Goal: Feedback & Contribution: Submit feedback/report problem

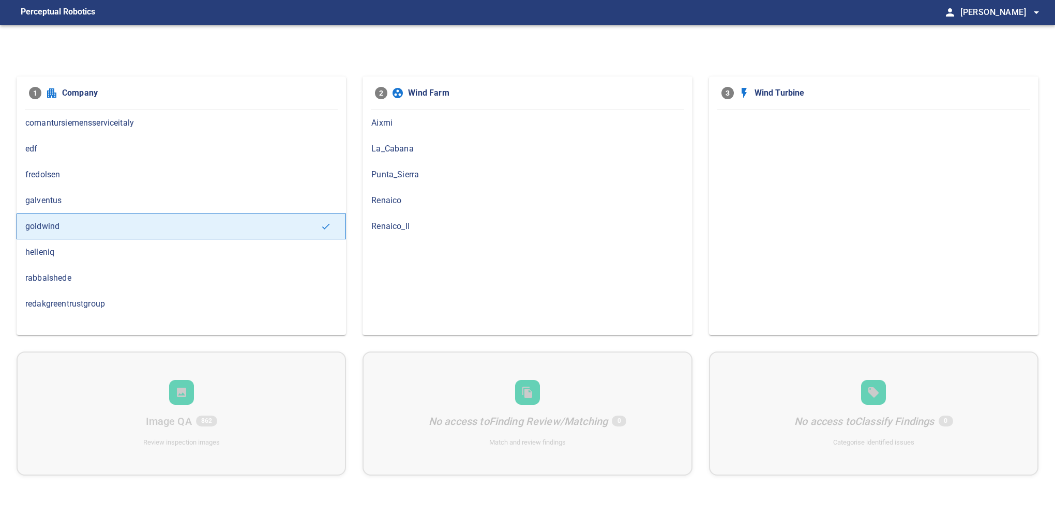
click at [389, 224] on span "Renaico_II" at bounding box center [527, 226] width 312 height 12
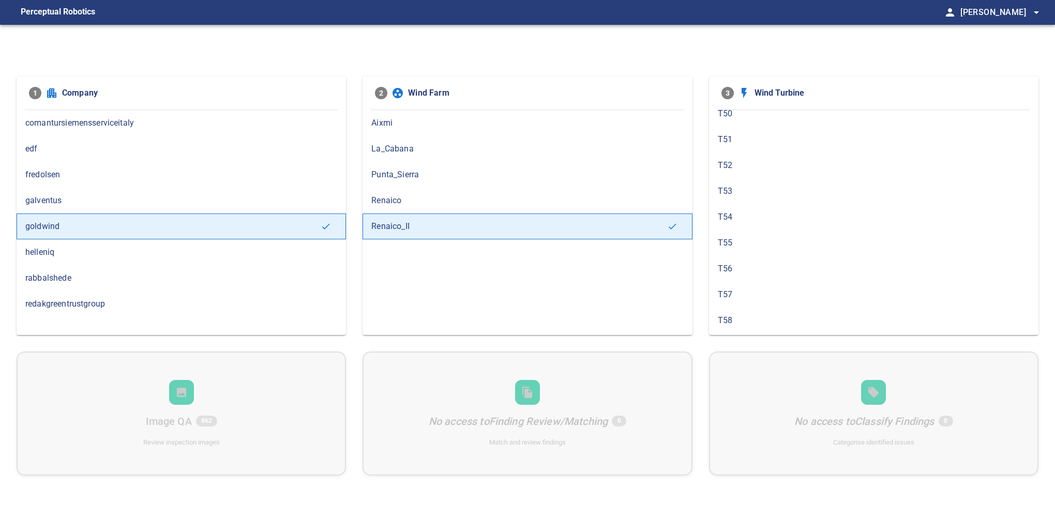
scroll to position [172, 0]
click at [776, 284] on span "T58" at bounding box center [874, 287] width 312 height 12
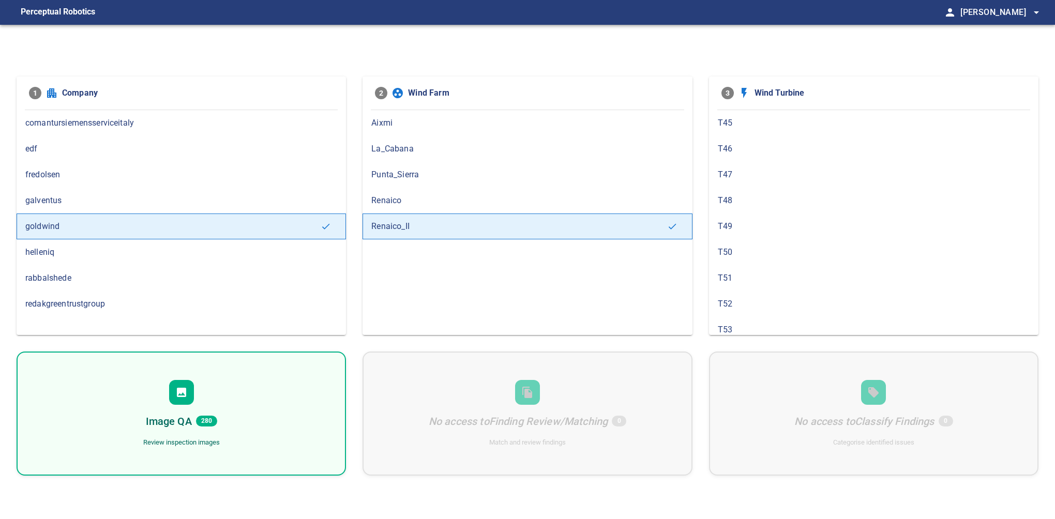
click at [168, 424] on h6 "Image QA" at bounding box center [169, 421] width 46 height 17
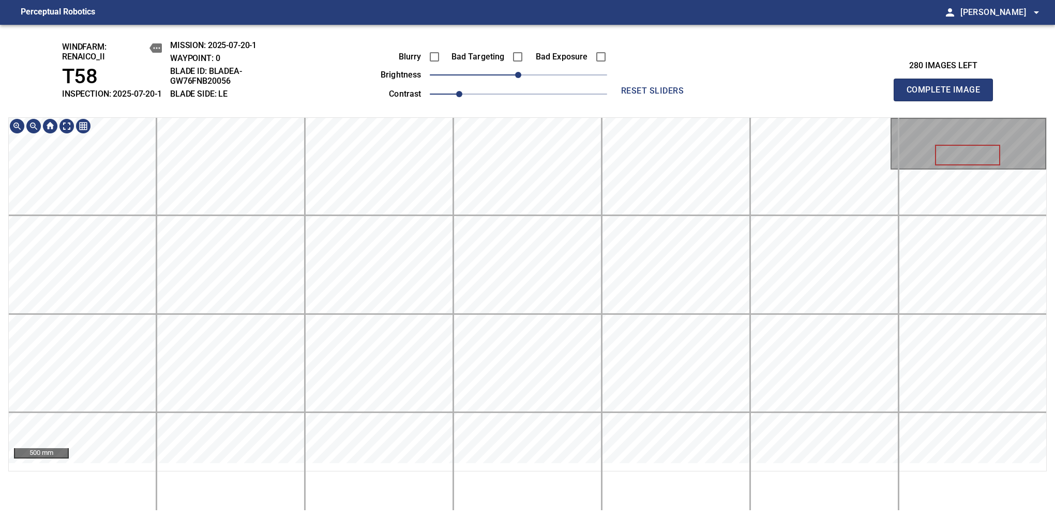
click at [340, 118] on div "windfarm: Renaico_II T58 INSPECTION: 2025-07-20-1 MISSION: 2025-07-20-1 WAYPOIN…" at bounding box center [527, 272] width 1055 height 495
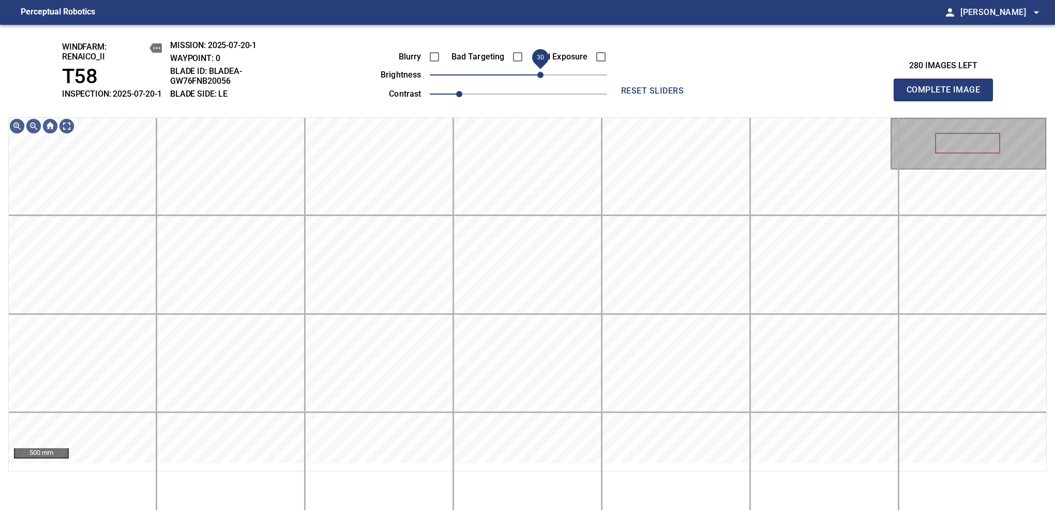
drag, startPoint x: 528, startPoint y: 84, endPoint x: 538, endPoint y: 77, distance: 13.1
click at [538, 77] on span "30" at bounding box center [540, 75] width 6 height 6
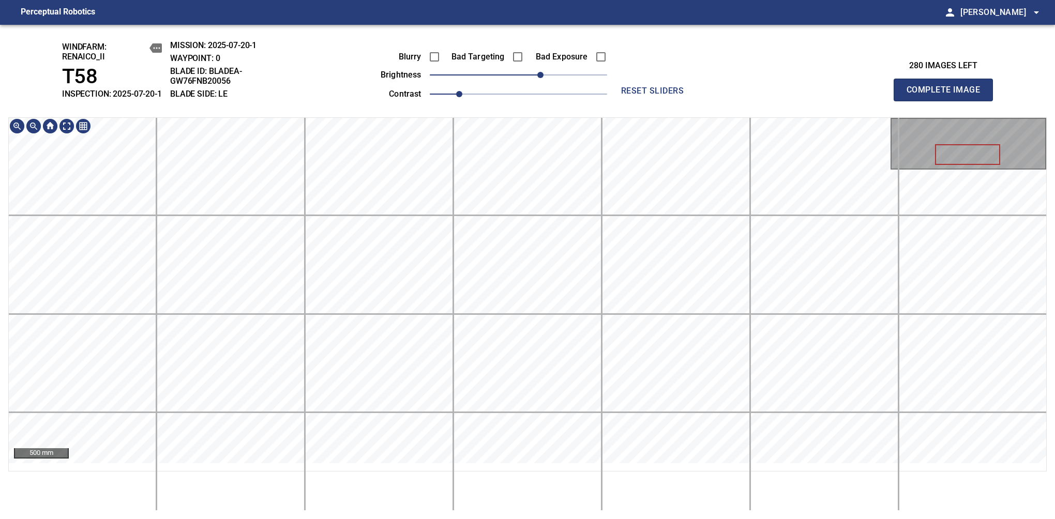
click at [512, 84] on div "windfarm: Renaico_II T58 INSPECTION: 2025-07-20-1 MISSION: 2025-07-20-1 WAYPOIN…" at bounding box center [527, 272] width 1055 height 495
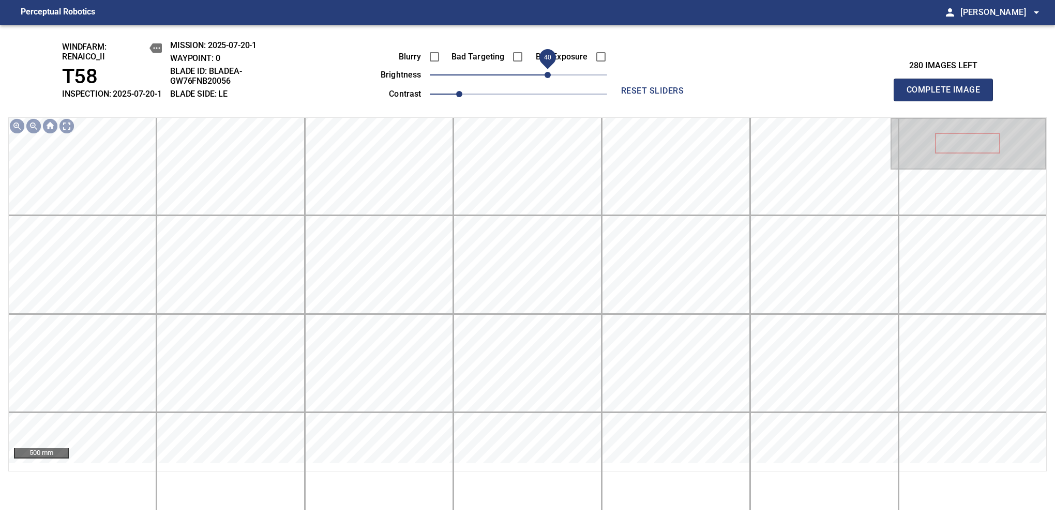
click at [546, 78] on span "40" at bounding box center [548, 75] width 6 height 6
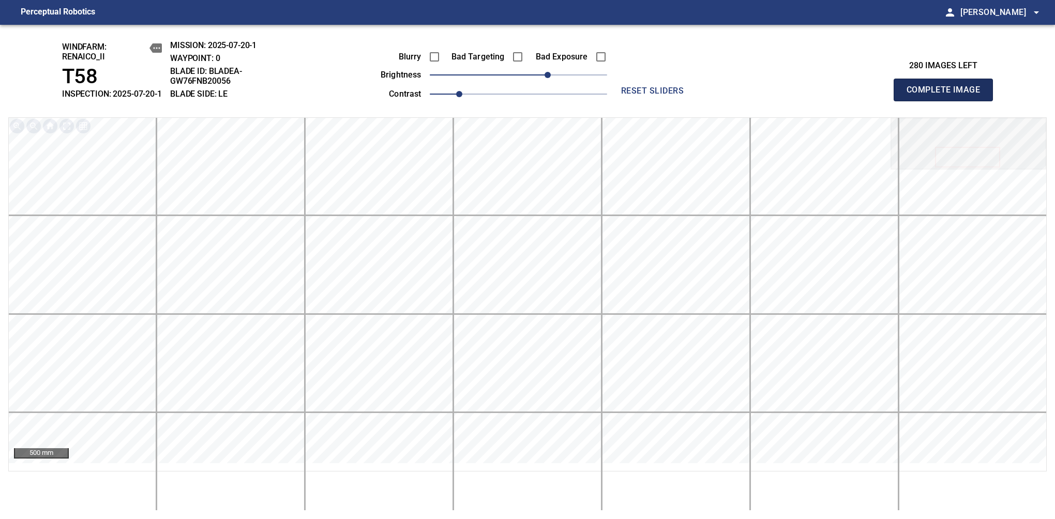
click at [945, 93] on span "Complete Image" at bounding box center [943, 90] width 77 height 14
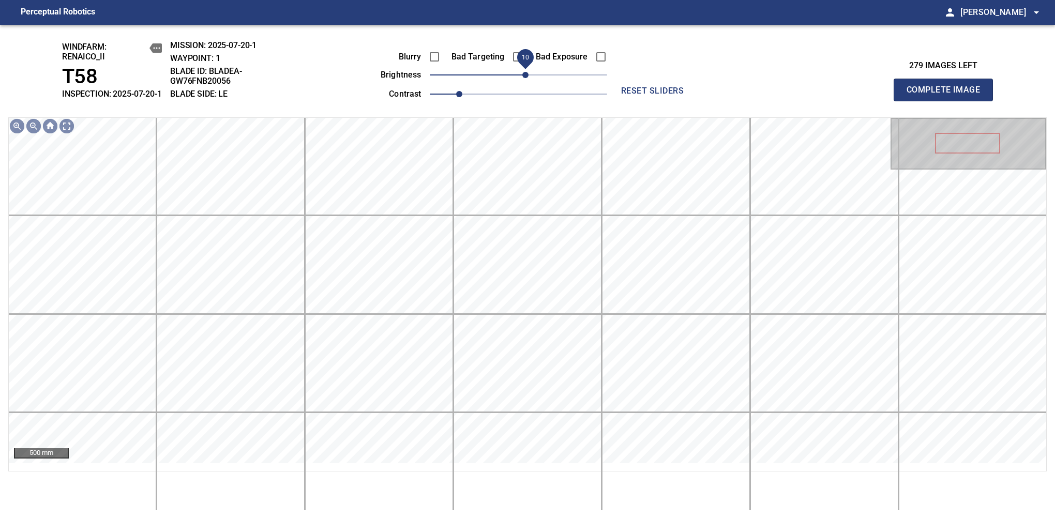
click at [528, 78] on span "10" at bounding box center [525, 75] width 6 height 6
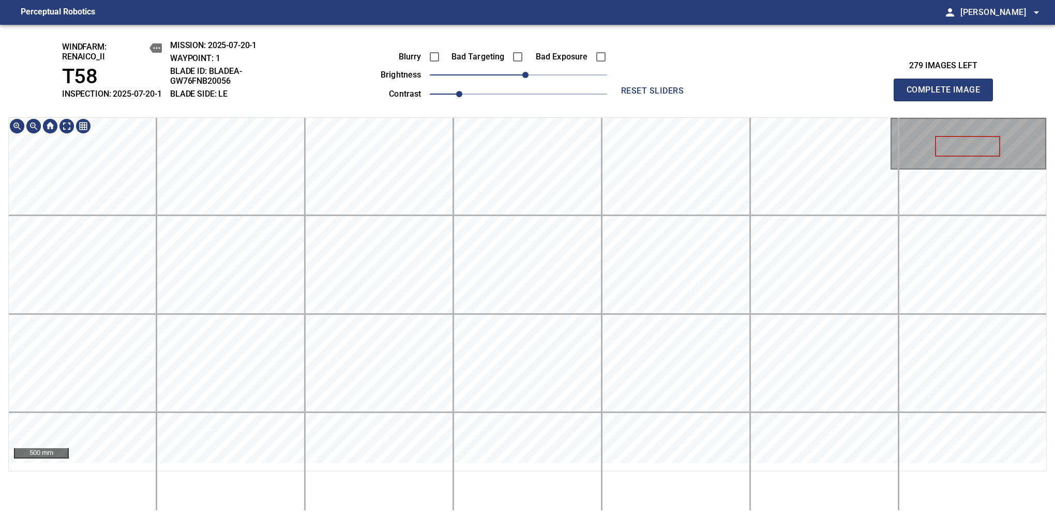
click at [541, 114] on div "windfarm: Renaico_II T58 INSPECTION: 2025-07-20-1 MISSION: 2025-07-20-1 WAYPOIN…" at bounding box center [527, 272] width 1055 height 495
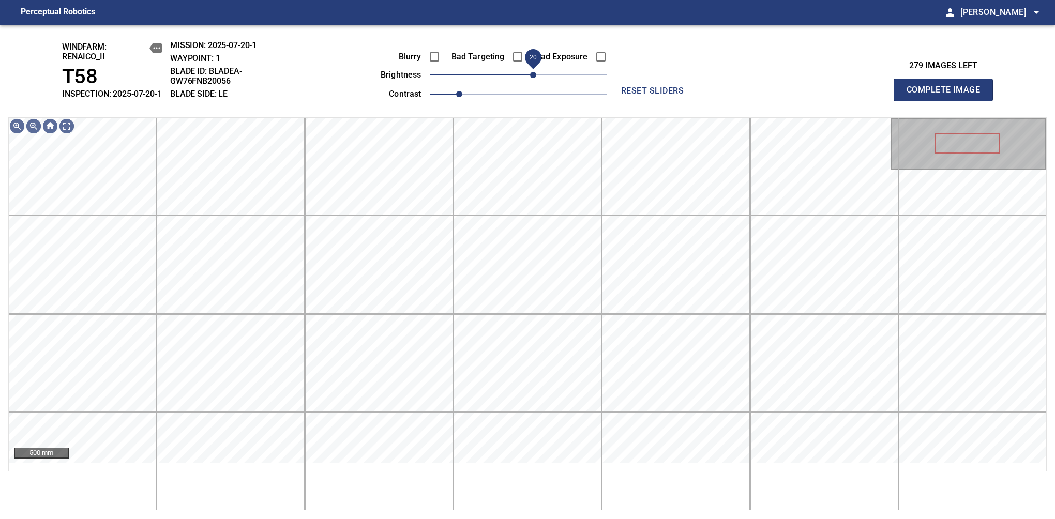
click at [530, 78] on span "20" at bounding box center [533, 75] width 6 height 6
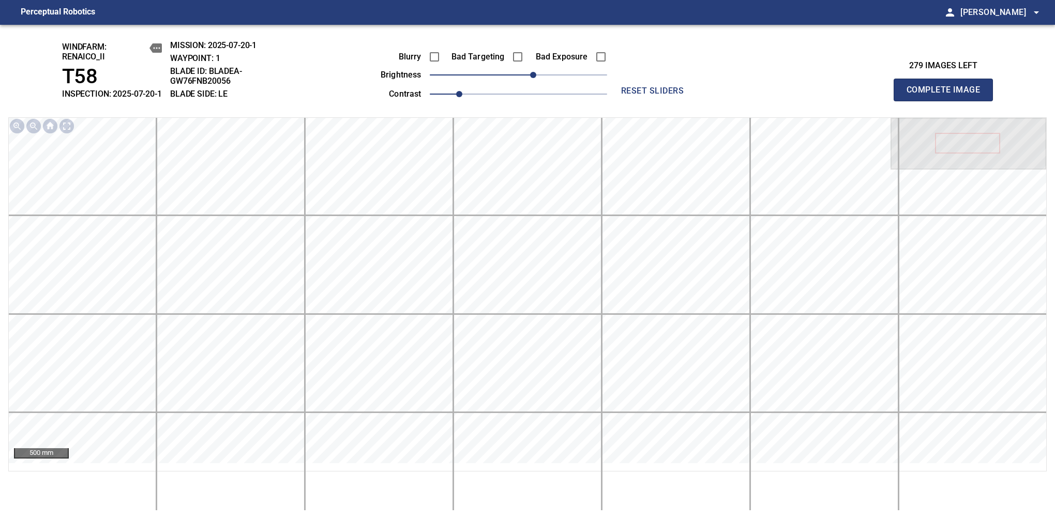
click at [948, 95] on span "Complete Image" at bounding box center [943, 90] width 77 height 14
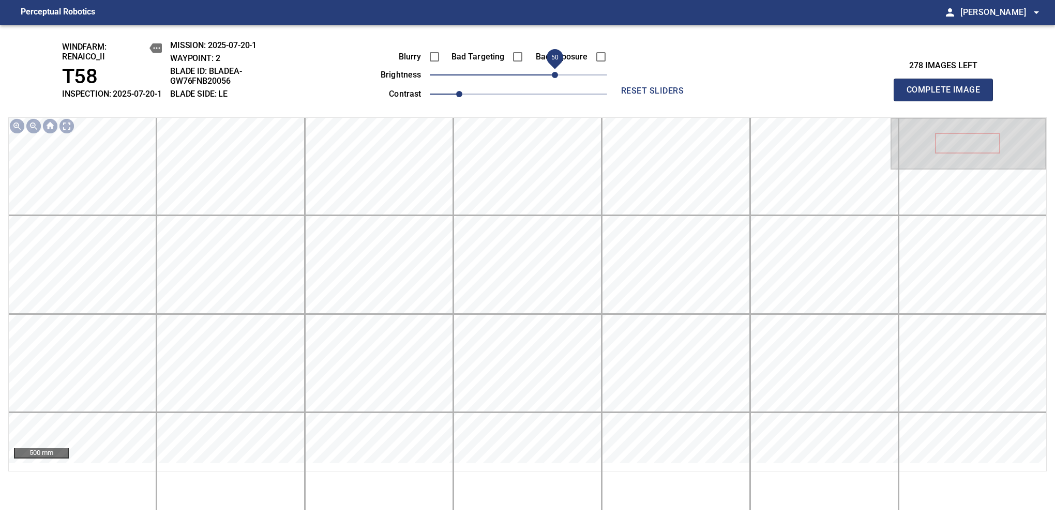
drag, startPoint x: 523, startPoint y: 81, endPoint x: 559, endPoint y: 91, distance: 37.0
click at [558, 78] on span "50" at bounding box center [555, 75] width 6 height 6
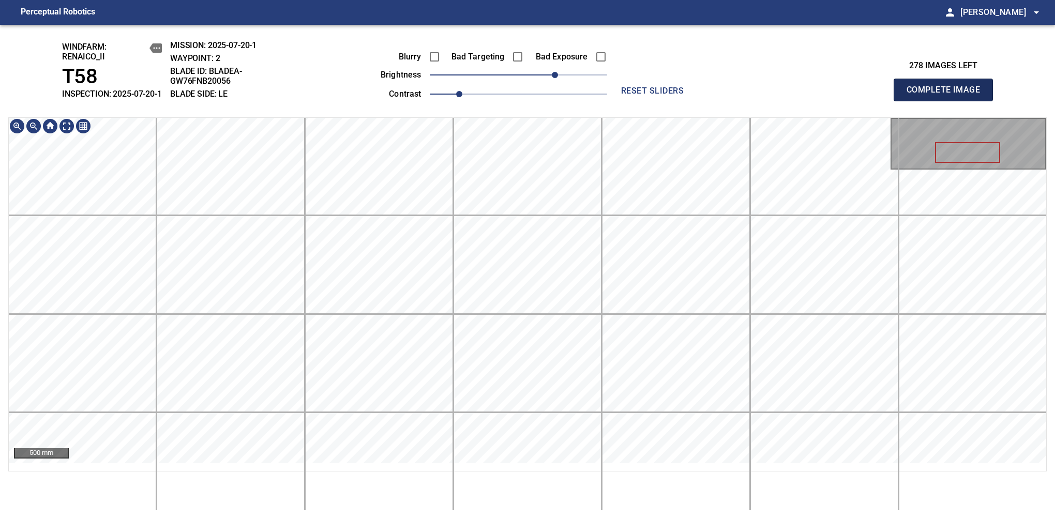
click at [948, 95] on span "Complete Image" at bounding box center [943, 90] width 77 height 14
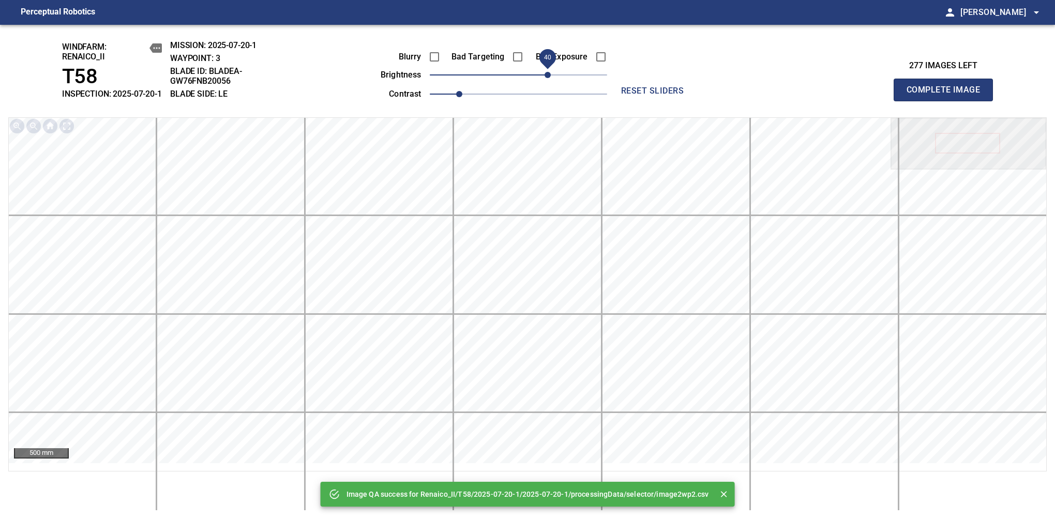
drag, startPoint x: 521, startPoint y: 81, endPoint x: 546, endPoint y: 71, distance: 27.0
click at [546, 72] on span "40" at bounding box center [548, 75] width 6 height 6
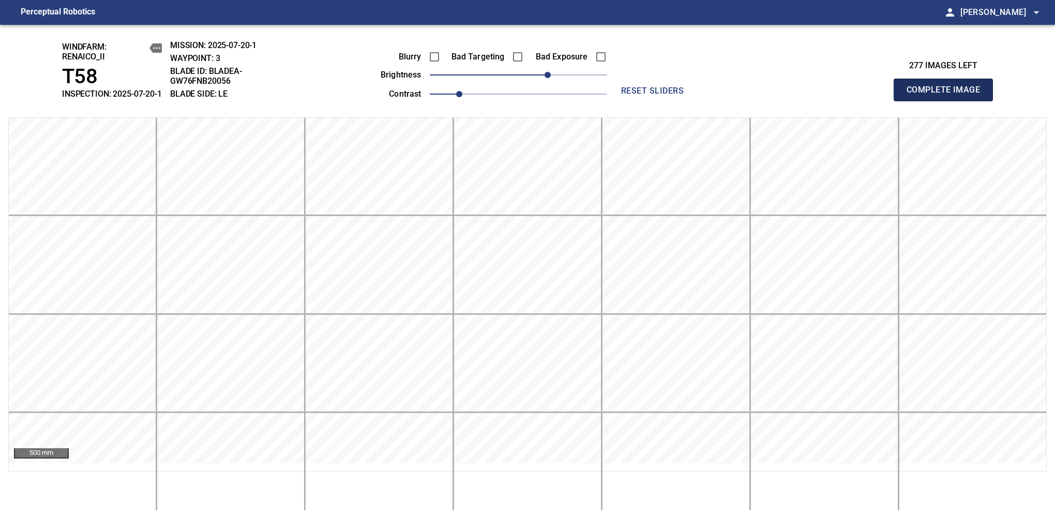
click at [948, 95] on span "Complete Image" at bounding box center [943, 90] width 77 height 14
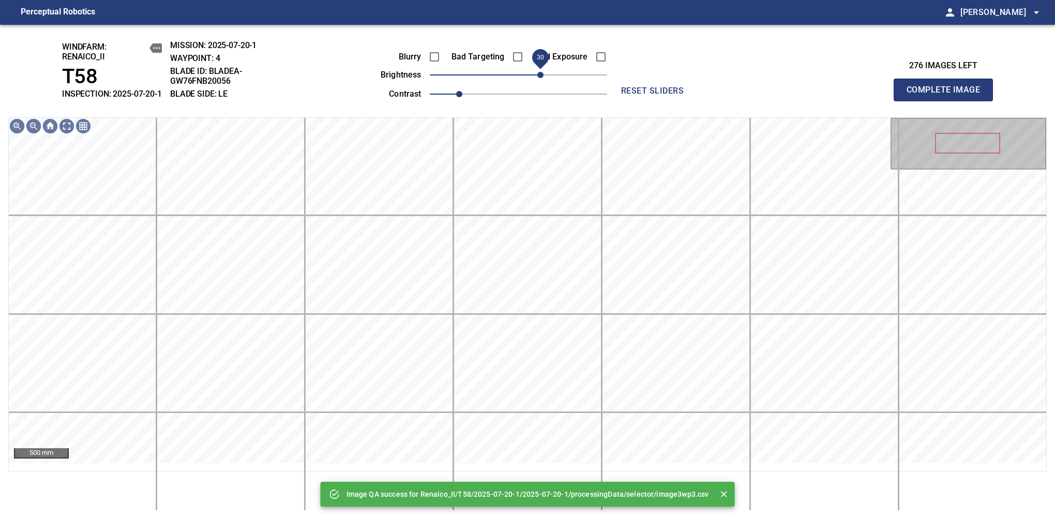
drag, startPoint x: 520, startPoint y: 86, endPoint x: 540, endPoint y: 79, distance: 20.9
click at [540, 78] on span "30" at bounding box center [540, 75] width 6 height 6
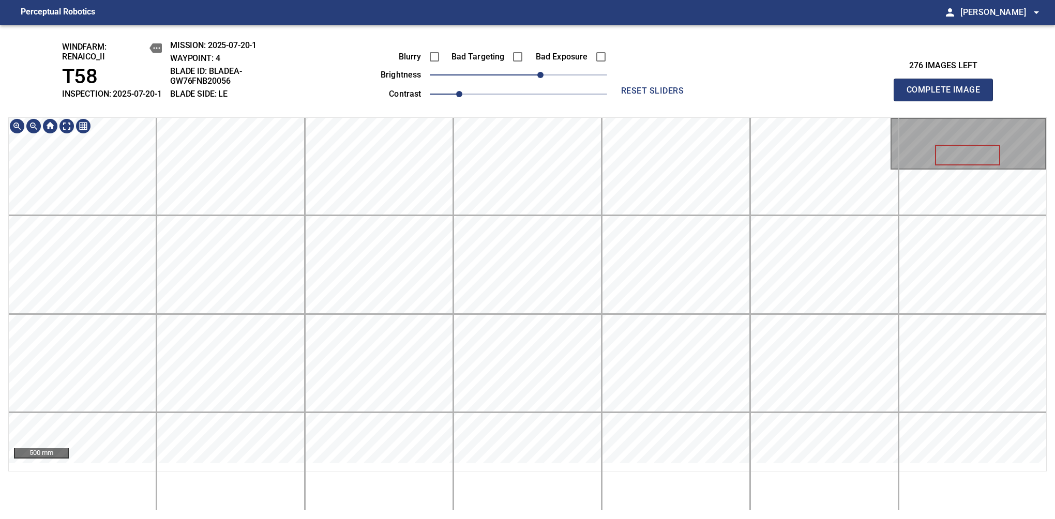
click at [948, 95] on span "Complete Image" at bounding box center [943, 90] width 77 height 14
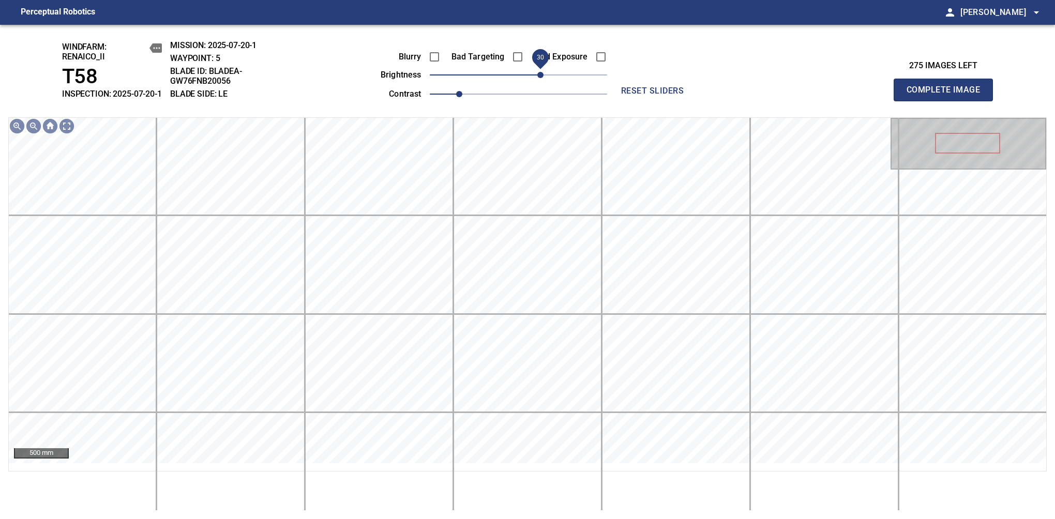
drag, startPoint x: 519, startPoint y: 88, endPoint x: 543, endPoint y: 83, distance: 24.5
click at [543, 78] on span "30" at bounding box center [540, 75] width 6 height 6
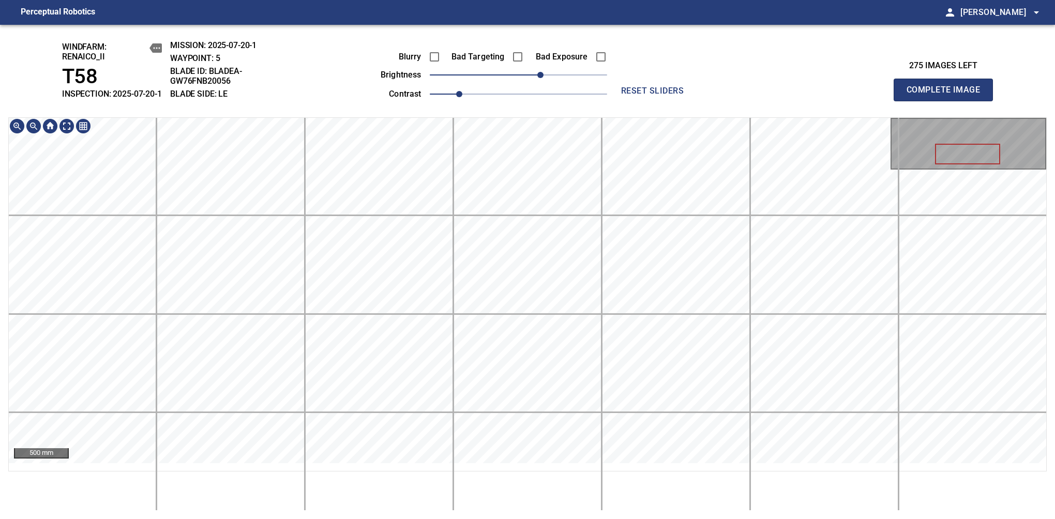
click at [511, 117] on div "windfarm: Renaico_II T58 INSPECTION: 2025-07-20-1 MISSION: 2025-07-20-1 WAYPOIN…" at bounding box center [527, 272] width 1055 height 495
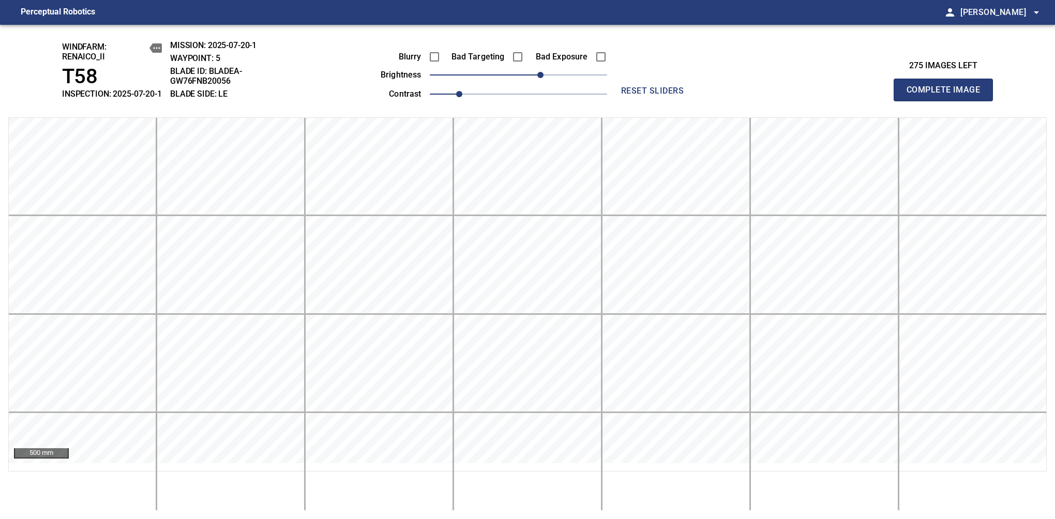
click at [948, 95] on span "Complete Image" at bounding box center [943, 90] width 77 height 14
drag, startPoint x: 526, startPoint y: 83, endPoint x: 550, endPoint y: 81, distance: 24.9
click at [550, 78] on span "40" at bounding box center [548, 75] width 6 height 6
click at [948, 95] on span "Complete Image" at bounding box center [943, 90] width 77 height 14
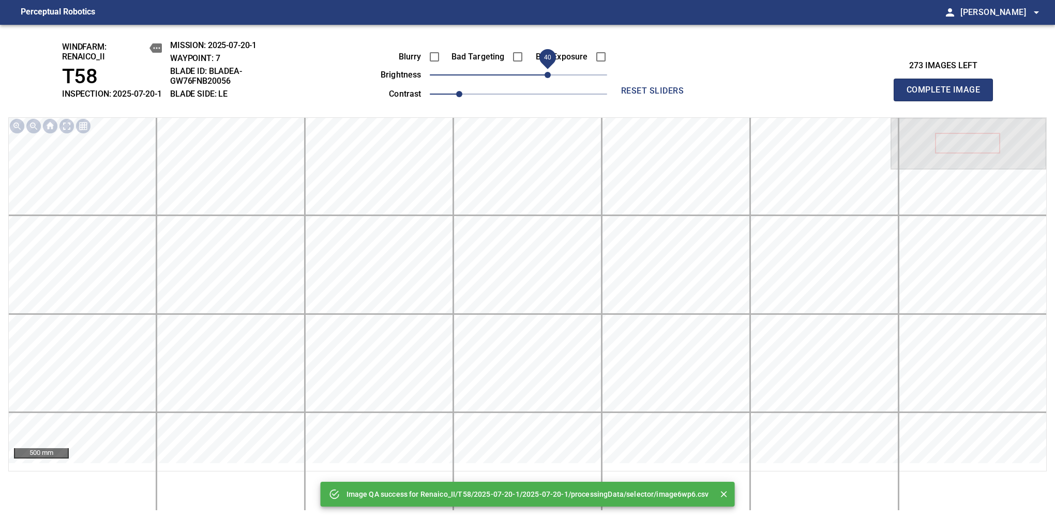
drag, startPoint x: 521, startPoint y: 81, endPoint x: 549, endPoint y: 81, distance: 27.4
click at [549, 78] on span "40" at bounding box center [548, 75] width 6 height 6
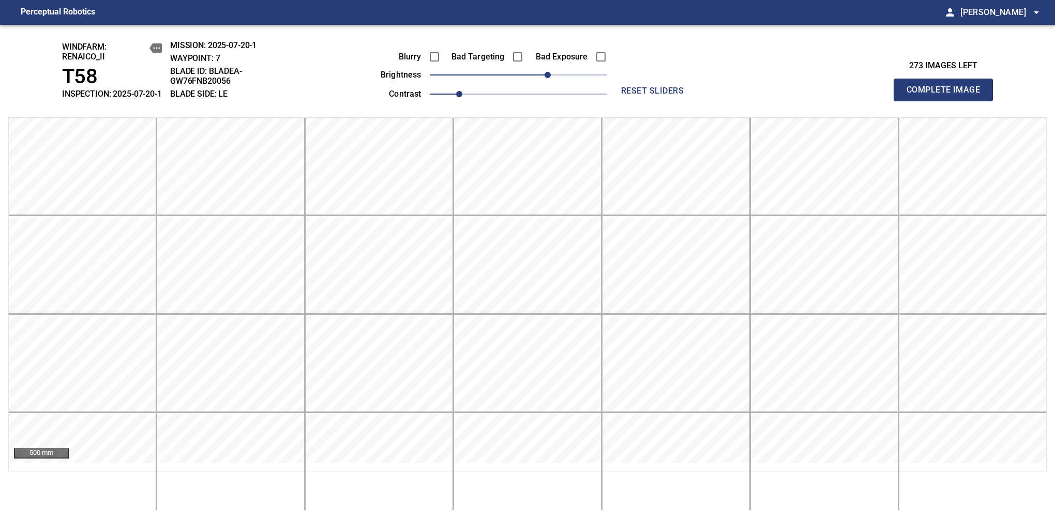
click at [948, 95] on span "Complete Image" at bounding box center [943, 90] width 77 height 14
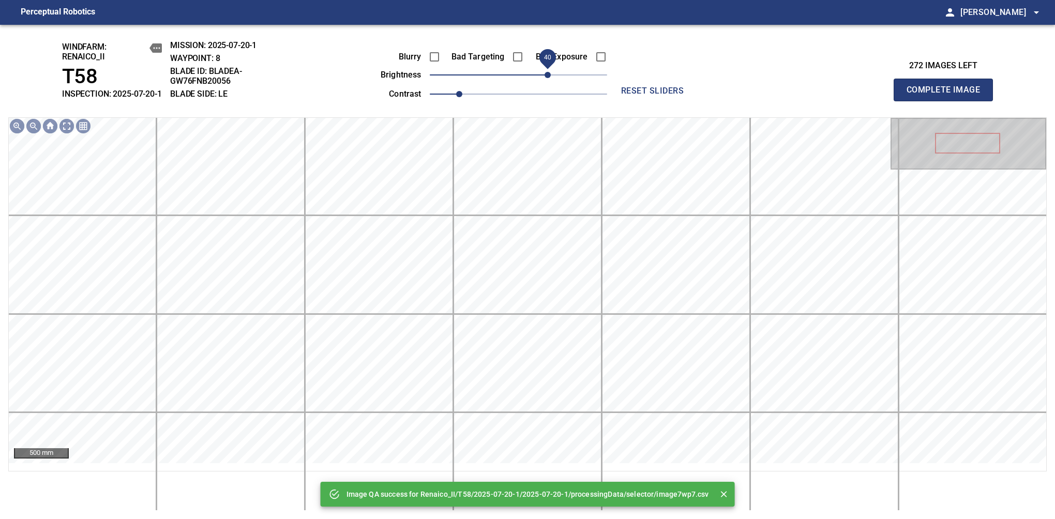
drag, startPoint x: 540, startPoint y: 79, endPoint x: 549, endPoint y: 79, distance: 8.8
click at [549, 79] on span "40" at bounding box center [518, 75] width 177 height 14
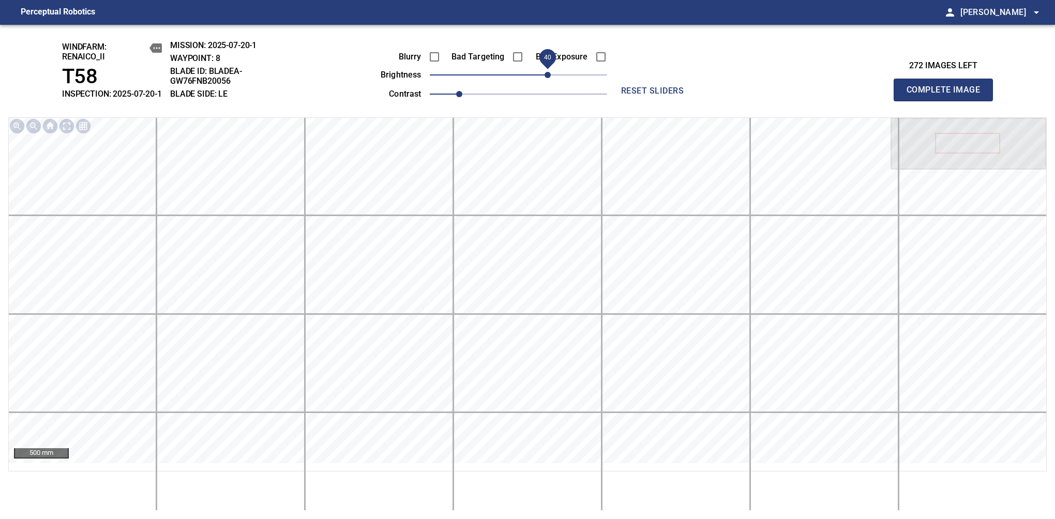
click at [948, 95] on span "Complete Image" at bounding box center [943, 90] width 77 height 14
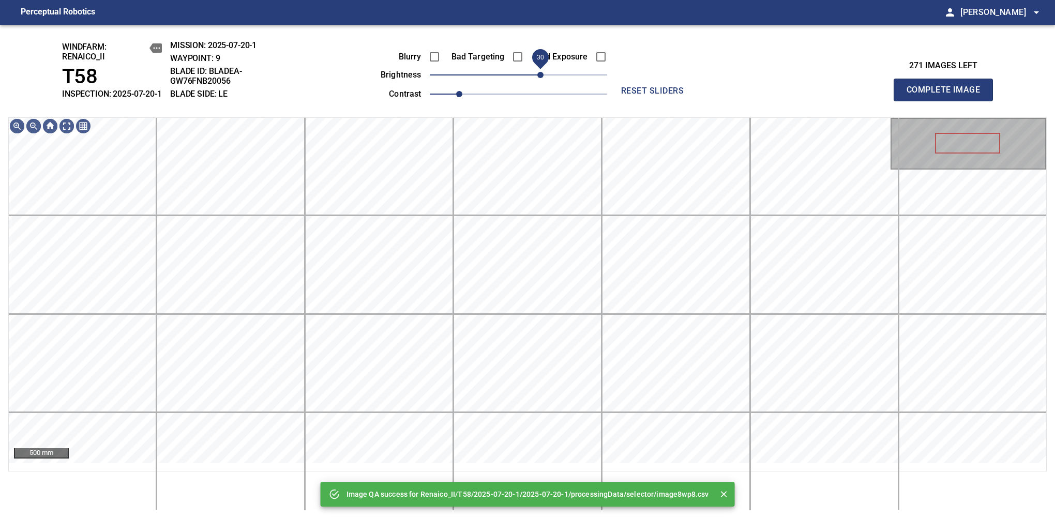
drag, startPoint x: 549, startPoint y: 79, endPoint x: 542, endPoint y: 81, distance: 6.9
click at [542, 81] on span "30" at bounding box center [518, 75] width 177 height 14
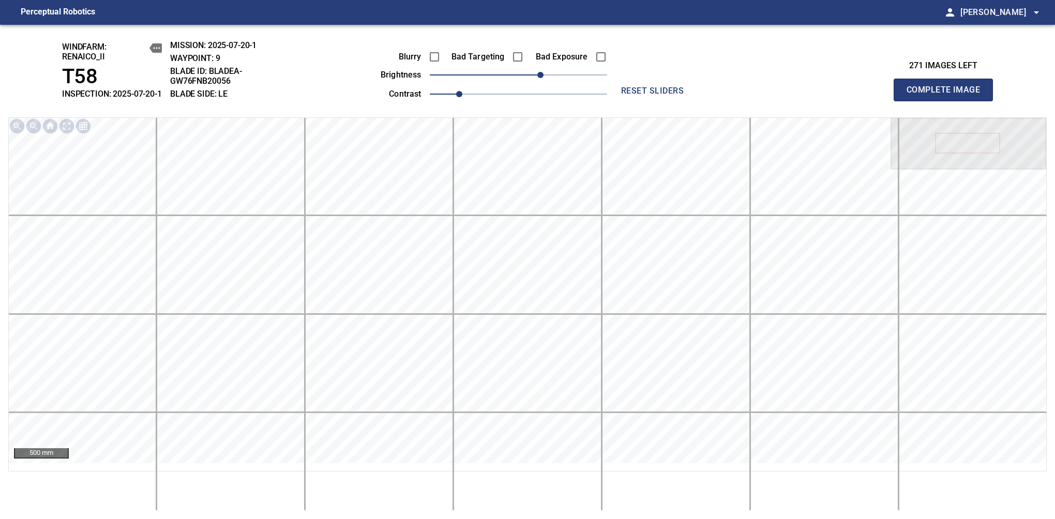
click at [948, 95] on span "Complete Image" at bounding box center [943, 90] width 77 height 14
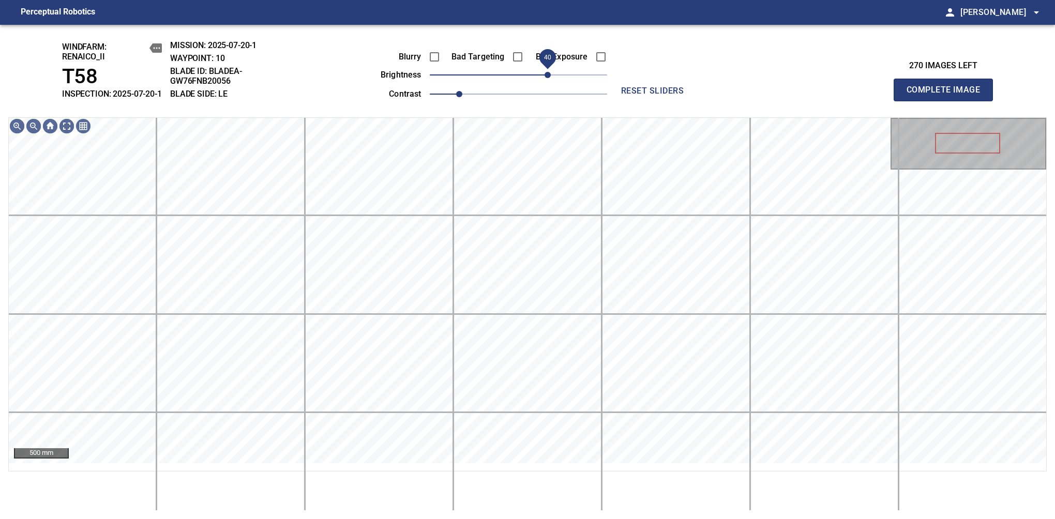
drag, startPoint x: 515, startPoint y: 92, endPoint x: 549, endPoint y: 87, distance: 35.0
click at [549, 78] on span "40" at bounding box center [548, 75] width 6 height 6
click at [551, 78] on span "40" at bounding box center [548, 75] width 6 height 6
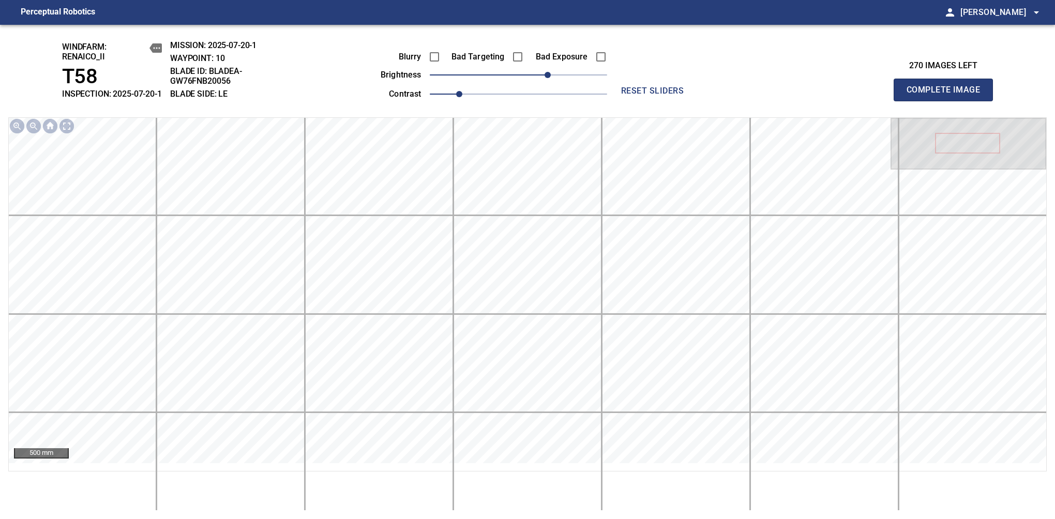
click at [948, 95] on span "Complete Image" at bounding box center [943, 90] width 77 height 14
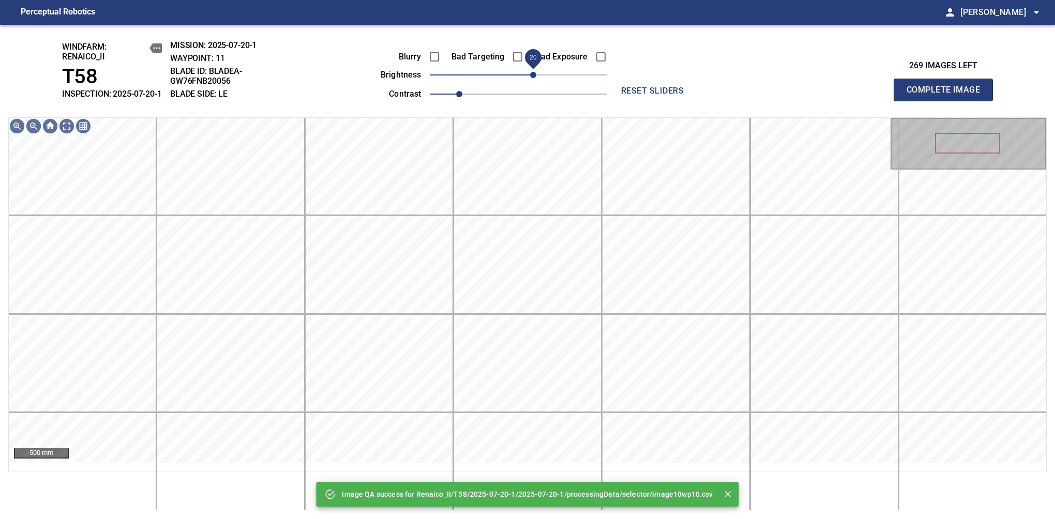
drag, startPoint x: 524, startPoint y: 85, endPoint x: 535, endPoint y: 81, distance: 11.6
click at [535, 78] on span "20" at bounding box center [533, 75] width 6 height 6
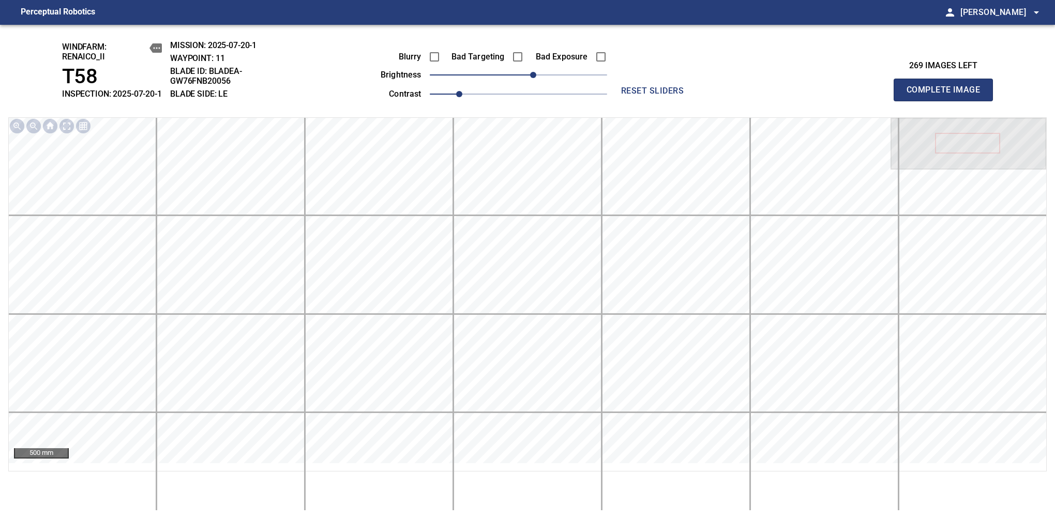
click at [948, 95] on span "Complete Image" at bounding box center [943, 90] width 77 height 14
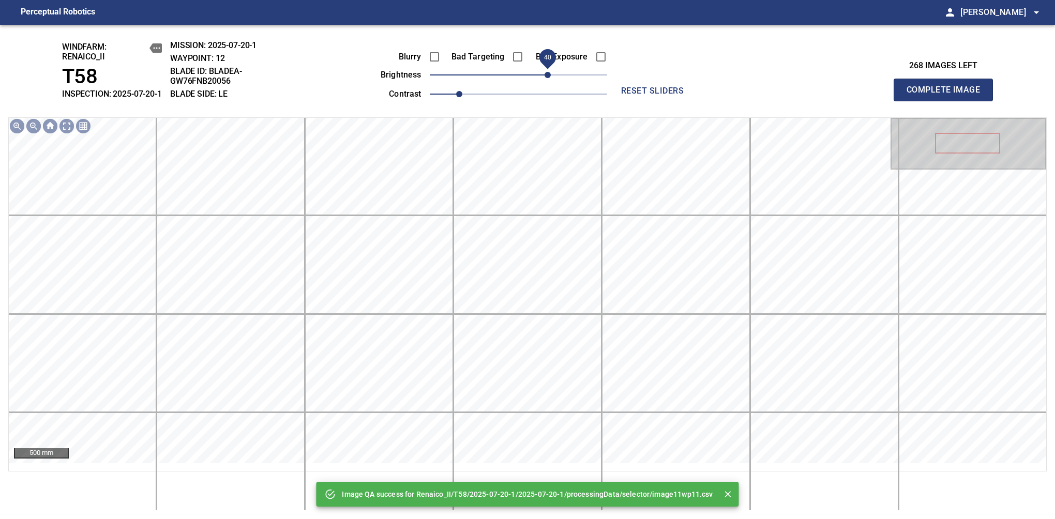
drag, startPoint x: 532, startPoint y: 84, endPoint x: 549, endPoint y: 84, distance: 17.6
click at [549, 78] on span "40" at bounding box center [548, 75] width 6 height 6
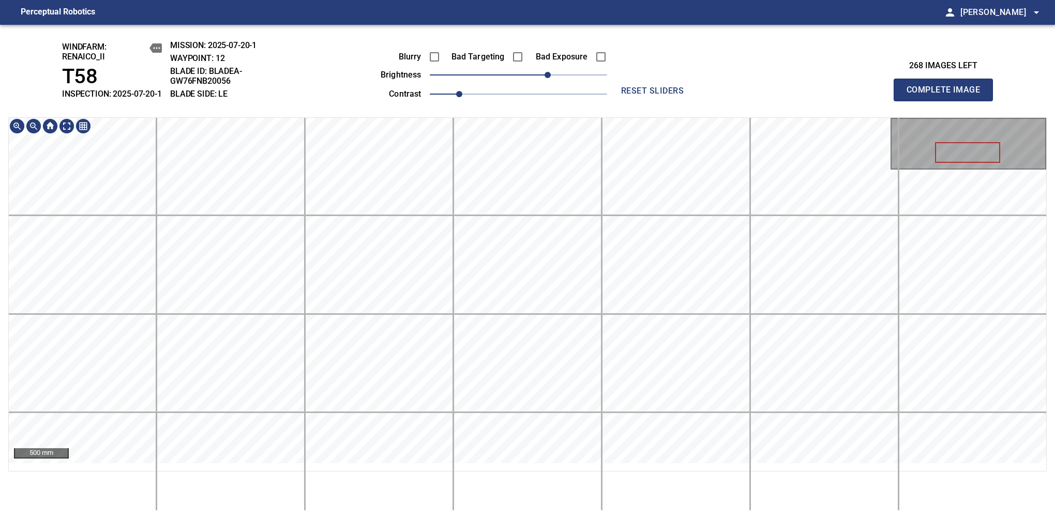
click at [553, 116] on div "windfarm: Renaico_II T58 INSPECTION: 2025-07-20-1 MISSION: 2025-07-20-1 WAYPOIN…" at bounding box center [527, 272] width 1055 height 495
click at [948, 95] on span "Complete Image" at bounding box center [943, 90] width 77 height 14
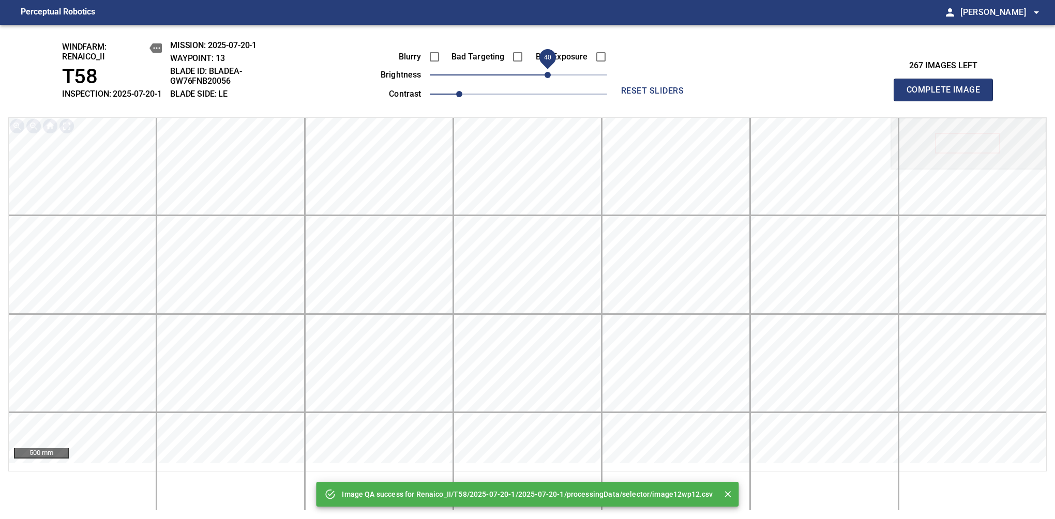
drag, startPoint x: 526, startPoint y: 85, endPoint x: 549, endPoint y: 83, distance: 23.9
click at [549, 78] on span "40" at bounding box center [548, 75] width 6 height 6
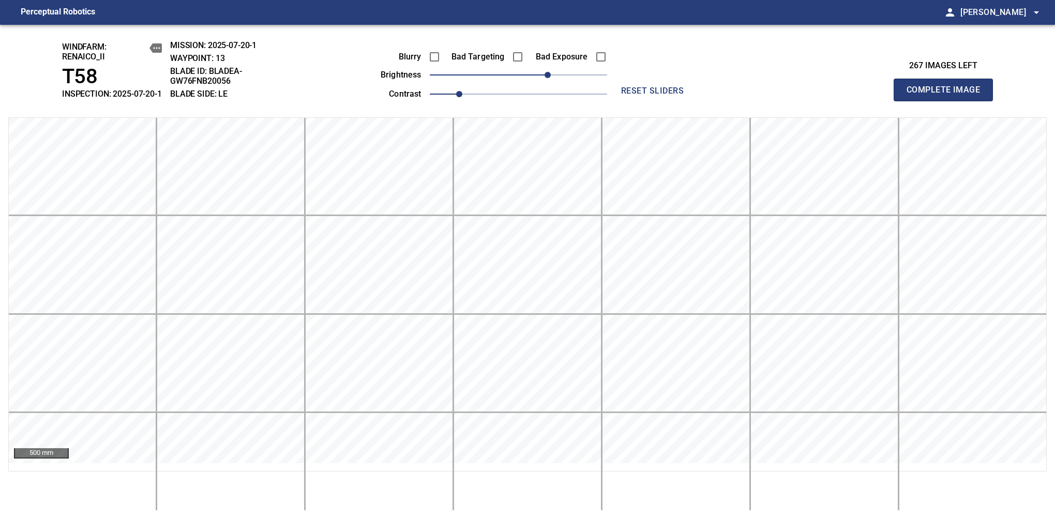
click at [948, 95] on span "Complete Image" at bounding box center [943, 90] width 77 height 14
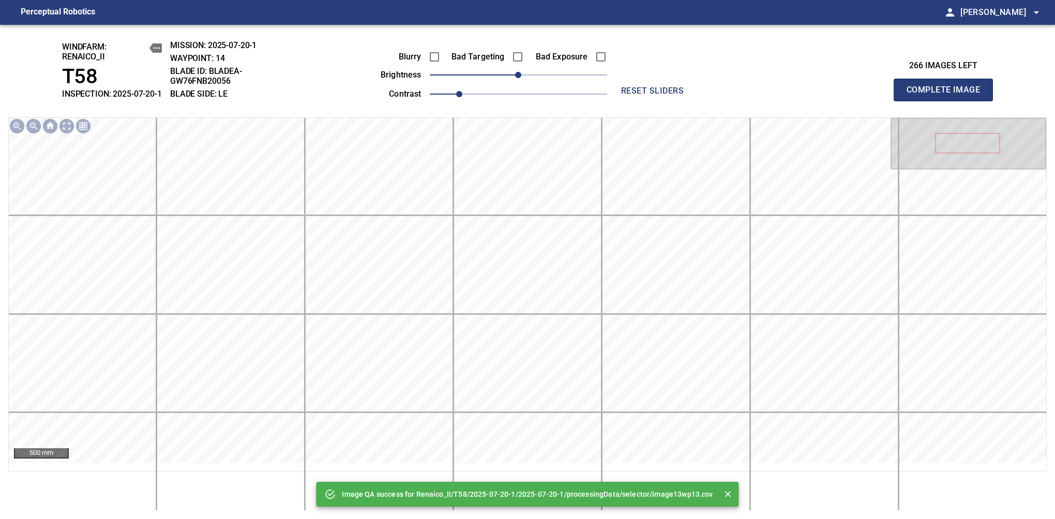
click at [538, 79] on div "Blurry Bad Targeting Bad Exposure brightness 0 contrast 1" at bounding box center [482, 73] width 250 height 55
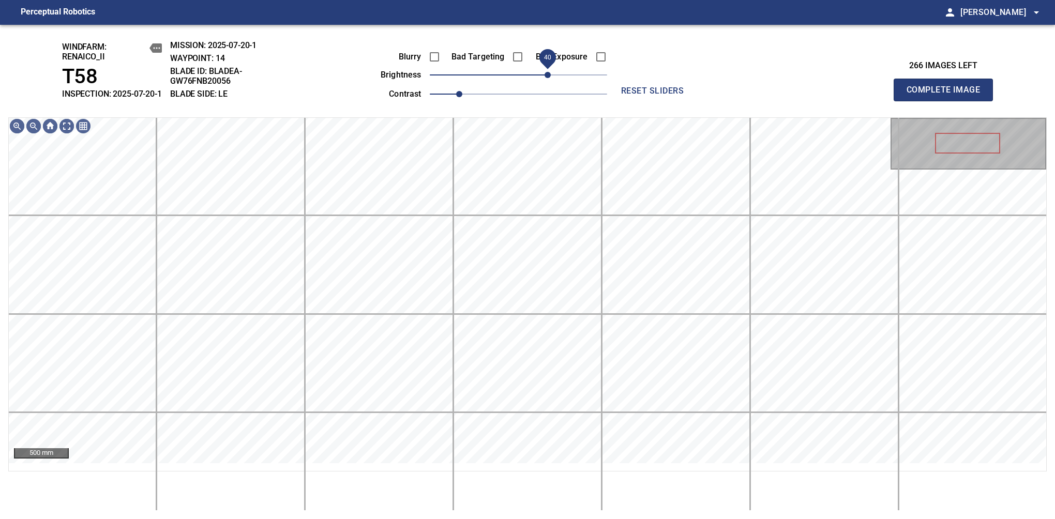
drag, startPoint x: 535, startPoint y: 85, endPoint x: 546, endPoint y: 86, distance: 11.5
click at [546, 82] on span "40" at bounding box center [518, 75] width 177 height 14
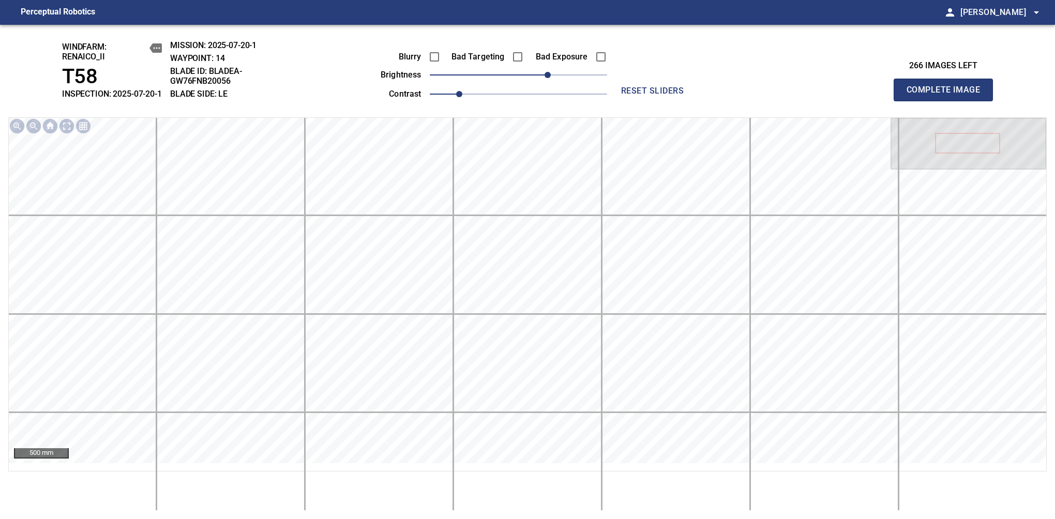
click at [948, 95] on span "Complete Image" at bounding box center [943, 90] width 77 height 14
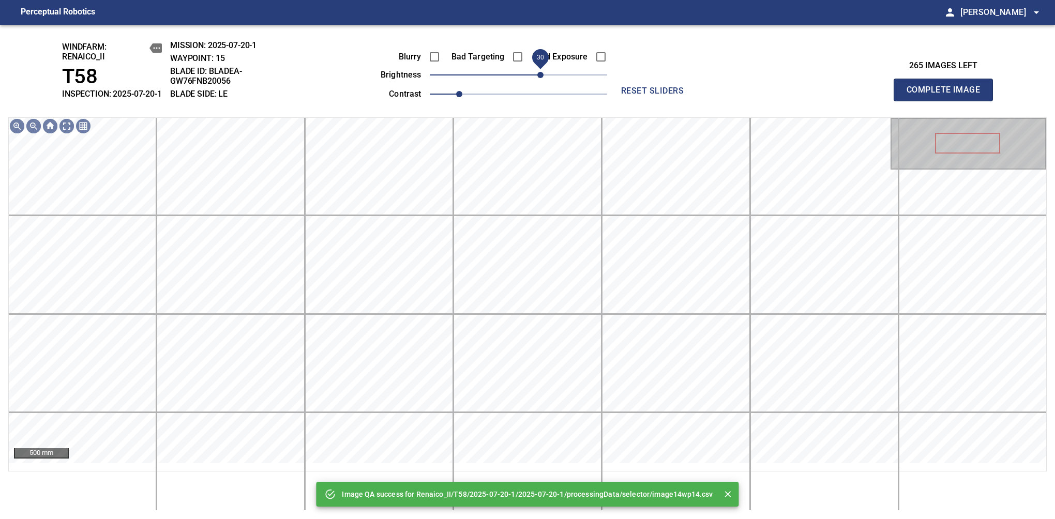
click at [543, 78] on span "30" at bounding box center [540, 75] width 6 height 6
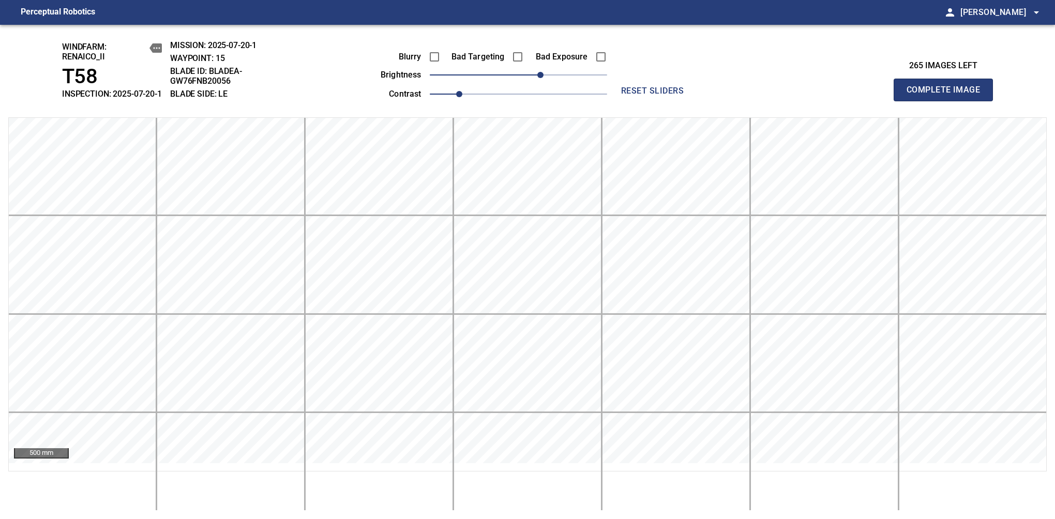
click at [948, 95] on span "Complete Image" at bounding box center [943, 90] width 77 height 14
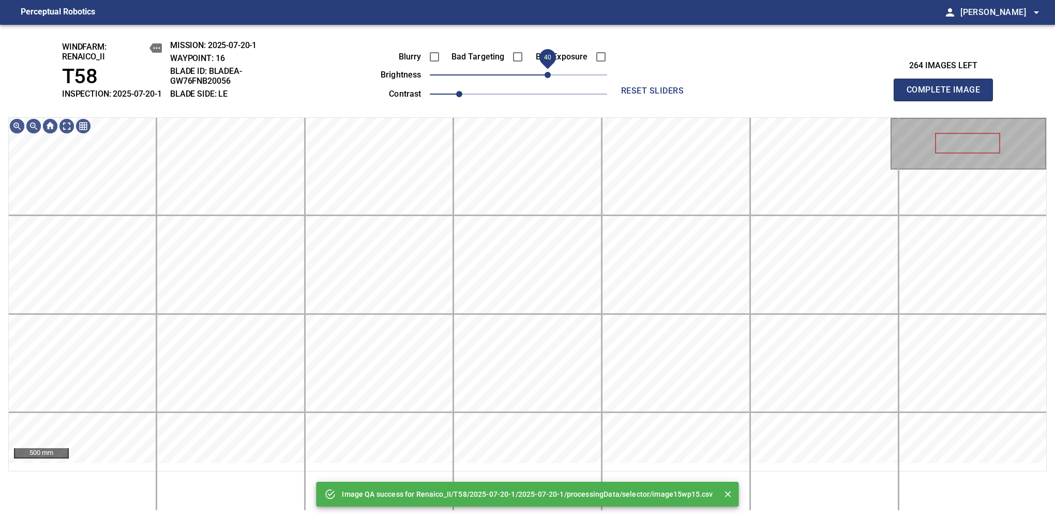
drag, startPoint x: 537, startPoint y: 88, endPoint x: 548, endPoint y: 88, distance: 10.9
click at [548, 82] on span "40" at bounding box center [518, 75] width 177 height 14
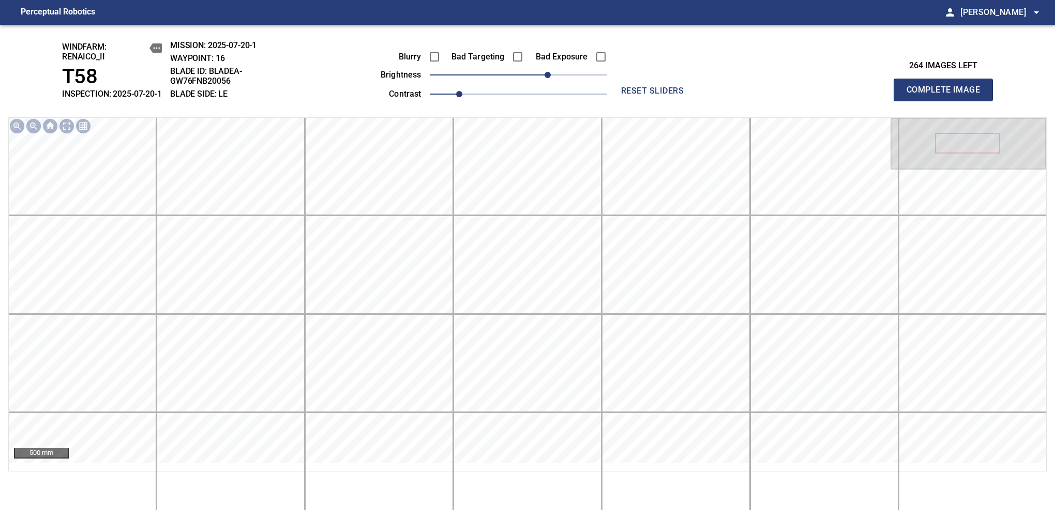
click at [948, 95] on span "Complete Image" at bounding box center [943, 90] width 77 height 14
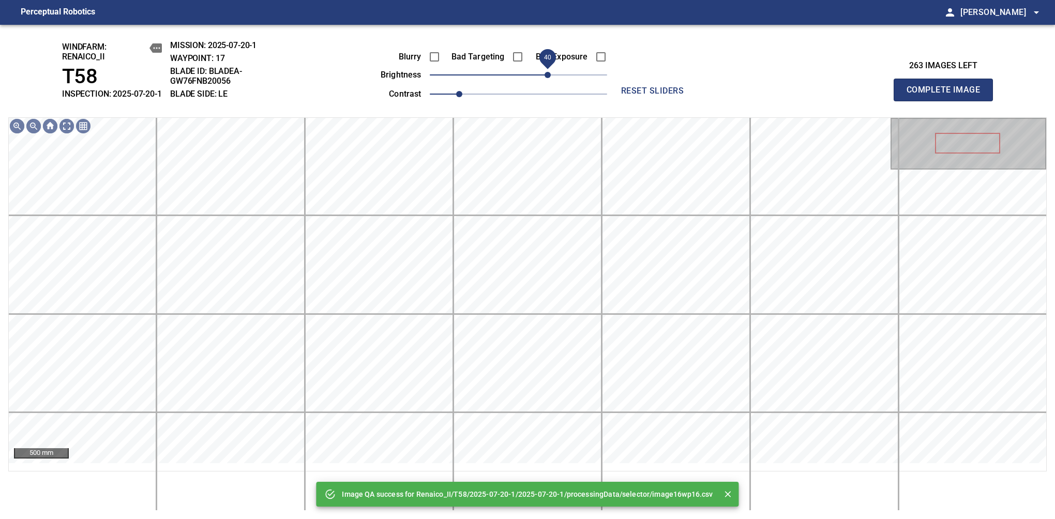
click at [548, 82] on span "40" at bounding box center [518, 75] width 177 height 14
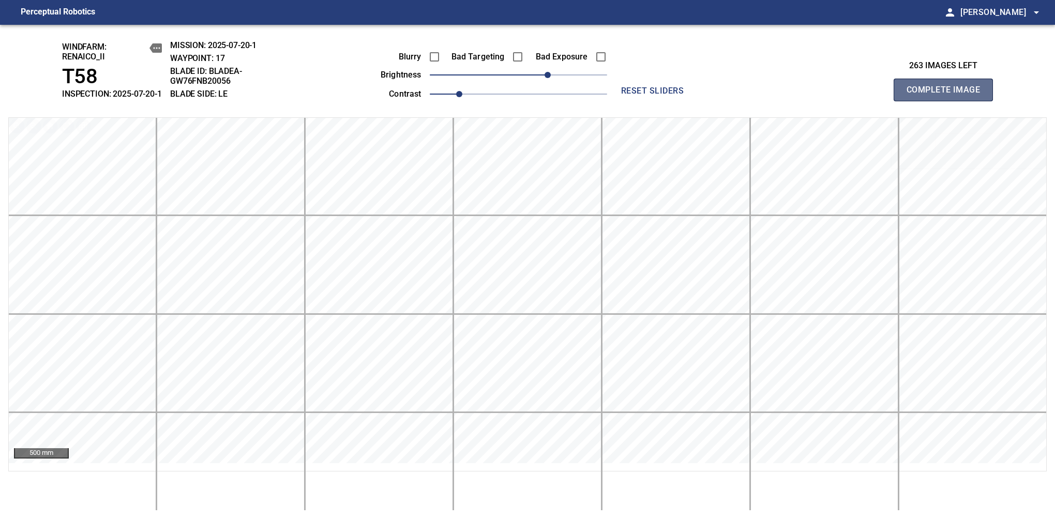
click at [948, 95] on span "Complete Image" at bounding box center [943, 90] width 77 height 14
click at [545, 82] on span "40" at bounding box center [518, 75] width 177 height 14
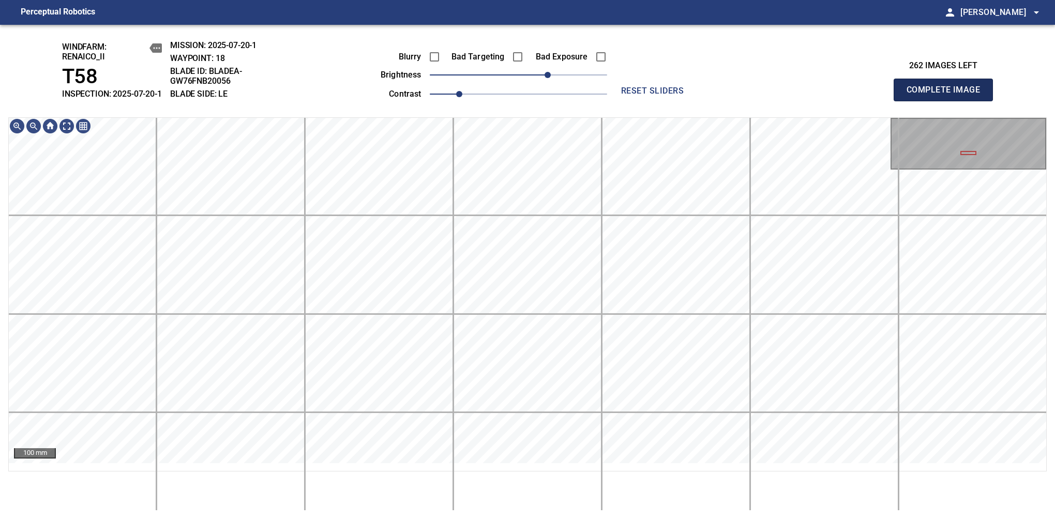
click at [948, 95] on span "Complete Image" at bounding box center [943, 90] width 77 height 14
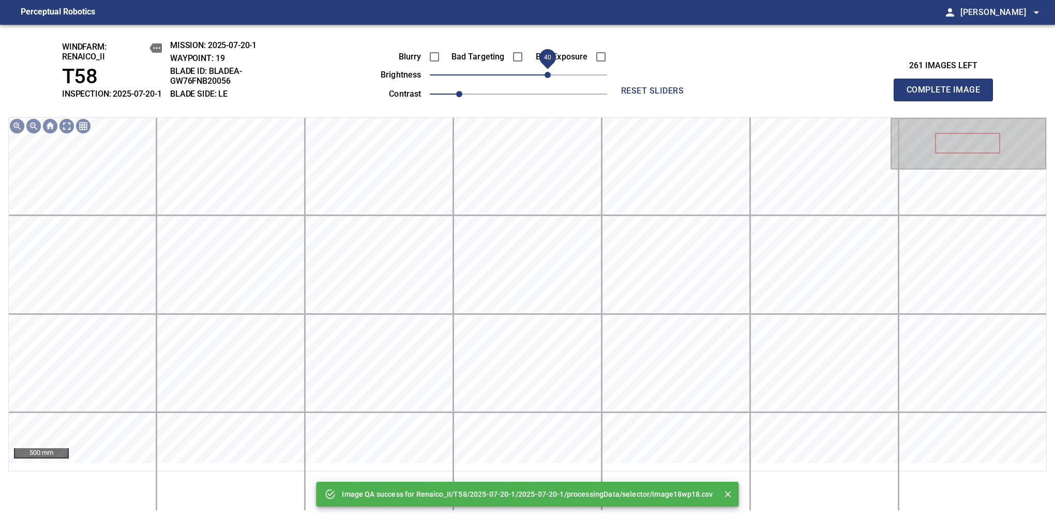
drag, startPoint x: 525, startPoint y: 79, endPoint x: 545, endPoint y: 79, distance: 19.7
click at [545, 78] on span "40" at bounding box center [548, 75] width 6 height 6
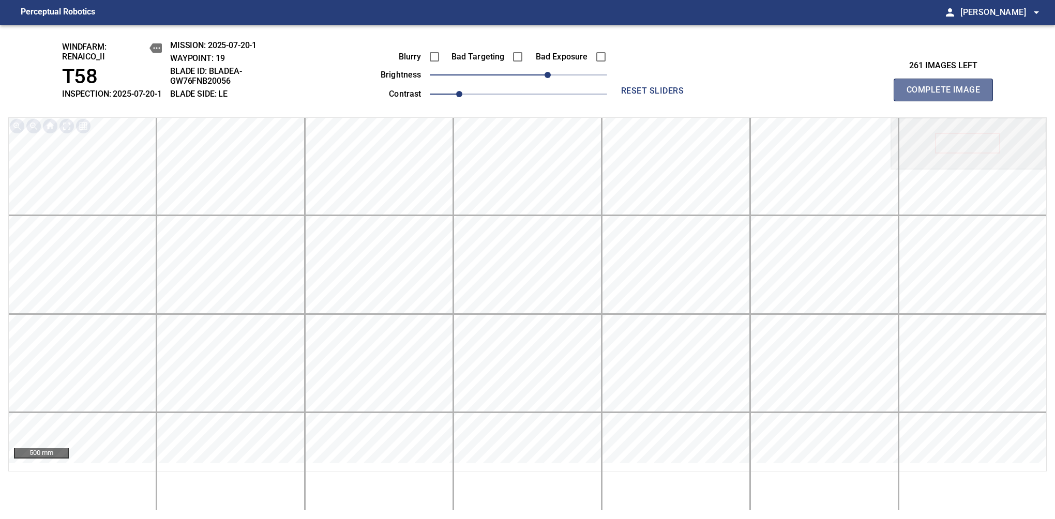
drag, startPoint x: 948, startPoint y: 97, endPoint x: 542, endPoint y: 103, distance: 405.6
click at [948, 95] on span "Complete Image" at bounding box center [943, 90] width 77 height 14
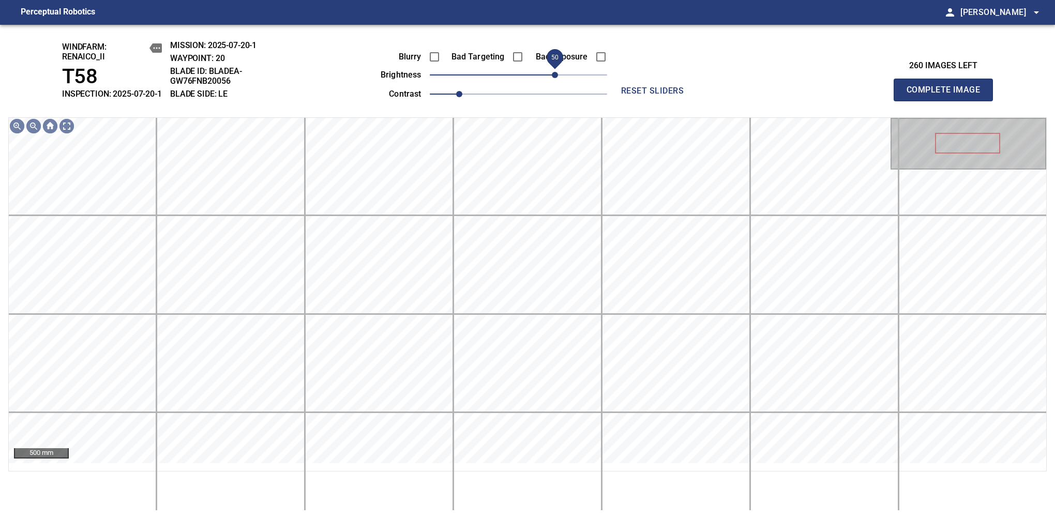
drag, startPoint x: 514, startPoint y: 87, endPoint x: 556, endPoint y: 85, distance: 41.9
click at [556, 78] on span "50" at bounding box center [555, 75] width 6 height 6
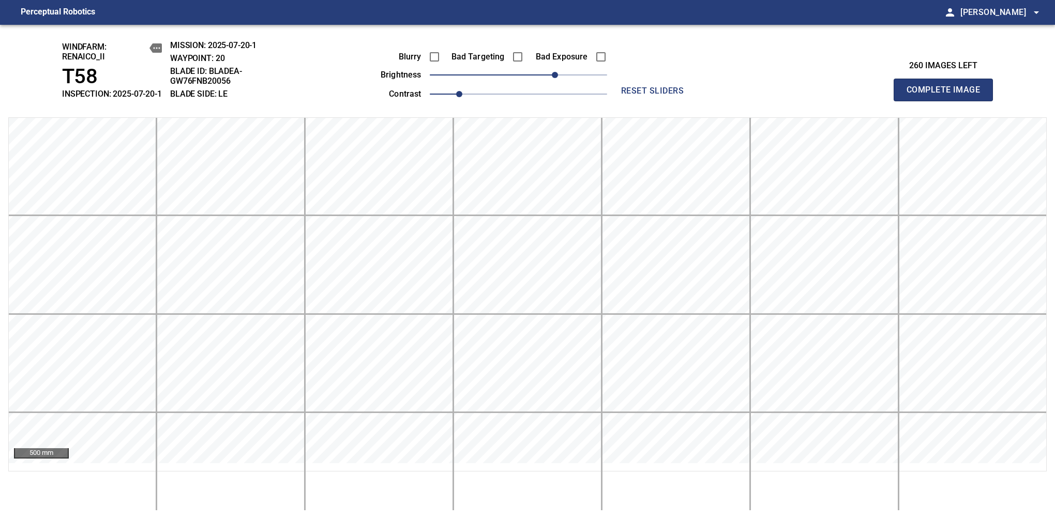
click at [948, 95] on span "Complete Image" at bounding box center [943, 90] width 77 height 14
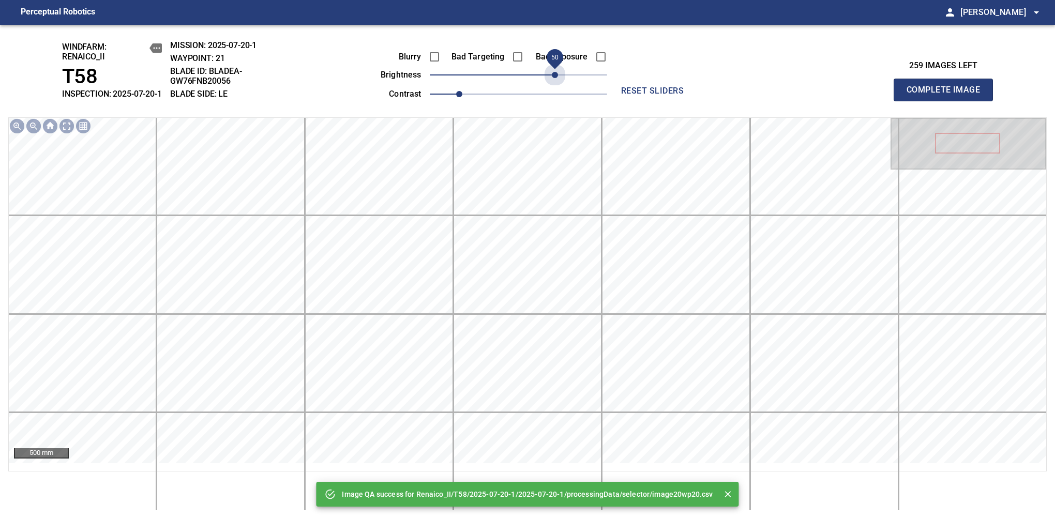
click at [556, 82] on span "50" at bounding box center [518, 75] width 177 height 14
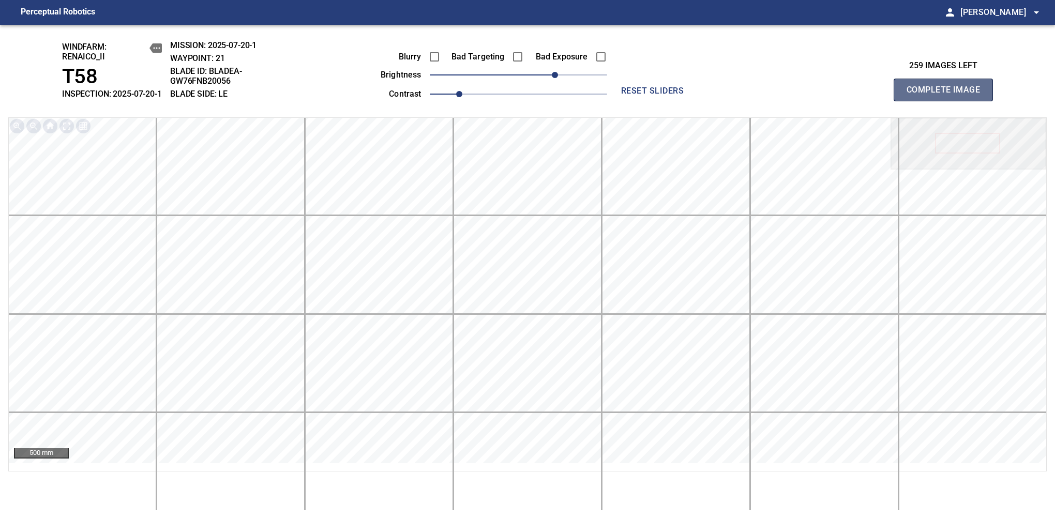
click at [948, 95] on span "Complete Image" at bounding box center [943, 90] width 77 height 14
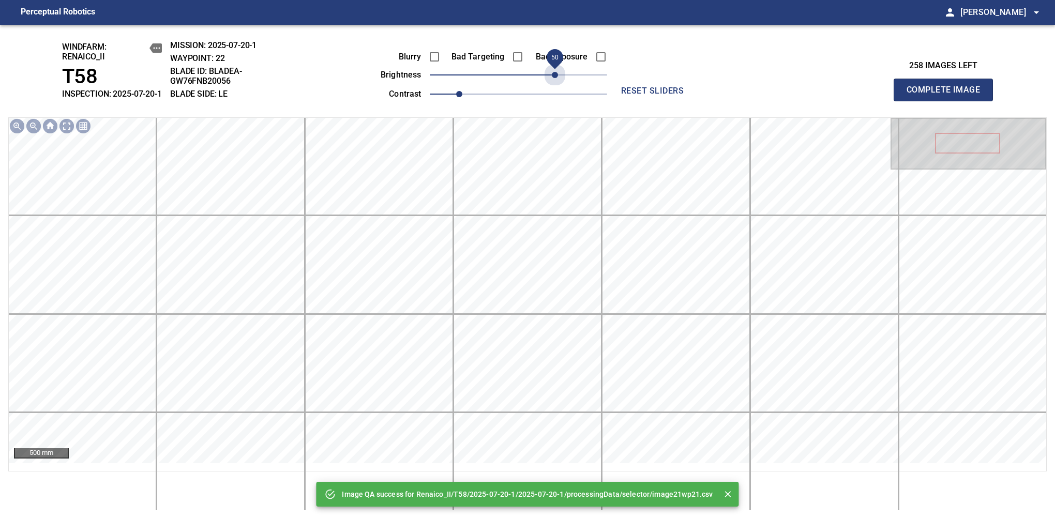
click at [556, 82] on span "50" at bounding box center [518, 75] width 177 height 14
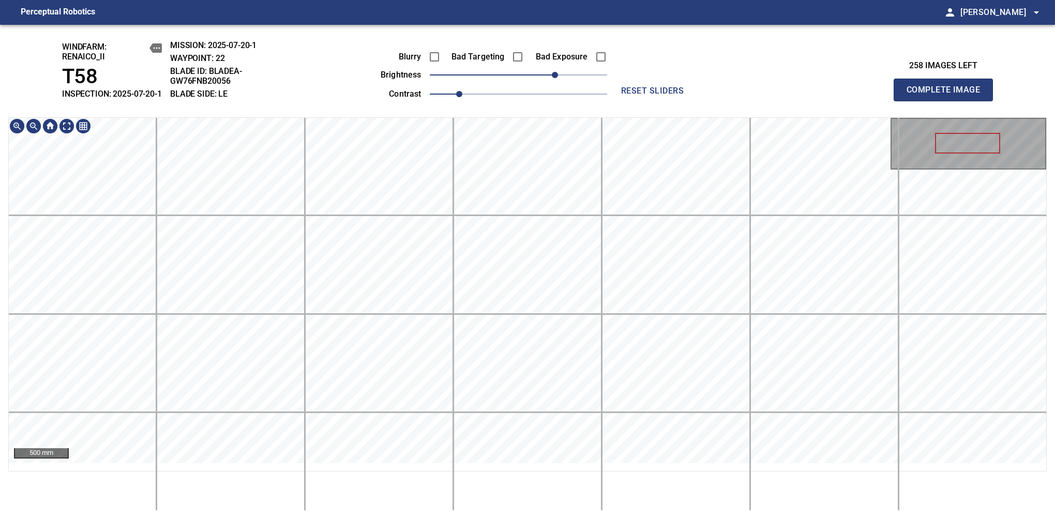
click at [534, 20] on main "Perceptual Robotics person Alex Semenov arrow_drop_down windfarm: Renaico_II T5…" at bounding box center [527, 259] width 1055 height 519
click at [948, 95] on span "Complete Image" at bounding box center [943, 90] width 77 height 14
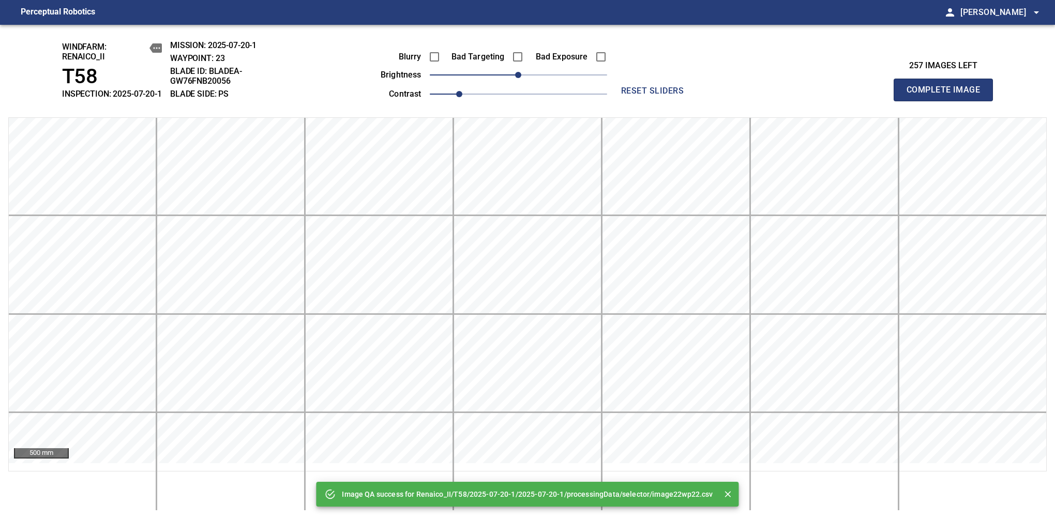
click at [948, 95] on span "Complete Image" at bounding box center [943, 90] width 77 height 14
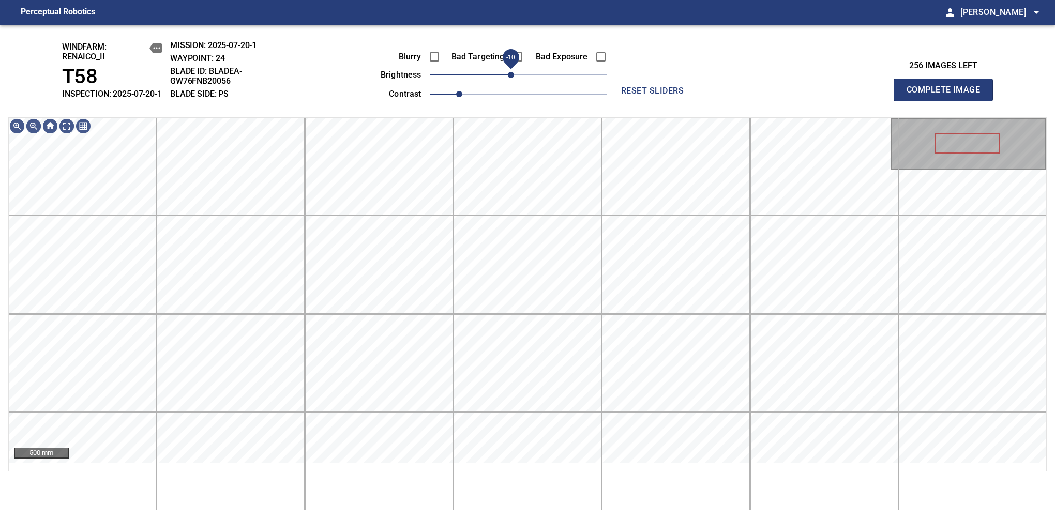
click at [513, 78] on span "-10" at bounding box center [511, 75] width 6 height 6
click at [948, 95] on span "Complete Image" at bounding box center [943, 90] width 77 height 14
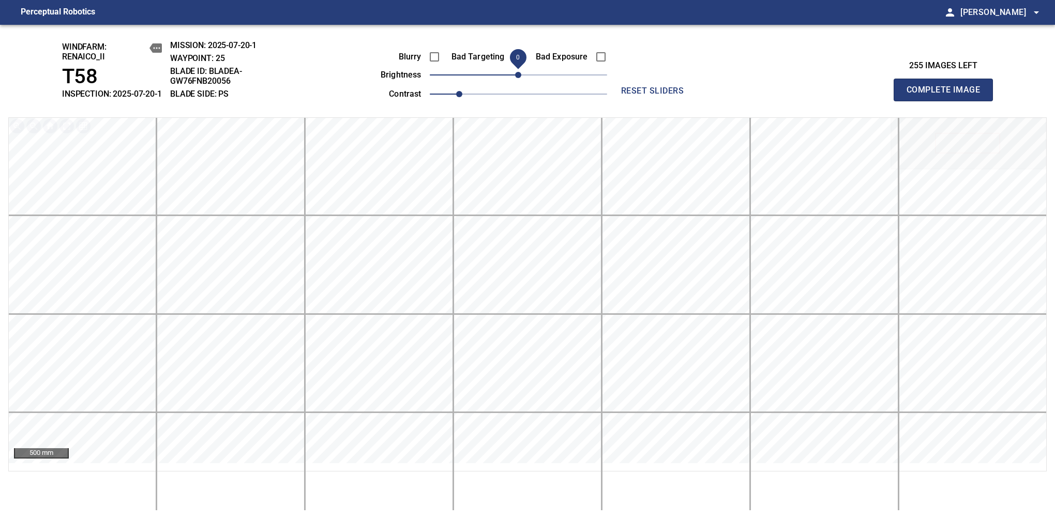
click at [948, 95] on span "Complete Image" at bounding box center [943, 90] width 77 height 14
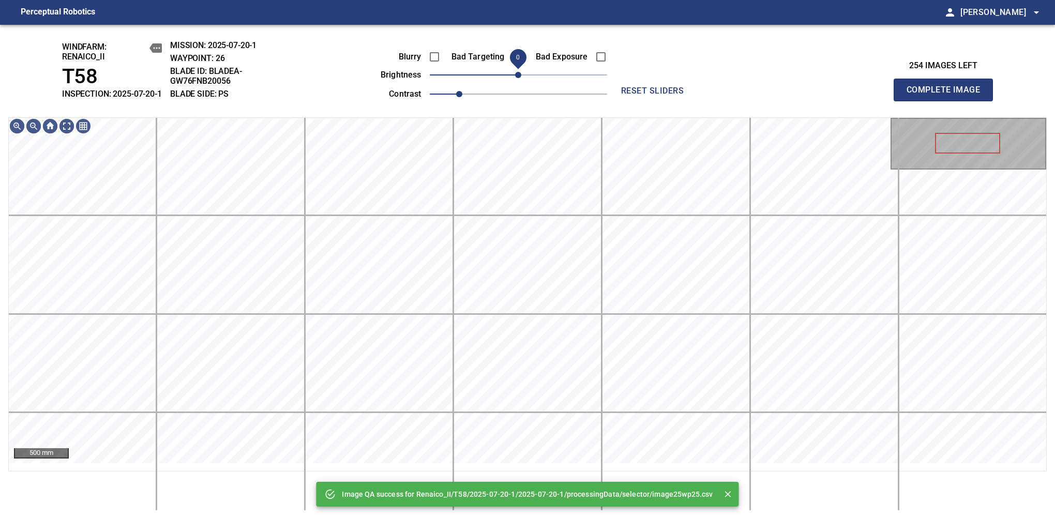
click at [516, 78] on span "0" at bounding box center [518, 75] width 6 height 6
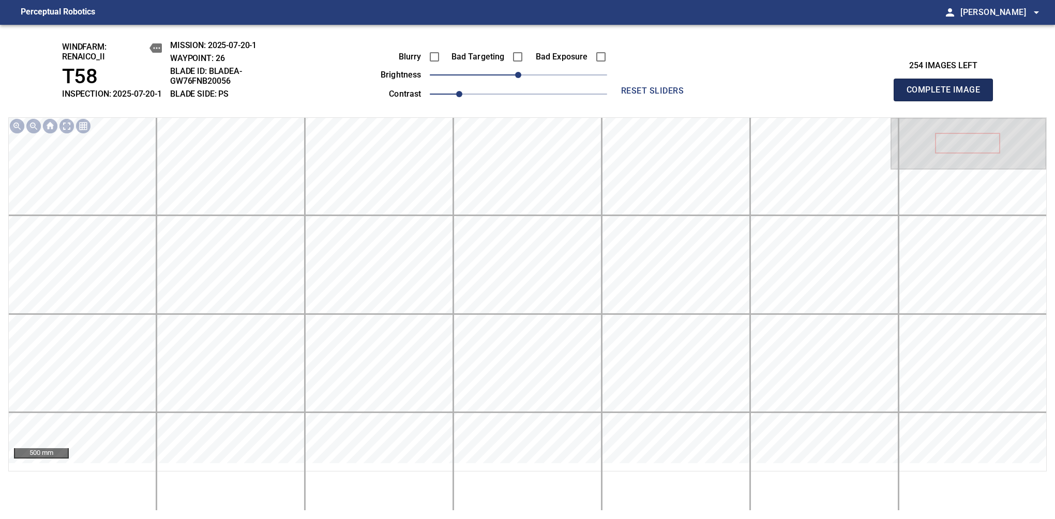
click at [948, 95] on span "Complete Image" at bounding box center [943, 90] width 77 height 14
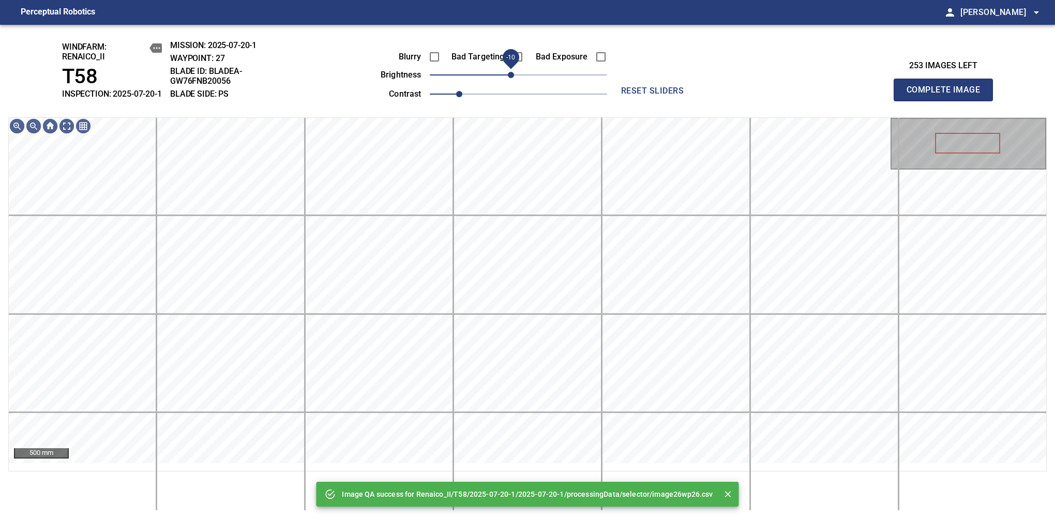
click at [513, 78] on span "-10" at bounding box center [511, 75] width 6 height 6
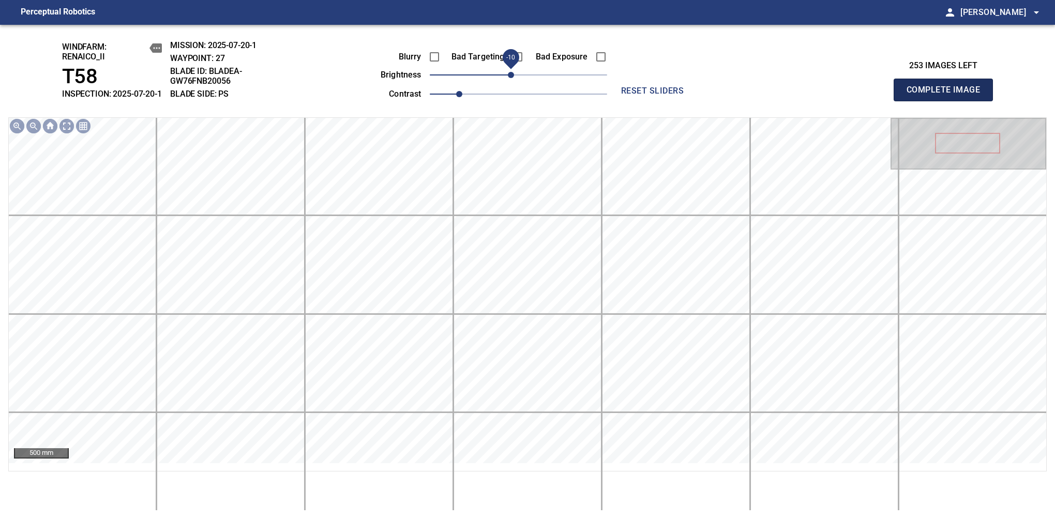
click at [948, 95] on span "Complete Image" at bounding box center [943, 90] width 77 height 14
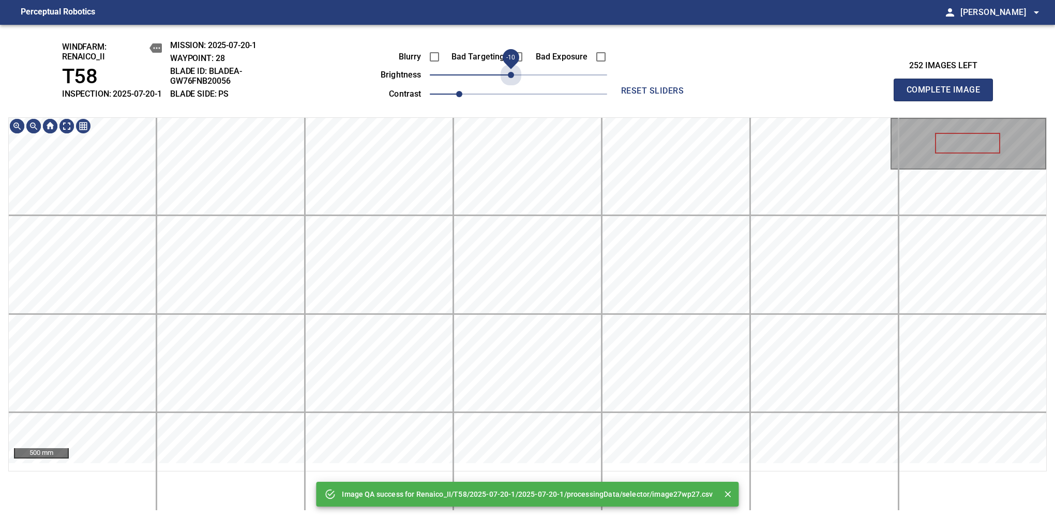
click at [513, 78] on span "-10" at bounding box center [511, 75] width 6 height 6
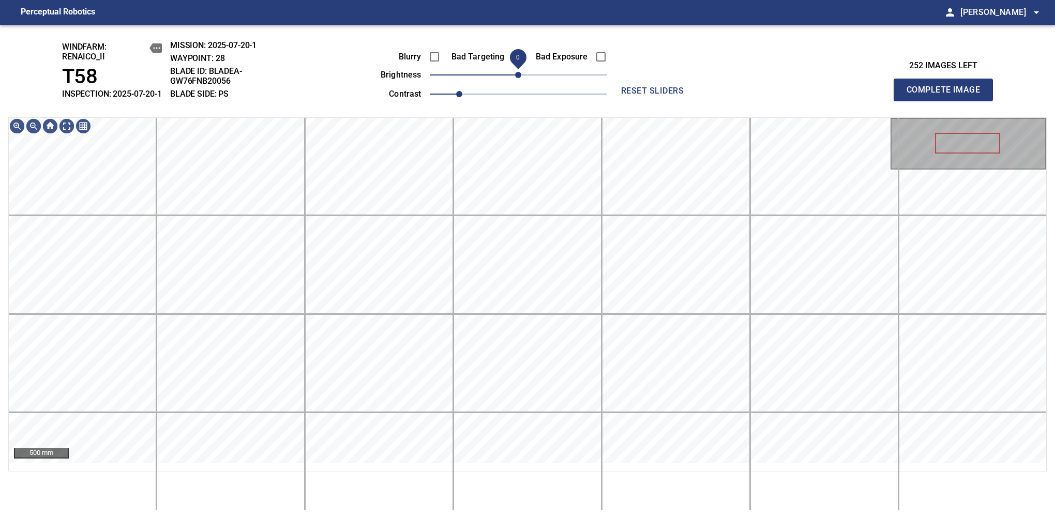
click at [516, 78] on span "0" at bounding box center [518, 75] width 6 height 6
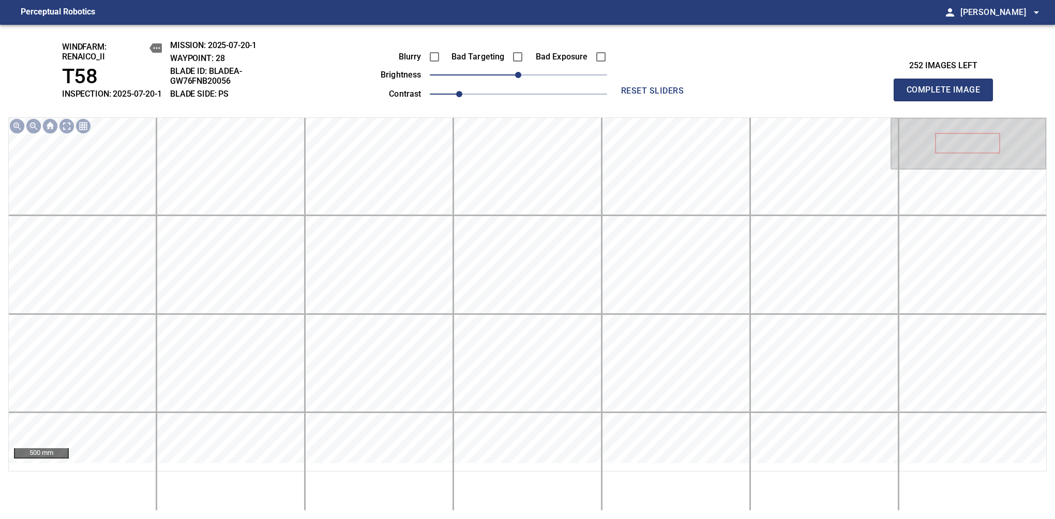
click at [948, 95] on span "Complete Image" at bounding box center [943, 90] width 77 height 14
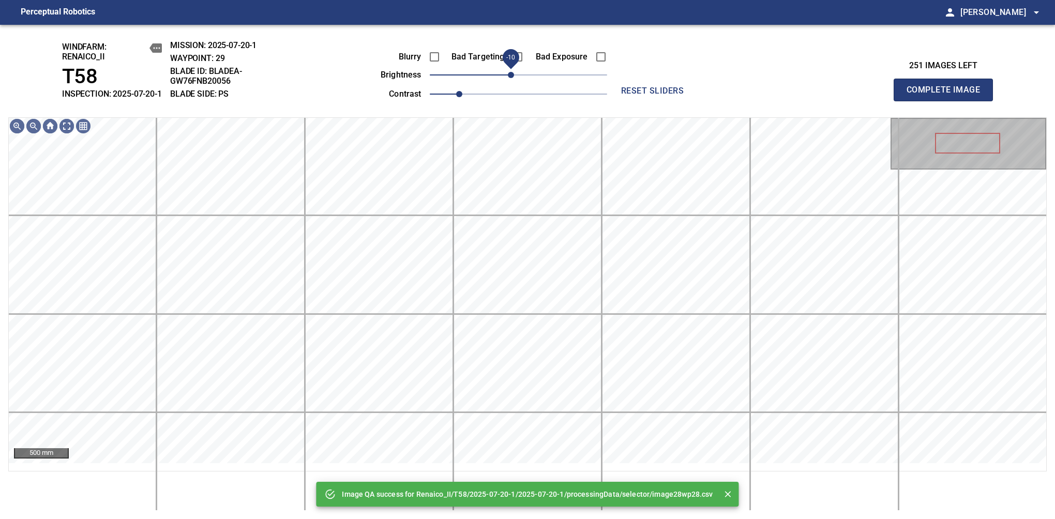
click at [513, 78] on span "-10" at bounding box center [511, 75] width 6 height 6
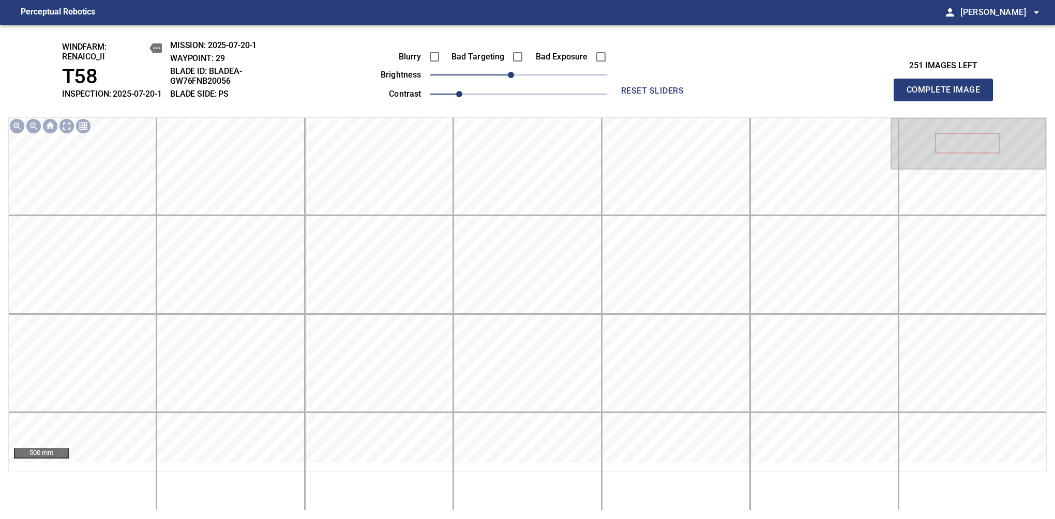
click at [948, 95] on span "Complete Image" at bounding box center [943, 90] width 77 height 14
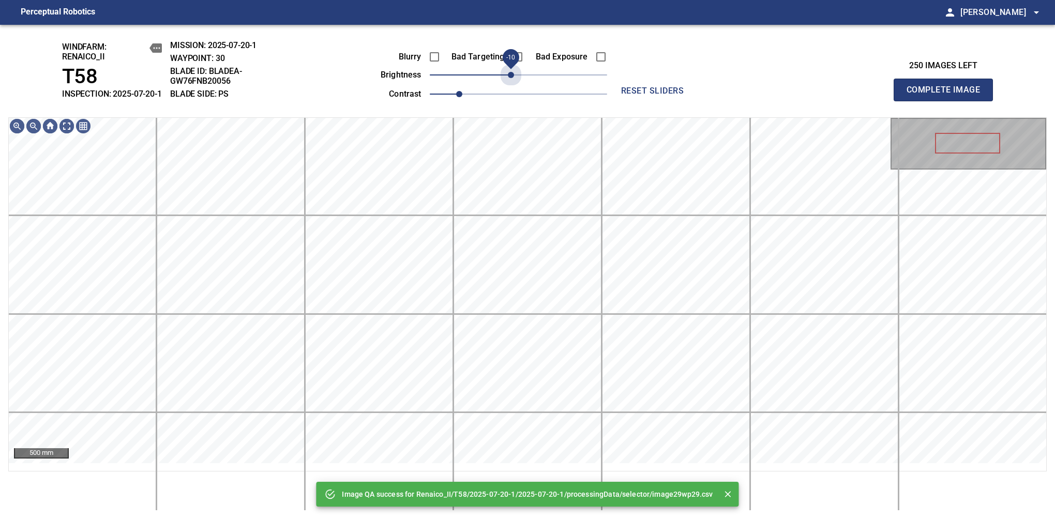
click at [513, 78] on span "-10" at bounding box center [511, 75] width 6 height 6
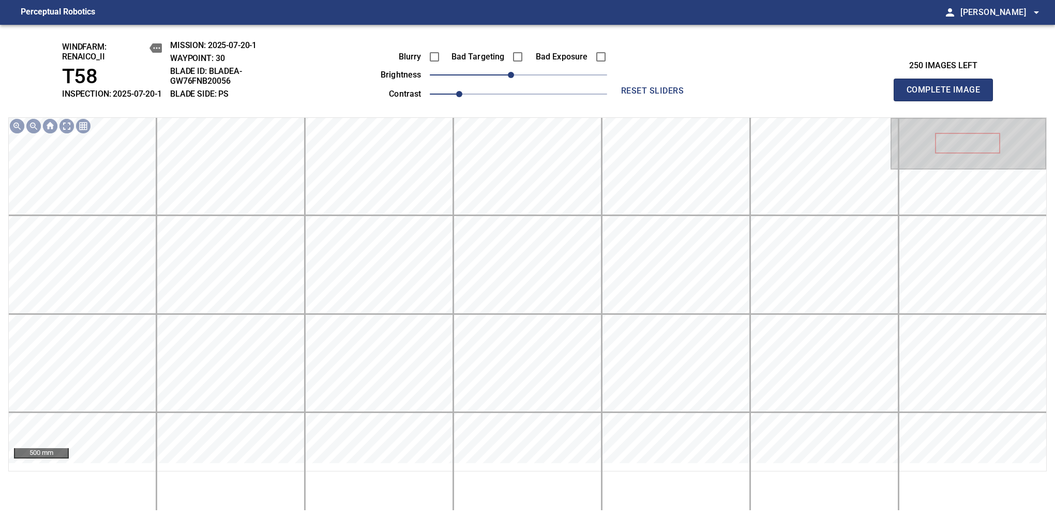
click at [948, 95] on span "Complete Image" at bounding box center [943, 90] width 77 height 14
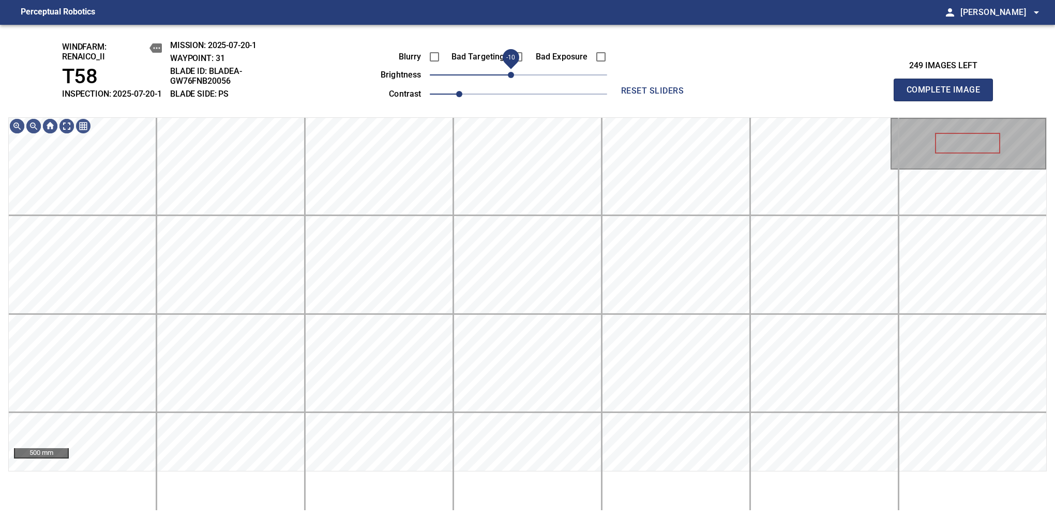
click at [513, 78] on span "-10" at bounding box center [511, 75] width 6 height 6
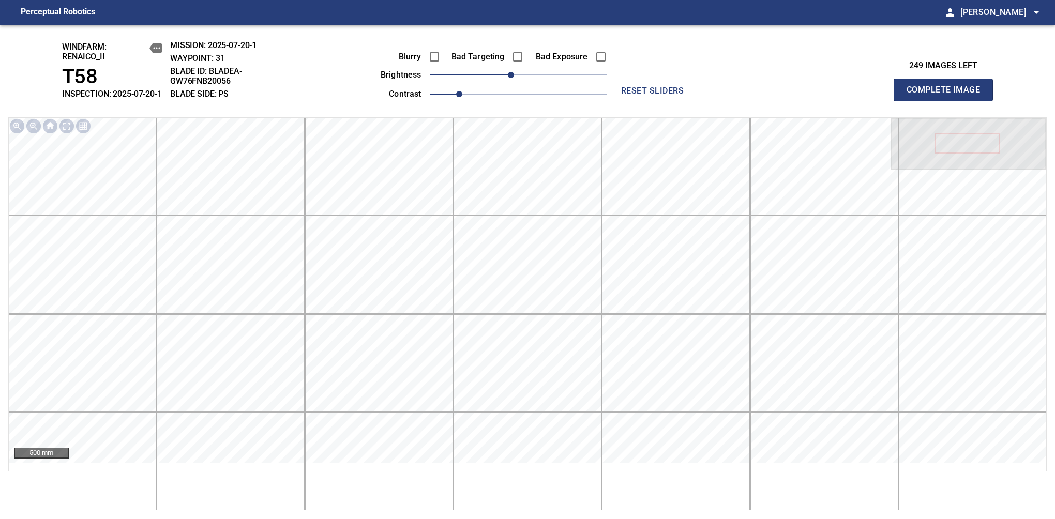
click at [948, 95] on span "Complete Image" at bounding box center [943, 90] width 77 height 14
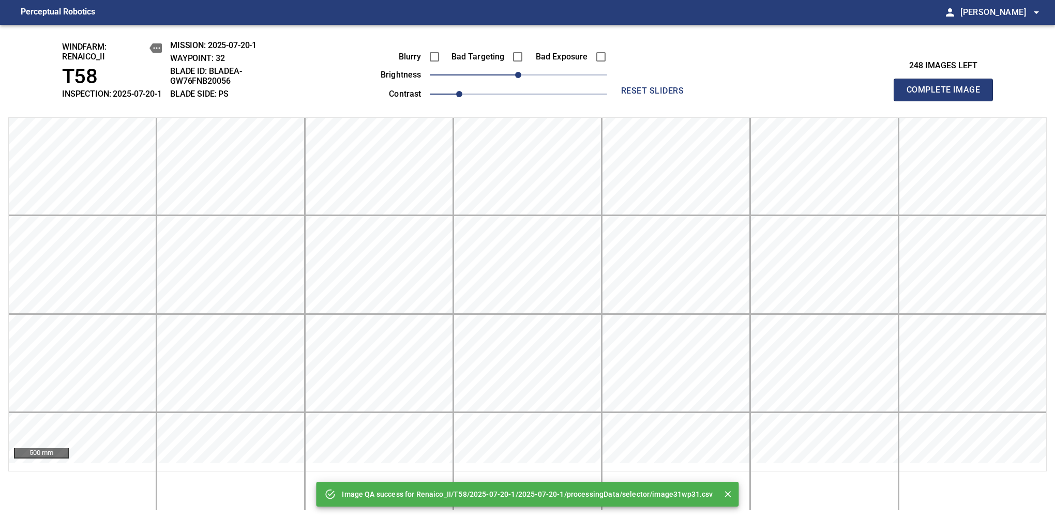
click at [948, 95] on span "Complete Image" at bounding box center [943, 90] width 77 height 14
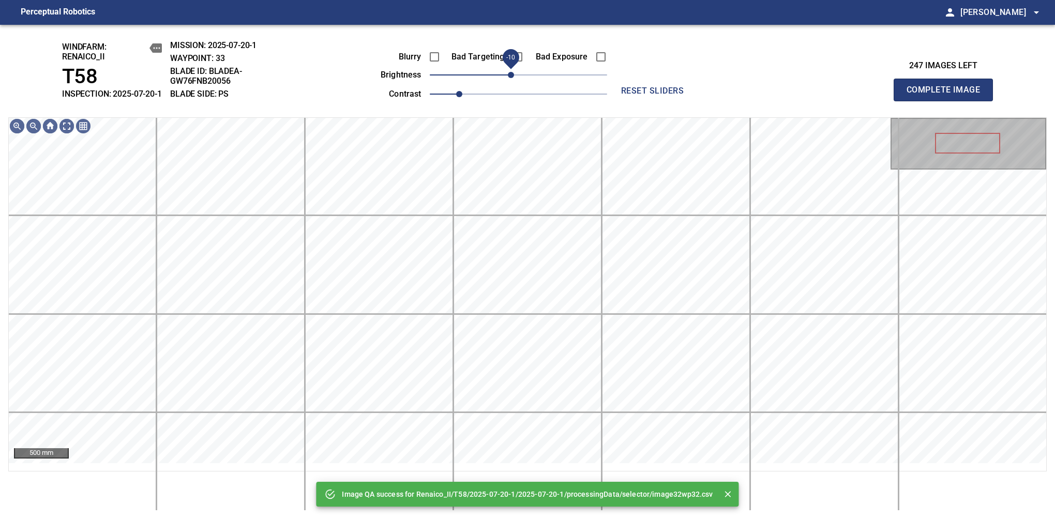
click at [513, 78] on span "-10" at bounding box center [511, 75] width 6 height 6
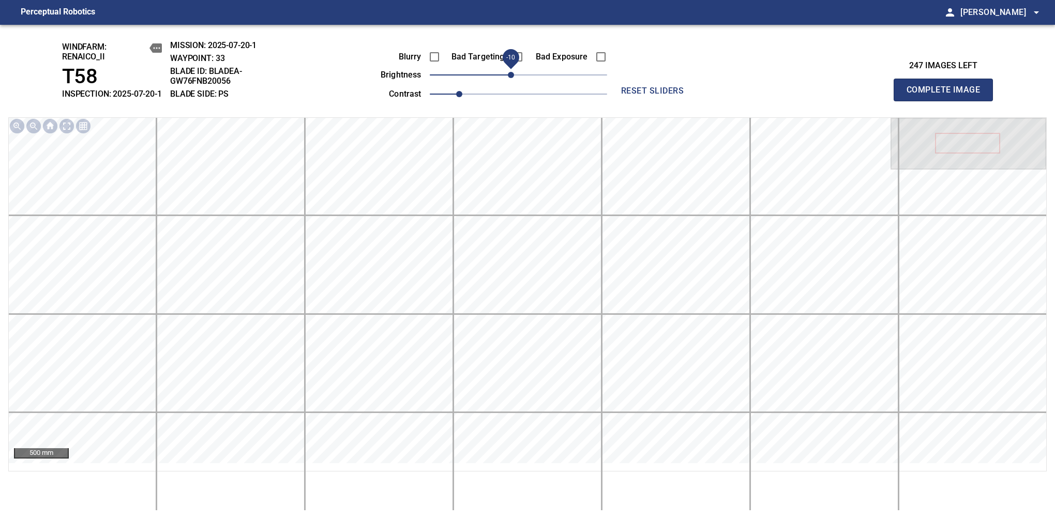
click at [948, 95] on span "Complete Image" at bounding box center [943, 90] width 77 height 14
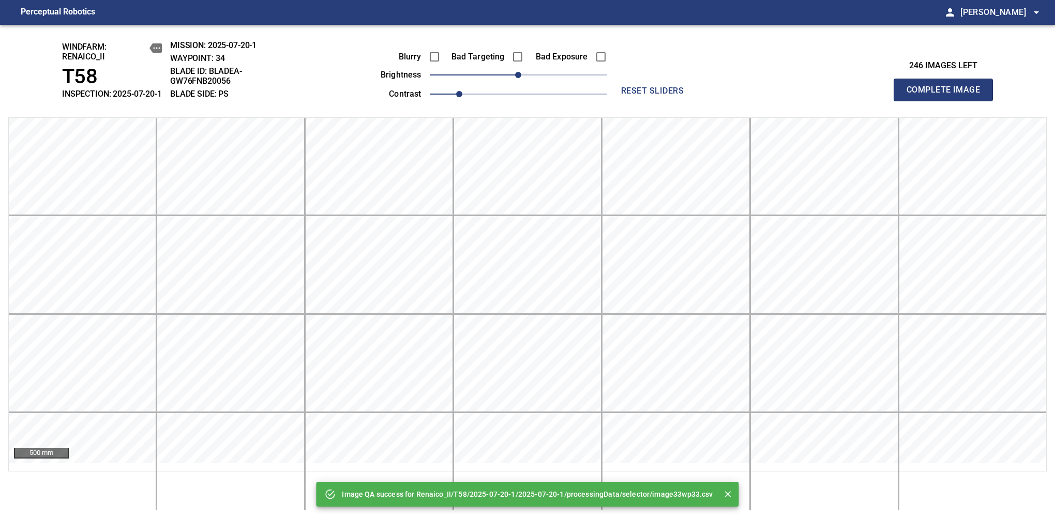
click at [948, 95] on span "Complete Image" at bounding box center [943, 90] width 77 height 14
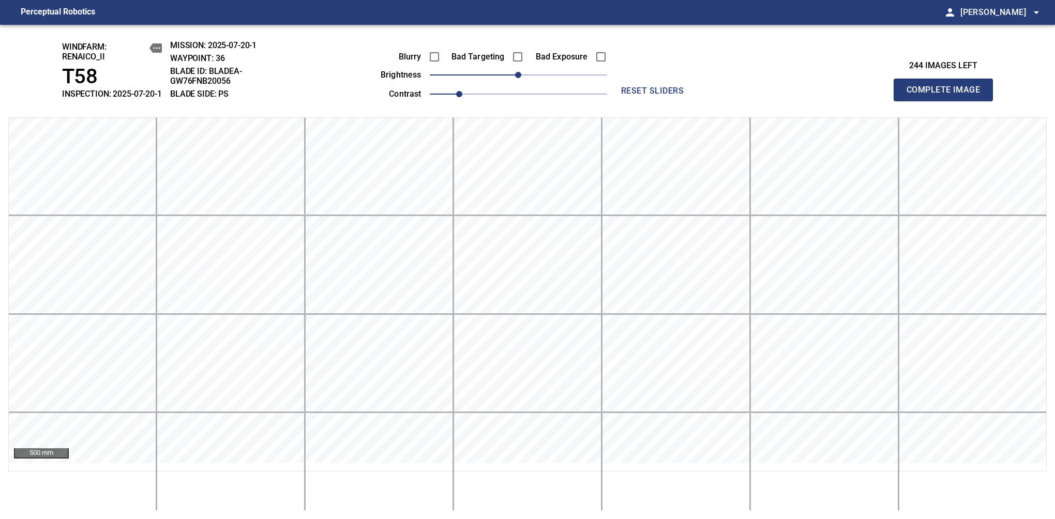
click at [948, 95] on span "Complete Image" at bounding box center [943, 90] width 77 height 14
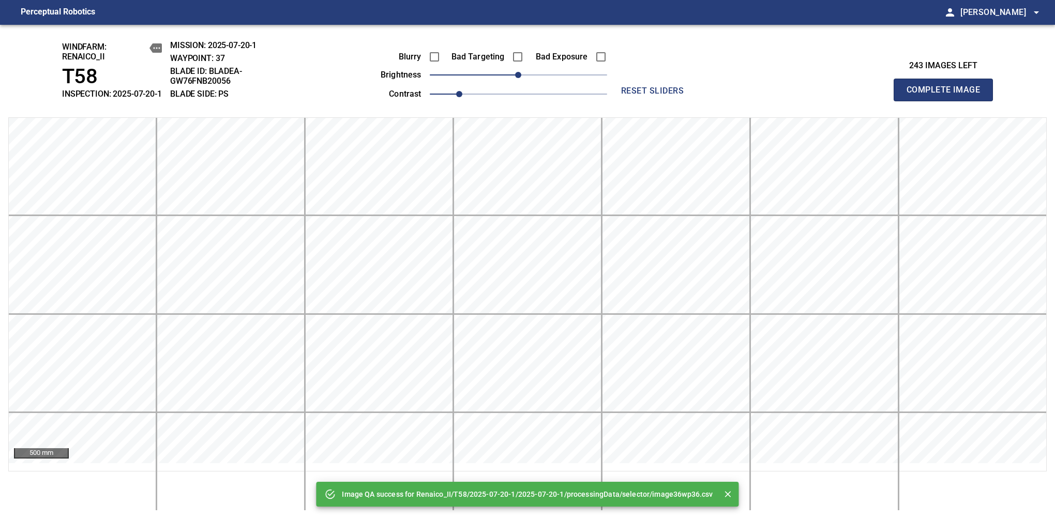
click at [948, 95] on span "Complete Image" at bounding box center [943, 90] width 77 height 14
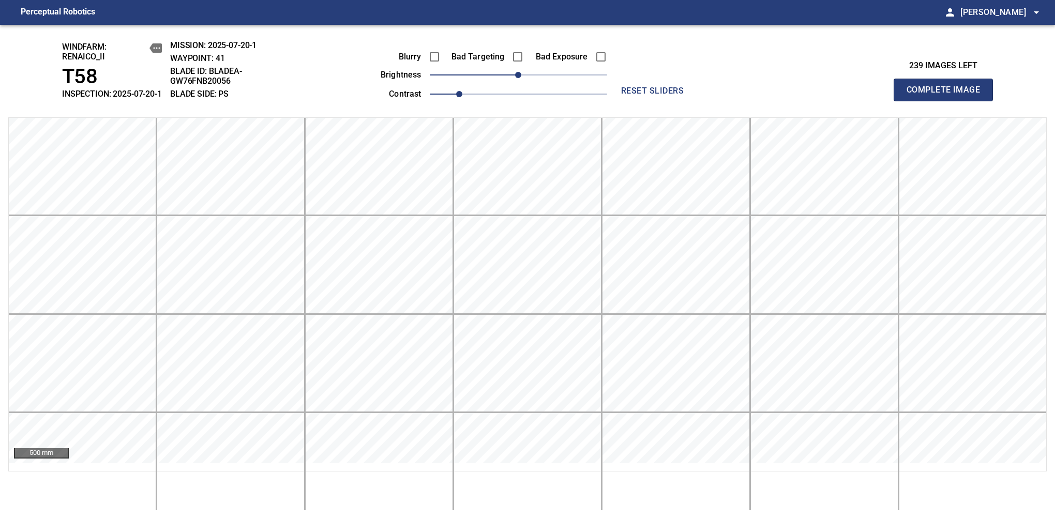
click at [948, 95] on span "Complete Image" at bounding box center [943, 90] width 77 height 14
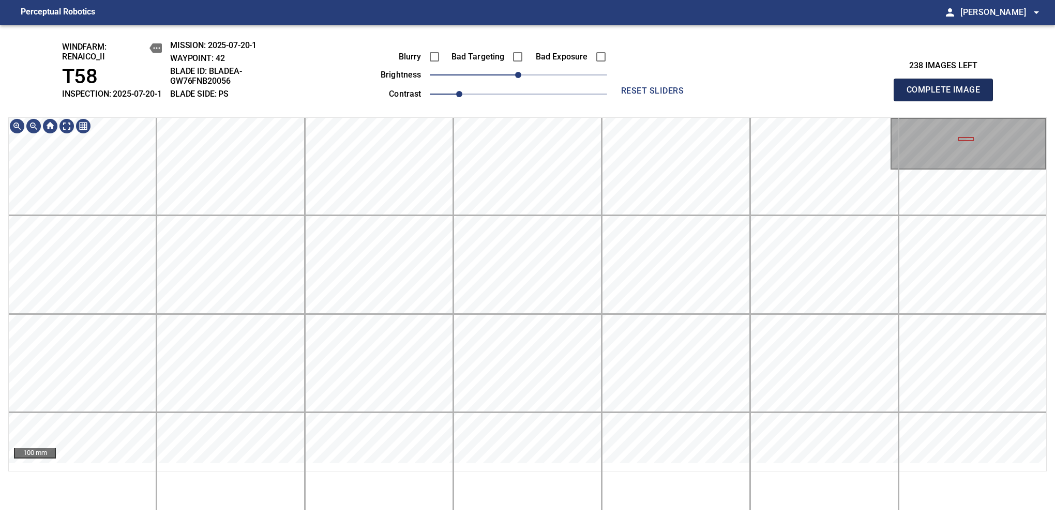
click at [948, 95] on span "Complete Image" at bounding box center [943, 90] width 77 height 14
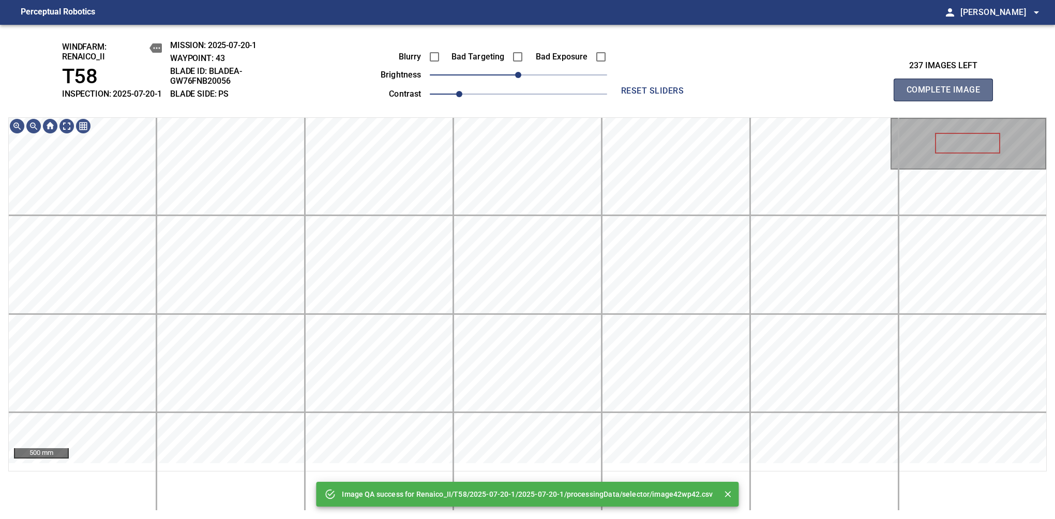
click at [948, 95] on span "Complete Image" at bounding box center [943, 90] width 77 height 14
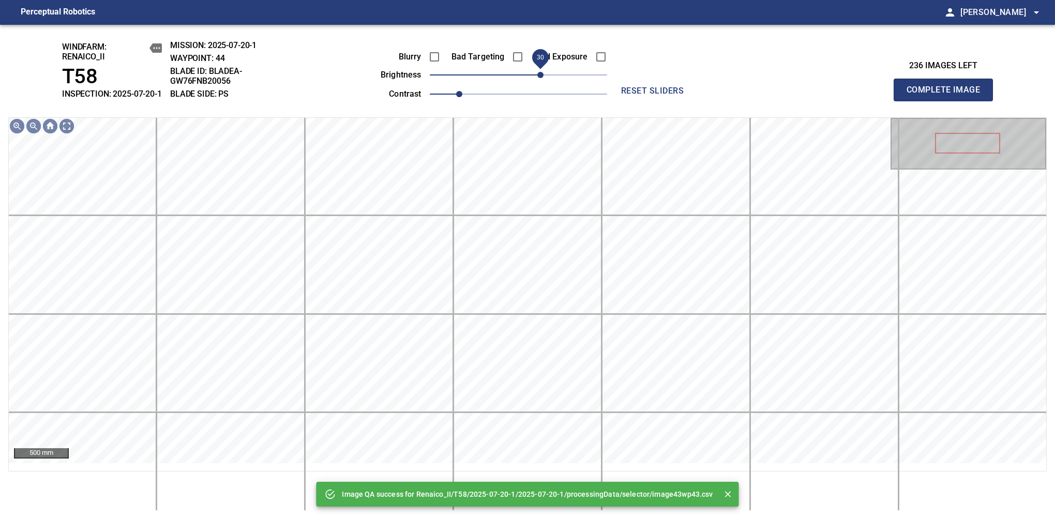
click at [540, 78] on span "30" at bounding box center [540, 75] width 6 height 6
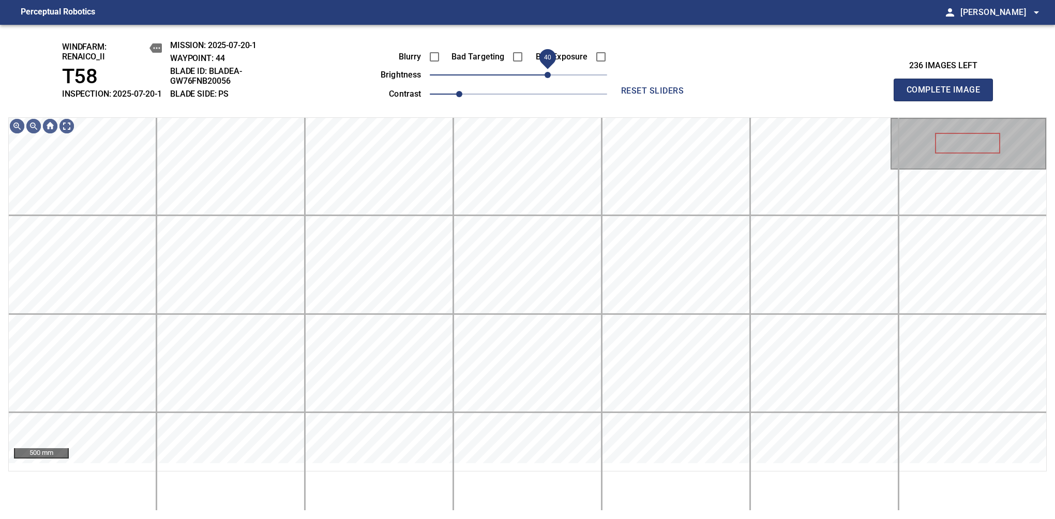
click at [545, 78] on span "40" at bounding box center [548, 75] width 6 height 6
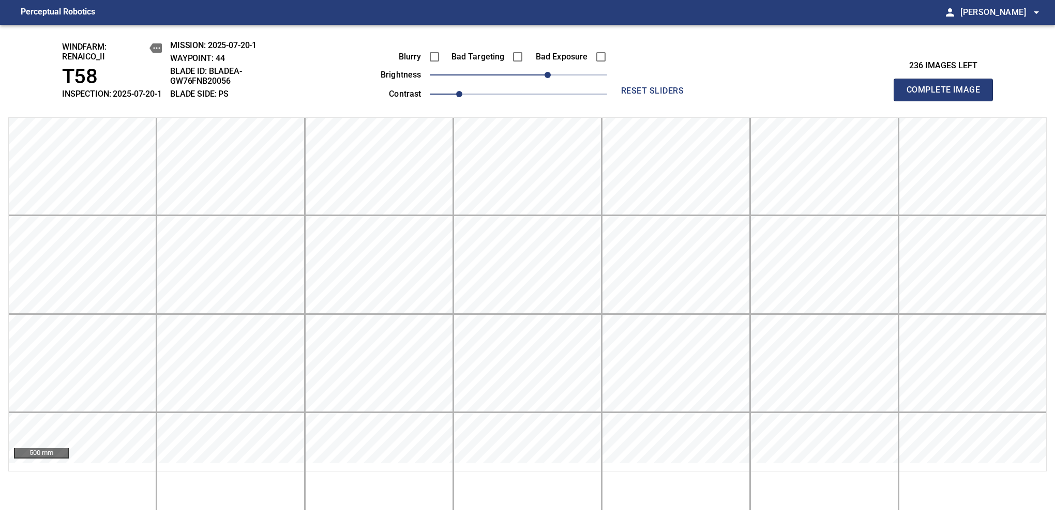
click at [948, 95] on span "Complete Image" at bounding box center [943, 90] width 77 height 14
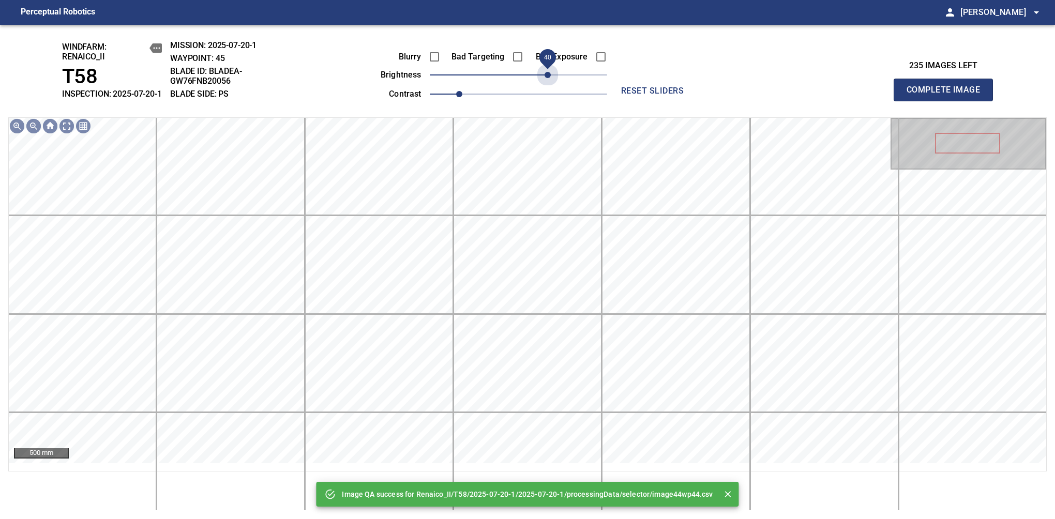
click at [545, 82] on span "40" at bounding box center [518, 75] width 177 height 14
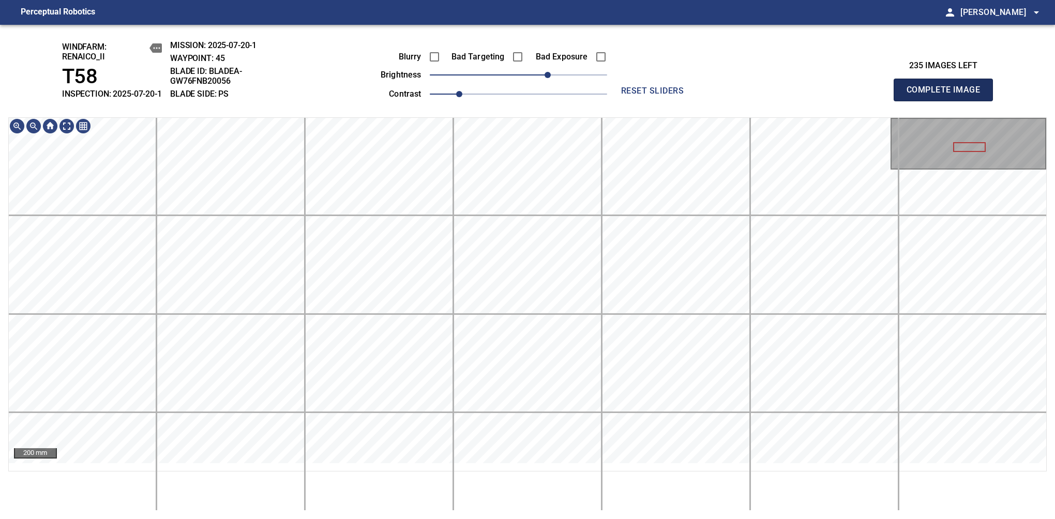
click at [948, 95] on span "Complete Image" at bounding box center [943, 90] width 77 height 14
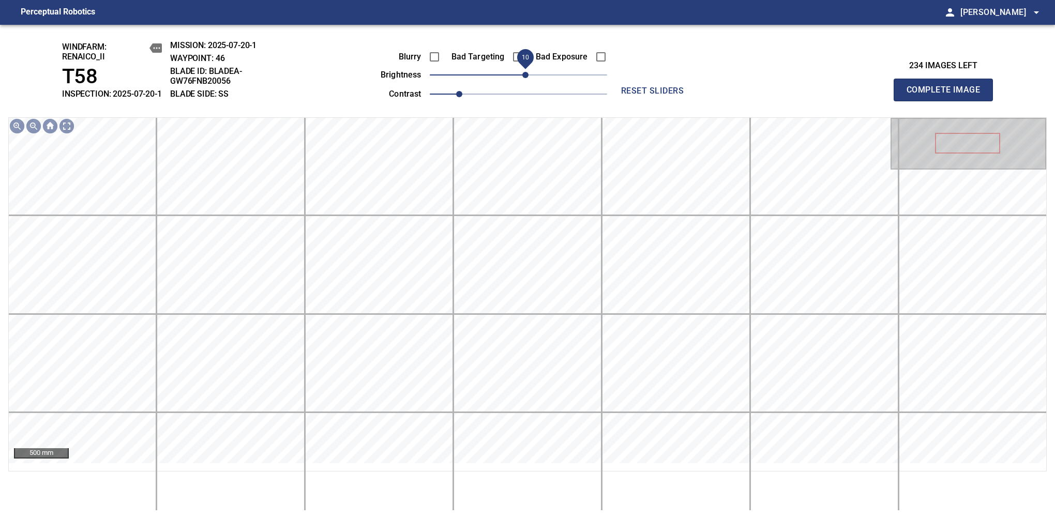
drag, startPoint x: 518, startPoint y: 87, endPoint x: 523, endPoint y: 84, distance: 6.7
click at [523, 78] on span "10" at bounding box center [525, 75] width 6 height 6
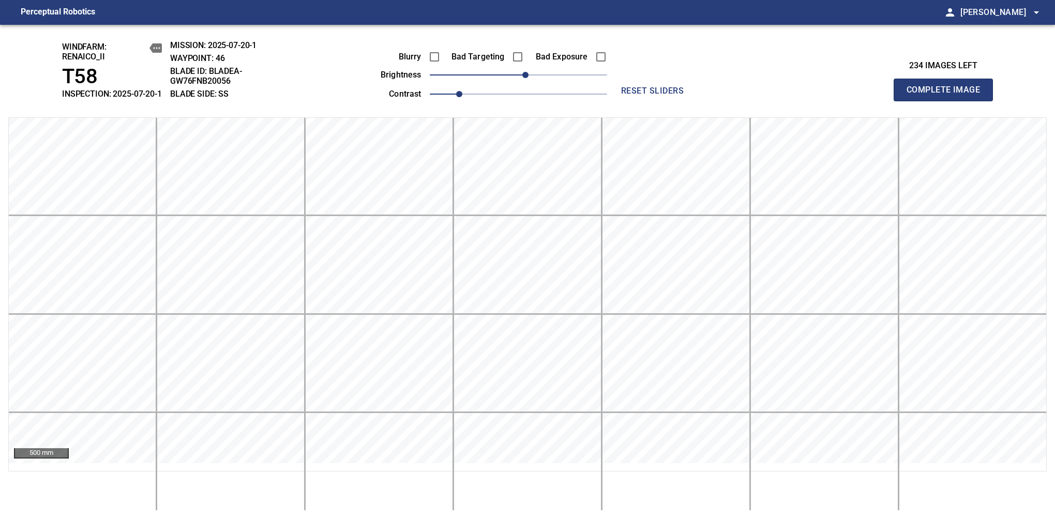
click at [948, 95] on span "Complete Image" at bounding box center [943, 90] width 77 height 14
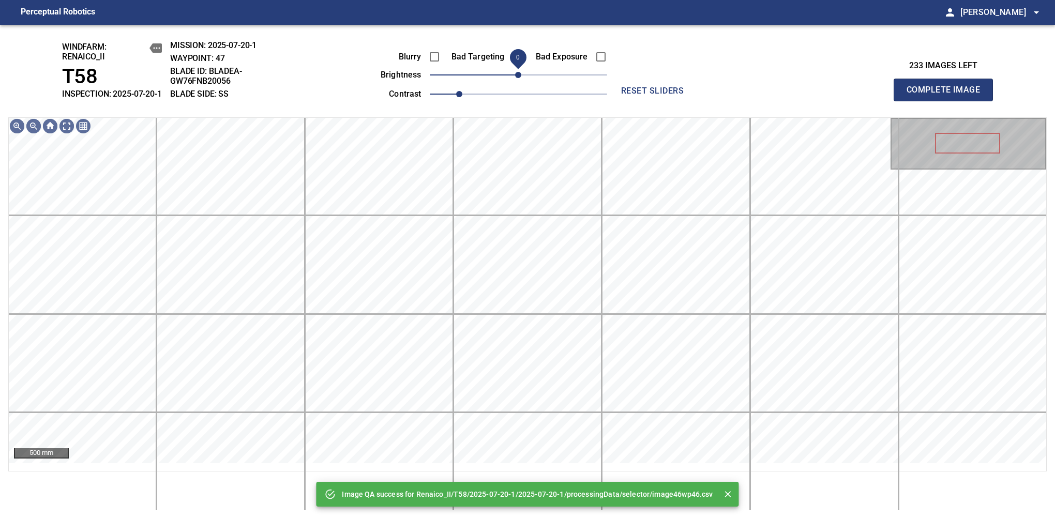
click at [520, 78] on span "0" at bounding box center [518, 75] width 6 height 6
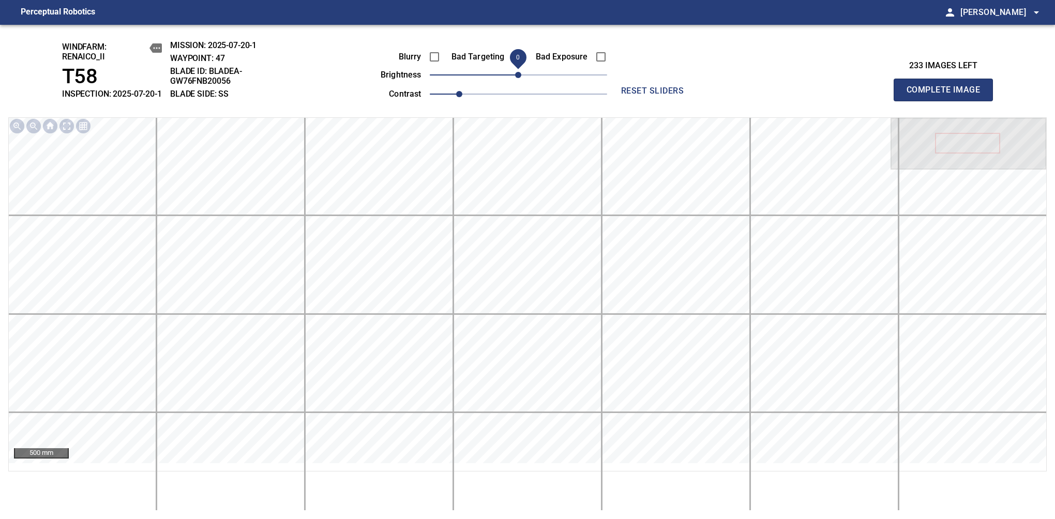
click at [948, 95] on span "Complete Image" at bounding box center [943, 90] width 77 height 14
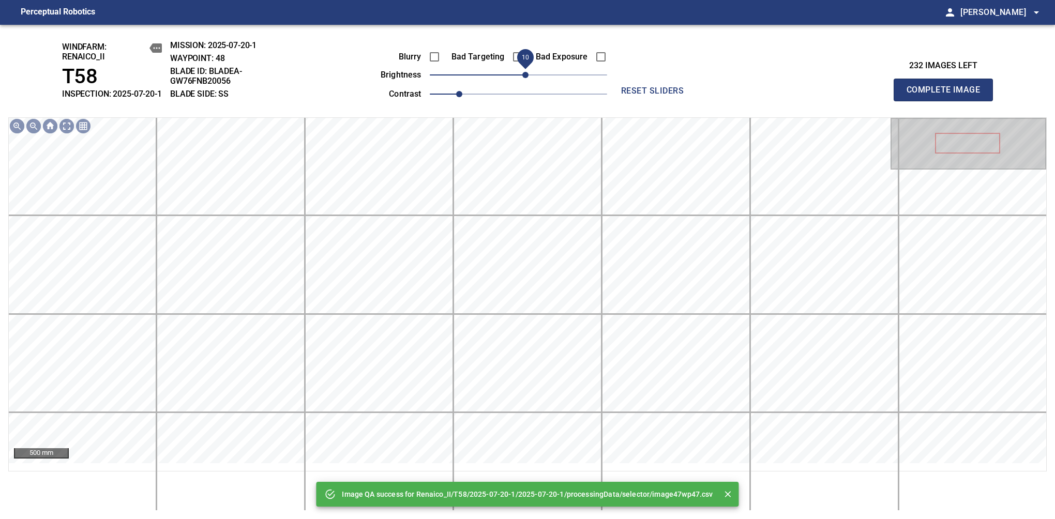
drag, startPoint x: 520, startPoint y: 84, endPoint x: 526, endPoint y: 84, distance: 5.7
click at [526, 78] on span "10" at bounding box center [525, 75] width 6 height 6
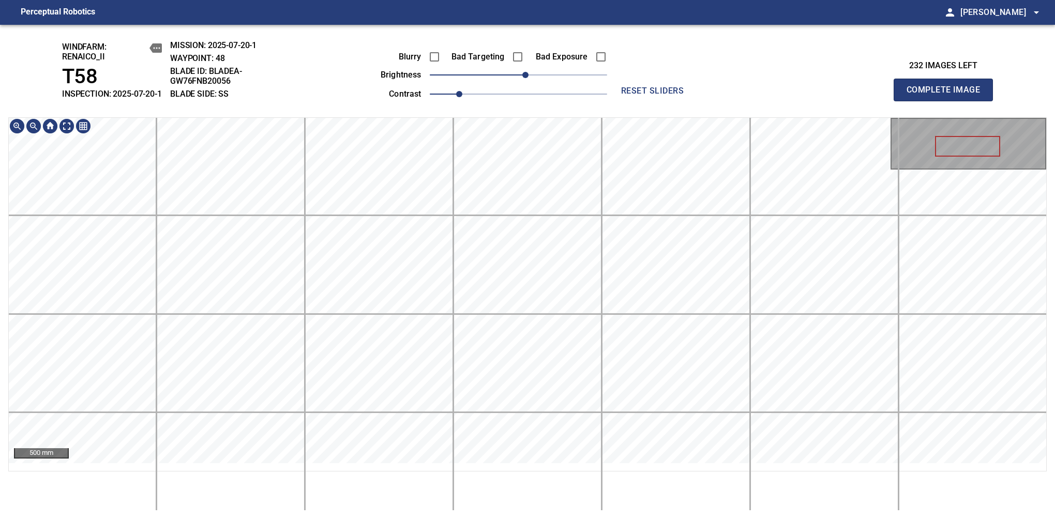
click at [573, 113] on div "windfarm: Renaico_II T58 INSPECTION: 2025-07-20-1 MISSION: 2025-07-20-1 WAYPOIN…" at bounding box center [527, 272] width 1055 height 495
click at [948, 95] on span "Complete Image" at bounding box center [943, 90] width 77 height 14
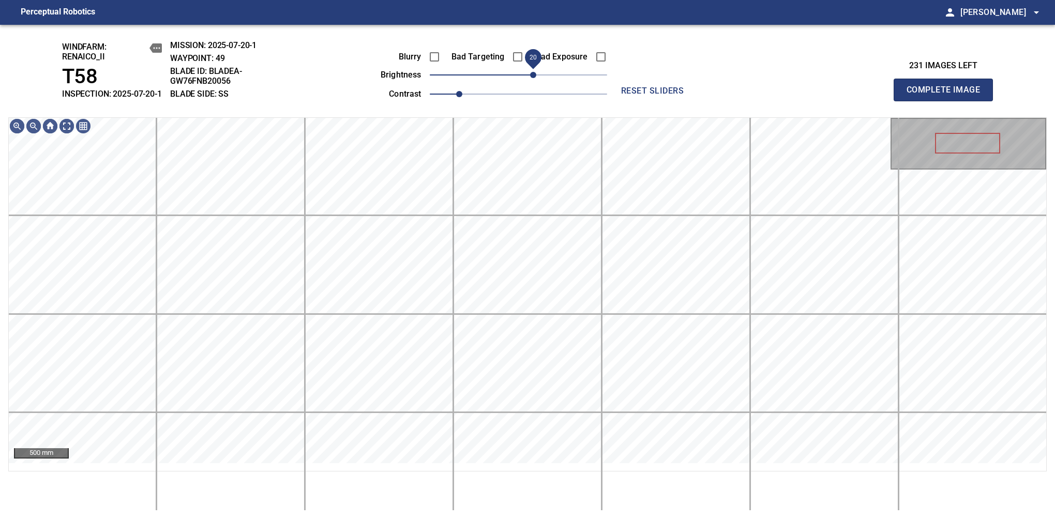
drag, startPoint x: 520, startPoint y: 84, endPoint x: 536, endPoint y: 84, distance: 16.0
click at [536, 78] on span "20" at bounding box center [533, 75] width 6 height 6
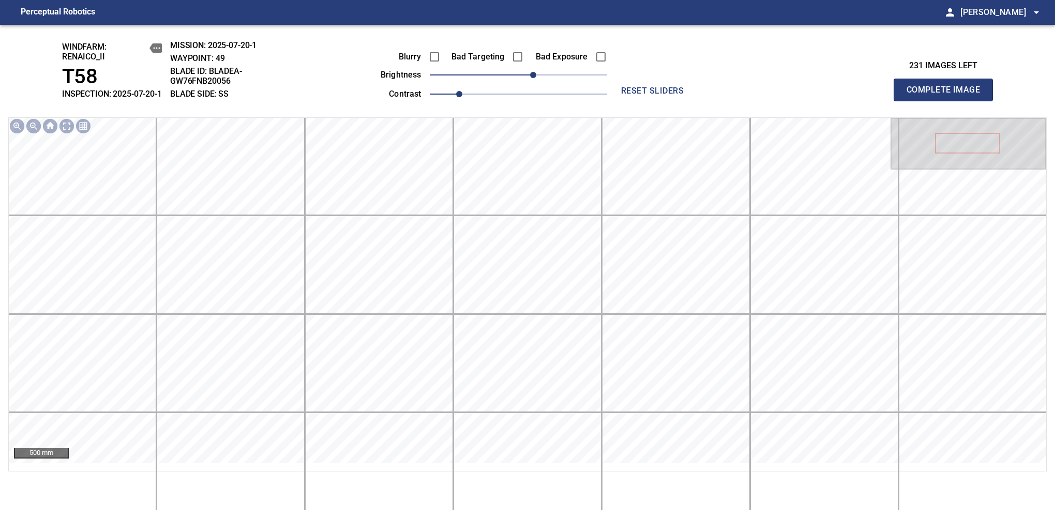
click at [948, 95] on span "Complete Image" at bounding box center [943, 90] width 77 height 14
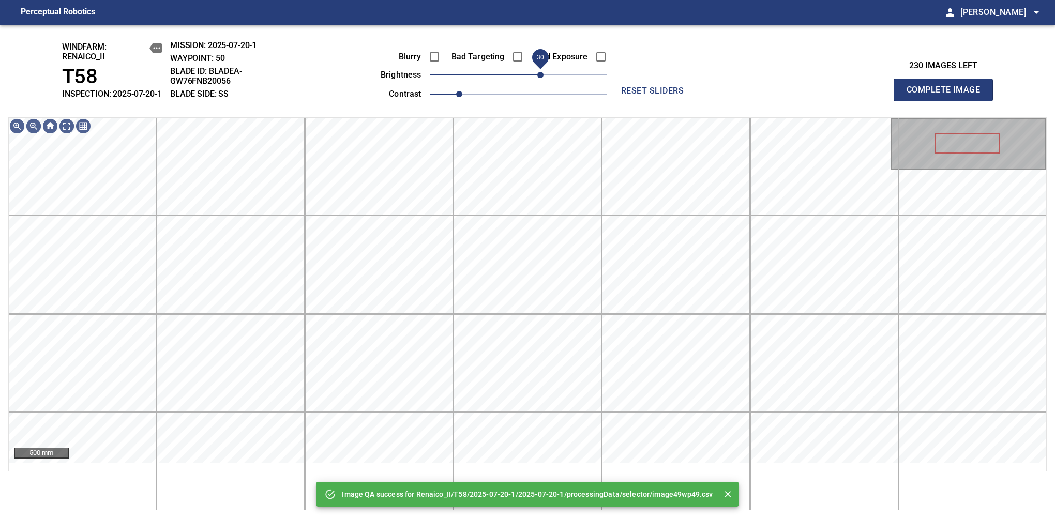
click at [540, 82] on span "30" at bounding box center [518, 75] width 177 height 14
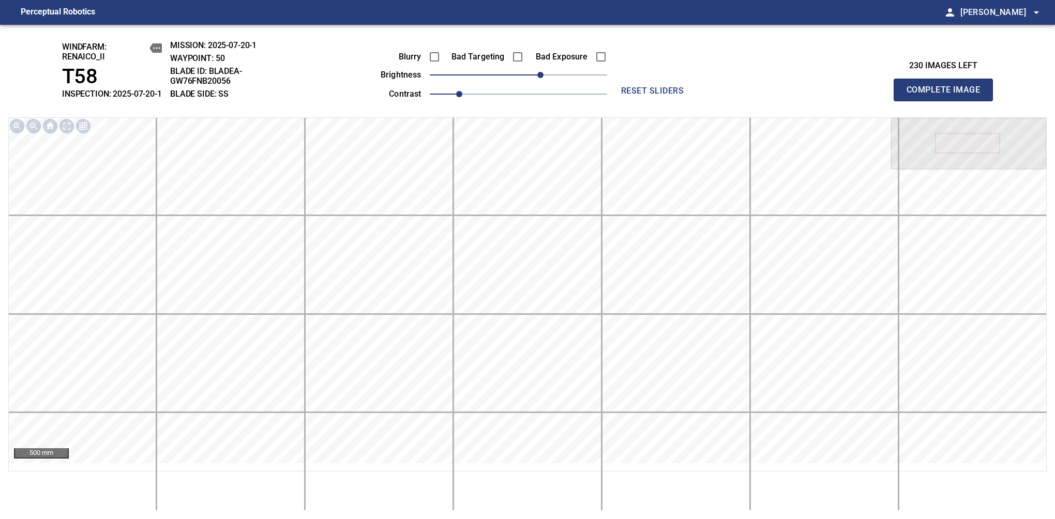
click at [948, 95] on span "Complete Image" at bounding box center [943, 90] width 77 height 14
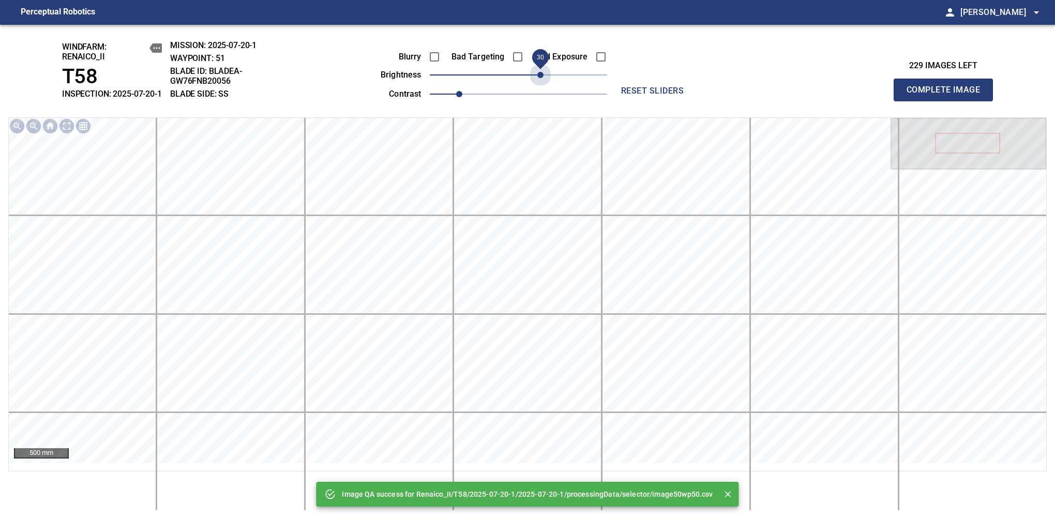
click at [540, 82] on span "30" at bounding box center [518, 75] width 177 height 14
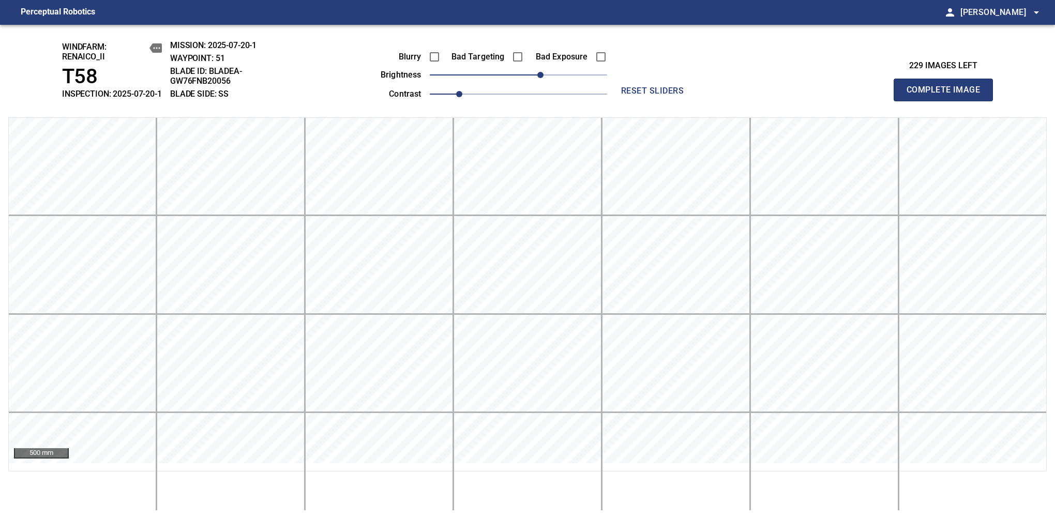
click at [948, 95] on span "Complete Image" at bounding box center [943, 90] width 77 height 14
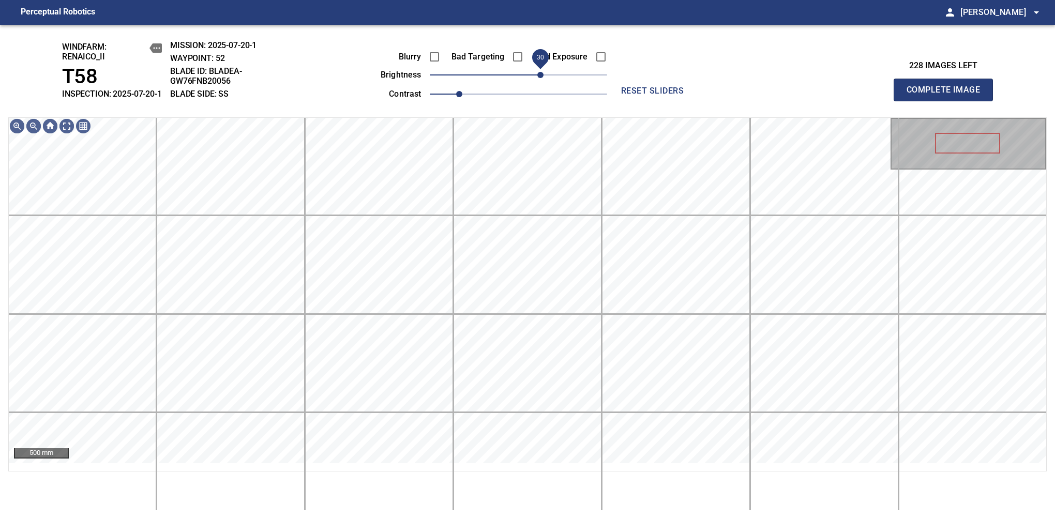
drag, startPoint x: 540, startPoint y: 84, endPoint x: 538, endPoint y: 93, distance: 9.0
click at [538, 82] on span "30" at bounding box center [518, 75] width 177 height 14
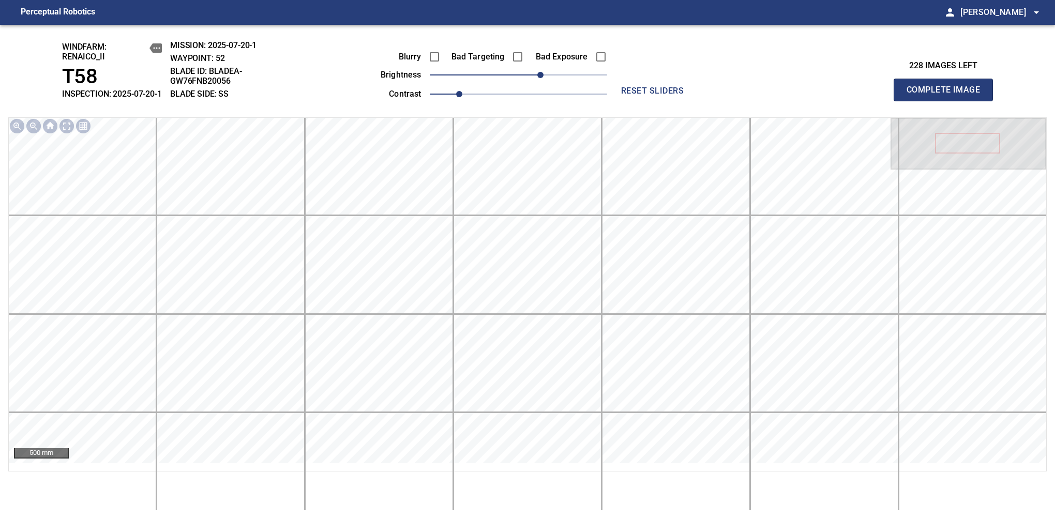
click at [948, 95] on span "Complete Image" at bounding box center [943, 90] width 77 height 14
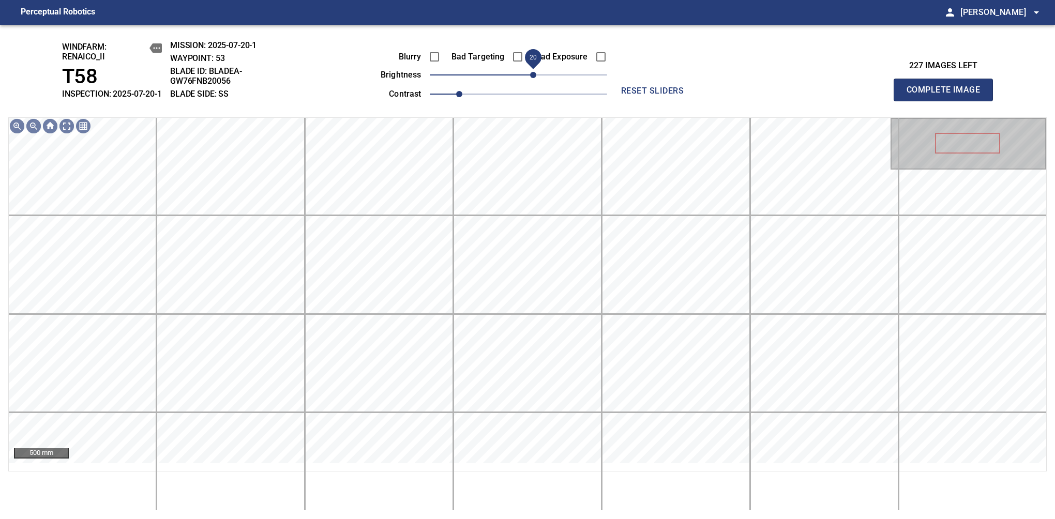
click at [530, 78] on span "20" at bounding box center [533, 75] width 6 height 6
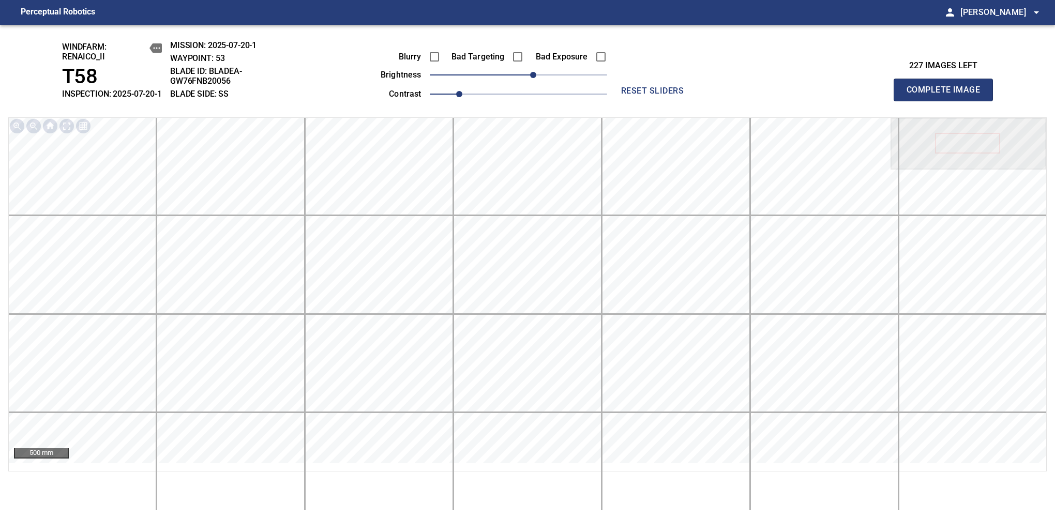
click at [948, 95] on span "Complete Image" at bounding box center [943, 90] width 77 height 14
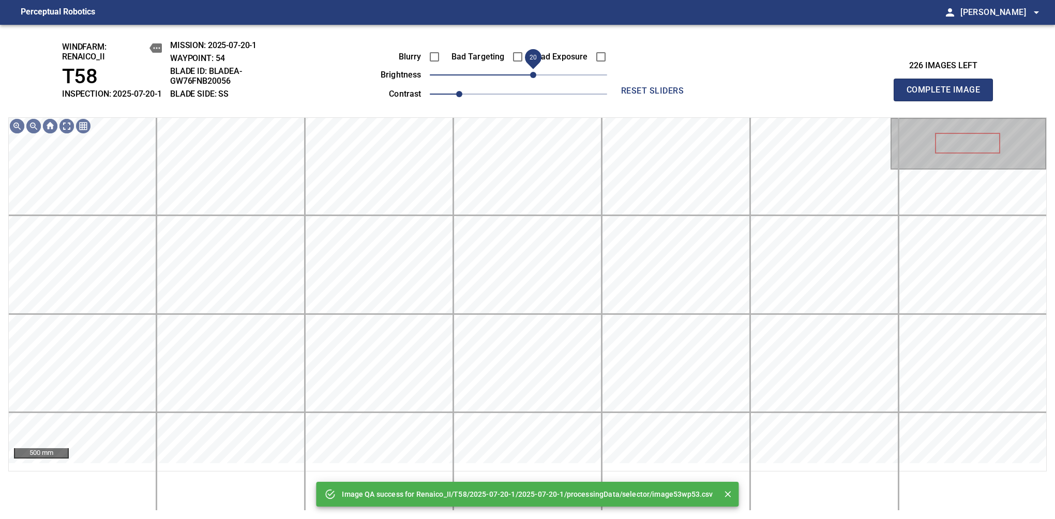
drag, startPoint x: 523, startPoint y: 85, endPoint x: 534, endPoint y: 85, distance: 10.3
click at [534, 78] on span "20" at bounding box center [533, 75] width 6 height 6
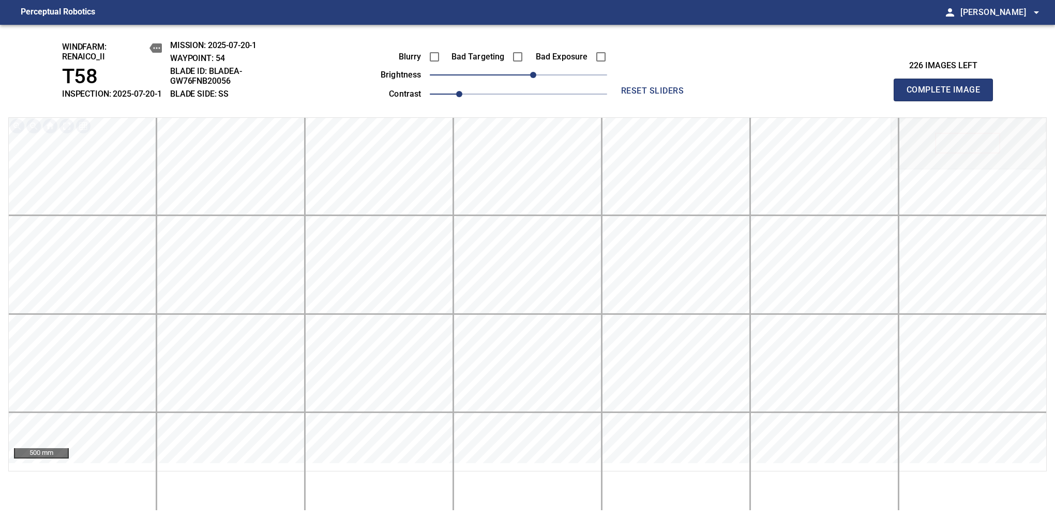
click at [948, 95] on span "Complete Image" at bounding box center [943, 90] width 77 height 14
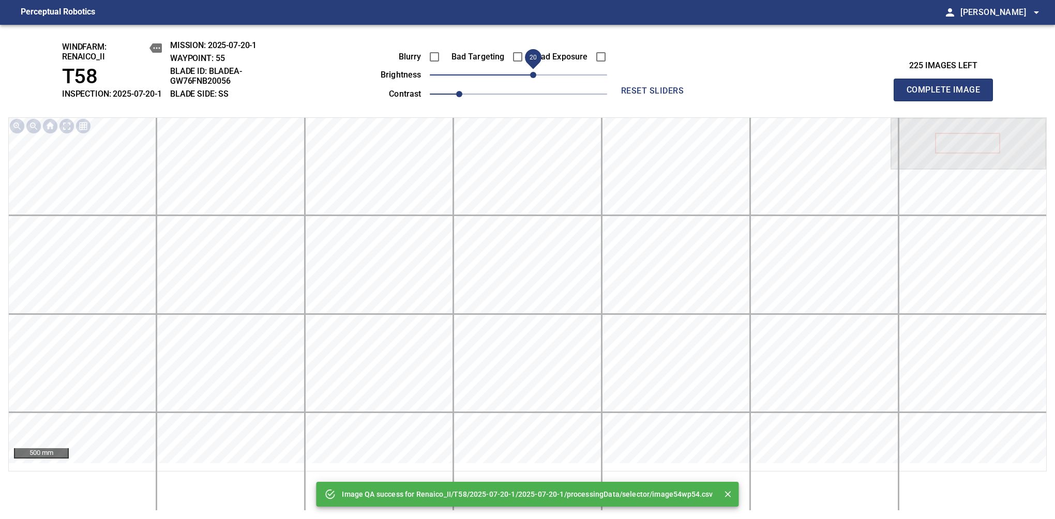
drag, startPoint x: 521, startPoint y: 85, endPoint x: 534, endPoint y: 87, distance: 12.6
click at [534, 78] on span "20" at bounding box center [533, 75] width 6 height 6
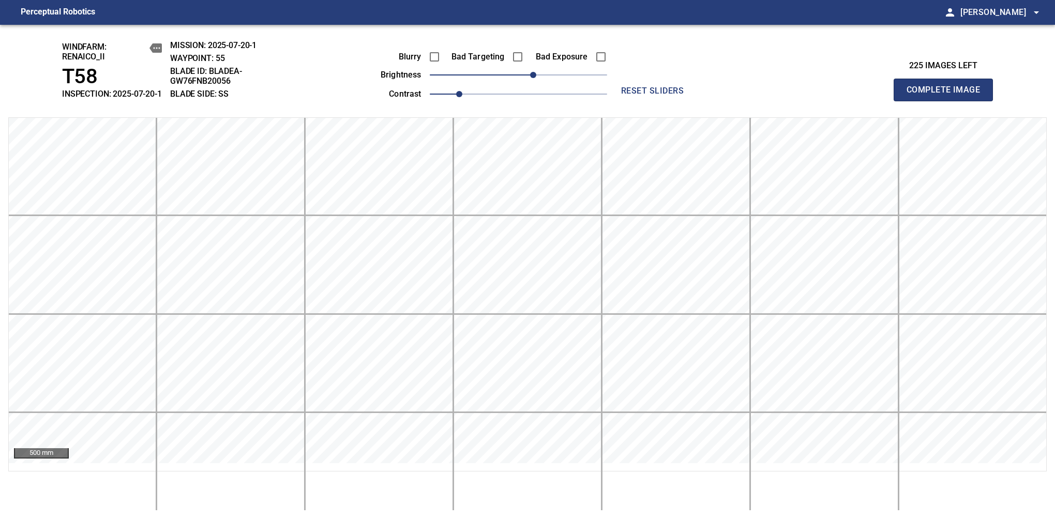
click at [948, 95] on span "Complete Image" at bounding box center [943, 90] width 77 height 14
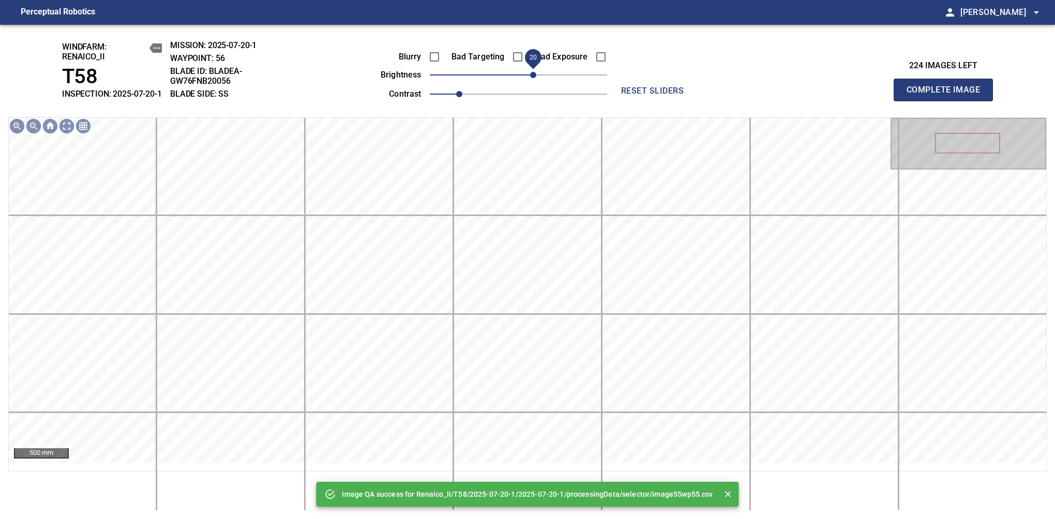
click at [532, 78] on span "20" at bounding box center [533, 75] width 6 height 6
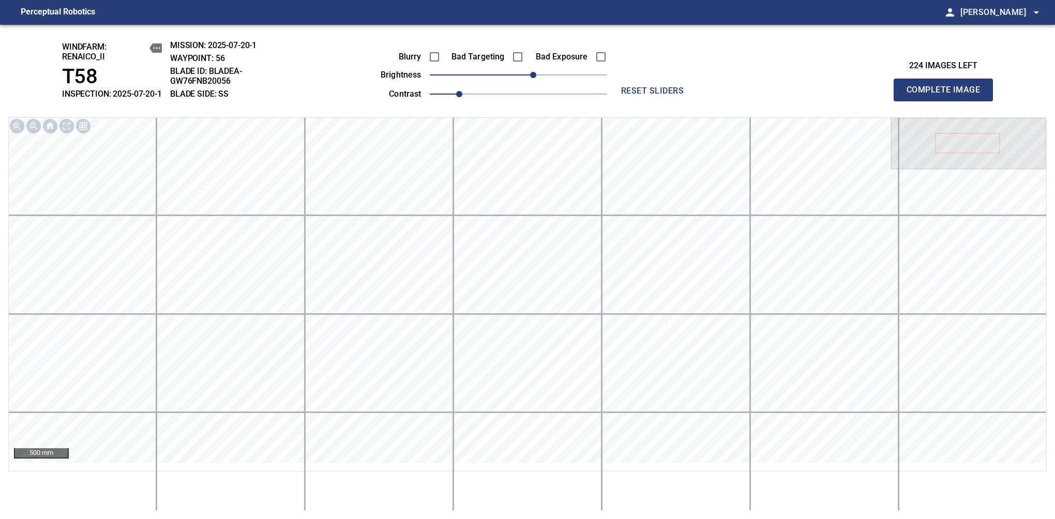
click at [948, 95] on span "Complete Image" at bounding box center [943, 90] width 77 height 14
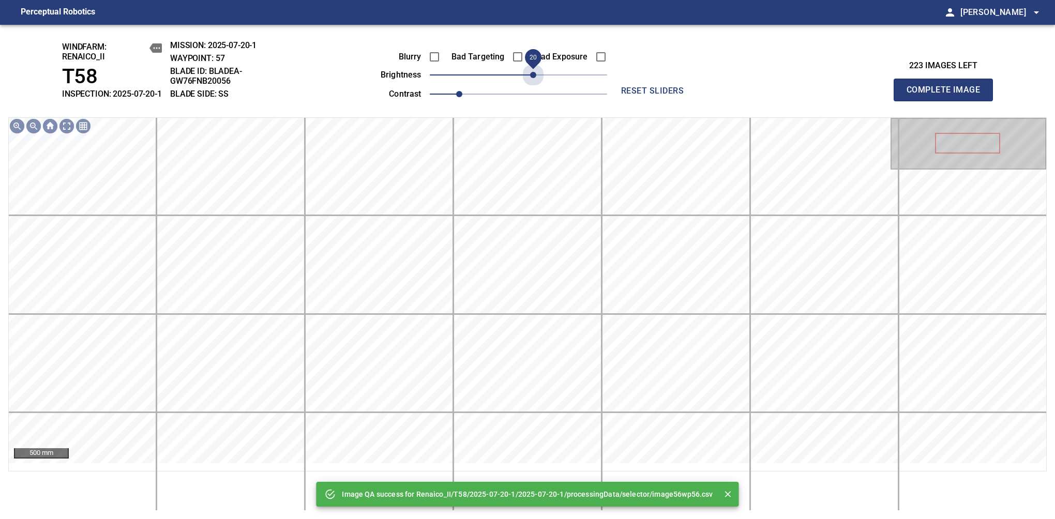
click at [532, 82] on span "20" at bounding box center [518, 75] width 177 height 14
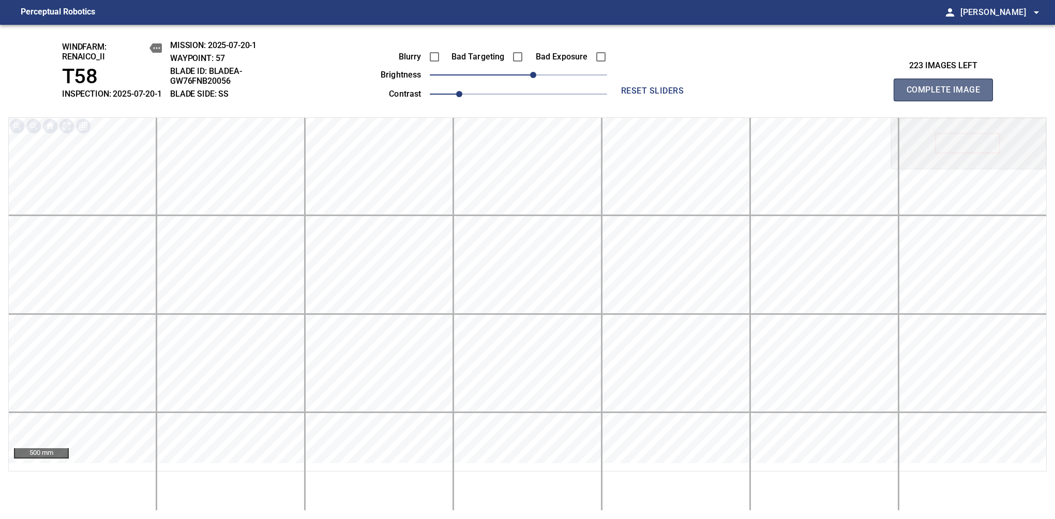
click at [948, 95] on span "Complete Image" at bounding box center [943, 90] width 77 height 14
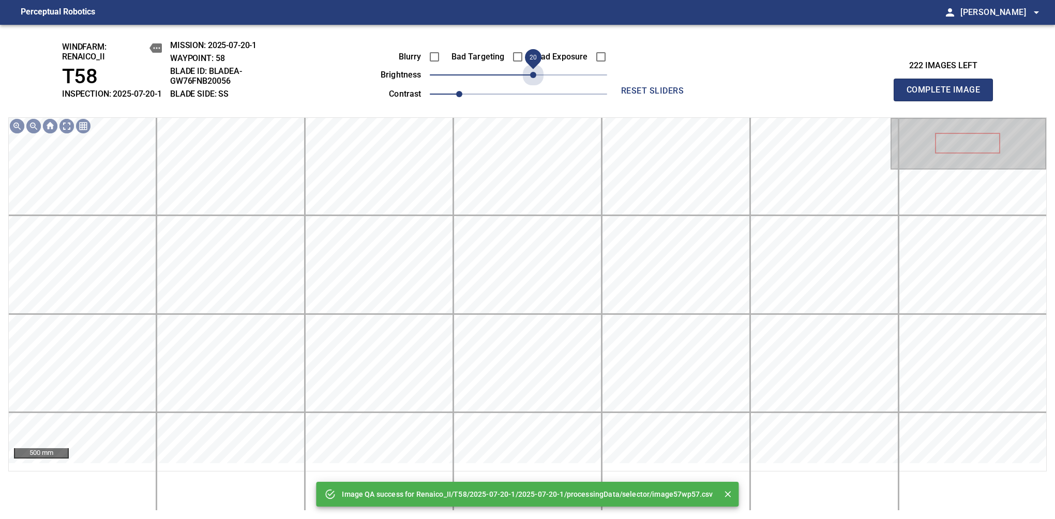
click at [532, 82] on span "20" at bounding box center [518, 75] width 177 height 14
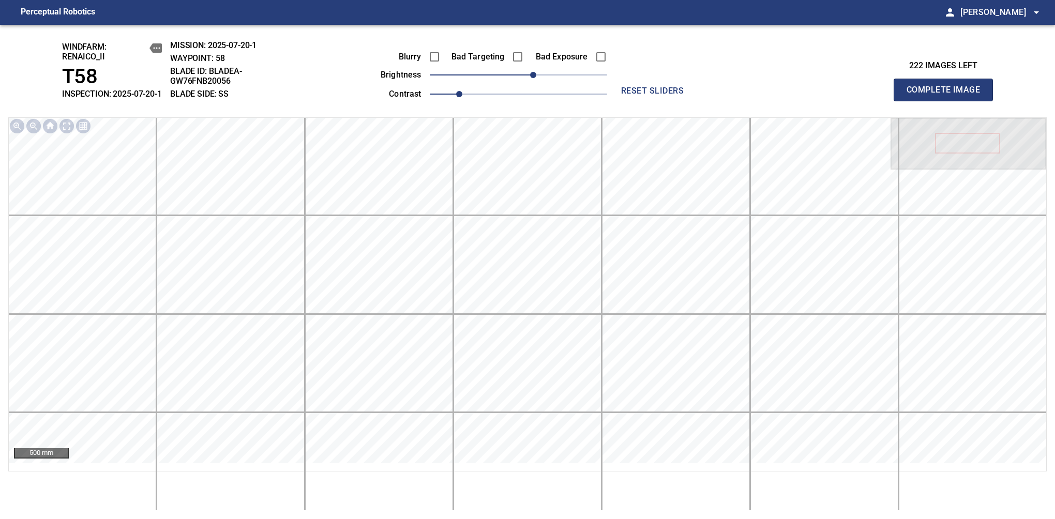
click at [948, 95] on span "Complete Image" at bounding box center [943, 90] width 77 height 14
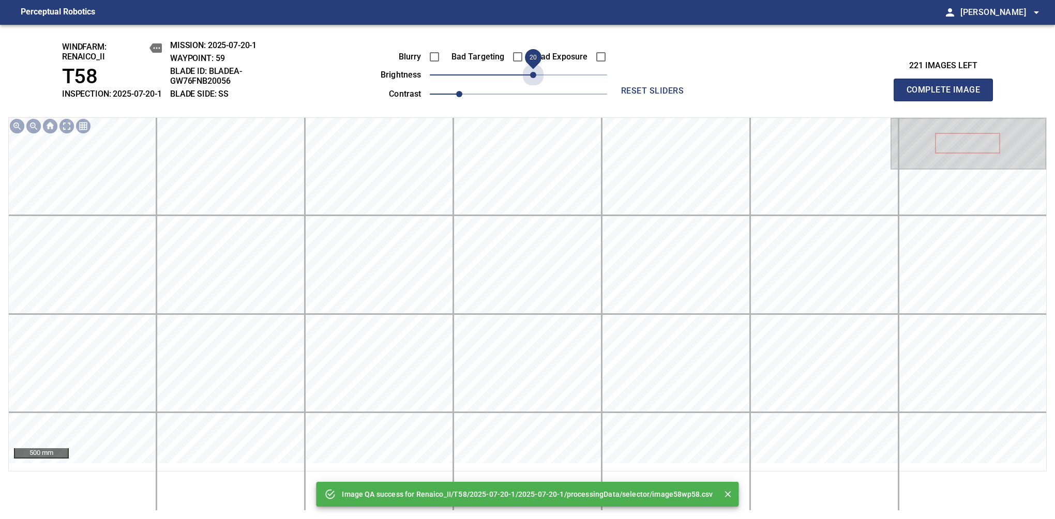
click at [532, 82] on span "20" at bounding box center [518, 75] width 177 height 14
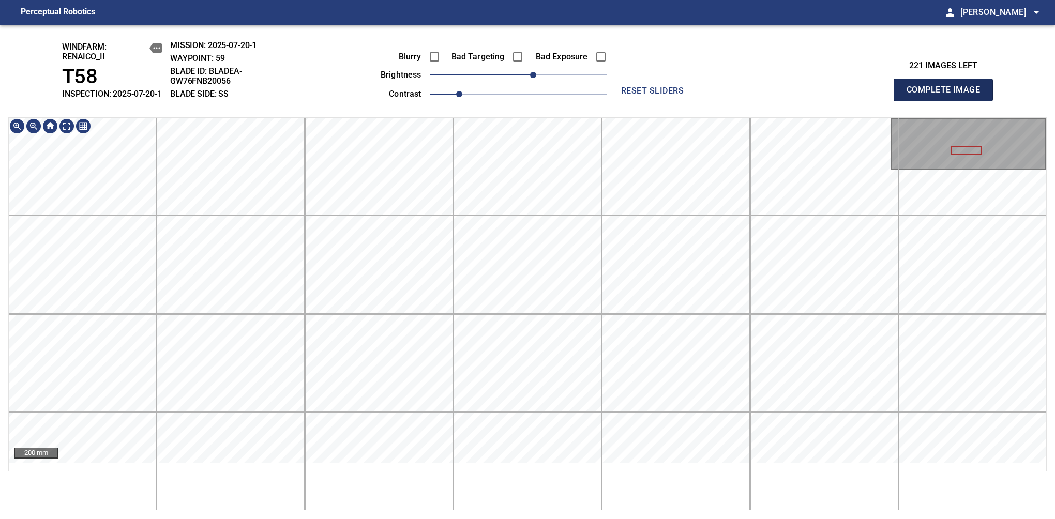
click at [948, 95] on span "Complete Image" at bounding box center [943, 90] width 77 height 14
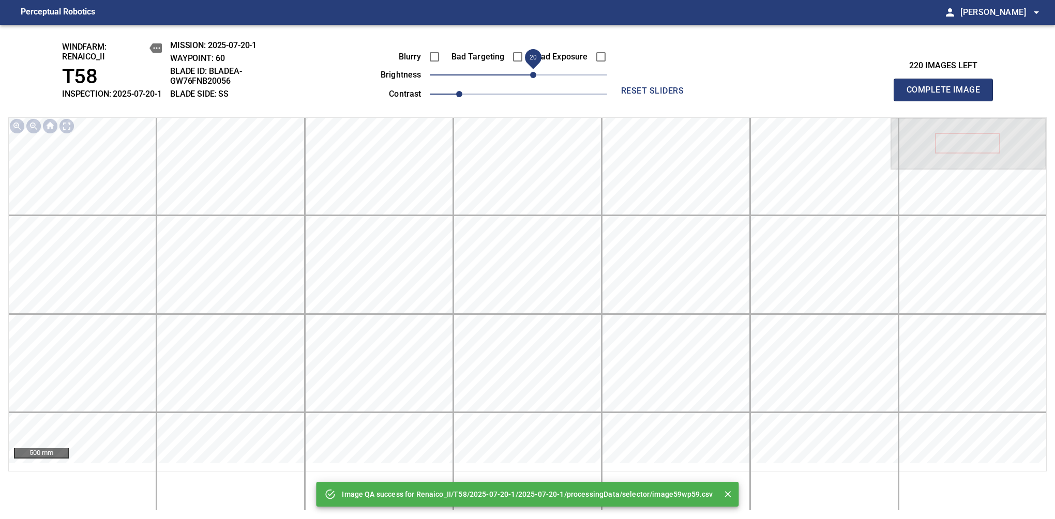
drag, startPoint x: 520, startPoint y: 89, endPoint x: 530, endPoint y: 89, distance: 9.3
click at [530, 78] on span "20" at bounding box center [533, 75] width 6 height 6
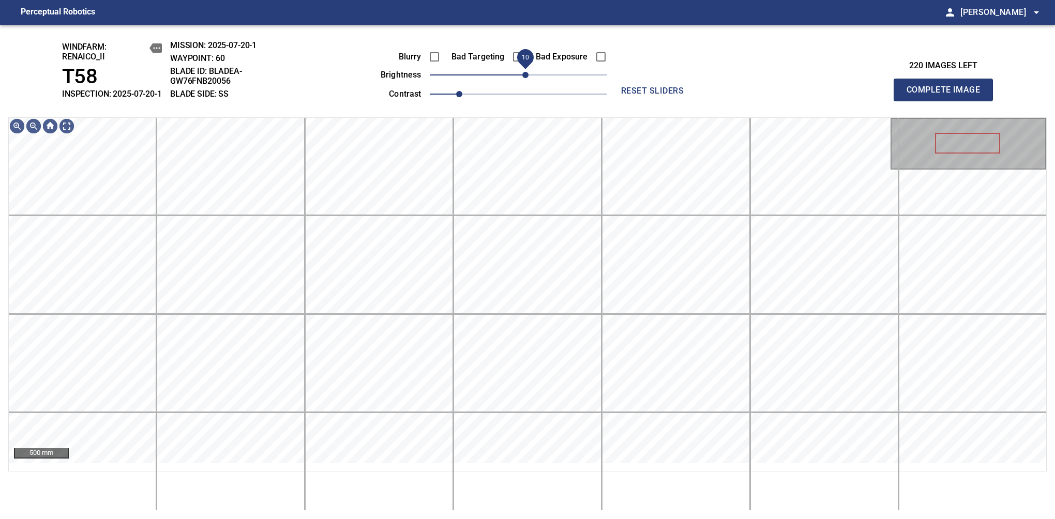
click at [526, 78] on span "10" at bounding box center [525, 75] width 6 height 6
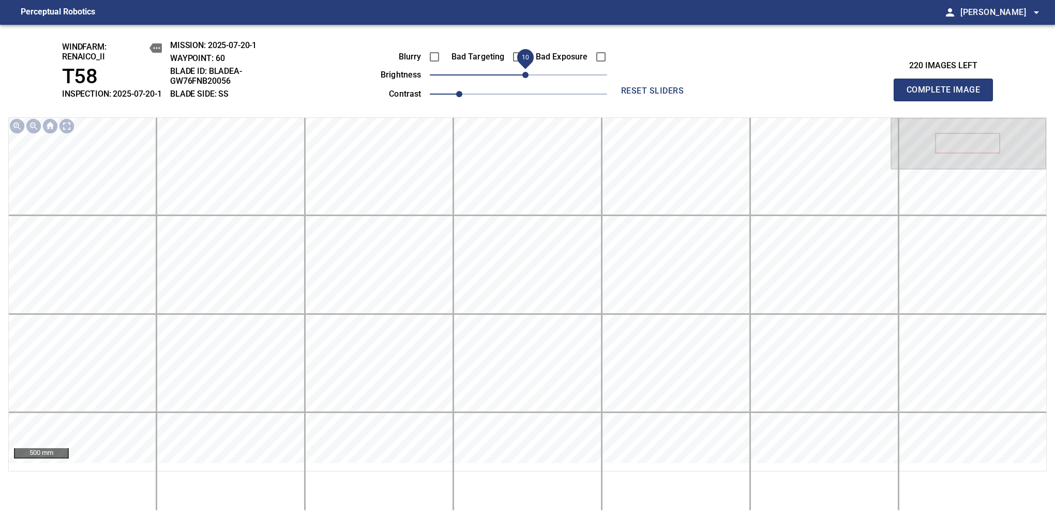
click at [948, 95] on span "Complete Image" at bounding box center [943, 90] width 77 height 14
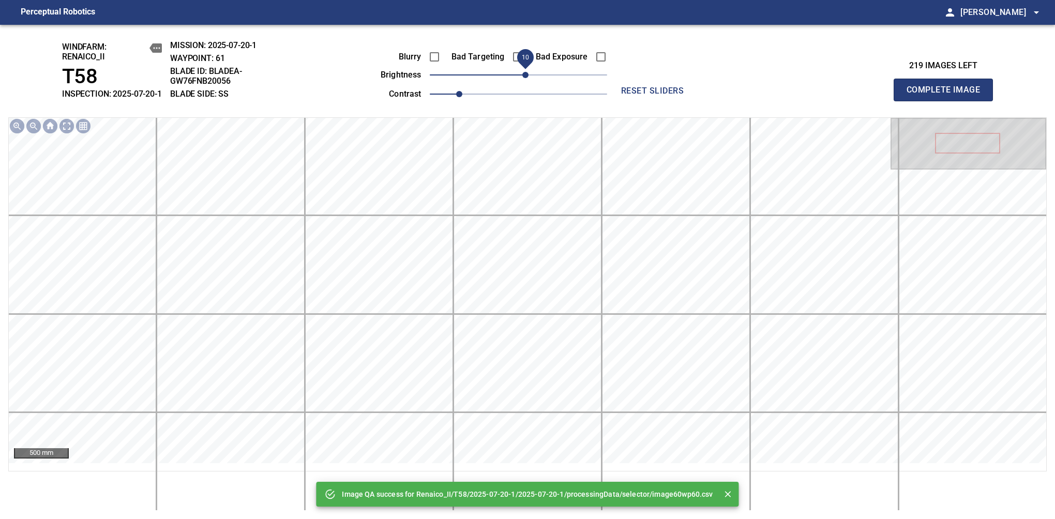
click at [526, 78] on span "10" at bounding box center [525, 75] width 6 height 6
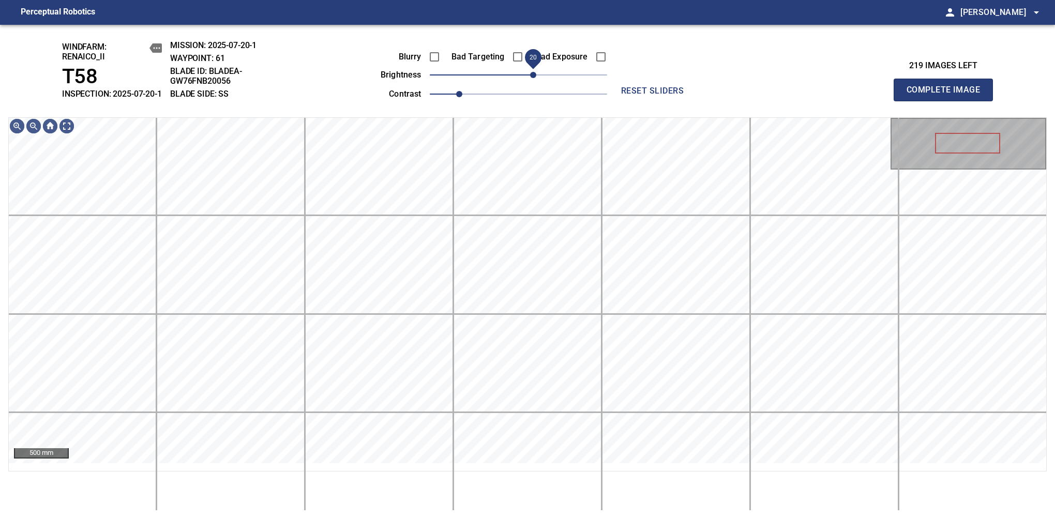
click at [530, 78] on span "20" at bounding box center [533, 75] width 6 height 6
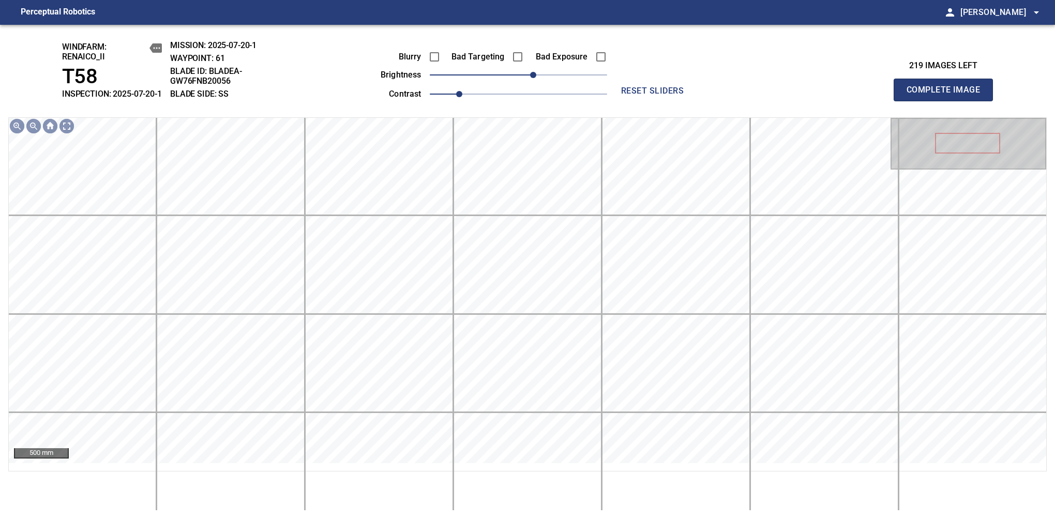
click at [948, 95] on span "Complete Image" at bounding box center [943, 90] width 77 height 14
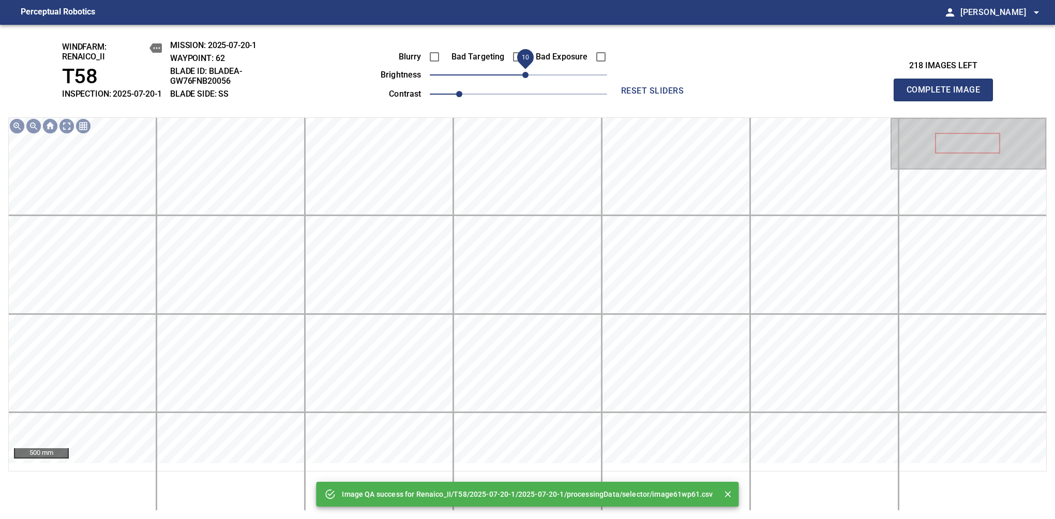
drag, startPoint x: 519, startPoint y: 82, endPoint x: 526, endPoint y: 80, distance: 7.4
click at [526, 78] on span "10" at bounding box center [525, 75] width 6 height 6
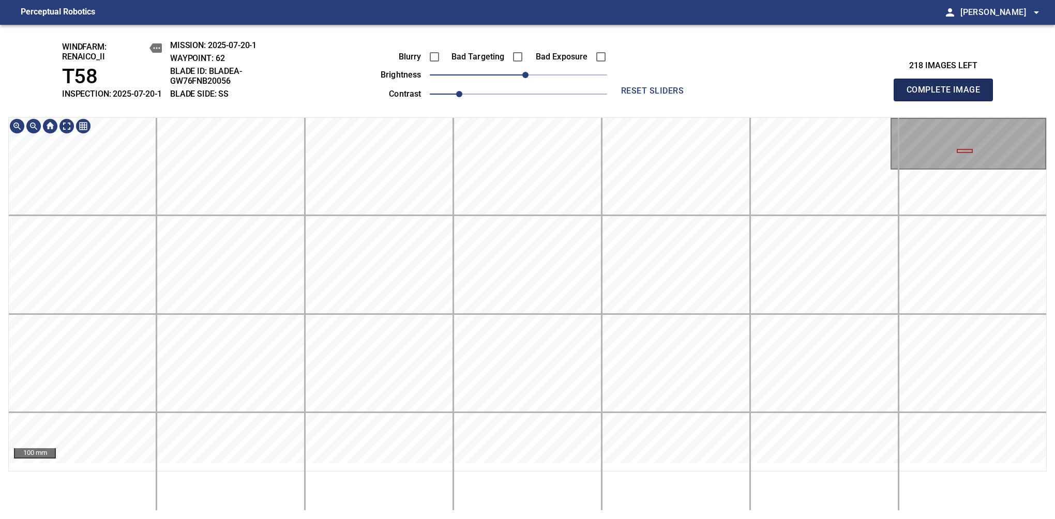
click at [948, 95] on span "Complete Image" at bounding box center [943, 90] width 77 height 14
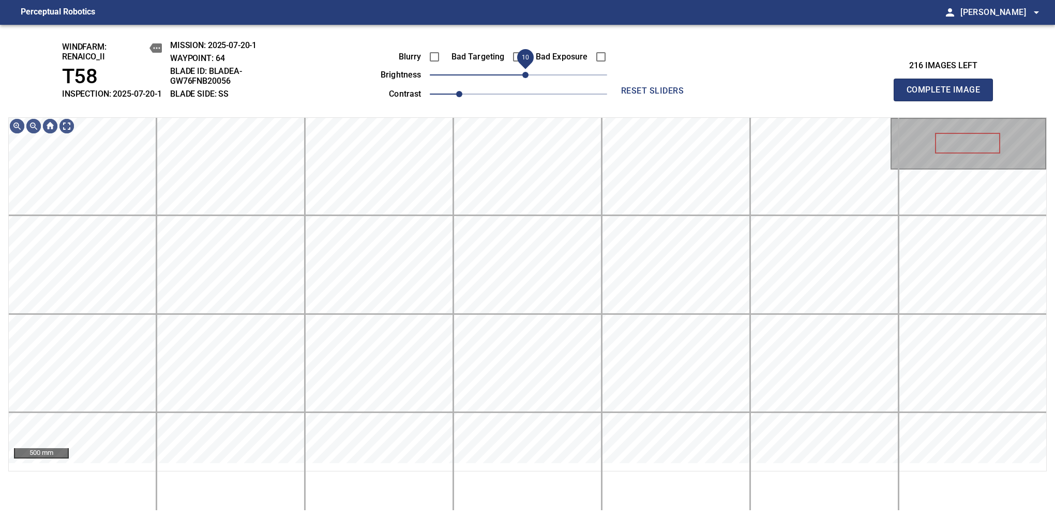
click at [528, 78] on span "10" at bounding box center [525, 75] width 6 height 6
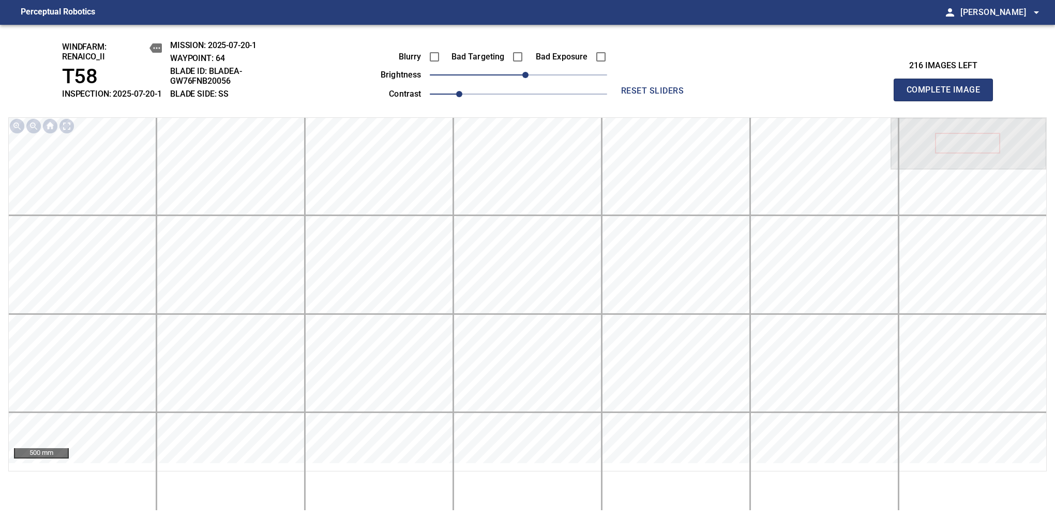
click at [948, 95] on span "Complete Image" at bounding box center [943, 90] width 77 height 14
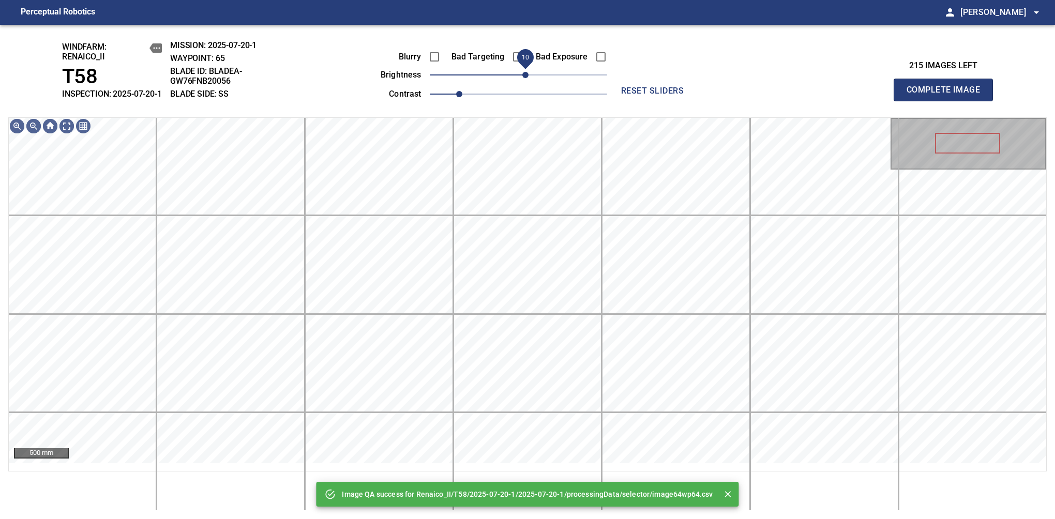
click at [525, 78] on span "10" at bounding box center [525, 75] width 6 height 6
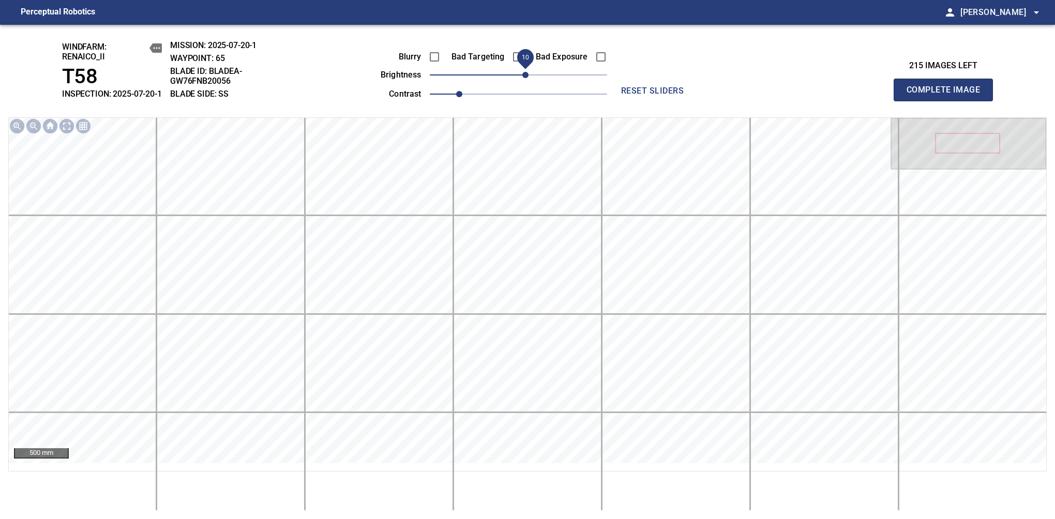
click at [948, 95] on span "Complete Image" at bounding box center [943, 90] width 77 height 14
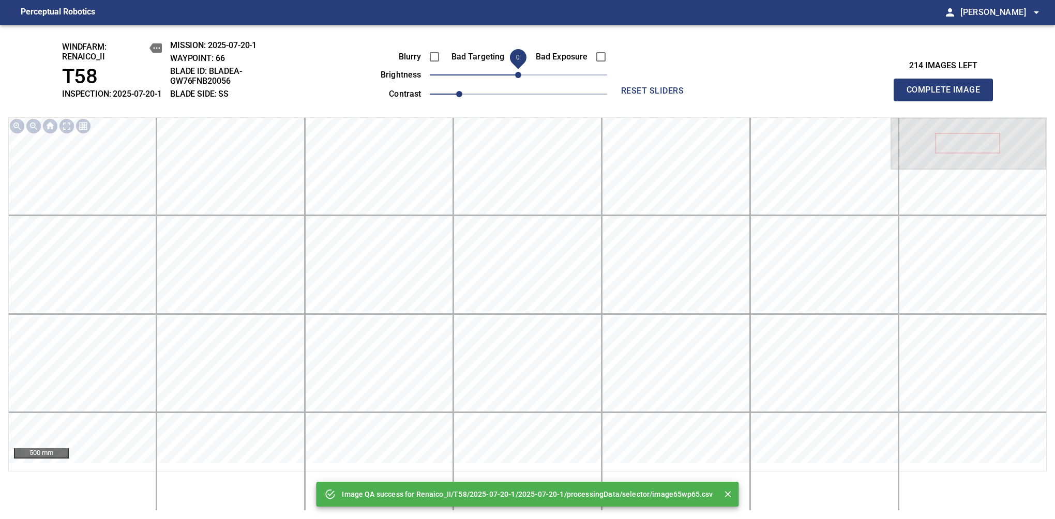
drag, startPoint x: 526, startPoint y: 85, endPoint x: 519, endPoint y: 88, distance: 7.6
click at [519, 78] on span "0" at bounding box center [518, 75] width 6 height 6
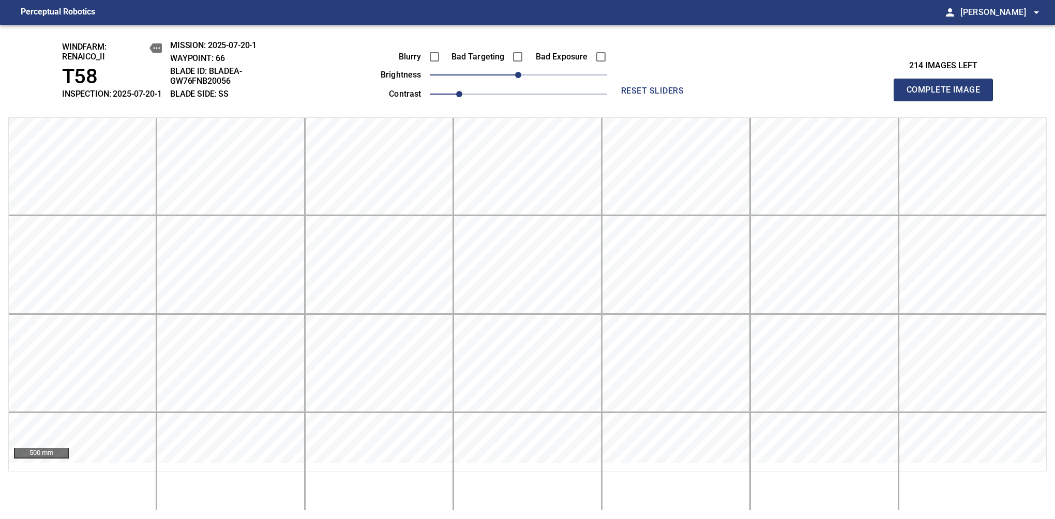
click at [948, 95] on span "Complete Image" at bounding box center [943, 90] width 77 height 14
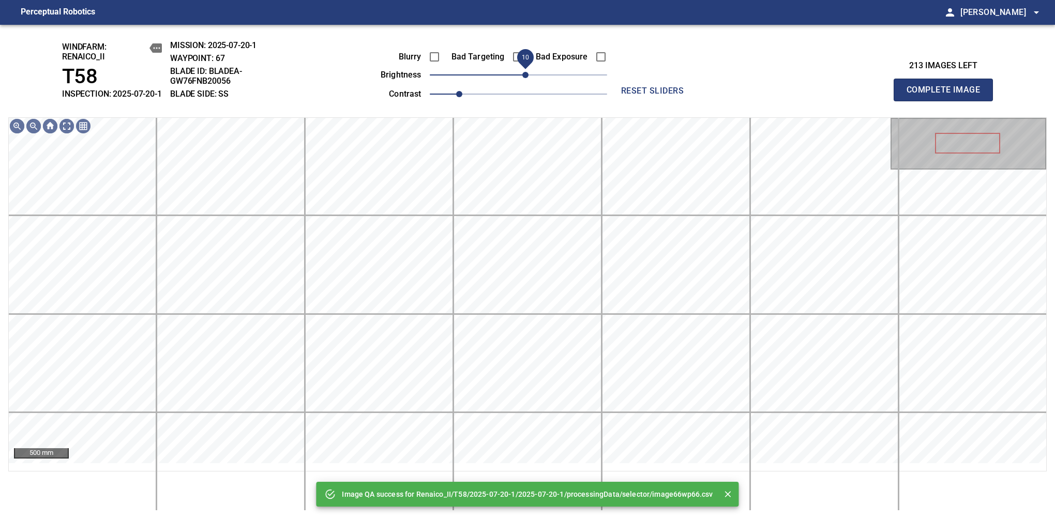
click at [525, 78] on span "10" at bounding box center [525, 75] width 6 height 6
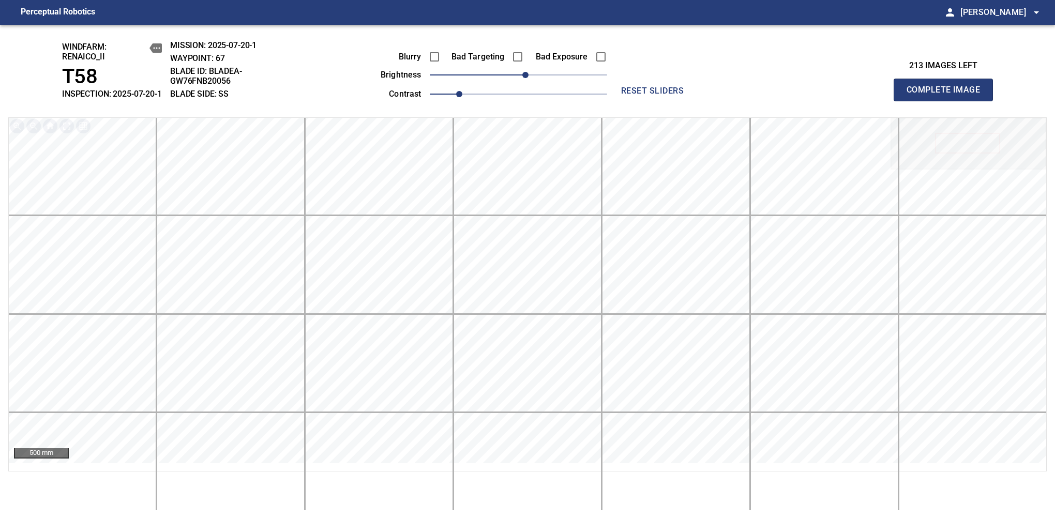
click at [948, 95] on span "Complete Image" at bounding box center [943, 90] width 77 height 14
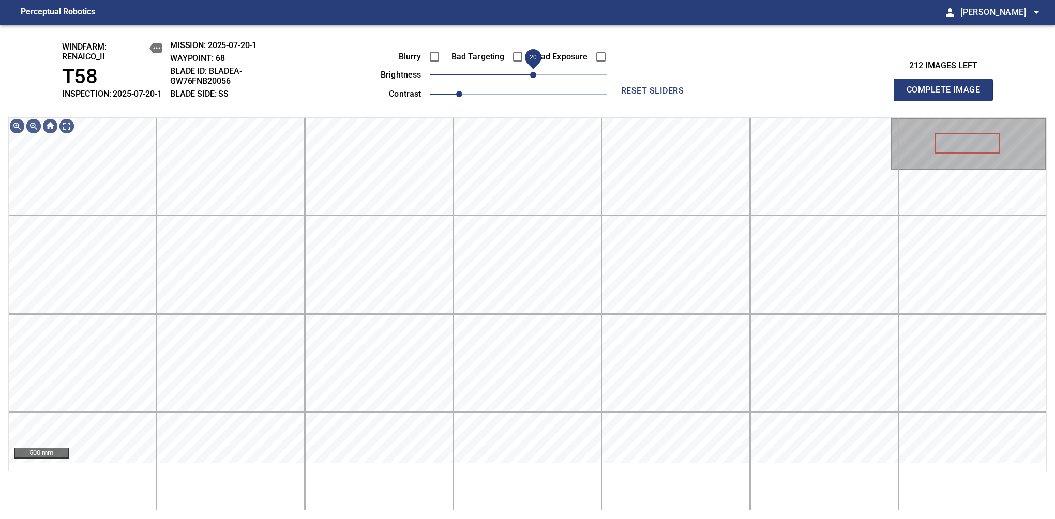
drag, startPoint x: 525, startPoint y: 87, endPoint x: 534, endPoint y: 81, distance: 10.9
click at [534, 78] on span "20" at bounding box center [533, 75] width 6 height 6
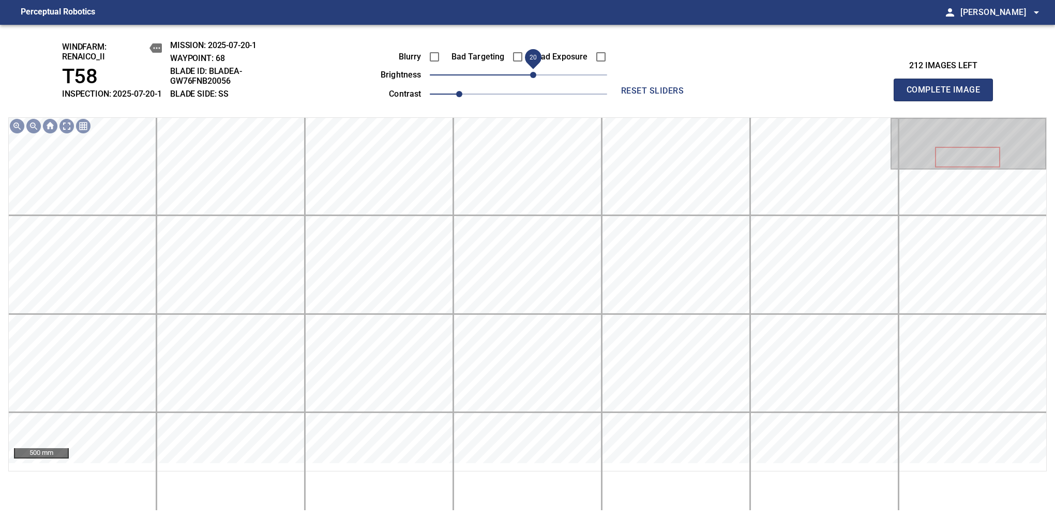
click at [530, 78] on span "20" at bounding box center [533, 75] width 6 height 6
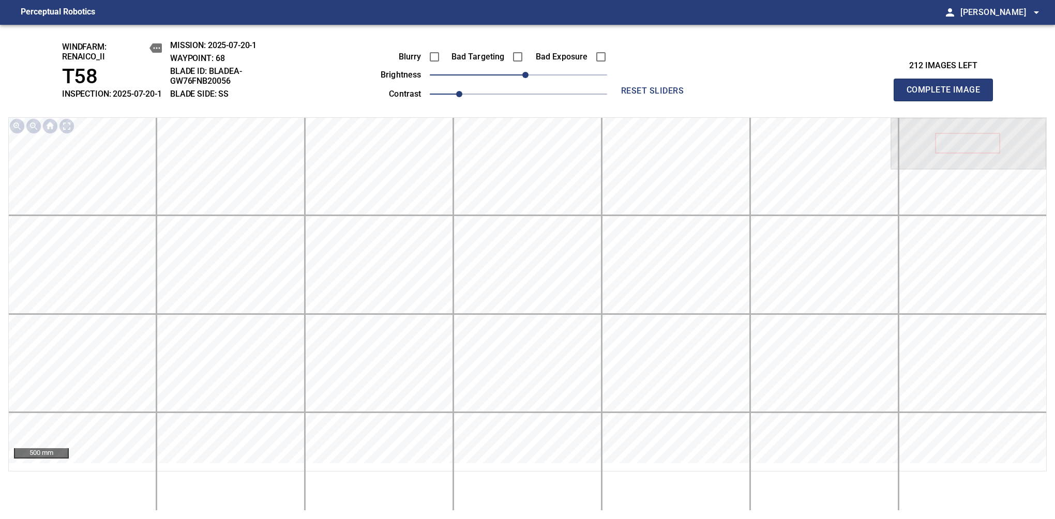
click at [948, 95] on span "Complete Image" at bounding box center [943, 90] width 77 height 14
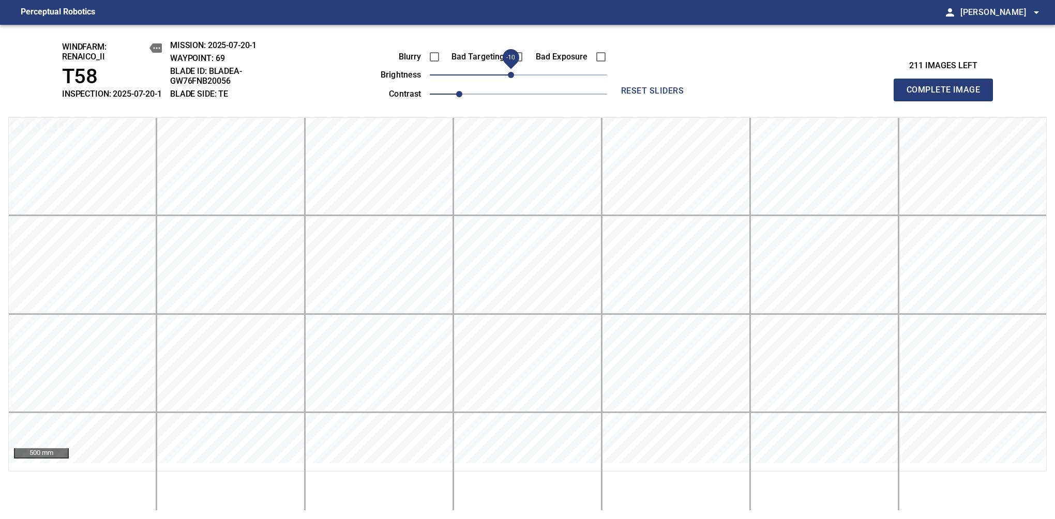
click at [512, 78] on span "-10" at bounding box center [511, 75] width 6 height 6
click at [948, 95] on span "Complete Image" at bounding box center [943, 90] width 77 height 14
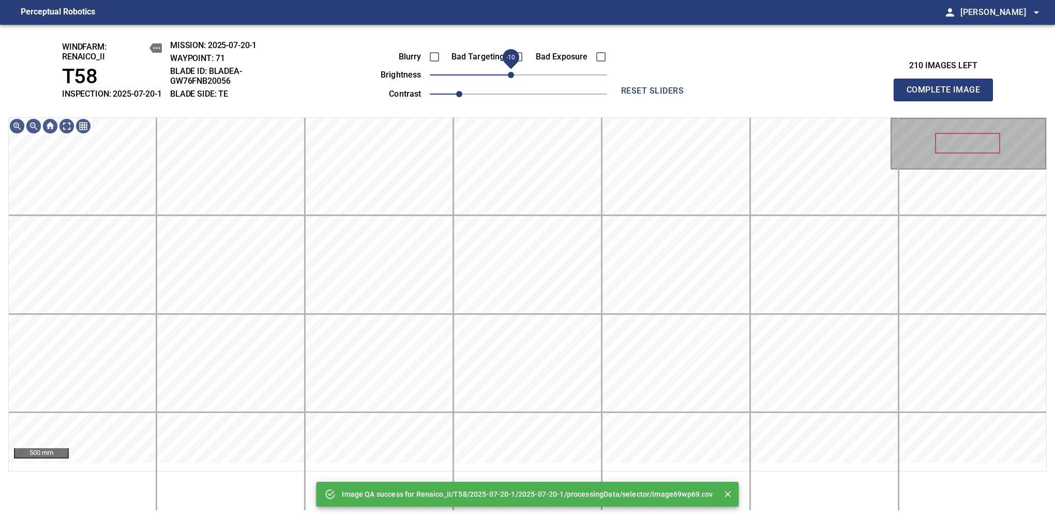
click at [512, 78] on span "-10" at bounding box center [511, 75] width 6 height 6
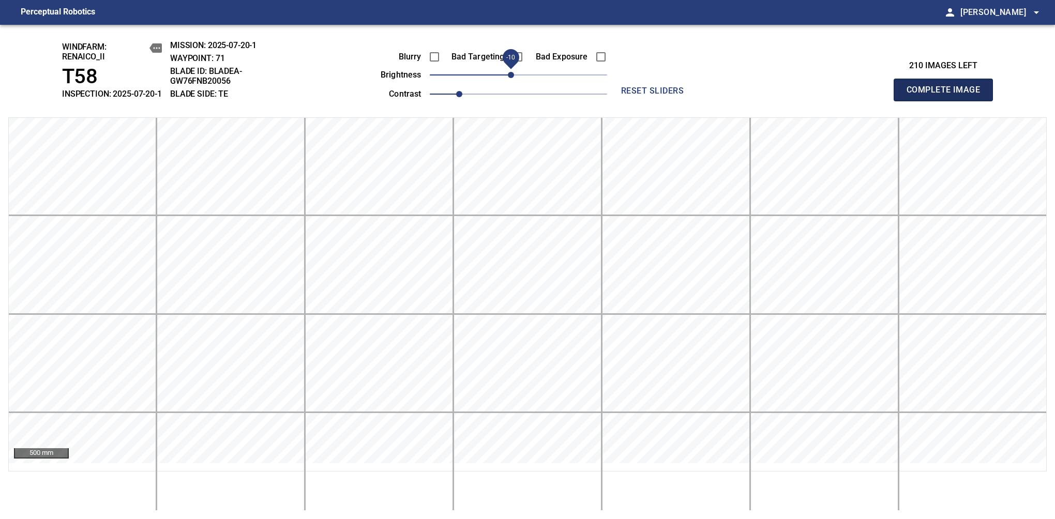
click at [948, 95] on span "Complete Image" at bounding box center [943, 90] width 77 height 14
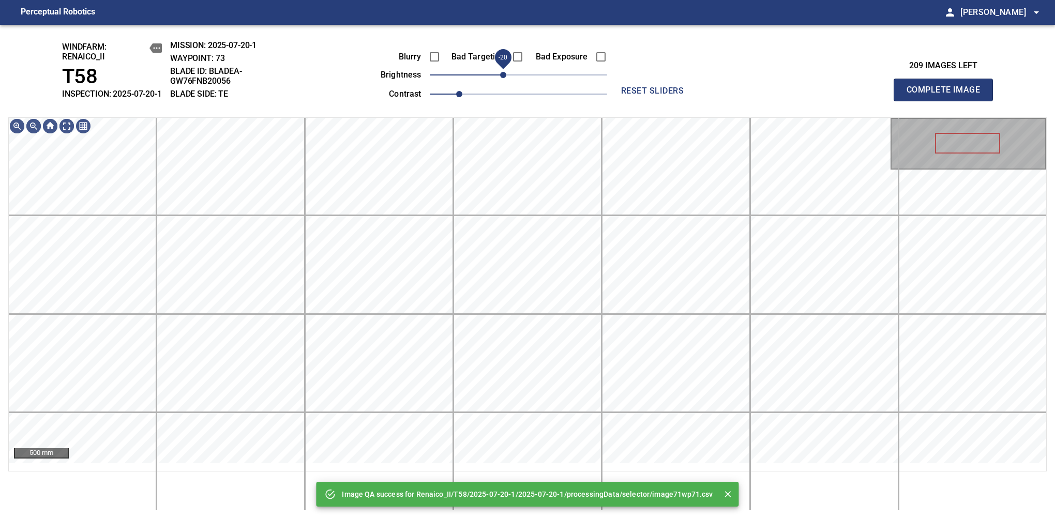
drag, startPoint x: 511, startPoint y: 88, endPoint x: 505, endPoint y: 91, distance: 6.1
click at [505, 78] on span "-20" at bounding box center [503, 75] width 6 height 6
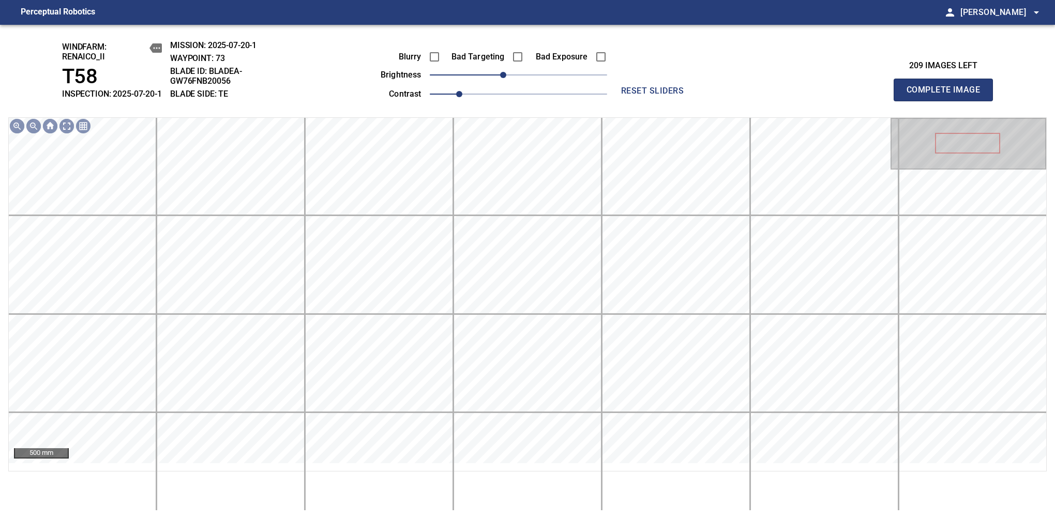
click at [948, 95] on span "Complete Image" at bounding box center [943, 90] width 77 height 14
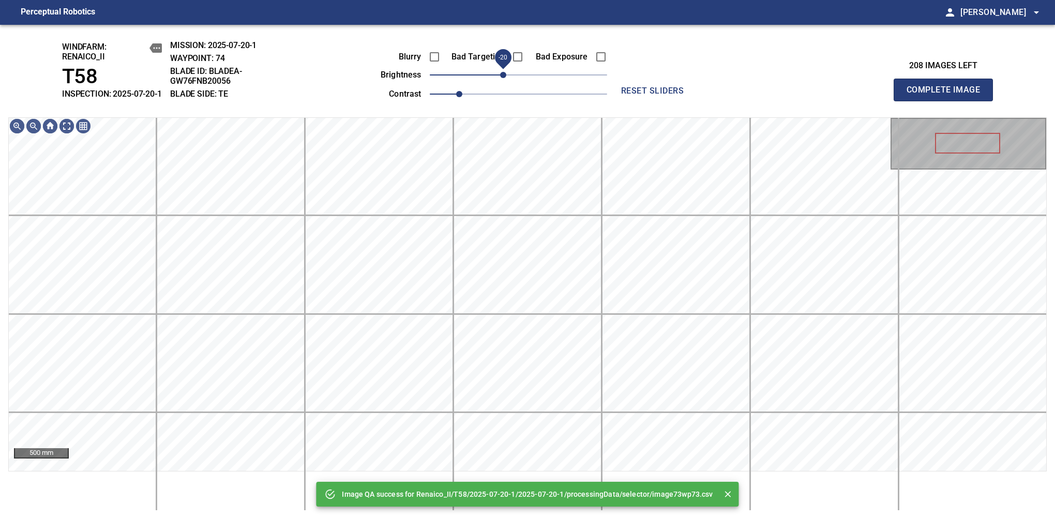
drag, startPoint x: 514, startPoint y: 82, endPoint x: 507, endPoint y: 85, distance: 7.4
click at [506, 78] on span "-20" at bounding box center [503, 75] width 6 height 6
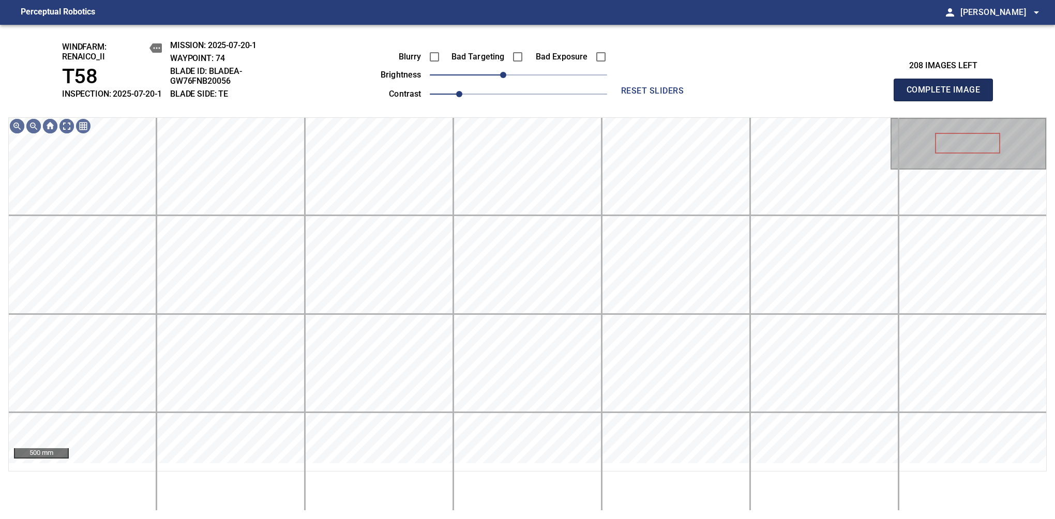
click at [948, 95] on span "Complete Image" at bounding box center [943, 90] width 77 height 14
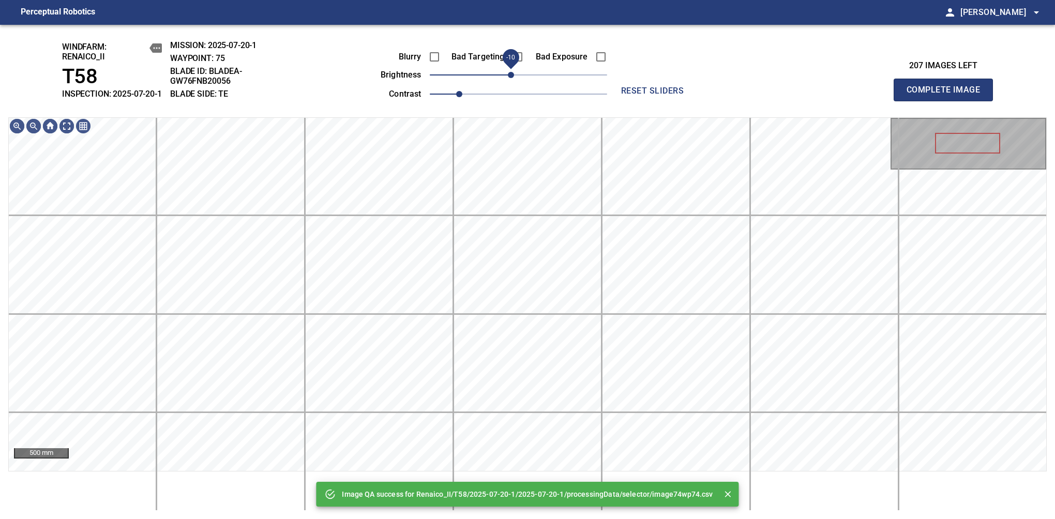
click at [509, 78] on span "-10" at bounding box center [511, 75] width 6 height 6
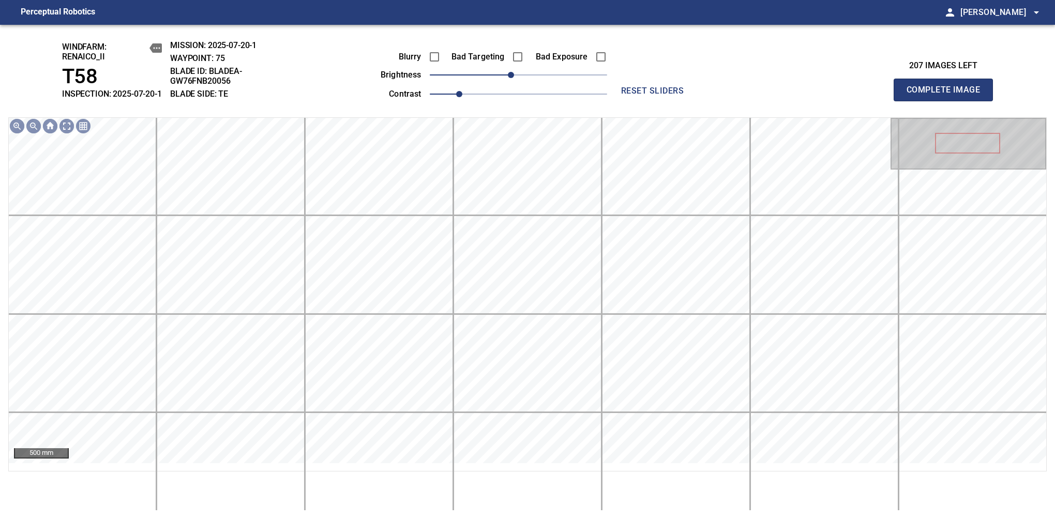
click at [948, 95] on span "Complete Image" at bounding box center [943, 90] width 77 height 14
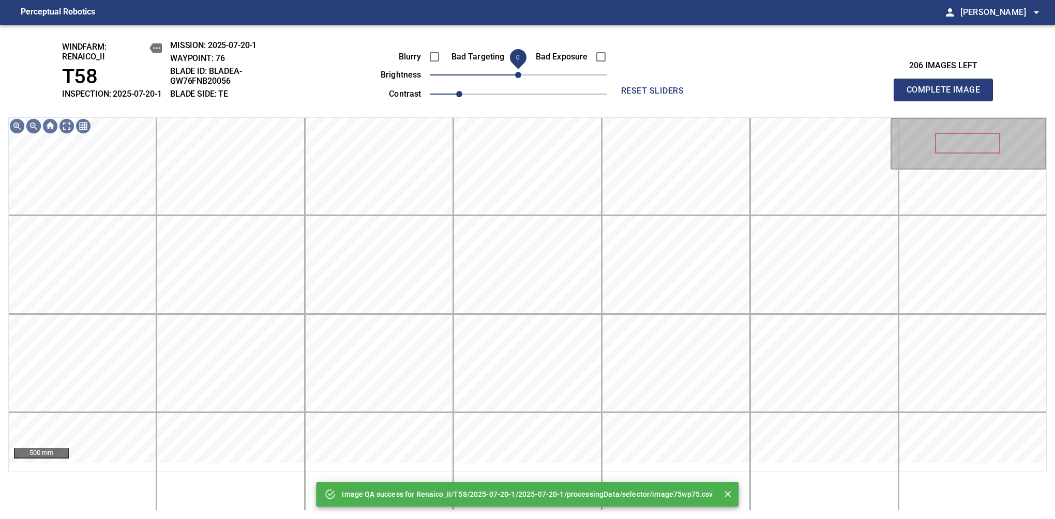
click at [515, 78] on span "0" at bounding box center [518, 75] width 6 height 6
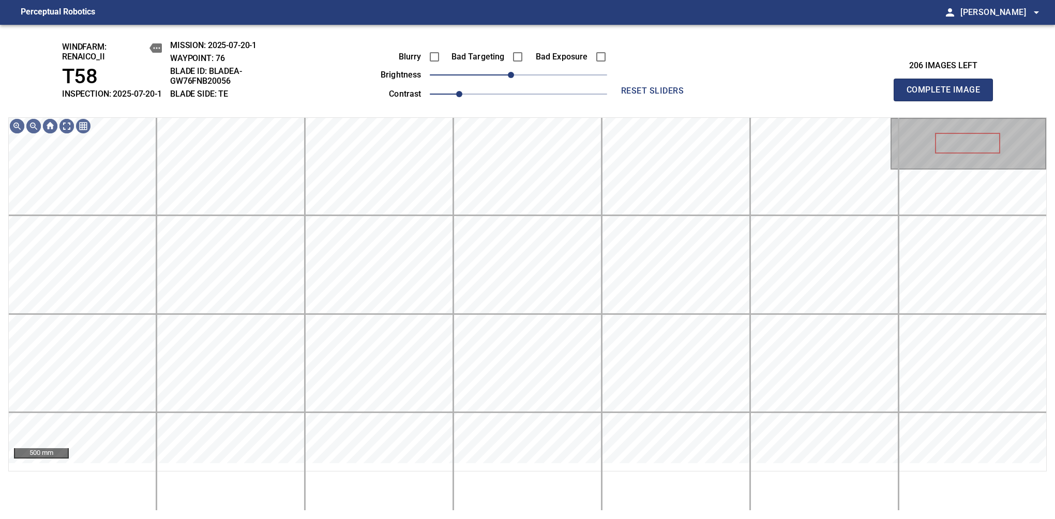
click at [948, 95] on span "Complete Image" at bounding box center [943, 90] width 77 height 14
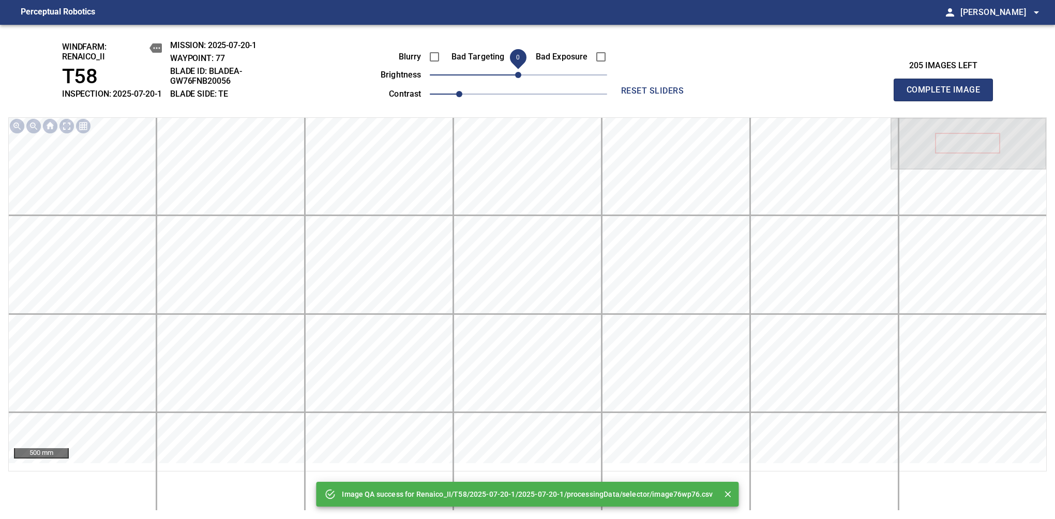
click at [515, 78] on span "0" at bounding box center [518, 75] width 6 height 6
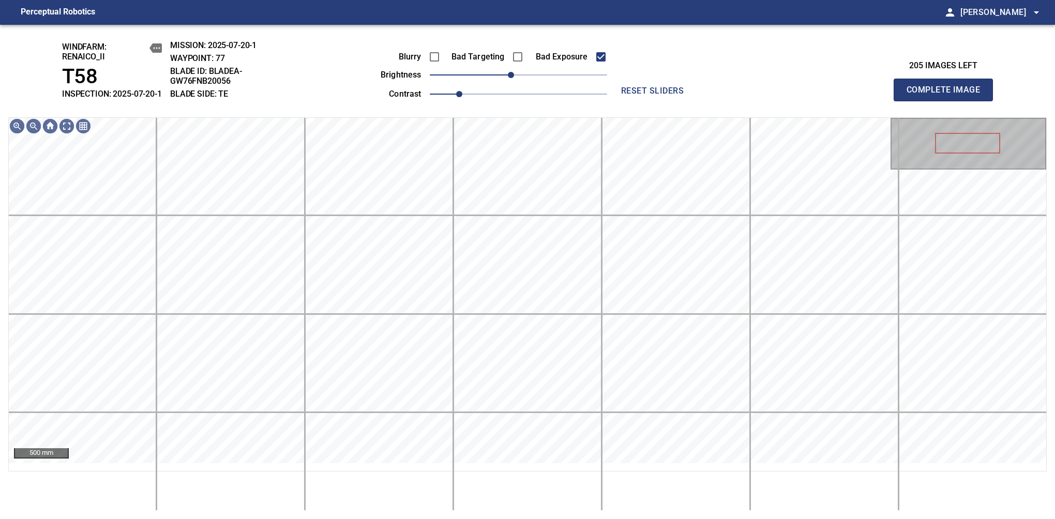
click at [948, 95] on span "Complete Image" at bounding box center [943, 90] width 77 height 14
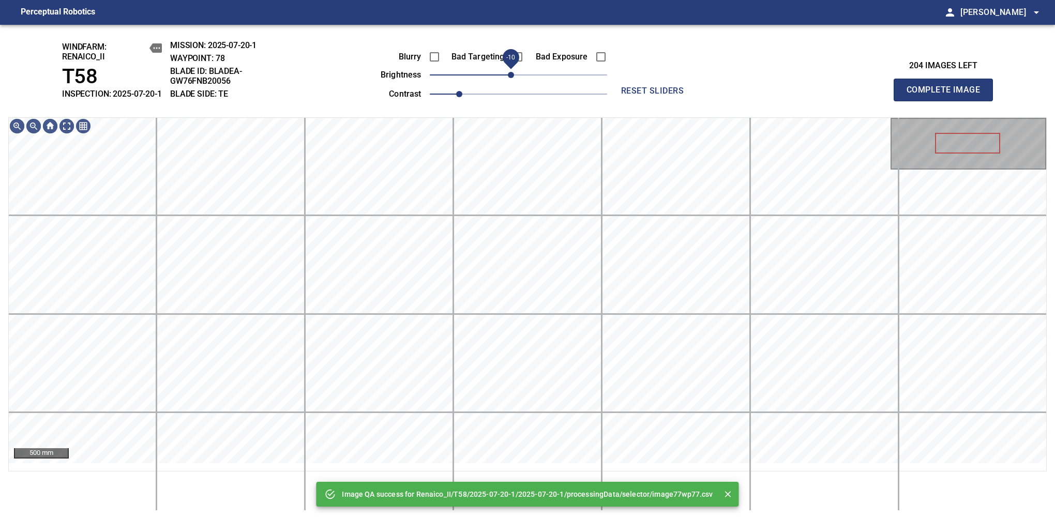
click at [513, 78] on span "-10" at bounding box center [511, 75] width 6 height 6
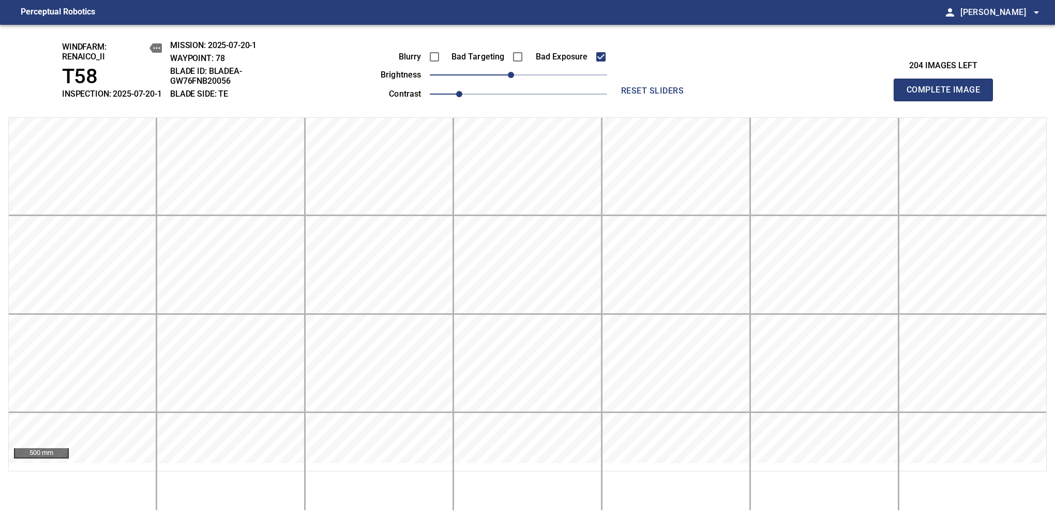
click at [948, 95] on span "Complete Image" at bounding box center [943, 90] width 77 height 14
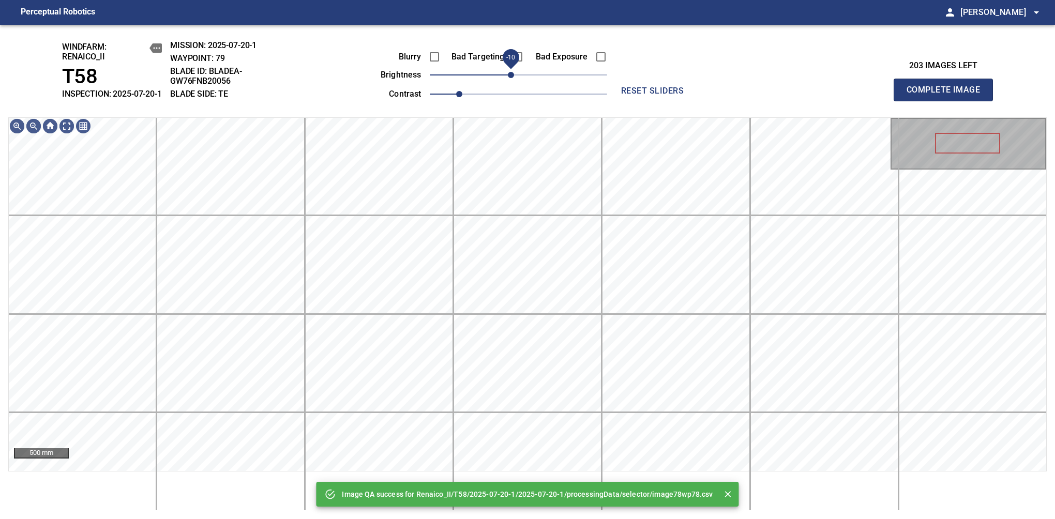
click at [512, 78] on span "-10" at bounding box center [511, 75] width 6 height 6
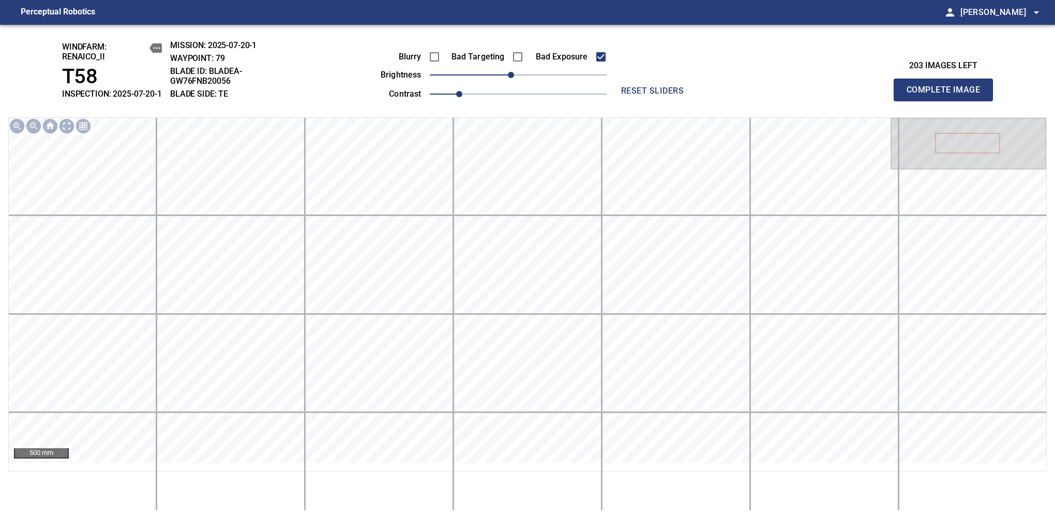
click at [948, 95] on span "Complete Image" at bounding box center [943, 90] width 77 height 14
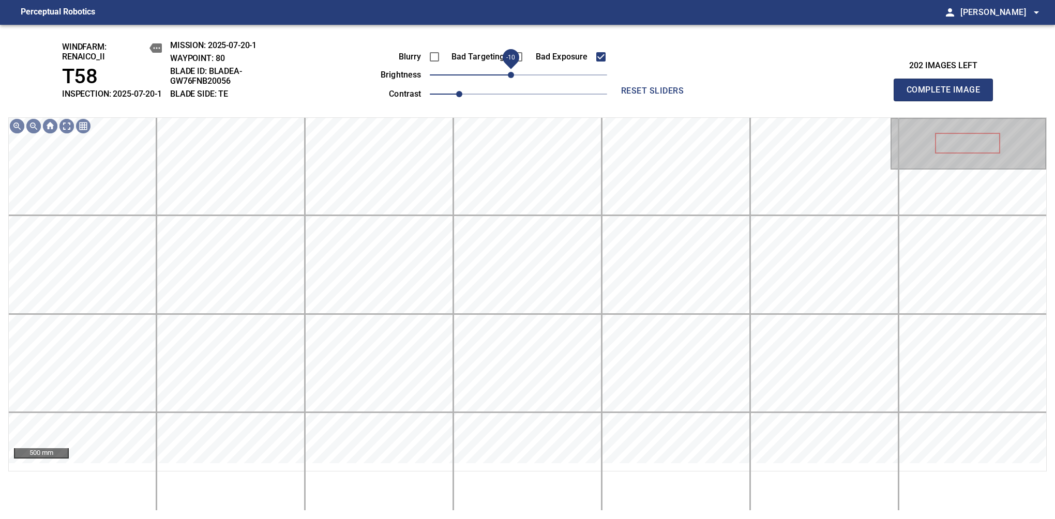
click at [509, 78] on span "-10" at bounding box center [511, 75] width 6 height 6
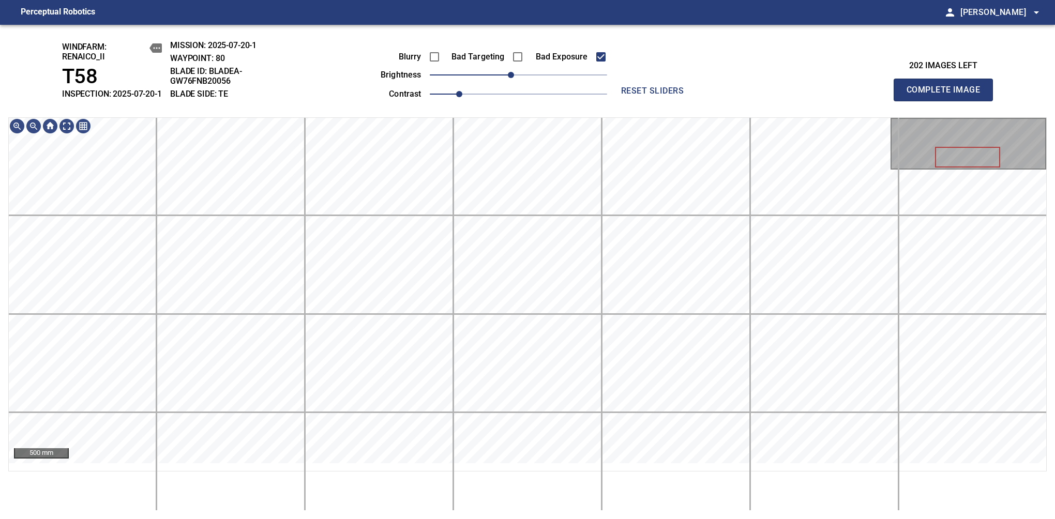
click at [948, 95] on span "Complete Image" at bounding box center [943, 90] width 77 height 14
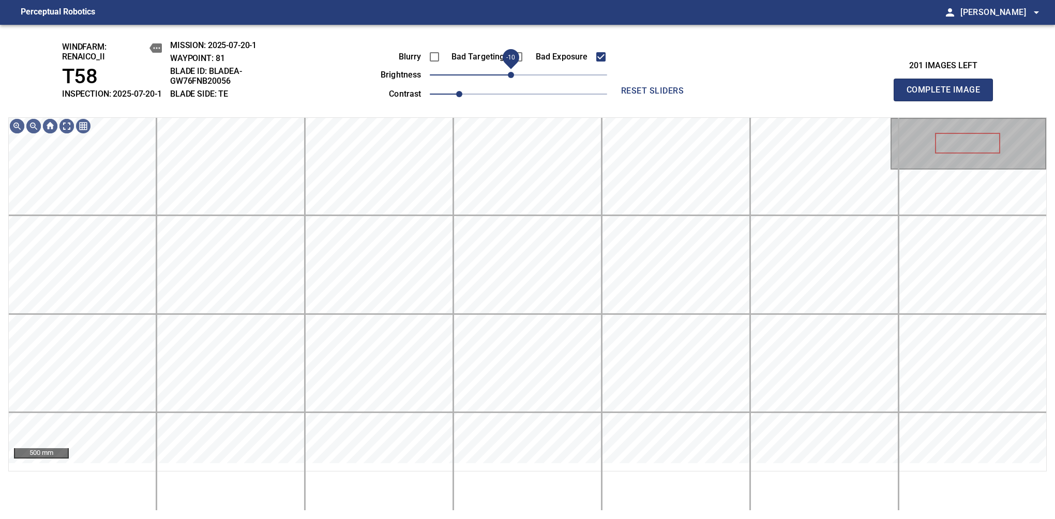
click at [514, 78] on span "-10" at bounding box center [511, 75] width 6 height 6
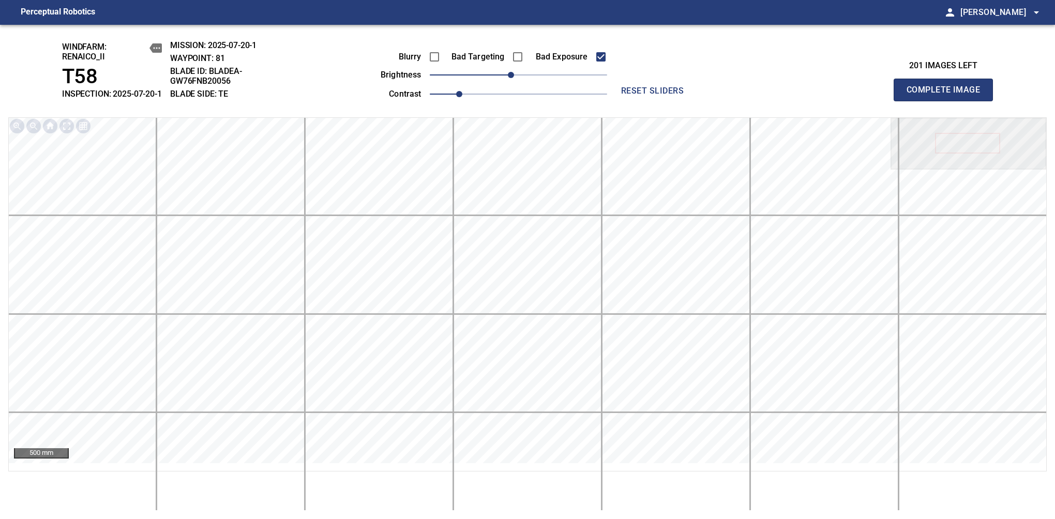
click at [948, 95] on span "Complete Image" at bounding box center [943, 90] width 77 height 14
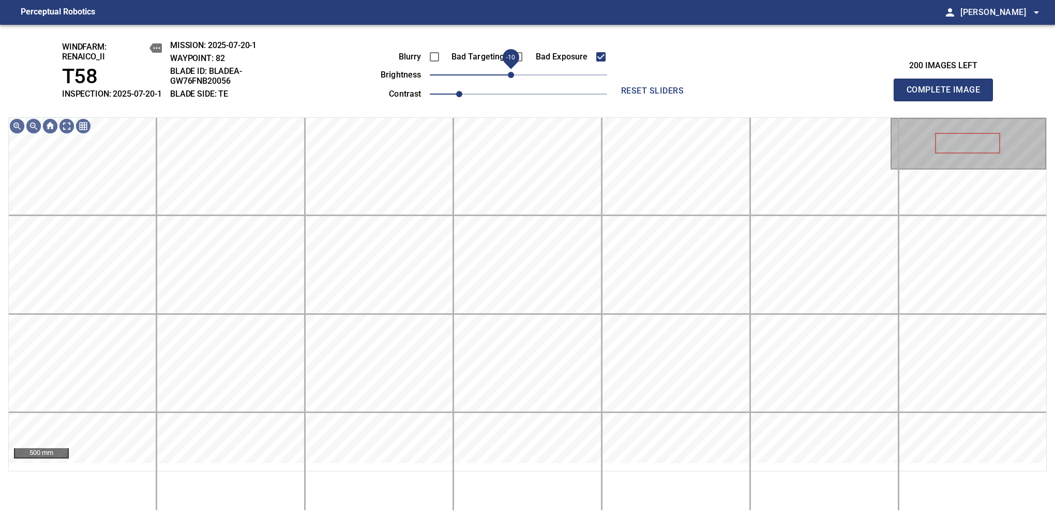
click at [511, 78] on span "-10" at bounding box center [511, 75] width 6 height 6
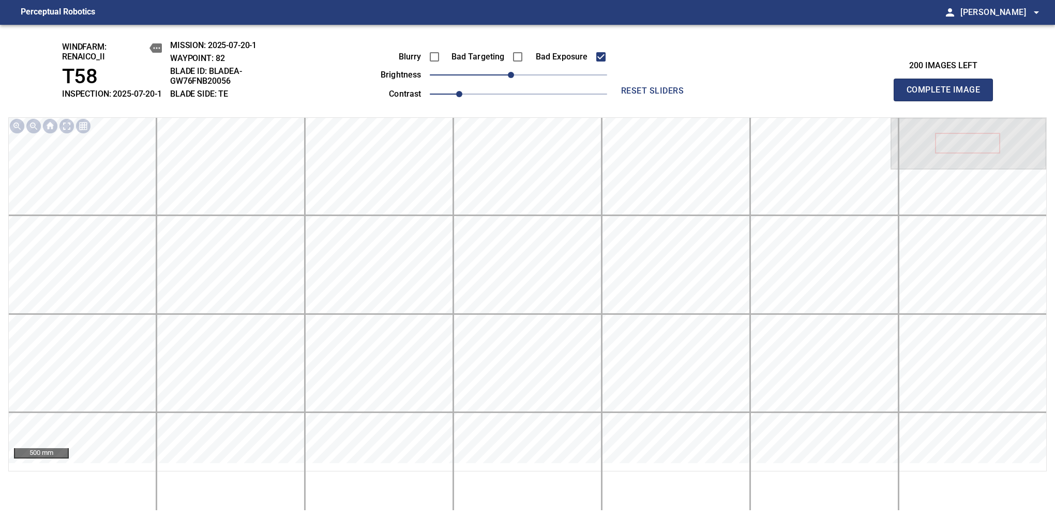
click at [948, 95] on span "Complete Image" at bounding box center [943, 90] width 77 height 14
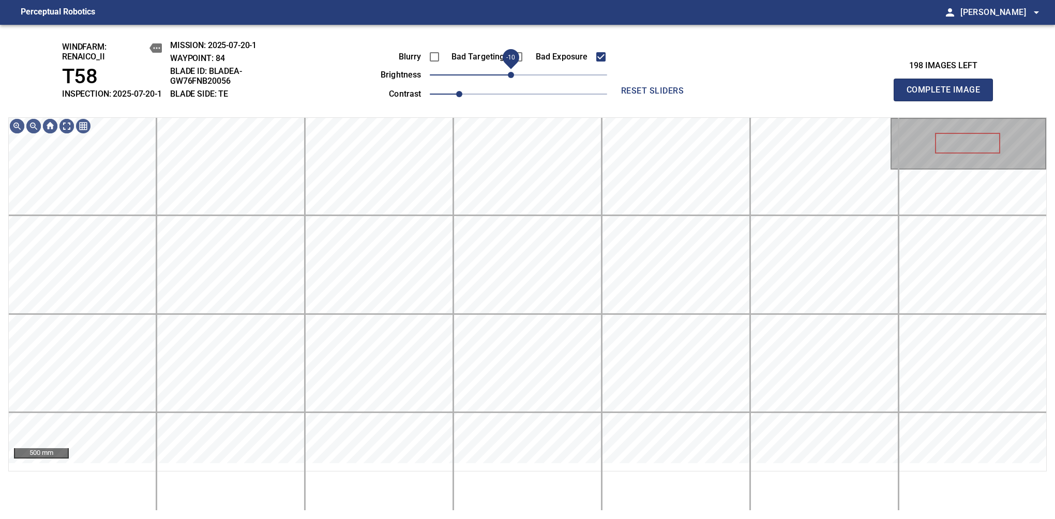
click at [513, 78] on span "-10" at bounding box center [511, 75] width 6 height 6
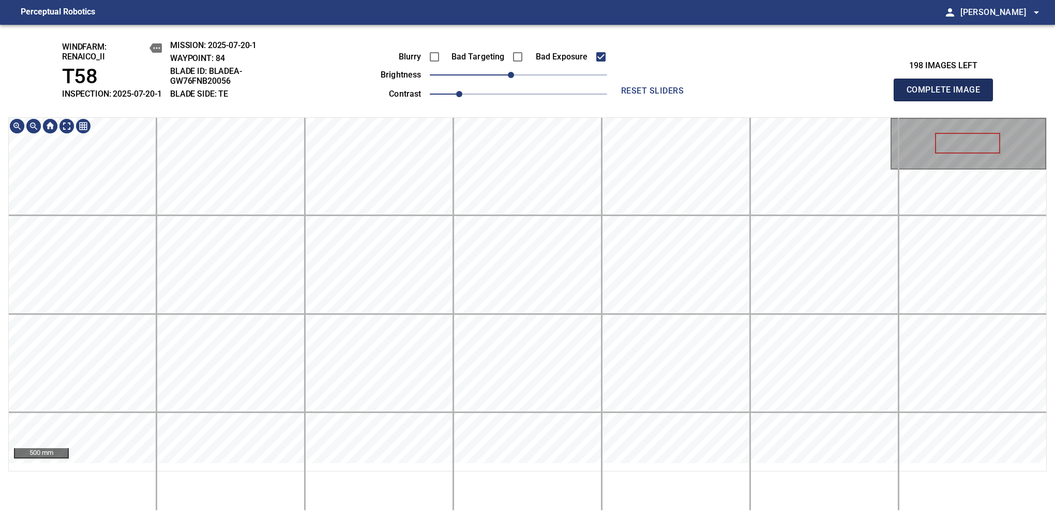
drag, startPoint x: 942, startPoint y: 102, endPoint x: 937, endPoint y: 108, distance: 7.7
click at [948, 95] on span "Complete Image" at bounding box center [943, 90] width 77 height 14
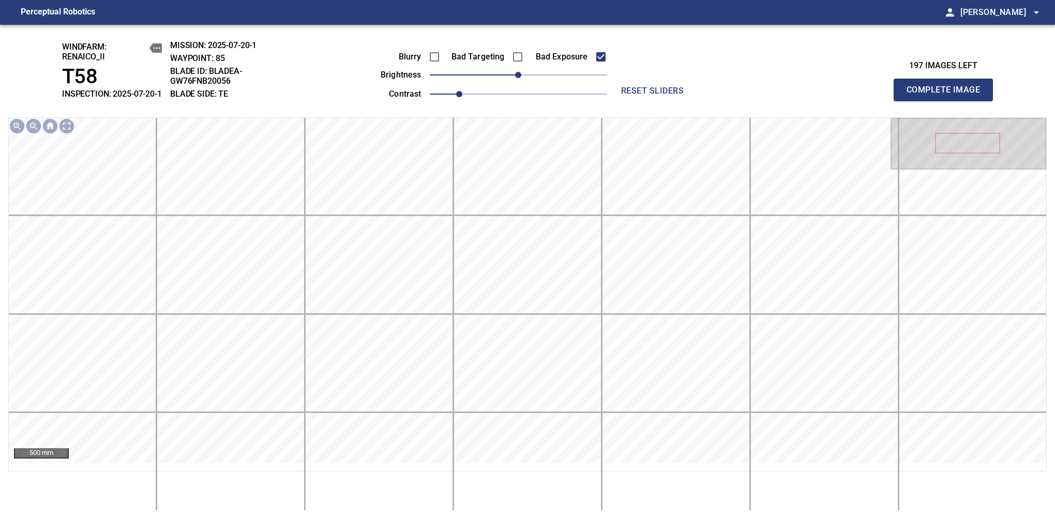
click at [948, 95] on span "Complete Image" at bounding box center [943, 90] width 77 height 14
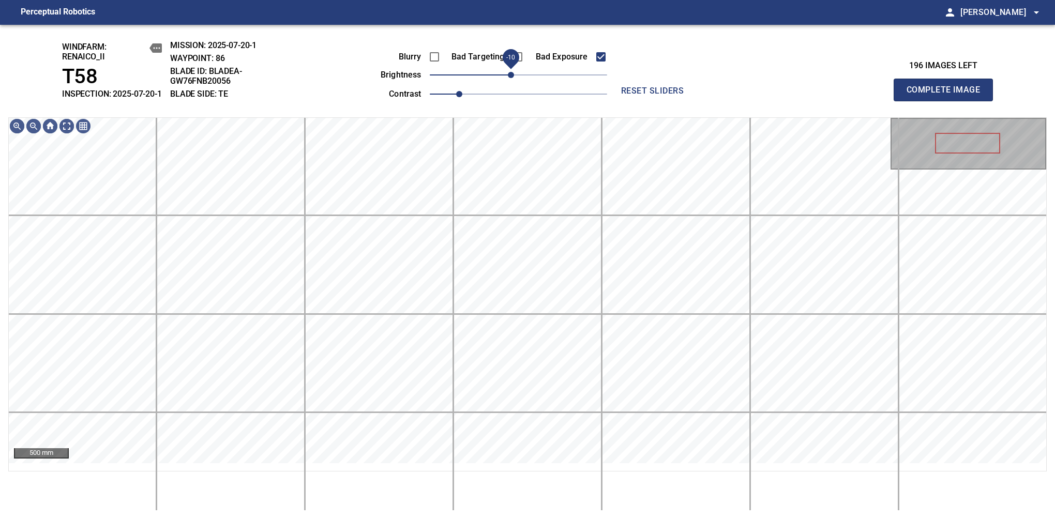
click at [513, 78] on span "-10" at bounding box center [511, 75] width 6 height 6
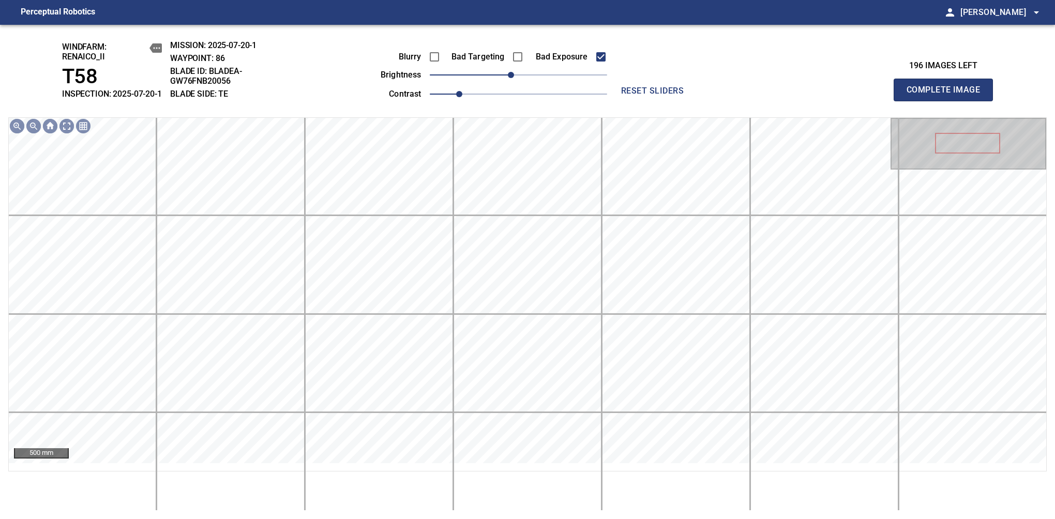
click at [948, 95] on span "Complete Image" at bounding box center [943, 90] width 77 height 14
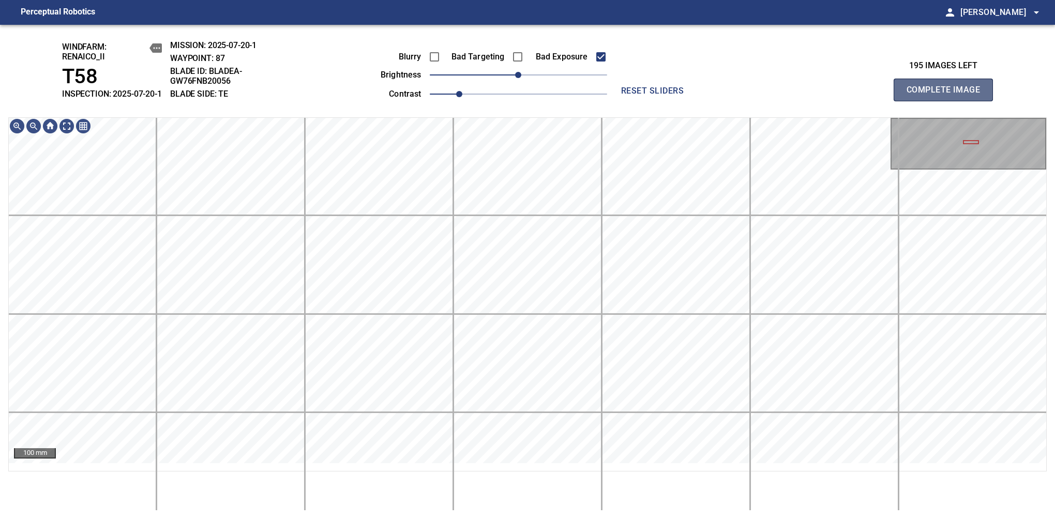
click at [948, 95] on span "Complete Image" at bounding box center [943, 90] width 77 height 14
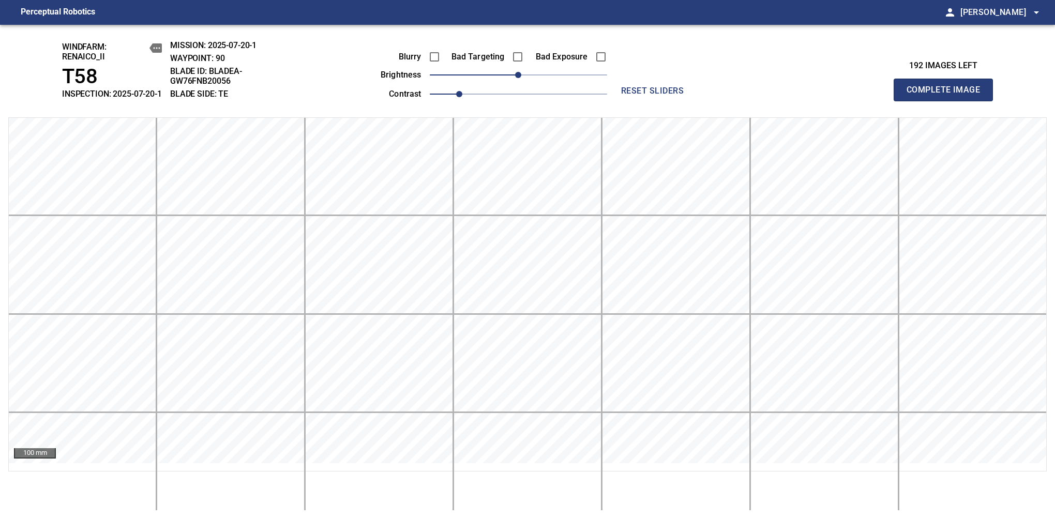
click at [948, 95] on span "Complete Image" at bounding box center [943, 90] width 77 height 14
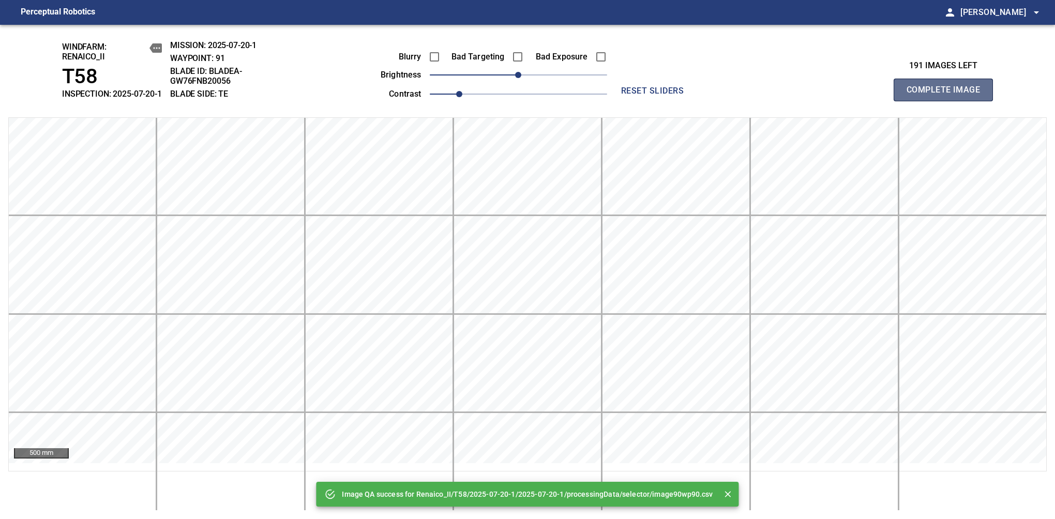
click at [948, 95] on span "Complete Image" at bounding box center [943, 90] width 77 height 14
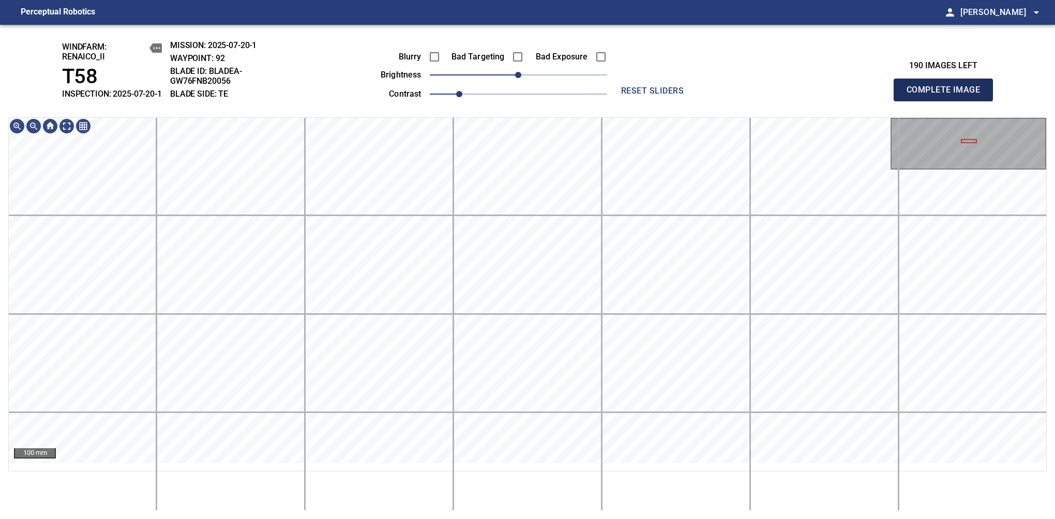
click at [948, 95] on span "Complete Image" at bounding box center [943, 90] width 77 height 14
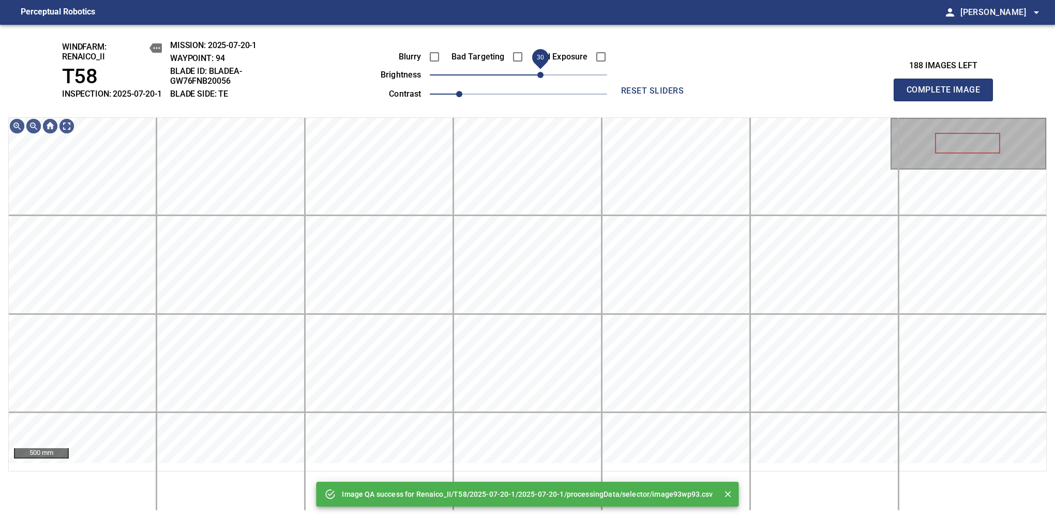
drag, startPoint x: 530, startPoint y: 81, endPoint x: 540, endPoint y: 75, distance: 11.8
click at [540, 75] on span "30" at bounding box center [540, 75] width 6 height 6
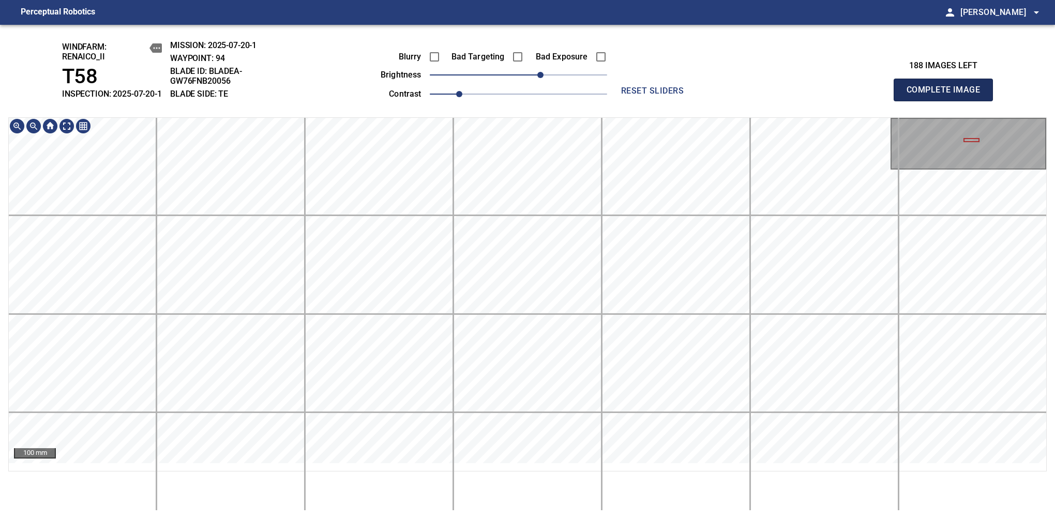
click at [948, 95] on span "Complete Image" at bounding box center [943, 90] width 77 height 14
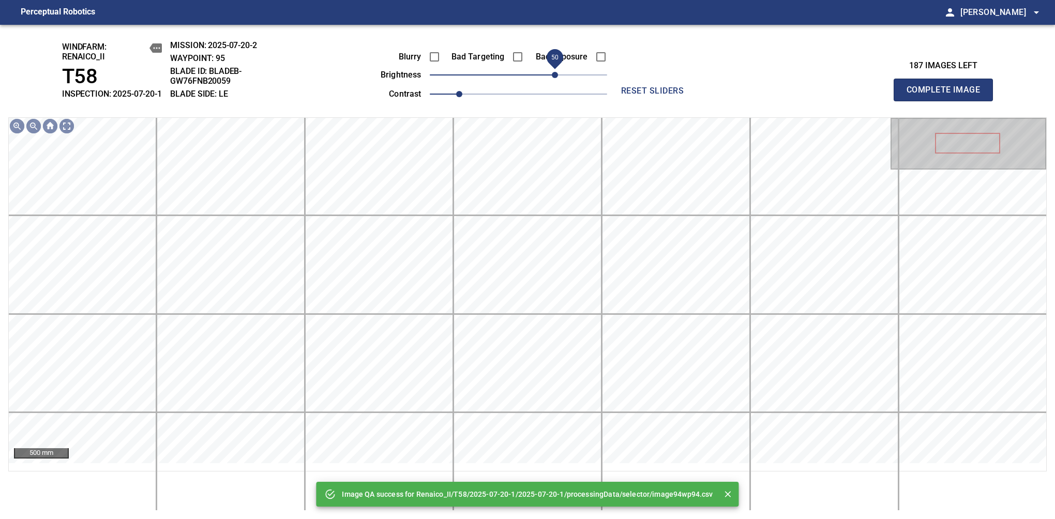
drag, startPoint x: 526, startPoint y: 84, endPoint x: 557, endPoint y: 83, distance: 31.1
click at [557, 78] on span "50" at bounding box center [555, 75] width 6 height 6
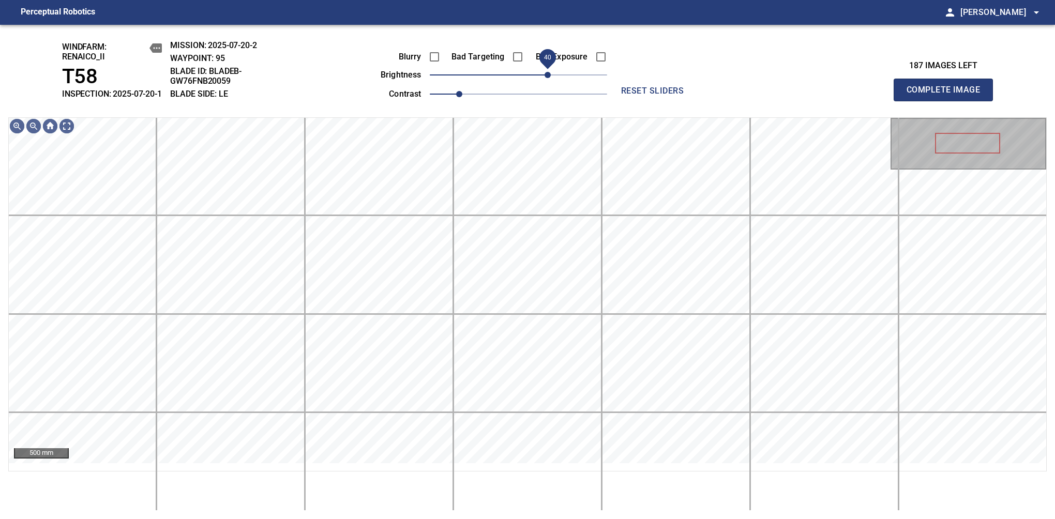
click at [551, 78] on span "40" at bounding box center [548, 75] width 6 height 6
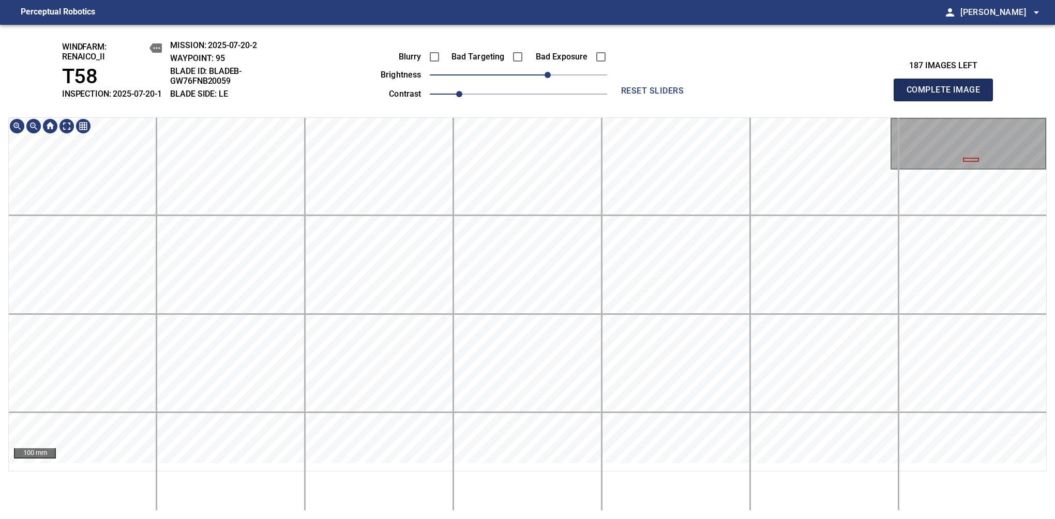
click at [948, 95] on span "Complete Image" at bounding box center [943, 90] width 77 height 14
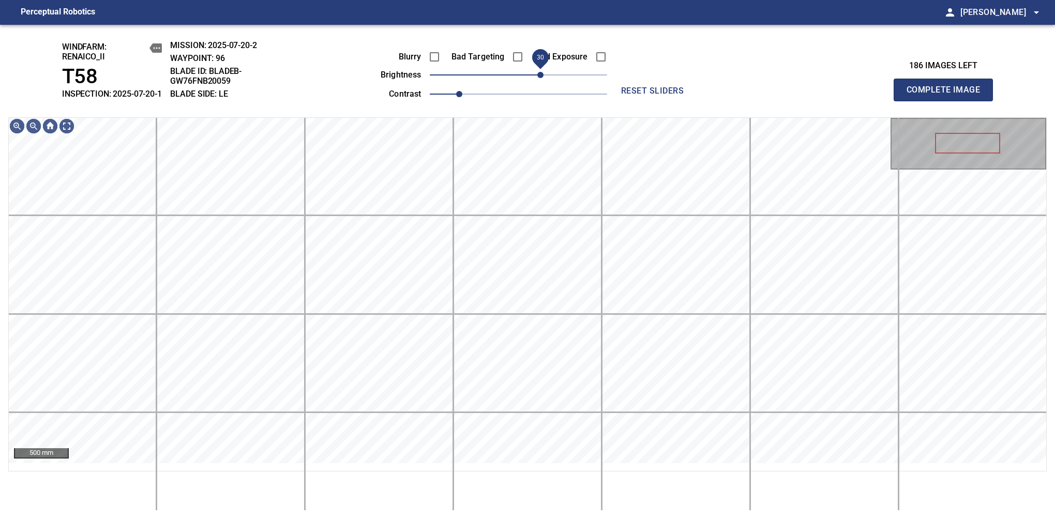
click at [544, 82] on span "30" at bounding box center [518, 75] width 177 height 14
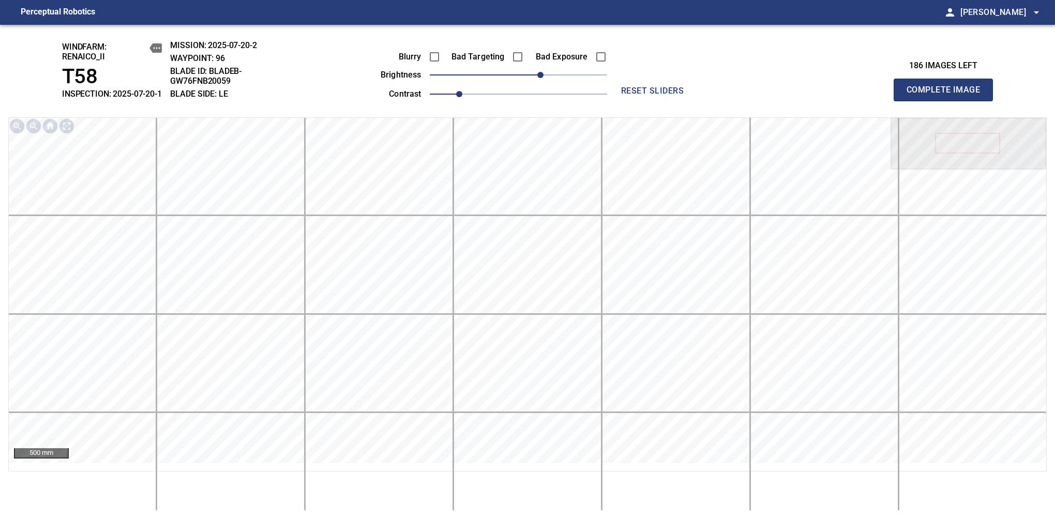
click at [948, 95] on span "Complete Image" at bounding box center [943, 90] width 77 height 14
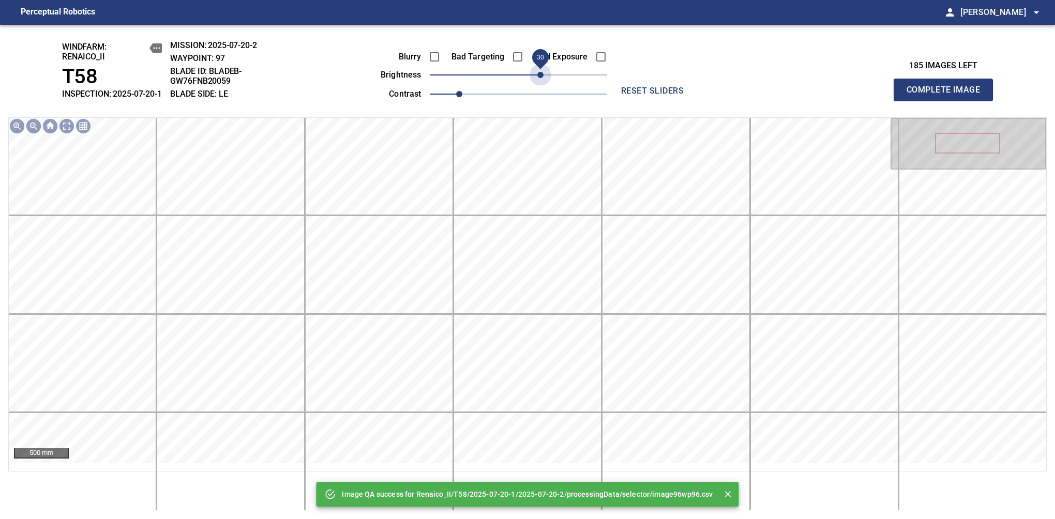
click at [544, 82] on span "30" at bounding box center [518, 75] width 177 height 14
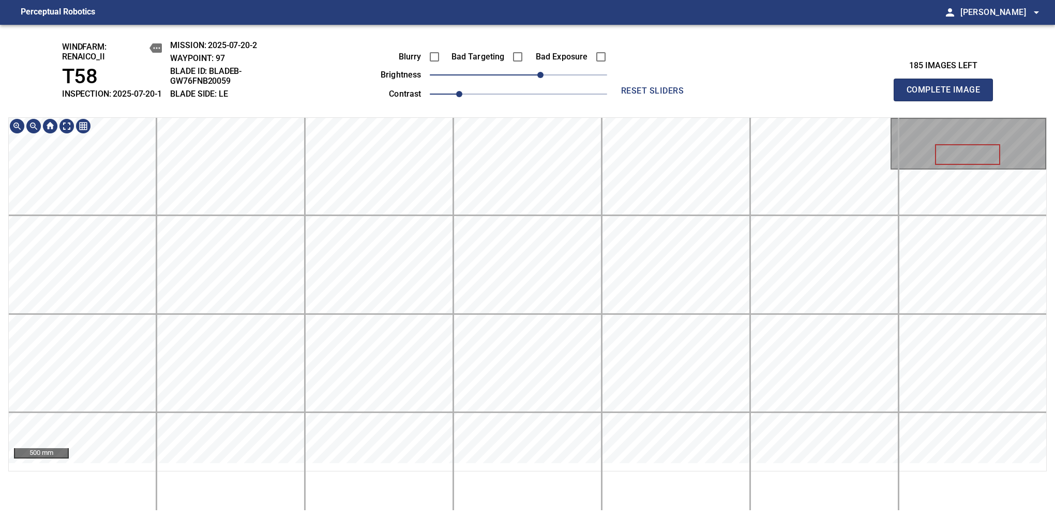
click at [483, 118] on div "windfarm: Renaico_II T58 INSPECTION: 2025-07-20-1 MISSION: 2025-07-20-2 WAYPOIN…" at bounding box center [527, 272] width 1055 height 495
click at [948, 95] on span "Complete Image" at bounding box center [943, 90] width 77 height 14
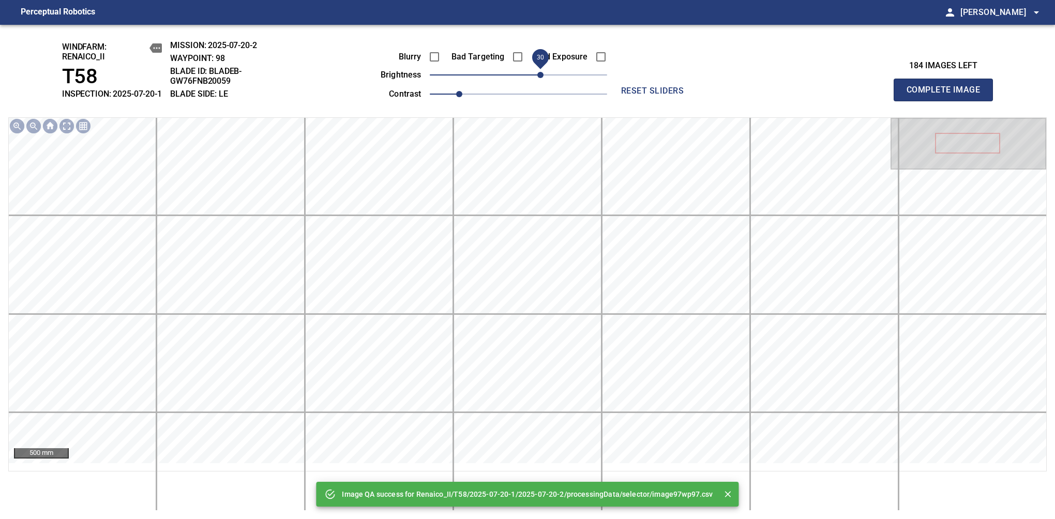
drag, startPoint x: 528, startPoint y: 81, endPoint x: 542, endPoint y: 81, distance: 14.5
click at [542, 78] on span "30" at bounding box center [540, 75] width 6 height 6
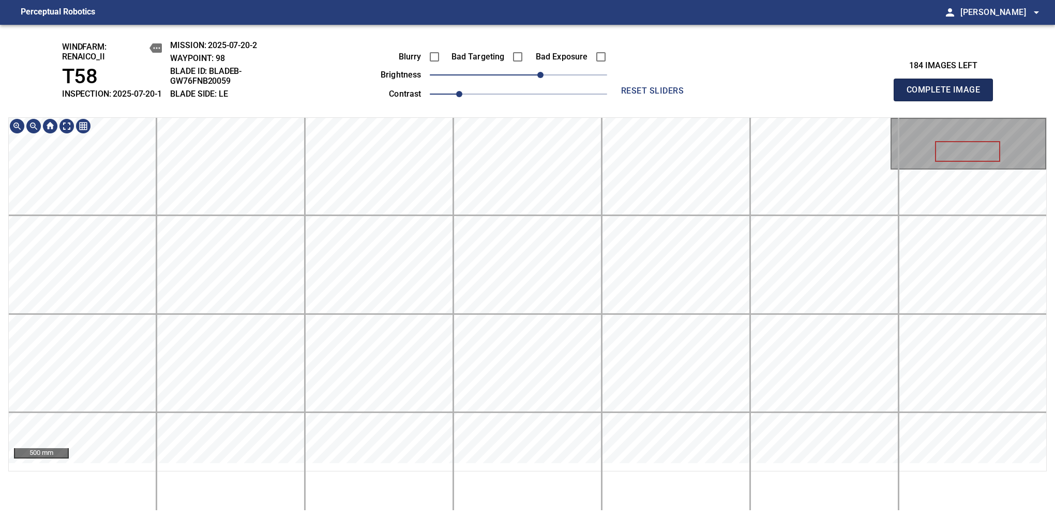
click at [948, 95] on span "Complete Image" at bounding box center [943, 90] width 77 height 14
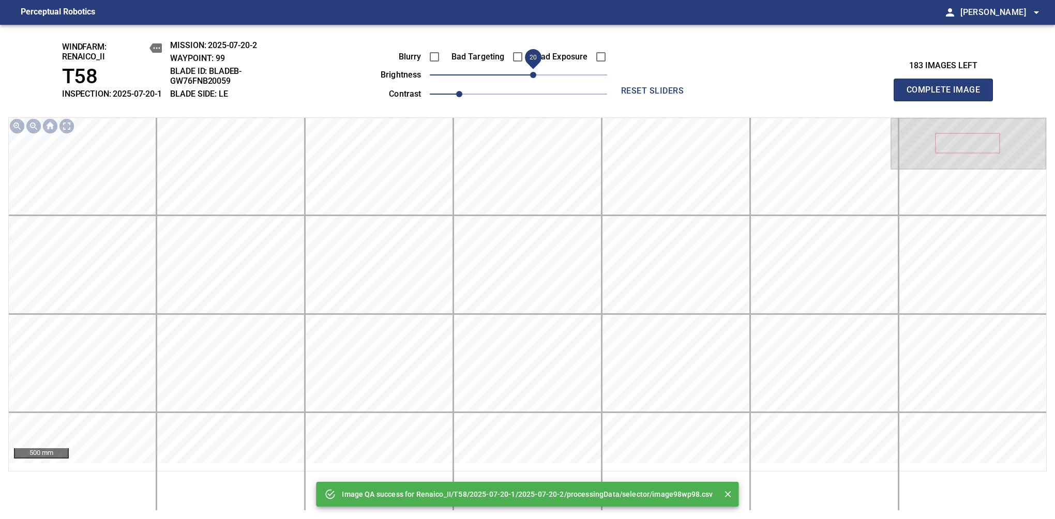
click at [535, 77] on span "20" at bounding box center [533, 75] width 6 height 6
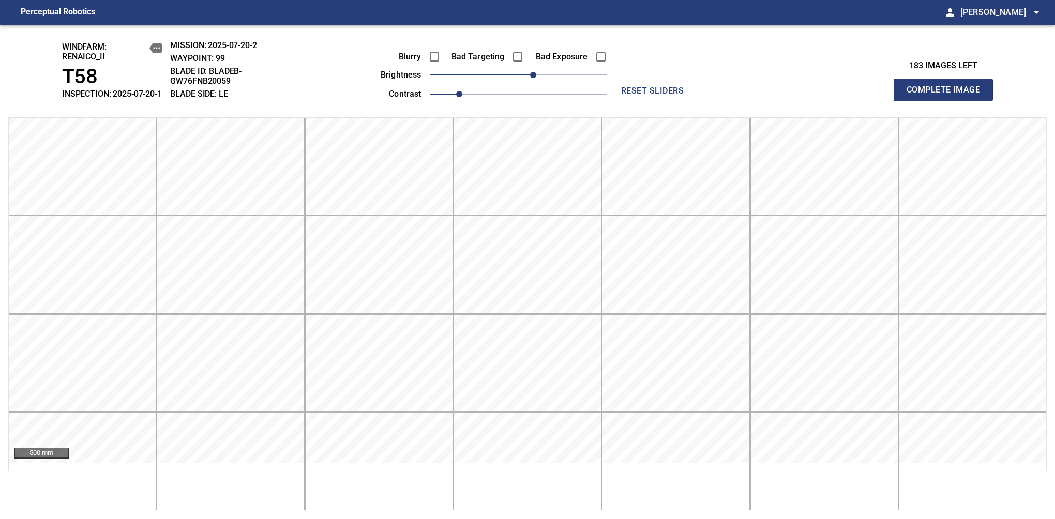
click at [948, 95] on span "Complete Image" at bounding box center [943, 90] width 77 height 14
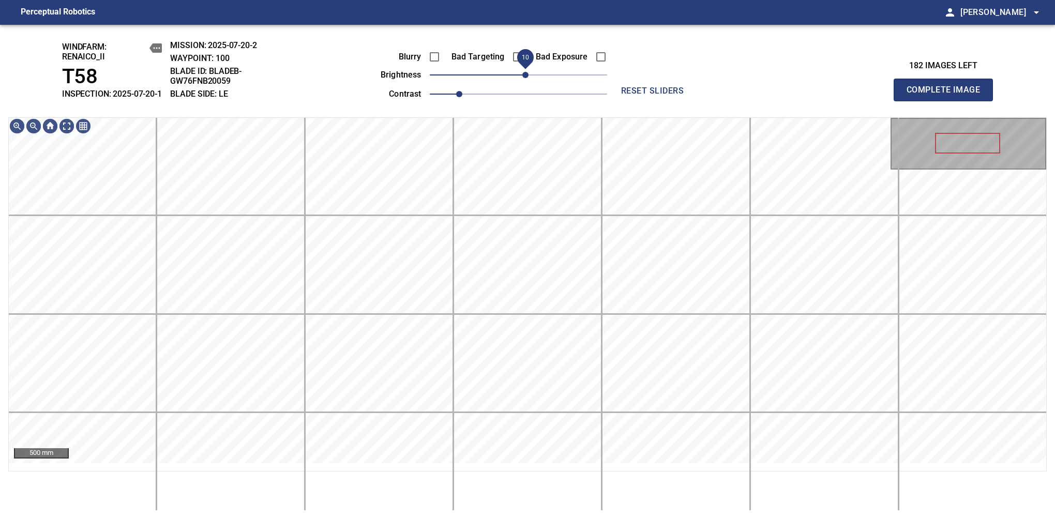
drag, startPoint x: 513, startPoint y: 84, endPoint x: 523, endPoint y: 86, distance: 10.6
click at [523, 78] on span "10" at bounding box center [525, 75] width 6 height 6
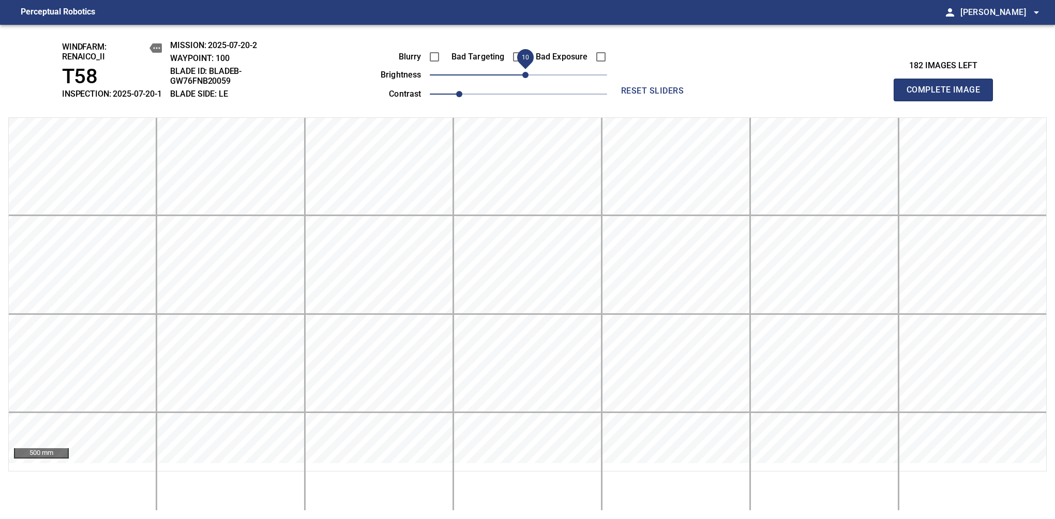
click at [522, 78] on span "10" at bounding box center [525, 75] width 6 height 6
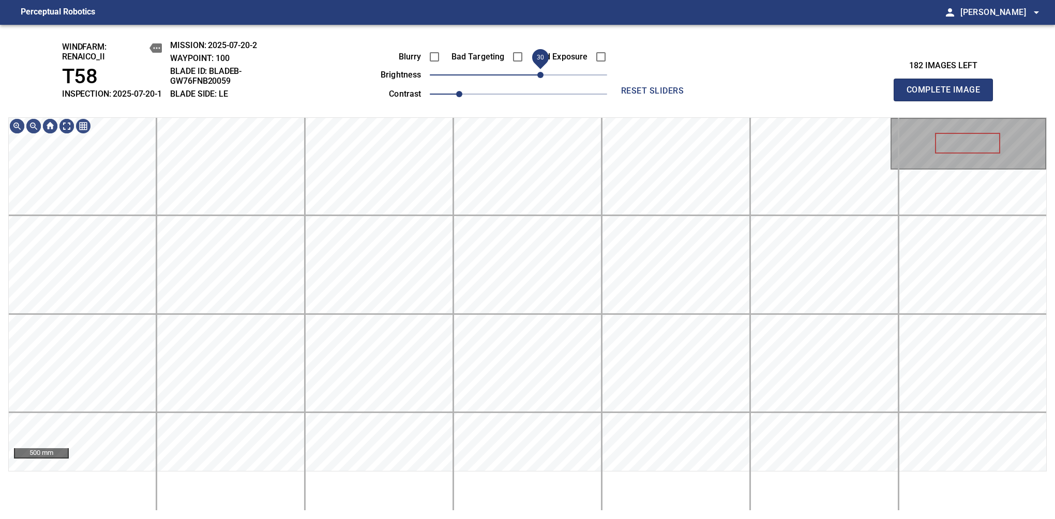
drag, startPoint x: 522, startPoint y: 83, endPoint x: 542, endPoint y: 79, distance: 20.1
click at [542, 78] on span "30" at bounding box center [540, 75] width 6 height 6
click at [948, 95] on span "Complete Image" at bounding box center [943, 90] width 77 height 14
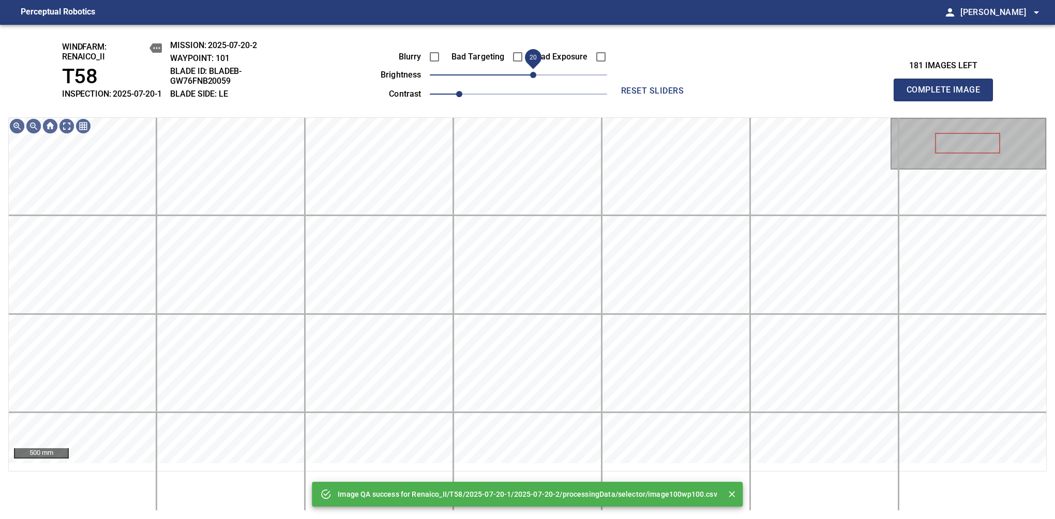
drag, startPoint x: 526, startPoint y: 84, endPoint x: 535, endPoint y: 89, distance: 11.1
click at [535, 78] on span "20" at bounding box center [533, 75] width 6 height 6
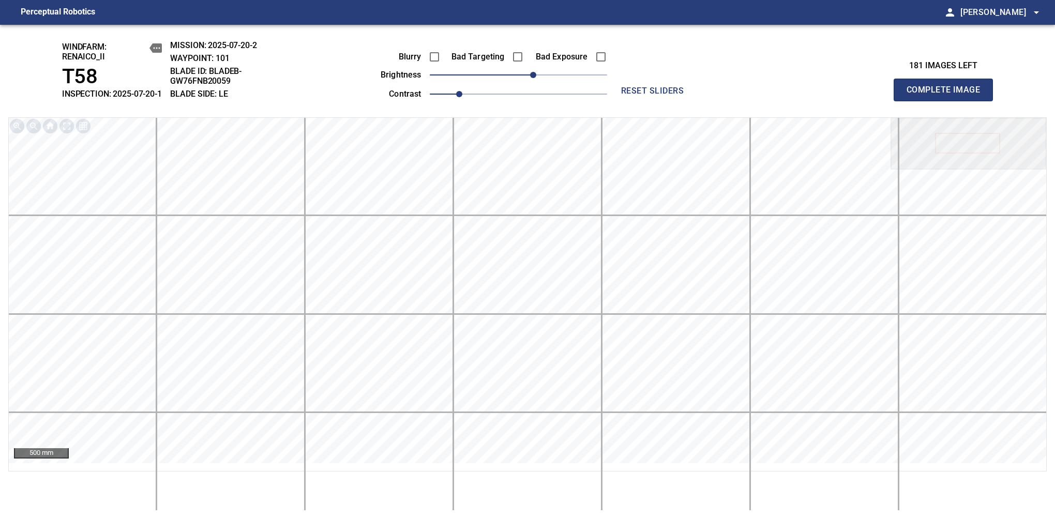
click at [948, 95] on span "Complete Image" at bounding box center [943, 90] width 77 height 14
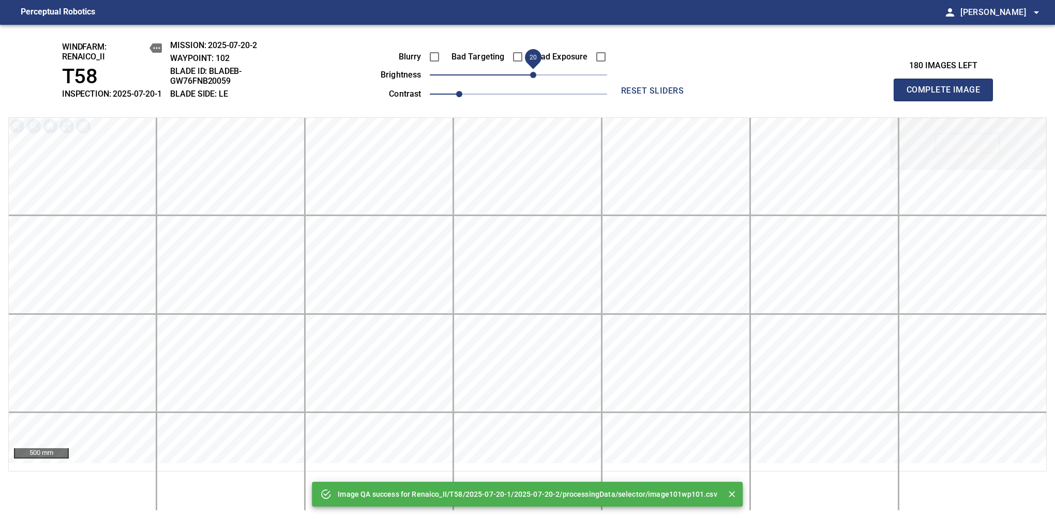
click at [532, 78] on span "20" at bounding box center [533, 75] width 6 height 6
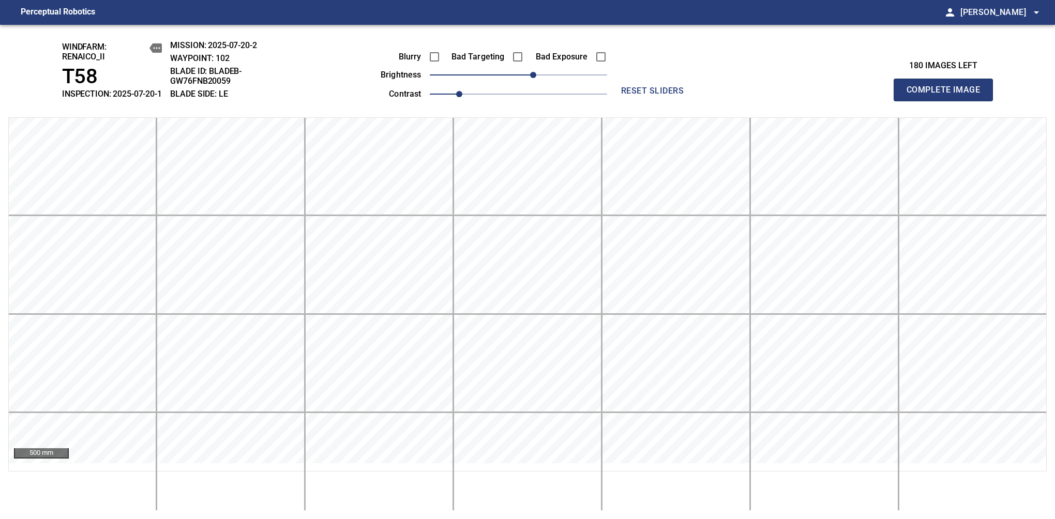
click at [948, 95] on span "Complete Image" at bounding box center [943, 90] width 77 height 14
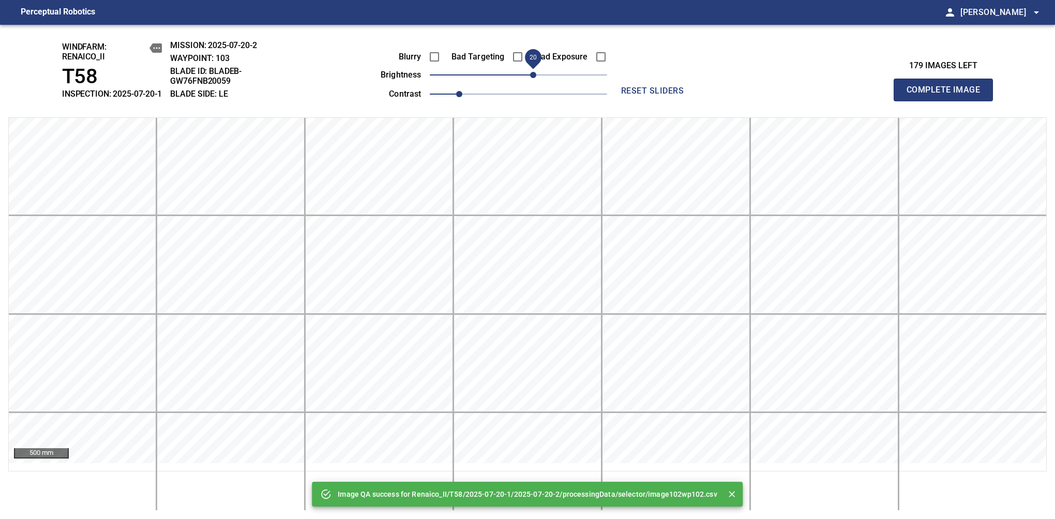
drag, startPoint x: 523, startPoint y: 84, endPoint x: 530, endPoint y: 85, distance: 6.9
click at [530, 78] on span "20" at bounding box center [533, 75] width 6 height 6
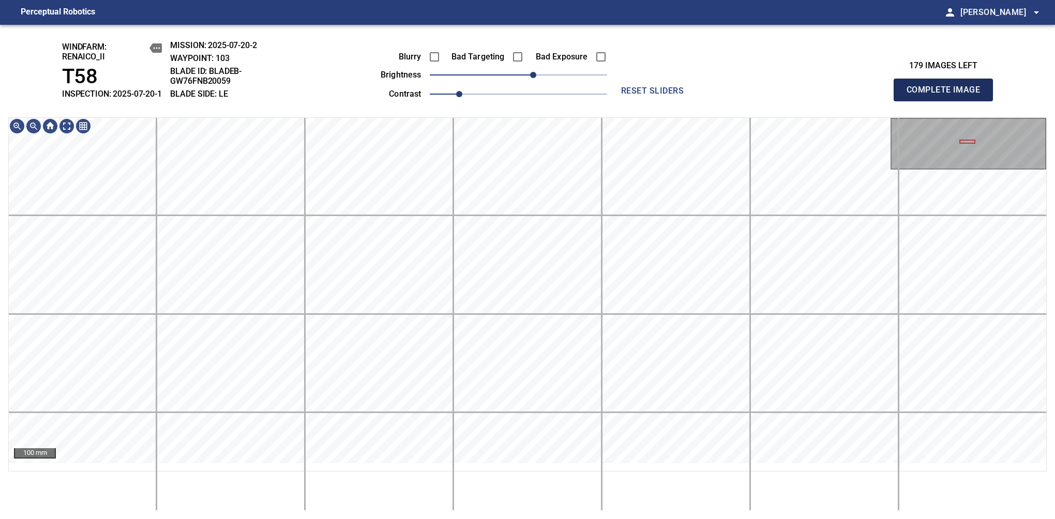
click at [948, 95] on span "Complete Image" at bounding box center [943, 90] width 77 height 14
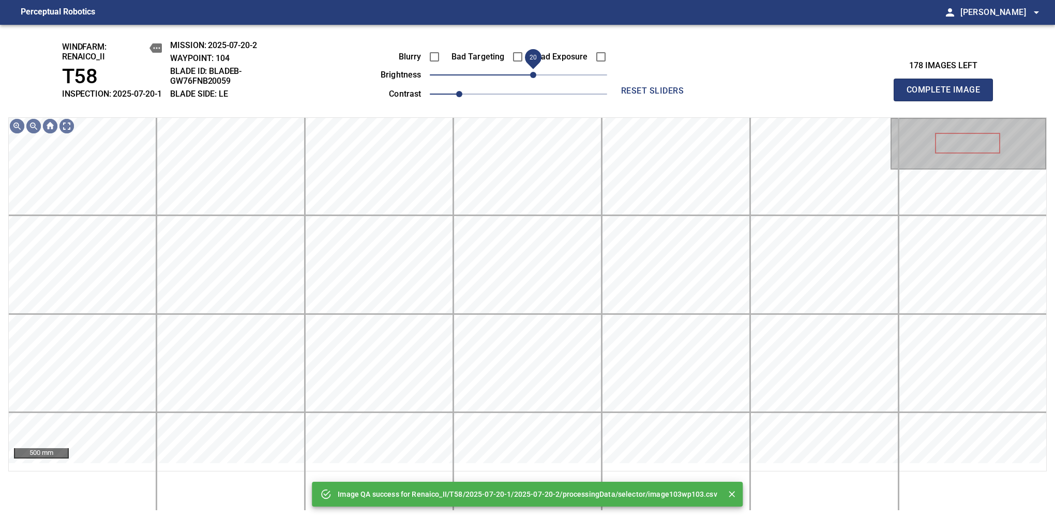
click at [533, 78] on span "20" at bounding box center [533, 75] width 6 height 6
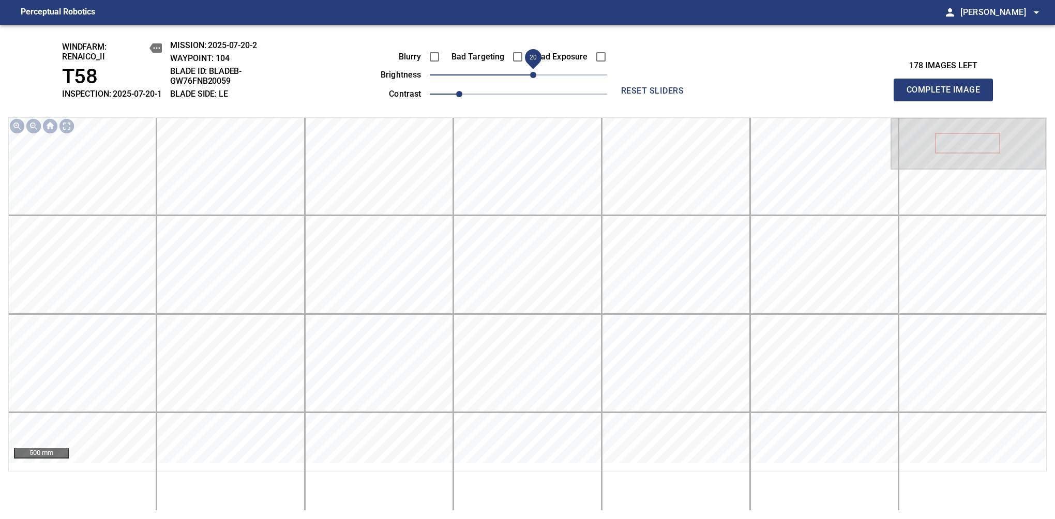
click at [948, 95] on span "Complete Image" at bounding box center [943, 90] width 77 height 14
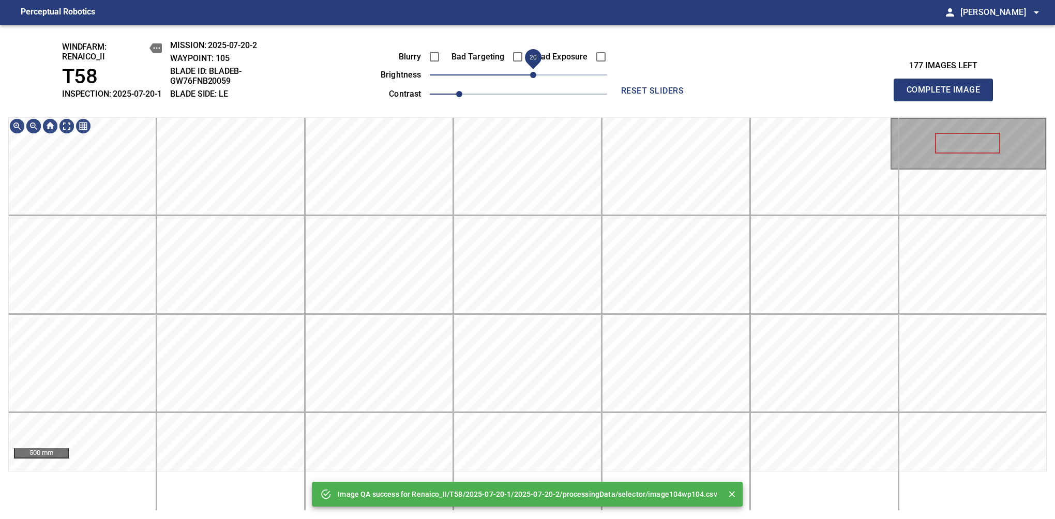
click at [530, 82] on span "20" at bounding box center [518, 75] width 177 height 14
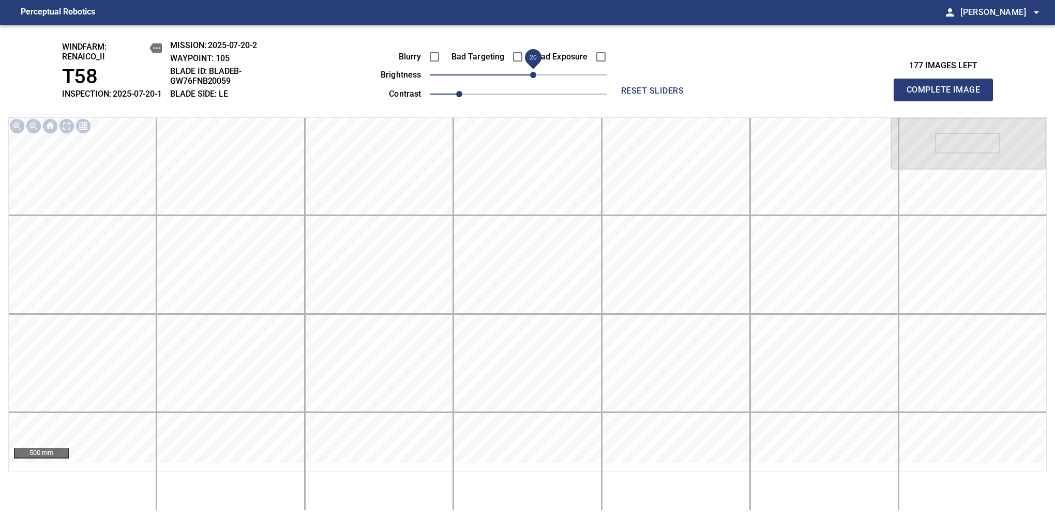
click at [533, 78] on span "20" at bounding box center [533, 75] width 6 height 6
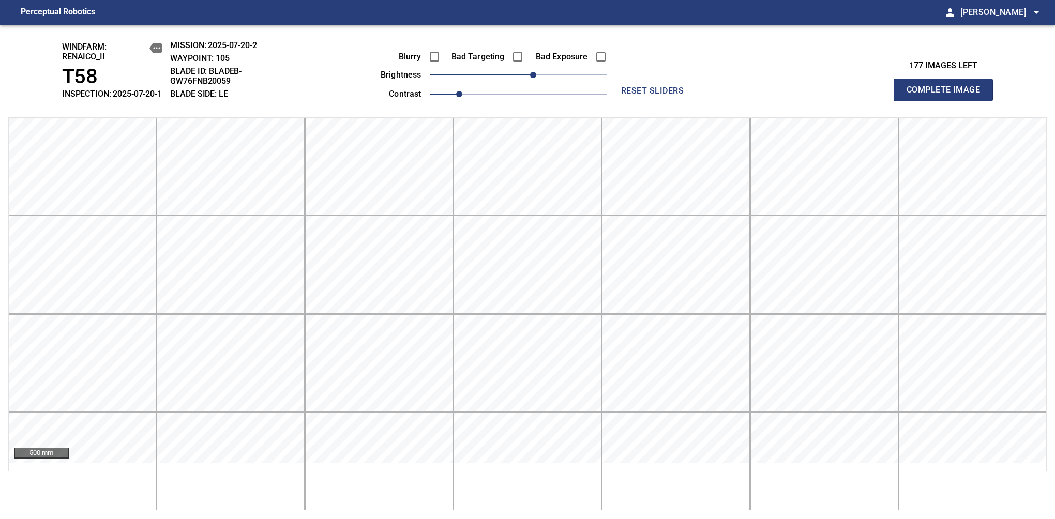
click at [948, 95] on span "Complete Image" at bounding box center [943, 90] width 77 height 14
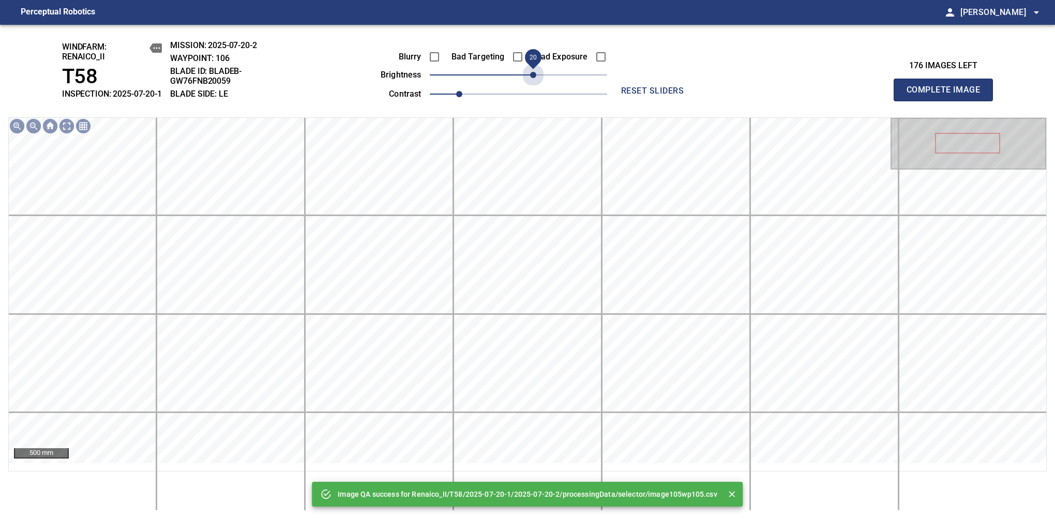
click at [530, 82] on span "20" at bounding box center [518, 75] width 177 height 14
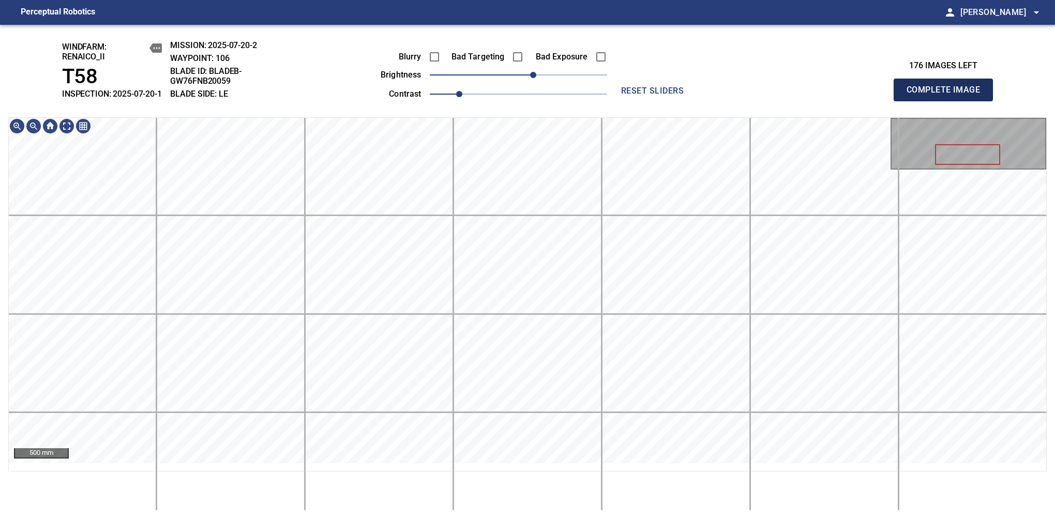
click at [948, 95] on span "Complete Image" at bounding box center [943, 90] width 77 height 14
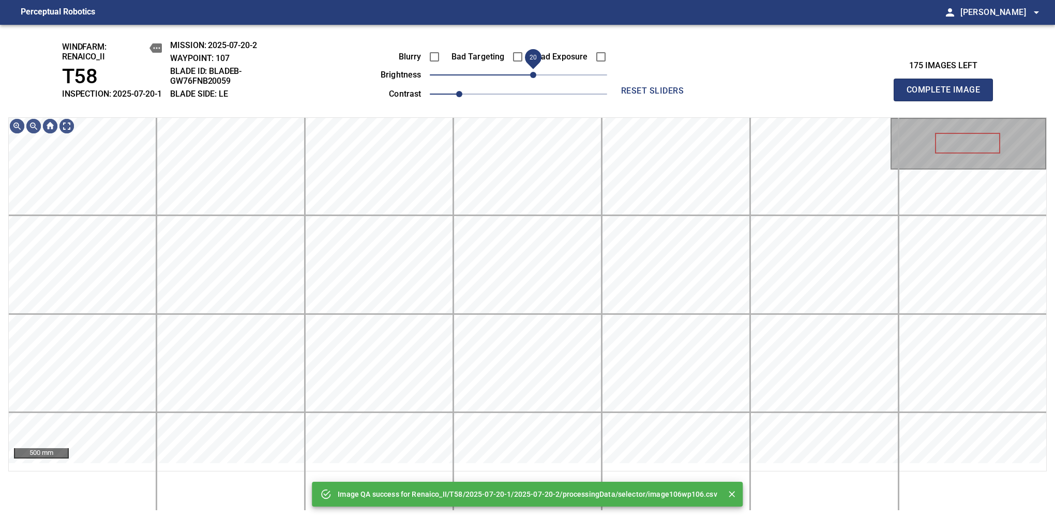
click at [535, 78] on span "20" at bounding box center [533, 75] width 6 height 6
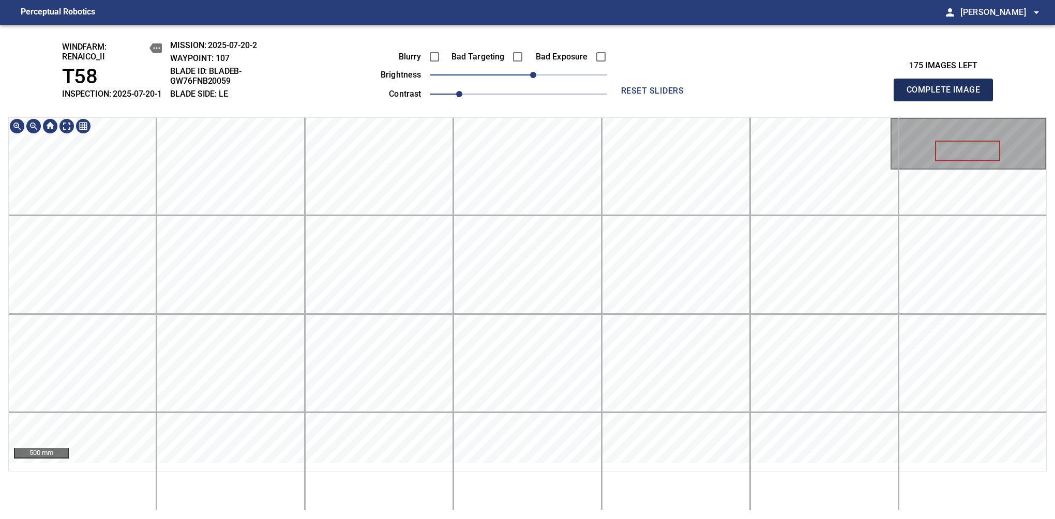
click at [948, 95] on span "Complete Image" at bounding box center [943, 90] width 77 height 14
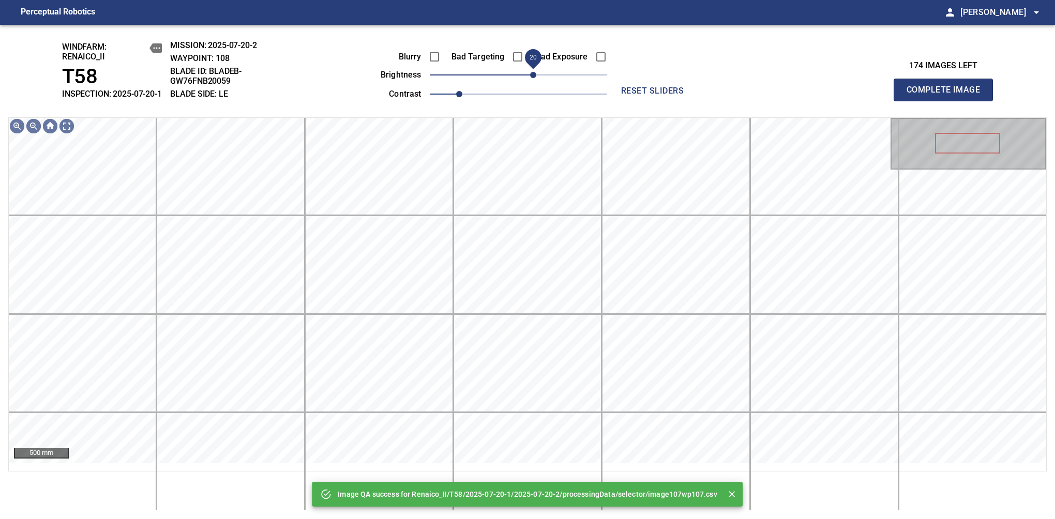
drag, startPoint x: 542, startPoint y: 87, endPoint x: 535, endPoint y: 87, distance: 6.7
click at [535, 78] on span "20" at bounding box center [533, 75] width 6 height 6
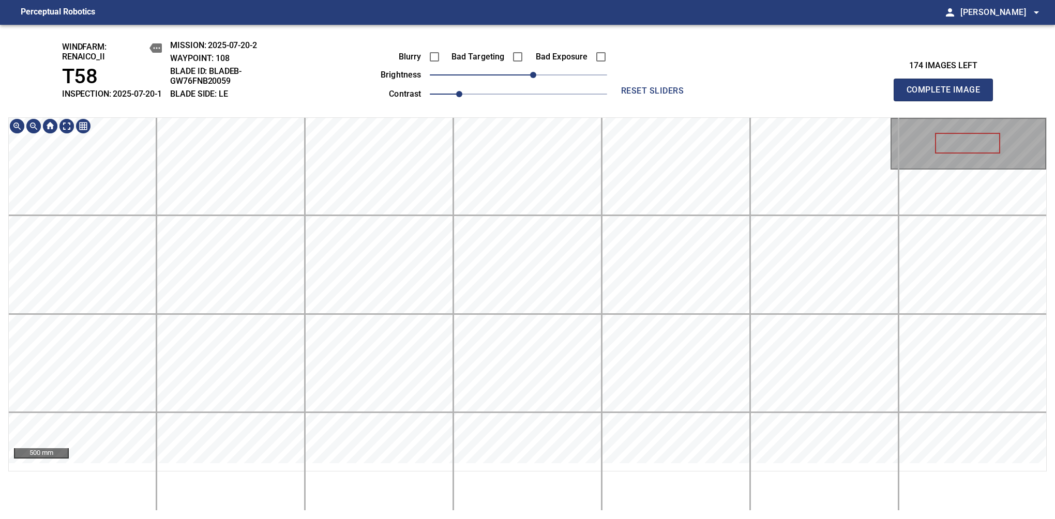
click at [519, 84] on div "windfarm: Renaico_II T58 INSPECTION: 2025-07-20-1 MISSION: 2025-07-20-2 WAYPOIN…" at bounding box center [527, 272] width 1055 height 495
click at [948, 95] on span "Complete Image" at bounding box center [943, 90] width 77 height 14
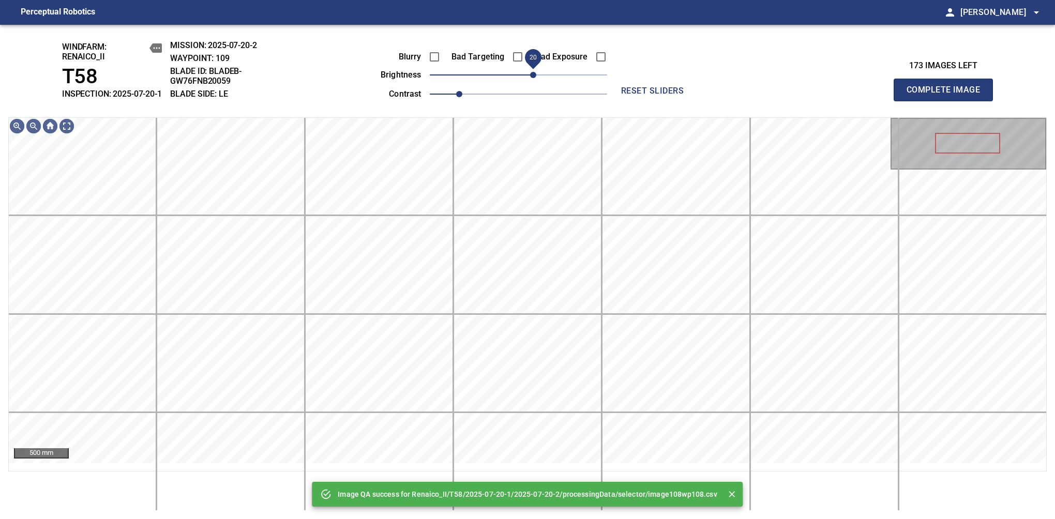
drag, startPoint x: 522, startPoint y: 87, endPoint x: 535, endPoint y: 87, distance: 12.9
click at [535, 78] on span "20" at bounding box center [533, 75] width 6 height 6
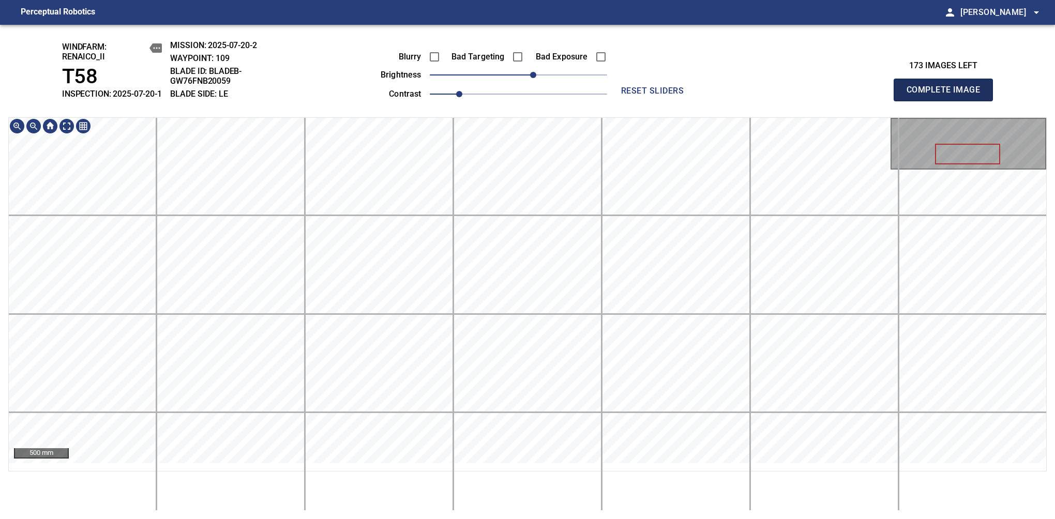
click at [948, 95] on span "Complete Image" at bounding box center [943, 90] width 77 height 14
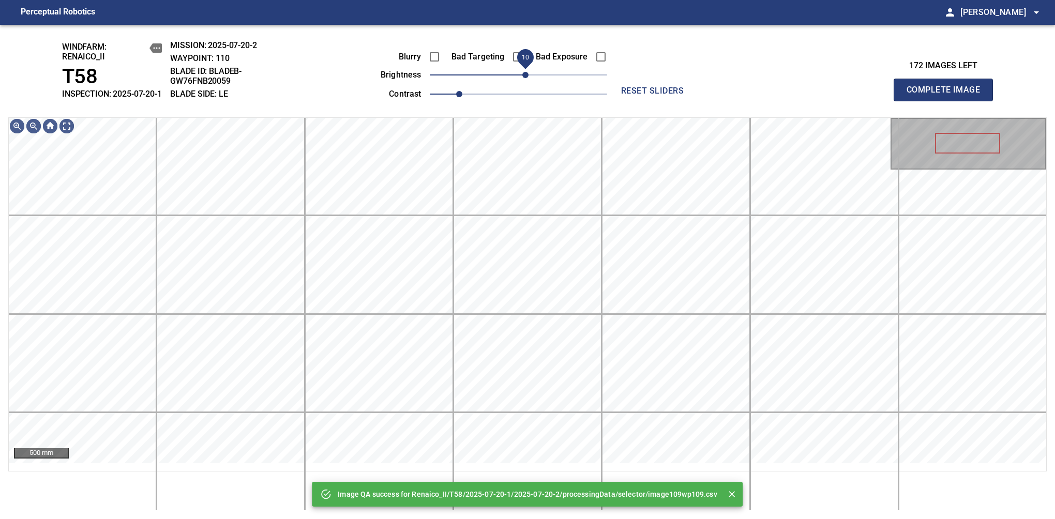
drag, startPoint x: 533, startPoint y: 85, endPoint x: 526, endPoint y: 91, distance: 9.2
click at [526, 78] on span "10" at bounding box center [525, 75] width 6 height 6
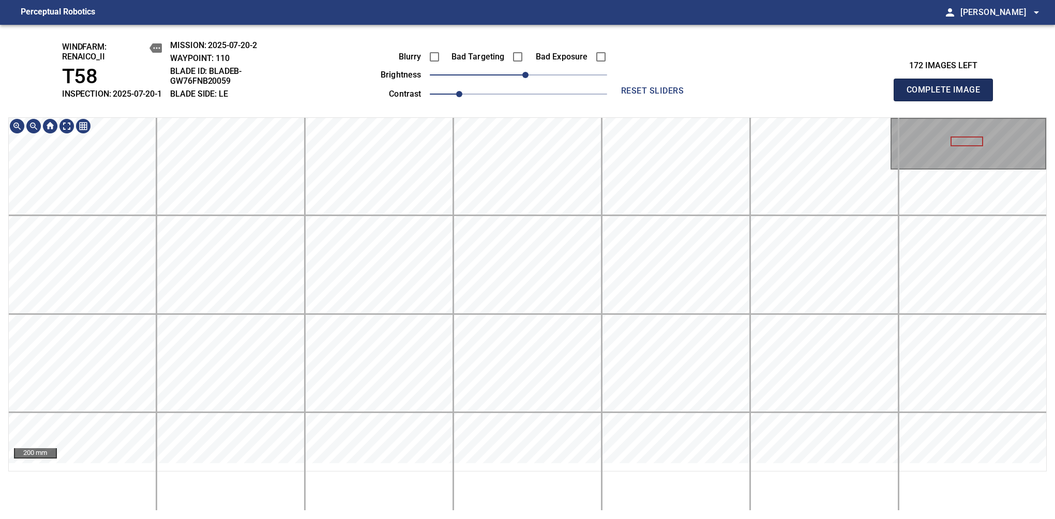
drag, startPoint x: 964, startPoint y: 100, endPoint x: 956, endPoint y: 97, distance: 8.6
click at [948, 95] on span "Complete Image" at bounding box center [943, 90] width 77 height 14
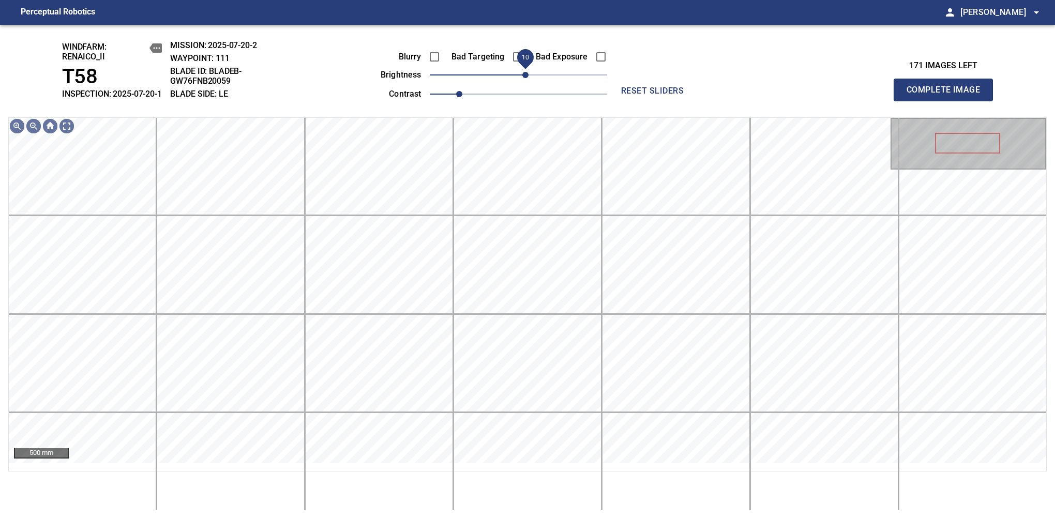
click at [523, 78] on span "10" at bounding box center [525, 75] width 6 height 6
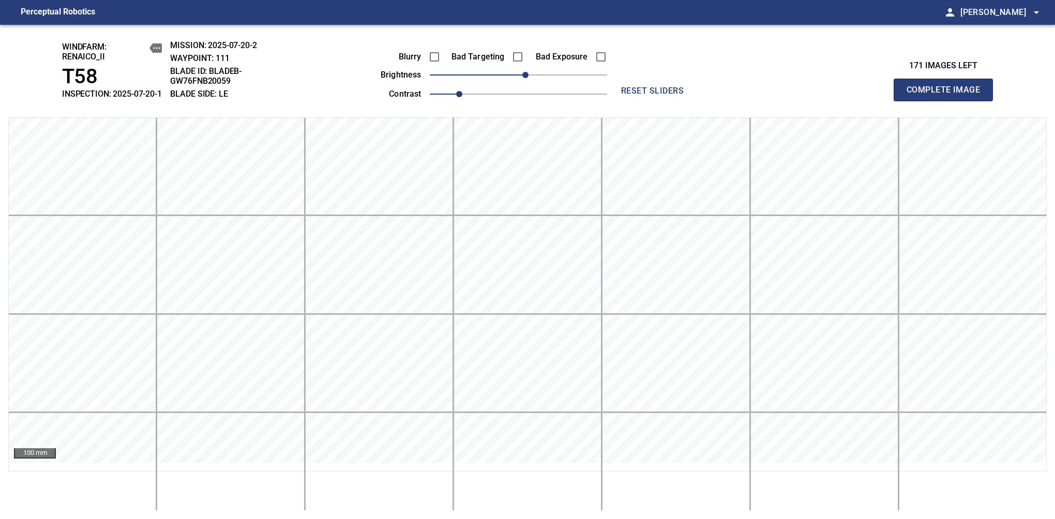
click at [948, 95] on span "Complete Image" at bounding box center [943, 90] width 77 height 14
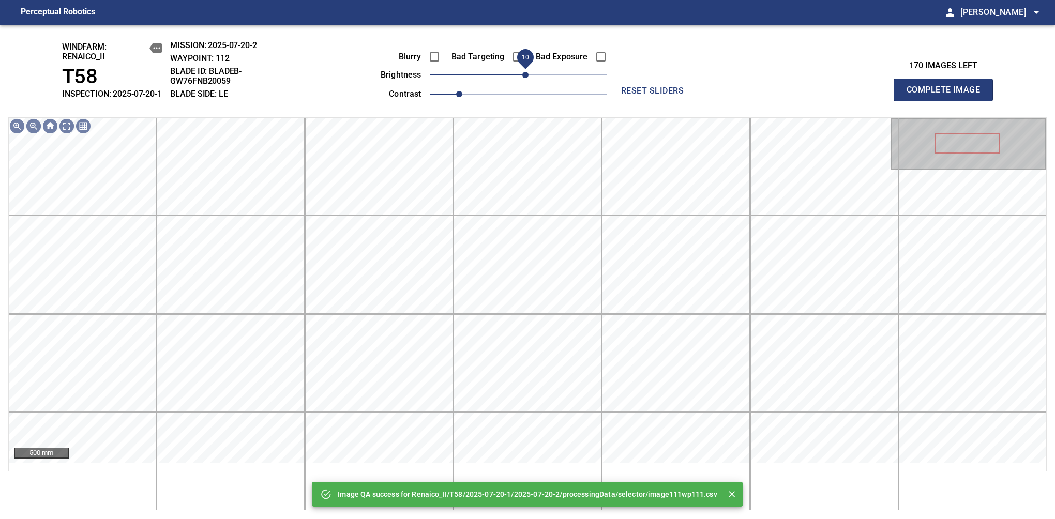
click at [526, 78] on span "10" at bounding box center [525, 75] width 6 height 6
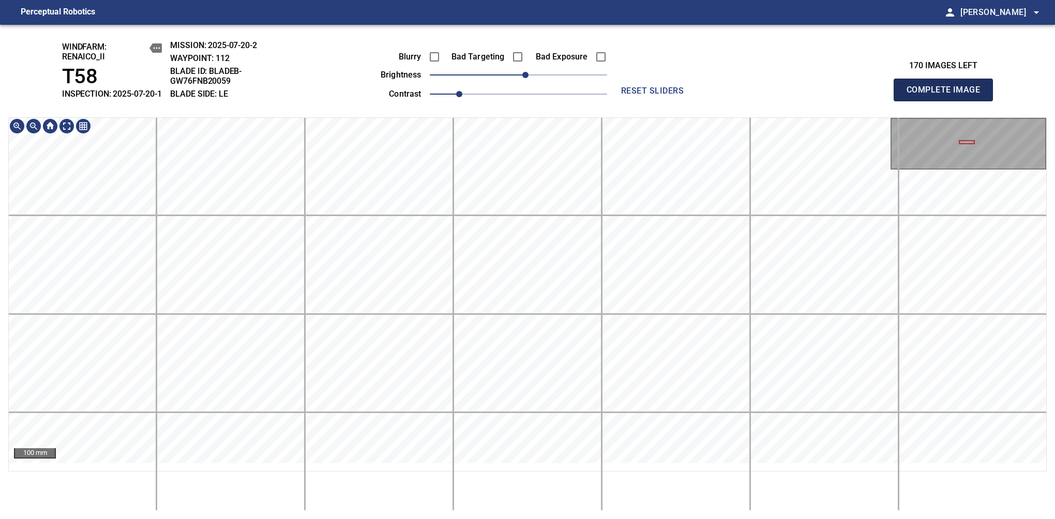
click at [948, 95] on span "Complete Image" at bounding box center [943, 90] width 77 height 14
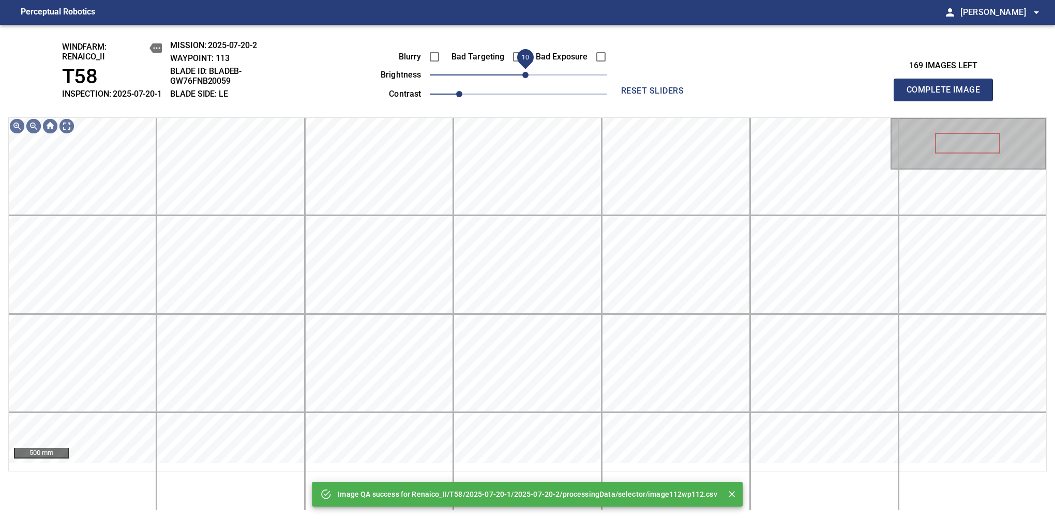
click at [526, 78] on span "10" at bounding box center [525, 75] width 6 height 6
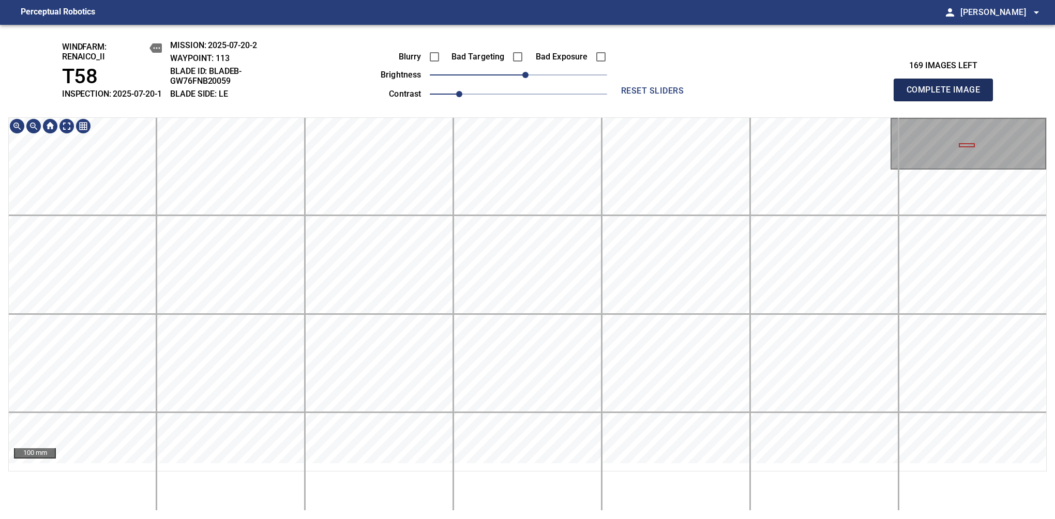
click at [948, 95] on span "Complete Image" at bounding box center [943, 90] width 77 height 14
click at [521, 78] on span "0" at bounding box center [518, 75] width 6 height 6
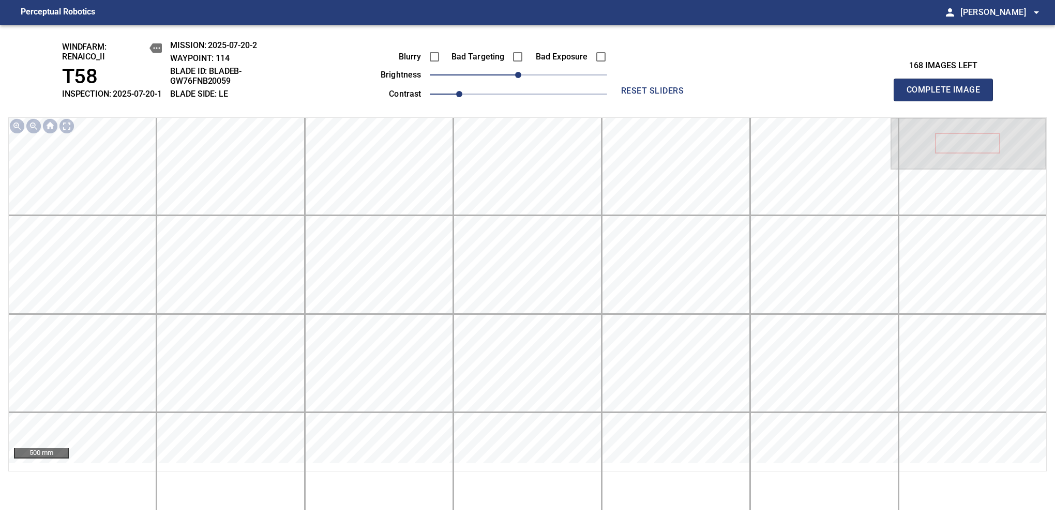
click at [948, 95] on span "Complete Image" at bounding box center [943, 90] width 77 height 14
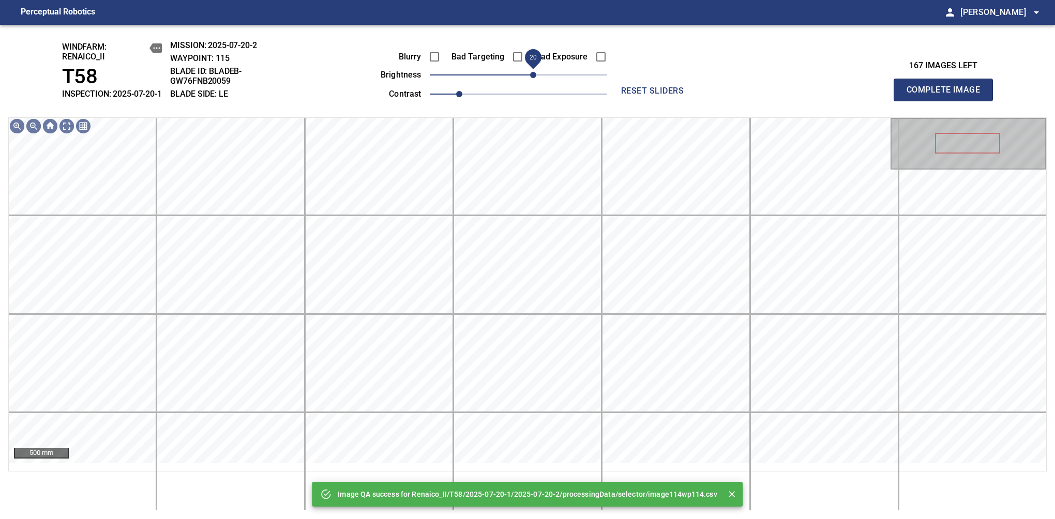
drag, startPoint x: 521, startPoint y: 88, endPoint x: 532, endPoint y: 80, distance: 14.0
click at [532, 78] on span "20" at bounding box center [533, 75] width 6 height 6
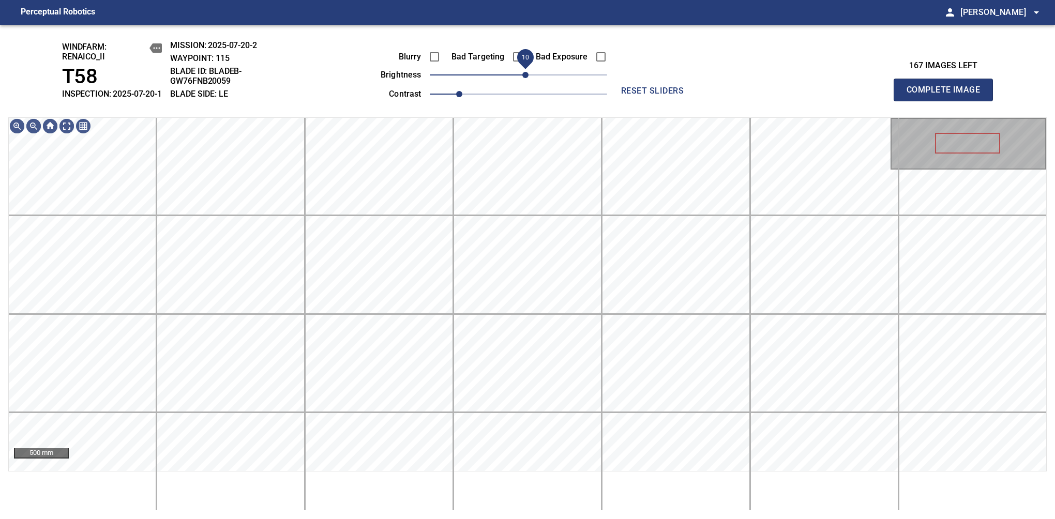
click at [528, 78] on span "10" at bounding box center [525, 75] width 6 height 6
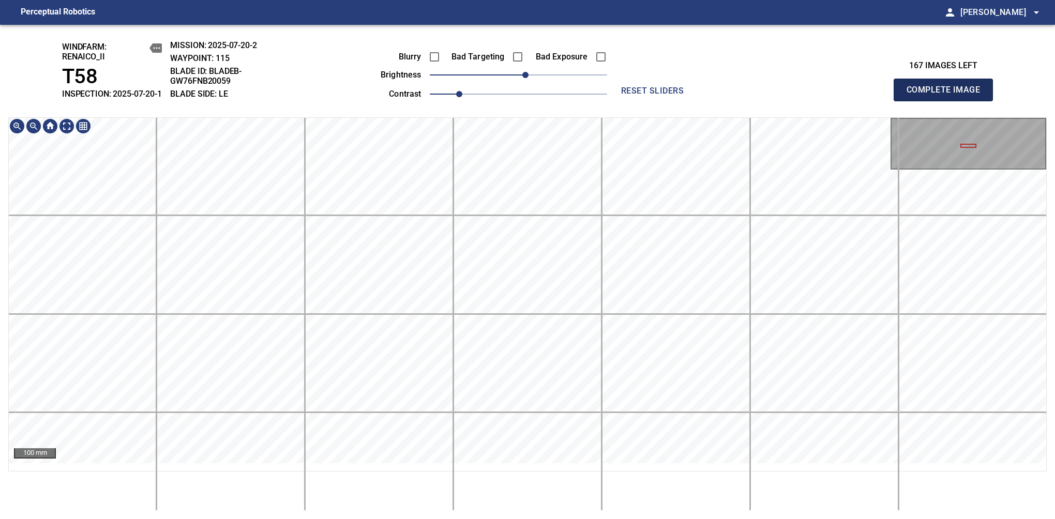
click at [948, 95] on span "Complete Image" at bounding box center [943, 90] width 77 height 14
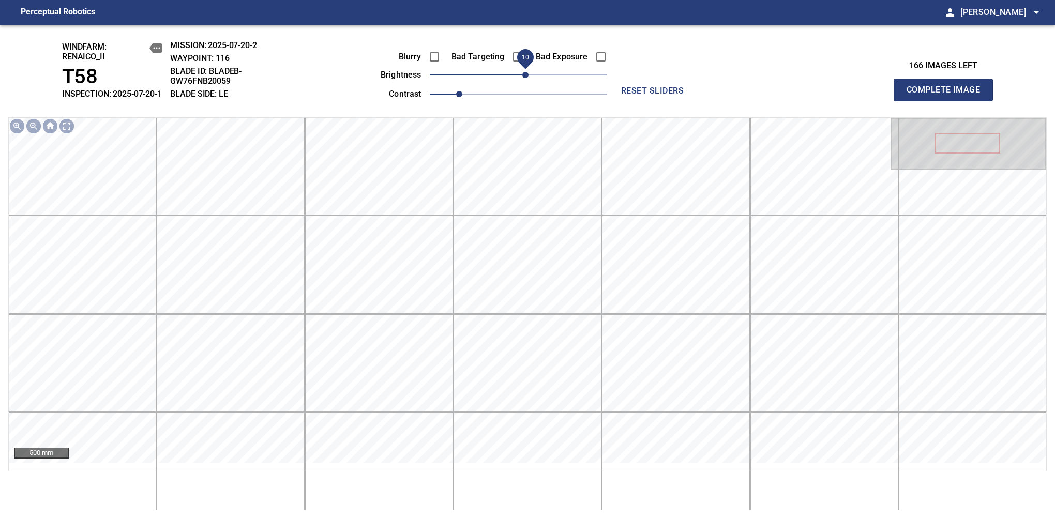
drag, startPoint x: 519, startPoint y: 85, endPoint x: 524, endPoint y: 81, distance: 6.6
click at [524, 78] on span "10" at bounding box center [525, 75] width 6 height 6
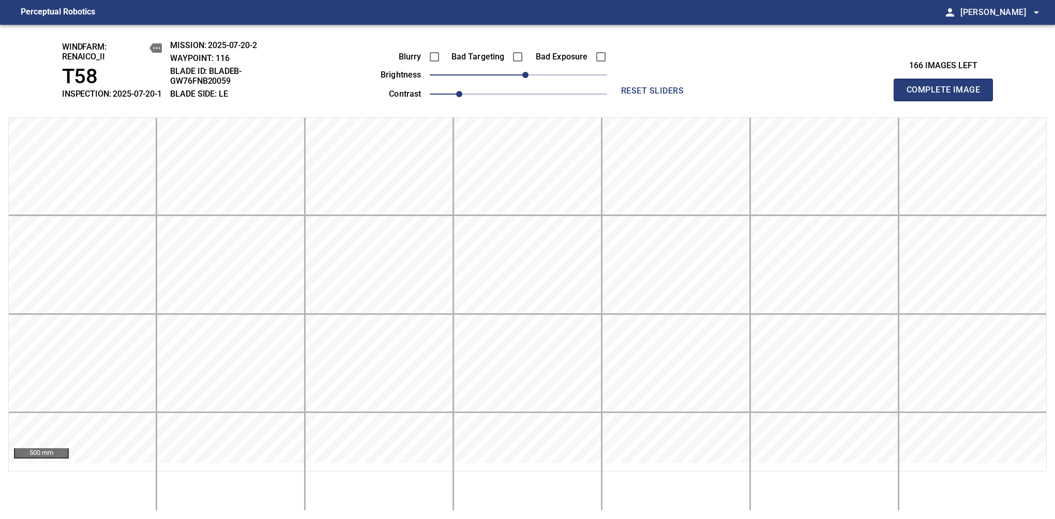
click at [948, 95] on span "Complete Image" at bounding box center [943, 90] width 77 height 14
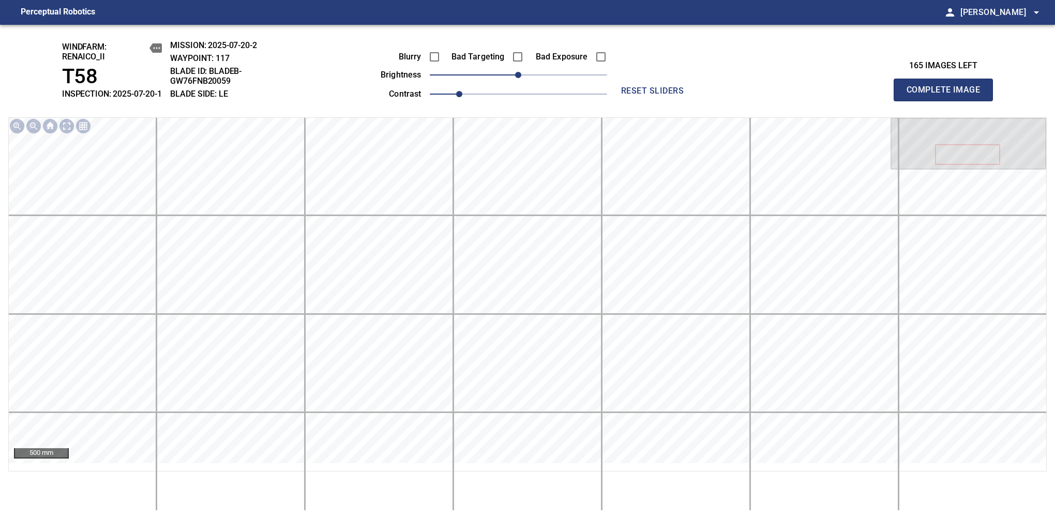
click at [948, 95] on span "Complete Image" at bounding box center [943, 90] width 77 height 14
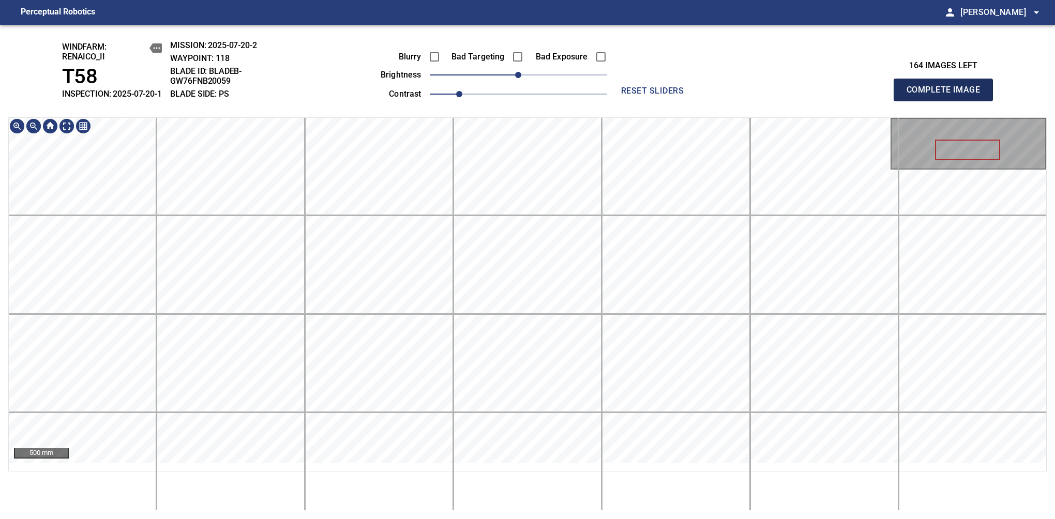
click at [948, 95] on span "Complete Image" at bounding box center [943, 90] width 77 height 14
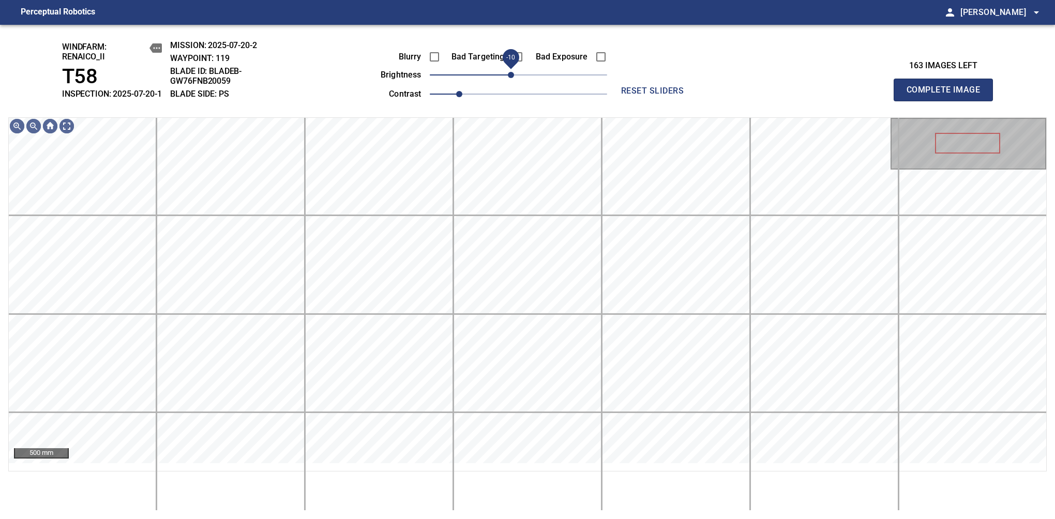
click at [512, 78] on span "-10" at bounding box center [511, 75] width 6 height 6
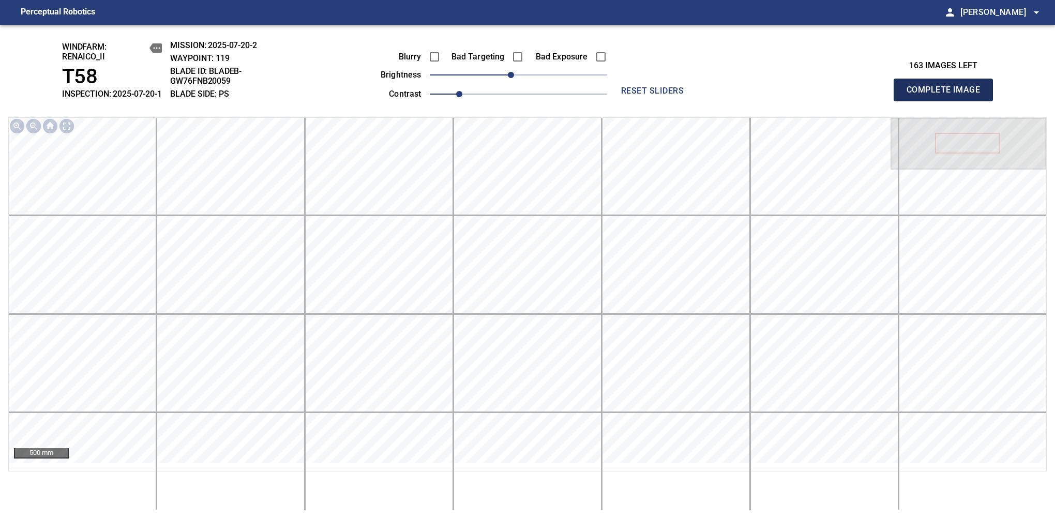
click at [948, 95] on span "Complete Image" at bounding box center [943, 90] width 77 height 14
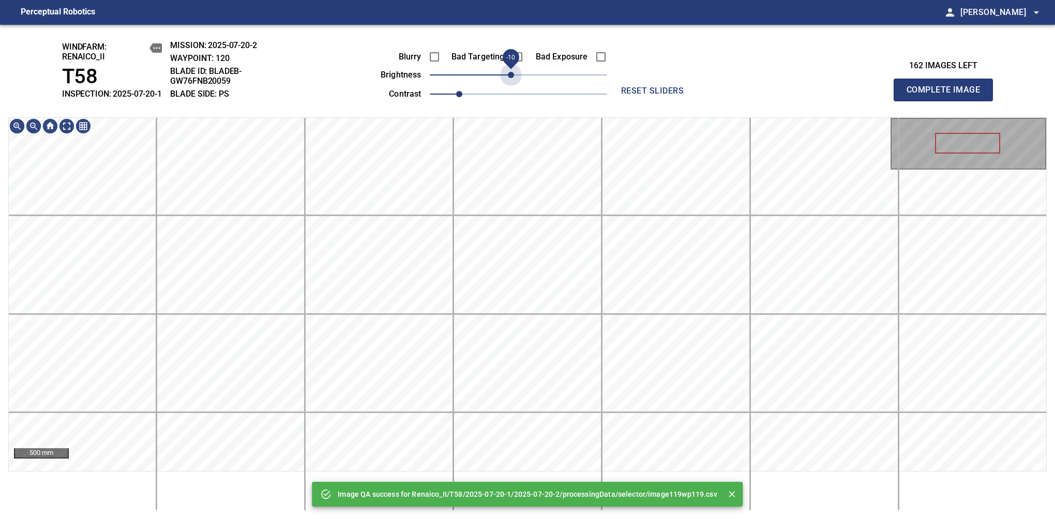
click at [512, 78] on span "-10" at bounding box center [511, 75] width 6 height 6
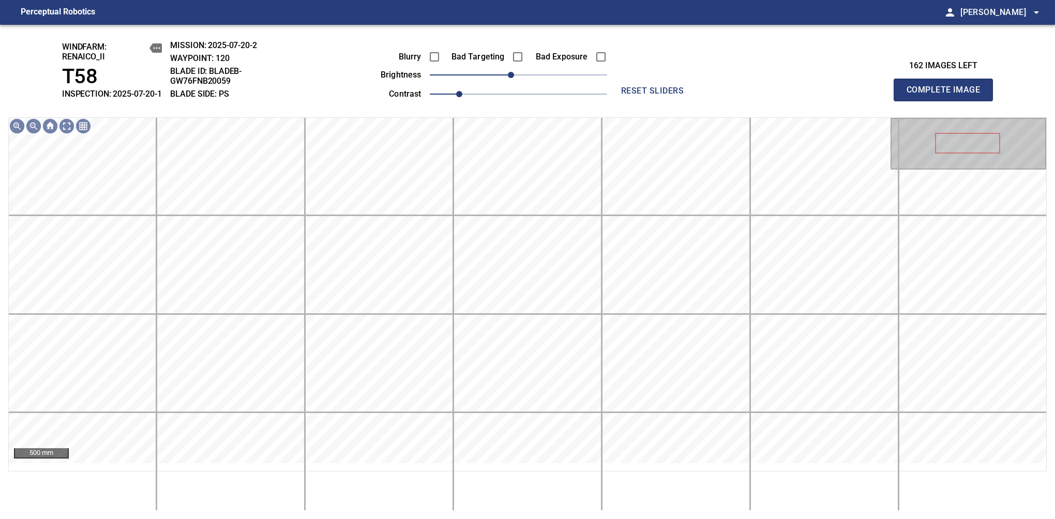
click at [948, 95] on span "Complete Image" at bounding box center [943, 90] width 77 height 14
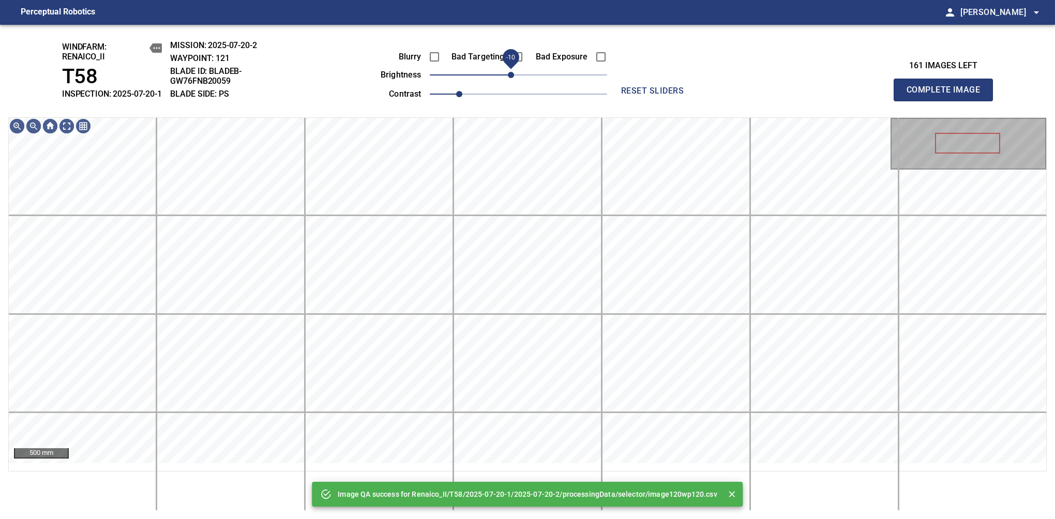
click at [514, 78] on span "-10" at bounding box center [511, 75] width 6 height 6
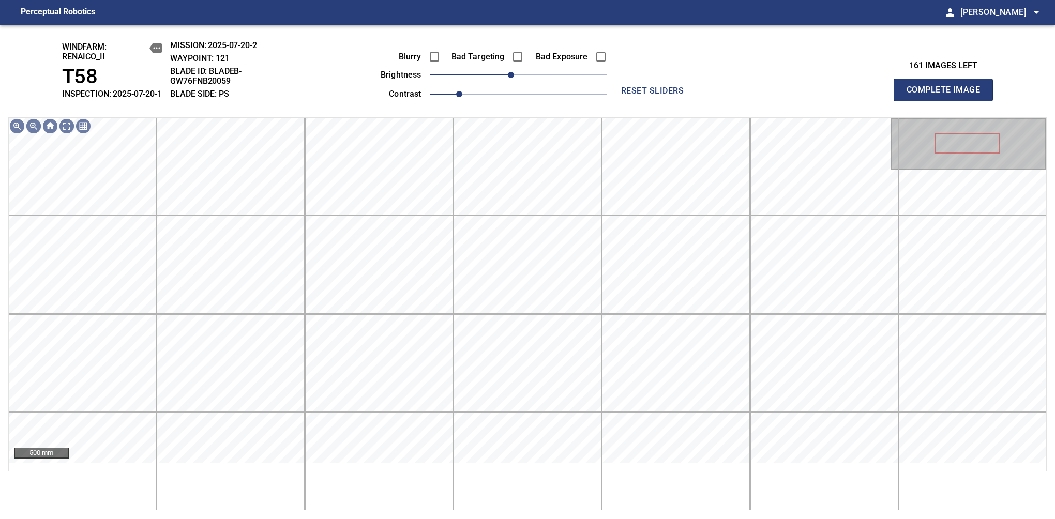
click at [948, 95] on span "Complete Image" at bounding box center [943, 90] width 77 height 14
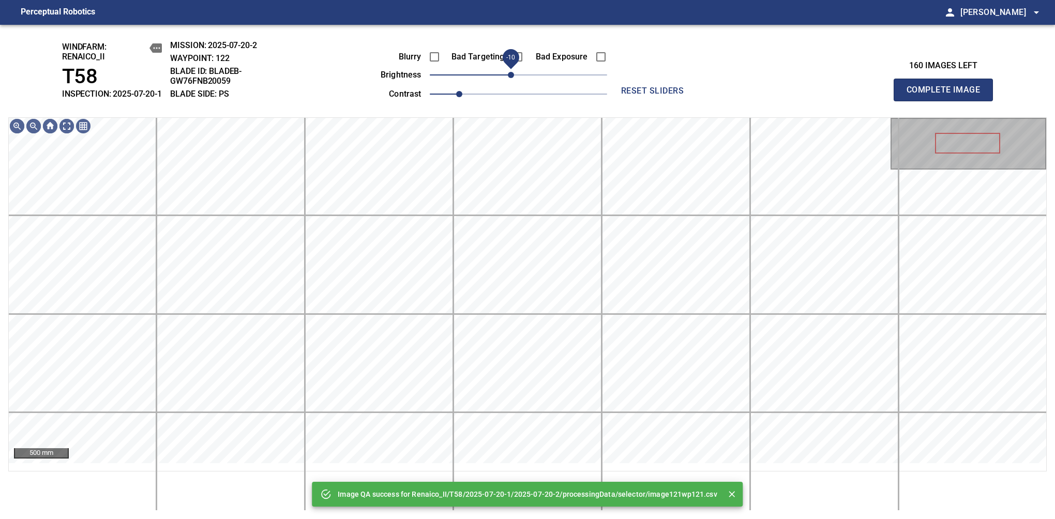
click at [512, 78] on span "-10" at bounding box center [511, 75] width 6 height 6
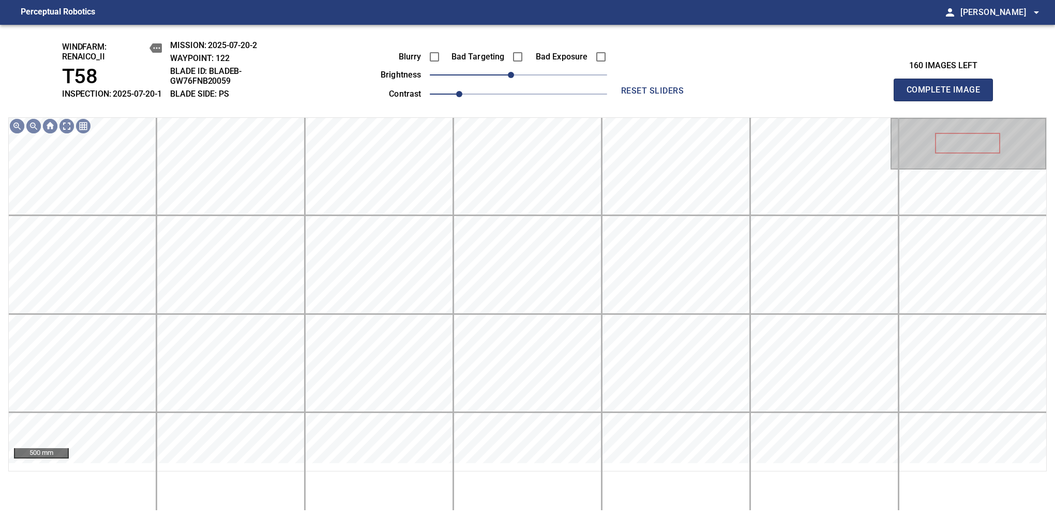
click at [948, 95] on span "Complete Image" at bounding box center [943, 90] width 77 height 14
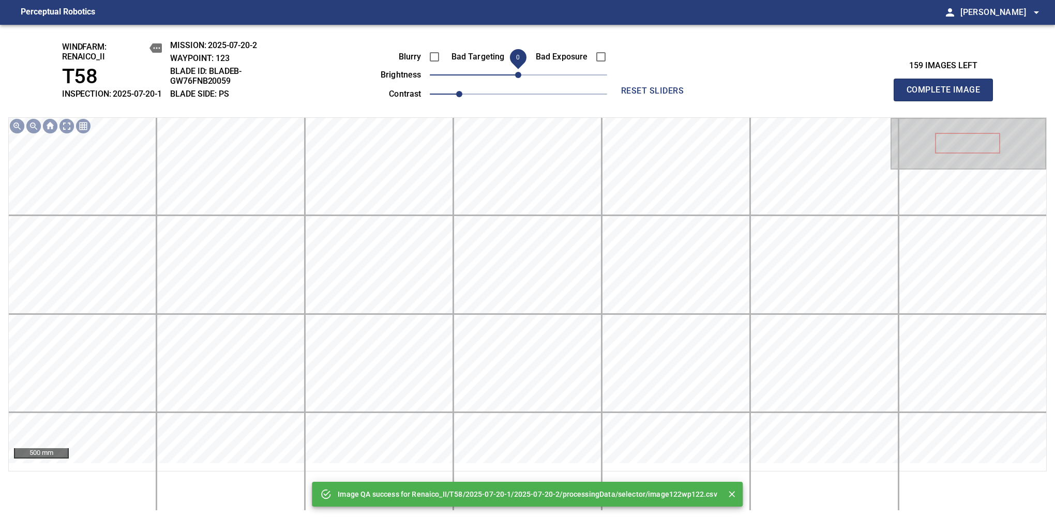
click at [515, 78] on span "0" at bounding box center [518, 75] width 6 height 6
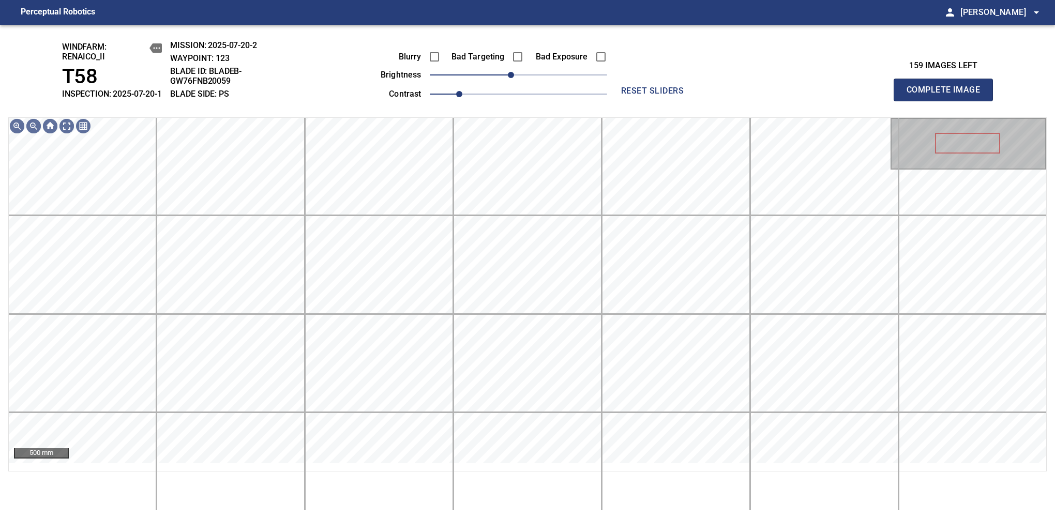
click at [948, 95] on span "Complete Image" at bounding box center [943, 90] width 77 height 14
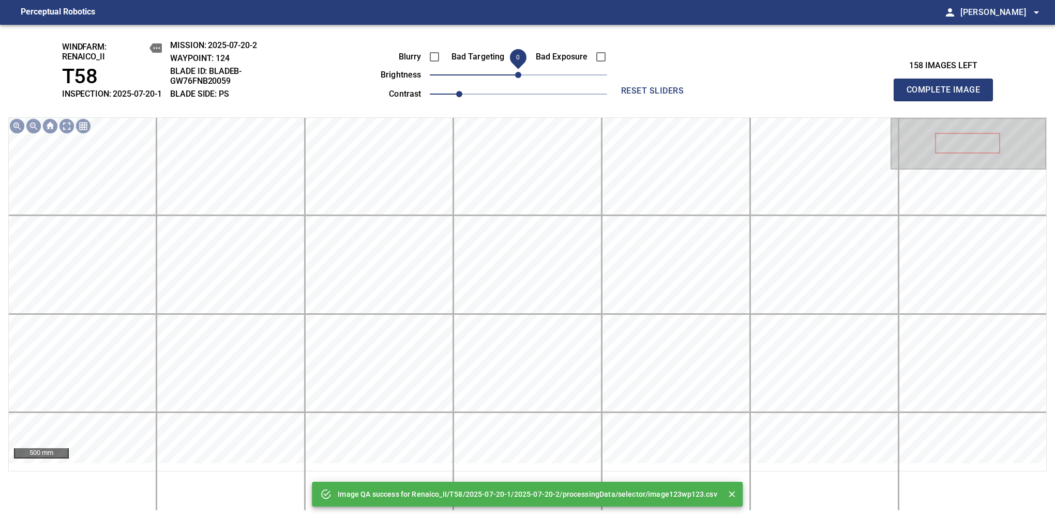
click at [515, 78] on span "0" at bounding box center [518, 75] width 6 height 6
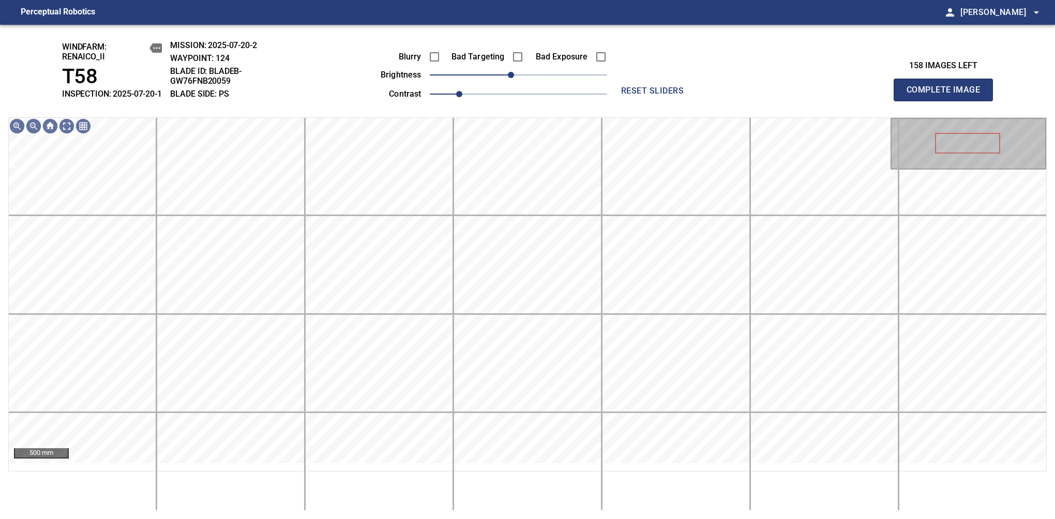
click at [948, 95] on span "Complete Image" at bounding box center [943, 90] width 77 height 14
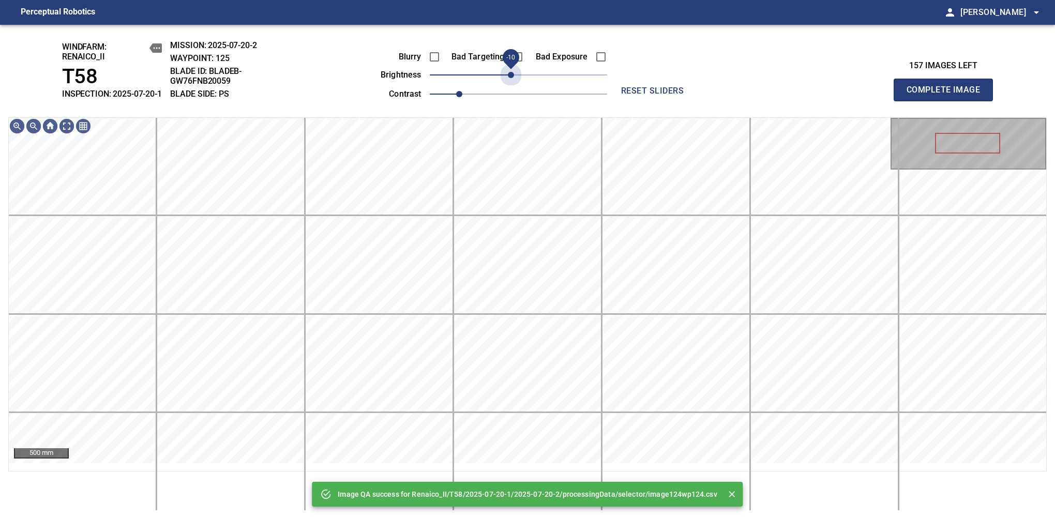
click at [512, 78] on span "-10" at bounding box center [511, 75] width 6 height 6
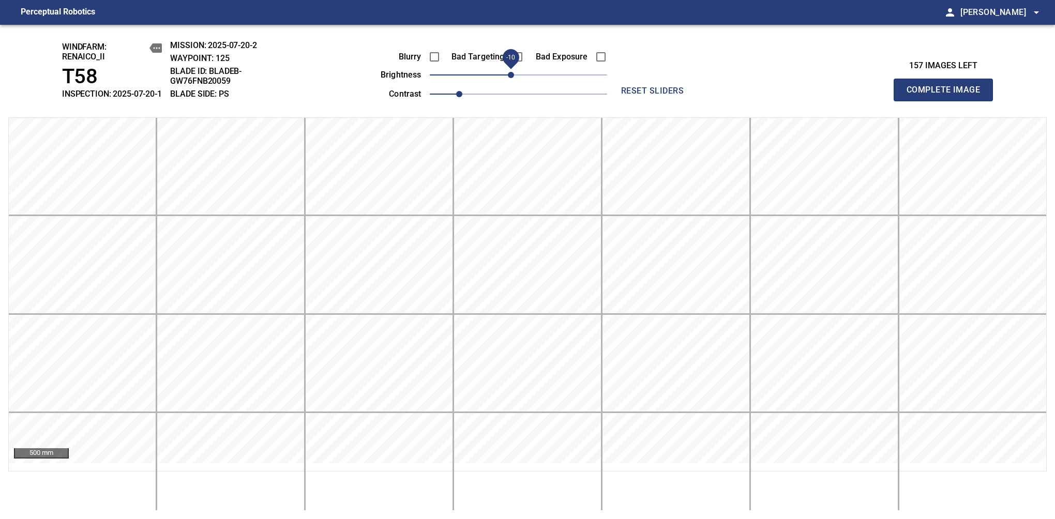
drag, startPoint x: 512, startPoint y: 87, endPoint x: 505, endPoint y: 93, distance: 9.2
click at [508, 78] on span "-10" at bounding box center [511, 75] width 6 height 6
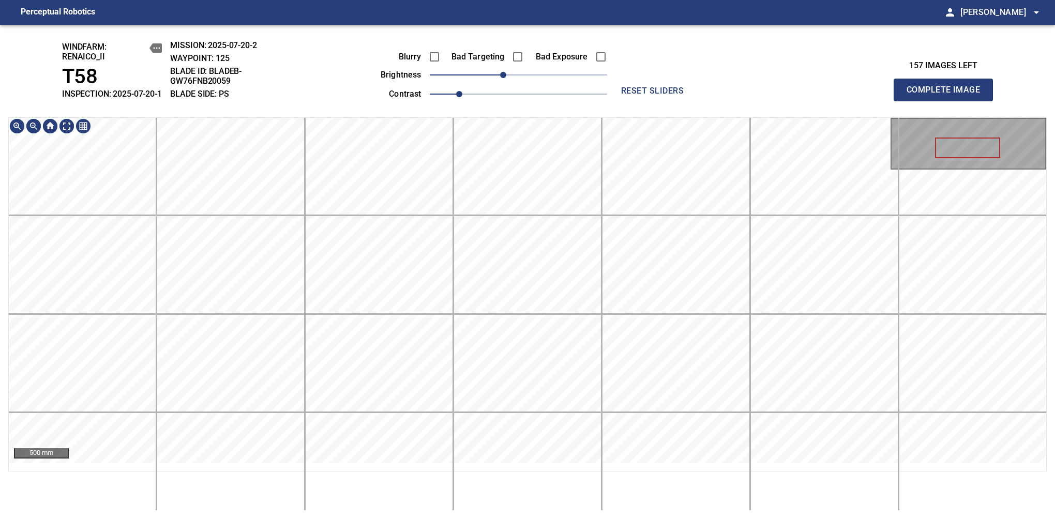
click at [530, 69] on div "windfarm: Renaico_II T58 INSPECTION: 2025-07-20-1 MISSION: 2025-07-20-2 WAYPOIN…" at bounding box center [527, 272] width 1055 height 495
click at [948, 95] on span "Complete Image" at bounding box center [943, 90] width 77 height 14
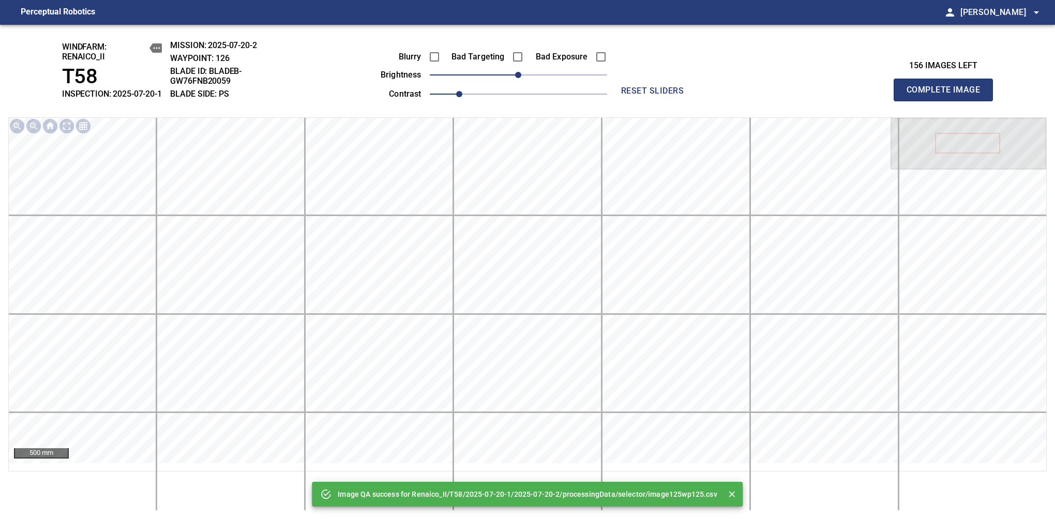
click at [948, 95] on span "Complete Image" at bounding box center [943, 90] width 77 height 14
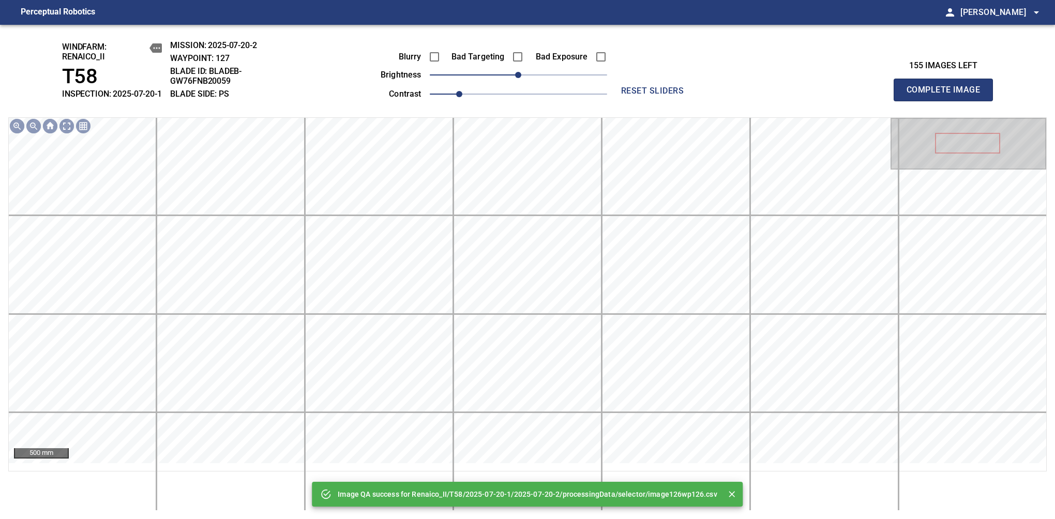
click at [948, 95] on span "Complete Image" at bounding box center [943, 90] width 77 height 14
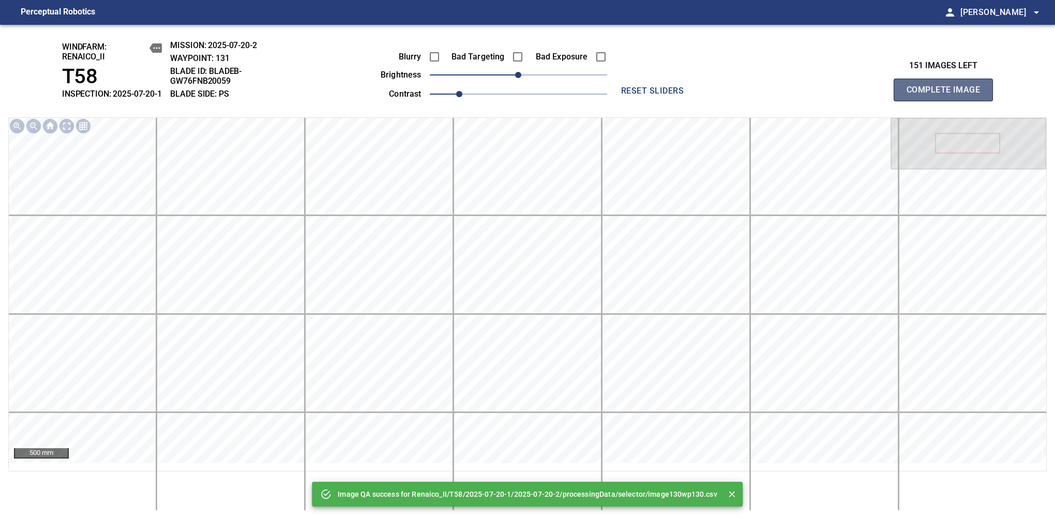
click at [948, 95] on span "Complete Image" at bounding box center [943, 90] width 77 height 14
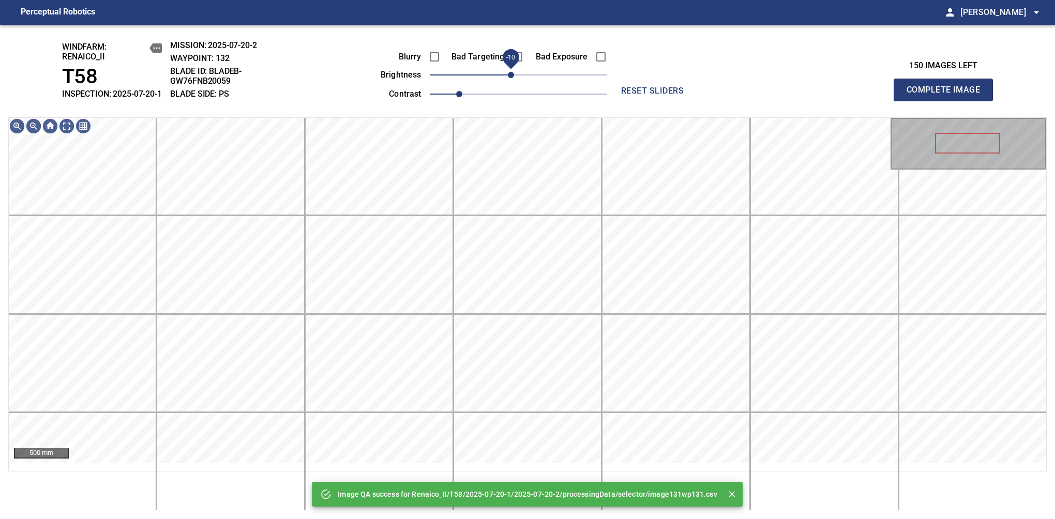
click at [514, 78] on span "-10" at bounding box center [511, 75] width 6 height 6
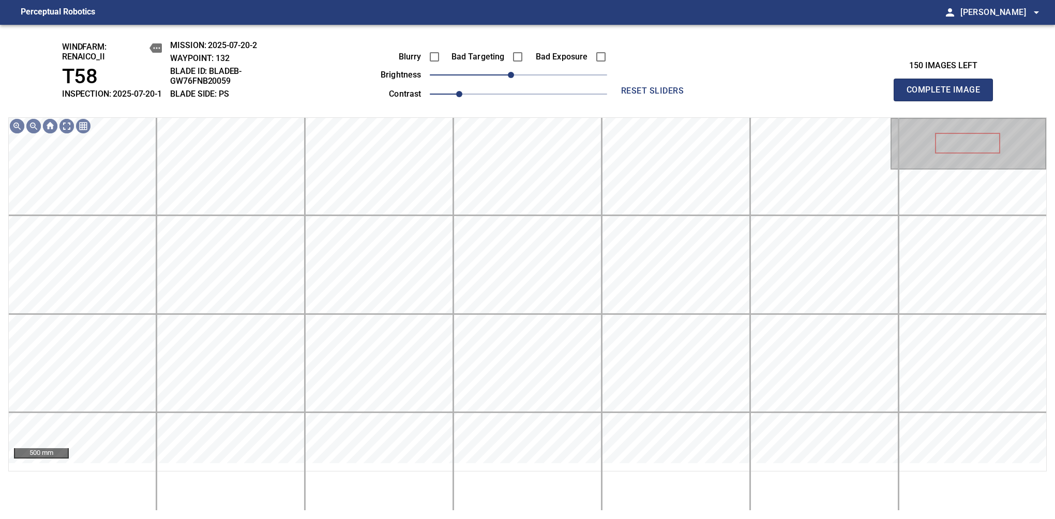
click at [948, 95] on span "Complete Image" at bounding box center [943, 90] width 77 height 14
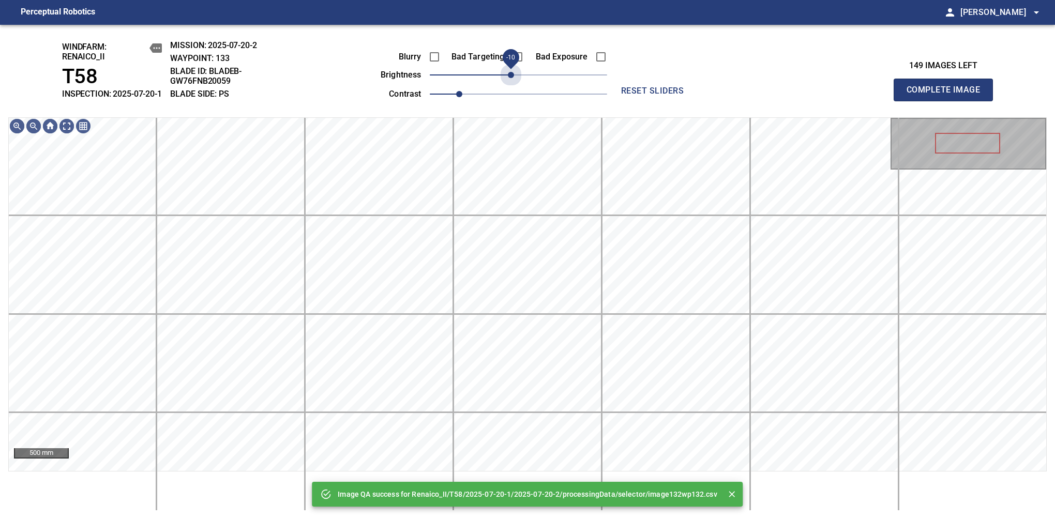
click at [514, 78] on span "-10" at bounding box center [511, 75] width 6 height 6
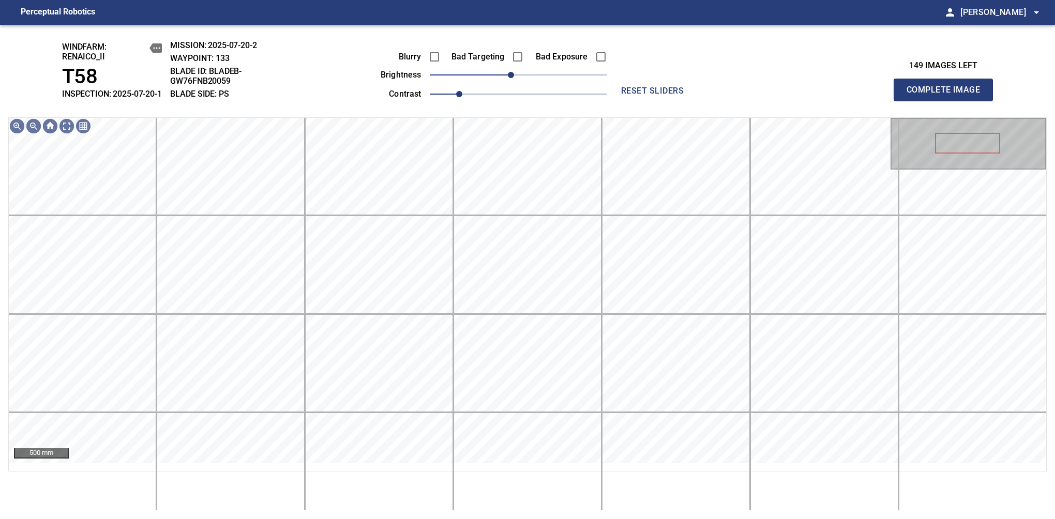
click at [948, 95] on span "Complete Image" at bounding box center [943, 90] width 77 height 14
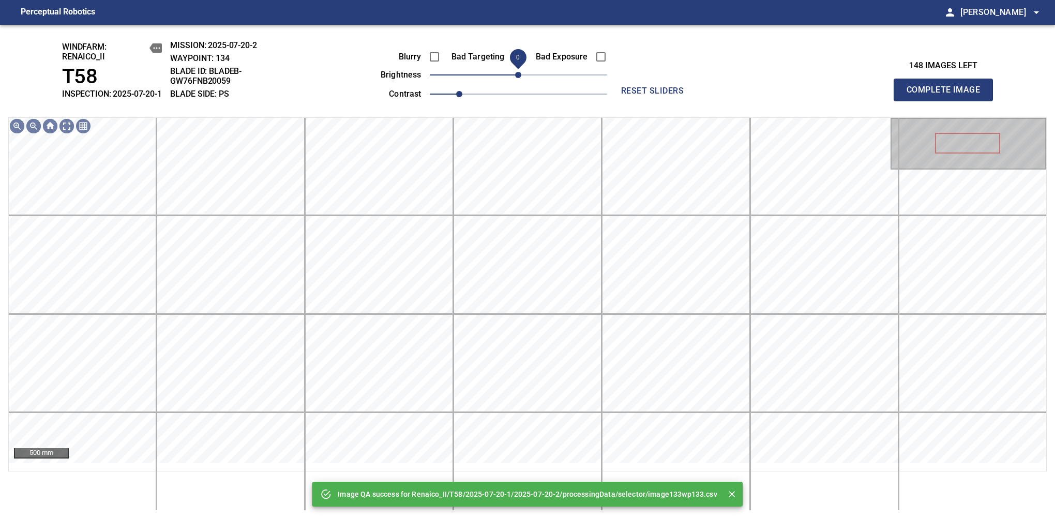
click at [515, 78] on span "0" at bounding box center [518, 75] width 6 height 6
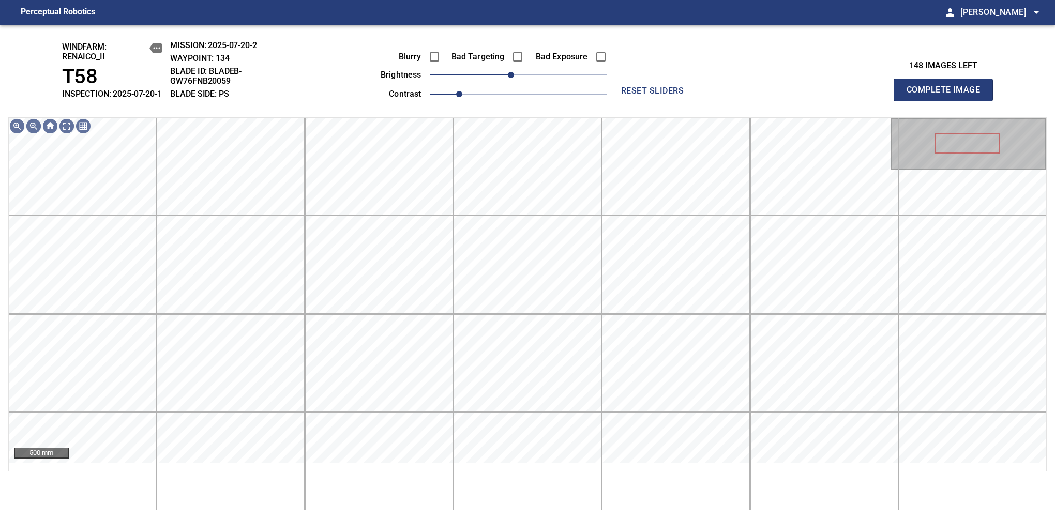
click at [948, 95] on span "Complete Image" at bounding box center [943, 90] width 77 height 14
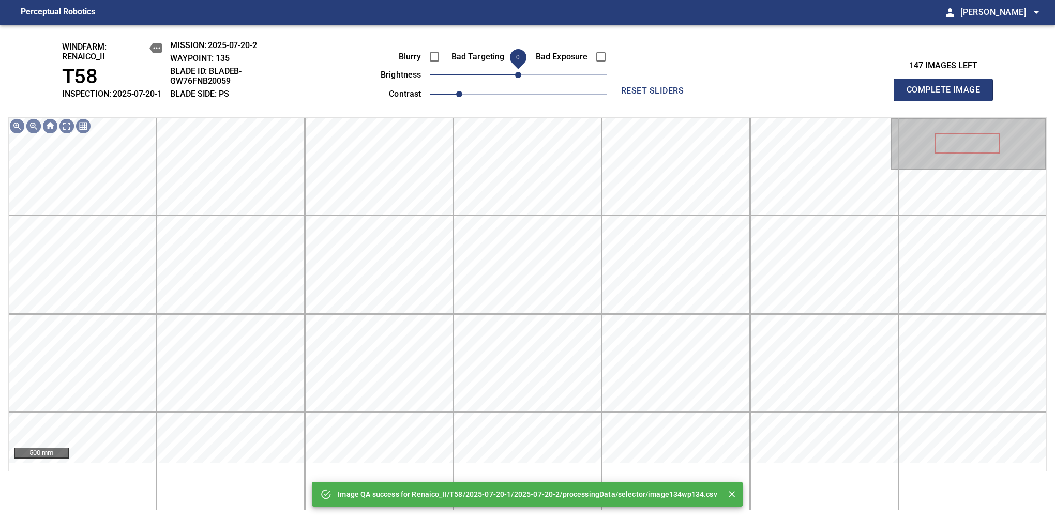
click at [515, 78] on span "0" at bounding box center [518, 75] width 6 height 6
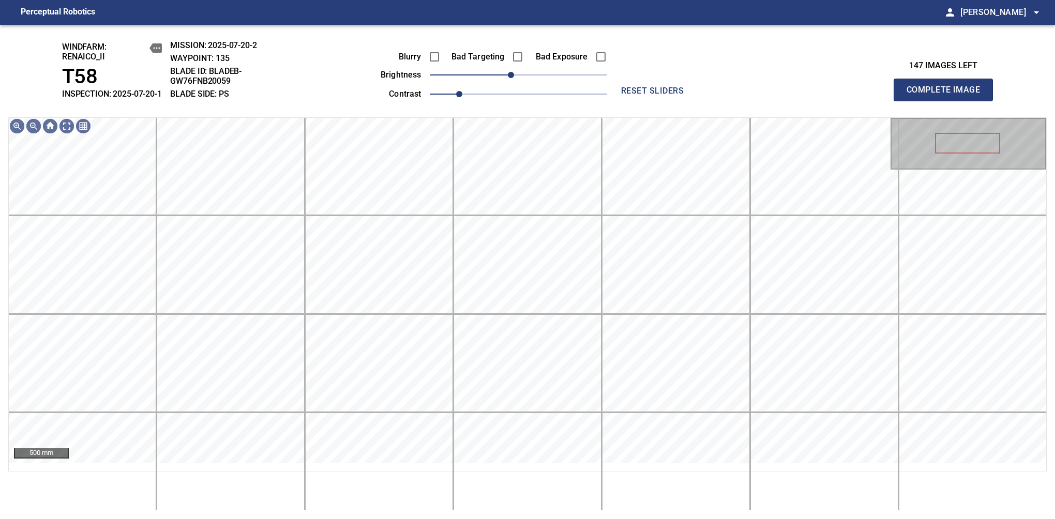
click at [948, 95] on span "Complete Image" at bounding box center [943, 90] width 77 height 14
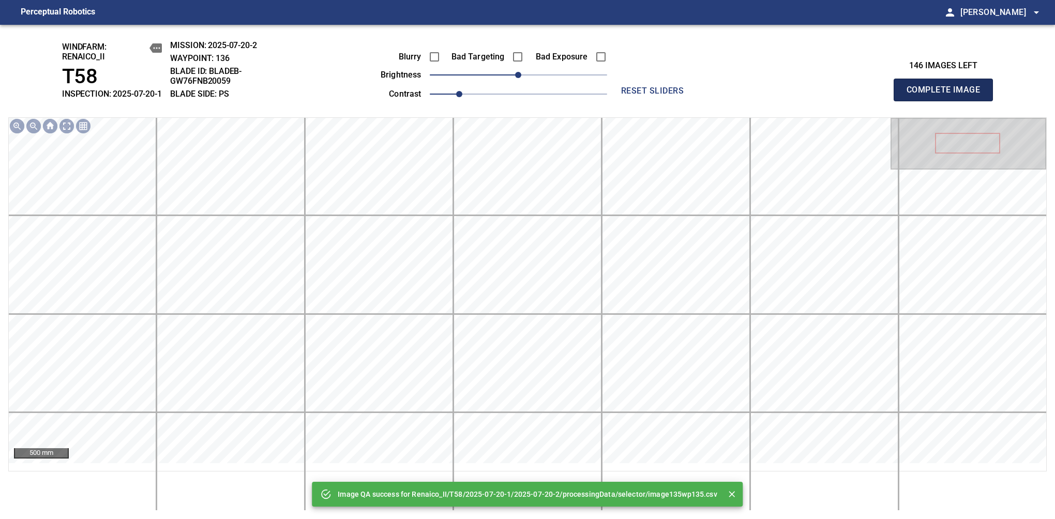
click at [948, 95] on span "Complete Image" at bounding box center [943, 90] width 77 height 14
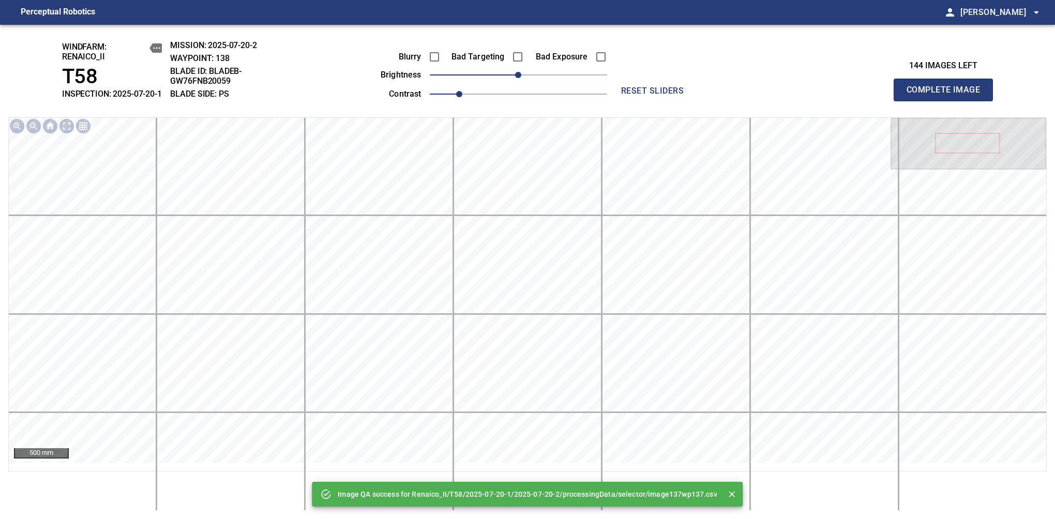
click at [948, 95] on span "Complete Image" at bounding box center [943, 90] width 77 height 14
click at [540, 85] on div "Blurry Bad Targeting Bad Exposure brightness 0 contrast 1" at bounding box center [482, 73] width 250 height 55
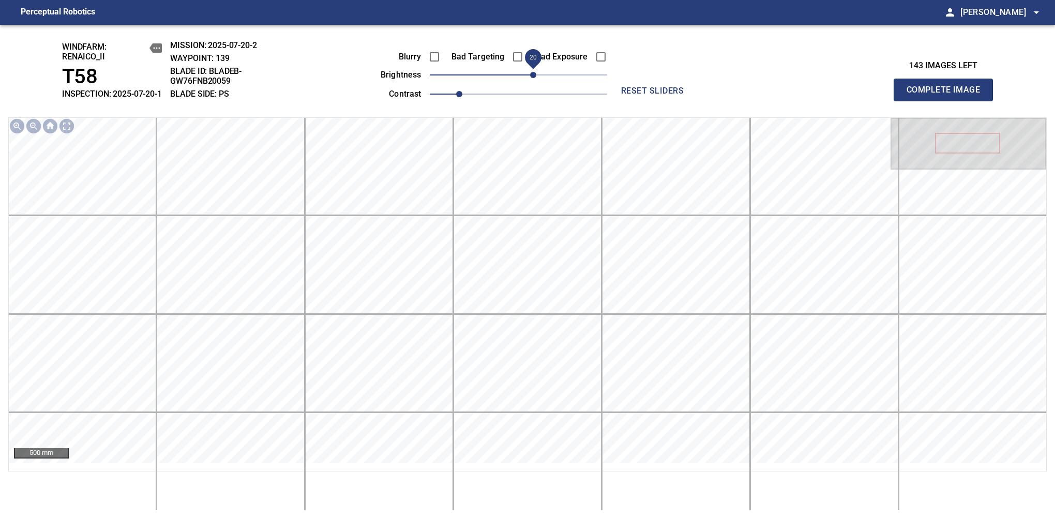
drag, startPoint x: 526, startPoint y: 82, endPoint x: 536, endPoint y: 82, distance: 10.3
click at [536, 78] on span "20" at bounding box center [533, 75] width 6 height 6
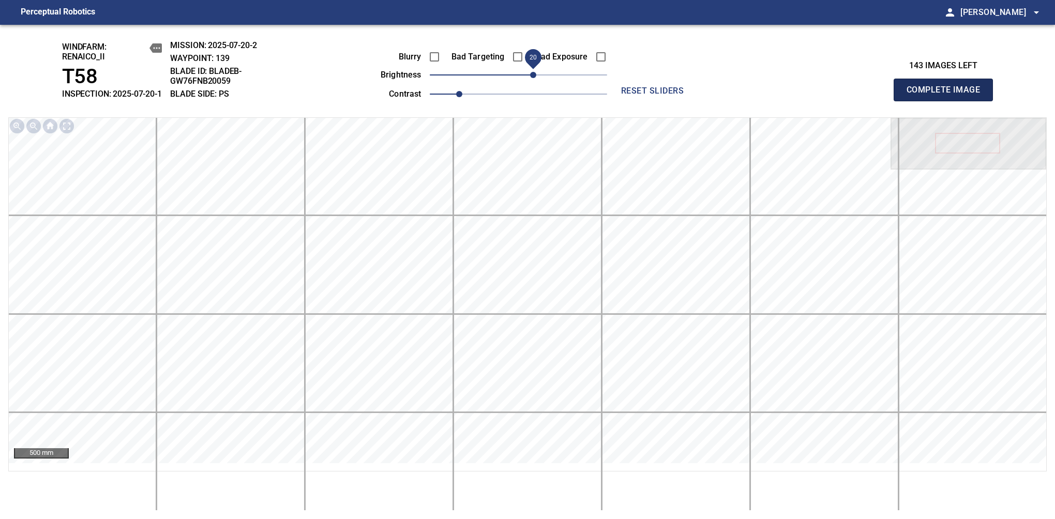
click at [948, 95] on span "Complete Image" at bounding box center [943, 90] width 77 height 14
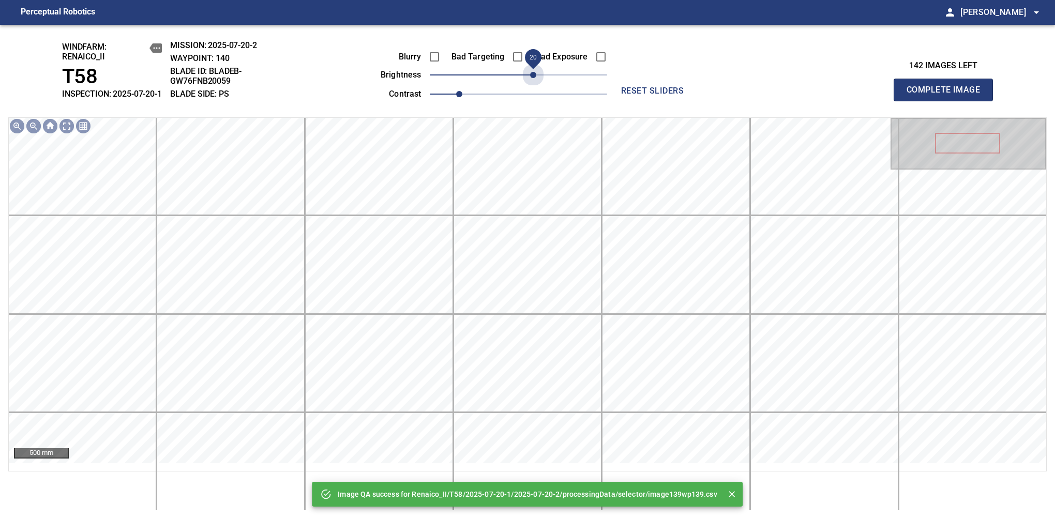
click at [536, 82] on span "20" at bounding box center [518, 75] width 177 height 14
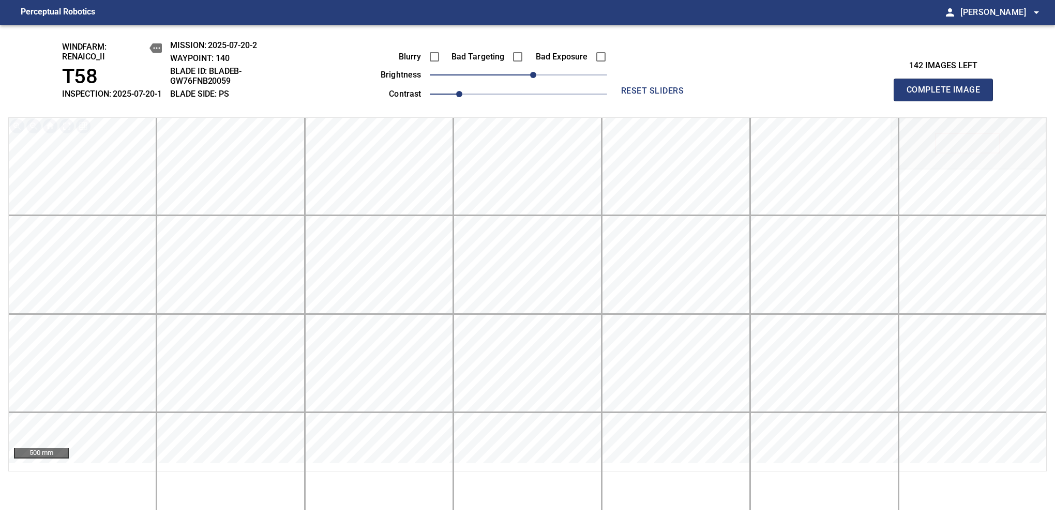
click at [948, 95] on span "Complete Image" at bounding box center [943, 90] width 77 height 14
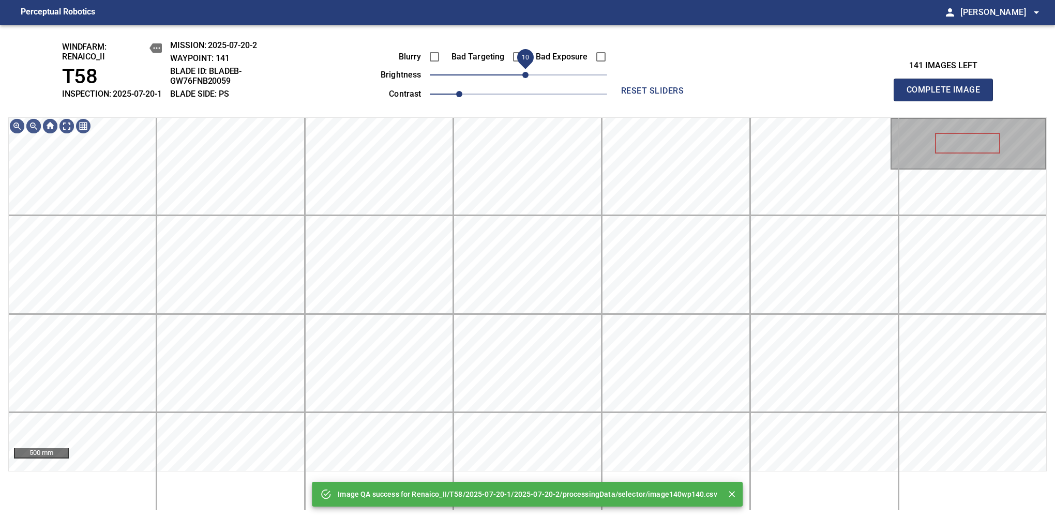
drag, startPoint x: 536, startPoint y: 82, endPoint x: 529, endPoint y: 89, distance: 10.2
click at [529, 82] on span "10" at bounding box center [518, 75] width 177 height 14
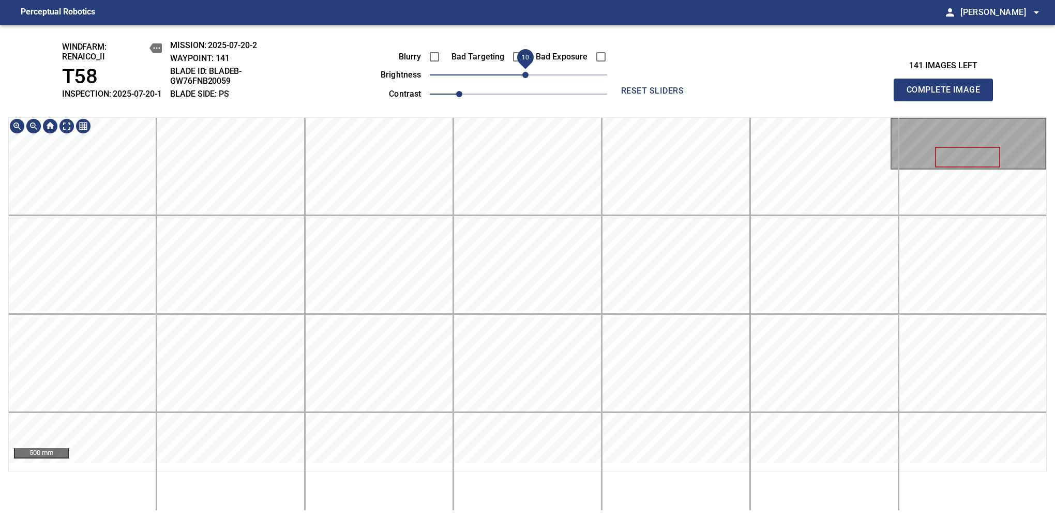
click at [530, 60] on div "windfarm: Renaico_II T58 INSPECTION: 2025-07-20-1 MISSION: 2025-07-20-2 WAYPOIN…" at bounding box center [527, 272] width 1055 height 495
click at [543, 0] on html "Perceptual Robotics person Alex Semenov arrow_drop_down windfarm: Renaico_II T5…" at bounding box center [527, 259] width 1055 height 519
click at [948, 95] on span "Complete Image" at bounding box center [943, 90] width 77 height 14
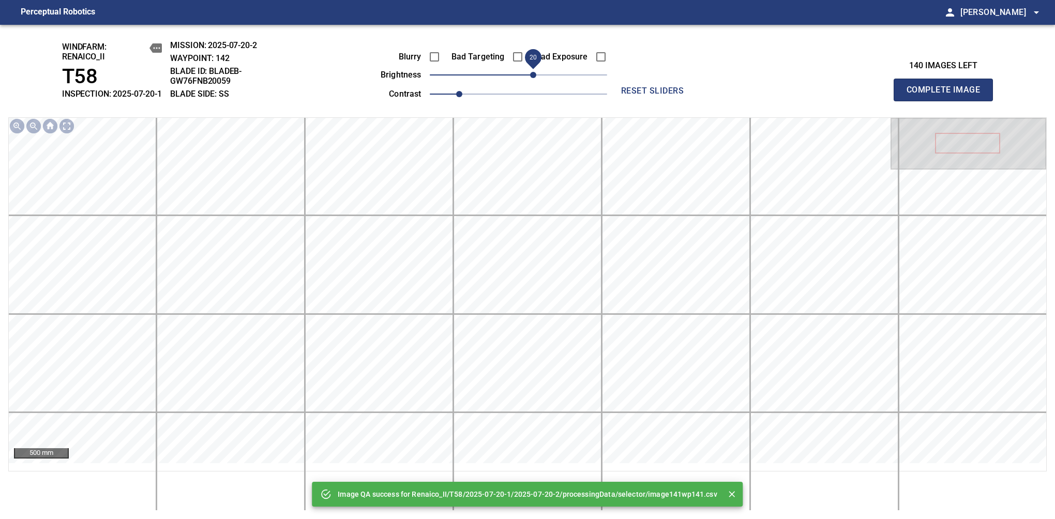
drag, startPoint x: 525, startPoint y: 79, endPoint x: 532, endPoint y: 77, distance: 7.0
click at [532, 77] on span "20" at bounding box center [533, 75] width 6 height 6
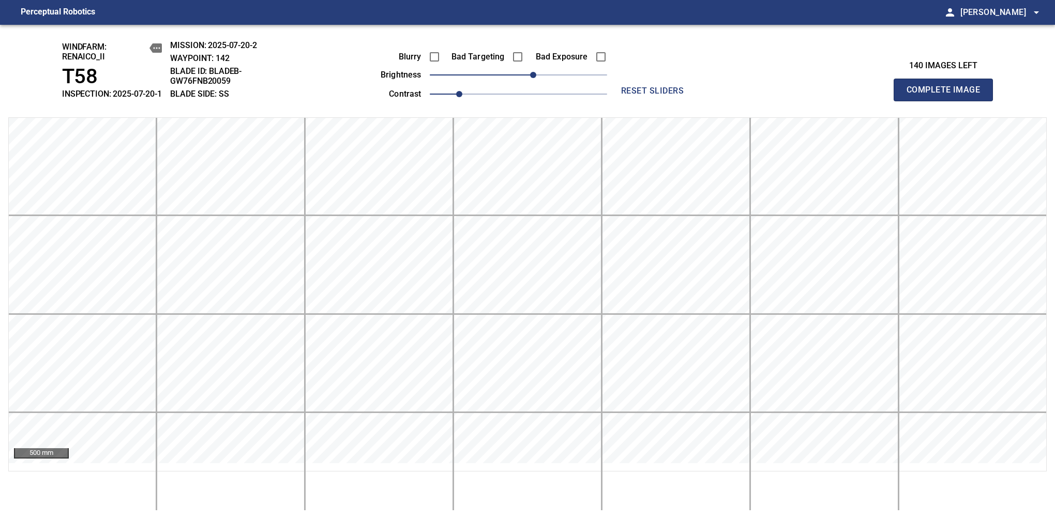
click at [948, 95] on span "Complete Image" at bounding box center [943, 90] width 77 height 14
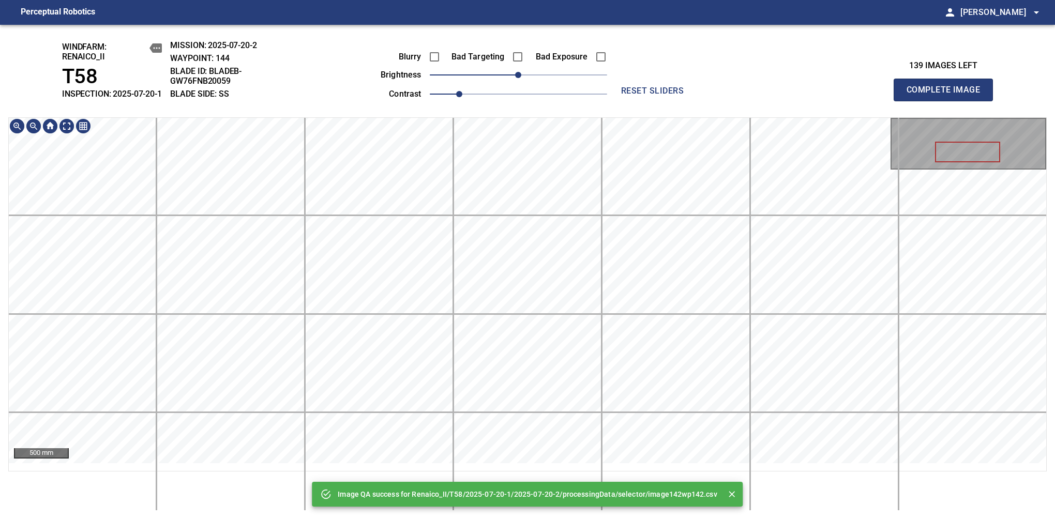
click at [507, 97] on div "Image QA success for Renaico_II/T58/2025-07-20-1/2025-07-20-2/processingData/se…" at bounding box center [527, 272] width 1055 height 495
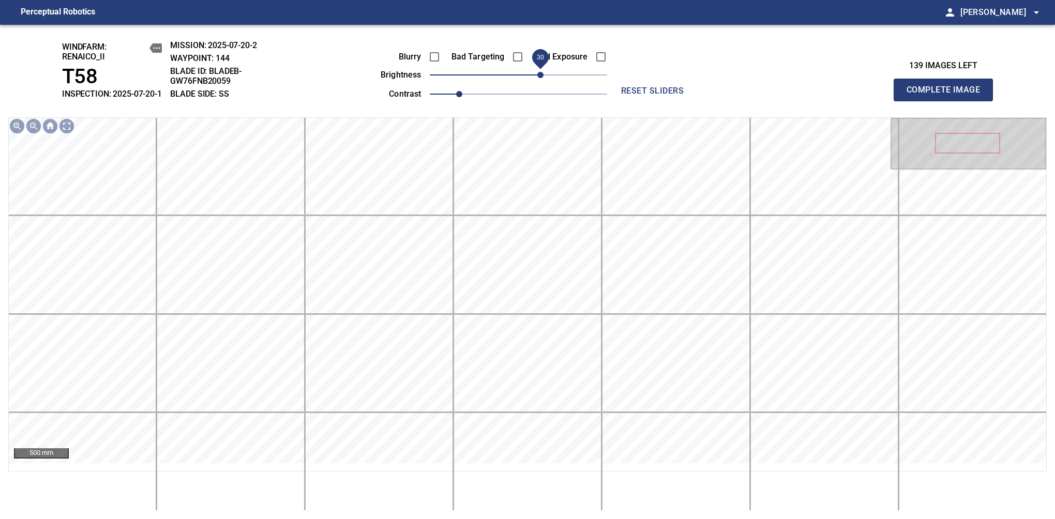
click at [538, 78] on span "30" at bounding box center [540, 75] width 6 height 6
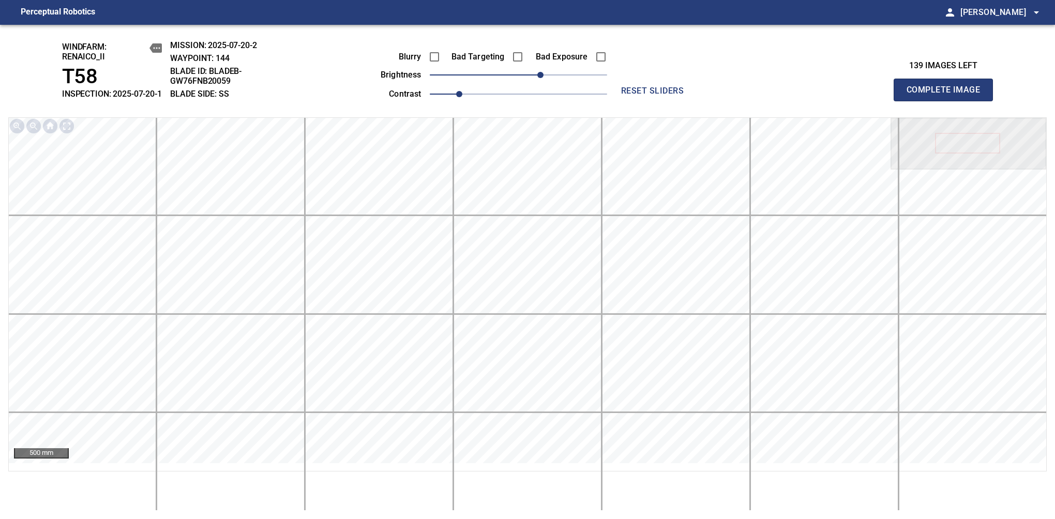
click at [948, 95] on span "Complete Image" at bounding box center [943, 90] width 77 height 14
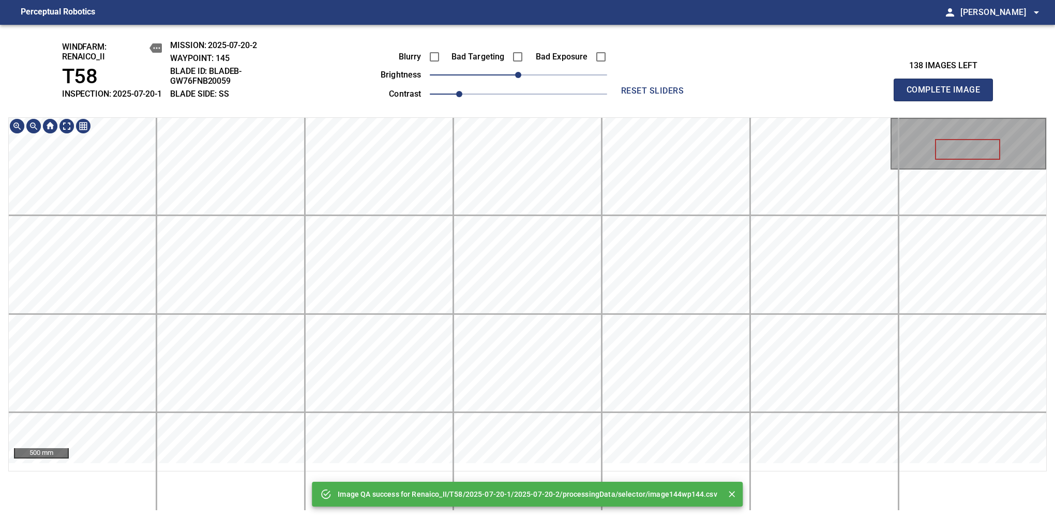
click at [529, 70] on div "Image QA success for Renaico_II/T58/2025-07-20-1/2025-07-20-2/processingData/se…" at bounding box center [527, 272] width 1055 height 495
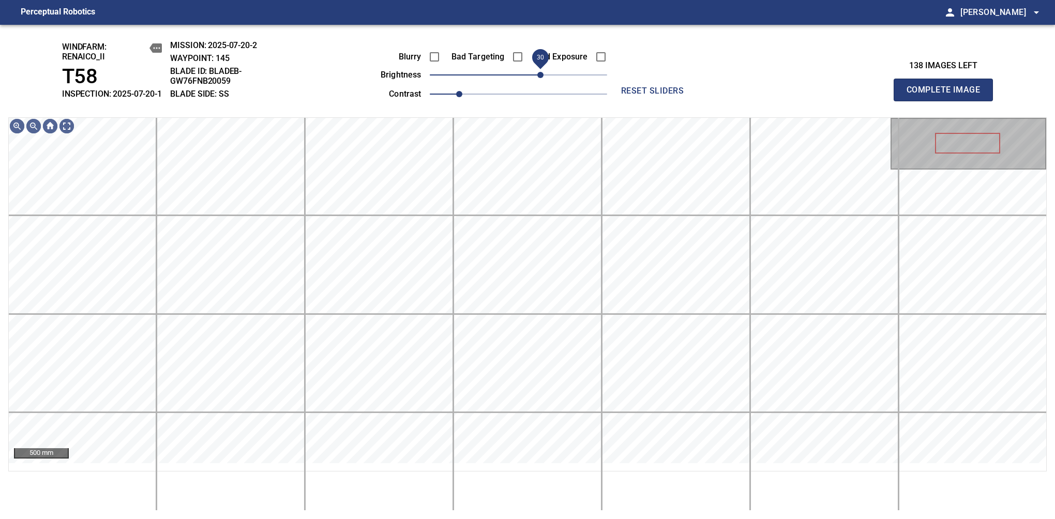
drag, startPoint x: 521, startPoint y: 81, endPoint x: 538, endPoint y: 81, distance: 16.6
click at [538, 78] on span "30" at bounding box center [540, 75] width 6 height 6
drag, startPoint x: 542, startPoint y: 83, endPoint x: 550, endPoint y: 77, distance: 10.8
click at [550, 77] on span "40" at bounding box center [548, 75] width 6 height 6
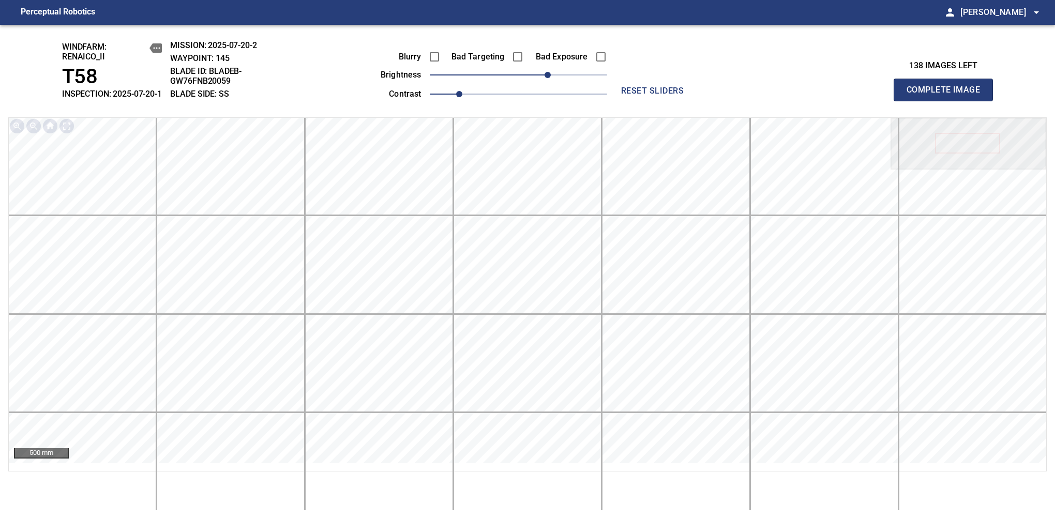
click at [948, 95] on span "Complete Image" at bounding box center [943, 90] width 77 height 14
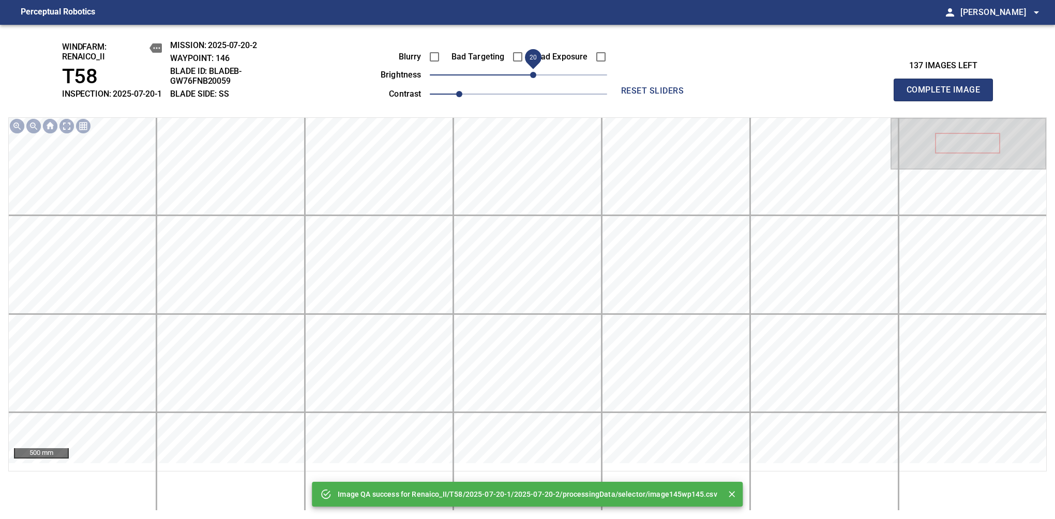
drag, startPoint x: 521, startPoint y: 84, endPoint x: 532, endPoint y: 83, distance: 10.9
click at [532, 78] on span "20" at bounding box center [533, 75] width 6 height 6
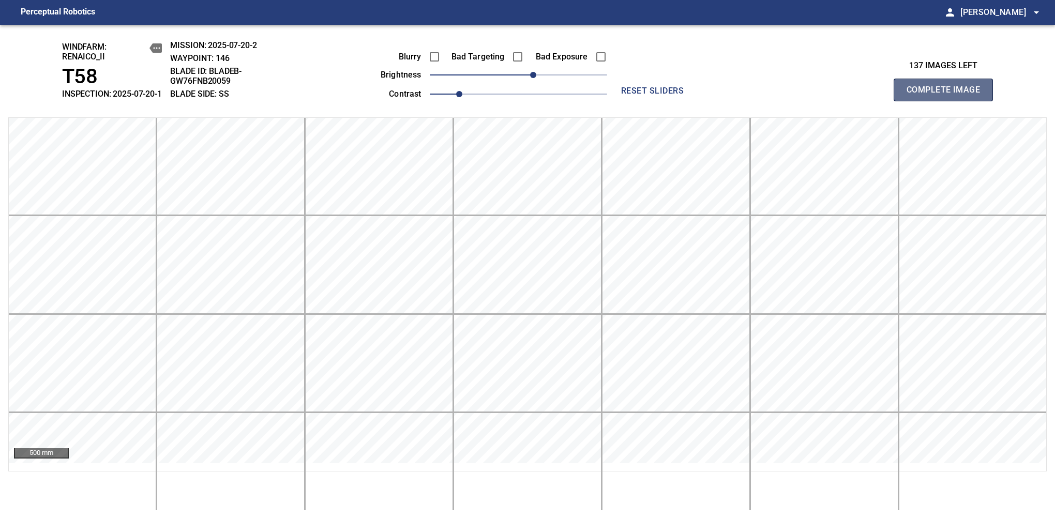
click at [948, 95] on span "Complete Image" at bounding box center [943, 90] width 77 height 14
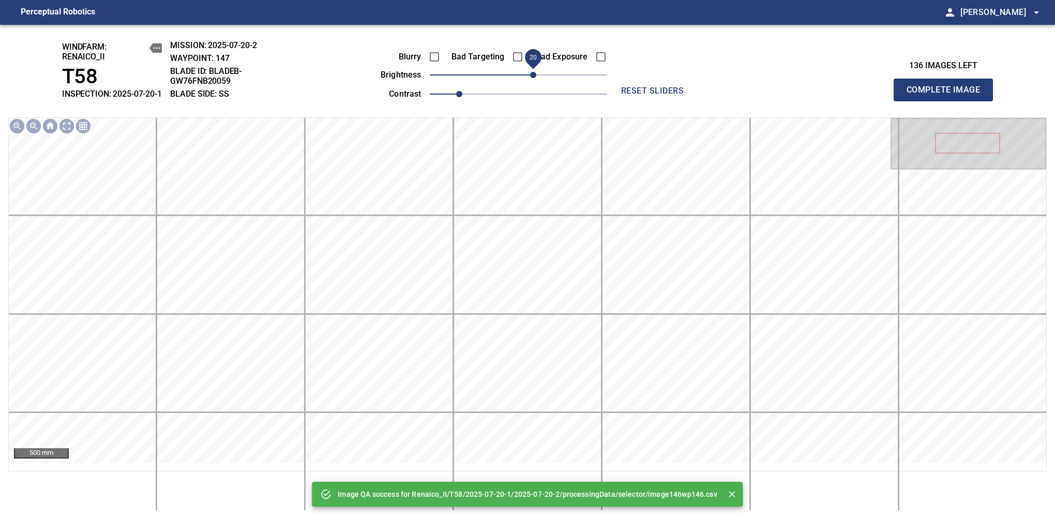
click at [534, 78] on span "20" at bounding box center [533, 75] width 6 height 6
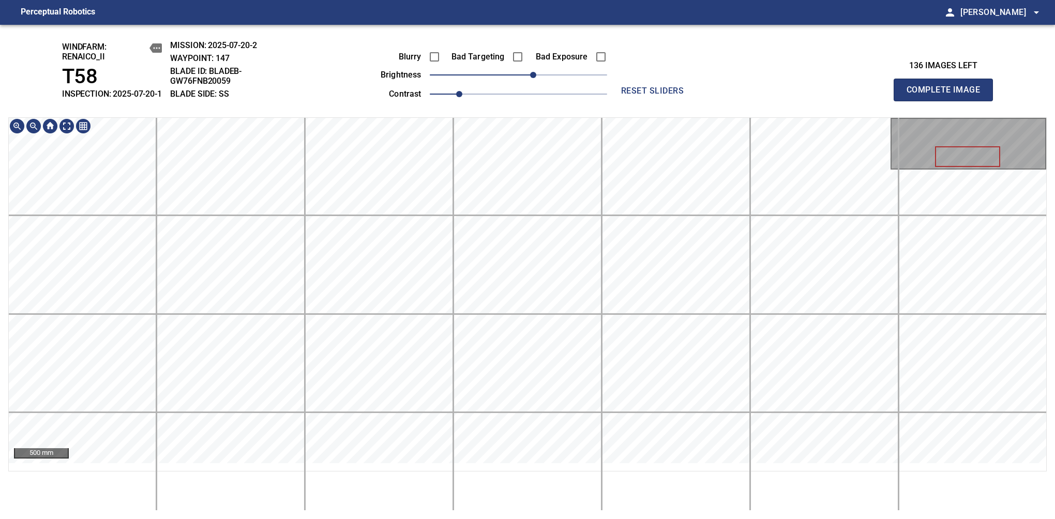
click at [536, 117] on div "windfarm: Renaico_II T58 INSPECTION: 2025-07-20-1 MISSION: 2025-07-20-2 WAYPOIN…" at bounding box center [527, 272] width 1055 height 495
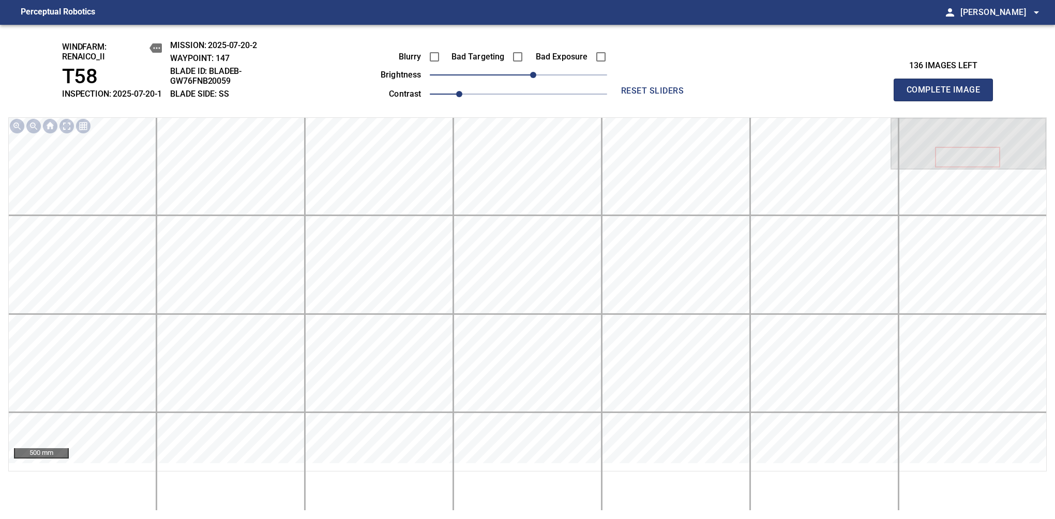
click at [948, 95] on span "Complete Image" at bounding box center [943, 90] width 77 height 14
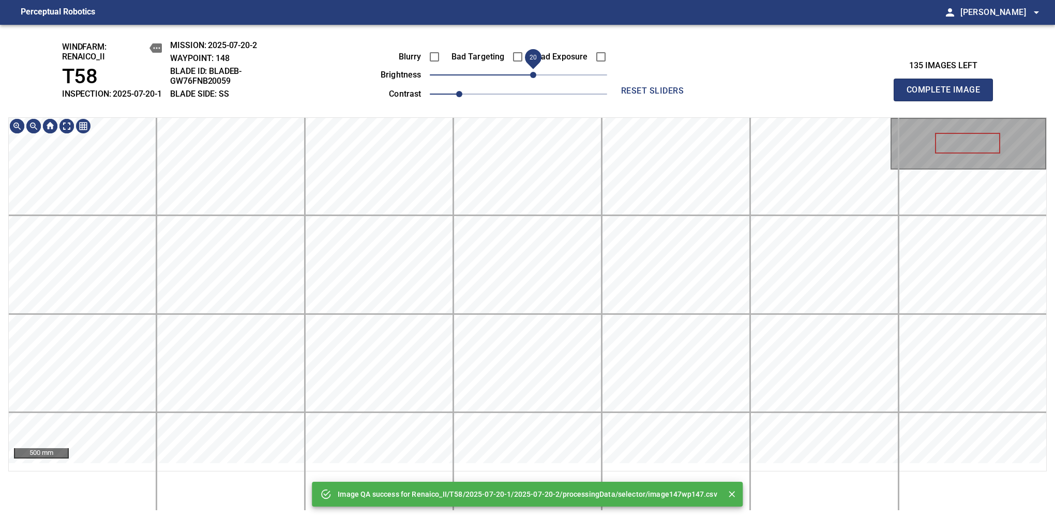
drag, startPoint x: 518, startPoint y: 88, endPoint x: 532, endPoint y: 81, distance: 15.7
click at [532, 78] on span "20" at bounding box center [533, 75] width 6 height 6
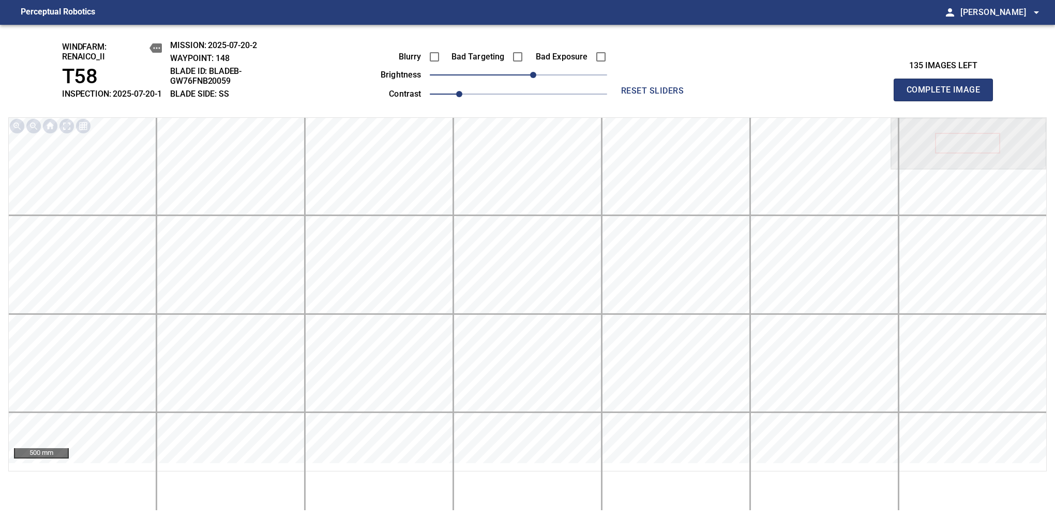
click at [948, 95] on span "Complete Image" at bounding box center [943, 90] width 77 height 14
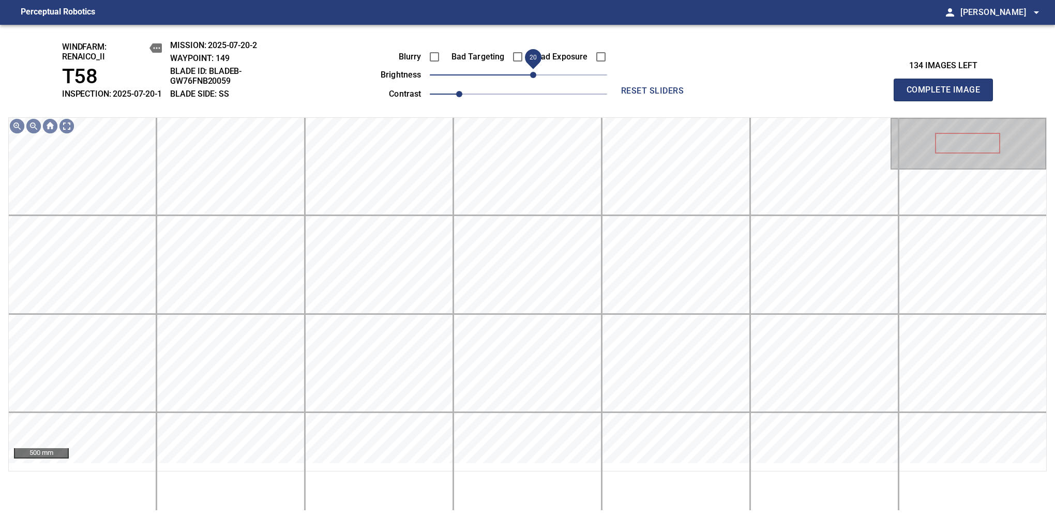
drag, startPoint x: 520, startPoint y: 84, endPoint x: 530, endPoint y: 79, distance: 11.6
click at [530, 78] on span "20" at bounding box center [533, 75] width 6 height 6
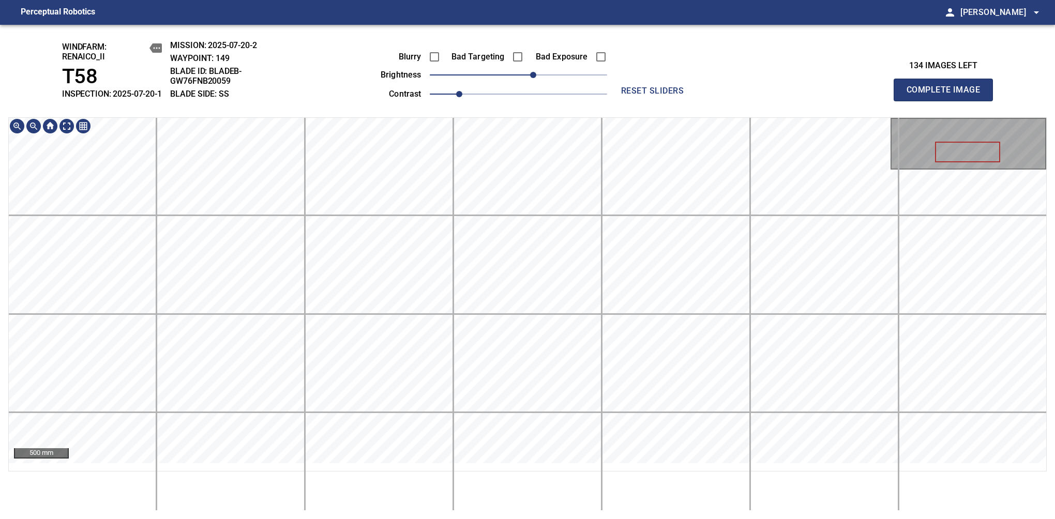
click at [948, 95] on span "Complete Image" at bounding box center [943, 90] width 77 height 14
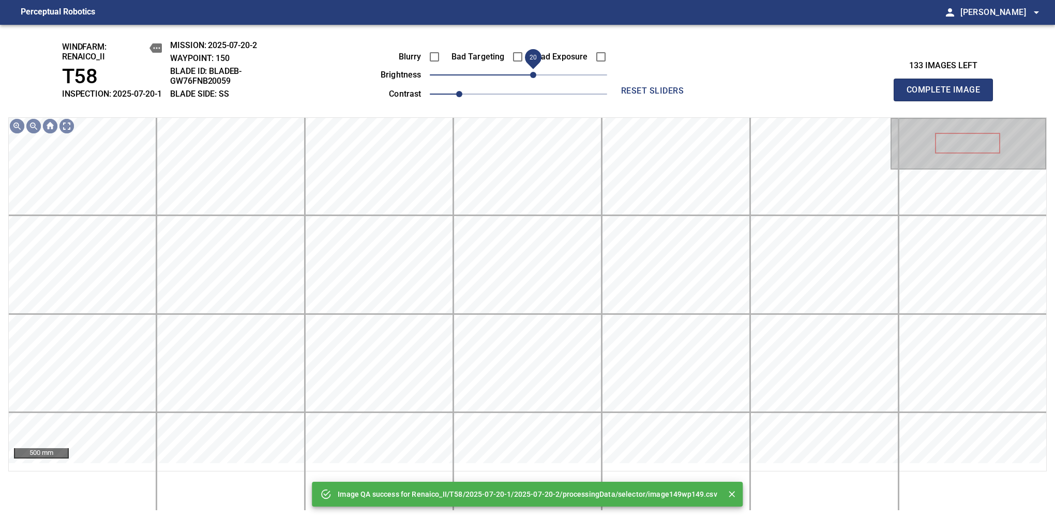
drag, startPoint x: 523, startPoint y: 84, endPoint x: 532, endPoint y: 81, distance: 9.5
click at [532, 78] on span "20" at bounding box center [533, 75] width 6 height 6
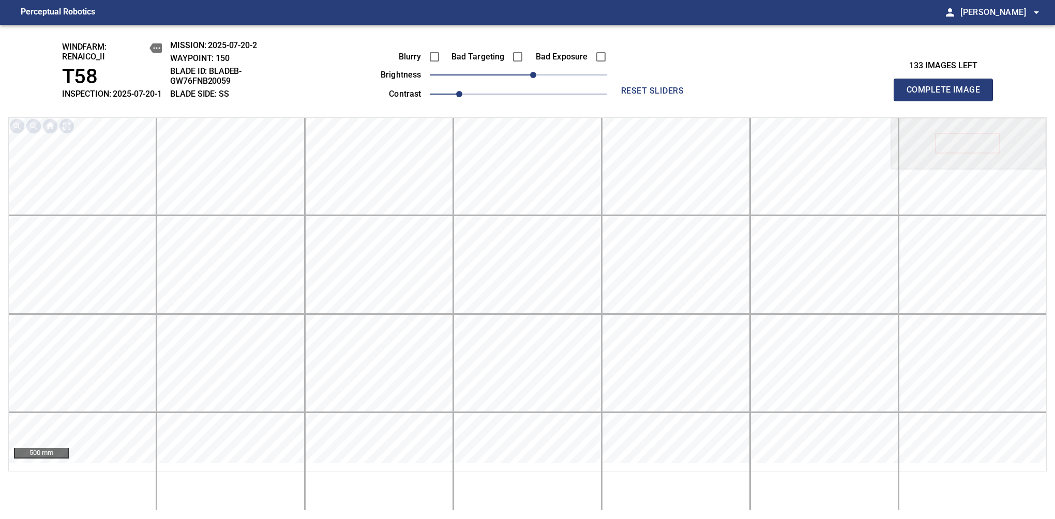
click at [948, 95] on span "Complete Image" at bounding box center [943, 90] width 77 height 14
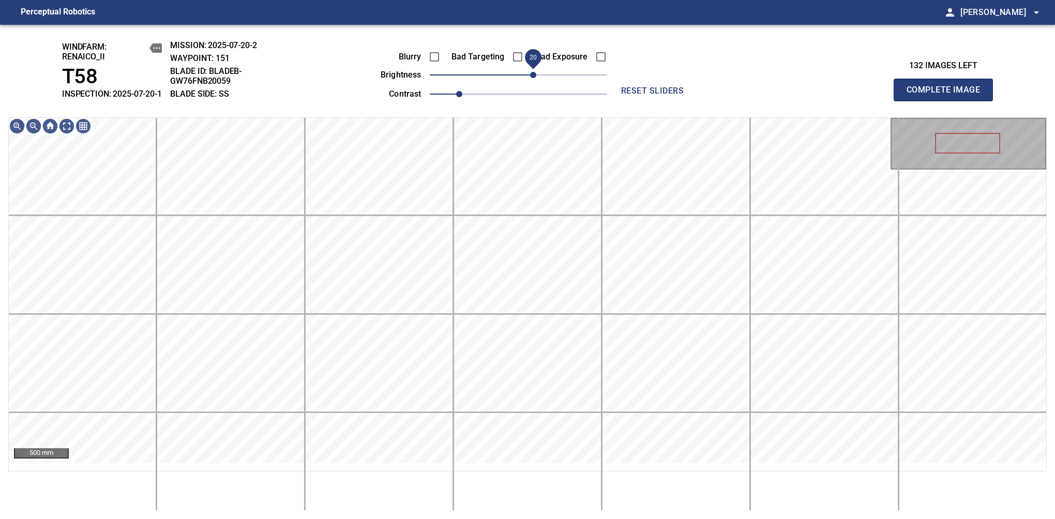
drag, startPoint x: 527, startPoint y: 87, endPoint x: 532, endPoint y: 84, distance: 6.0
click at [532, 78] on span "20" at bounding box center [533, 75] width 6 height 6
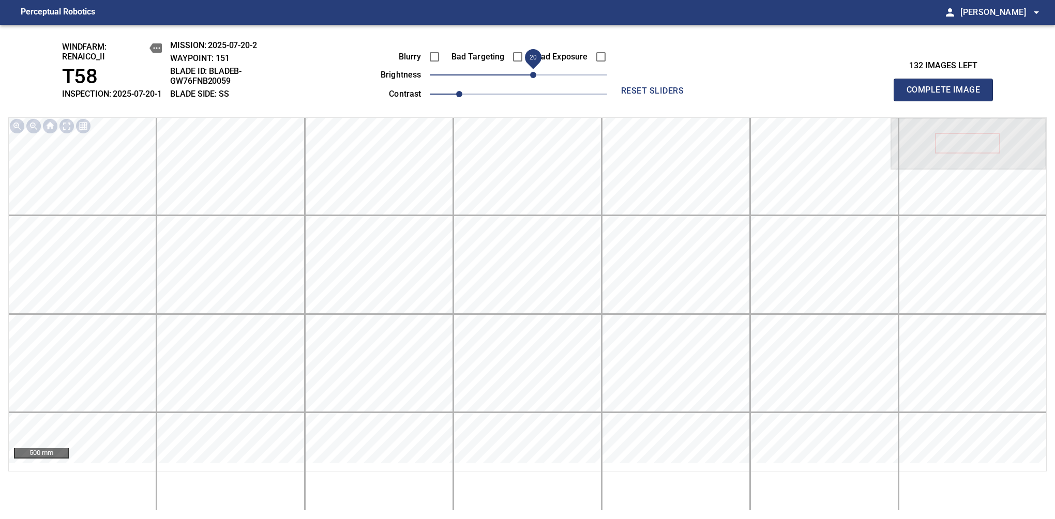
click at [948, 95] on span "Complete Image" at bounding box center [943, 90] width 77 height 14
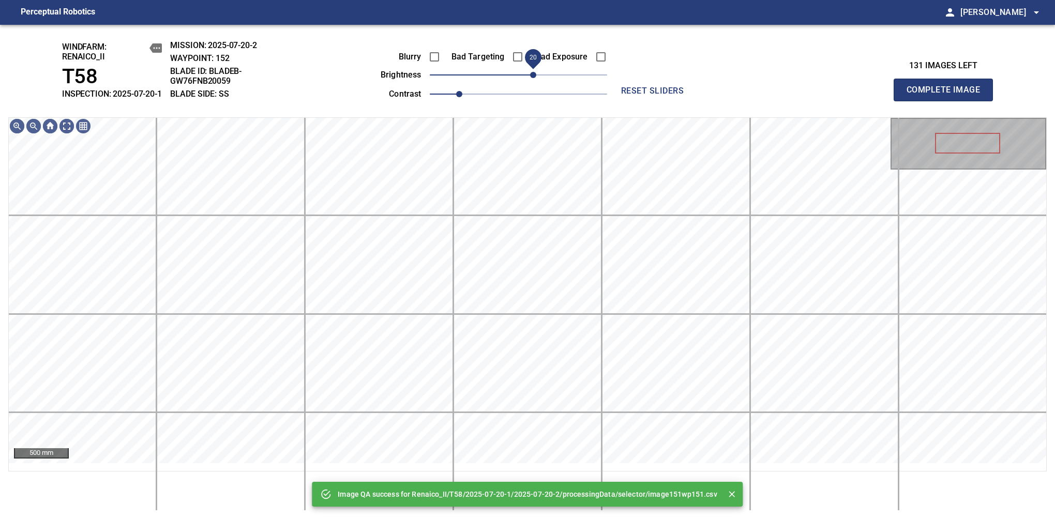
click at [530, 78] on span "20" at bounding box center [533, 75] width 6 height 6
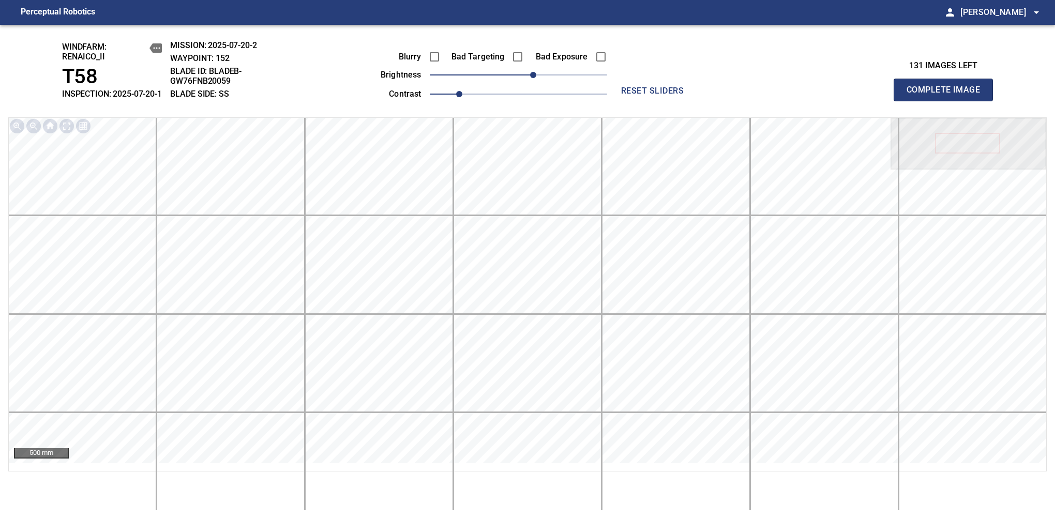
click at [948, 95] on span "Complete Image" at bounding box center [943, 90] width 77 height 14
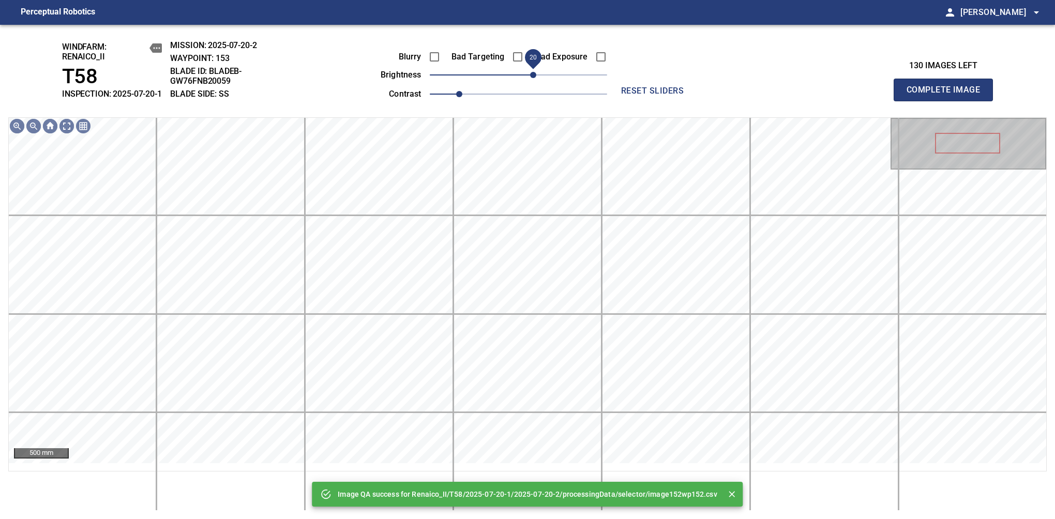
click at [530, 78] on span "20" at bounding box center [533, 75] width 6 height 6
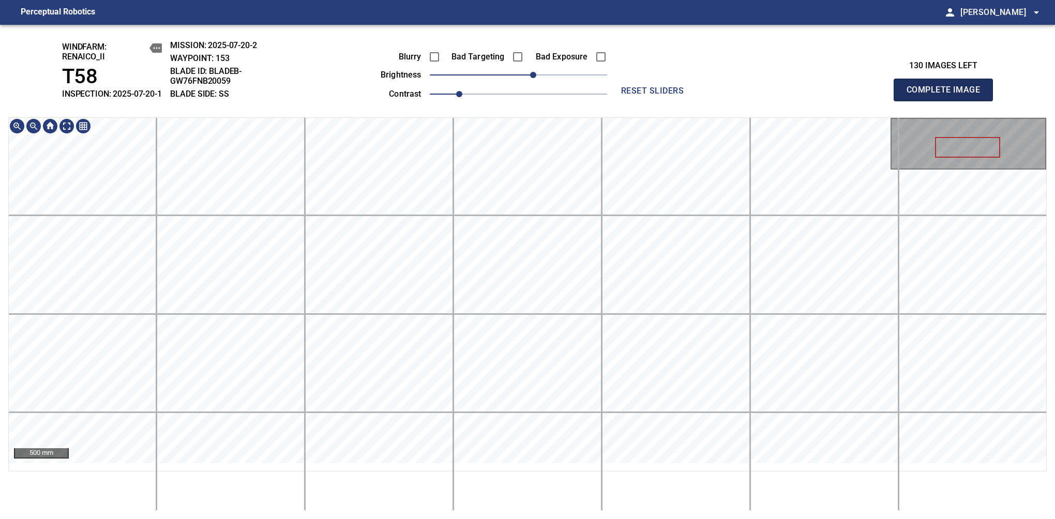
click at [948, 95] on span "Complete Image" at bounding box center [943, 90] width 77 height 14
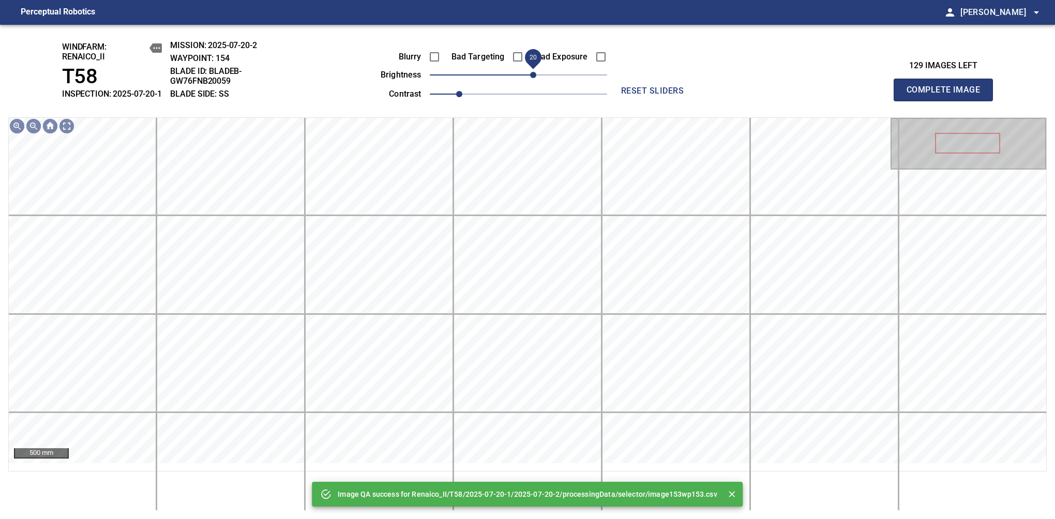
click at [530, 78] on span "20" at bounding box center [533, 75] width 6 height 6
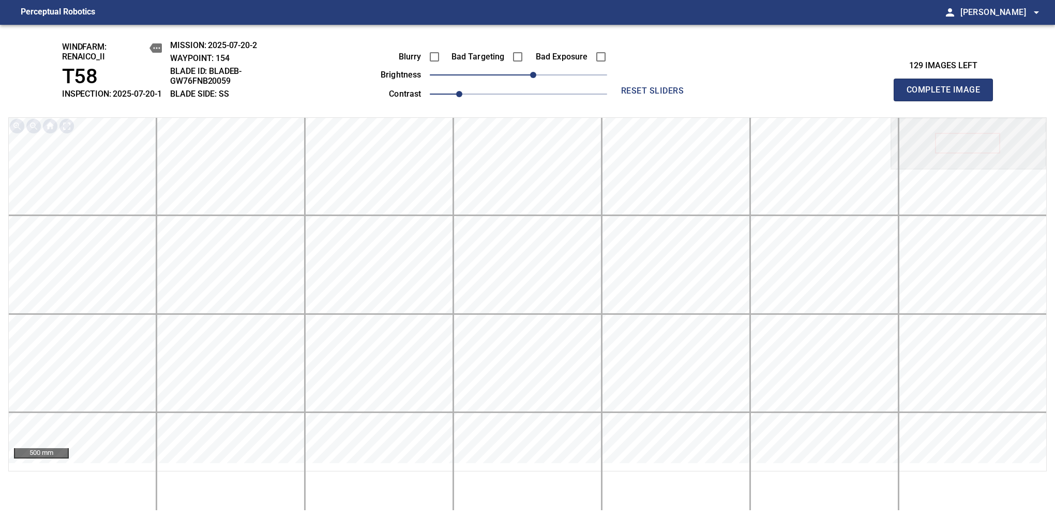
click at [948, 95] on span "Complete Image" at bounding box center [943, 90] width 77 height 14
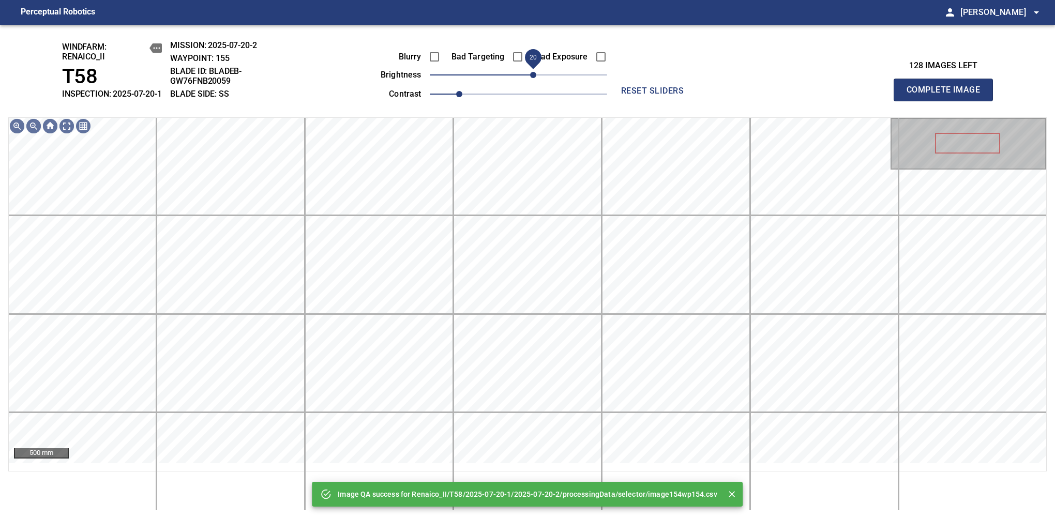
drag, startPoint x: 525, startPoint y: 82, endPoint x: 532, endPoint y: 84, distance: 6.9
click at [532, 78] on span "20" at bounding box center [533, 75] width 6 height 6
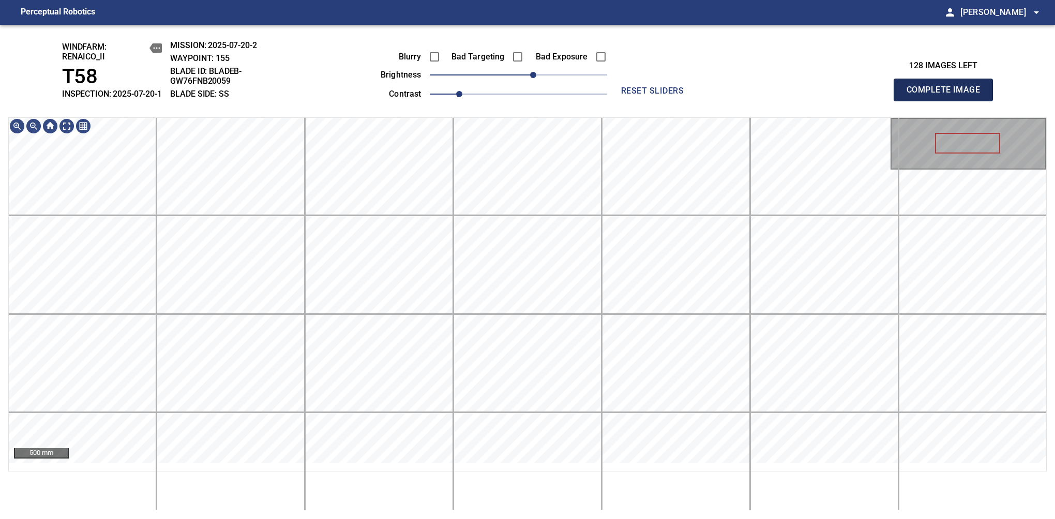
click at [948, 95] on span "Complete Image" at bounding box center [943, 90] width 77 height 14
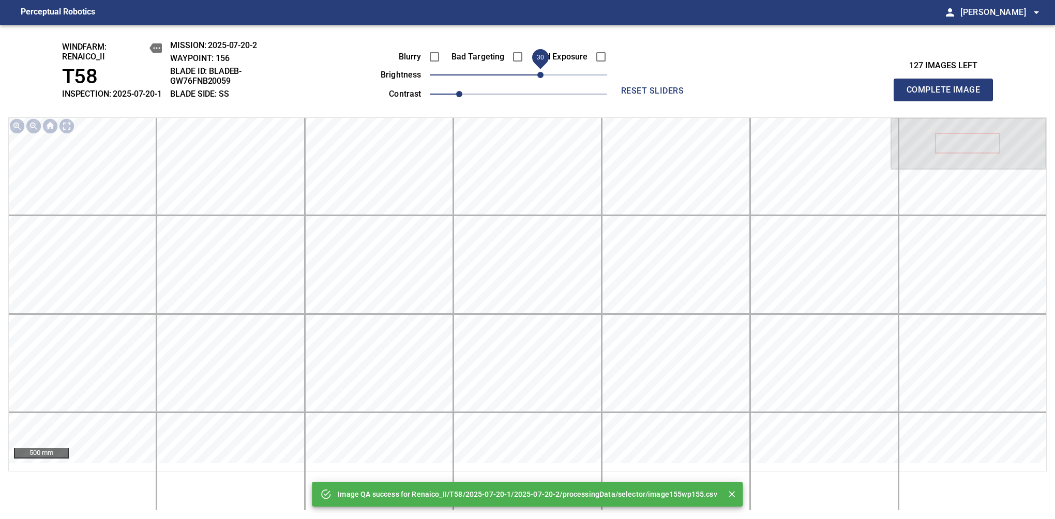
drag, startPoint x: 517, startPoint y: 84, endPoint x: 537, endPoint y: 91, distance: 21.3
click at [537, 78] on span "30" at bounding box center [540, 75] width 6 height 6
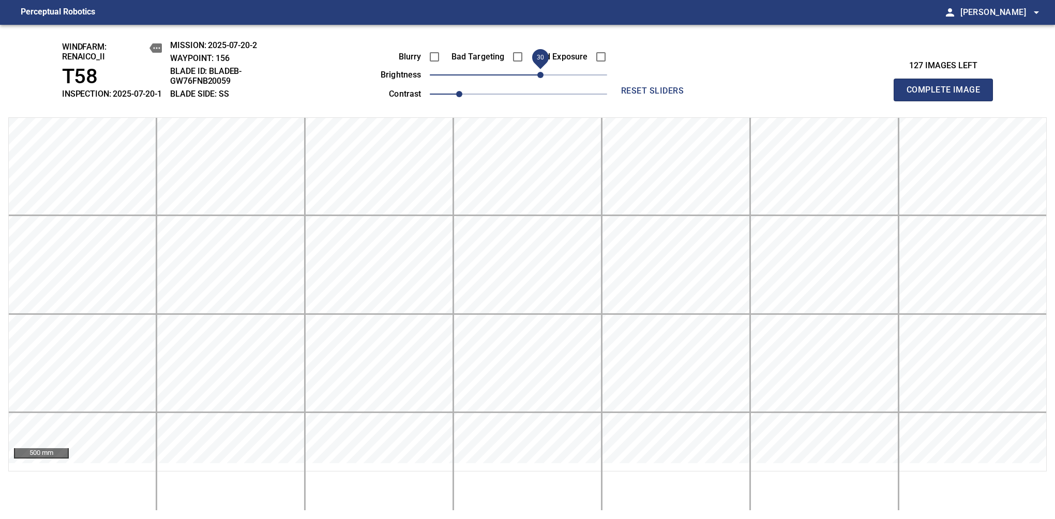
click at [948, 95] on span "Complete Image" at bounding box center [943, 90] width 77 height 14
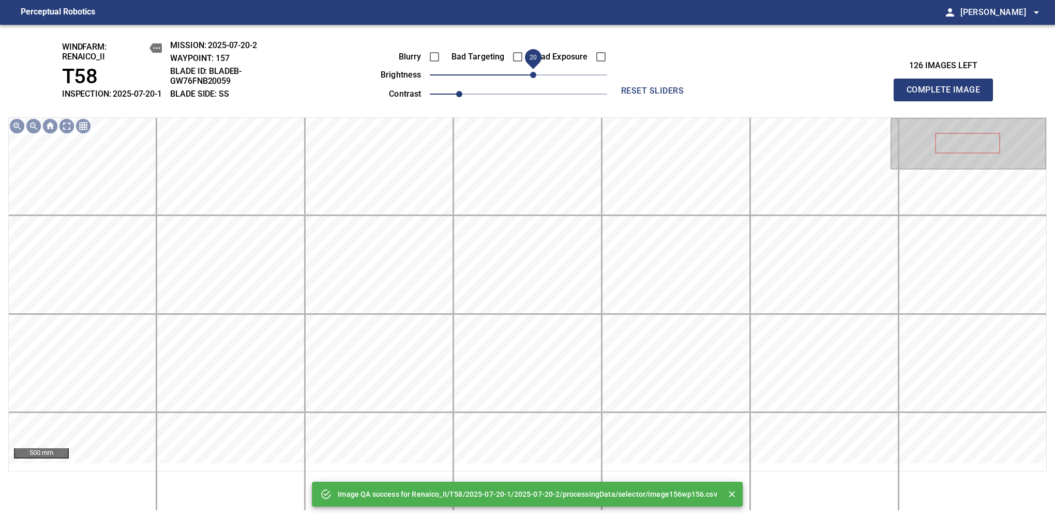
drag, startPoint x: 523, startPoint y: 85, endPoint x: 530, endPoint y: 84, distance: 6.9
click at [530, 78] on span "20" at bounding box center [533, 75] width 6 height 6
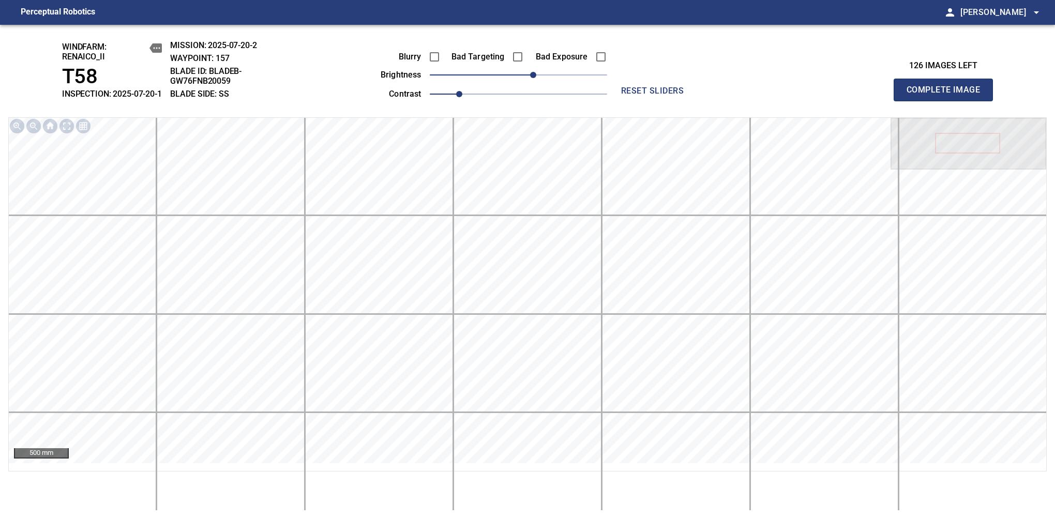
click at [948, 95] on span "Complete Image" at bounding box center [943, 90] width 77 height 14
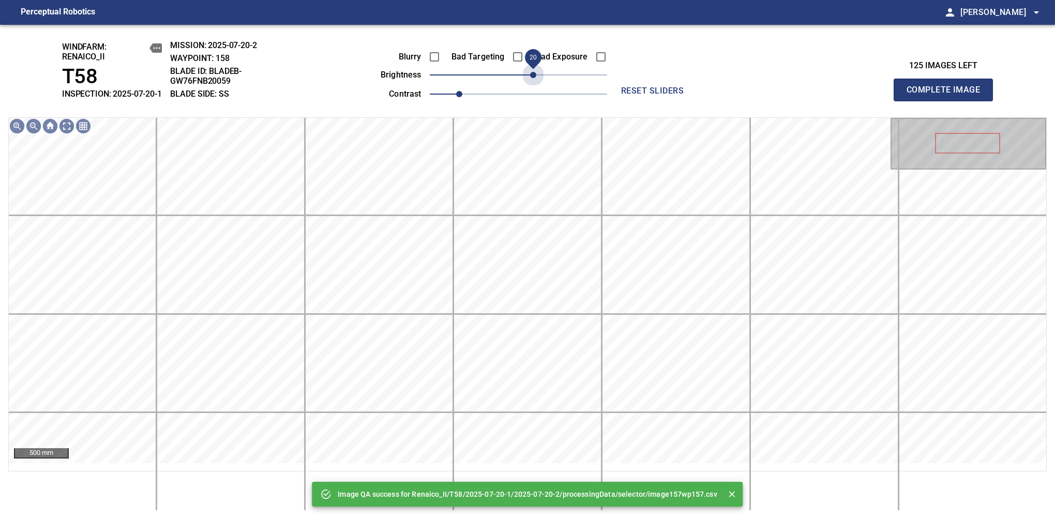
click at [533, 82] on span "20" at bounding box center [518, 75] width 177 height 14
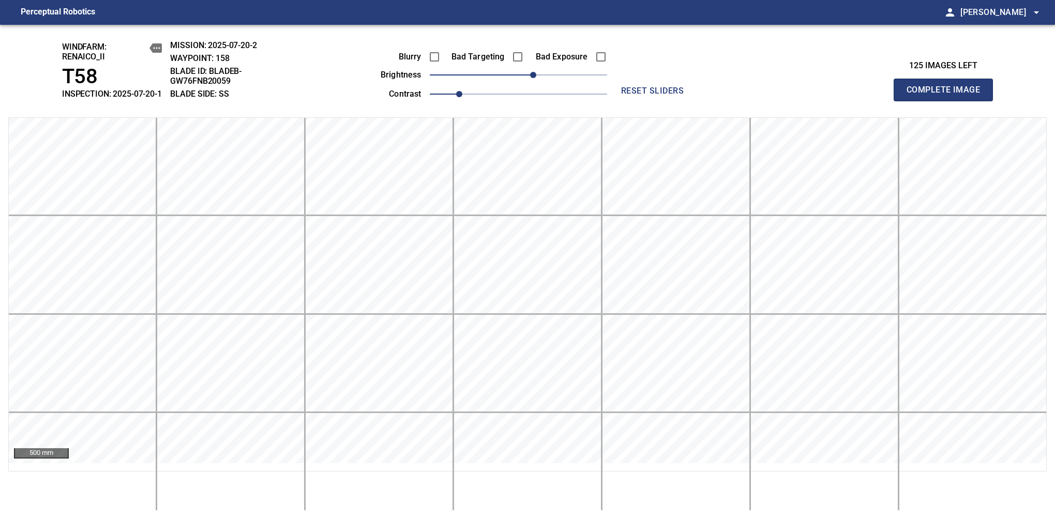
click at [948, 95] on span "Complete Image" at bounding box center [943, 90] width 77 height 14
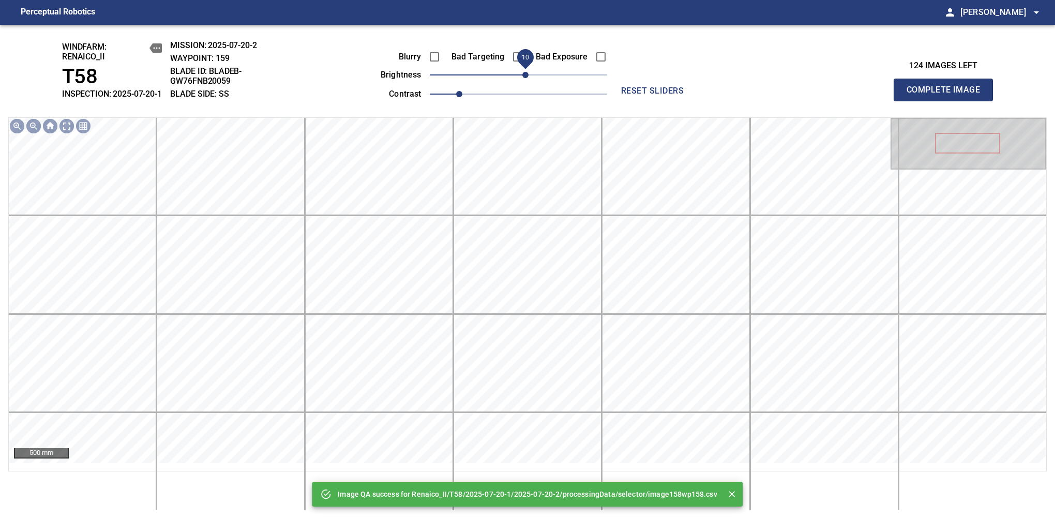
drag, startPoint x: 533, startPoint y: 82, endPoint x: 526, endPoint y: 84, distance: 7.4
click at [526, 82] on span "10" at bounding box center [518, 75] width 177 height 14
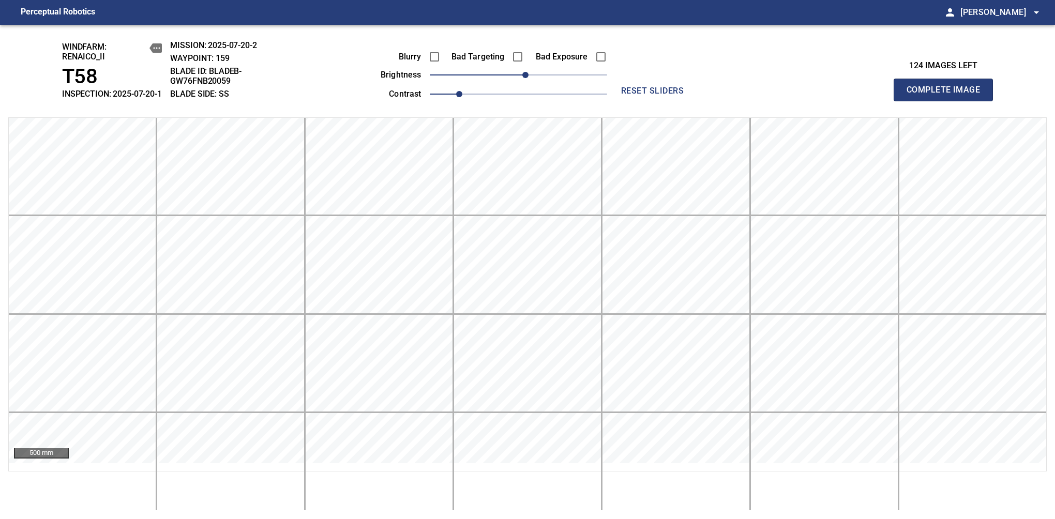
click at [948, 95] on span "Complete Image" at bounding box center [943, 90] width 77 height 14
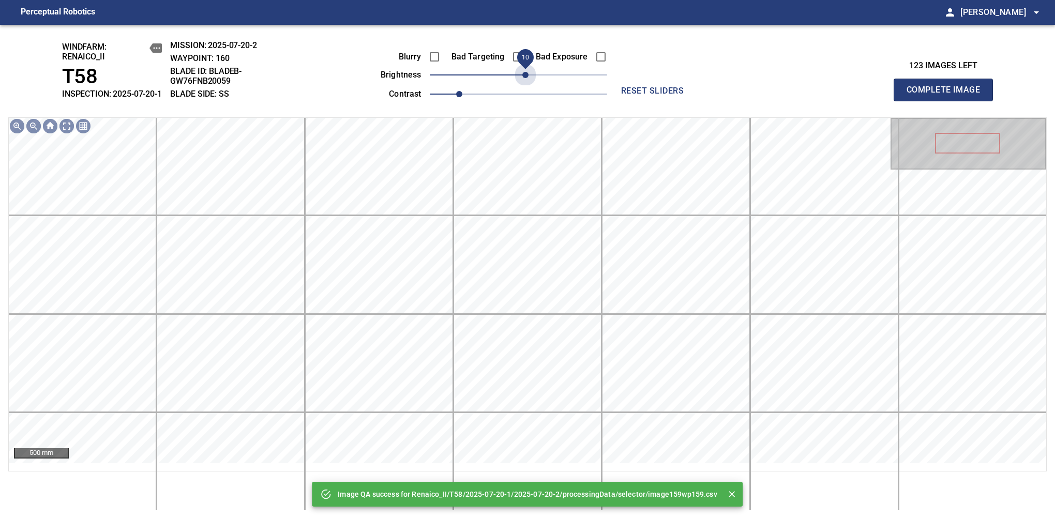
click at [526, 78] on span "10" at bounding box center [525, 75] width 6 height 6
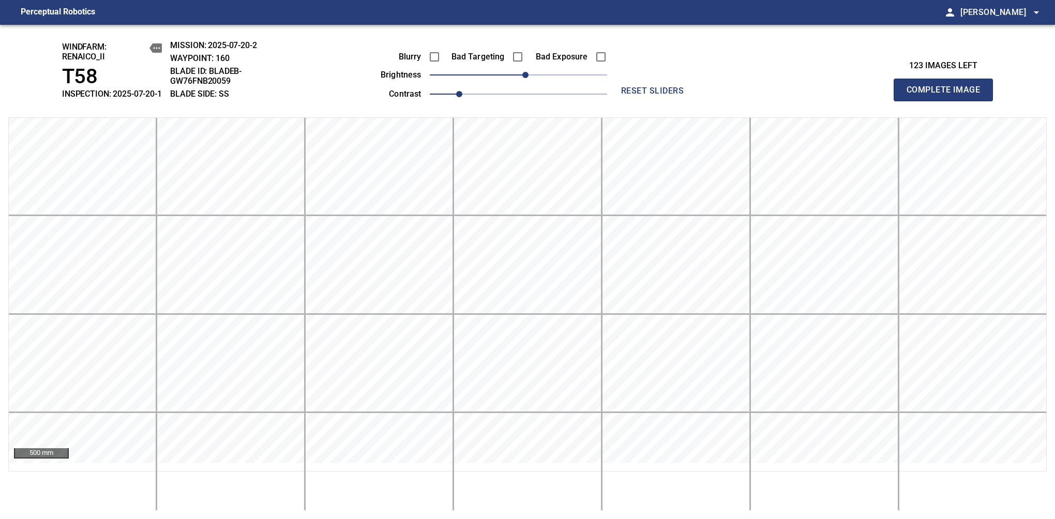
click at [948, 95] on span "Complete Image" at bounding box center [943, 90] width 77 height 14
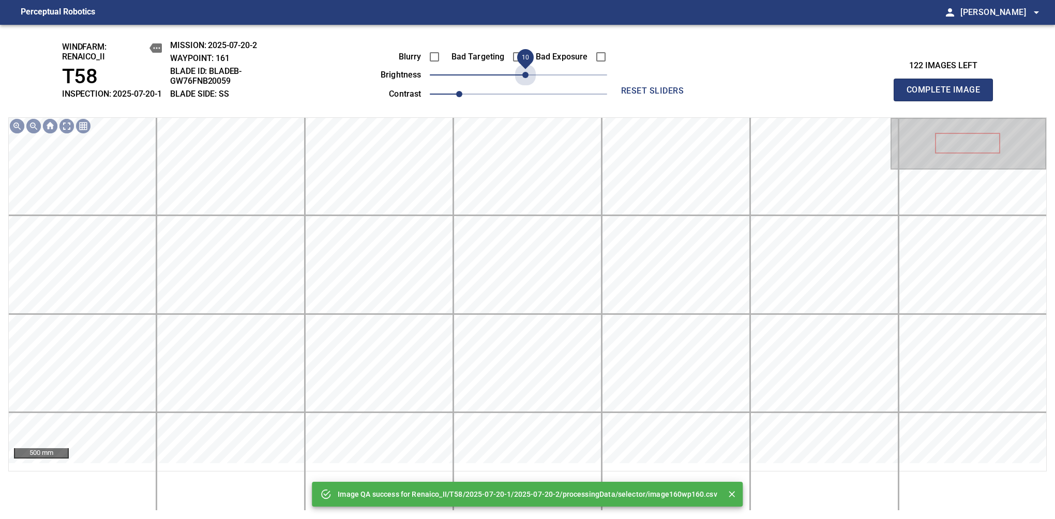
click at [526, 78] on span "10" at bounding box center [525, 75] width 6 height 6
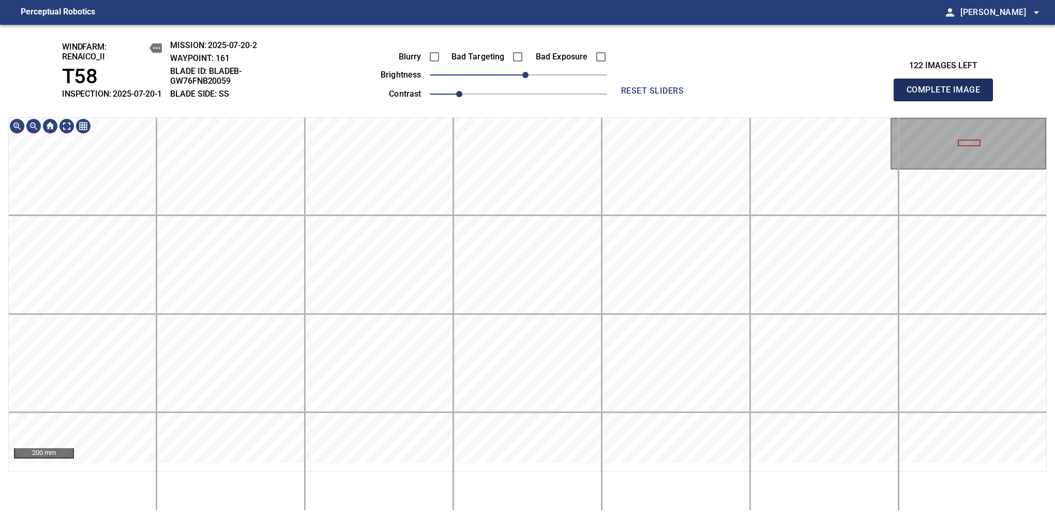
click at [948, 95] on span "Complete Image" at bounding box center [943, 90] width 77 height 14
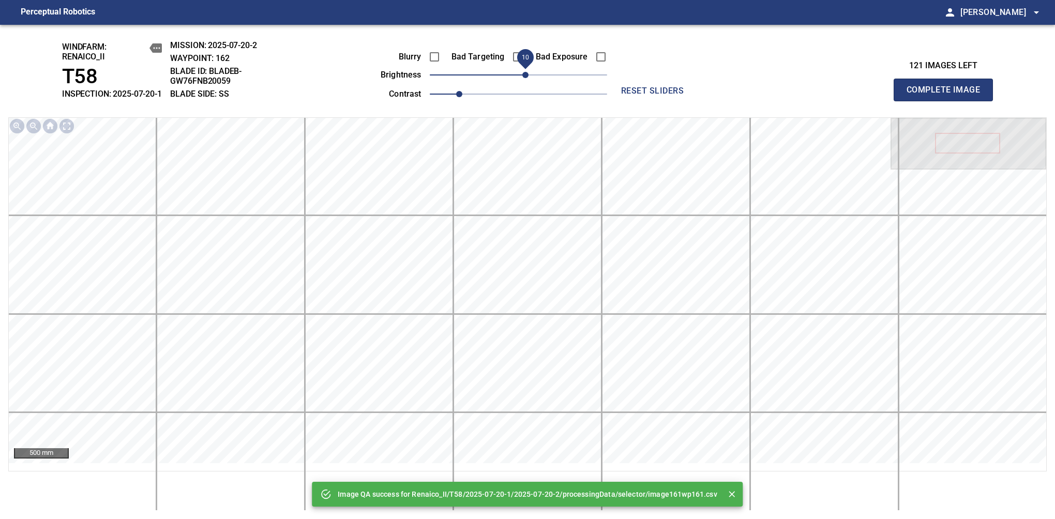
click at [528, 78] on span "10" at bounding box center [525, 75] width 6 height 6
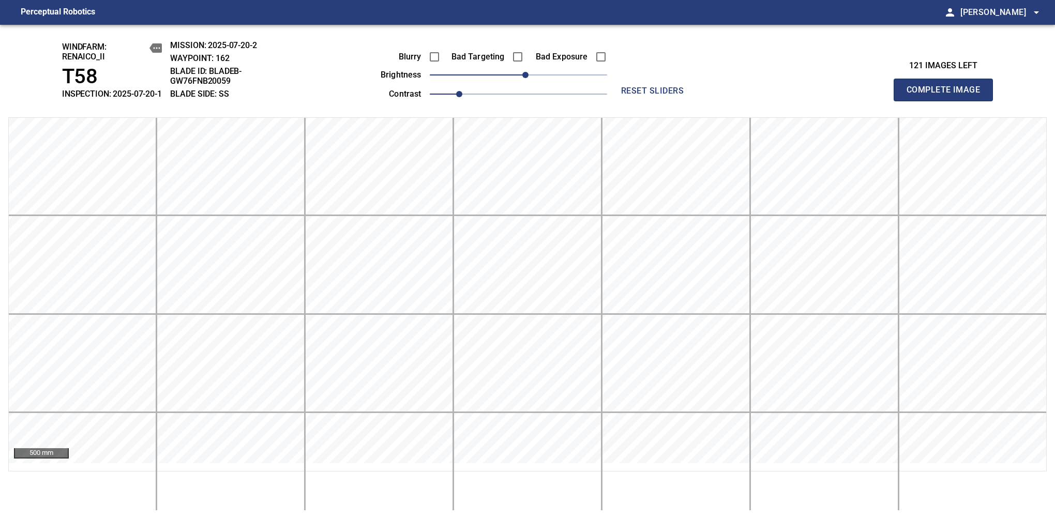
click at [948, 95] on span "Complete Image" at bounding box center [943, 90] width 77 height 14
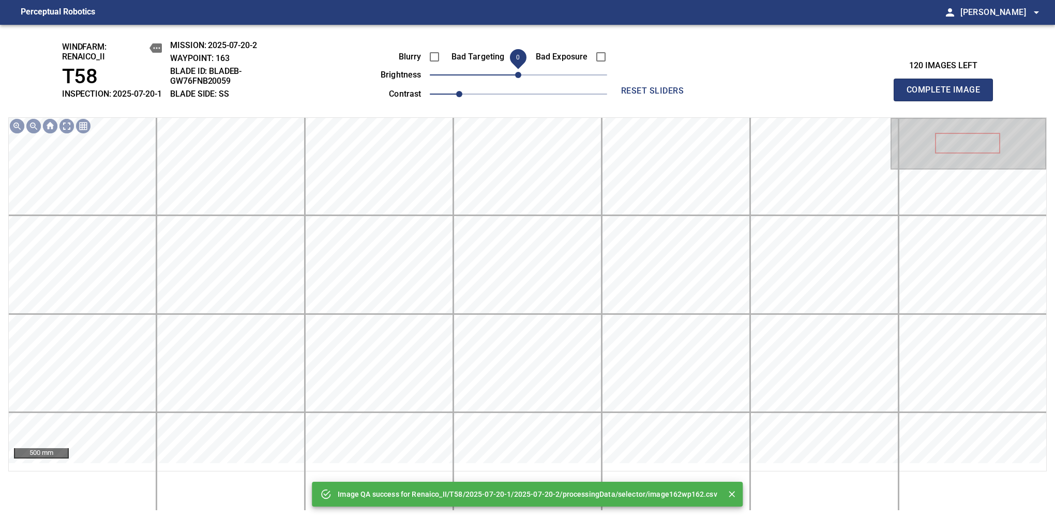
drag, startPoint x: 526, startPoint y: 84, endPoint x: 519, endPoint y: 91, distance: 9.5
click at [519, 78] on span "0" at bounding box center [518, 75] width 6 height 6
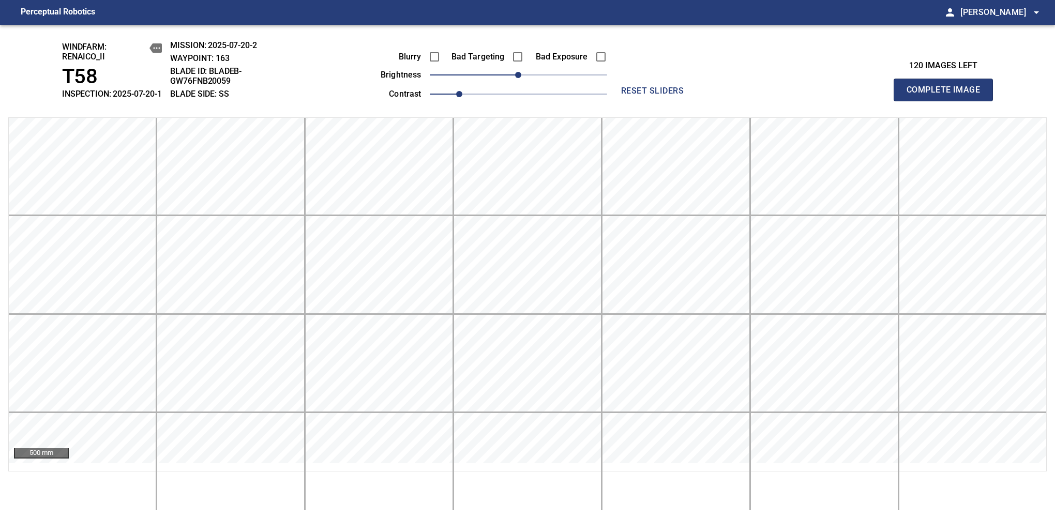
click at [948, 95] on span "Complete Image" at bounding box center [943, 90] width 77 height 14
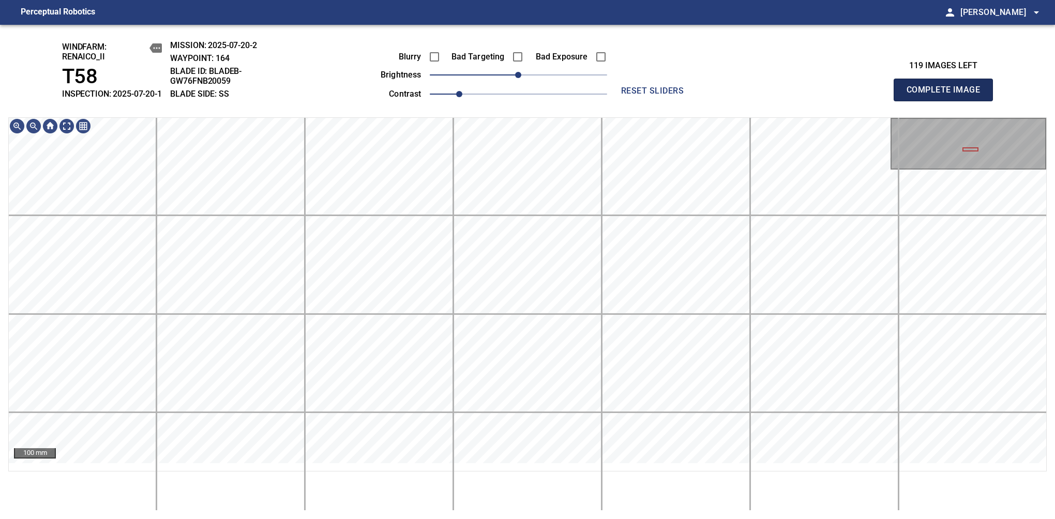
click at [948, 95] on span "Complete Image" at bounding box center [943, 90] width 77 height 14
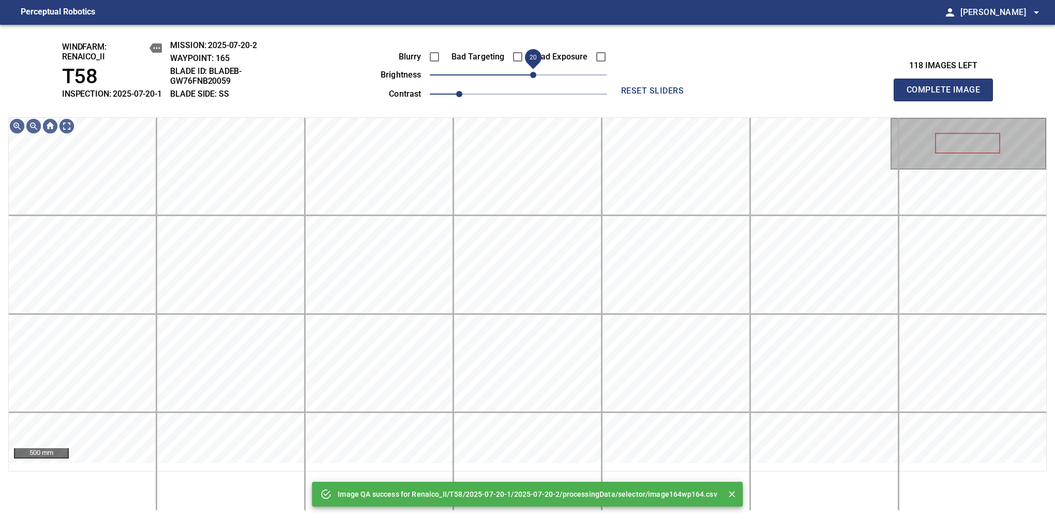
drag, startPoint x: 519, startPoint y: 84, endPoint x: 530, endPoint y: 84, distance: 10.9
click at [530, 78] on span "20" at bounding box center [533, 75] width 6 height 6
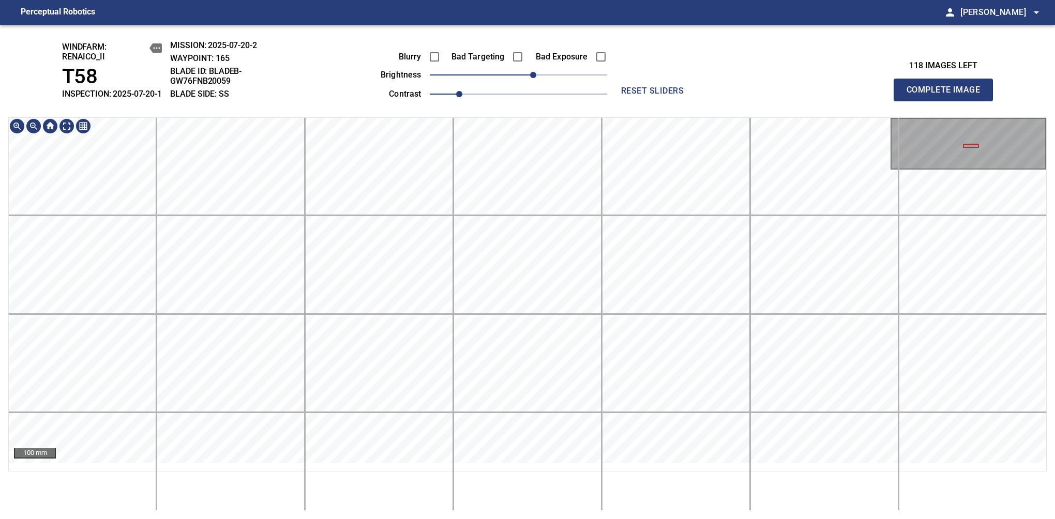
click at [489, 0] on html "Perceptual Robotics person Alex Semenov arrow_drop_down windfarm: Renaico_II T5…" at bounding box center [527, 259] width 1055 height 519
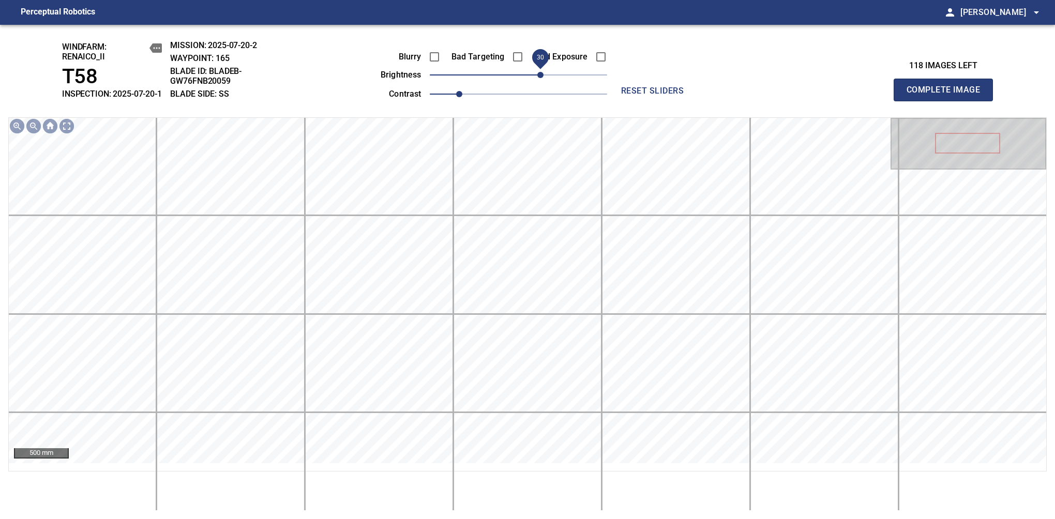
click at [541, 78] on span "30" at bounding box center [540, 75] width 6 height 6
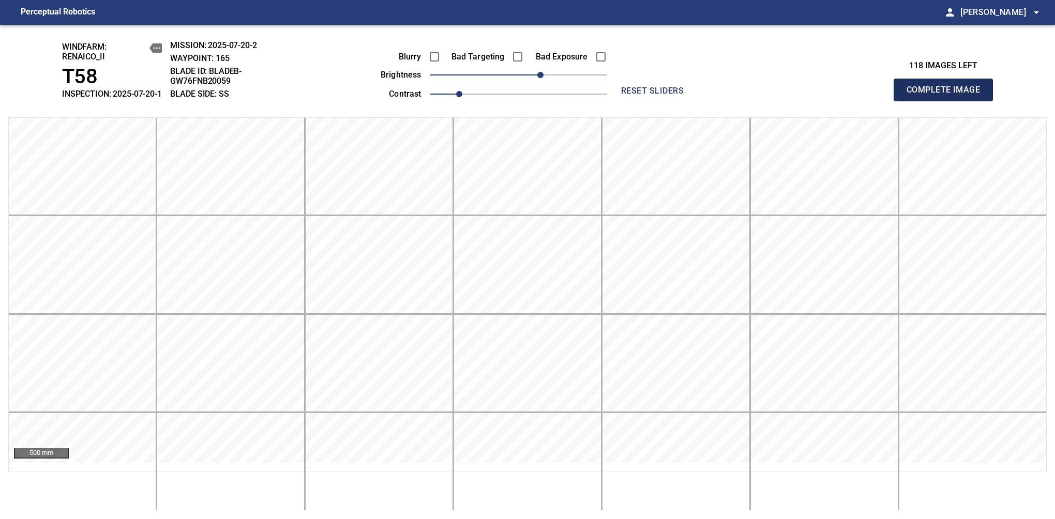
click at [948, 95] on span "Complete Image" at bounding box center [943, 90] width 77 height 14
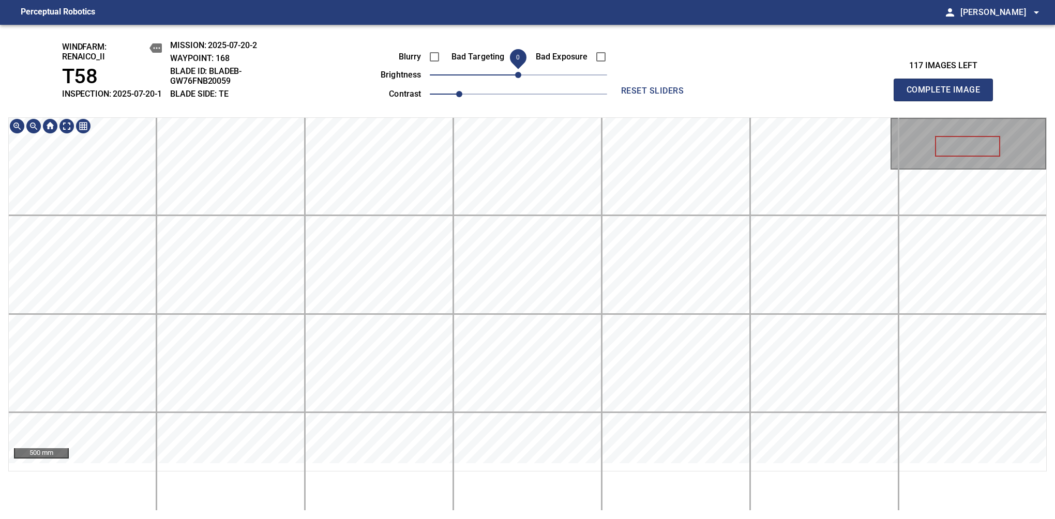
click at [515, 78] on span "0" at bounding box center [518, 75] width 6 height 6
click at [529, 119] on div "windfarm: Renaico_II T58 INSPECTION: 2025-07-20-1 MISSION: 2025-07-20-2 WAYPOIN…" at bounding box center [527, 272] width 1055 height 495
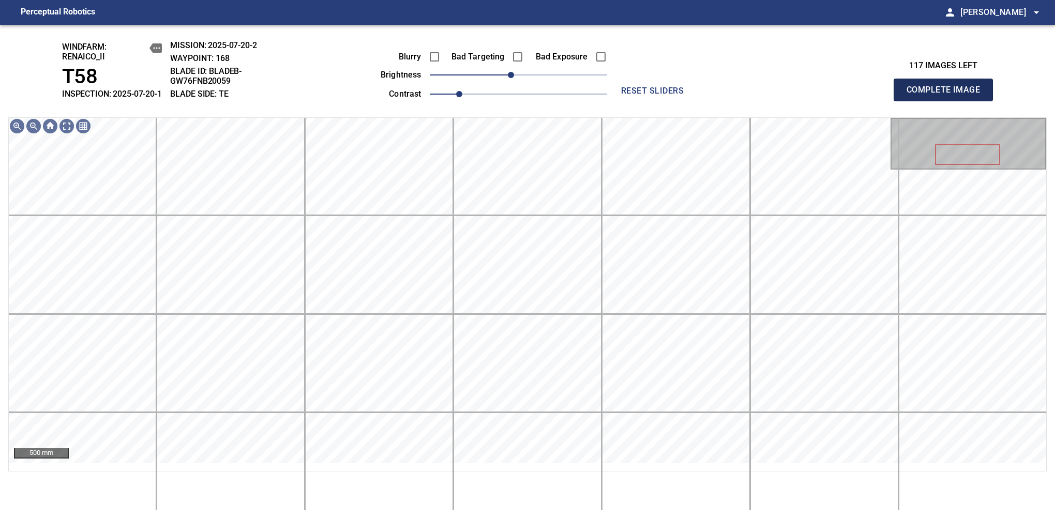
click at [948, 95] on span "Complete Image" at bounding box center [943, 90] width 77 height 14
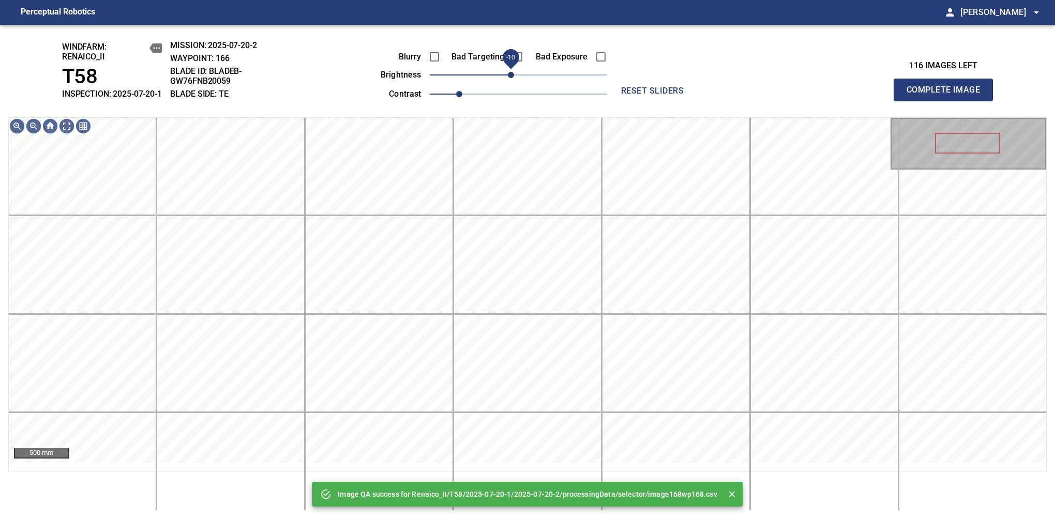
click at [513, 78] on span "-10" at bounding box center [511, 75] width 6 height 6
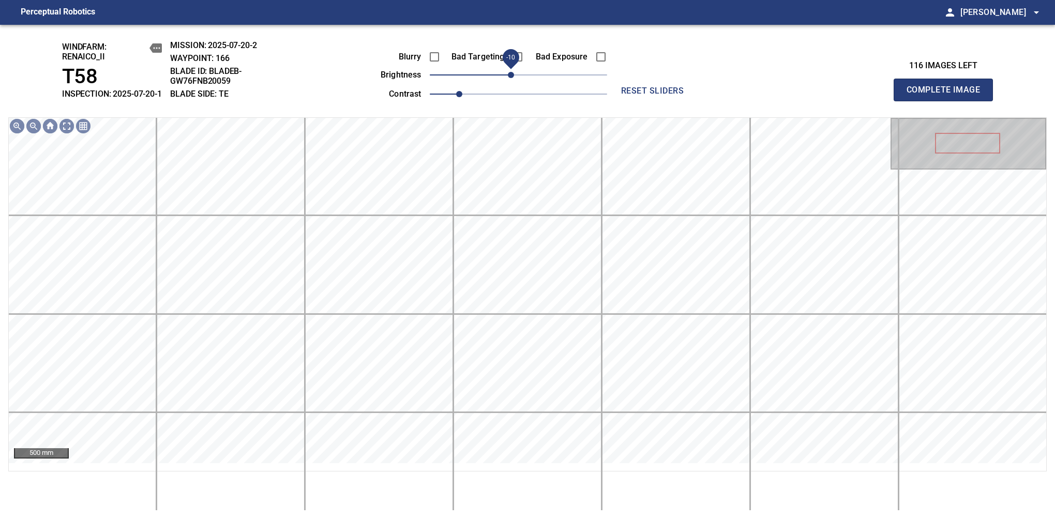
click at [948, 95] on span "Complete Image" at bounding box center [943, 90] width 77 height 14
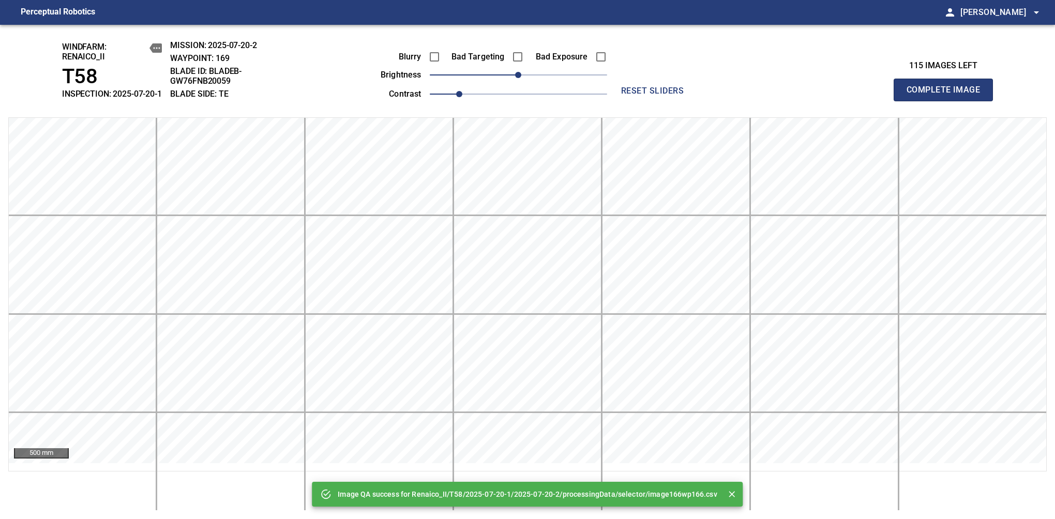
click at [948, 95] on span "Complete Image" at bounding box center [943, 90] width 77 height 14
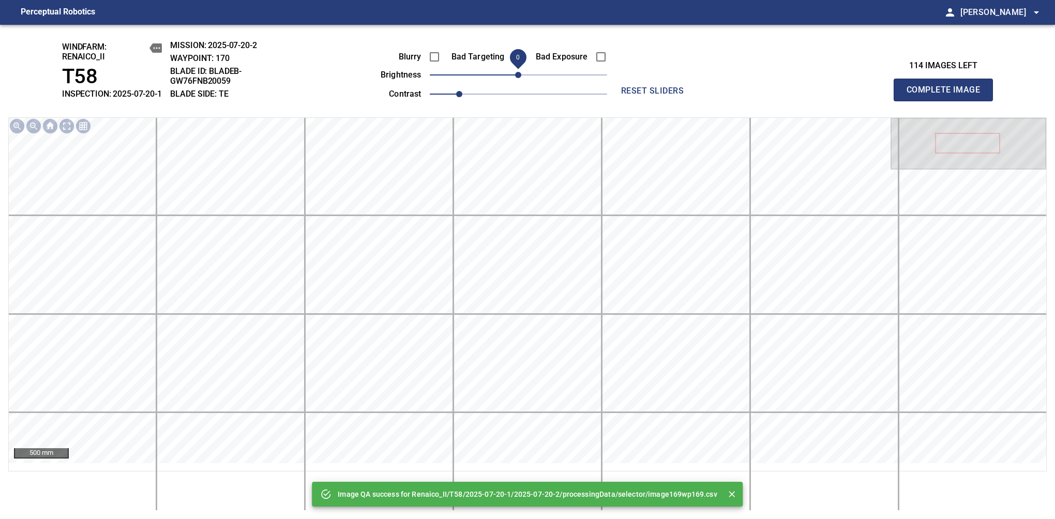
click at [515, 78] on span "0" at bounding box center [518, 75] width 6 height 6
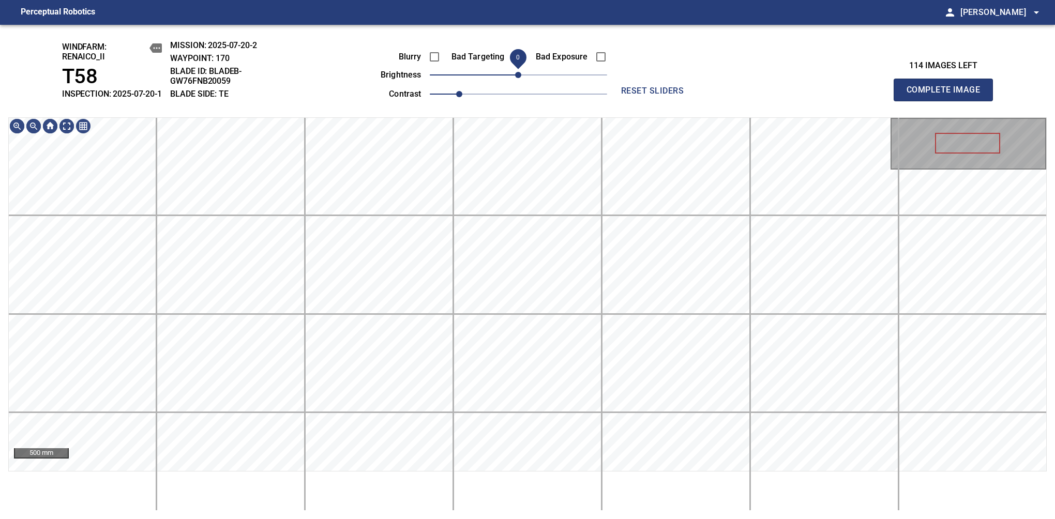
click at [516, 78] on span "0" at bounding box center [518, 75] width 6 height 6
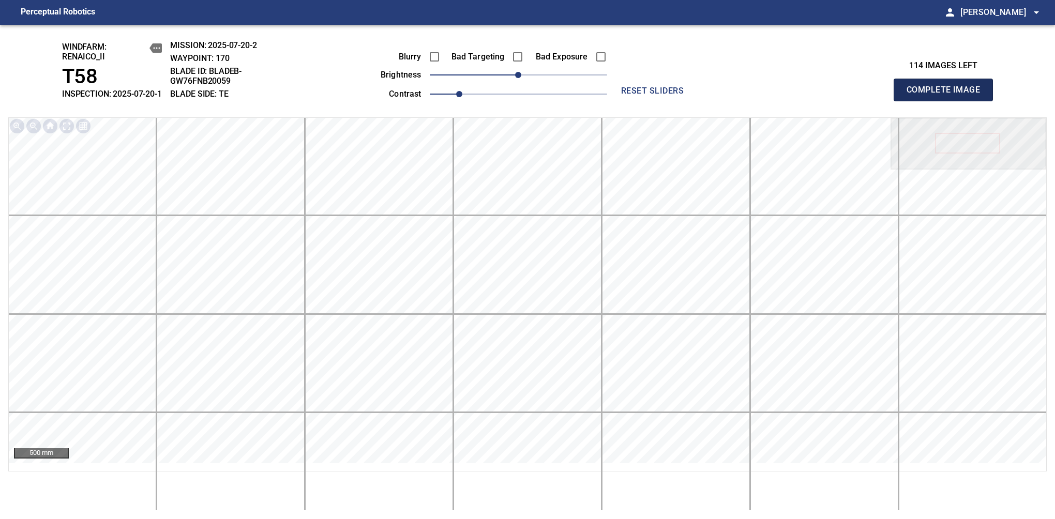
click at [948, 95] on span "Complete Image" at bounding box center [943, 90] width 77 height 14
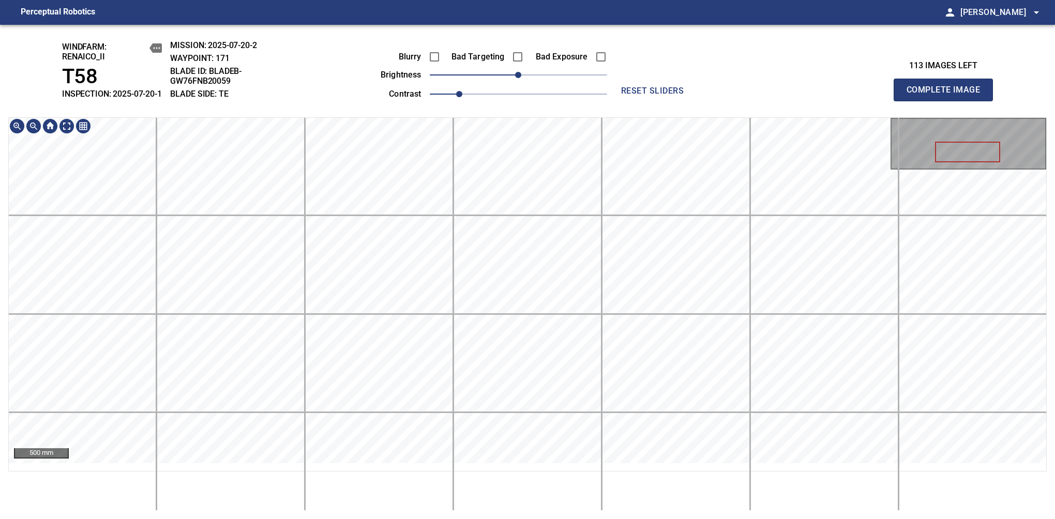
click at [948, 95] on span "Complete Image" at bounding box center [943, 90] width 77 height 14
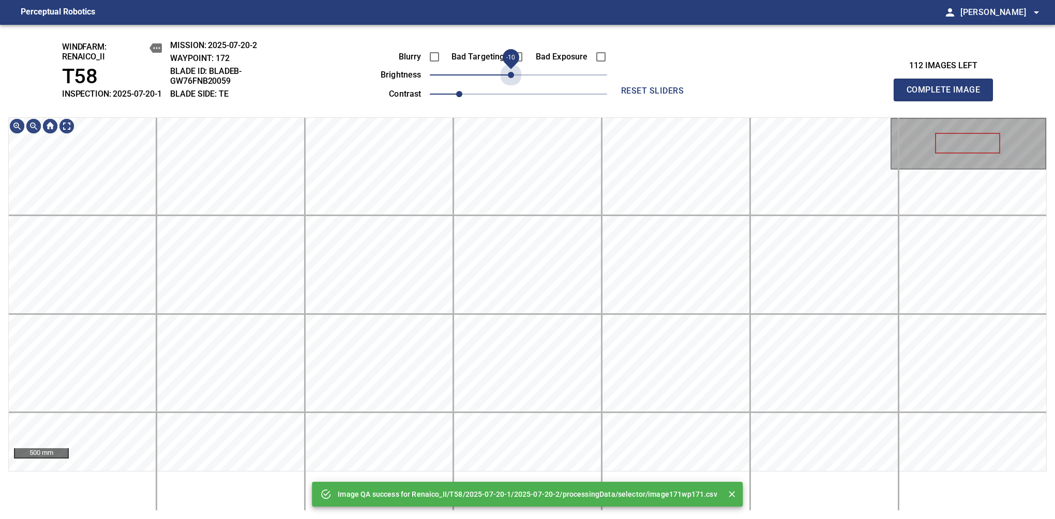
drag, startPoint x: 516, startPoint y: 91, endPoint x: 511, endPoint y: 96, distance: 7.3
click at [511, 96] on div "Blurry Bad Targeting Bad Exposure brightness -10 contrast 1" at bounding box center [482, 73] width 250 height 55
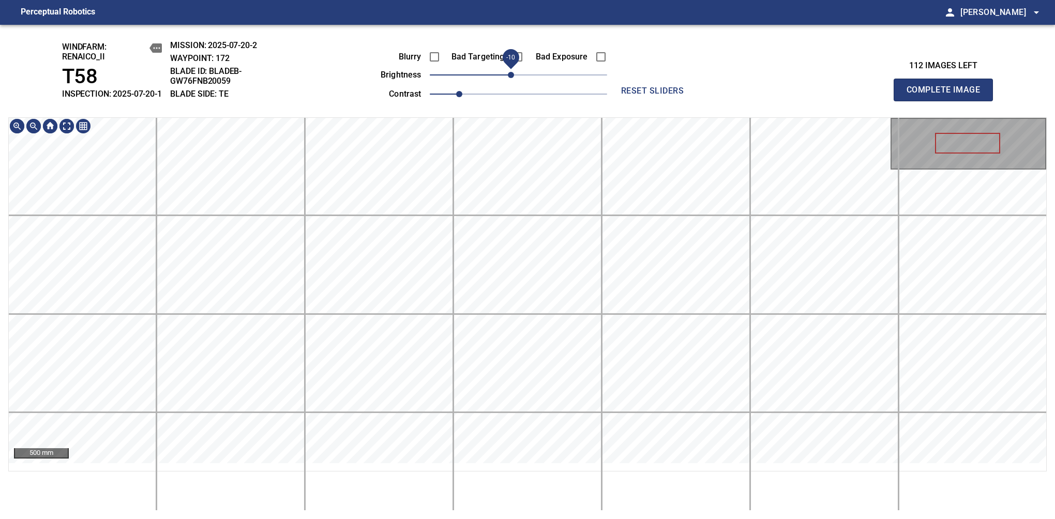
click at [511, 109] on div "windfarm: Renaico_II T58 INSPECTION: 2025-07-20-1 MISSION: 2025-07-20-2 WAYPOIN…" at bounding box center [527, 272] width 1055 height 495
click at [948, 95] on span "Complete Image" at bounding box center [943, 90] width 77 height 14
click at [511, 78] on span "-10" at bounding box center [511, 75] width 6 height 6
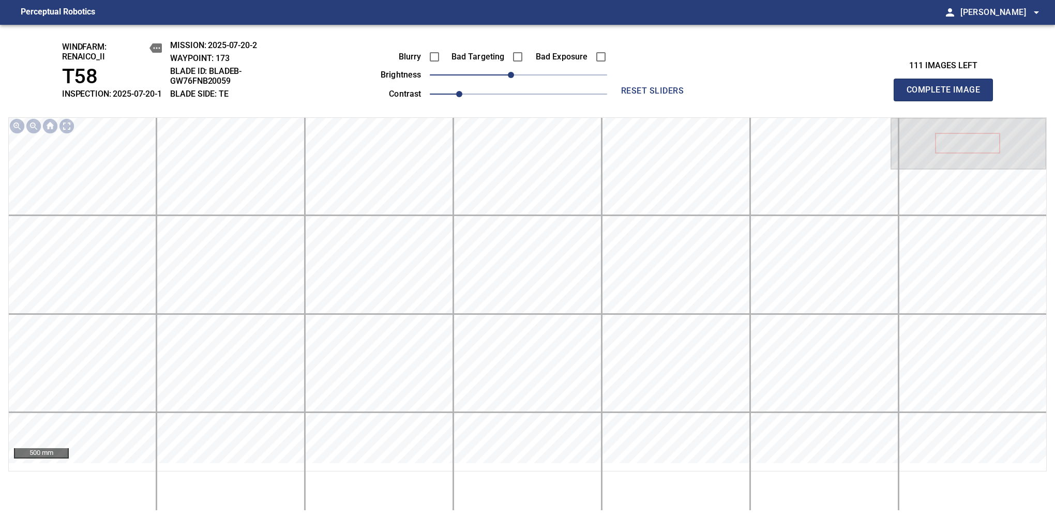
click at [948, 95] on span "Complete Image" at bounding box center [943, 90] width 77 height 14
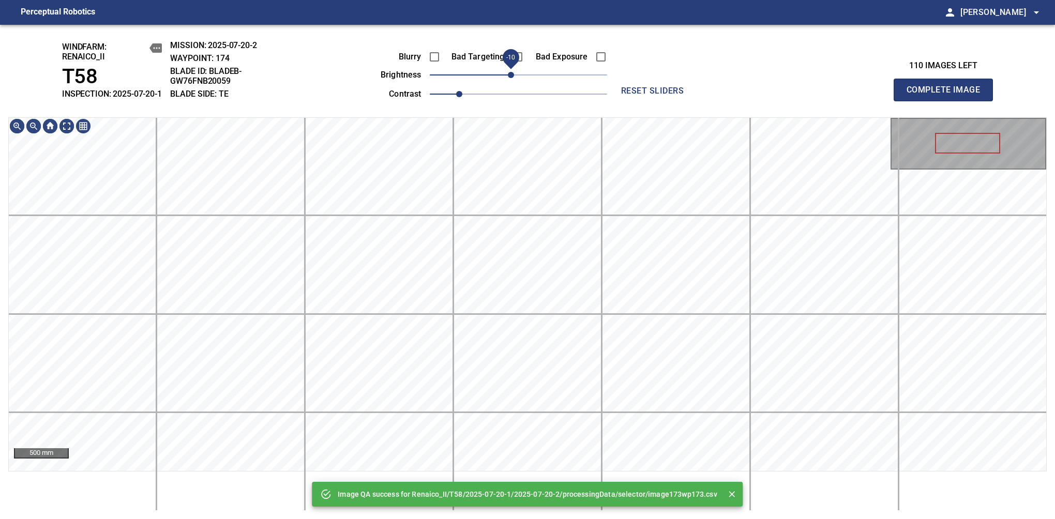
click at [509, 78] on span "-10" at bounding box center [511, 75] width 6 height 6
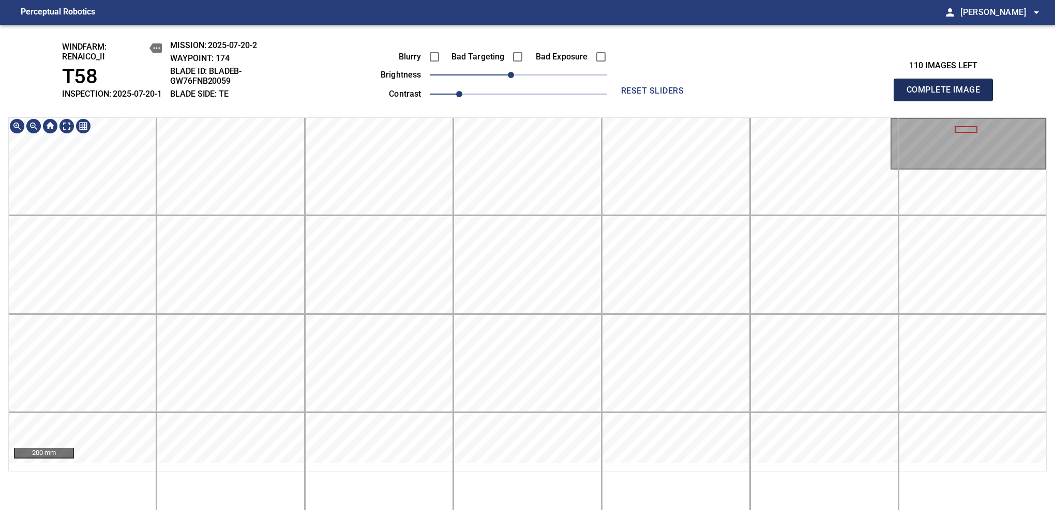
click at [948, 95] on span "Complete Image" at bounding box center [943, 90] width 77 height 14
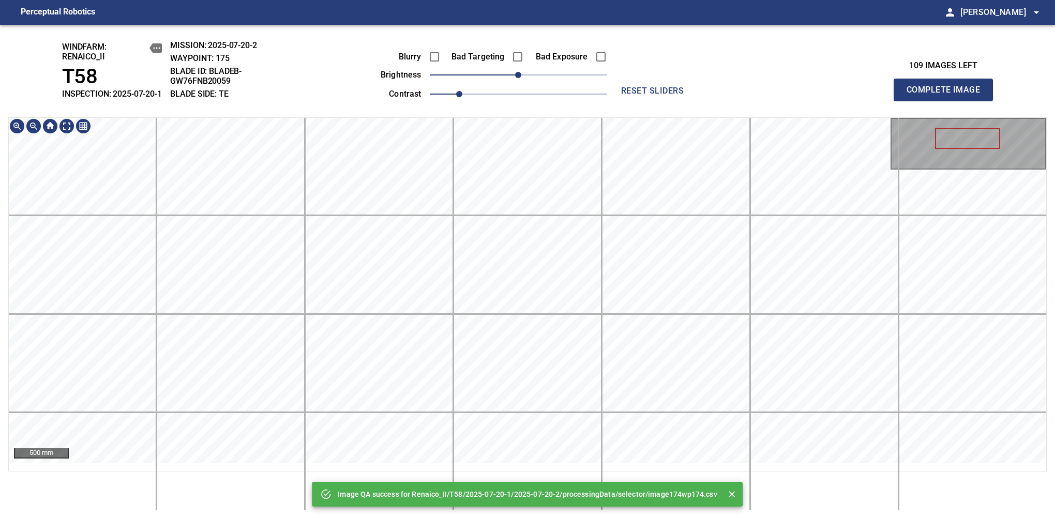
click at [569, 0] on html "Perceptual Robotics person Alex Semenov arrow_drop_down Image QA success for Re…" at bounding box center [527, 259] width 1055 height 519
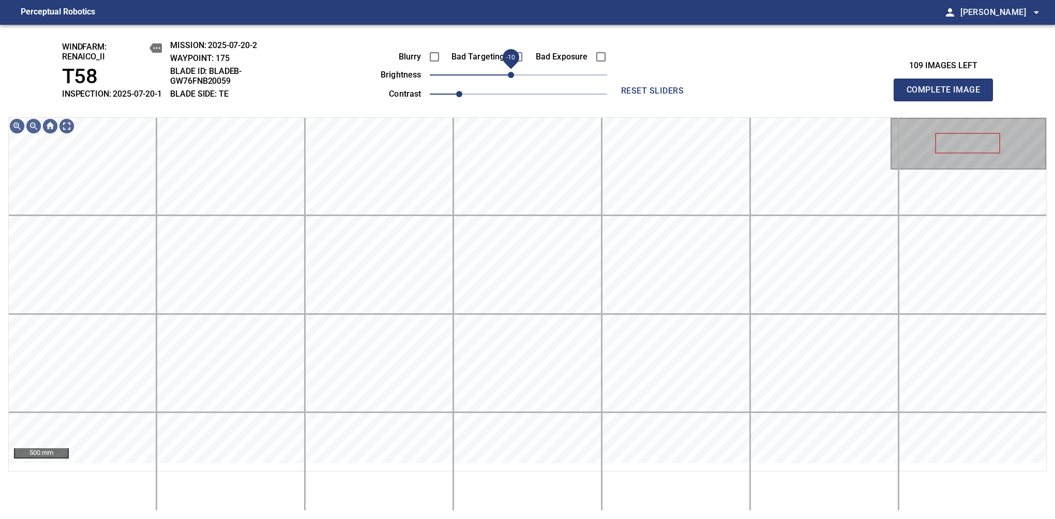
click at [509, 78] on span "-10" at bounding box center [511, 75] width 6 height 6
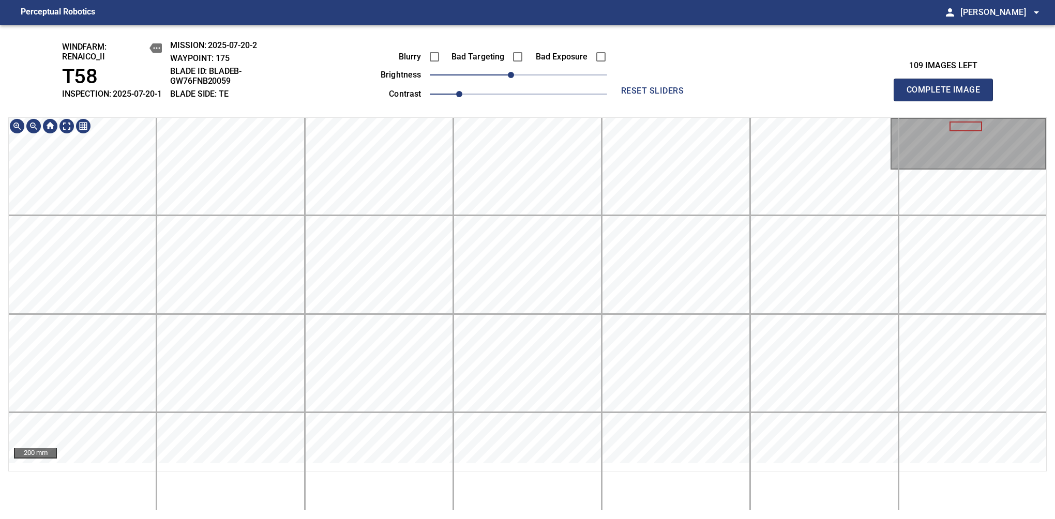
click at [538, 0] on html "Perceptual Robotics person Alex Semenov arrow_drop_down windfarm: Renaico_II T5…" at bounding box center [527, 259] width 1055 height 519
click at [536, 89] on div "windfarm: Renaico_II T58 INSPECTION: 2025-07-20-1 MISSION: 2025-07-20-2 WAYPOIN…" at bounding box center [527, 272] width 1055 height 495
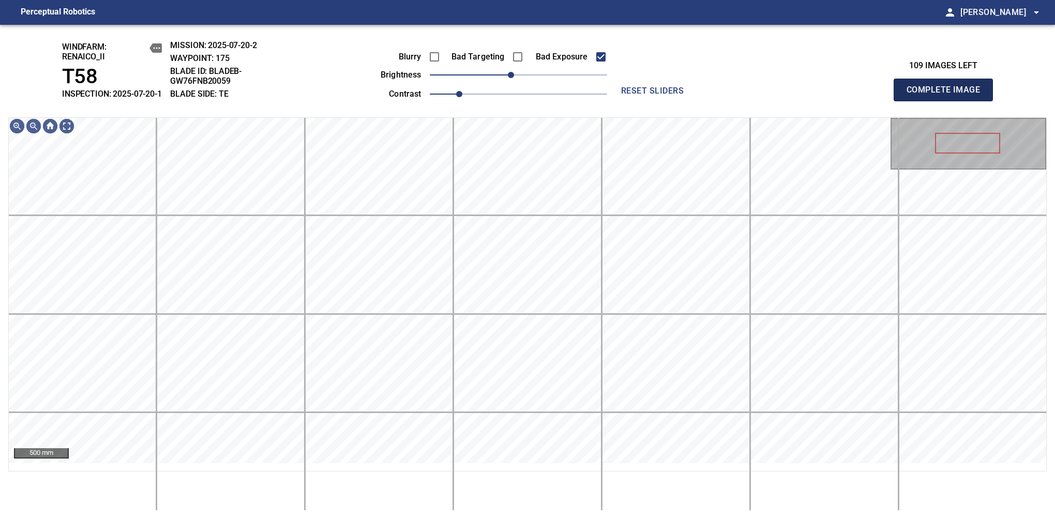
click at [948, 95] on span "Complete Image" at bounding box center [943, 90] width 77 height 14
click at [511, 78] on span "-10" at bounding box center [511, 75] width 6 height 6
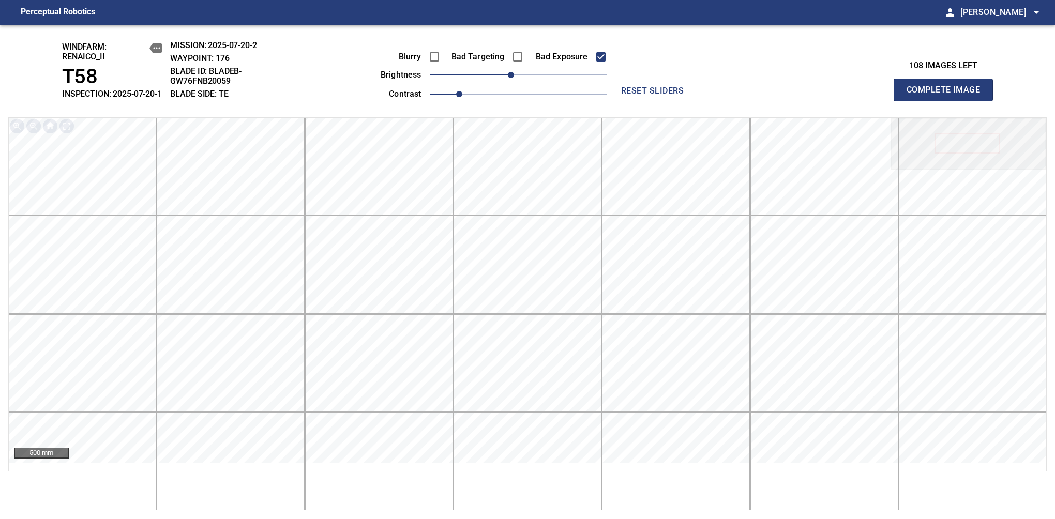
click at [948, 95] on span "Complete Image" at bounding box center [943, 90] width 77 height 14
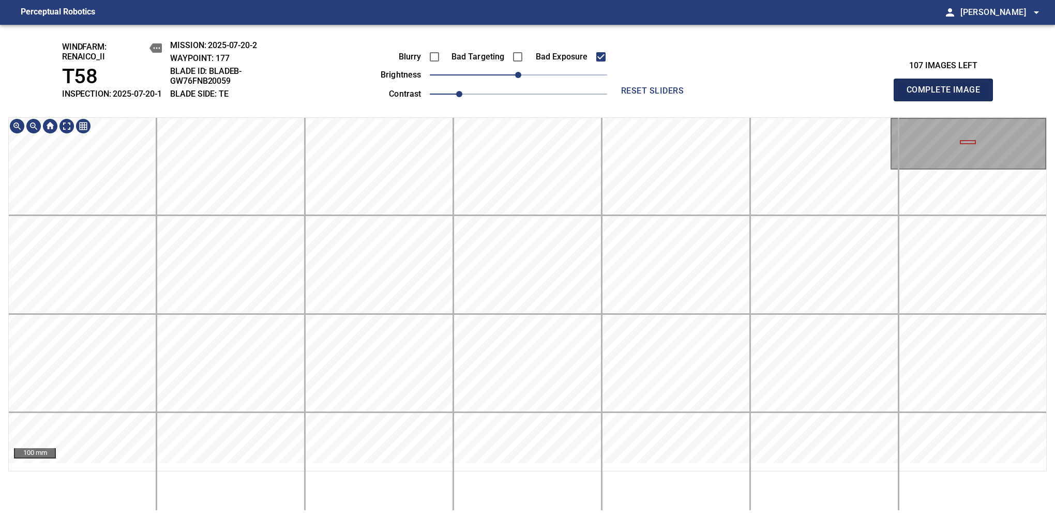
click at [948, 95] on span "Complete Image" at bounding box center [943, 90] width 77 height 14
drag, startPoint x: 515, startPoint y: 87, endPoint x: 508, endPoint y: 87, distance: 7.2
click at [508, 78] on span "-10" at bounding box center [511, 75] width 6 height 6
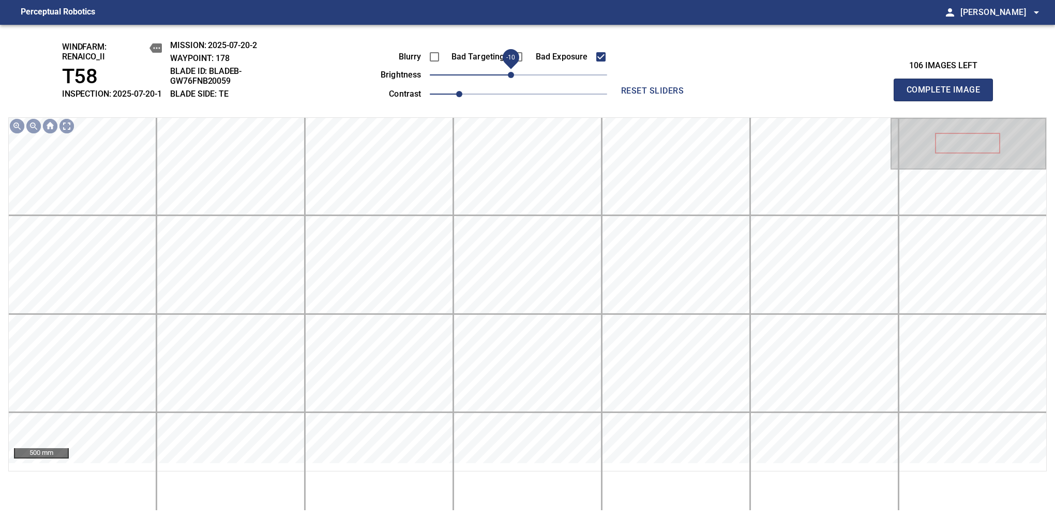
click at [948, 95] on span "Complete Image" at bounding box center [943, 90] width 77 height 14
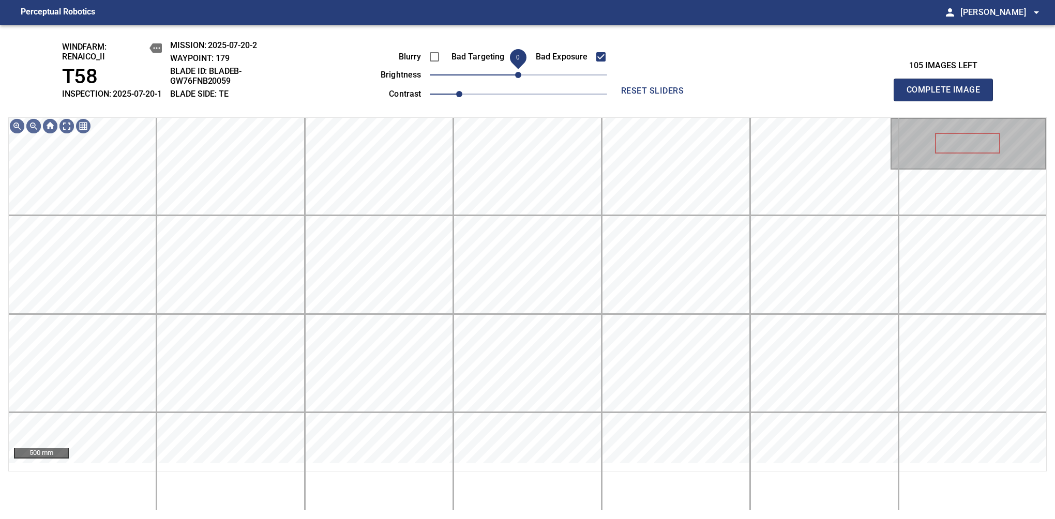
click at [517, 78] on span "0" at bounding box center [518, 75] width 6 height 6
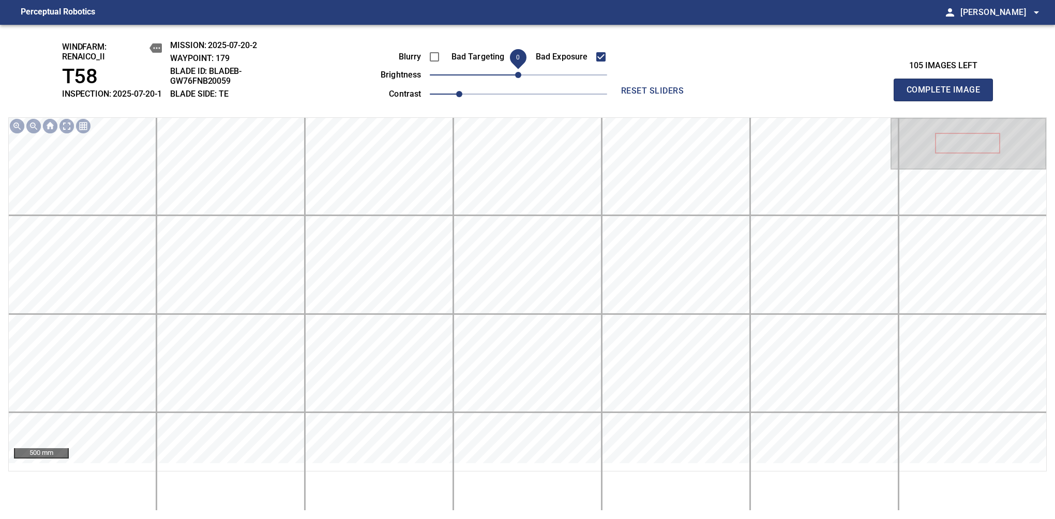
click at [948, 95] on span "Complete Image" at bounding box center [943, 90] width 77 height 14
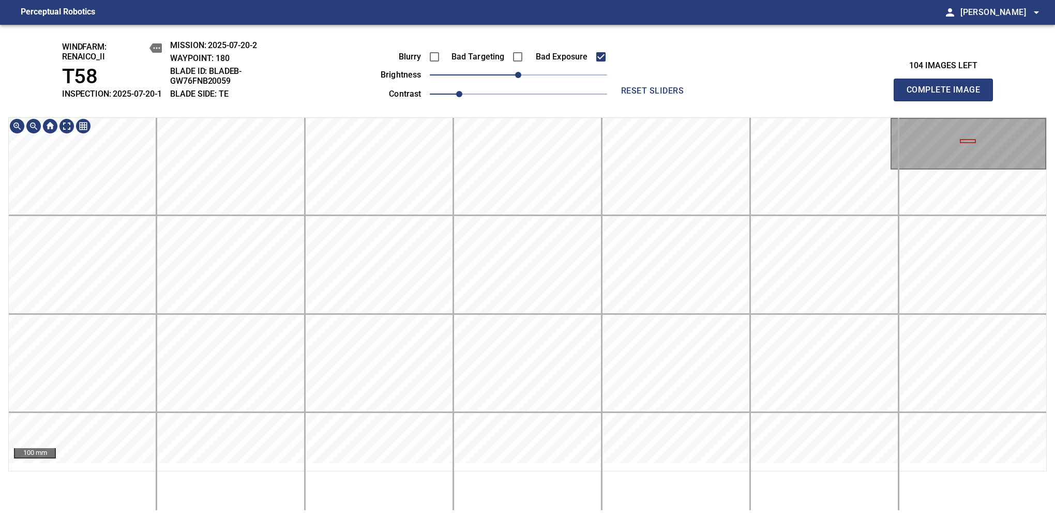
click at [640, 62] on div "windfarm: Renaico_II T58 INSPECTION: 2025-07-20-1 MISSION: 2025-07-20-2 WAYPOIN…" at bounding box center [527, 272] width 1055 height 495
click at [948, 95] on span "Complete Image" at bounding box center [943, 90] width 77 height 14
click at [575, 40] on div "windfarm: Renaico_II T58 INSPECTION: 2025-07-20-1 MISSION: 2025-07-20-2 WAYPOIN…" at bounding box center [527, 272] width 1055 height 495
click at [948, 95] on span "Complete Image" at bounding box center [943, 90] width 77 height 14
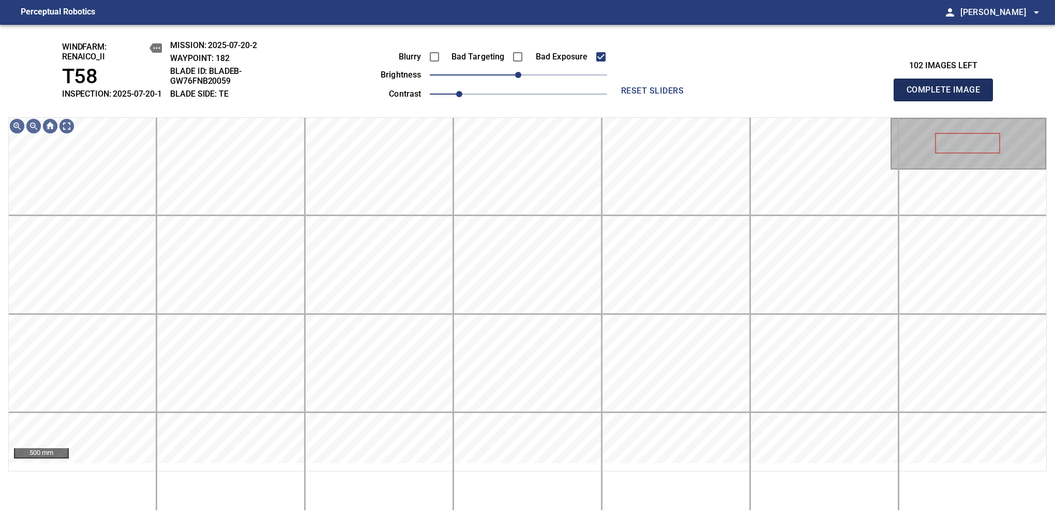
click at [948, 95] on span "Complete Image" at bounding box center [943, 90] width 77 height 14
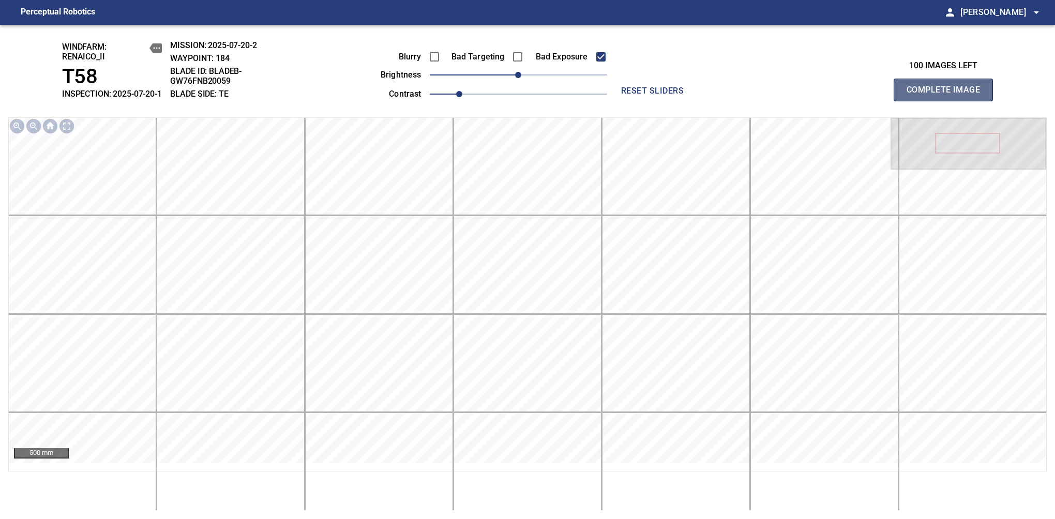
click at [948, 95] on span "Complete Image" at bounding box center [943, 90] width 77 height 14
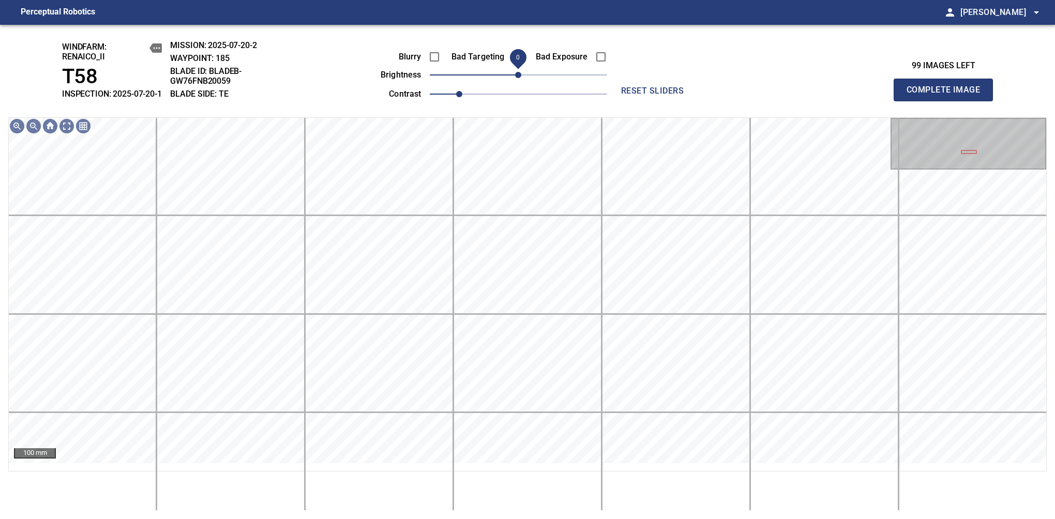
click at [515, 78] on span "0" at bounding box center [518, 75] width 6 height 6
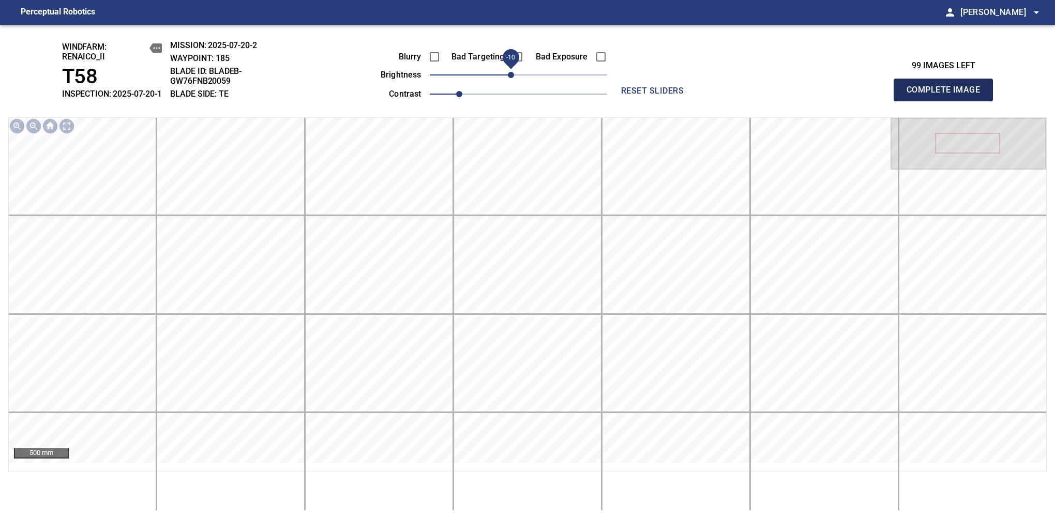
click at [948, 95] on span "Complete Image" at bounding box center [943, 90] width 77 height 14
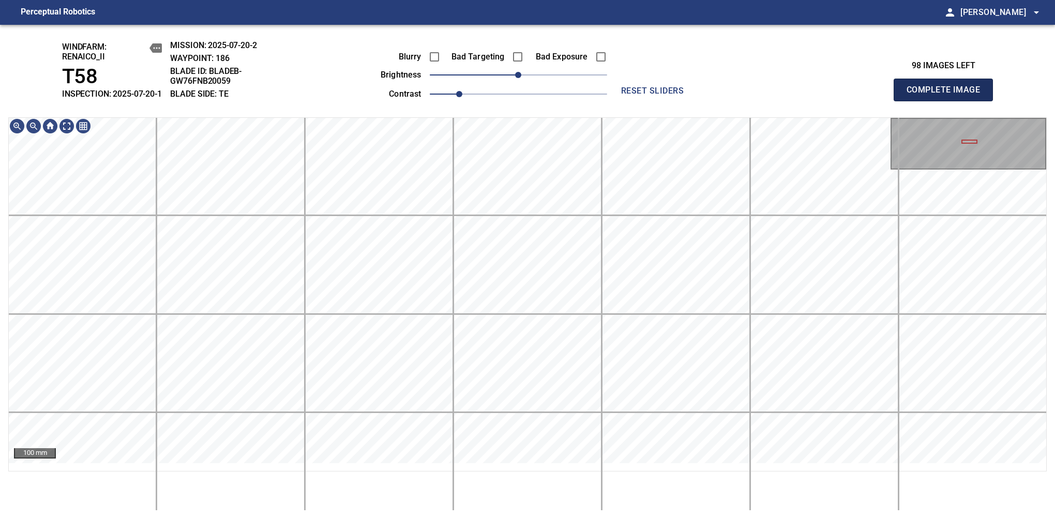
click at [948, 95] on span "Complete Image" at bounding box center [943, 90] width 77 height 14
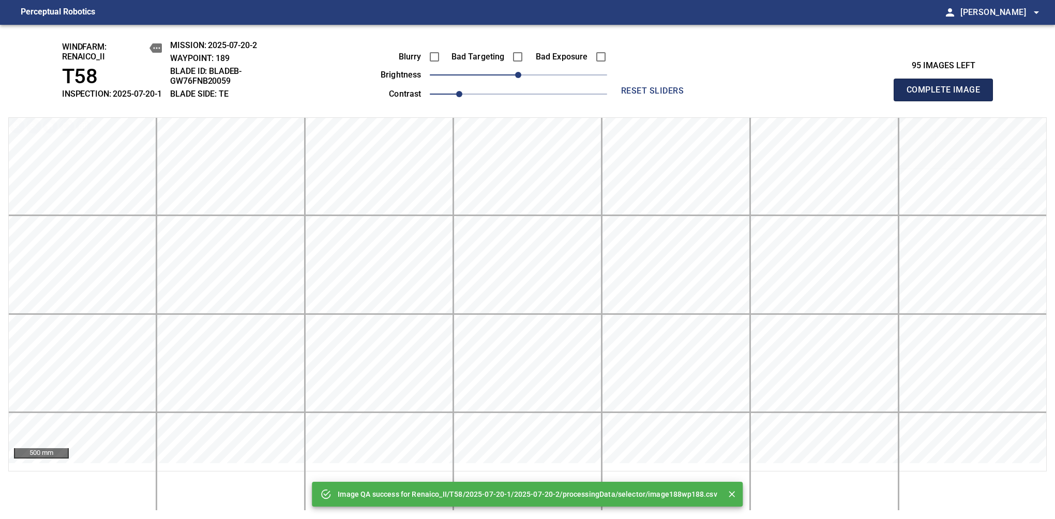
click at [948, 95] on span "Complete Image" at bounding box center [943, 90] width 77 height 14
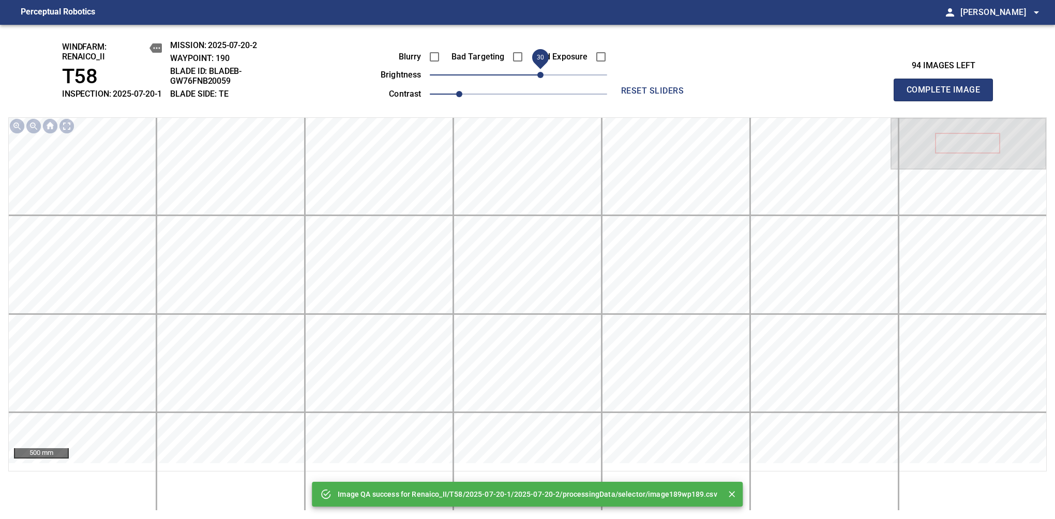
drag, startPoint x: 522, startPoint y: 89, endPoint x: 540, endPoint y: 85, distance: 18.6
click at [540, 78] on span "30" at bounding box center [540, 75] width 6 height 6
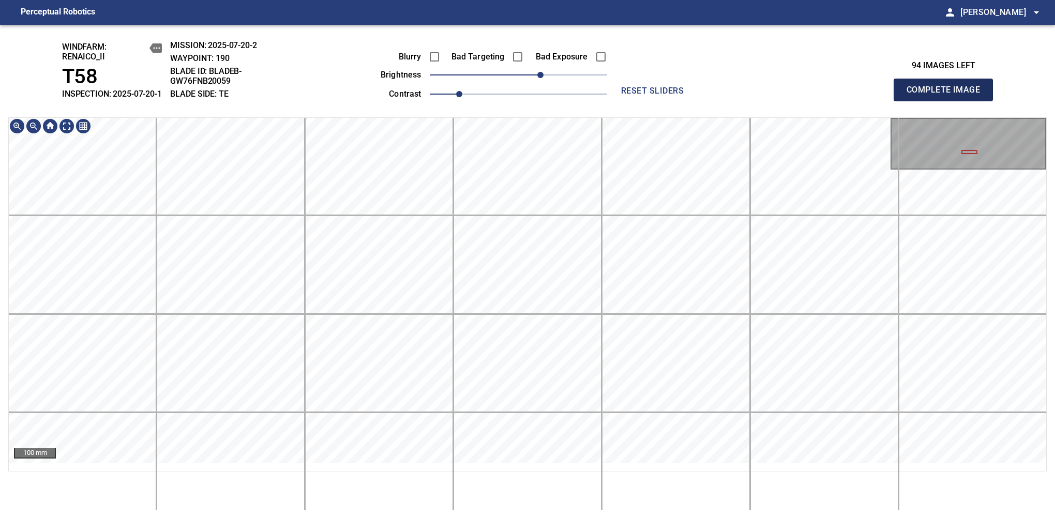
click at [948, 95] on span "Complete Image" at bounding box center [943, 90] width 77 height 14
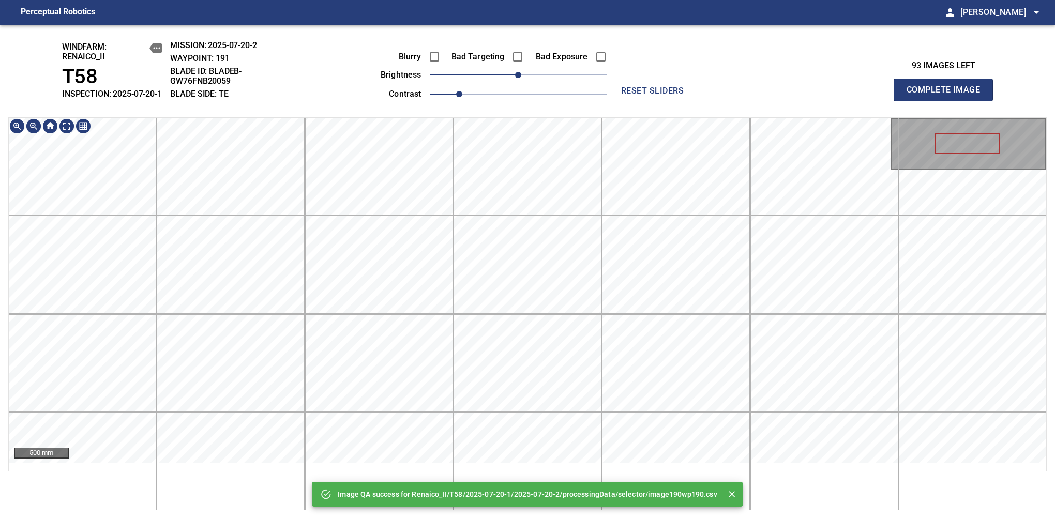
click at [575, 52] on div "Image QA success for Renaico_II/T58/2025-07-20-1/2025-07-20-2/processingData/se…" at bounding box center [527, 272] width 1055 height 495
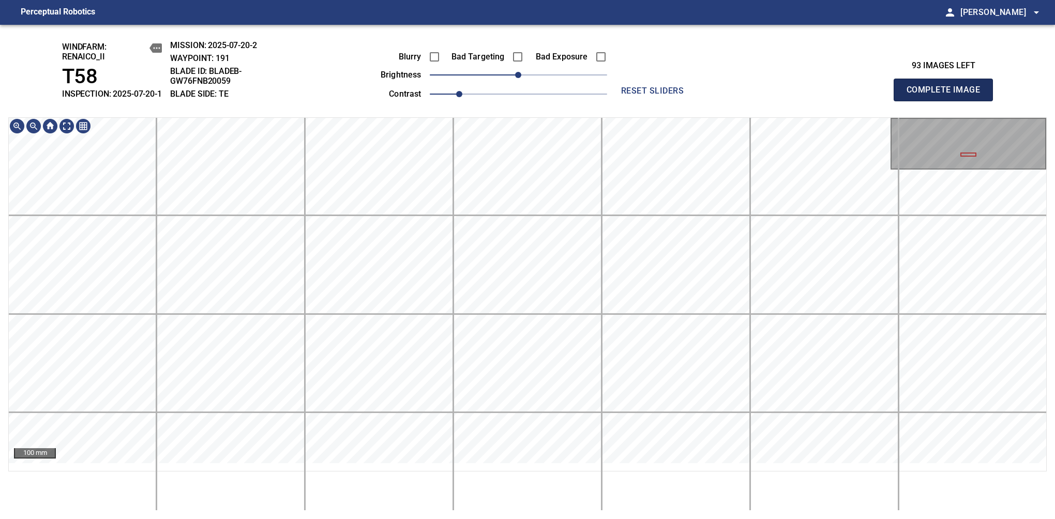
click at [948, 95] on span "Complete Image" at bounding box center [943, 90] width 77 height 14
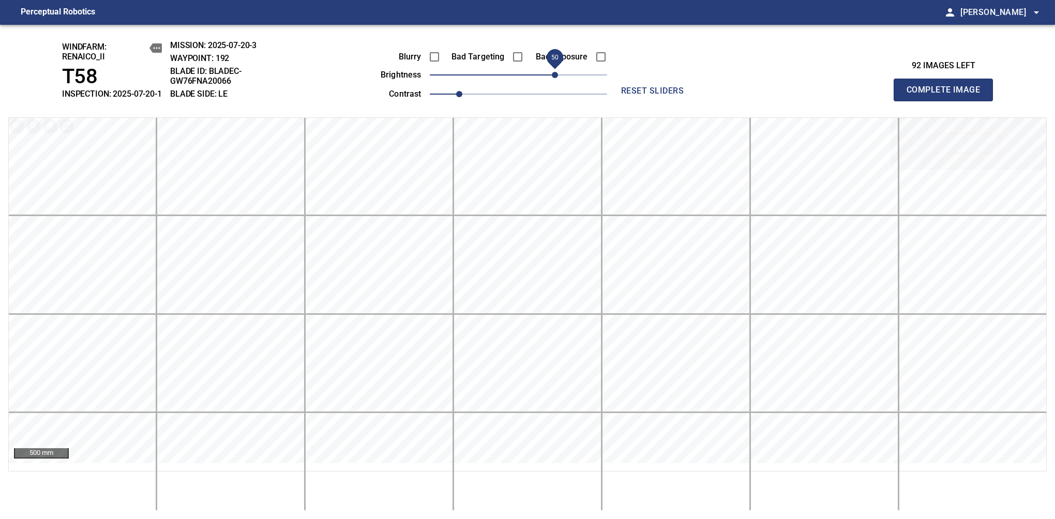
drag, startPoint x: 536, startPoint y: 85, endPoint x: 546, endPoint y: 88, distance: 10.5
click at [552, 78] on span "50" at bounding box center [555, 75] width 6 height 6
click at [948, 95] on span "Complete Image" at bounding box center [943, 90] width 77 height 14
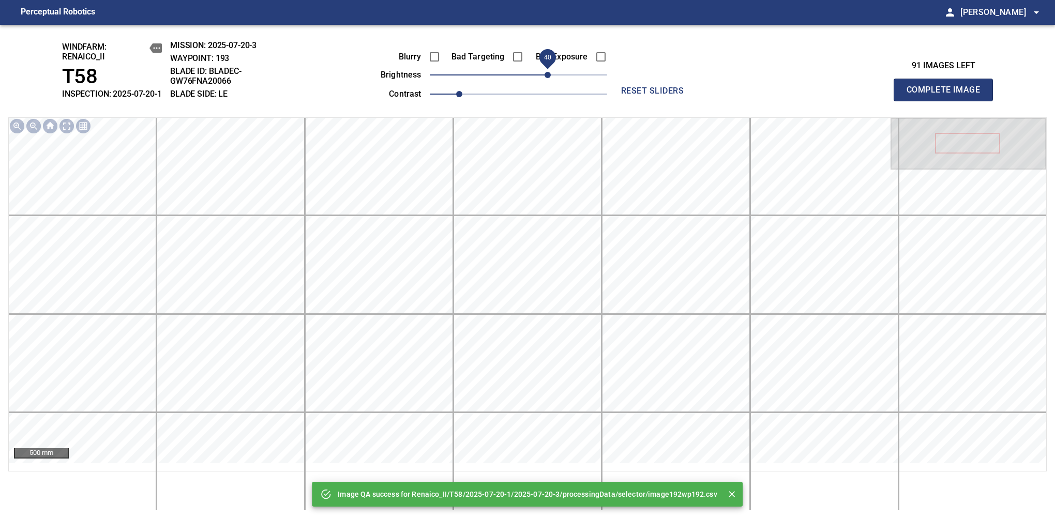
click at [550, 80] on span "40" at bounding box center [518, 75] width 177 height 14
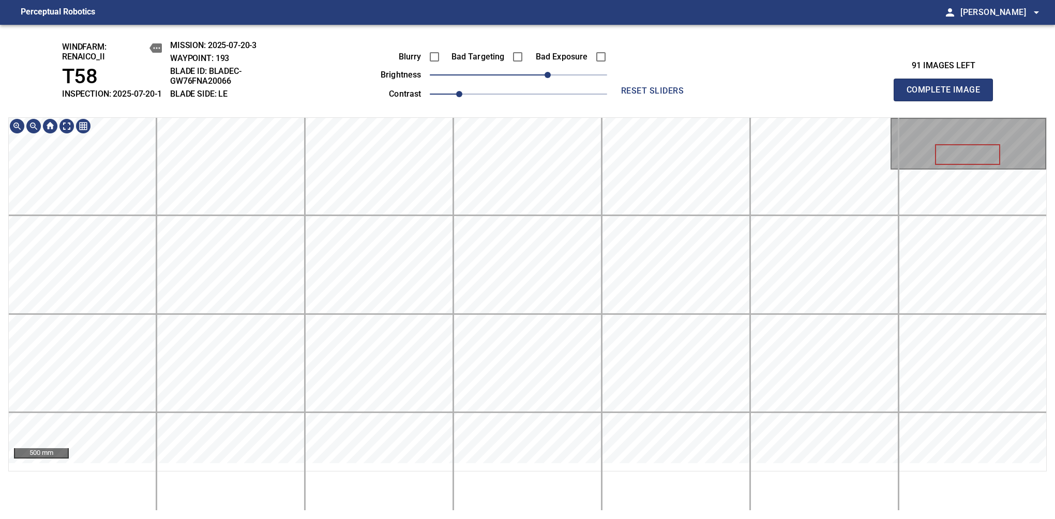
click at [948, 95] on span "Complete Image" at bounding box center [943, 90] width 77 height 14
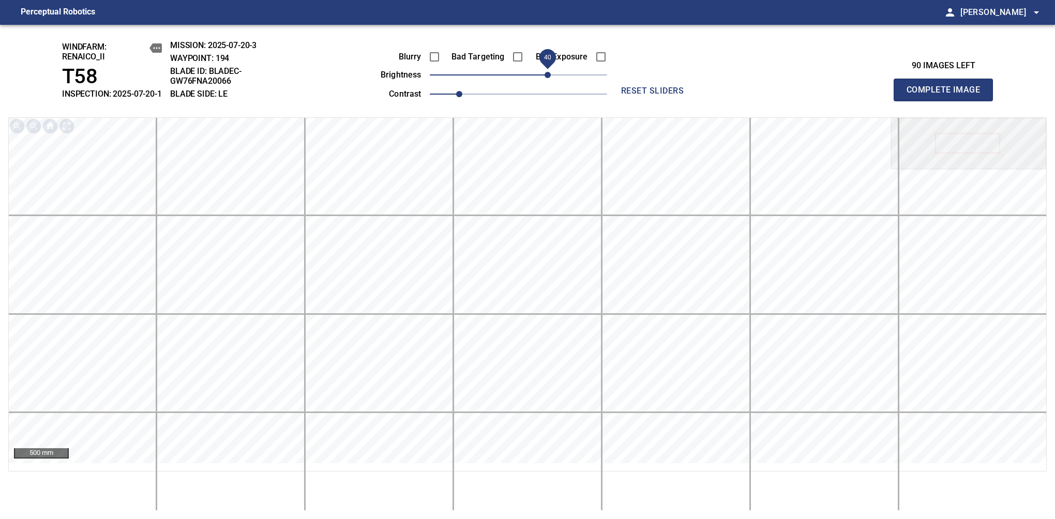
drag, startPoint x: 527, startPoint y: 87, endPoint x: 545, endPoint y: 82, distance: 18.3
click at [545, 78] on span "40" at bounding box center [548, 75] width 6 height 6
click at [948, 95] on span "Complete Image" at bounding box center [943, 90] width 77 height 14
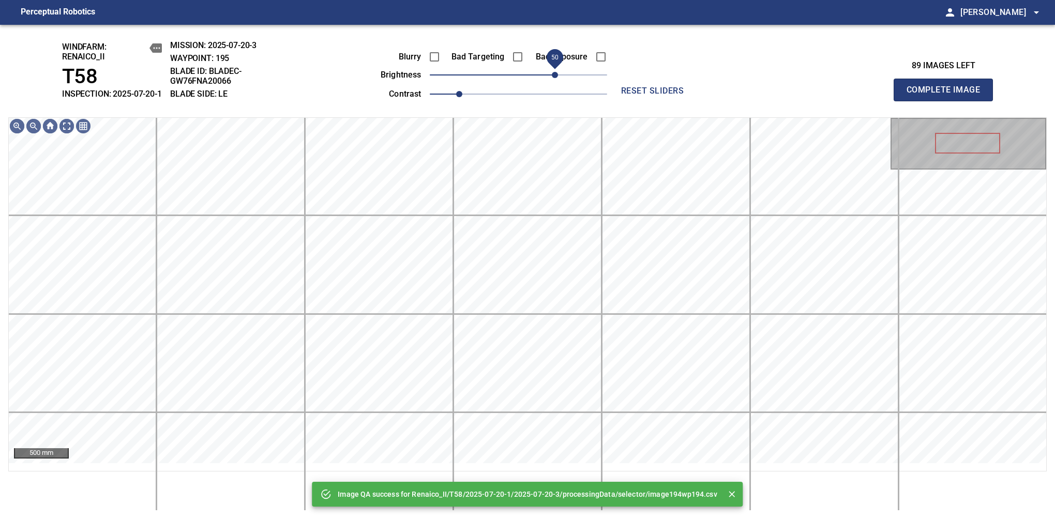
drag, startPoint x: 545, startPoint y: 82, endPoint x: 553, endPoint y: 79, distance: 9.3
click at [553, 79] on span "50" at bounding box center [518, 75] width 177 height 14
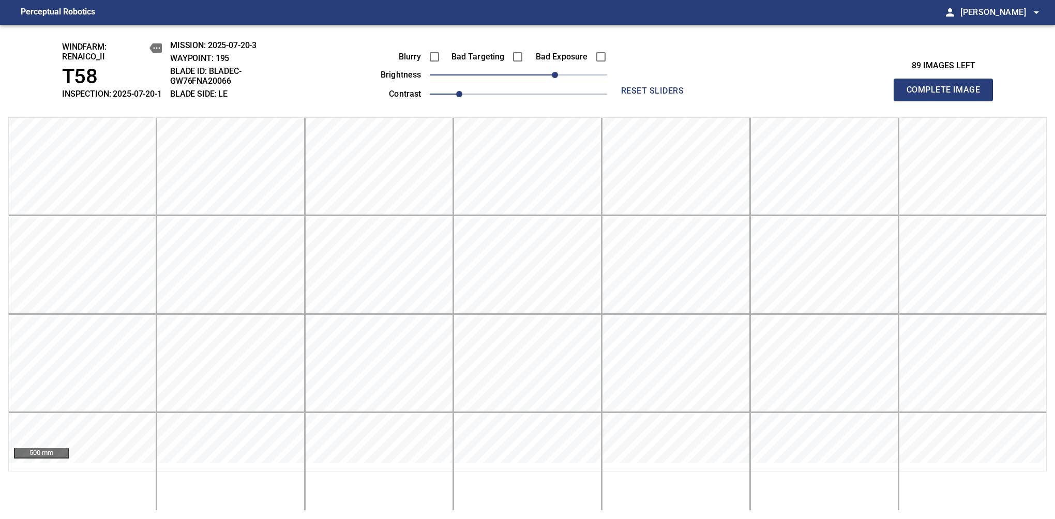
click at [948, 95] on span "Complete Image" at bounding box center [943, 90] width 77 height 14
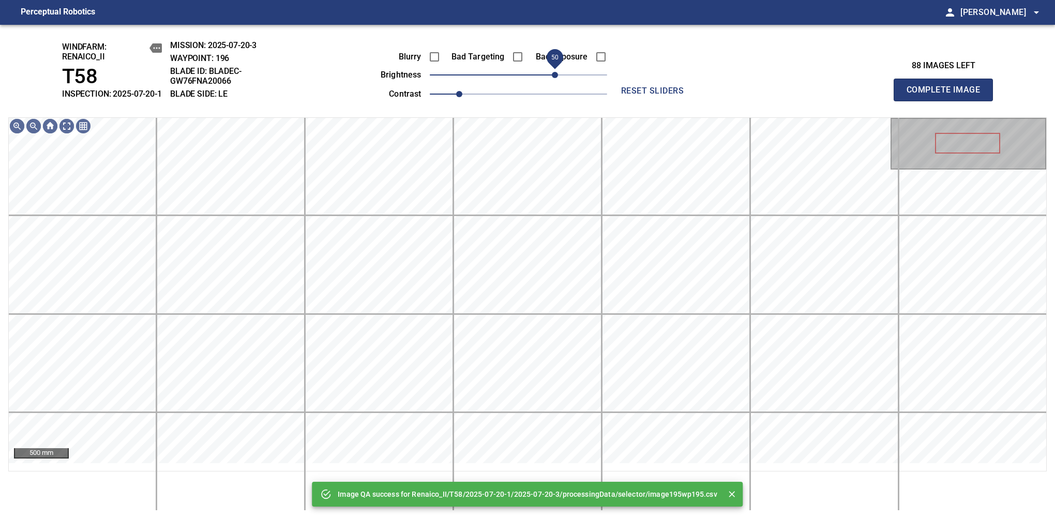
click at [554, 78] on span "50" at bounding box center [555, 75] width 6 height 6
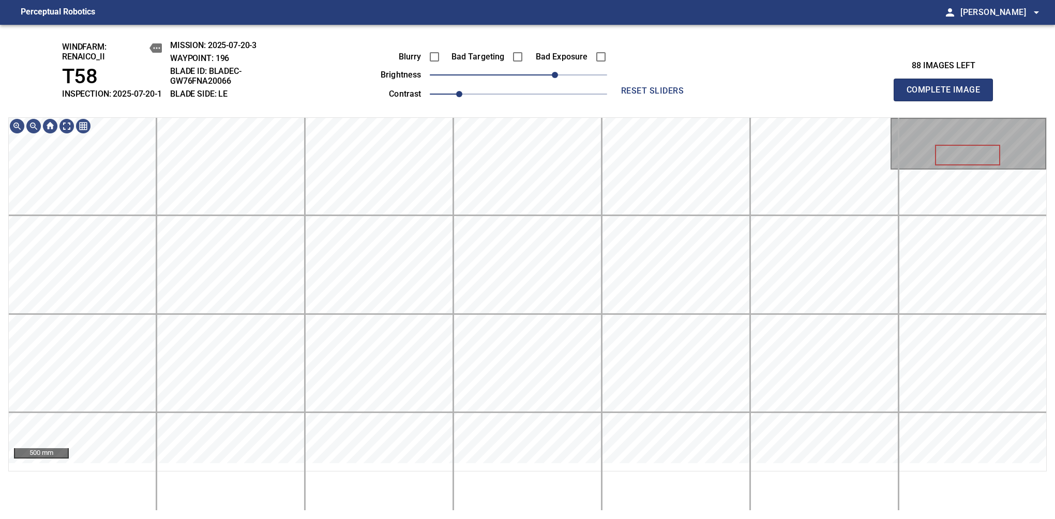
click at [948, 95] on span "Complete Image" at bounding box center [943, 90] width 77 height 14
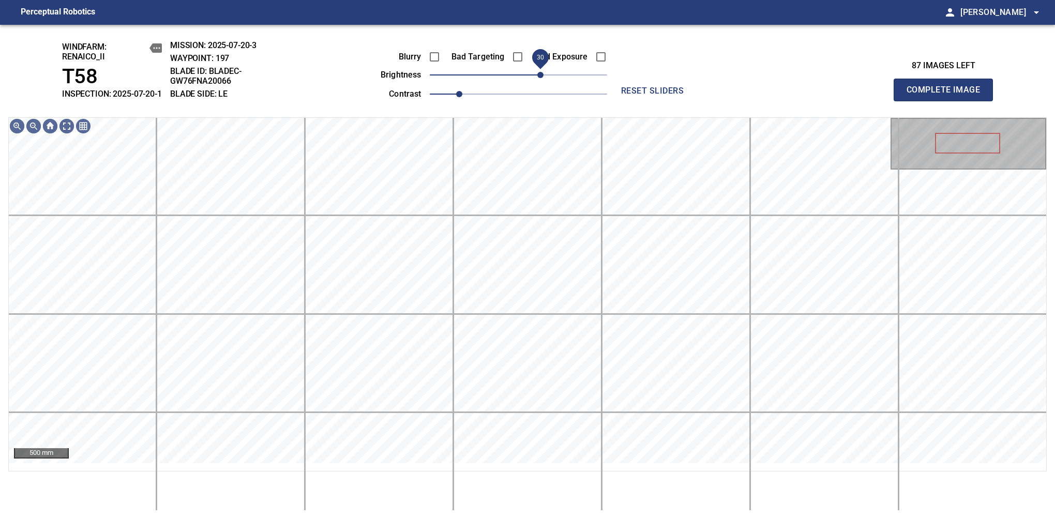
drag, startPoint x: 529, startPoint y: 86, endPoint x: 542, endPoint y: 81, distance: 13.9
click at [542, 78] on span "30" at bounding box center [540, 75] width 6 height 6
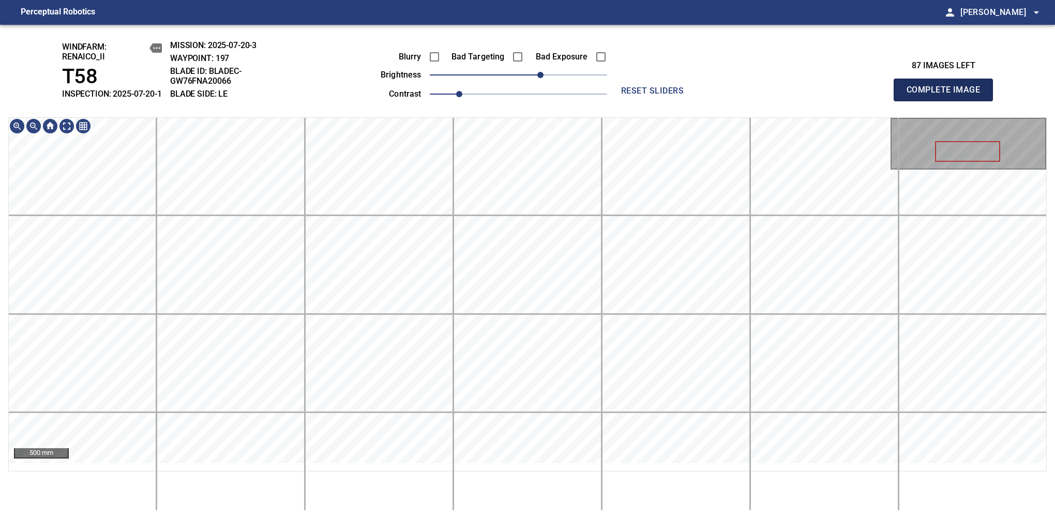
click at [948, 95] on span "Complete Image" at bounding box center [943, 90] width 77 height 14
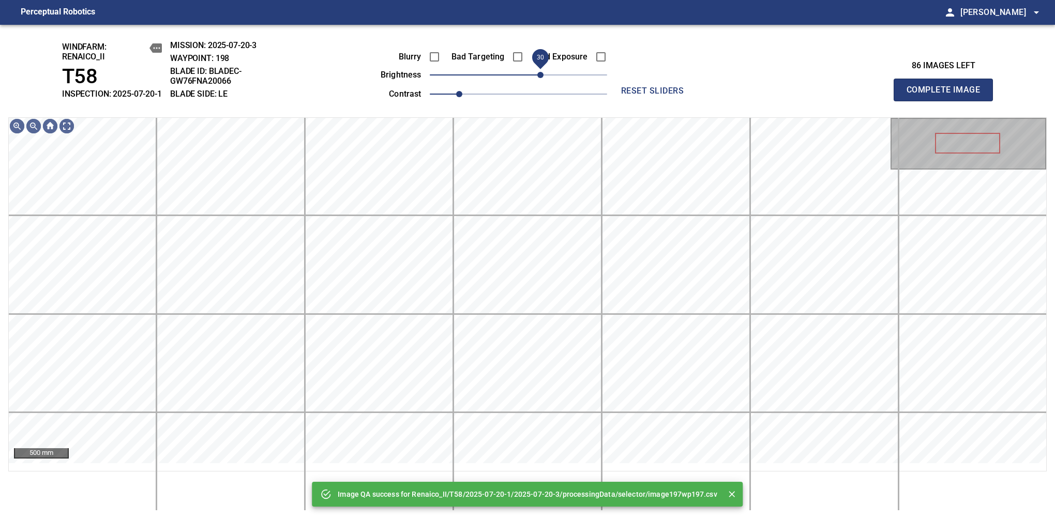
drag, startPoint x: 517, startPoint y: 81, endPoint x: 543, endPoint y: 86, distance: 26.9
click at [543, 78] on span "30" at bounding box center [540, 75] width 6 height 6
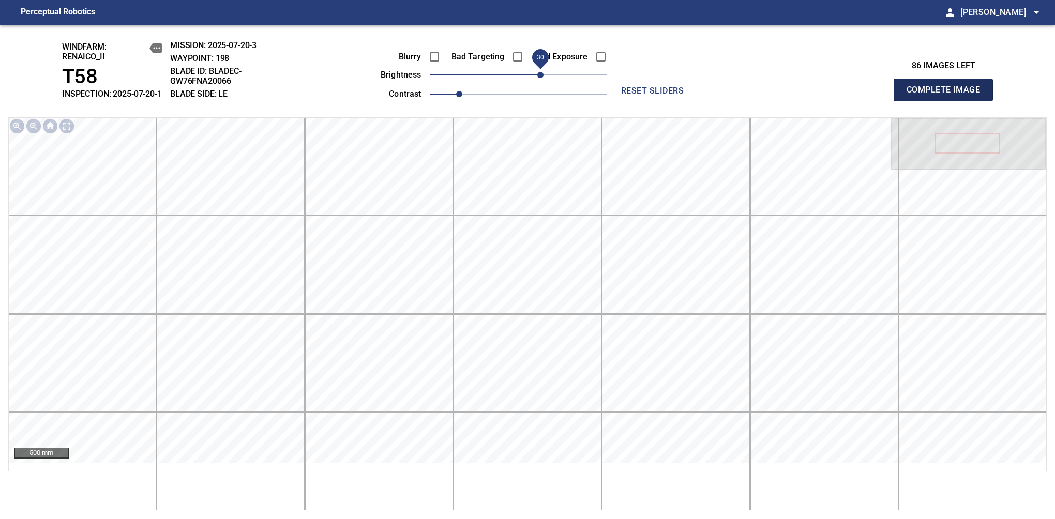
click at [948, 95] on span "Complete Image" at bounding box center [943, 90] width 77 height 14
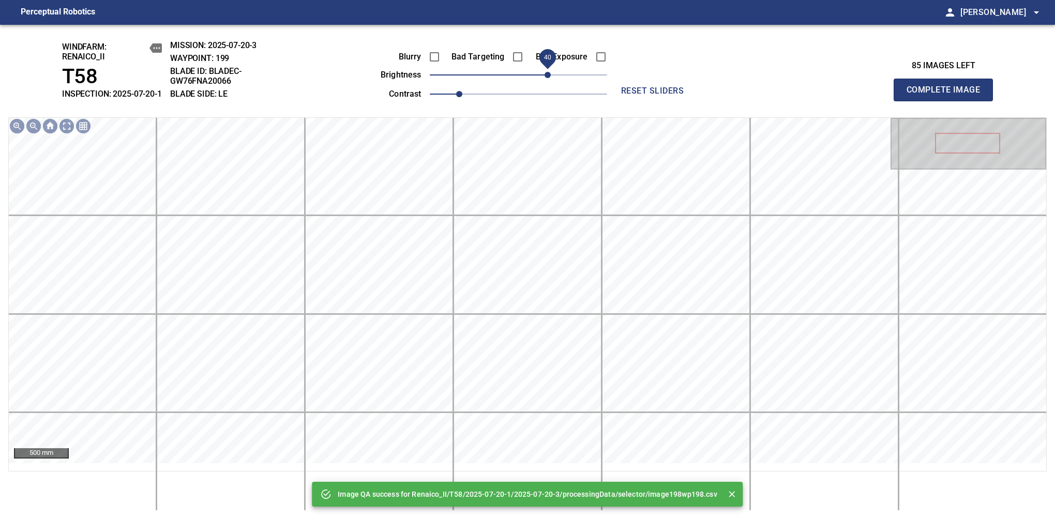
drag, startPoint x: 531, startPoint y: 86, endPoint x: 545, endPoint y: 87, distance: 14.1
click at [545, 82] on span "40" at bounding box center [518, 75] width 177 height 14
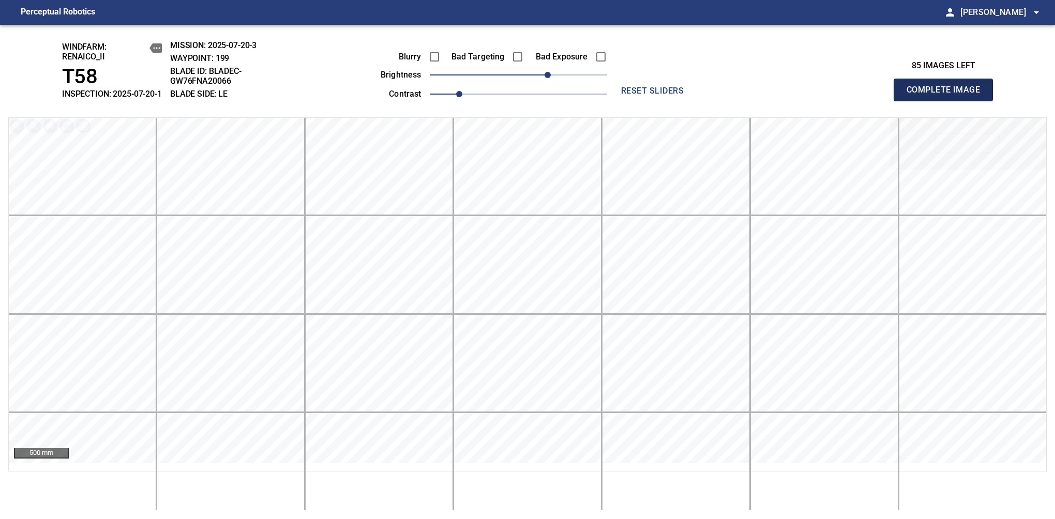
click at [948, 95] on span "Complete Image" at bounding box center [943, 90] width 77 height 14
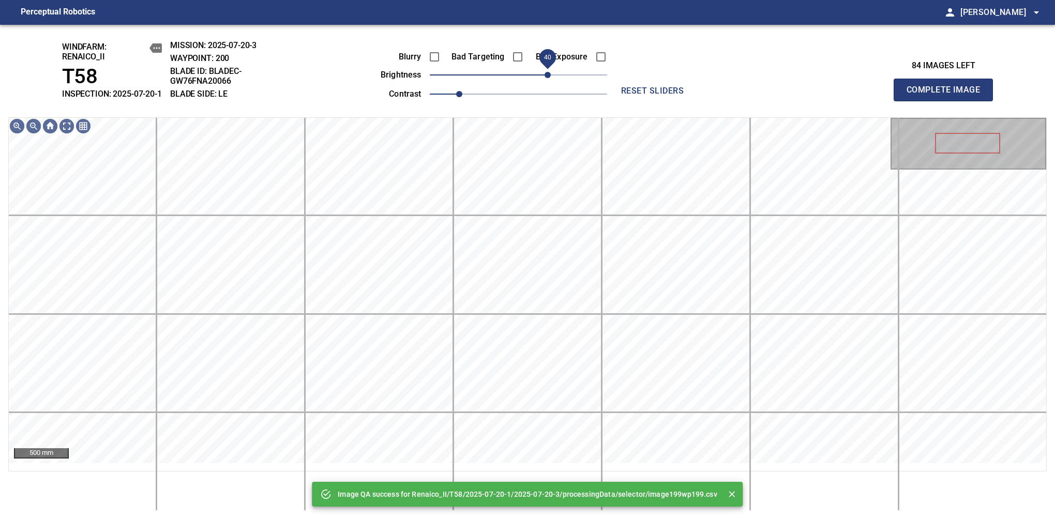
drag, startPoint x: 545, startPoint y: 87, endPoint x: 546, endPoint y: 81, distance: 6.9
click at [546, 81] on span "40" at bounding box center [518, 75] width 177 height 14
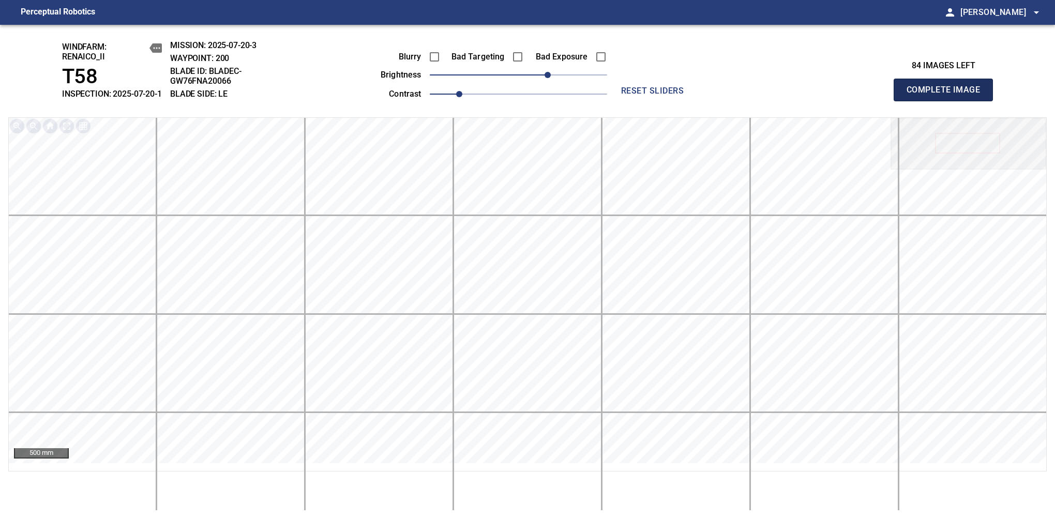
click at [948, 95] on span "Complete Image" at bounding box center [943, 90] width 77 height 14
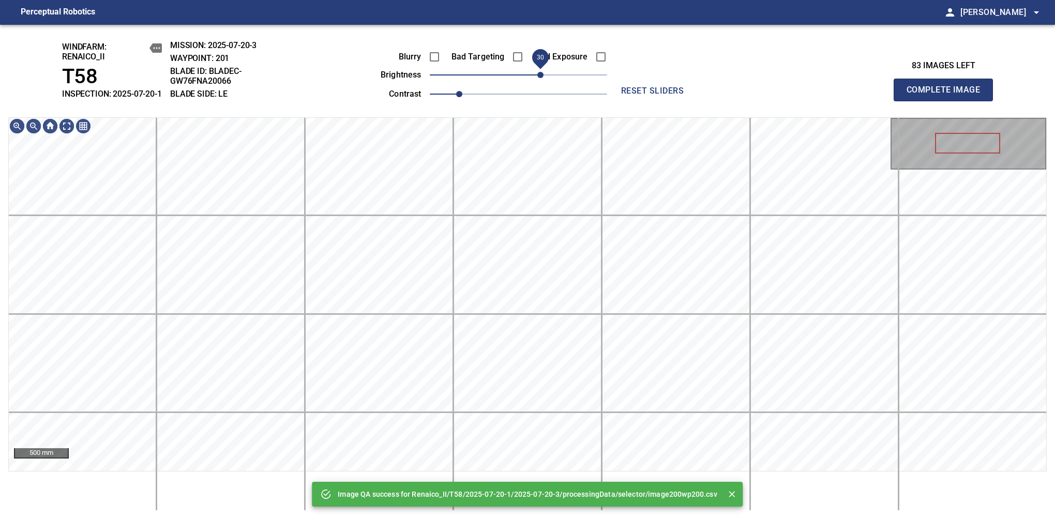
drag, startPoint x: 541, startPoint y: 77, endPoint x: 540, endPoint y: 93, distance: 16.1
click at [540, 82] on span "30" at bounding box center [518, 75] width 177 height 14
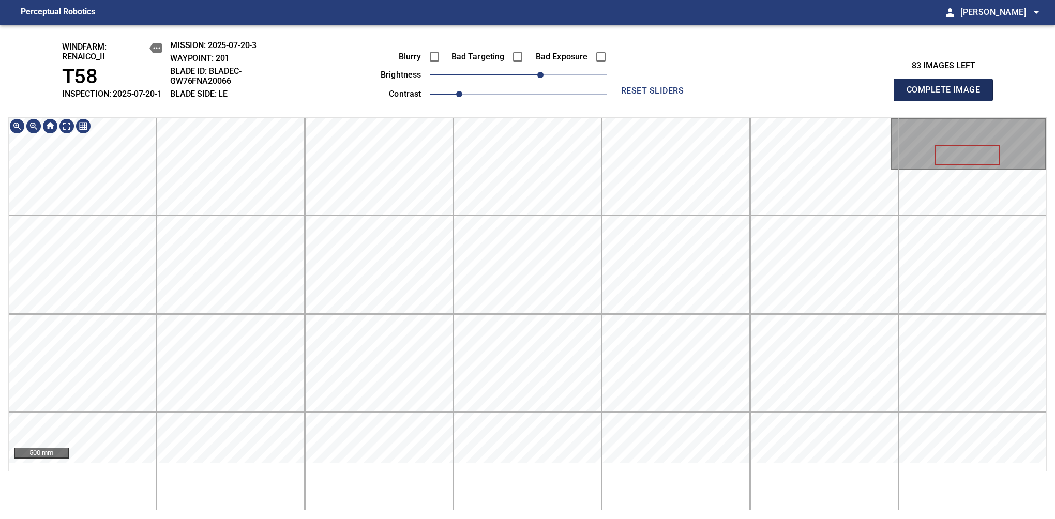
click at [948, 95] on span "Complete Image" at bounding box center [943, 90] width 77 height 14
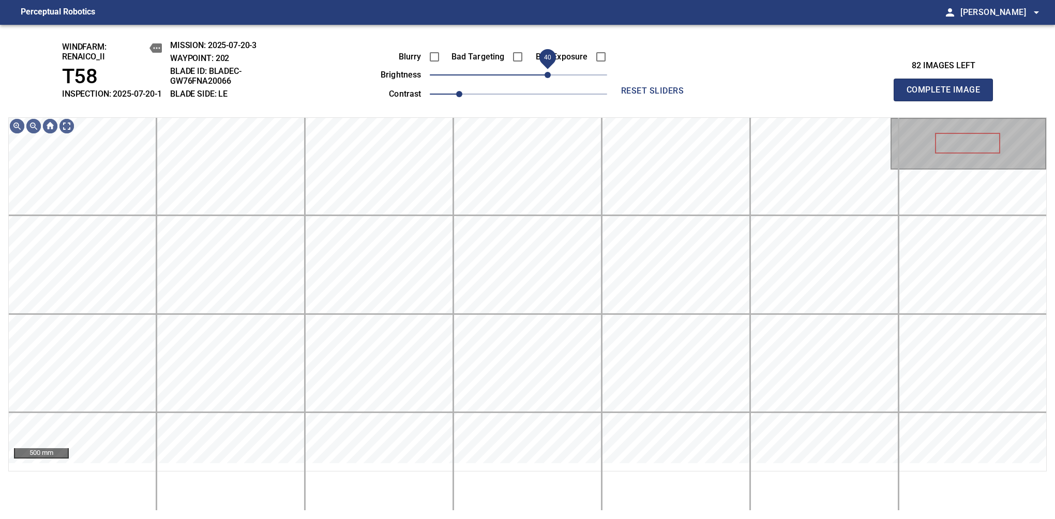
drag, startPoint x: 527, startPoint y: 86, endPoint x: 546, endPoint y: 77, distance: 21.7
click at [546, 77] on span "40" at bounding box center [548, 75] width 6 height 6
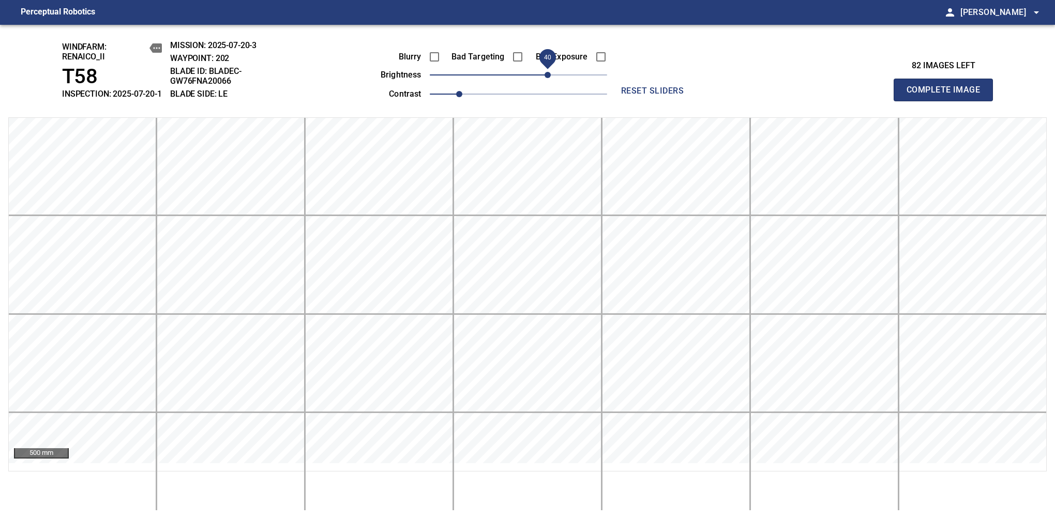
click at [948, 95] on span "Complete Image" at bounding box center [943, 90] width 77 height 14
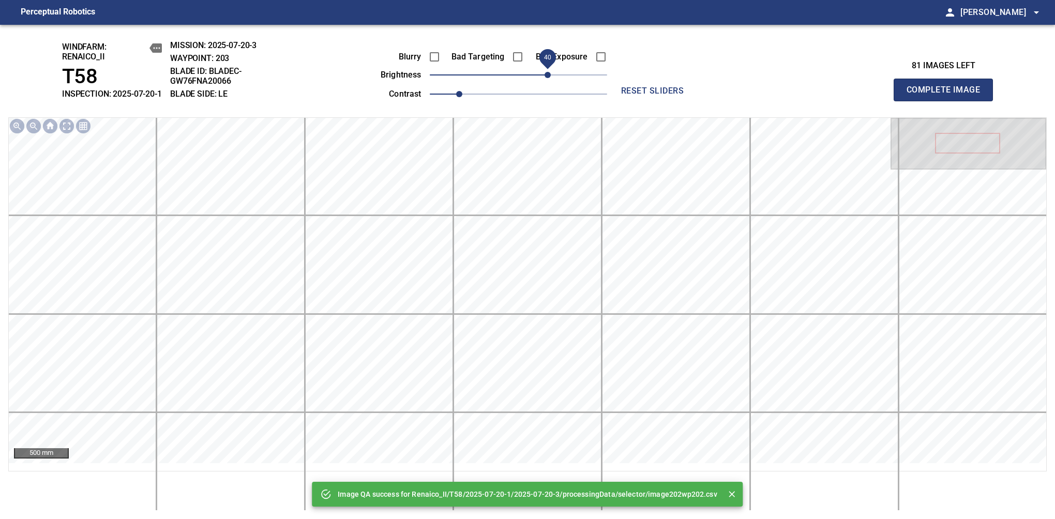
click at [550, 82] on span "40" at bounding box center [518, 75] width 177 height 14
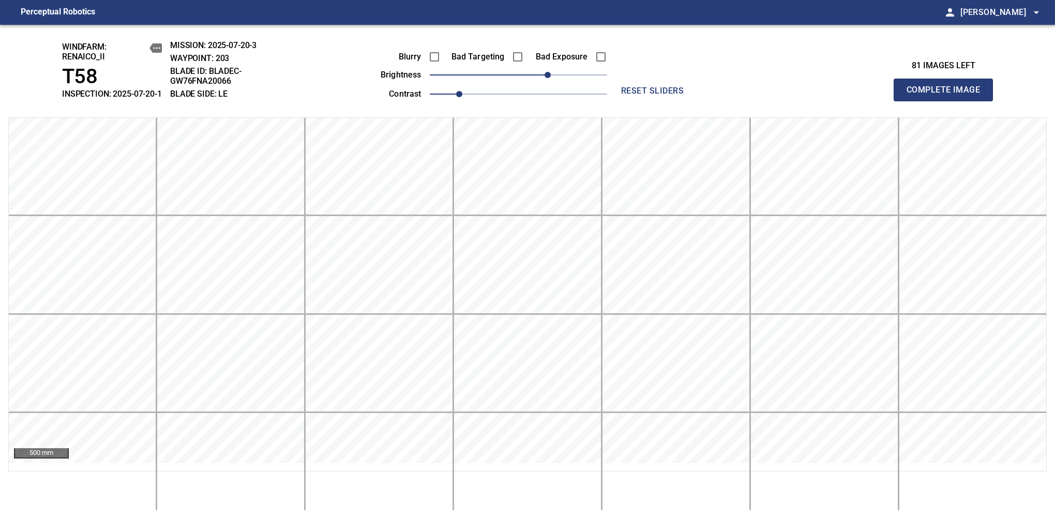
click at [948, 95] on span "Complete Image" at bounding box center [943, 90] width 77 height 14
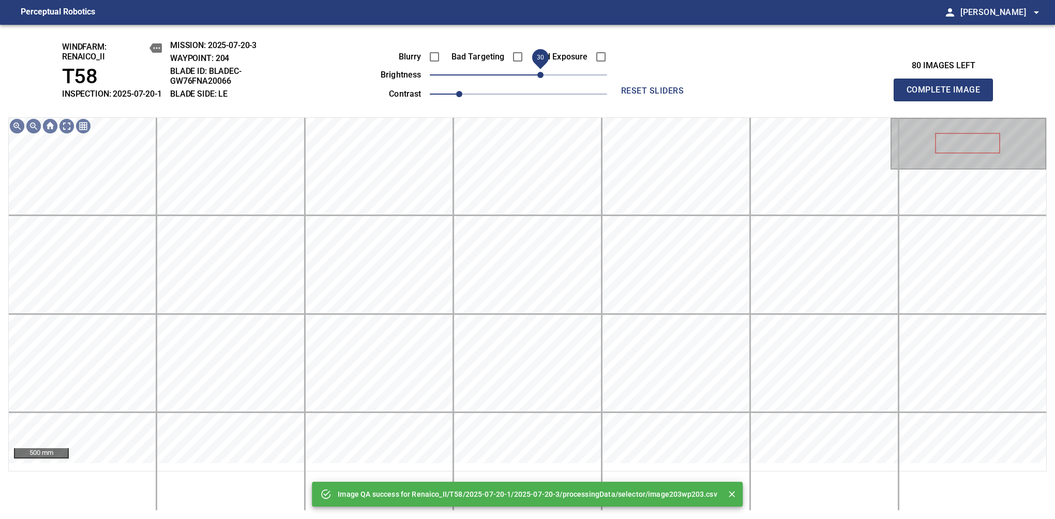
click at [542, 82] on span "30" at bounding box center [518, 75] width 177 height 14
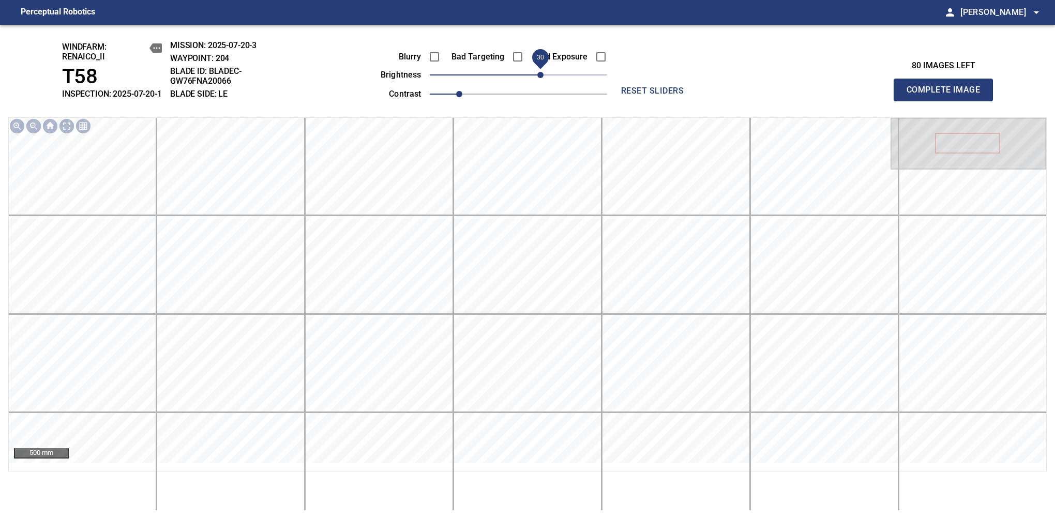
click at [948, 95] on span "Complete Image" at bounding box center [943, 90] width 77 height 14
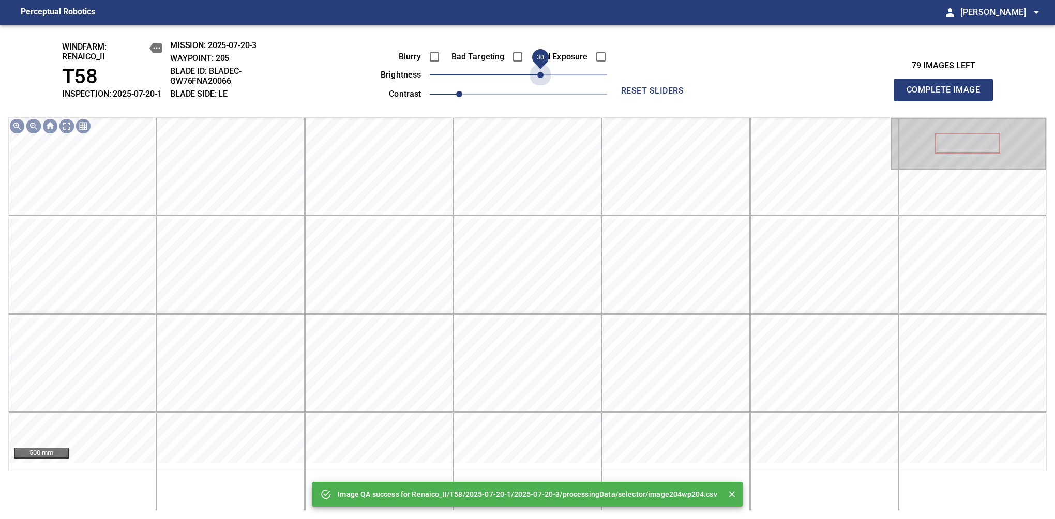
click at [542, 82] on span "30" at bounding box center [518, 75] width 177 height 14
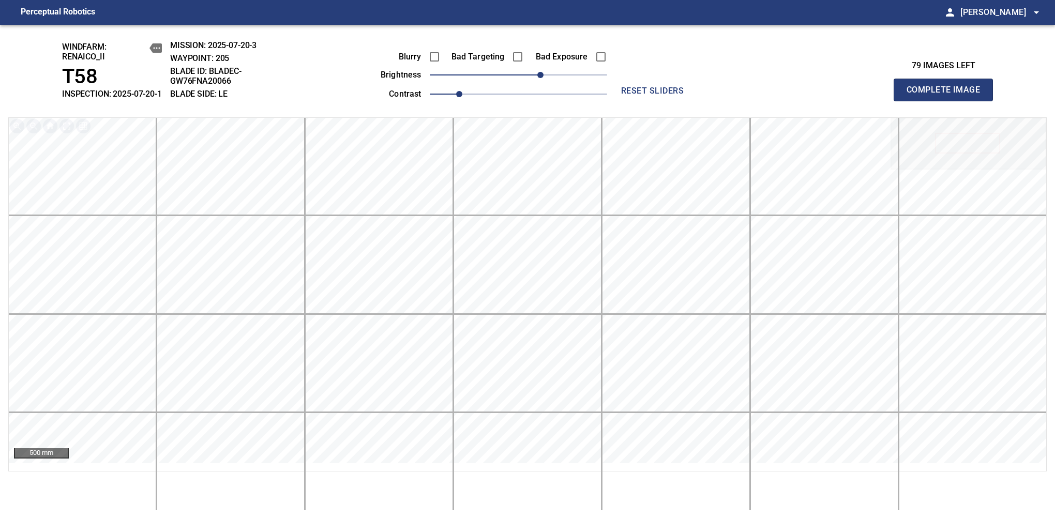
click at [948, 95] on span "Complete Image" at bounding box center [943, 90] width 77 height 14
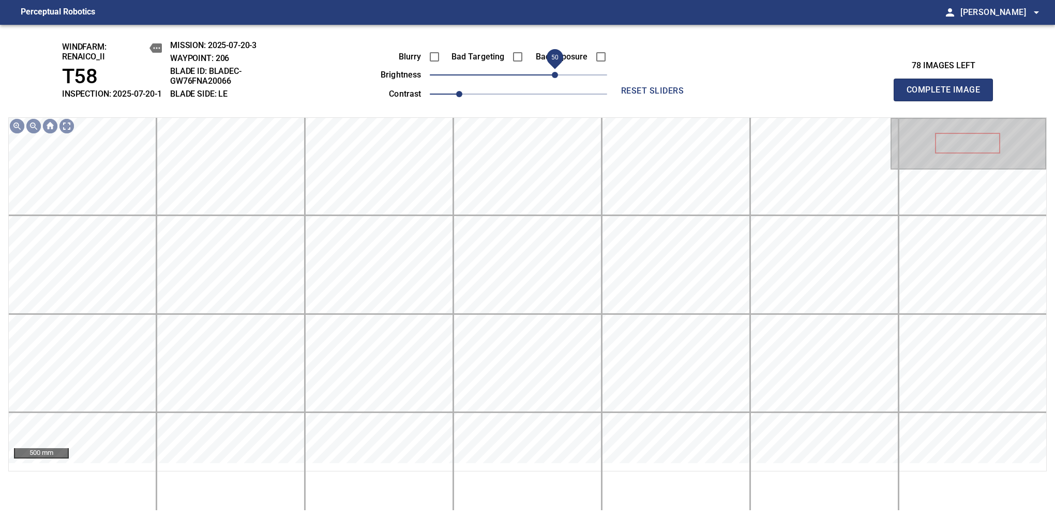
drag, startPoint x: 542, startPoint y: 82, endPoint x: 556, endPoint y: 82, distance: 14.5
click at [556, 78] on span "50" at bounding box center [555, 75] width 6 height 6
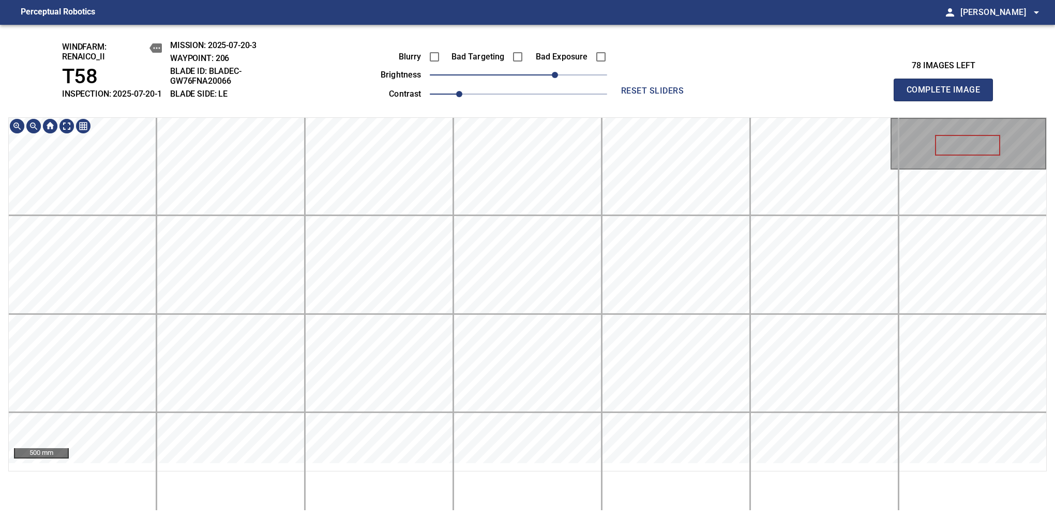
click at [511, 83] on div "windfarm: Renaico_II T58 INSPECTION: 2025-07-20-1 MISSION: 2025-07-20-3 WAYPOIN…" at bounding box center [527, 272] width 1055 height 495
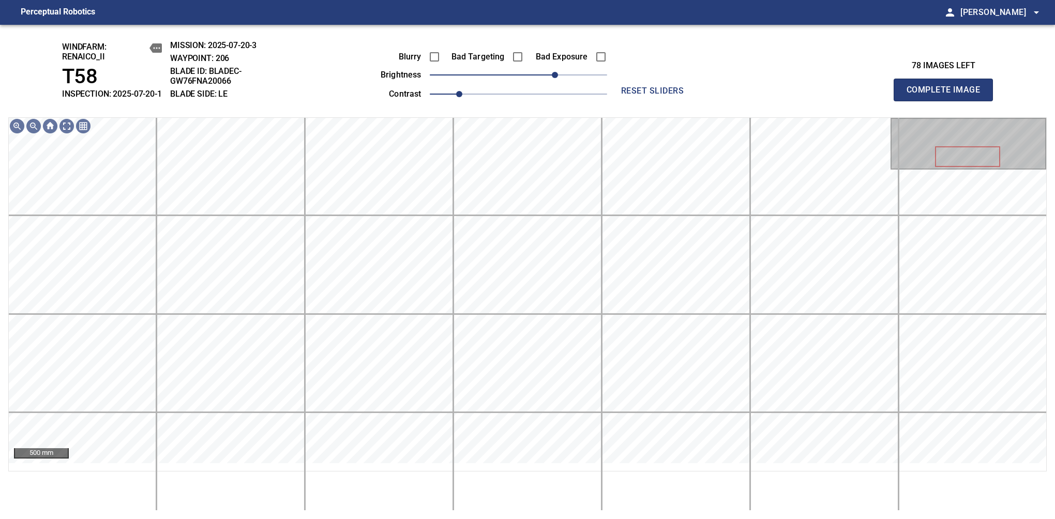
click at [948, 95] on span "Complete Image" at bounding box center [943, 90] width 77 height 14
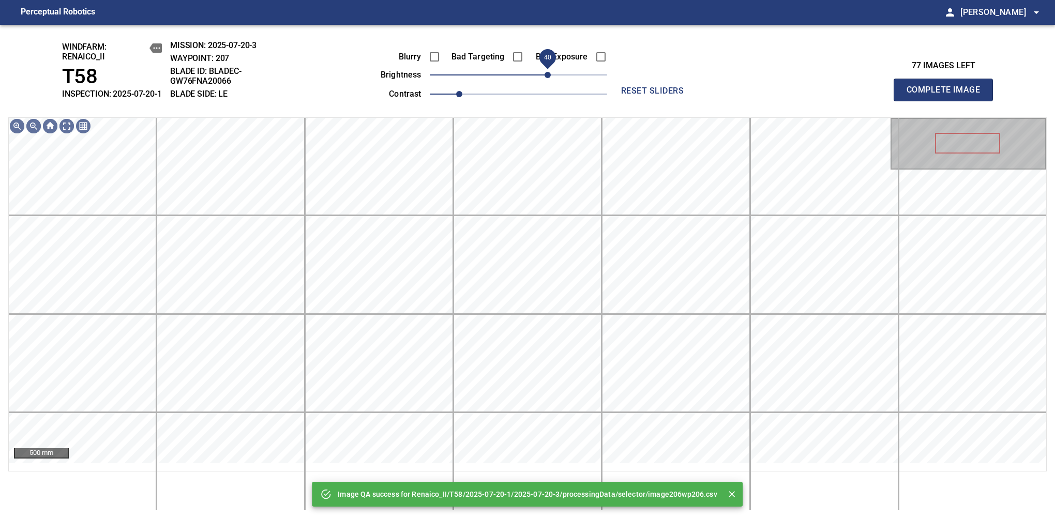
drag, startPoint x: 538, startPoint y: 91, endPoint x: 545, endPoint y: 89, distance: 6.9
click at [545, 82] on span "40" at bounding box center [518, 75] width 177 height 14
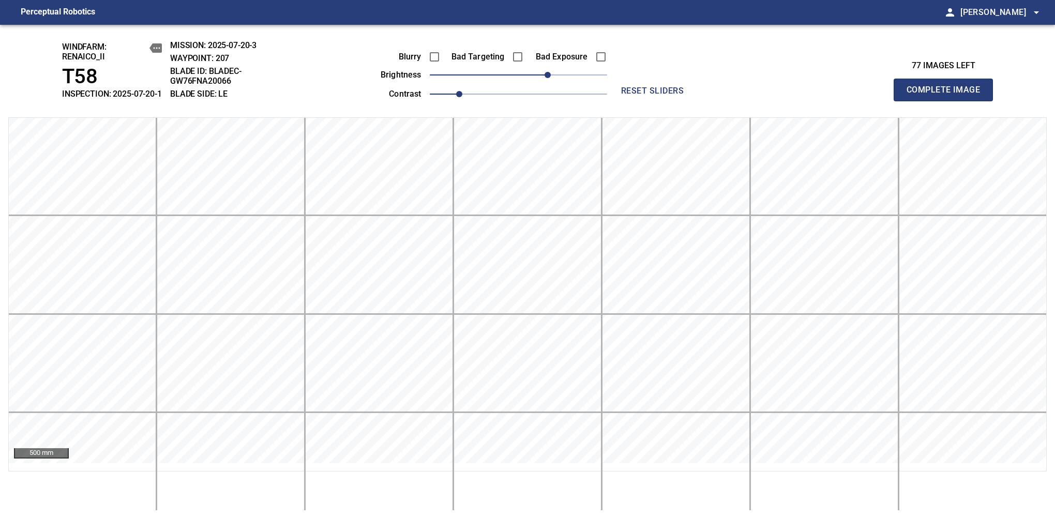
click at [948, 95] on span "Complete Image" at bounding box center [943, 90] width 77 height 14
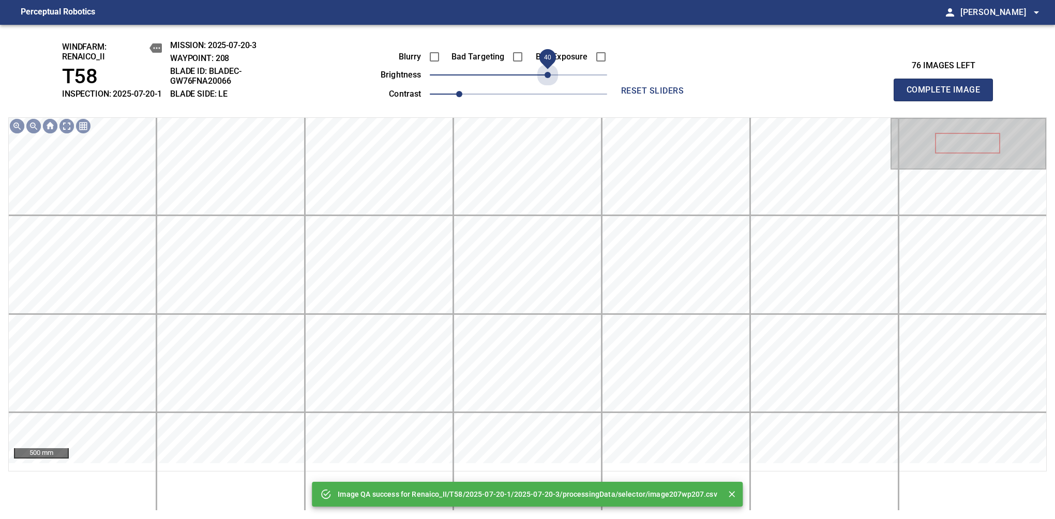
click at [545, 82] on span "40" at bounding box center [518, 75] width 177 height 14
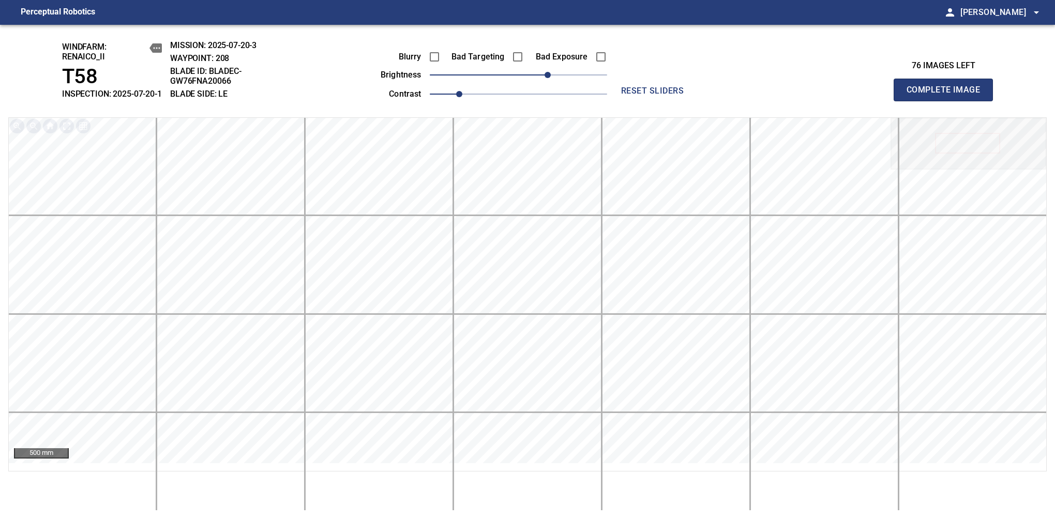
click at [948, 95] on span "Complete Image" at bounding box center [943, 90] width 77 height 14
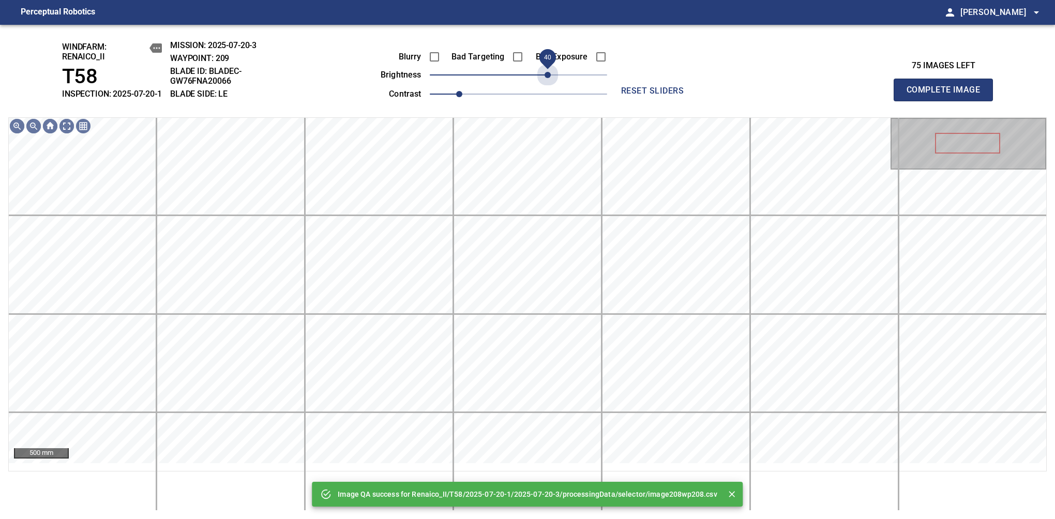
click at [550, 82] on span "40" at bounding box center [518, 75] width 177 height 14
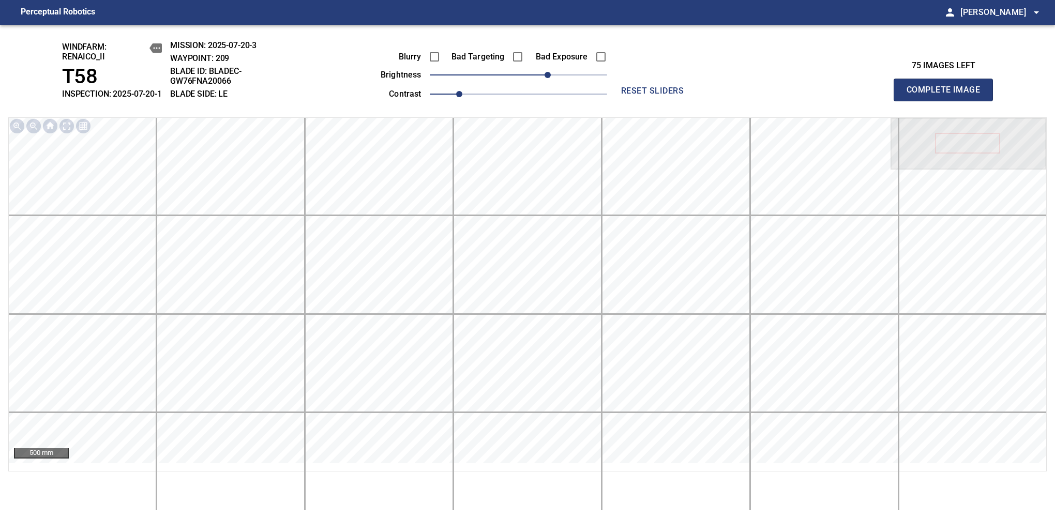
click at [948, 95] on span "Complete Image" at bounding box center [943, 90] width 77 height 14
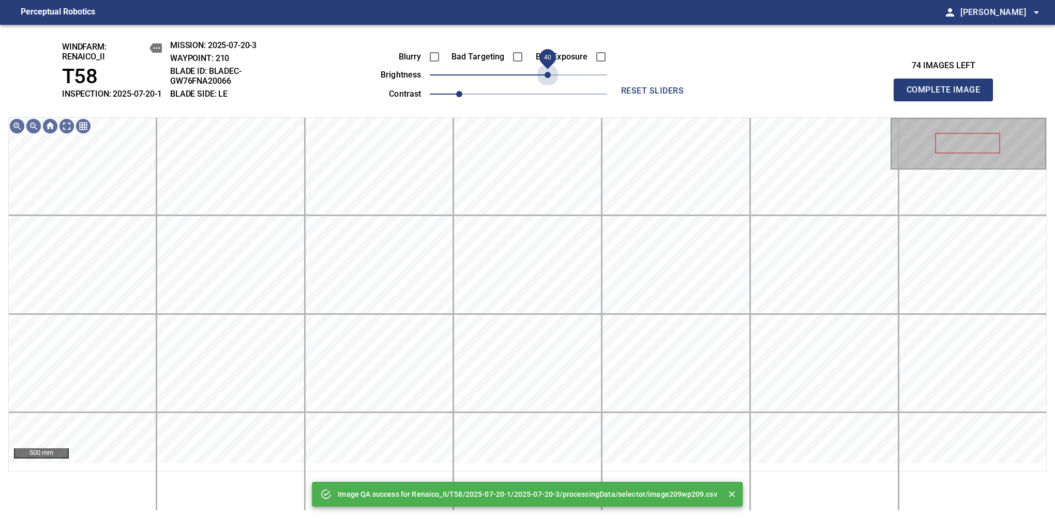
click at [550, 82] on span "40" at bounding box center [518, 75] width 177 height 14
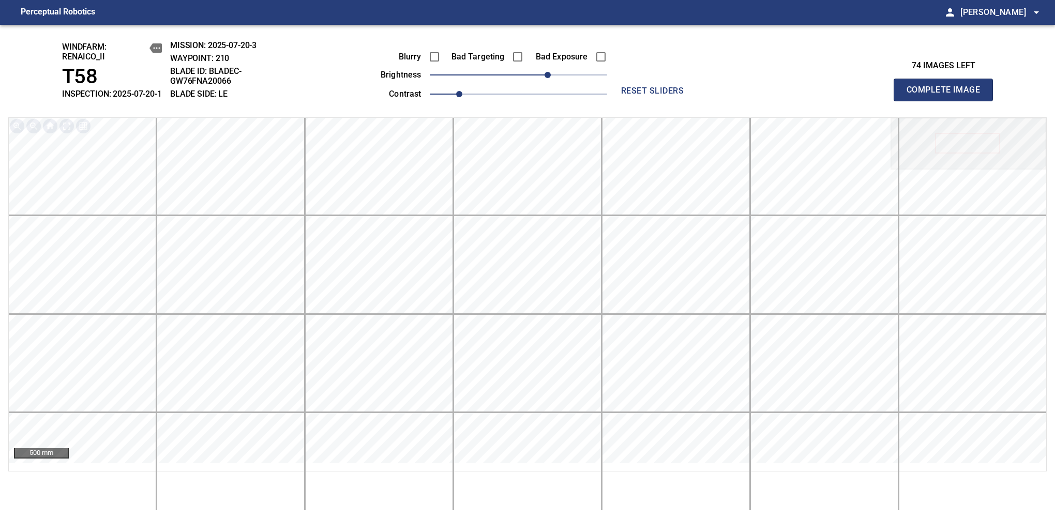
click at [948, 95] on span "Complete Image" at bounding box center [943, 90] width 77 height 14
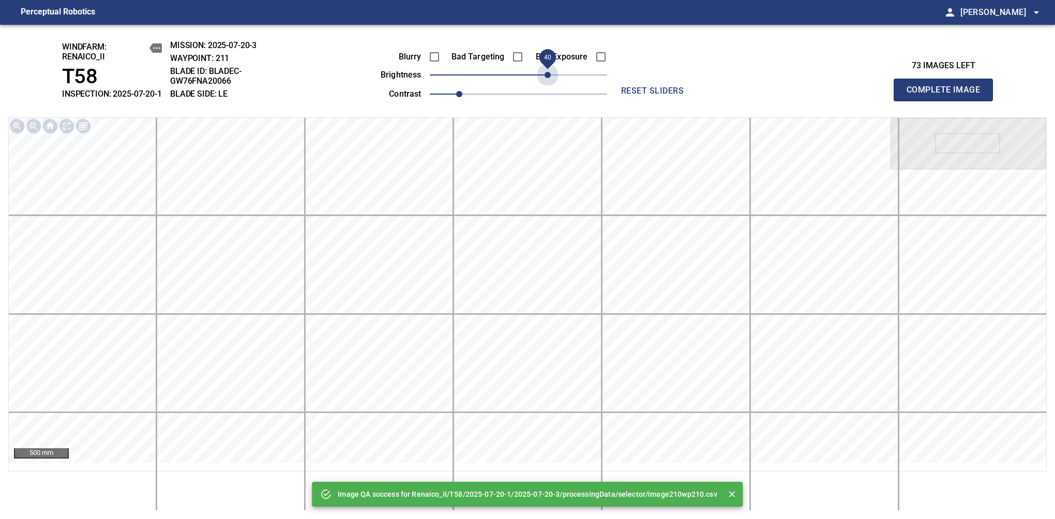
click at [550, 82] on span "40" at bounding box center [518, 75] width 177 height 14
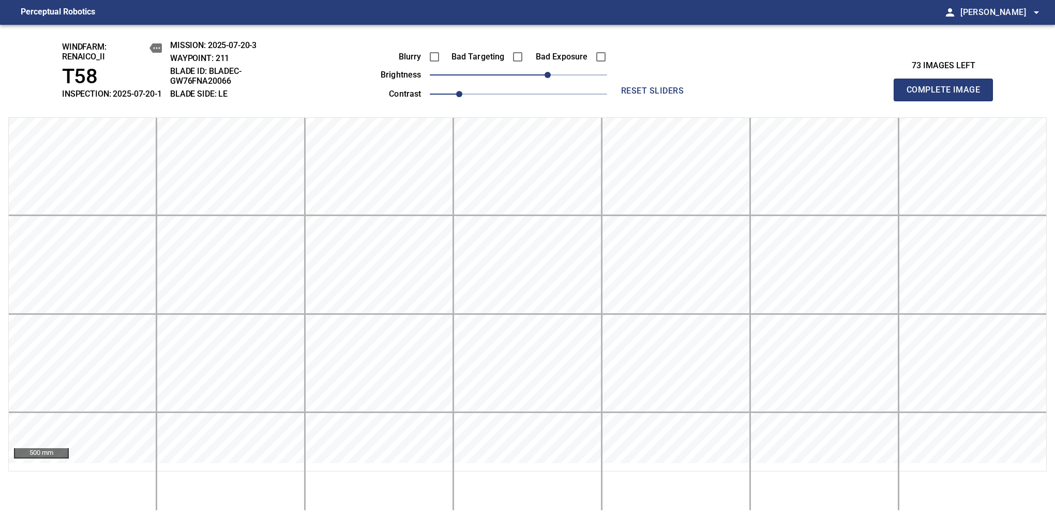
click at [948, 95] on span "Complete Image" at bounding box center [943, 90] width 77 height 14
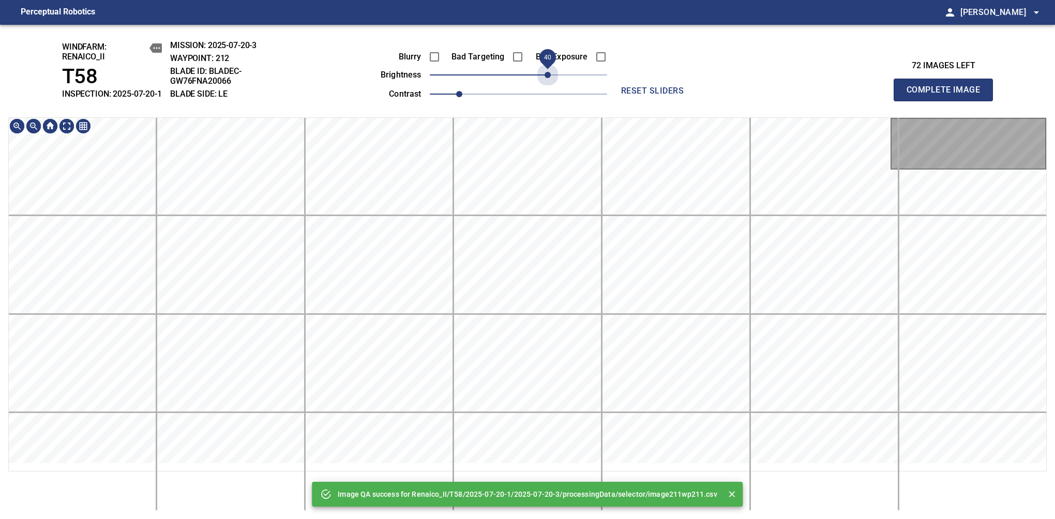
click at [550, 82] on span "40" at bounding box center [518, 75] width 177 height 14
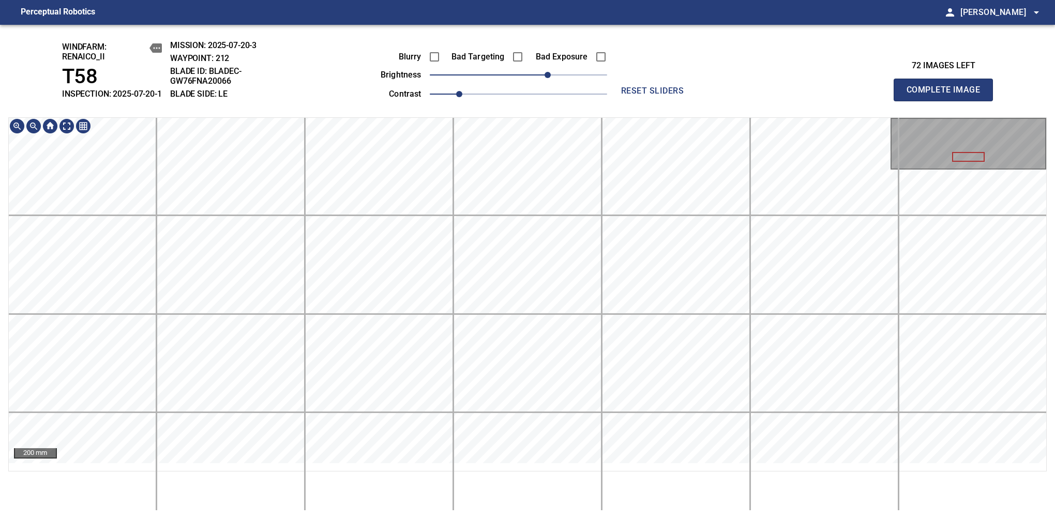
click at [490, 118] on div "windfarm: Renaico_II T58 INSPECTION: 2025-07-20-1 MISSION: 2025-07-20-3 WAYPOIN…" at bounding box center [527, 272] width 1055 height 495
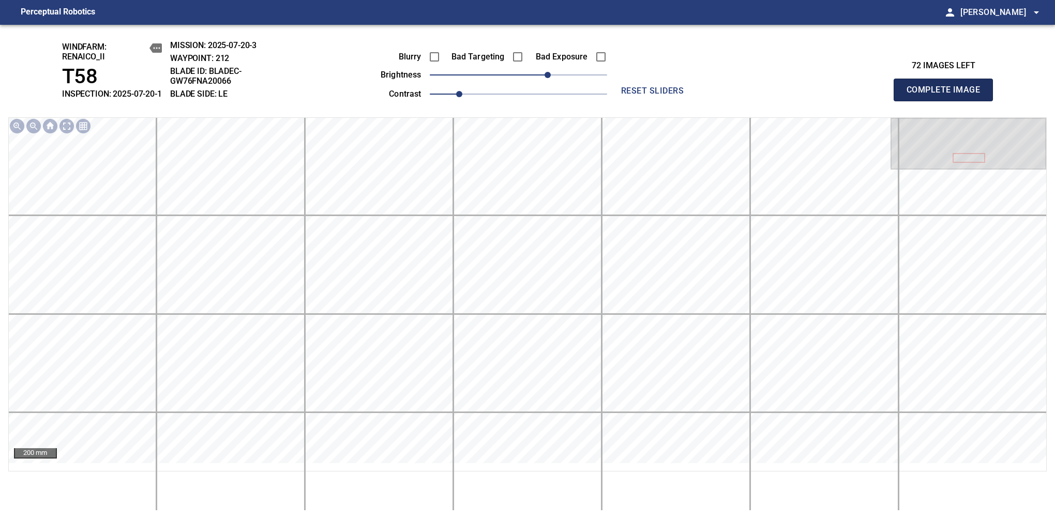
click at [948, 95] on span "Complete Image" at bounding box center [943, 90] width 77 height 14
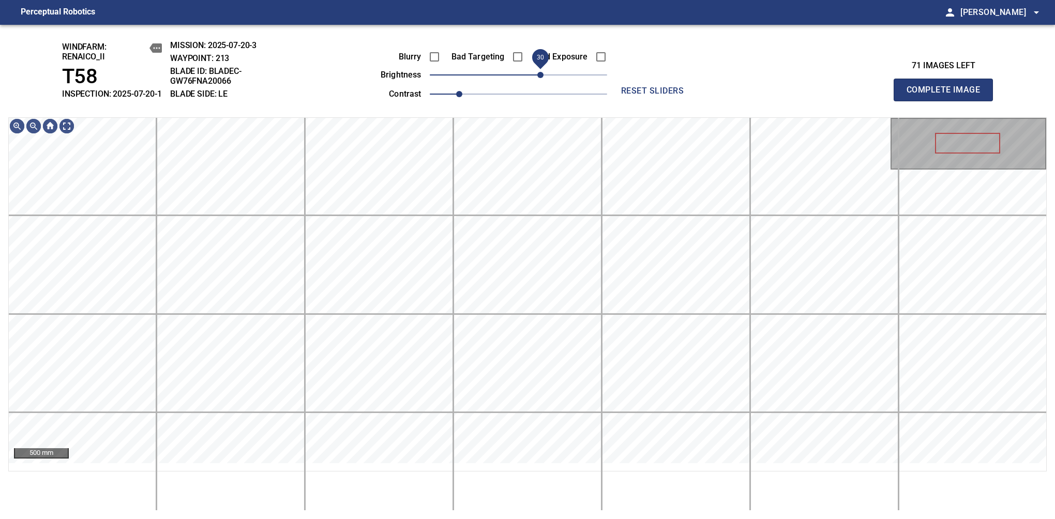
drag, startPoint x: 521, startPoint y: 85, endPoint x: 537, endPoint y: 84, distance: 16.6
click at [537, 78] on span "30" at bounding box center [540, 75] width 6 height 6
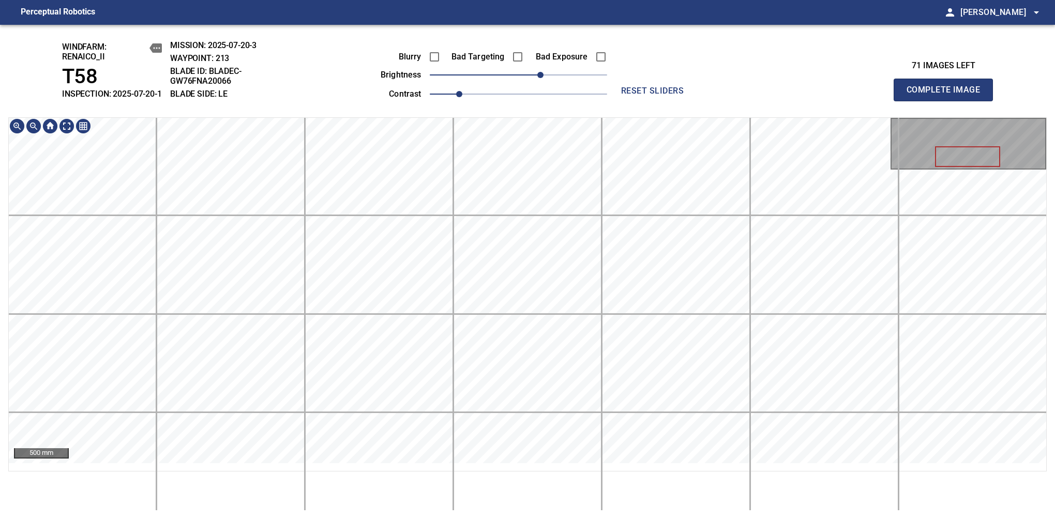
click at [495, 71] on div "windfarm: Renaico_II T58 INSPECTION: 2025-07-20-1 MISSION: 2025-07-20-3 WAYPOIN…" at bounding box center [527, 272] width 1055 height 495
click at [948, 95] on span "Complete Image" at bounding box center [943, 90] width 77 height 14
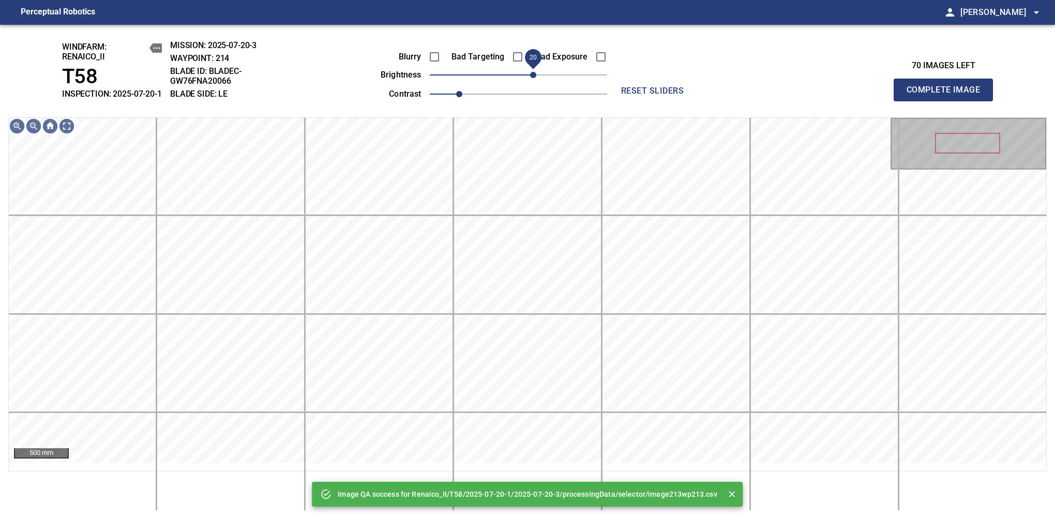
drag, startPoint x: 523, startPoint y: 89, endPoint x: 532, endPoint y: 85, distance: 9.0
click at [532, 78] on span "20" at bounding box center [533, 75] width 6 height 6
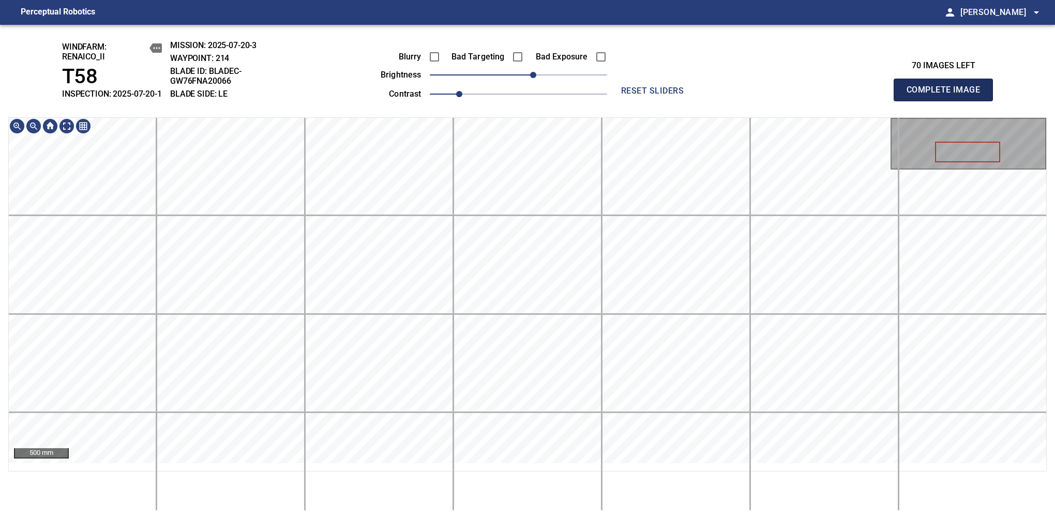
click at [948, 95] on span "Complete Image" at bounding box center [943, 90] width 77 height 14
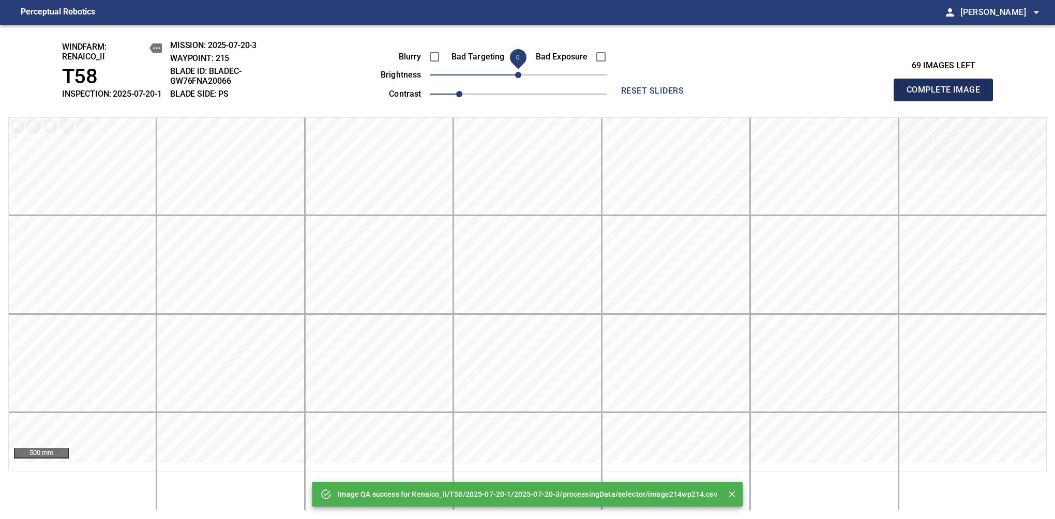
click at [948, 95] on span "Complete Image" at bounding box center [943, 90] width 77 height 14
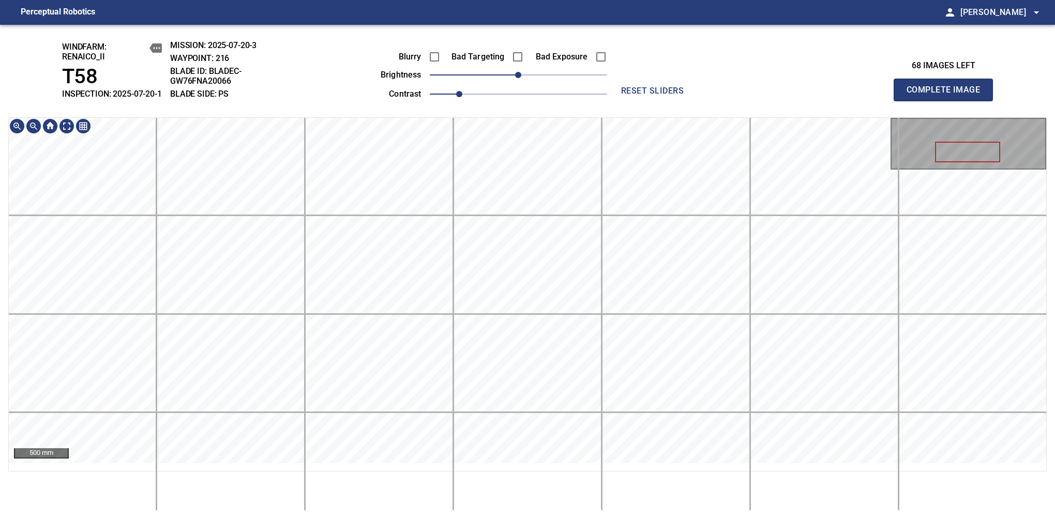
click at [948, 95] on span "Complete Image" at bounding box center [943, 90] width 77 height 14
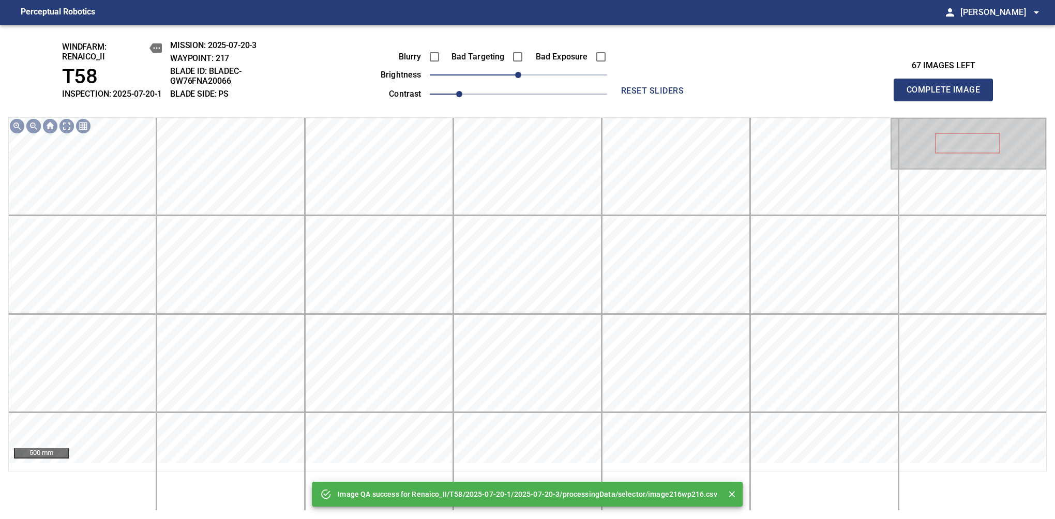
click at [484, 73] on div "Image QA success for Renaico_II/T58/2025-07-20-1/2025-07-20-3/processingData/se…" at bounding box center [527, 272] width 1055 height 495
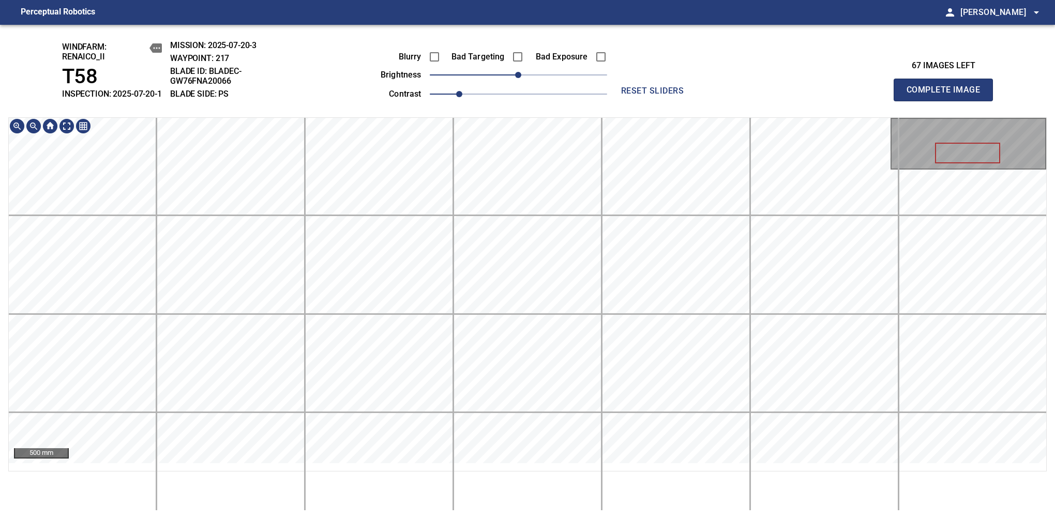
click at [948, 95] on span "Complete Image" at bounding box center [943, 90] width 77 height 14
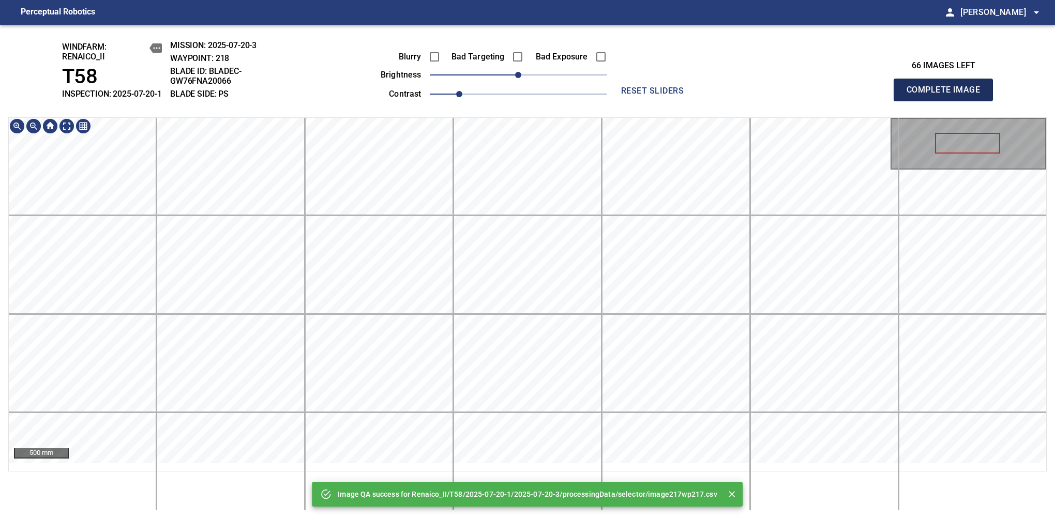
click at [948, 95] on span "Complete Image" at bounding box center [943, 90] width 77 height 14
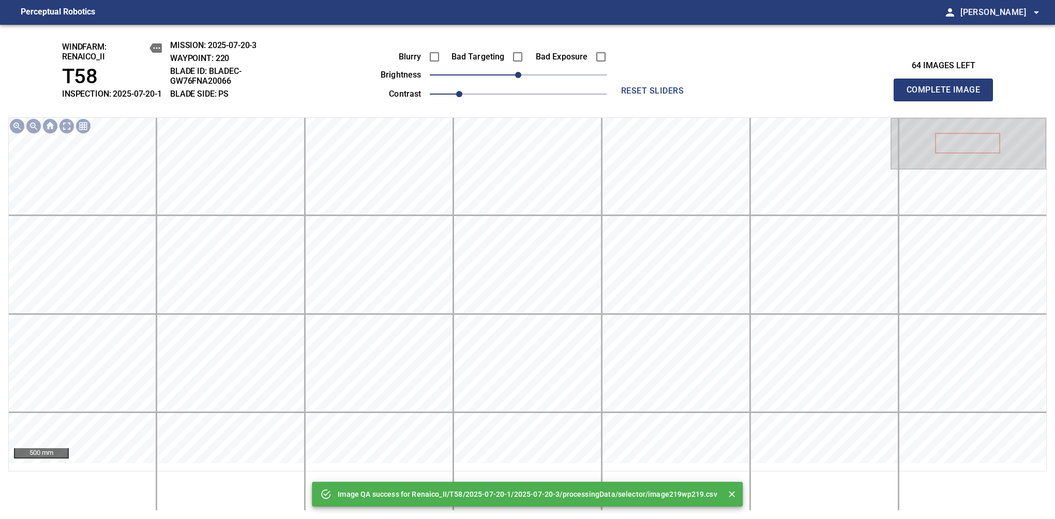
click at [948, 95] on span "Complete Image" at bounding box center [943, 90] width 77 height 14
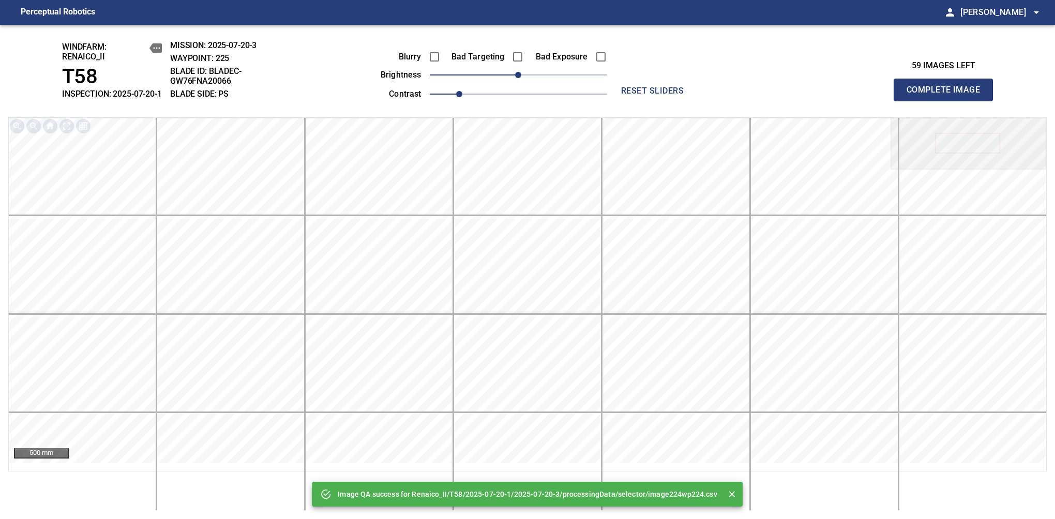
click at [948, 95] on span "Complete Image" at bounding box center [943, 90] width 77 height 14
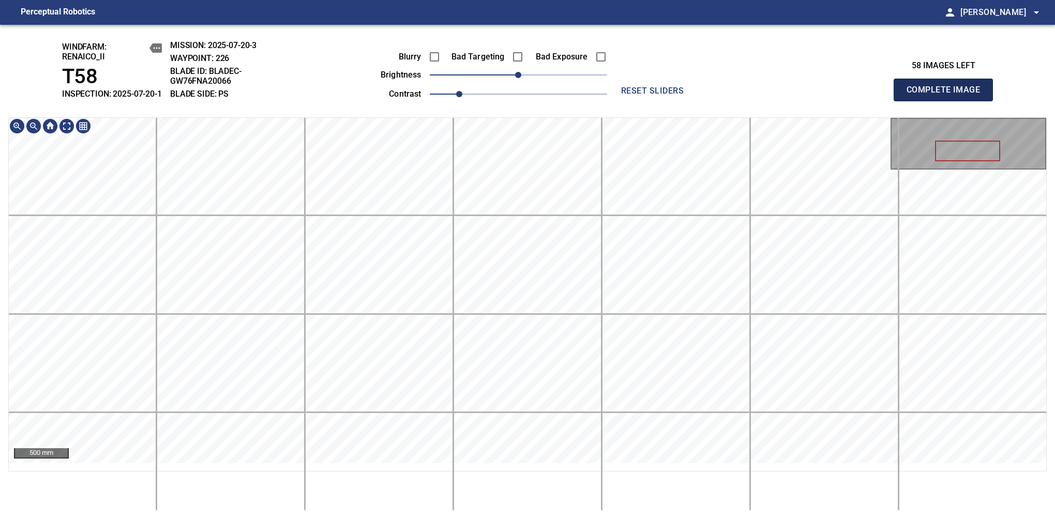
click at [948, 95] on span "Complete Image" at bounding box center [943, 90] width 77 height 14
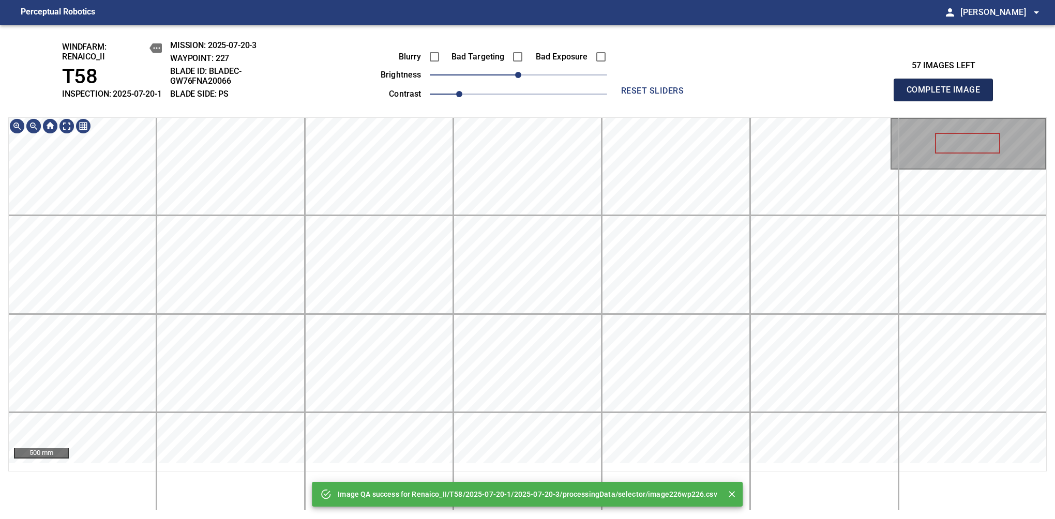
click at [948, 95] on span "Complete Image" at bounding box center [943, 90] width 77 height 14
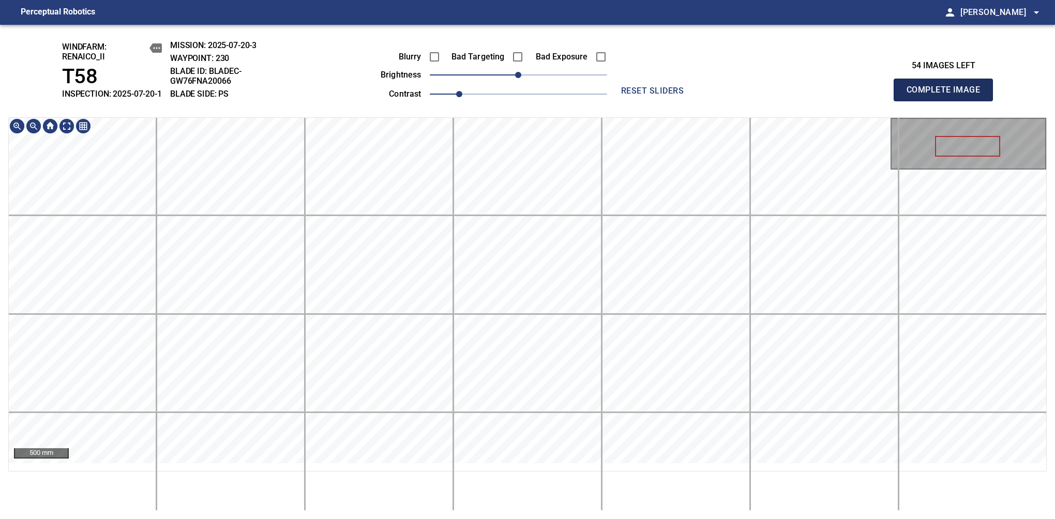
click at [948, 95] on span "Complete Image" at bounding box center [943, 90] width 77 height 14
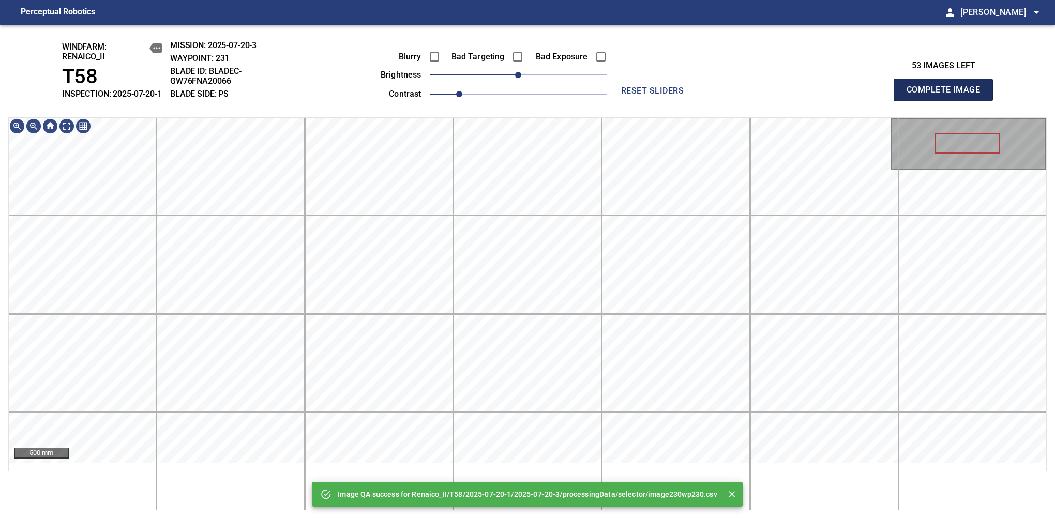
click at [948, 95] on span "Complete Image" at bounding box center [943, 90] width 77 height 14
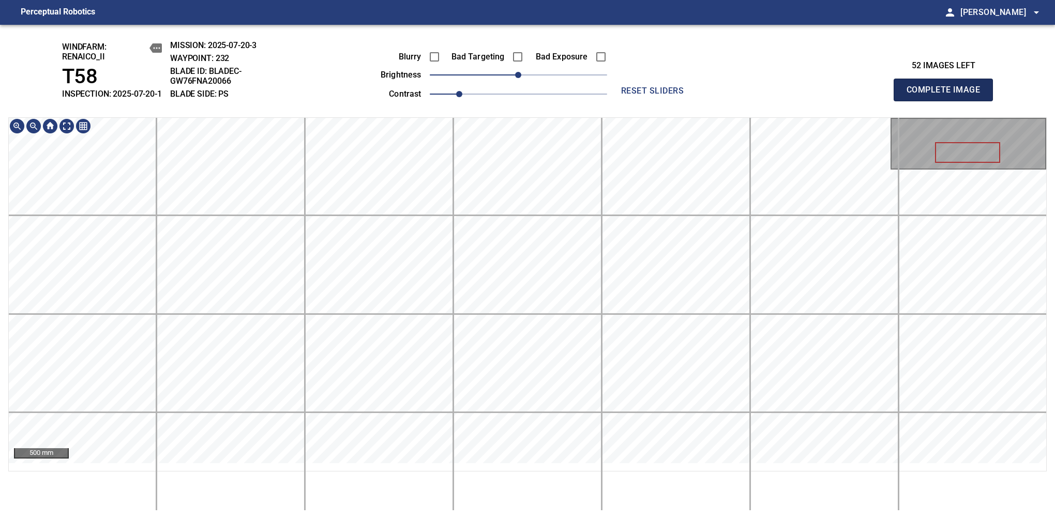
click at [948, 95] on span "Complete Image" at bounding box center [943, 90] width 77 height 14
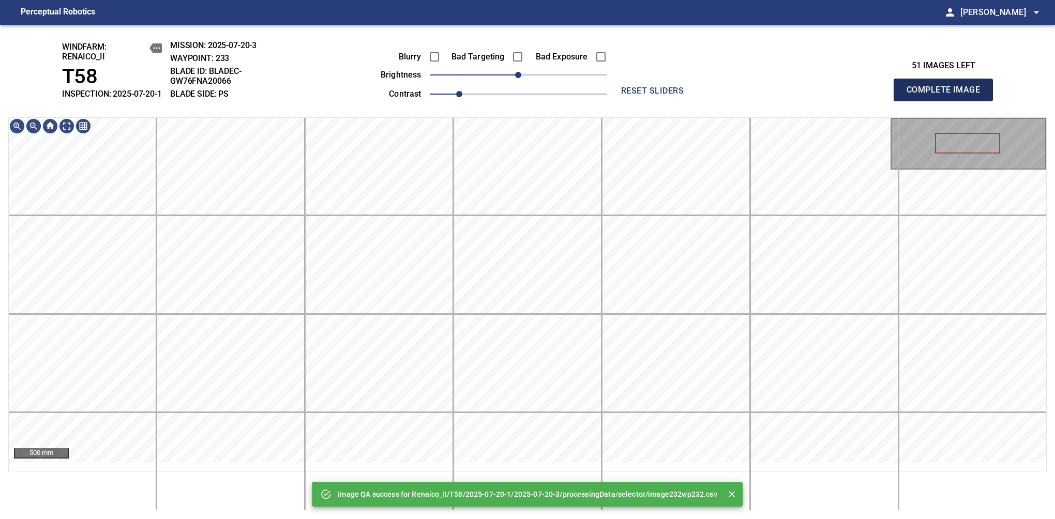
click at [948, 95] on span "Complete Image" at bounding box center [943, 90] width 77 height 14
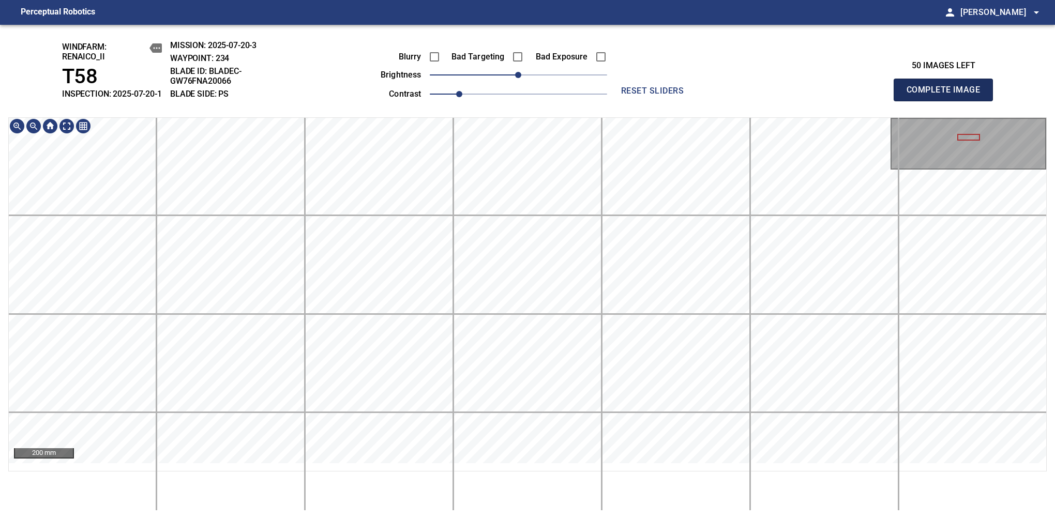
click at [948, 95] on span "Complete Image" at bounding box center [943, 90] width 77 height 14
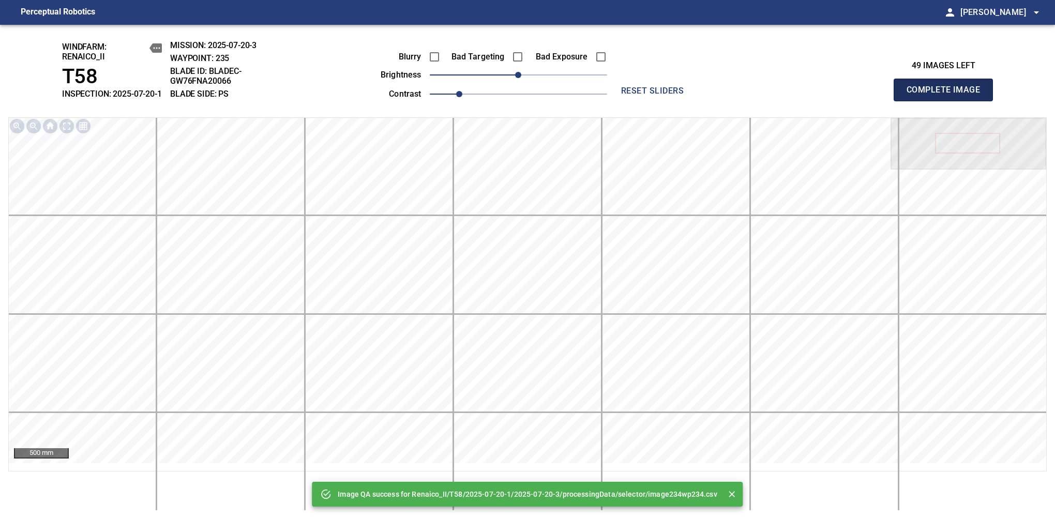
click at [948, 95] on span "Complete Image" at bounding box center [943, 90] width 77 height 14
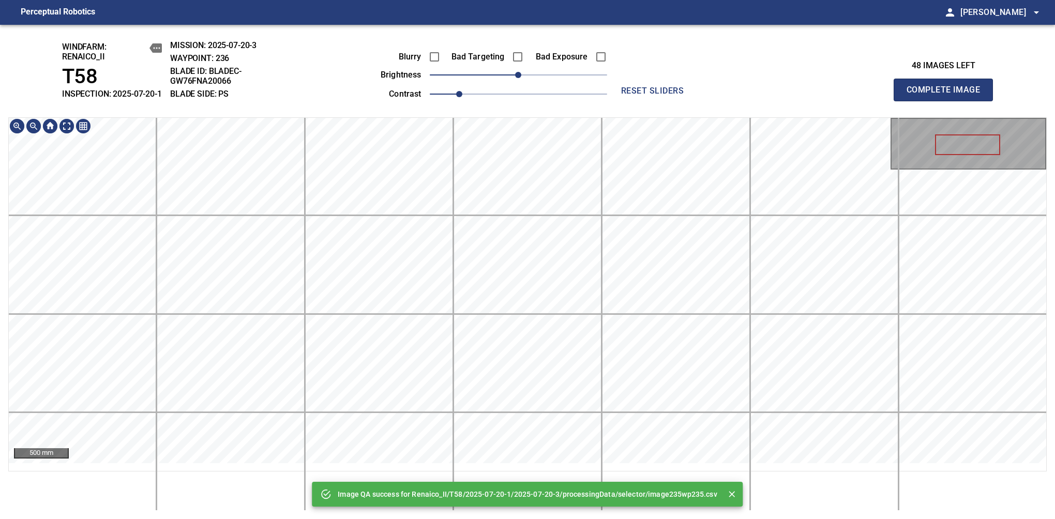
click at [561, 102] on div "Image QA success for Renaico_II/T58/2025-07-20-1/2025-07-20-3/processingData/se…" at bounding box center [527, 272] width 1055 height 495
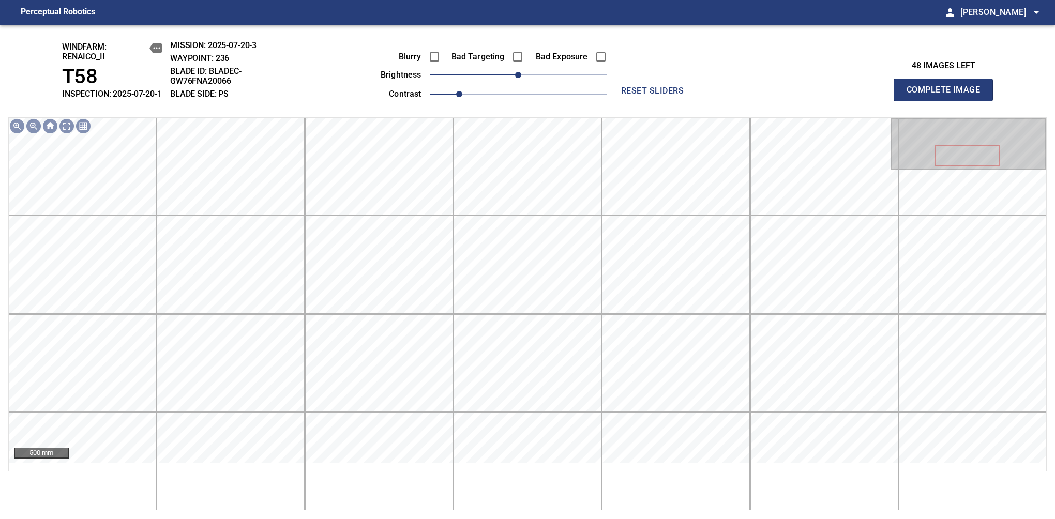
click at [948, 95] on span "Complete Image" at bounding box center [943, 90] width 77 height 14
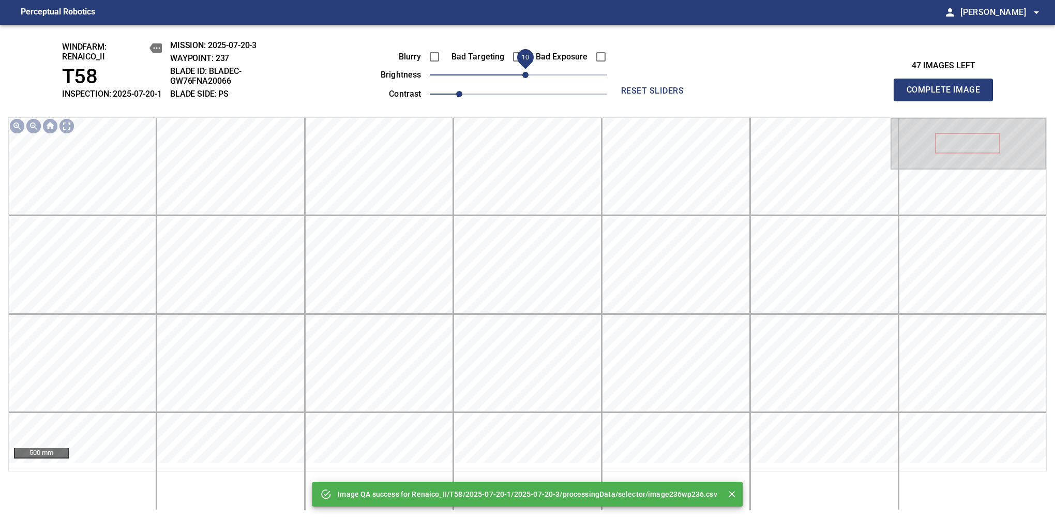
click at [527, 78] on span "10" at bounding box center [525, 75] width 6 height 6
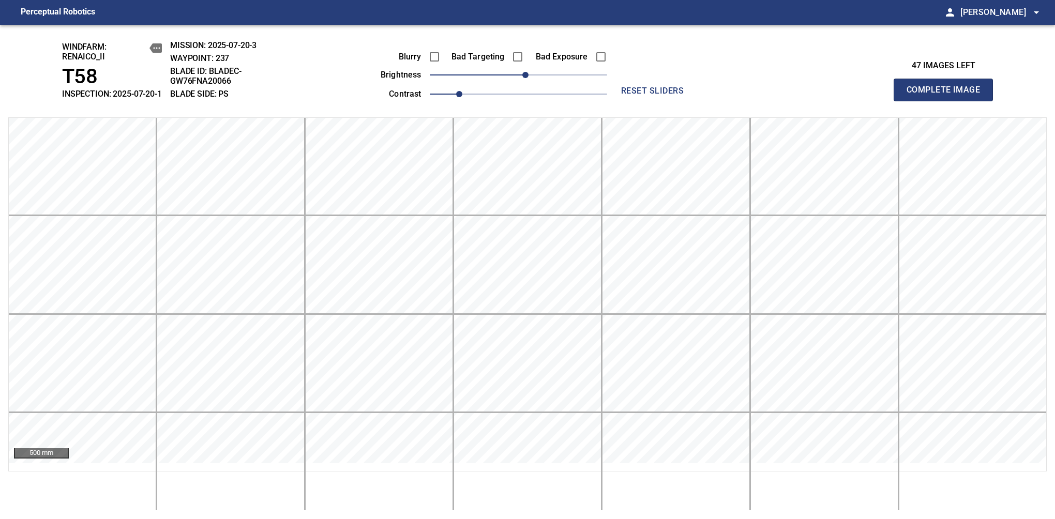
click at [948, 95] on span "Complete Image" at bounding box center [943, 90] width 77 height 14
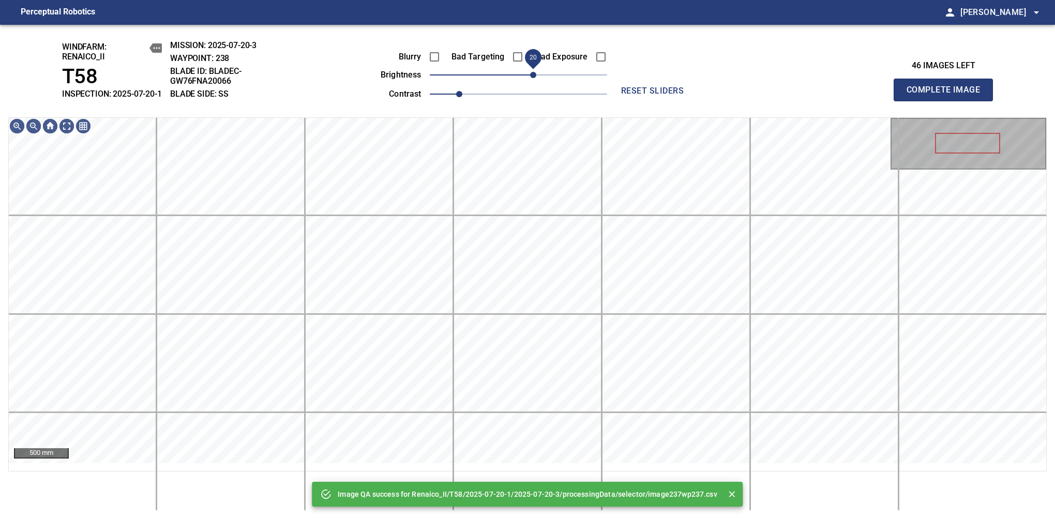
drag, startPoint x: 519, startPoint y: 88, endPoint x: 532, endPoint y: 84, distance: 12.9
click at [532, 78] on span "20" at bounding box center [533, 75] width 6 height 6
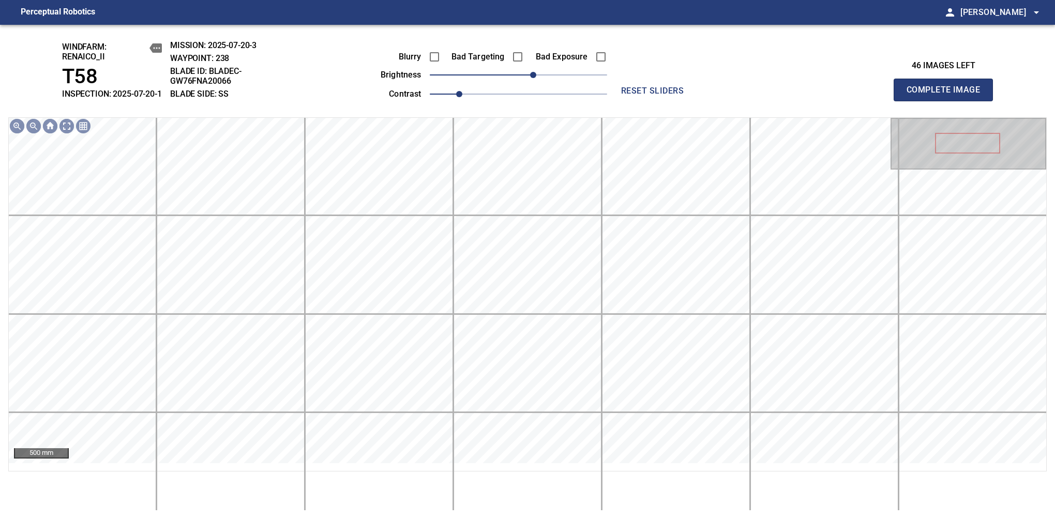
click at [948, 95] on span "Complete Image" at bounding box center [943, 90] width 77 height 14
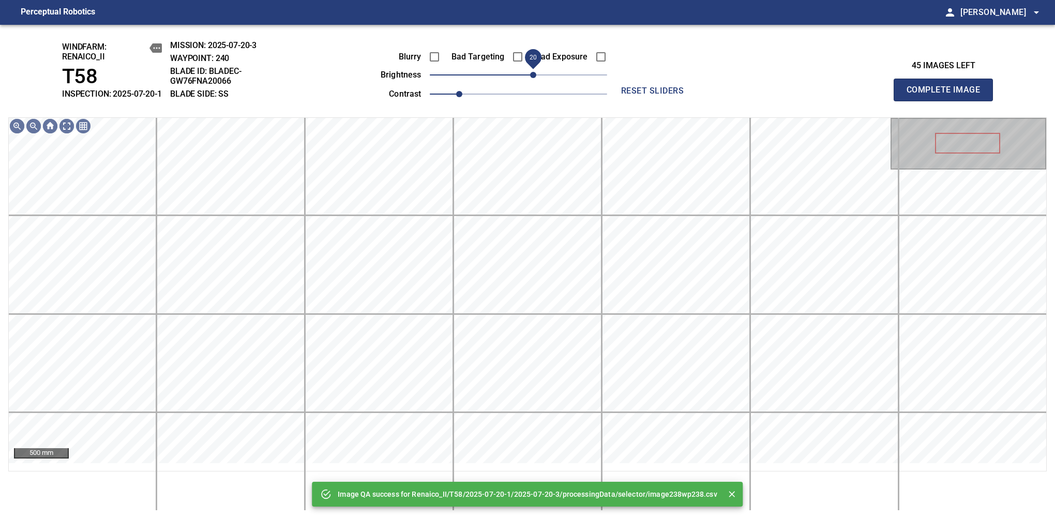
drag, startPoint x: 525, startPoint y: 87, endPoint x: 530, endPoint y: 84, distance: 5.6
click at [530, 78] on span "20" at bounding box center [533, 75] width 6 height 6
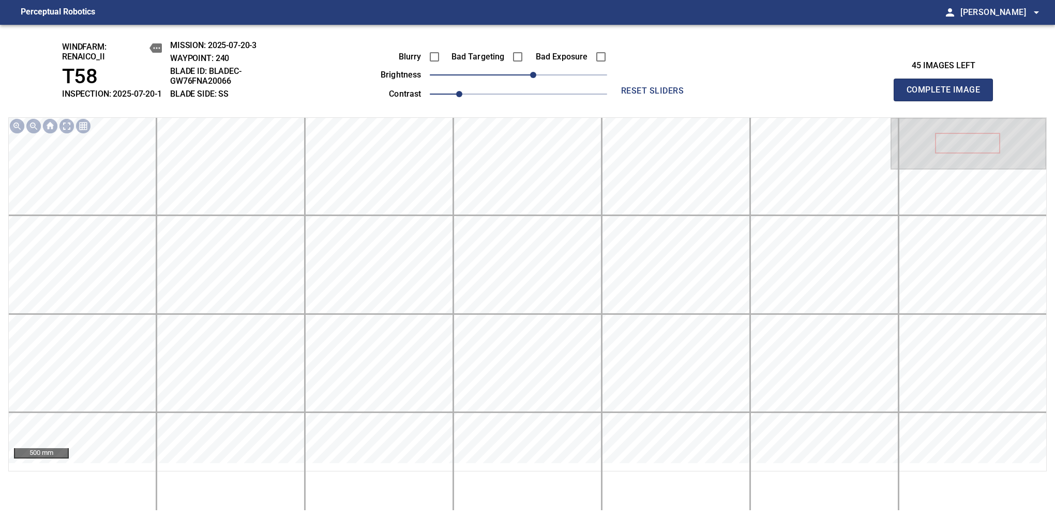
click at [948, 95] on span "Complete Image" at bounding box center [943, 90] width 77 height 14
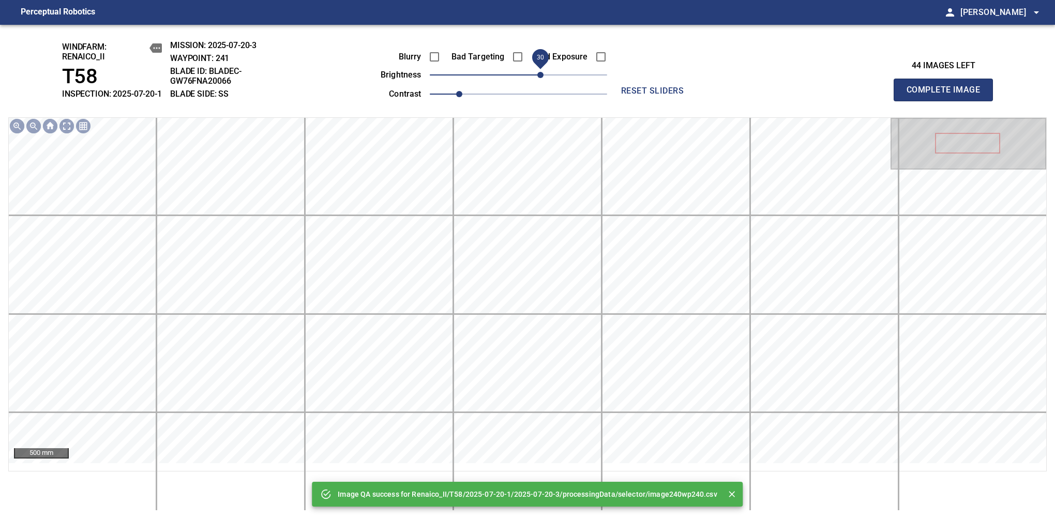
drag, startPoint x: 526, startPoint y: 83, endPoint x: 538, endPoint y: 81, distance: 12.6
click at [538, 78] on span "30" at bounding box center [540, 75] width 6 height 6
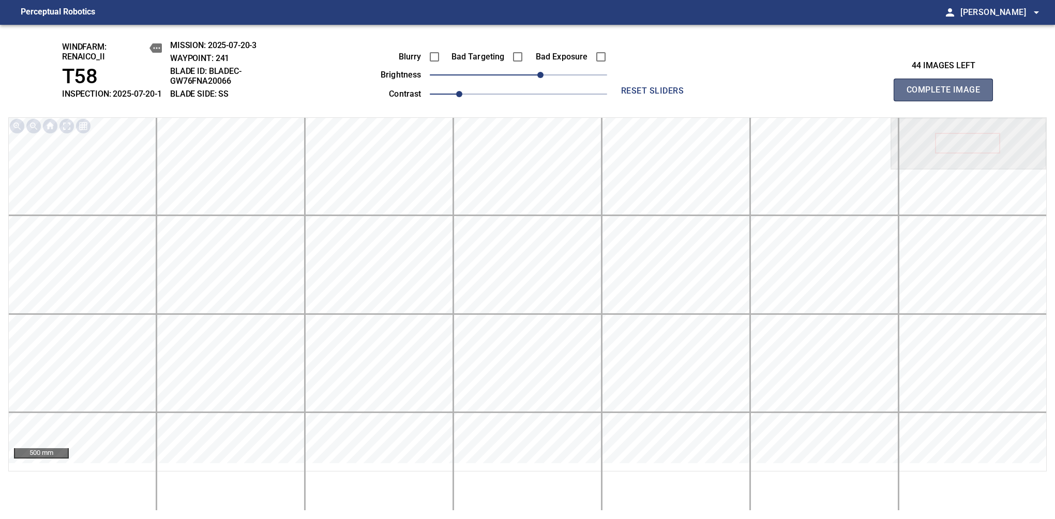
click at [948, 95] on span "Complete Image" at bounding box center [943, 90] width 77 height 14
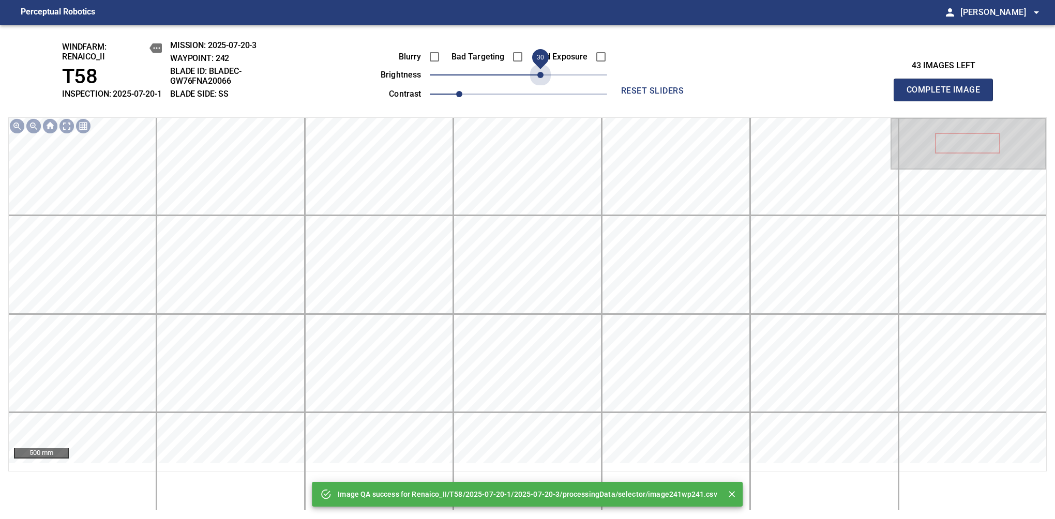
click at [538, 81] on span "30" at bounding box center [518, 75] width 177 height 14
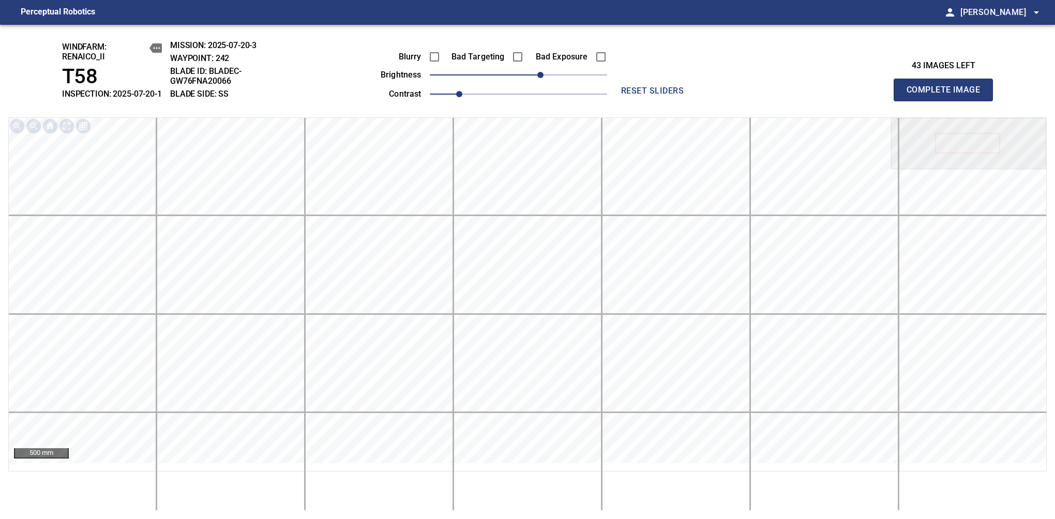
click at [948, 95] on span "Complete Image" at bounding box center [943, 90] width 77 height 14
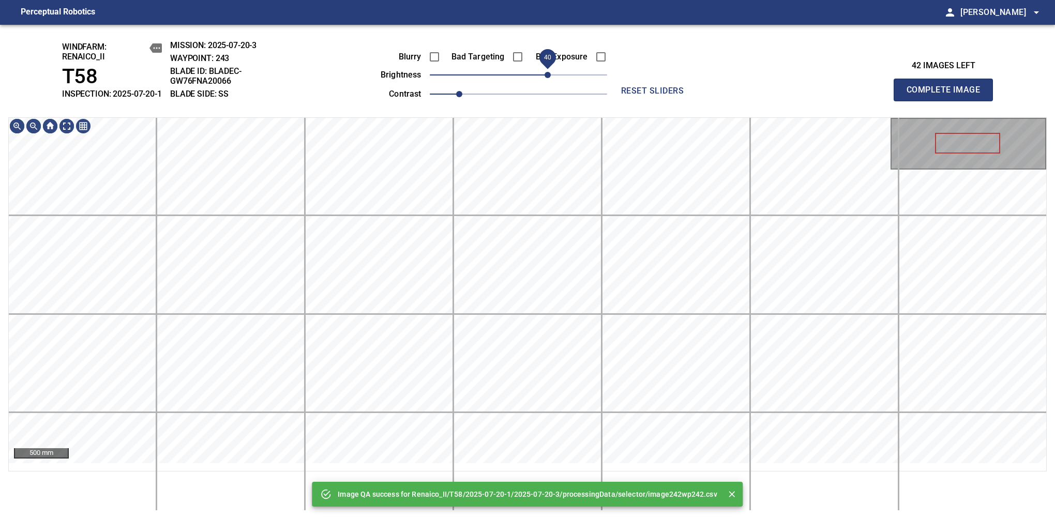
drag, startPoint x: 538, startPoint y: 81, endPoint x: 546, endPoint y: 79, distance: 7.4
click at [546, 79] on span "40" at bounding box center [518, 75] width 177 height 14
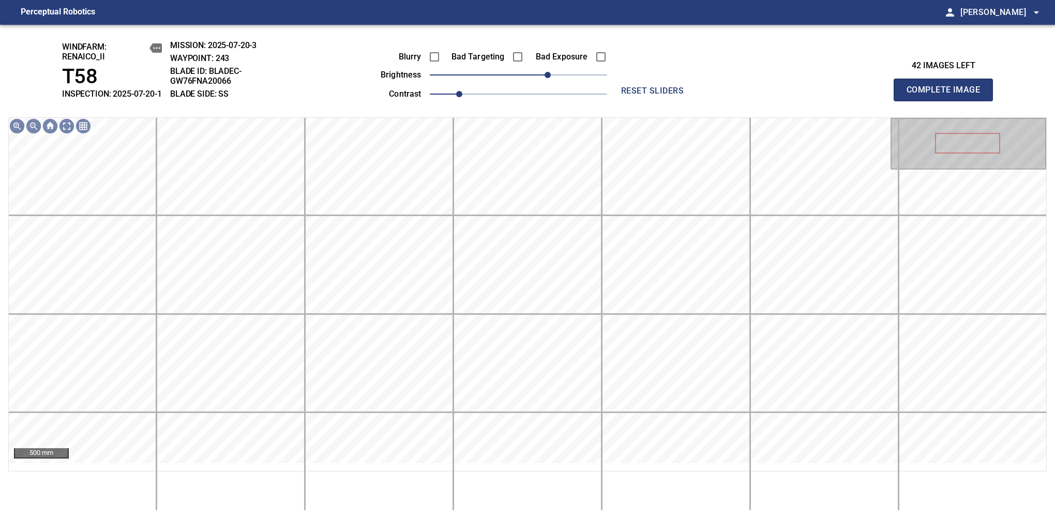
click at [948, 95] on span "Complete Image" at bounding box center [943, 90] width 77 height 14
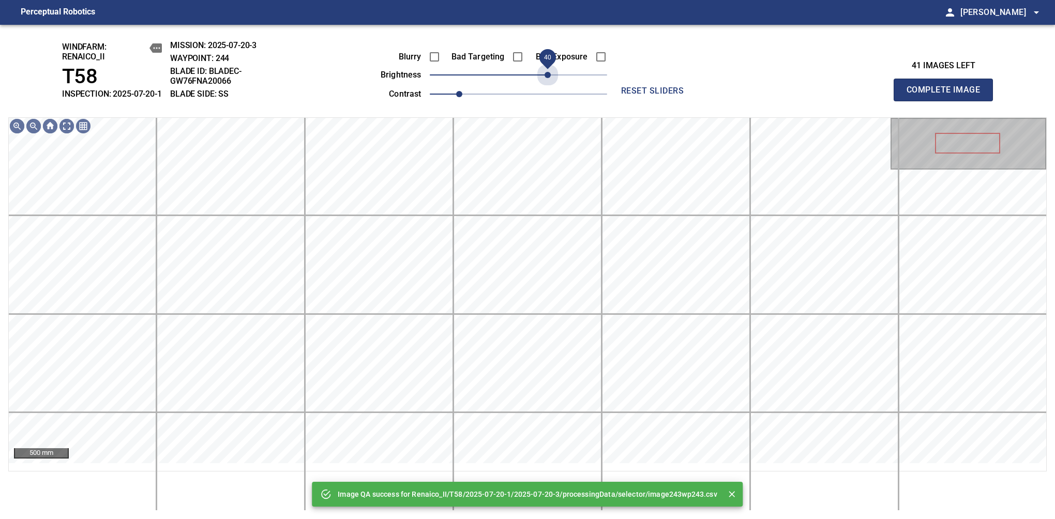
click at [546, 79] on span "40" at bounding box center [518, 75] width 177 height 14
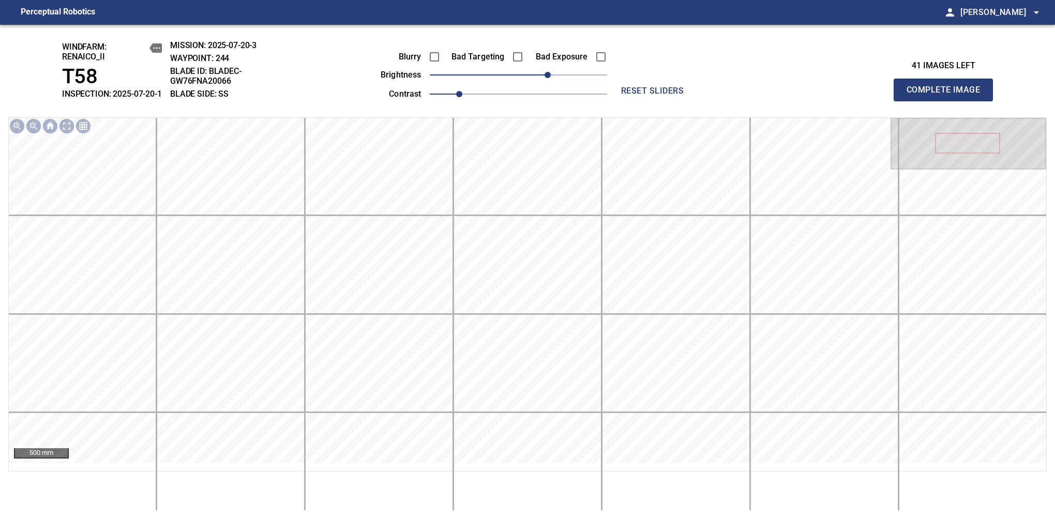
click at [948, 95] on span "Complete Image" at bounding box center [943, 90] width 77 height 14
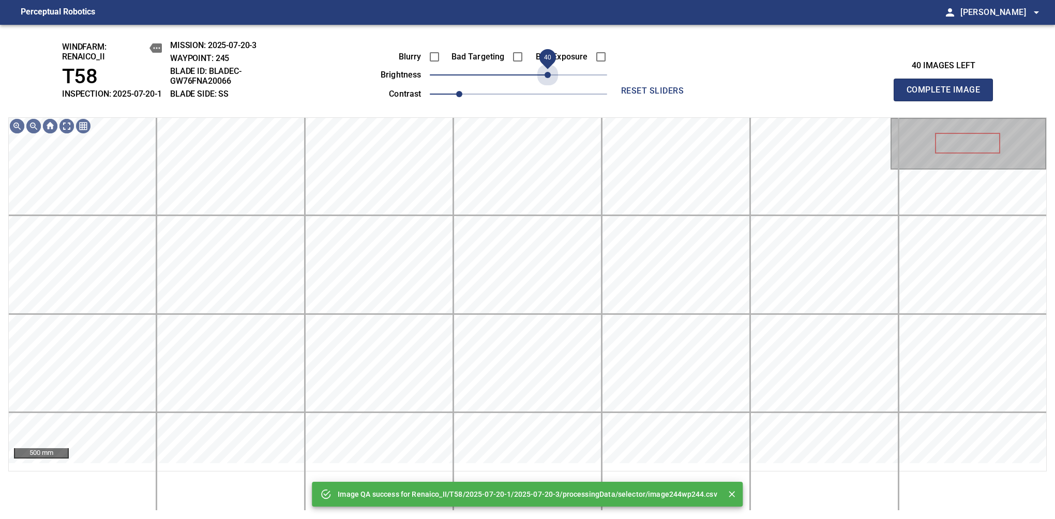
click at [546, 79] on span "40" at bounding box center [518, 75] width 177 height 14
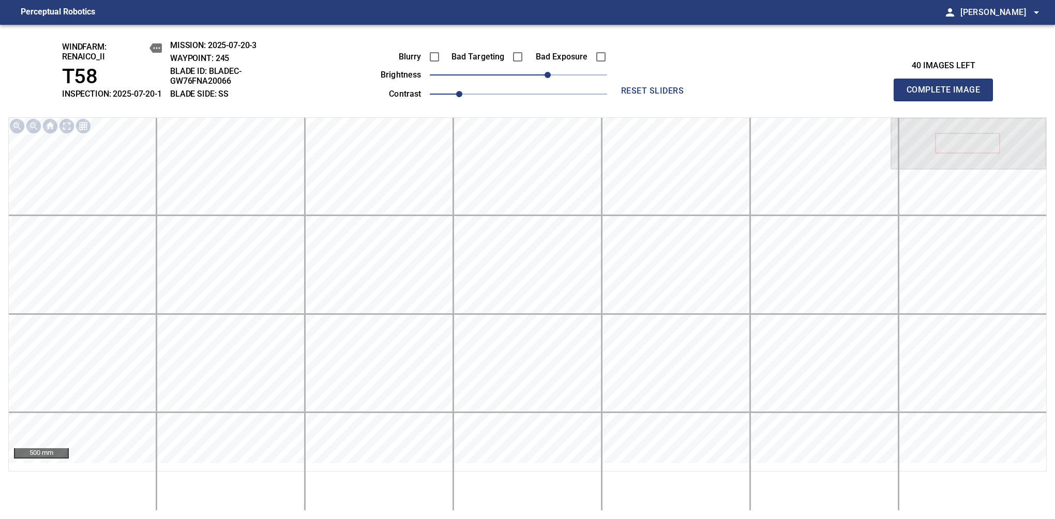
click at [948, 95] on span "Complete Image" at bounding box center [943, 90] width 77 height 14
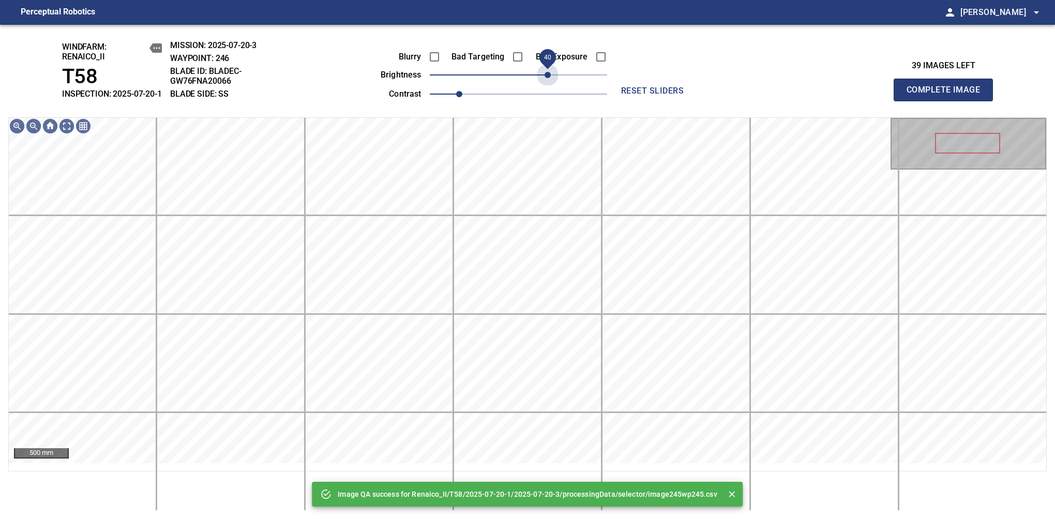
click at [546, 79] on span "40" at bounding box center [518, 75] width 177 height 14
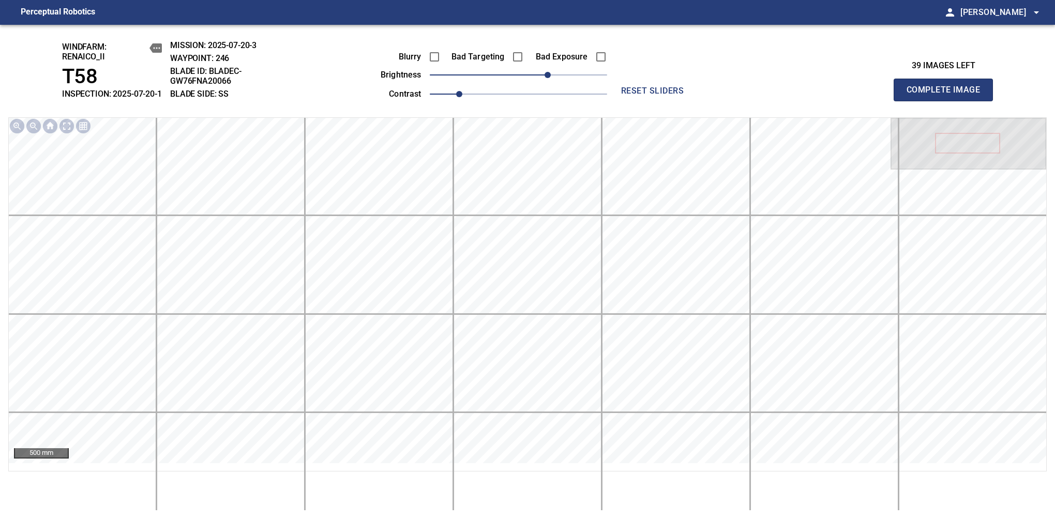
click at [948, 95] on span "Complete Image" at bounding box center [943, 90] width 77 height 14
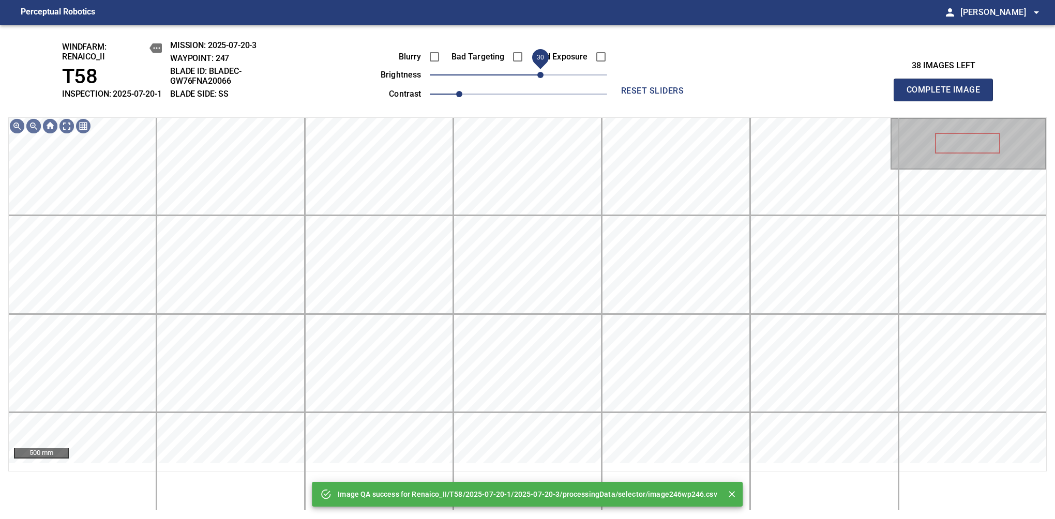
click at [542, 82] on span "30" at bounding box center [518, 75] width 177 height 14
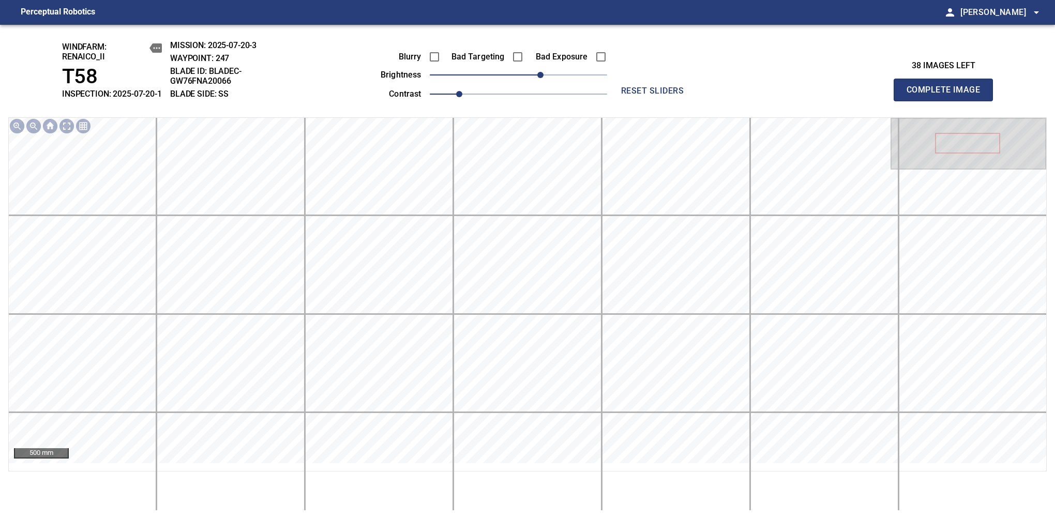
click at [948, 95] on span "Complete Image" at bounding box center [943, 90] width 77 height 14
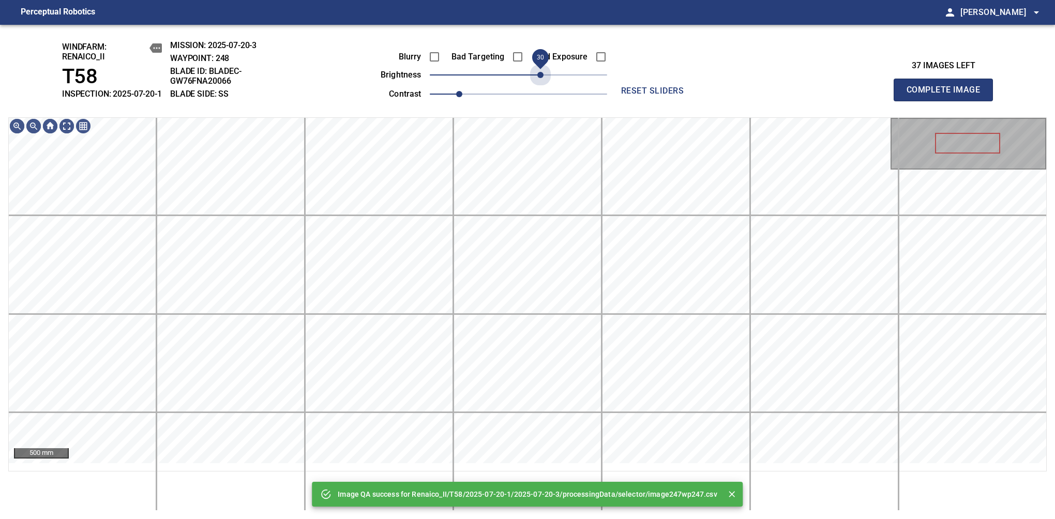
click at [542, 82] on span "30" at bounding box center [518, 75] width 177 height 14
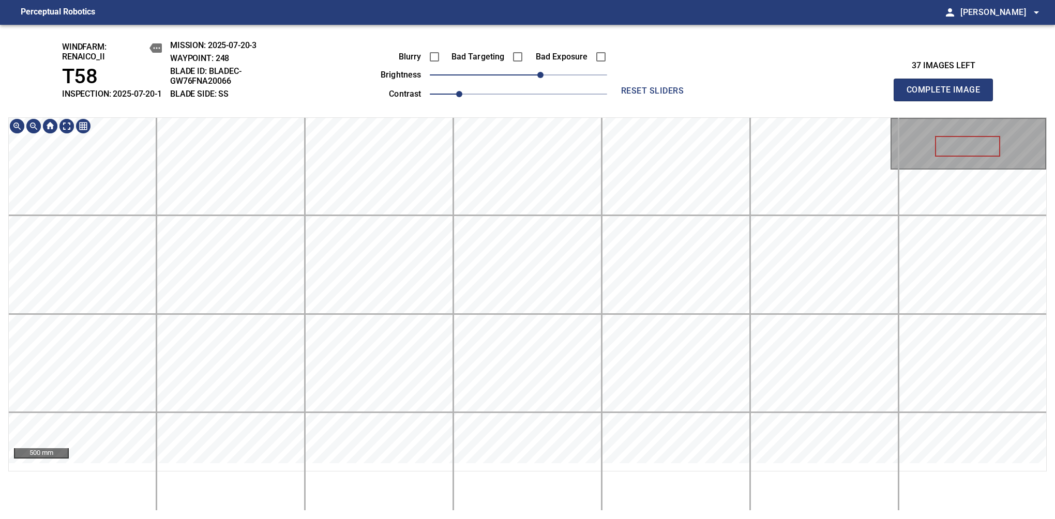
click at [490, 104] on div "windfarm: Renaico_II T58 INSPECTION: 2025-07-20-1 MISSION: 2025-07-20-3 WAYPOIN…" at bounding box center [527, 272] width 1055 height 495
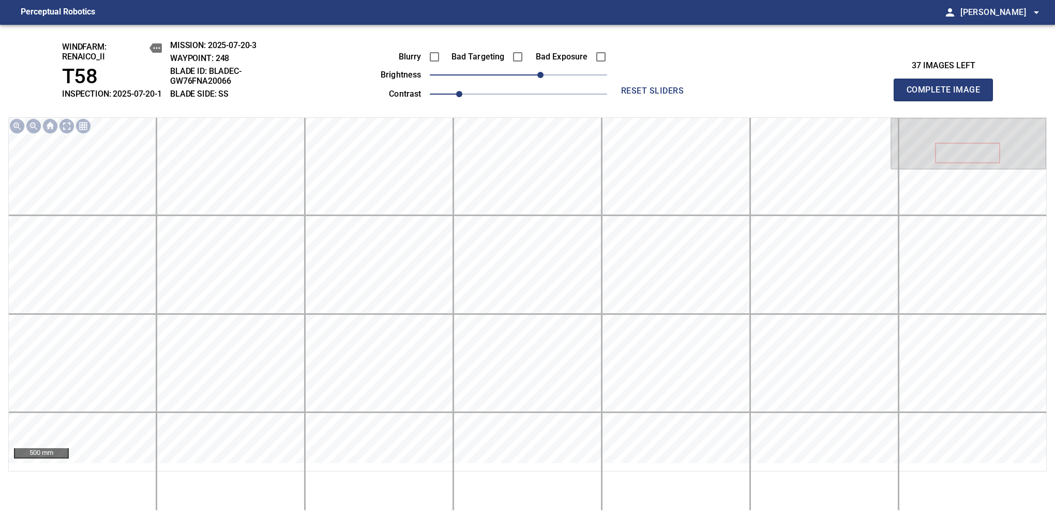
click at [948, 95] on span "Complete Image" at bounding box center [943, 90] width 77 height 14
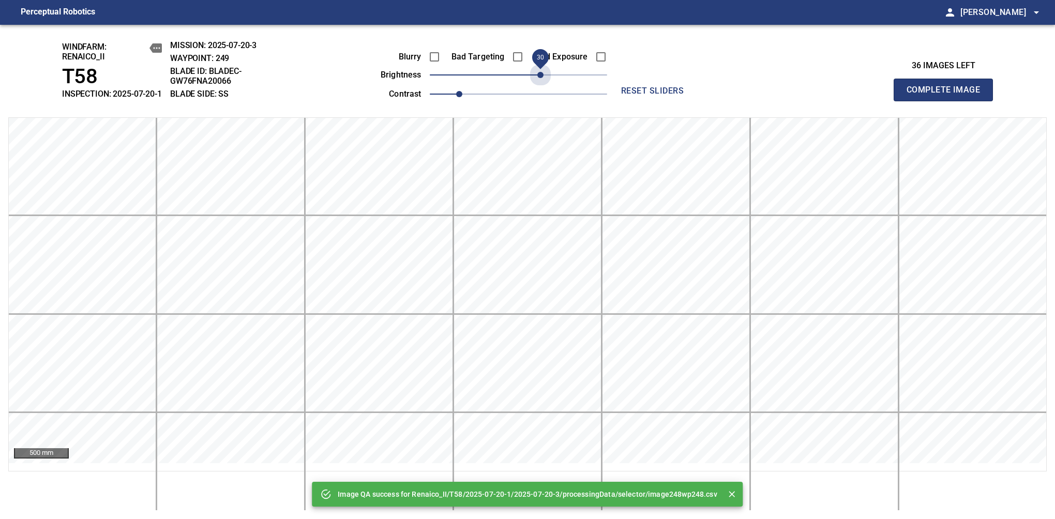
click at [542, 82] on span "30" at bounding box center [518, 75] width 177 height 14
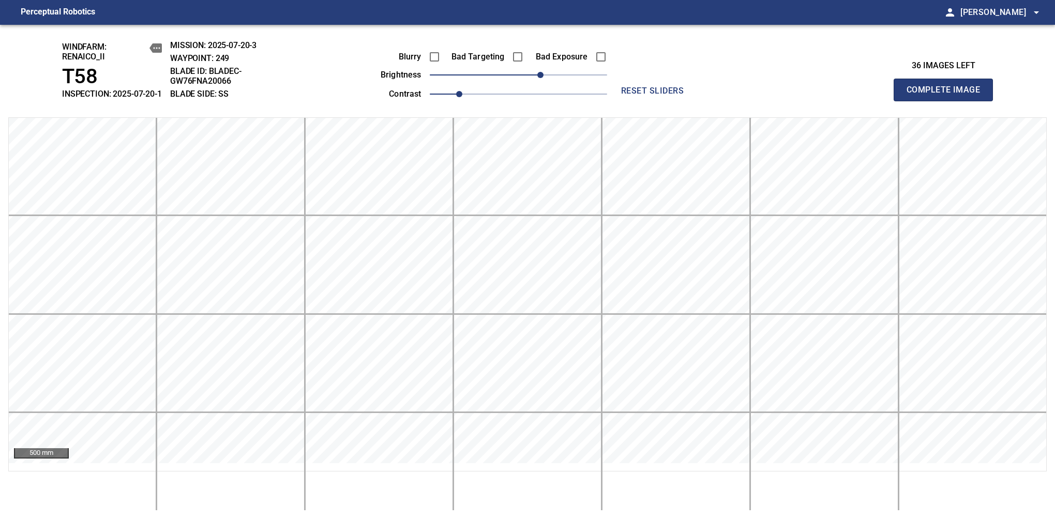
click at [948, 95] on span "Complete Image" at bounding box center [943, 90] width 77 height 14
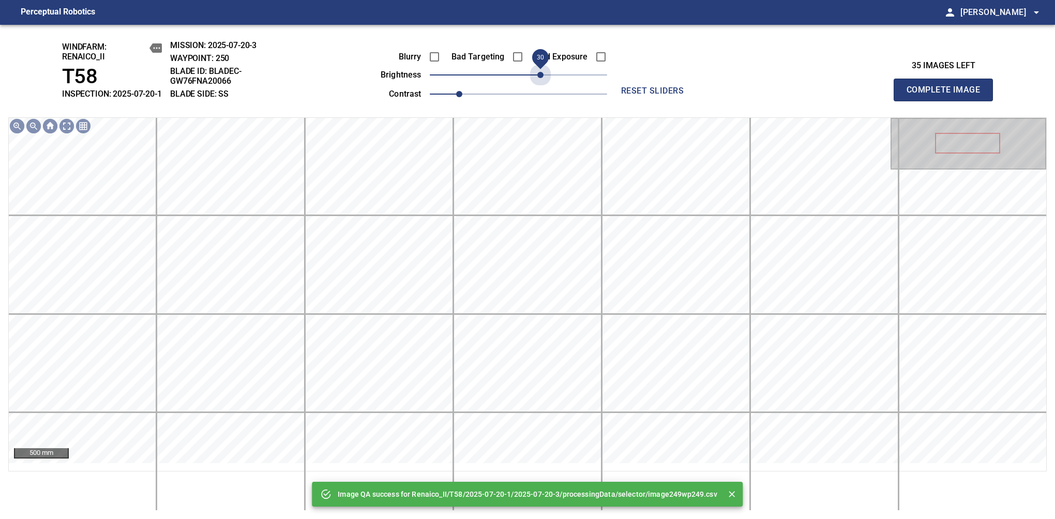
click at [542, 82] on span "30" at bounding box center [518, 75] width 177 height 14
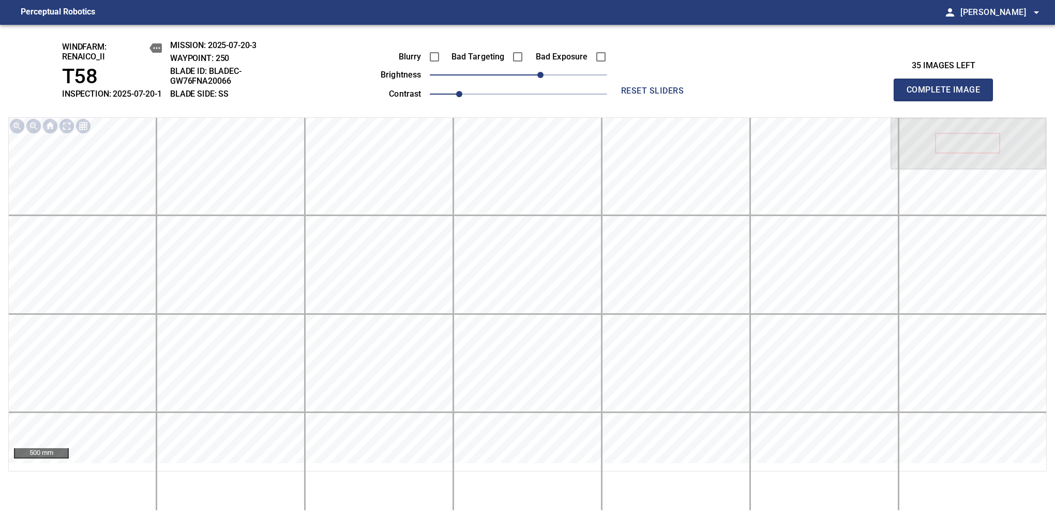
click at [948, 95] on span "Complete Image" at bounding box center [943, 90] width 77 height 14
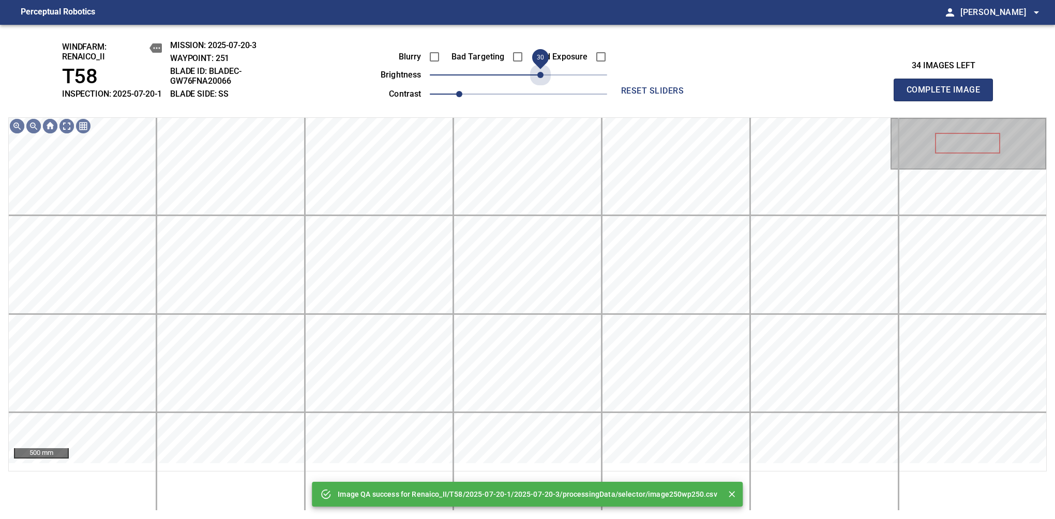
click at [542, 82] on span "30" at bounding box center [518, 75] width 177 height 14
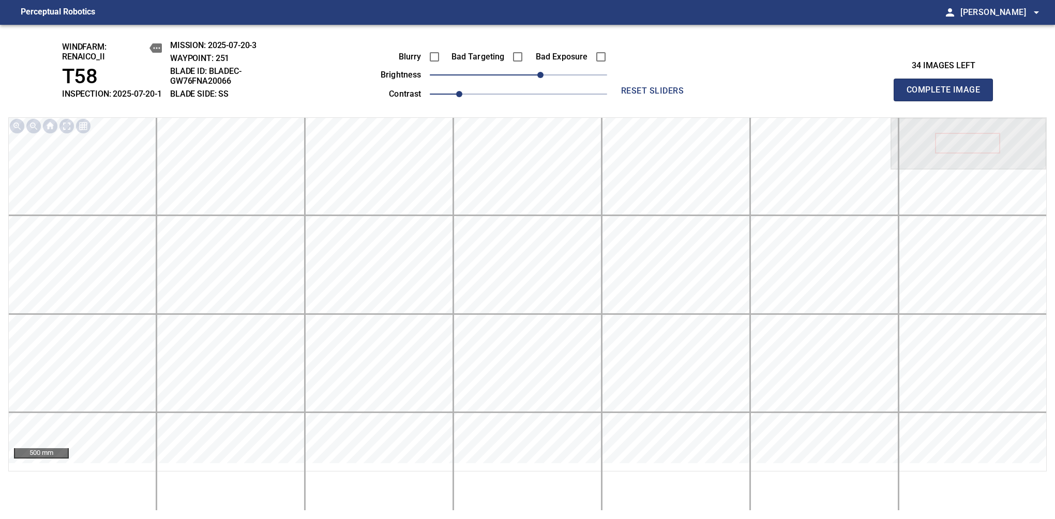
click at [948, 95] on span "Complete Image" at bounding box center [943, 90] width 77 height 14
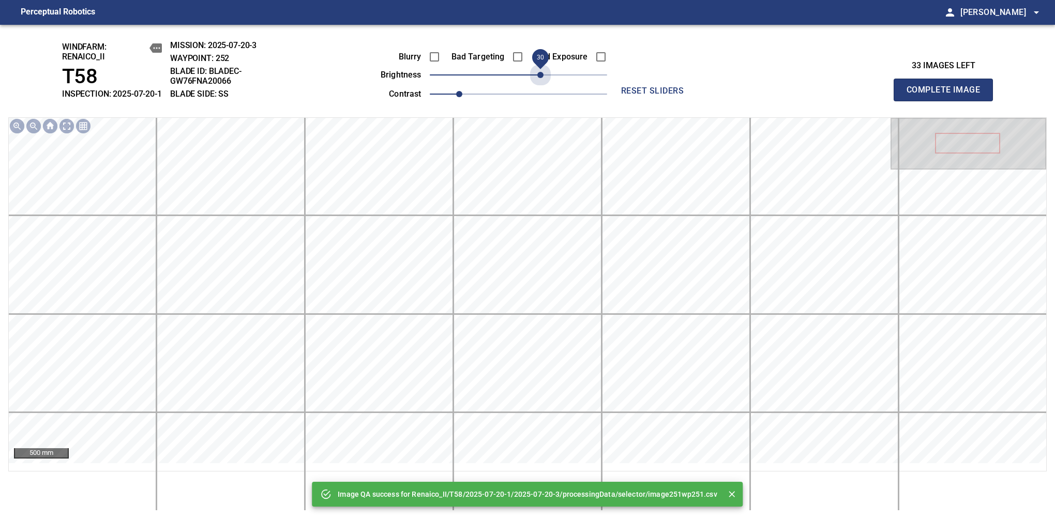
click at [542, 82] on span "30" at bounding box center [518, 75] width 177 height 14
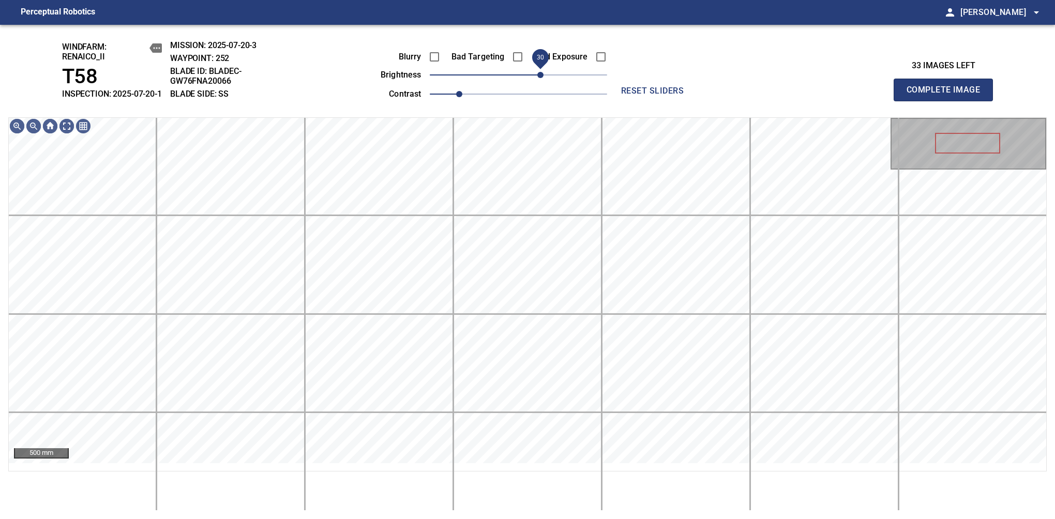
click at [538, 78] on span "30" at bounding box center [540, 75] width 6 height 6
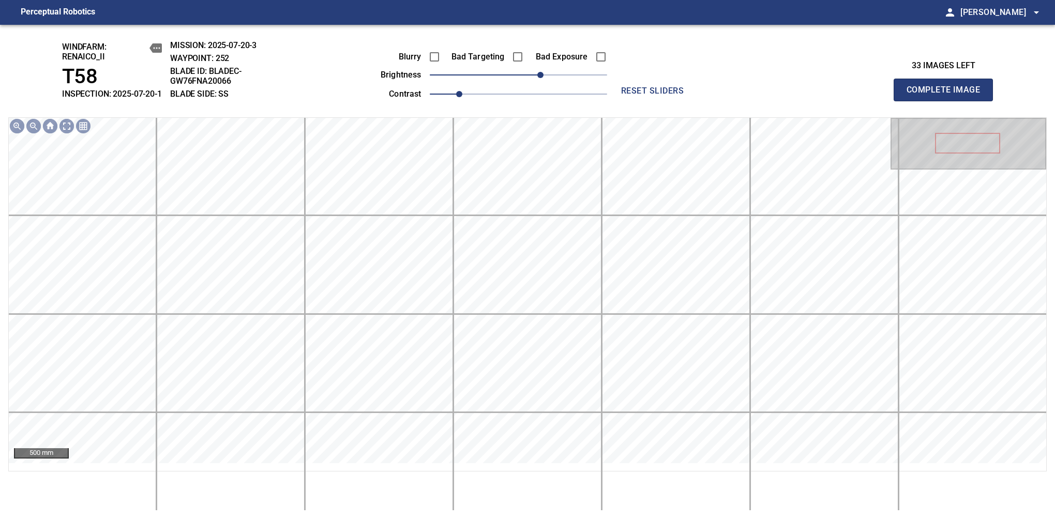
click at [948, 95] on span "Complete Image" at bounding box center [943, 90] width 77 height 14
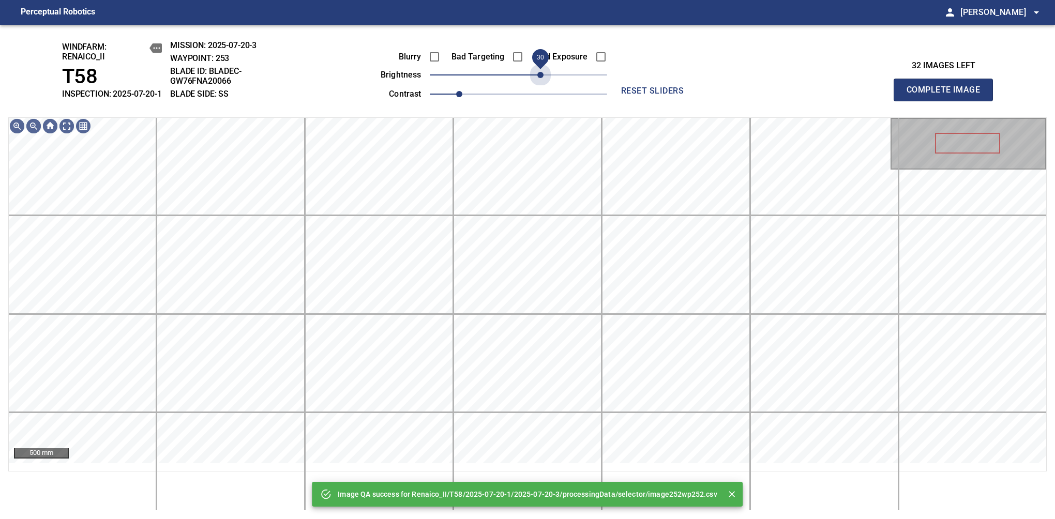
click at [538, 82] on span "30" at bounding box center [518, 75] width 177 height 14
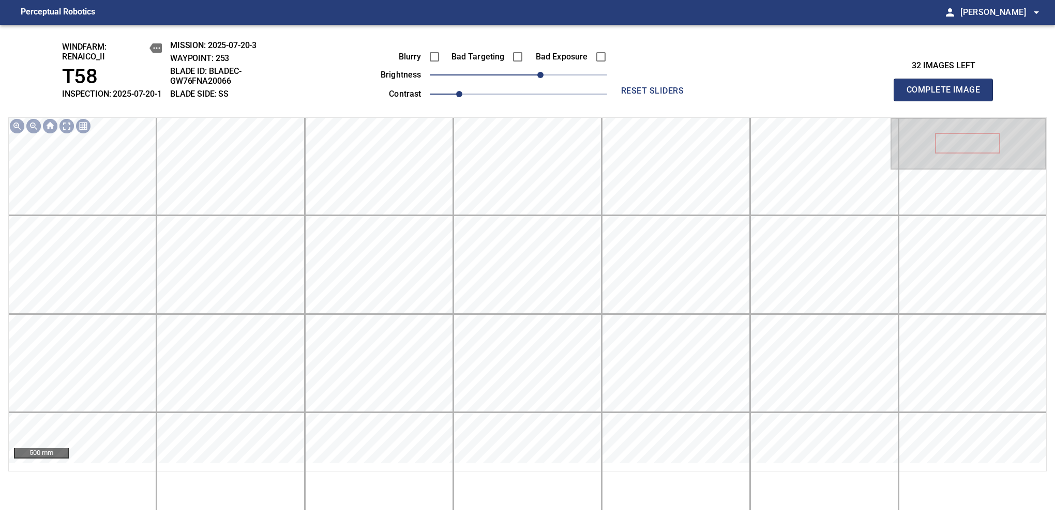
click at [948, 95] on span "Complete Image" at bounding box center [943, 90] width 77 height 14
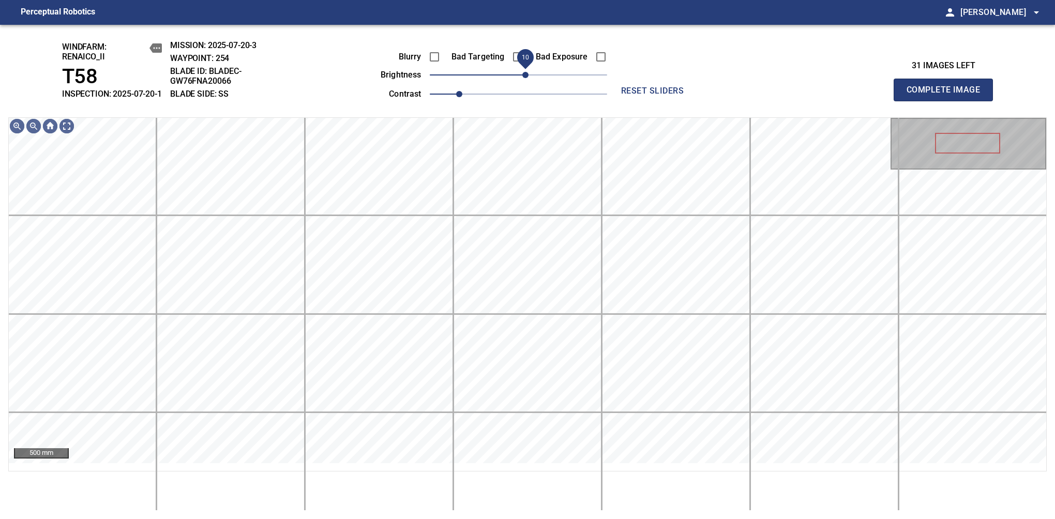
click at [526, 78] on span "10" at bounding box center [525, 75] width 6 height 6
drag, startPoint x: 530, startPoint y: 91, endPoint x: 536, endPoint y: 84, distance: 9.9
click at [536, 78] on span "20" at bounding box center [533, 75] width 6 height 6
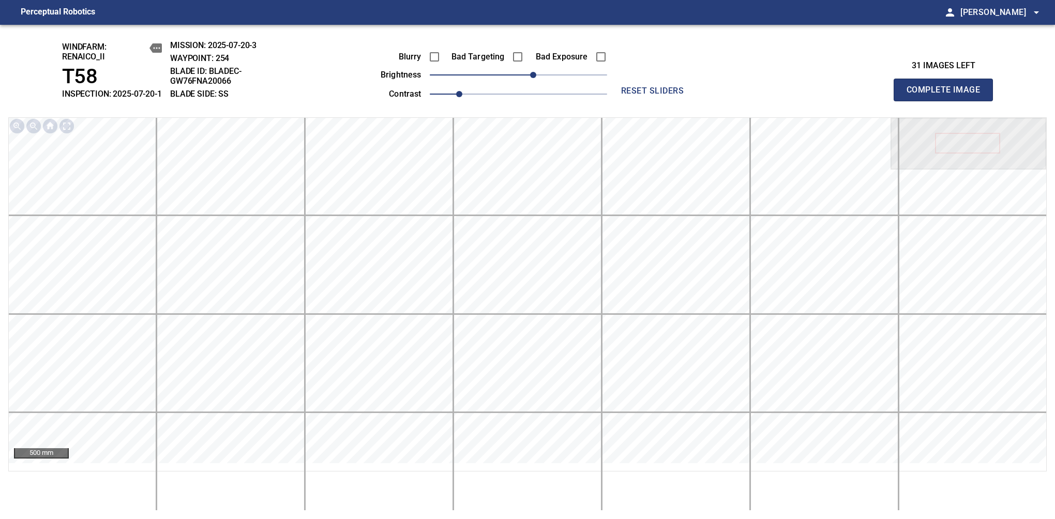
click at [948, 95] on span "Complete Image" at bounding box center [943, 90] width 77 height 14
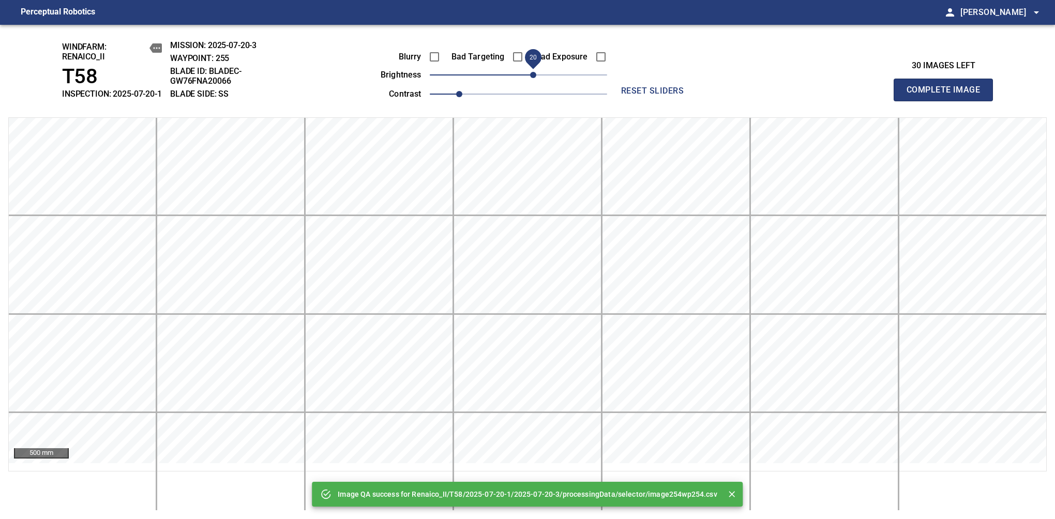
drag, startPoint x: 519, startPoint y: 82, endPoint x: 533, endPoint y: 79, distance: 14.4
click at [533, 78] on span "20" at bounding box center [533, 75] width 6 height 6
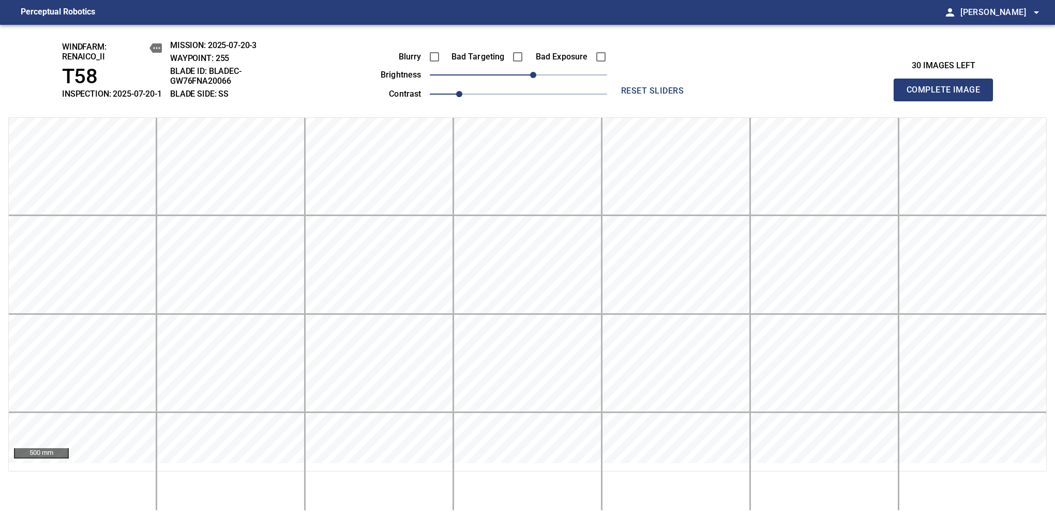
click at [948, 95] on span "Complete Image" at bounding box center [943, 90] width 77 height 14
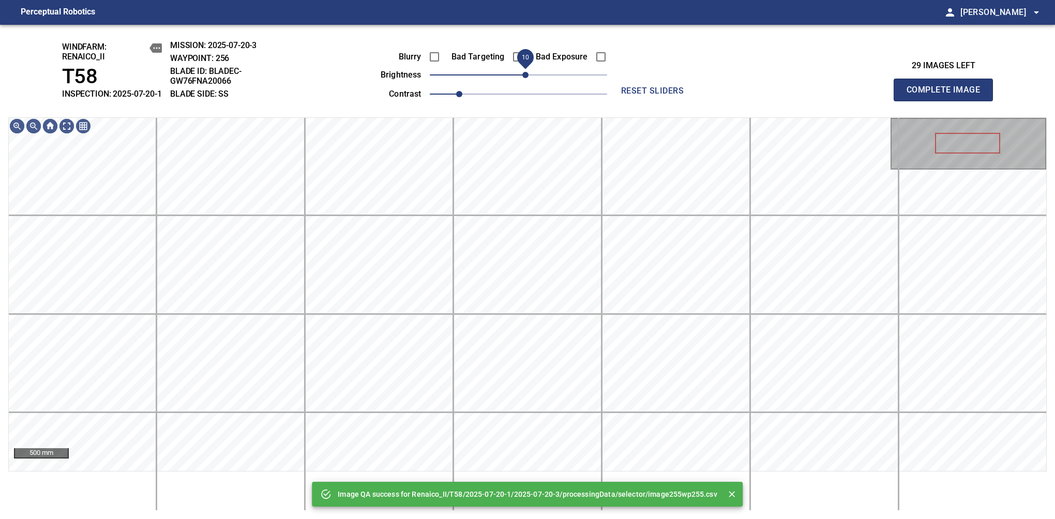
drag, startPoint x: 524, startPoint y: 82, endPoint x: 529, endPoint y: 85, distance: 6.3
click at [529, 78] on span "10" at bounding box center [525, 75] width 6 height 6
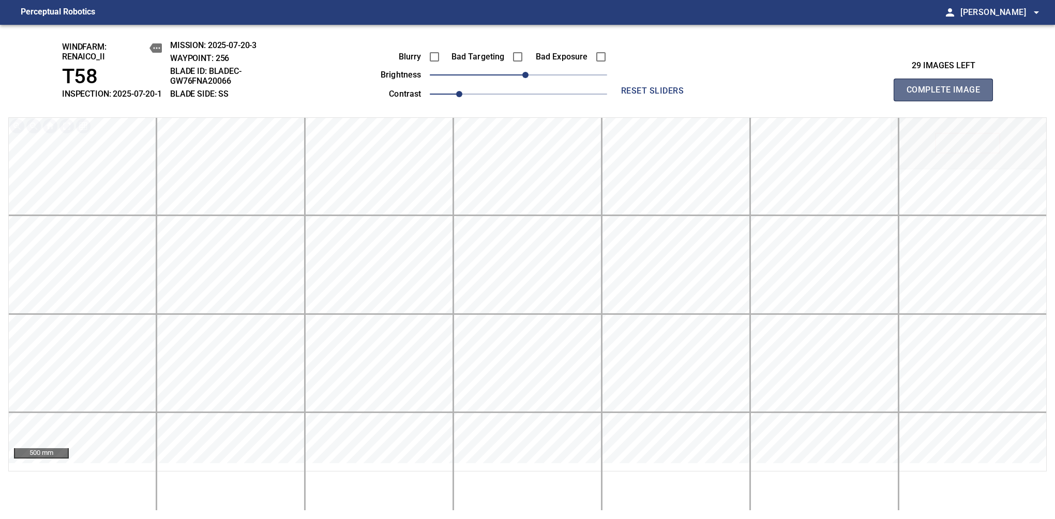
click at [948, 95] on span "Complete Image" at bounding box center [943, 90] width 77 height 14
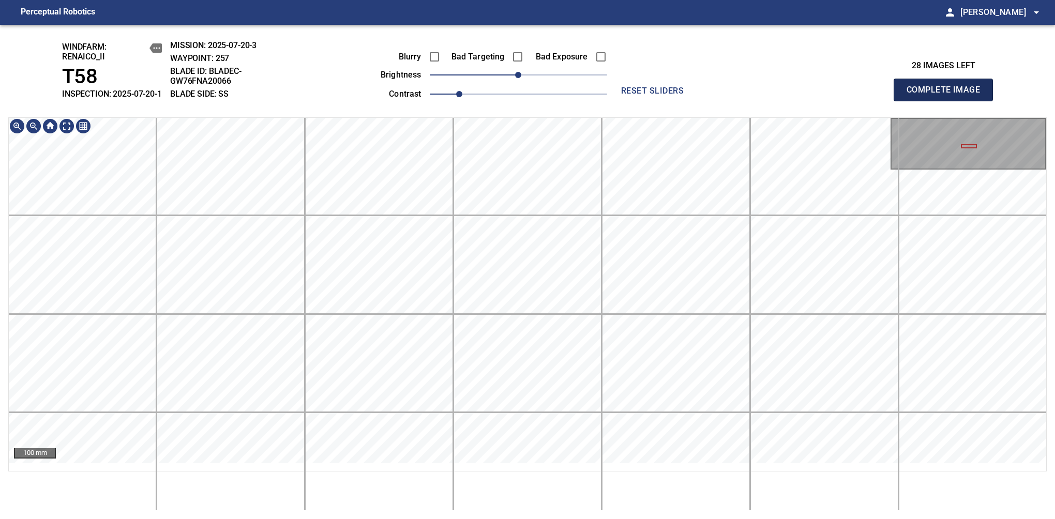
click at [948, 95] on span "Complete Image" at bounding box center [943, 90] width 77 height 14
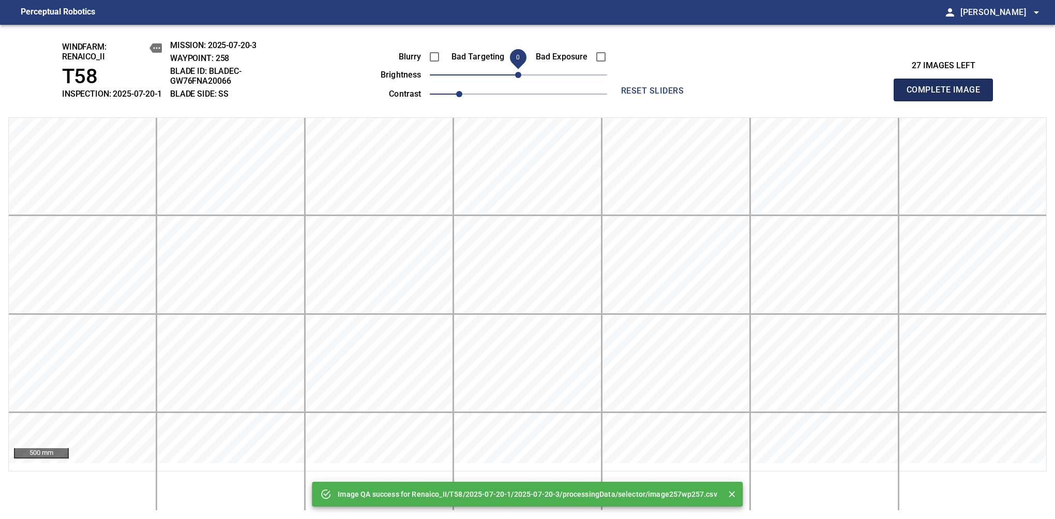
click at [948, 95] on span "Complete Image" at bounding box center [943, 90] width 77 height 14
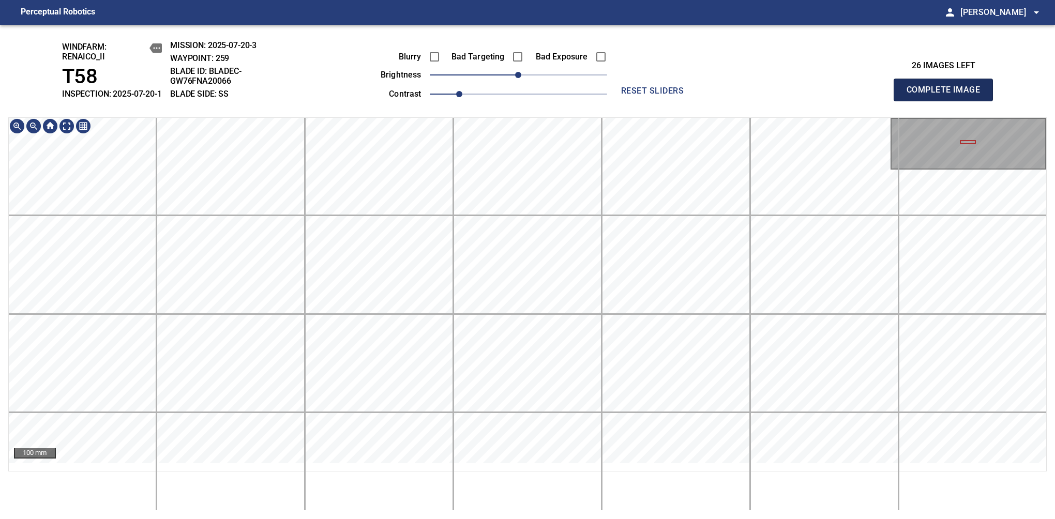
click at [948, 95] on span "Complete Image" at bounding box center [943, 90] width 77 height 14
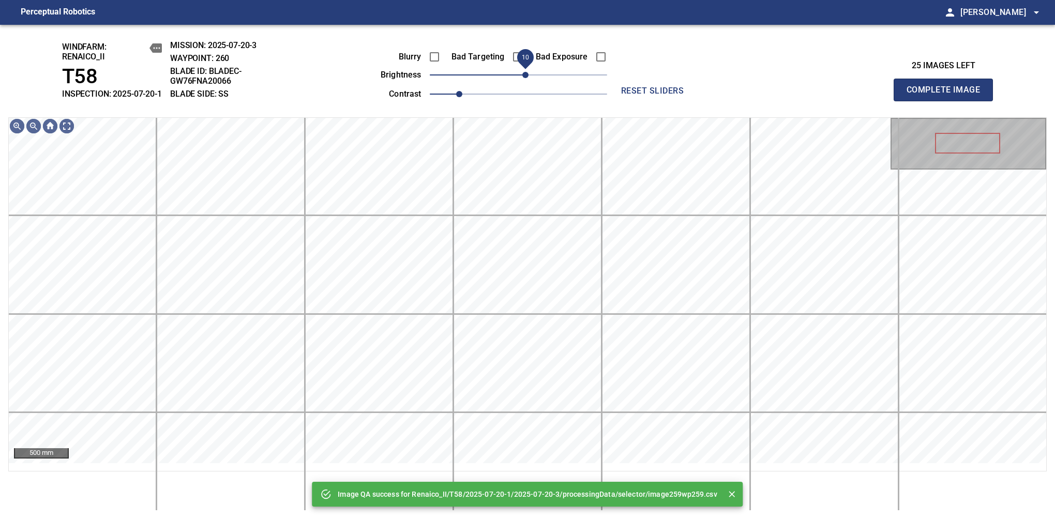
drag, startPoint x: 520, startPoint y: 85, endPoint x: 528, endPoint y: 85, distance: 7.2
click at [528, 78] on span "10" at bounding box center [525, 75] width 6 height 6
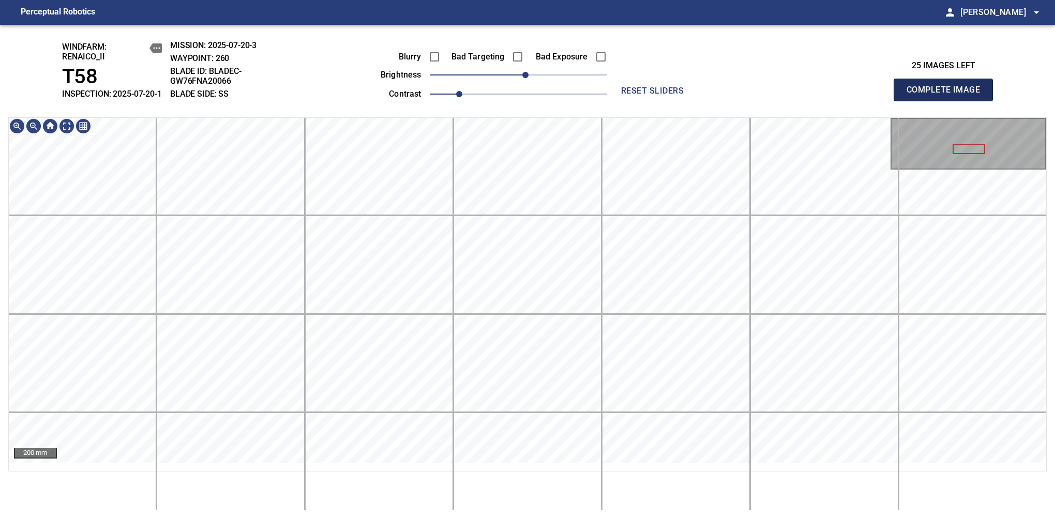
click at [948, 95] on span "Complete Image" at bounding box center [943, 90] width 77 height 14
click at [513, 78] on span "-10" at bounding box center [511, 75] width 6 height 6
click at [948, 95] on span "Complete Image" at bounding box center [943, 90] width 77 height 14
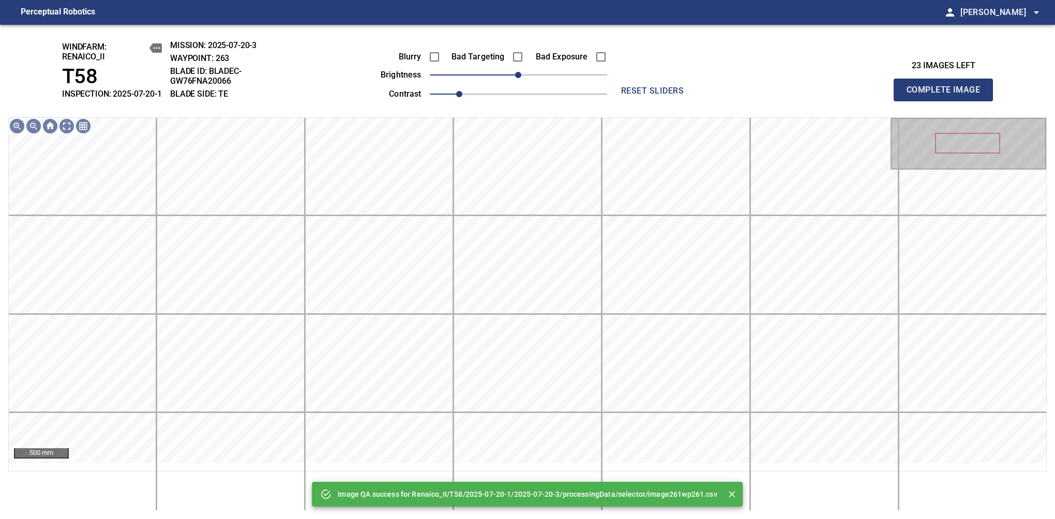
click at [509, 91] on div "Blurry Bad Targeting Bad Exposure brightness 0 contrast 1" at bounding box center [482, 73] width 250 height 55
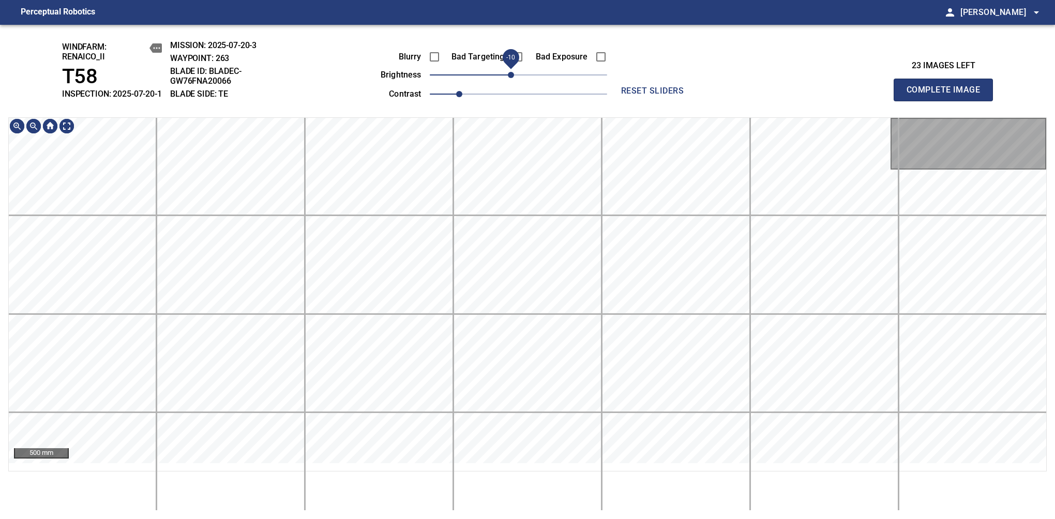
click at [513, 78] on span "-10" at bounding box center [511, 75] width 6 height 6
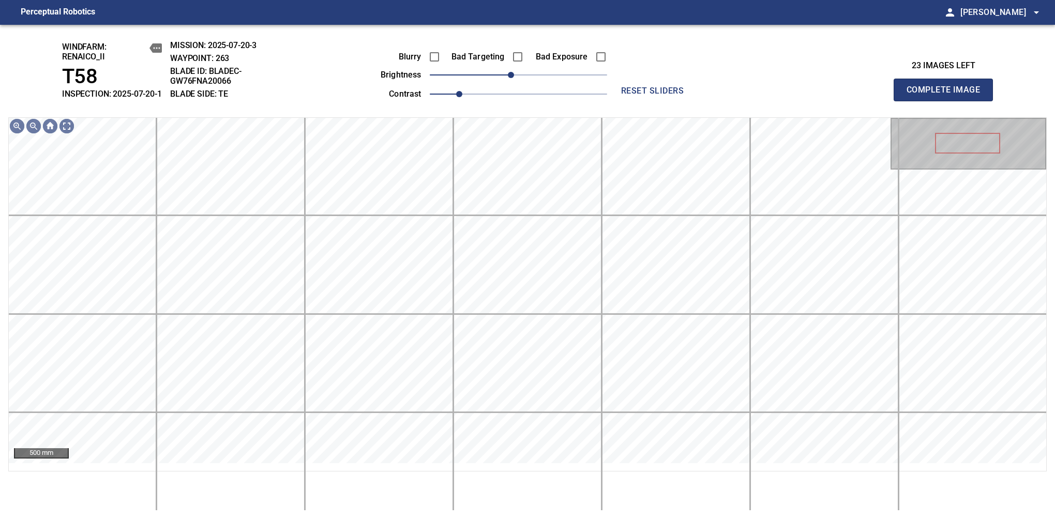
click at [948, 95] on span "Complete Image" at bounding box center [943, 90] width 77 height 14
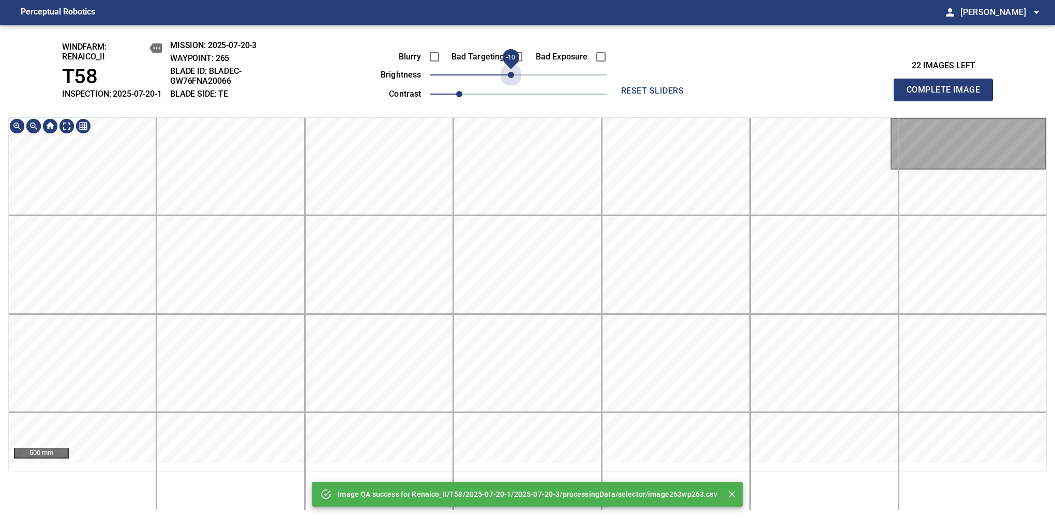
click at [513, 78] on span "-10" at bounding box center [511, 75] width 6 height 6
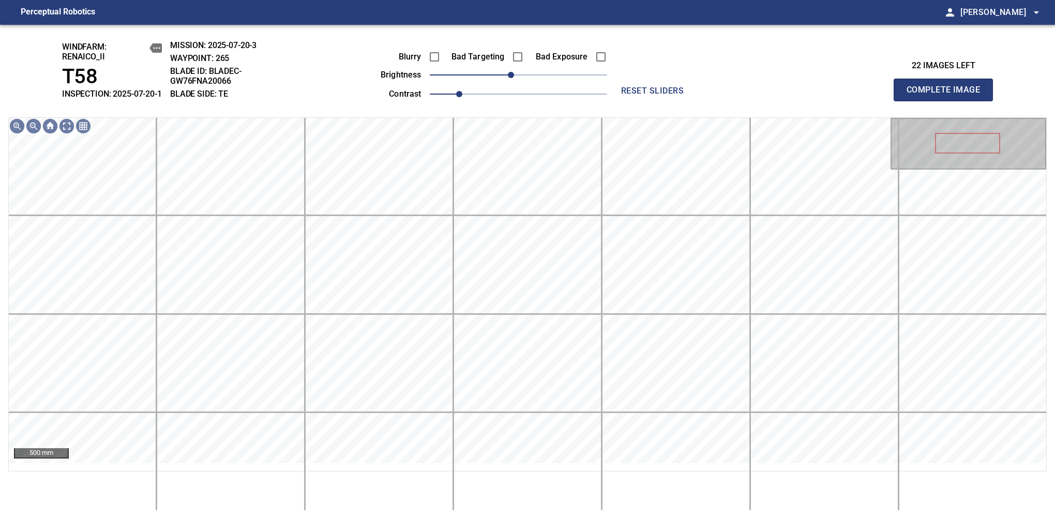
click at [948, 95] on span "Complete Image" at bounding box center [943, 90] width 77 height 14
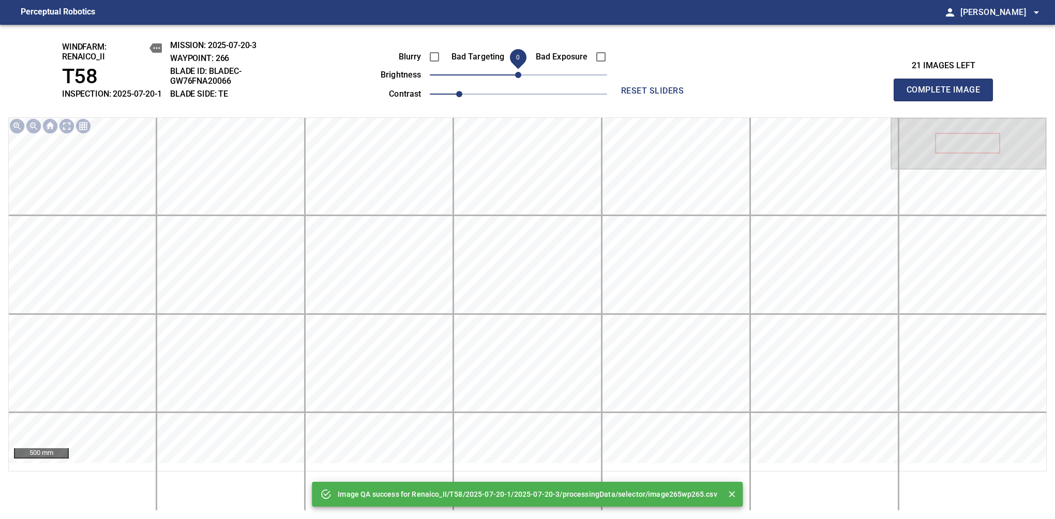
click at [948, 95] on span "Complete Image" at bounding box center [943, 90] width 77 height 14
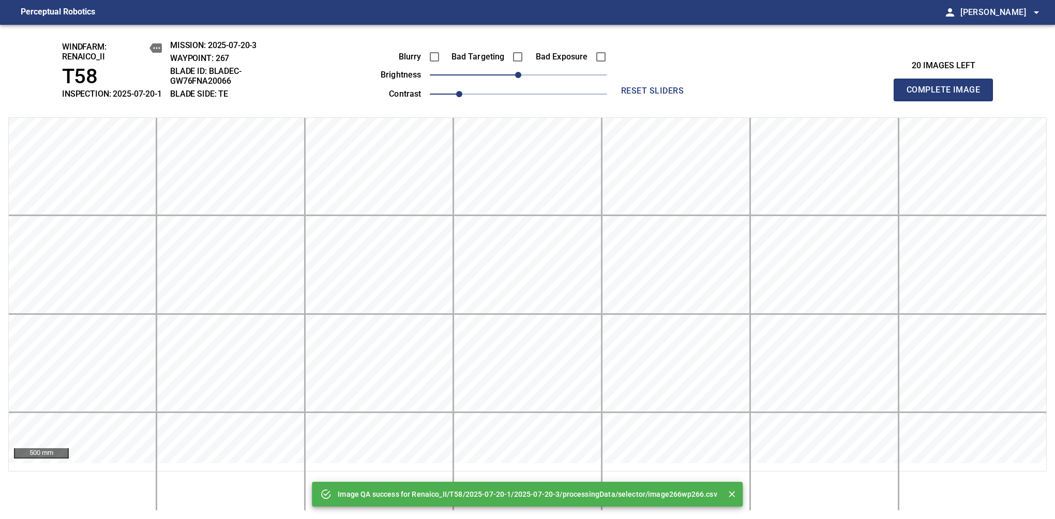
click at [948, 95] on span "Complete Image" at bounding box center [943, 90] width 77 height 14
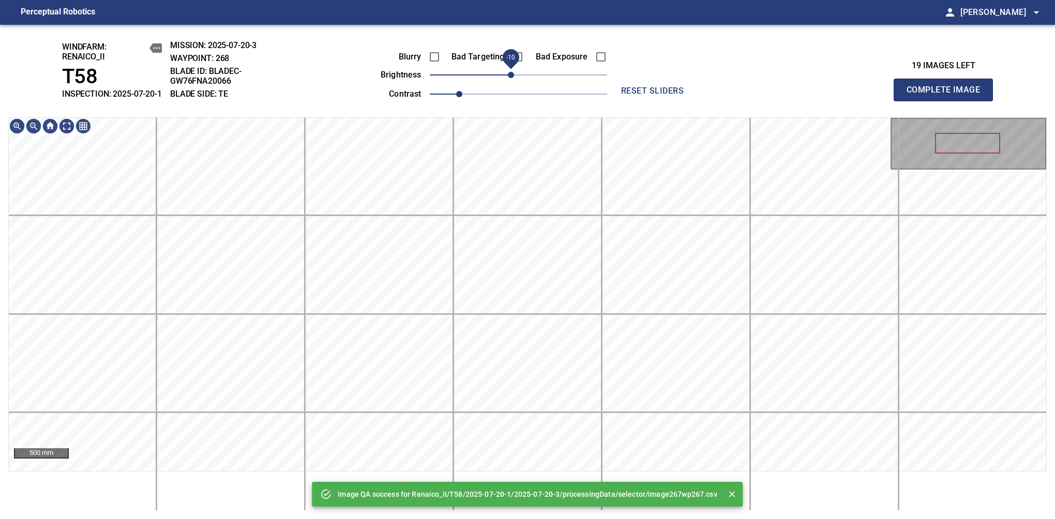
drag, startPoint x: 516, startPoint y: 83, endPoint x: 511, endPoint y: 89, distance: 7.7
click at [511, 78] on span "-10" at bounding box center [511, 75] width 6 height 6
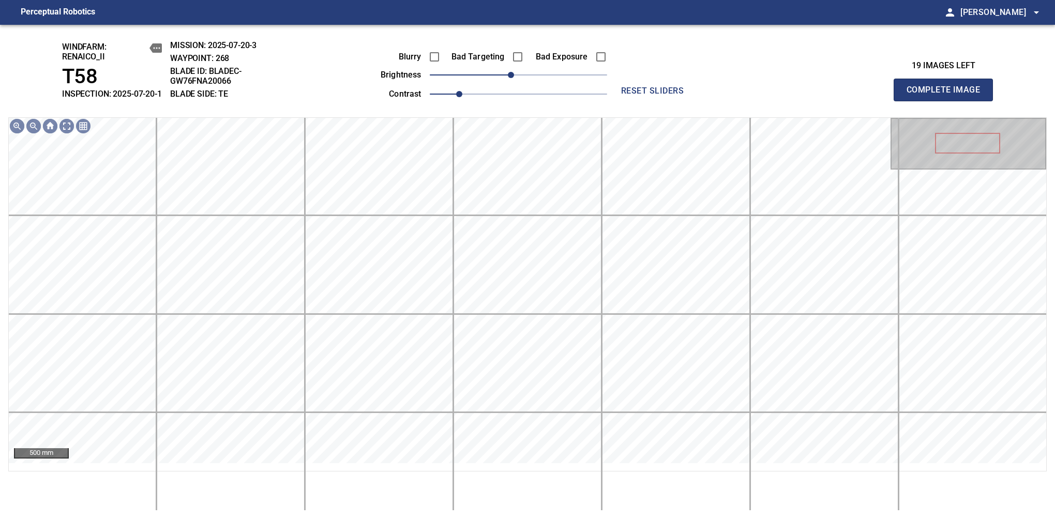
click at [948, 95] on span "Complete Image" at bounding box center [943, 90] width 77 height 14
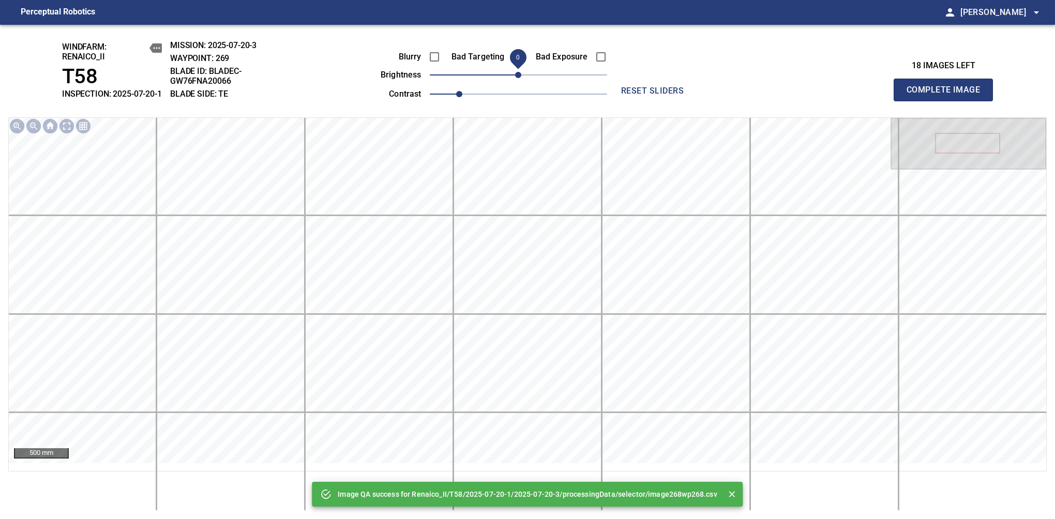
click at [515, 78] on span "0" at bounding box center [518, 75] width 6 height 6
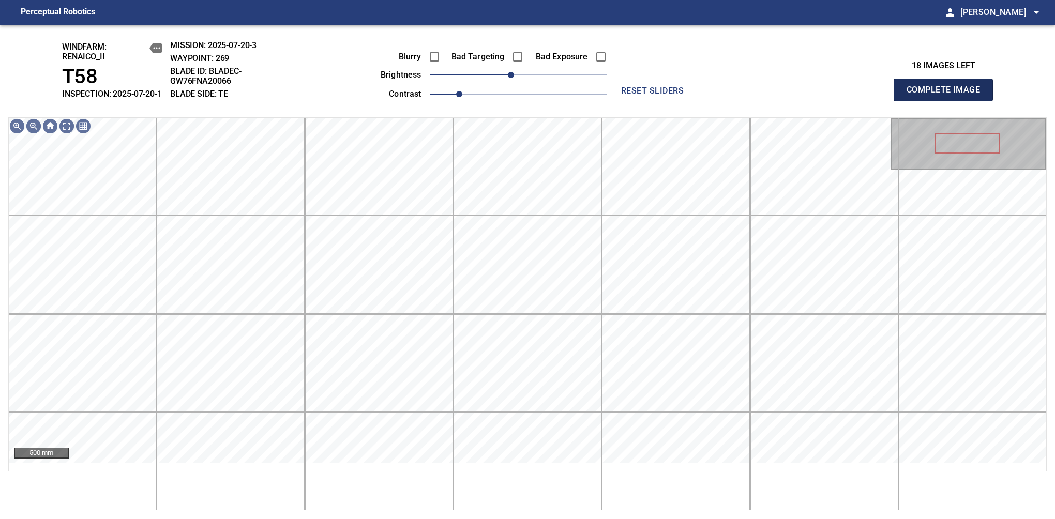
click at [948, 95] on span "Complete Image" at bounding box center [943, 90] width 77 height 14
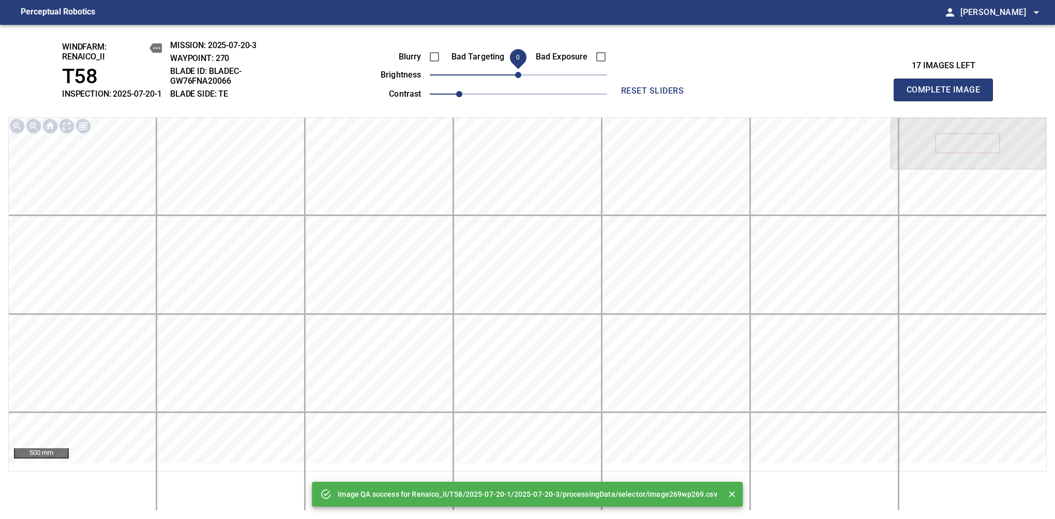
click at [515, 78] on span "0" at bounding box center [518, 75] width 6 height 6
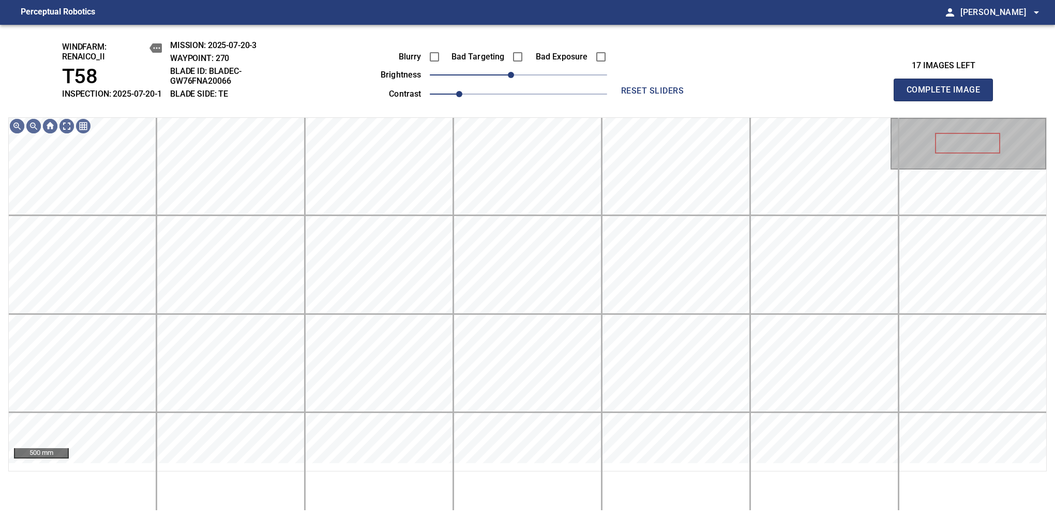
click at [948, 95] on span "Complete Image" at bounding box center [943, 90] width 77 height 14
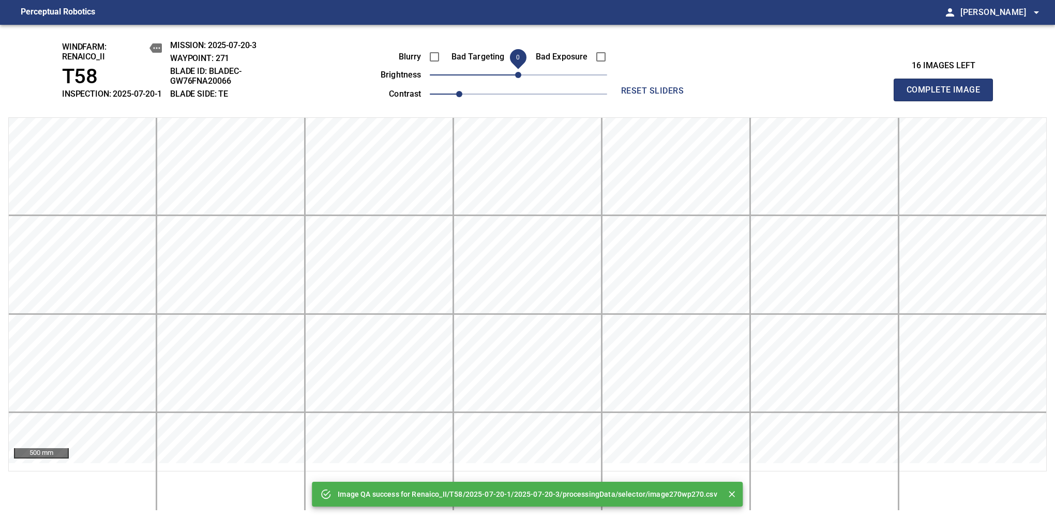
click at [948, 95] on span "Complete Image" at bounding box center [943, 90] width 77 height 14
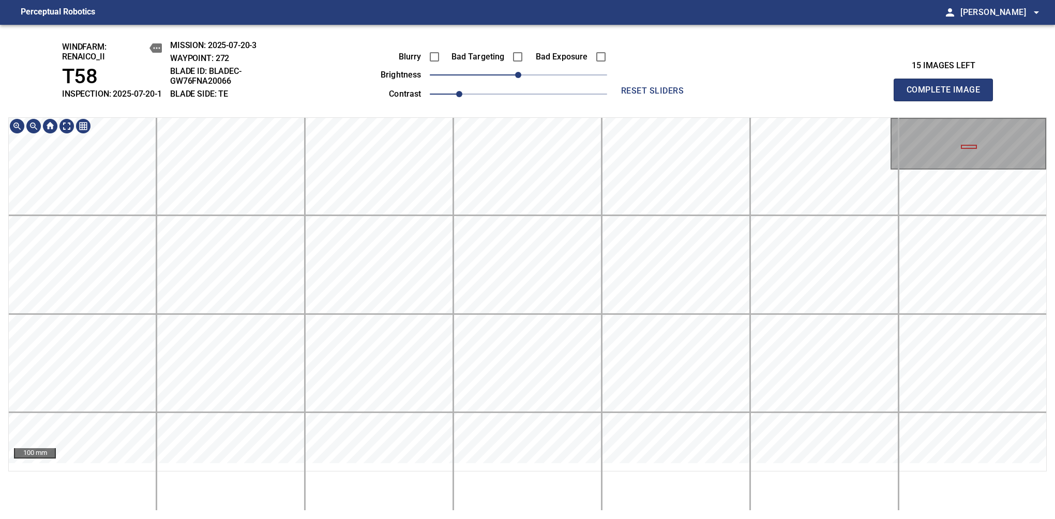
click at [627, 519] on html "Perceptual Robotics person [PERSON_NAME] arrow_drop_down windfarm: Renaico_II T…" at bounding box center [527, 259] width 1055 height 519
click at [948, 95] on span "Complete Image" at bounding box center [943, 90] width 77 height 14
click at [536, 518] on div "windfarm: Renaico_II T58 INSPECTION: 2025-07-20-1 MISSION: 2025-07-20-3 WAYPOIN…" at bounding box center [527, 272] width 1055 height 495
click at [948, 95] on span "Complete Image" at bounding box center [943, 90] width 77 height 14
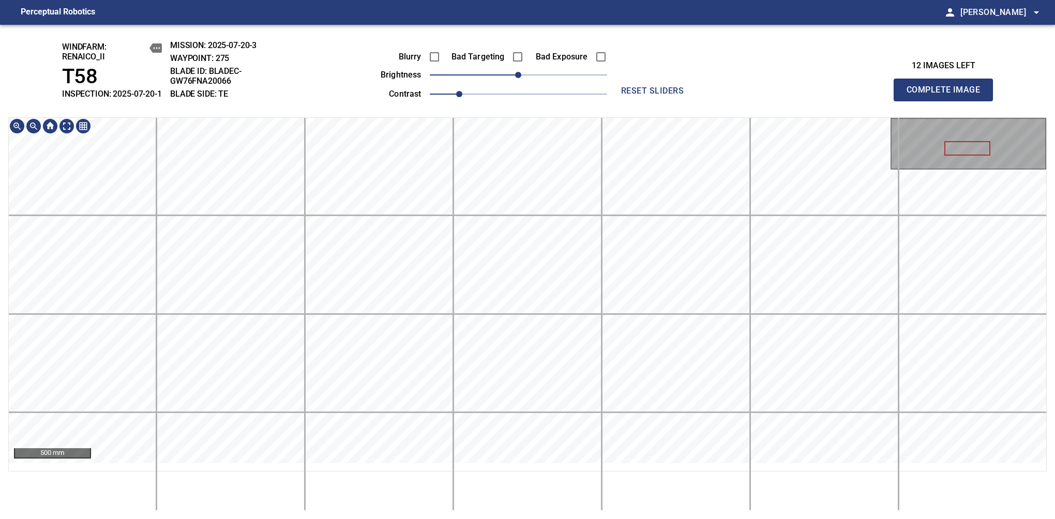
click at [561, 64] on div "windfarm: Renaico_II T58 INSPECTION: 2025-07-20-1 MISSION: 2025-07-20-3 WAYPOIN…" at bounding box center [527, 272] width 1055 height 495
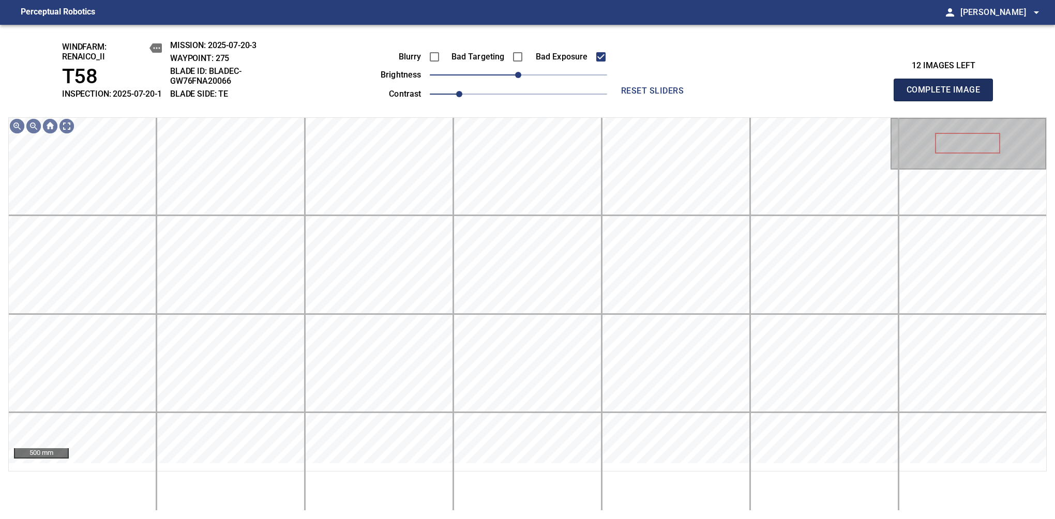
click at [948, 95] on span "Complete Image" at bounding box center [943, 90] width 77 height 14
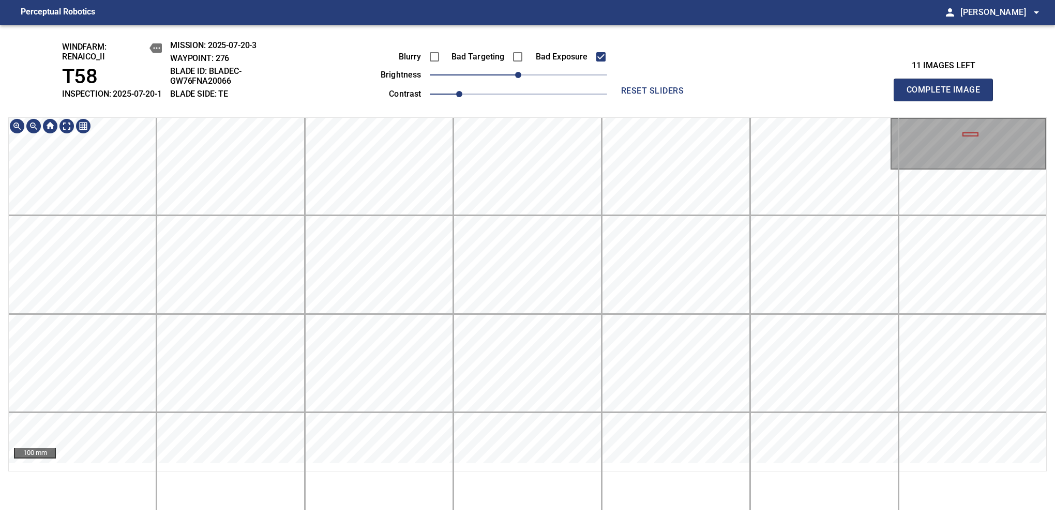
click at [544, 52] on div "windfarm: Renaico_II T58 INSPECTION: 2025-07-20-1 MISSION: 2025-07-20-3 WAYPOIN…" at bounding box center [527, 272] width 1055 height 495
click at [530, 122] on div "windfarm: Renaico_II T58 INSPECTION: 2025-07-20-1 MISSION: 2025-07-20-3 WAYPOIN…" at bounding box center [527, 272] width 1055 height 495
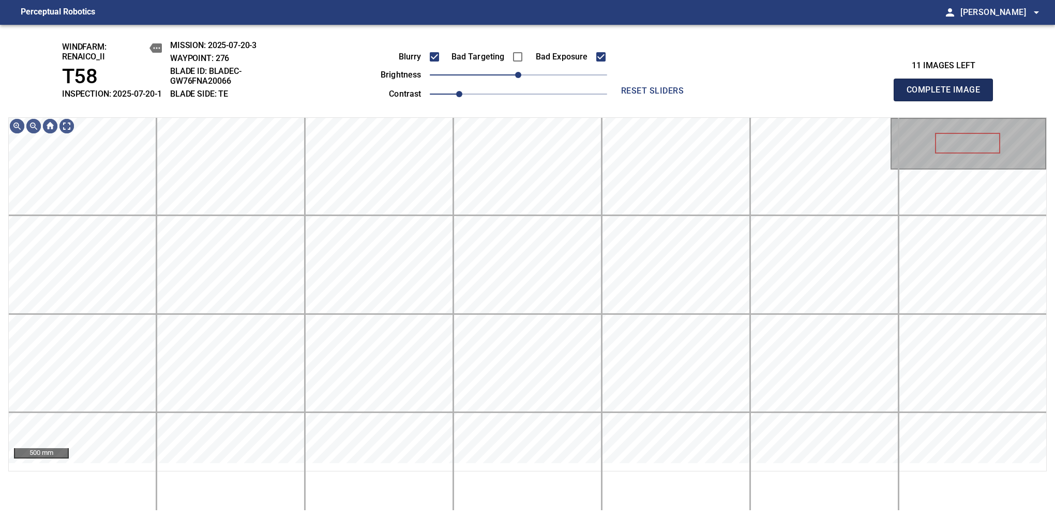
click at [948, 95] on span "Complete Image" at bounding box center [943, 90] width 77 height 14
drag, startPoint x: 949, startPoint y: 98, endPoint x: 448, endPoint y: 65, distance: 502.4
click at [948, 95] on span "Complete Image" at bounding box center [943, 90] width 77 height 14
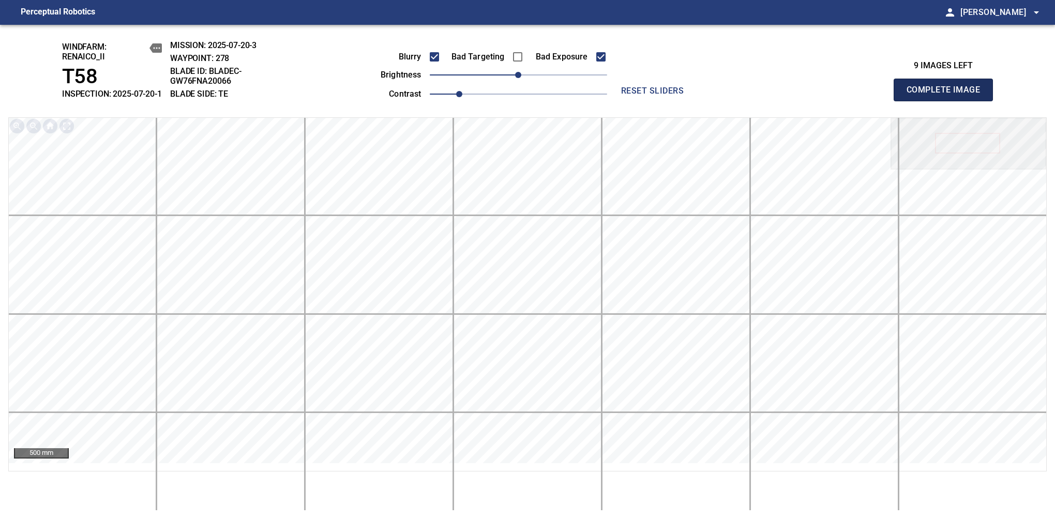
click at [948, 95] on span "Complete Image" at bounding box center [943, 90] width 77 height 14
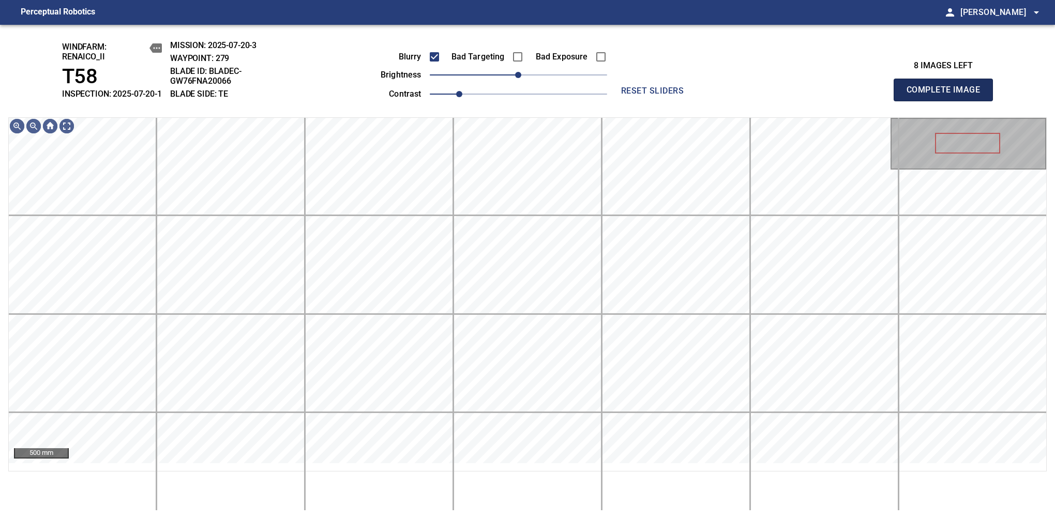
click at [948, 95] on span "Complete Image" at bounding box center [943, 90] width 77 height 14
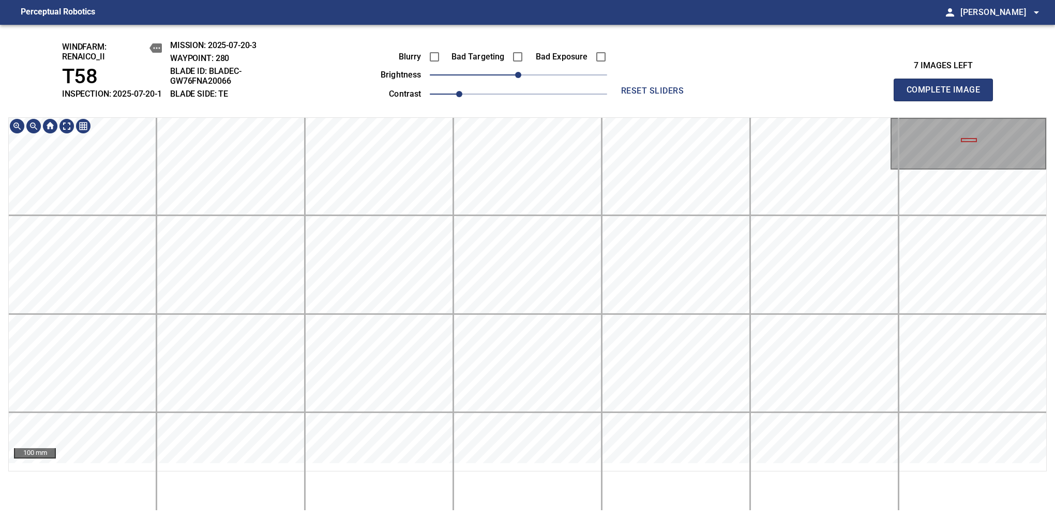
click at [586, 100] on div "windfarm: Renaico_II T58 INSPECTION: 2025-07-20-1 MISSION: 2025-07-20-3 WAYPOIN…" at bounding box center [527, 272] width 1055 height 495
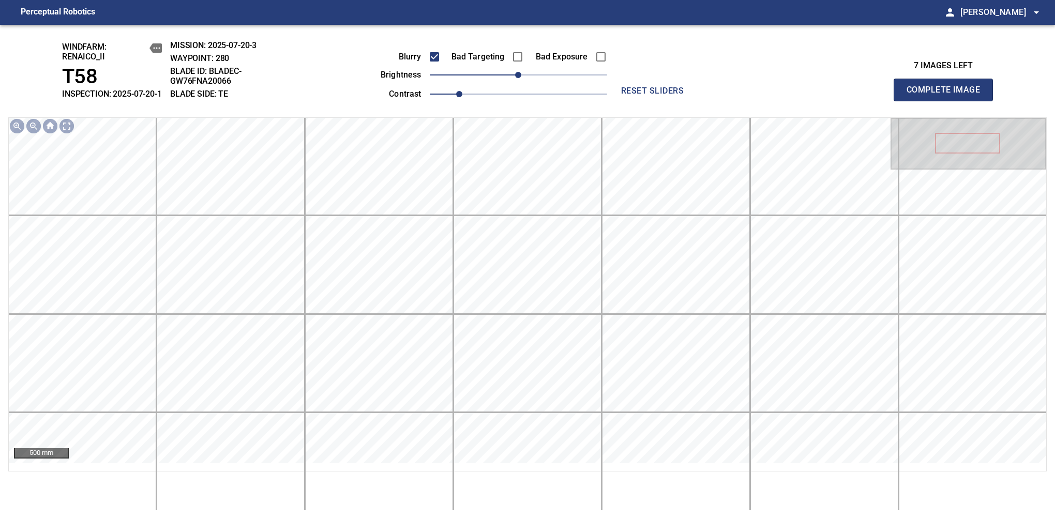
click at [948, 95] on span "Complete Image" at bounding box center [943, 90] width 77 height 14
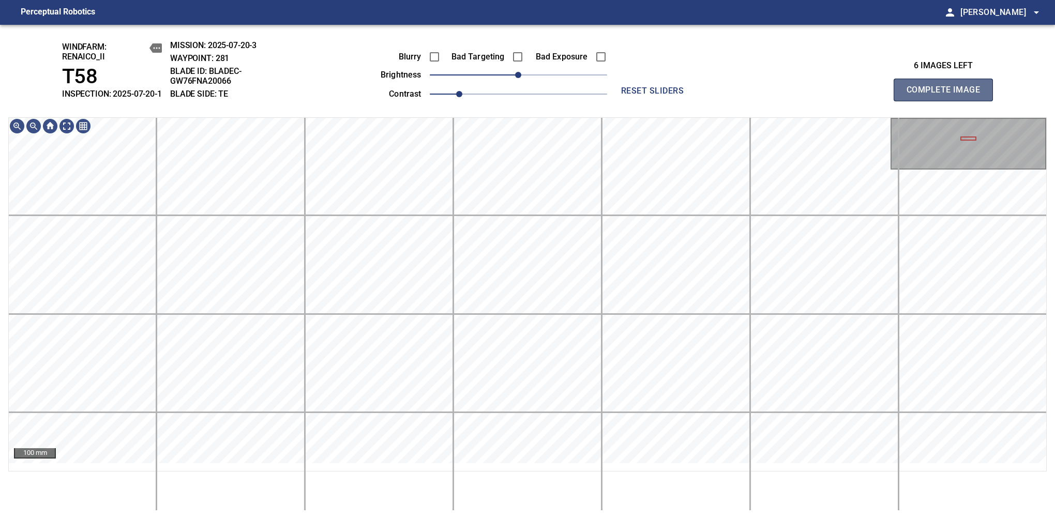
click at [948, 95] on span "Complete Image" at bounding box center [943, 90] width 77 height 14
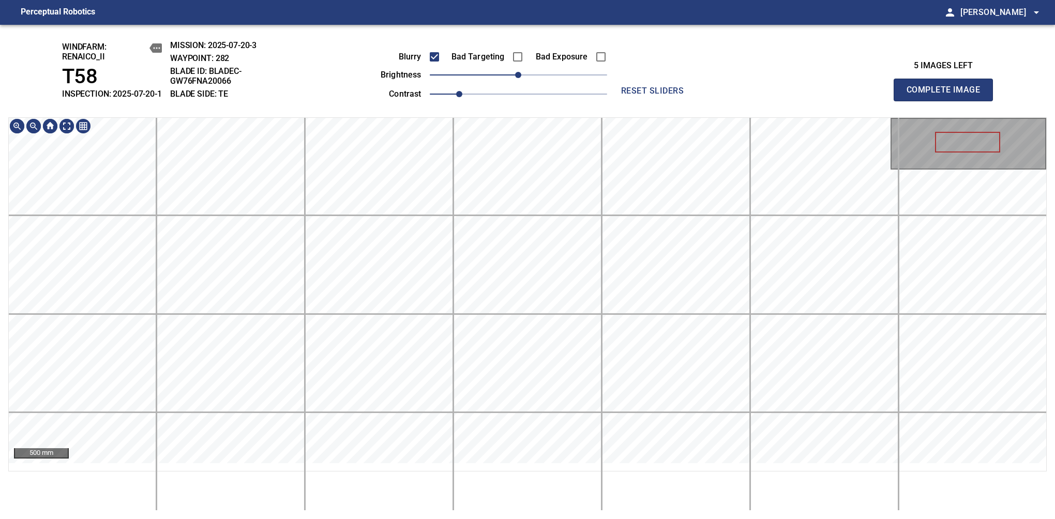
click at [523, 515] on div "windfarm: Renaico_II T58 INSPECTION: 2025-07-20-1 MISSION: 2025-07-20-3 WAYPOIN…" at bounding box center [527, 272] width 1055 height 495
click at [456, 71] on div "windfarm: Renaico_II T58 INSPECTION: 2025-07-20-1 MISSION: 2025-07-20-3 WAYPOIN…" at bounding box center [527, 272] width 1055 height 495
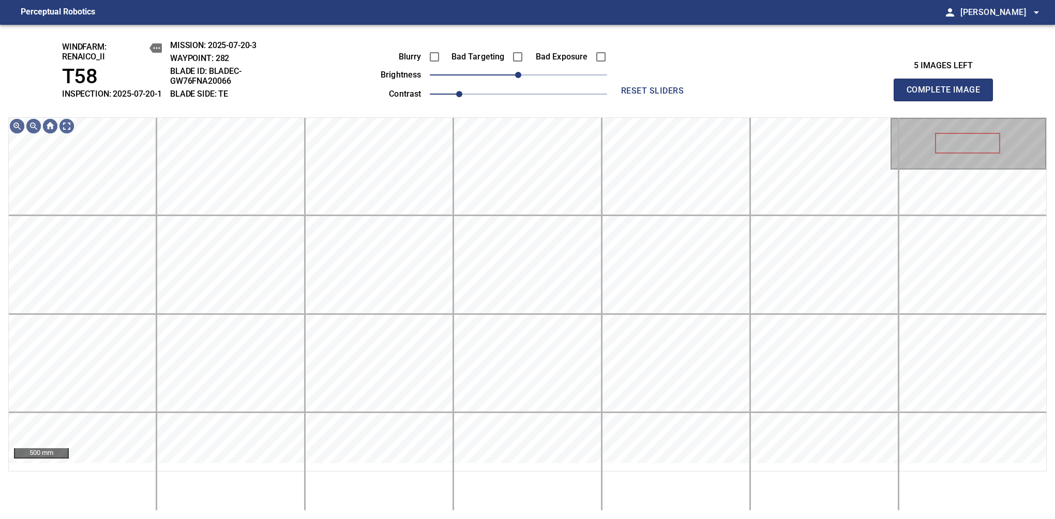
click at [948, 95] on span "Complete Image" at bounding box center [943, 90] width 77 height 14
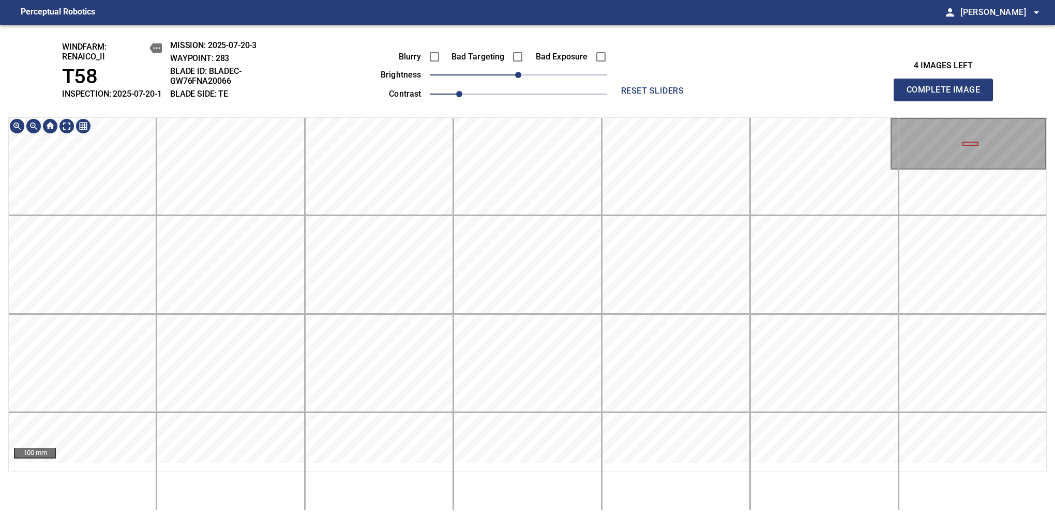
click at [488, 519] on html "Perceptual Robotics person [PERSON_NAME] arrow_drop_down windfarm: Renaico_II T…" at bounding box center [527, 259] width 1055 height 519
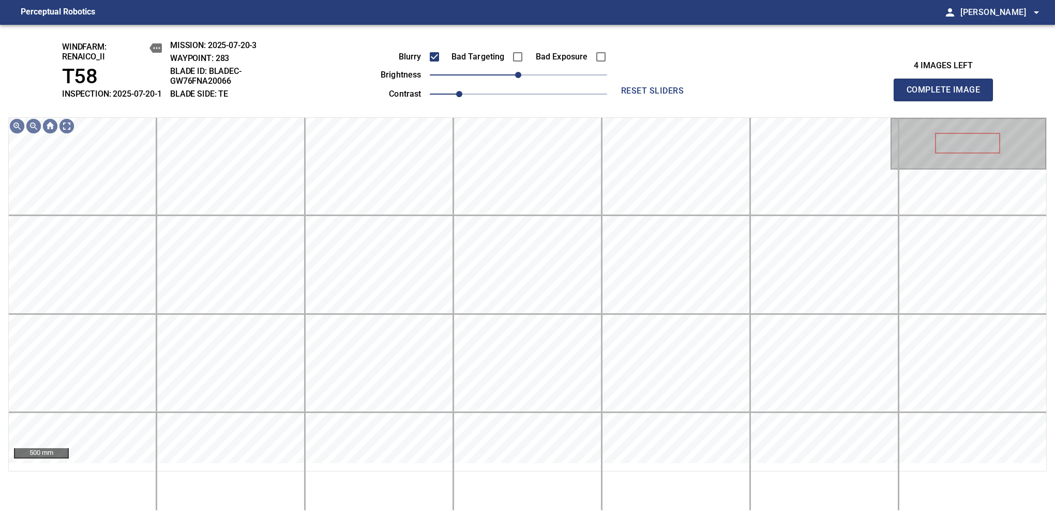
click at [948, 95] on span "Complete Image" at bounding box center [943, 90] width 77 height 14
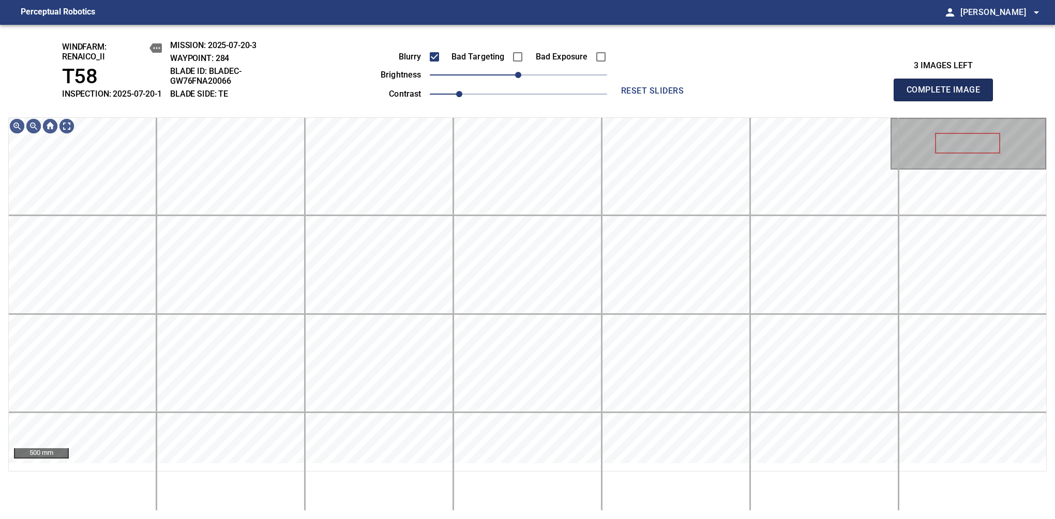
click at [948, 95] on span "Complete Image" at bounding box center [943, 90] width 77 height 14
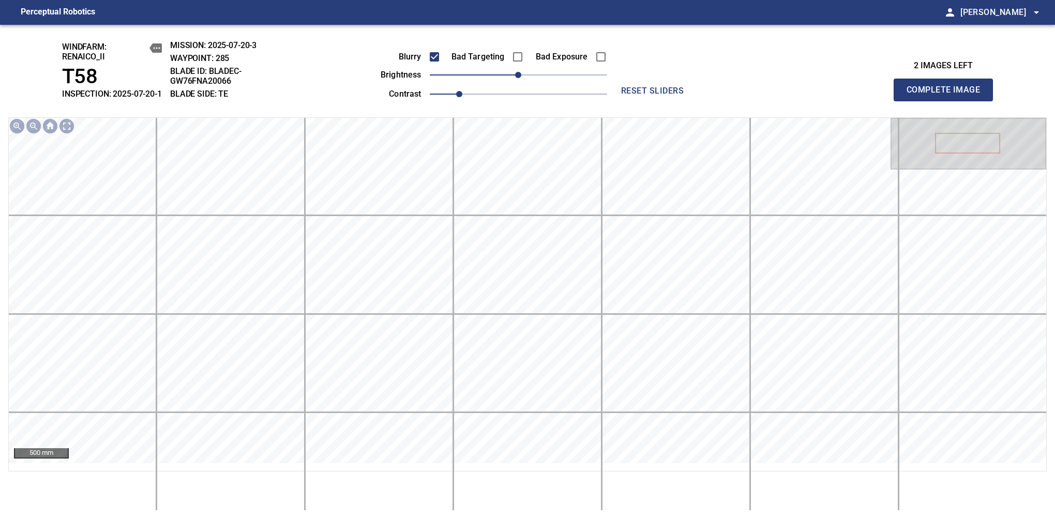
click at [948, 95] on span "Complete Image" at bounding box center [943, 90] width 77 height 14
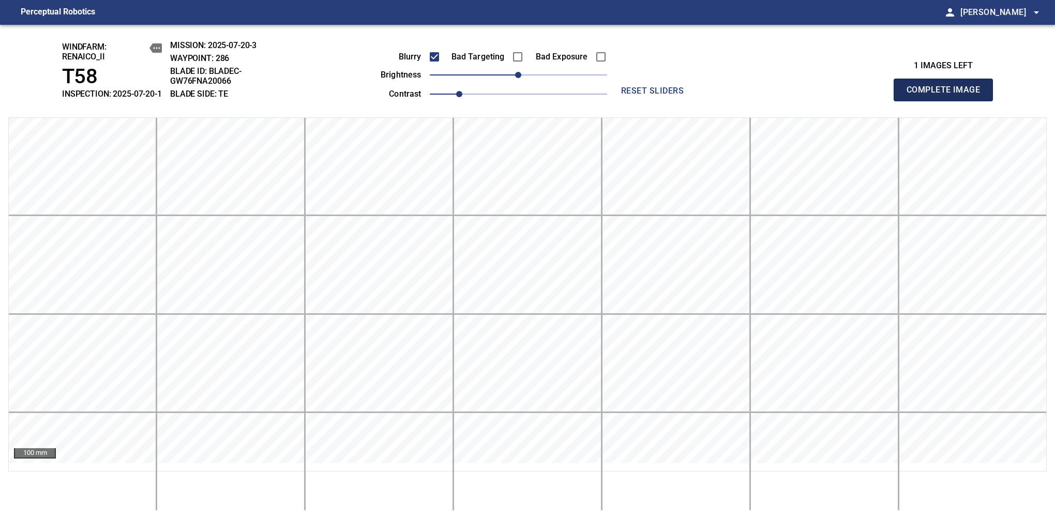
click at [948, 95] on span "Complete Image" at bounding box center [943, 90] width 77 height 14
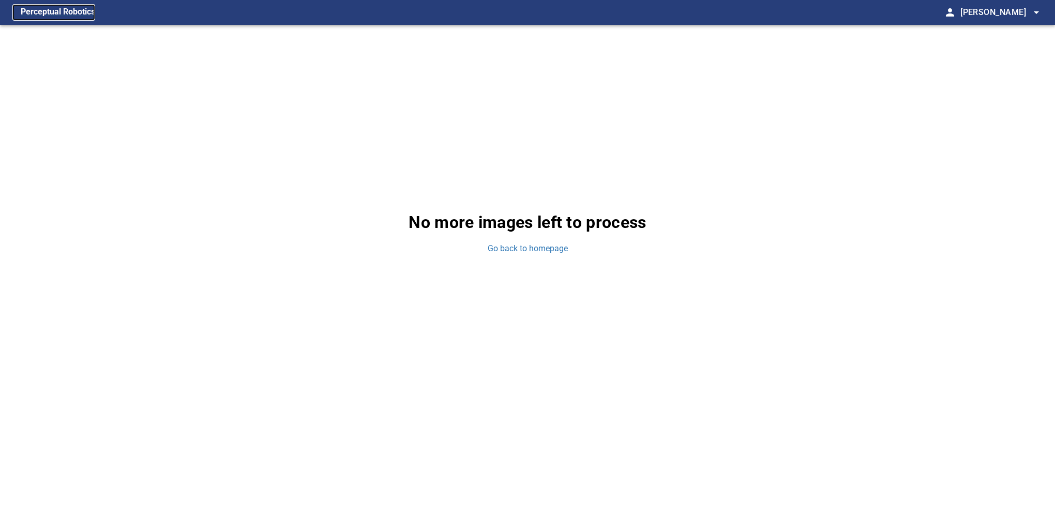
click at [63, 13] on figcaption "Perceptual Robotics" at bounding box center [58, 12] width 74 height 17
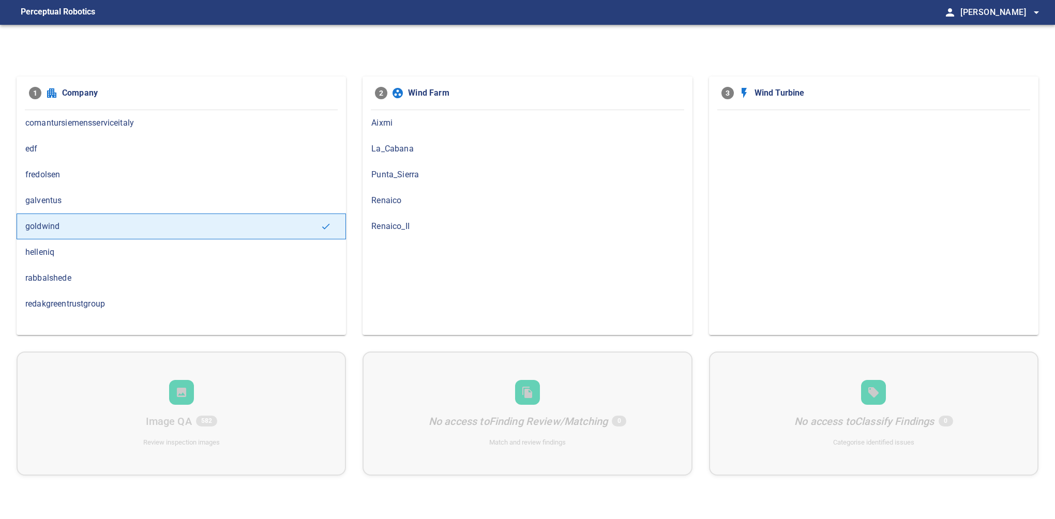
click at [420, 229] on span "Renaico_II" at bounding box center [527, 226] width 312 height 12
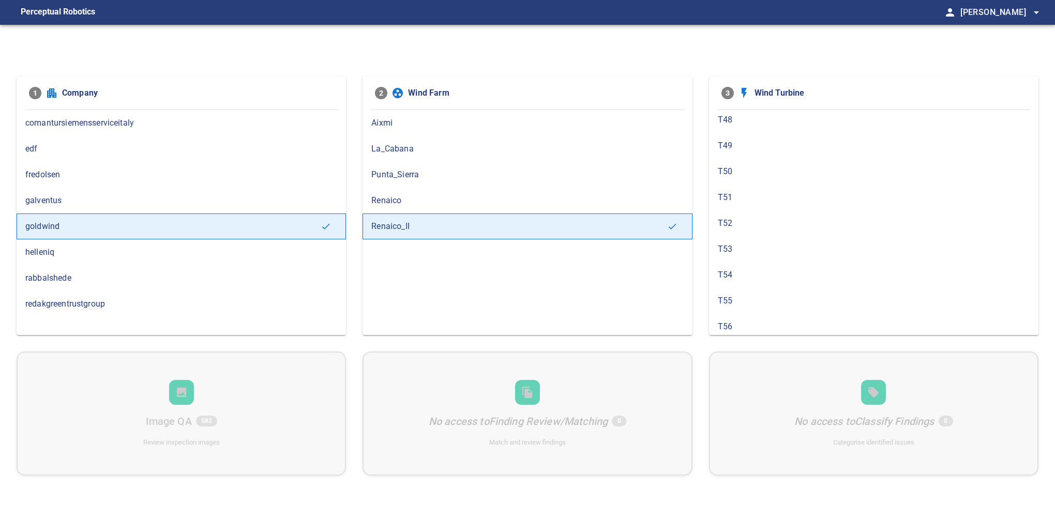
scroll to position [131, 0]
click at [729, 304] on span "T57" at bounding box center [874, 302] width 312 height 12
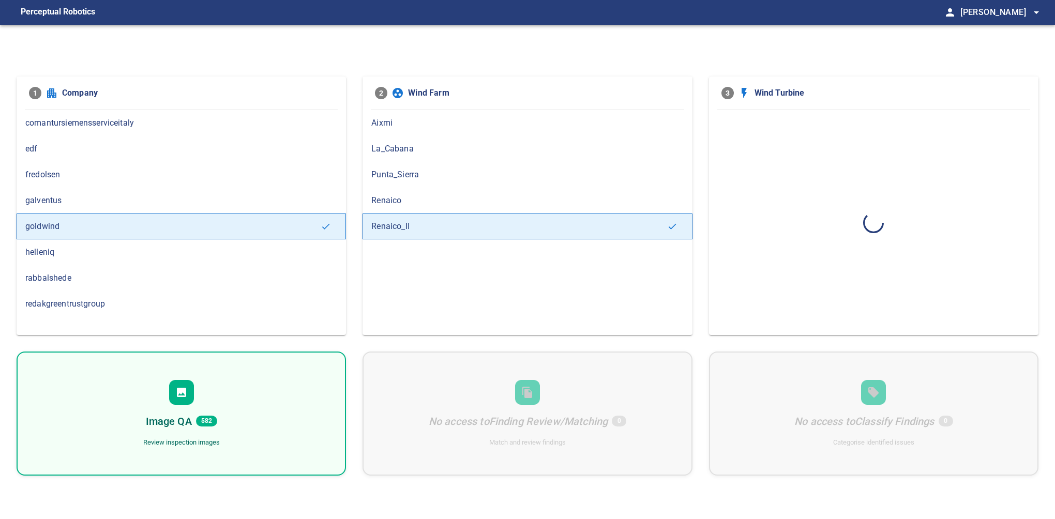
scroll to position [0, 0]
click at [215, 411] on div "Image QA 290 Review inspection images" at bounding box center [181, 414] width 329 height 124
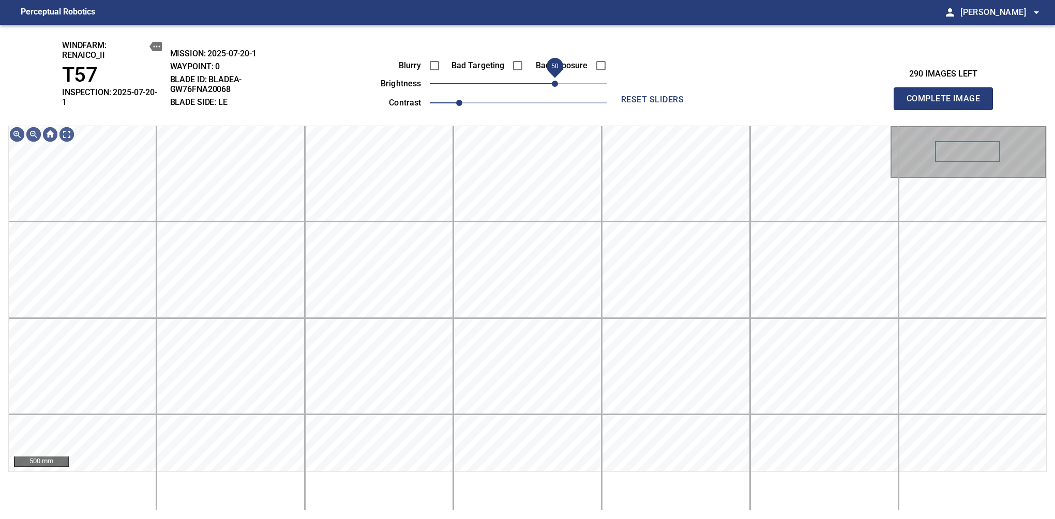
drag, startPoint x: 528, startPoint y: 82, endPoint x: 559, endPoint y: 82, distance: 30.5
click at [558, 82] on span "50" at bounding box center [555, 84] width 6 height 6
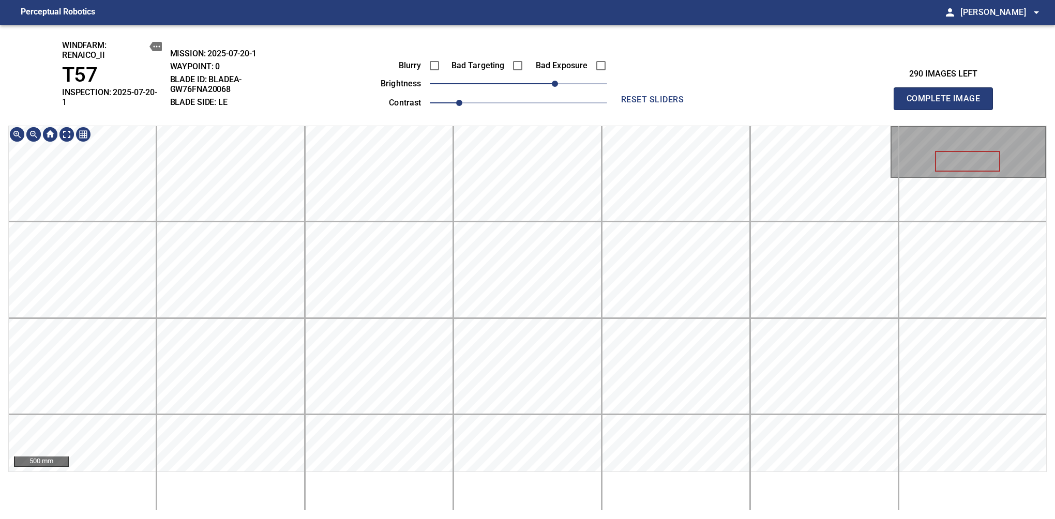
click at [514, 109] on div "windfarm: Renaico_II T57 INSPECTION: 2025-07-20-1 MISSION: 2025-07-20-1 WAYPOIN…" at bounding box center [527, 272] width 1055 height 495
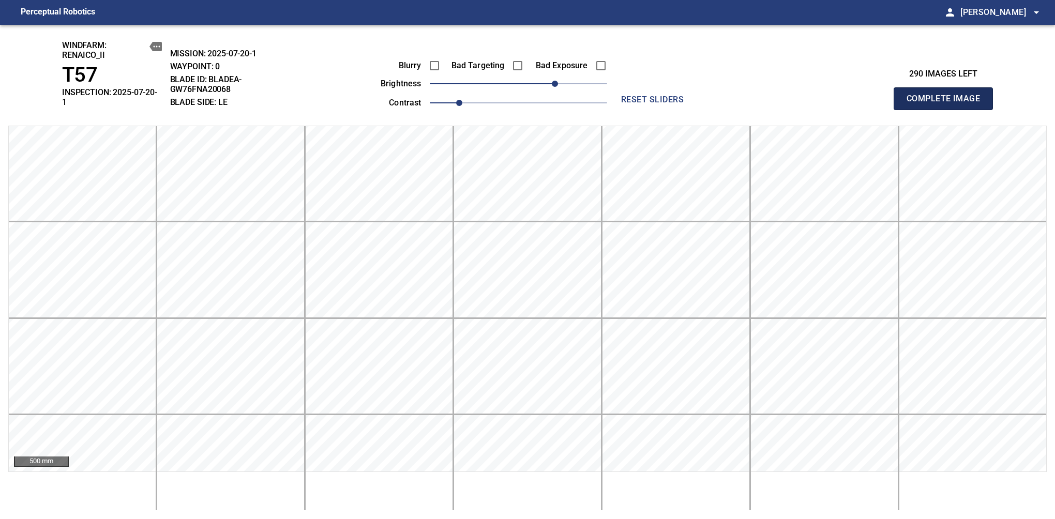
click at [948, 95] on span "Complete Image" at bounding box center [943, 99] width 77 height 14
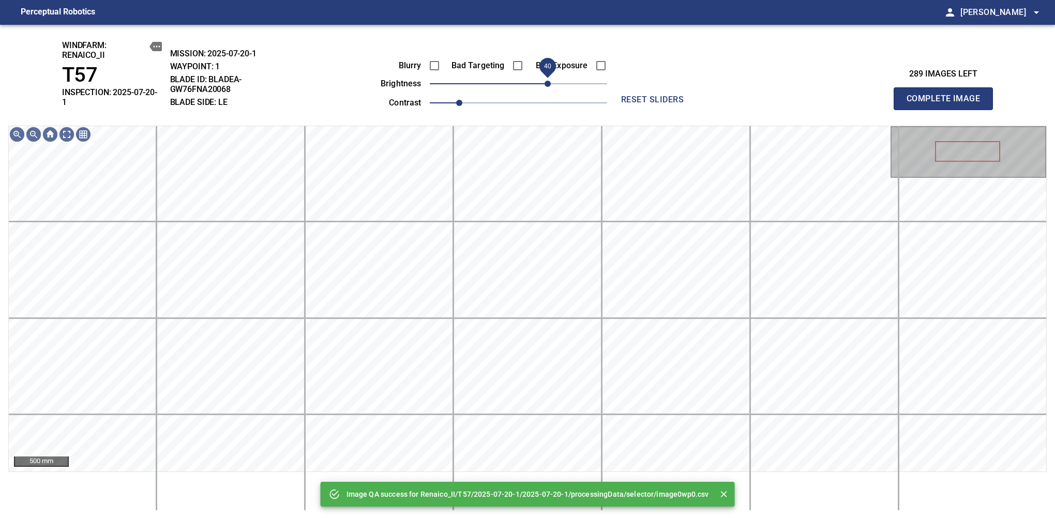
drag, startPoint x: 533, startPoint y: 86, endPoint x: 548, endPoint y: 86, distance: 14.5
click at [548, 86] on span "40" at bounding box center [518, 84] width 177 height 14
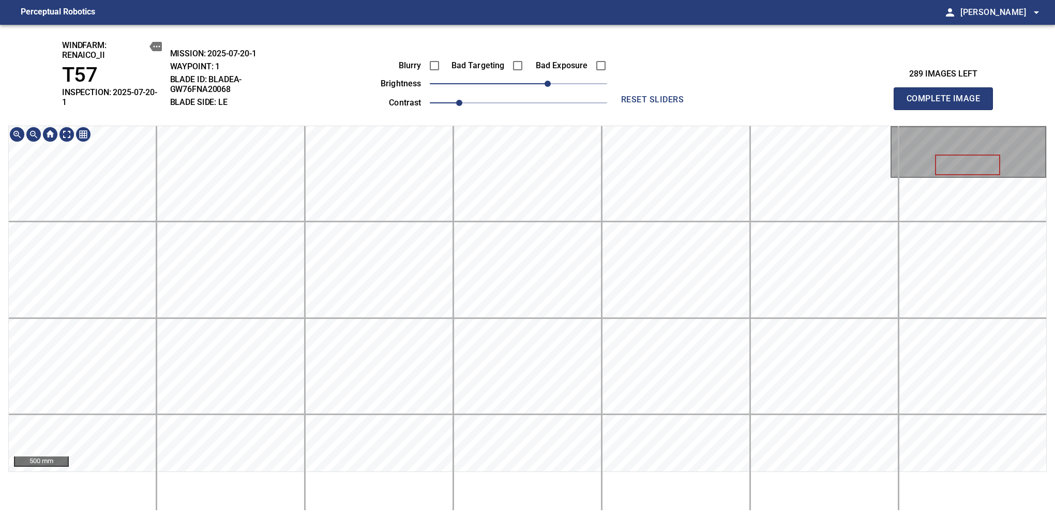
click at [561, 115] on div "windfarm: Renaico_II T57 INSPECTION: 2025-07-20-1 MISSION: 2025-07-20-1 WAYPOIN…" at bounding box center [527, 272] width 1055 height 495
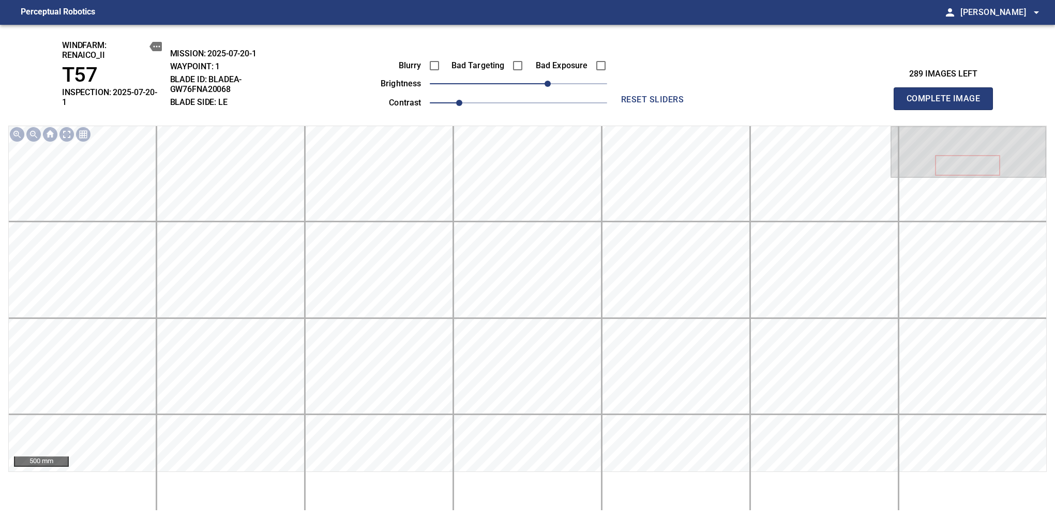
click at [948, 95] on span "Complete Image" at bounding box center [943, 99] width 77 height 14
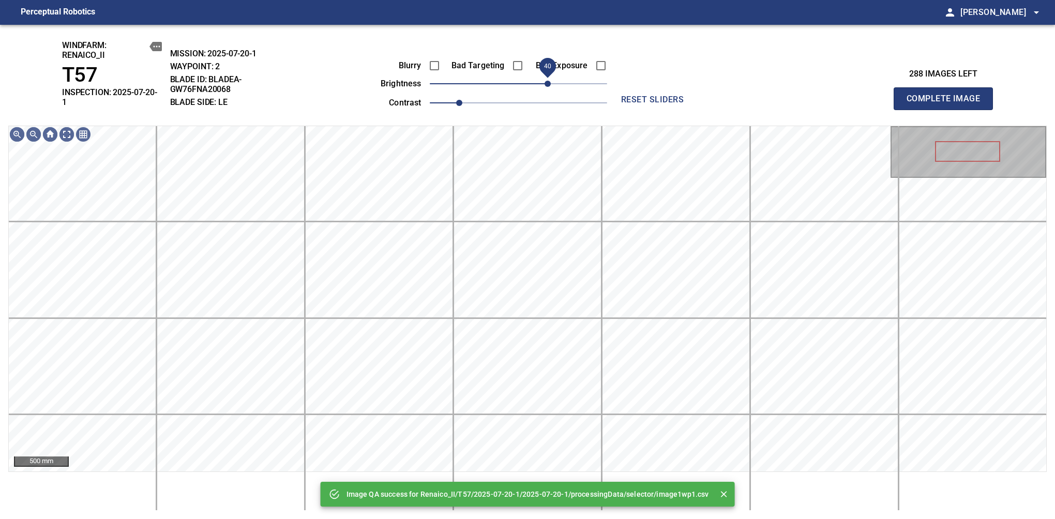
click at [546, 88] on span "40" at bounding box center [518, 84] width 177 height 14
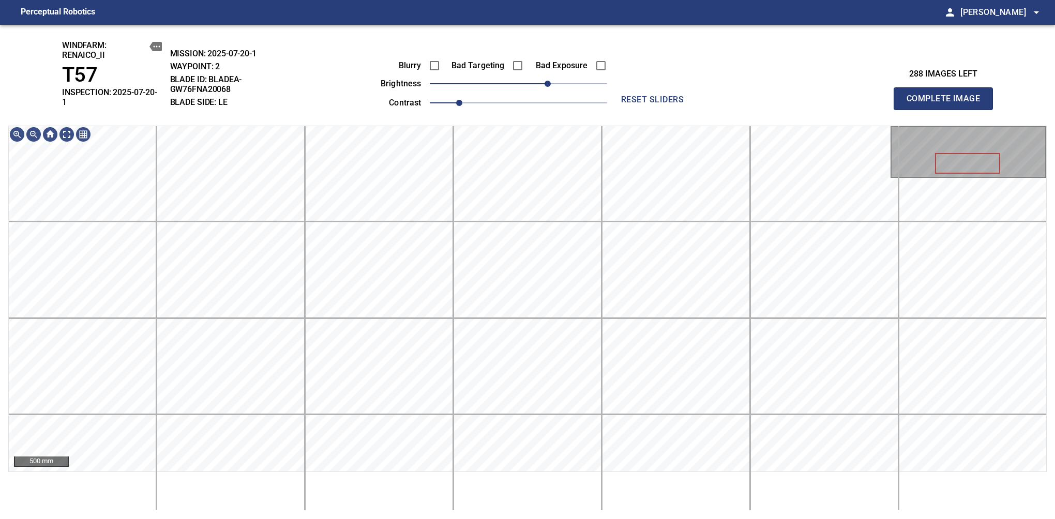
click at [948, 95] on span "Complete Image" at bounding box center [943, 99] width 77 height 14
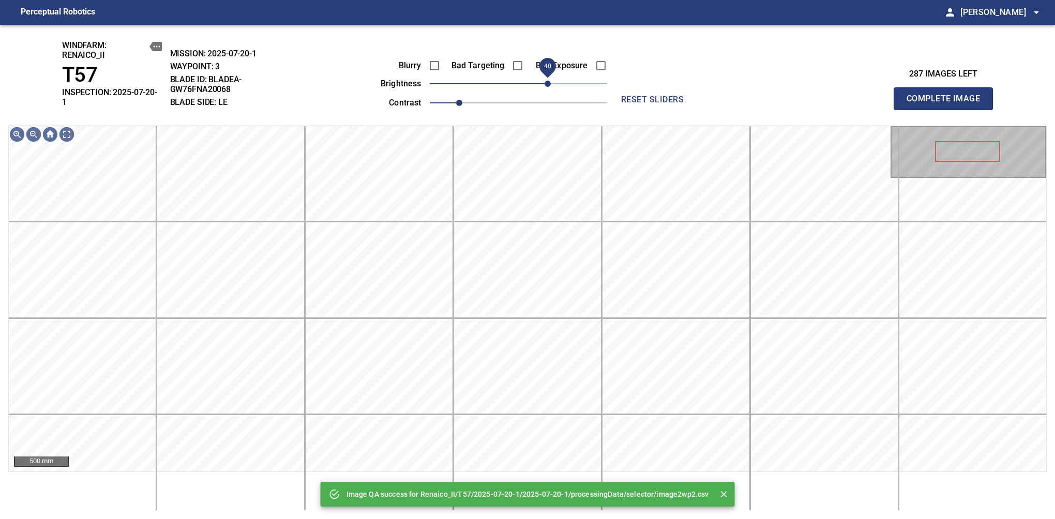
drag, startPoint x: 521, startPoint y: 85, endPoint x: 550, endPoint y: 83, distance: 29.0
click at [550, 83] on span "40" at bounding box center [548, 84] width 6 height 6
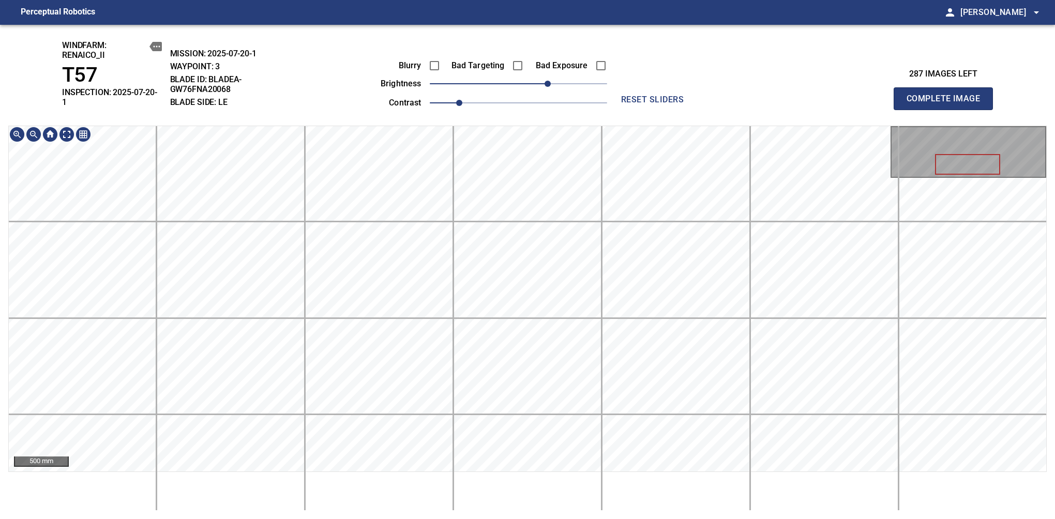
click at [539, 107] on div "windfarm: Renaico_II T57 INSPECTION: 2025-07-20-1 MISSION: 2025-07-20-1 WAYPOIN…" at bounding box center [527, 272] width 1055 height 495
click at [948, 95] on span "Complete Image" at bounding box center [943, 99] width 77 height 14
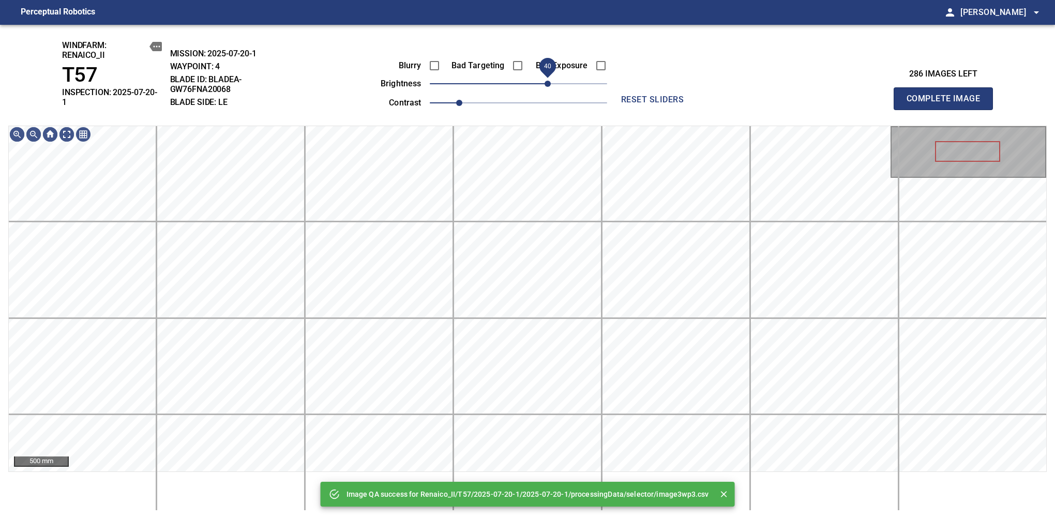
drag, startPoint x: 537, startPoint y: 89, endPoint x: 546, endPoint y: 85, distance: 10.0
click at [546, 85] on span "40" at bounding box center [548, 84] width 6 height 6
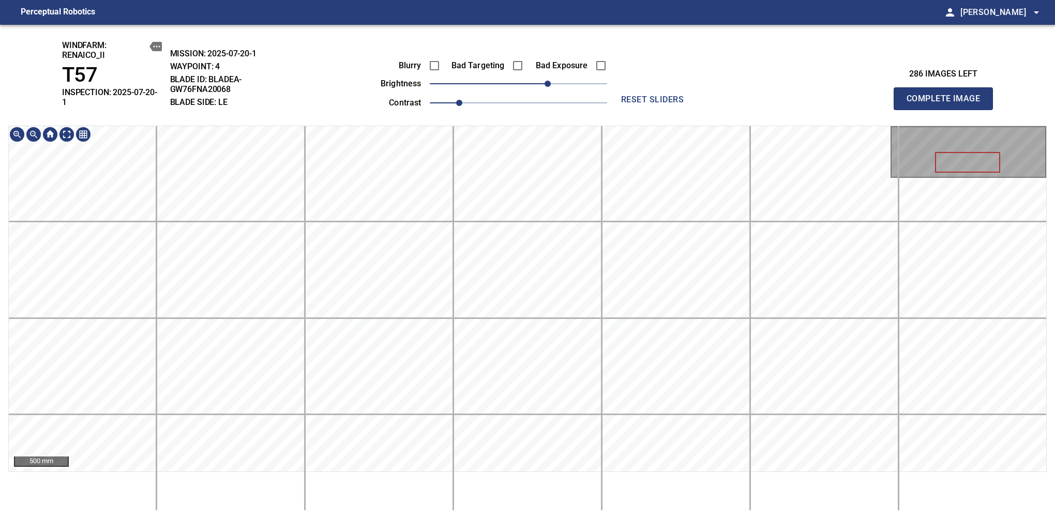
click at [519, 124] on div "windfarm: Renaico_II T57 INSPECTION: 2025-07-20-1 MISSION: 2025-07-20-1 WAYPOIN…" at bounding box center [527, 272] width 1055 height 495
click at [948, 95] on span "Complete Image" at bounding box center [943, 99] width 77 height 14
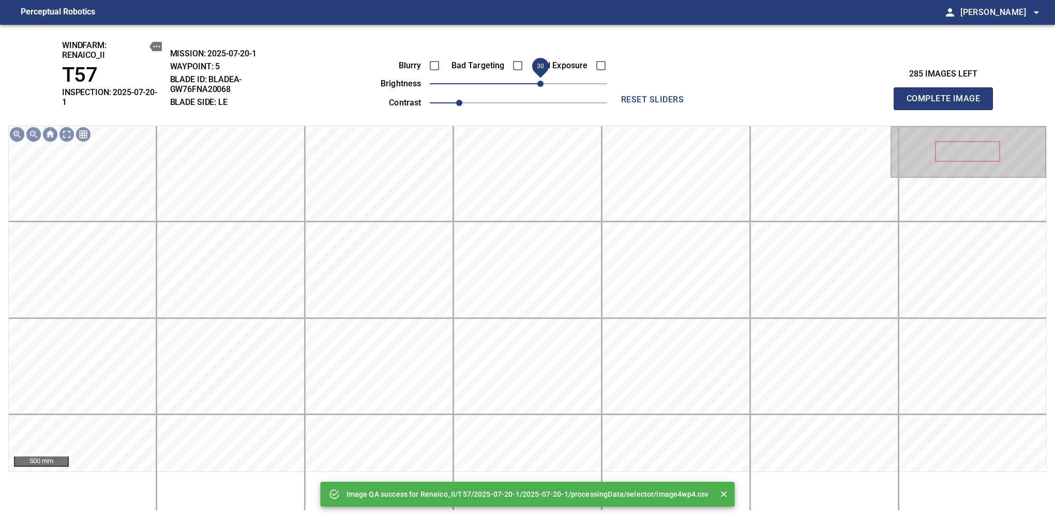
drag, startPoint x: 525, startPoint y: 89, endPoint x: 539, endPoint y: 89, distance: 14.5
click at [539, 87] on span "30" at bounding box center [540, 84] width 6 height 6
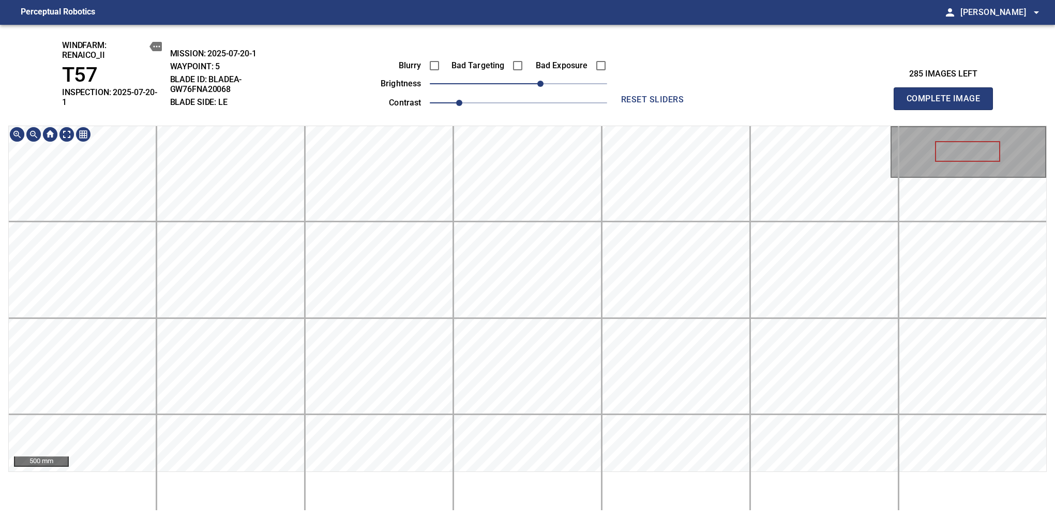
click at [517, 115] on div "windfarm: Renaico_II T57 INSPECTION: 2025-07-20-1 MISSION: 2025-07-20-1 WAYPOIN…" at bounding box center [527, 272] width 1055 height 495
click at [948, 95] on span "Complete Image" at bounding box center [943, 99] width 77 height 14
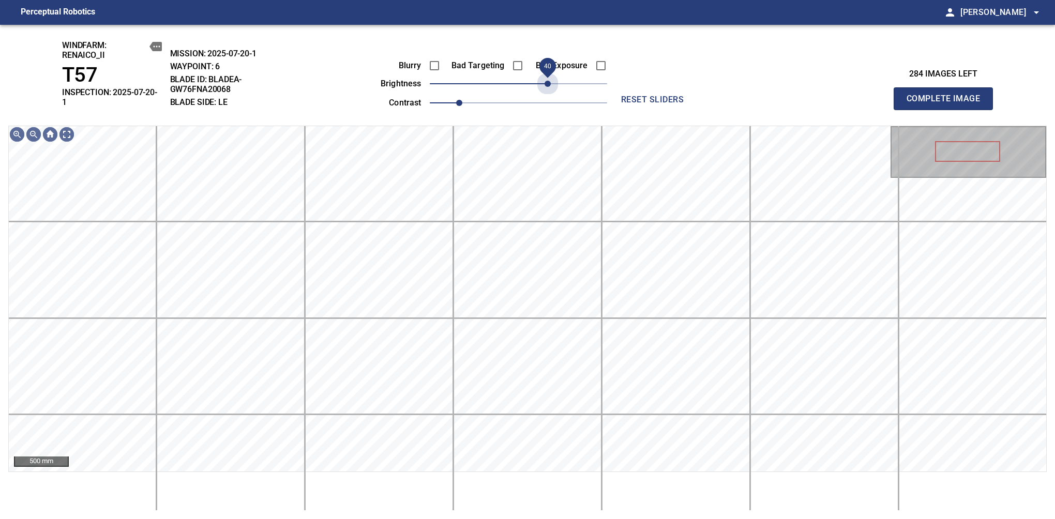
drag, startPoint x: 555, startPoint y: 94, endPoint x: 548, endPoint y: 94, distance: 6.7
click at [548, 94] on div "Blurry Bad Targeting Bad Exposure brightness 40 contrast 1" at bounding box center [482, 82] width 250 height 55
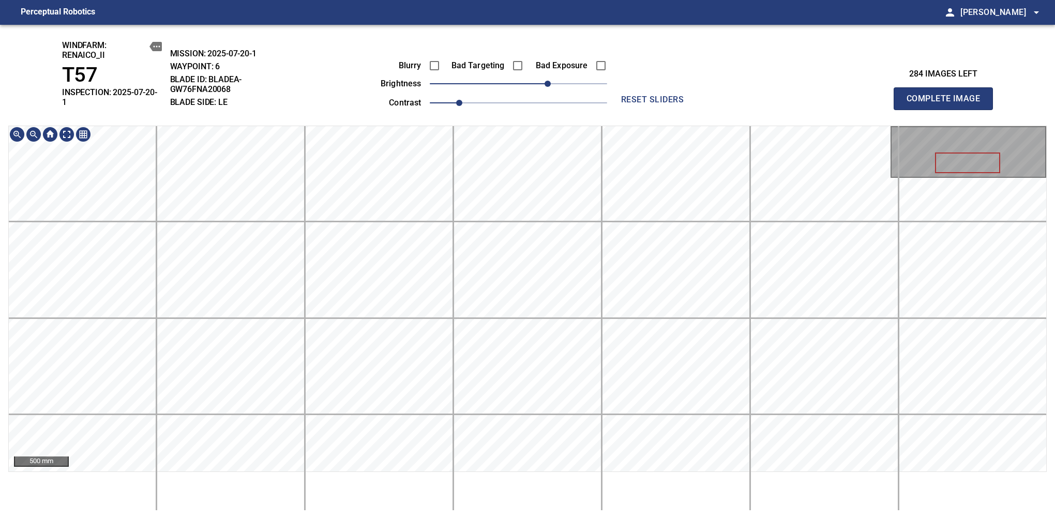
click at [948, 95] on span "Complete Image" at bounding box center [943, 99] width 77 height 14
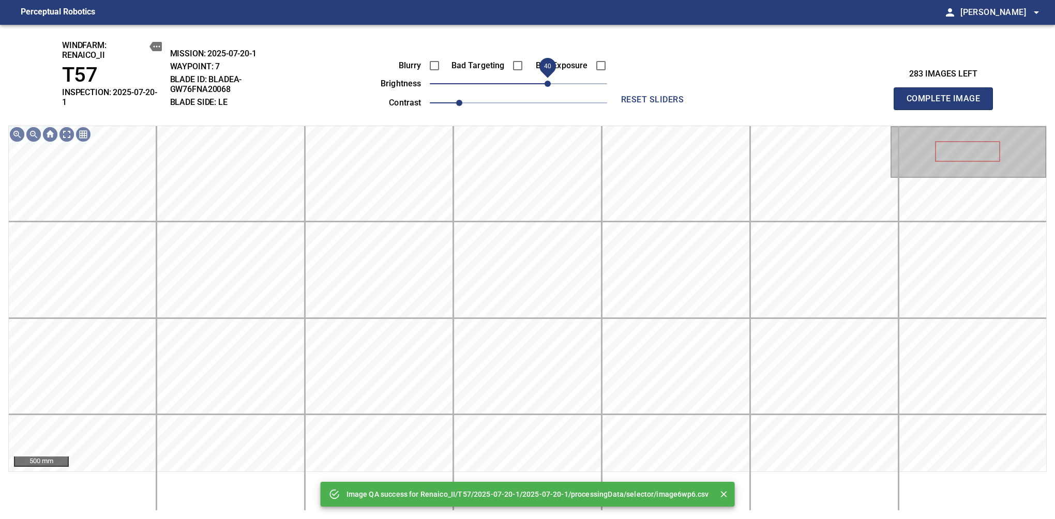
drag, startPoint x: 534, startPoint y: 89, endPoint x: 546, endPoint y: 85, distance: 12.9
click at [546, 85] on span "40" at bounding box center [548, 84] width 6 height 6
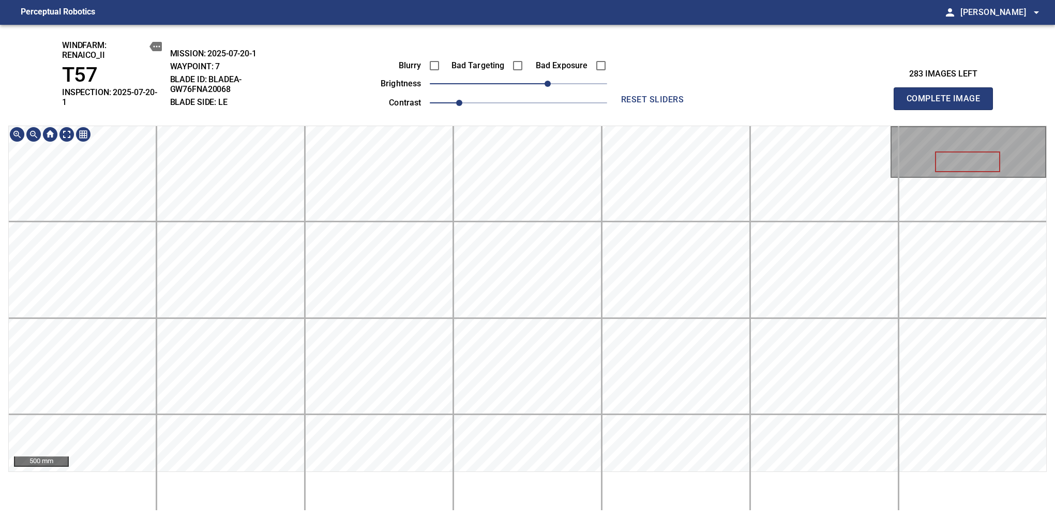
click at [569, 98] on div "windfarm: Renaico_II T57 INSPECTION: 2025-07-20-1 MISSION: 2025-07-20-1 WAYPOIN…" at bounding box center [527, 272] width 1055 height 495
click at [948, 95] on span "Complete Image" at bounding box center [943, 99] width 77 height 14
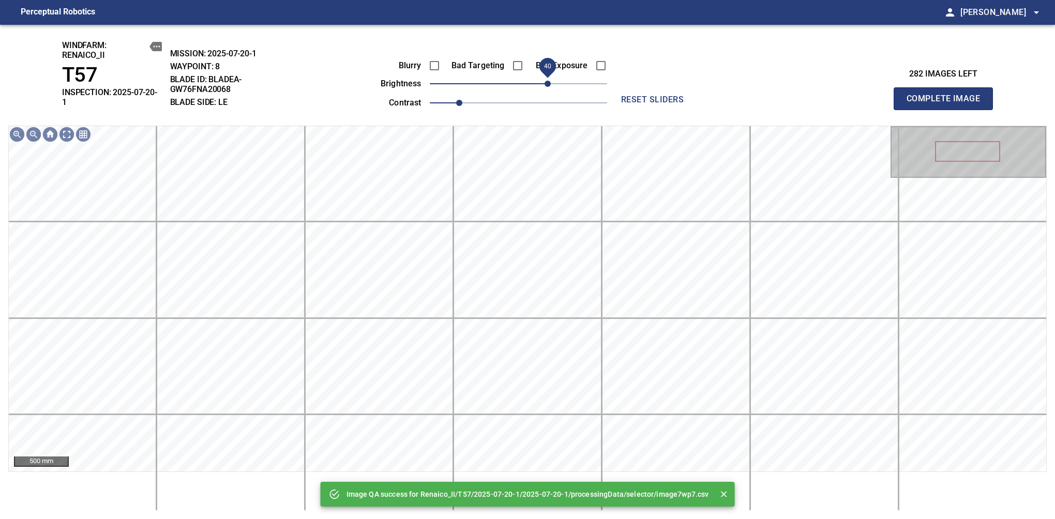
drag, startPoint x: 540, startPoint y: 84, endPoint x: 550, endPoint y: 84, distance: 10.9
click at [550, 84] on span "40" at bounding box center [518, 84] width 177 height 14
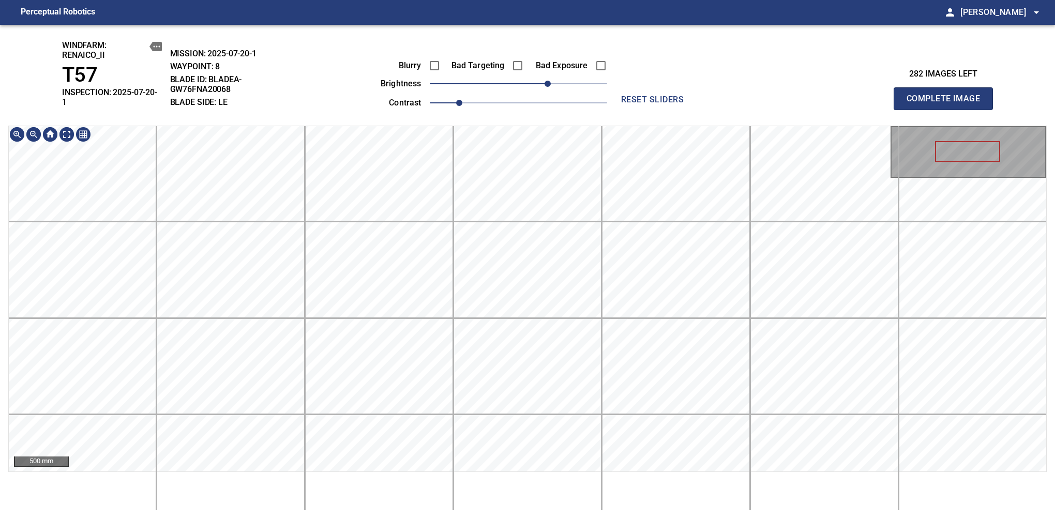
click at [536, 79] on div "windfarm: Renaico_II T57 INSPECTION: 2025-07-20-1 MISSION: 2025-07-20-1 WAYPOIN…" at bounding box center [527, 272] width 1055 height 495
click at [948, 95] on span "Complete Image" at bounding box center [943, 99] width 77 height 14
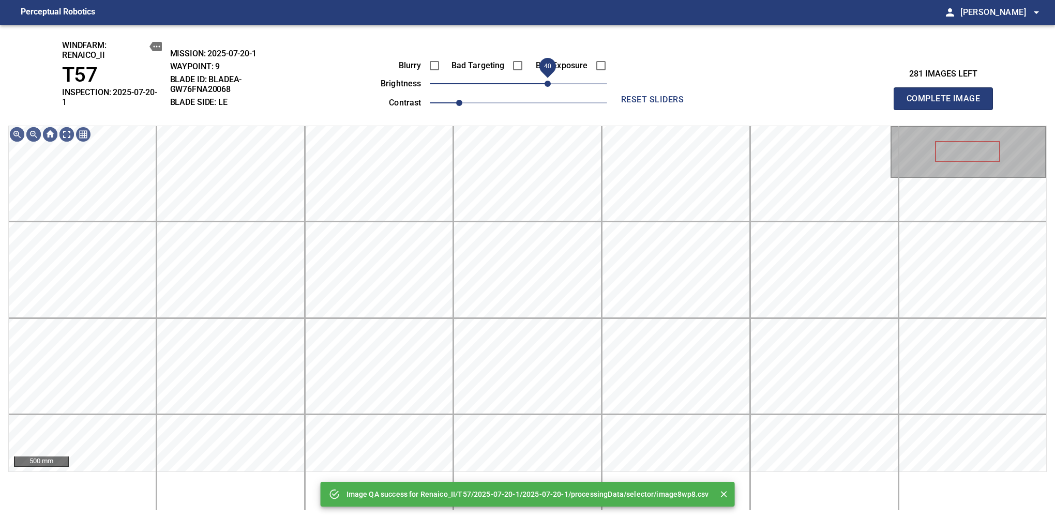
click at [547, 80] on span "40" at bounding box center [518, 84] width 177 height 14
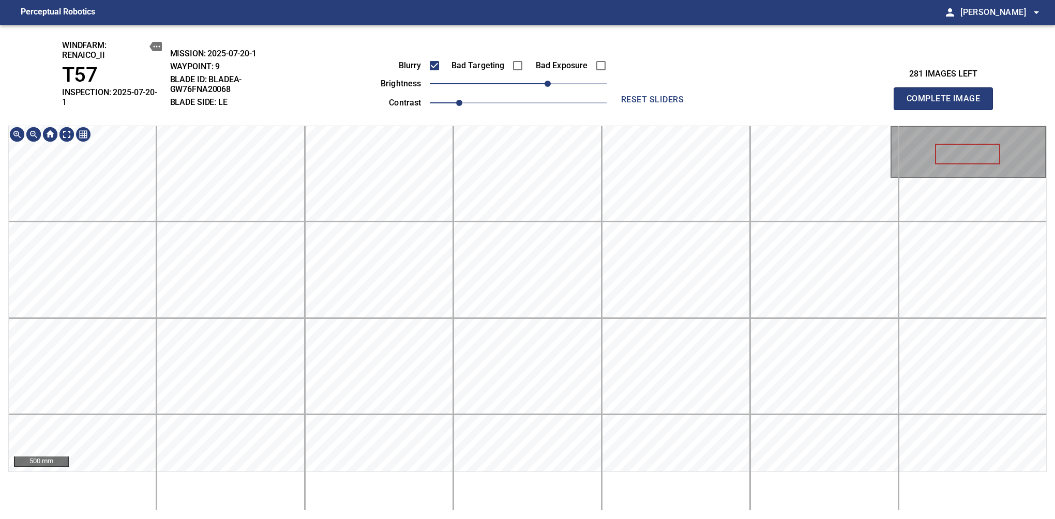
click at [492, 113] on div "windfarm: Renaico_II T57 INSPECTION: 2025-07-20-1 MISSION: 2025-07-20-1 WAYPOIN…" at bounding box center [527, 272] width 1055 height 495
click at [948, 95] on span "Complete Image" at bounding box center [943, 99] width 77 height 14
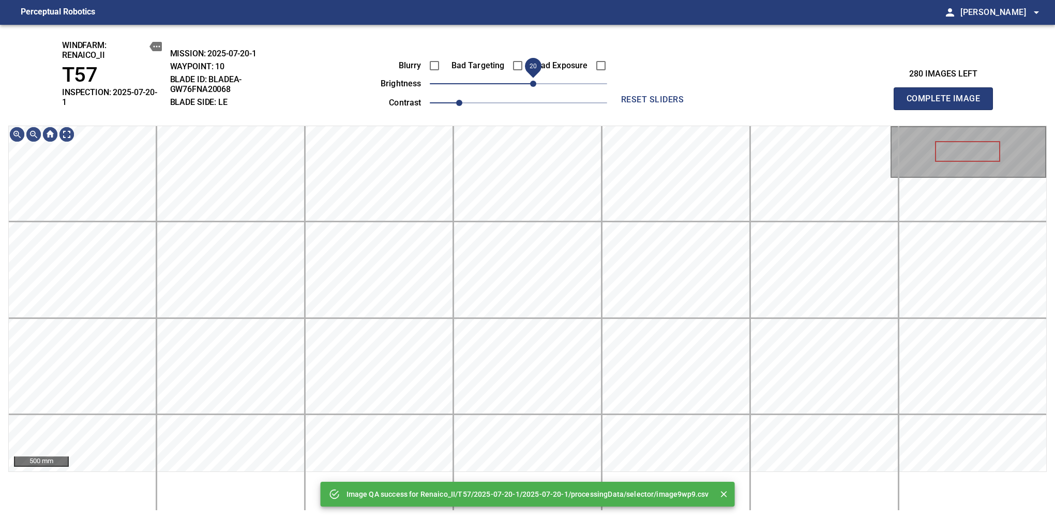
drag, startPoint x: 523, startPoint y: 85, endPoint x: 534, endPoint y: 80, distance: 11.6
click at [534, 81] on span "20" at bounding box center [533, 84] width 6 height 6
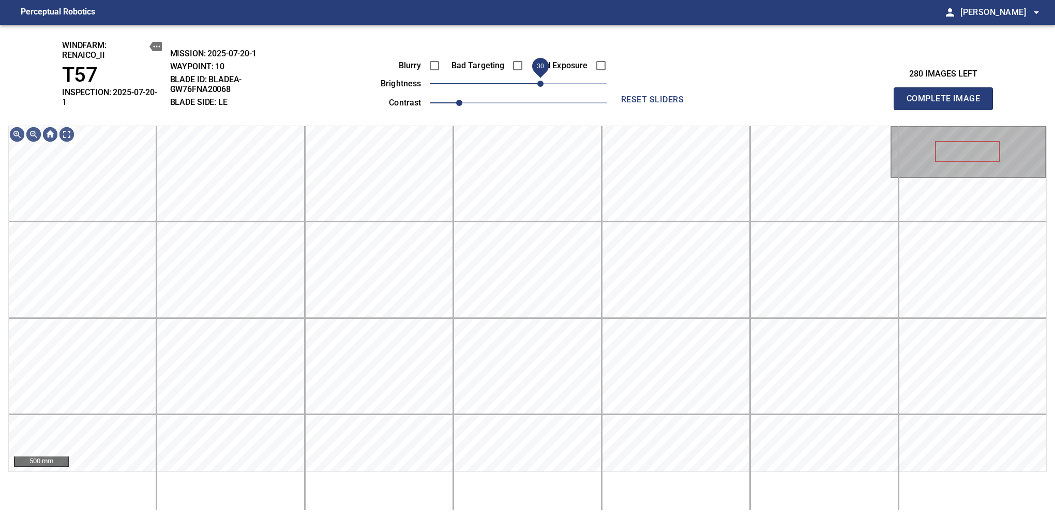
click at [543, 81] on span "30" at bounding box center [540, 84] width 6 height 6
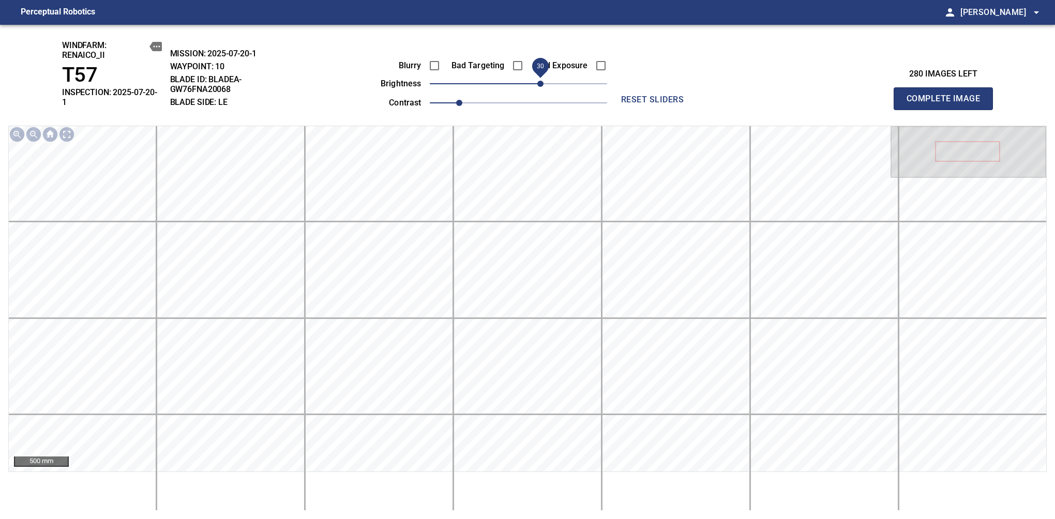
click at [948, 95] on span "Complete Image" at bounding box center [943, 99] width 77 height 14
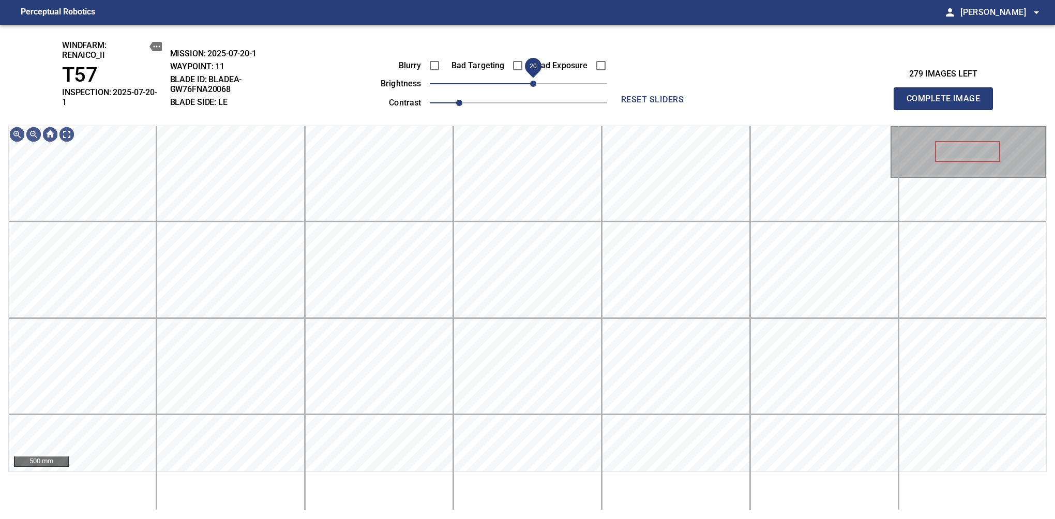
drag, startPoint x: 521, startPoint y: 85, endPoint x: 530, endPoint y: 85, distance: 8.8
click at [530, 85] on span "20" at bounding box center [533, 84] width 6 height 6
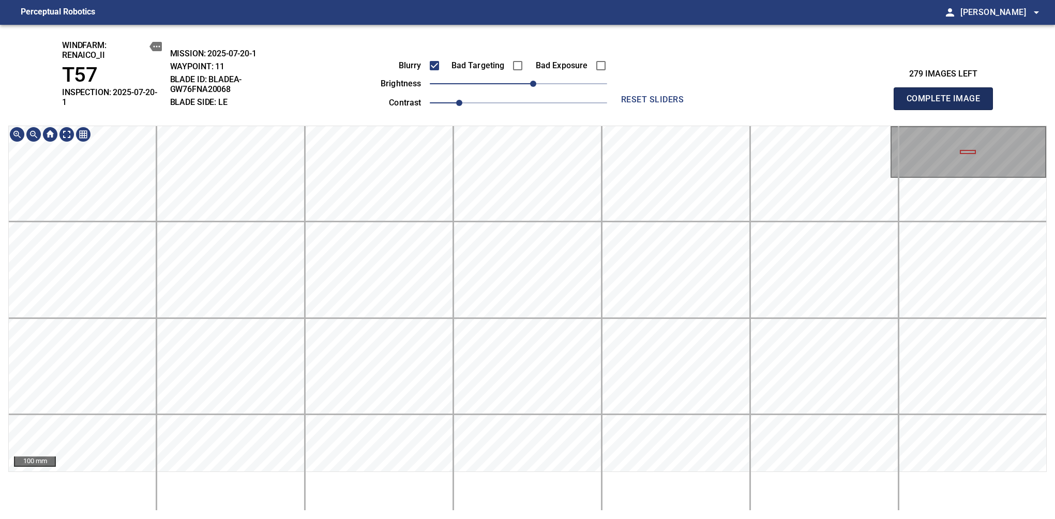
click at [948, 95] on span "Complete Image" at bounding box center [943, 99] width 77 height 14
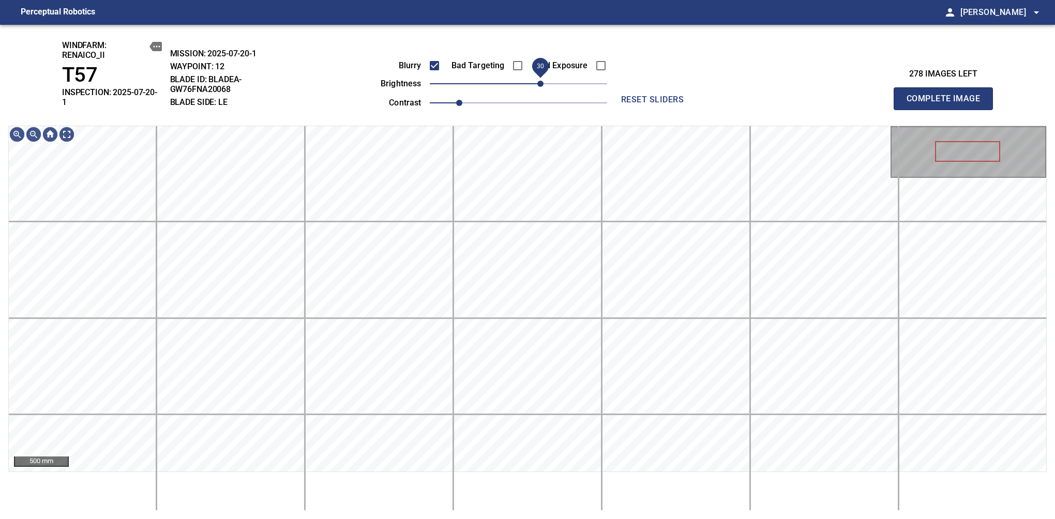
drag, startPoint x: 534, startPoint y: 87, endPoint x: 543, endPoint y: 85, distance: 9.5
click at [543, 85] on span "30" at bounding box center [518, 84] width 177 height 14
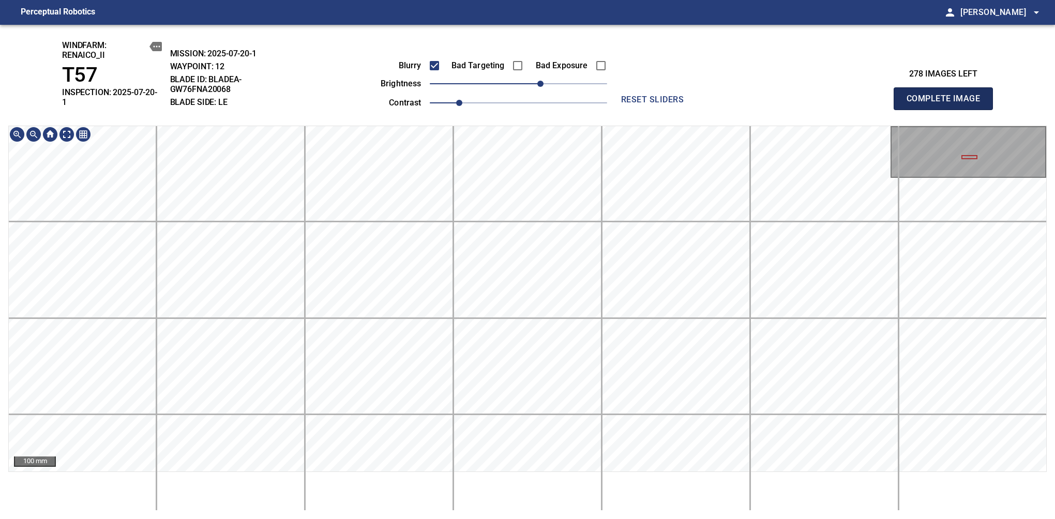
click at [948, 95] on span "Complete Image" at bounding box center [943, 99] width 77 height 14
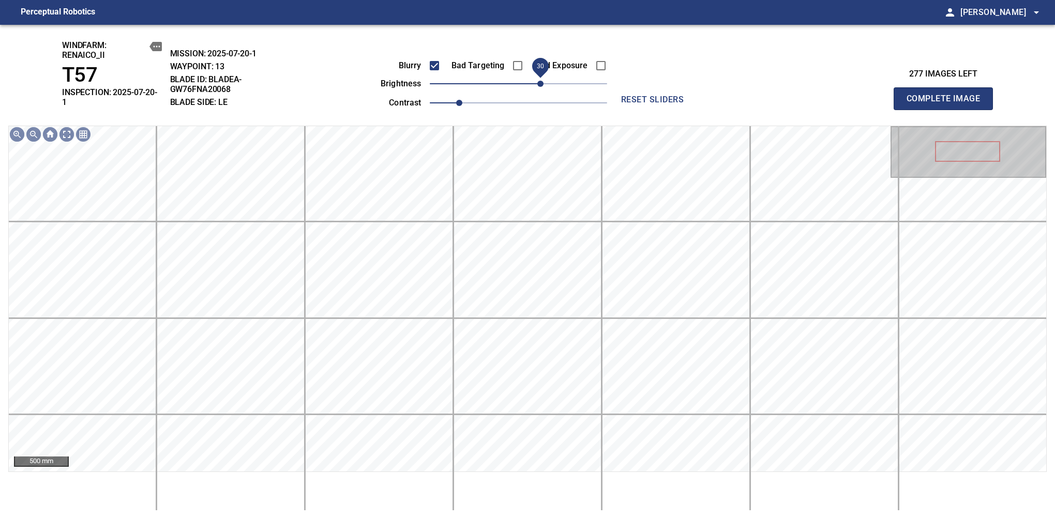
click at [537, 85] on span "30" at bounding box center [540, 84] width 6 height 6
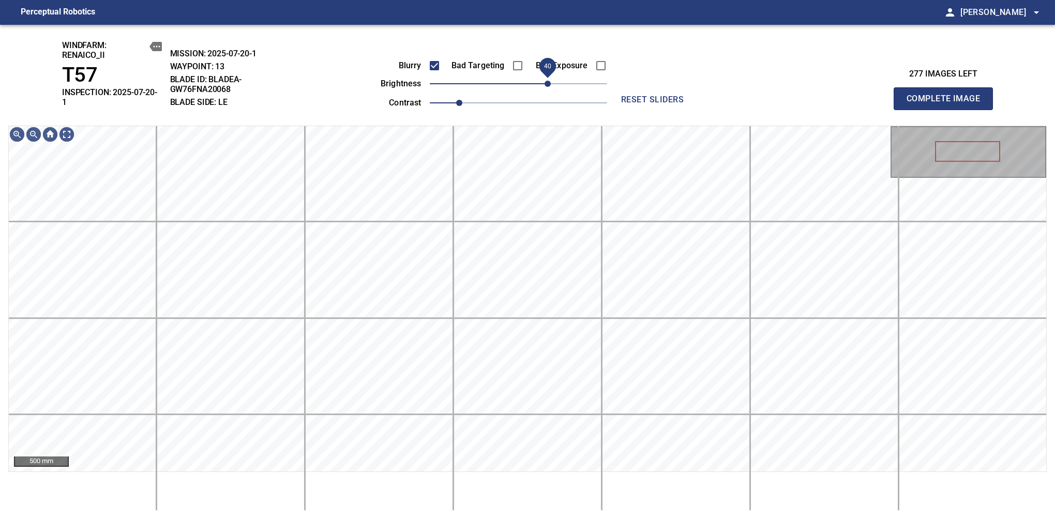
click at [547, 87] on span "40" at bounding box center [548, 84] width 6 height 6
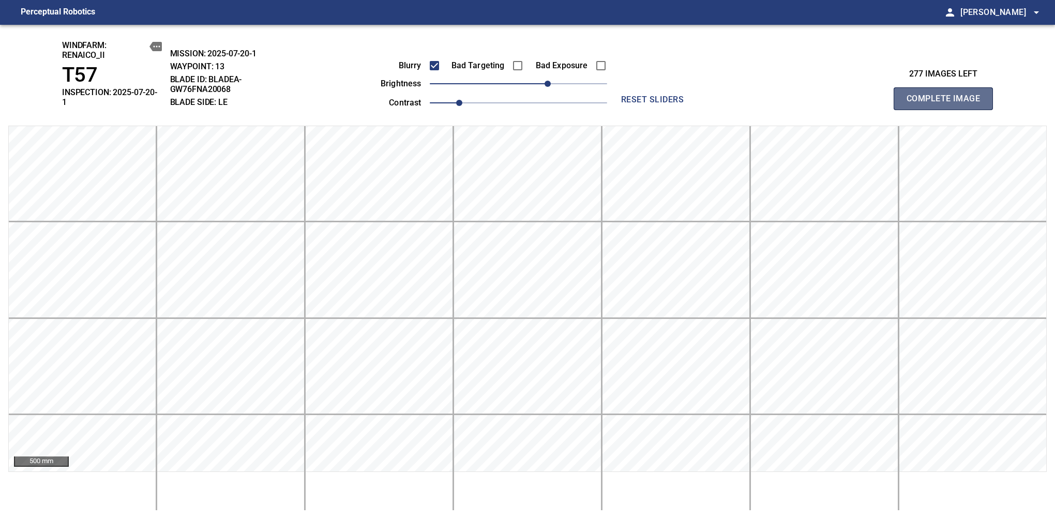
click at [948, 95] on span "Complete Image" at bounding box center [943, 99] width 77 height 14
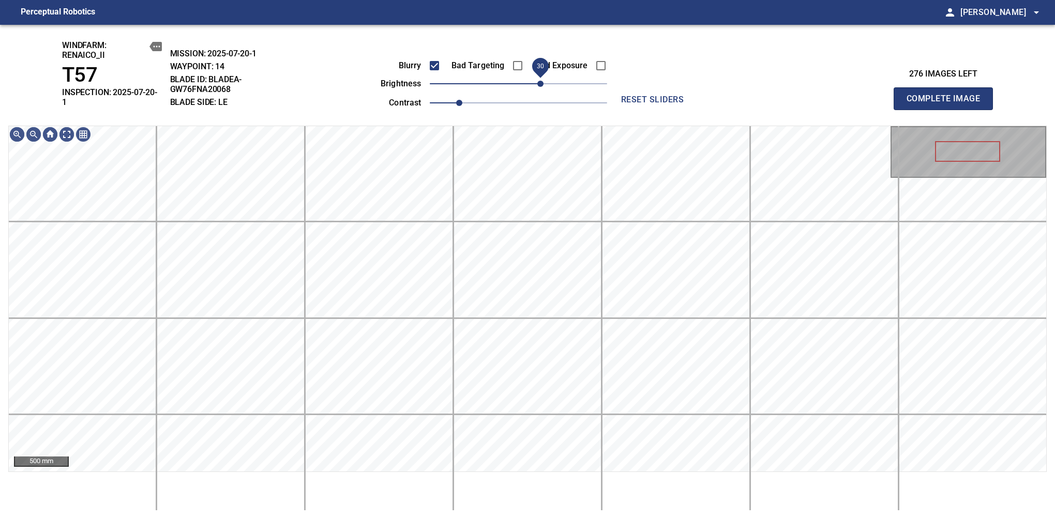
drag, startPoint x: 532, startPoint y: 88, endPoint x: 543, endPoint y: 83, distance: 12.0
click at [543, 83] on span "30" at bounding box center [518, 84] width 177 height 14
click at [948, 95] on span "Complete Image" at bounding box center [943, 99] width 77 height 14
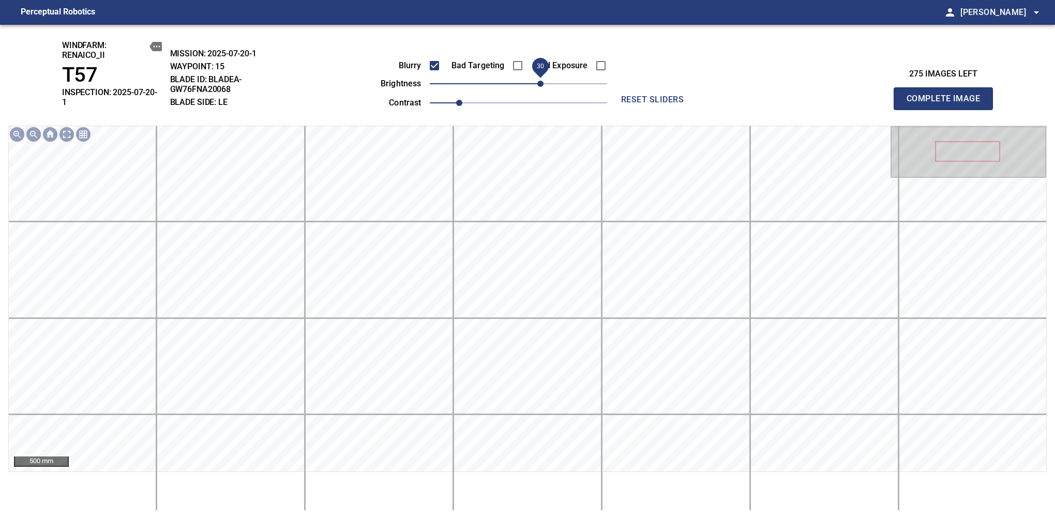
drag, startPoint x: 527, startPoint y: 83, endPoint x: 540, endPoint y: 83, distance: 12.9
click at [540, 83] on span "30" at bounding box center [540, 84] width 6 height 6
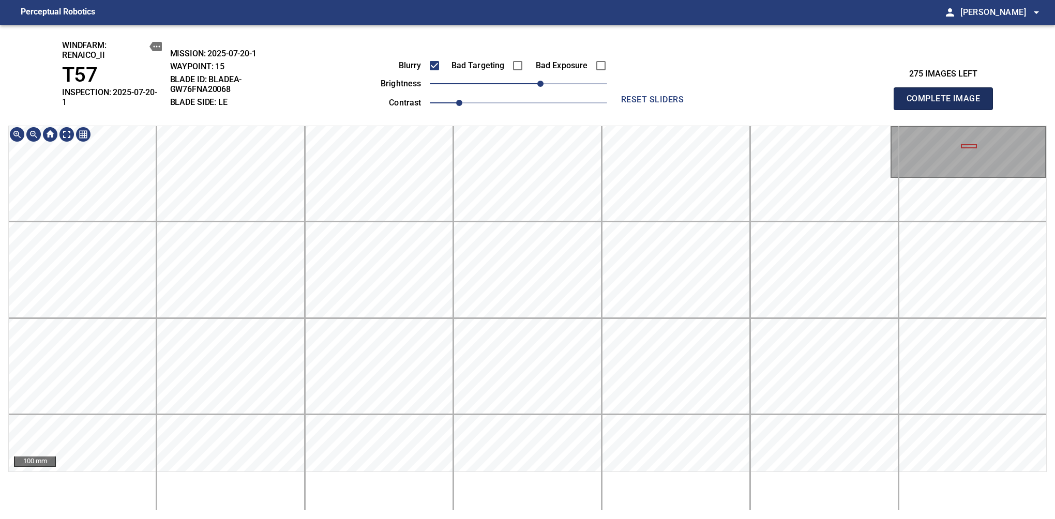
click at [948, 95] on span "Complete Image" at bounding box center [943, 99] width 77 height 14
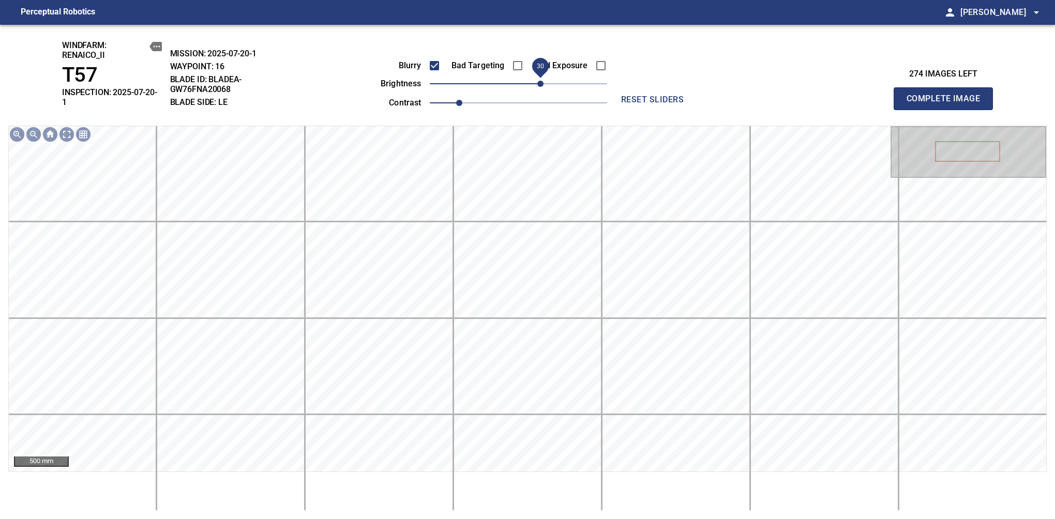
drag, startPoint x: 532, startPoint y: 88, endPoint x: 539, endPoint y: 85, distance: 8.1
click at [539, 85] on span "30" at bounding box center [540, 84] width 6 height 6
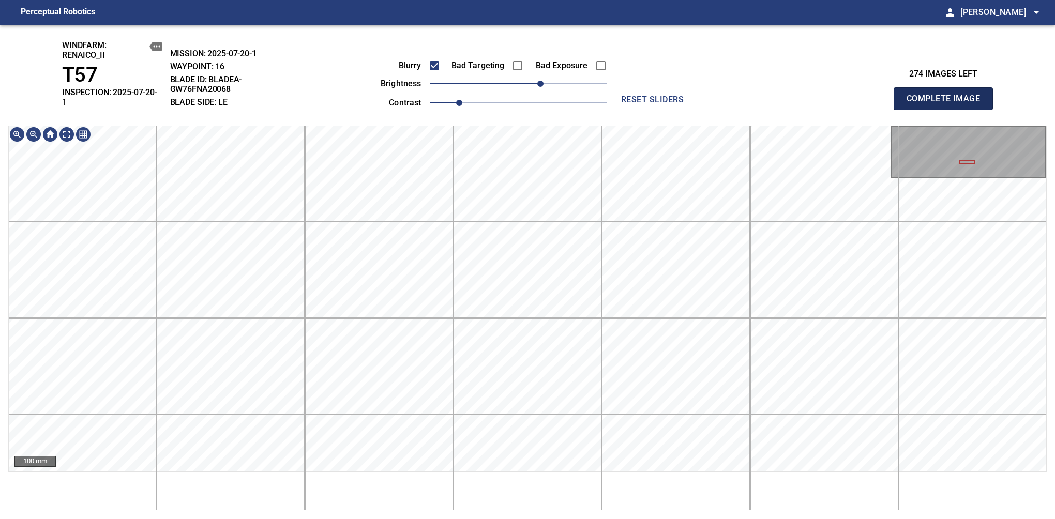
click at [948, 95] on span "Complete Image" at bounding box center [943, 99] width 77 height 14
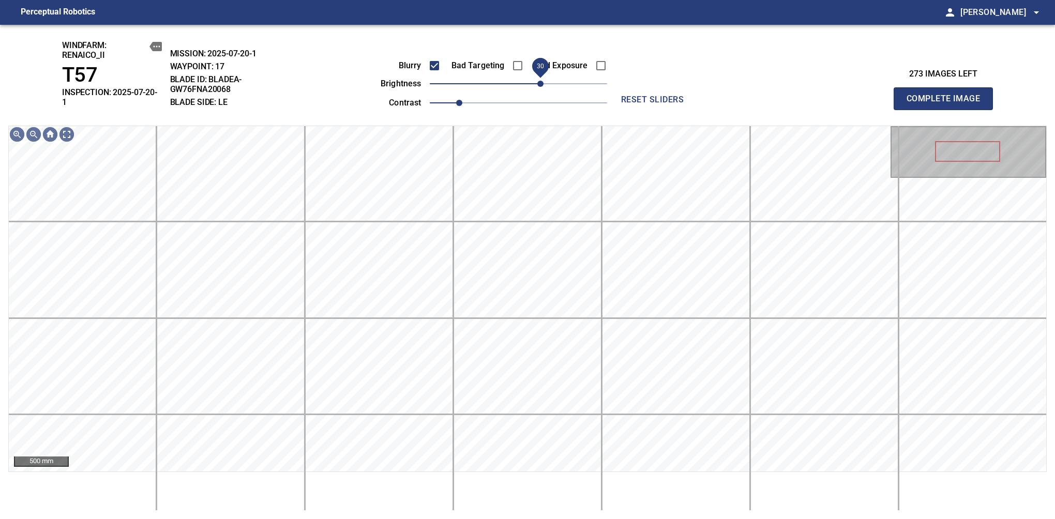
drag, startPoint x: 517, startPoint y: 84, endPoint x: 537, endPoint y: 83, distance: 20.2
click at [537, 83] on span "30" at bounding box center [540, 84] width 6 height 6
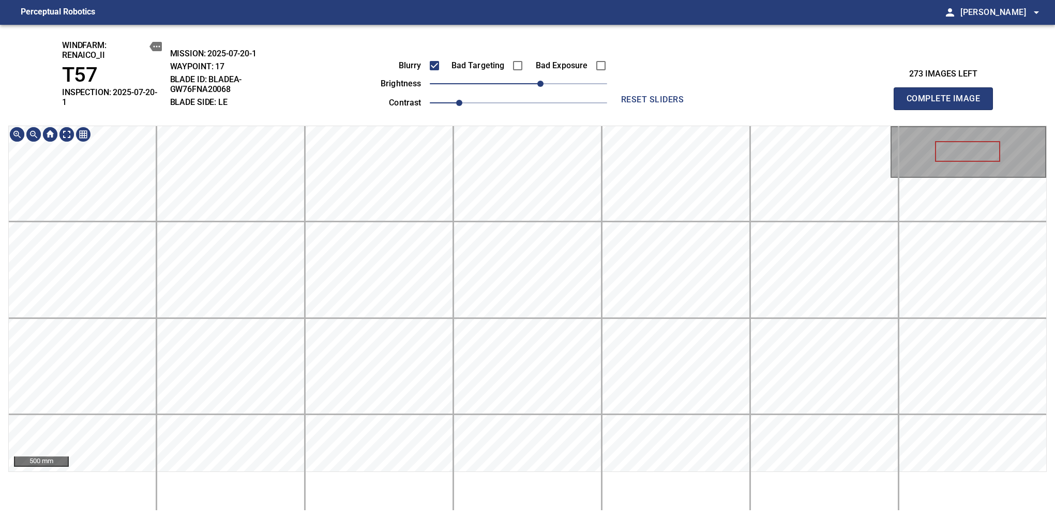
click at [529, 106] on div "windfarm: Renaico_II T57 INSPECTION: 2025-07-20-1 MISSION: 2025-07-20-1 WAYPOIN…" at bounding box center [527, 272] width 1055 height 495
click at [948, 95] on span "Complete Image" at bounding box center [943, 99] width 77 height 14
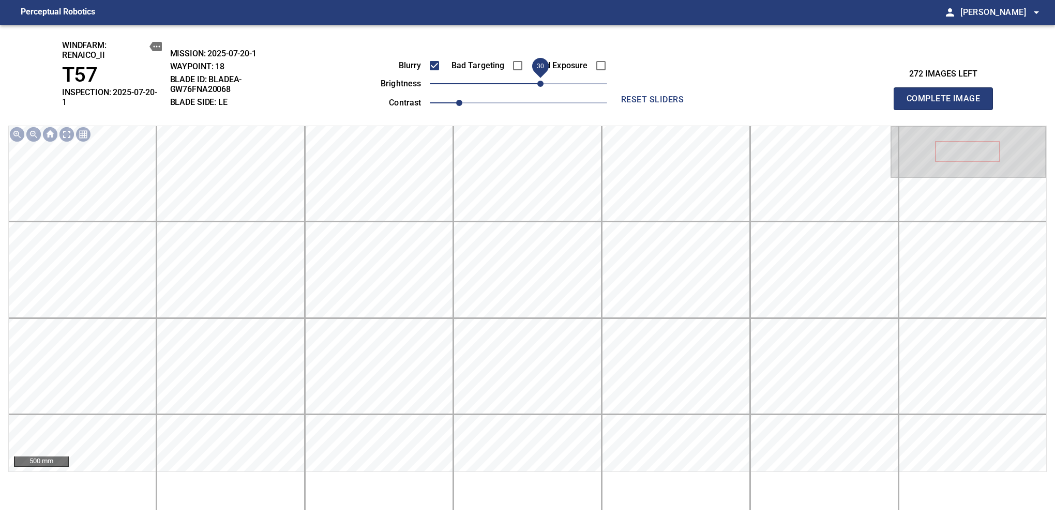
drag, startPoint x: 522, startPoint y: 82, endPoint x: 537, endPoint y: 82, distance: 15.0
click at [537, 82] on span "30" at bounding box center [540, 84] width 6 height 6
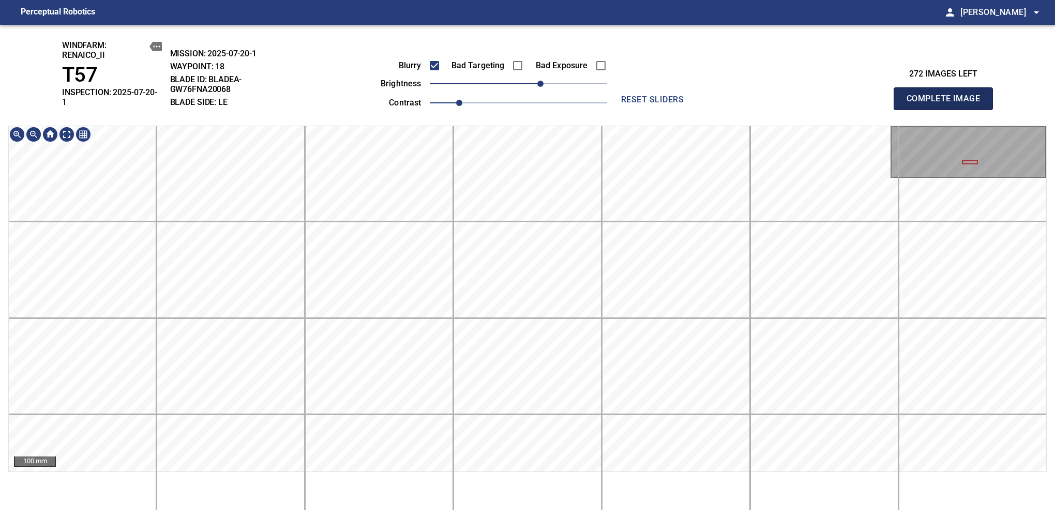
click at [948, 95] on span "Complete Image" at bounding box center [943, 99] width 77 height 14
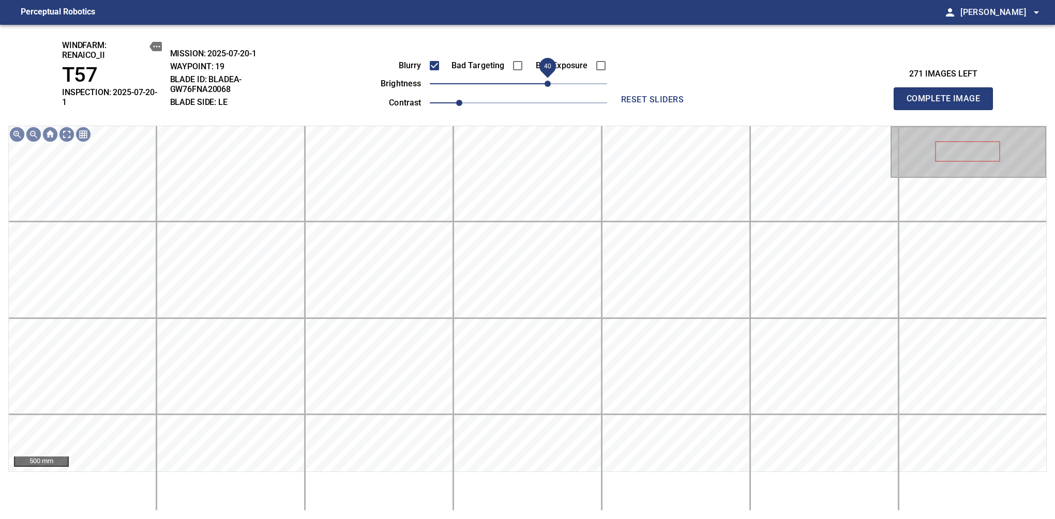
drag, startPoint x: 533, startPoint y: 83, endPoint x: 548, endPoint y: 79, distance: 15.1
click at [548, 81] on span "40" at bounding box center [548, 84] width 6 height 6
click at [541, 83] on span "30" at bounding box center [540, 84] width 6 height 6
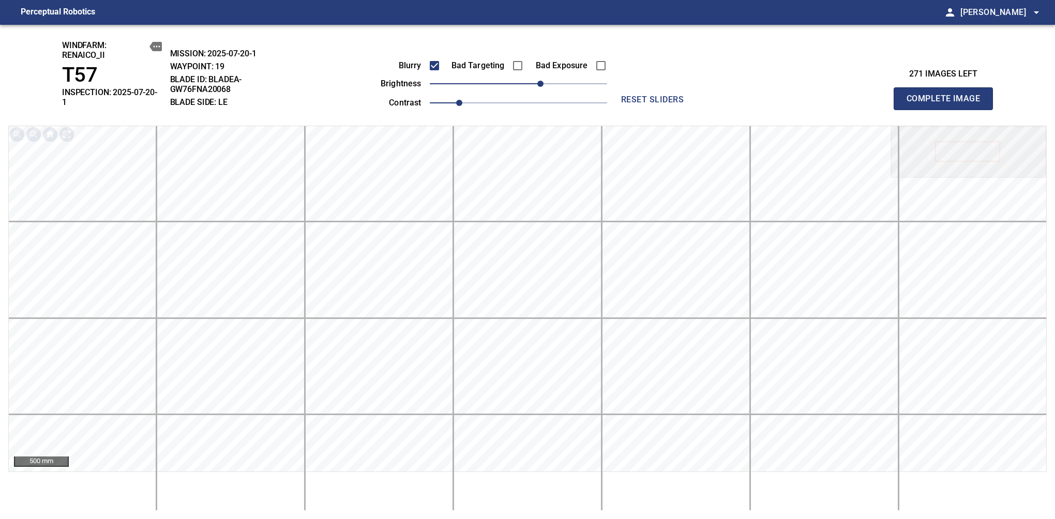
click at [948, 95] on span "Complete Image" at bounding box center [943, 99] width 77 height 14
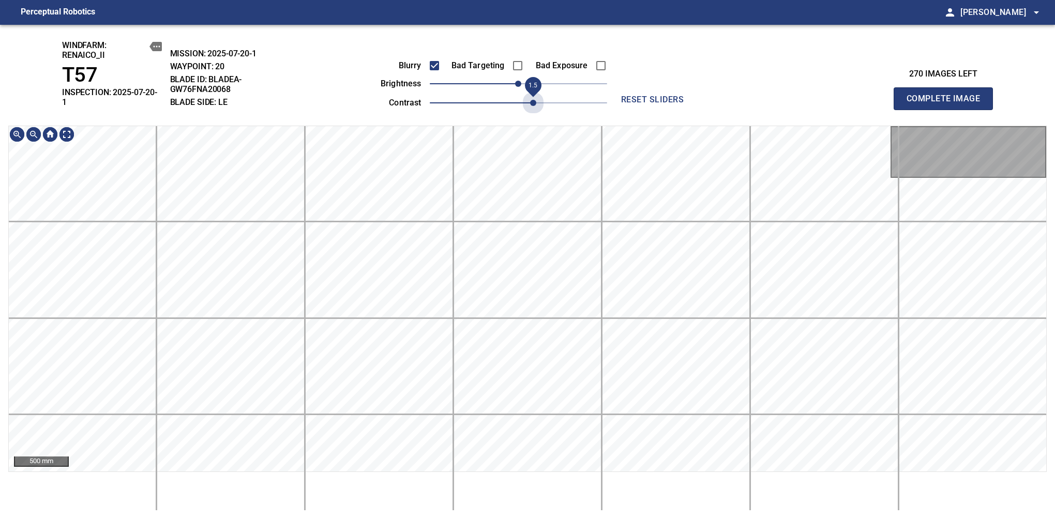
click at [537, 98] on span "1.5" at bounding box center [518, 103] width 177 height 14
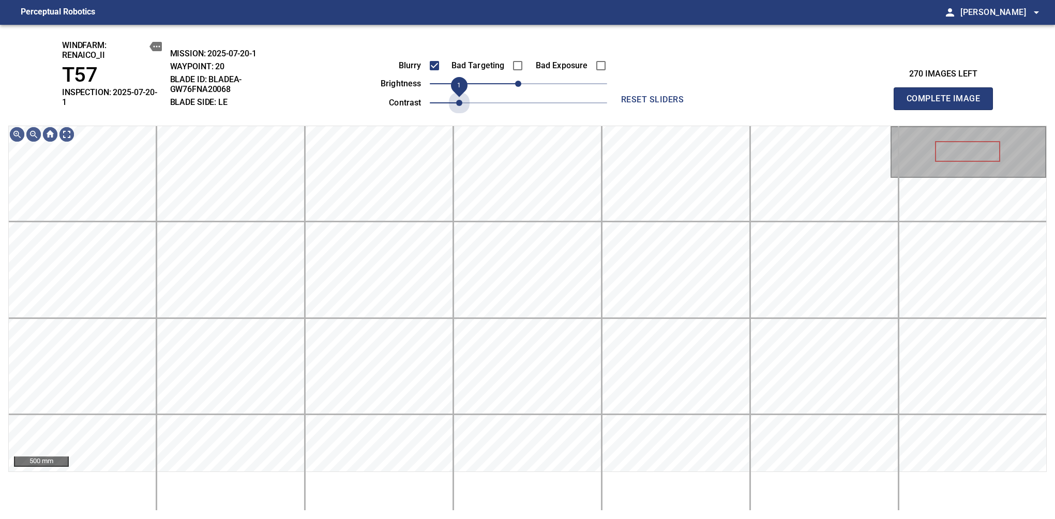
drag, startPoint x: 539, startPoint y: 106, endPoint x: 461, endPoint y: 106, distance: 77.6
click at [461, 106] on span "1" at bounding box center [459, 103] width 6 height 6
drag, startPoint x: 515, startPoint y: 85, endPoint x: 541, endPoint y: 84, distance: 25.4
click at [541, 84] on span "30" at bounding box center [540, 84] width 6 height 6
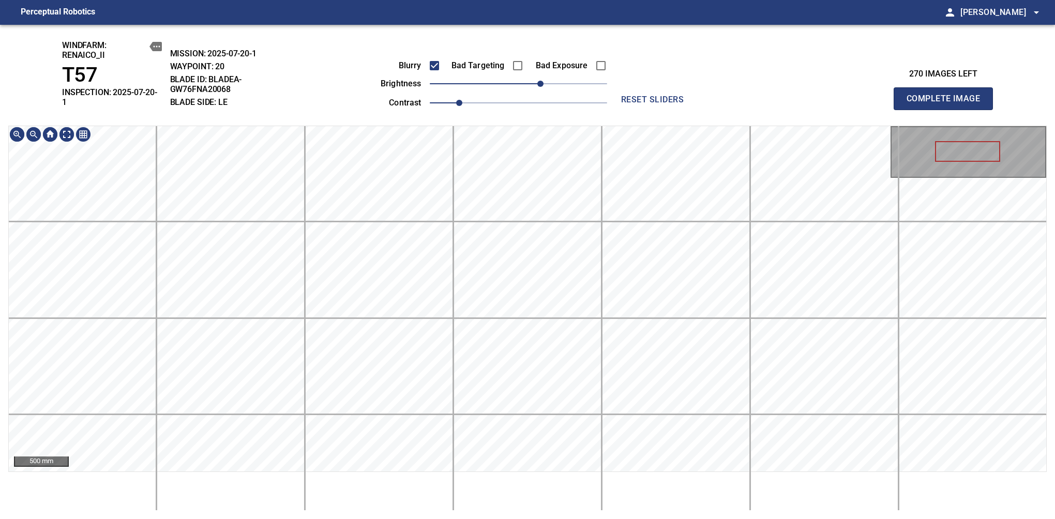
click at [488, 64] on div "windfarm: Renaico_II T57 INSPECTION: 2025-07-20-1 MISSION: 2025-07-20-1 WAYPOIN…" at bounding box center [527, 272] width 1055 height 495
click at [948, 95] on span "Complete Image" at bounding box center [943, 99] width 77 height 14
drag, startPoint x: 535, startPoint y: 85, endPoint x: 541, endPoint y: 85, distance: 5.7
click at [541, 85] on span "30" at bounding box center [518, 84] width 177 height 14
click at [948, 95] on span "Complete Image" at bounding box center [943, 99] width 77 height 14
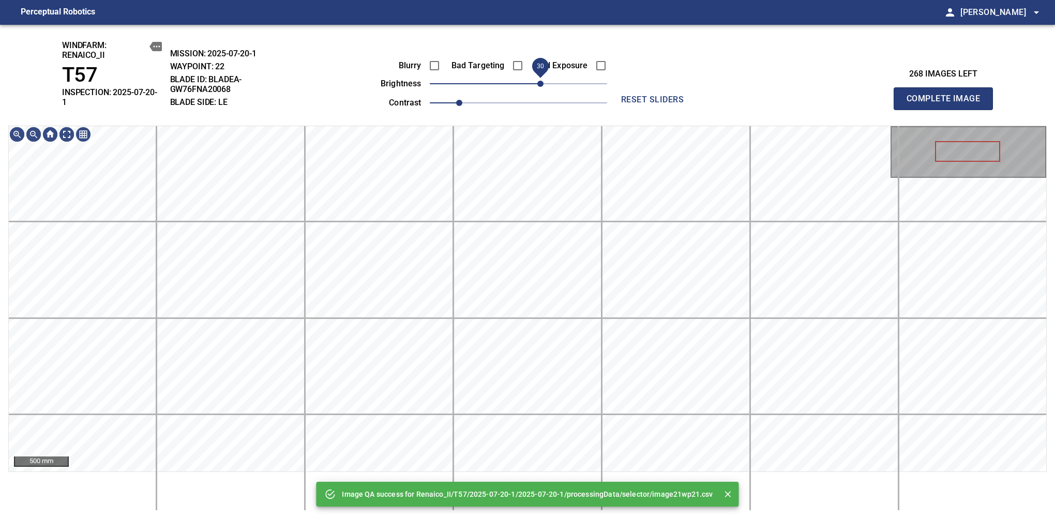
drag, startPoint x: 524, startPoint y: 83, endPoint x: 540, endPoint y: 82, distance: 16.1
click at [540, 82] on span "30" at bounding box center [540, 84] width 6 height 6
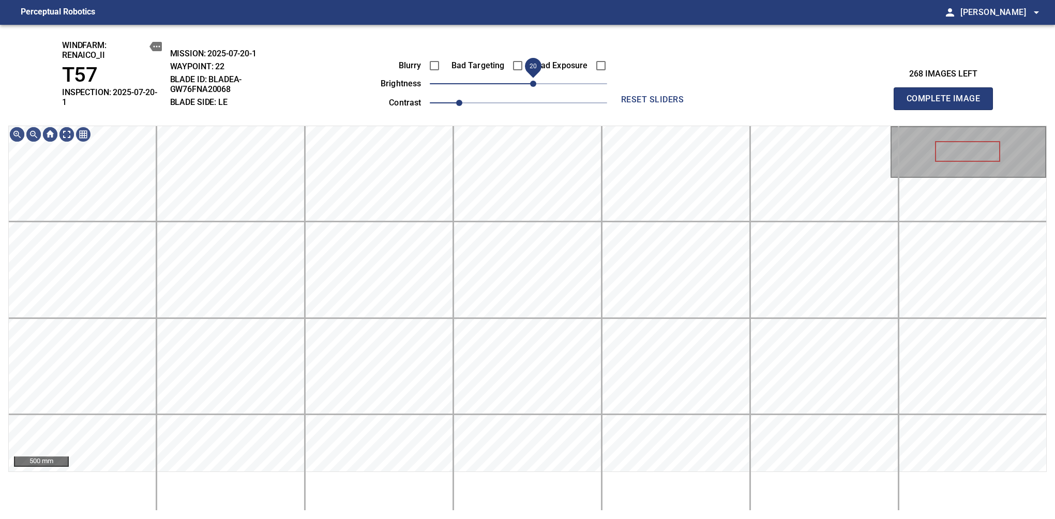
drag, startPoint x: 541, startPoint y: 82, endPoint x: 534, endPoint y: 87, distance: 8.5
click at [534, 87] on span "20" at bounding box center [533, 84] width 6 height 6
drag, startPoint x: 930, startPoint y: 77, endPoint x: 948, endPoint y: 95, distance: 25.6
click at [948, 95] on span "Complete Image" at bounding box center [943, 99] width 77 height 14
click at [630, 519] on html "Perceptual Robotics person Alex Semenov arrow_drop_down windfarm: Renaico_II T5…" at bounding box center [527, 259] width 1055 height 519
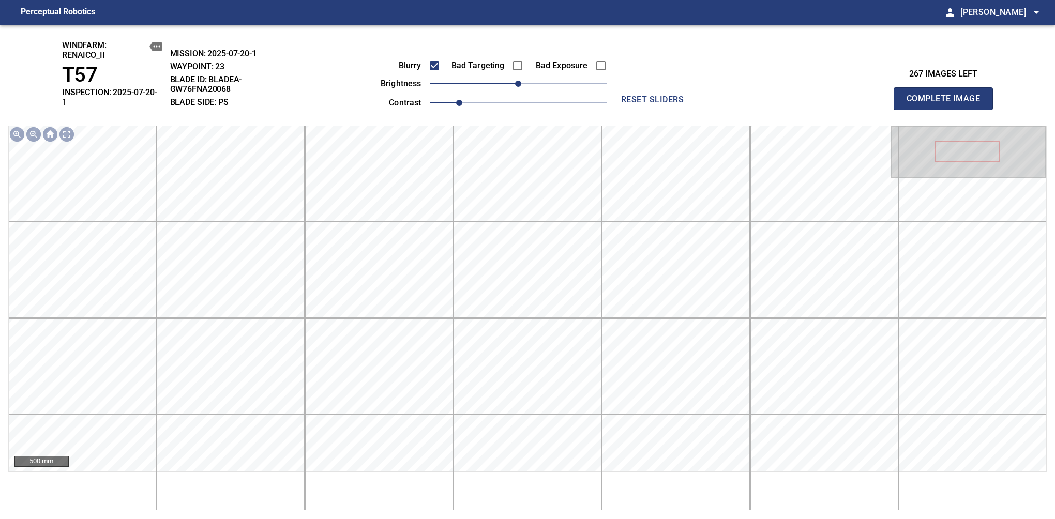
click at [948, 95] on span "Complete Image" at bounding box center [943, 99] width 77 height 14
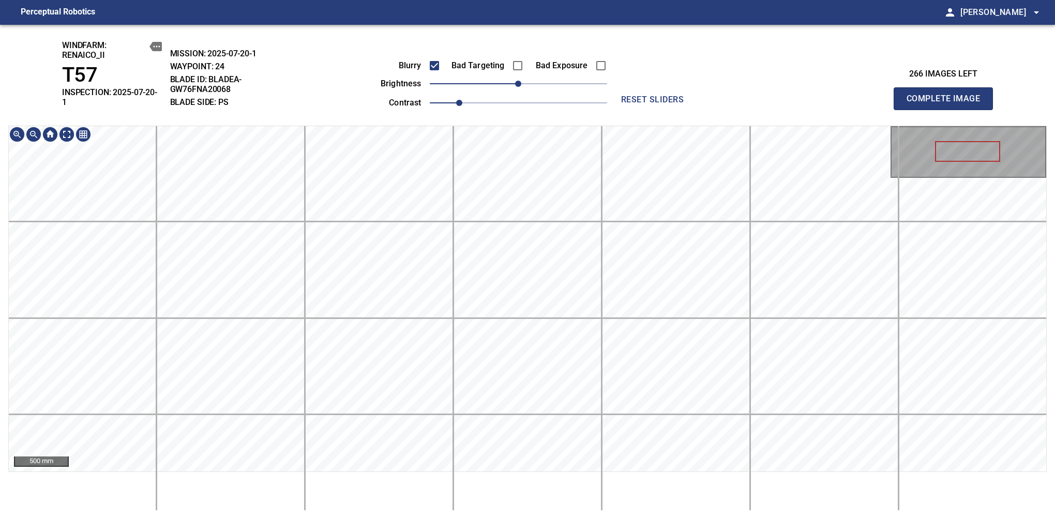
click at [948, 95] on span "Complete Image" at bounding box center [943, 99] width 77 height 14
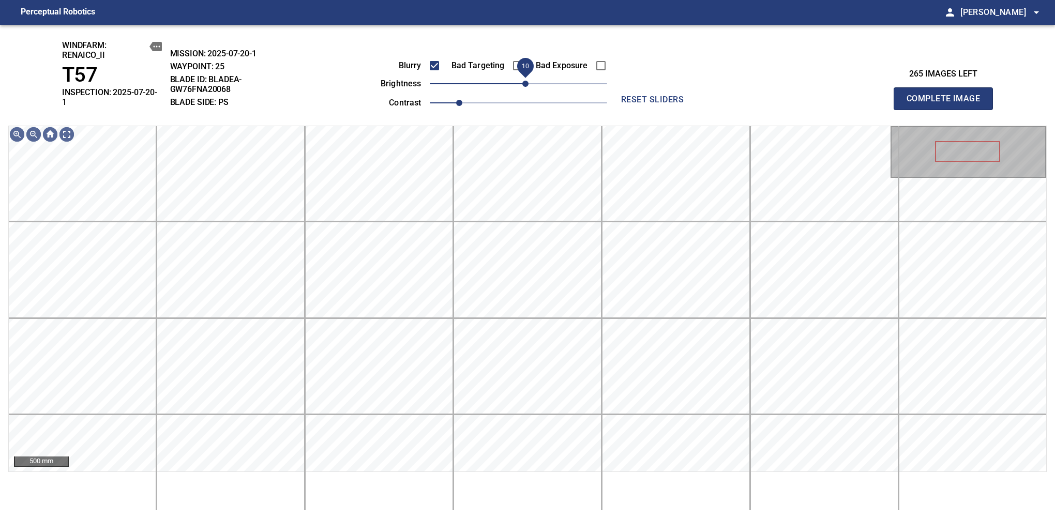
click at [525, 82] on span "10" at bounding box center [525, 84] width 6 height 6
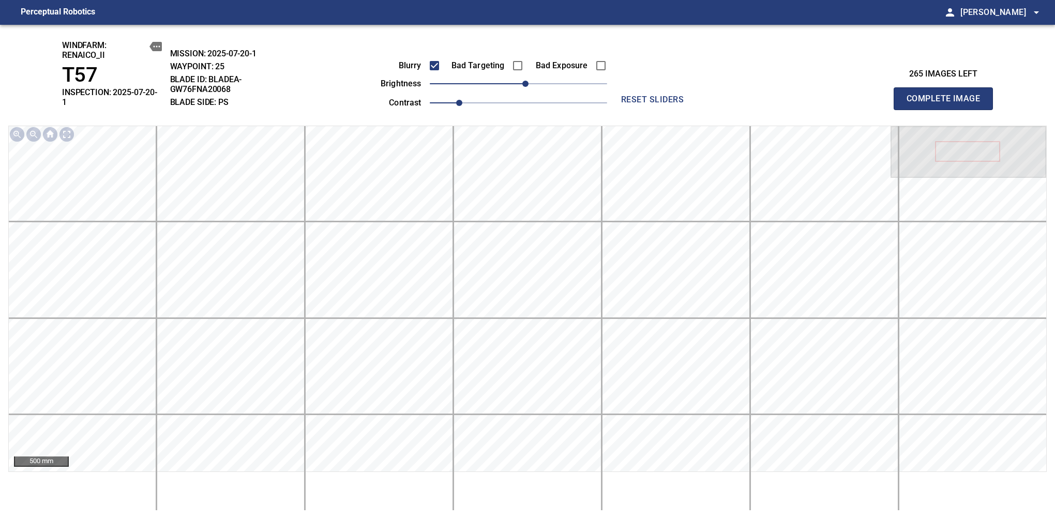
click at [948, 95] on span "Complete Image" at bounding box center [943, 99] width 77 height 14
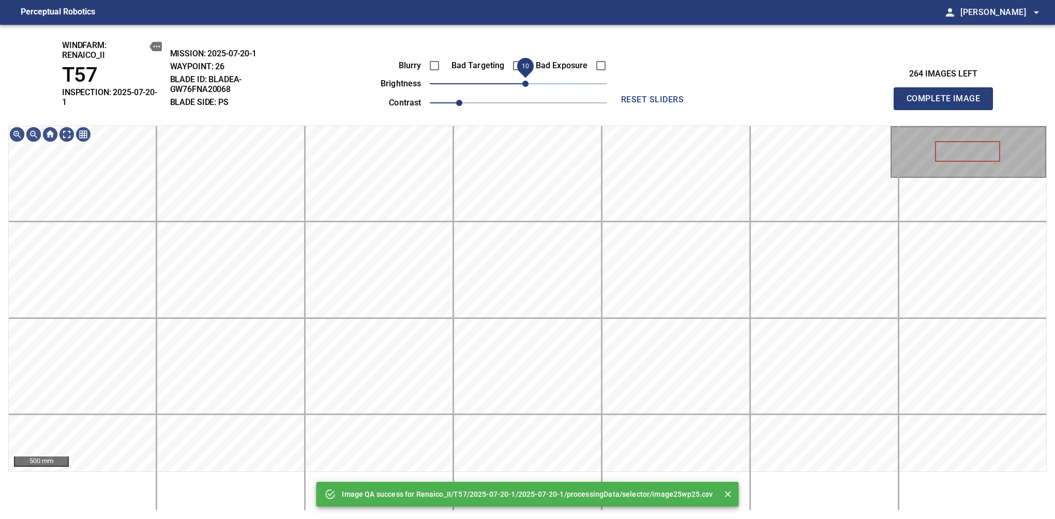
click at [525, 85] on span "10" at bounding box center [525, 84] width 6 height 6
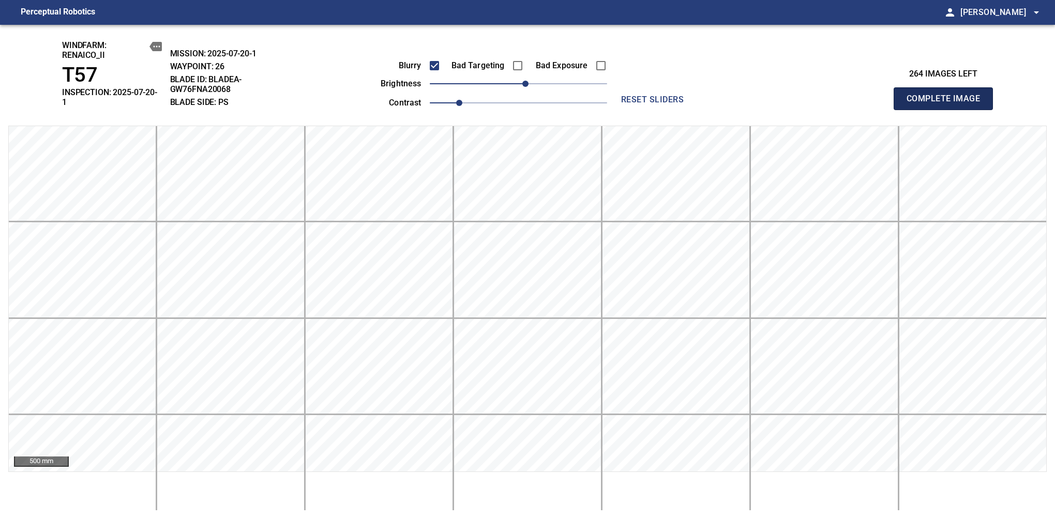
click at [948, 95] on span "Complete Image" at bounding box center [943, 99] width 77 height 14
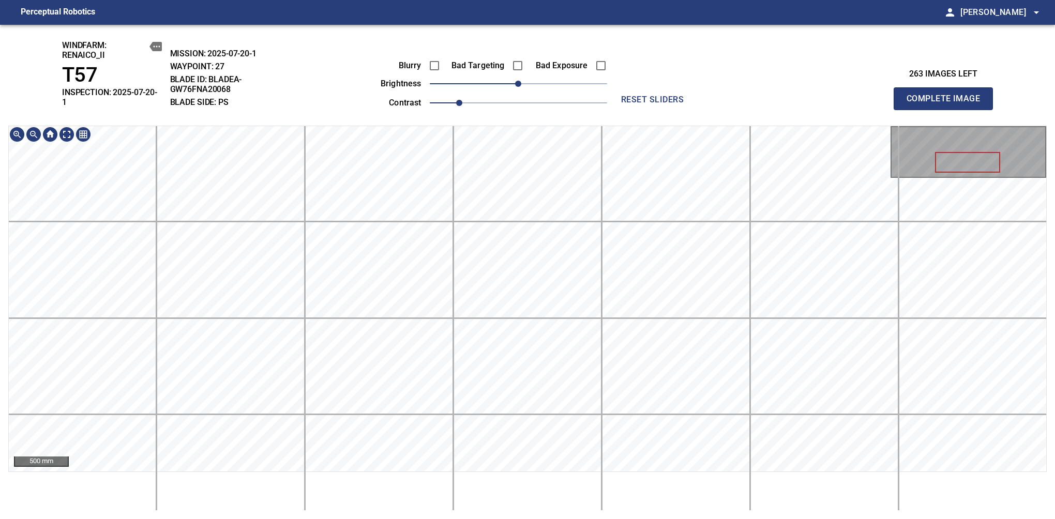
click at [486, 62] on div "windfarm: Renaico_II T57 INSPECTION: 2025-07-20-1 MISSION: 2025-07-20-1 WAYPOIN…" at bounding box center [527, 272] width 1055 height 495
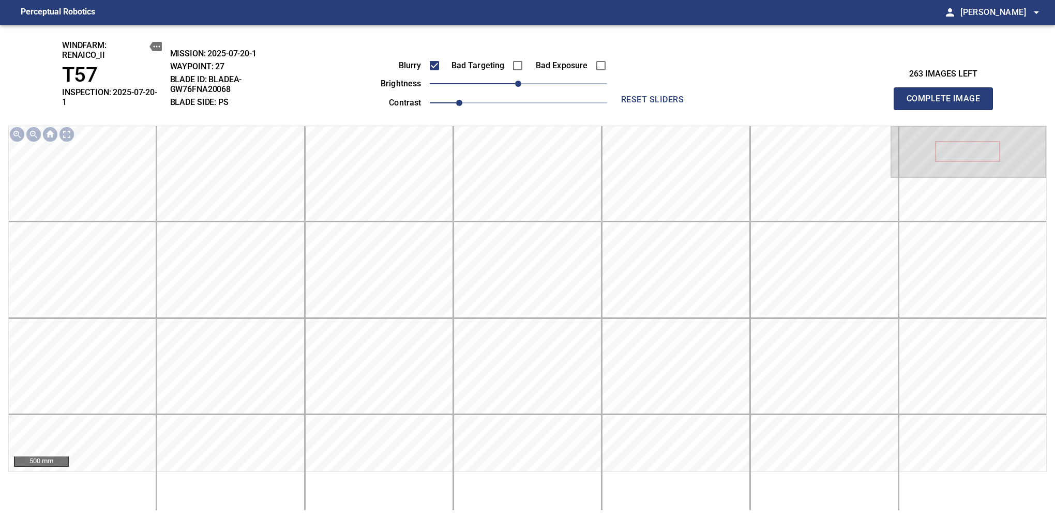
click at [948, 95] on span "Complete Image" at bounding box center [943, 99] width 77 height 14
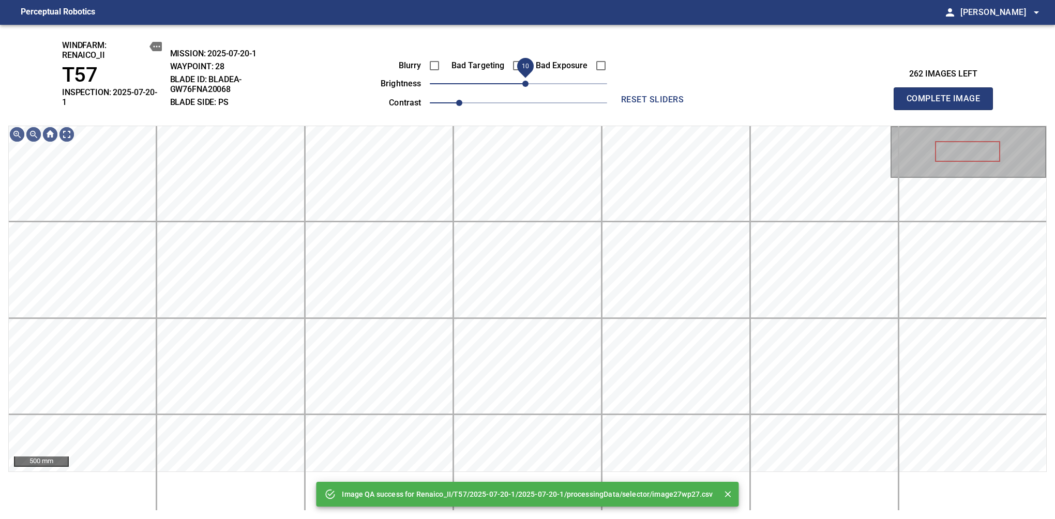
drag, startPoint x: 516, startPoint y: 87, endPoint x: 526, endPoint y: 81, distance: 11.8
click at [526, 81] on span "10" at bounding box center [525, 84] width 6 height 6
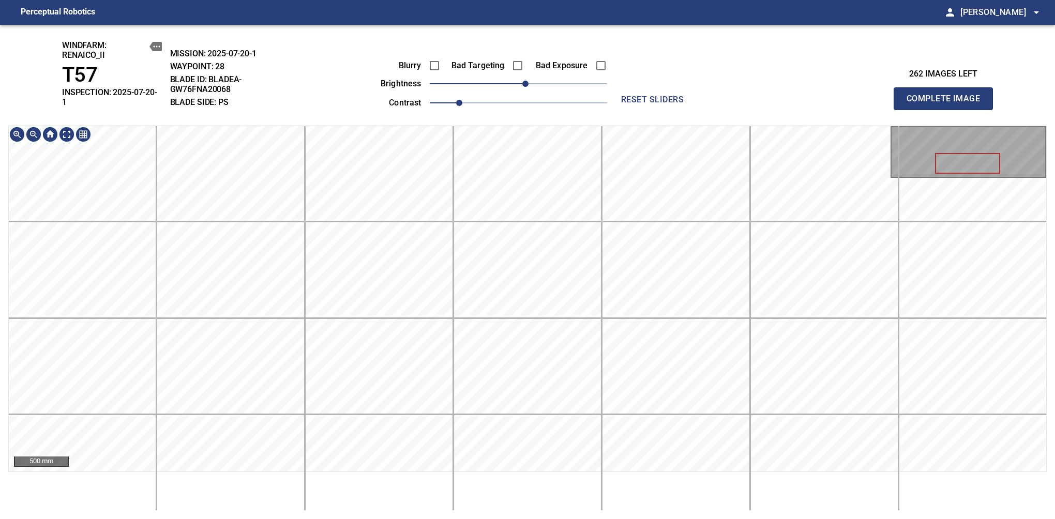
click at [519, 58] on div "windfarm: Renaico_II T57 INSPECTION: 2025-07-20-1 MISSION: 2025-07-20-1 WAYPOIN…" at bounding box center [527, 272] width 1055 height 495
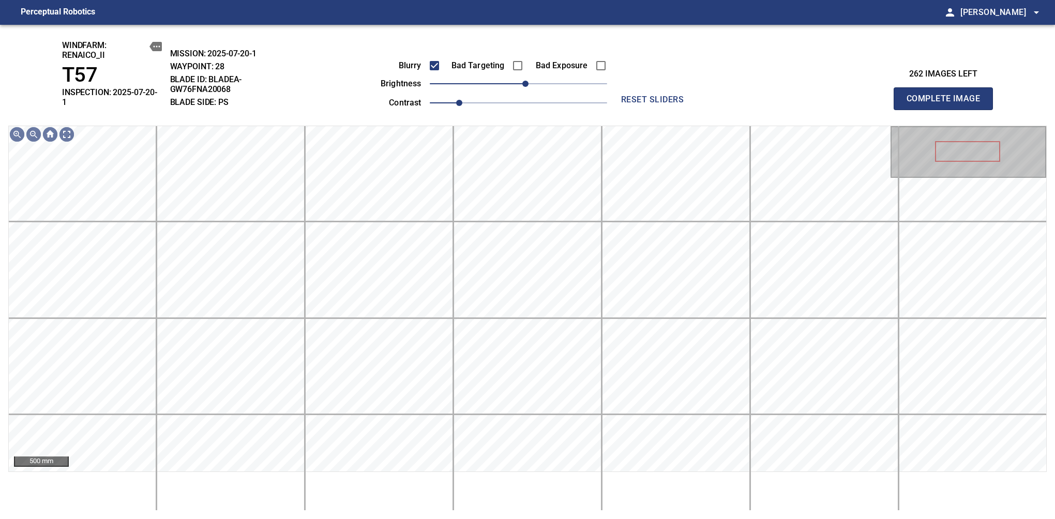
click at [948, 95] on span "Complete Image" at bounding box center [943, 99] width 77 height 14
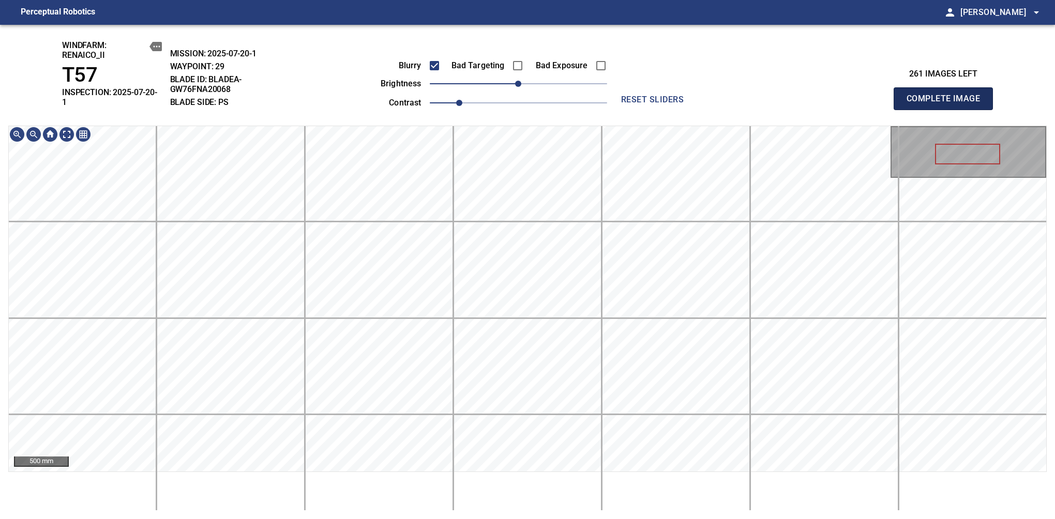
click at [948, 95] on span "Complete Image" at bounding box center [943, 99] width 77 height 14
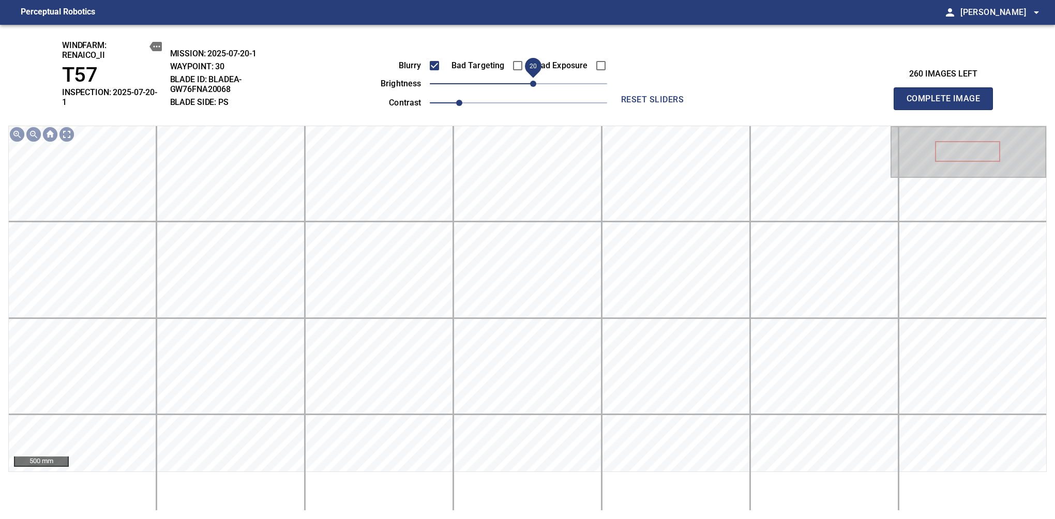
drag, startPoint x: 516, startPoint y: 85, endPoint x: 532, endPoint y: 76, distance: 18.3
click at [532, 81] on span "20" at bounding box center [533, 84] width 6 height 6
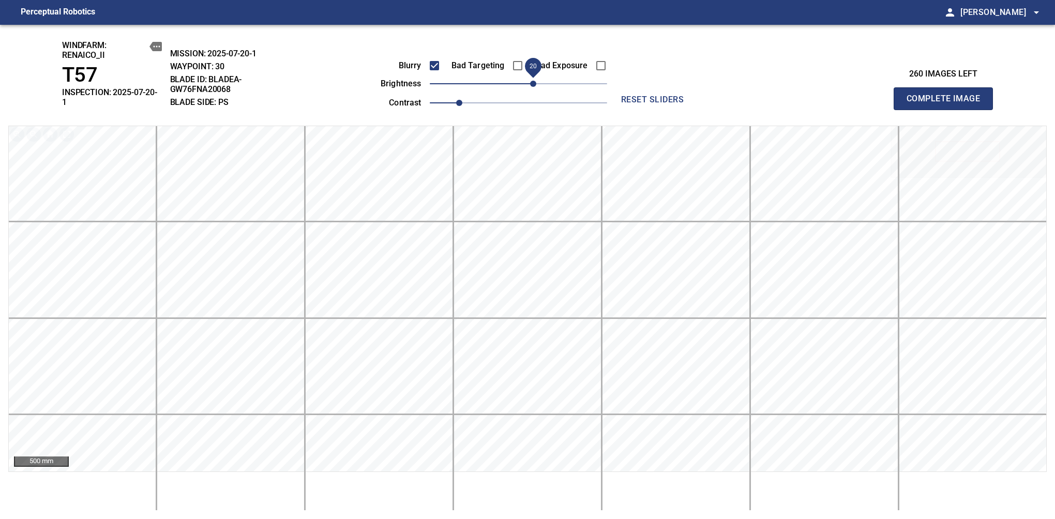
click at [948, 95] on span "Complete Image" at bounding box center [943, 99] width 77 height 14
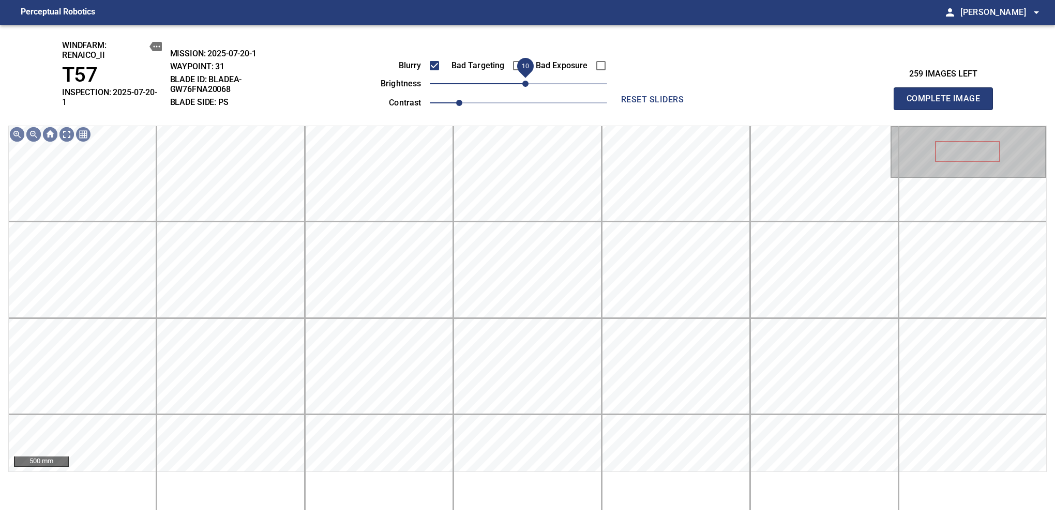
click at [526, 87] on span "10" at bounding box center [525, 84] width 6 height 6
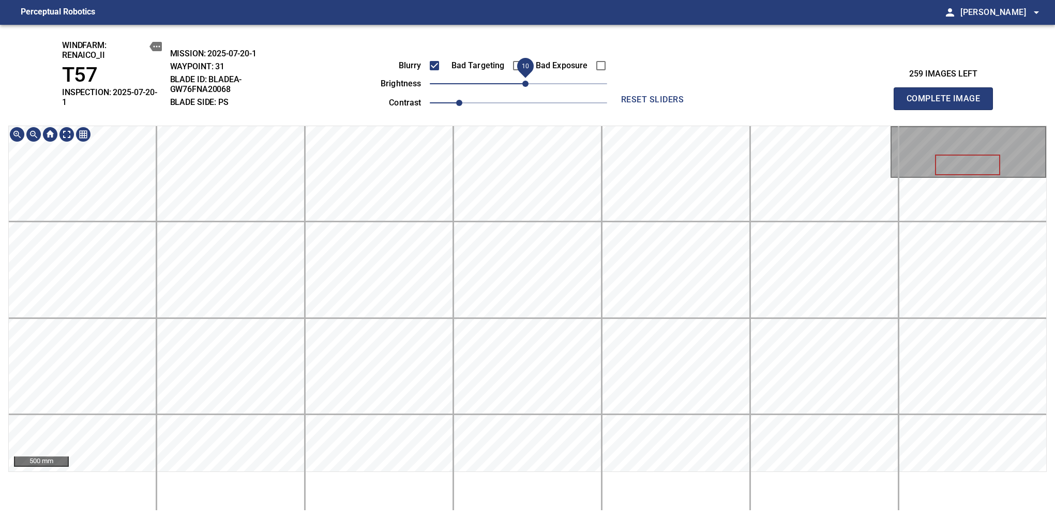
click at [476, 64] on div "windfarm: Renaico_II T57 INSPECTION: 2025-07-20-1 MISSION: 2025-07-20-1 WAYPOIN…" at bounding box center [527, 272] width 1055 height 495
click at [948, 95] on span "Complete Image" at bounding box center [943, 99] width 77 height 14
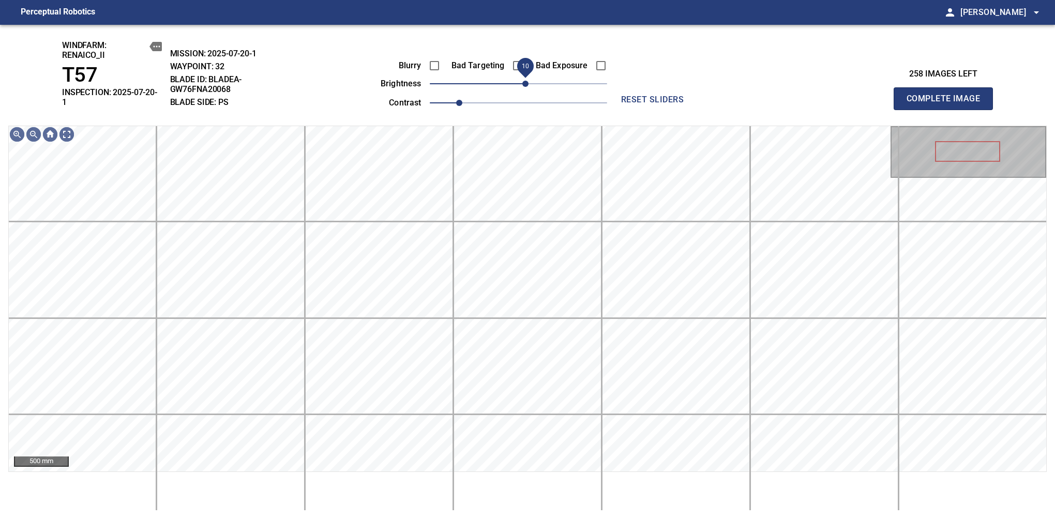
click at [528, 85] on span "10" at bounding box center [525, 84] width 6 height 6
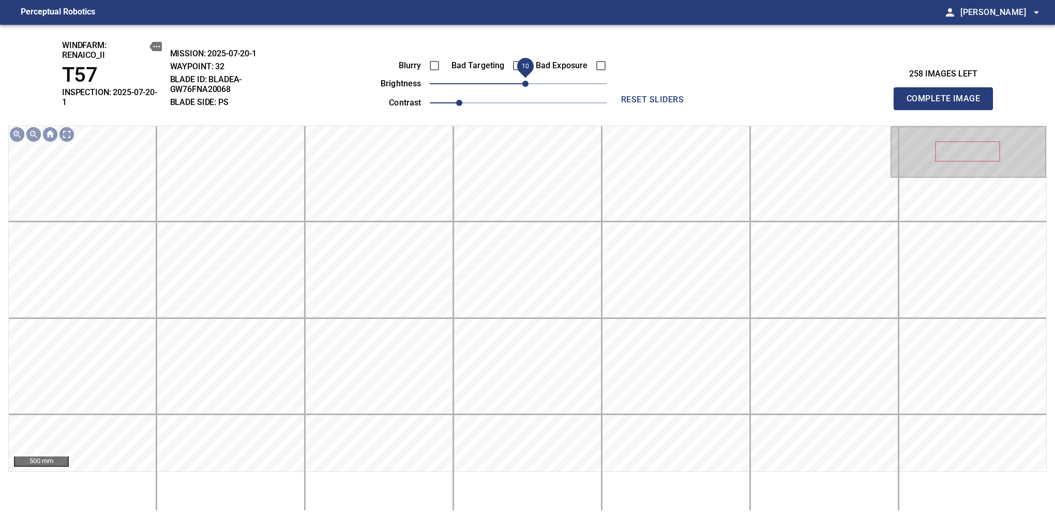
drag, startPoint x: 521, startPoint y: 83, endPoint x: 528, endPoint y: 83, distance: 6.7
click at [528, 83] on span "10" at bounding box center [525, 84] width 6 height 6
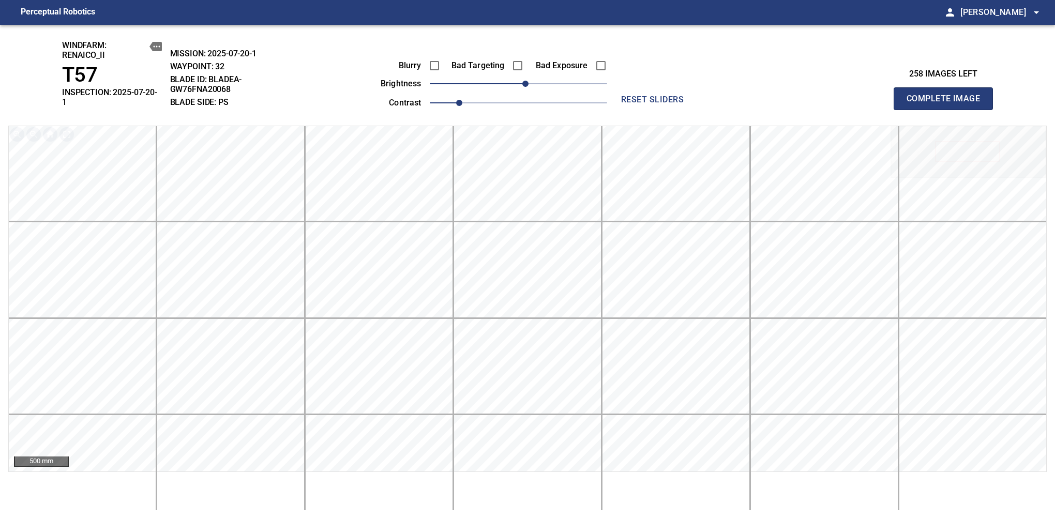
click at [948, 95] on span "Complete Image" at bounding box center [943, 99] width 77 height 14
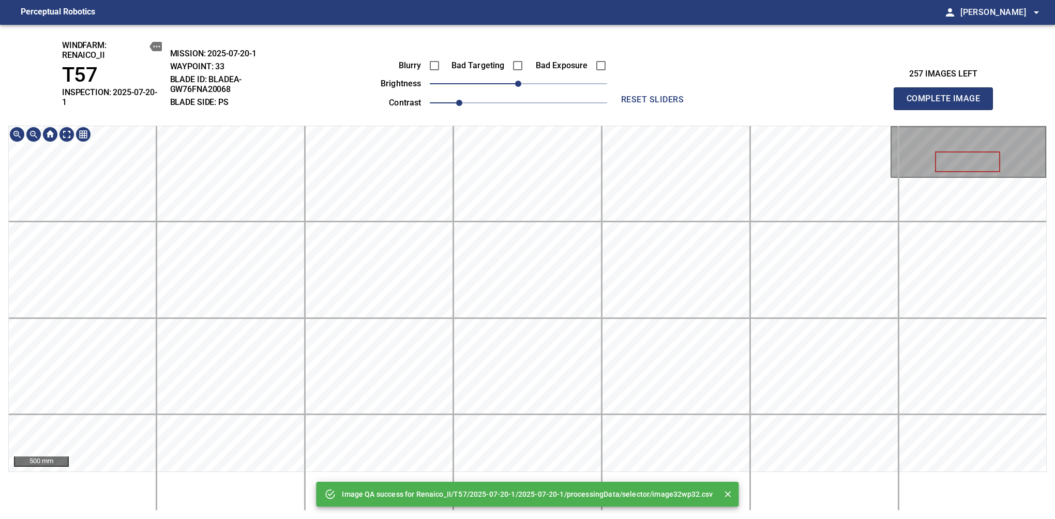
click at [570, 116] on div "Image QA success for Renaico_II/T57/2025-07-20-1/2025-07-20-1/processingData/se…" at bounding box center [527, 272] width 1055 height 495
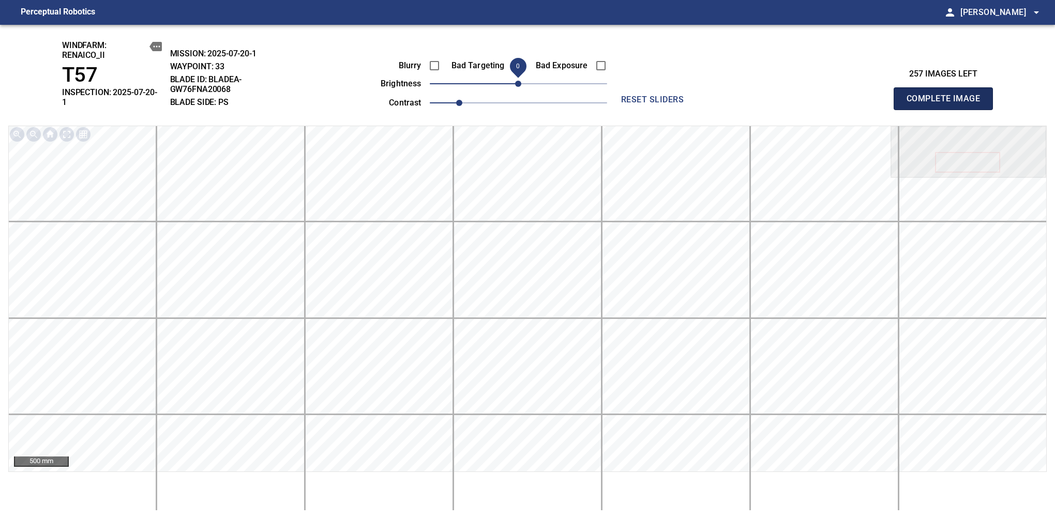
click at [948, 95] on span "Complete Image" at bounding box center [943, 99] width 77 height 14
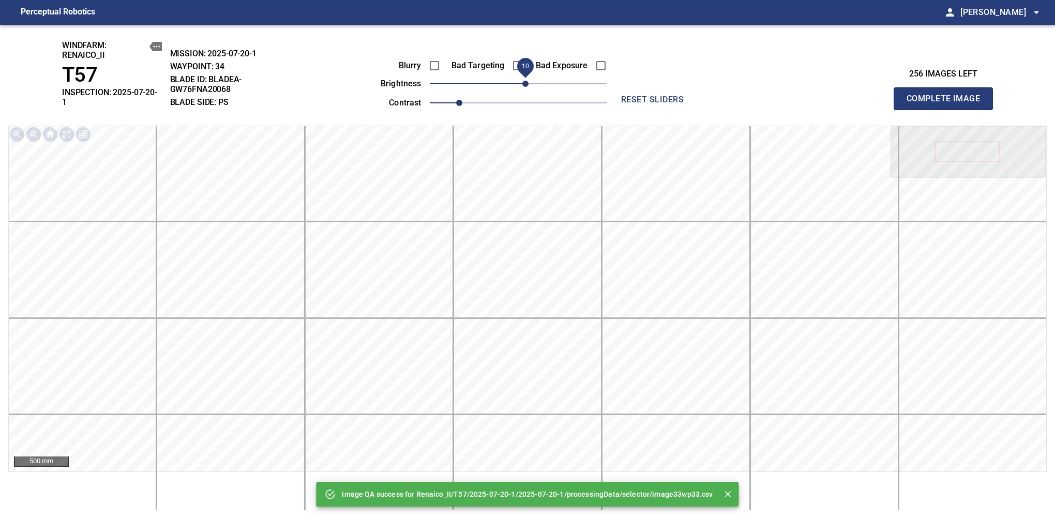
drag, startPoint x: 521, startPoint y: 83, endPoint x: 528, endPoint y: 80, distance: 7.4
click at [528, 81] on span "10" at bounding box center [525, 84] width 6 height 6
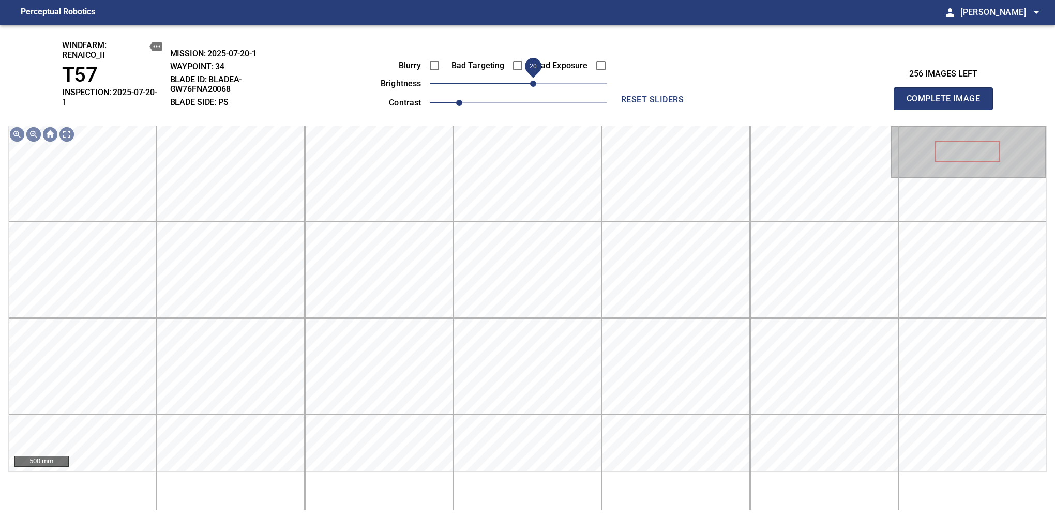
drag, startPoint x: 521, startPoint y: 87, endPoint x: 530, endPoint y: 85, distance: 8.5
click at [530, 85] on span "20" at bounding box center [533, 84] width 6 height 6
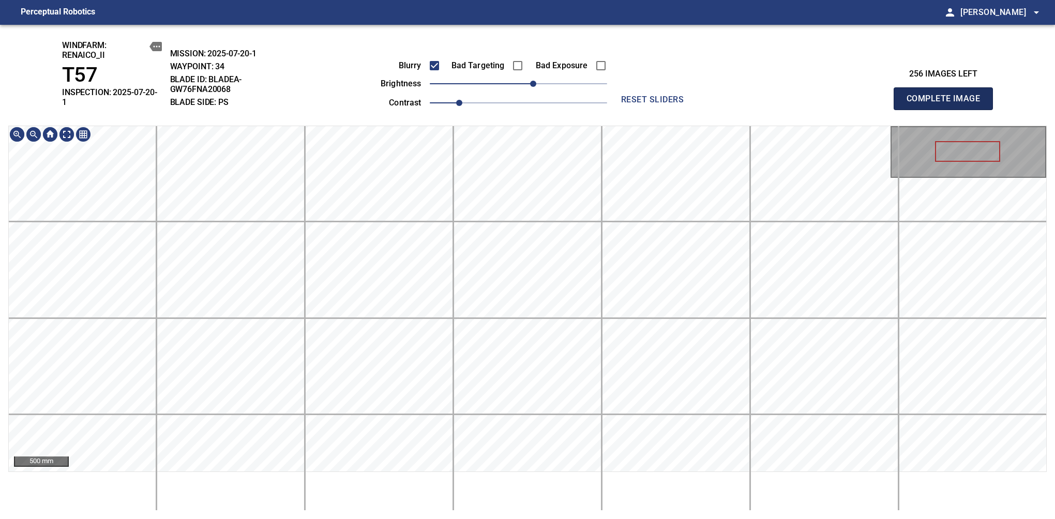
click at [948, 95] on span "Complete Image" at bounding box center [943, 99] width 77 height 14
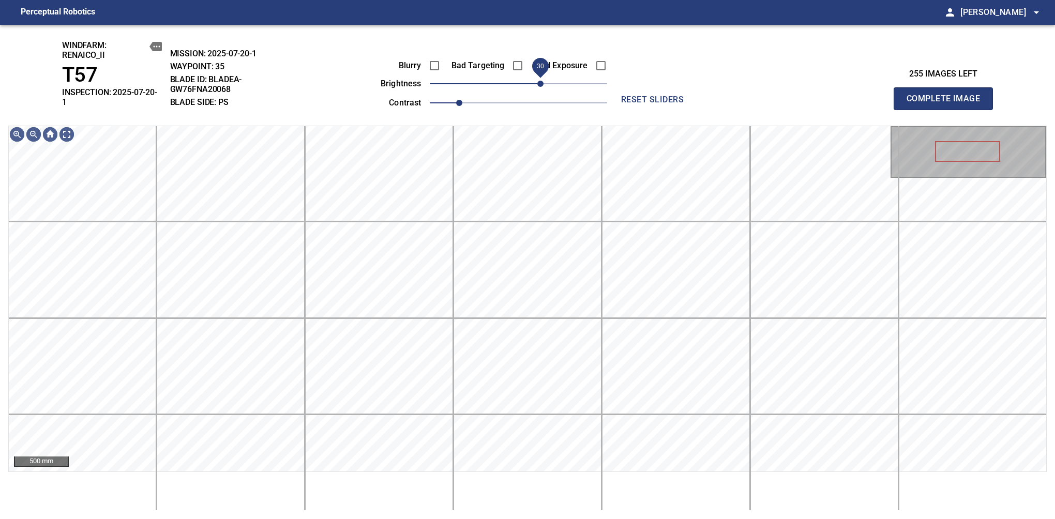
drag, startPoint x: 530, startPoint y: 90, endPoint x: 539, endPoint y: 88, distance: 9.4
click at [539, 87] on span "30" at bounding box center [540, 84] width 6 height 6
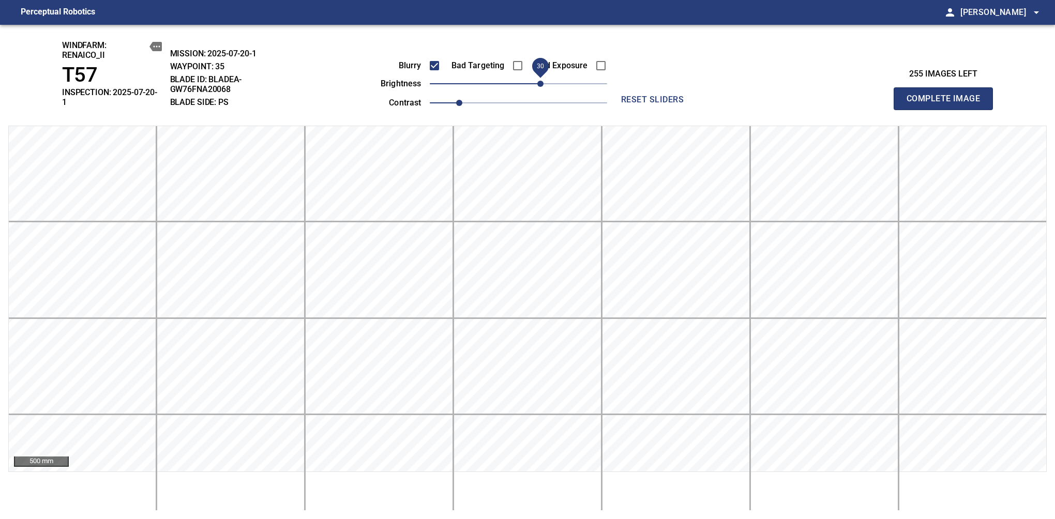
click at [544, 83] on span "30" at bounding box center [540, 84] width 6 height 6
click at [948, 95] on span "Complete Image" at bounding box center [943, 99] width 77 height 14
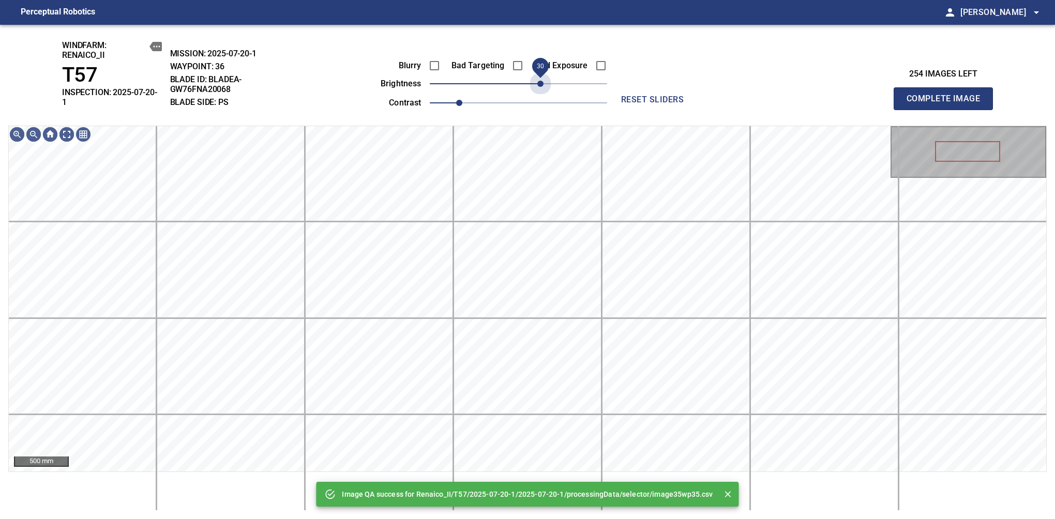
click at [544, 83] on span "30" at bounding box center [518, 84] width 177 height 14
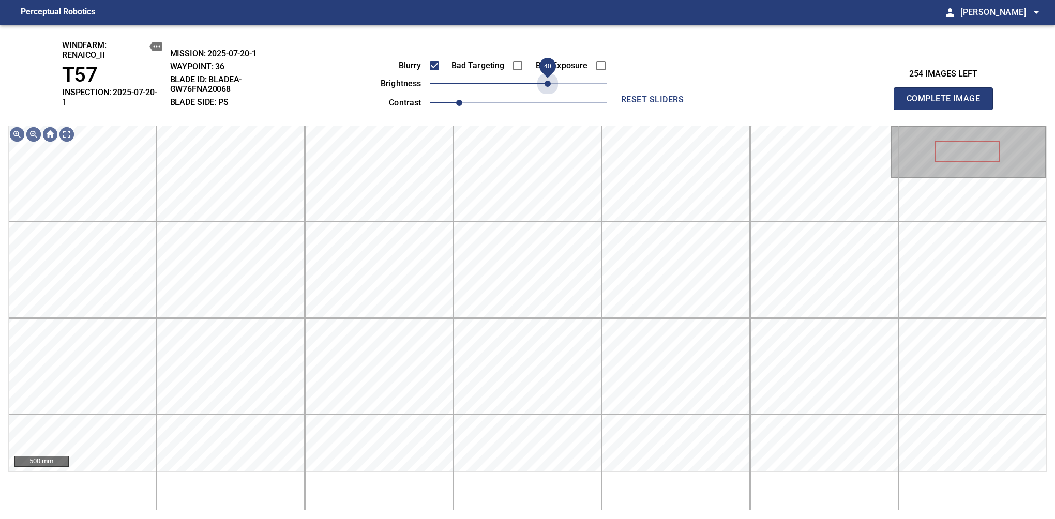
click at [550, 89] on span "40" at bounding box center [518, 84] width 177 height 14
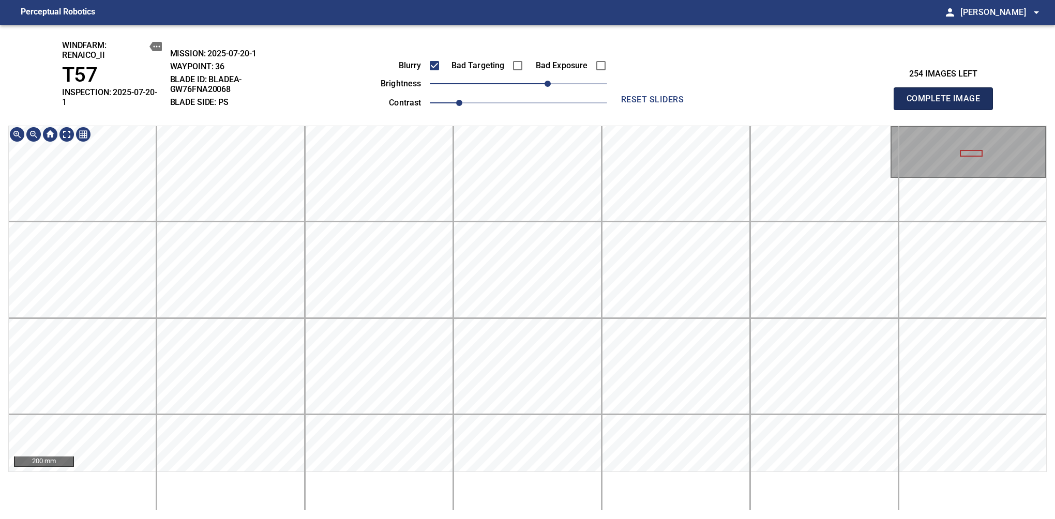
click at [948, 95] on span "Complete Image" at bounding box center [943, 99] width 77 height 14
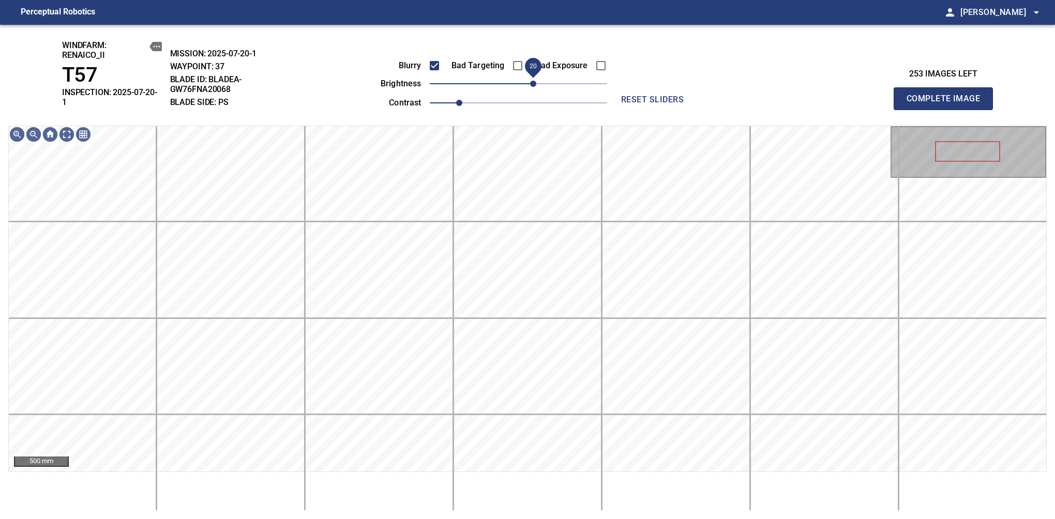
click at [532, 83] on span "20" at bounding box center [533, 84] width 6 height 6
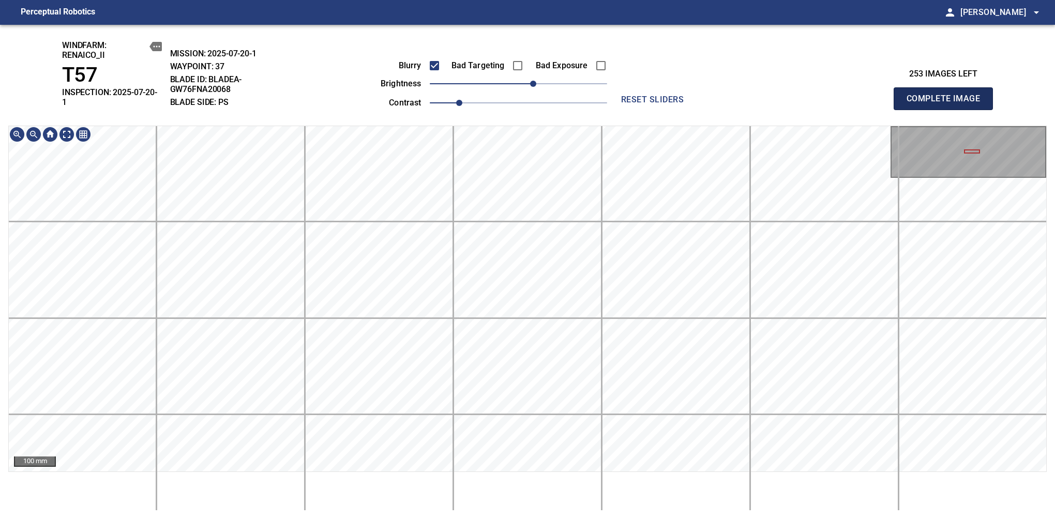
click at [948, 95] on span "Complete Image" at bounding box center [943, 99] width 77 height 14
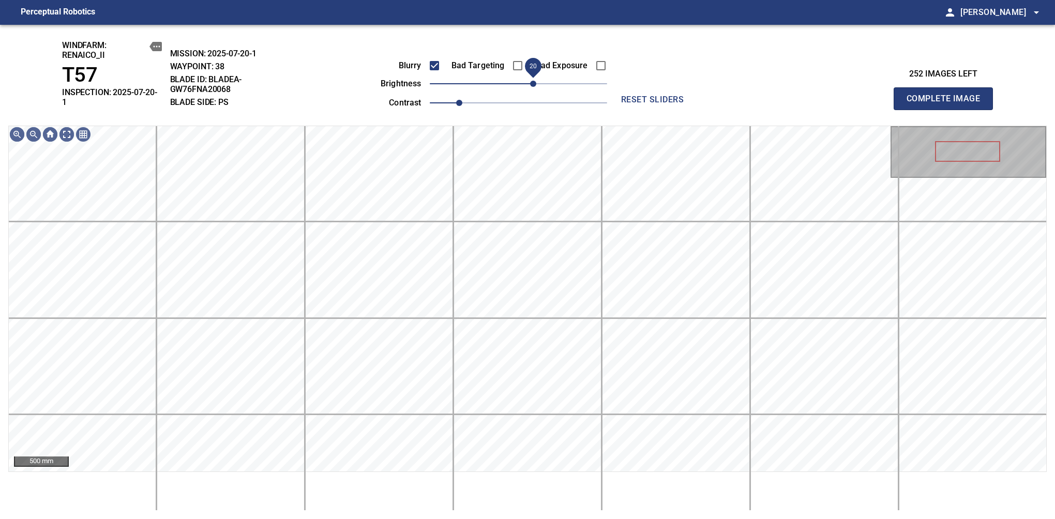
drag, startPoint x: 517, startPoint y: 84, endPoint x: 532, endPoint y: 81, distance: 14.9
click at [532, 81] on span "20" at bounding box center [533, 84] width 6 height 6
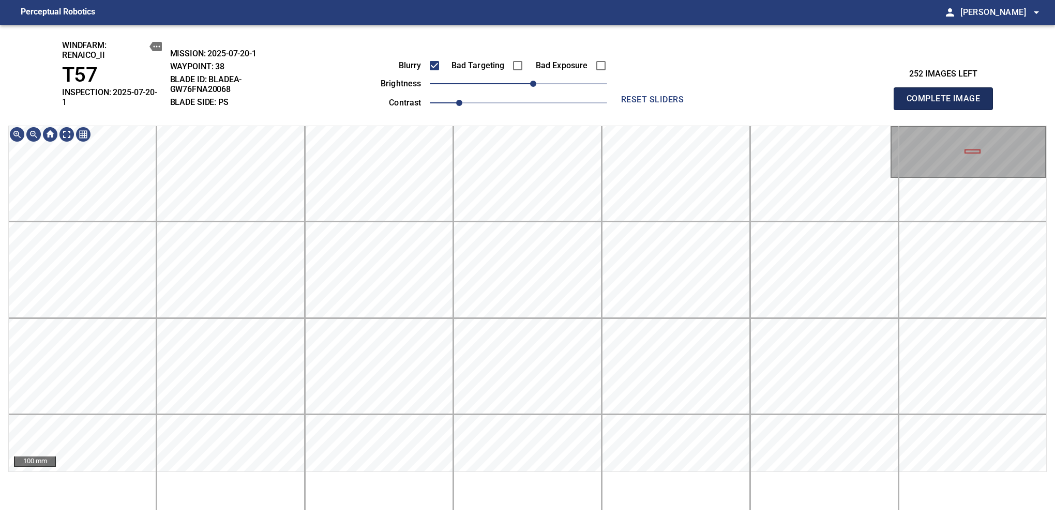
click at [948, 95] on span "Complete Image" at bounding box center [943, 99] width 77 height 14
drag, startPoint x: 531, startPoint y: 88, endPoint x: 542, endPoint y: 84, distance: 11.5
click at [542, 84] on span "30" at bounding box center [540, 84] width 6 height 6
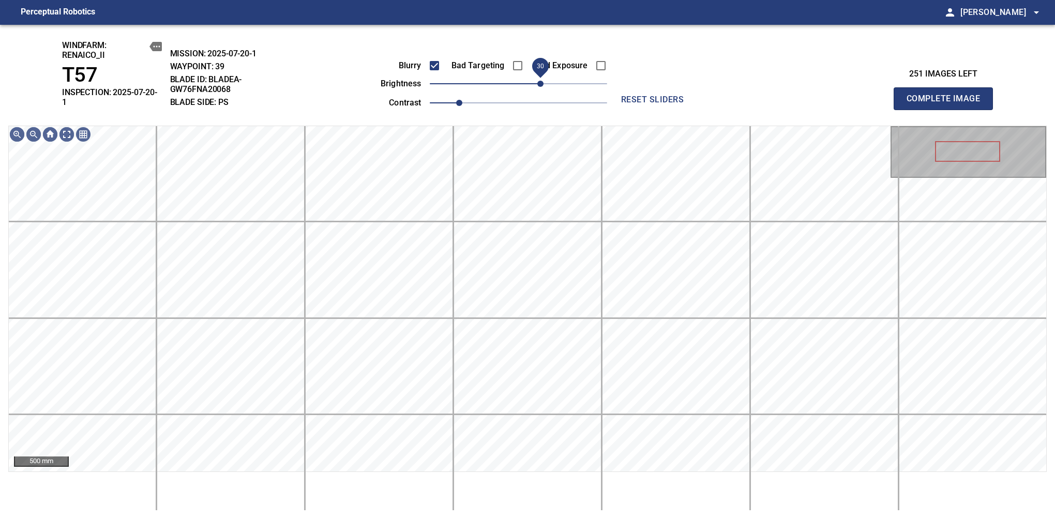
click at [542, 84] on span "30" at bounding box center [540, 84] width 6 height 6
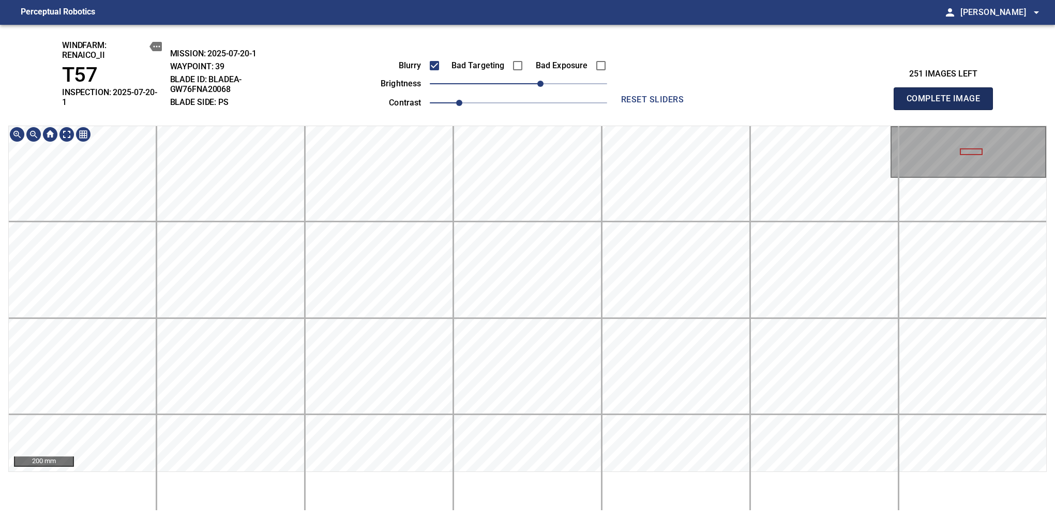
click at [948, 95] on span "Complete Image" at bounding box center [943, 99] width 77 height 14
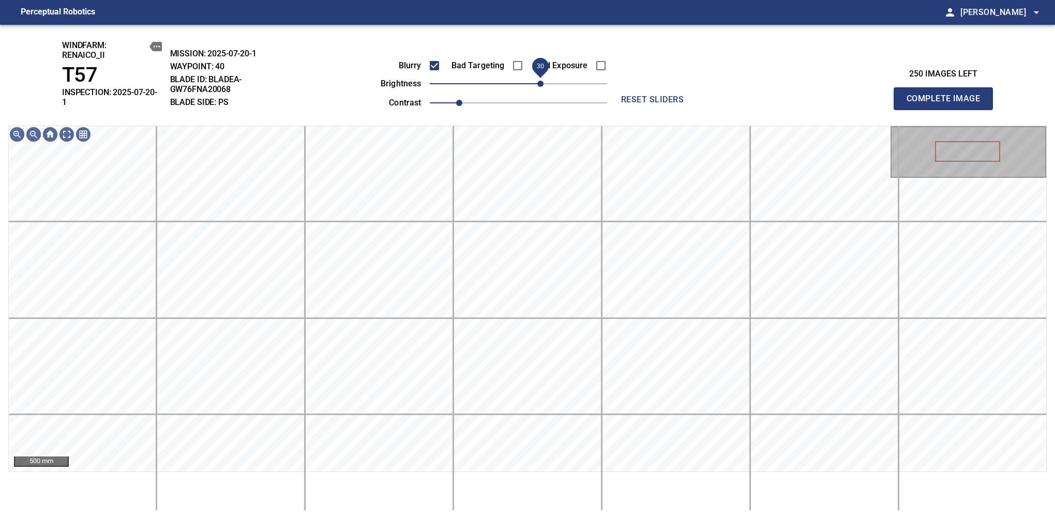
click at [544, 83] on span "30" at bounding box center [540, 84] width 6 height 6
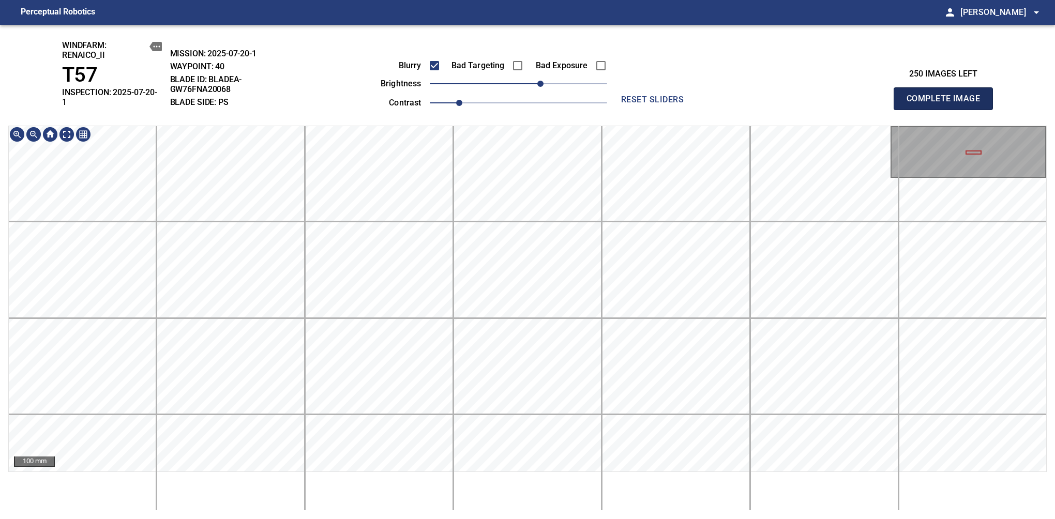
click at [948, 95] on span "Complete Image" at bounding box center [943, 99] width 77 height 14
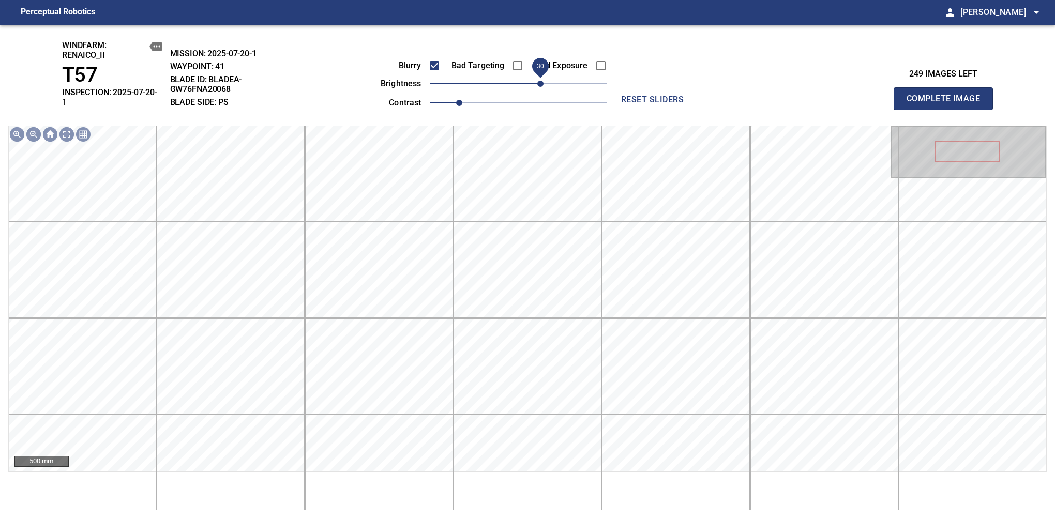
click at [538, 86] on span "30" at bounding box center [518, 84] width 177 height 14
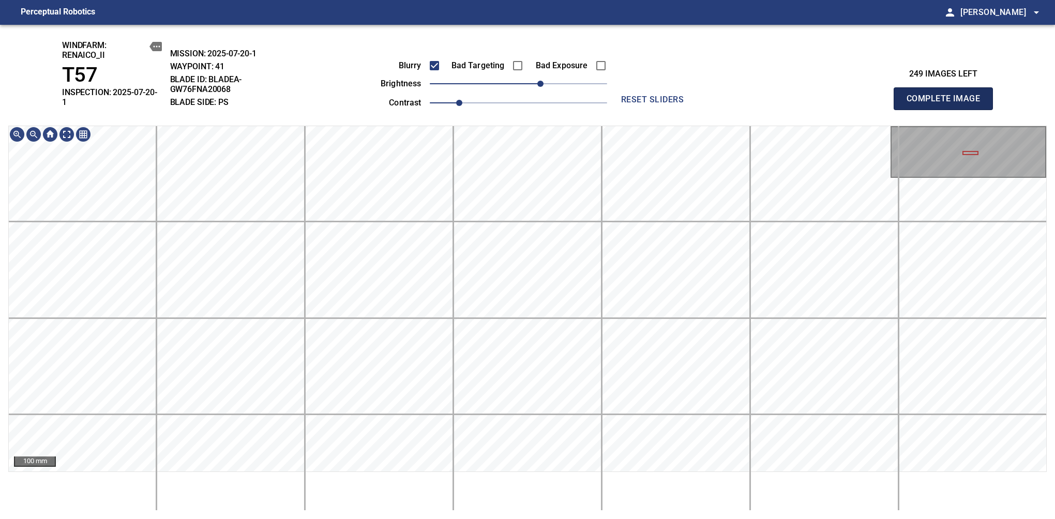
click at [948, 95] on span "Complete Image" at bounding box center [943, 99] width 77 height 14
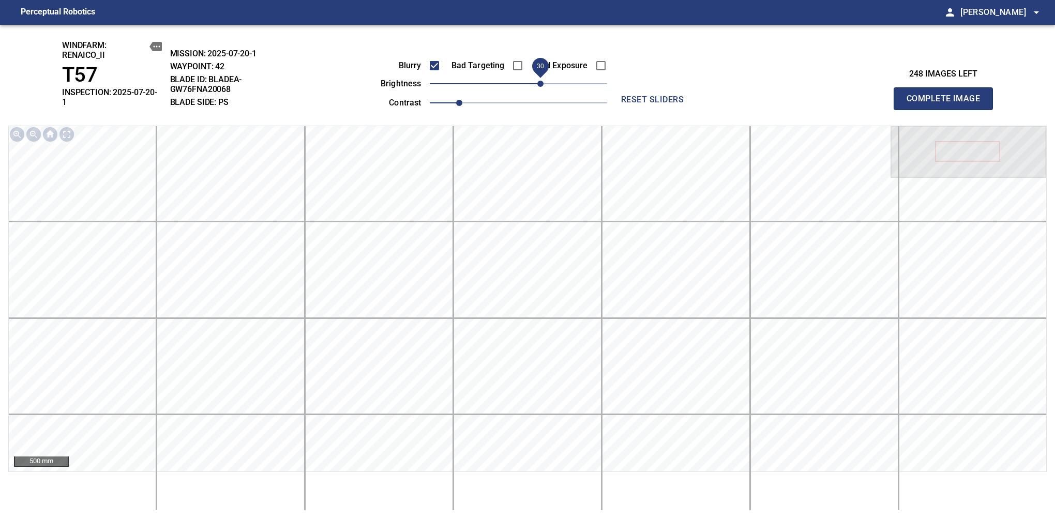
drag, startPoint x: 531, startPoint y: 85, endPoint x: 542, endPoint y: 91, distance: 12.3
click at [542, 91] on span "30" at bounding box center [518, 84] width 177 height 14
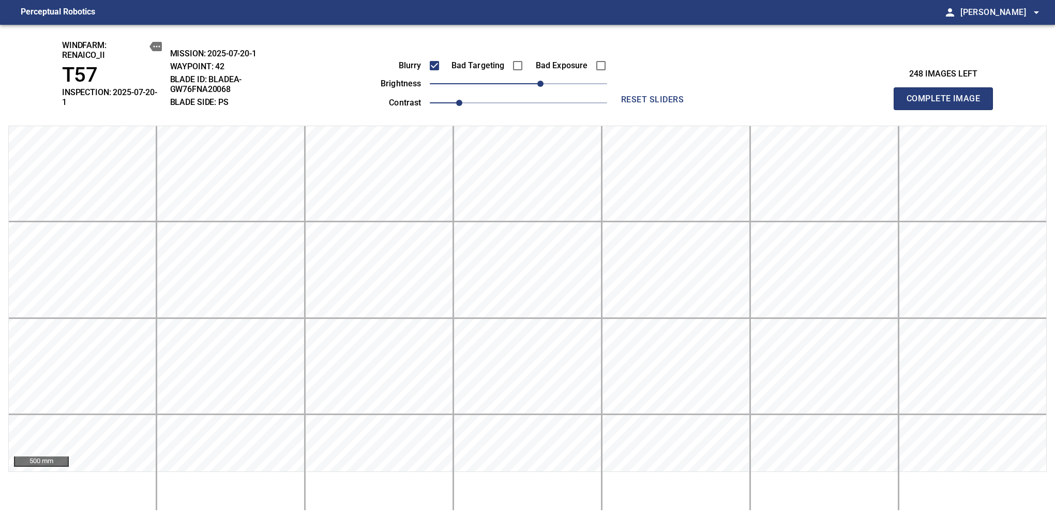
click at [948, 95] on span "Complete Image" at bounding box center [943, 99] width 77 height 14
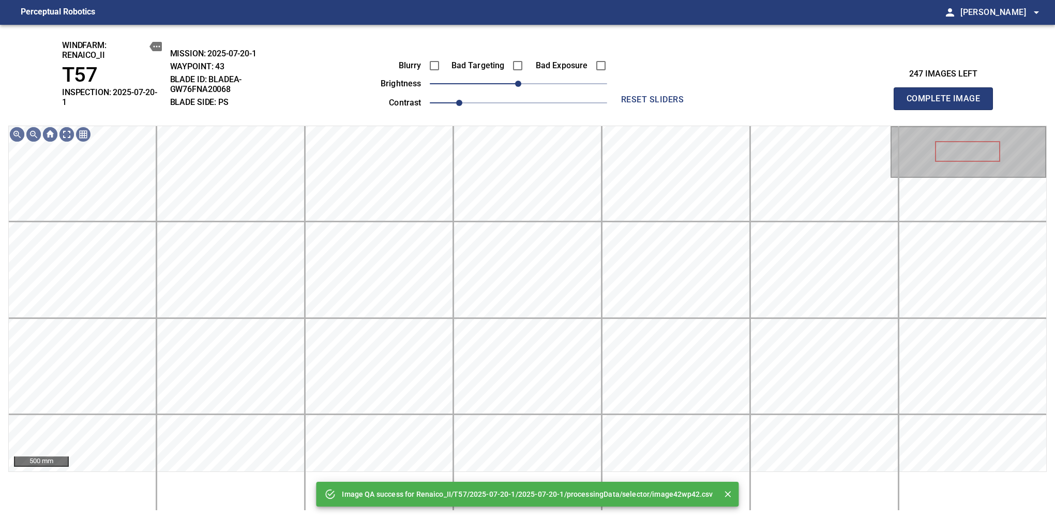
click at [542, 91] on div "Blurry Bad Targeting Bad Exposure brightness 0 contrast 1" at bounding box center [482, 82] width 250 height 55
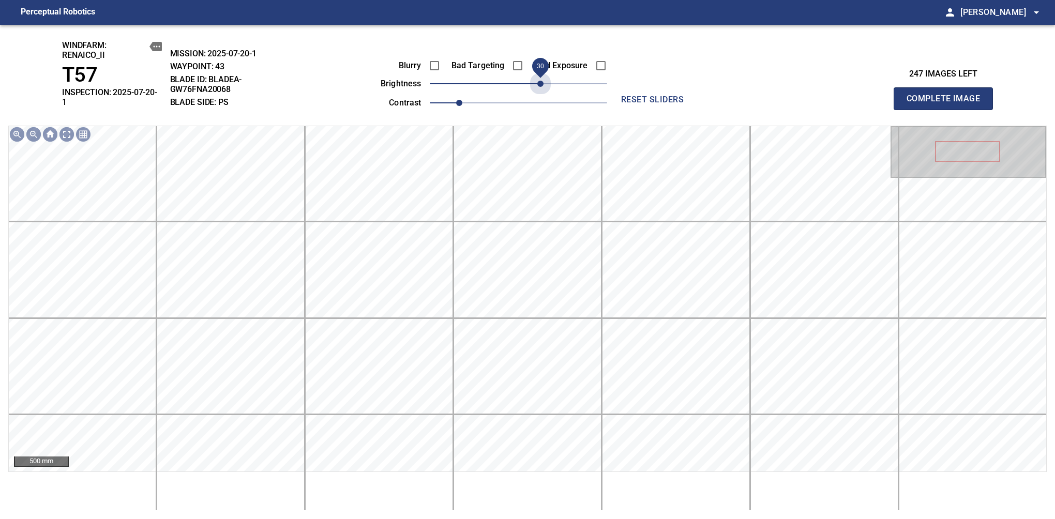
click at [544, 84] on span "30" at bounding box center [518, 84] width 177 height 14
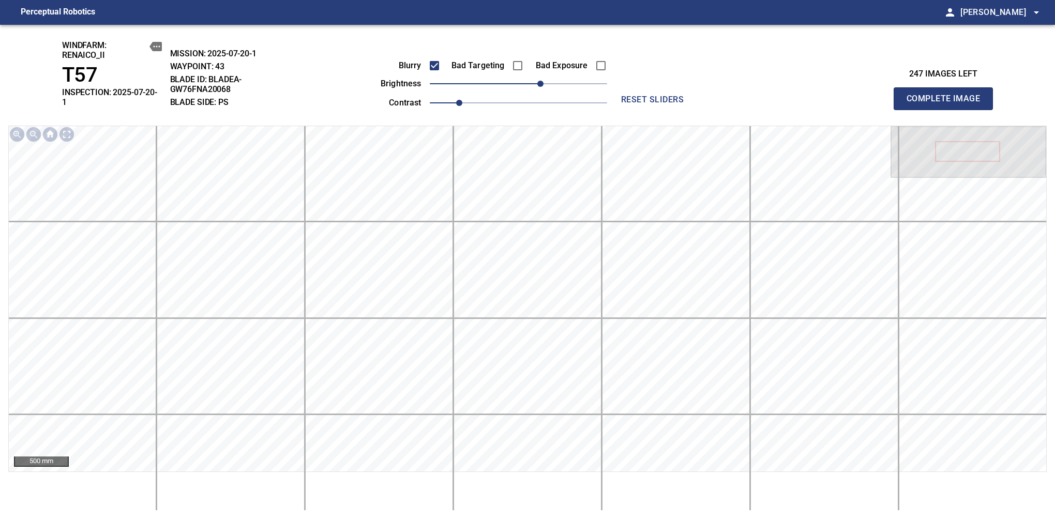
click at [948, 95] on span "Complete Image" at bounding box center [943, 99] width 77 height 14
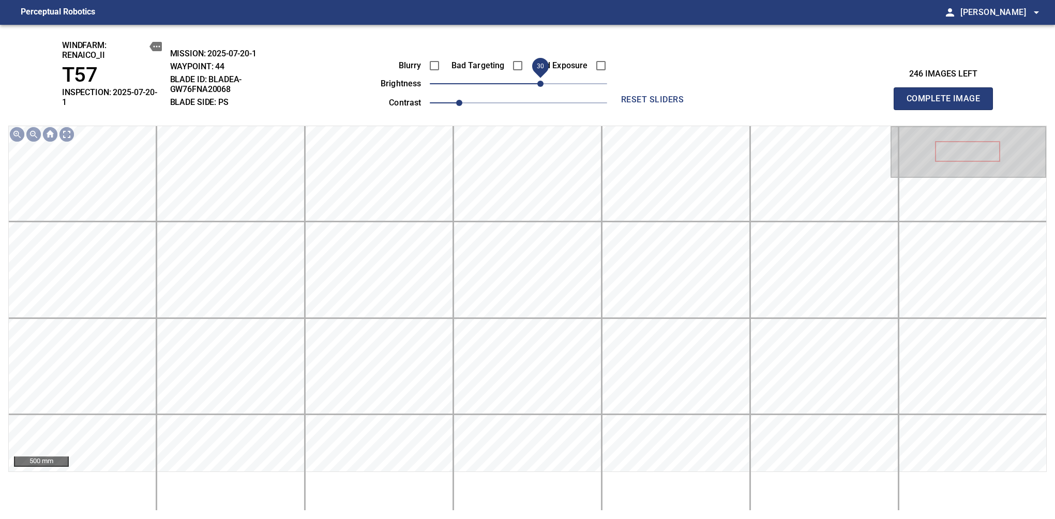
click at [544, 80] on span "30" at bounding box center [518, 84] width 177 height 14
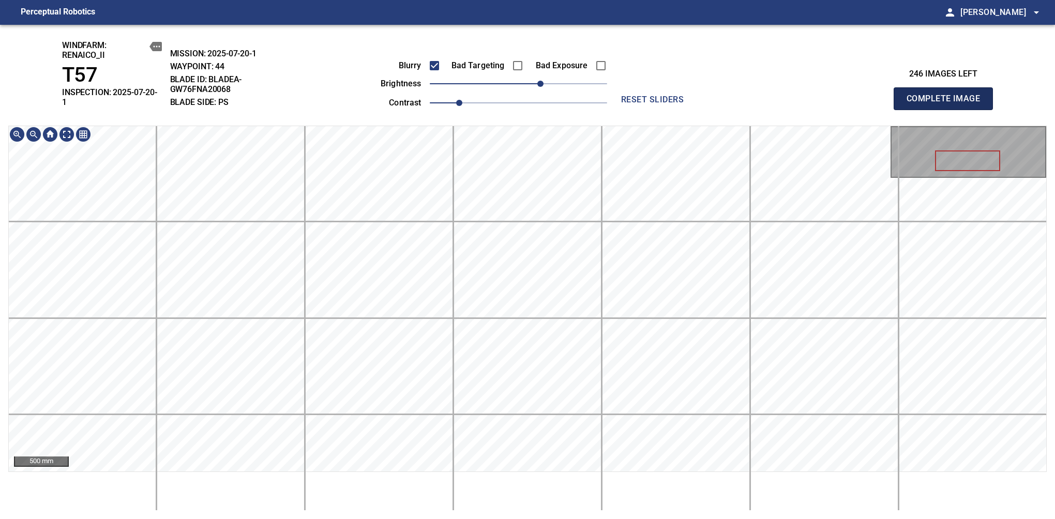
click at [948, 95] on span "Complete Image" at bounding box center [943, 99] width 77 height 14
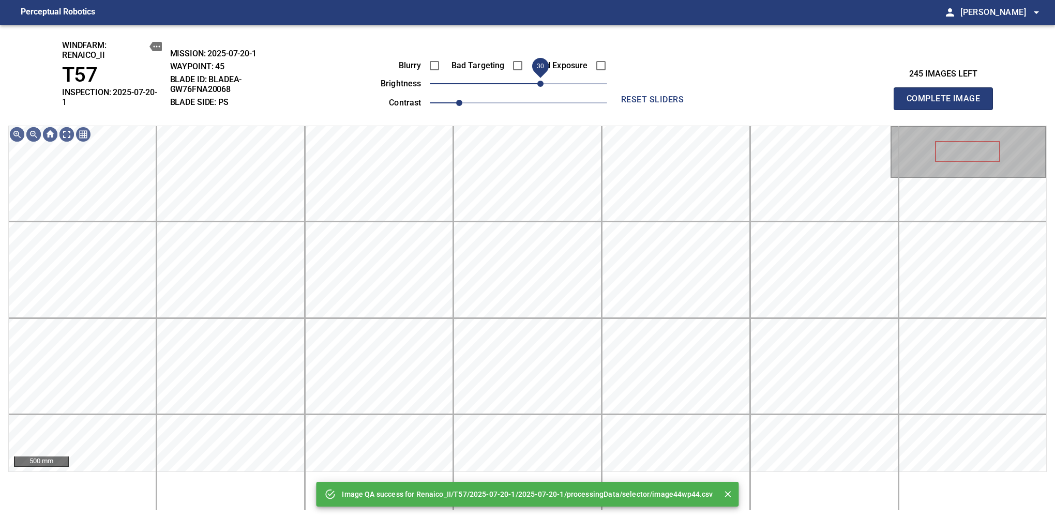
click at [542, 84] on span "30" at bounding box center [518, 84] width 177 height 14
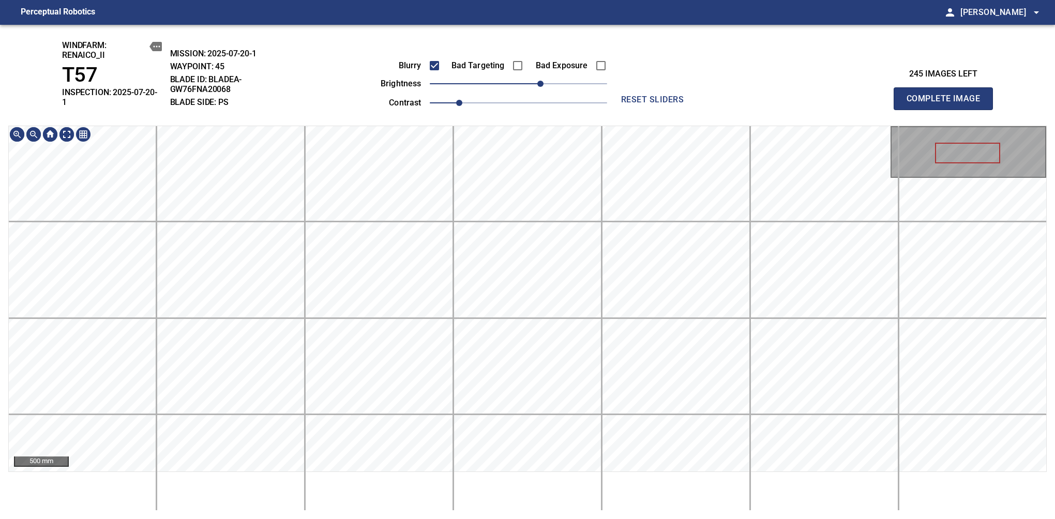
click at [517, 87] on div "windfarm: Renaico_II T57 INSPECTION: 2025-07-20-1 MISSION: 2025-07-20-1 WAYPOIN…" at bounding box center [527, 272] width 1055 height 495
click at [948, 95] on span "Complete Image" at bounding box center [943, 99] width 77 height 14
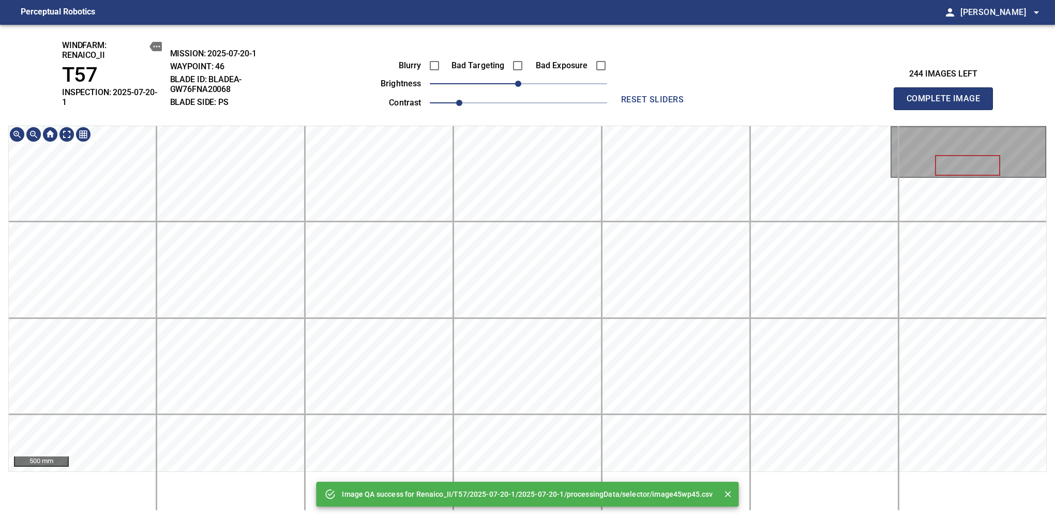
click at [538, 106] on div "Image QA success for Renaico_II/T57/2025-07-20-1/2025-07-20-1/processingData/se…" at bounding box center [527, 272] width 1055 height 495
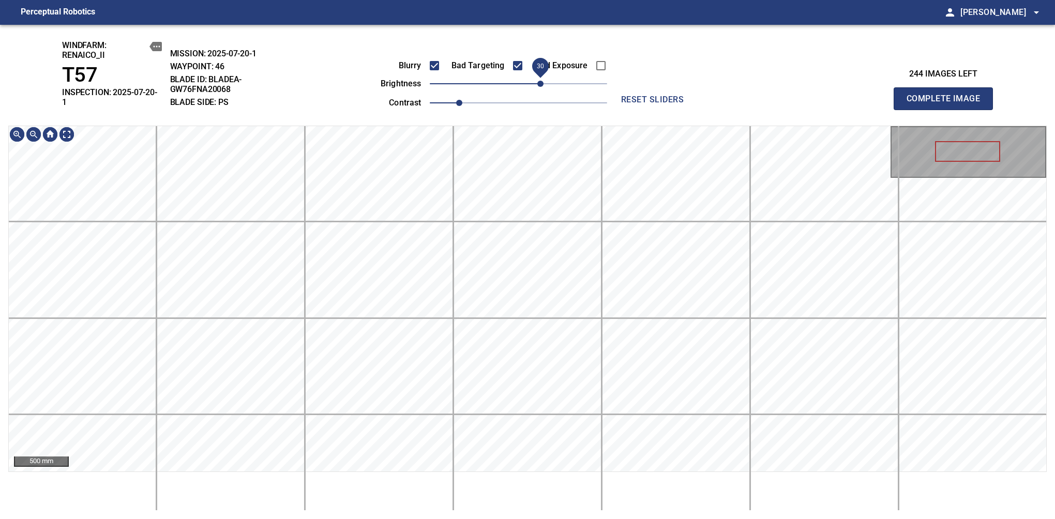
click at [539, 79] on span "30" at bounding box center [518, 84] width 177 height 14
click at [489, 0] on html "Perceptual Robotics person Alex Semenov arrow_drop_down windfarm: Renaico_II T5…" at bounding box center [527, 259] width 1055 height 519
click at [948, 95] on span "Complete Image" at bounding box center [943, 99] width 77 height 14
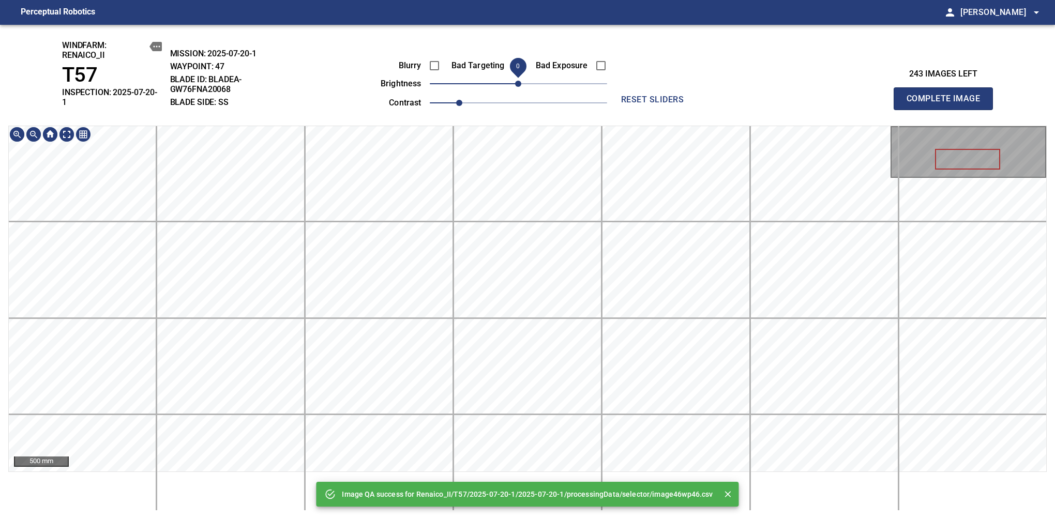
click at [515, 84] on div "Image QA success for Renaico_II/T57/2025-07-20-1/2025-07-20-1/processingData/se…" at bounding box center [527, 272] width 1055 height 495
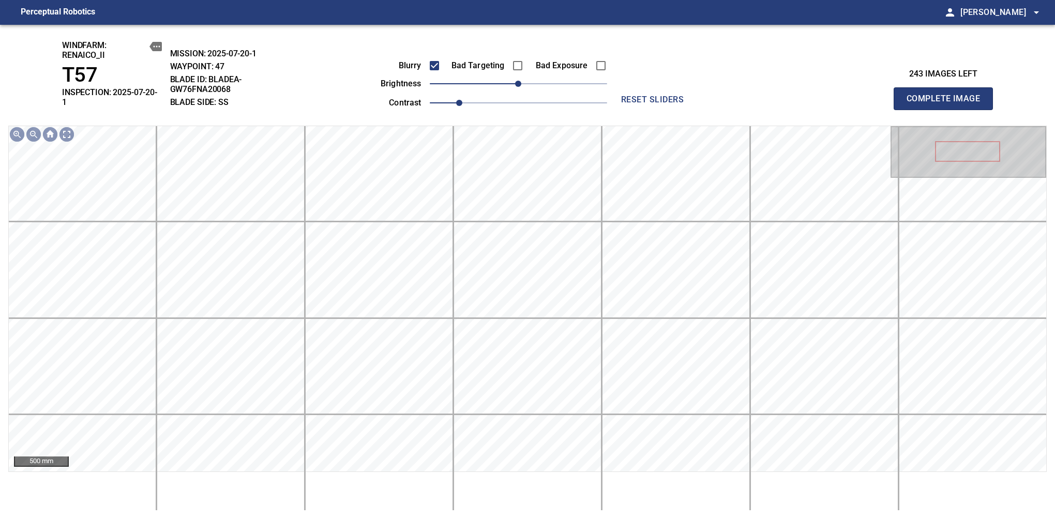
click at [948, 95] on span "Complete Image" at bounding box center [943, 99] width 77 height 14
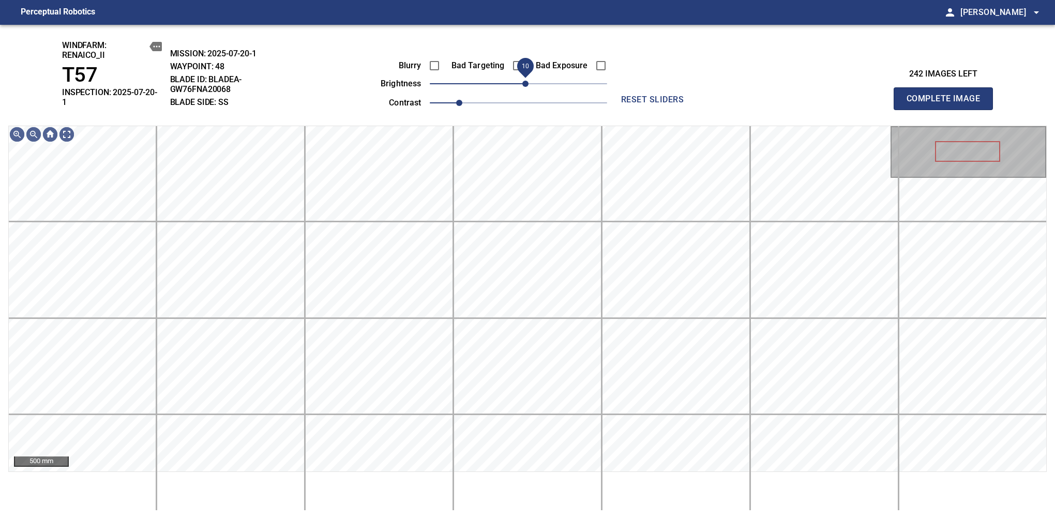
click at [523, 86] on span "10" at bounding box center [525, 84] width 6 height 6
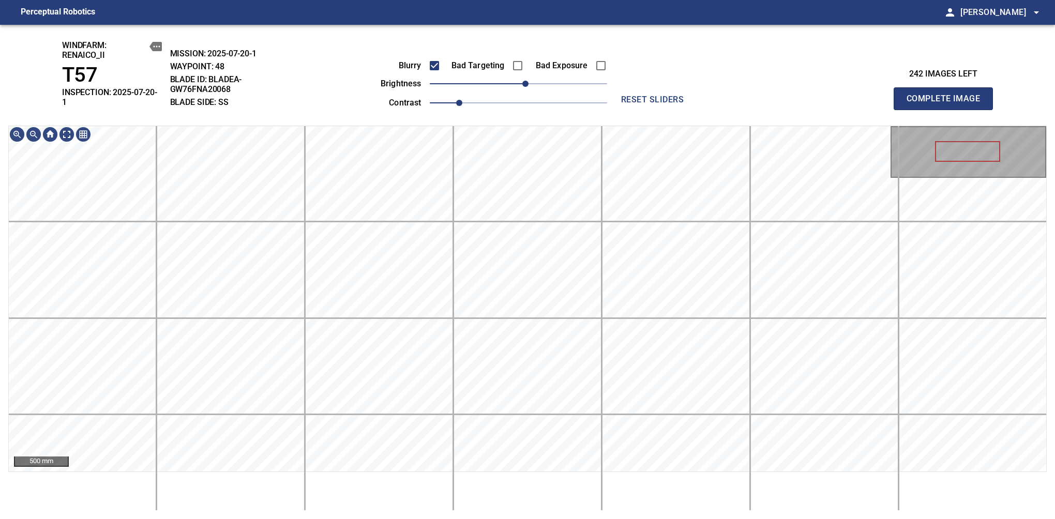
click at [948, 95] on span "Complete Image" at bounding box center [943, 99] width 77 height 14
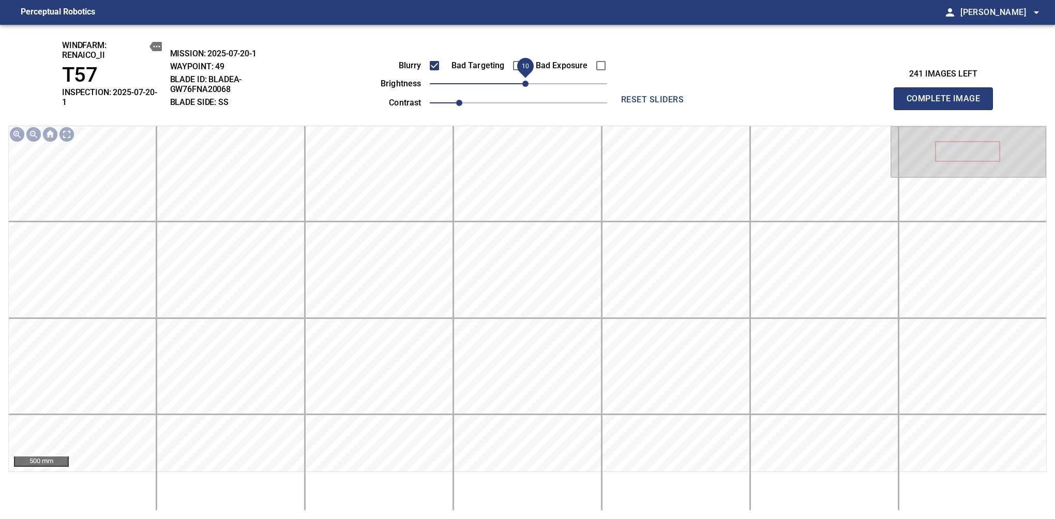
click at [525, 87] on span "10" at bounding box center [525, 84] width 6 height 6
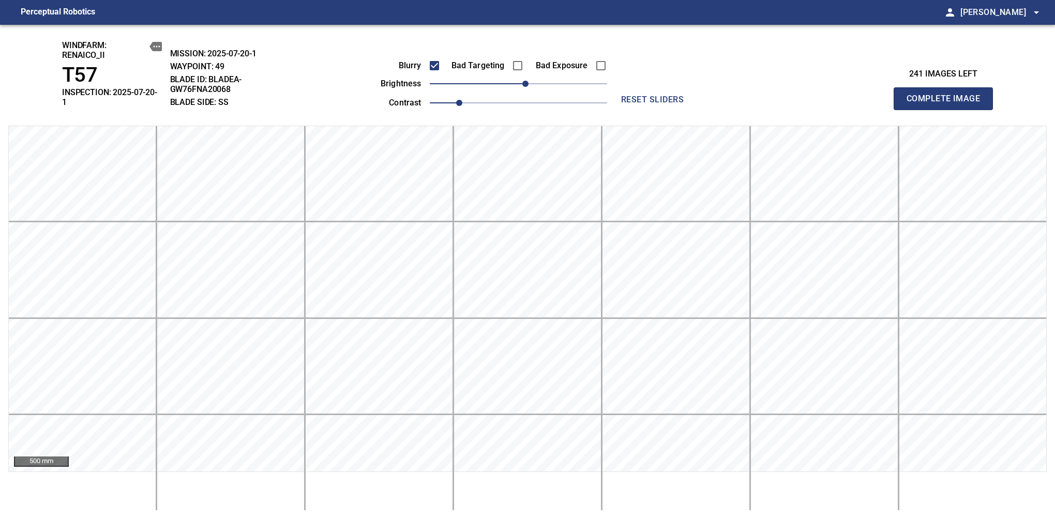
click at [948, 95] on span "Complete Image" at bounding box center [943, 99] width 77 height 14
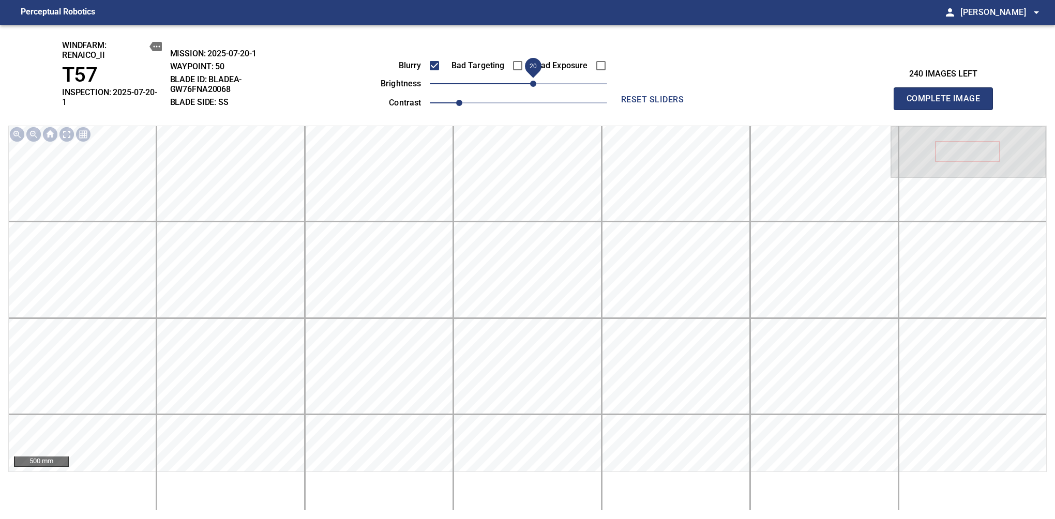
click at [530, 85] on span "20" at bounding box center [533, 84] width 6 height 6
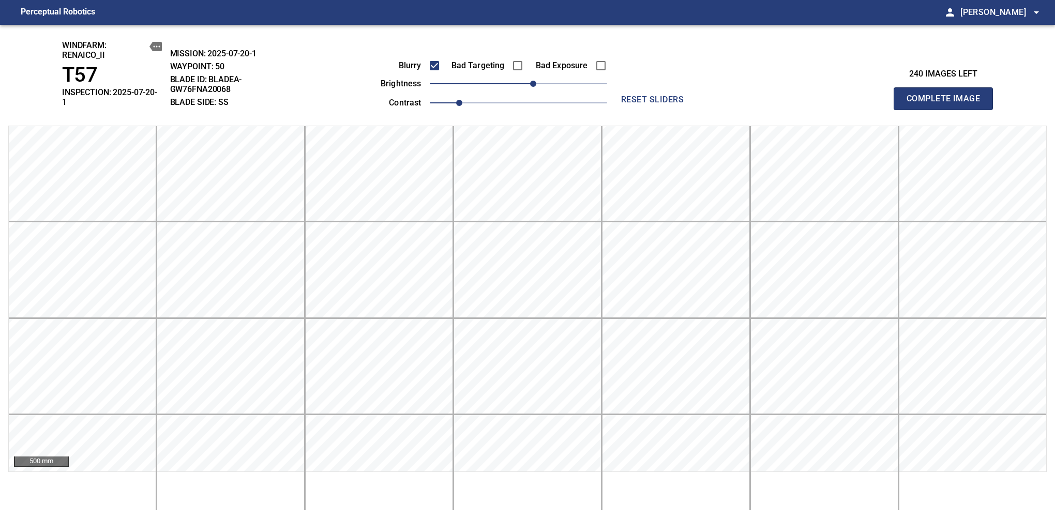
click at [948, 95] on span "Complete Image" at bounding box center [943, 99] width 77 height 14
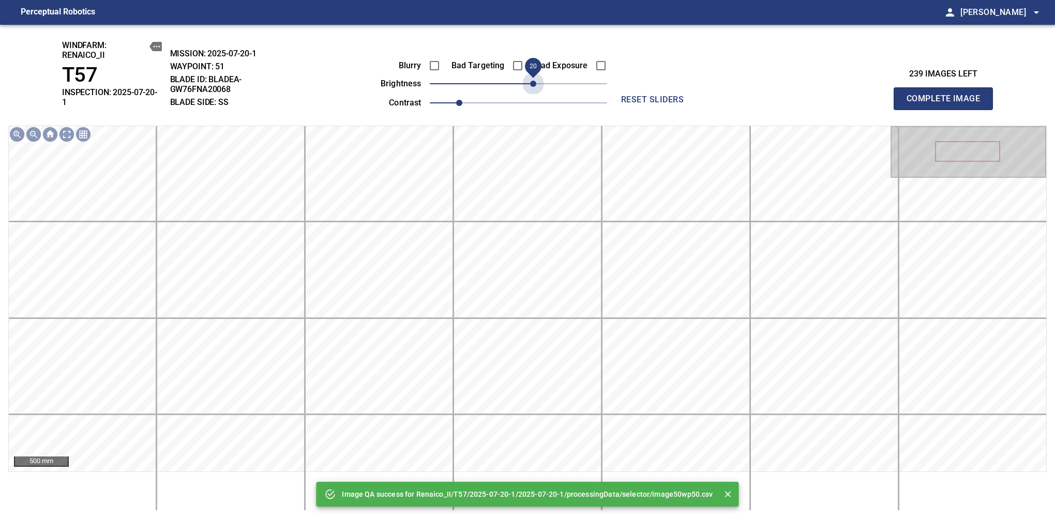
click at [532, 83] on span "20" at bounding box center [518, 84] width 177 height 14
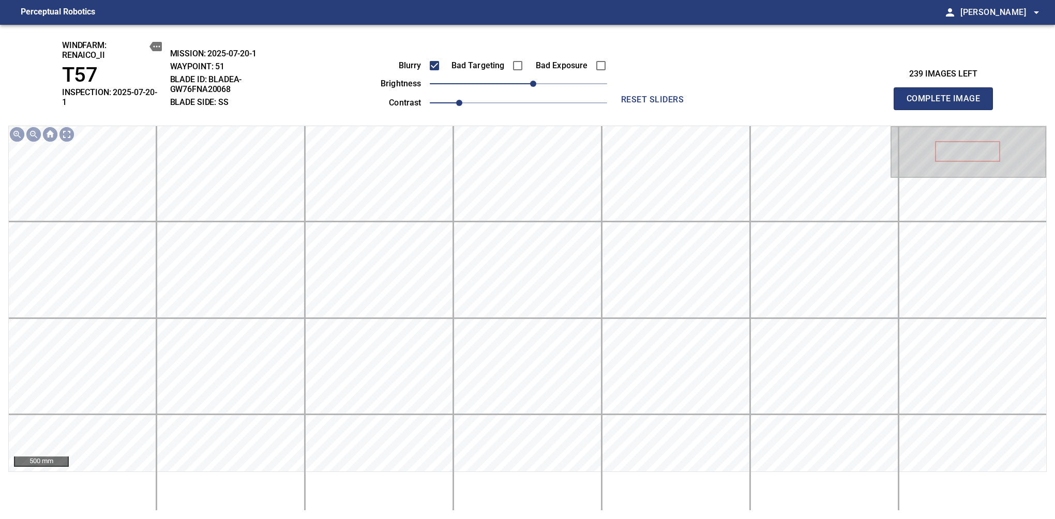
click at [948, 95] on span "Complete Image" at bounding box center [943, 99] width 77 height 14
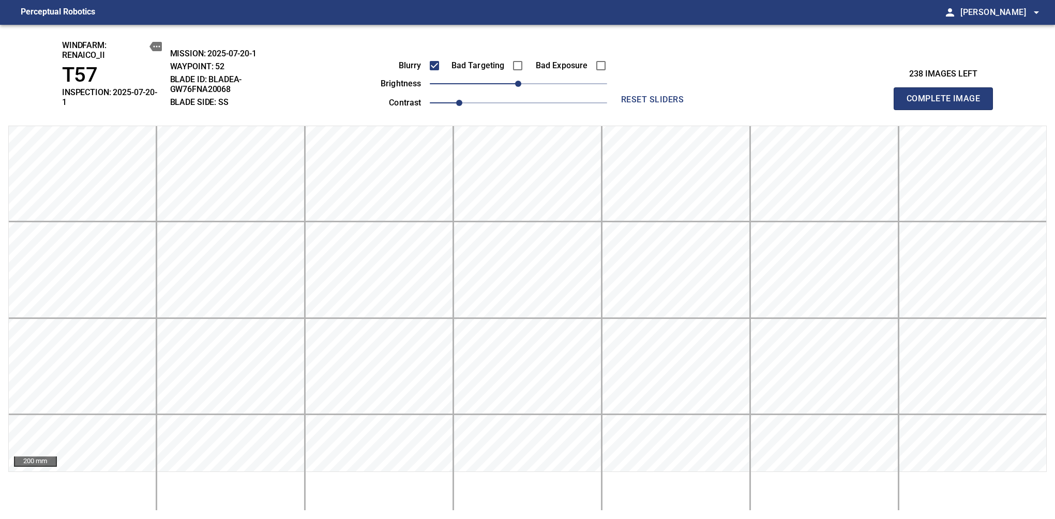
click at [948, 95] on span "Complete Image" at bounding box center [943, 99] width 77 height 14
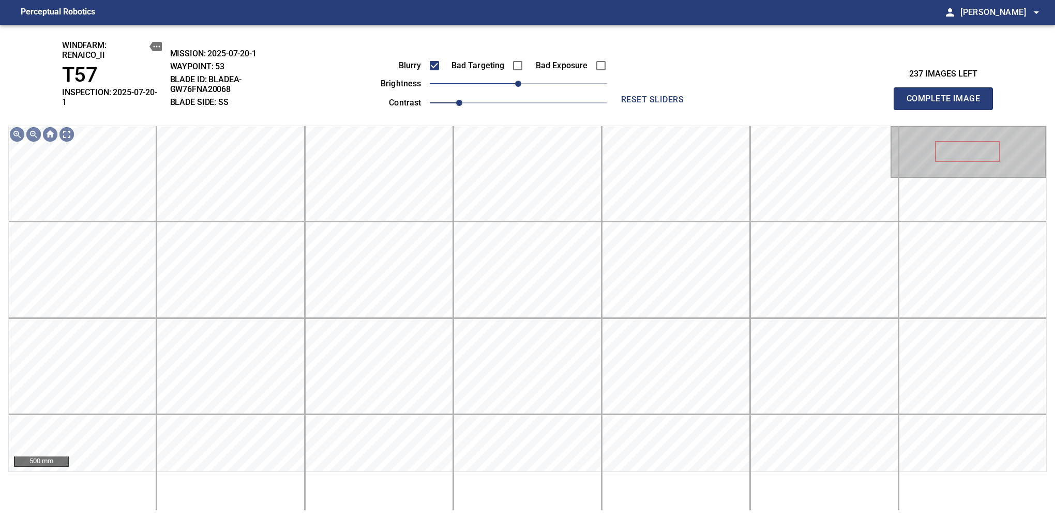
click at [948, 95] on span "Complete Image" at bounding box center [943, 99] width 77 height 14
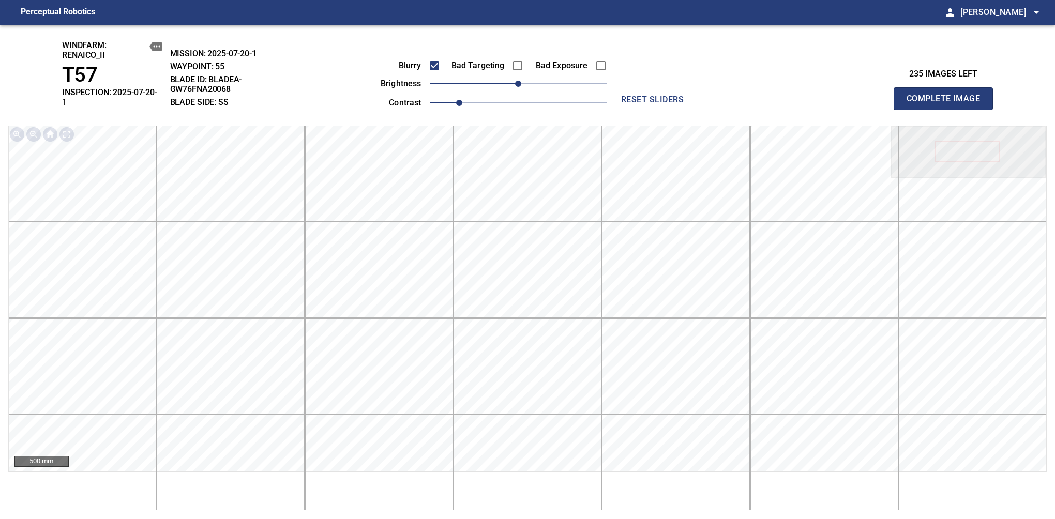
click at [948, 95] on span "Complete Image" at bounding box center [943, 99] width 77 height 14
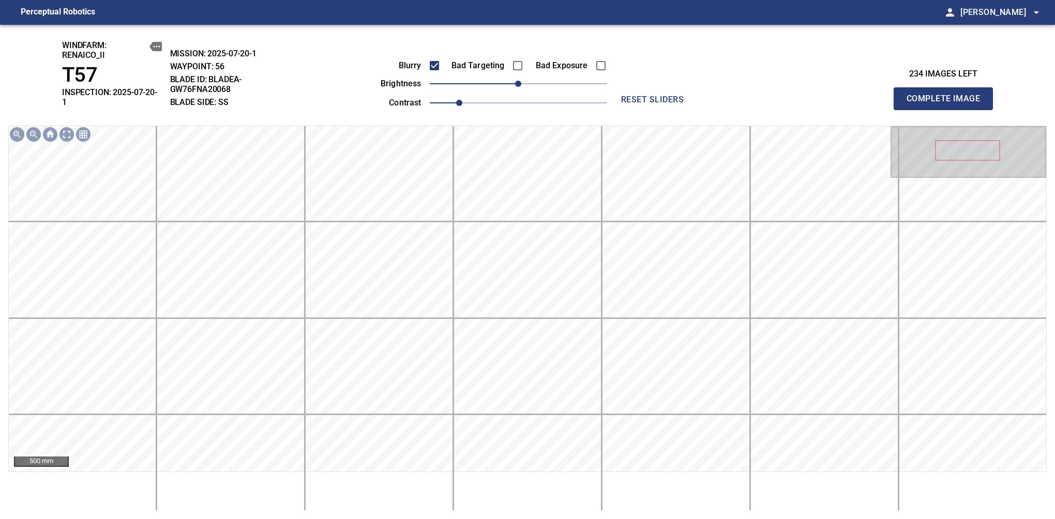
click at [948, 95] on span "Complete Image" at bounding box center [943, 99] width 77 height 14
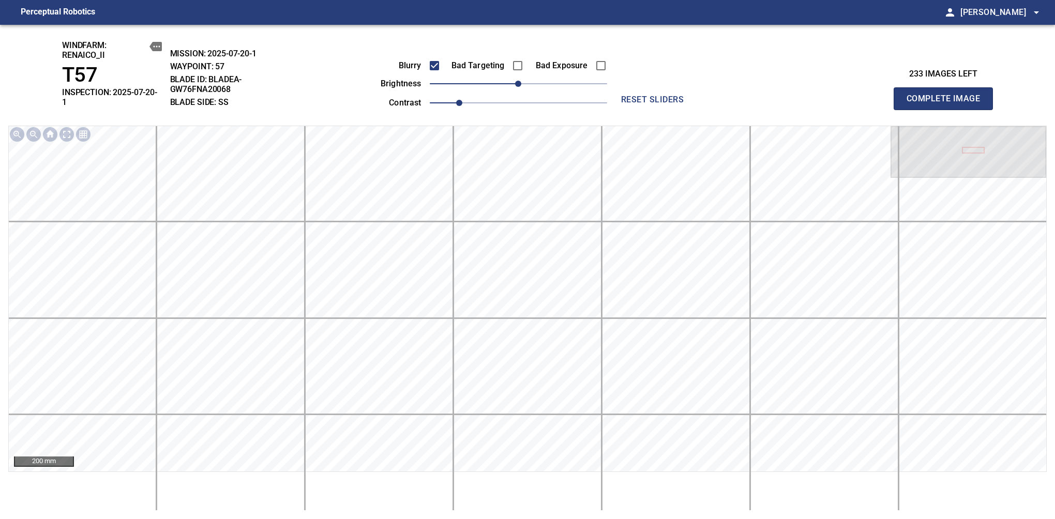
click at [948, 95] on span "Complete Image" at bounding box center [943, 99] width 77 height 14
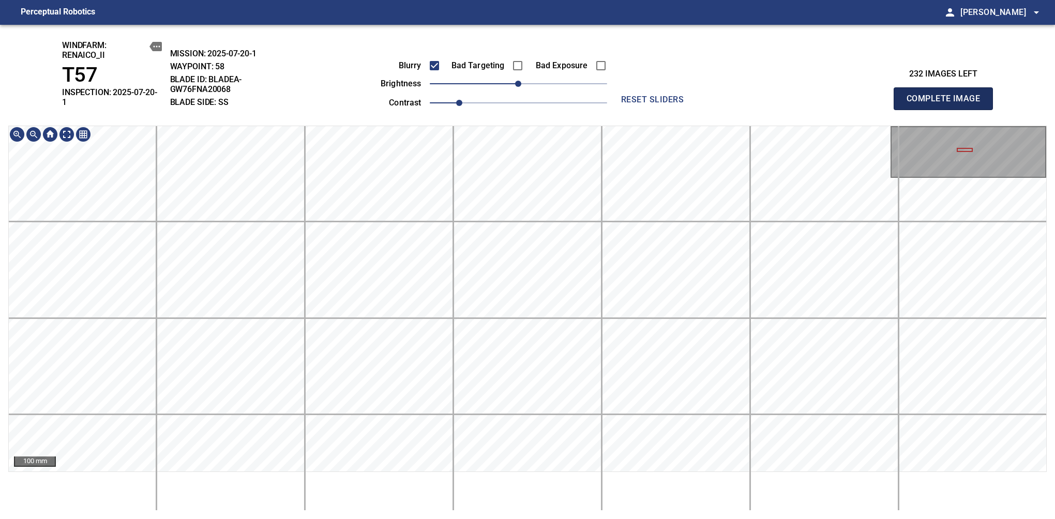
click at [948, 95] on span "Complete Image" at bounding box center [943, 99] width 77 height 14
click at [451, 23] on main "Perceptual Robotics person Alex Semenov arrow_drop_down windfarm: Renaico_II T5…" at bounding box center [527, 259] width 1055 height 519
click at [948, 95] on span "Complete Image" at bounding box center [943, 99] width 77 height 14
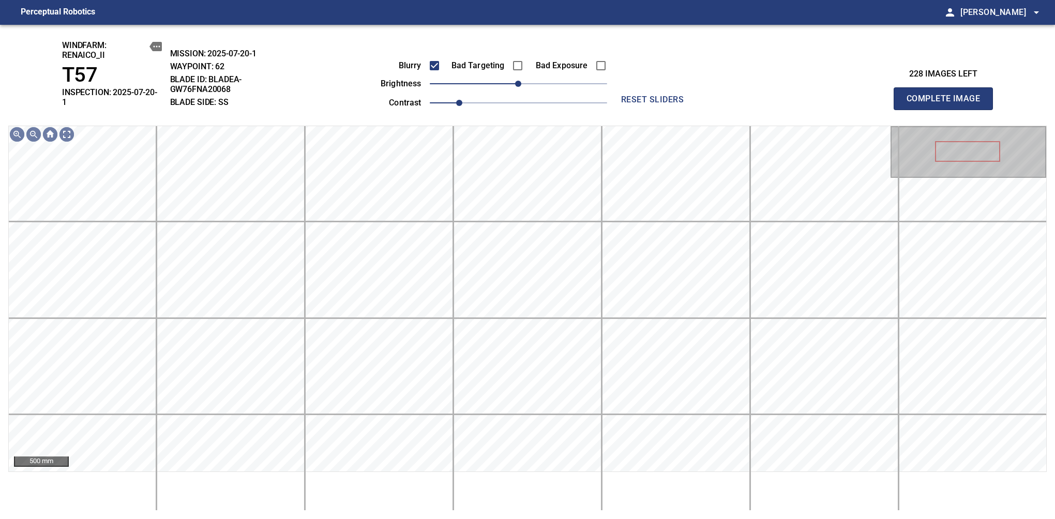
click at [948, 95] on span "Complete Image" at bounding box center [943, 99] width 77 height 14
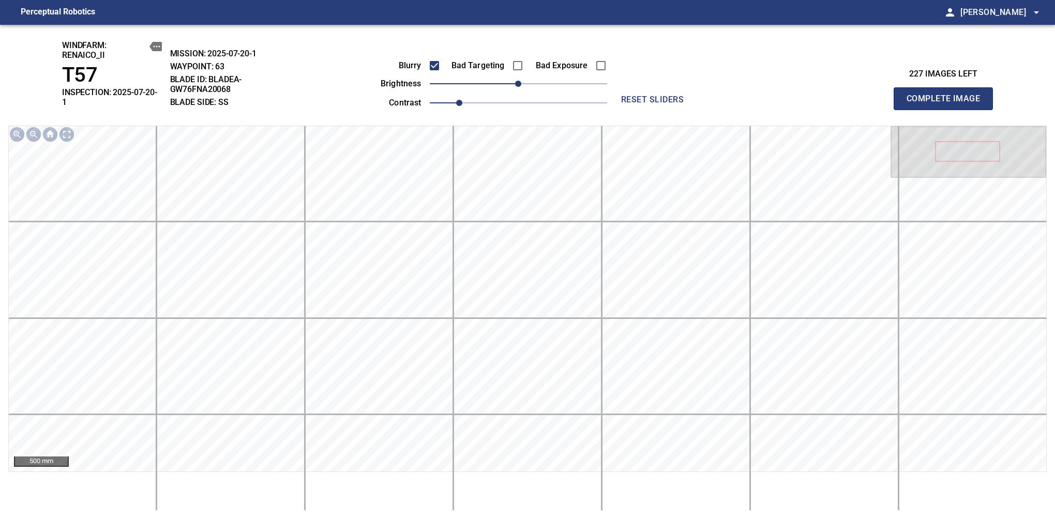
click at [948, 95] on span "Complete Image" at bounding box center [943, 99] width 77 height 14
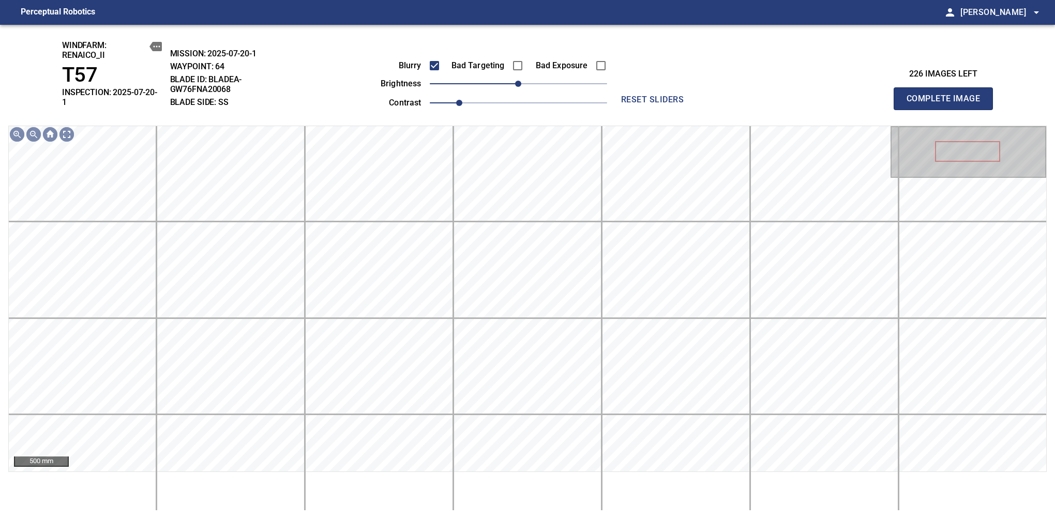
click at [948, 95] on span "Complete Image" at bounding box center [943, 99] width 77 height 14
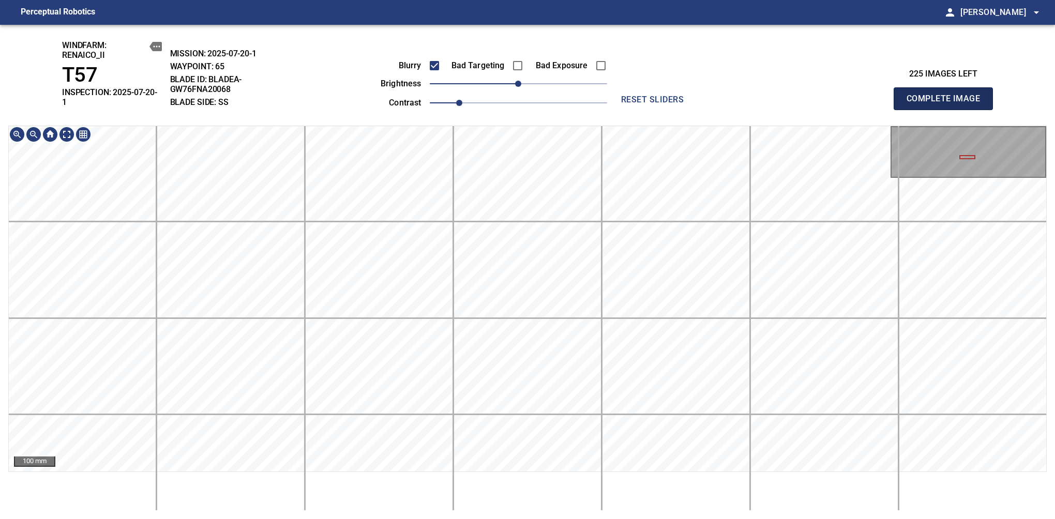
click at [948, 95] on span "Complete Image" at bounding box center [943, 99] width 77 height 14
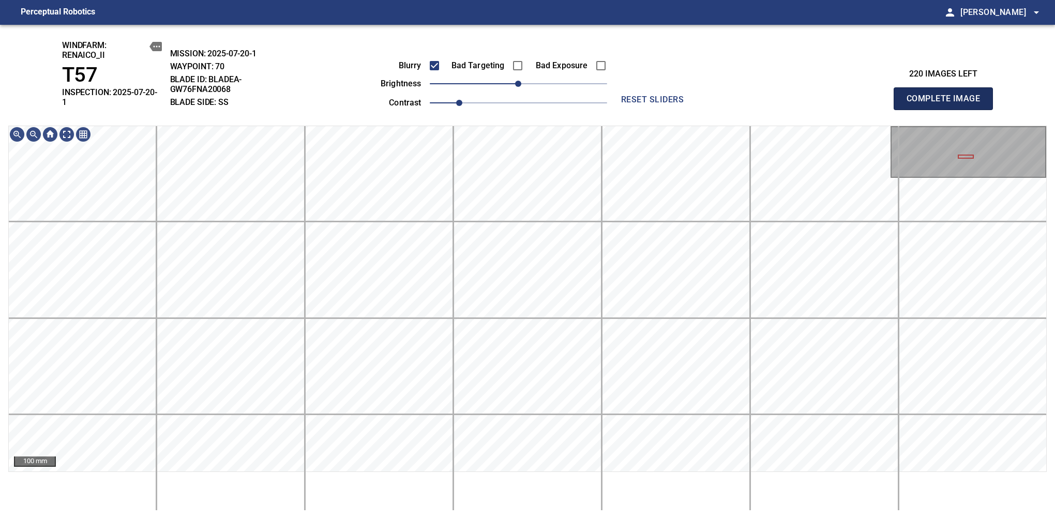
click at [948, 95] on span "Complete Image" at bounding box center [943, 99] width 77 height 14
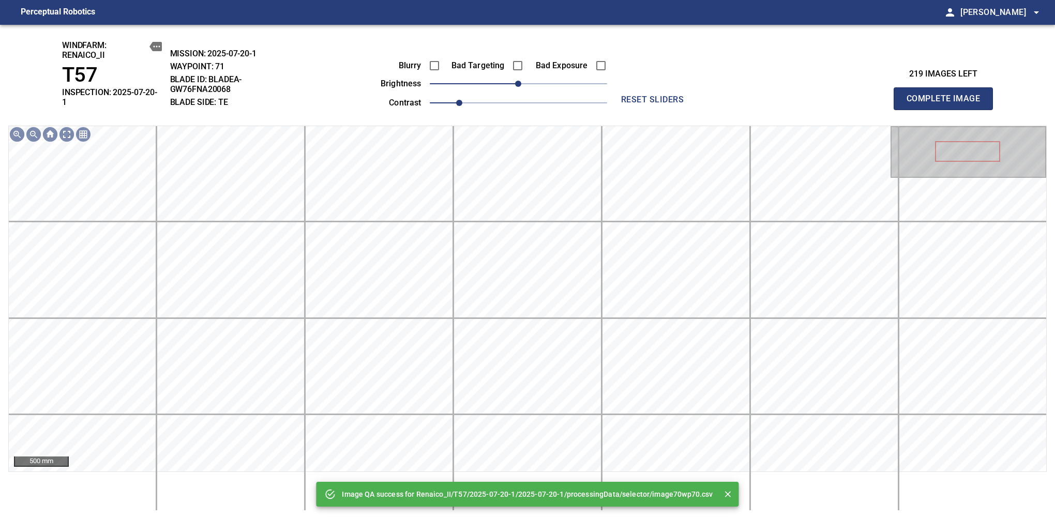
click at [592, 95] on div "Image QA success for Renaico_II/T57/2025-07-20-1/2025-07-20-1/processingData/se…" at bounding box center [527, 272] width 1055 height 495
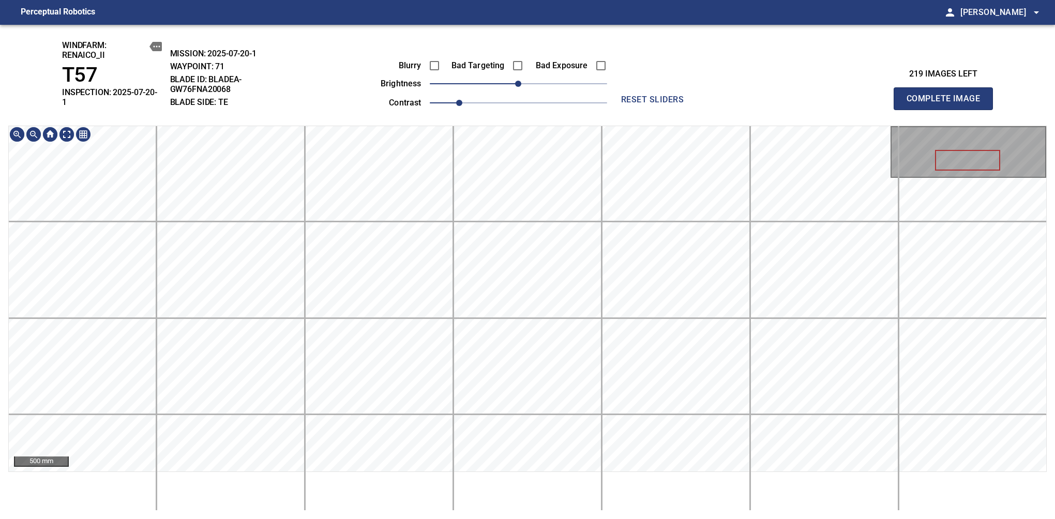
click at [581, 40] on div "Blurry Bad Targeting Bad Exposure brightness 0 contrast 1 reset sliders" at bounding box center [527, 75] width 449 height 70
click at [608, 51] on div "windfarm: Renaico_II T57 INSPECTION: 2025-07-20-1 MISSION: 2025-07-20-1 WAYPOIN…" at bounding box center [527, 272] width 1055 height 495
click at [948, 95] on span "Complete Image" at bounding box center [943, 99] width 77 height 14
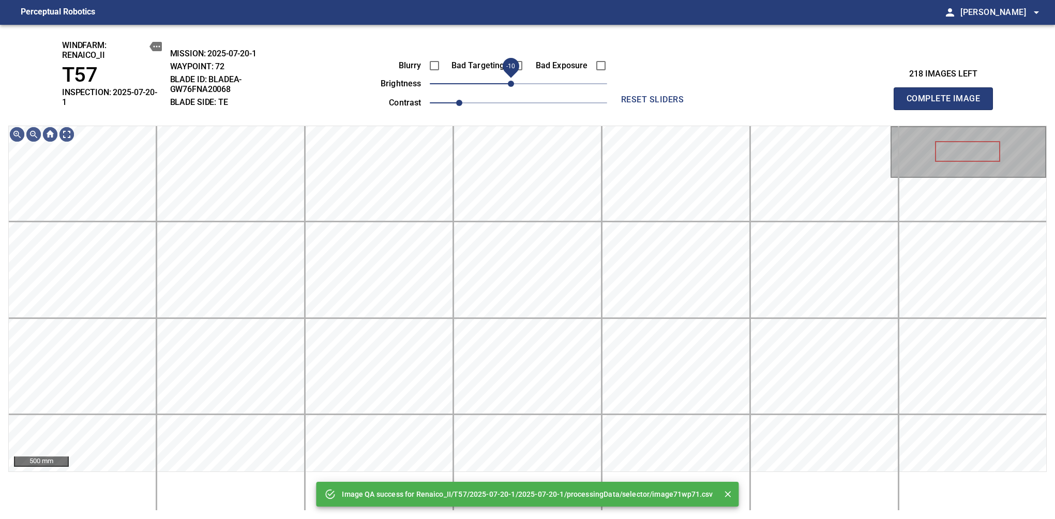
click at [513, 86] on span "-10" at bounding box center [511, 84] width 6 height 6
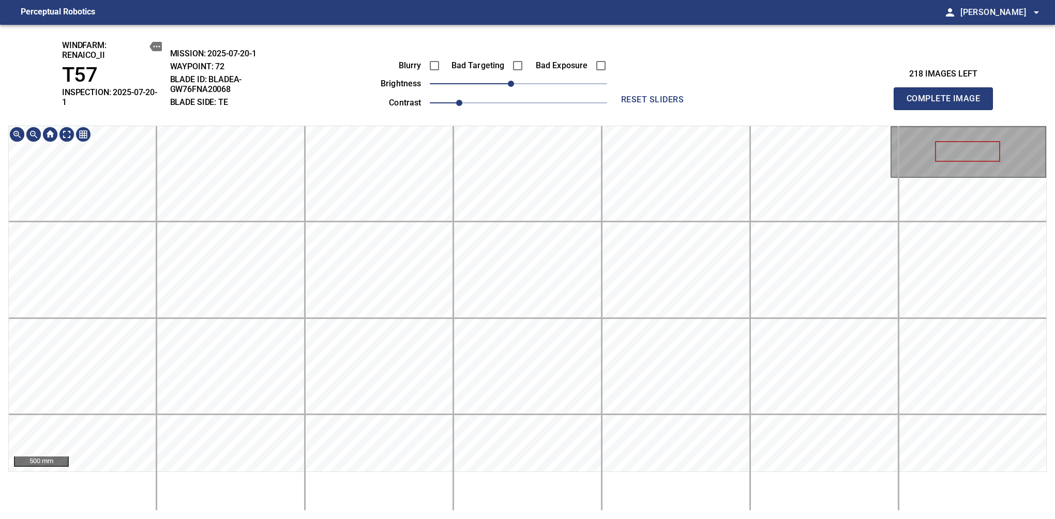
click at [487, 513] on div "windfarm: Renaico_II T57 INSPECTION: 2025-07-20-1 MISSION: 2025-07-20-1 WAYPOIN…" at bounding box center [527, 272] width 1055 height 495
click at [948, 95] on span "Complete Image" at bounding box center [943, 99] width 77 height 14
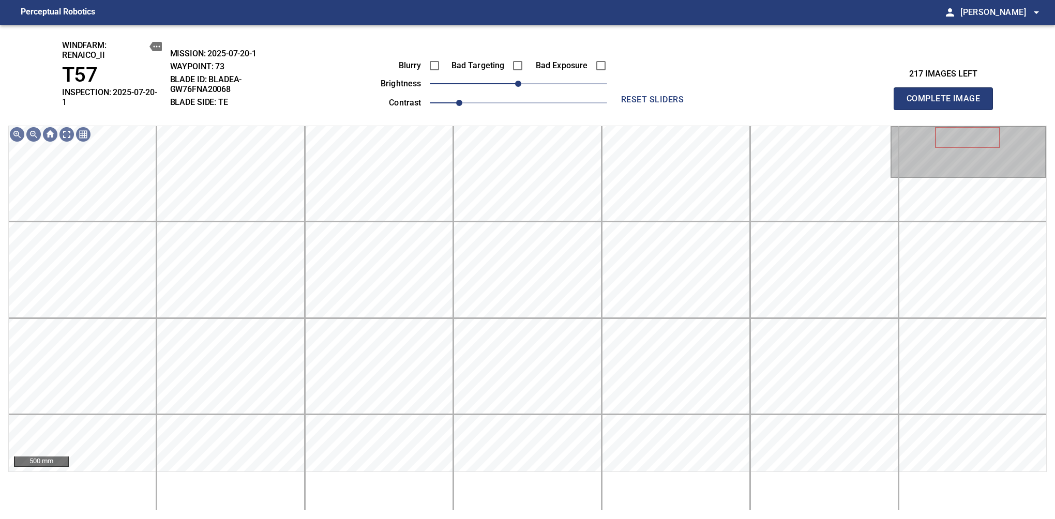
click at [948, 95] on span "Complete Image" at bounding box center [943, 99] width 77 height 14
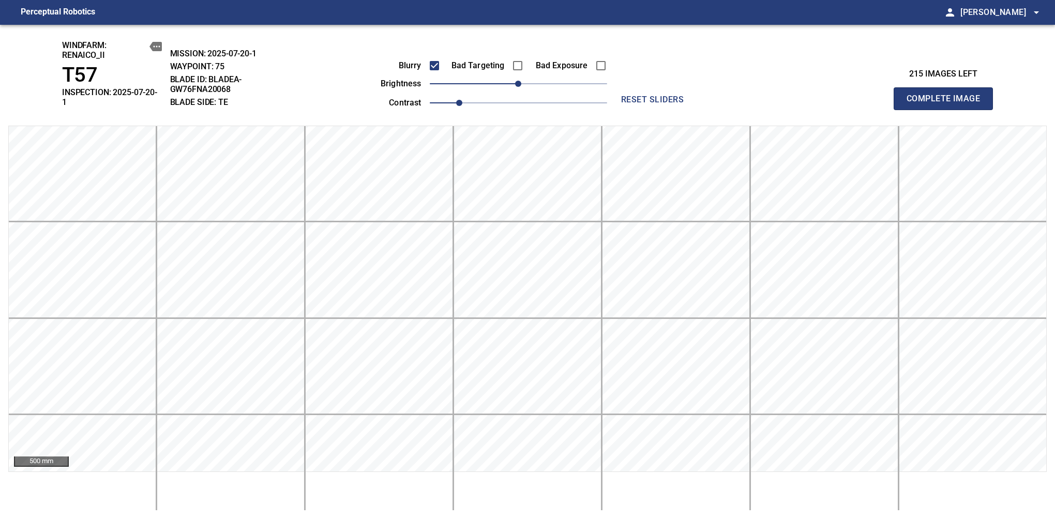
click at [948, 95] on span "Complete Image" at bounding box center [943, 99] width 77 height 14
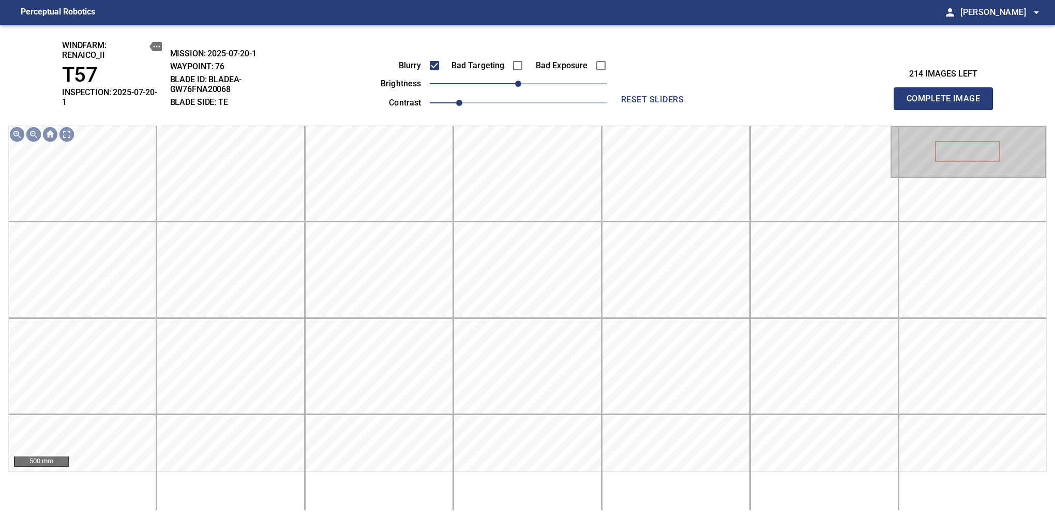
click at [948, 95] on span "Complete Image" at bounding box center [943, 99] width 77 height 14
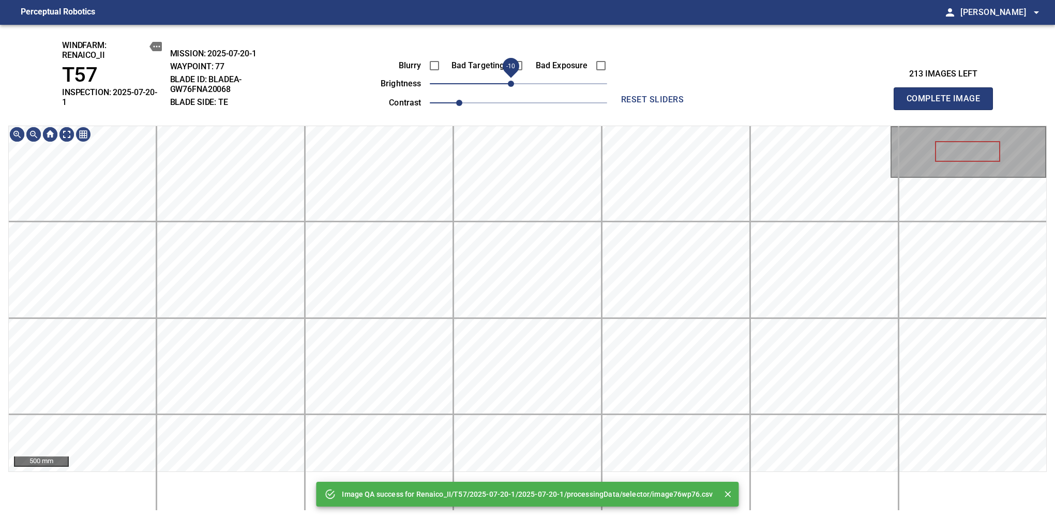
click at [514, 87] on span "-10" at bounding box center [511, 84] width 6 height 6
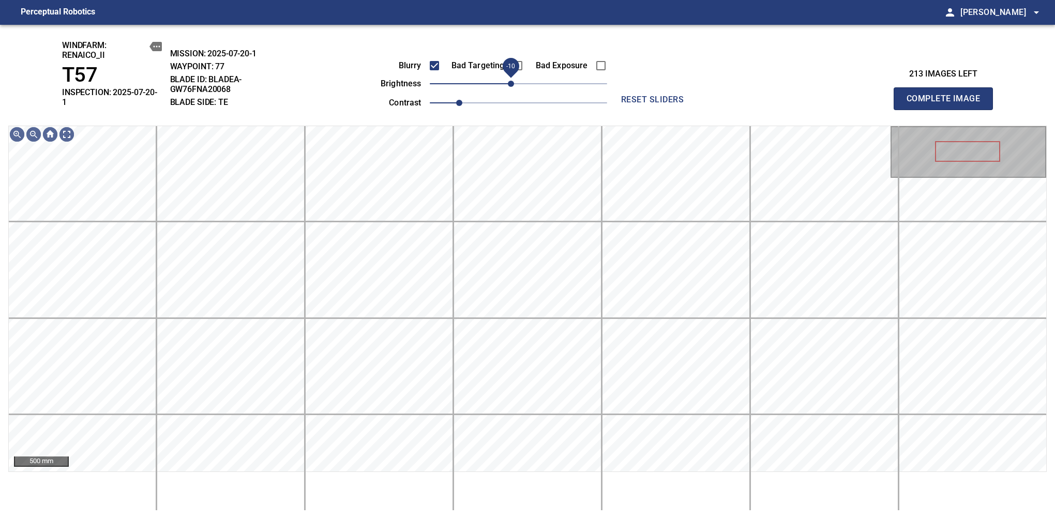
click at [510, 85] on span "-10" at bounding box center [511, 84] width 6 height 6
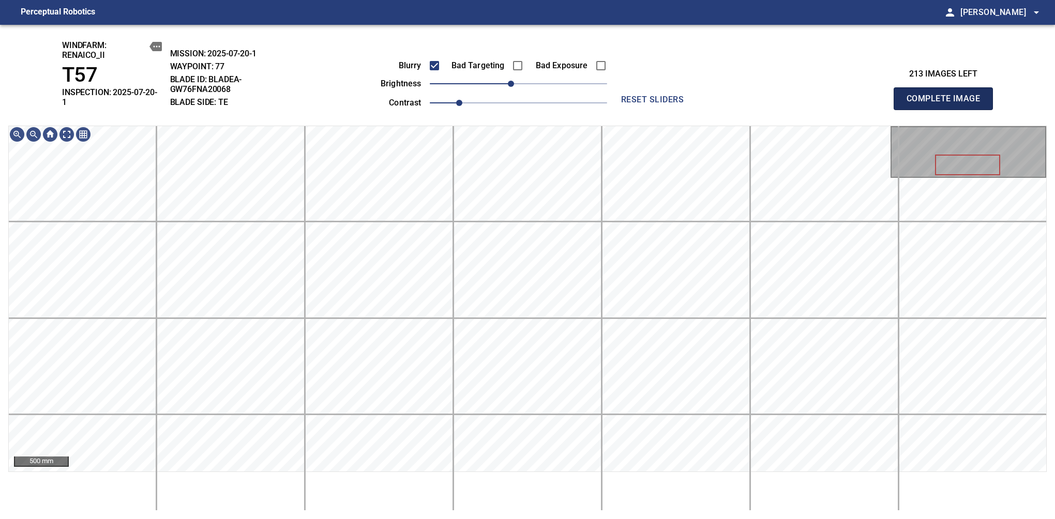
click at [948, 95] on span "Complete Image" at bounding box center [943, 99] width 77 height 14
click at [513, 81] on span "-10" at bounding box center [511, 84] width 6 height 6
click at [948, 95] on span "Complete Image" at bounding box center [943, 99] width 77 height 14
click at [514, 87] on span "-10" at bounding box center [511, 84] width 6 height 6
click at [948, 95] on span "Complete Image" at bounding box center [943, 99] width 77 height 14
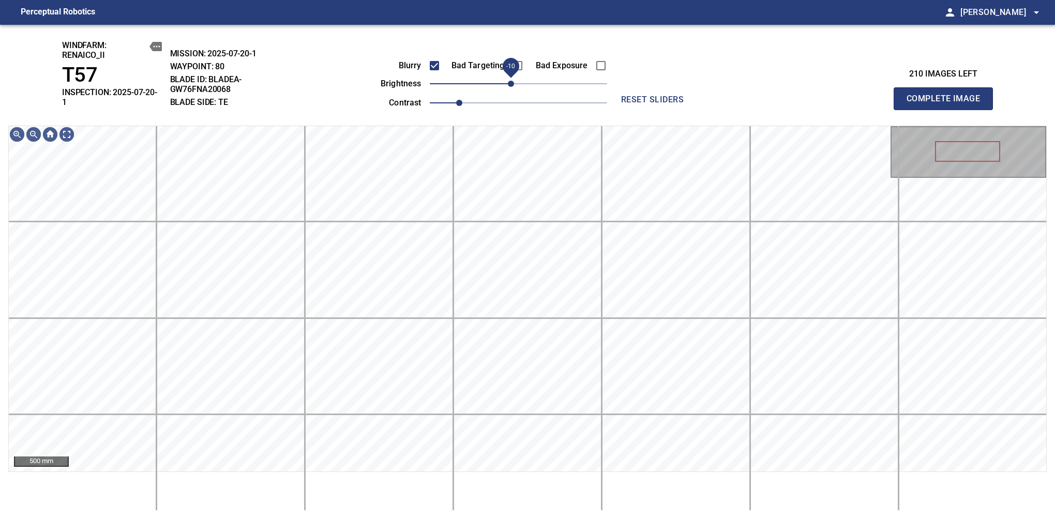
drag, startPoint x: 517, startPoint y: 84, endPoint x: 512, endPoint y: 86, distance: 5.4
click at [512, 86] on span "-10" at bounding box center [511, 84] width 6 height 6
click at [948, 95] on span "Complete Image" at bounding box center [943, 99] width 77 height 14
click at [511, 87] on span "-10" at bounding box center [511, 84] width 6 height 6
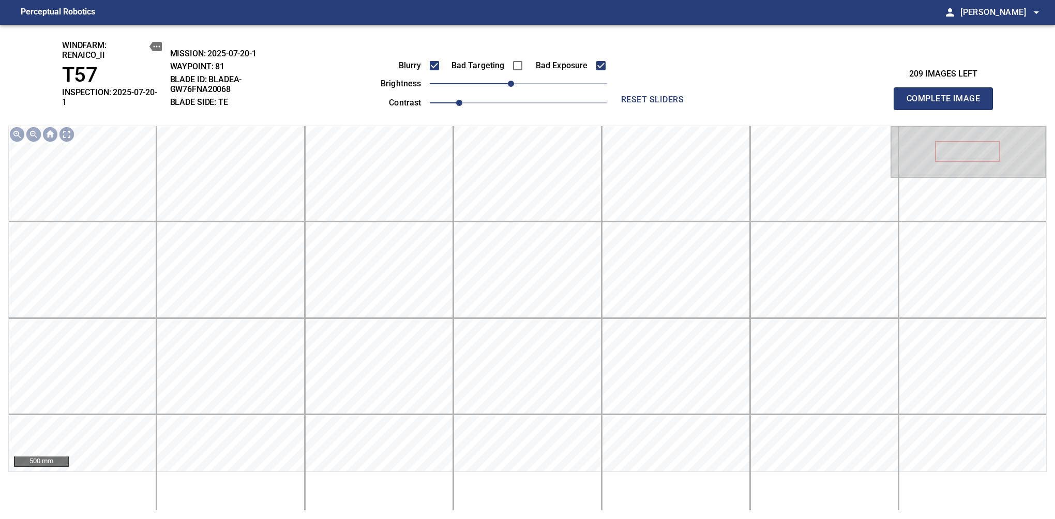
click at [948, 95] on span "Complete Image" at bounding box center [943, 99] width 77 height 14
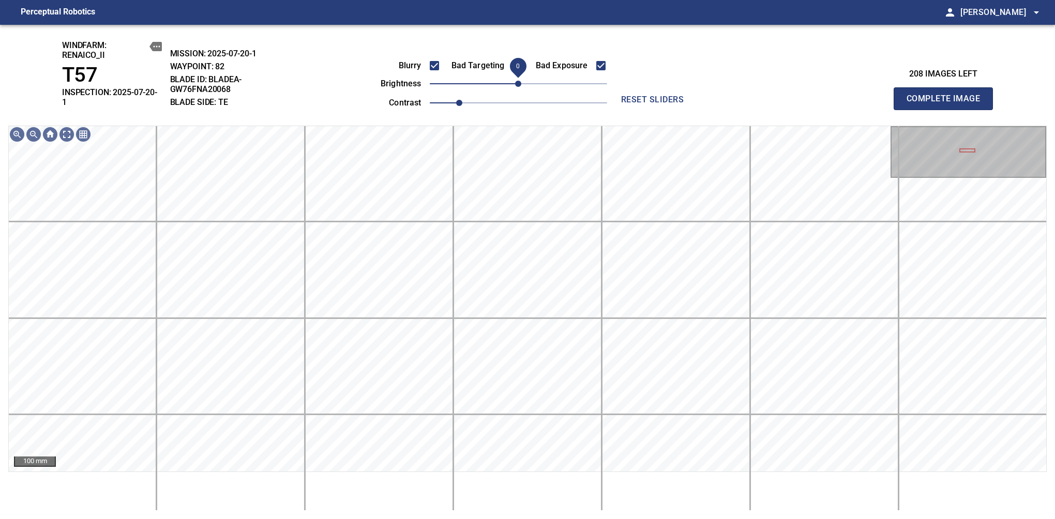
click at [515, 85] on span "0" at bounding box center [518, 84] width 6 height 6
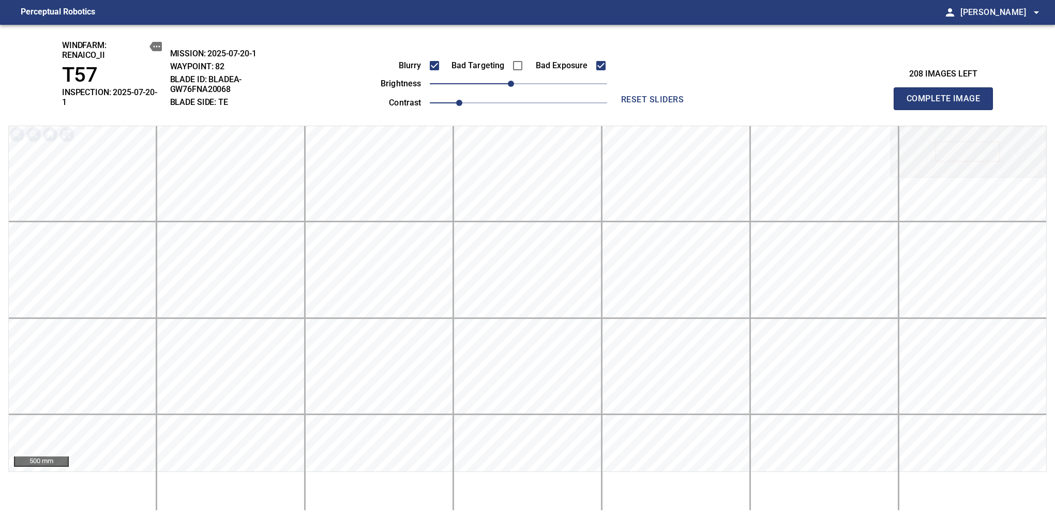
click at [948, 95] on span "Complete Image" at bounding box center [943, 99] width 77 height 14
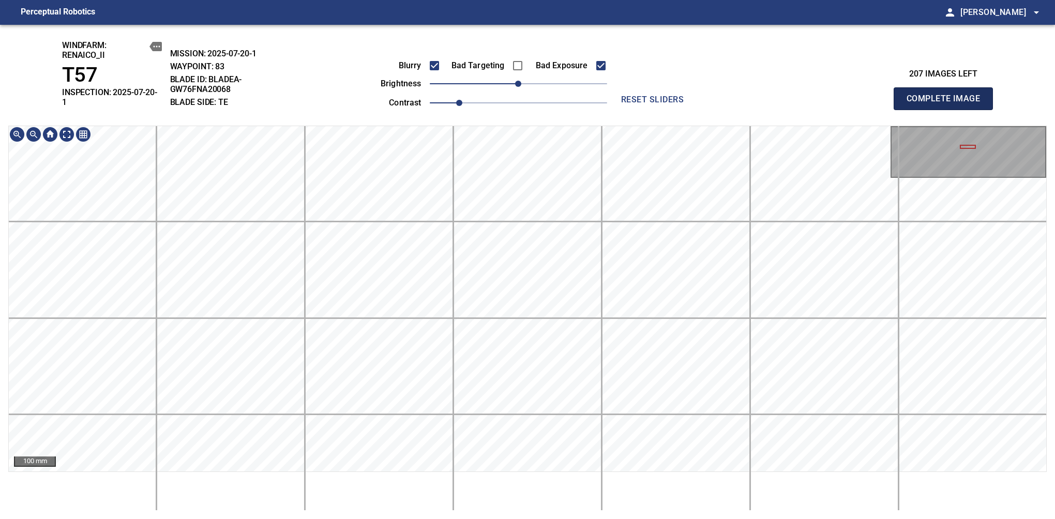
click at [948, 95] on span "Complete Image" at bounding box center [943, 99] width 77 height 14
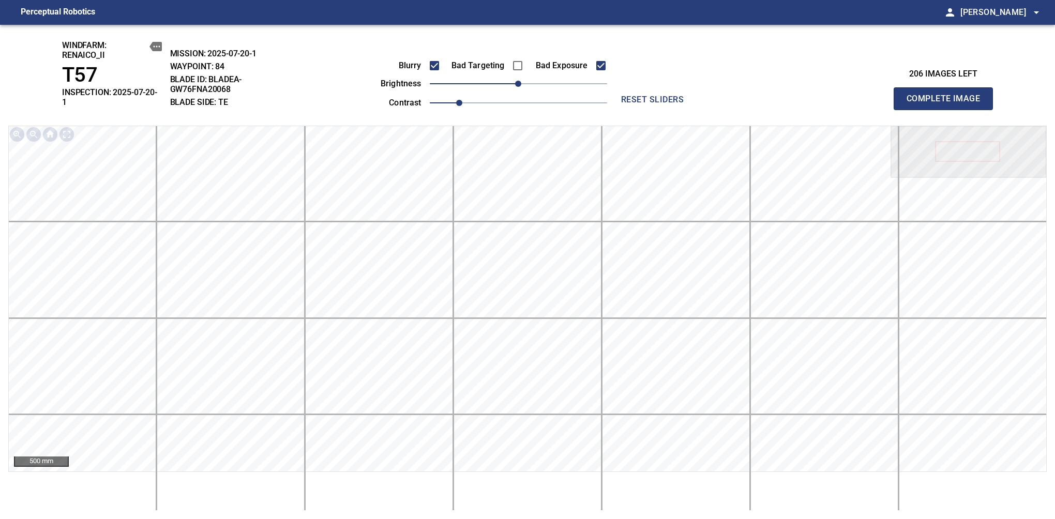
click at [948, 95] on span "Complete Image" at bounding box center [943, 99] width 77 height 14
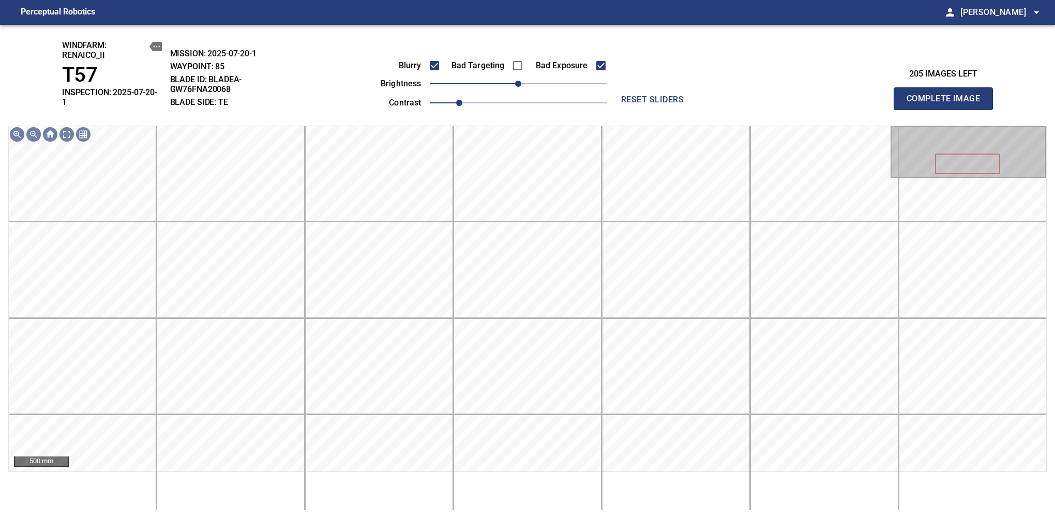
click at [948, 95] on span "Complete Image" at bounding box center [943, 99] width 77 height 14
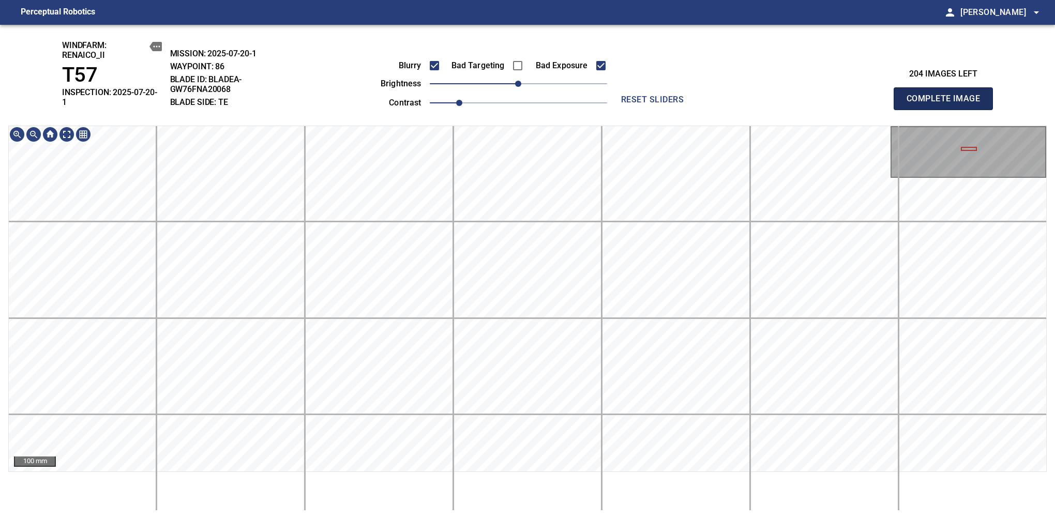
click at [948, 95] on span "Complete Image" at bounding box center [943, 99] width 77 height 14
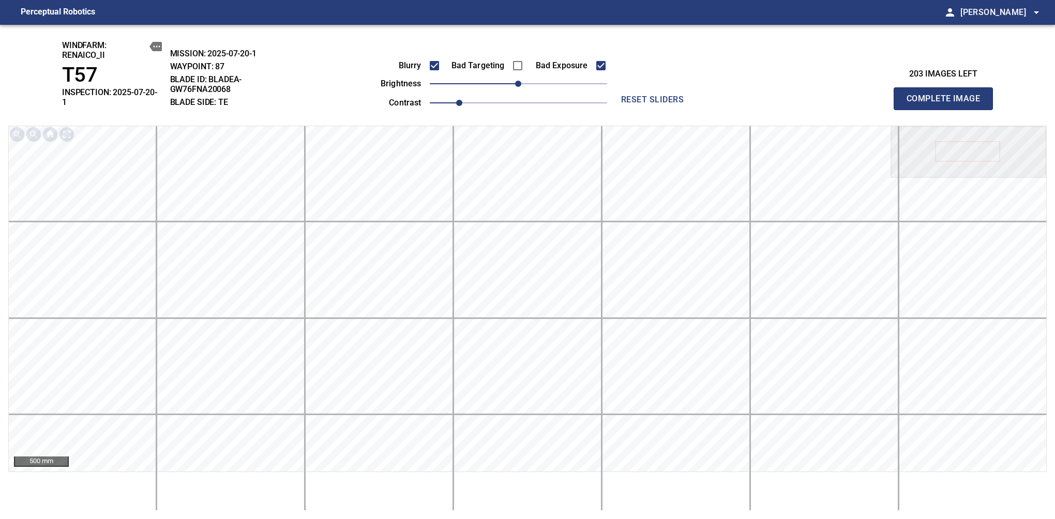
click at [948, 95] on span "Complete Image" at bounding box center [943, 99] width 77 height 14
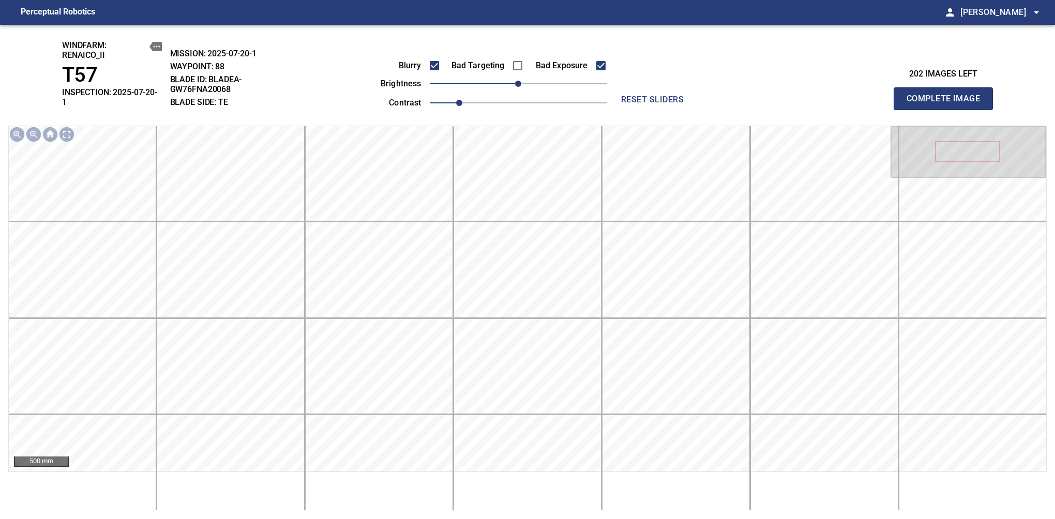
click at [948, 95] on span "Complete Image" at bounding box center [943, 99] width 77 height 14
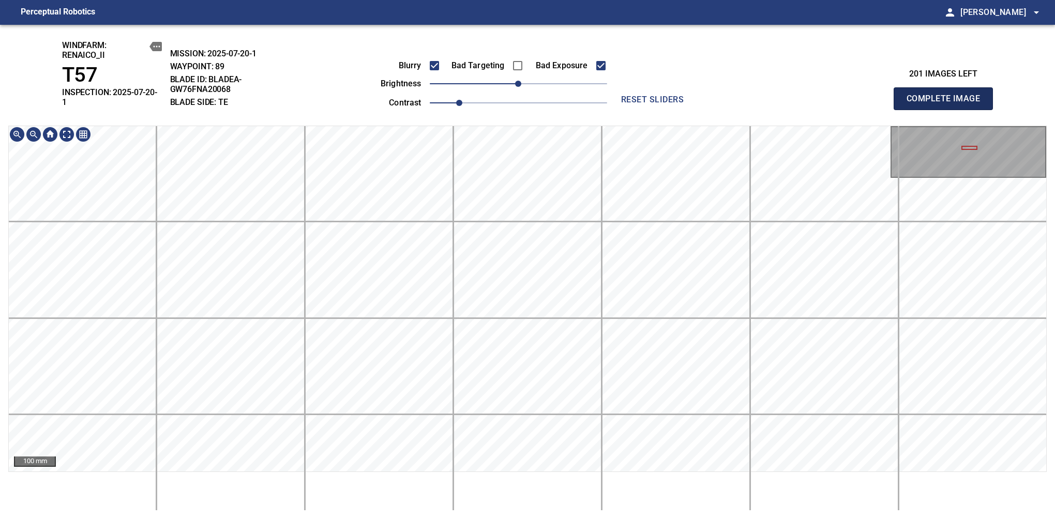
click at [948, 95] on span "Complete Image" at bounding box center [943, 99] width 77 height 14
click at [549, 519] on html "Perceptual Robotics person Alex Semenov arrow_drop_down windfarm: Renaico_II T5…" at bounding box center [527, 259] width 1055 height 519
click at [948, 95] on span "Complete Image" at bounding box center [943, 99] width 77 height 14
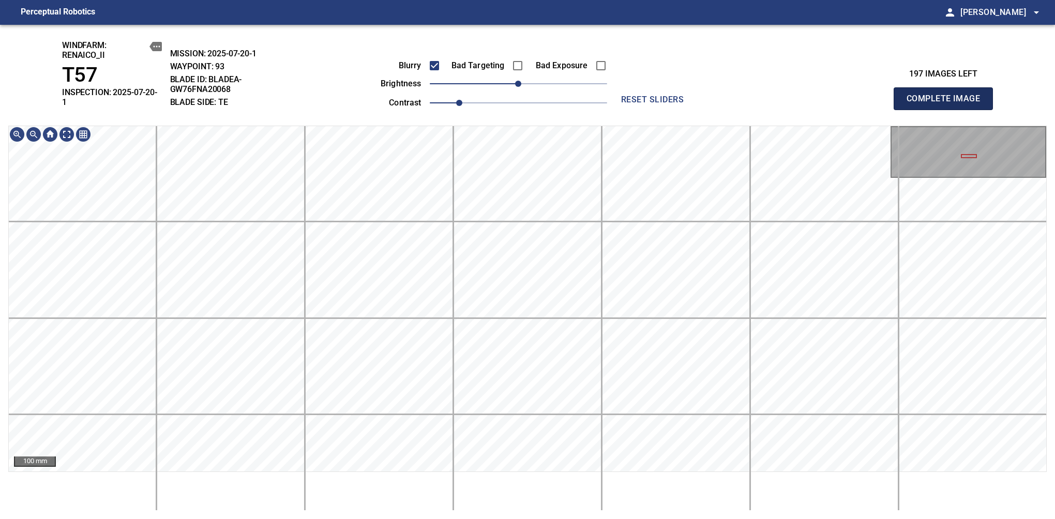
click at [948, 95] on span "Complete Image" at bounding box center [943, 99] width 77 height 14
click at [491, 122] on div "windfarm: Renaico_II T57 INSPECTION: 2025-07-20-1 MISSION: 2025-07-20-1 WAYPOIN…" at bounding box center [527, 272] width 1055 height 495
click at [948, 95] on span "Complete Image" at bounding box center [943, 99] width 77 height 14
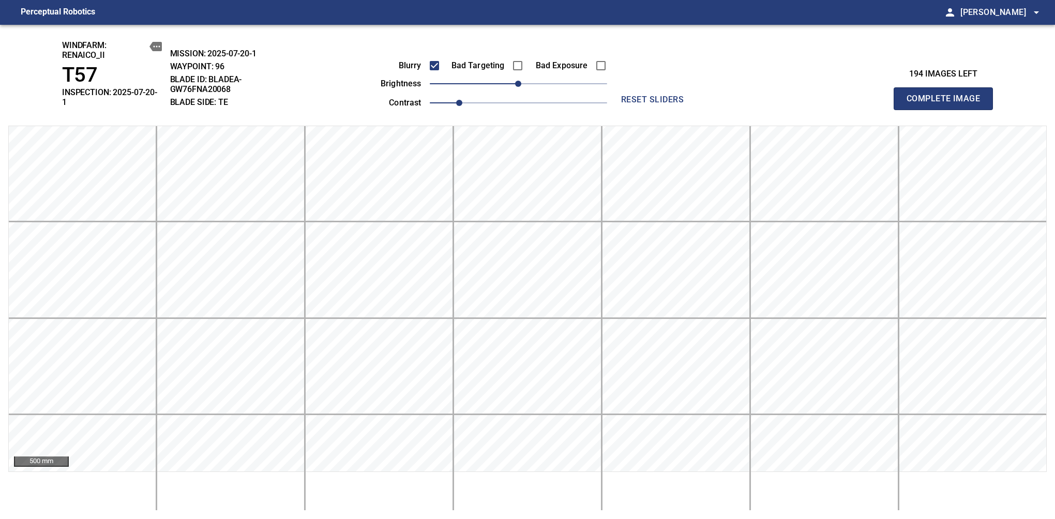
click at [948, 95] on span "Complete Image" at bounding box center [943, 99] width 77 height 14
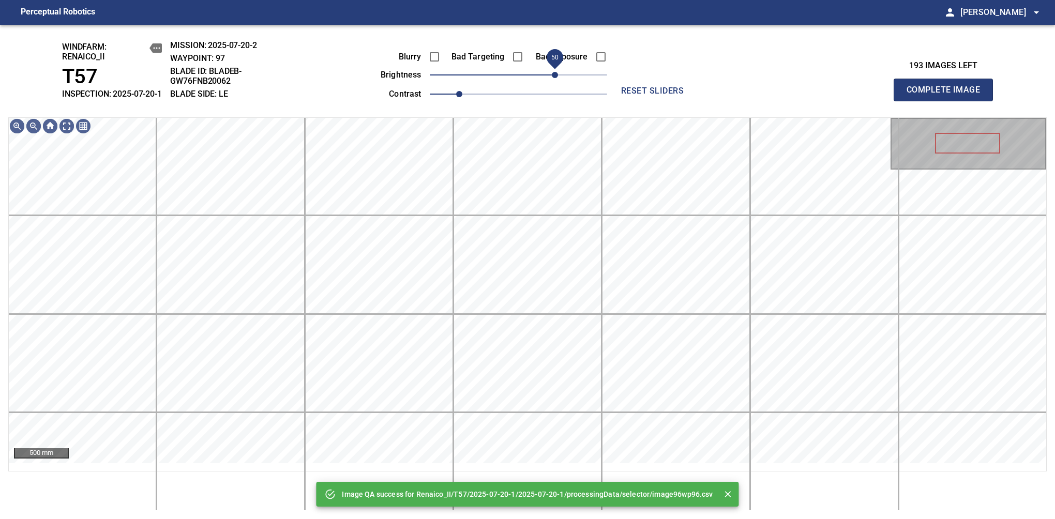
drag, startPoint x: 534, startPoint y: 85, endPoint x: 556, endPoint y: 92, distance: 22.7
click at [556, 78] on span "50" at bounding box center [555, 75] width 6 height 6
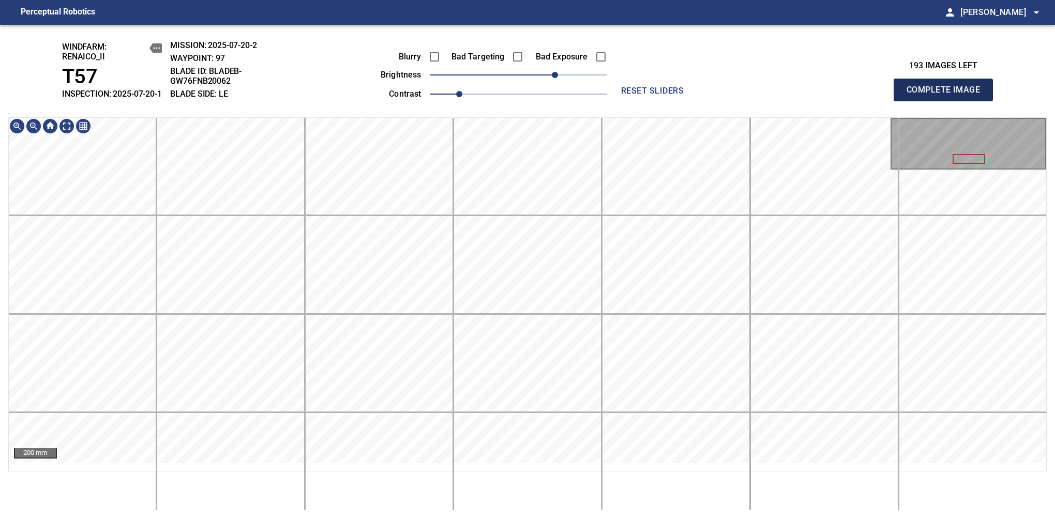
click at [948, 95] on span "Complete Image" at bounding box center [943, 90] width 77 height 14
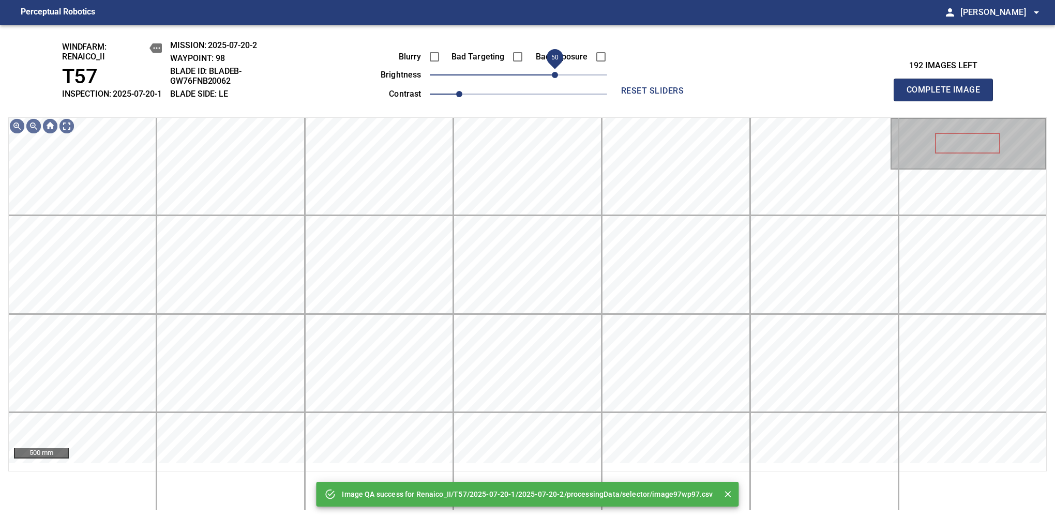
drag, startPoint x: 534, startPoint y: 85, endPoint x: 555, endPoint y: 81, distance: 20.5
click at [555, 81] on span "50" at bounding box center [518, 75] width 177 height 14
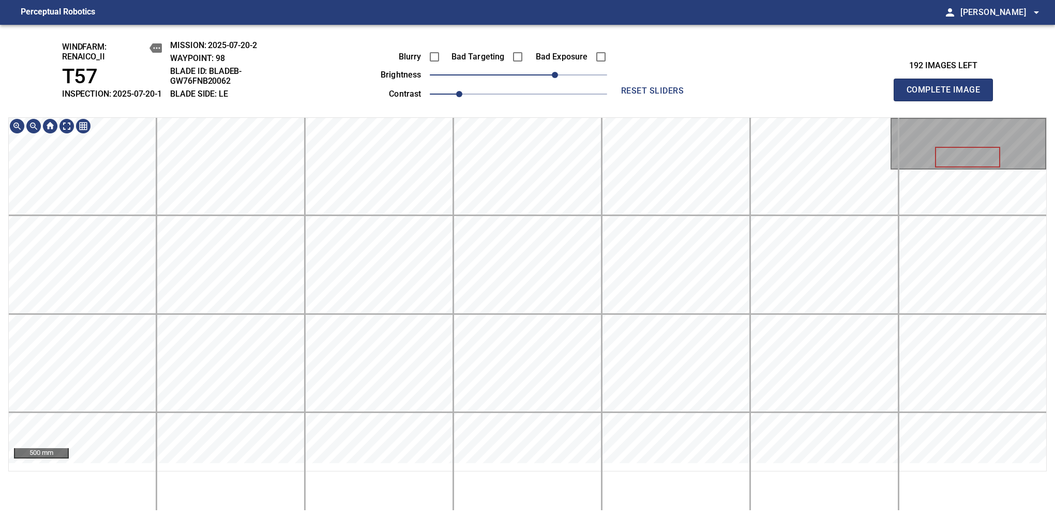
click at [948, 95] on span "Complete Image" at bounding box center [943, 90] width 77 height 14
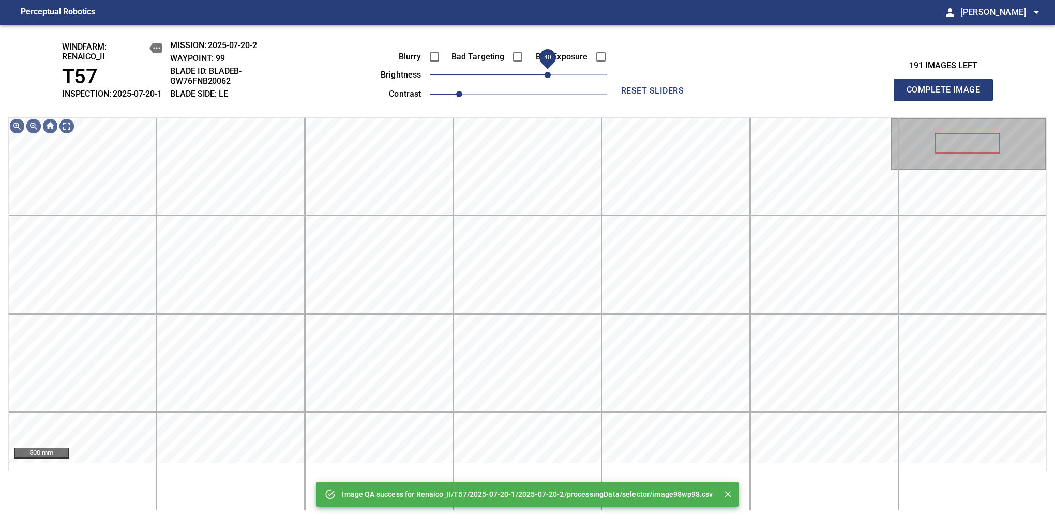
click at [549, 78] on span "40" at bounding box center [548, 75] width 6 height 6
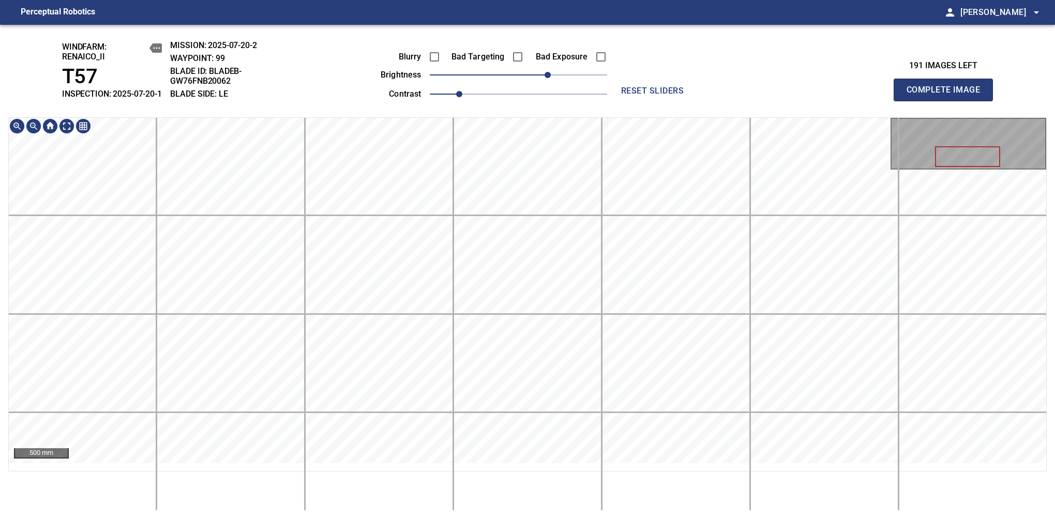
click at [540, 33] on div "windfarm: Renaico_II T57 INSPECTION: 2025-07-20-1 MISSION: 2025-07-20-2 WAYPOIN…" at bounding box center [527, 272] width 1055 height 495
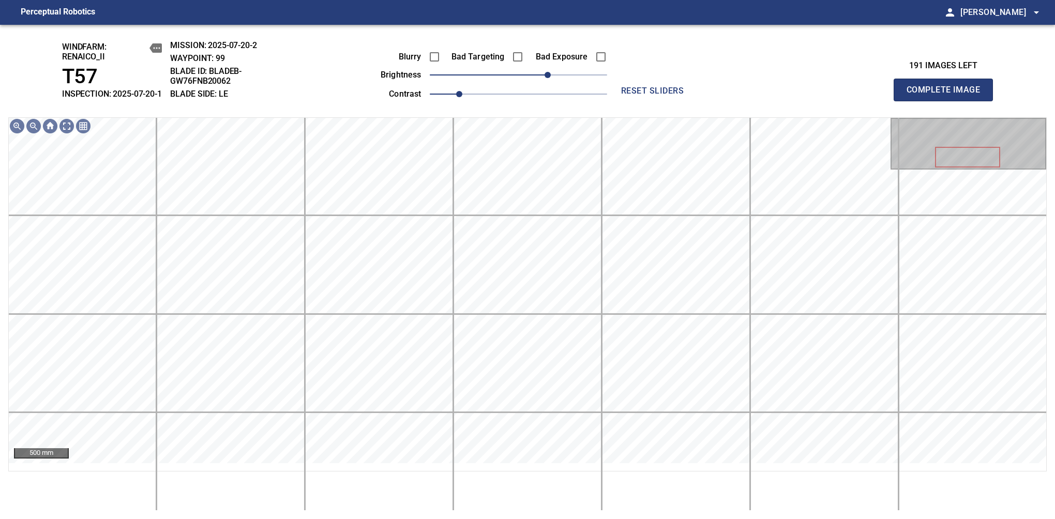
click at [948, 95] on span "Complete Image" at bounding box center [943, 90] width 77 height 14
drag, startPoint x: 522, startPoint y: 87, endPoint x: 558, endPoint y: 87, distance: 36.2
click at [558, 78] on span "50" at bounding box center [555, 75] width 6 height 6
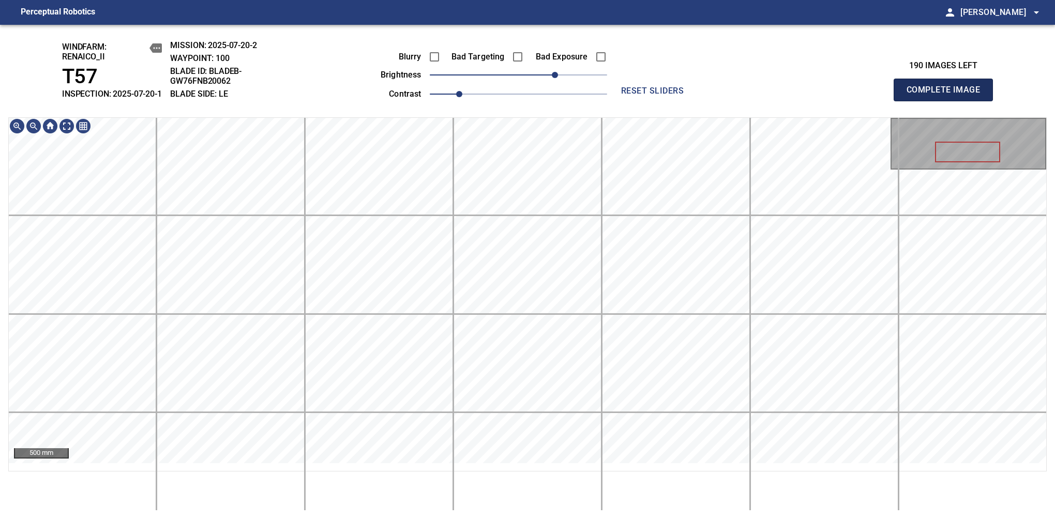
click at [948, 95] on span "Complete Image" at bounding box center [943, 90] width 77 height 14
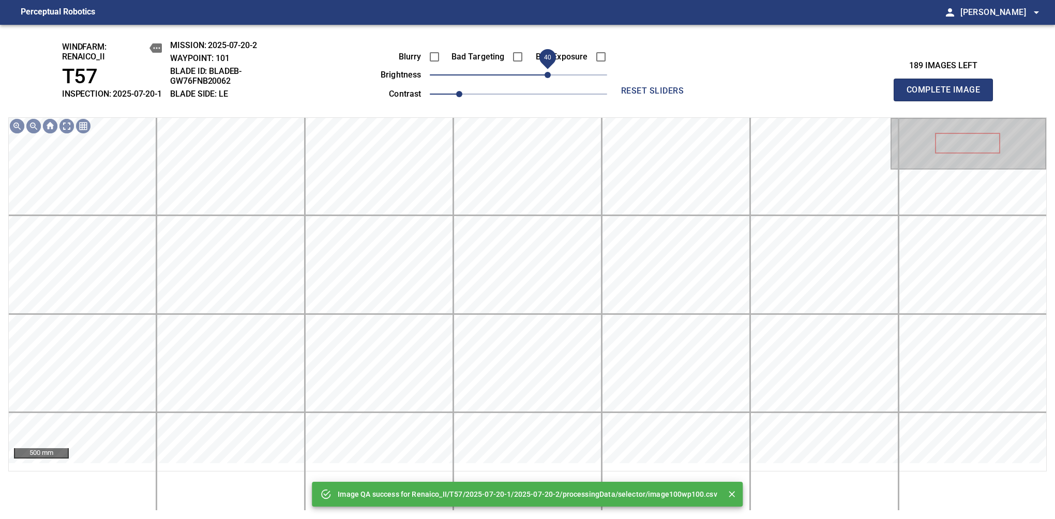
drag, startPoint x: 533, startPoint y: 89, endPoint x: 549, endPoint y: 89, distance: 16.0
click at [549, 78] on span "40" at bounding box center [548, 75] width 6 height 6
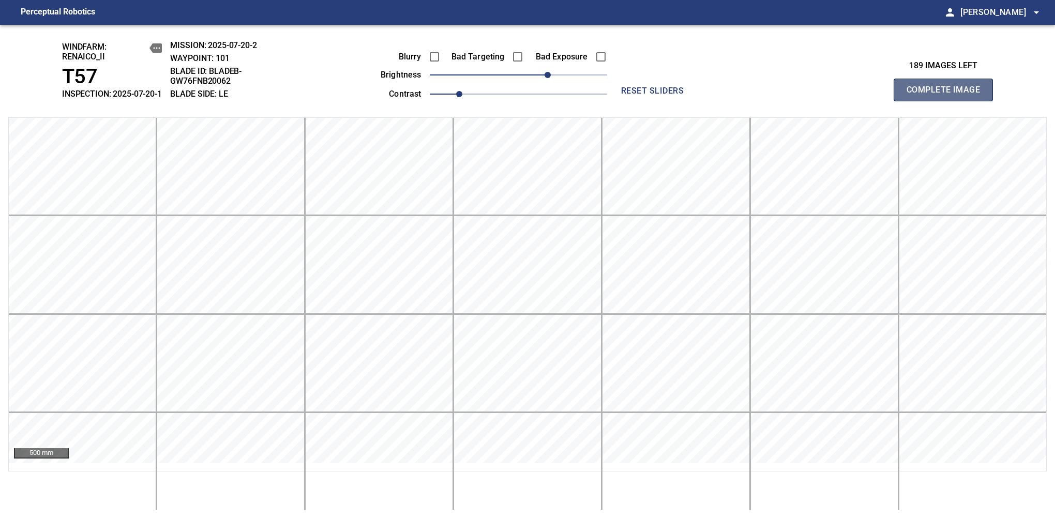
click at [948, 95] on span "Complete Image" at bounding box center [943, 90] width 77 height 14
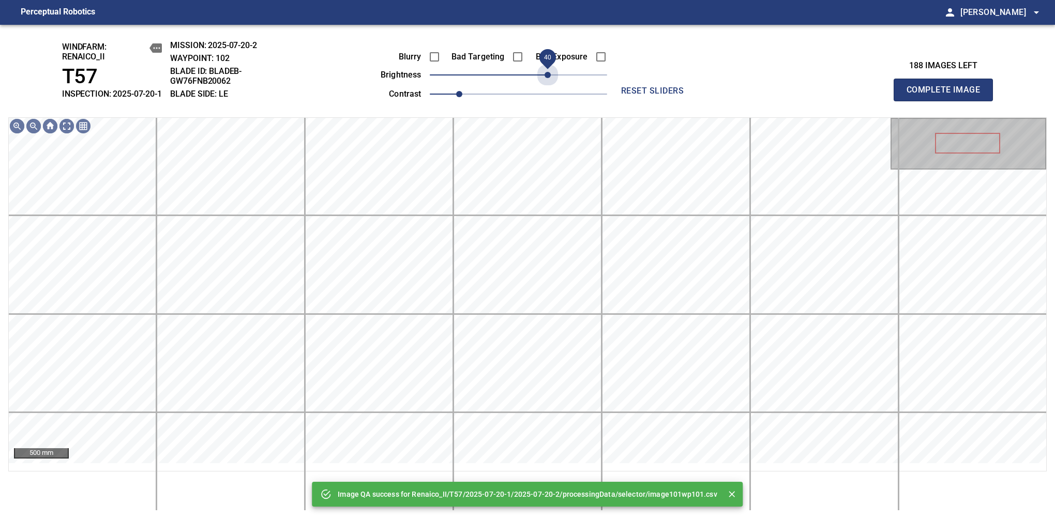
click at [549, 82] on span "40" at bounding box center [518, 75] width 177 height 14
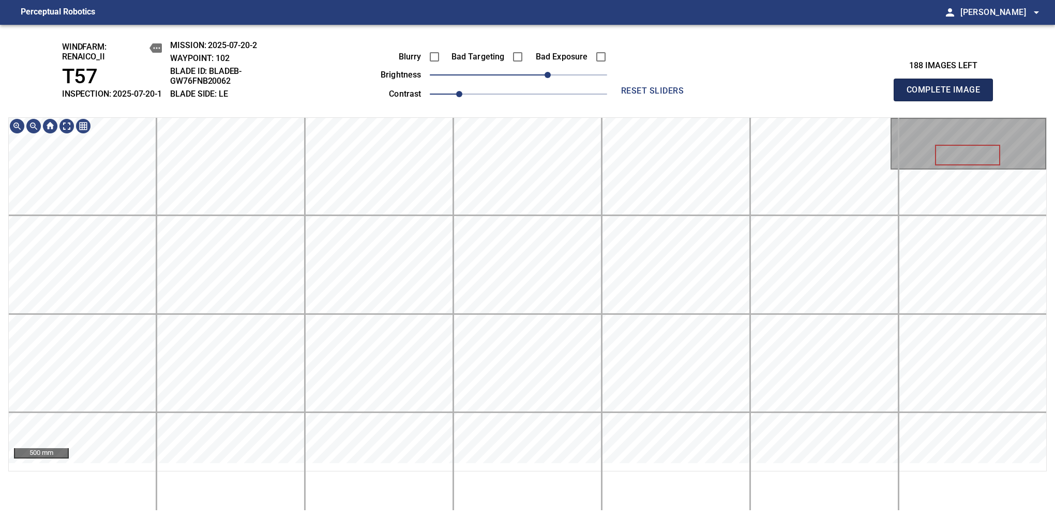
click at [948, 95] on span "Complete Image" at bounding box center [943, 90] width 77 height 14
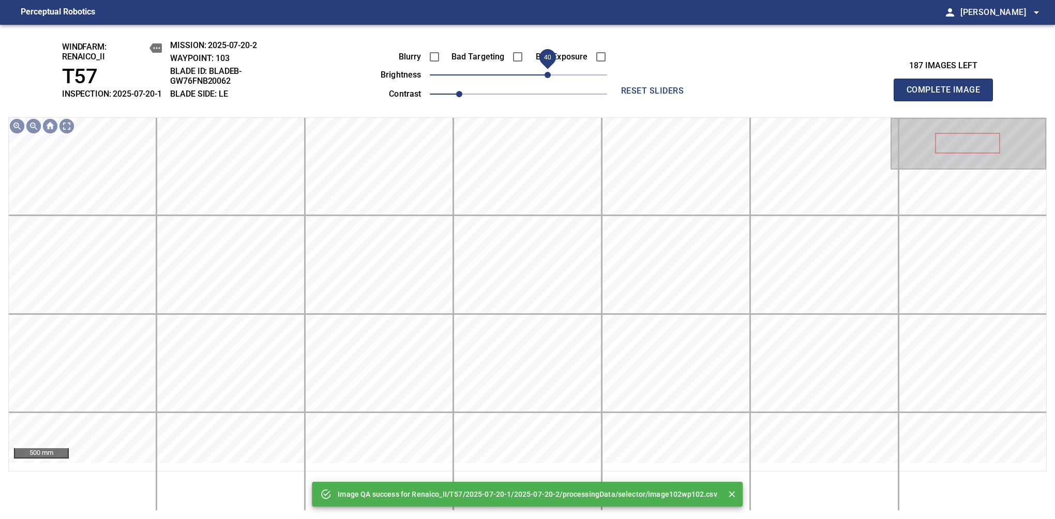
drag, startPoint x: 540, startPoint y: 89, endPoint x: 547, endPoint y: 89, distance: 7.2
click at [547, 78] on span "40" at bounding box center [548, 75] width 6 height 6
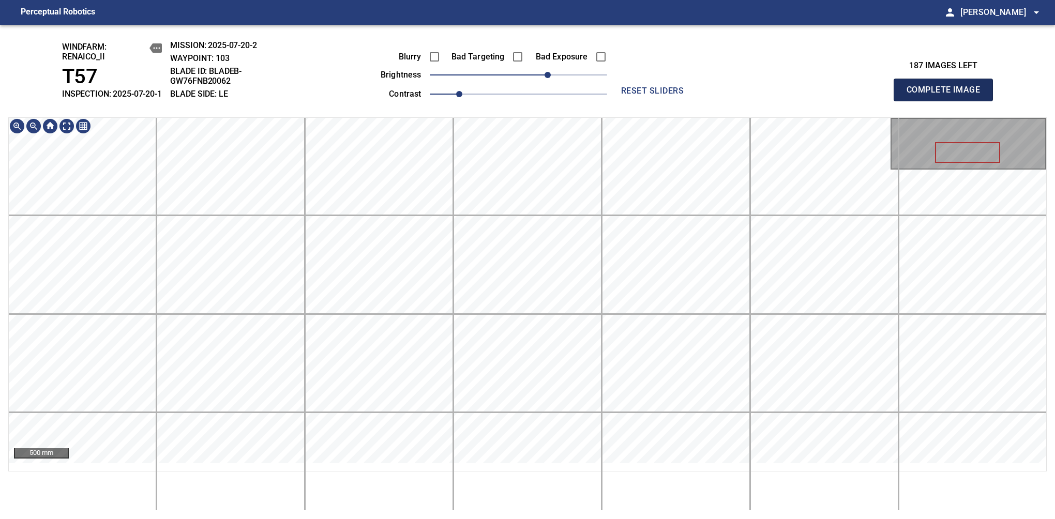
click at [948, 95] on span "Complete Image" at bounding box center [943, 90] width 77 height 14
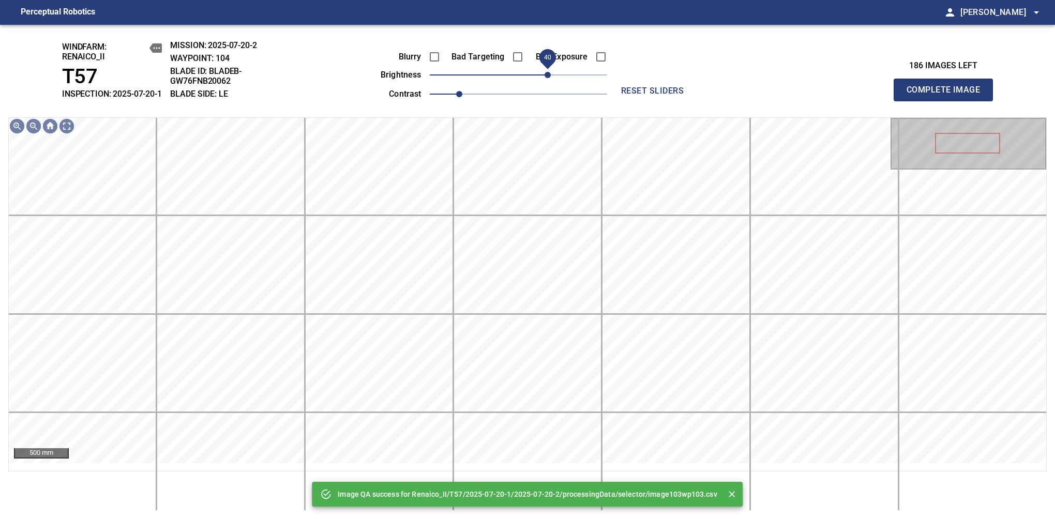
drag, startPoint x: 537, startPoint y: 83, endPoint x: 548, endPoint y: 83, distance: 10.9
click at [548, 78] on span "40" at bounding box center [548, 75] width 6 height 6
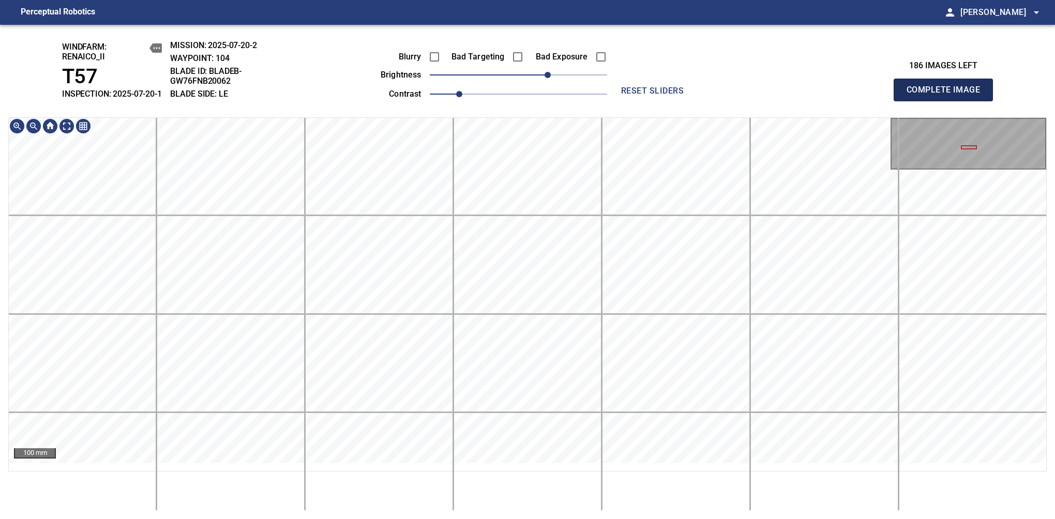
click at [948, 95] on span "Complete Image" at bounding box center [943, 90] width 77 height 14
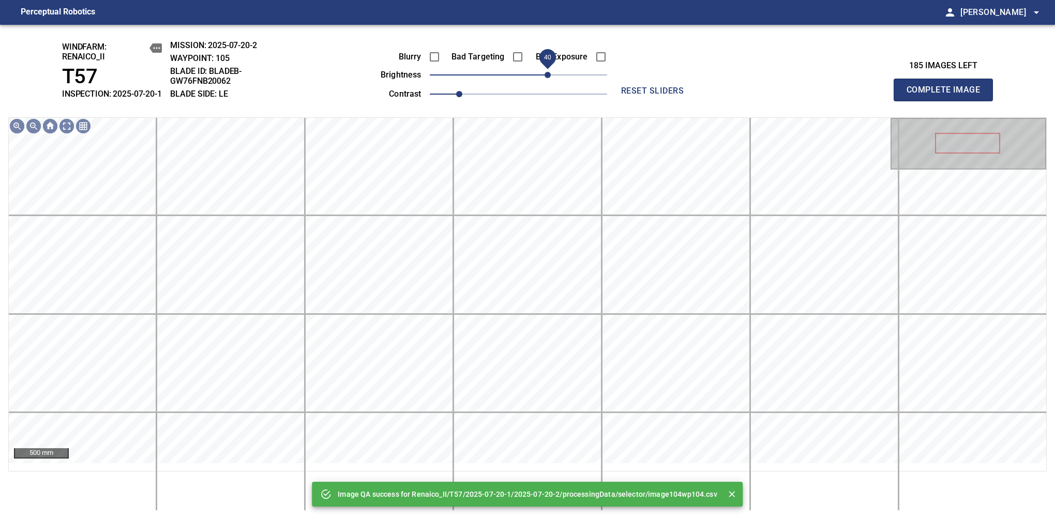
drag, startPoint x: 540, startPoint y: 86, endPoint x: 551, endPoint y: 85, distance: 10.9
click at [551, 82] on span "40" at bounding box center [518, 75] width 177 height 14
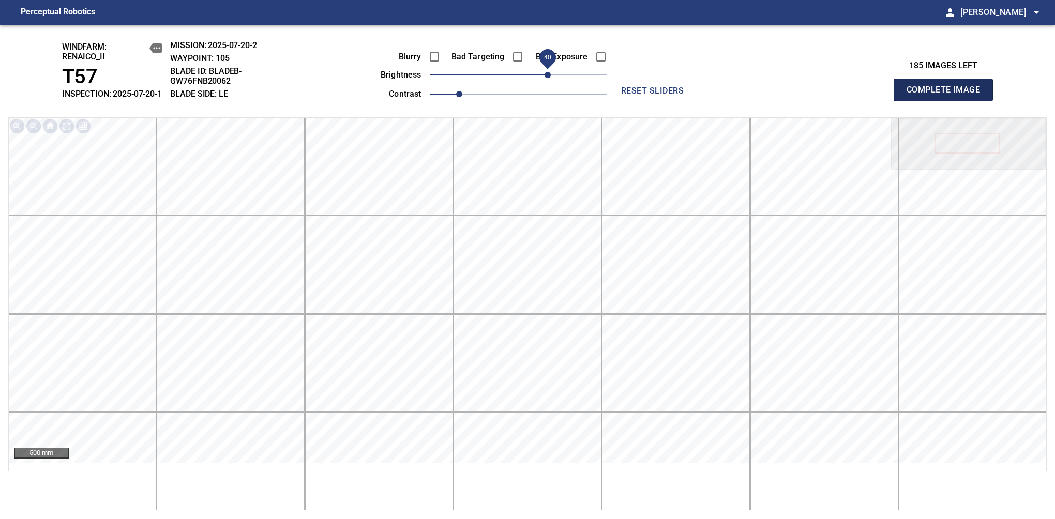
click at [948, 95] on span "Complete Image" at bounding box center [943, 90] width 77 height 14
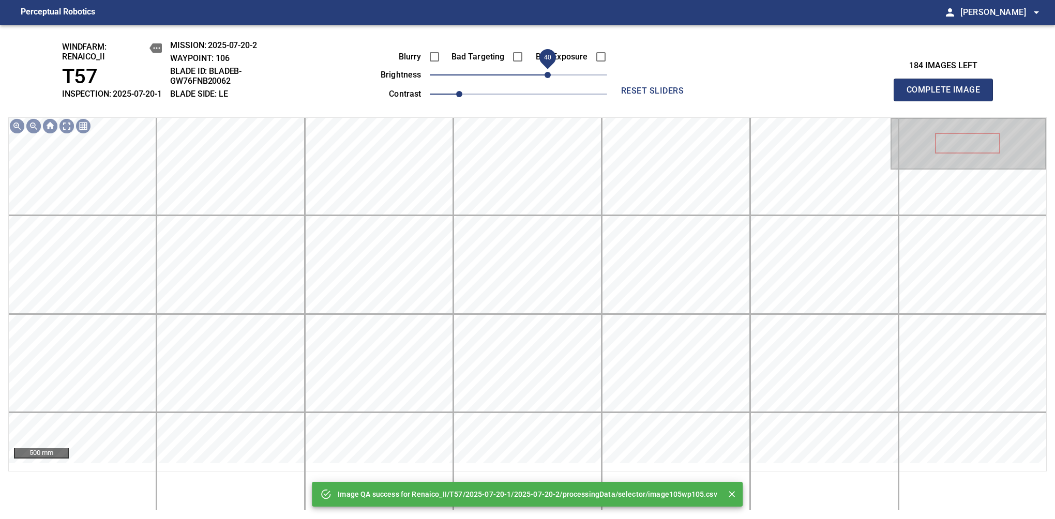
click at [551, 82] on span "40" at bounding box center [518, 75] width 177 height 14
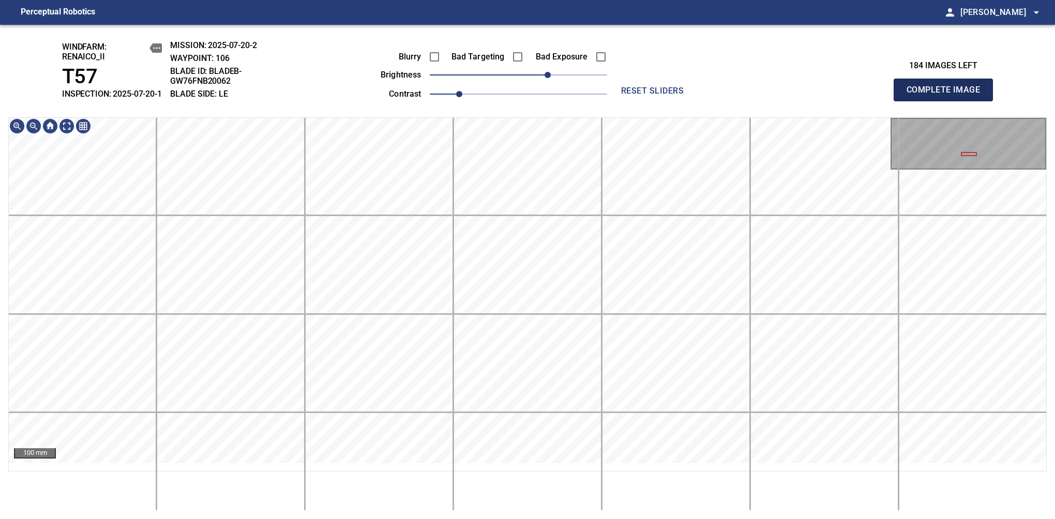
click at [948, 95] on span "Complete Image" at bounding box center [943, 90] width 77 height 14
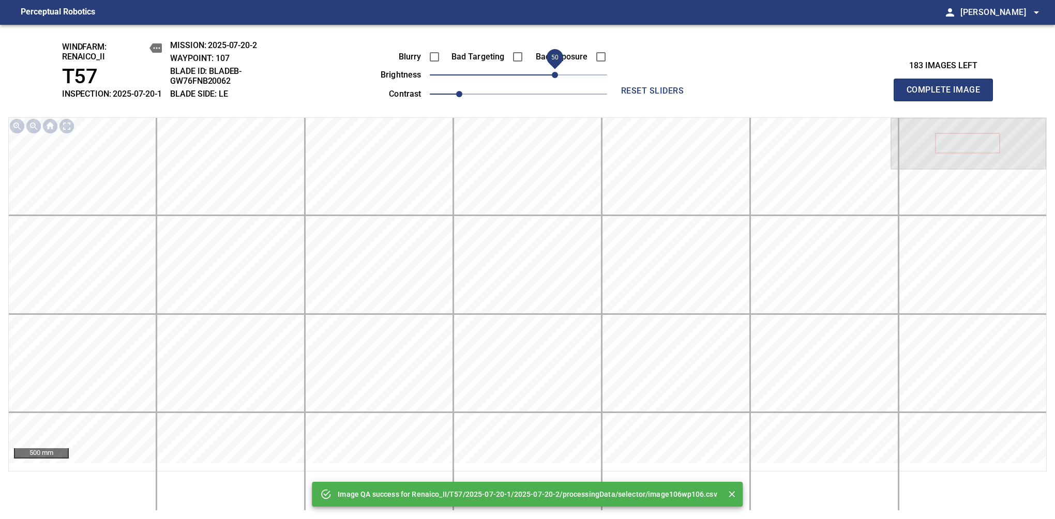
drag, startPoint x: 535, startPoint y: 87, endPoint x: 557, endPoint y: 89, distance: 21.8
click at [557, 82] on span "50" at bounding box center [518, 75] width 177 height 14
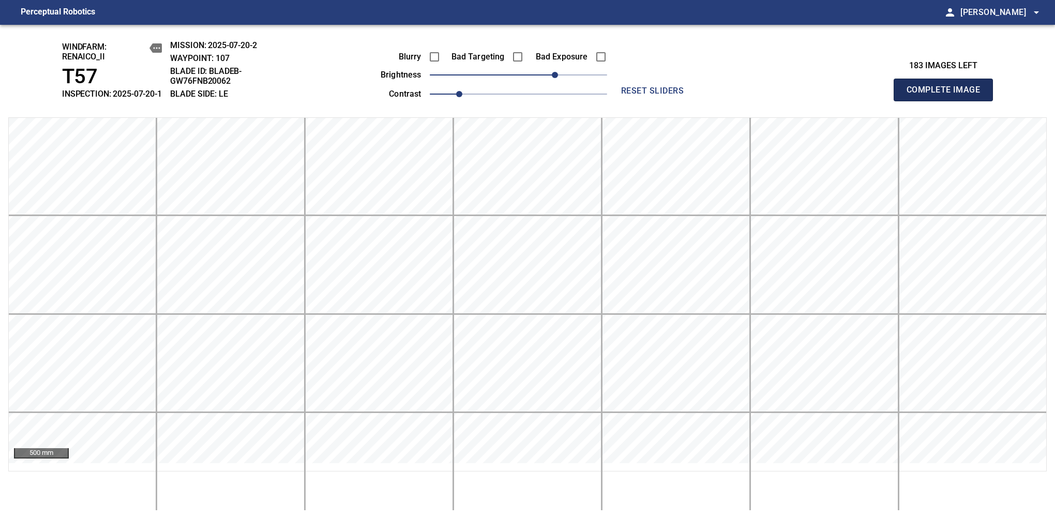
click at [948, 95] on span "Complete Image" at bounding box center [943, 90] width 77 height 14
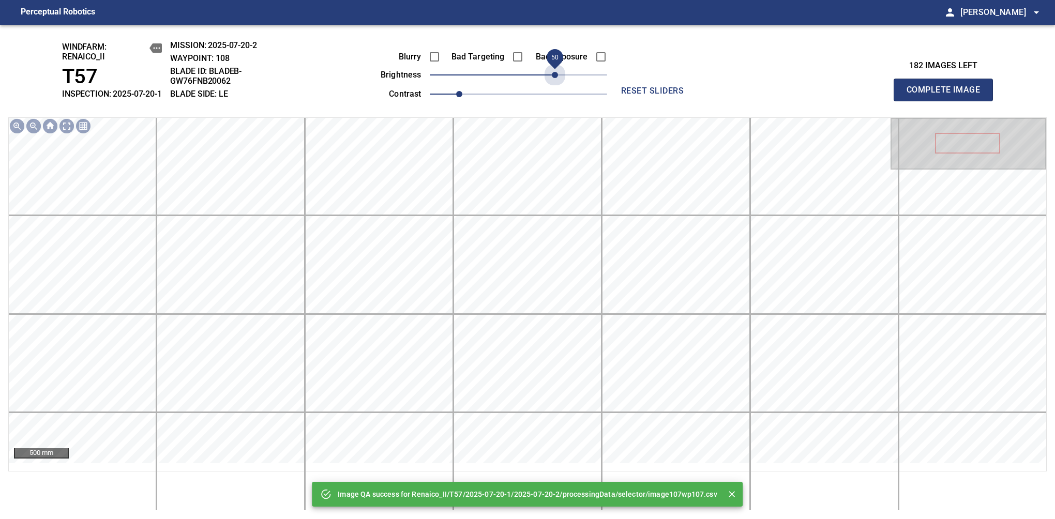
click at [557, 82] on span "50" at bounding box center [518, 75] width 177 height 14
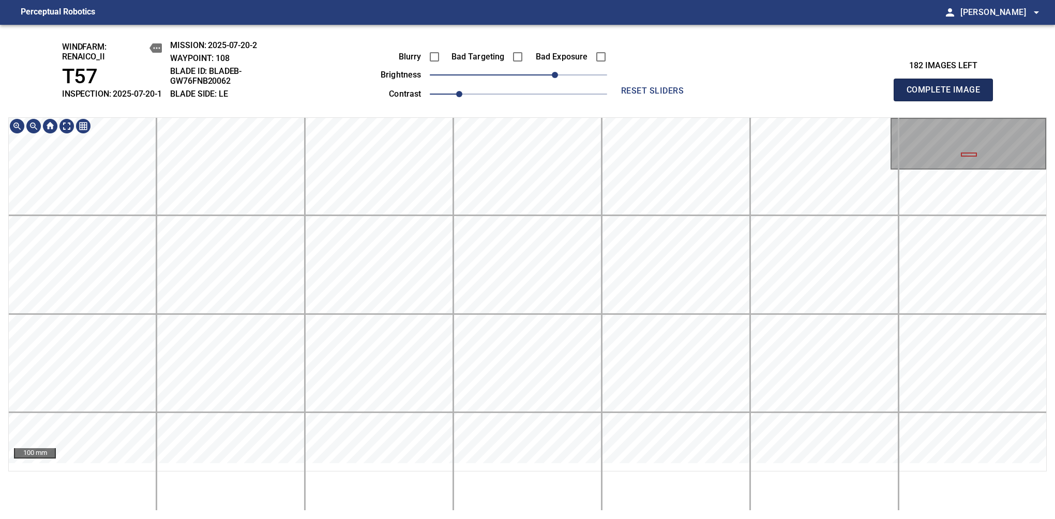
click at [948, 95] on span "Complete Image" at bounding box center [943, 90] width 77 height 14
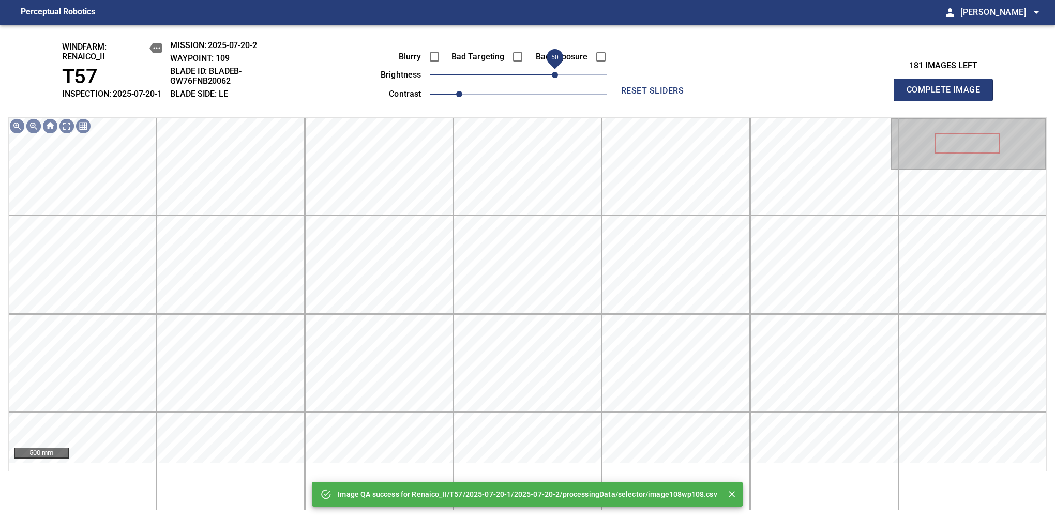
drag, startPoint x: 531, startPoint y: 87, endPoint x: 552, endPoint y: 80, distance: 22.4
click at [552, 80] on span "50" at bounding box center [518, 75] width 177 height 14
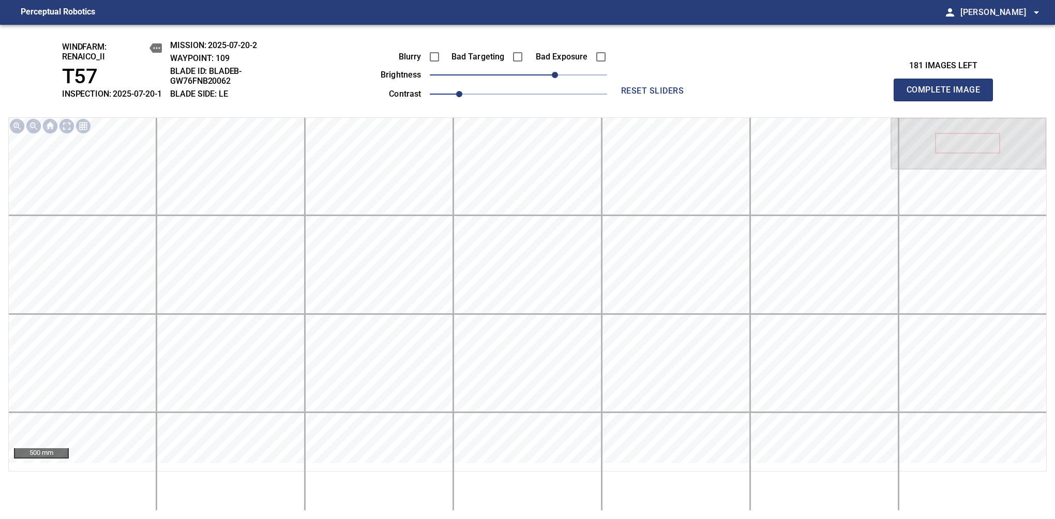
click at [948, 95] on span "Complete Image" at bounding box center [943, 90] width 77 height 14
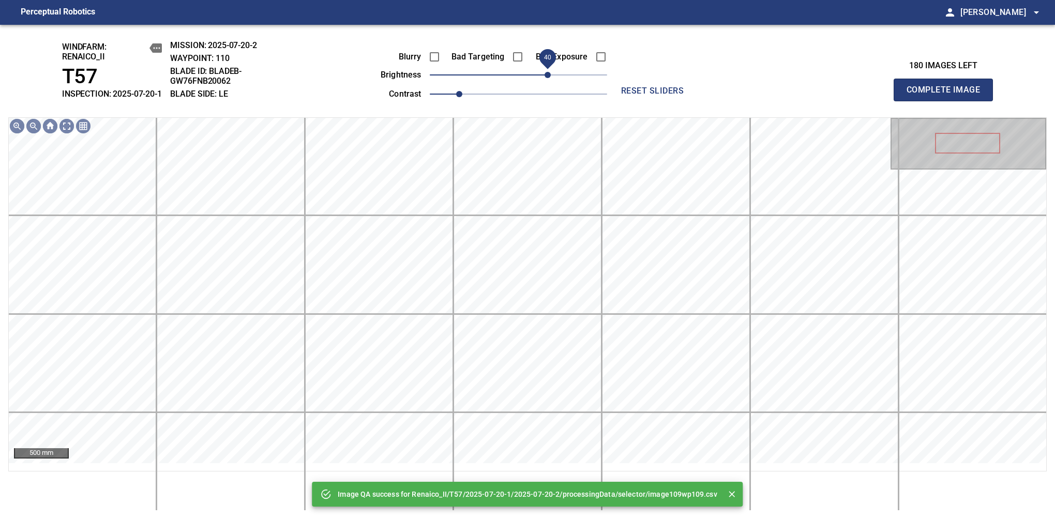
click at [549, 82] on span "40" at bounding box center [518, 75] width 177 height 14
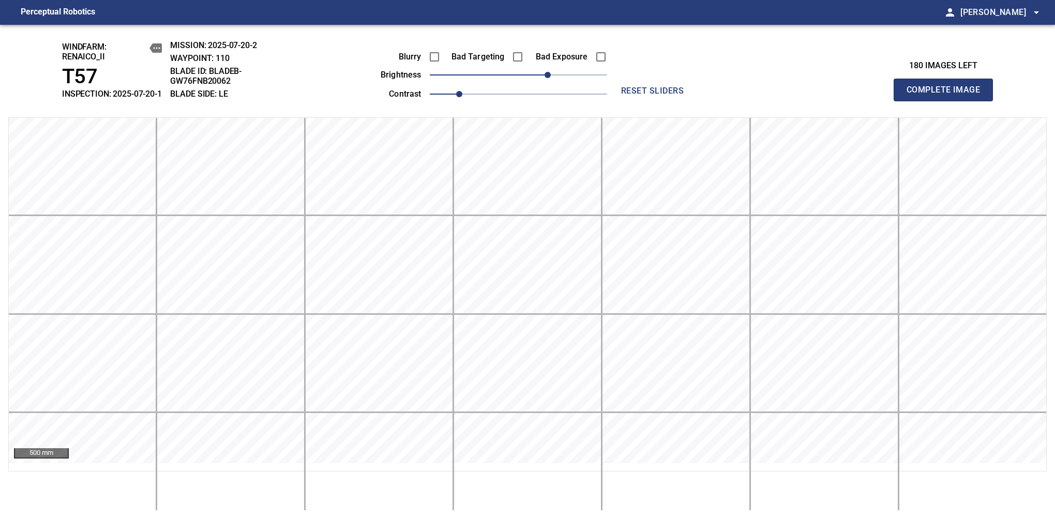
click at [948, 95] on span "Complete Image" at bounding box center [943, 90] width 77 height 14
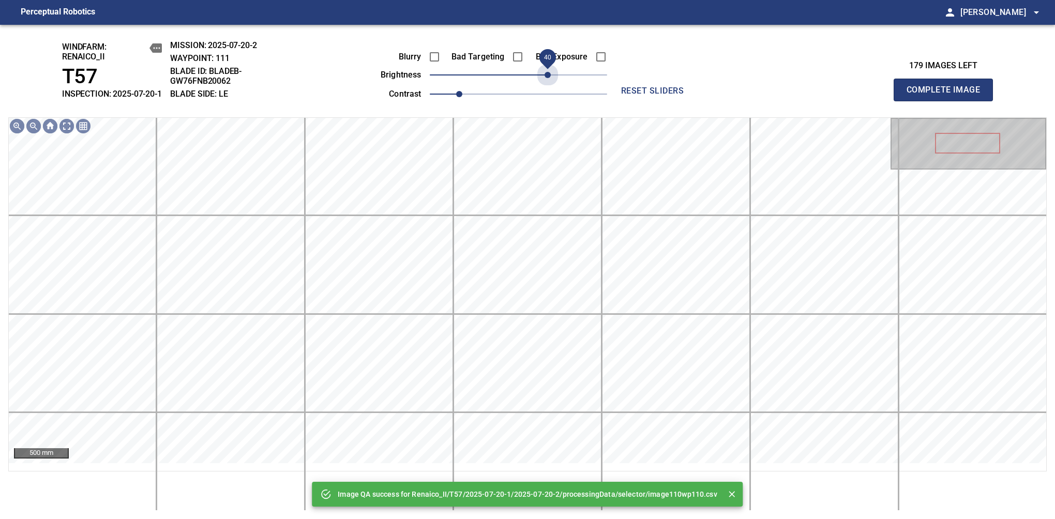
click at [549, 82] on span "40" at bounding box center [518, 75] width 177 height 14
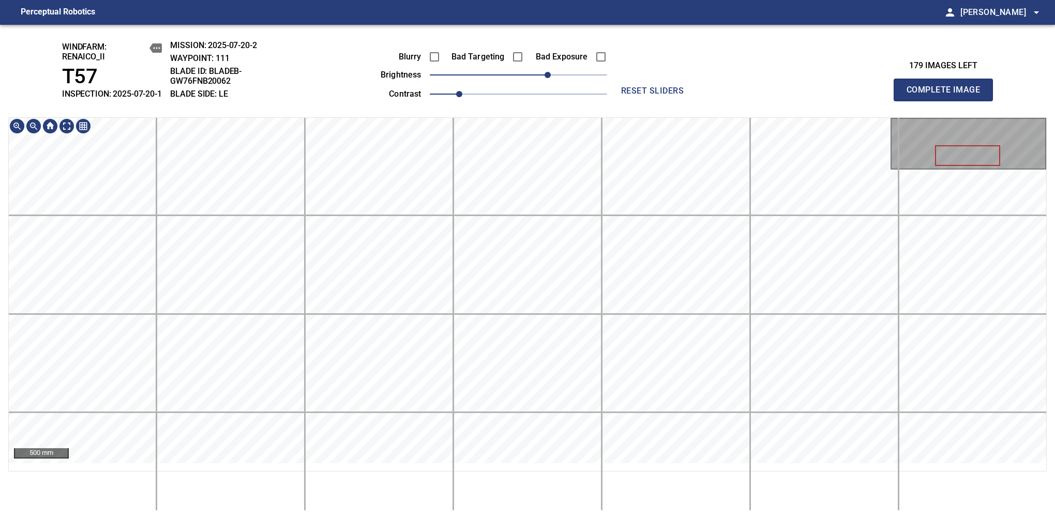
click at [948, 95] on span "Complete Image" at bounding box center [943, 90] width 77 height 14
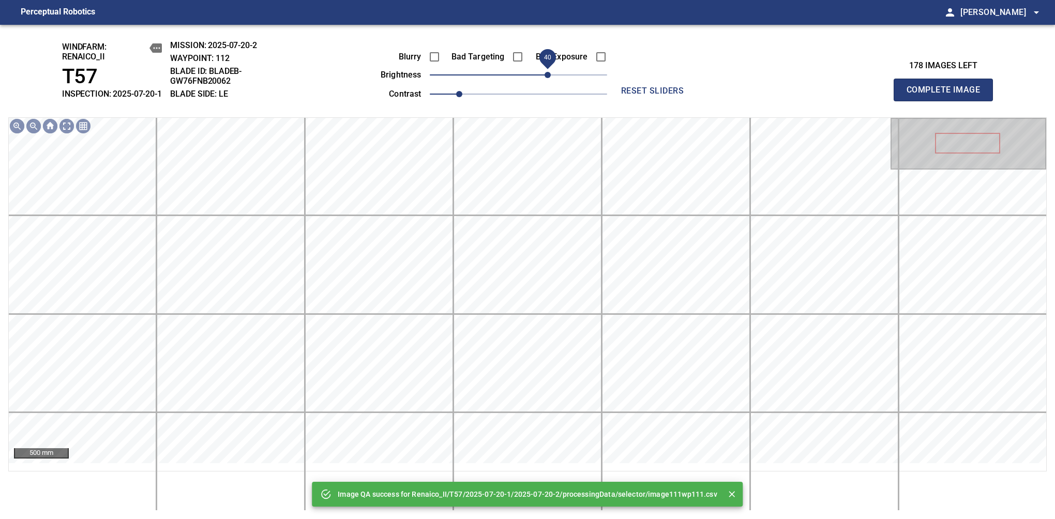
click at [550, 82] on span "40" at bounding box center [518, 75] width 177 height 14
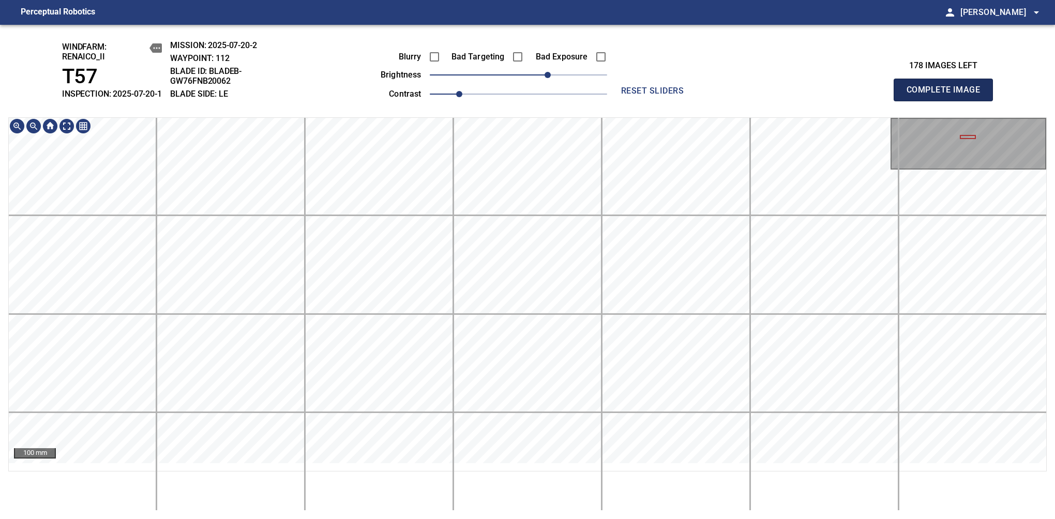
click at [948, 95] on span "Complete Image" at bounding box center [943, 90] width 77 height 14
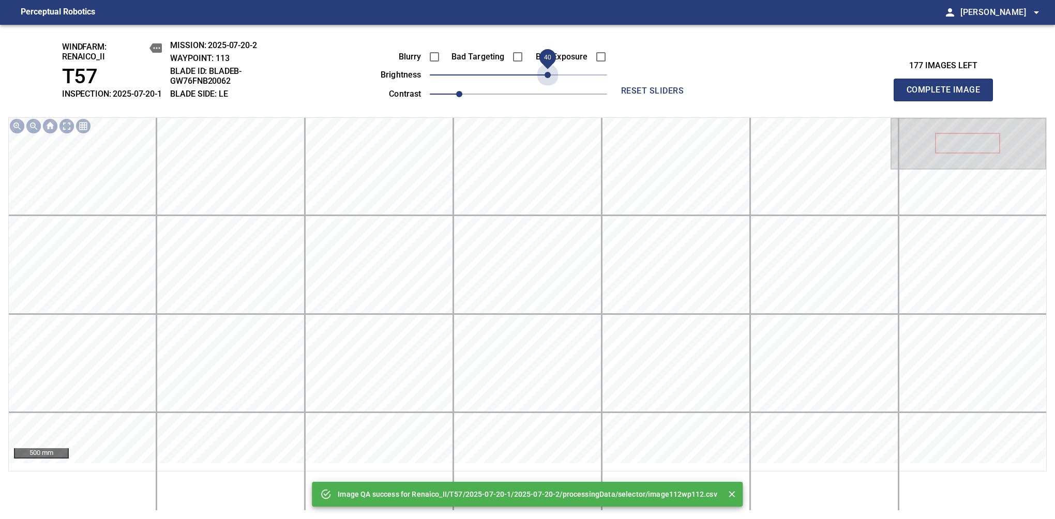
click at [550, 80] on span "40" at bounding box center [518, 75] width 177 height 14
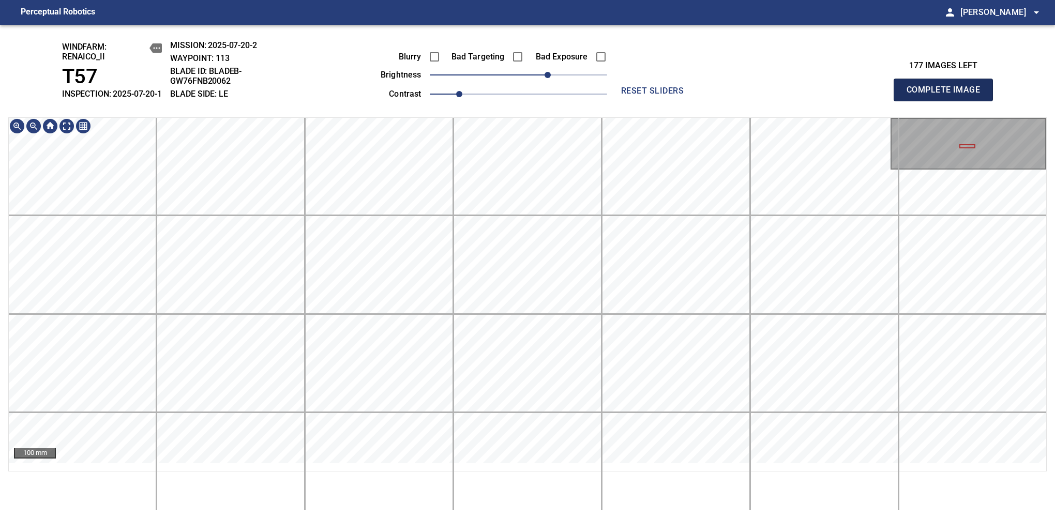
click at [948, 95] on span "Complete Image" at bounding box center [943, 90] width 77 height 14
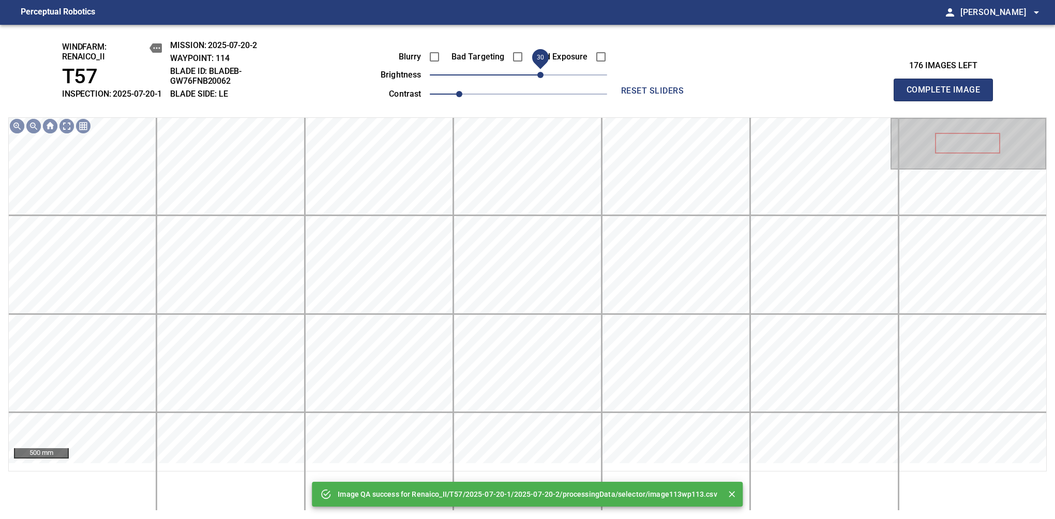
click at [543, 81] on span "30" at bounding box center [518, 75] width 177 height 14
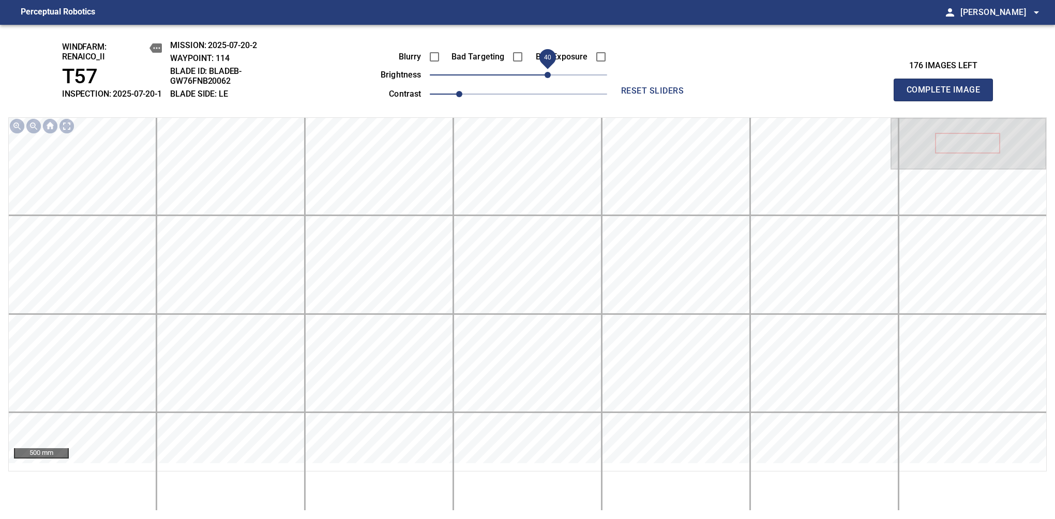
drag, startPoint x: 541, startPoint y: 88, endPoint x: 548, endPoint y: 81, distance: 10.6
click at [548, 78] on span "40" at bounding box center [548, 75] width 6 height 6
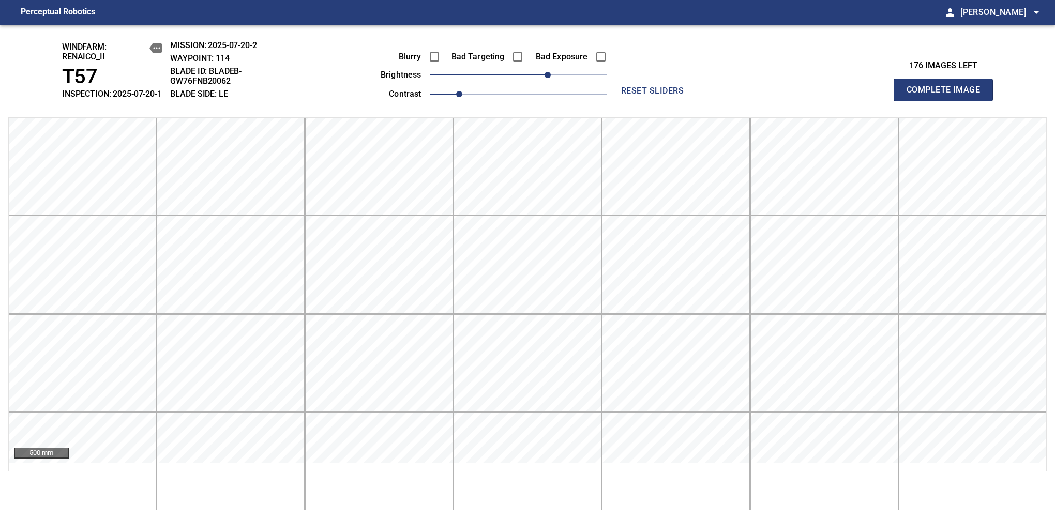
click at [948, 95] on span "Complete Image" at bounding box center [943, 90] width 77 height 14
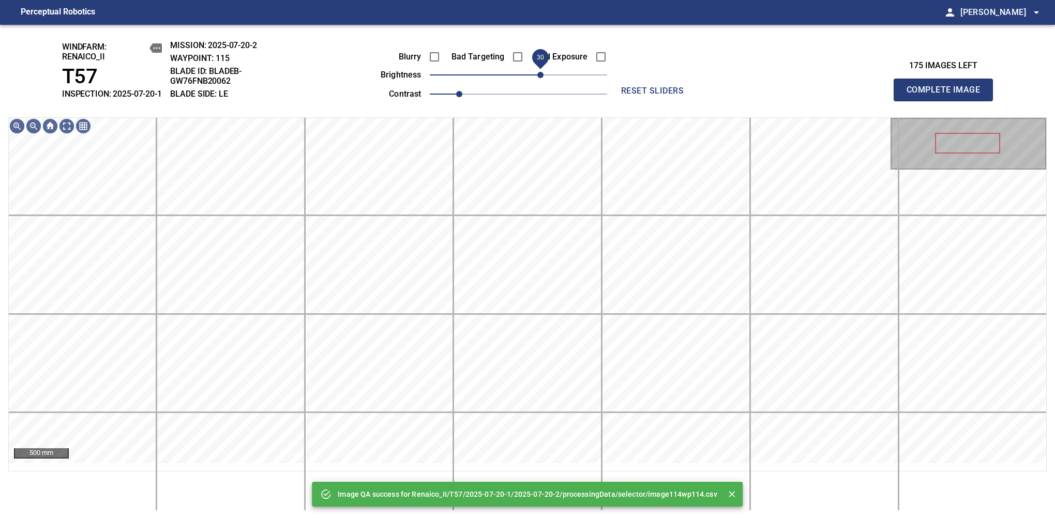
drag, startPoint x: 548, startPoint y: 81, endPoint x: 543, endPoint y: 83, distance: 5.9
click at [543, 82] on span "30" at bounding box center [518, 75] width 177 height 14
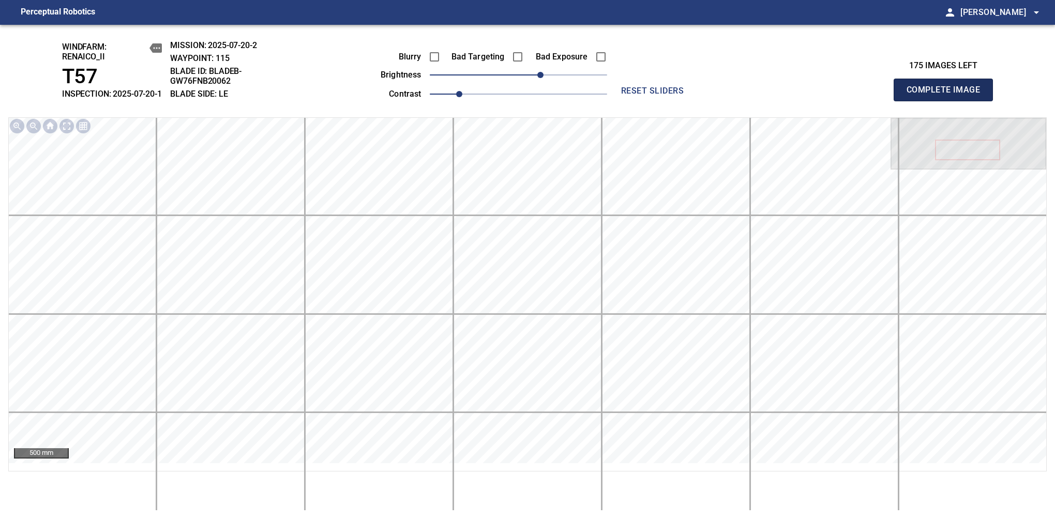
click at [948, 95] on span "Complete Image" at bounding box center [943, 90] width 77 height 14
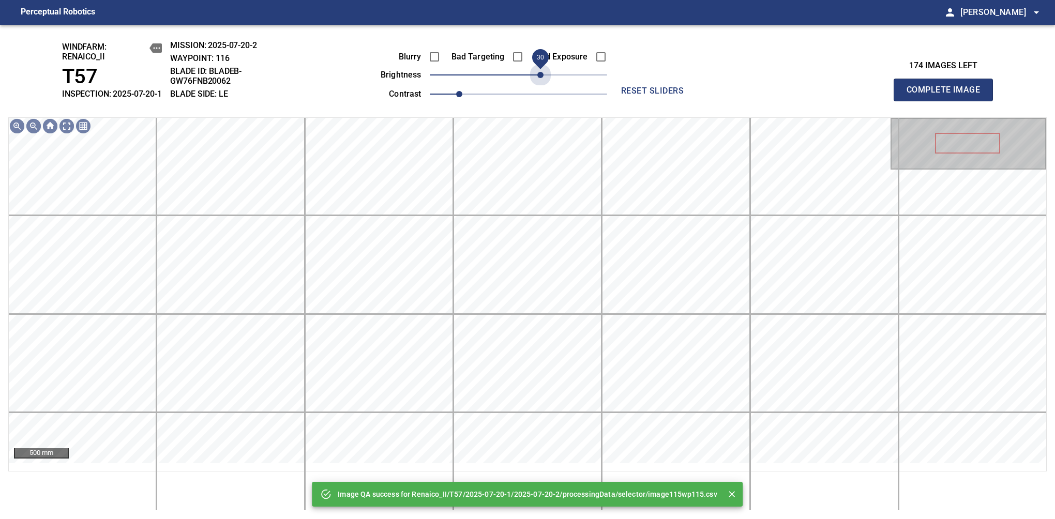
click at [542, 82] on span "30" at bounding box center [518, 75] width 177 height 14
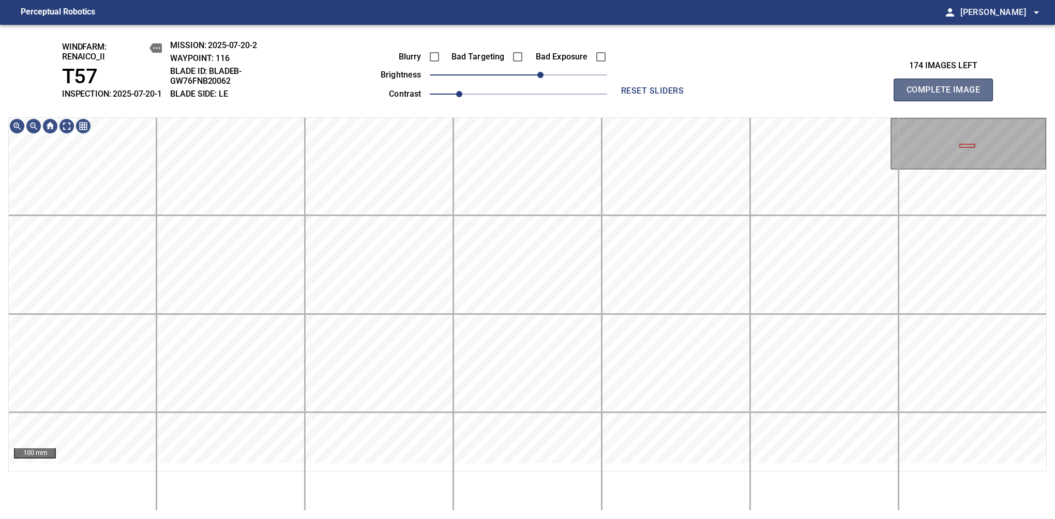
click at [948, 95] on span "Complete Image" at bounding box center [943, 90] width 77 height 14
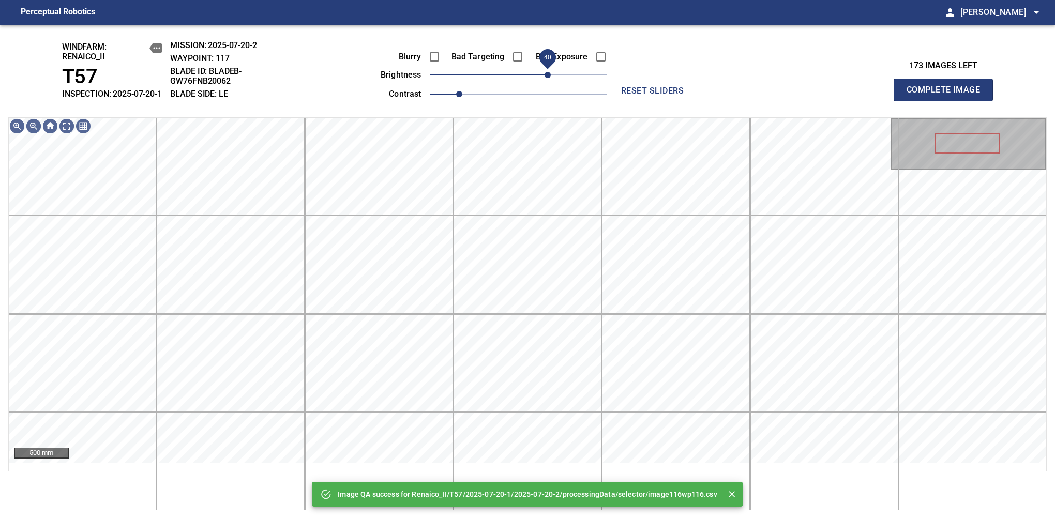
drag, startPoint x: 537, startPoint y: 83, endPoint x: 546, endPoint y: 81, distance: 9.4
click at [546, 81] on span "40" at bounding box center [518, 75] width 177 height 14
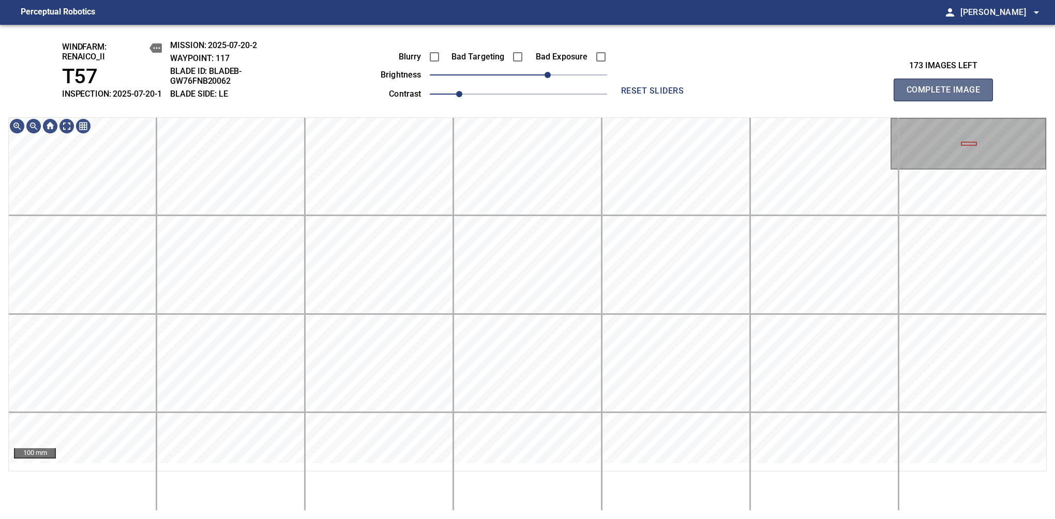
click at [948, 95] on span "Complete Image" at bounding box center [943, 90] width 77 height 14
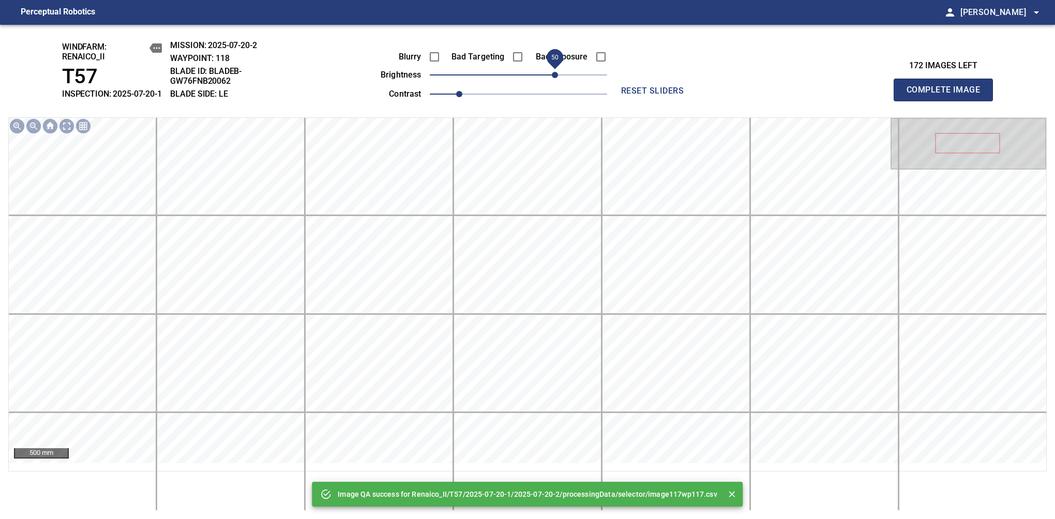
drag, startPoint x: 551, startPoint y: 87, endPoint x: 557, endPoint y: 85, distance: 5.6
click at [557, 82] on span "50" at bounding box center [518, 75] width 177 height 14
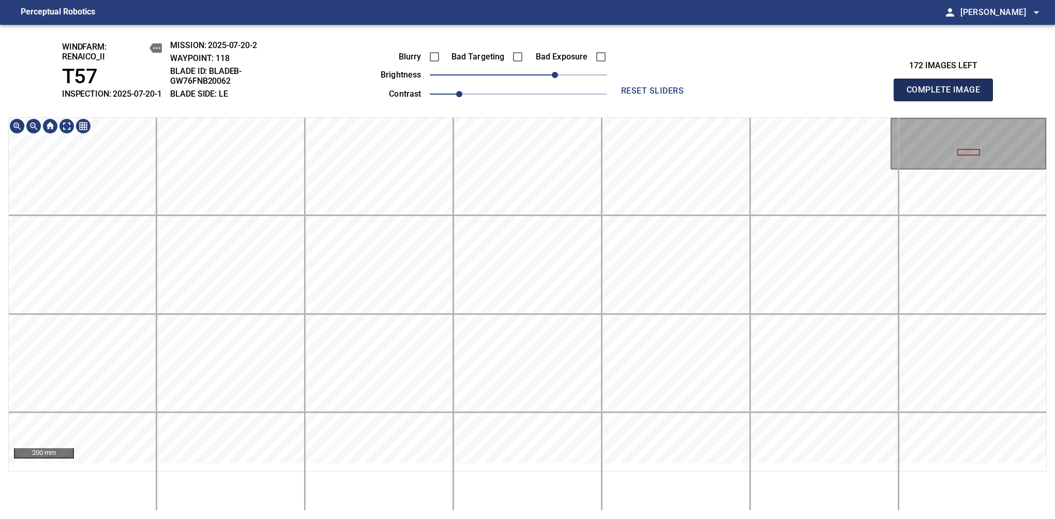
click at [948, 95] on span "Complete Image" at bounding box center [943, 90] width 77 height 14
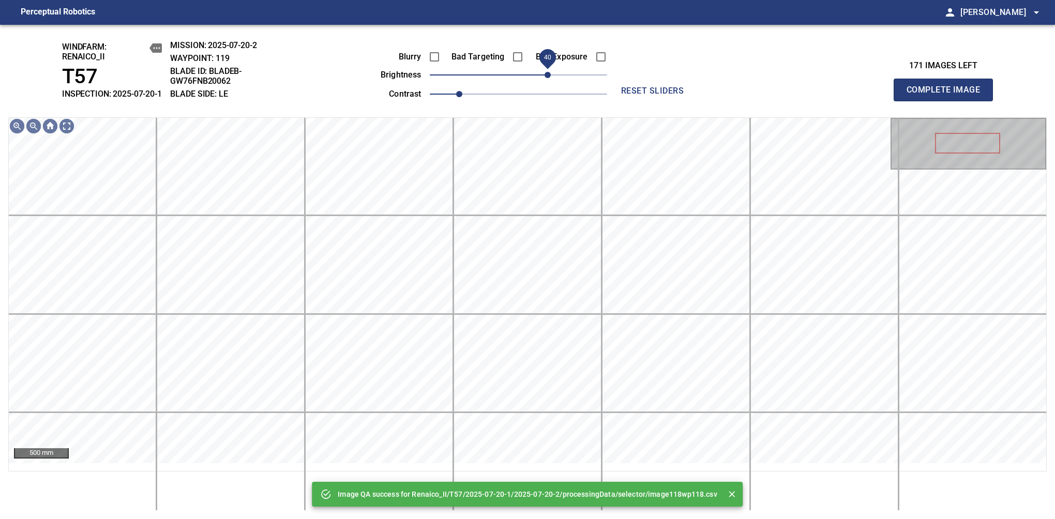
drag, startPoint x: 542, startPoint y: 78, endPoint x: 551, endPoint y: 81, distance: 9.8
click at [551, 81] on span "40" at bounding box center [518, 75] width 177 height 14
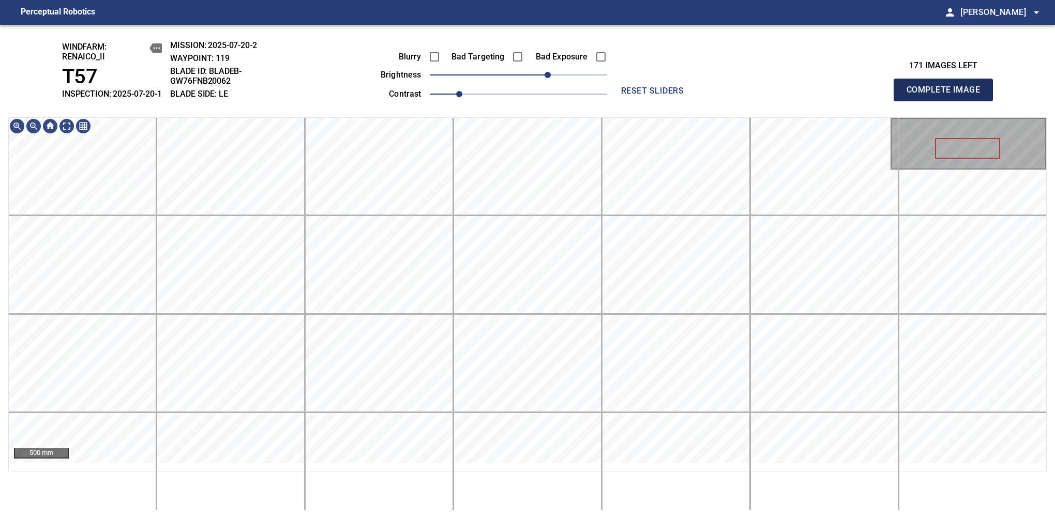
click at [948, 95] on span "Complete Image" at bounding box center [943, 90] width 77 height 14
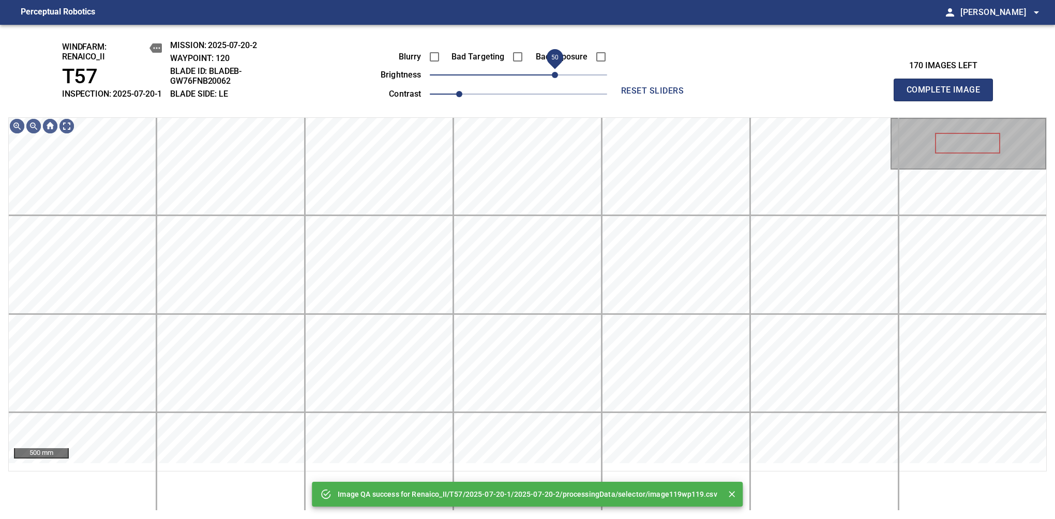
drag, startPoint x: 538, startPoint y: 83, endPoint x: 557, endPoint y: 88, distance: 19.3
click at [557, 82] on span "50" at bounding box center [518, 75] width 177 height 14
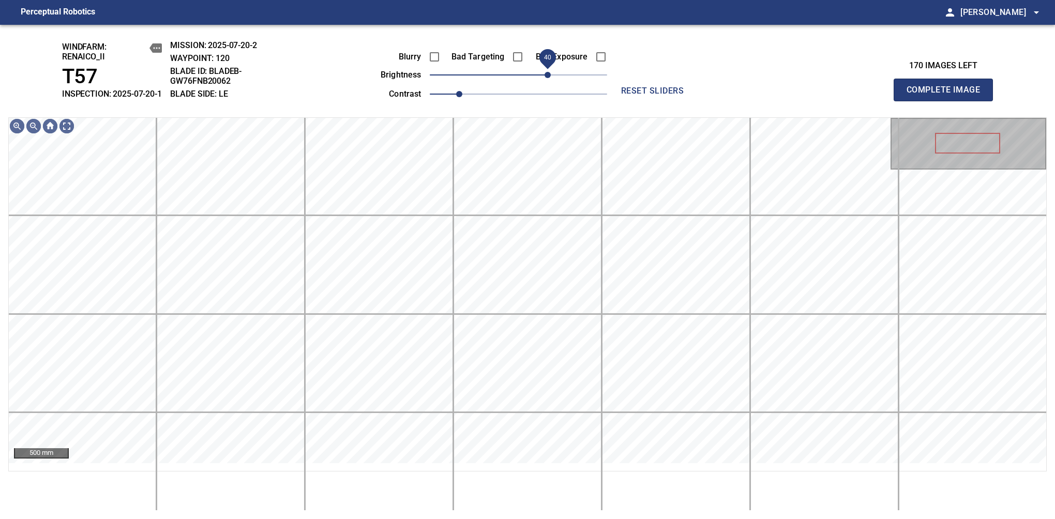
click at [550, 78] on span "40" at bounding box center [548, 75] width 6 height 6
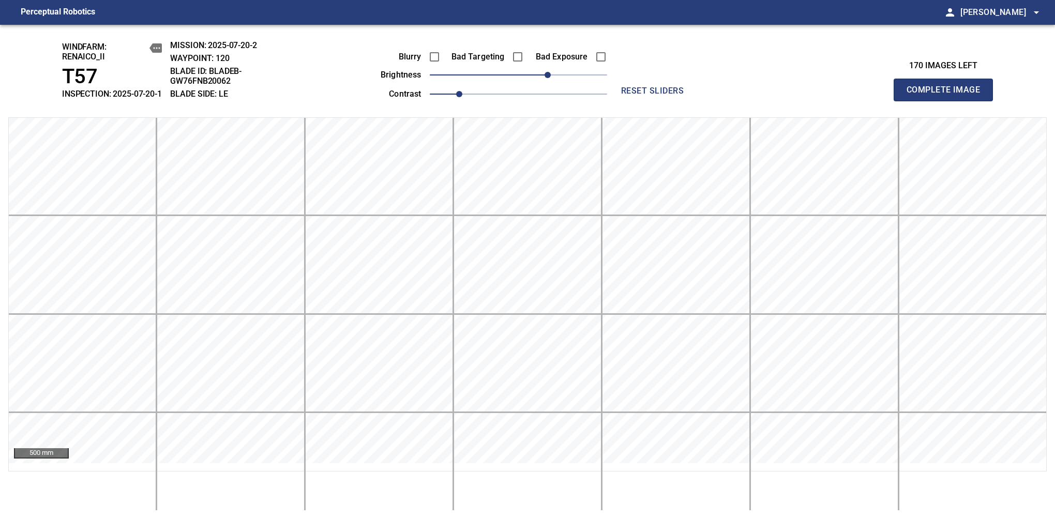
click at [948, 95] on span "Complete Image" at bounding box center [943, 90] width 77 height 14
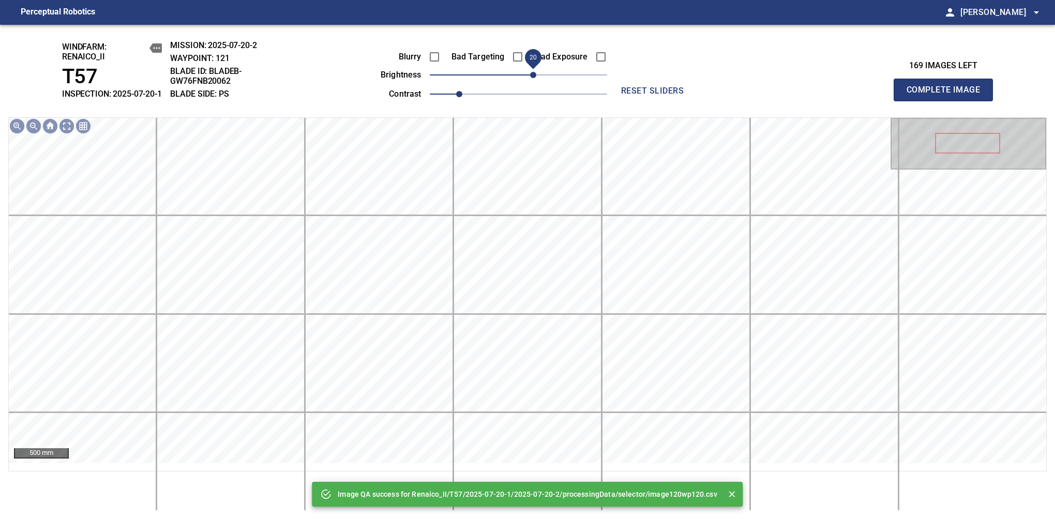
click at [534, 82] on span "20" at bounding box center [518, 75] width 177 height 14
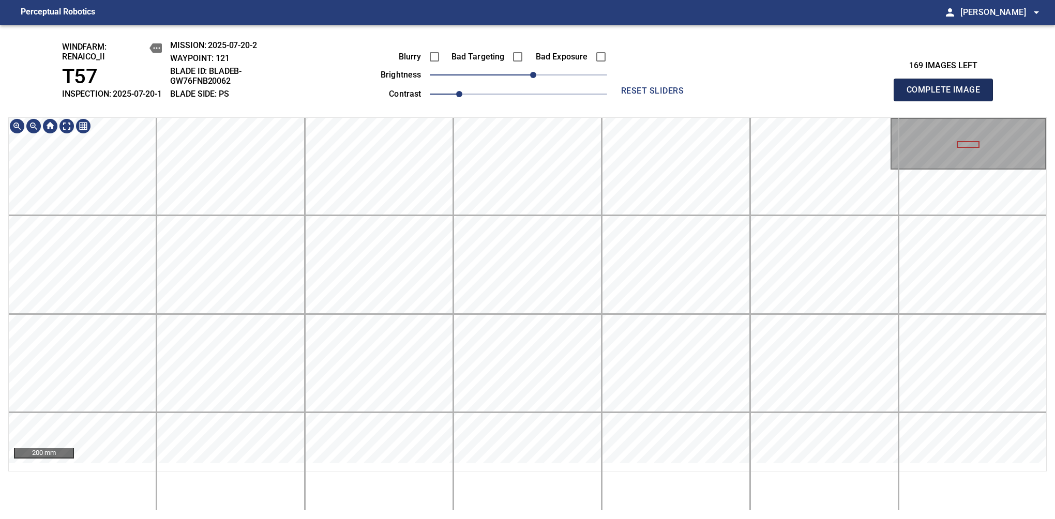
click at [948, 95] on span "Complete Image" at bounding box center [943, 90] width 77 height 14
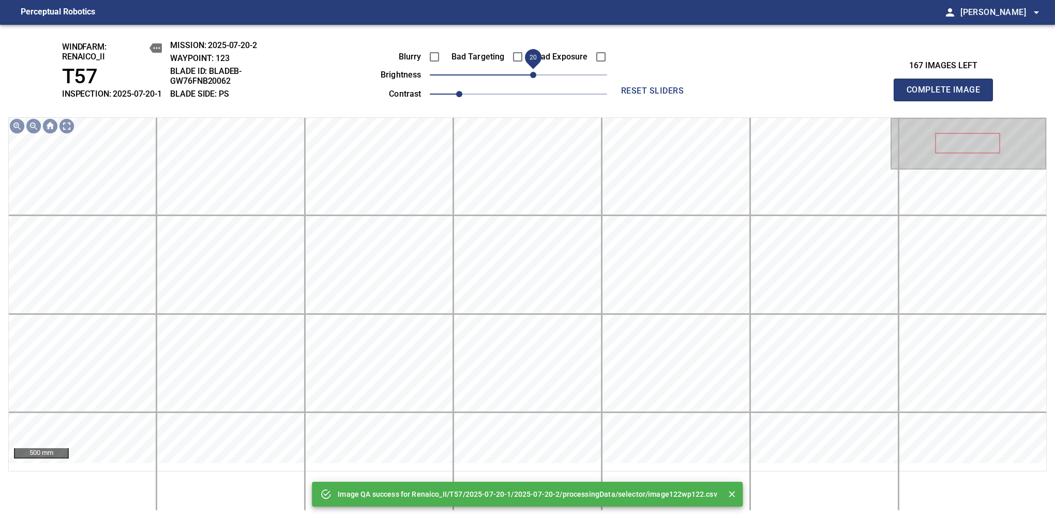
drag, startPoint x: 526, startPoint y: 88, endPoint x: 535, endPoint y: 81, distance: 11.4
click at [535, 78] on span "20" at bounding box center [533, 75] width 6 height 6
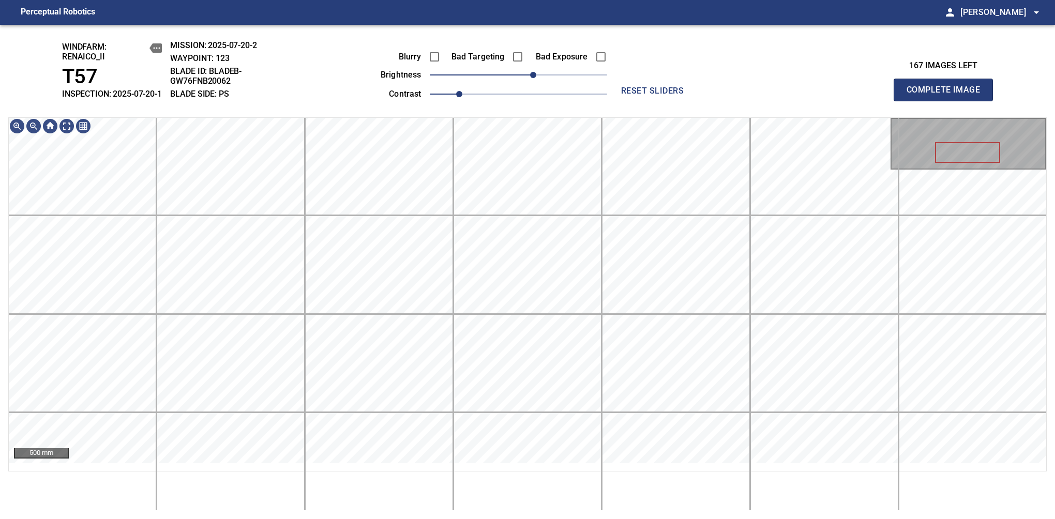
click at [948, 95] on span "Complete Image" at bounding box center [943, 90] width 77 height 14
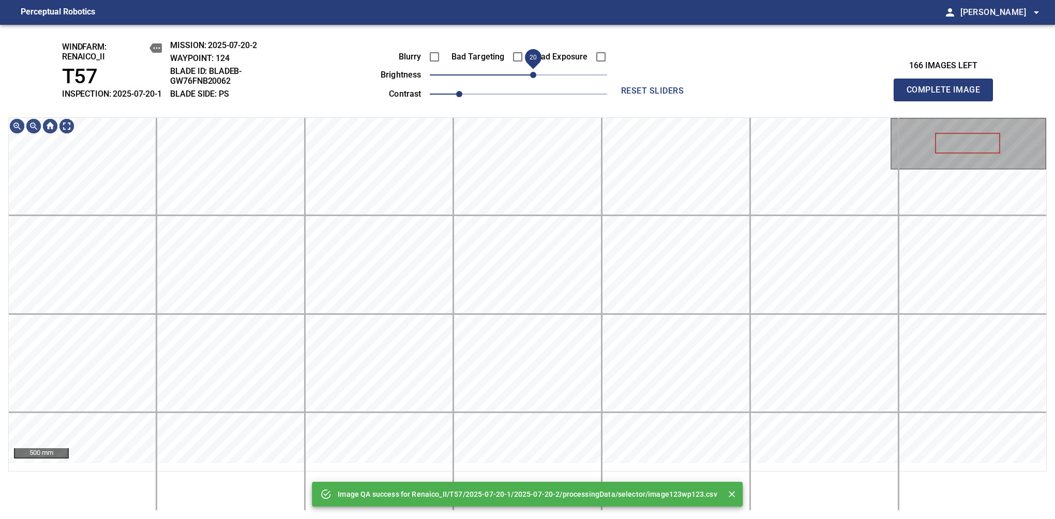
drag, startPoint x: 517, startPoint y: 83, endPoint x: 532, endPoint y: 92, distance: 16.9
click at [532, 78] on span "20" at bounding box center [533, 75] width 6 height 6
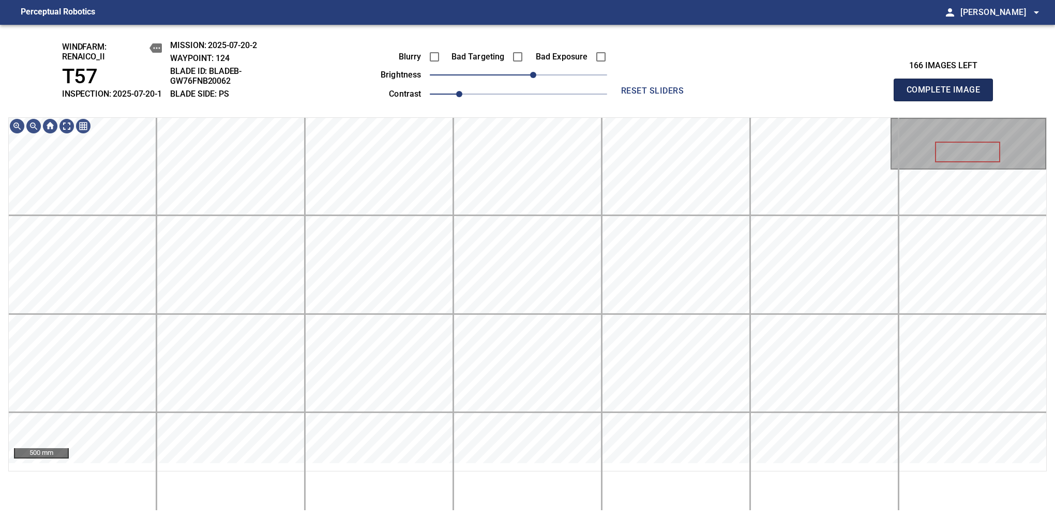
click at [948, 95] on span "Complete Image" at bounding box center [943, 90] width 77 height 14
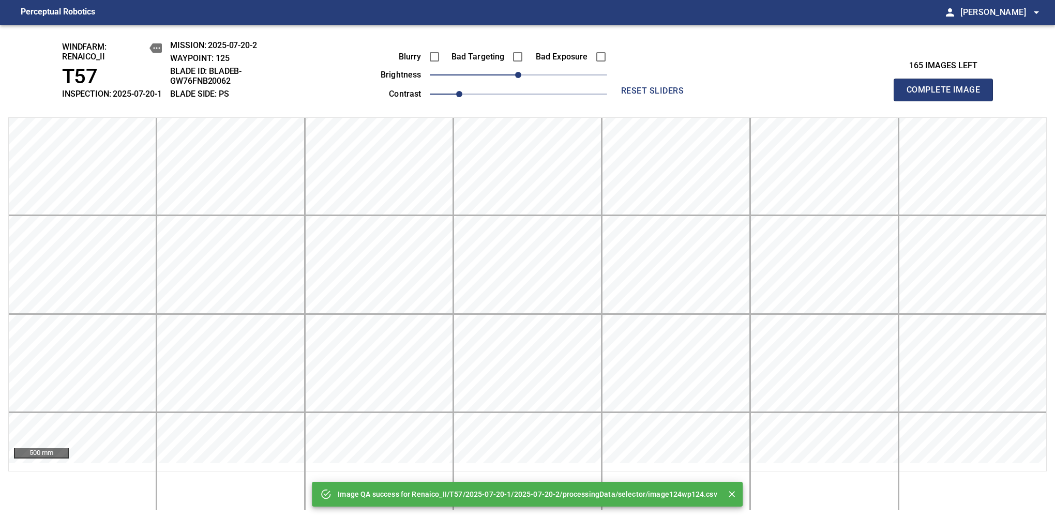
drag, startPoint x: 526, startPoint y: 93, endPoint x: 541, endPoint y: 98, distance: 15.4
click at [541, 98] on div "Blurry Bad Targeting Bad Exposure brightness 0 contrast 1" at bounding box center [482, 73] width 250 height 55
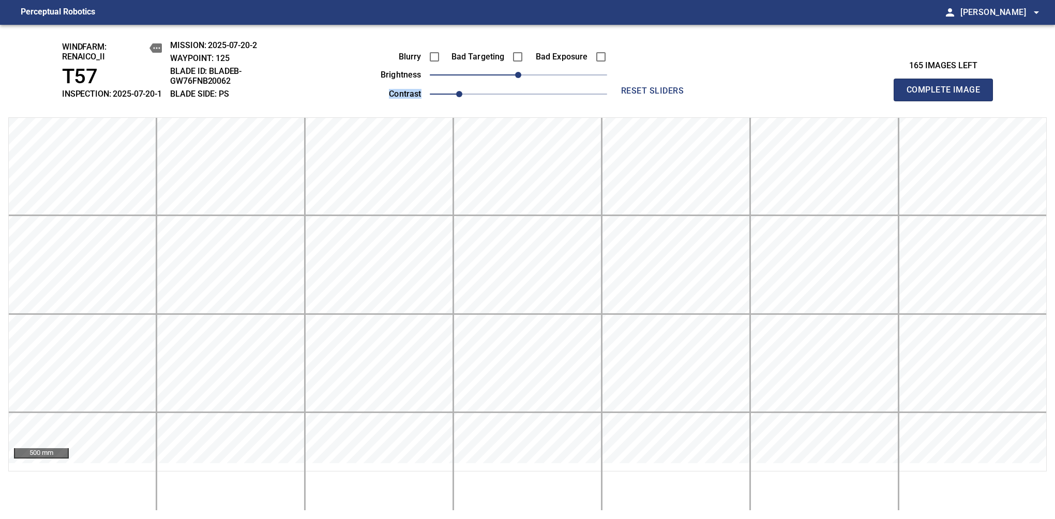
drag, startPoint x: 532, startPoint y: 91, endPoint x: 541, endPoint y: 87, distance: 9.7
click at [541, 87] on div "Blurry Bad Targeting Bad Exposure brightness 0 contrast 1" at bounding box center [482, 73] width 250 height 55
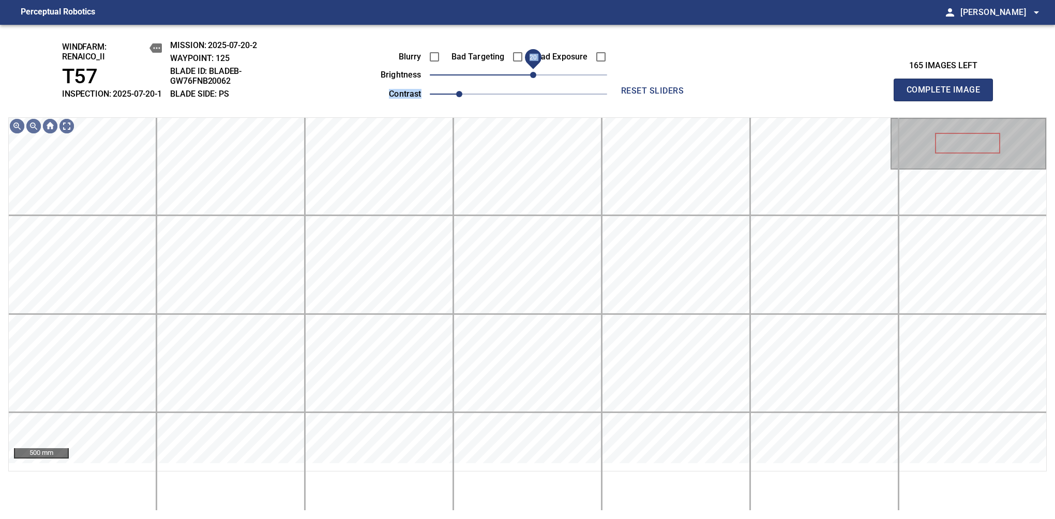
click at [536, 82] on span "20" at bounding box center [518, 75] width 177 height 14
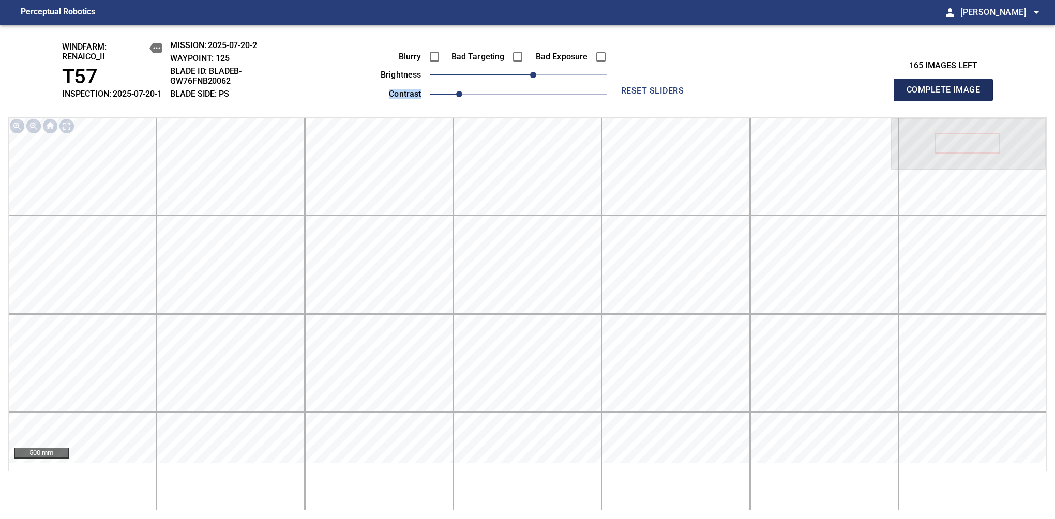
click at [948, 95] on span "Complete Image" at bounding box center [943, 90] width 77 height 14
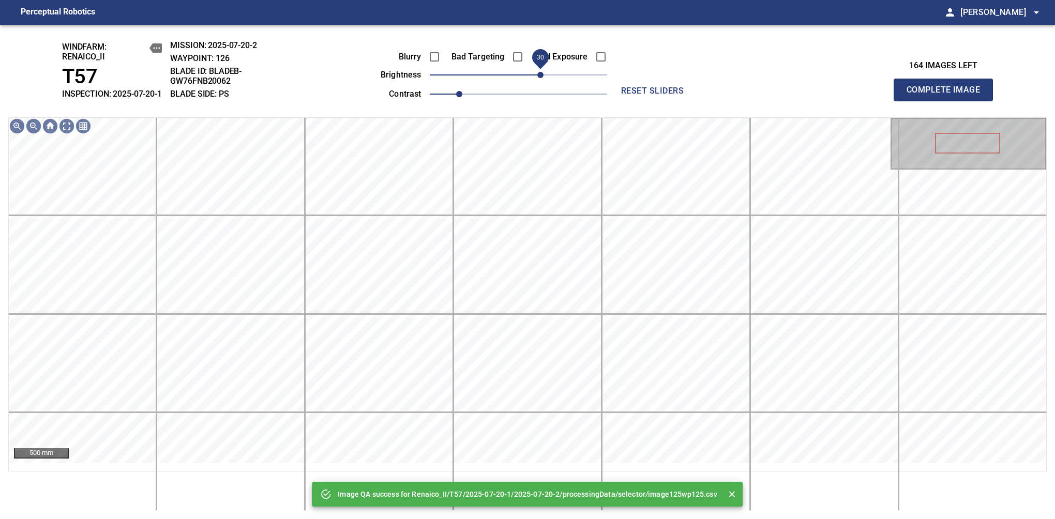
drag, startPoint x: 536, startPoint y: 85, endPoint x: 543, endPoint y: 85, distance: 6.7
click at [543, 82] on span "30" at bounding box center [518, 75] width 177 height 14
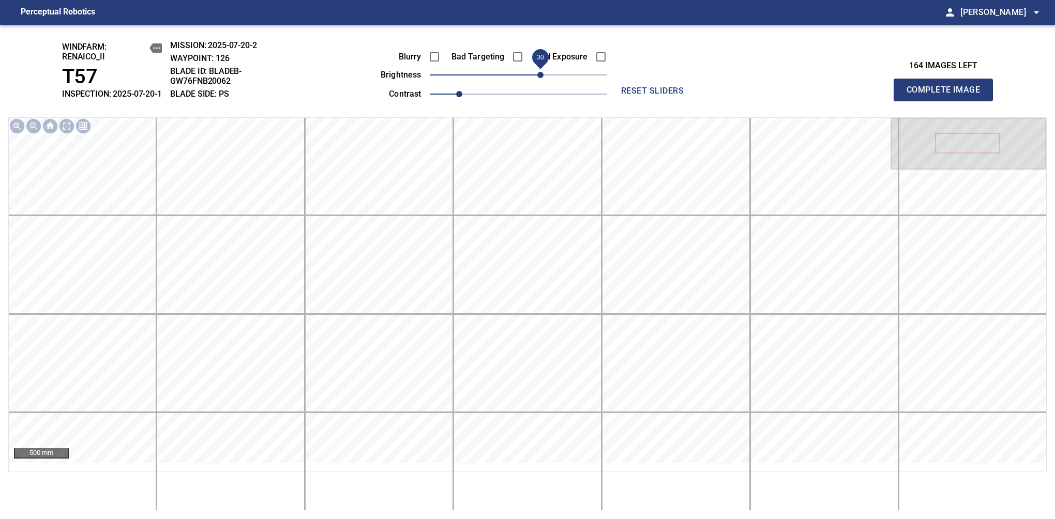
click at [948, 95] on span "Complete Image" at bounding box center [943, 90] width 77 height 14
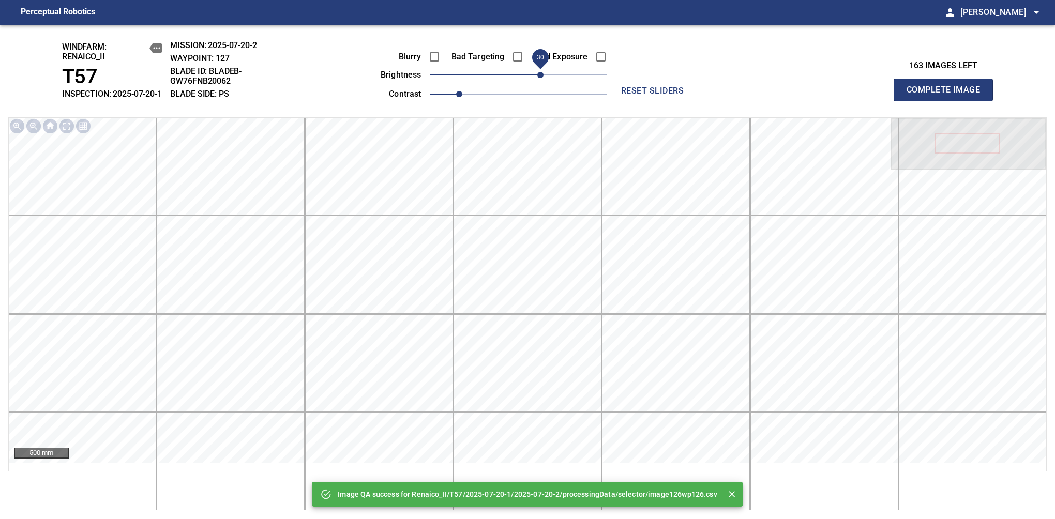
click at [539, 82] on span "30" at bounding box center [518, 75] width 177 height 14
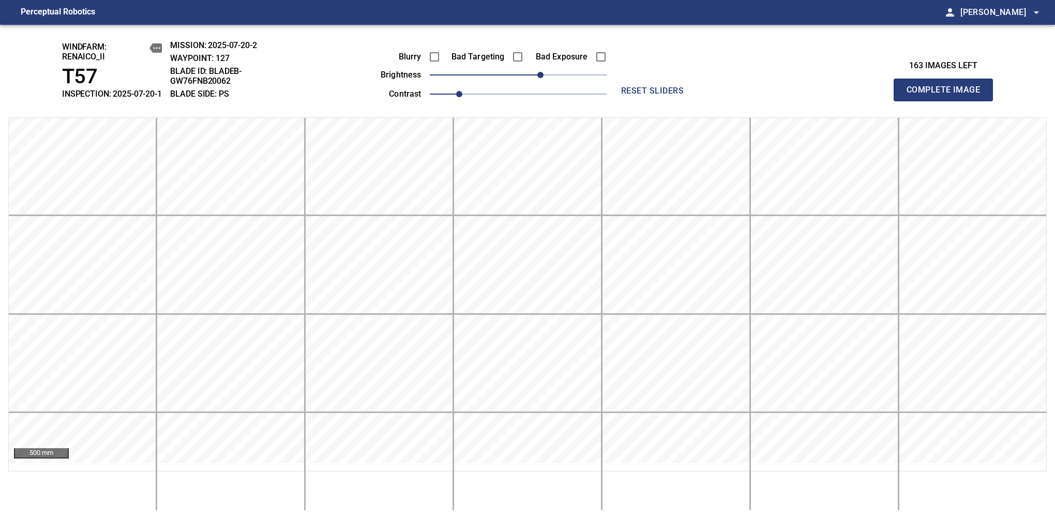
click at [948, 95] on span "Complete Image" at bounding box center [943, 90] width 77 height 14
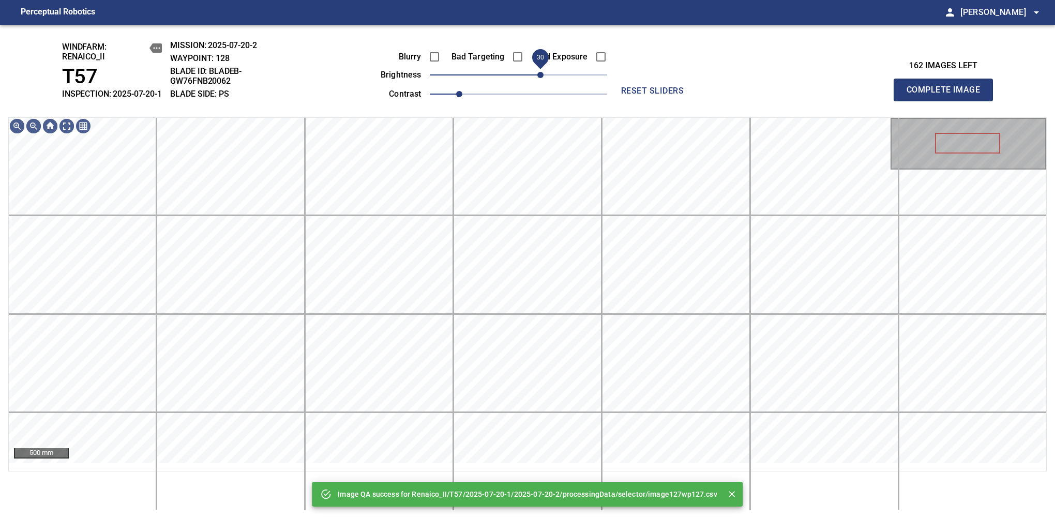
click at [541, 82] on span "30" at bounding box center [518, 75] width 177 height 14
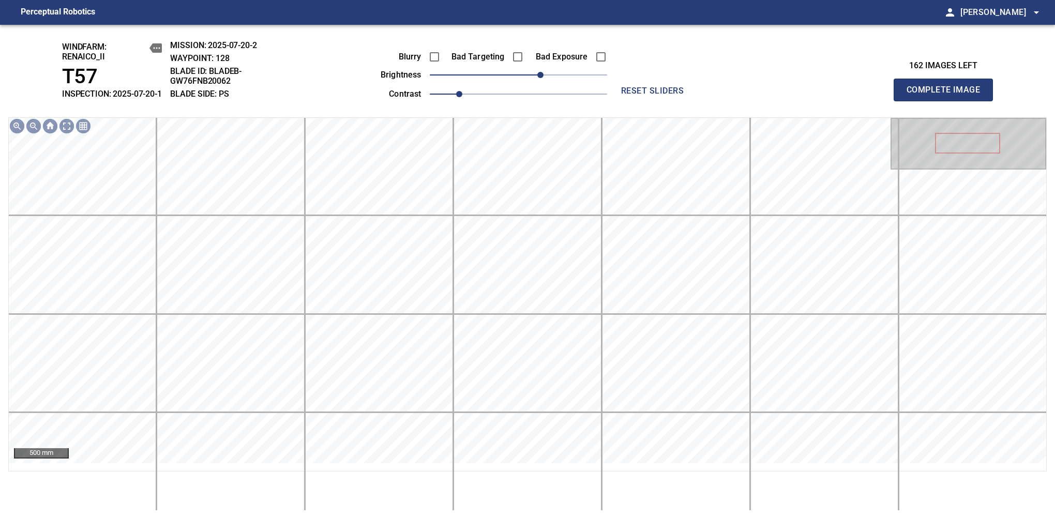
click at [948, 95] on span "Complete Image" at bounding box center [943, 90] width 77 height 14
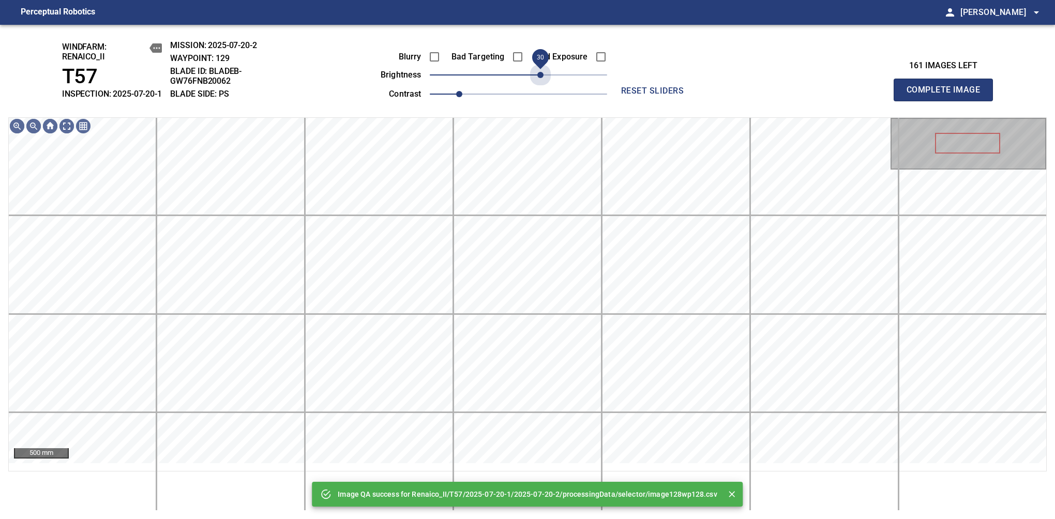
click at [541, 82] on span "30" at bounding box center [518, 75] width 177 height 14
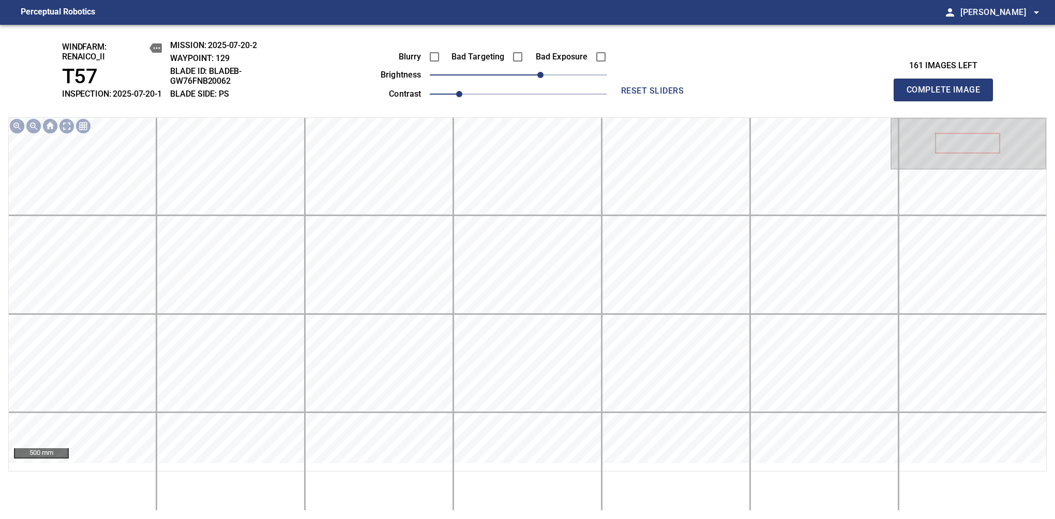
click at [948, 95] on span "Complete Image" at bounding box center [943, 90] width 77 height 14
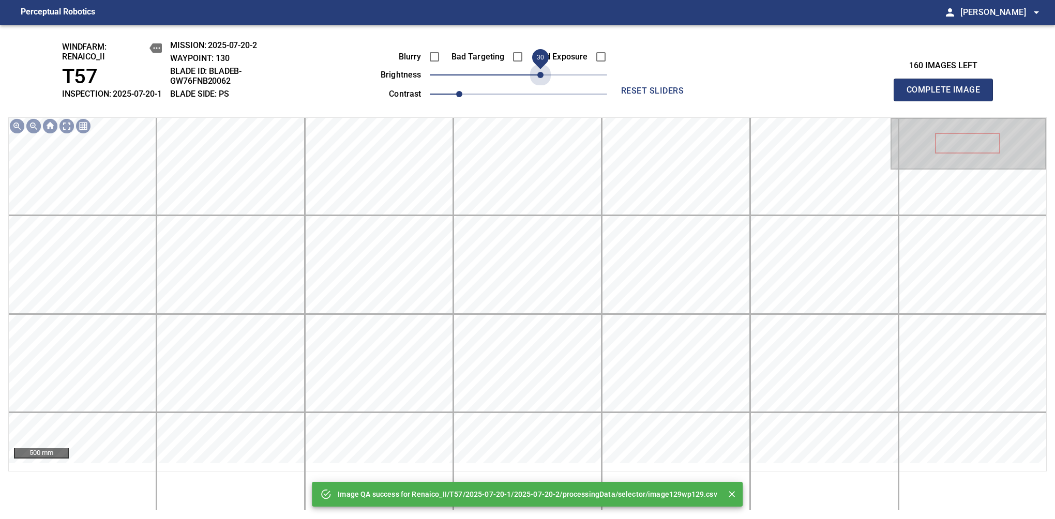
click at [541, 82] on span "30" at bounding box center [518, 75] width 177 height 14
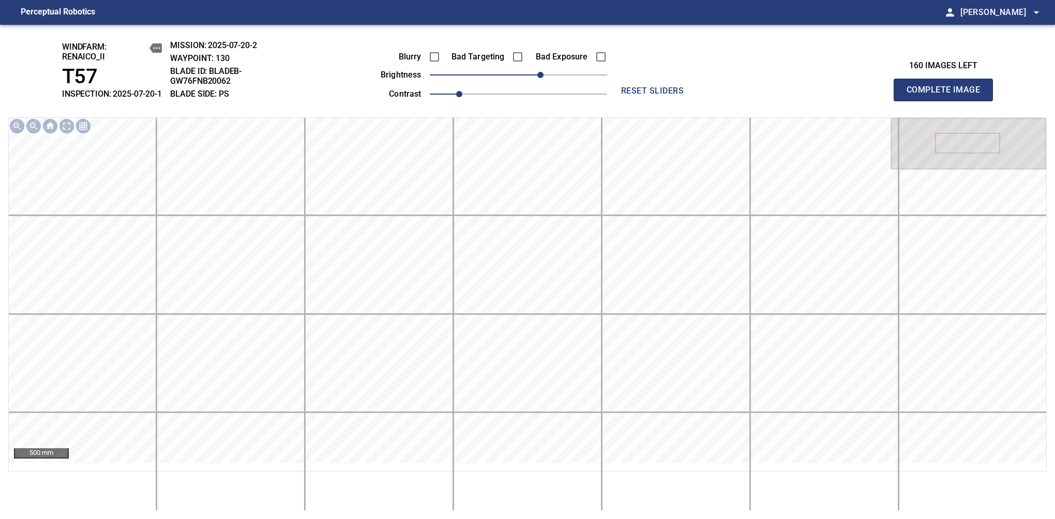
click at [948, 95] on span "Complete Image" at bounding box center [943, 90] width 77 height 14
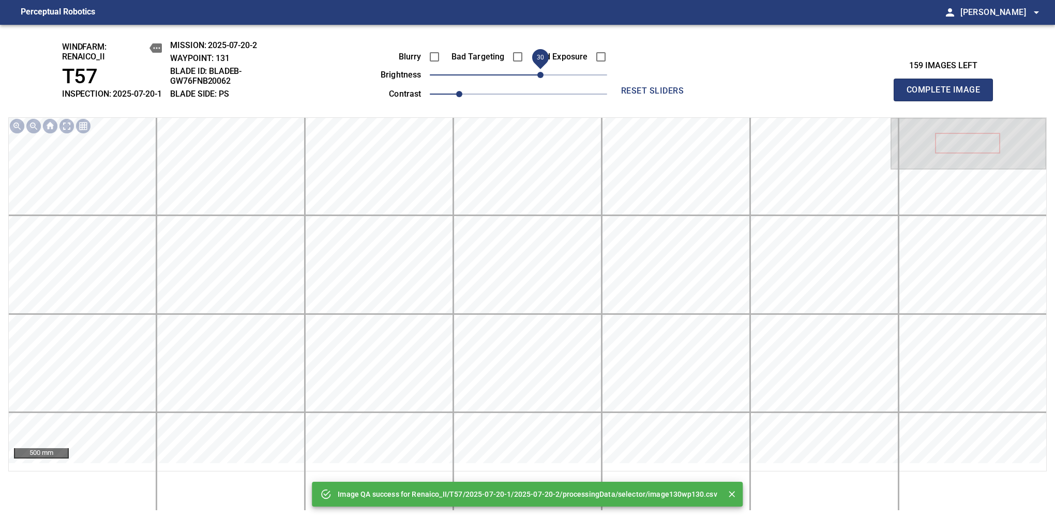
click at [542, 82] on span "30" at bounding box center [518, 75] width 177 height 14
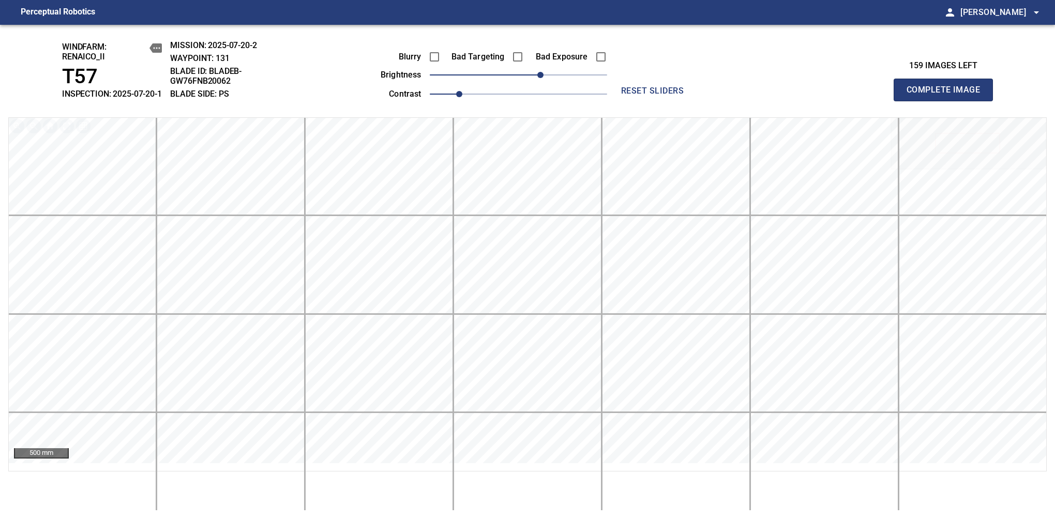
click at [948, 95] on span "Complete Image" at bounding box center [943, 90] width 77 height 14
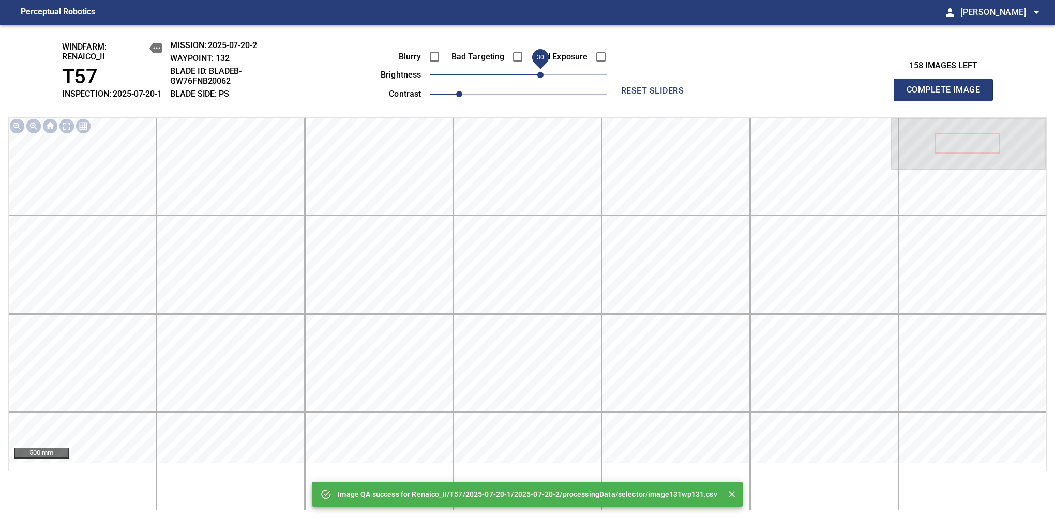
click at [542, 82] on span "30" at bounding box center [518, 75] width 177 height 14
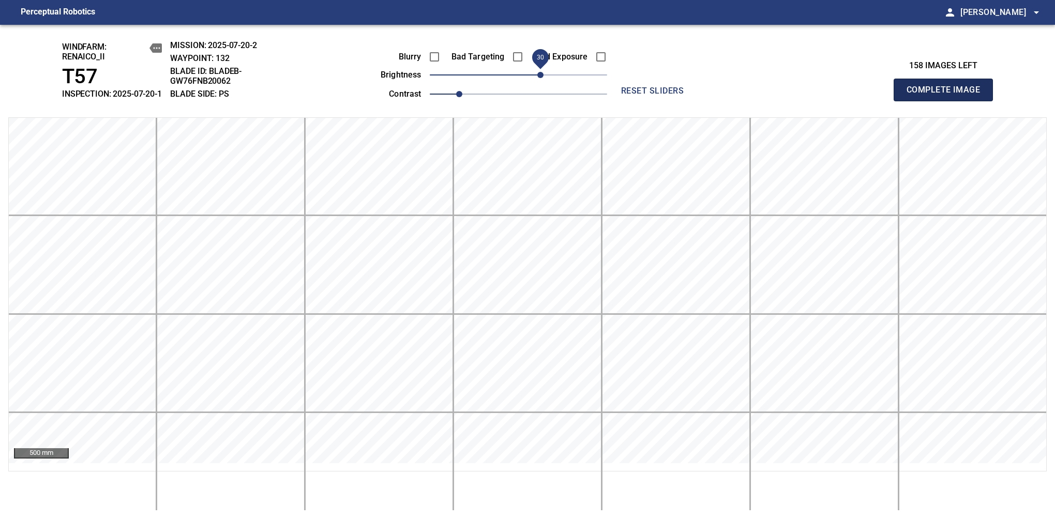
click at [948, 95] on span "Complete Image" at bounding box center [943, 90] width 77 height 14
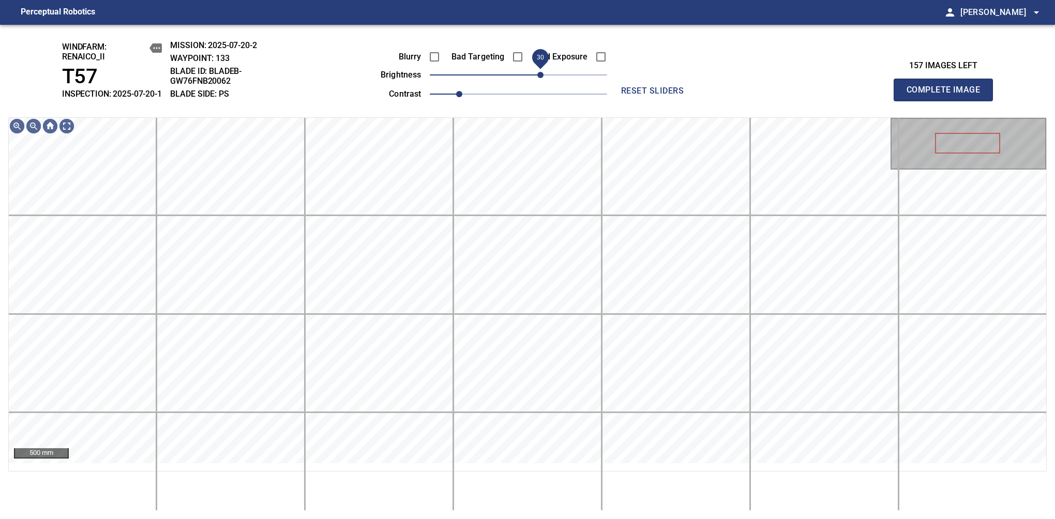
drag, startPoint x: 526, startPoint y: 87, endPoint x: 542, endPoint y: 85, distance: 16.2
click at [542, 78] on span "30" at bounding box center [540, 75] width 6 height 6
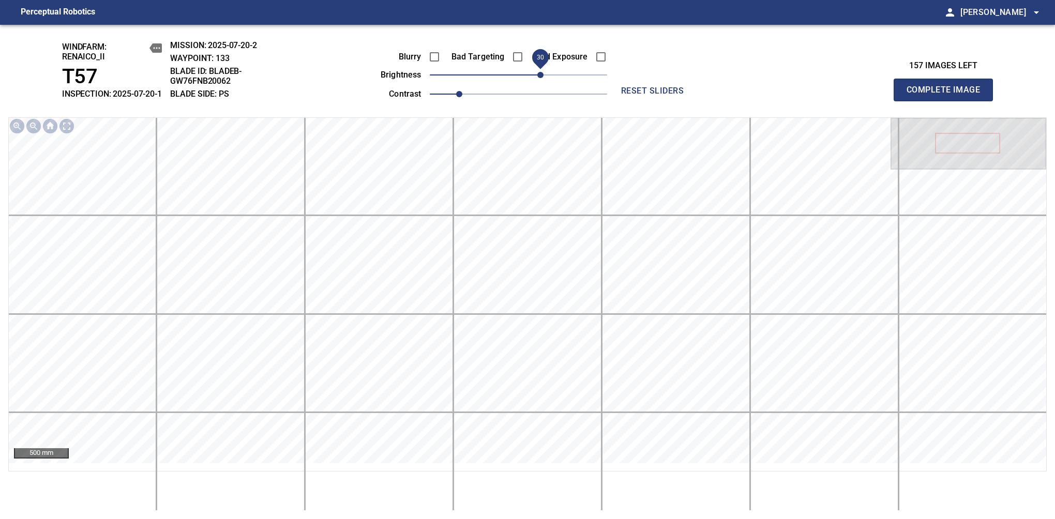
click at [948, 95] on span "Complete Image" at bounding box center [943, 90] width 77 height 14
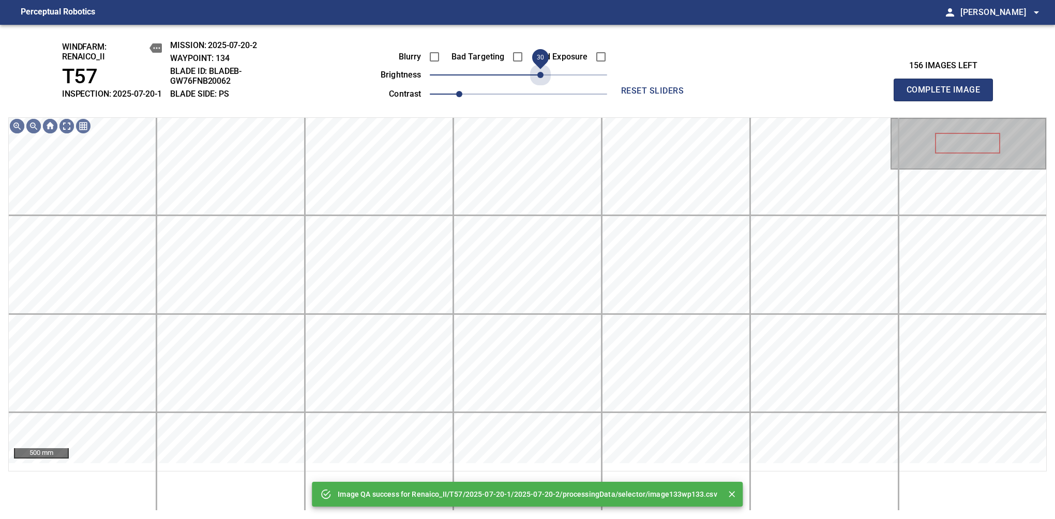
click at [542, 82] on span "30" at bounding box center [518, 75] width 177 height 14
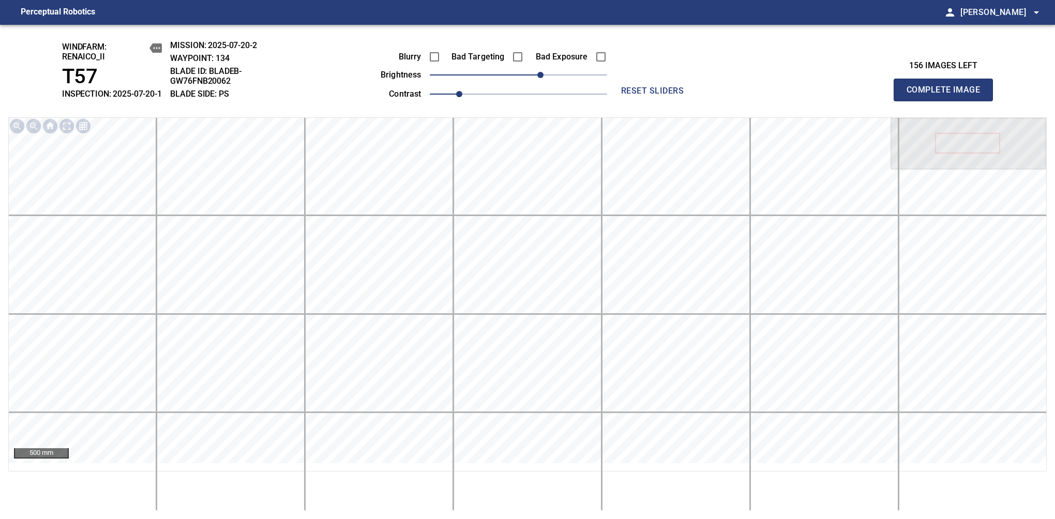
click at [948, 95] on span "Complete Image" at bounding box center [943, 90] width 77 height 14
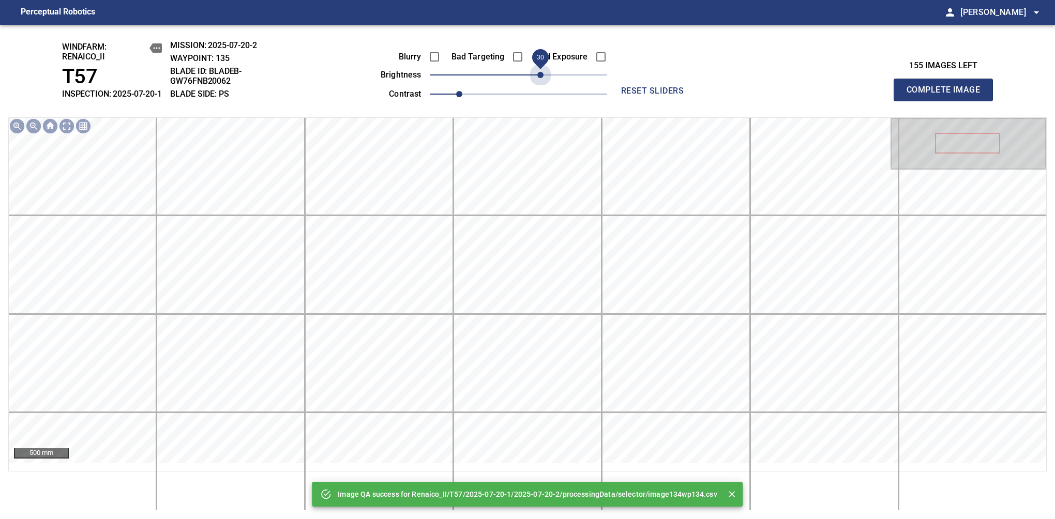
click at [542, 82] on span "30" at bounding box center [518, 75] width 177 height 14
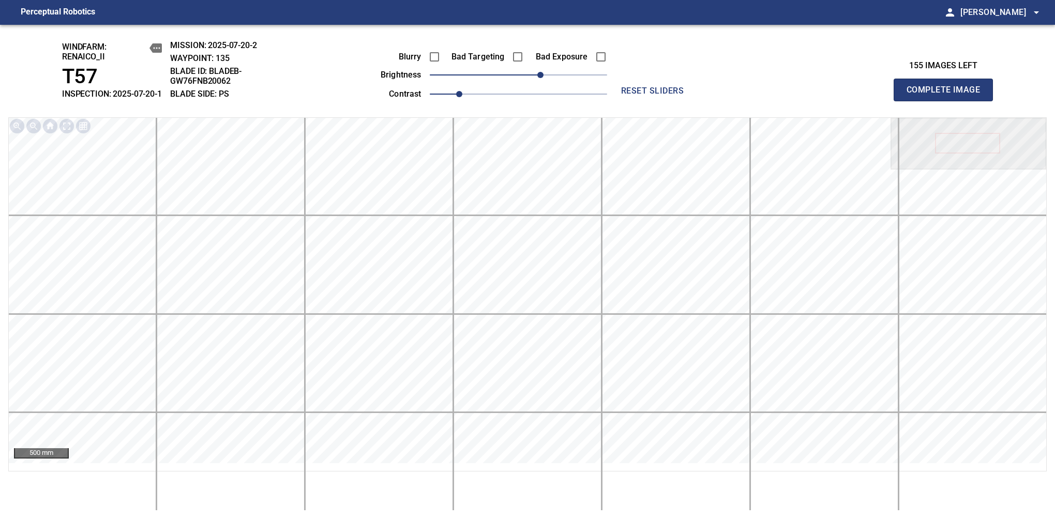
click at [948, 95] on span "Complete Image" at bounding box center [943, 90] width 77 height 14
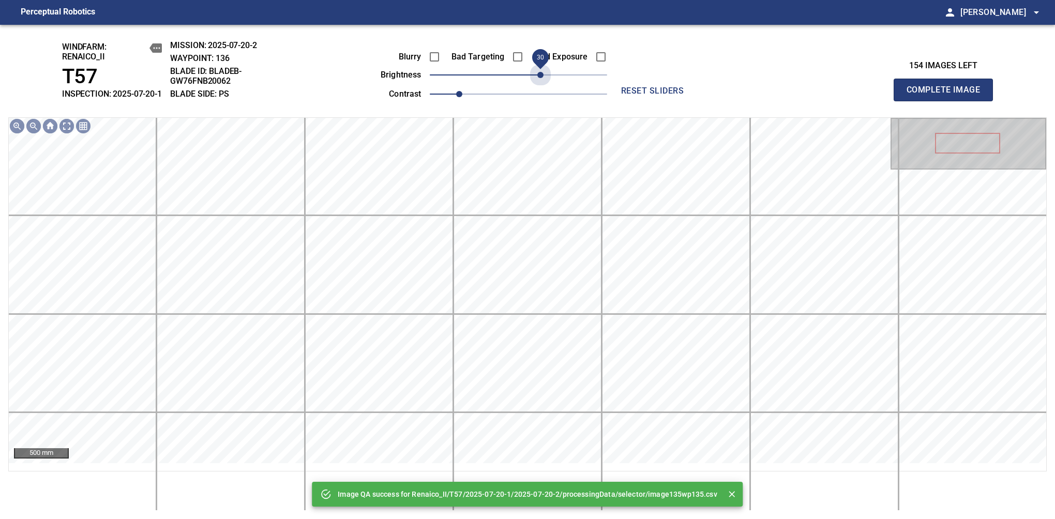
click at [542, 82] on span "30" at bounding box center [518, 75] width 177 height 14
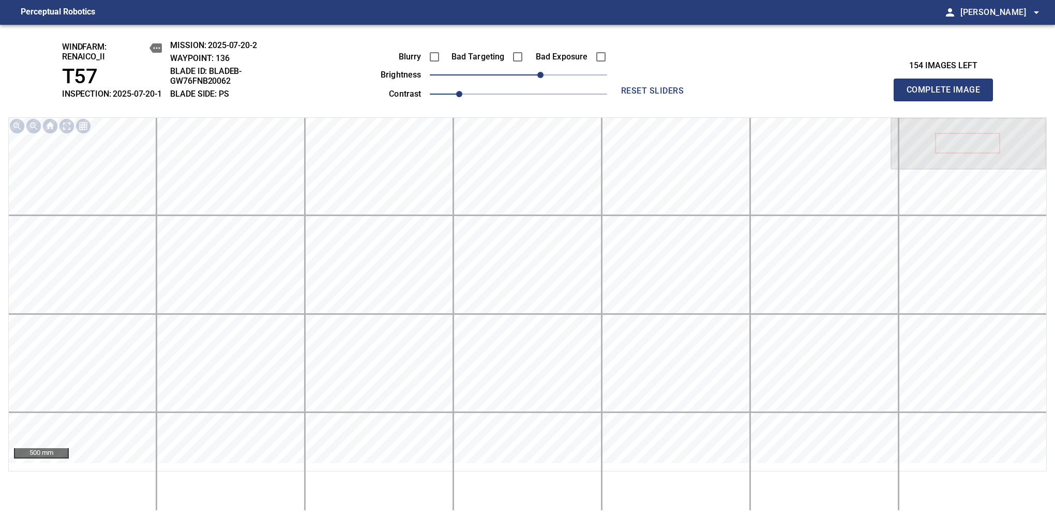
click at [948, 95] on span "Complete Image" at bounding box center [943, 90] width 77 height 14
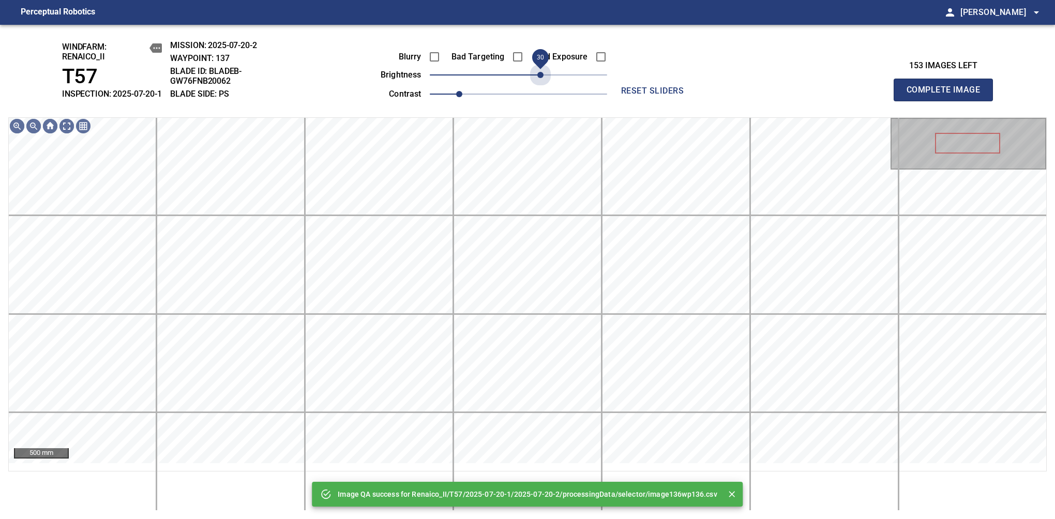
click at [542, 82] on span "30" at bounding box center [518, 75] width 177 height 14
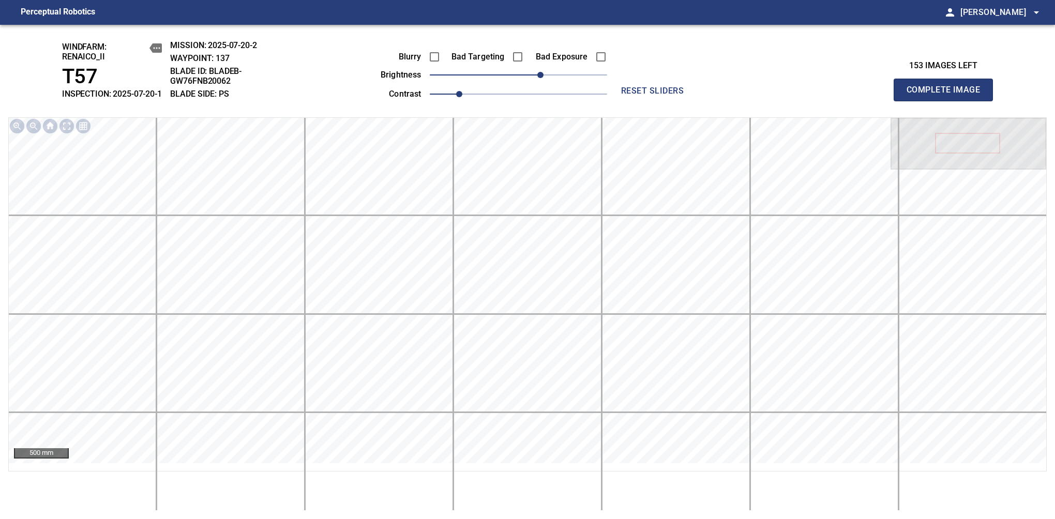
click at [948, 95] on span "Complete Image" at bounding box center [943, 90] width 77 height 14
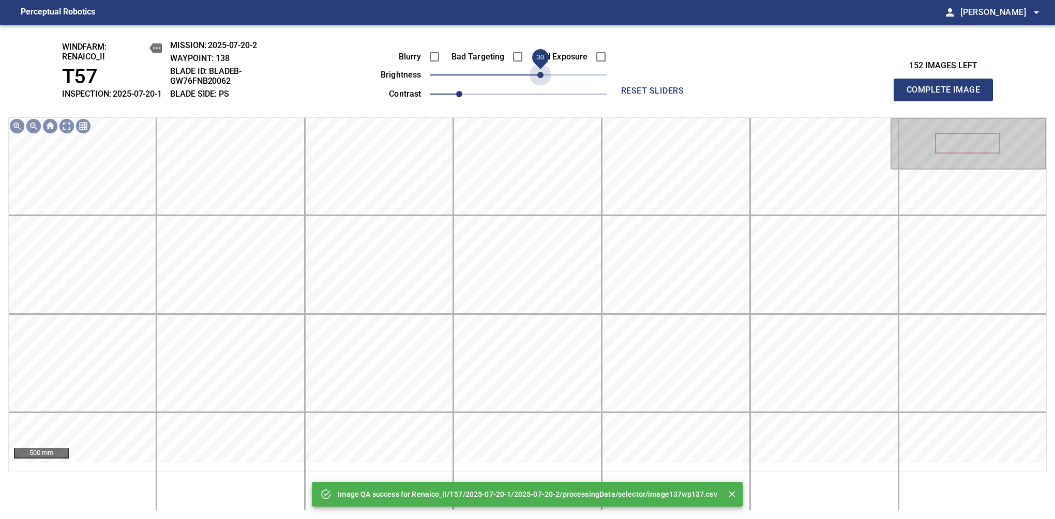
click at [542, 82] on span "30" at bounding box center [518, 75] width 177 height 14
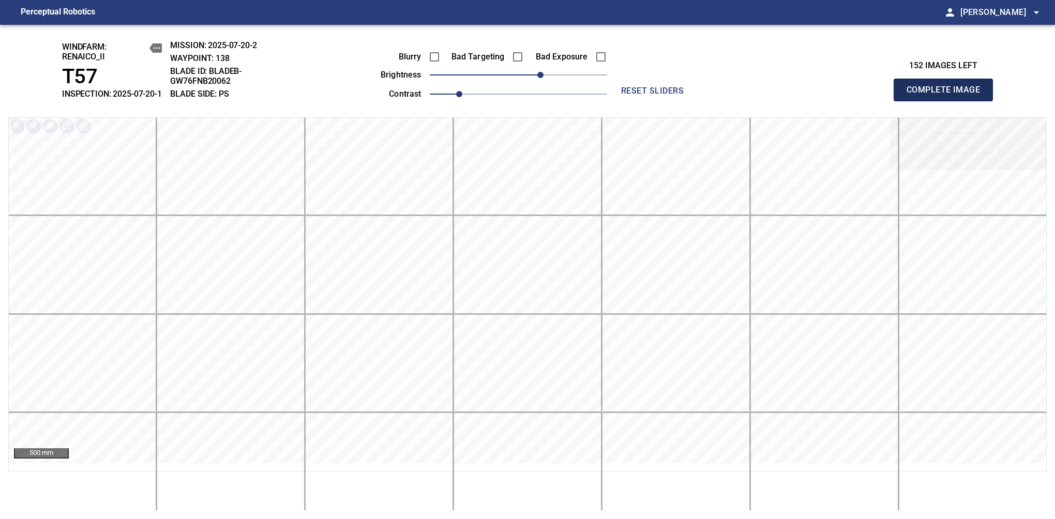
click at [948, 95] on span "Complete Image" at bounding box center [943, 90] width 77 height 14
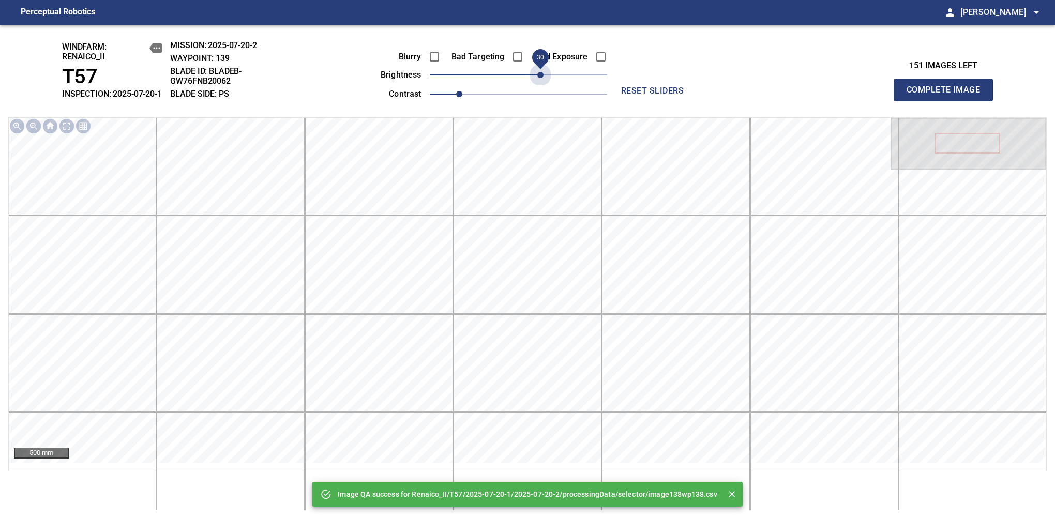
click at [542, 82] on span "30" at bounding box center [518, 75] width 177 height 14
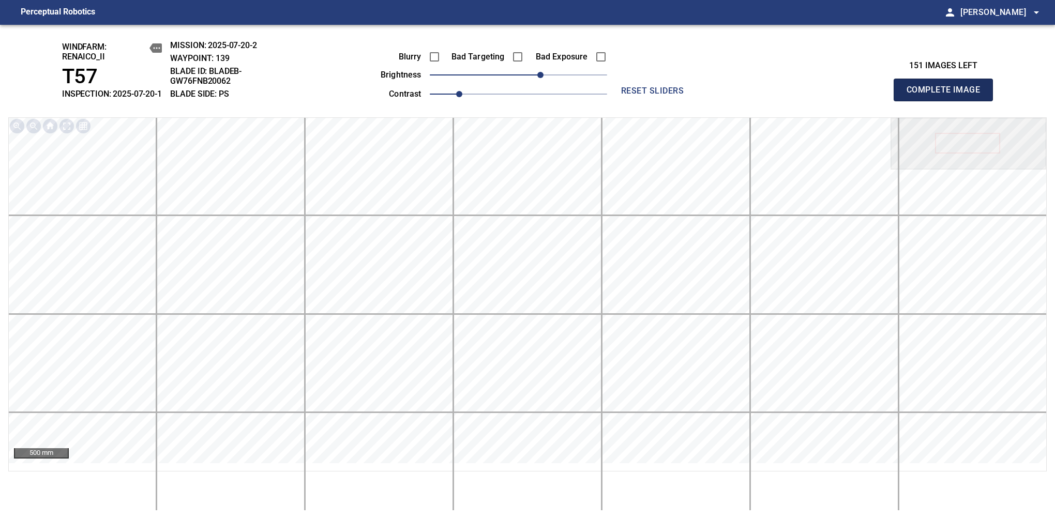
click at [948, 95] on span "Complete Image" at bounding box center [943, 90] width 77 height 14
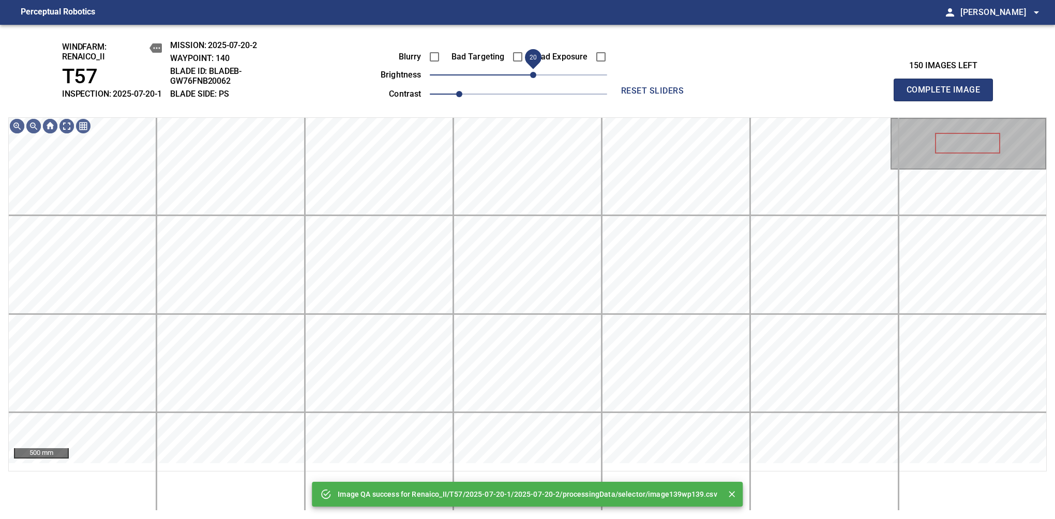
drag, startPoint x: 542, startPoint y: 85, endPoint x: 535, endPoint y: 87, distance: 7.0
click at [535, 82] on span "20" at bounding box center [518, 75] width 177 height 14
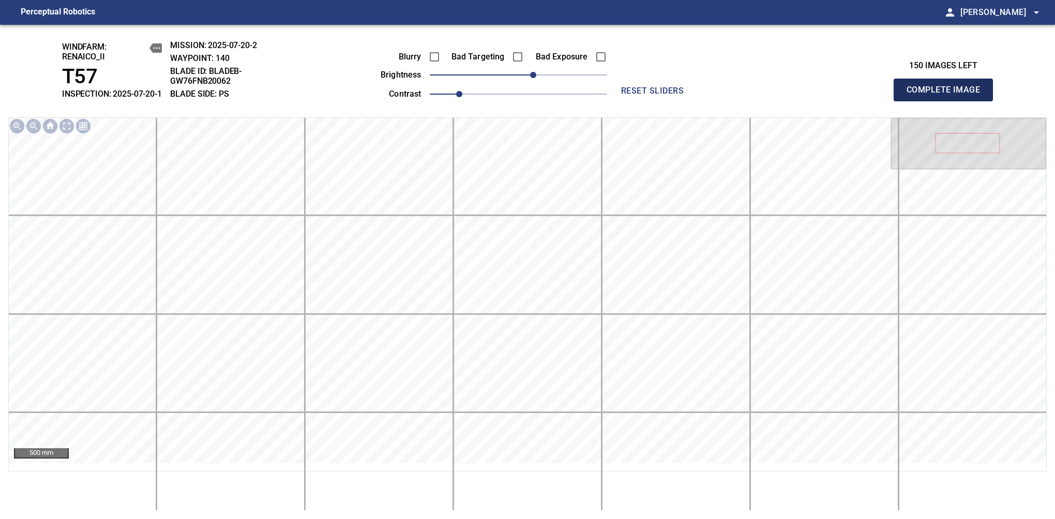
click at [948, 95] on span "Complete Image" at bounding box center [943, 90] width 77 height 14
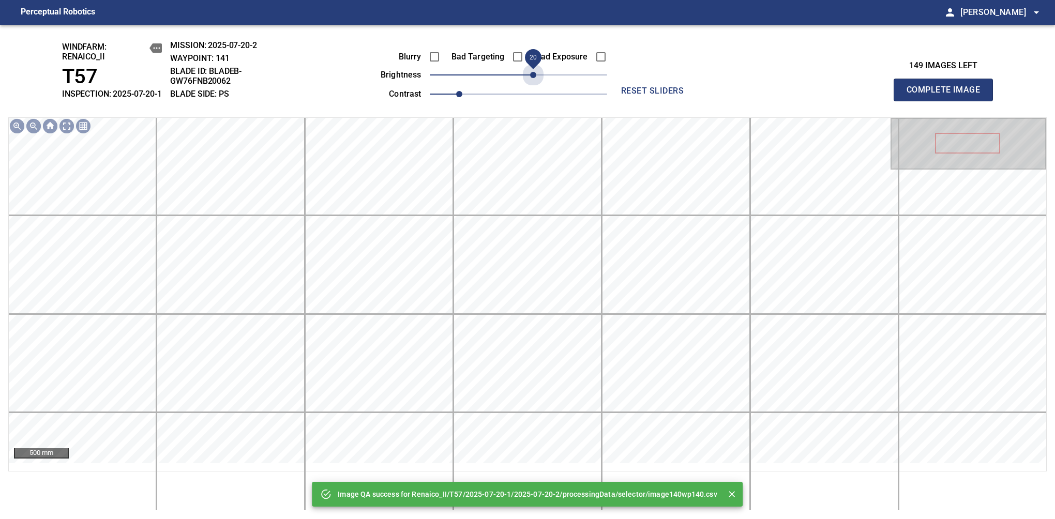
click at [535, 82] on span "20" at bounding box center [518, 75] width 177 height 14
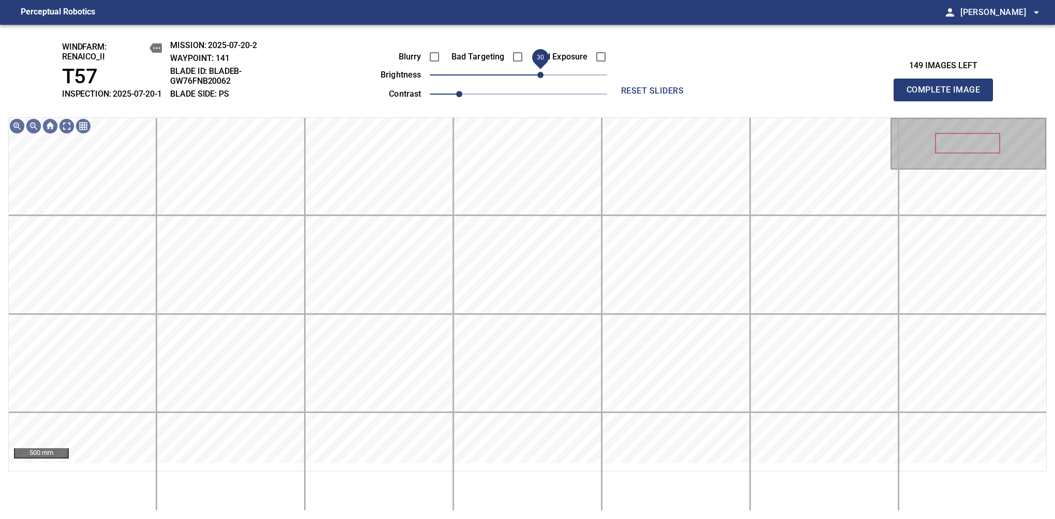
click at [538, 78] on span "30" at bounding box center [540, 75] width 6 height 6
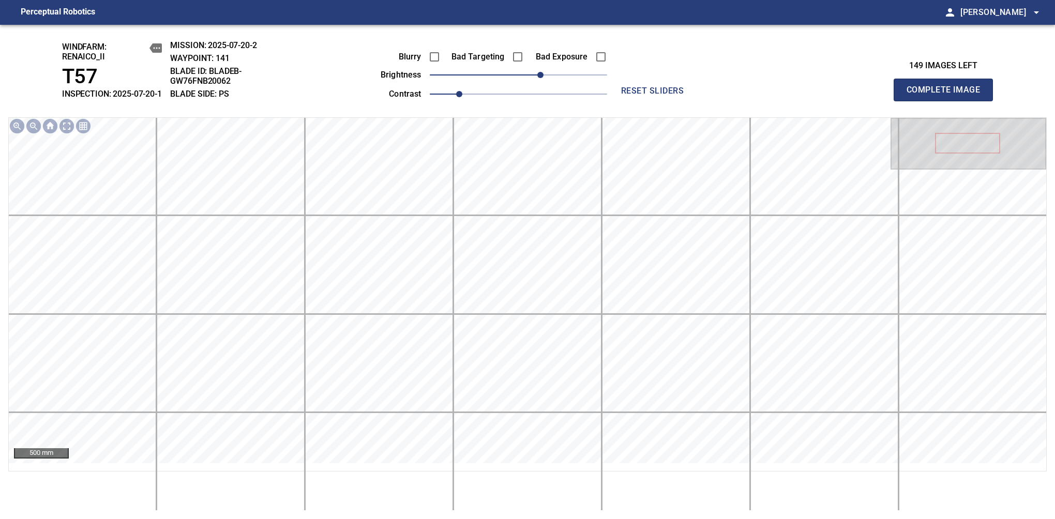
click at [948, 95] on span "Complete Image" at bounding box center [943, 90] width 77 height 14
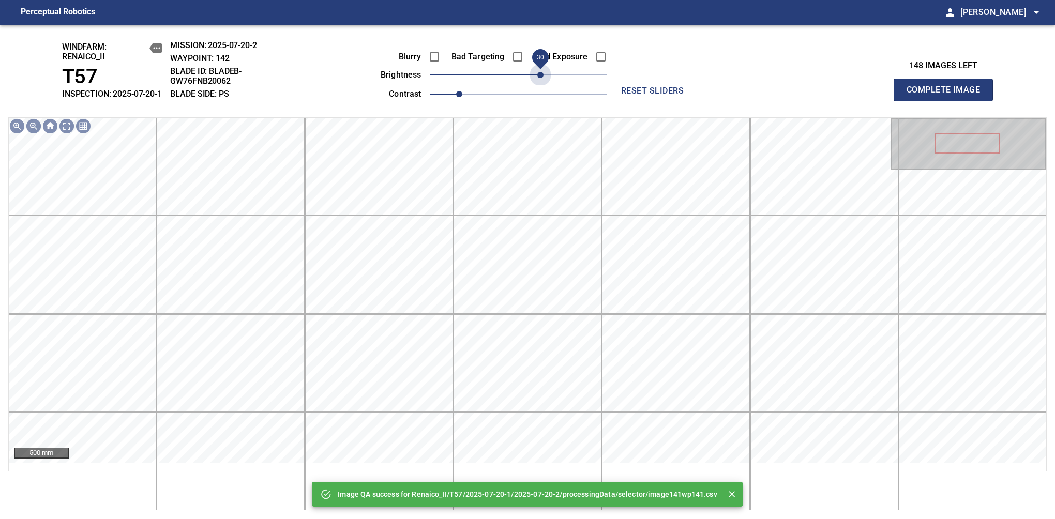
click at [538, 82] on span "30" at bounding box center [518, 75] width 177 height 14
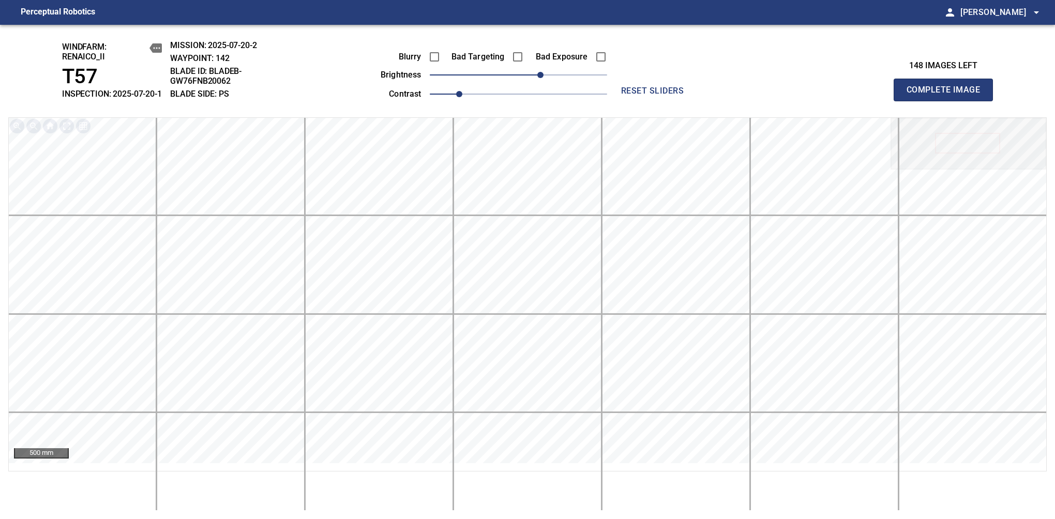
click at [948, 95] on span "Complete Image" at bounding box center [943, 90] width 77 height 14
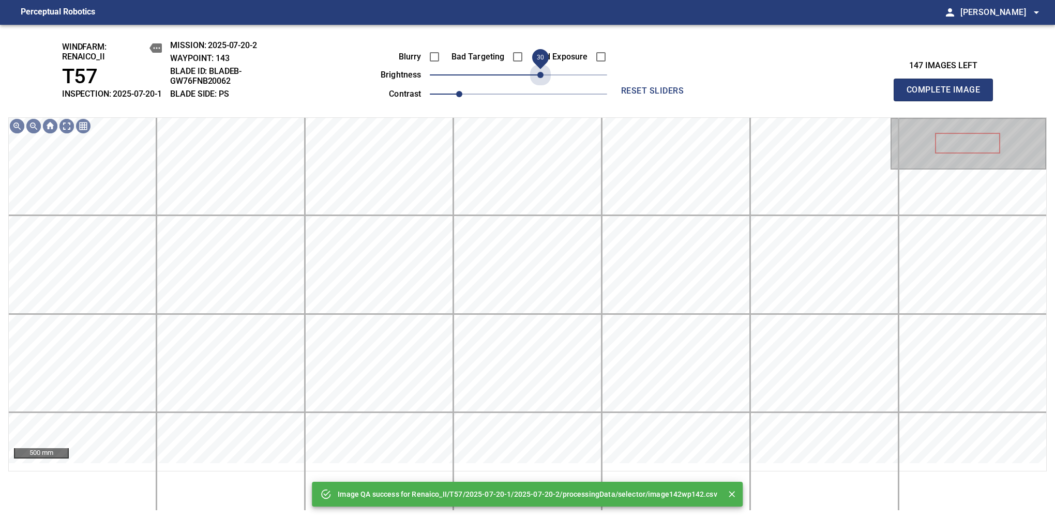
click at [538, 82] on span "30" at bounding box center [518, 75] width 177 height 14
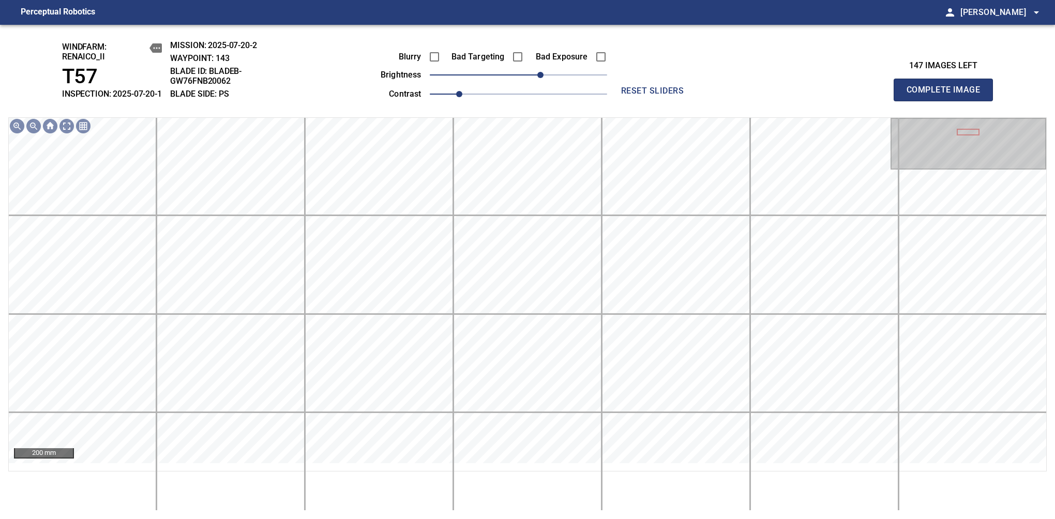
click at [948, 95] on span "Complete Image" at bounding box center [943, 90] width 77 height 14
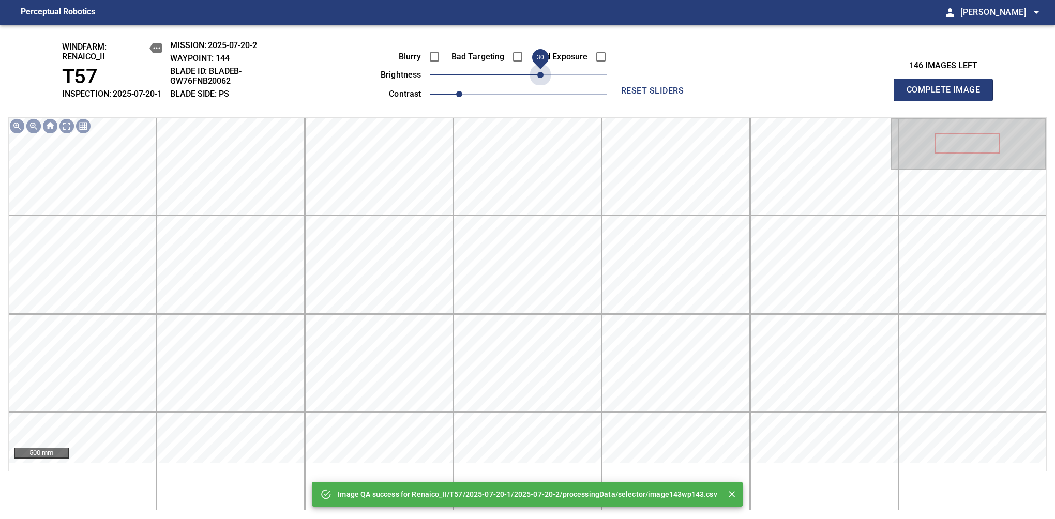
click at [538, 82] on span "30" at bounding box center [518, 75] width 177 height 14
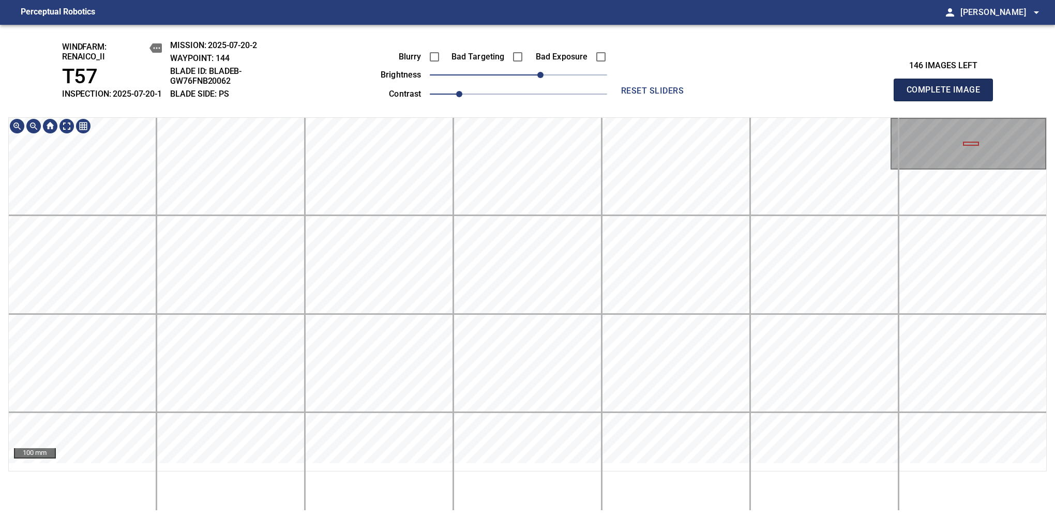
click at [948, 95] on span "Complete Image" at bounding box center [943, 90] width 77 height 14
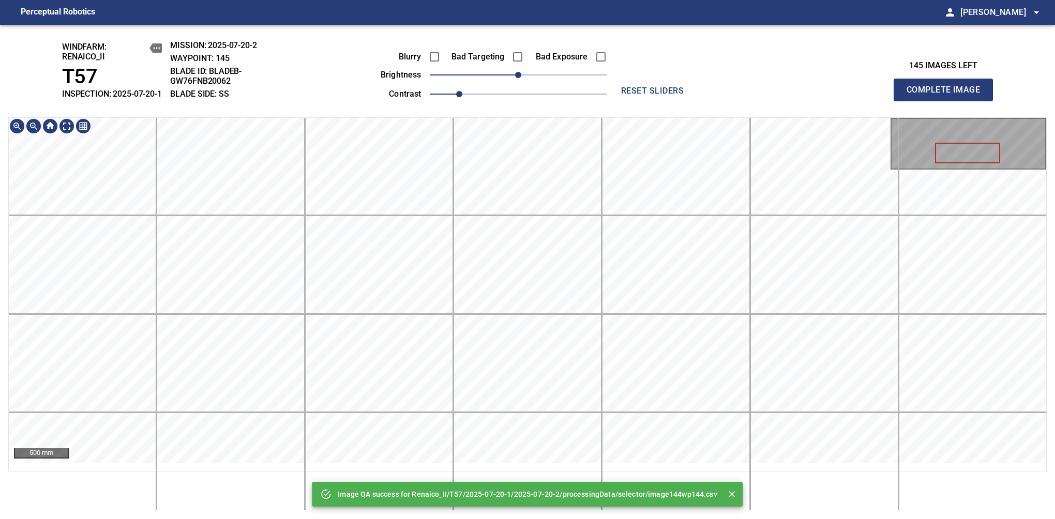
click at [577, 103] on div "Image QA success for Renaico_II/T57/2025-07-20-1/2025-07-20-2/processingData/se…" at bounding box center [527, 272] width 1055 height 495
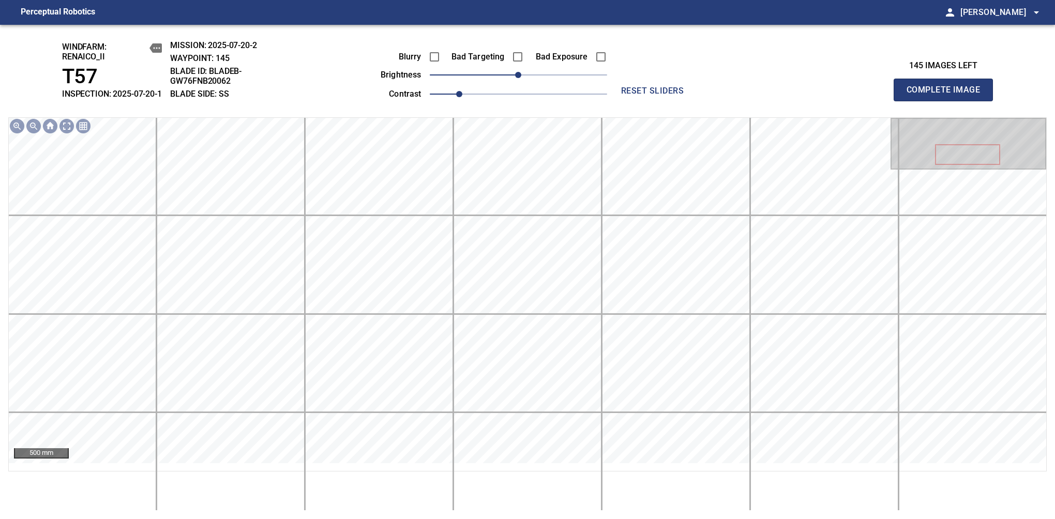
click at [948, 95] on span "Complete Image" at bounding box center [943, 90] width 77 height 14
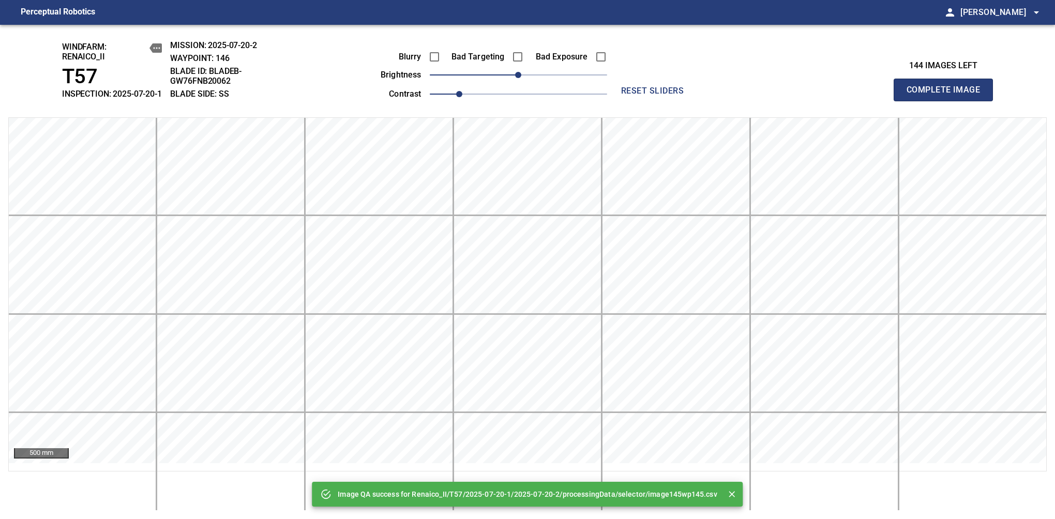
click at [948, 95] on span "Complete Image" at bounding box center [943, 90] width 77 height 14
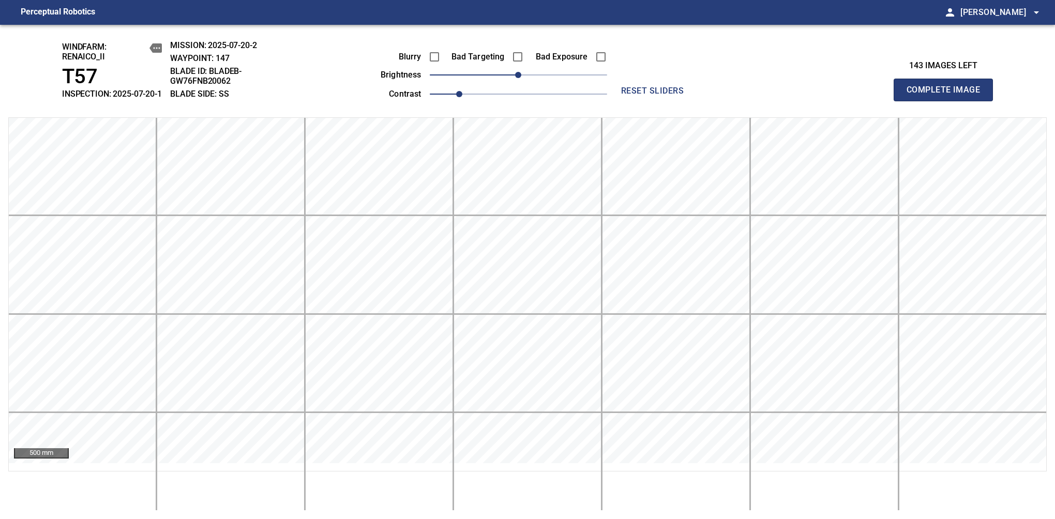
click at [948, 95] on span "Complete Image" at bounding box center [943, 90] width 77 height 14
click at [504, 91] on div "Blurry Bad Targeting Bad Exposure brightness 0 contrast 1" at bounding box center [482, 73] width 250 height 55
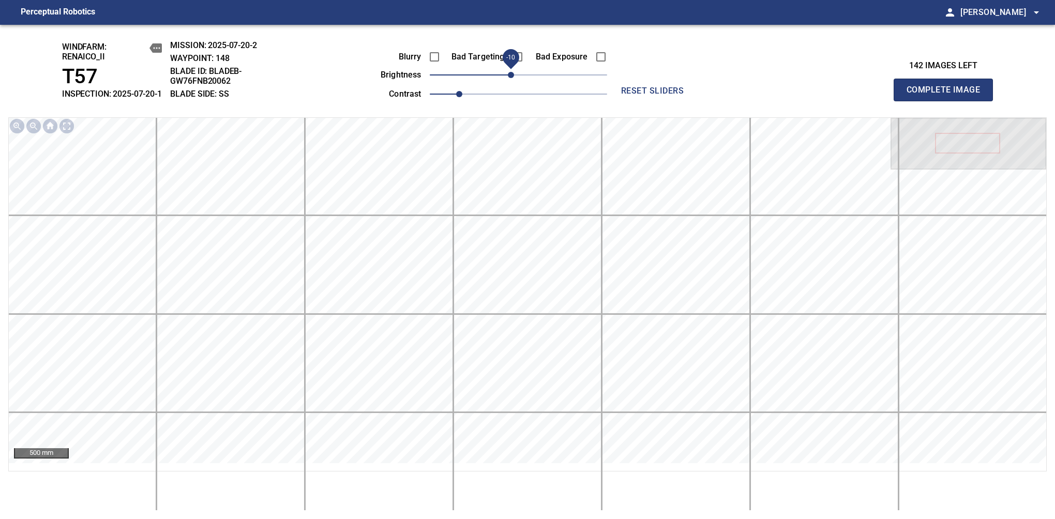
click at [511, 78] on span "-10" at bounding box center [511, 75] width 6 height 6
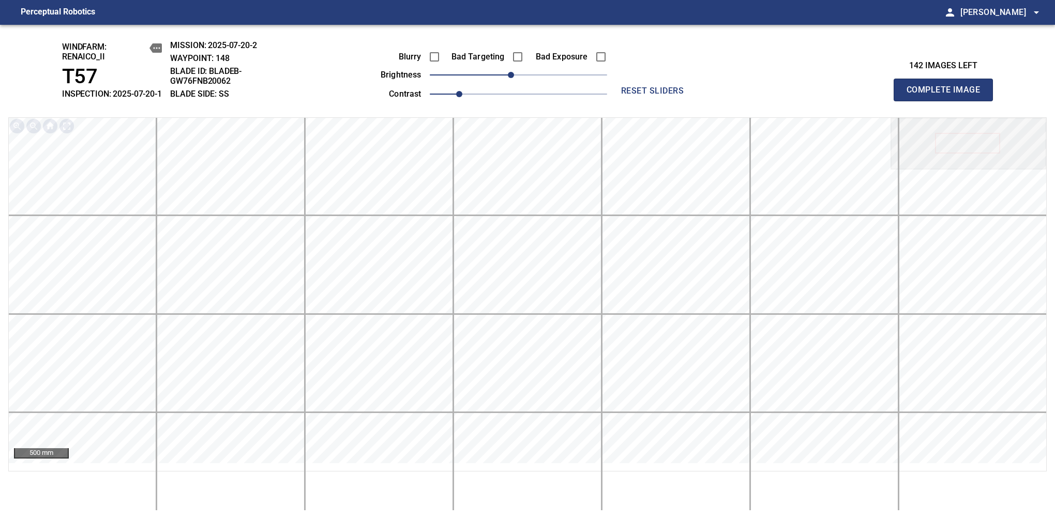
click at [948, 95] on span "Complete Image" at bounding box center [943, 90] width 77 height 14
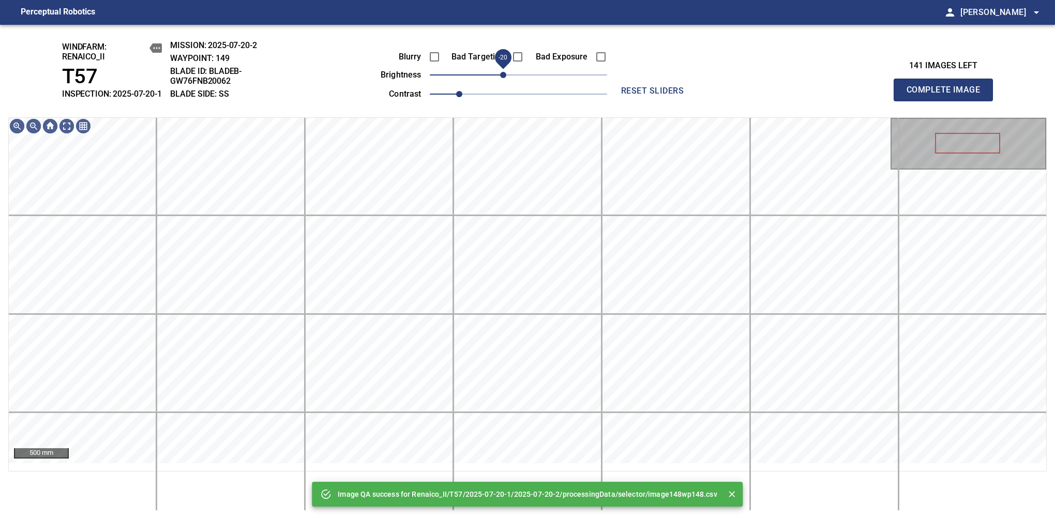
drag, startPoint x: 515, startPoint y: 85, endPoint x: 504, endPoint y: 91, distance: 11.8
click at [504, 78] on span "-20" at bounding box center [503, 75] width 6 height 6
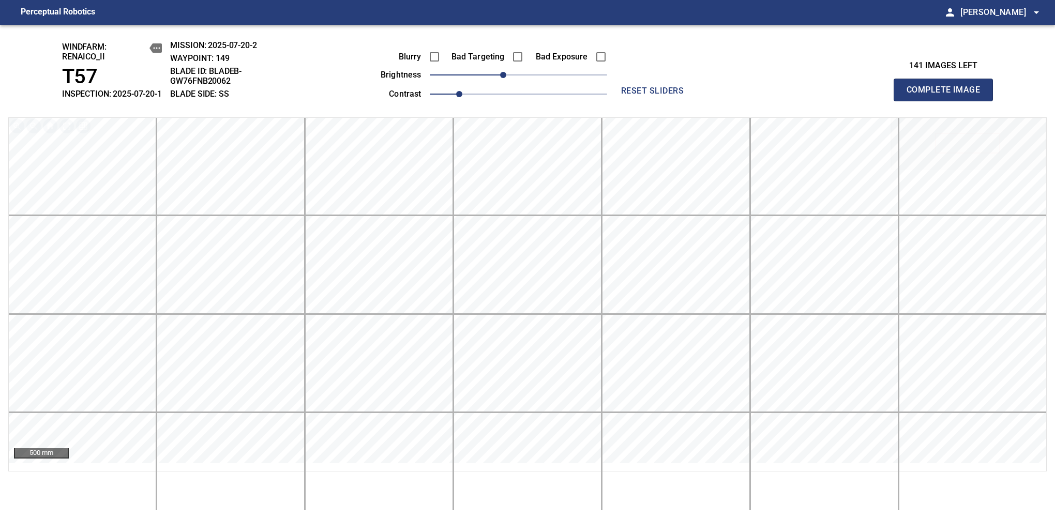
click at [948, 95] on span "Complete Image" at bounding box center [943, 90] width 77 height 14
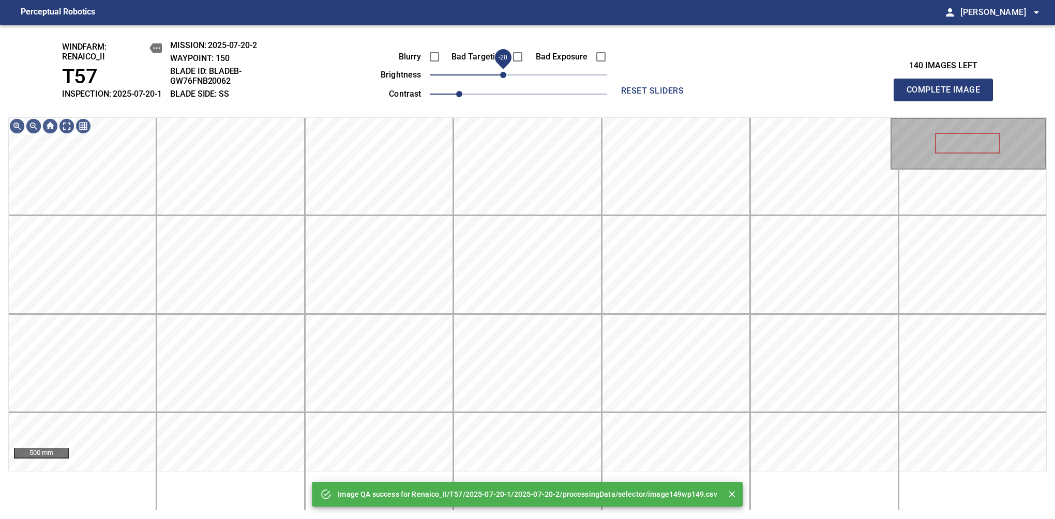
drag, startPoint x: 513, startPoint y: 85, endPoint x: 504, endPoint y: 91, distance: 10.5
click at [504, 78] on span "-20" at bounding box center [503, 75] width 6 height 6
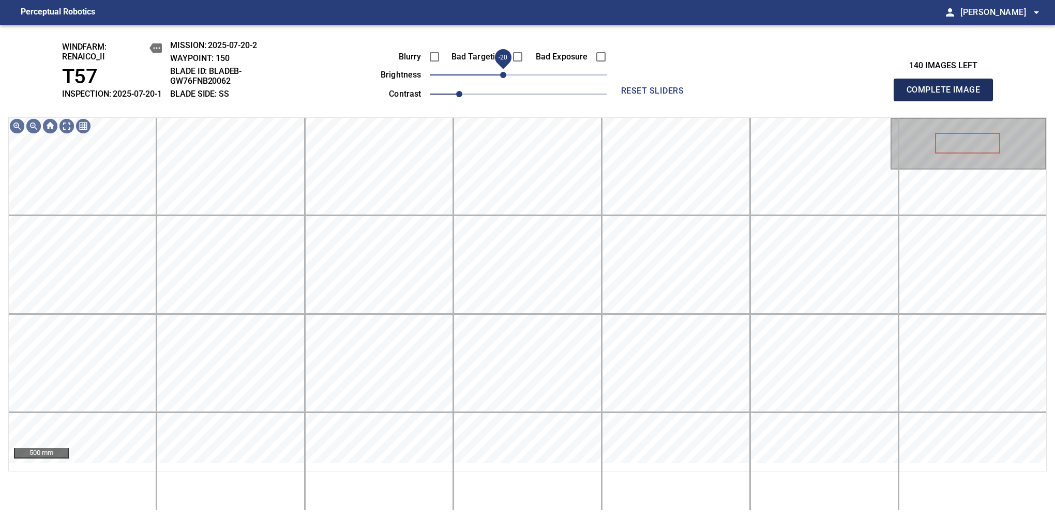
click at [948, 95] on span "Complete Image" at bounding box center [943, 90] width 77 height 14
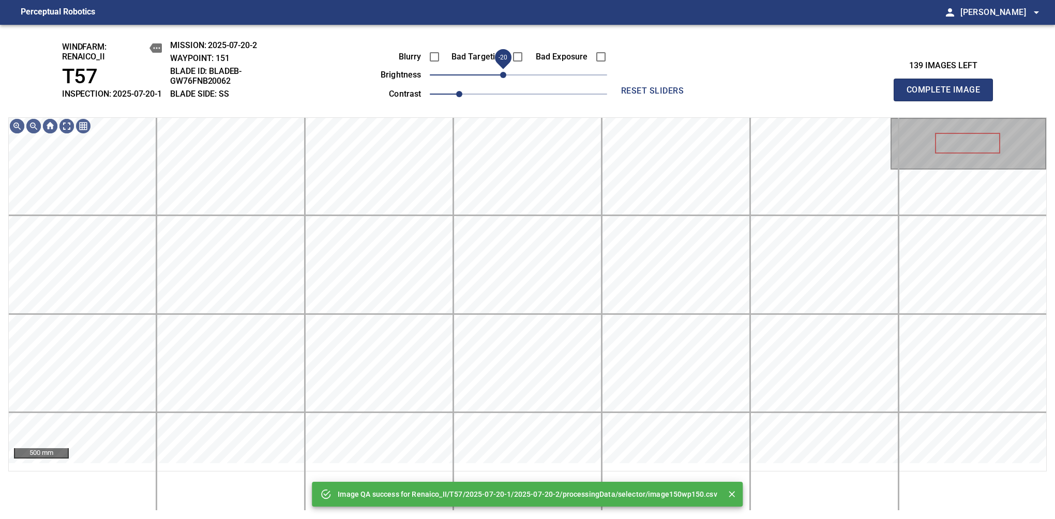
click at [506, 78] on span "-20" at bounding box center [503, 75] width 6 height 6
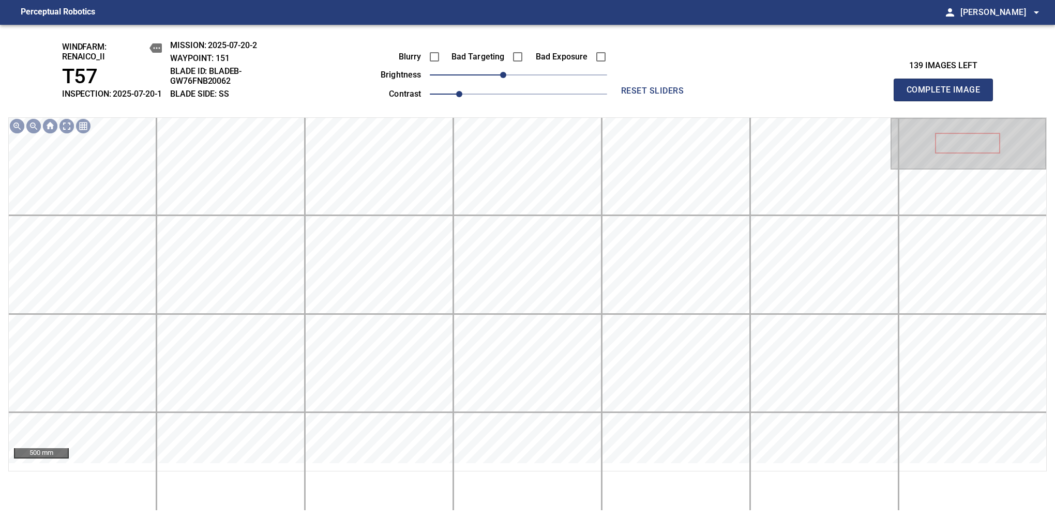
click at [948, 95] on span "Complete Image" at bounding box center [943, 90] width 77 height 14
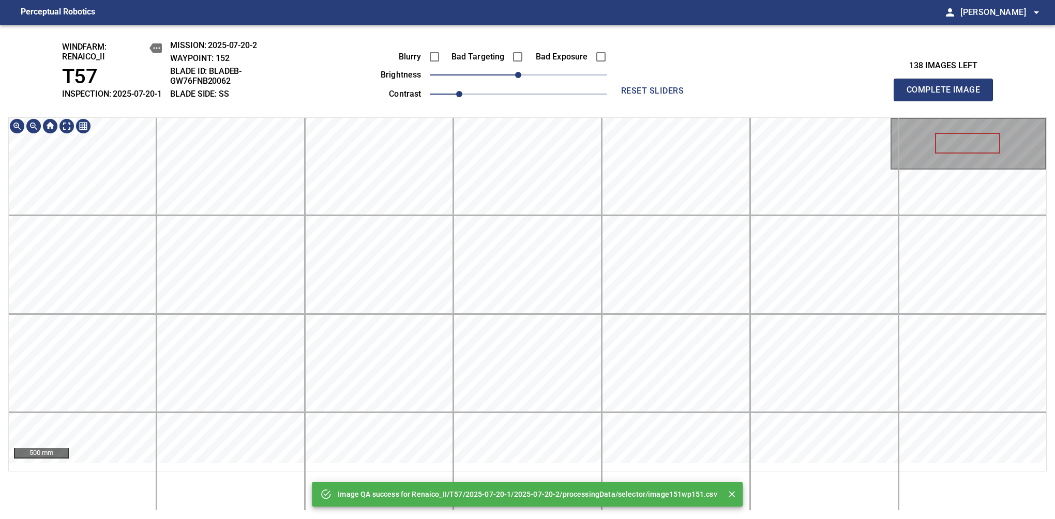
click at [948, 95] on span "Complete Image" at bounding box center [943, 90] width 77 height 14
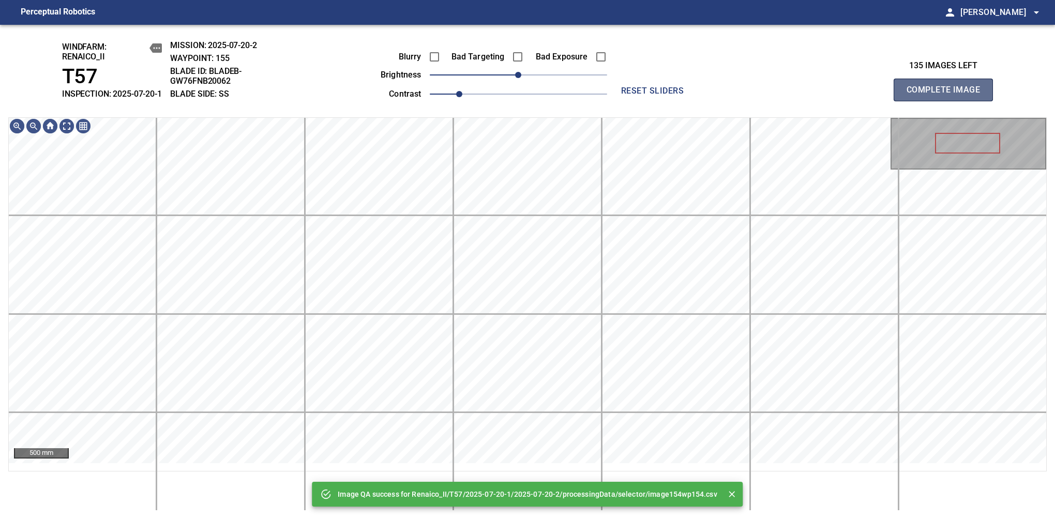
click at [948, 95] on span "Complete Image" at bounding box center [943, 90] width 77 height 14
drag, startPoint x: 516, startPoint y: 81, endPoint x: 510, endPoint y: 85, distance: 6.7
click at [510, 78] on span "-10" at bounding box center [511, 75] width 6 height 6
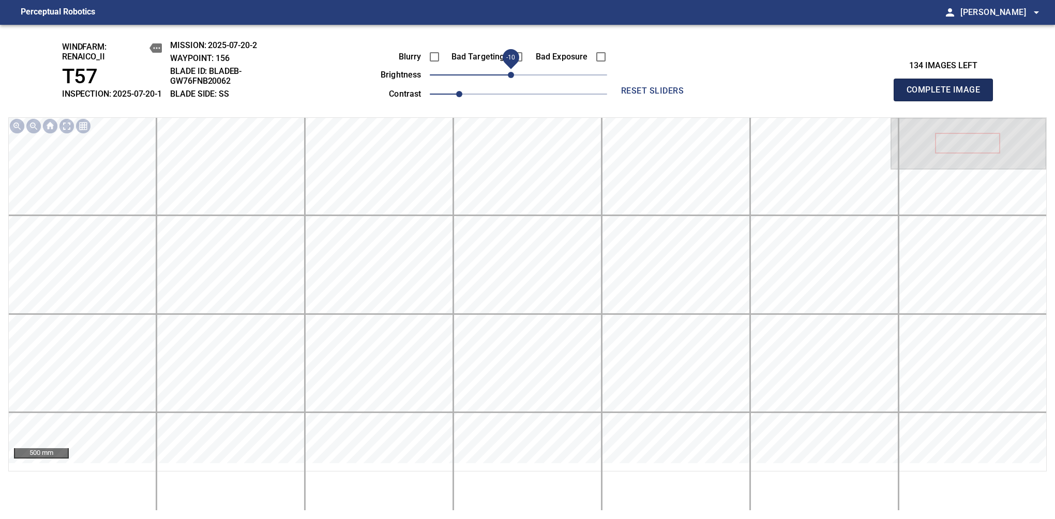
click at [948, 95] on span "Complete Image" at bounding box center [943, 90] width 77 height 14
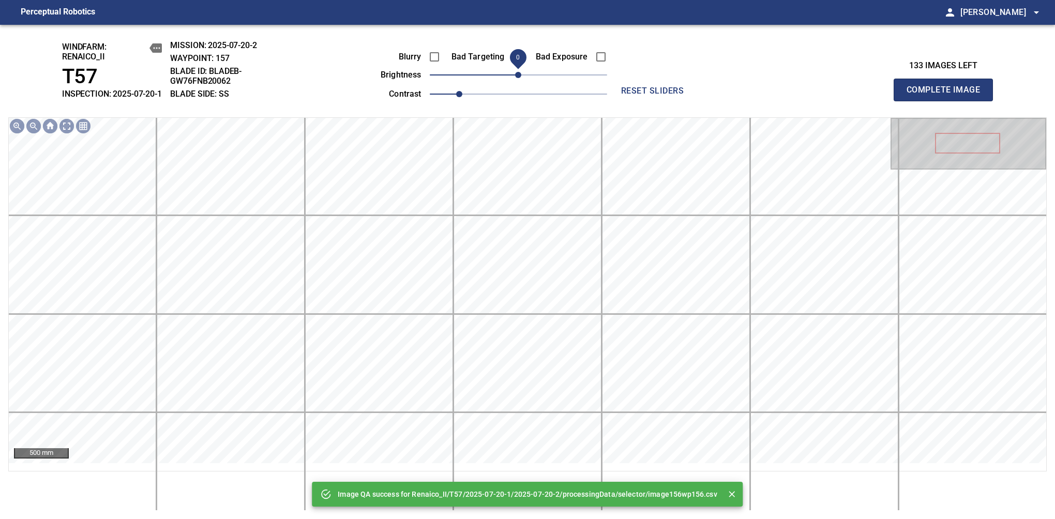
click at [515, 78] on span "0" at bounding box center [518, 75] width 6 height 6
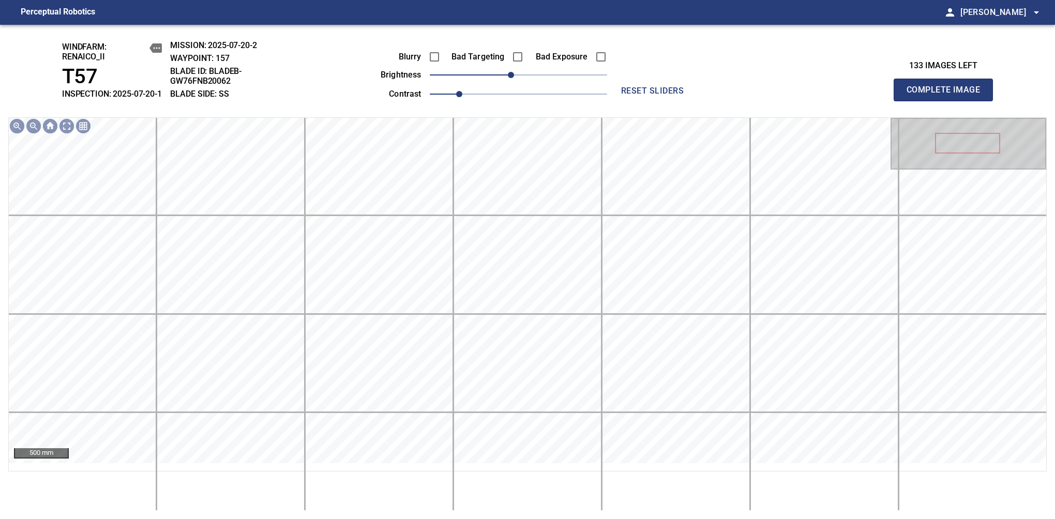
click at [948, 95] on span "Complete Image" at bounding box center [943, 90] width 77 height 14
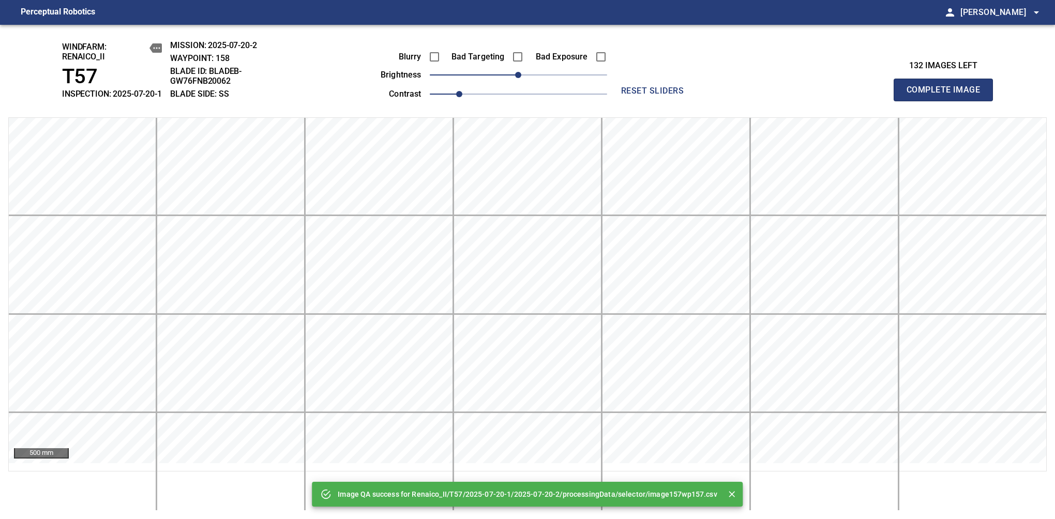
click at [948, 95] on span "Complete Image" at bounding box center [943, 90] width 77 height 14
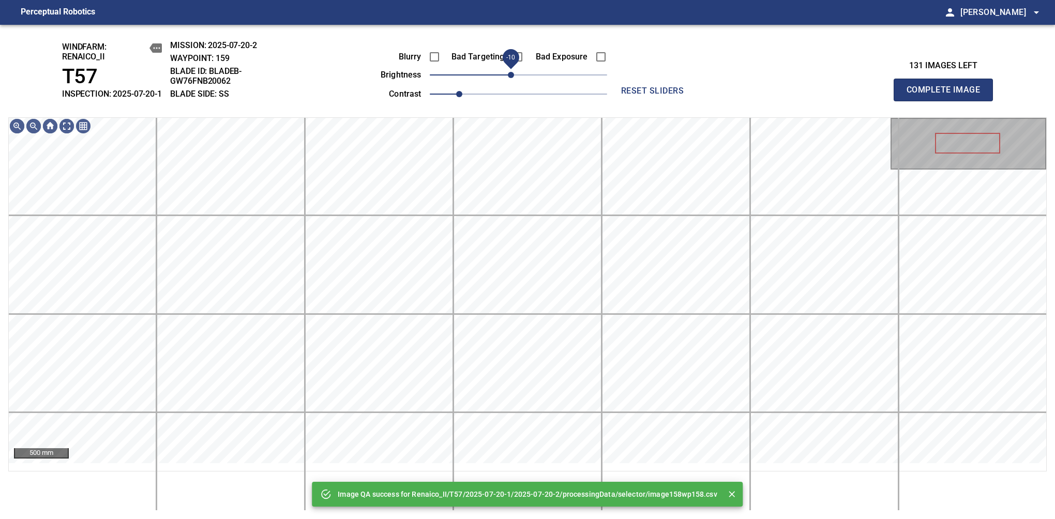
click at [513, 78] on span "-10" at bounding box center [511, 75] width 6 height 6
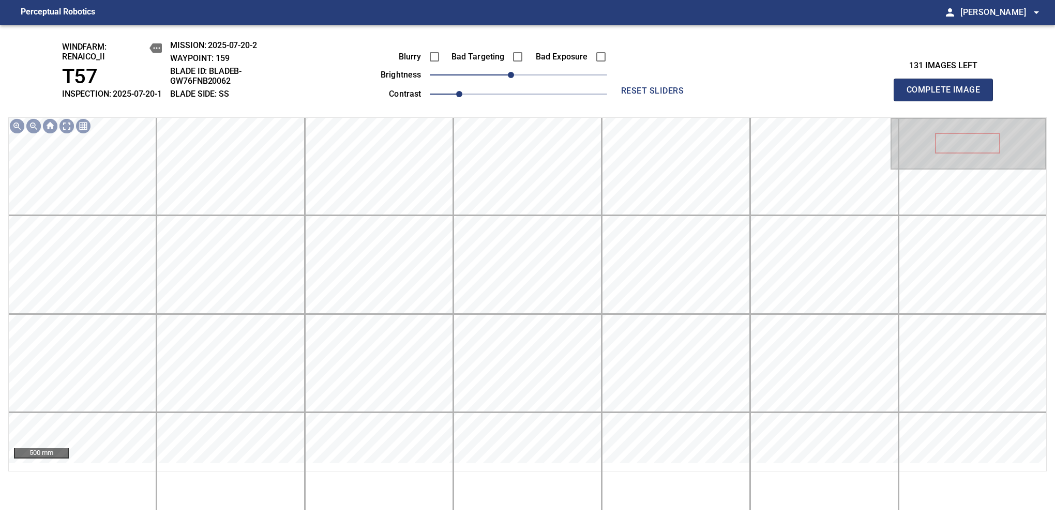
click at [948, 95] on span "Complete Image" at bounding box center [943, 90] width 77 height 14
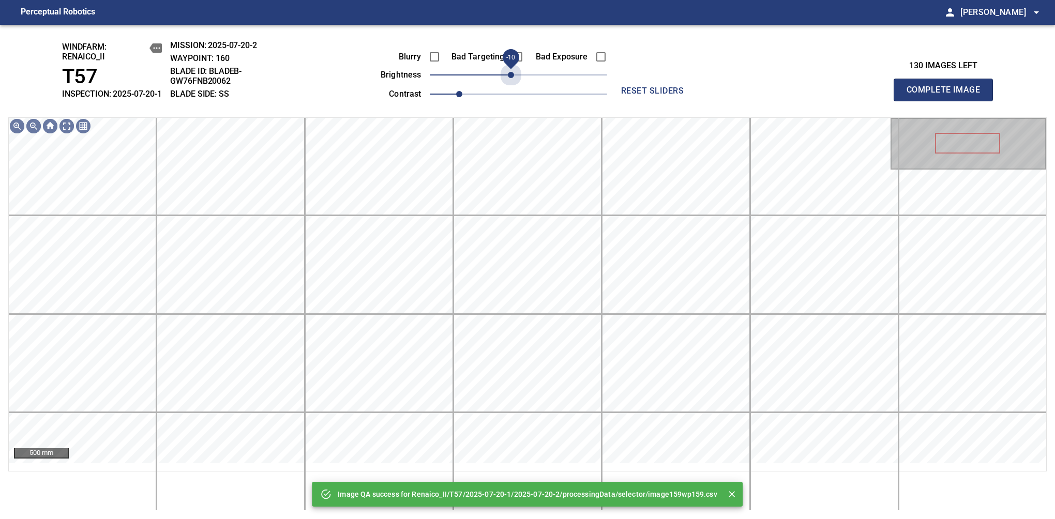
click at [513, 78] on span "-10" at bounding box center [511, 75] width 6 height 6
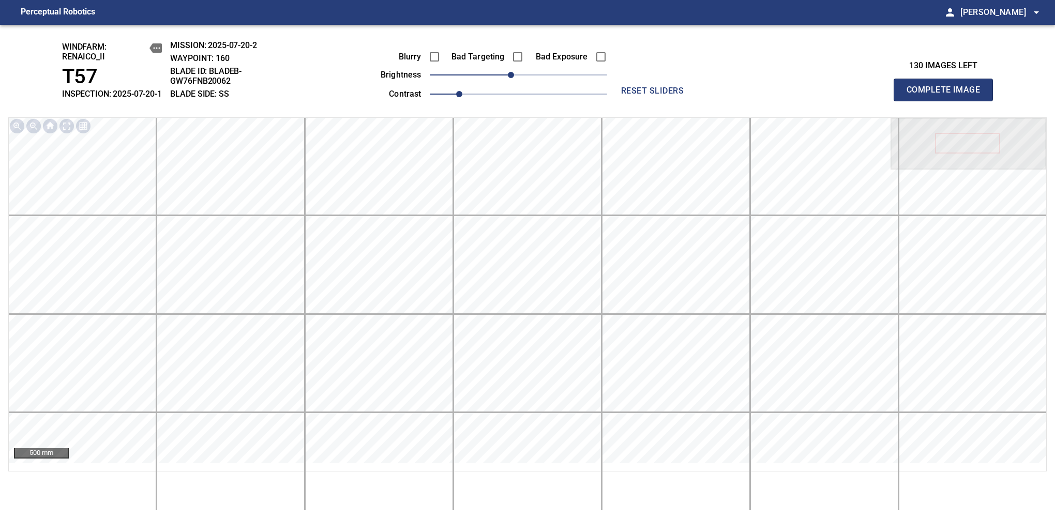
click at [948, 95] on span "Complete Image" at bounding box center [943, 90] width 77 height 14
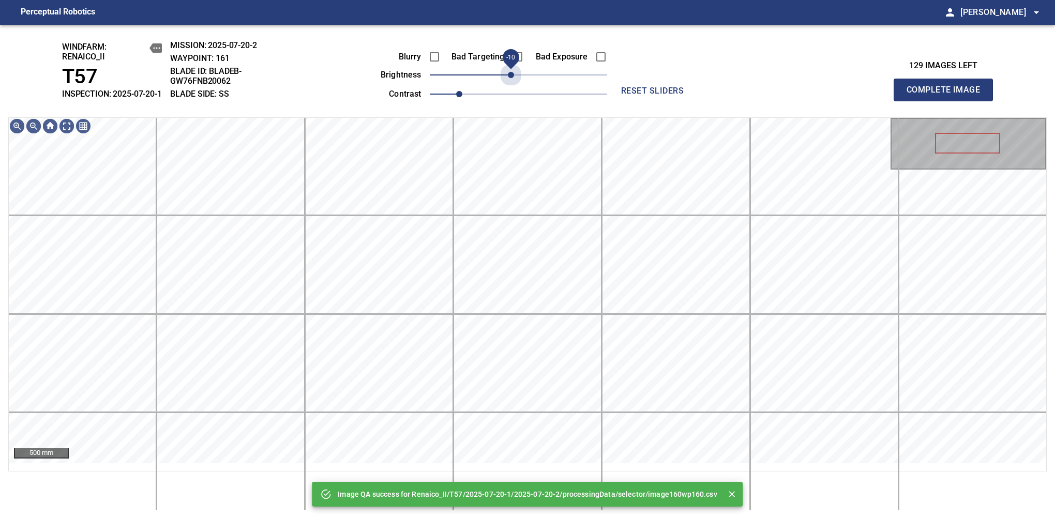
click at [513, 78] on span "-10" at bounding box center [511, 75] width 6 height 6
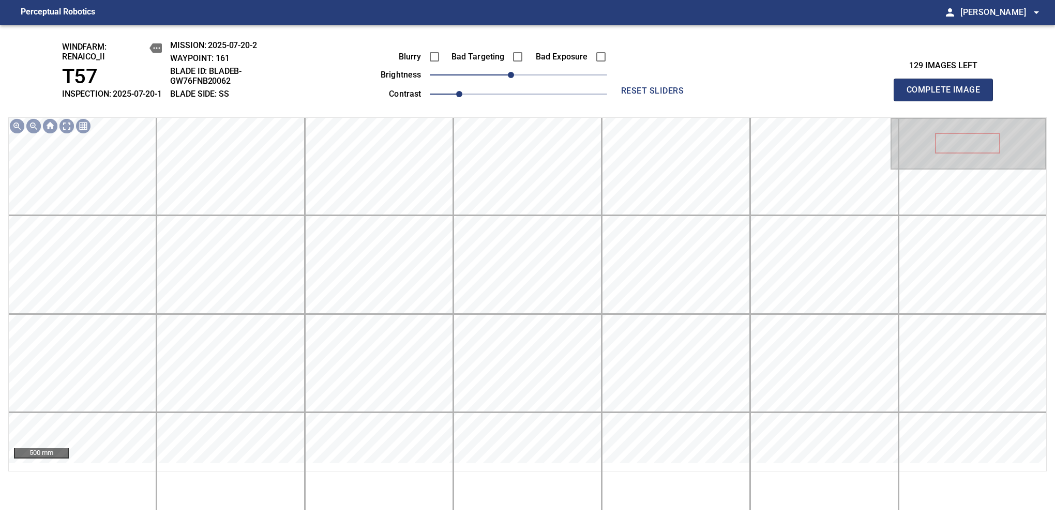
click at [948, 95] on span "Complete Image" at bounding box center [943, 90] width 77 height 14
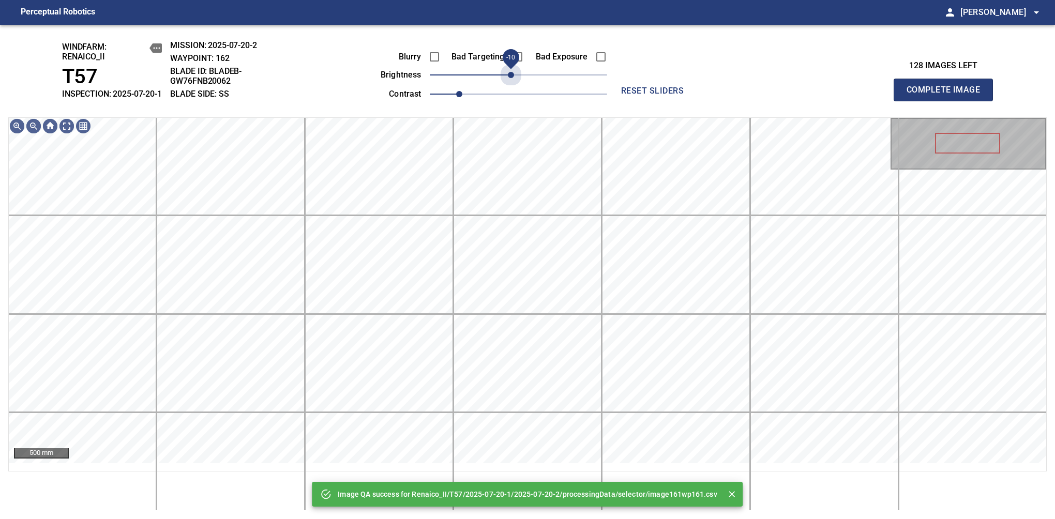
click at [513, 78] on span "-10" at bounding box center [511, 75] width 6 height 6
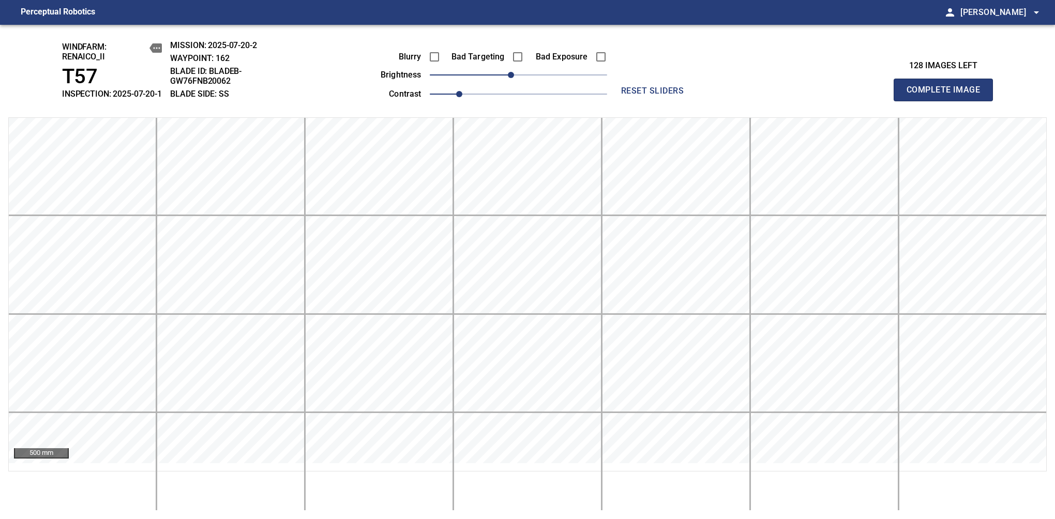
click at [948, 95] on span "Complete Image" at bounding box center [943, 90] width 77 height 14
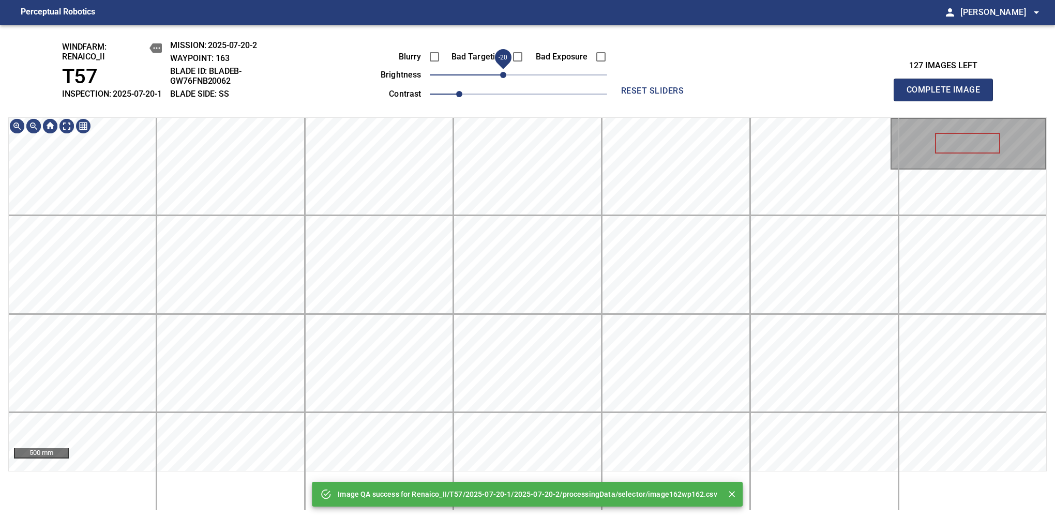
drag, startPoint x: 511, startPoint y: 81, endPoint x: 506, endPoint y: 85, distance: 6.3
click at [506, 78] on span "-20" at bounding box center [503, 75] width 6 height 6
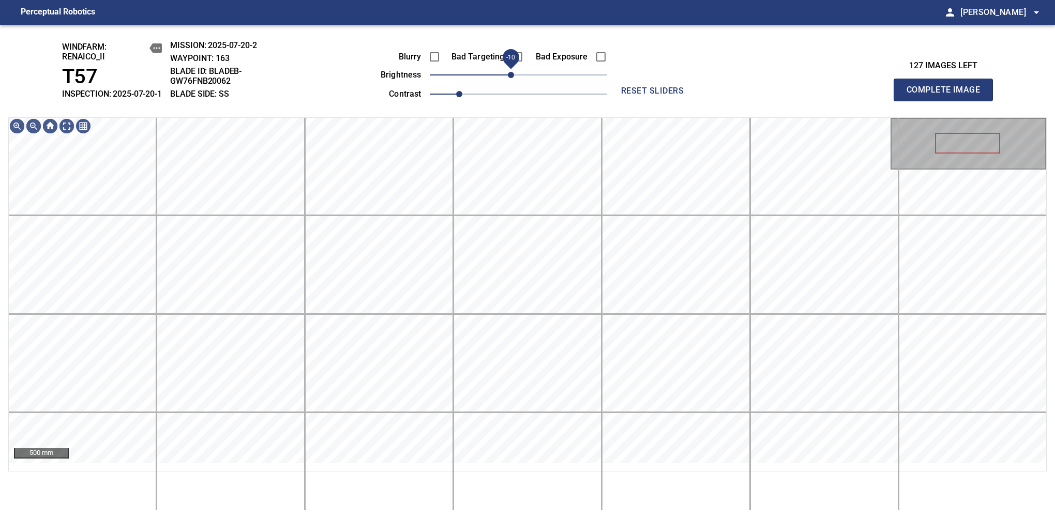
click at [509, 78] on span "-10" at bounding box center [511, 75] width 6 height 6
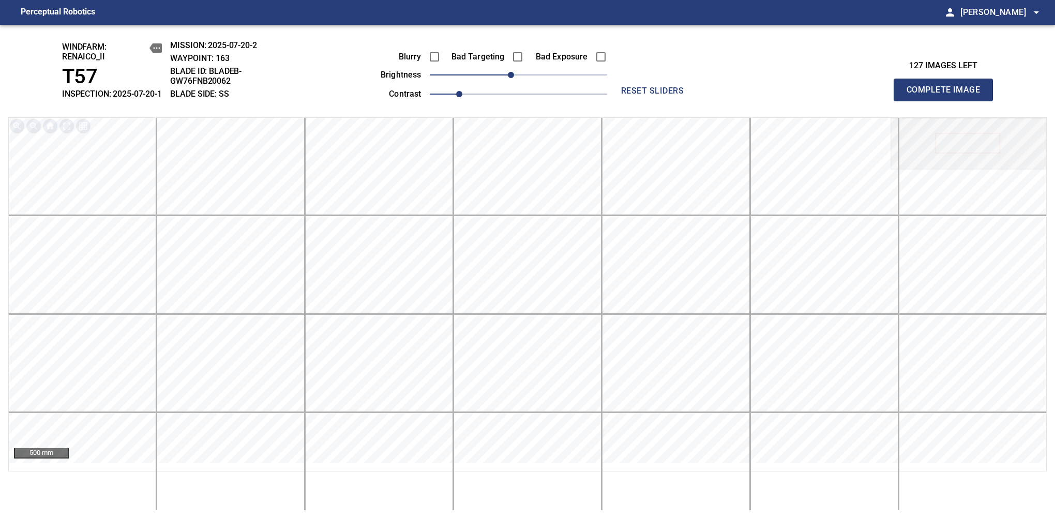
click at [948, 95] on span "Complete Image" at bounding box center [943, 90] width 77 height 14
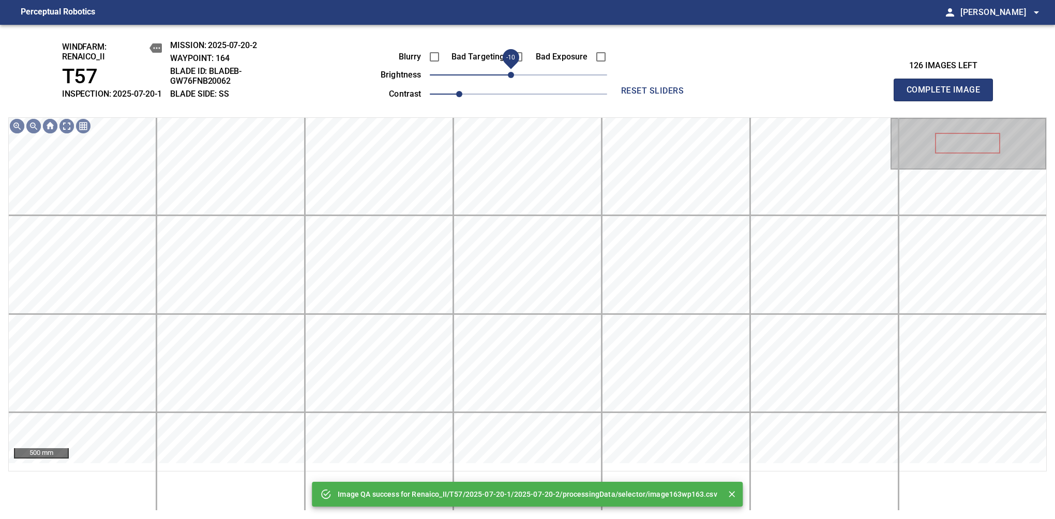
drag, startPoint x: 518, startPoint y: 85, endPoint x: 513, endPoint y: 91, distance: 7.4
click at [513, 78] on span "-10" at bounding box center [511, 75] width 6 height 6
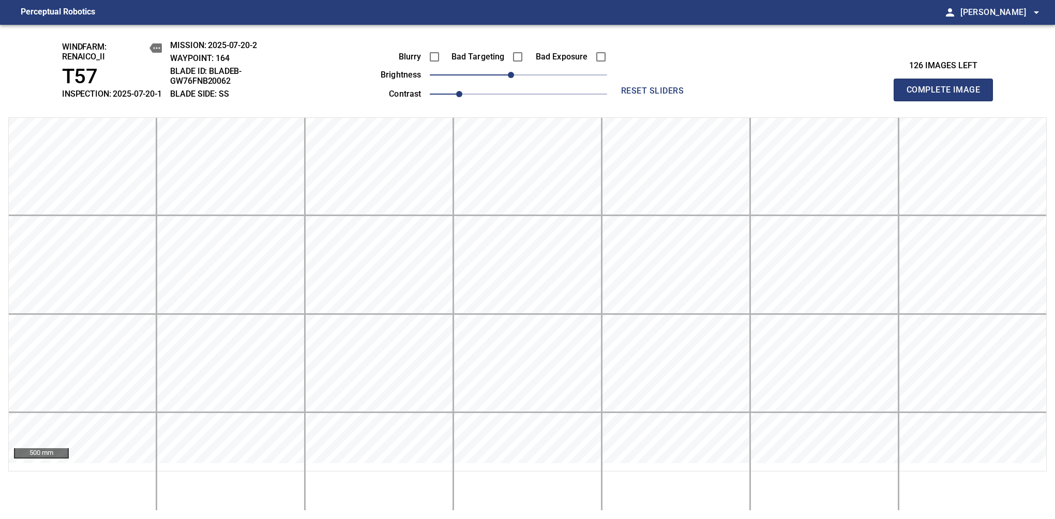
click at [948, 95] on span "Complete Image" at bounding box center [943, 90] width 77 height 14
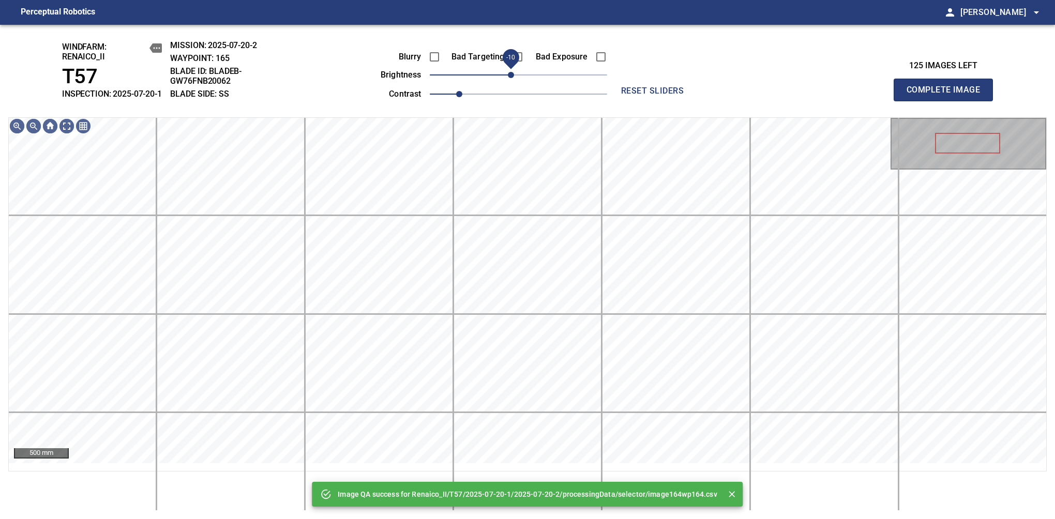
click at [513, 78] on span "-10" at bounding box center [511, 75] width 6 height 6
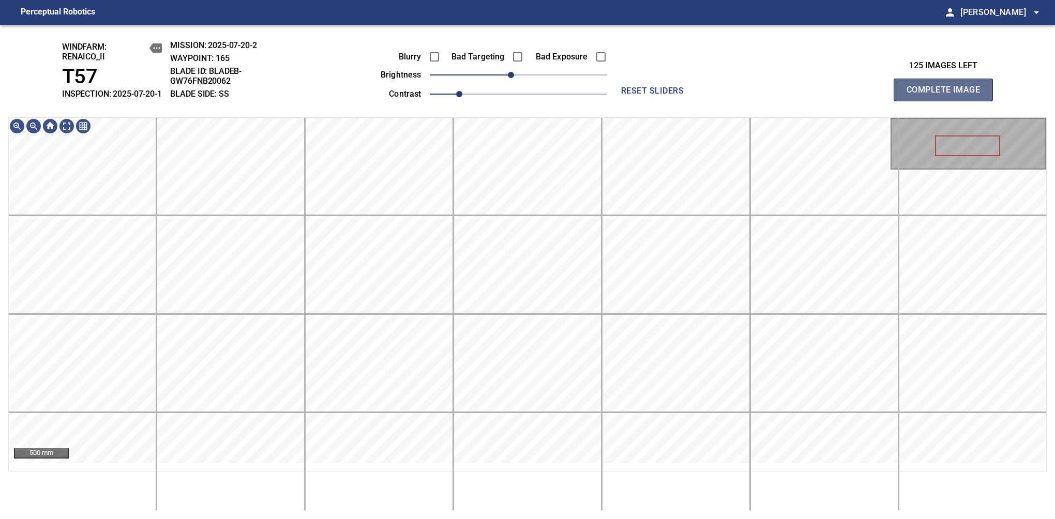
click at [948, 95] on span "Complete Image" at bounding box center [943, 90] width 77 height 14
click at [513, 78] on span "-10" at bounding box center [511, 75] width 6 height 6
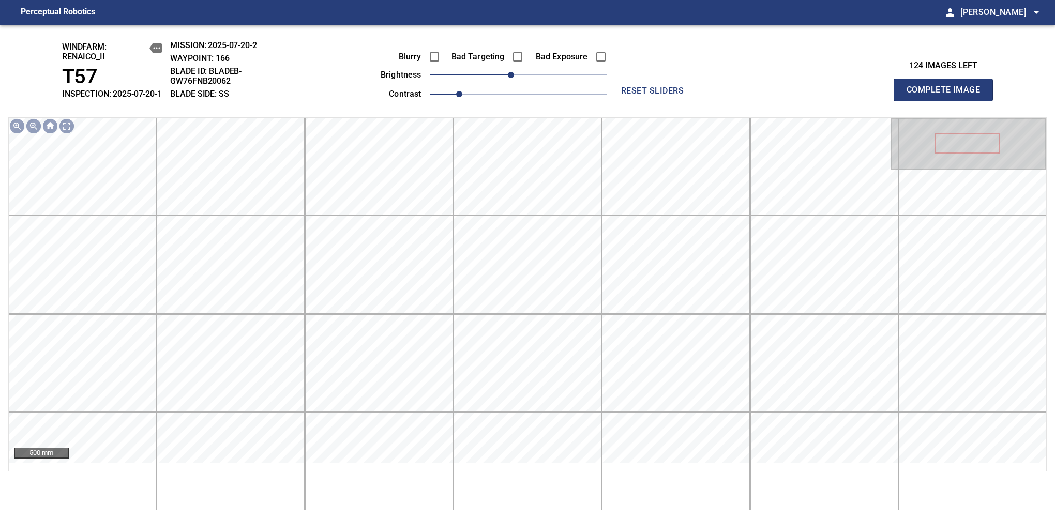
click at [948, 95] on span "Complete Image" at bounding box center [943, 90] width 77 height 14
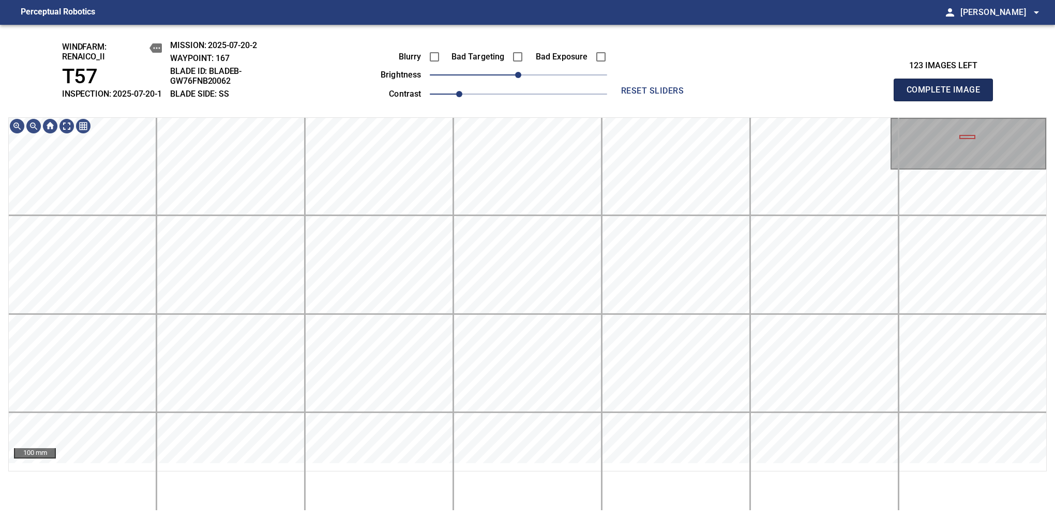
click at [948, 95] on span "Complete Image" at bounding box center [943, 90] width 77 height 14
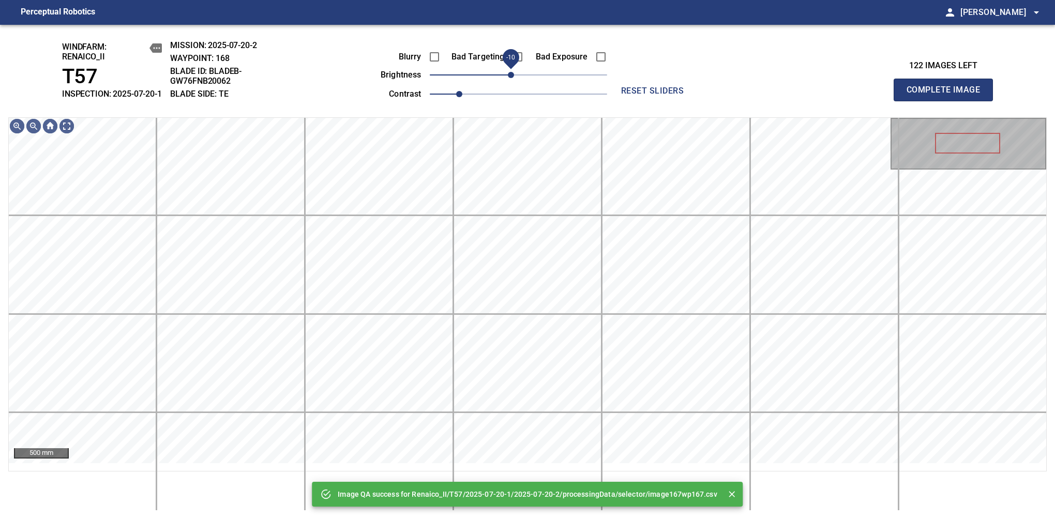
click at [513, 78] on span "-10" at bounding box center [511, 75] width 6 height 6
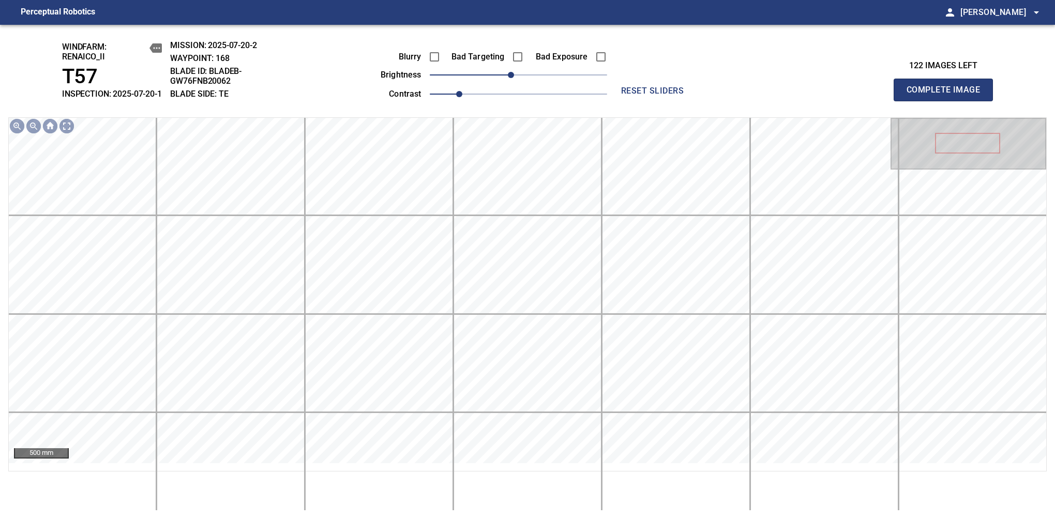
click at [948, 95] on span "Complete Image" at bounding box center [943, 90] width 77 height 14
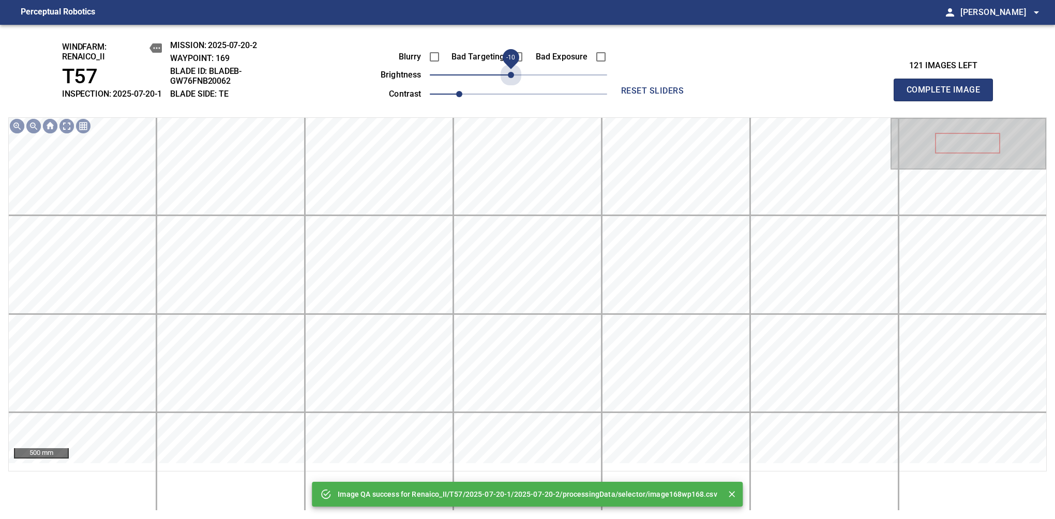
click at [513, 78] on span "-10" at bounding box center [511, 75] width 6 height 6
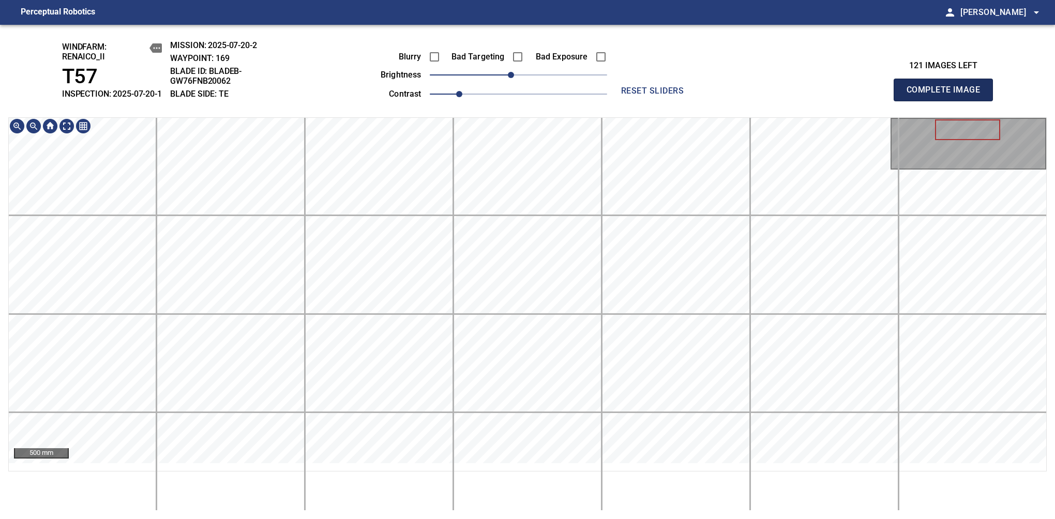
click at [948, 95] on span "Complete Image" at bounding box center [943, 90] width 77 height 14
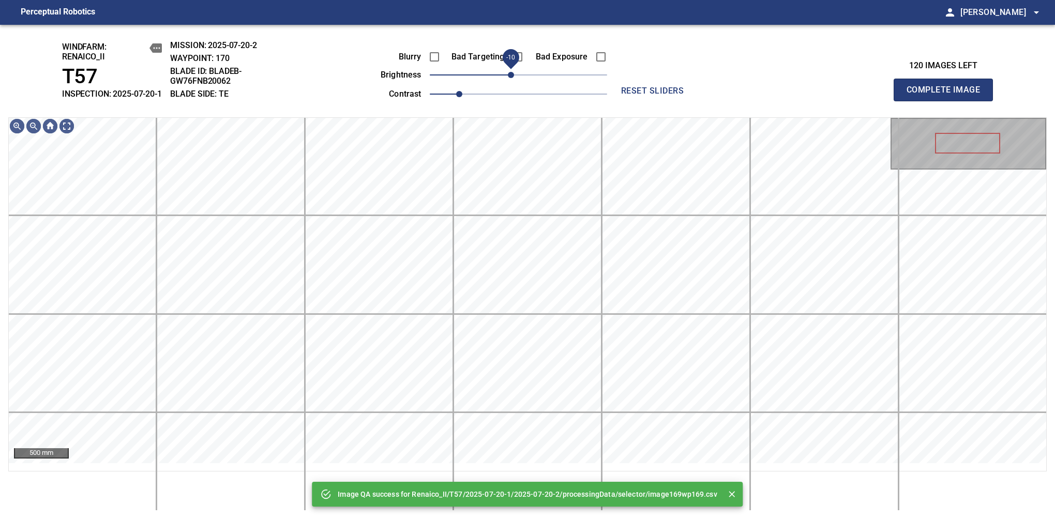
click at [514, 78] on span "-10" at bounding box center [511, 75] width 6 height 6
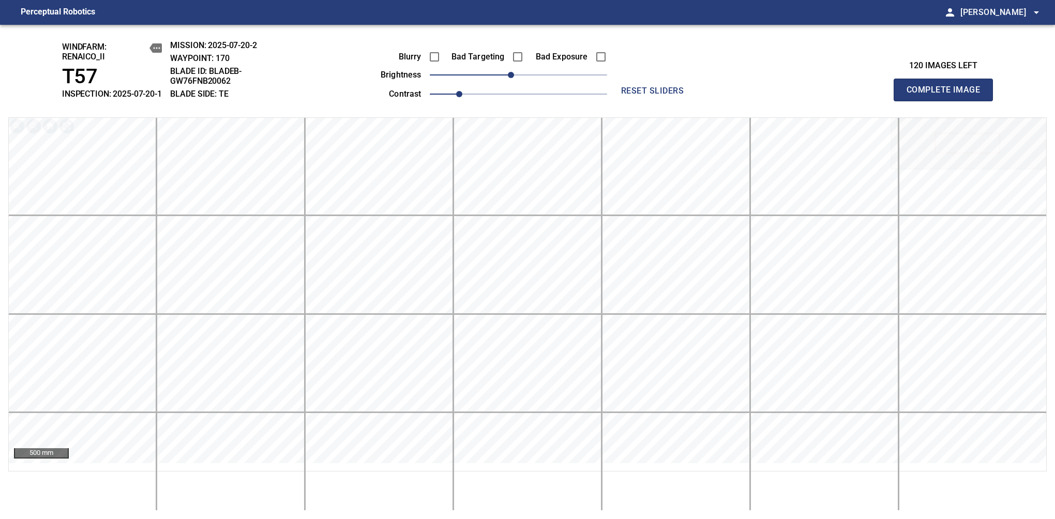
click at [948, 95] on span "Complete Image" at bounding box center [943, 90] width 77 height 14
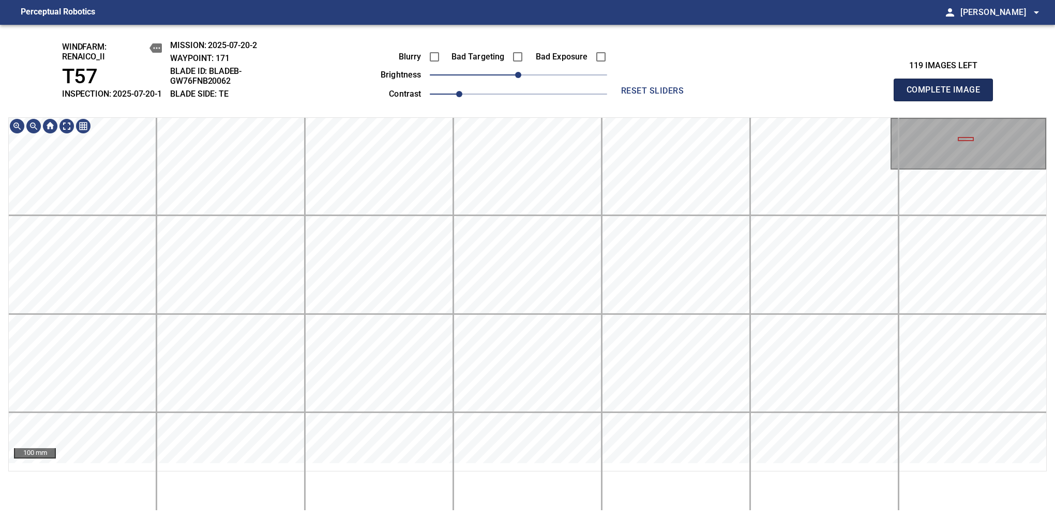
click at [948, 95] on span "Complete Image" at bounding box center [943, 90] width 77 height 14
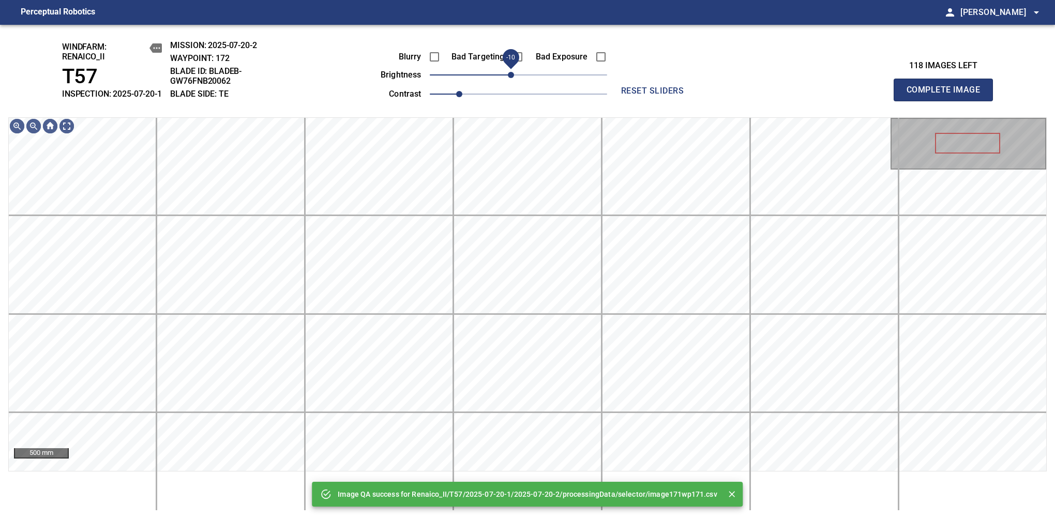
click at [514, 78] on span "-10" at bounding box center [511, 75] width 6 height 6
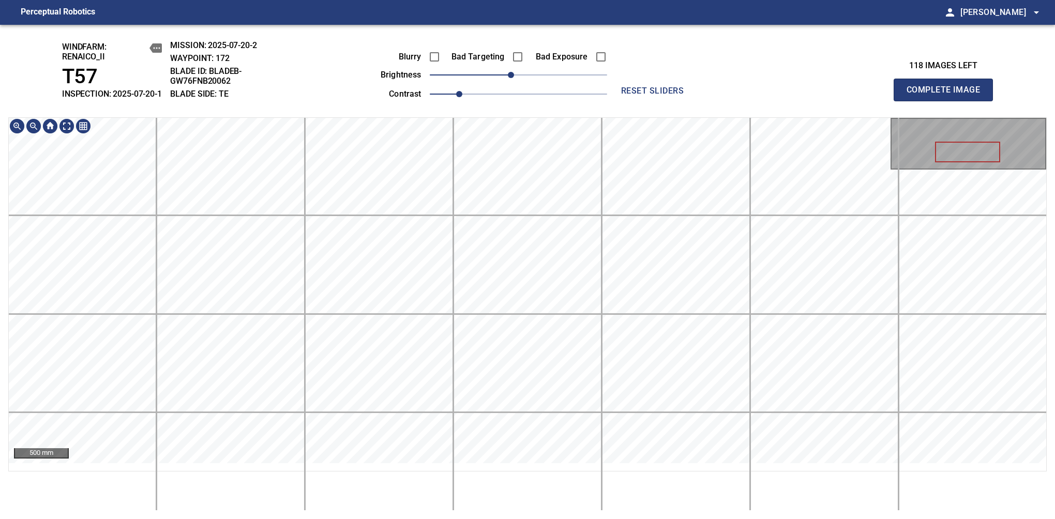
click at [948, 95] on span "Complete Image" at bounding box center [943, 90] width 77 height 14
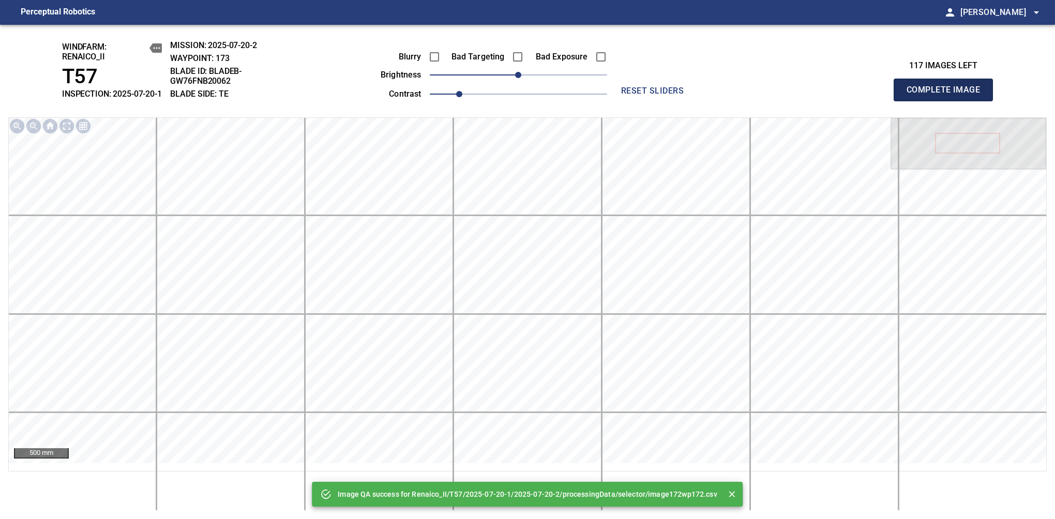
click at [948, 95] on span "Complete Image" at bounding box center [943, 90] width 77 height 14
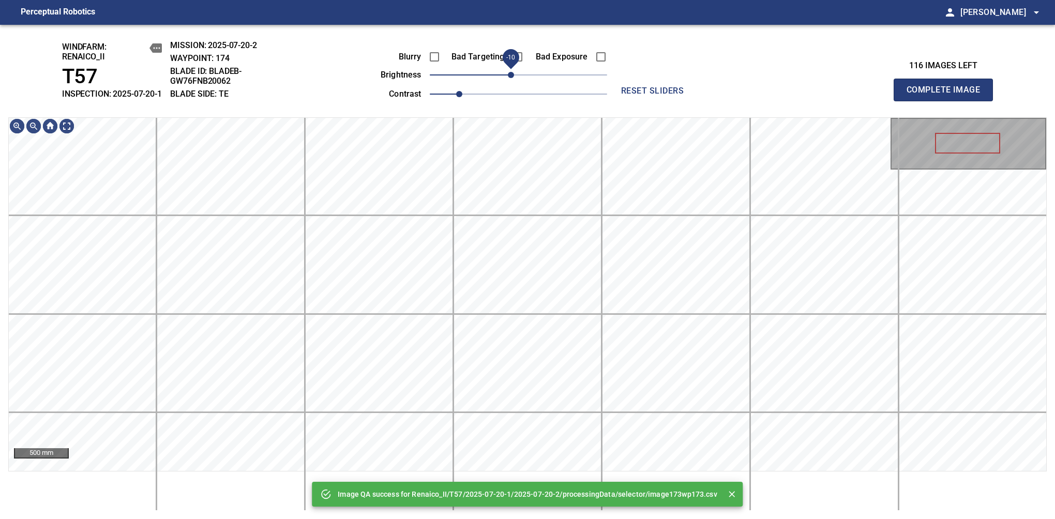
click at [513, 78] on span "-10" at bounding box center [511, 75] width 6 height 6
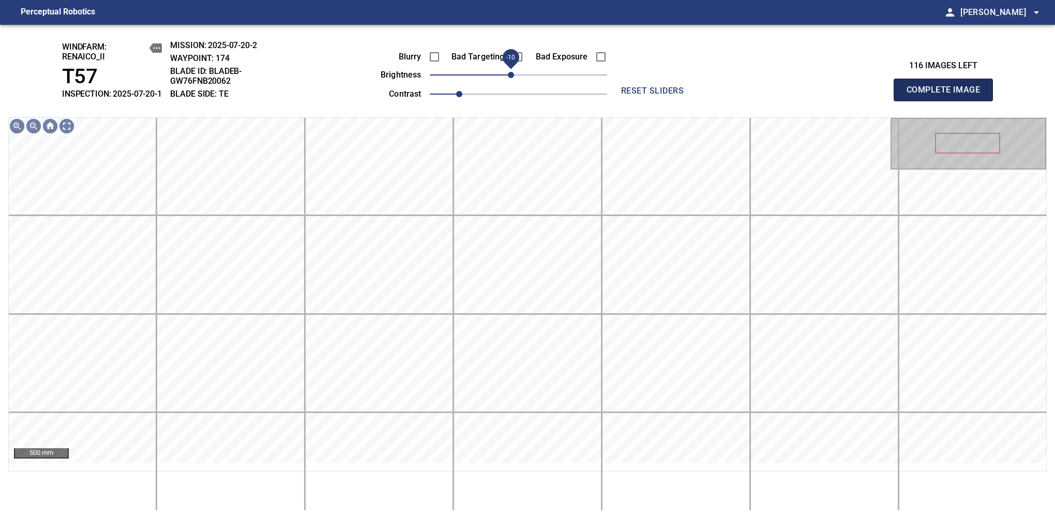
click at [948, 95] on span "Complete Image" at bounding box center [943, 90] width 77 height 14
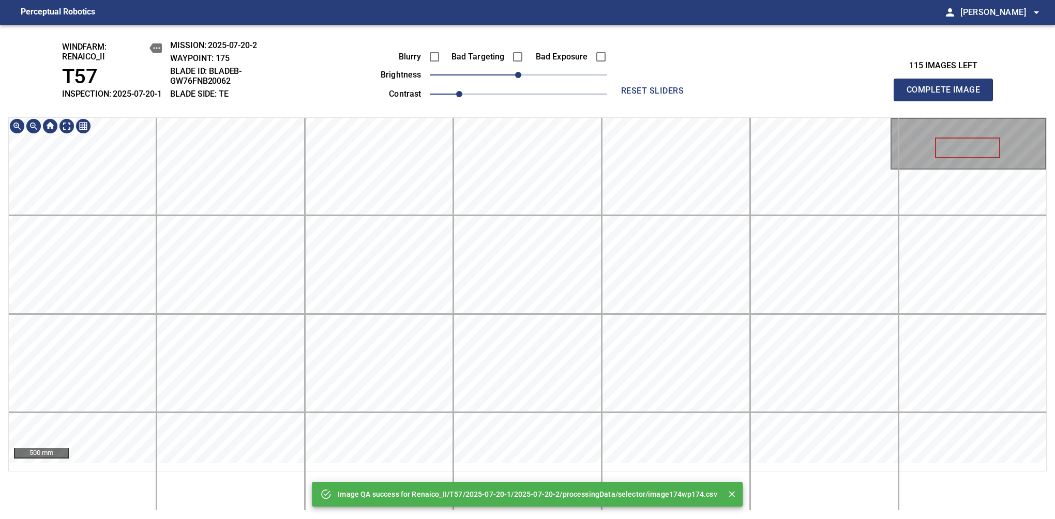
click at [540, 83] on div "Image QA success for Renaico_II/T57/2025-07-20-1/2025-07-20-2/processingData/se…" at bounding box center [527, 272] width 1055 height 495
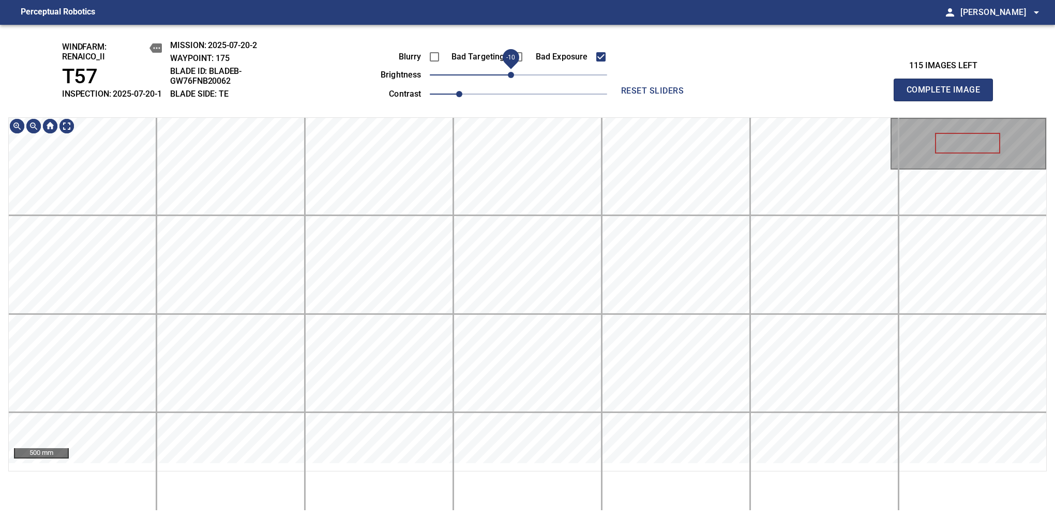
click at [511, 78] on span "-10" at bounding box center [511, 75] width 6 height 6
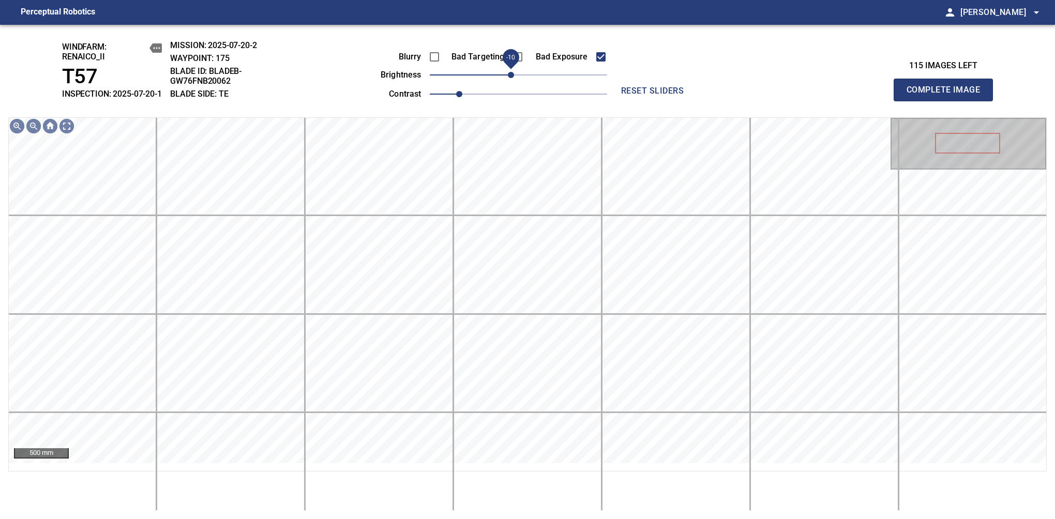
click at [948, 95] on span "Complete Image" at bounding box center [943, 90] width 77 height 14
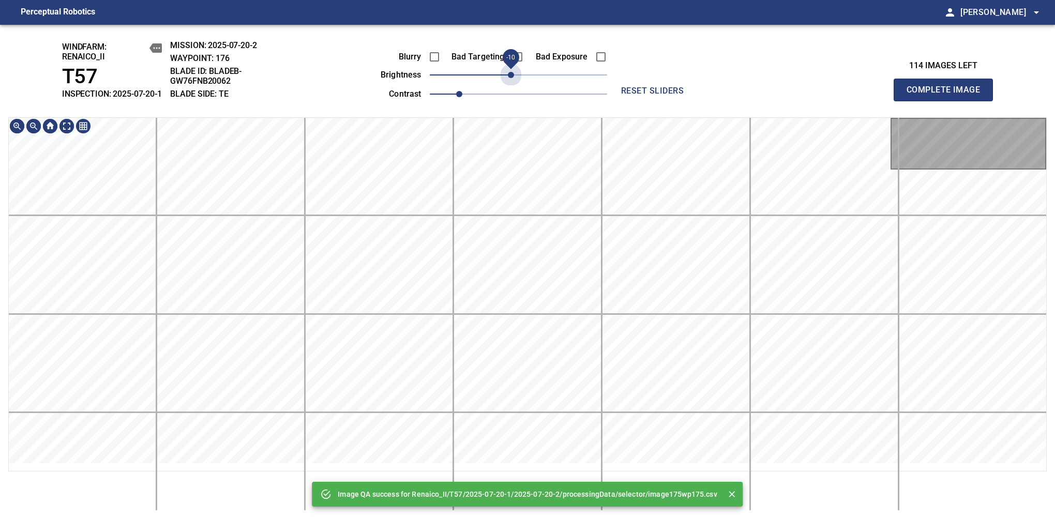
click at [513, 78] on span "-10" at bounding box center [511, 75] width 6 height 6
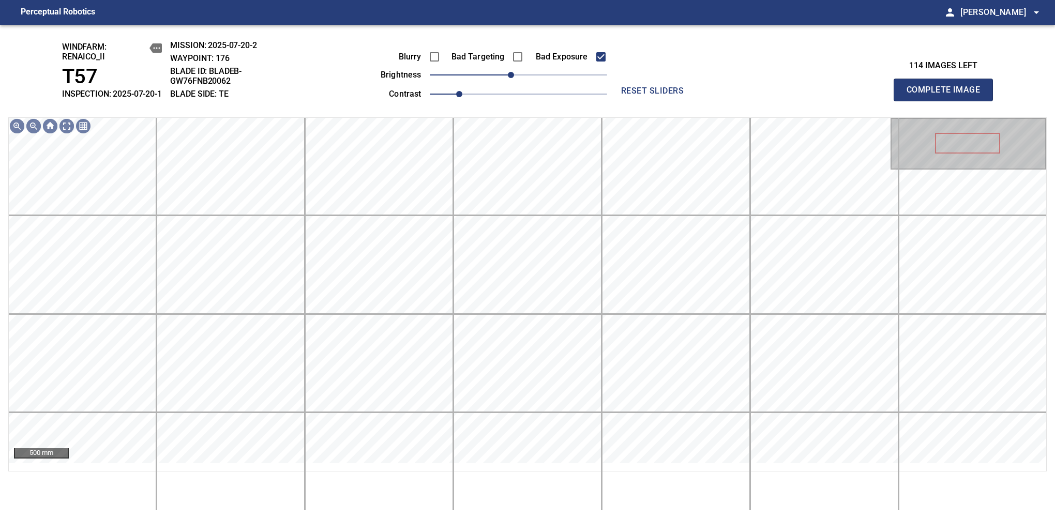
click at [948, 95] on span "Complete Image" at bounding box center [943, 90] width 77 height 14
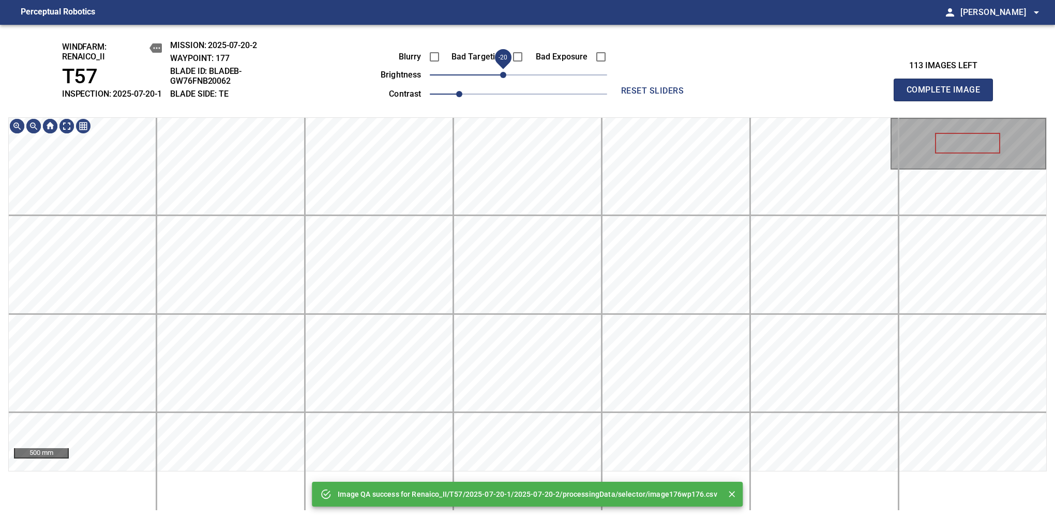
drag, startPoint x: 514, startPoint y: 83, endPoint x: 505, endPoint y: 88, distance: 10.5
click at [505, 78] on span "-20" at bounding box center [503, 75] width 6 height 6
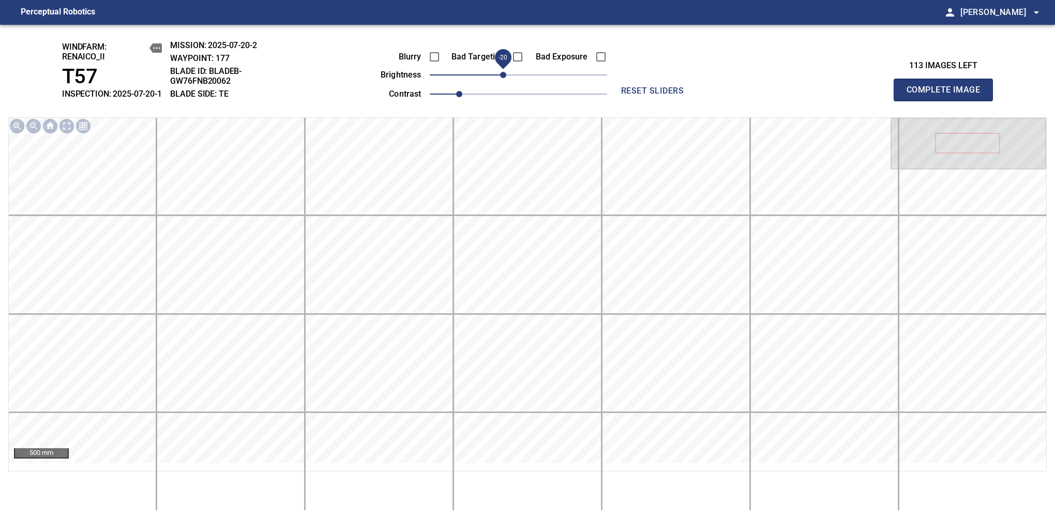
drag, startPoint x: 503, startPoint y: 87, endPoint x: 509, endPoint y: 87, distance: 5.7
click at [506, 78] on span "-20" at bounding box center [503, 75] width 6 height 6
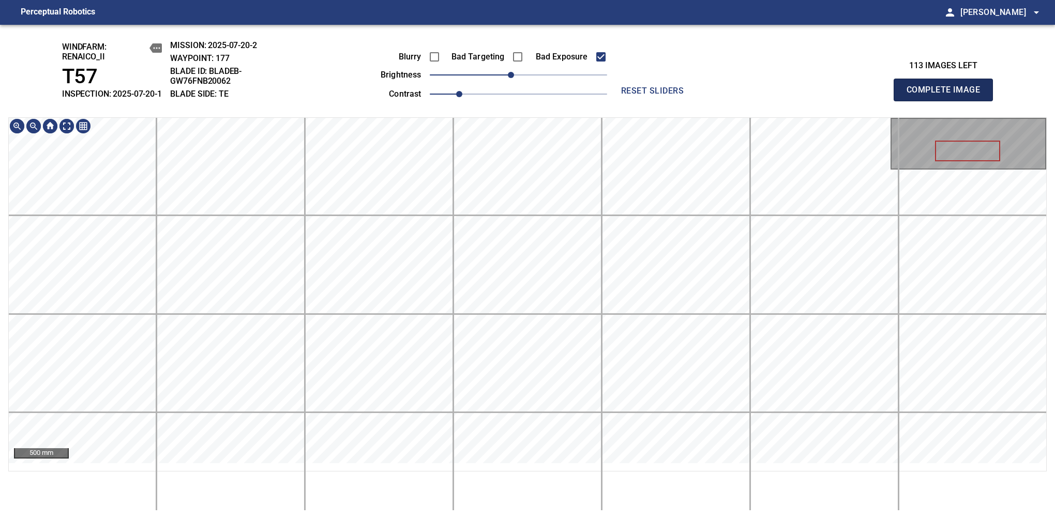
click at [948, 95] on span "Complete Image" at bounding box center [943, 90] width 77 height 14
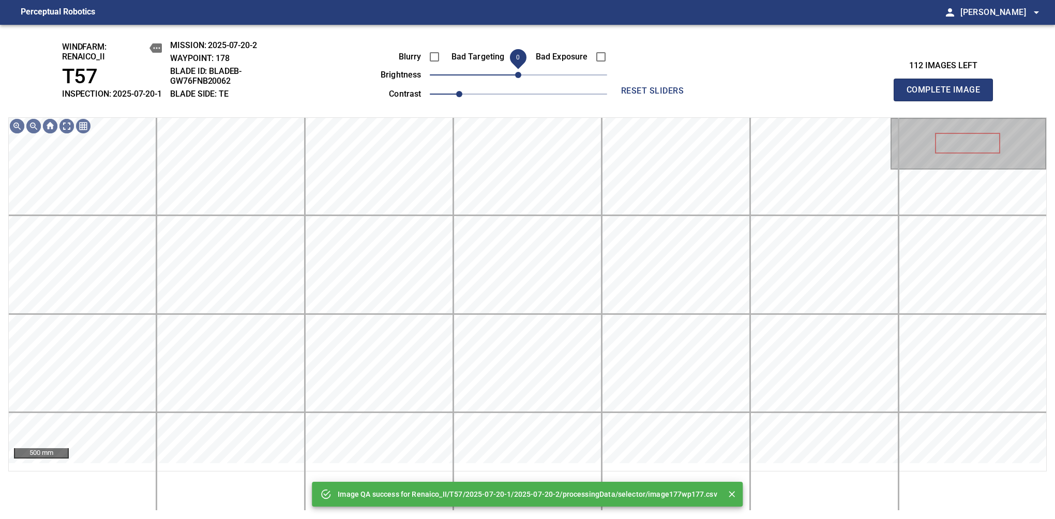
click at [515, 78] on span "0" at bounding box center [518, 75] width 6 height 6
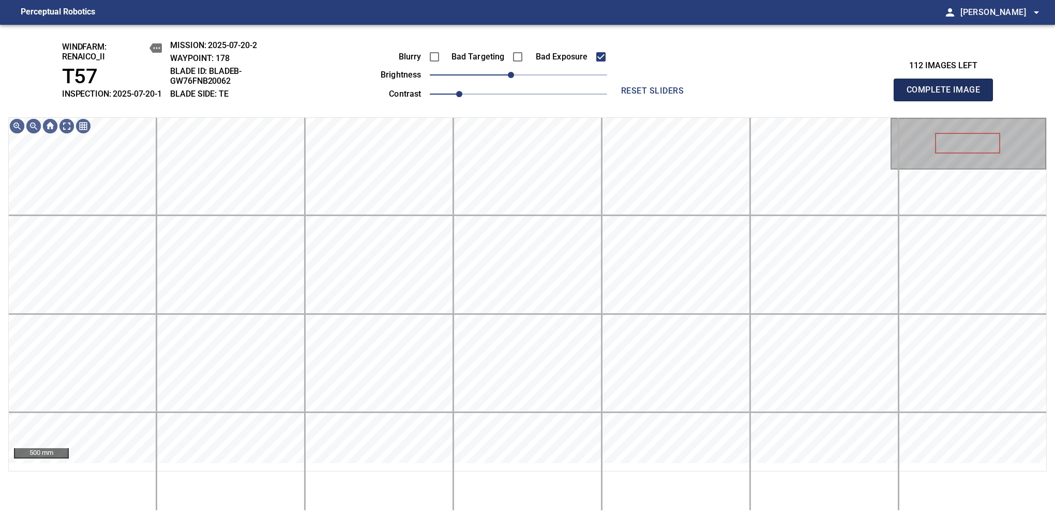
click at [948, 95] on span "Complete Image" at bounding box center [943, 90] width 77 height 14
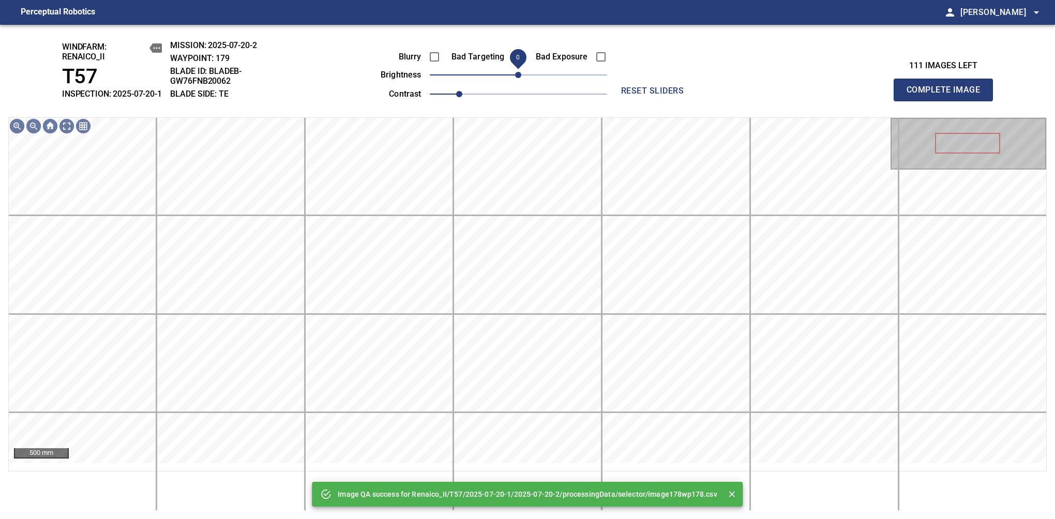
click at [515, 78] on span "0" at bounding box center [518, 75] width 6 height 6
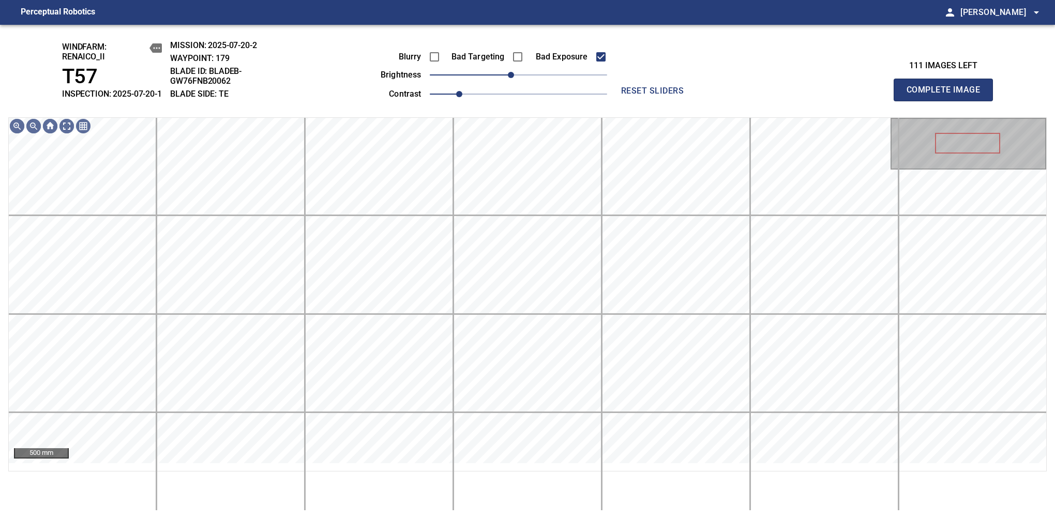
click at [948, 95] on span "Complete Image" at bounding box center [943, 90] width 77 height 14
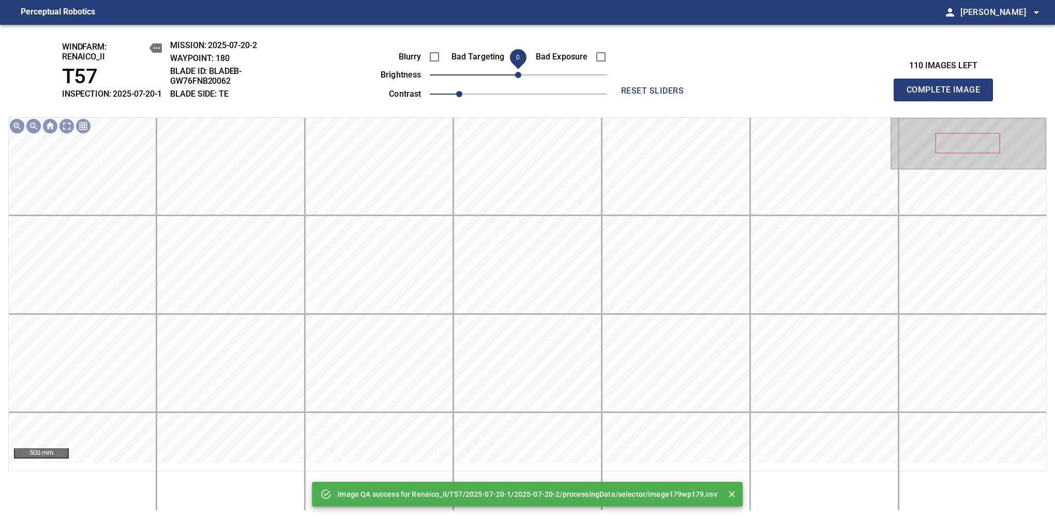
click at [515, 78] on span "0" at bounding box center [518, 75] width 6 height 6
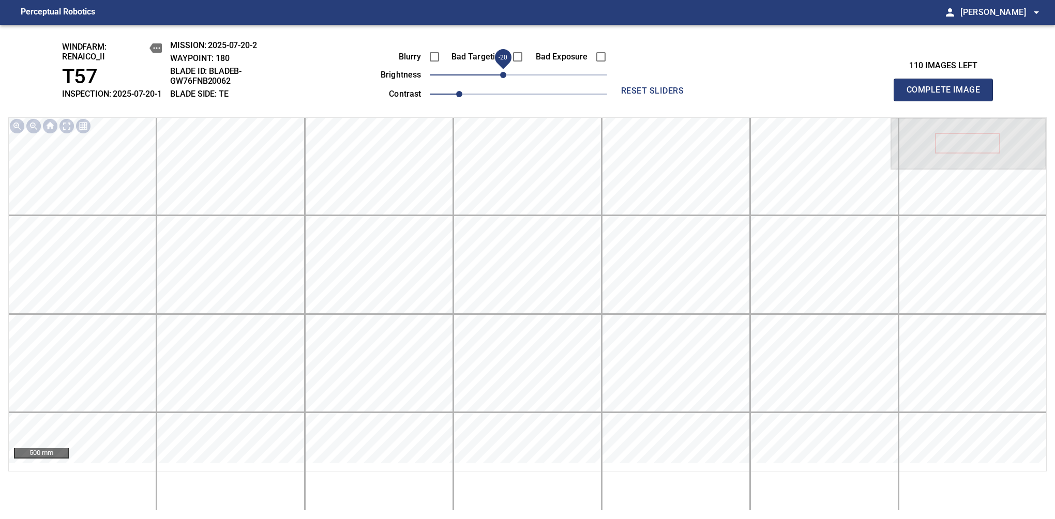
click at [506, 78] on span "-20" at bounding box center [503, 75] width 6 height 6
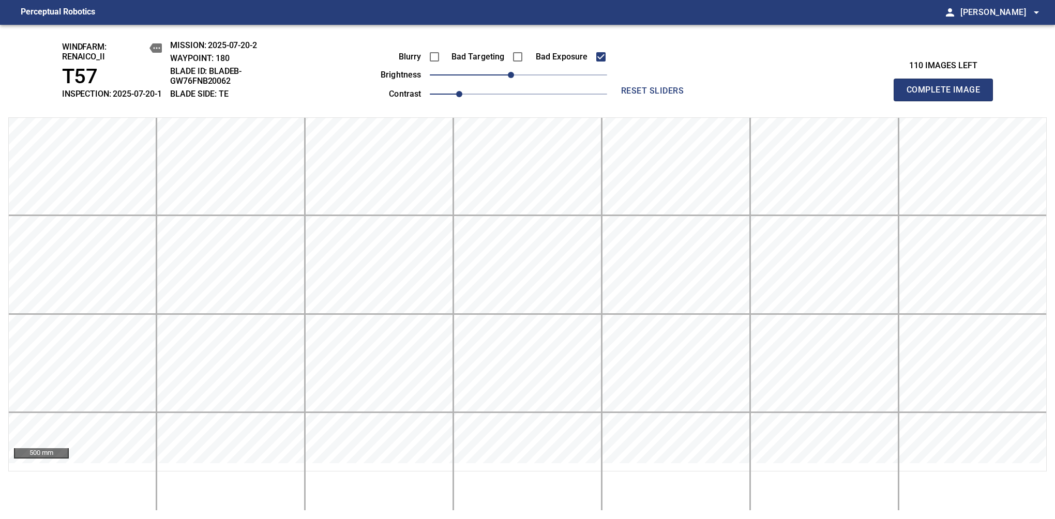
click at [948, 95] on span "Complete Image" at bounding box center [943, 90] width 77 height 14
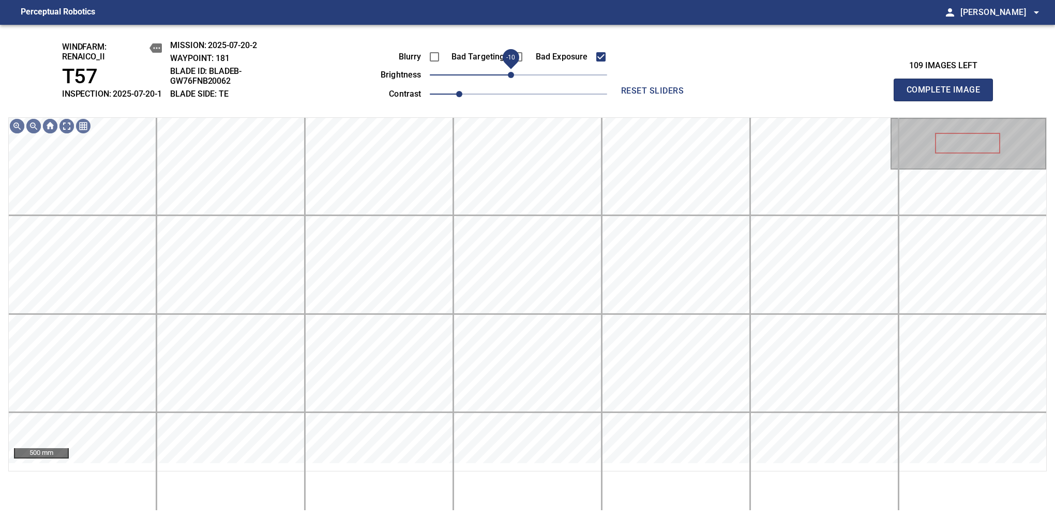
drag, startPoint x: 518, startPoint y: 83, endPoint x: 509, endPoint y: 87, distance: 10.0
click at [509, 78] on span "-10" at bounding box center [511, 75] width 6 height 6
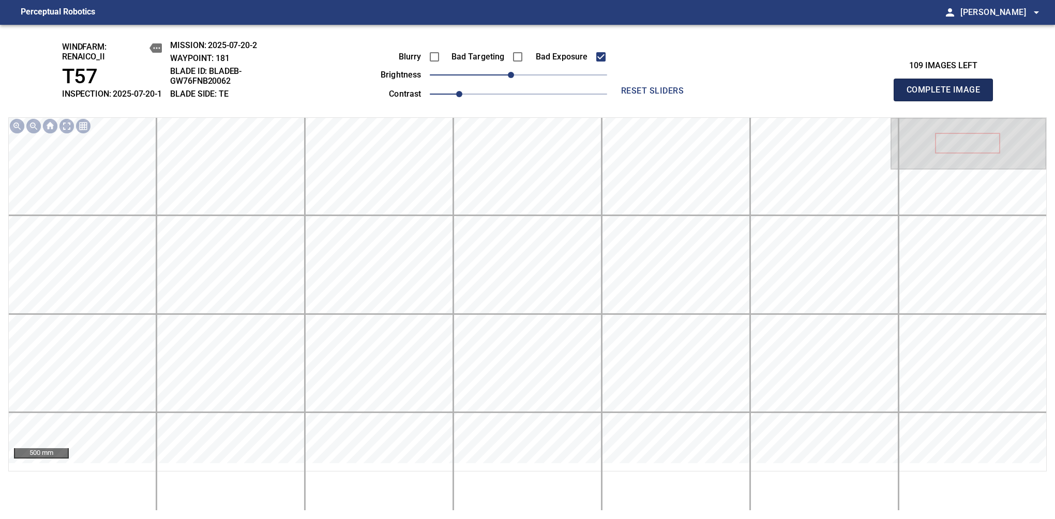
click at [948, 95] on span "Complete Image" at bounding box center [943, 90] width 77 height 14
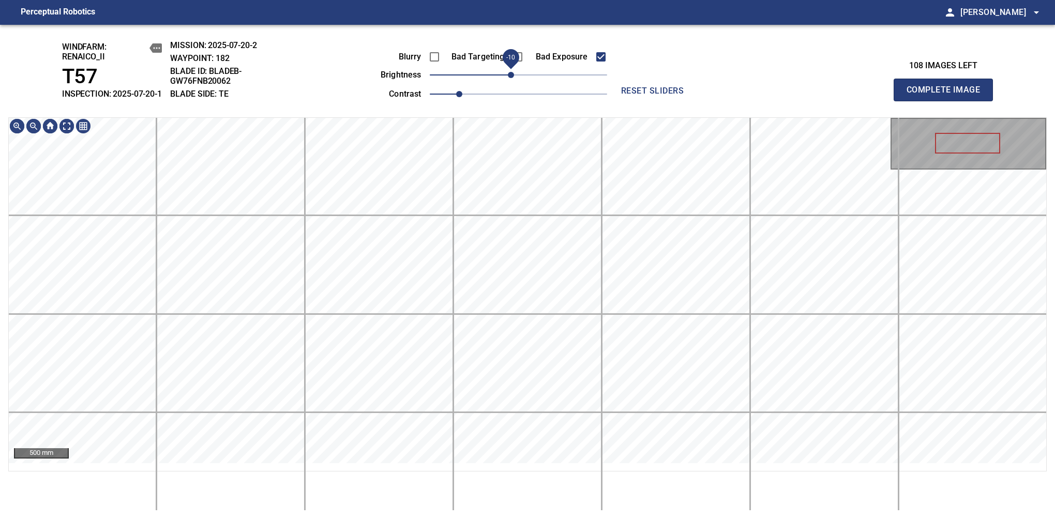
drag, startPoint x: 515, startPoint y: 83, endPoint x: 509, endPoint y: 87, distance: 7.2
click at [509, 78] on span "-10" at bounding box center [511, 75] width 6 height 6
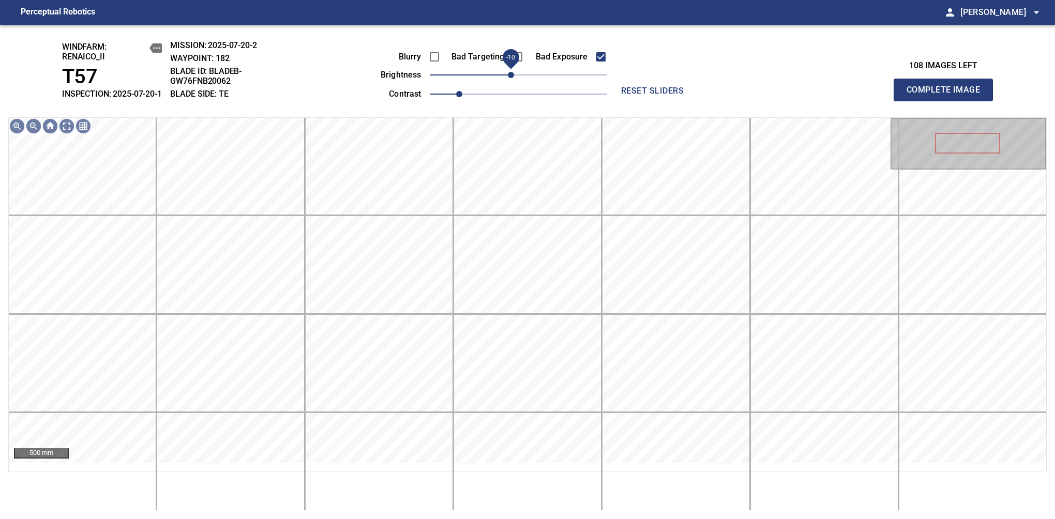
click at [948, 95] on span "Complete Image" at bounding box center [943, 90] width 77 height 14
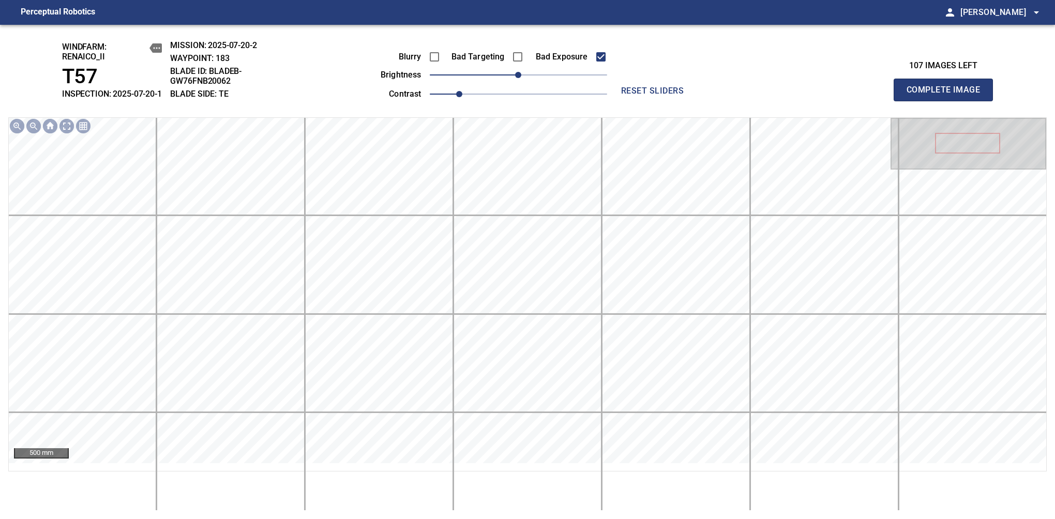
click at [948, 95] on span "Complete Image" at bounding box center [943, 90] width 77 height 14
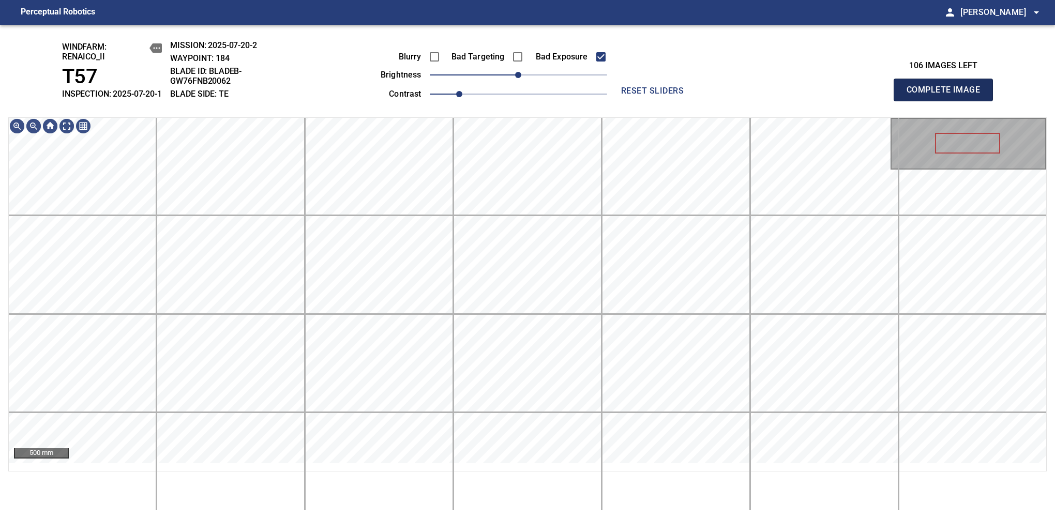
click at [948, 95] on span "Complete Image" at bounding box center [943, 90] width 77 height 14
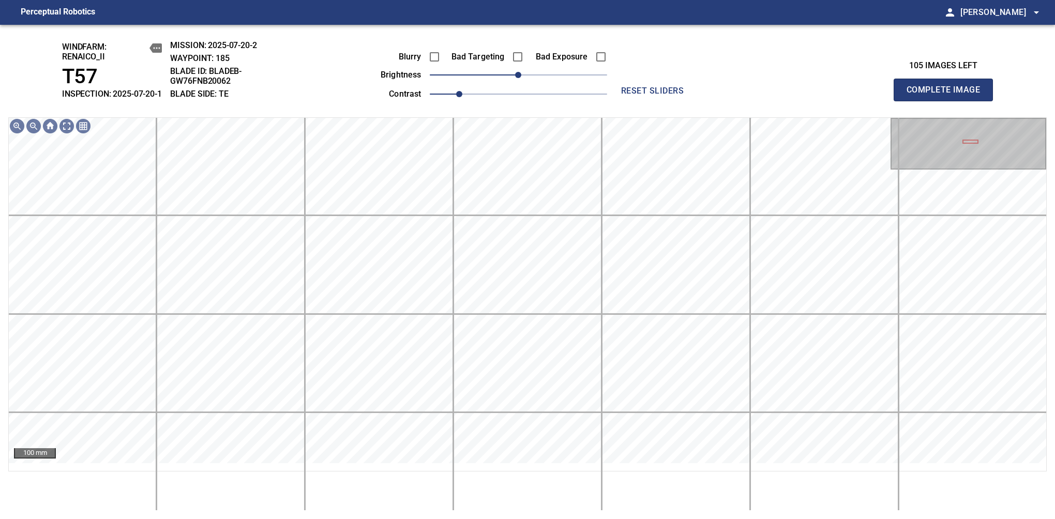
click at [589, 62] on div "Bad Exposure" at bounding box center [565, 57] width 83 height 22
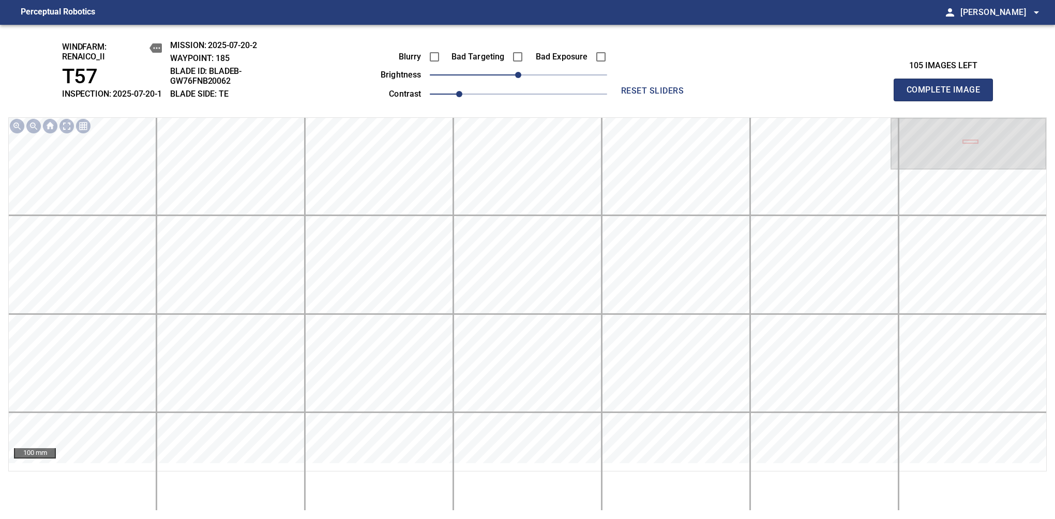
click at [618, 76] on div "Blurry Bad Targeting Bad Exposure brightness 0 contrast 1 reset sliders" at bounding box center [527, 70] width 449 height 61
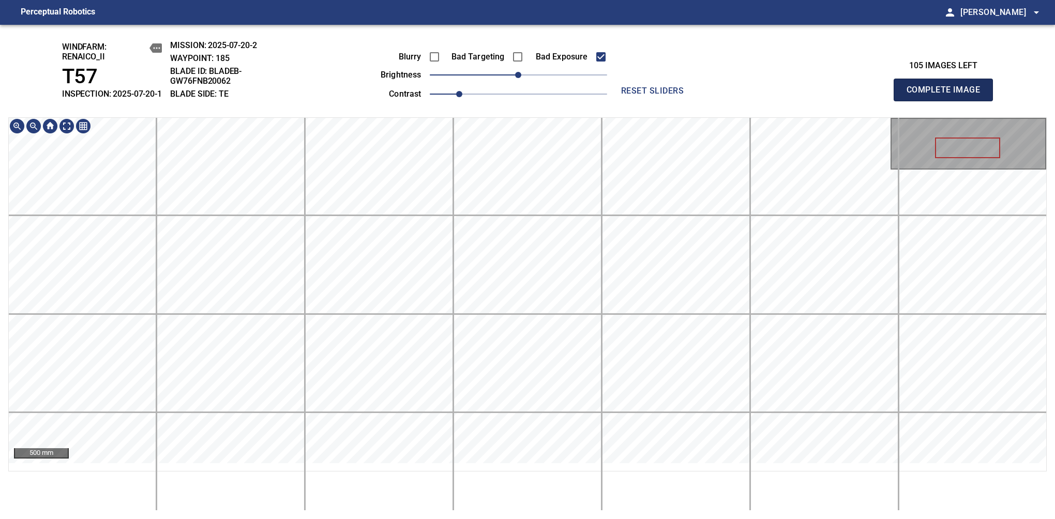
click at [948, 95] on span "Complete Image" at bounding box center [943, 90] width 77 height 14
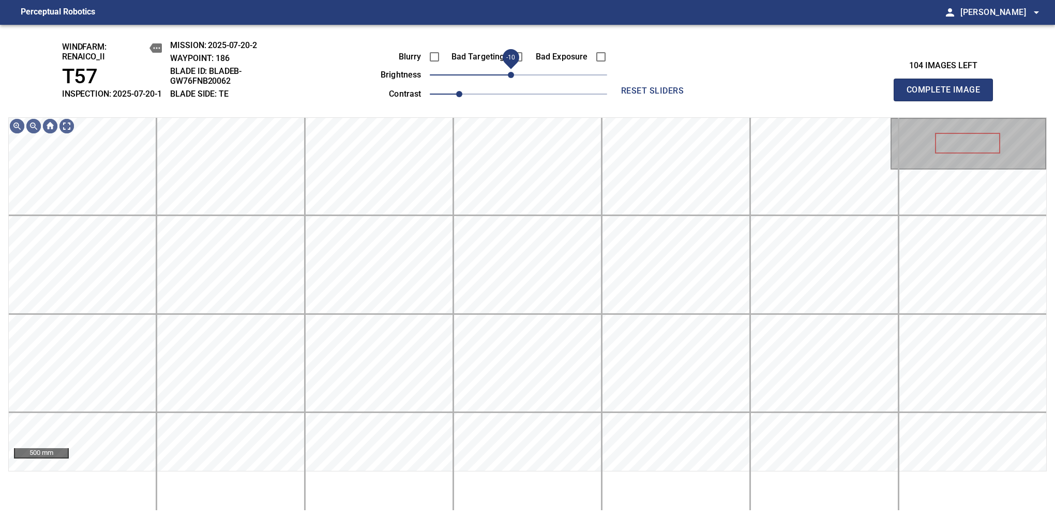
drag, startPoint x: 515, startPoint y: 87, endPoint x: 510, endPoint y: 91, distance: 6.7
click at [510, 78] on span "-10" at bounding box center [511, 75] width 6 height 6
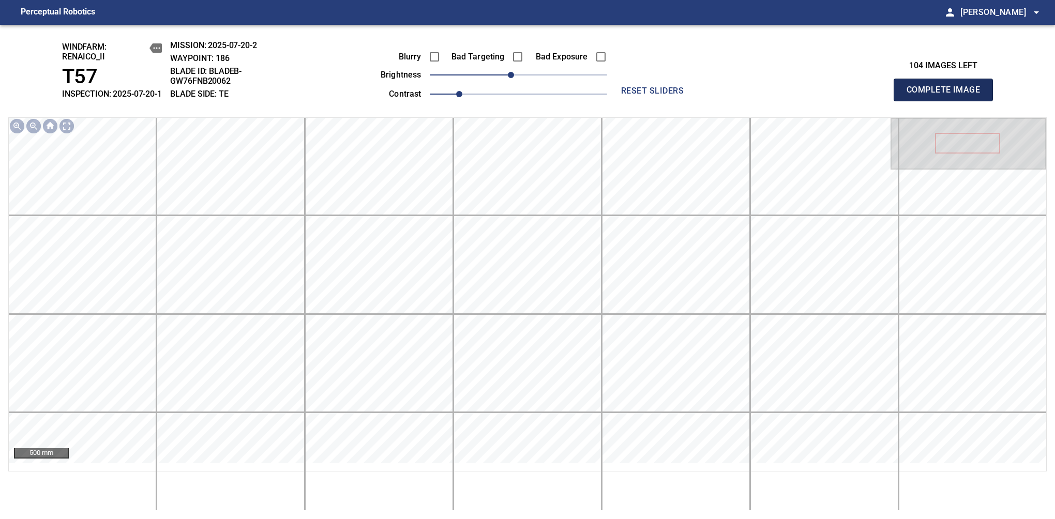
click at [948, 95] on span "Complete Image" at bounding box center [943, 90] width 77 height 14
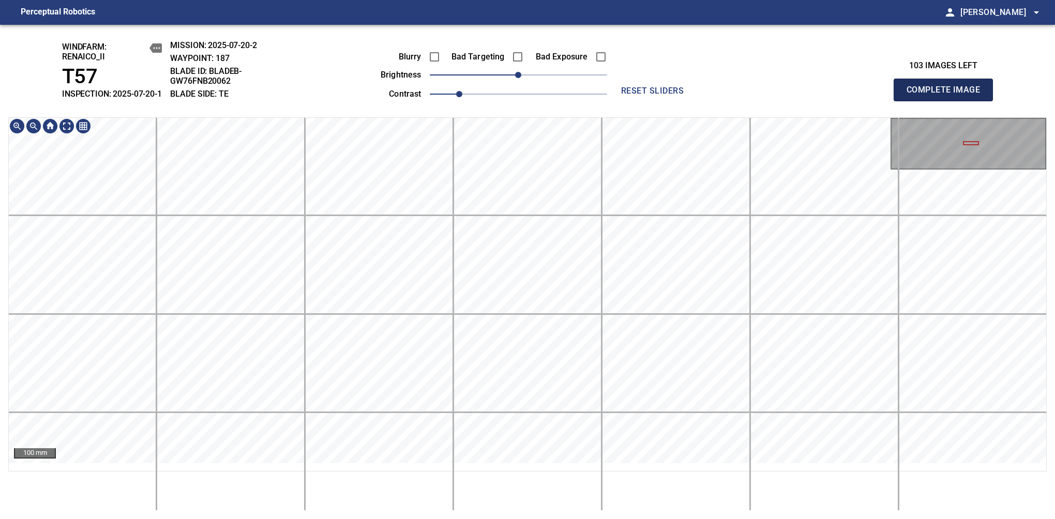
click at [948, 95] on span "Complete Image" at bounding box center [943, 90] width 77 height 14
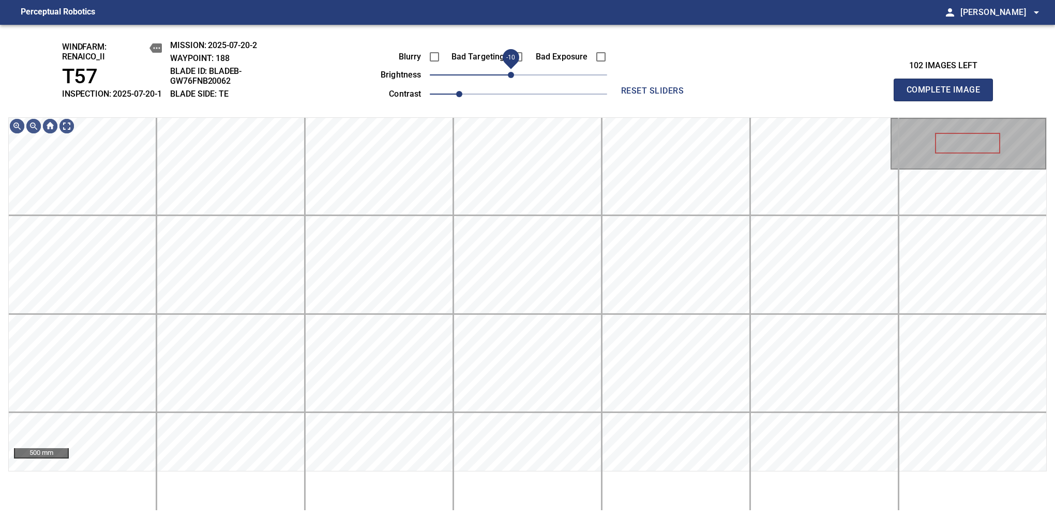
drag, startPoint x: 515, startPoint y: 87, endPoint x: 506, endPoint y: 83, distance: 9.5
click at [508, 78] on span "-10" at bounding box center [511, 75] width 6 height 6
click at [512, 78] on span "-10" at bounding box center [511, 75] width 6 height 6
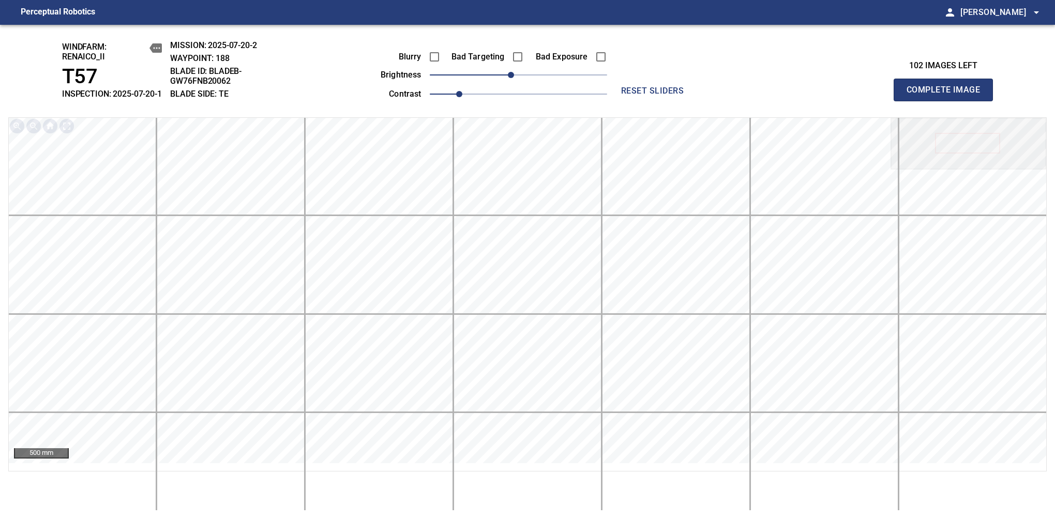
click at [948, 95] on span "Complete Image" at bounding box center [943, 90] width 77 height 14
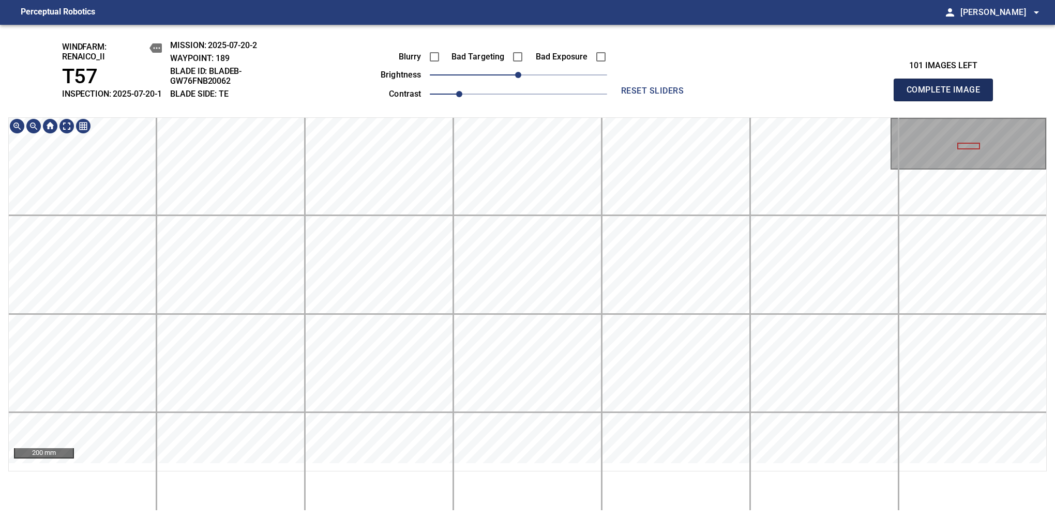
click at [948, 95] on span "Complete Image" at bounding box center [943, 90] width 77 height 14
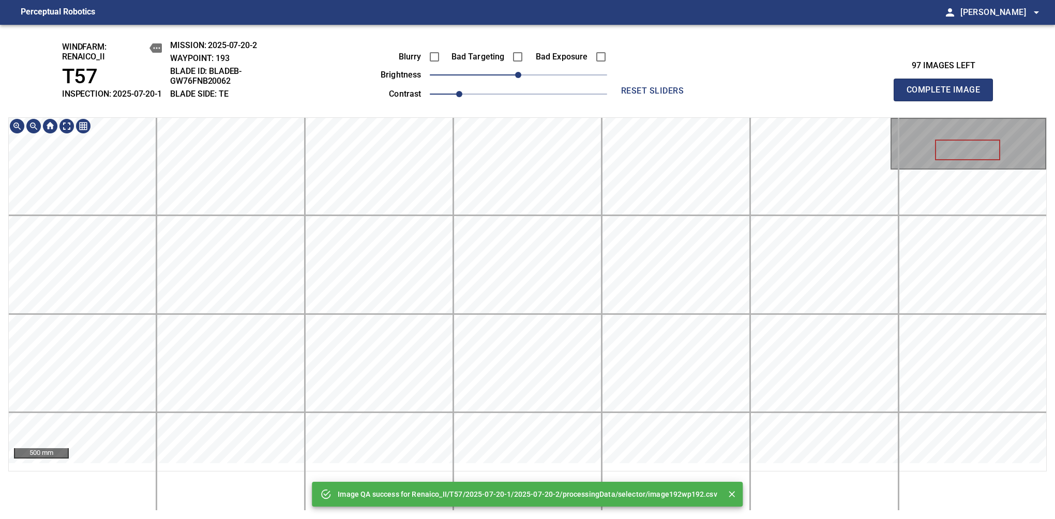
click at [677, 39] on div "Image QA success for Renaico_II/T57/2025-07-20-1/2025-07-20-2/processingData/se…" at bounding box center [527, 272] width 1055 height 495
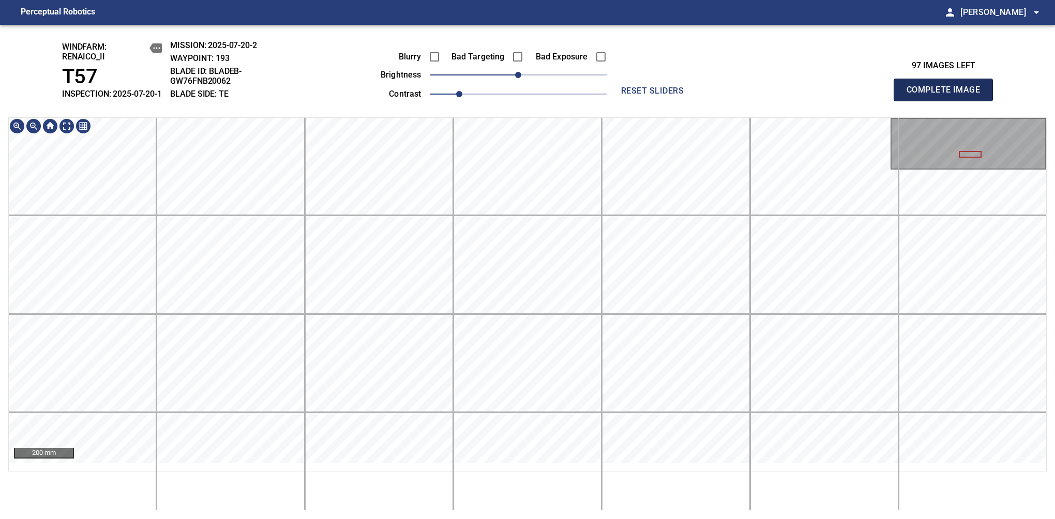
click at [948, 95] on span "Complete Image" at bounding box center [943, 90] width 77 height 14
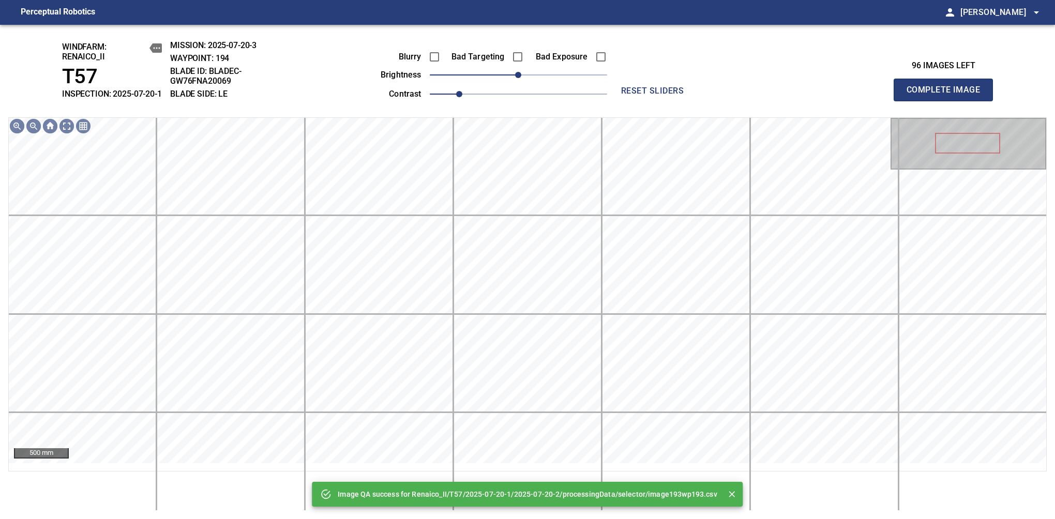
click at [525, 33] on div "Image QA success for Renaico_II/T57/2025-07-20-1/2025-07-20-2/processingData/se…" at bounding box center [527, 272] width 1055 height 495
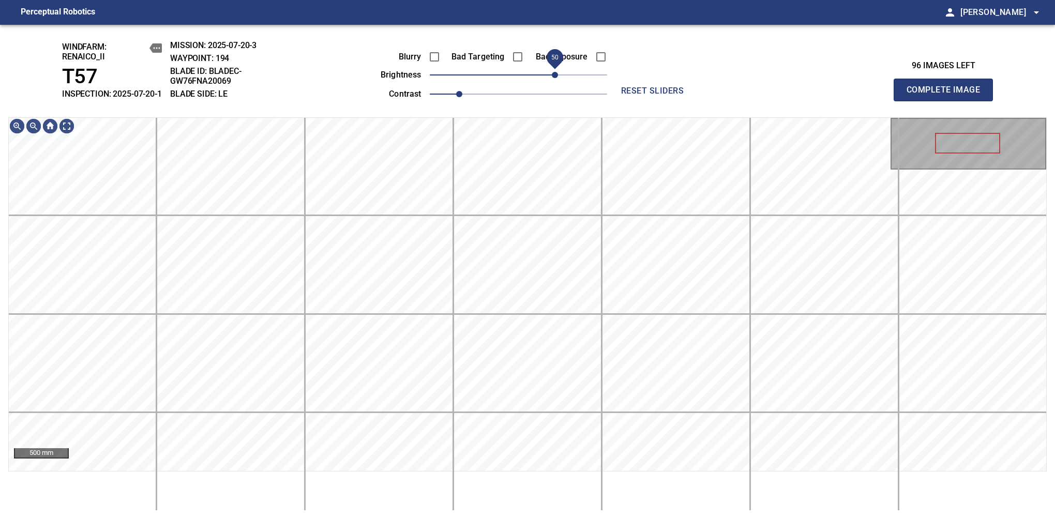
drag, startPoint x: 527, startPoint y: 87, endPoint x: 556, endPoint y: 83, distance: 29.2
click at [556, 78] on span "50" at bounding box center [555, 75] width 6 height 6
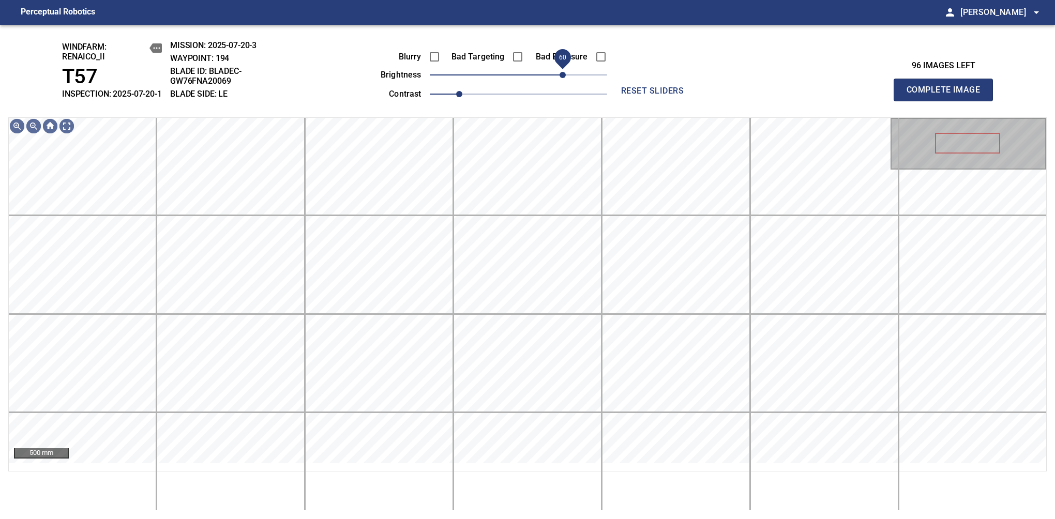
drag, startPoint x: 556, startPoint y: 83, endPoint x: 563, endPoint y: 87, distance: 8.1
click at [563, 78] on span "60" at bounding box center [563, 75] width 6 height 6
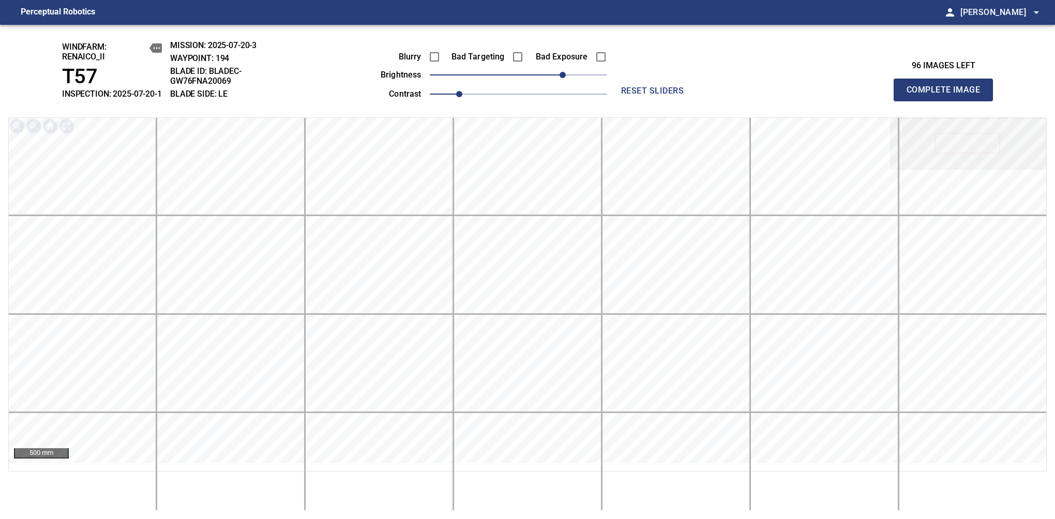
click at [948, 95] on span "Complete Image" at bounding box center [943, 90] width 77 height 14
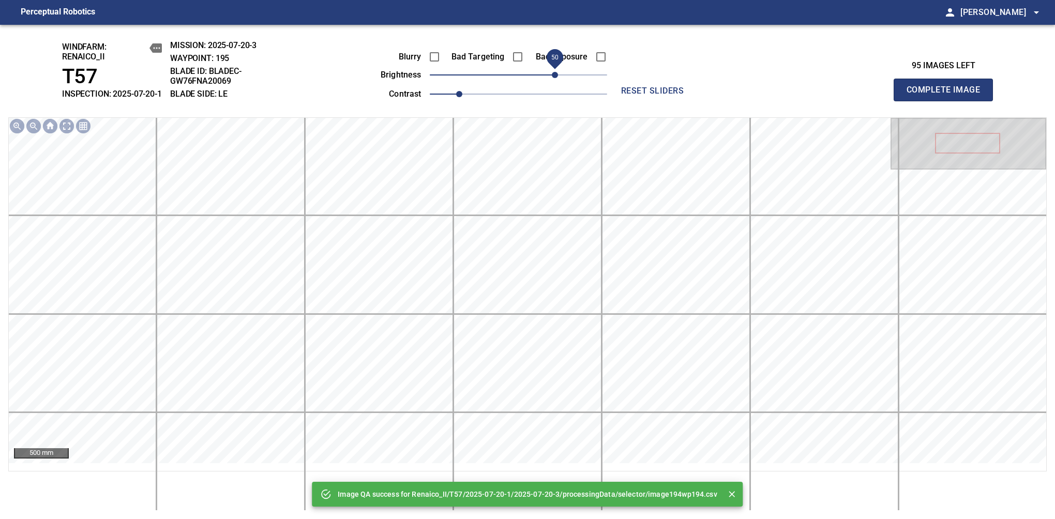
drag, startPoint x: 563, startPoint y: 87, endPoint x: 557, endPoint y: 85, distance: 6.5
click at [557, 82] on span "50" at bounding box center [518, 75] width 177 height 14
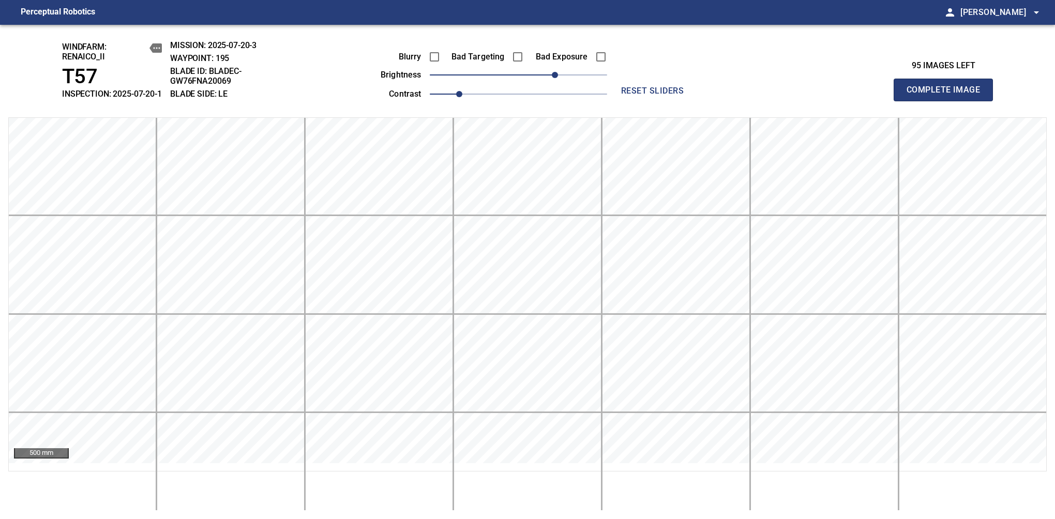
click at [948, 95] on span "Complete Image" at bounding box center [943, 90] width 77 height 14
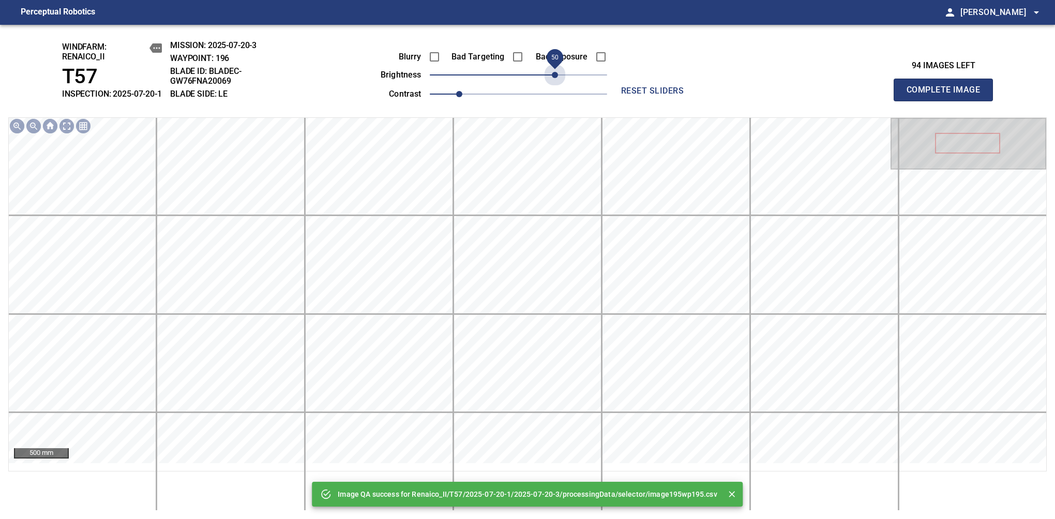
click at [556, 82] on span "50" at bounding box center [518, 75] width 177 height 14
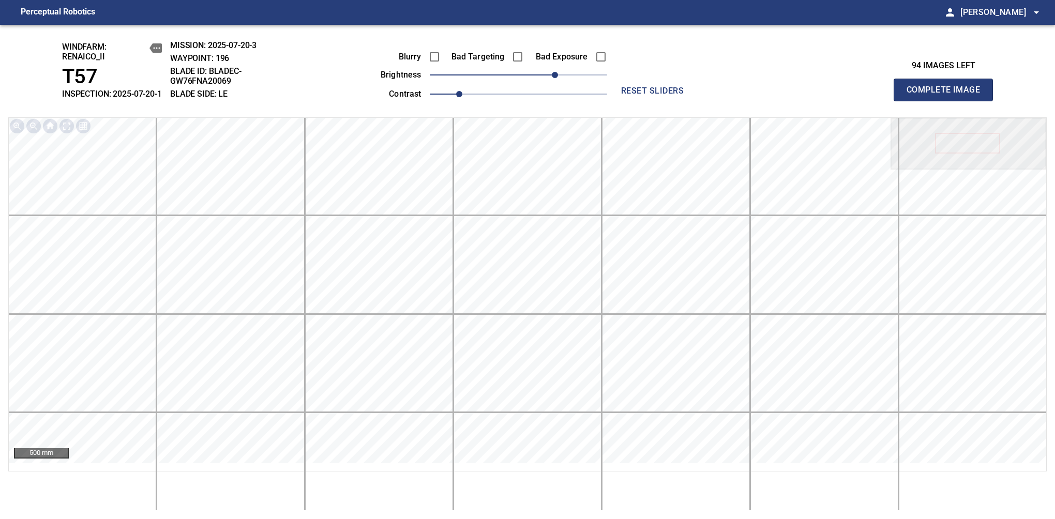
click at [948, 95] on span "Complete Image" at bounding box center [943, 90] width 77 height 14
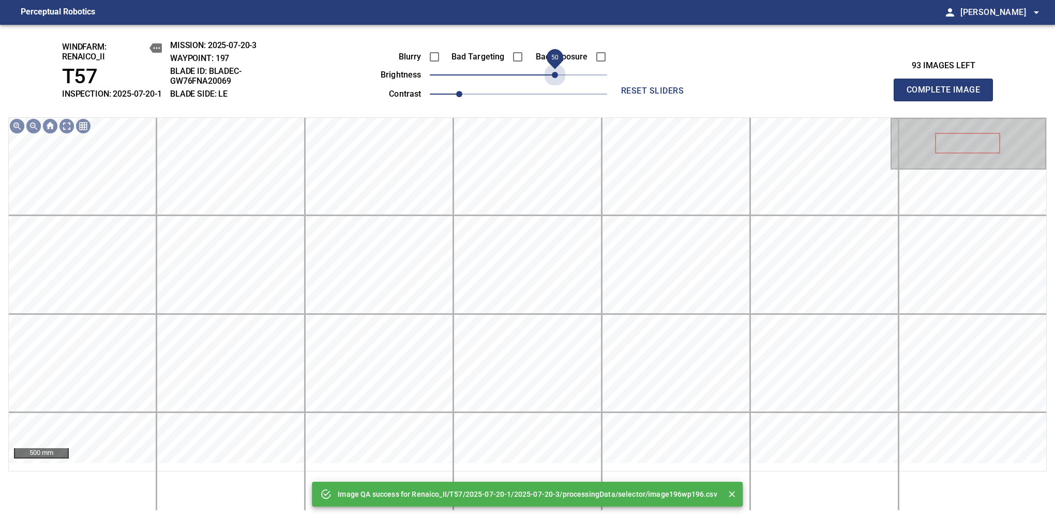
click at [556, 82] on span "50" at bounding box center [518, 75] width 177 height 14
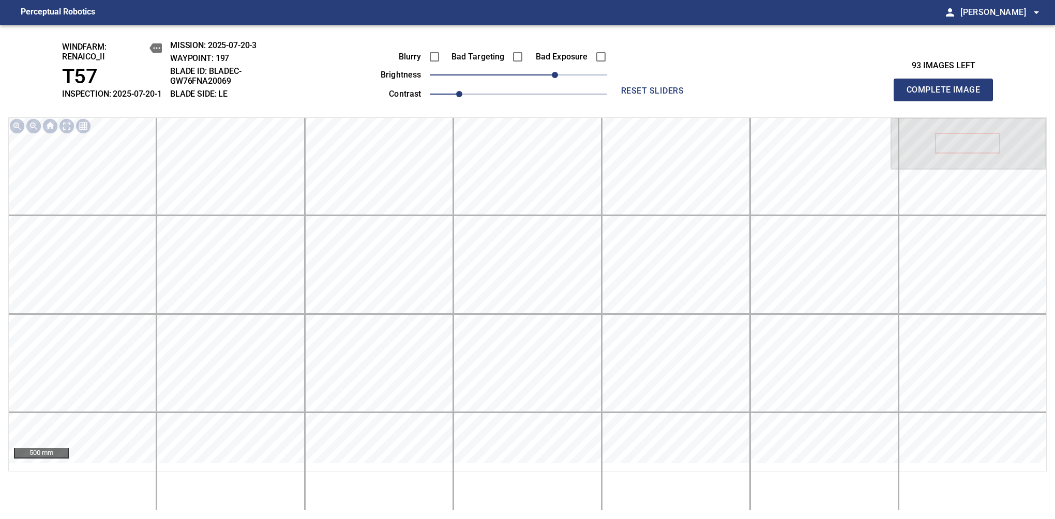
click at [948, 95] on span "Complete Image" at bounding box center [943, 90] width 77 height 14
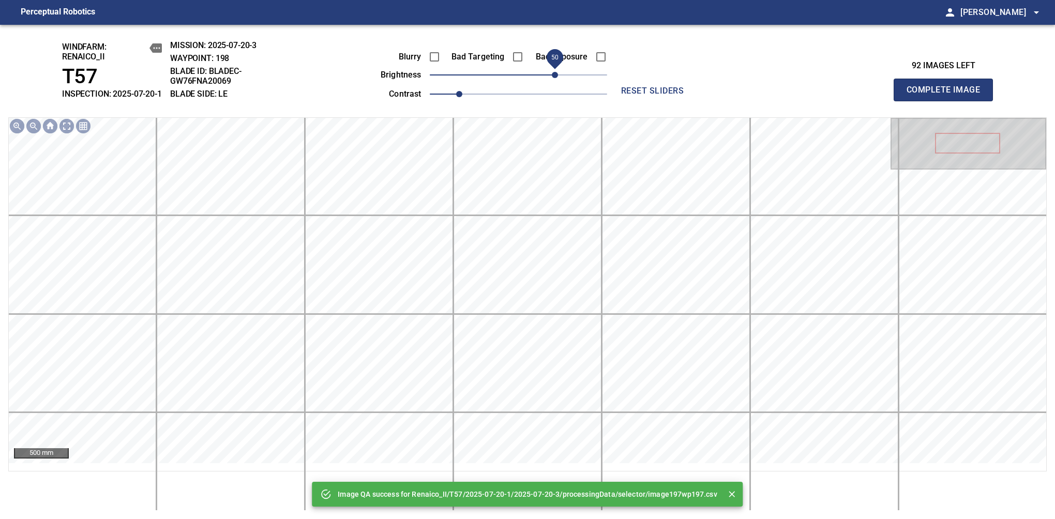
click at [556, 82] on span "50" at bounding box center [518, 75] width 177 height 14
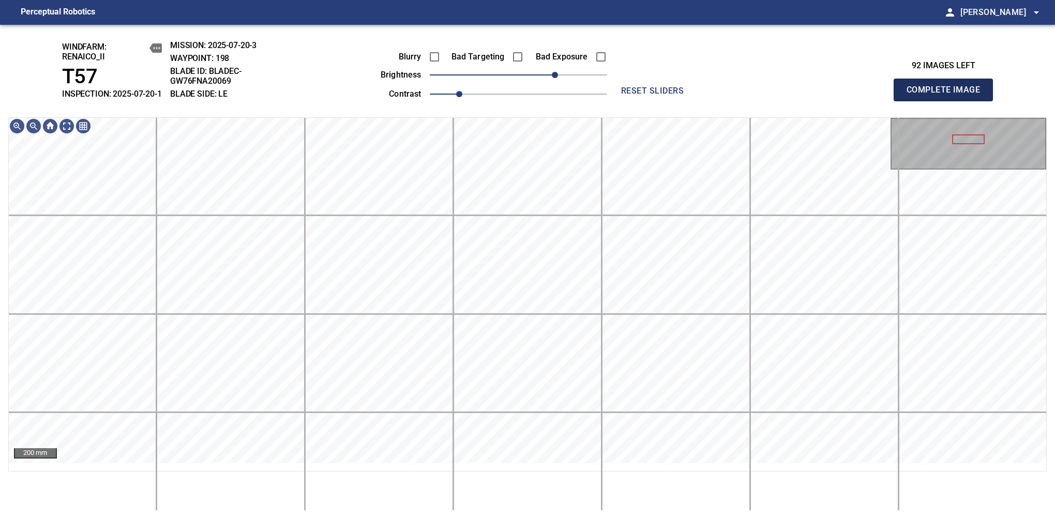
click at [948, 95] on span "Complete Image" at bounding box center [943, 90] width 77 height 14
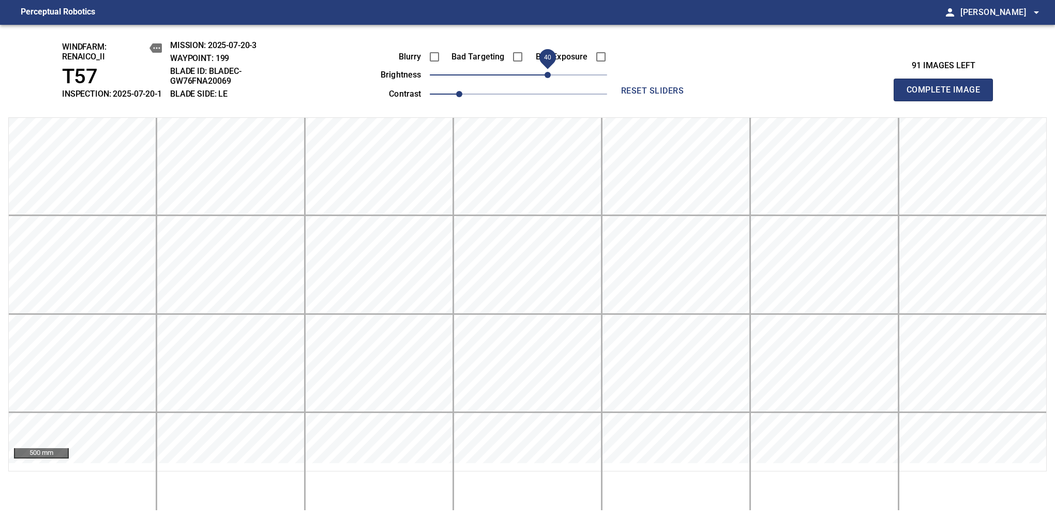
drag, startPoint x: 537, startPoint y: 82, endPoint x: 551, endPoint y: 82, distance: 14.5
click at [551, 78] on span "40" at bounding box center [548, 75] width 6 height 6
click at [948, 95] on span "Complete Image" at bounding box center [943, 90] width 77 height 14
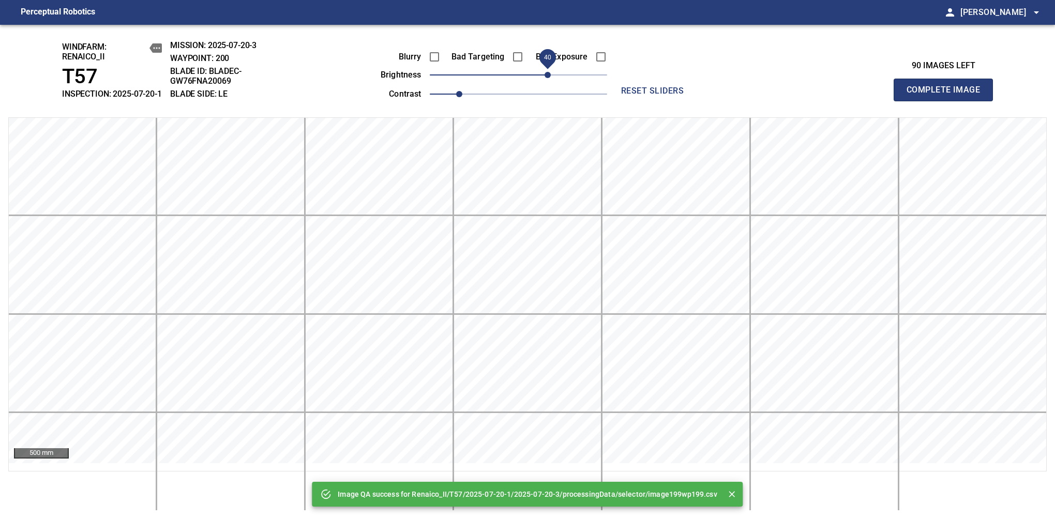
drag, startPoint x: 551, startPoint y: 83, endPoint x: 546, endPoint y: 85, distance: 5.4
click at [546, 82] on span "40" at bounding box center [518, 75] width 177 height 14
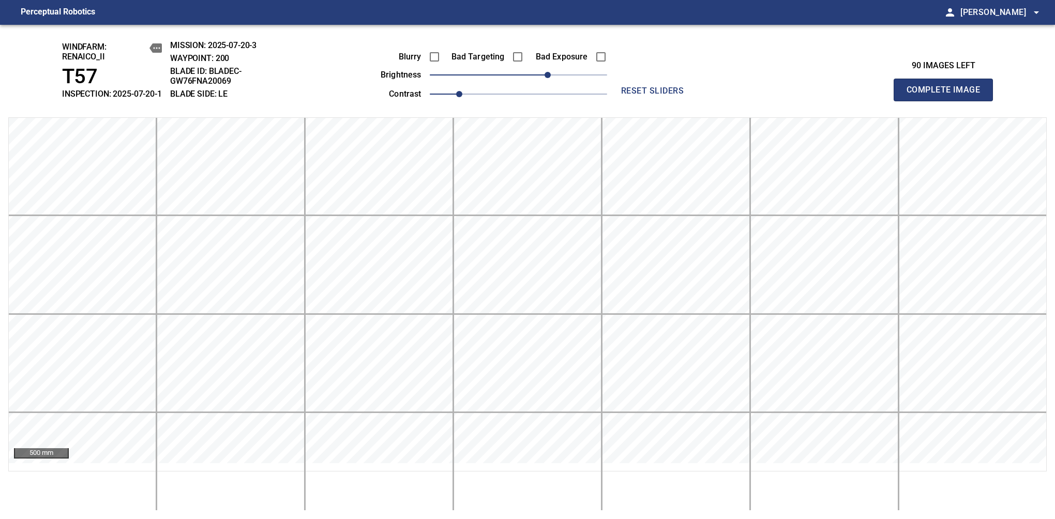
click at [948, 95] on span "Complete Image" at bounding box center [943, 90] width 77 height 14
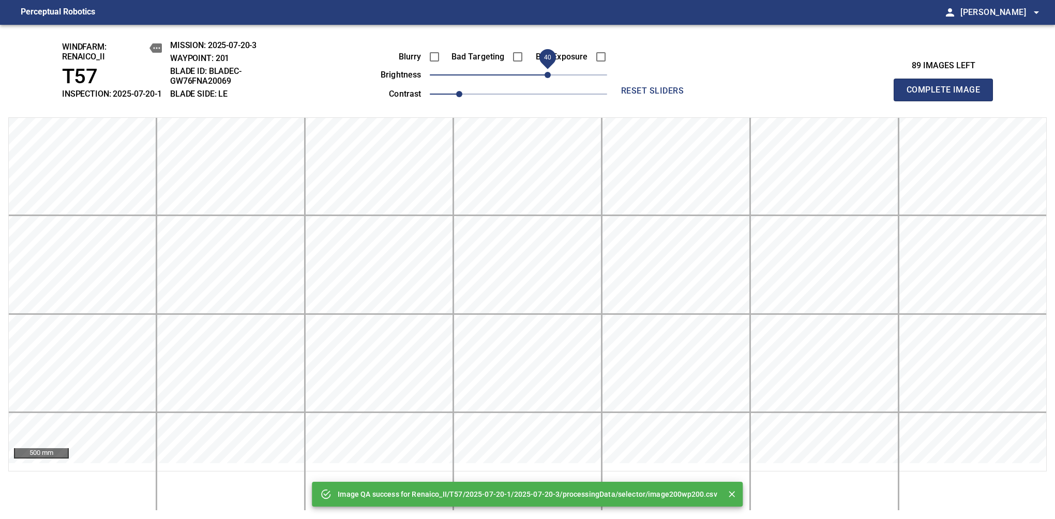
click at [551, 82] on span "40" at bounding box center [518, 75] width 177 height 14
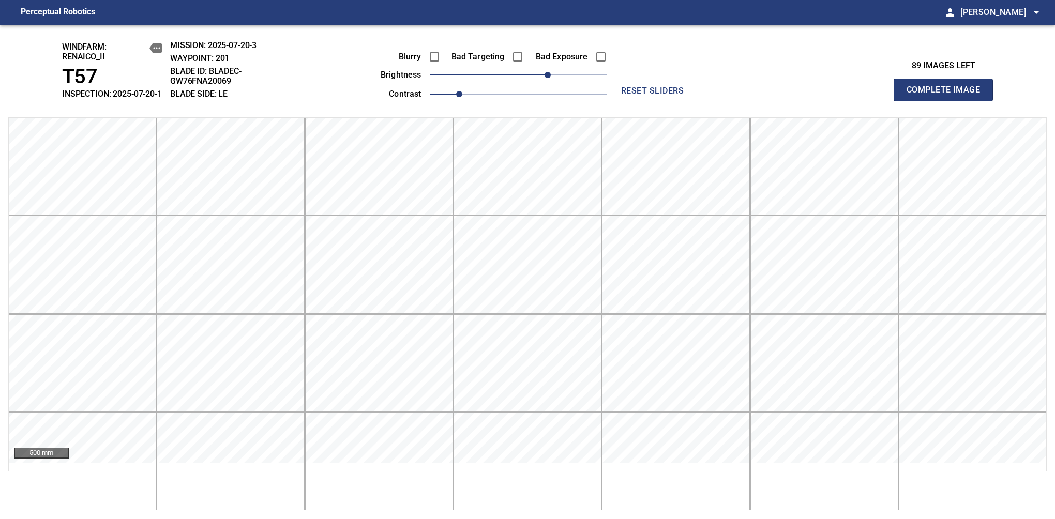
click at [948, 95] on span "Complete Image" at bounding box center [943, 90] width 77 height 14
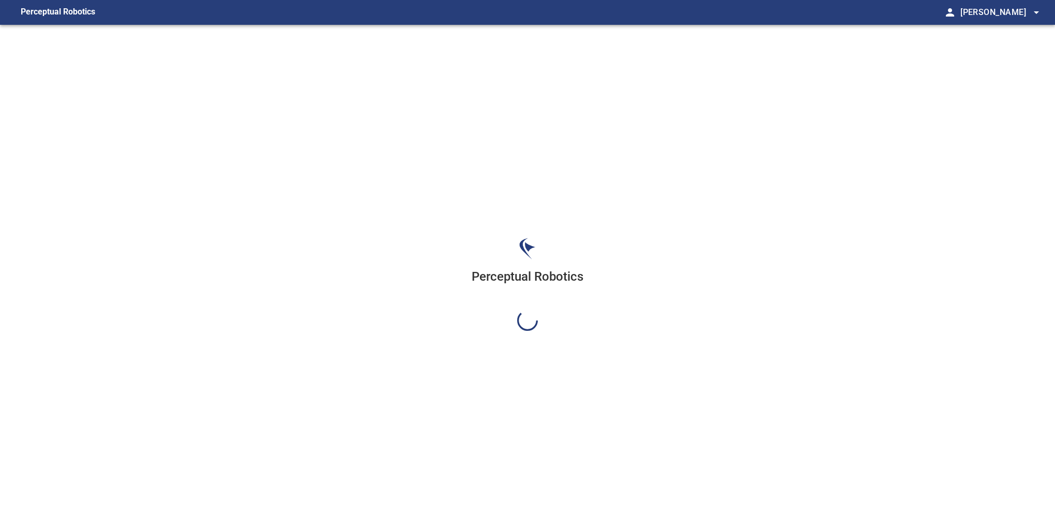
click at [551, 85] on div "Perceptual Robotics" at bounding box center [527, 284] width 1055 height 519
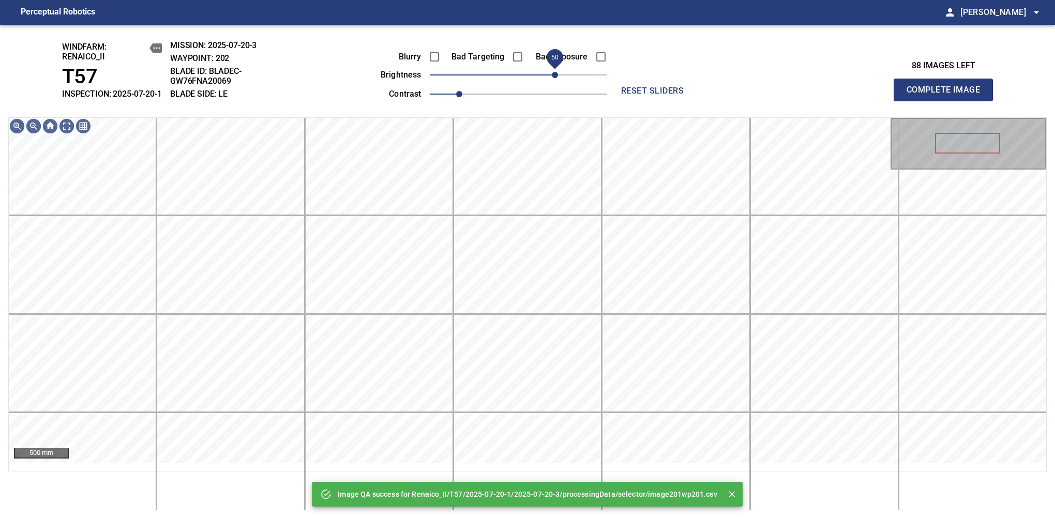
click at [557, 82] on span "50" at bounding box center [518, 75] width 177 height 14
click at [557, 78] on span "50" at bounding box center [555, 75] width 6 height 6
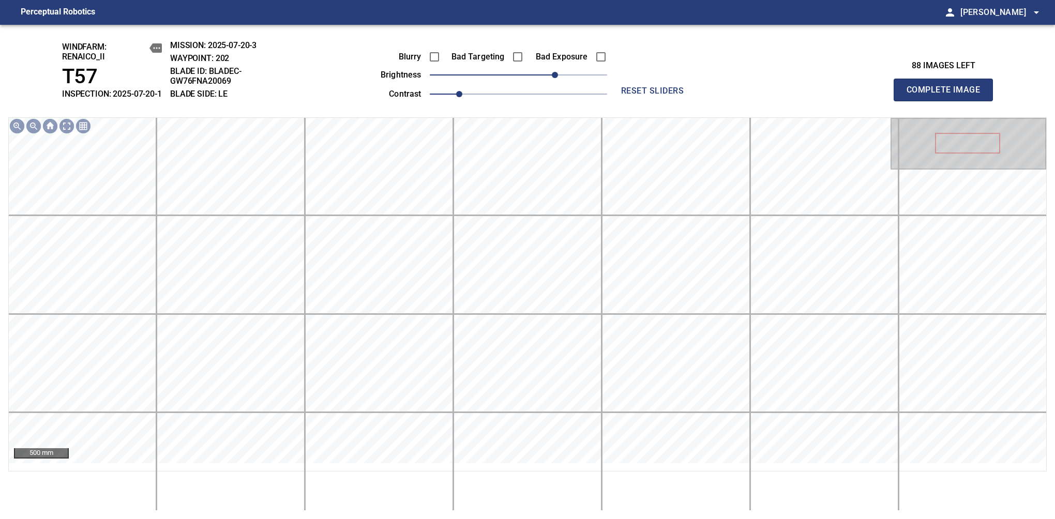
click at [948, 95] on span "Complete Image" at bounding box center [943, 90] width 77 height 14
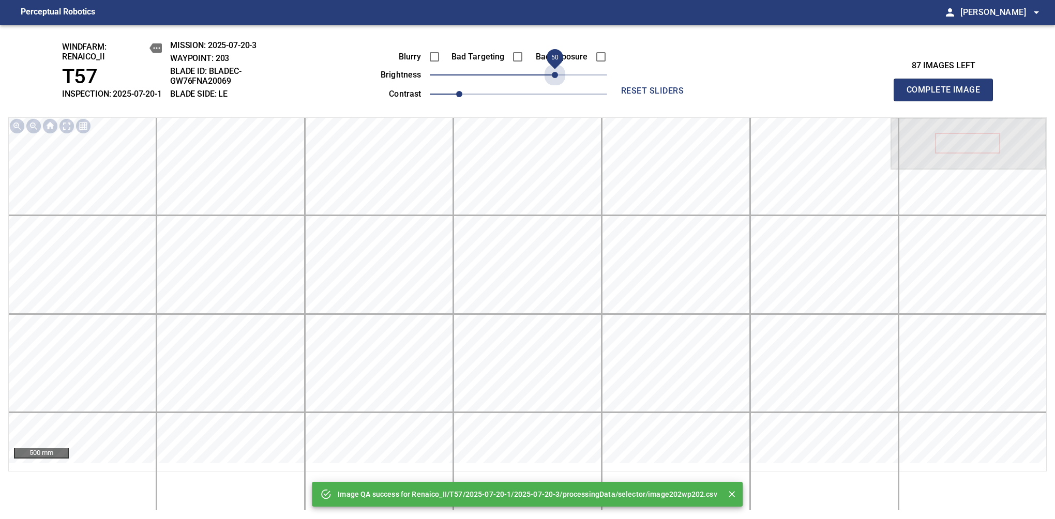
click at [557, 82] on span "50" at bounding box center [518, 75] width 177 height 14
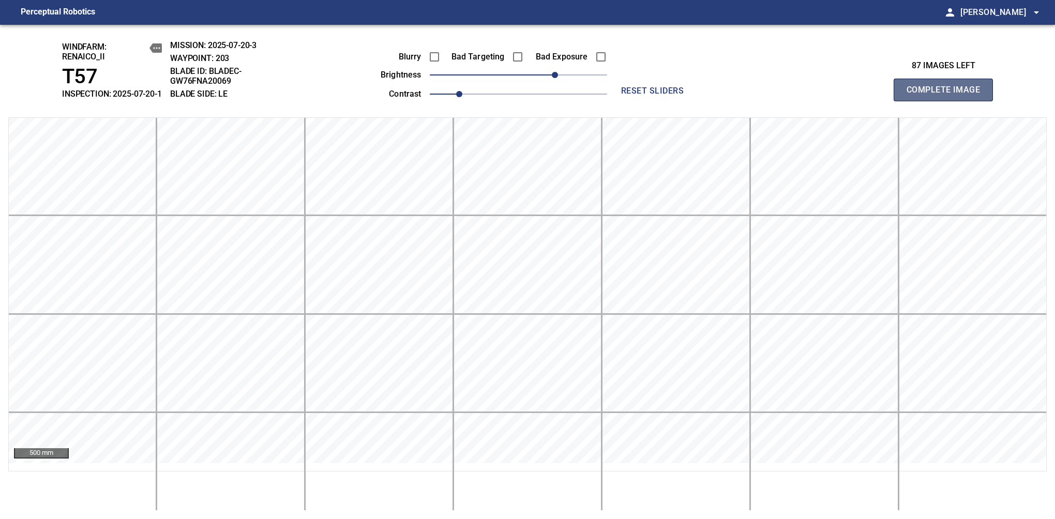
click at [948, 95] on span "Complete Image" at bounding box center [943, 90] width 77 height 14
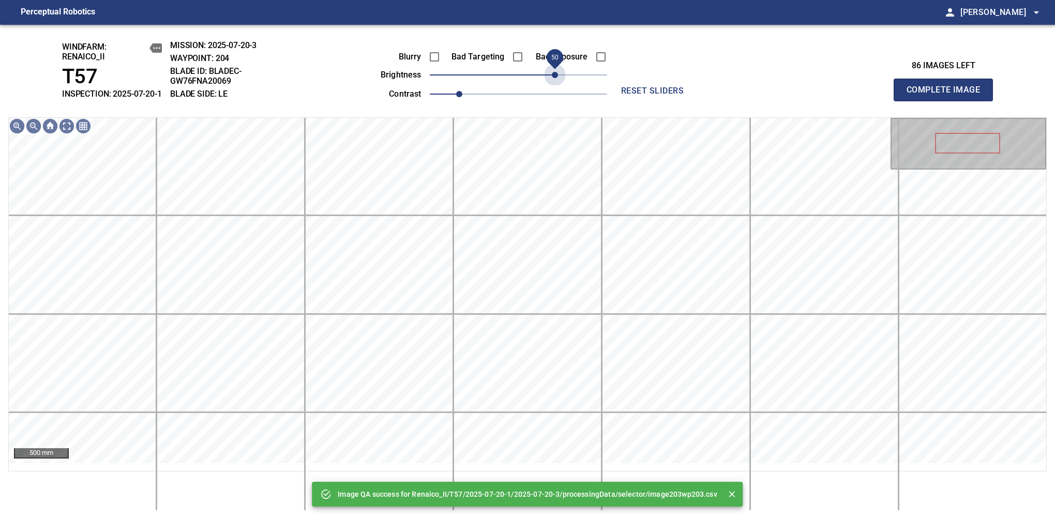
click at [557, 82] on span "50" at bounding box center [518, 75] width 177 height 14
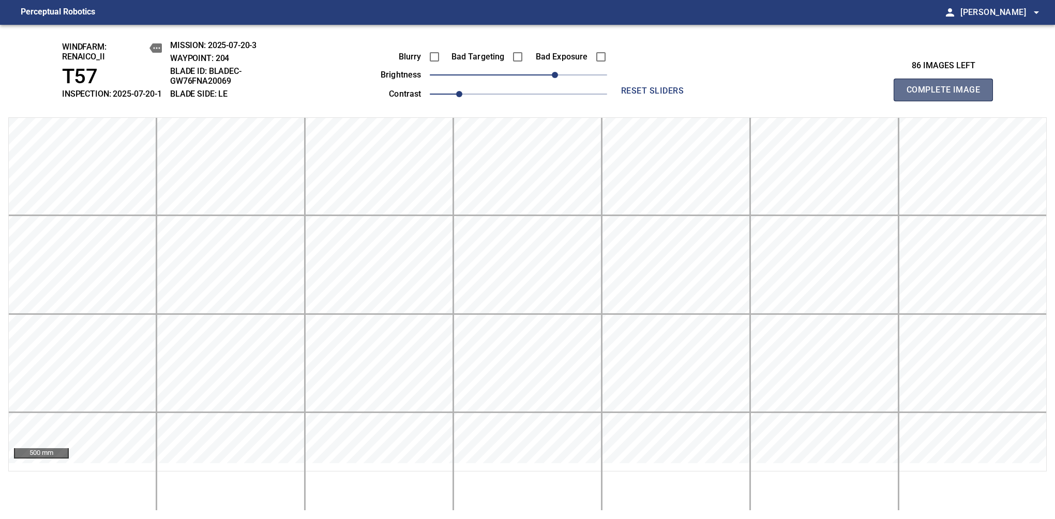
click at [948, 95] on span "Complete Image" at bounding box center [943, 90] width 77 height 14
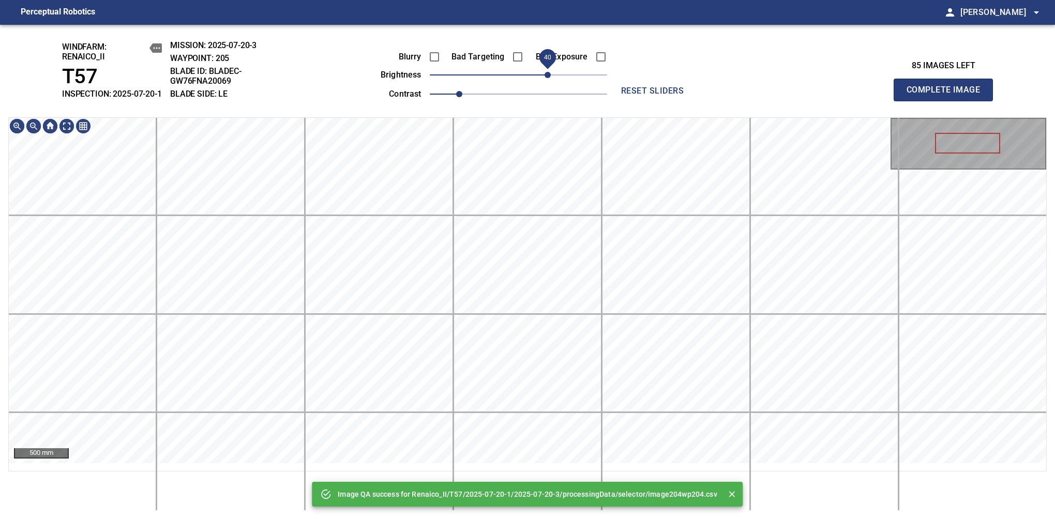
drag, startPoint x: 557, startPoint y: 85, endPoint x: 550, endPoint y: 88, distance: 7.6
click at [550, 82] on span "40" at bounding box center [518, 75] width 177 height 14
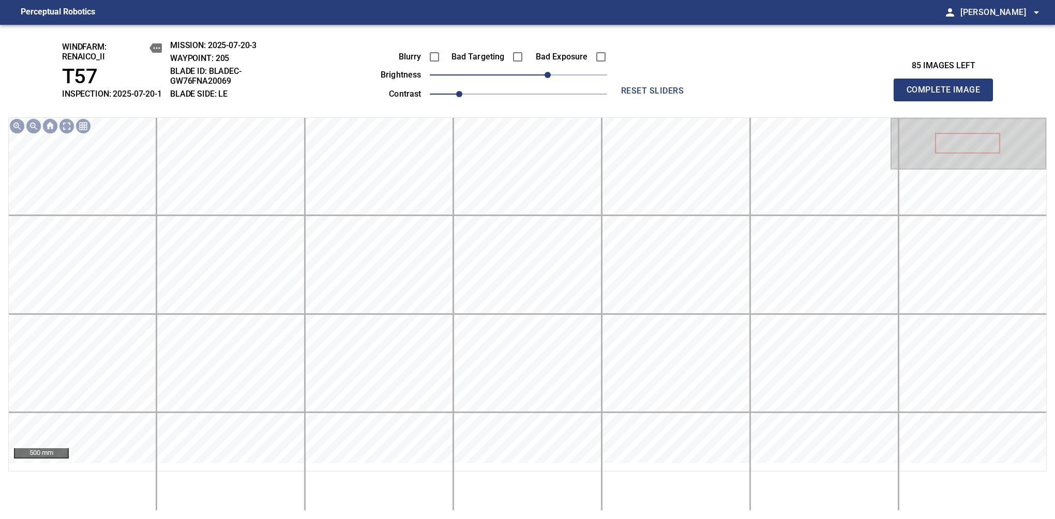
click at [948, 95] on span "Complete Image" at bounding box center [943, 90] width 77 height 14
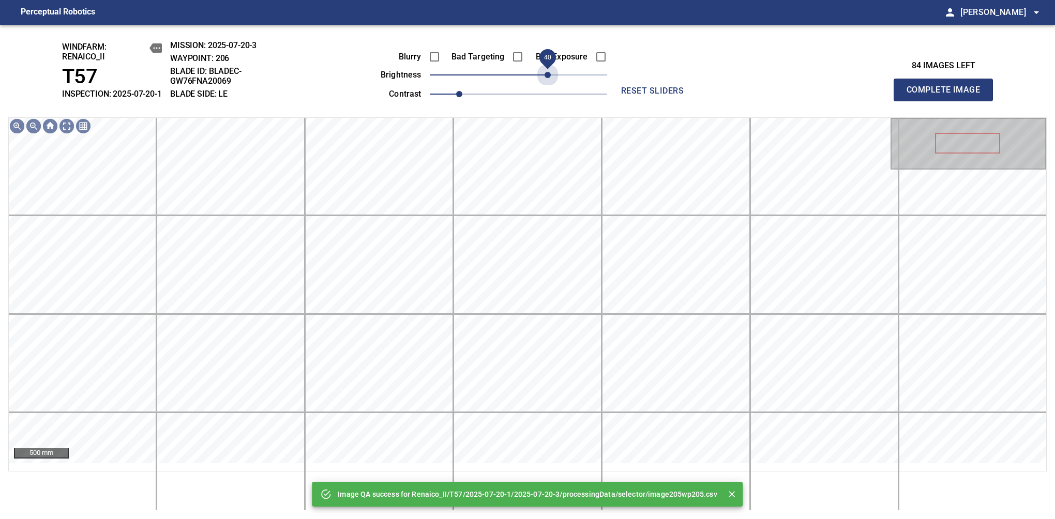
click at [550, 82] on span "40" at bounding box center [518, 75] width 177 height 14
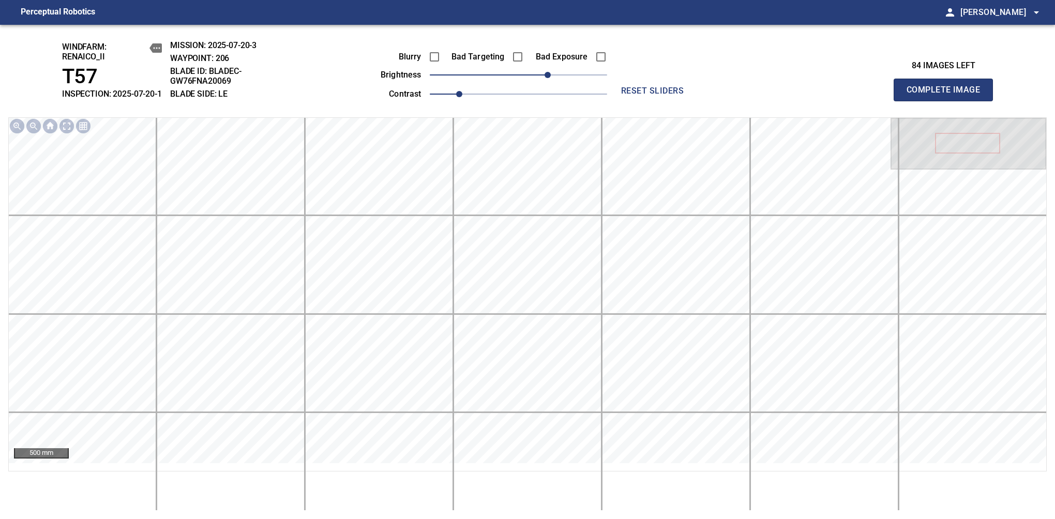
click at [948, 95] on span "Complete Image" at bounding box center [943, 90] width 77 height 14
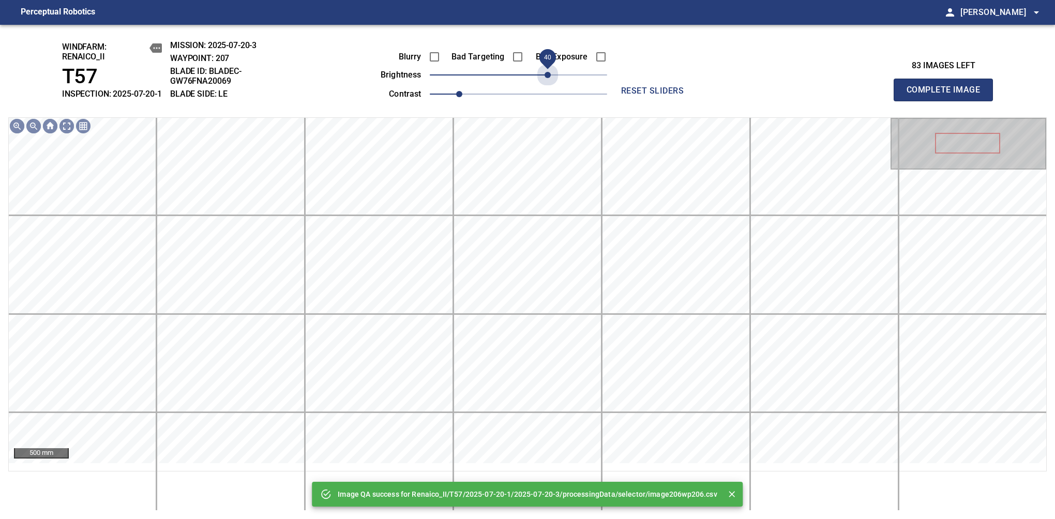
click at [550, 82] on span "40" at bounding box center [518, 75] width 177 height 14
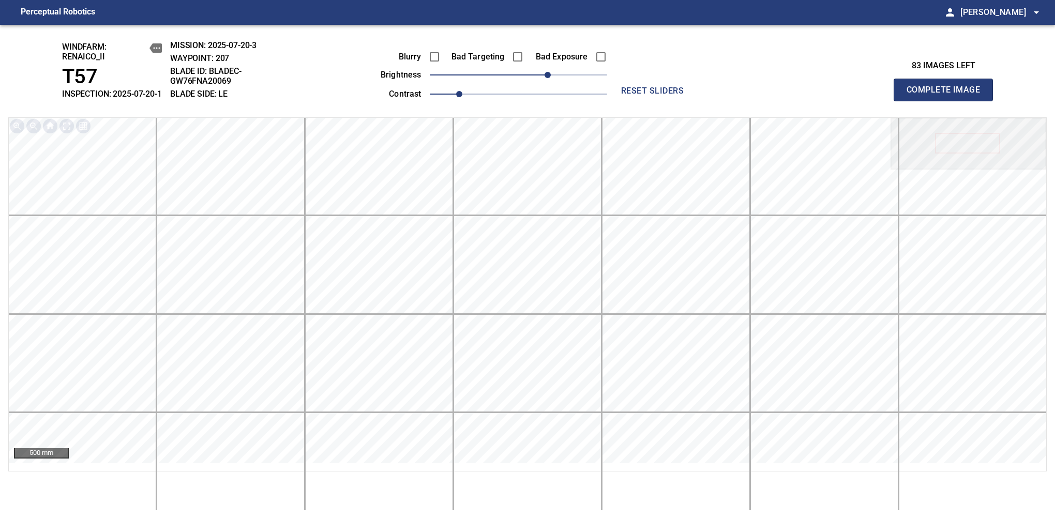
click at [948, 95] on span "Complete Image" at bounding box center [943, 90] width 77 height 14
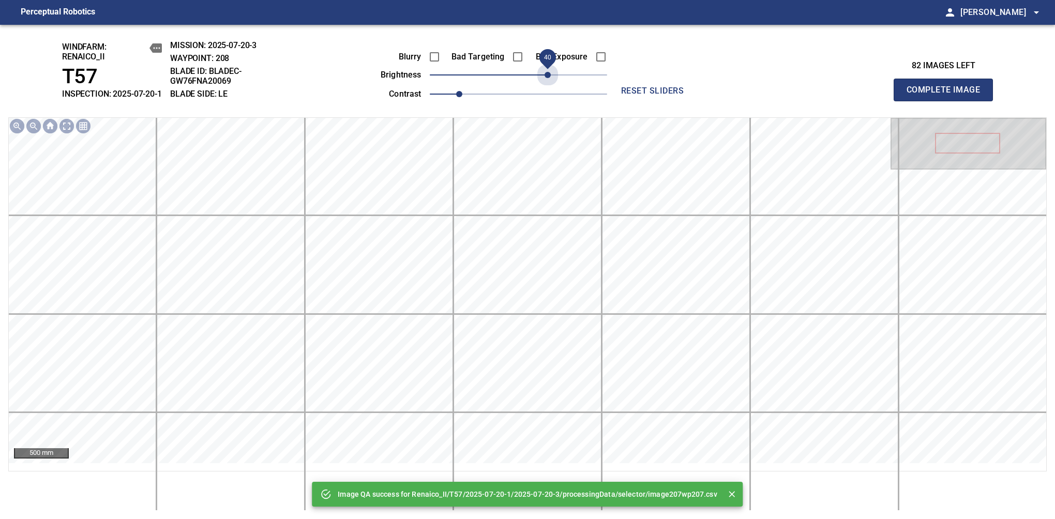
click at [550, 82] on span "40" at bounding box center [518, 75] width 177 height 14
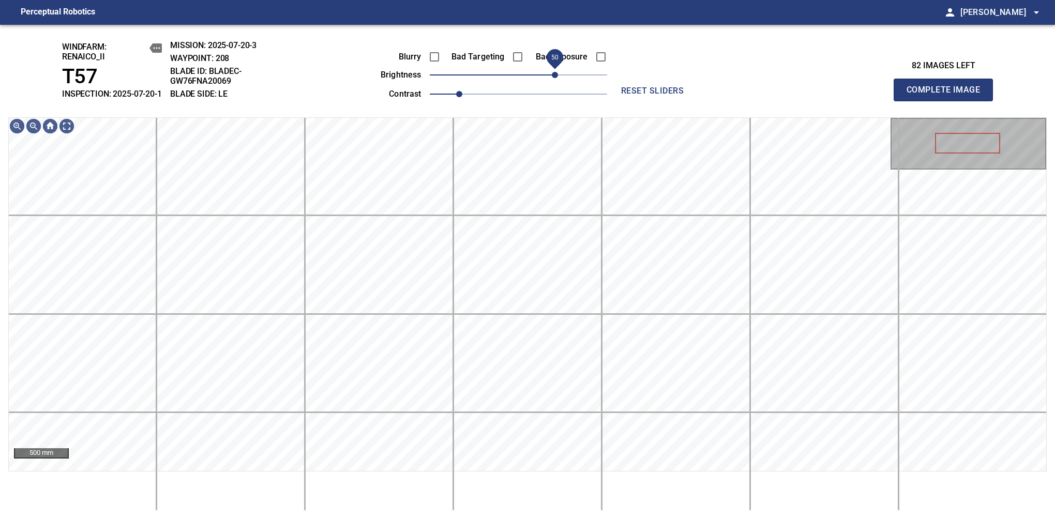
click at [553, 78] on span "50" at bounding box center [555, 75] width 6 height 6
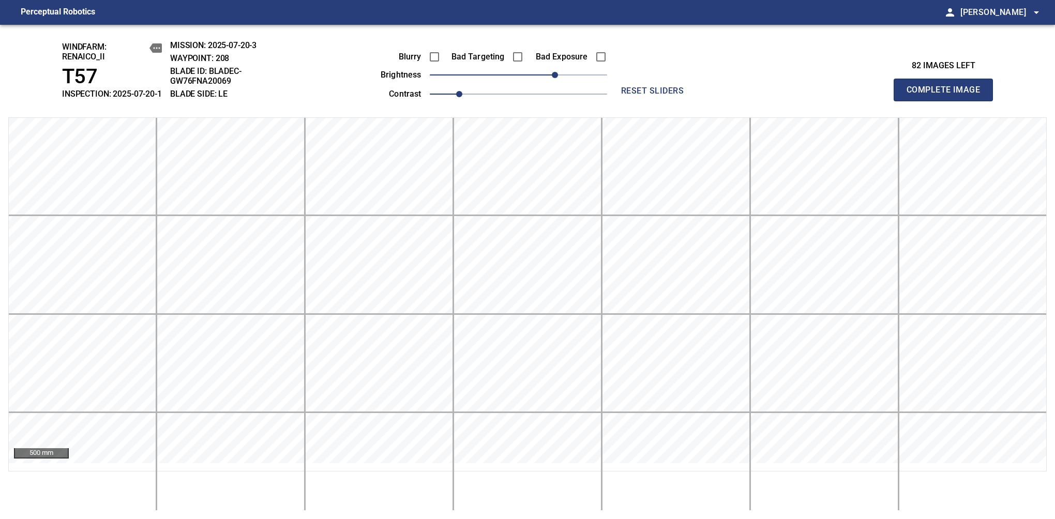
click at [948, 95] on span "Complete Image" at bounding box center [943, 90] width 77 height 14
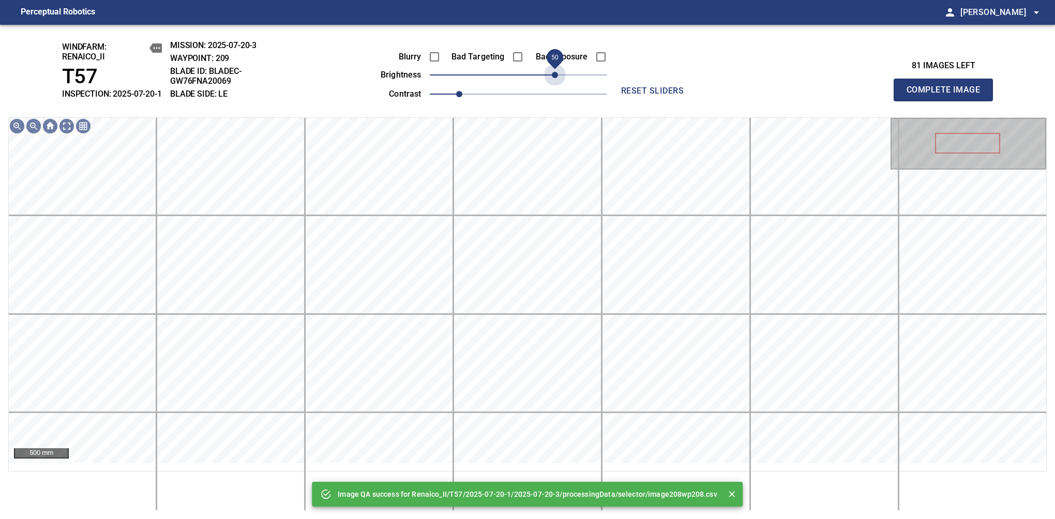
click at [553, 81] on span "50" at bounding box center [518, 75] width 177 height 14
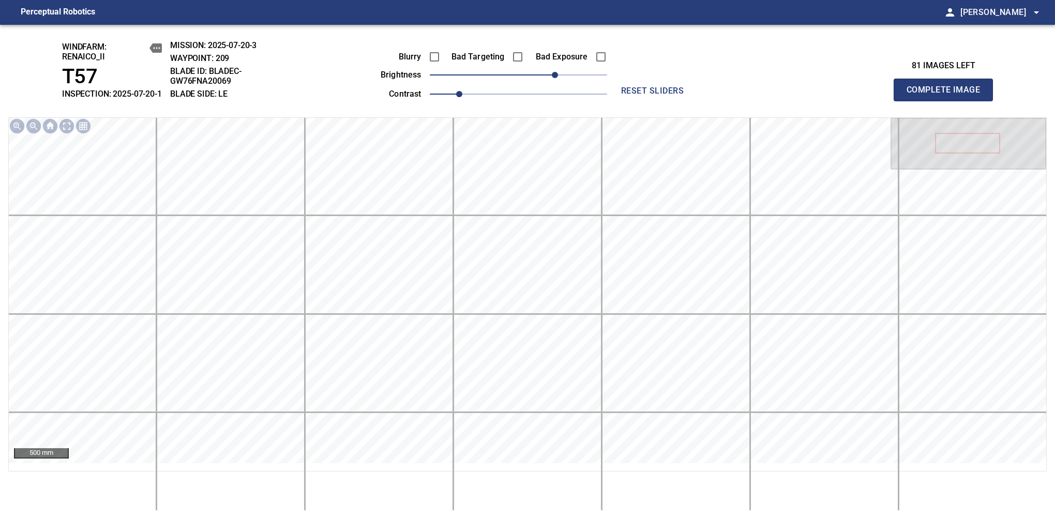
click at [948, 95] on span "Complete Image" at bounding box center [943, 90] width 77 height 14
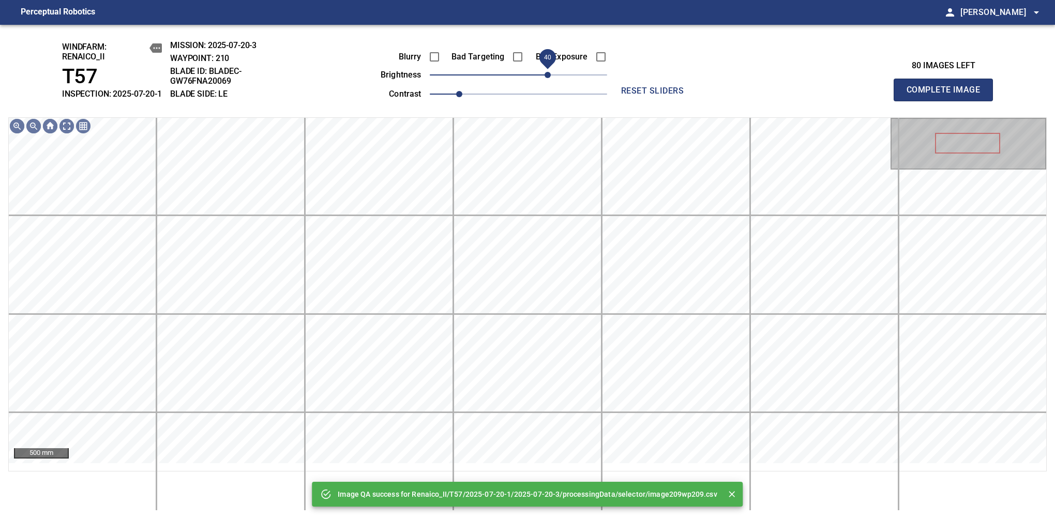
drag, startPoint x: 553, startPoint y: 81, endPoint x: 548, endPoint y: 83, distance: 5.4
click at [548, 82] on span "40" at bounding box center [518, 75] width 177 height 14
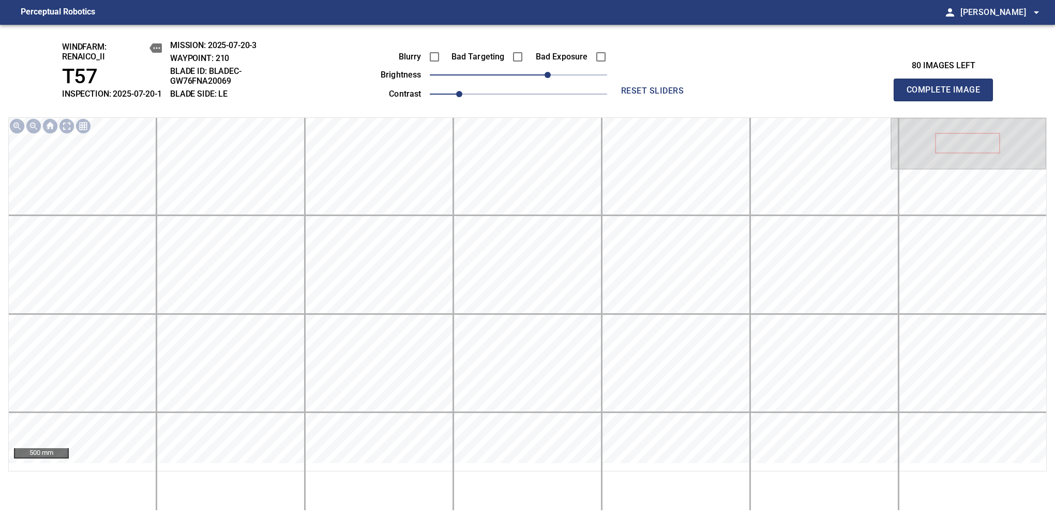
click at [948, 95] on span "Complete Image" at bounding box center [943, 90] width 77 height 14
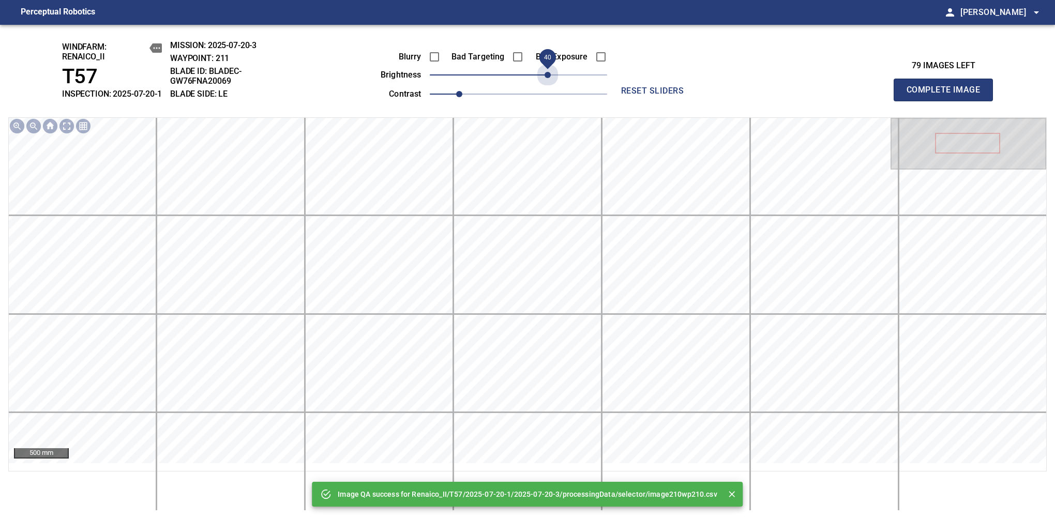
click at [548, 82] on span "40" at bounding box center [518, 75] width 177 height 14
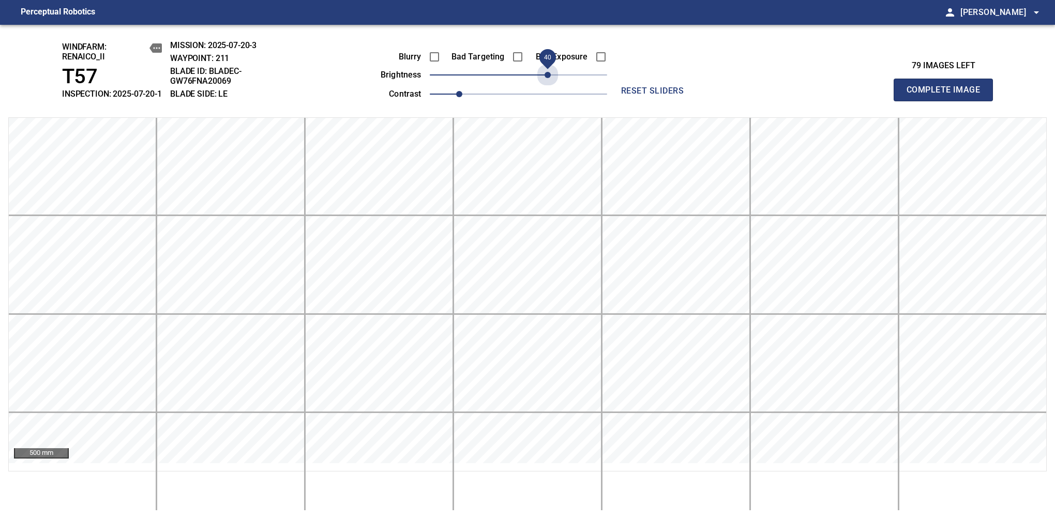
click at [548, 78] on span "40" at bounding box center [548, 75] width 6 height 6
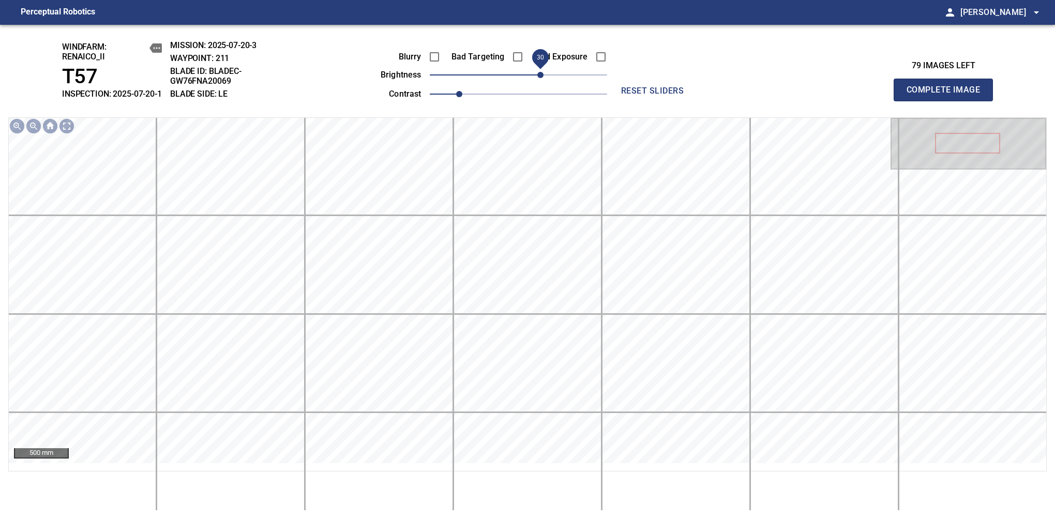
drag, startPoint x: 548, startPoint y: 87, endPoint x: 541, endPoint y: 86, distance: 7.3
click at [541, 78] on span "30" at bounding box center [540, 75] width 6 height 6
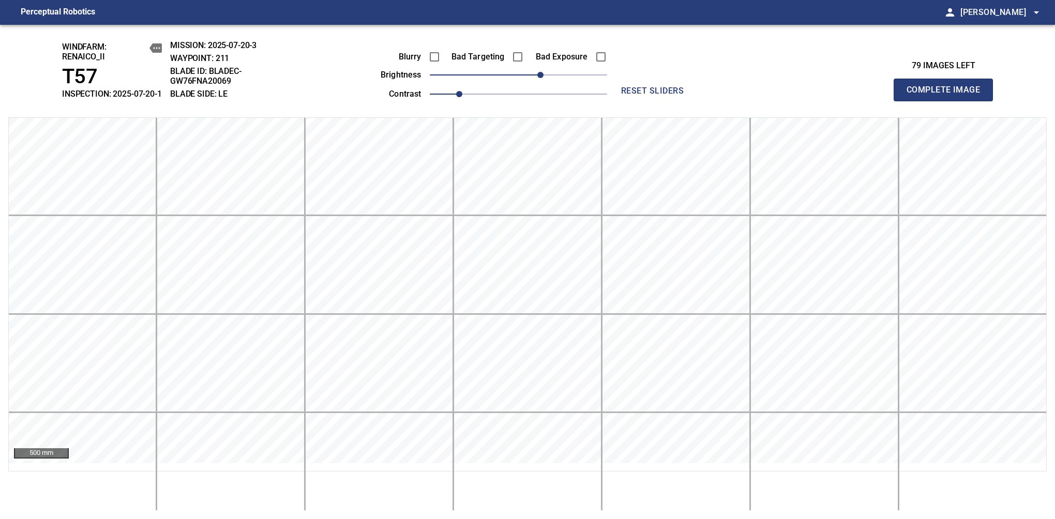
click at [948, 95] on span "Complete Image" at bounding box center [943, 90] width 77 height 14
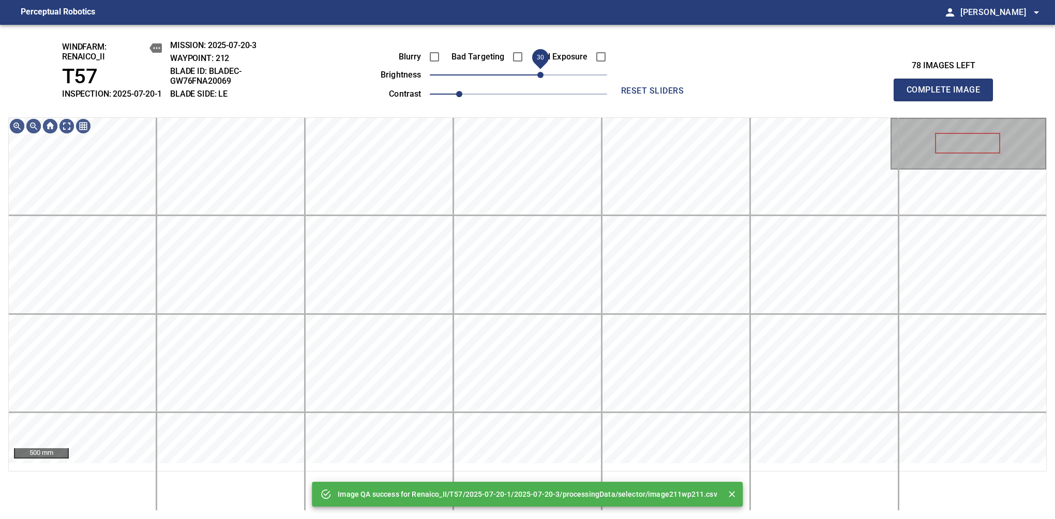
click at [537, 82] on span "30" at bounding box center [518, 75] width 177 height 14
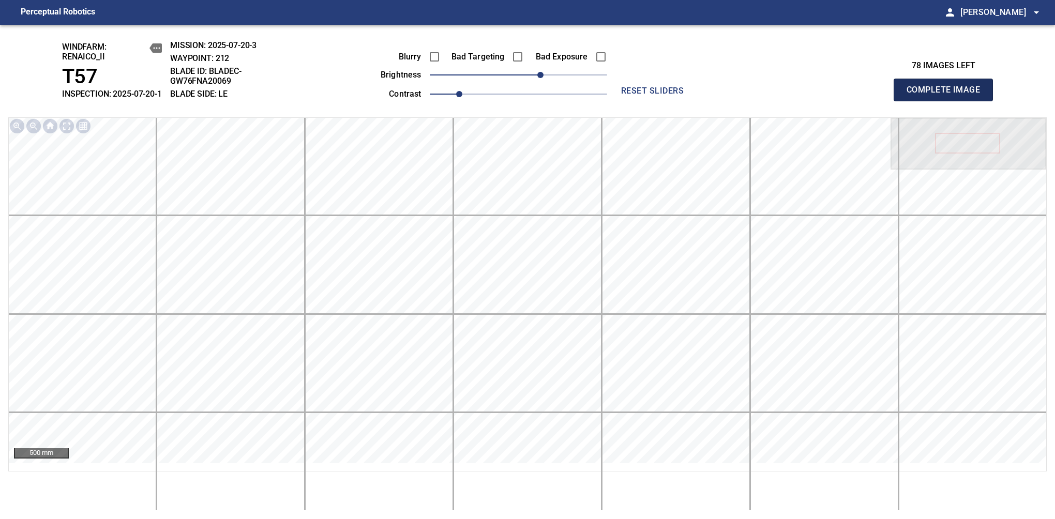
click at [948, 95] on span "Complete Image" at bounding box center [943, 90] width 77 height 14
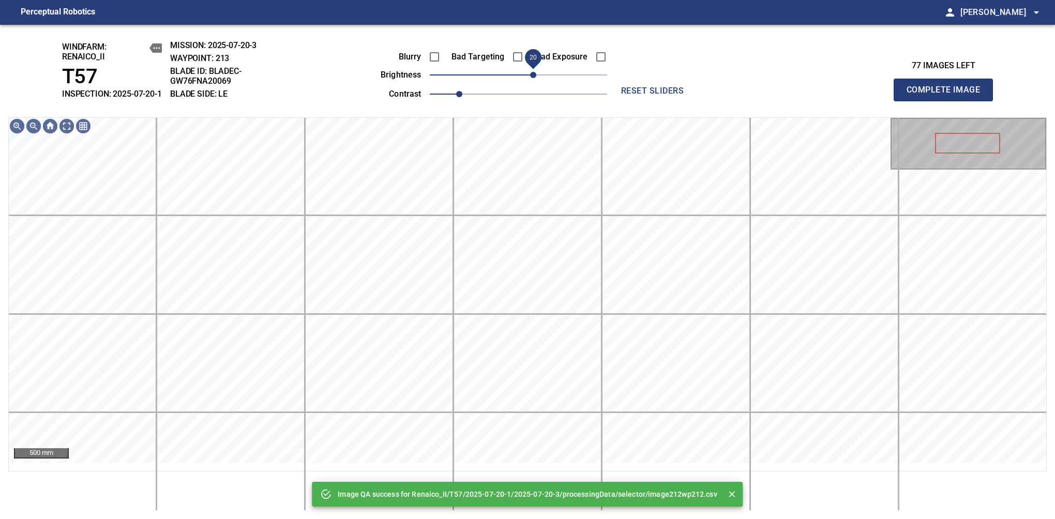
click at [535, 82] on span "20" at bounding box center [518, 75] width 177 height 14
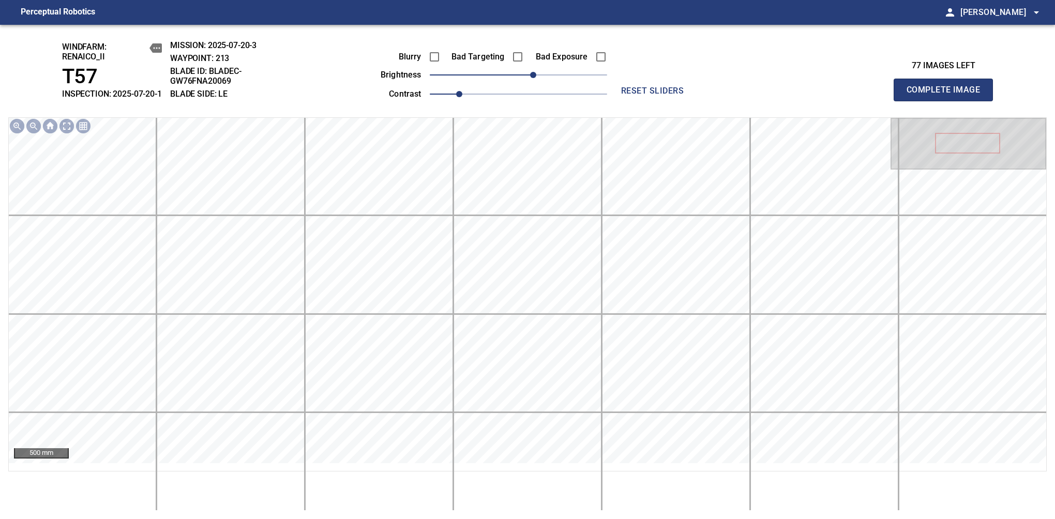
click at [948, 95] on span "Complete Image" at bounding box center [943, 90] width 77 height 14
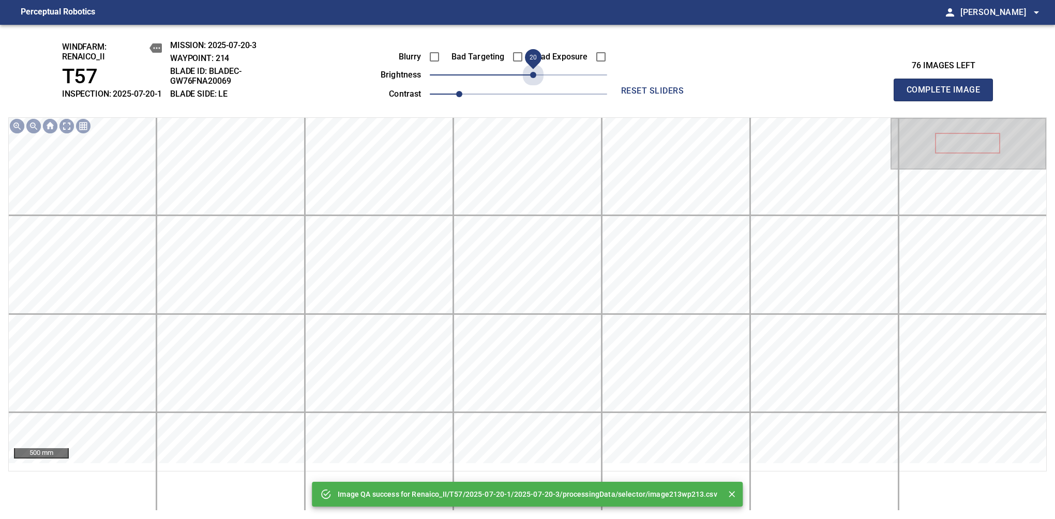
click at [535, 82] on span "20" at bounding box center [518, 75] width 177 height 14
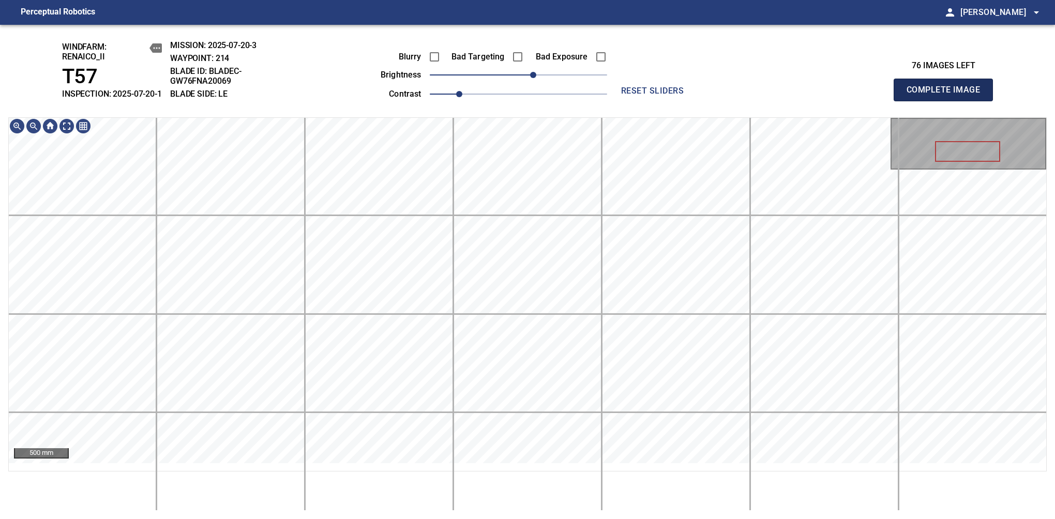
click at [948, 95] on span "Complete Image" at bounding box center [943, 90] width 77 height 14
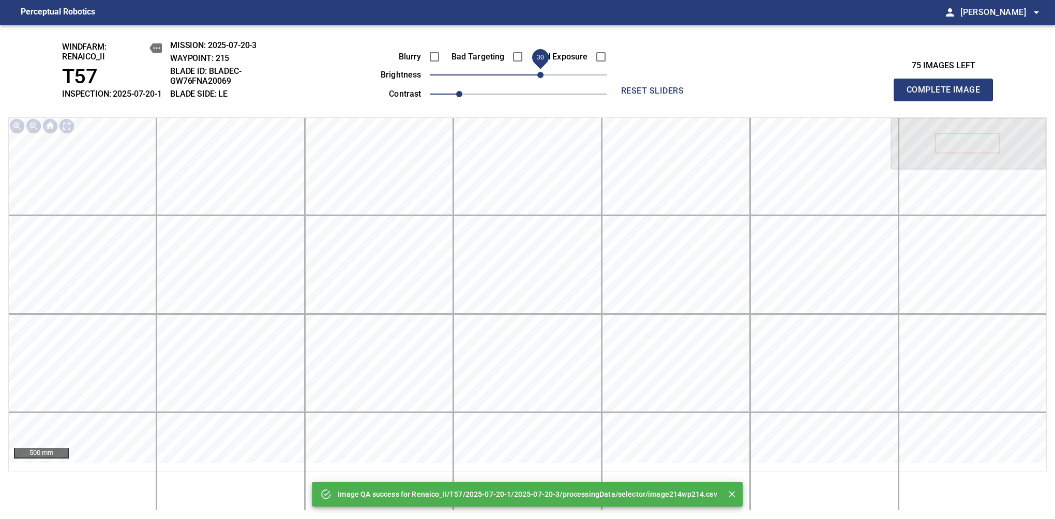
drag, startPoint x: 532, startPoint y: 81, endPoint x: 540, endPoint y: 81, distance: 7.8
click at [540, 81] on span "30" at bounding box center [518, 75] width 177 height 14
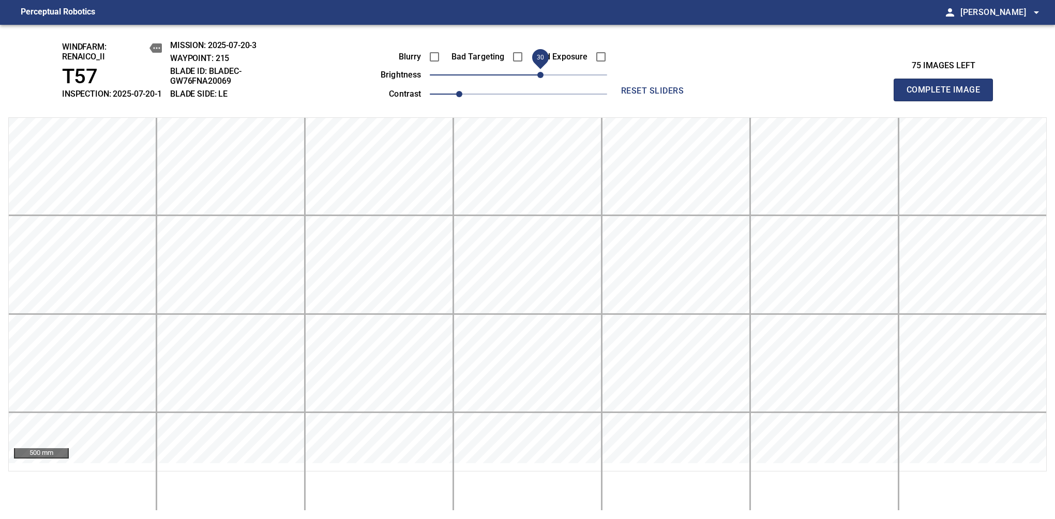
click at [948, 95] on span "Complete Image" at bounding box center [943, 90] width 77 height 14
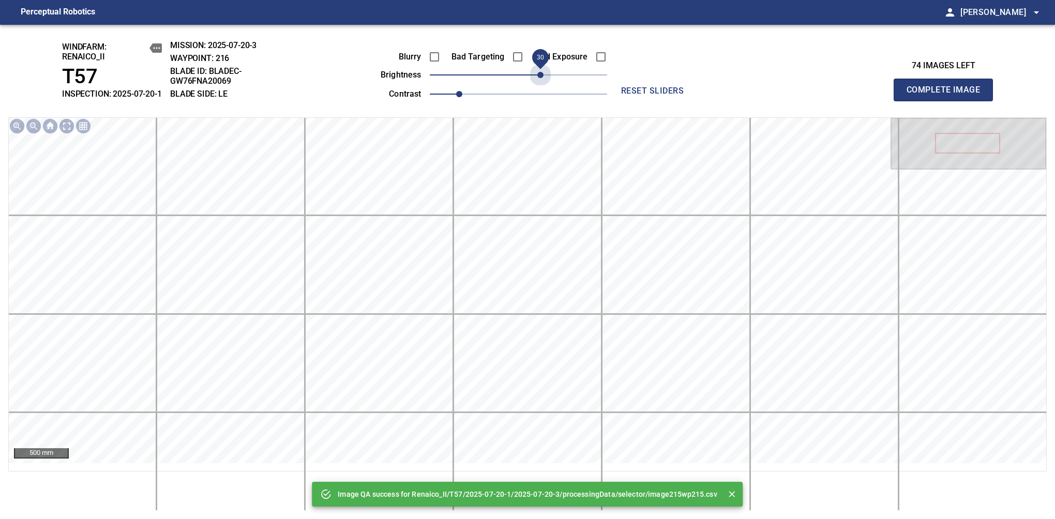
click at [538, 82] on span "30" at bounding box center [518, 75] width 177 height 14
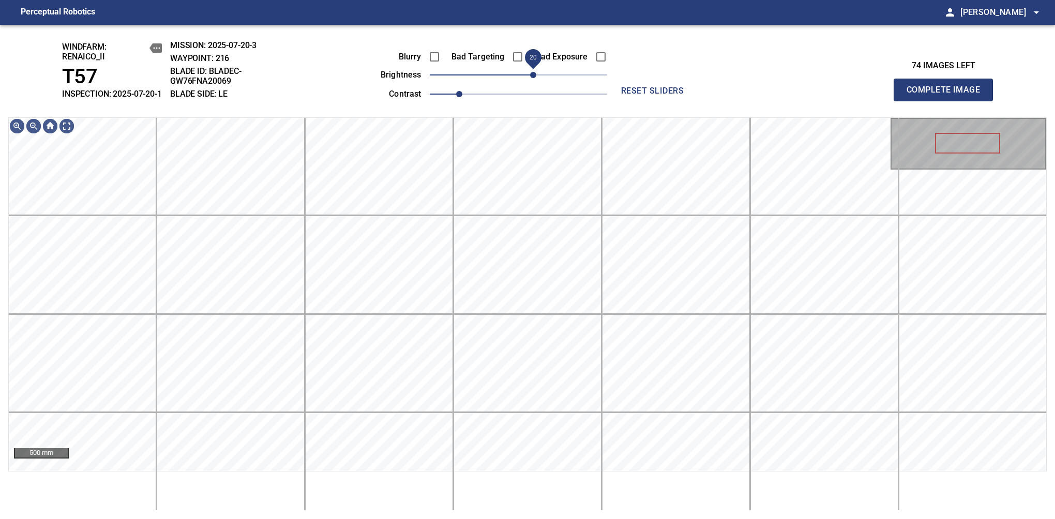
click at [536, 78] on span "20" at bounding box center [533, 75] width 6 height 6
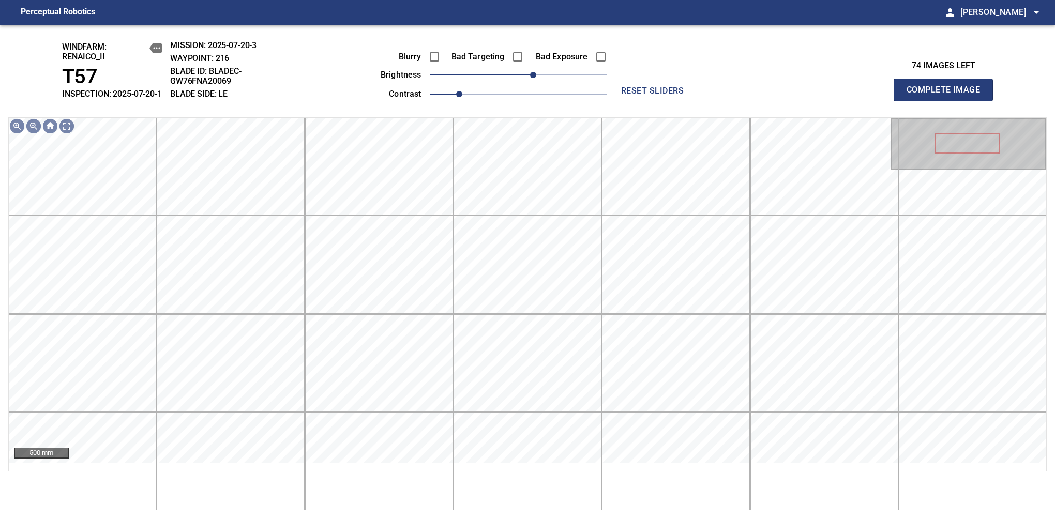
click at [948, 95] on span "Complete Image" at bounding box center [943, 90] width 77 height 14
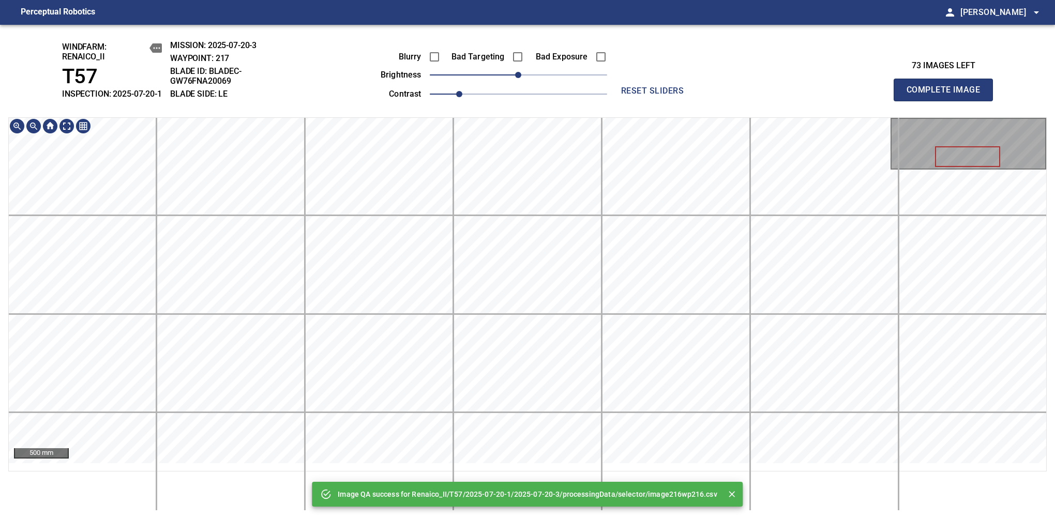
click at [518, 65] on div "Image QA success for Renaico_II/T57/2025-07-20-1/2025-07-20-3/processingData/se…" at bounding box center [527, 272] width 1055 height 495
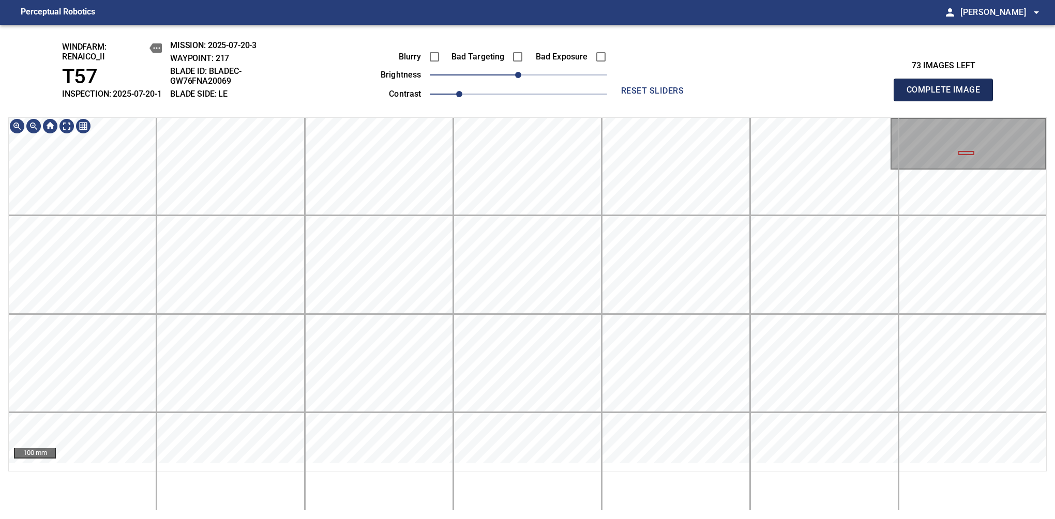
click at [948, 95] on span "Complete Image" at bounding box center [943, 90] width 77 height 14
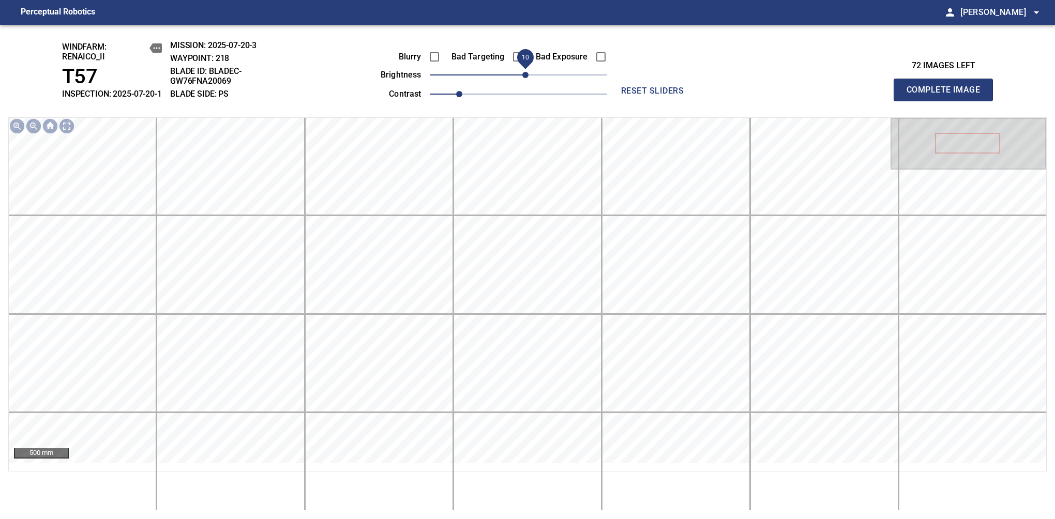
drag, startPoint x: 516, startPoint y: 85, endPoint x: 526, endPoint y: 85, distance: 9.3
click at [526, 78] on span "10" at bounding box center [525, 75] width 6 height 6
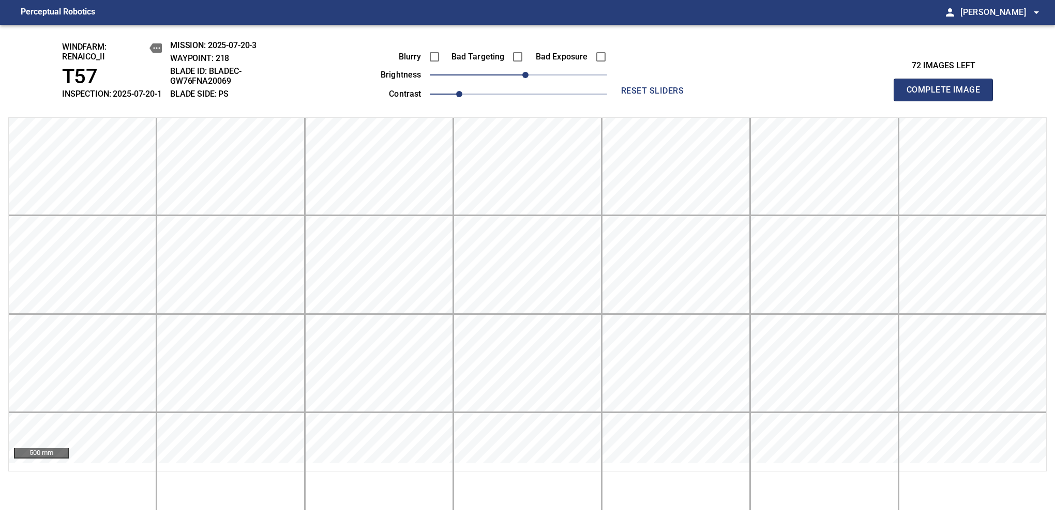
click at [948, 95] on span "Complete Image" at bounding box center [943, 90] width 77 height 14
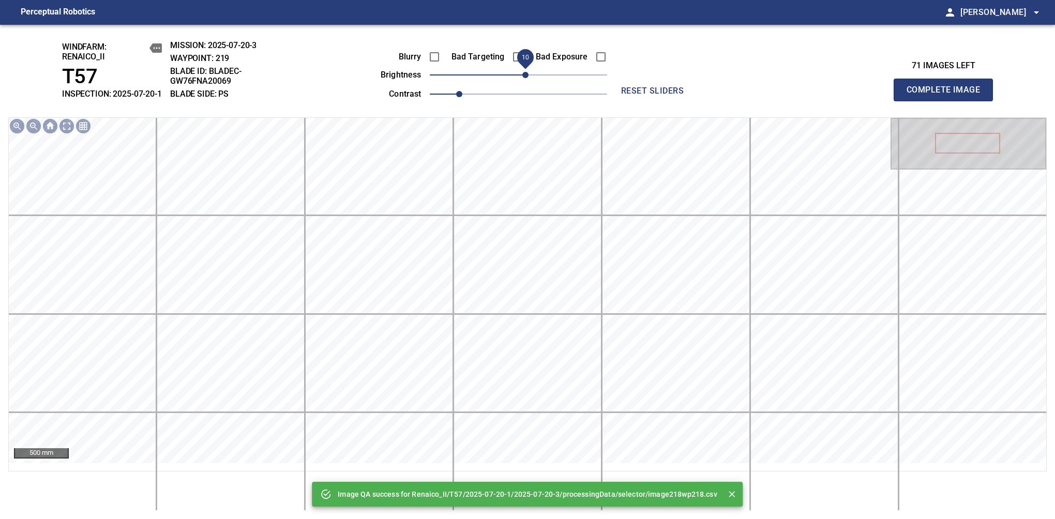
click at [527, 78] on span "10" at bounding box center [525, 75] width 6 height 6
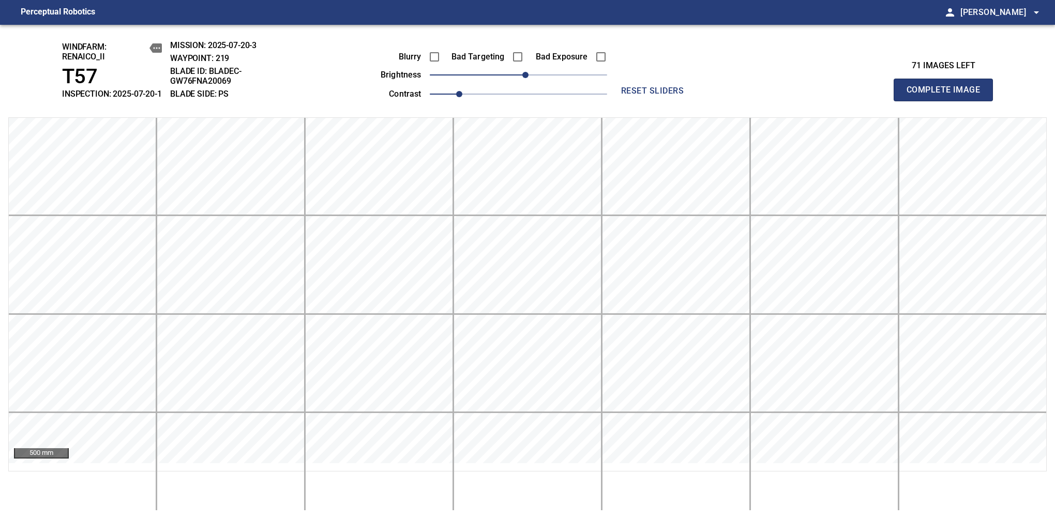
click at [948, 95] on span "Complete Image" at bounding box center [943, 90] width 77 height 14
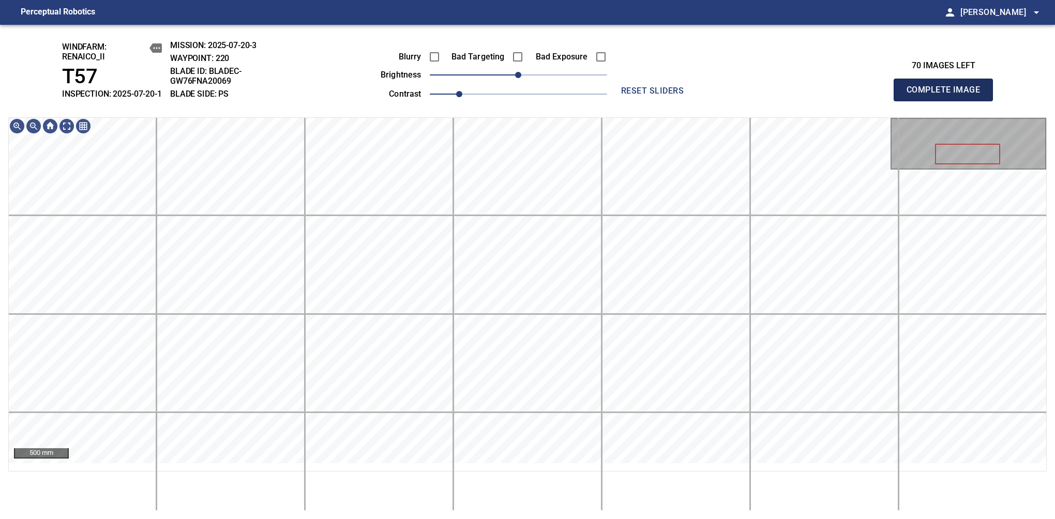
click at [948, 95] on span "Complete Image" at bounding box center [943, 90] width 77 height 14
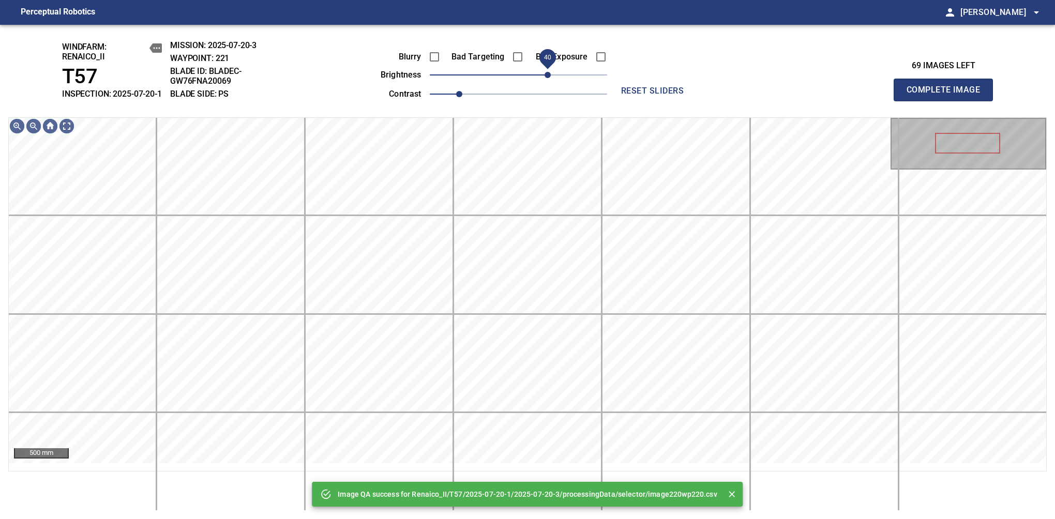
click at [545, 79] on span "40" at bounding box center [518, 75] width 177 height 14
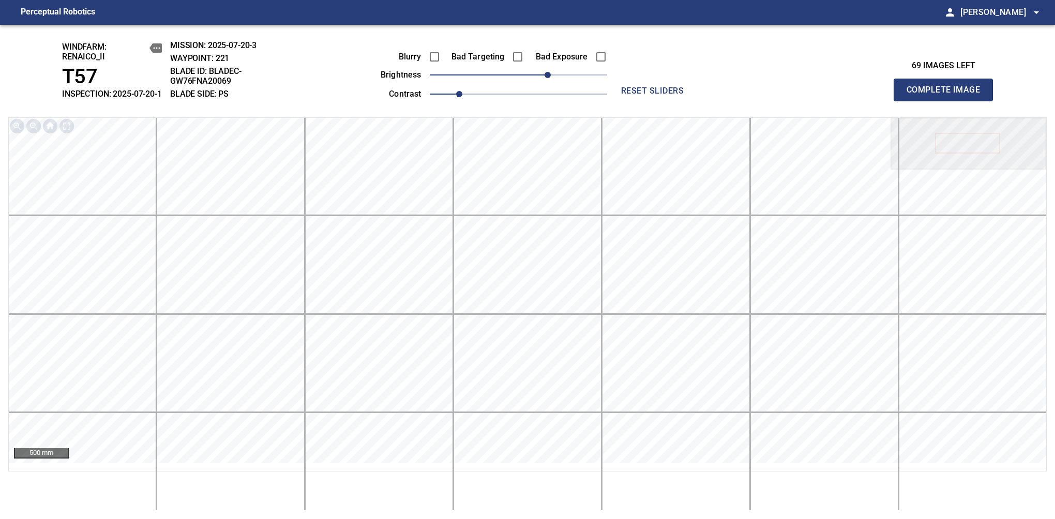
click at [948, 95] on span "Complete Image" at bounding box center [943, 90] width 77 height 14
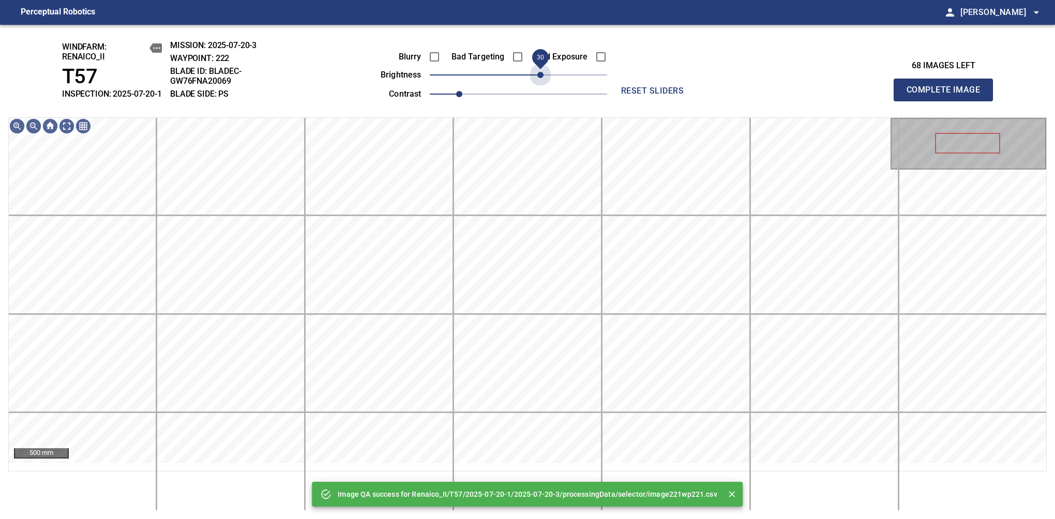
drag, startPoint x: 556, startPoint y: 81, endPoint x: 544, endPoint y: 97, distance: 20.7
click at [544, 97] on div "Blurry Bad Targeting Bad Exposure brightness 30 contrast 1" at bounding box center [482, 73] width 250 height 55
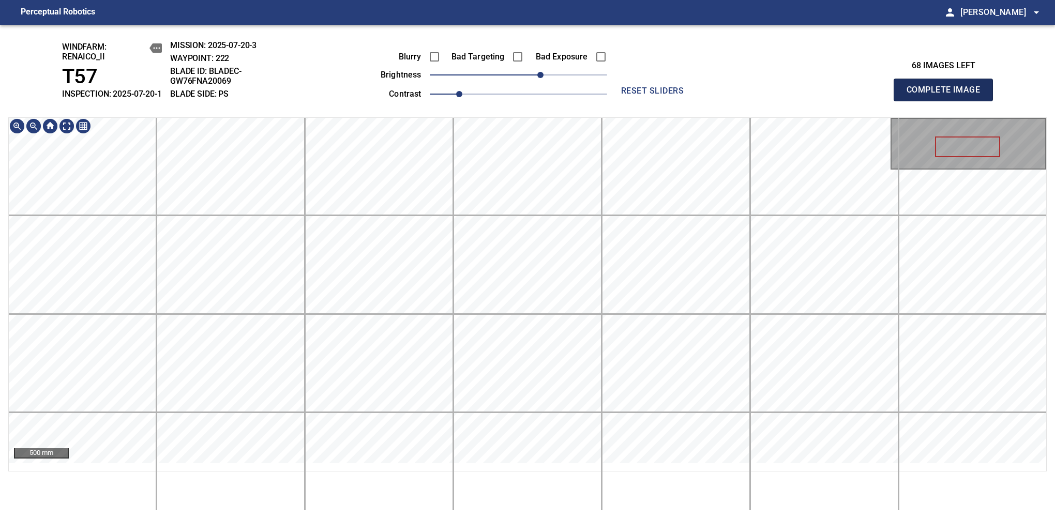
click at [948, 95] on span "Complete Image" at bounding box center [943, 90] width 77 height 14
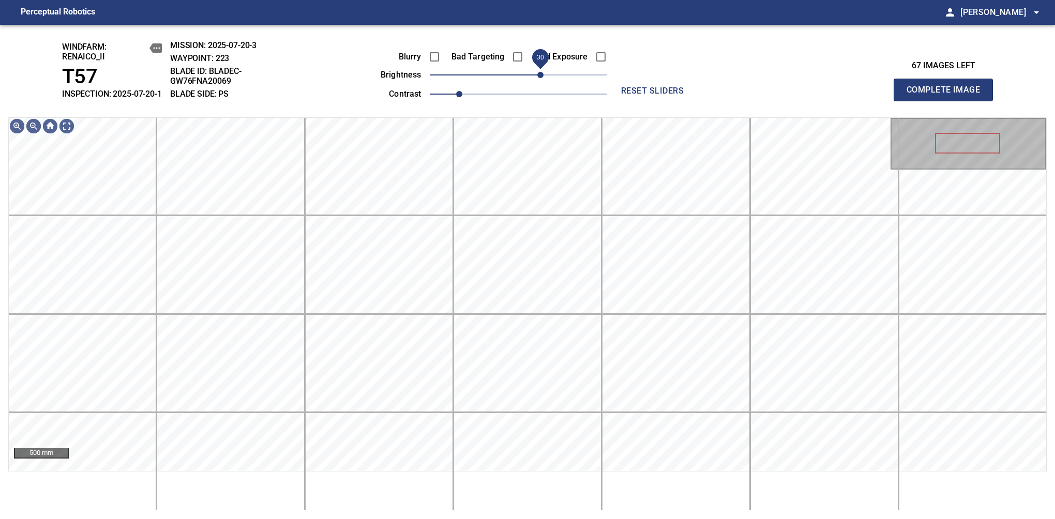
drag, startPoint x: 527, startPoint y: 89, endPoint x: 540, endPoint y: 87, distance: 13.1
click at [540, 78] on span "30" at bounding box center [540, 75] width 6 height 6
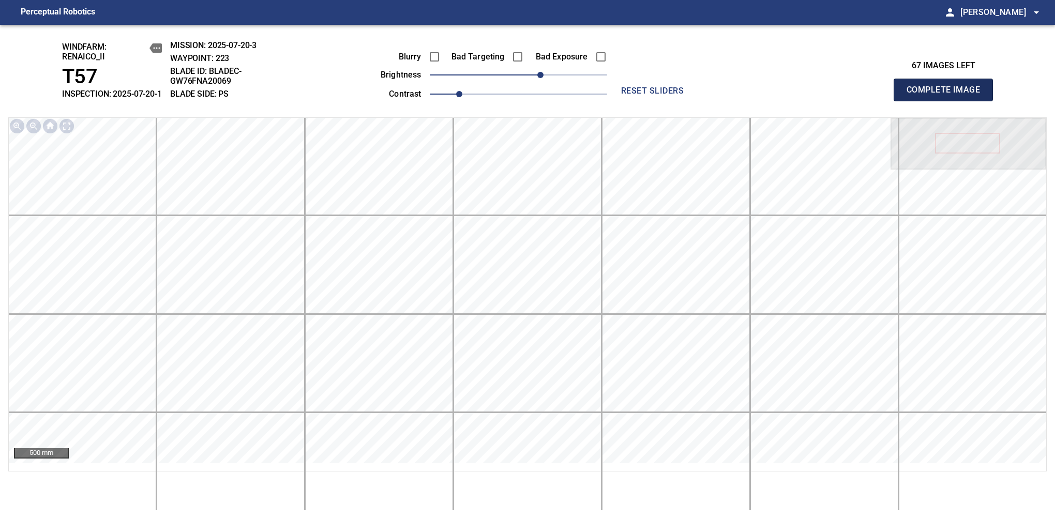
click at [948, 95] on span "Complete Image" at bounding box center [943, 90] width 77 height 14
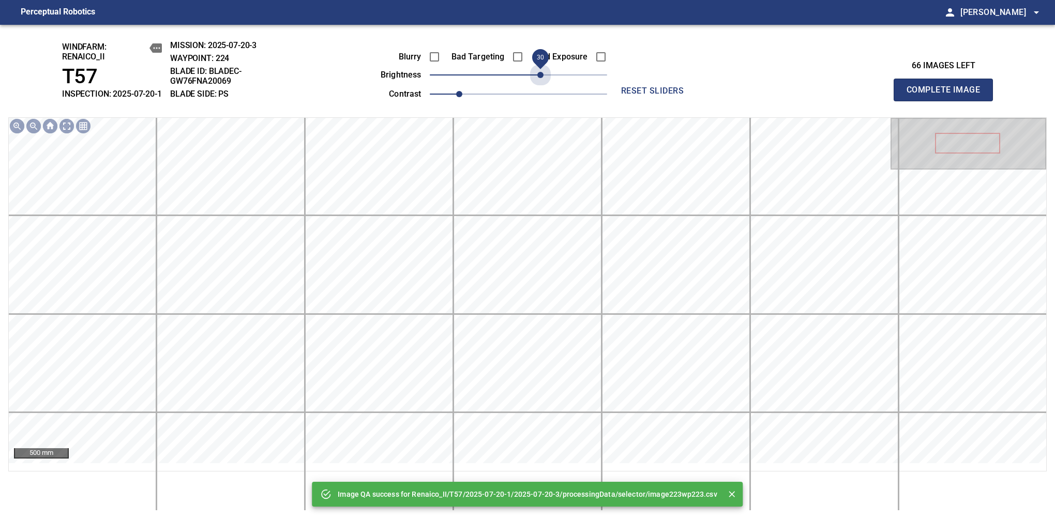
click at [540, 82] on span "30" at bounding box center [518, 75] width 177 height 14
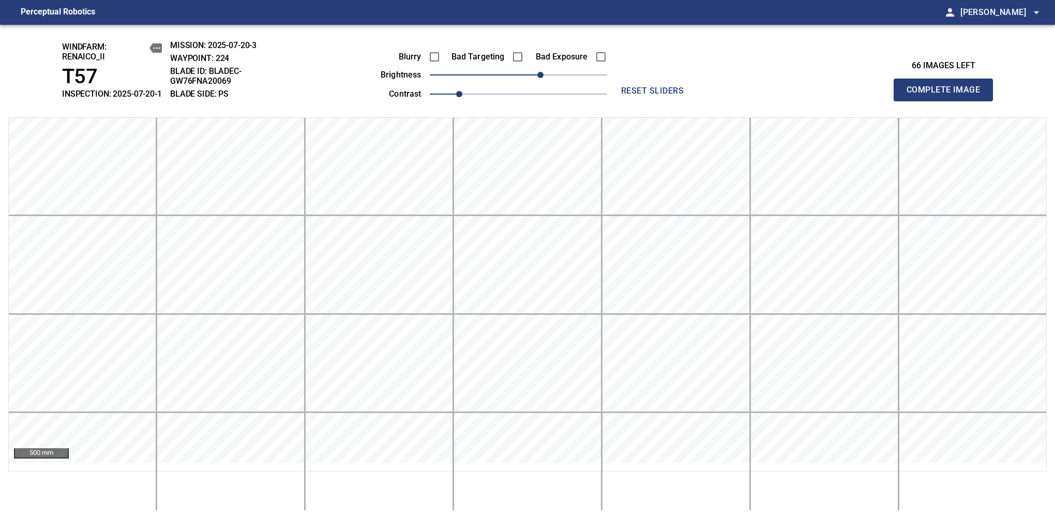
click at [948, 95] on span "Complete Image" at bounding box center [943, 90] width 77 height 14
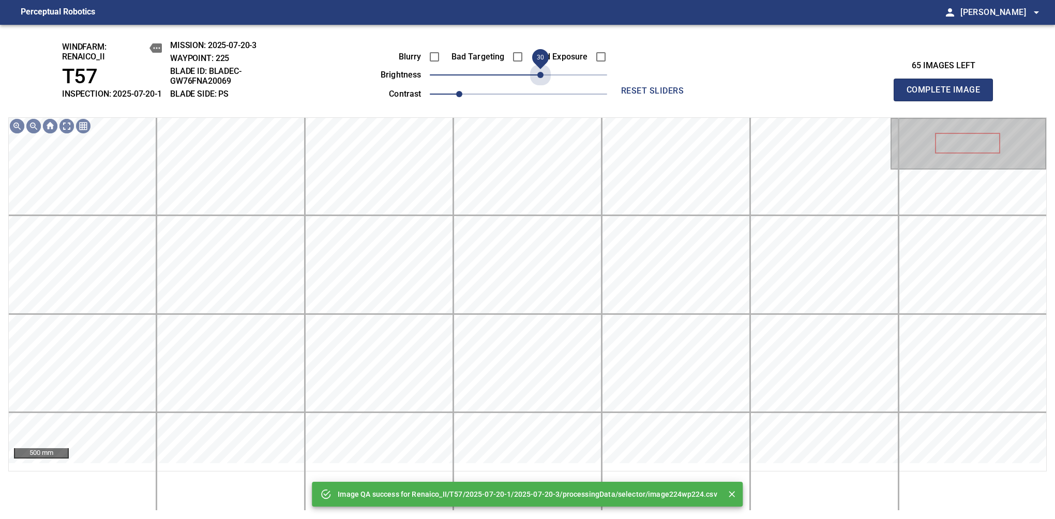
click at [540, 82] on span "30" at bounding box center [518, 75] width 177 height 14
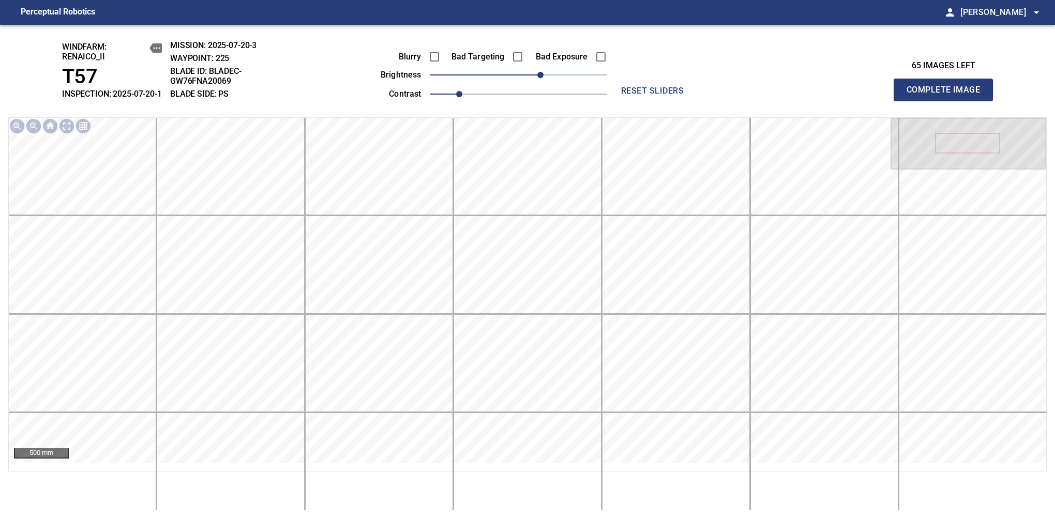
click at [948, 95] on span "Complete Image" at bounding box center [943, 90] width 77 height 14
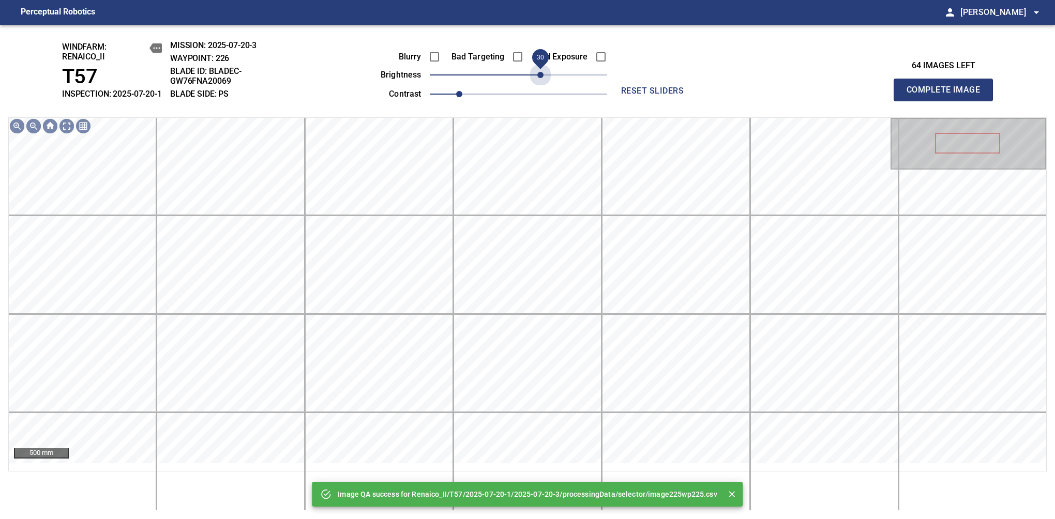
click at [540, 82] on span "30" at bounding box center [518, 75] width 177 height 14
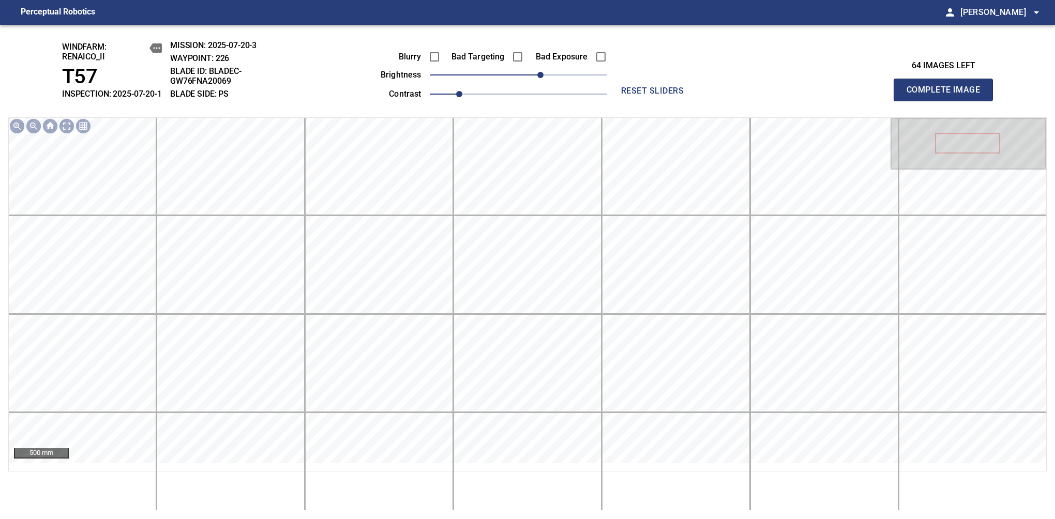
click at [948, 95] on span "Complete Image" at bounding box center [943, 90] width 77 height 14
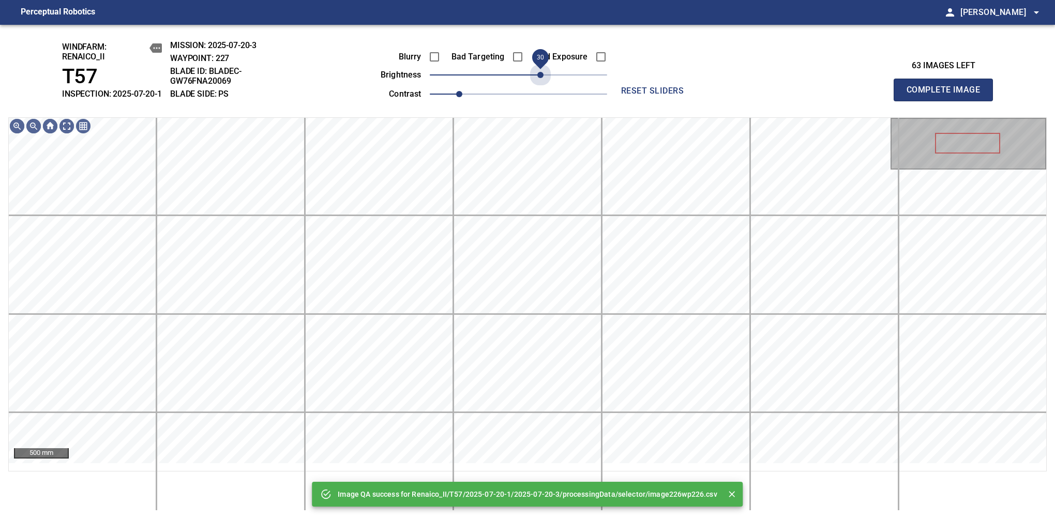
click at [540, 82] on span "30" at bounding box center [518, 75] width 177 height 14
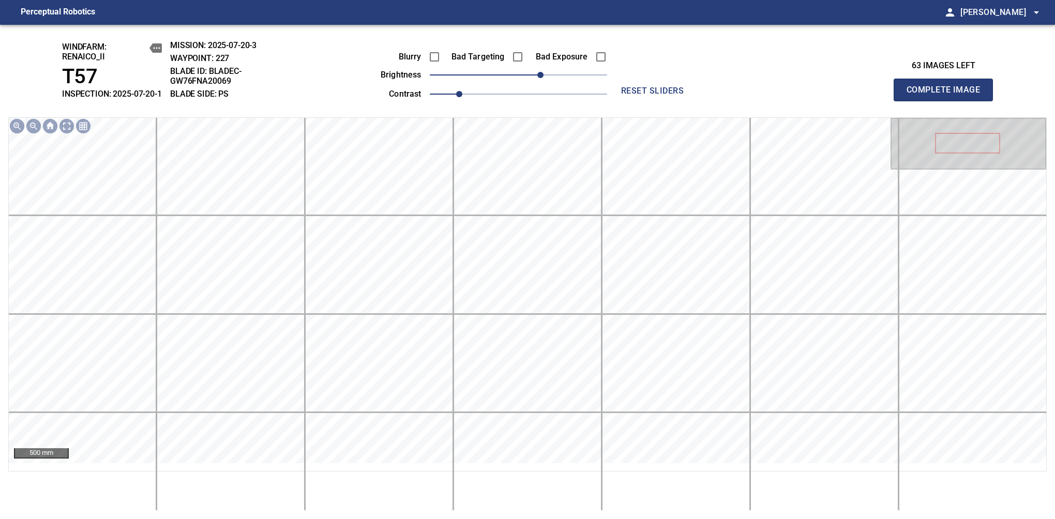
click at [948, 95] on span "Complete Image" at bounding box center [943, 90] width 77 height 14
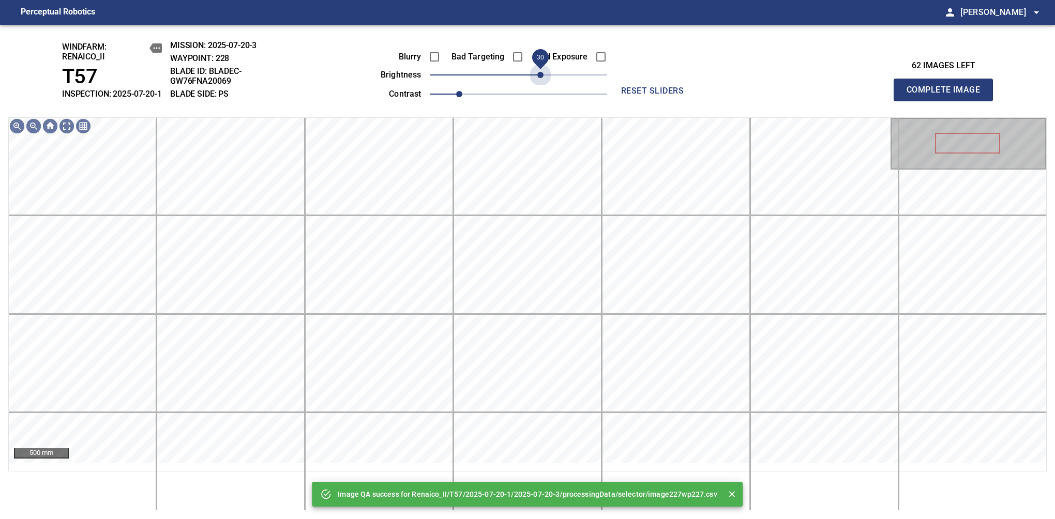
click at [540, 82] on span "30" at bounding box center [518, 75] width 177 height 14
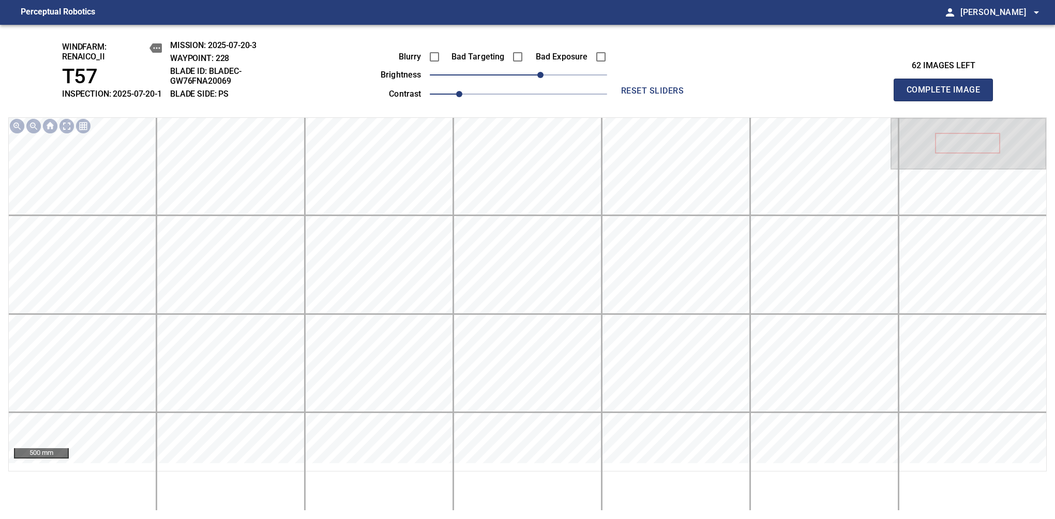
click at [948, 95] on span "Complete Image" at bounding box center [943, 90] width 77 height 14
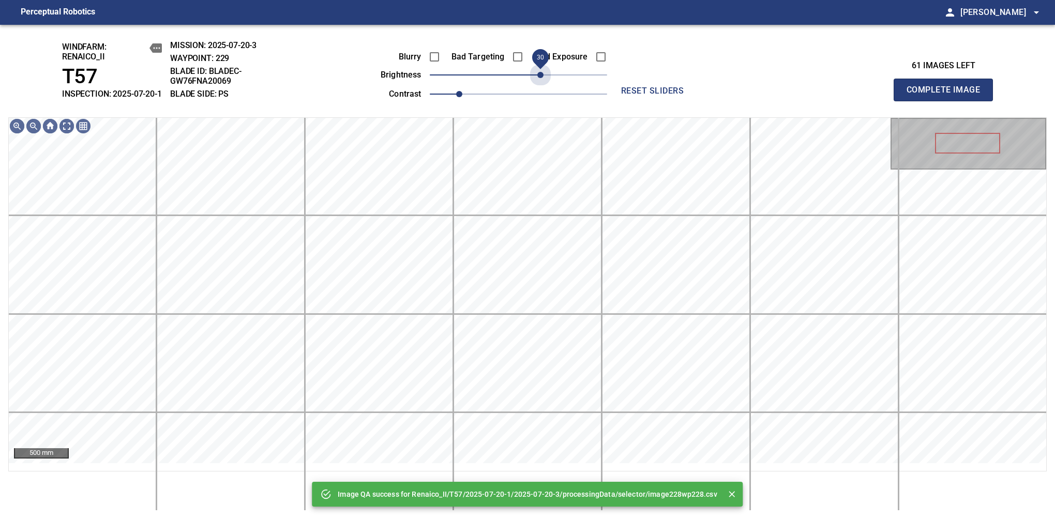
click at [540, 82] on span "30" at bounding box center [518, 75] width 177 height 14
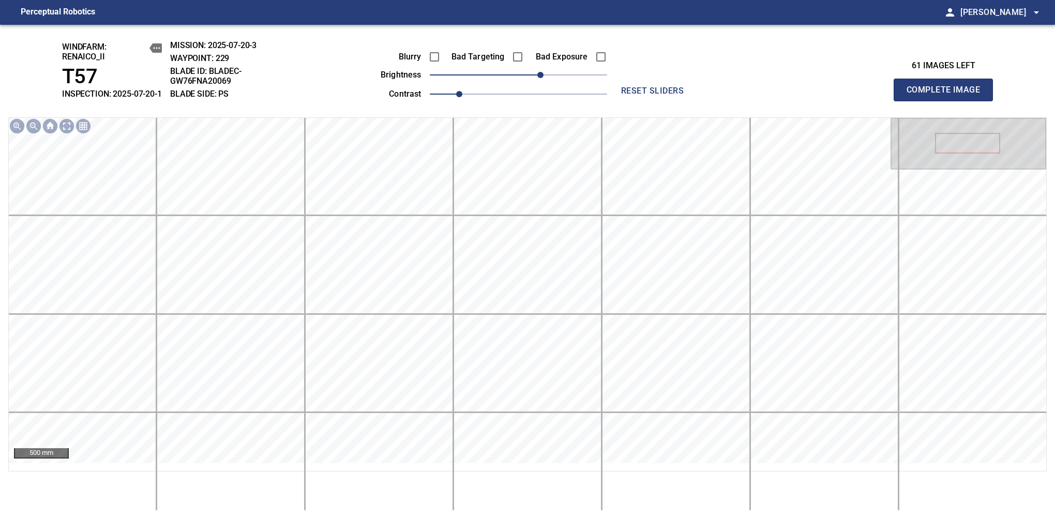
click at [948, 95] on span "Complete Image" at bounding box center [943, 90] width 77 height 14
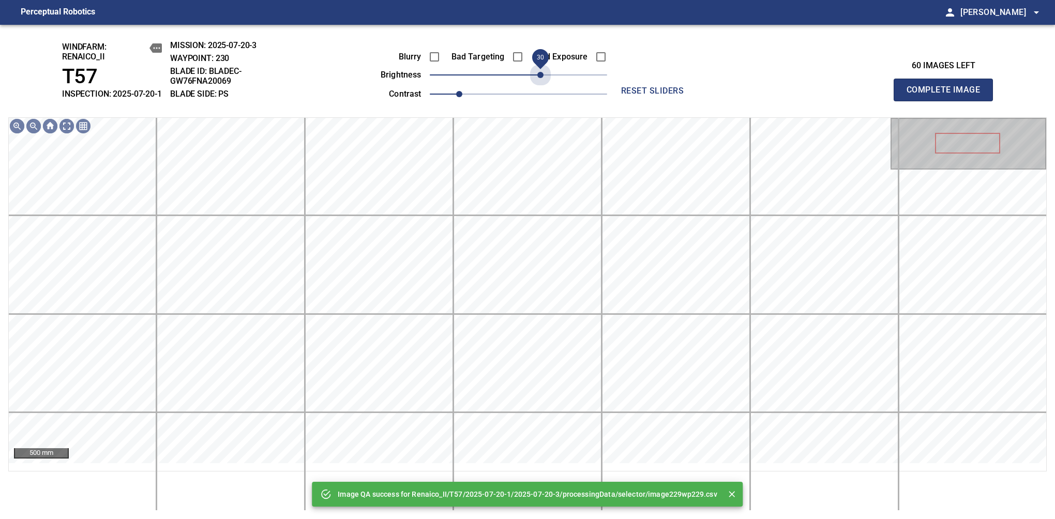
click at [540, 82] on span "30" at bounding box center [518, 75] width 177 height 14
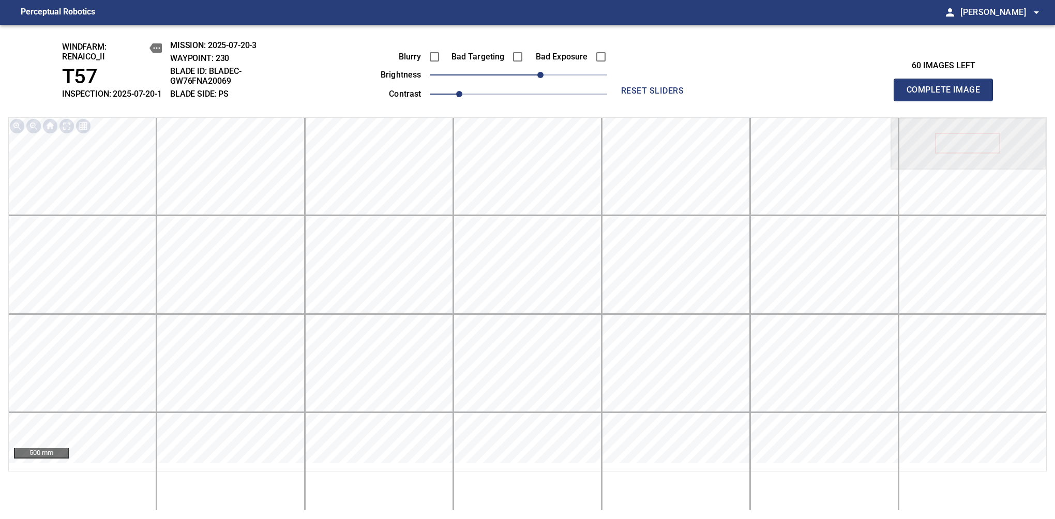
click at [948, 95] on span "Complete Image" at bounding box center [943, 90] width 77 height 14
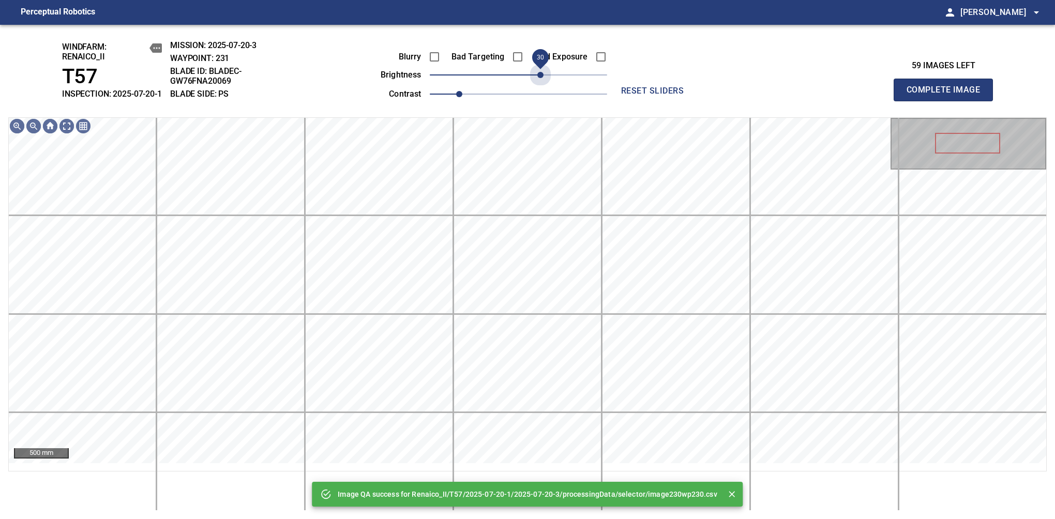
click at [540, 82] on span "30" at bounding box center [518, 75] width 177 height 14
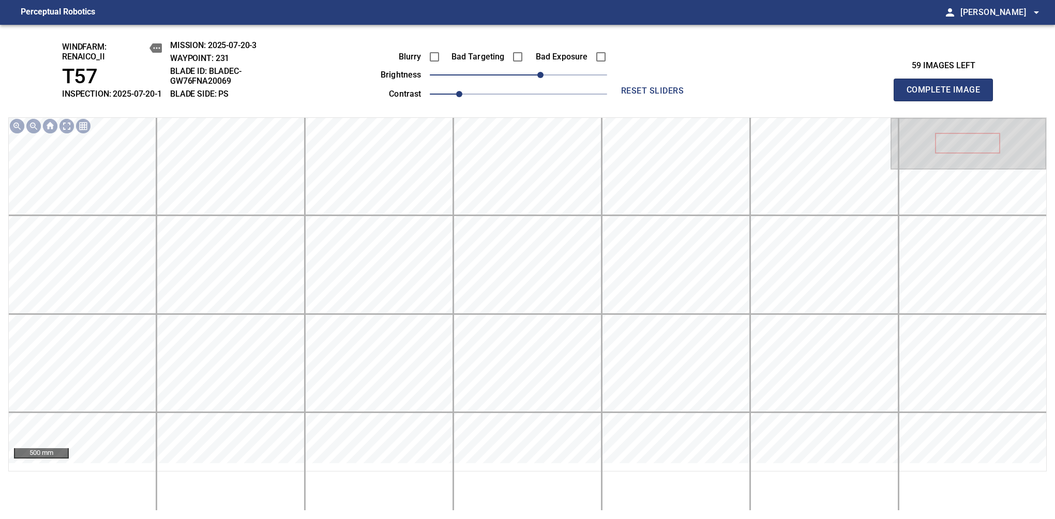
click at [948, 95] on span "Complete Image" at bounding box center [943, 90] width 77 height 14
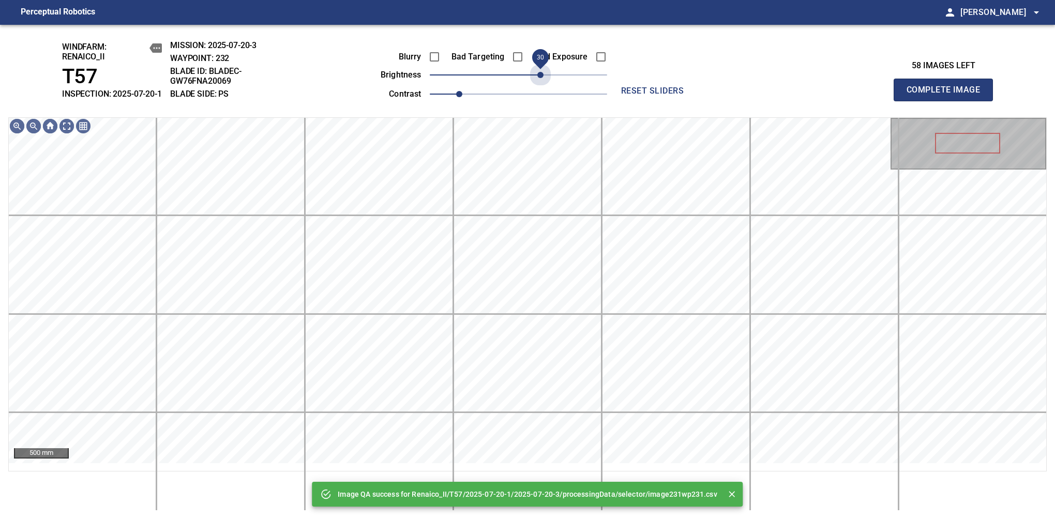
click at [540, 82] on span "30" at bounding box center [518, 75] width 177 height 14
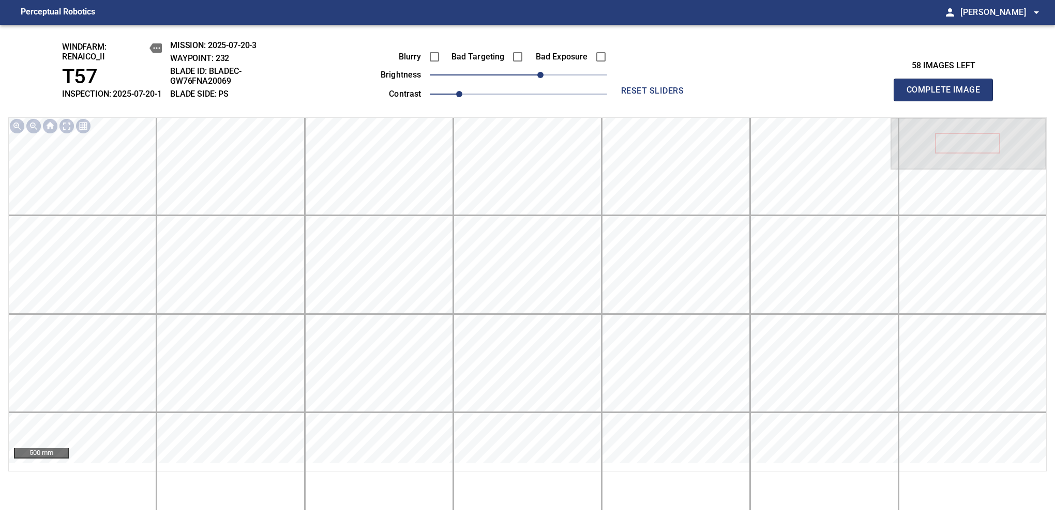
click at [948, 95] on span "Complete Image" at bounding box center [943, 90] width 77 height 14
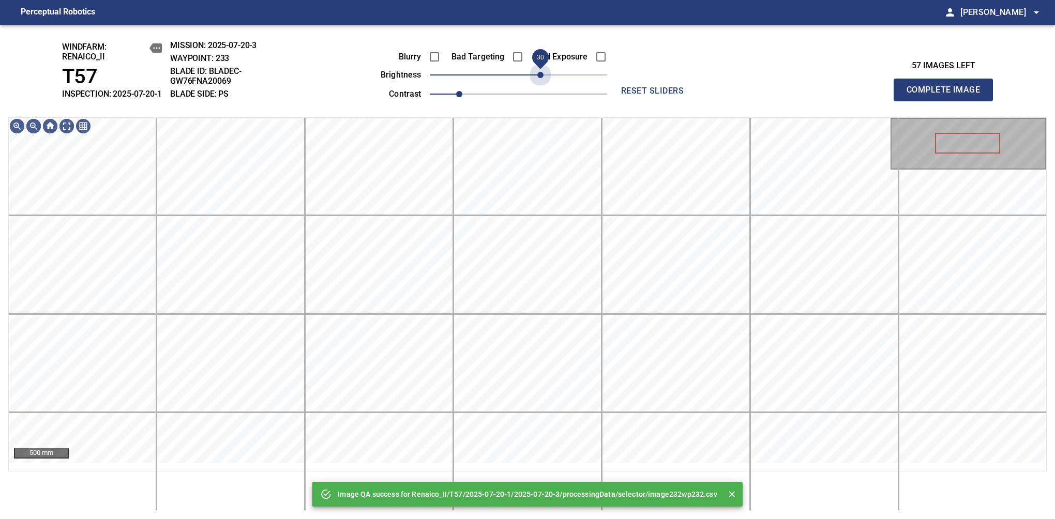
click at [540, 82] on span "30" at bounding box center [518, 75] width 177 height 14
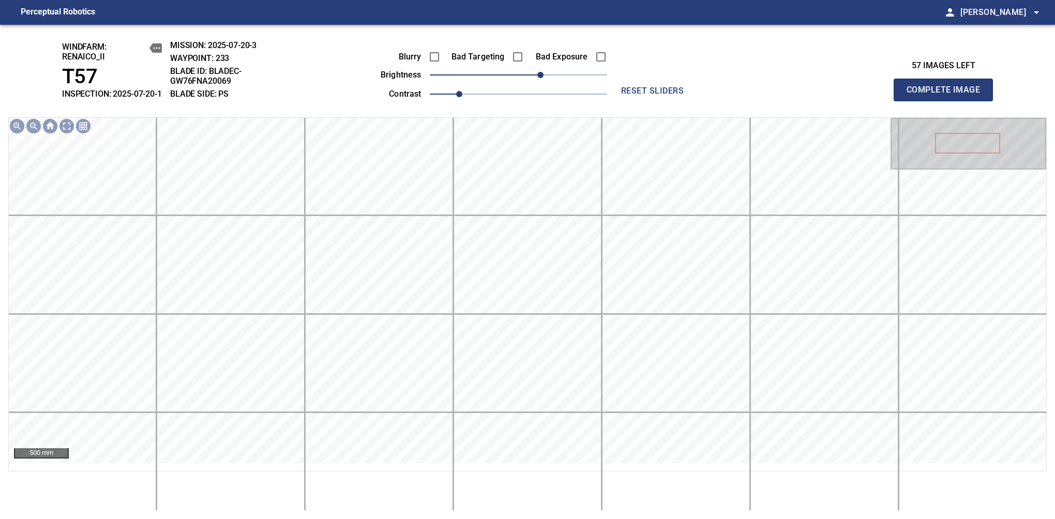
click at [948, 95] on span "Complete Image" at bounding box center [943, 90] width 77 height 14
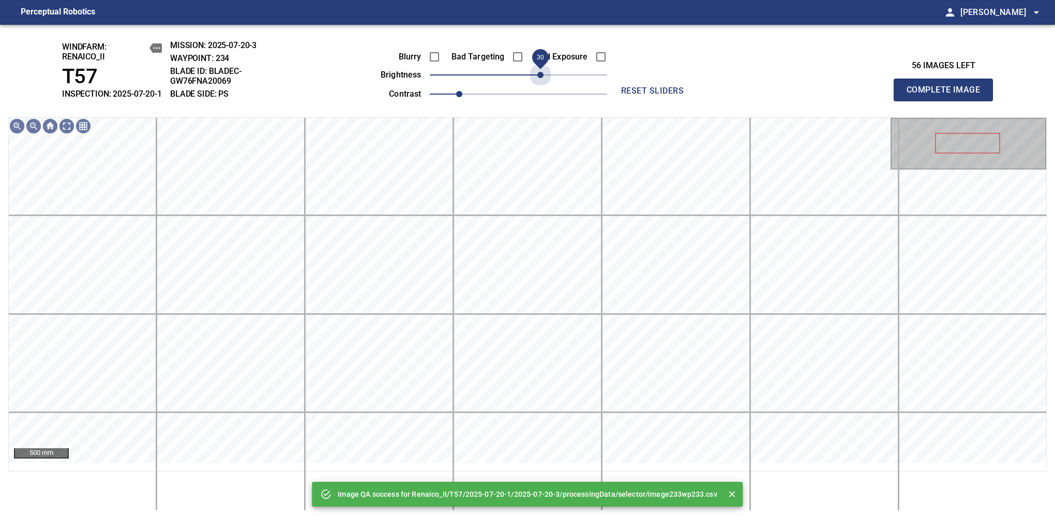
click at [540, 82] on span "30" at bounding box center [518, 75] width 177 height 14
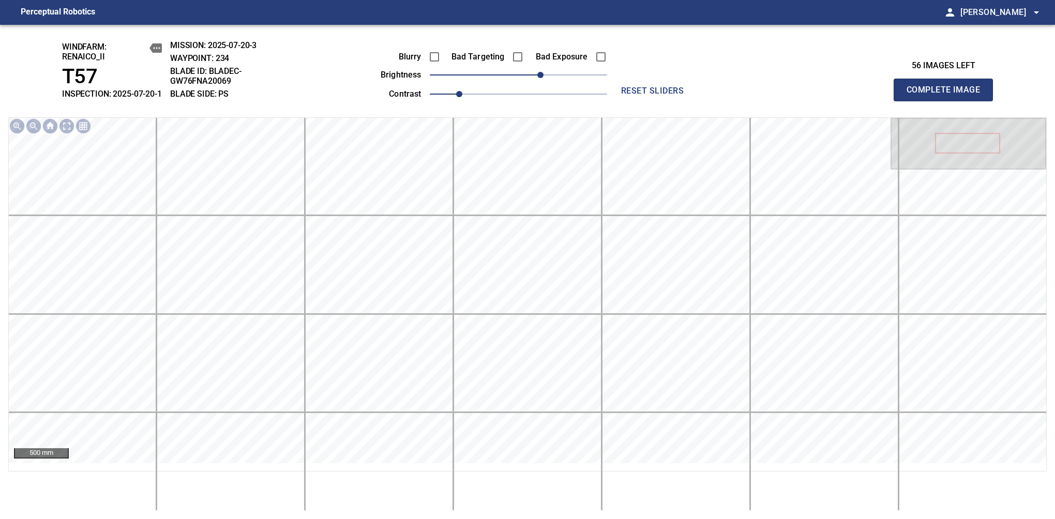
click at [948, 95] on span "Complete Image" at bounding box center [943, 90] width 77 height 14
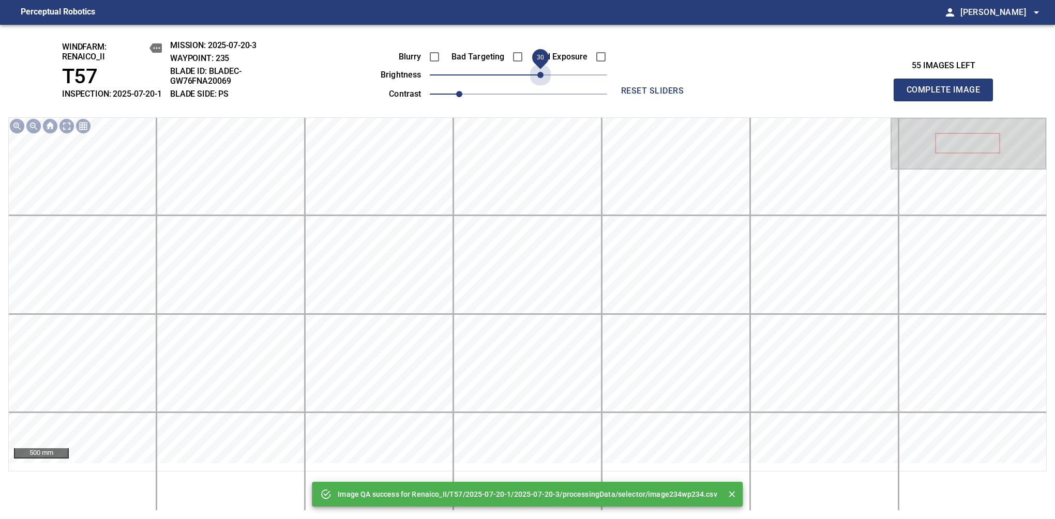
click at [540, 82] on span "30" at bounding box center [518, 75] width 177 height 14
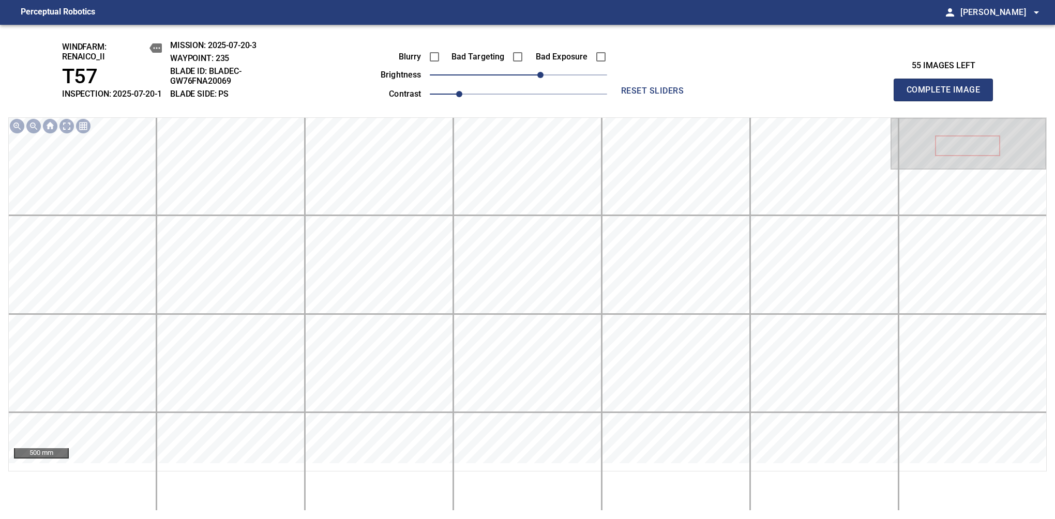
click at [948, 95] on span "Complete Image" at bounding box center [943, 90] width 77 height 14
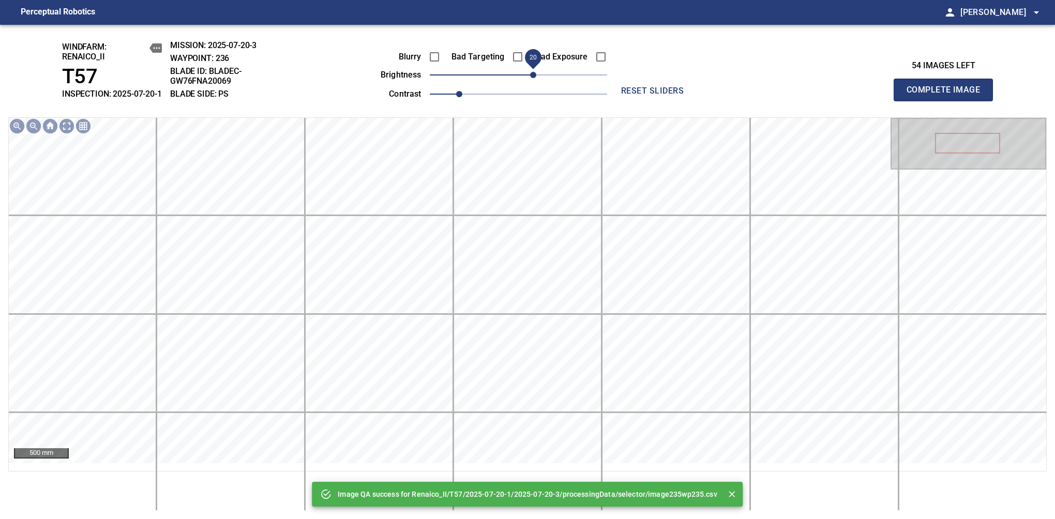
drag, startPoint x: 520, startPoint y: 85, endPoint x: 532, endPoint y: 89, distance: 12.6
click at [532, 78] on span "20" at bounding box center [533, 75] width 6 height 6
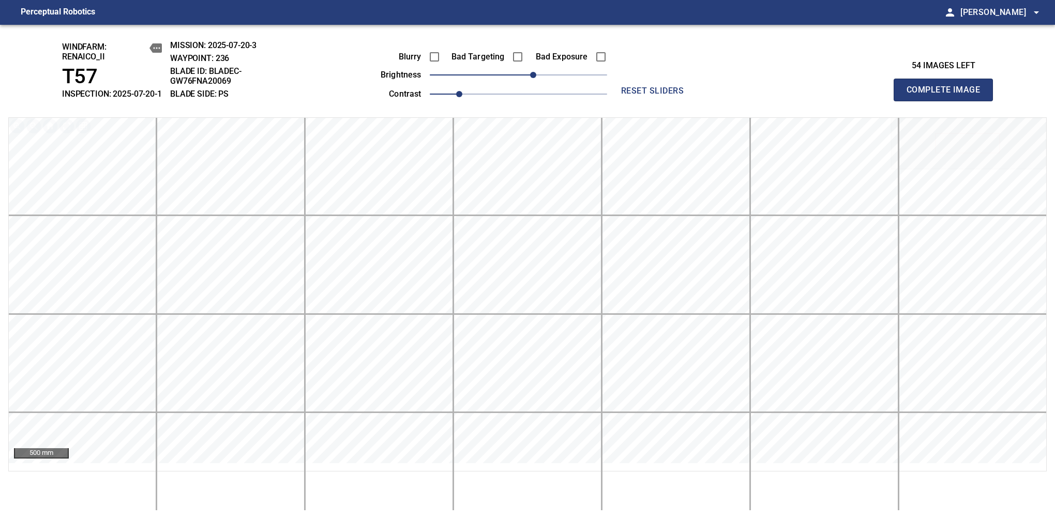
click at [948, 95] on span "Complete Image" at bounding box center [943, 90] width 77 height 14
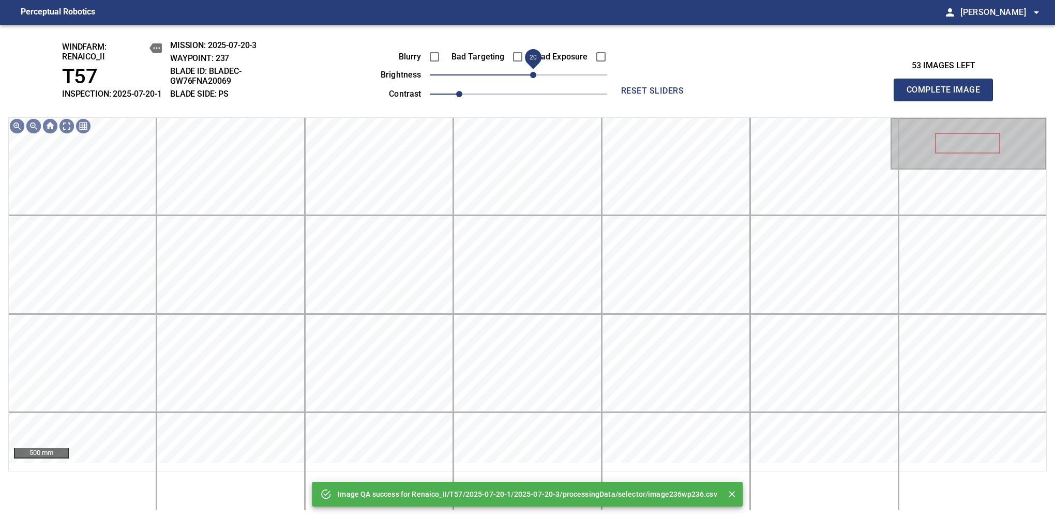
drag, startPoint x: 527, startPoint y: 85, endPoint x: 532, endPoint y: 83, distance: 5.6
click at [532, 78] on span "20" at bounding box center [533, 75] width 6 height 6
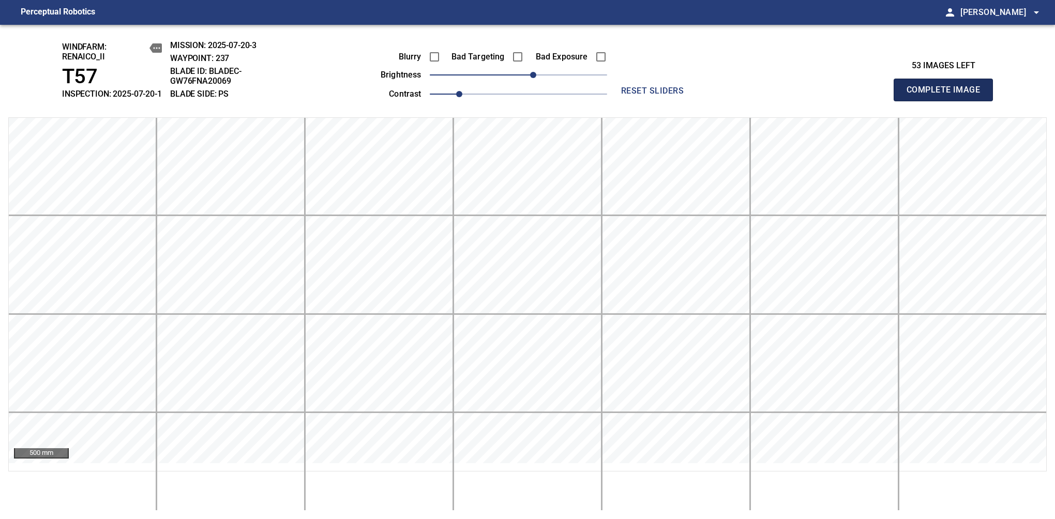
click at [948, 95] on span "Complete Image" at bounding box center [943, 90] width 77 height 14
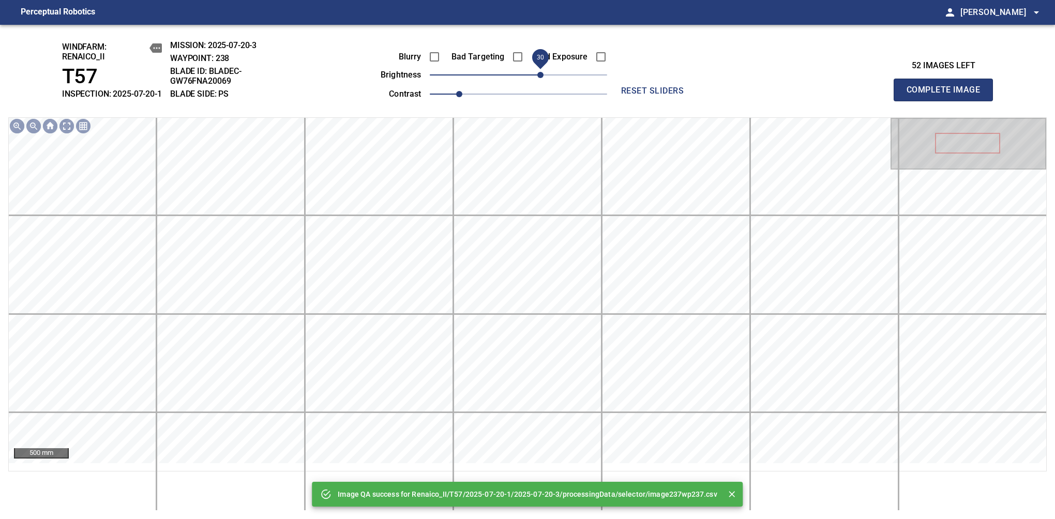
drag, startPoint x: 531, startPoint y: 82, endPoint x: 541, endPoint y: 78, distance: 11.0
click at [541, 78] on span "30" at bounding box center [518, 75] width 177 height 14
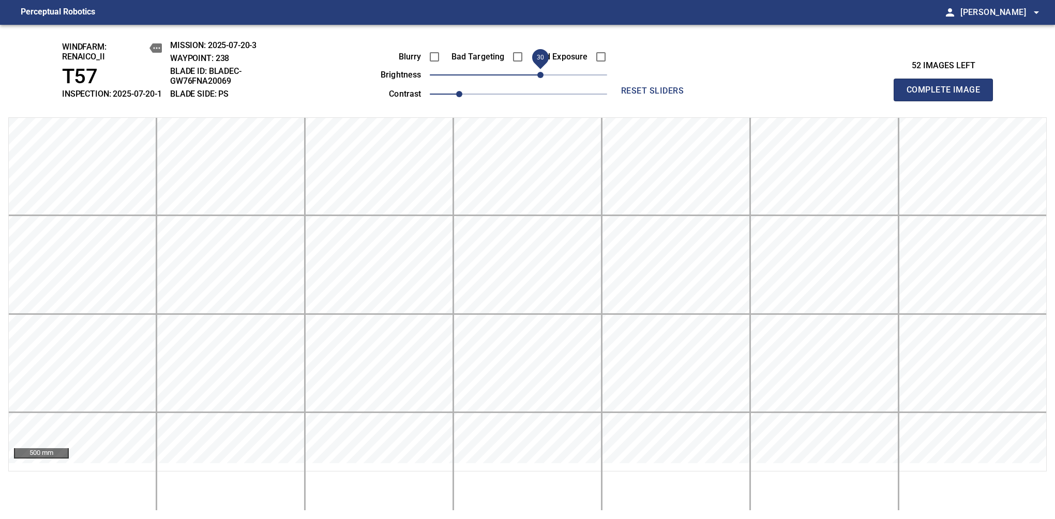
click at [948, 95] on span "Complete Image" at bounding box center [943, 90] width 77 height 14
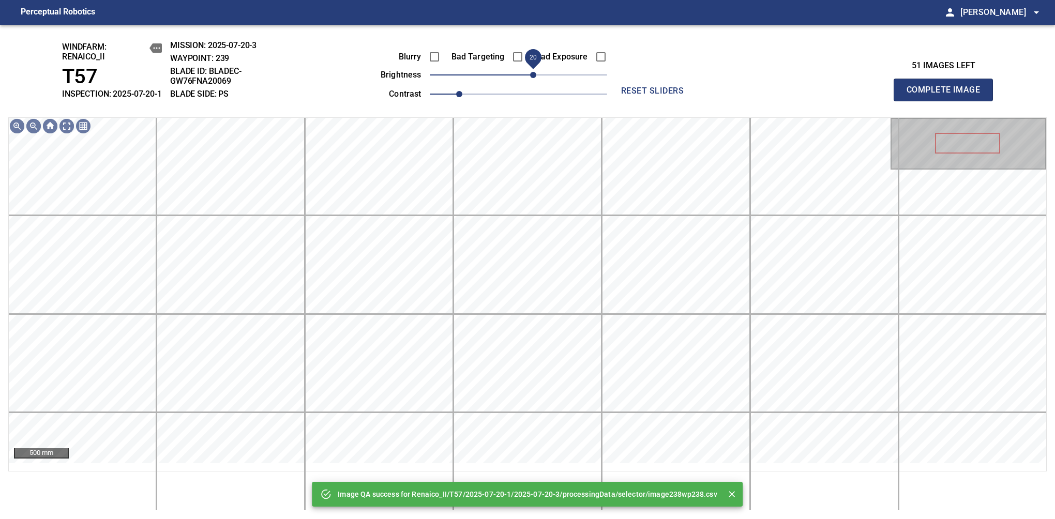
drag, startPoint x: 544, startPoint y: 91, endPoint x: 534, endPoint y: 87, distance: 11.0
click at [534, 78] on span "20" at bounding box center [533, 75] width 6 height 6
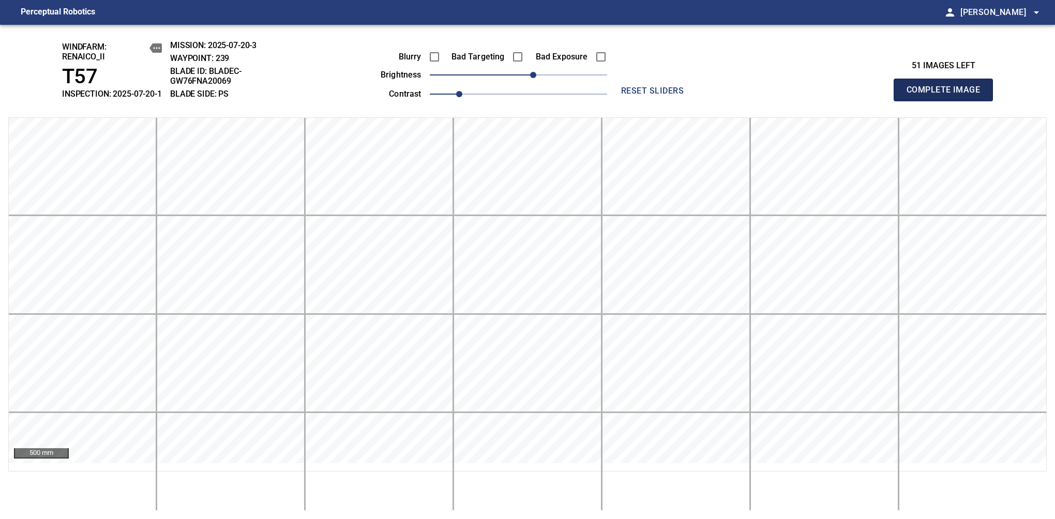
click at [948, 95] on span "Complete Image" at bounding box center [943, 90] width 77 height 14
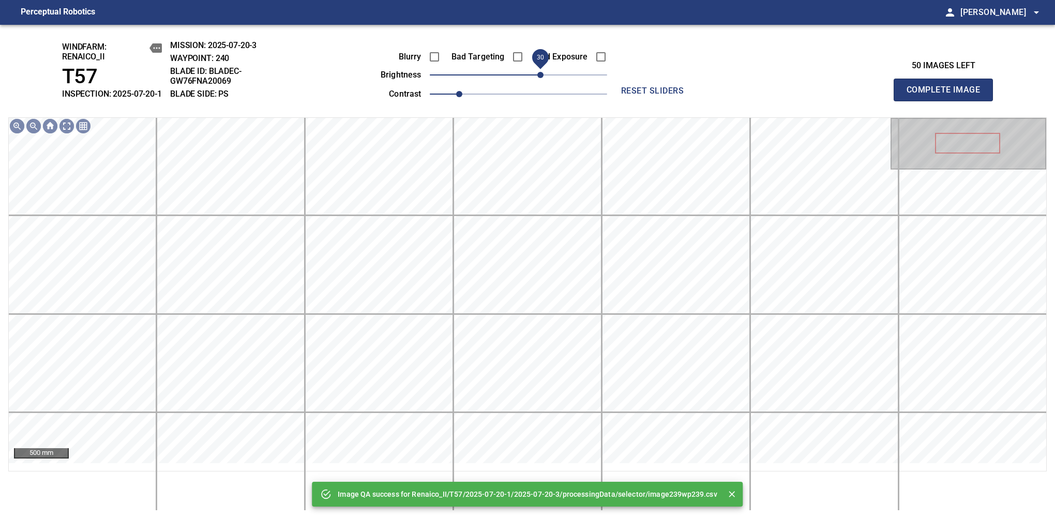
drag, startPoint x: 532, startPoint y: 80, endPoint x: 537, endPoint y: 79, distance: 5.9
click at [537, 78] on span "30" at bounding box center [540, 75] width 6 height 6
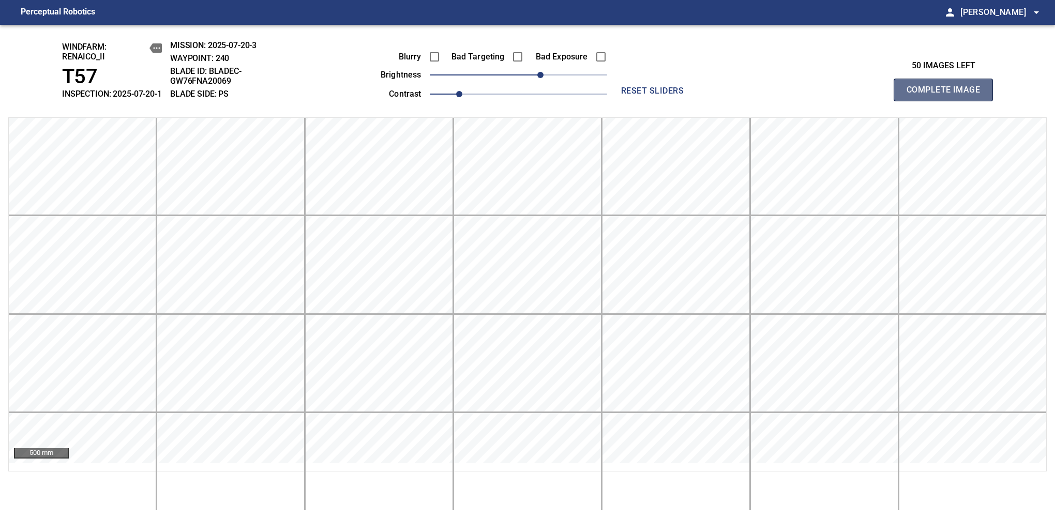
click at [948, 95] on span "Complete Image" at bounding box center [943, 90] width 77 height 14
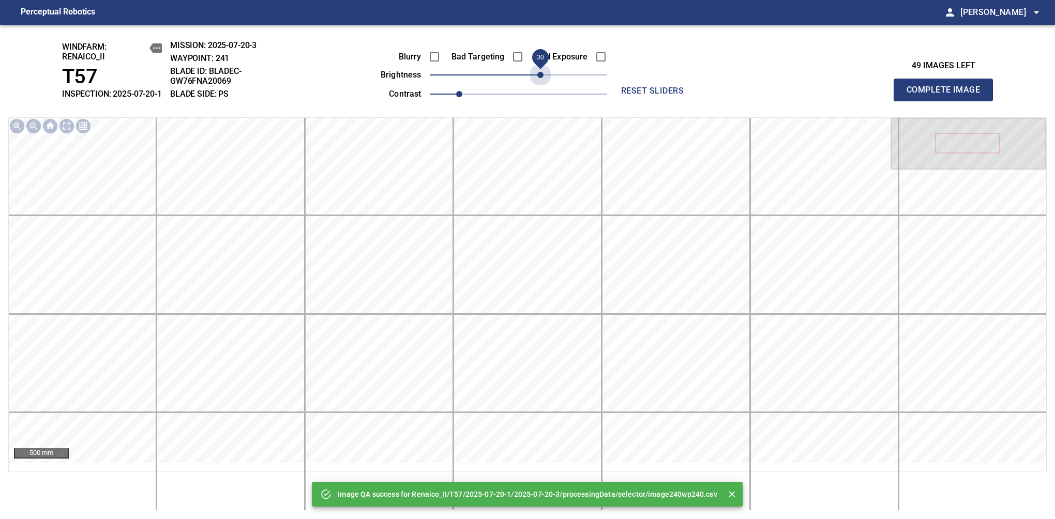
click at [537, 79] on span "30" at bounding box center [518, 75] width 177 height 14
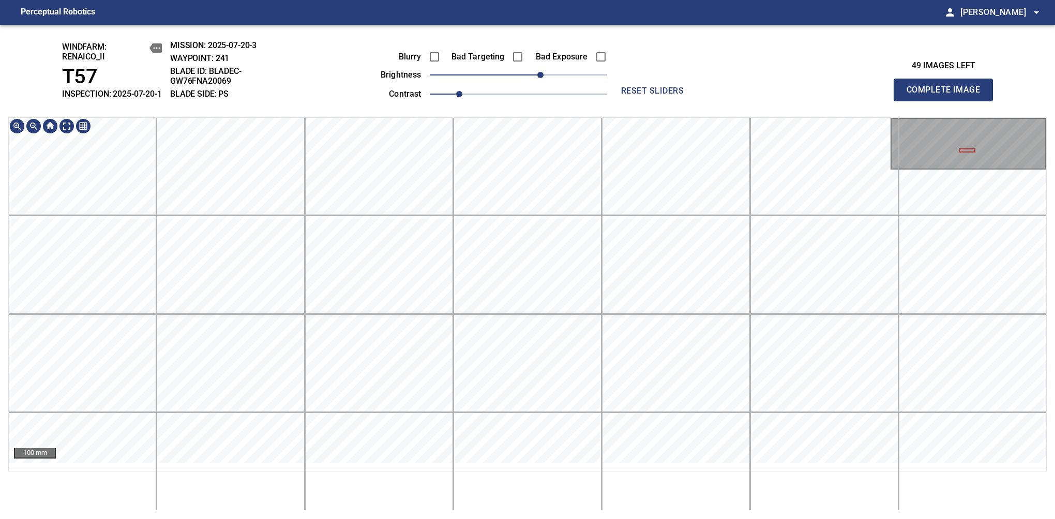
click at [540, 505] on div "100 mm" at bounding box center [527, 314] width 1039 height 394
click at [948, 95] on span "Complete Image" at bounding box center [943, 90] width 77 height 14
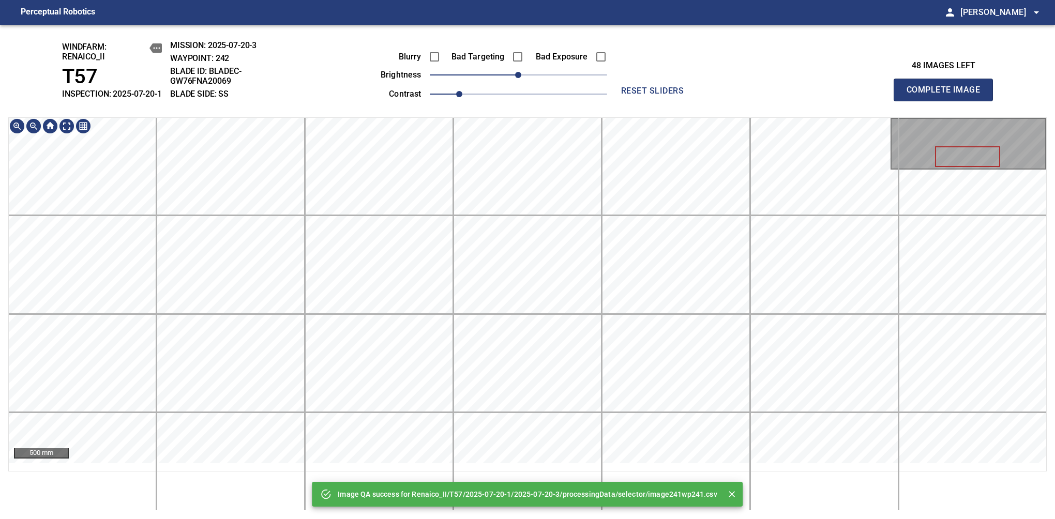
click at [653, 122] on div "Image QA success for Renaico_II/T57/2025-07-20-1/2025-07-20-3/processingData/se…" at bounding box center [527, 272] width 1055 height 495
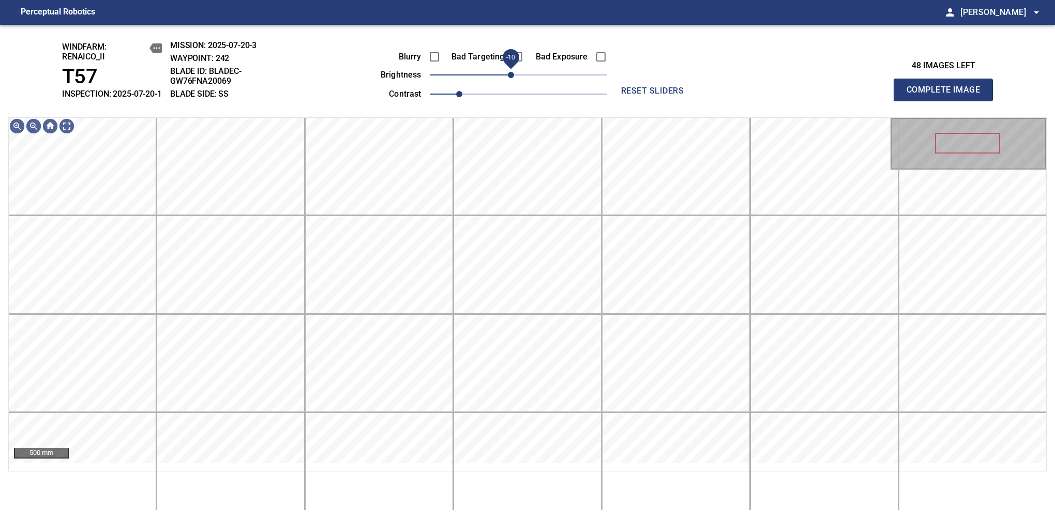
click at [514, 78] on span "-10" at bounding box center [511, 75] width 6 height 6
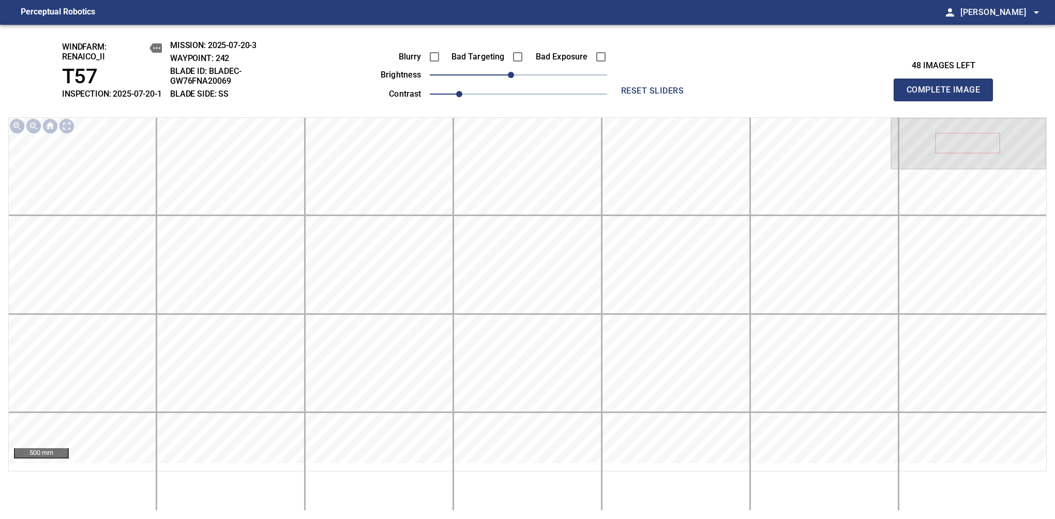
click at [948, 95] on span "Complete Image" at bounding box center [943, 90] width 77 height 14
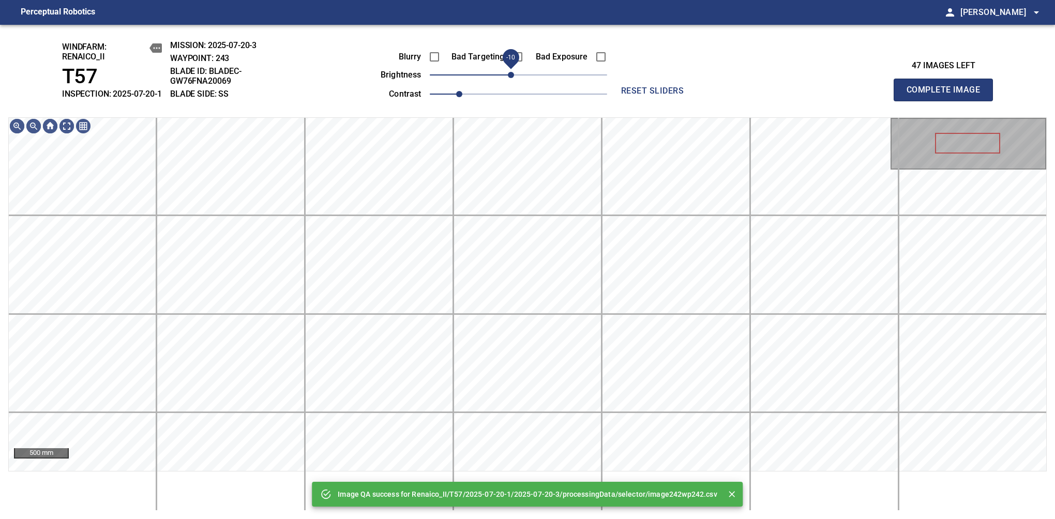
click at [512, 78] on span "-10" at bounding box center [511, 75] width 6 height 6
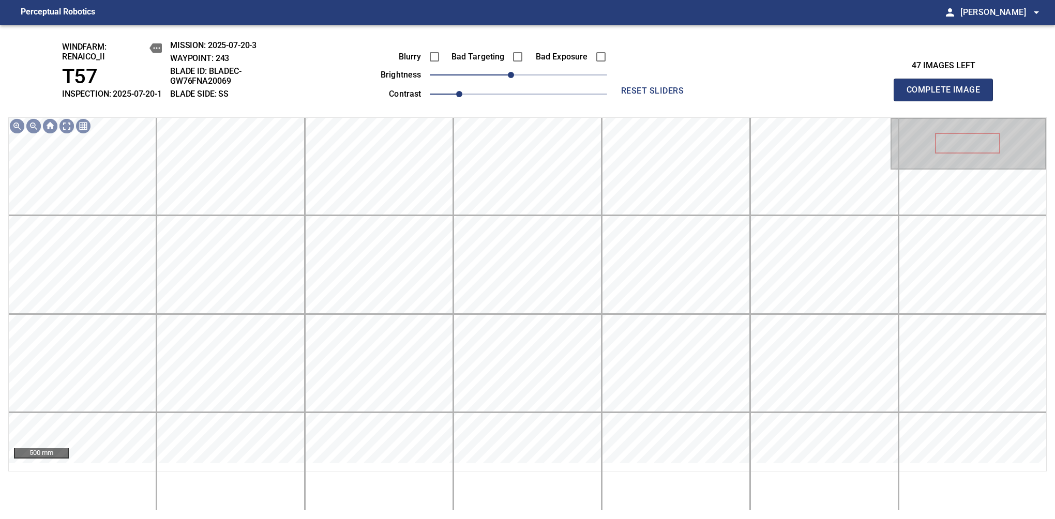
click at [948, 95] on span "Complete Image" at bounding box center [943, 90] width 77 height 14
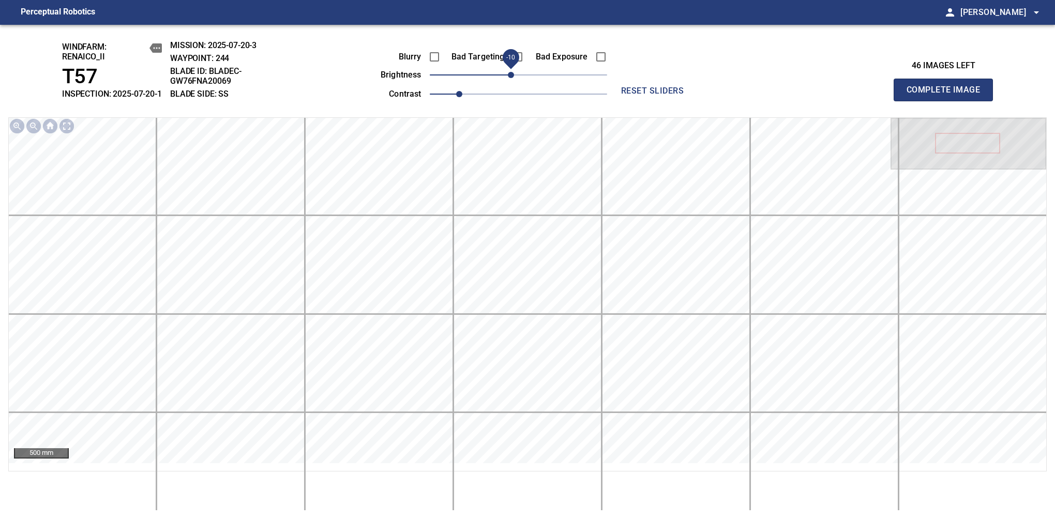
click at [514, 78] on span "-10" at bounding box center [511, 75] width 6 height 6
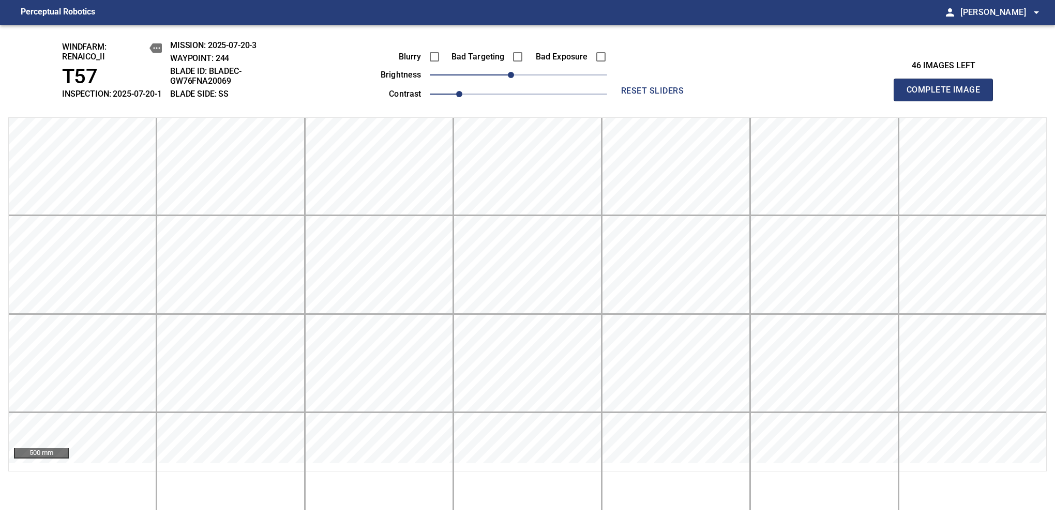
click at [948, 95] on span "Complete Image" at bounding box center [943, 90] width 77 height 14
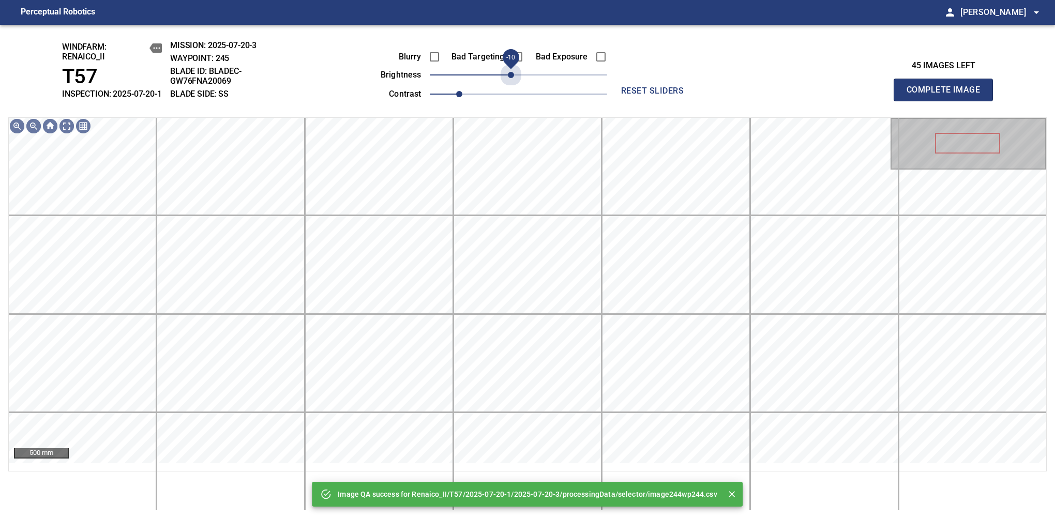
click at [514, 78] on span "-10" at bounding box center [511, 75] width 6 height 6
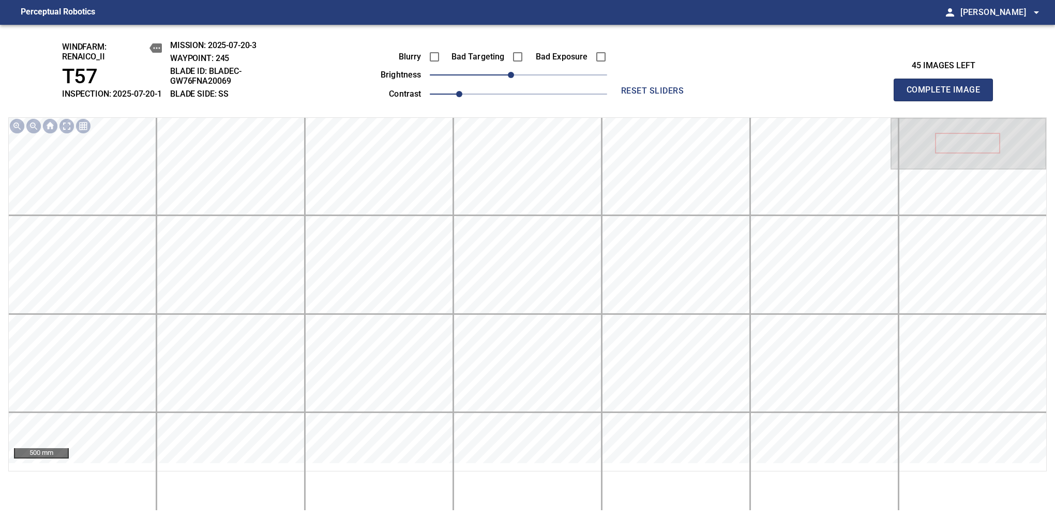
click at [948, 95] on span "Complete Image" at bounding box center [943, 90] width 77 height 14
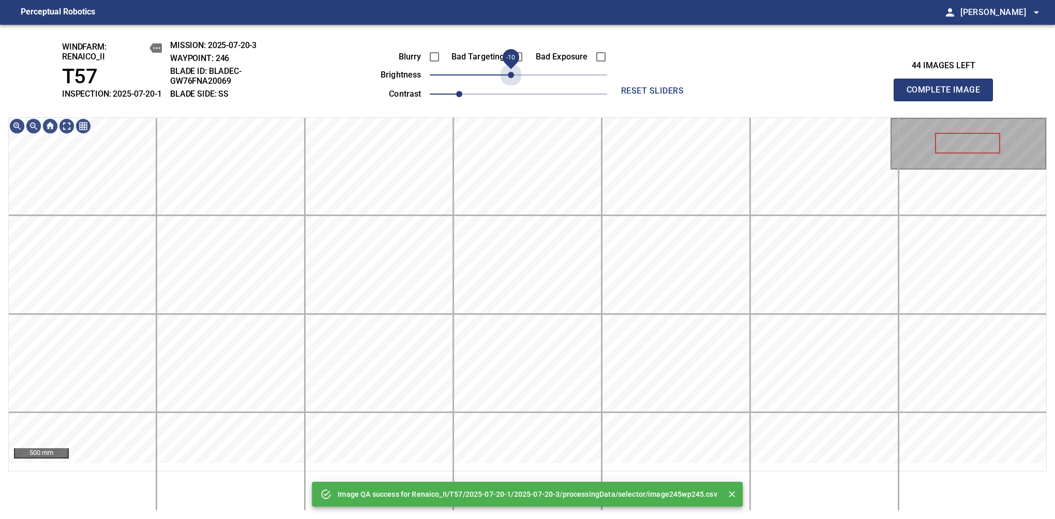
click at [514, 78] on span "-10" at bounding box center [511, 75] width 6 height 6
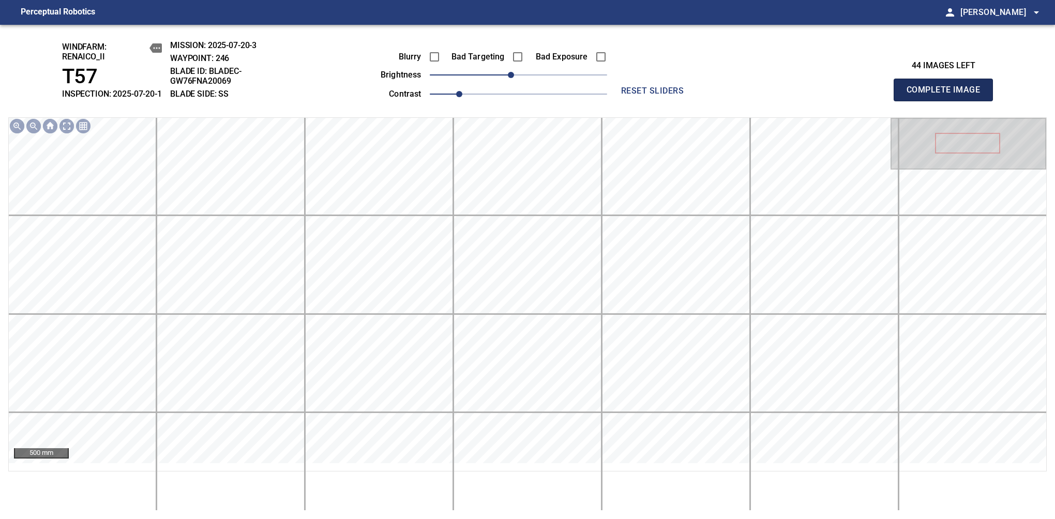
click at [948, 95] on span "Complete Image" at bounding box center [943, 90] width 77 height 14
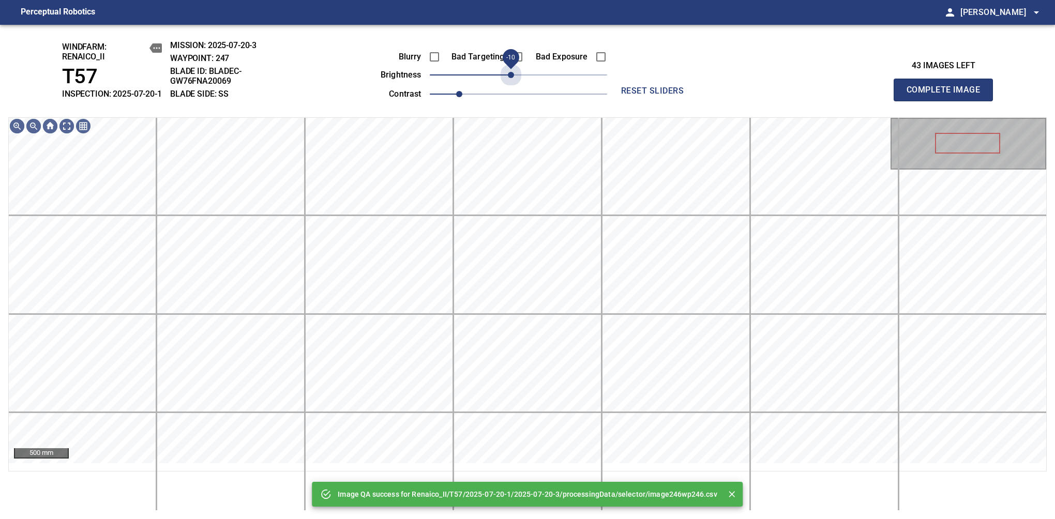
click at [514, 78] on span "-10" at bounding box center [511, 75] width 6 height 6
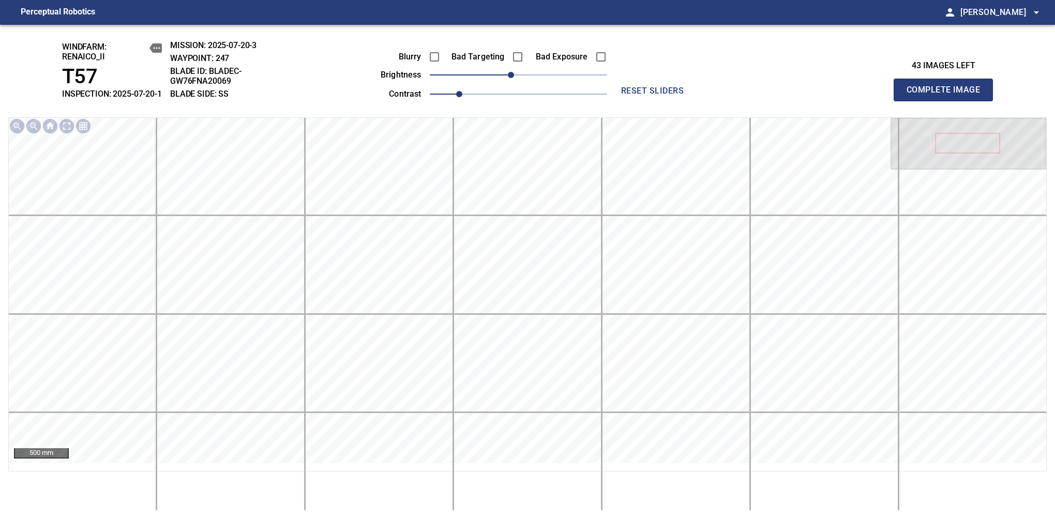
click at [948, 95] on span "Complete Image" at bounding box center [943, 90] width 77 height 14
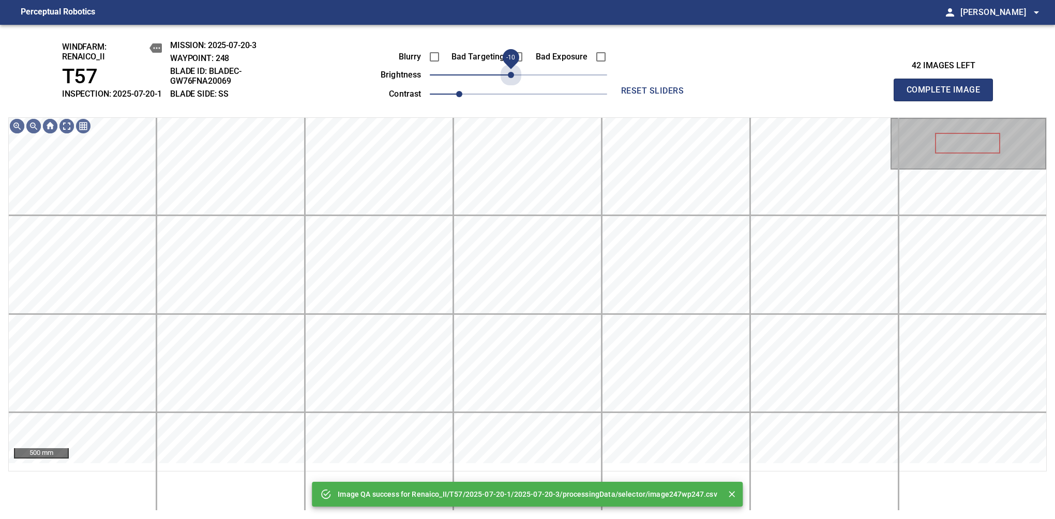
click at [514, 78] on span "-10" at bounding box center [511, 75] width 6 height 6
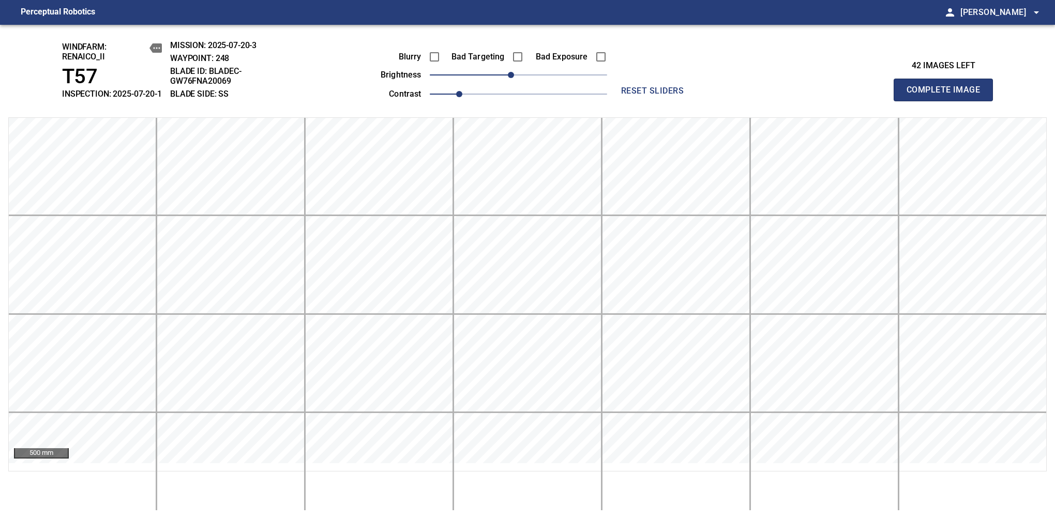
click at [948, 95] on span "Complete Image" at bounding box center [943, 90] width 77 height 14
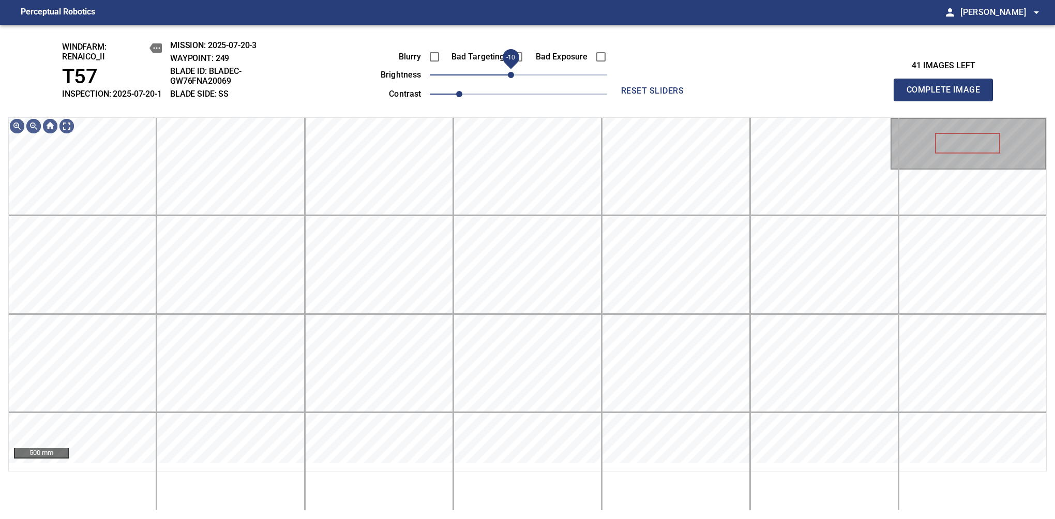
drag, startPoint x: 520, startPoint y: 86, endPoint x: 514, endPoint y: 86, distance: 5.7
click at [514, 78] on span "-10" at bounding box center [511, 75] width 6 height 6
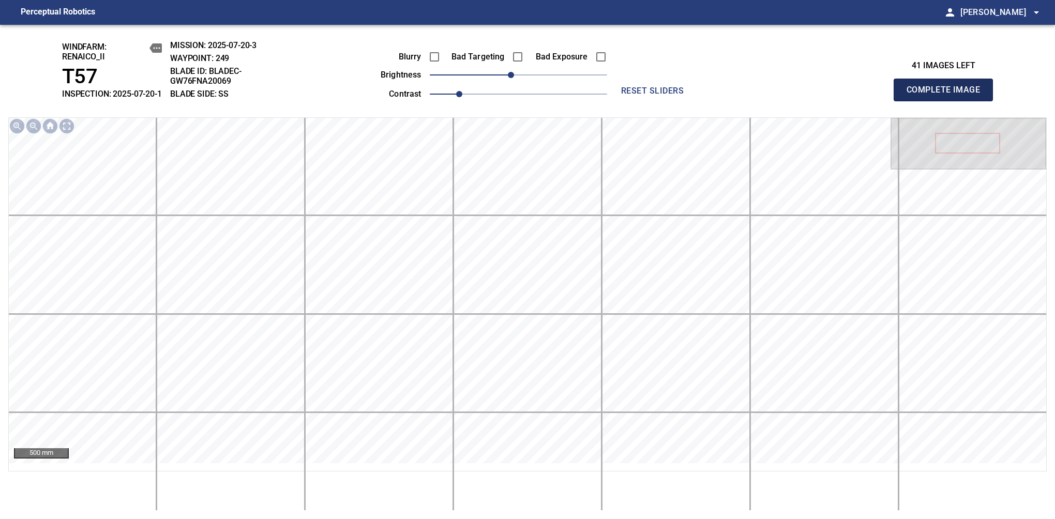
click at [948, 95] on span "Complete Image" at bounding box center [943, 90] width 77 height 14
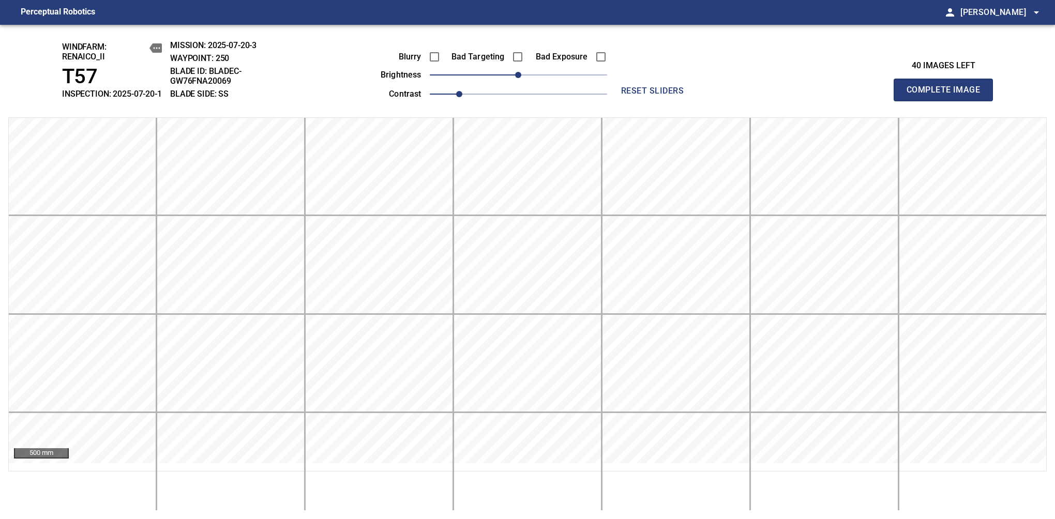
click at [948, 95] on span "Complete Image" at bounding box center [943, 90] width 77 height 14
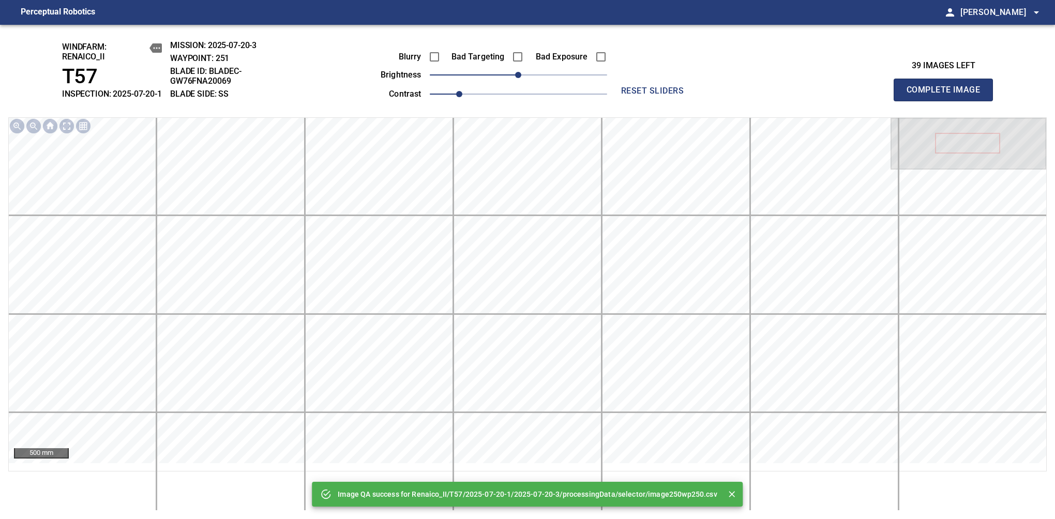
click at [948, 95] on span "Complete Image" at bounding box center [943, 90] width 77 height 14
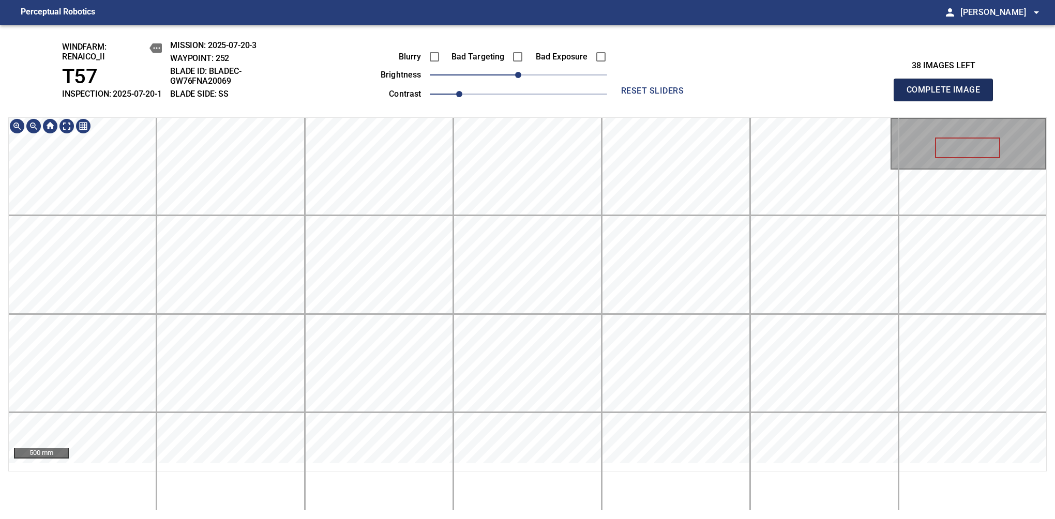
click at [948, 95] on span "Complete Image" at bounding box center [943, 90] width 77 height 14
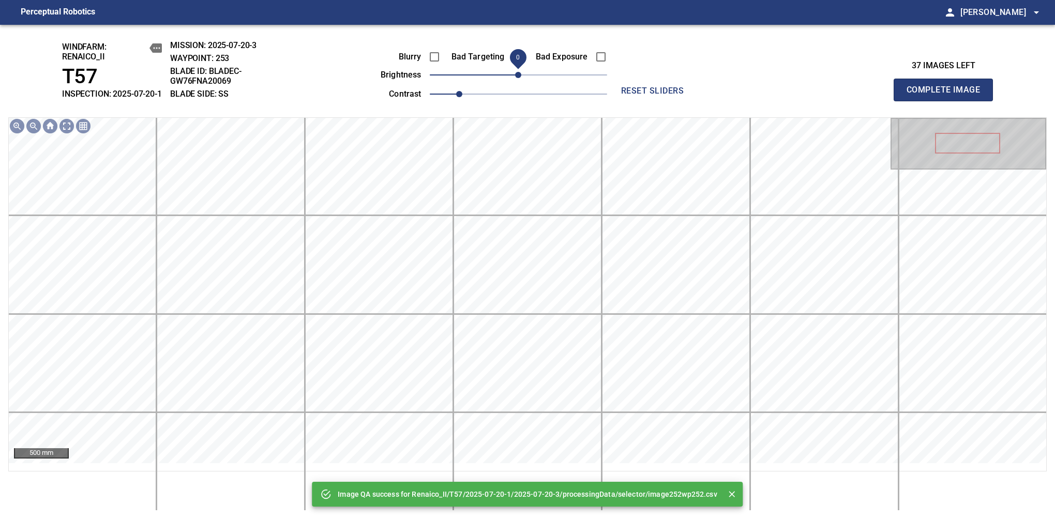
click at [515, 78] on span "0" at bounding box center [518, 75] width 6 height 6
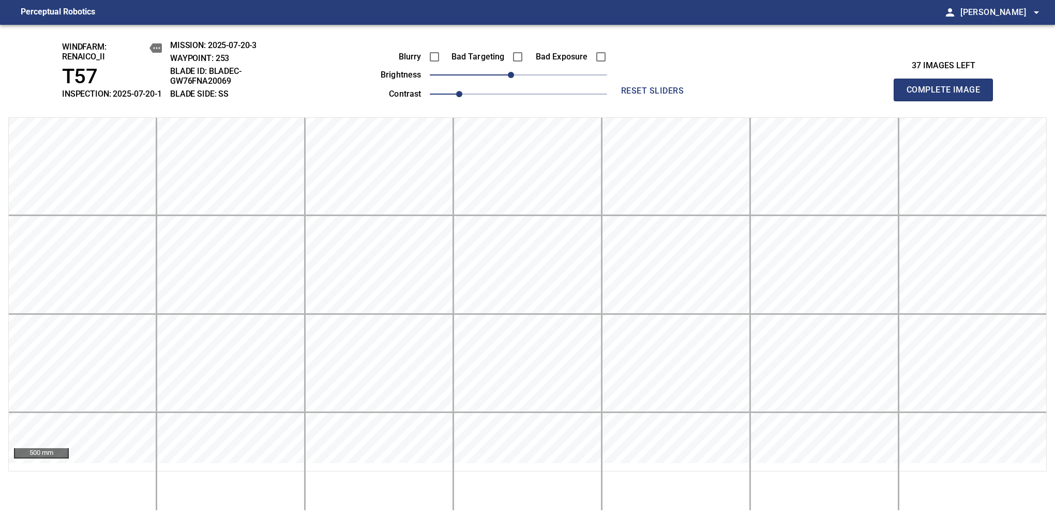
click at [948, 95] on span "Complete Image" at bounding box center [943, 90] width 77 height 14
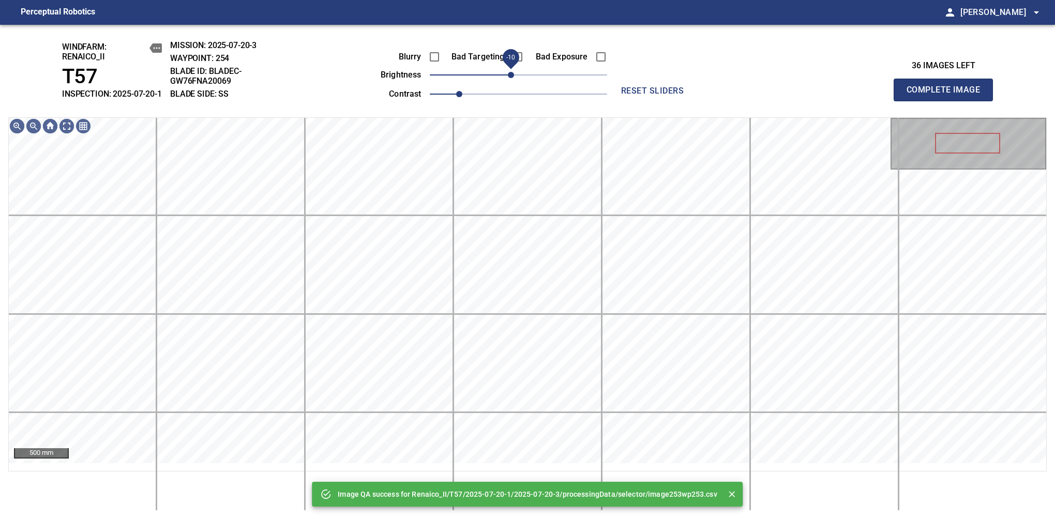
click at [511, 78] on span "-10" at bounding box center [511, 75] width 6 height 6
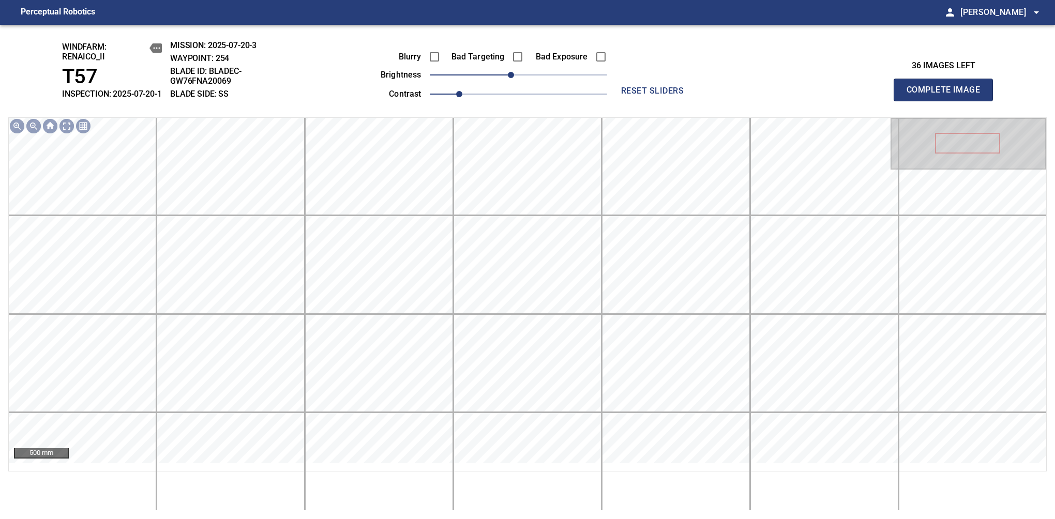
click at [948, 95] on span "Complete Image" at bounding box center [943, 90] width 77 height 14
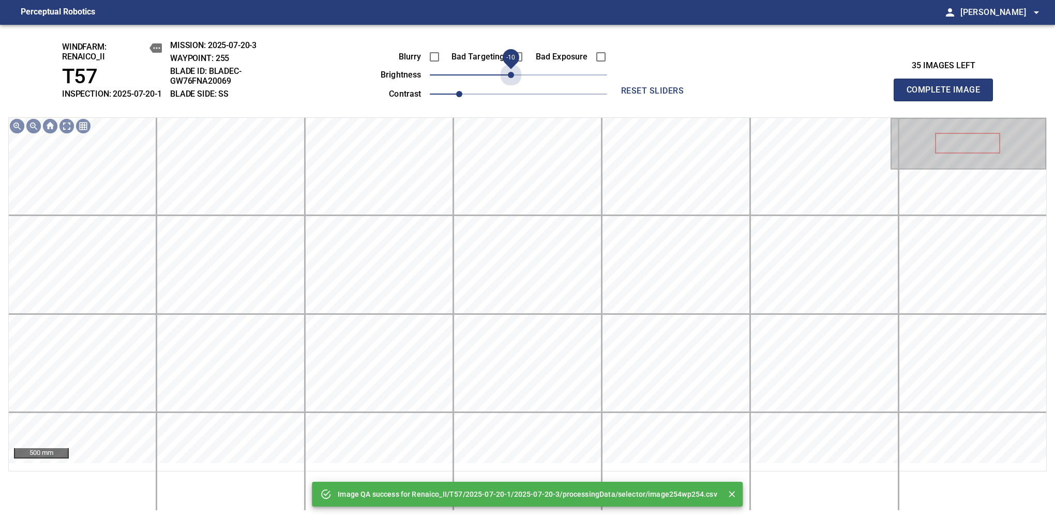
click at [511, 78] on span "-10" at bounding box center [511, 75] width 6 height 6
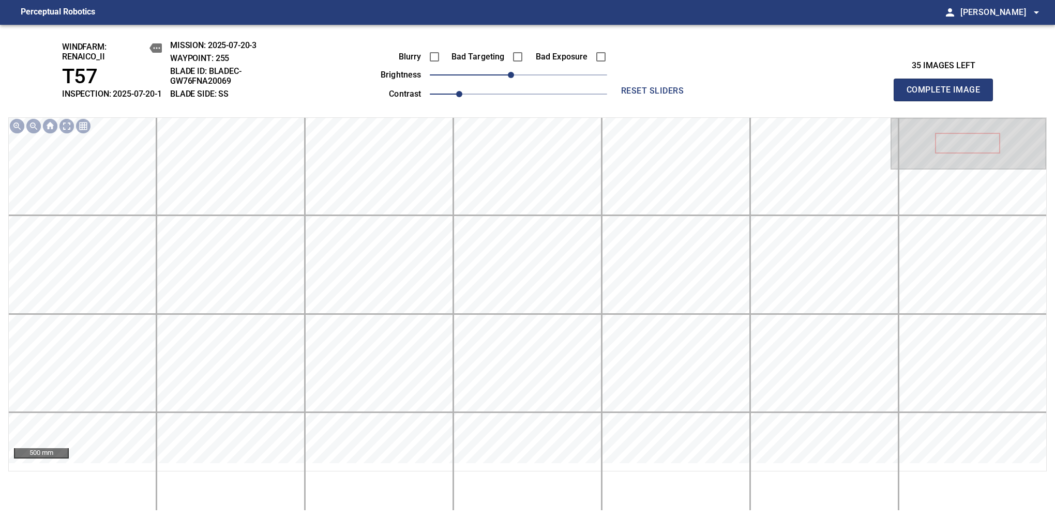
click at [948, 95] on span "Complete Image" at bounding box center [943, 90] width 77 height 14
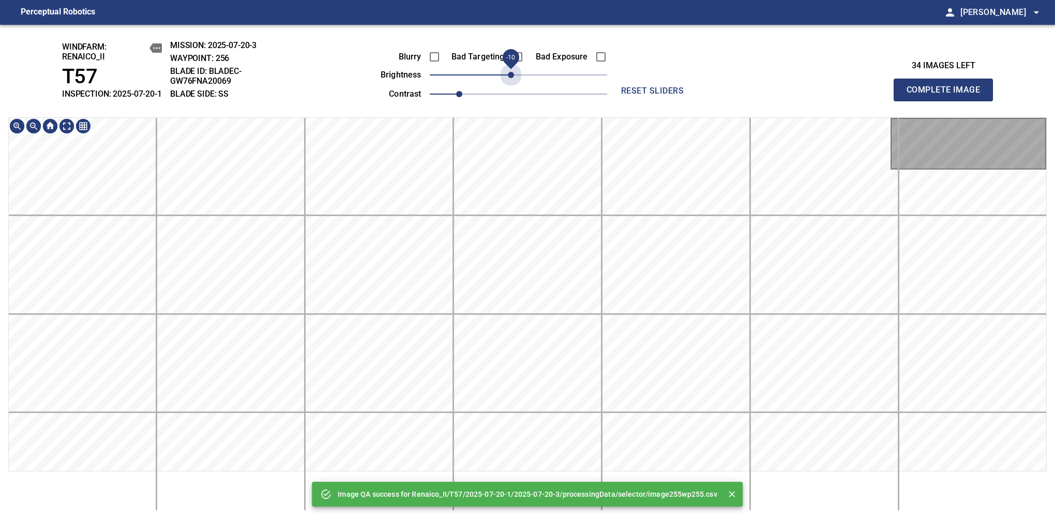
click at [511, 78] on span "-10" at bounding box center [511, 75] width 6 height 6
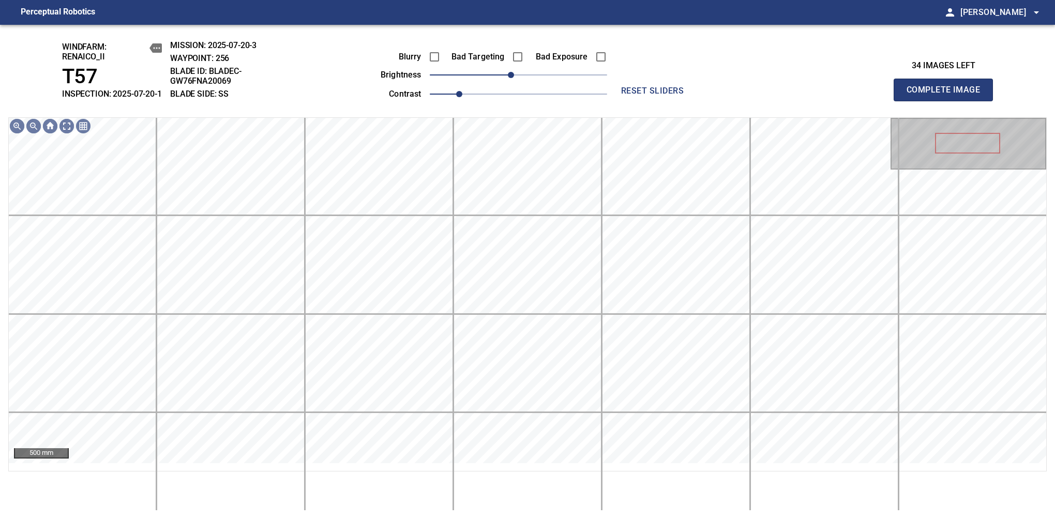
click at [948, 95] on span "Complete Image" at bounding box center [943, 90] width 77 height 14
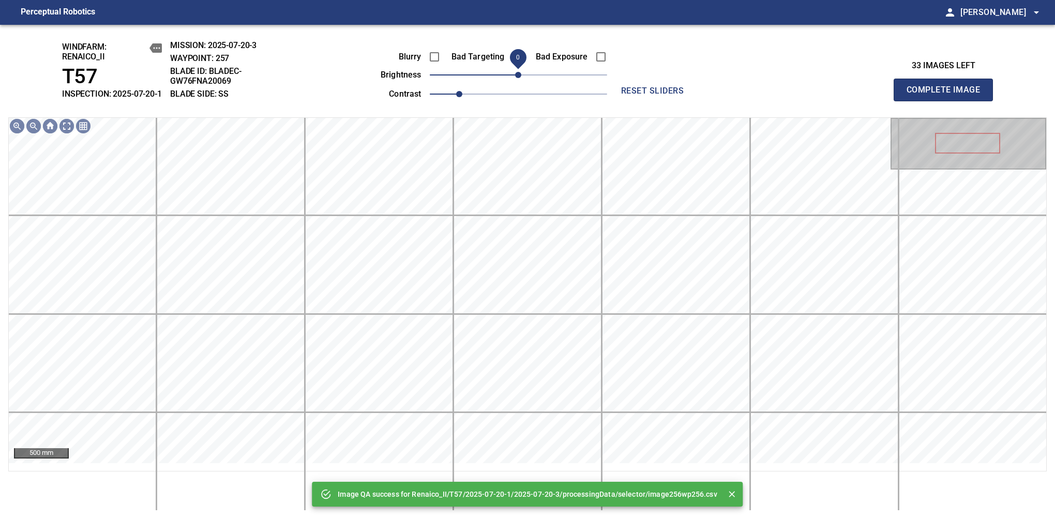
click at [515, 78] on span "0" at bounding box center [518, 75] width 6 height 6
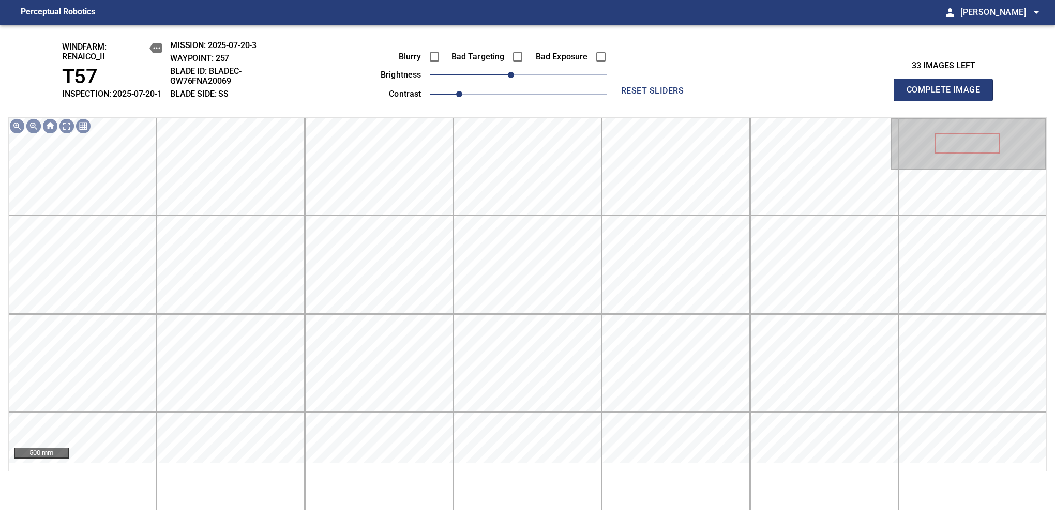
click at [948, 95] on span "Complete Image" at bounding box center [943, 90] width 77 height 14
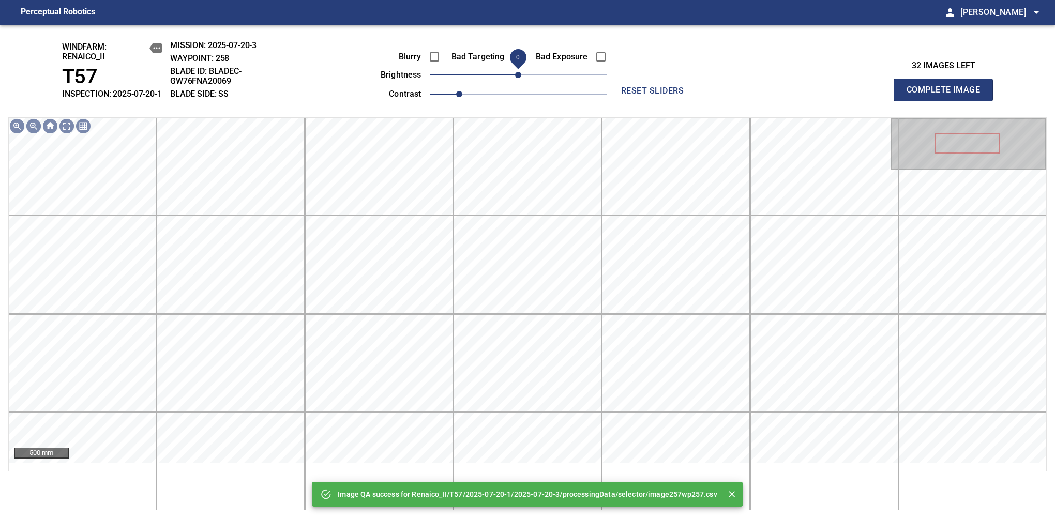
click at [515, 78] on span "0" at bounding box center [518, 75] width 6 height 6
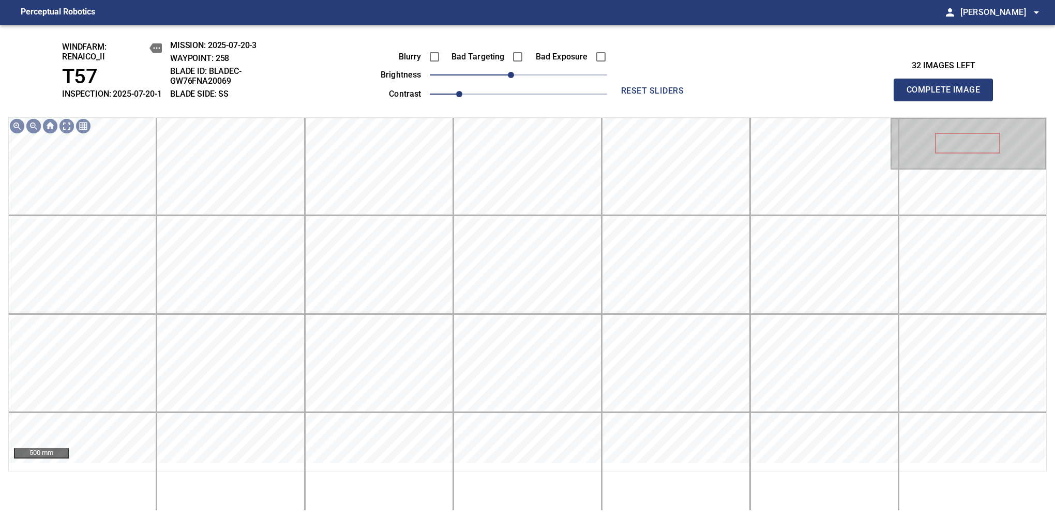
click at [948, 95] on span "Complete Image" at bounding box center [943, 90] width 77 height 14
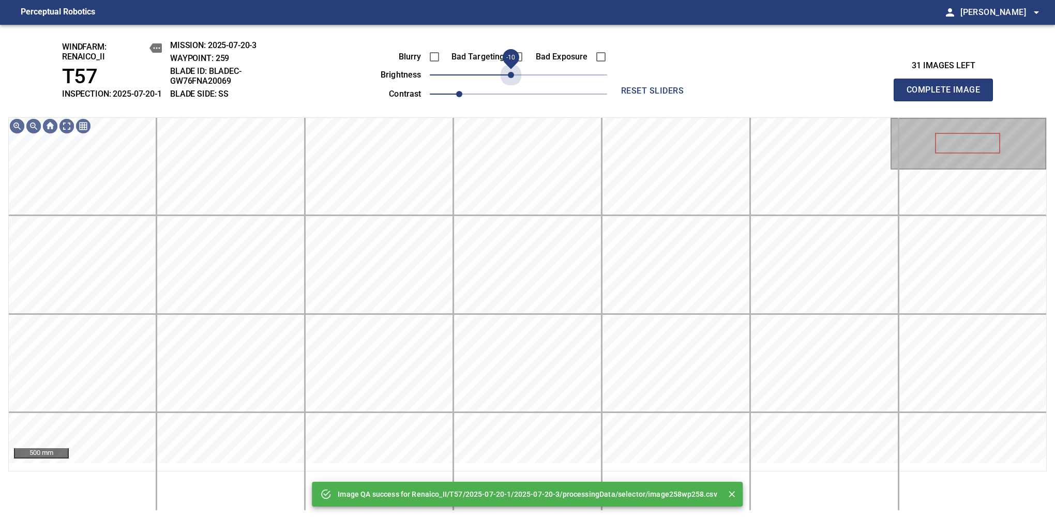
click at [511, 78] on span "-10" at bounding box center [511, 75] width 6 height 6
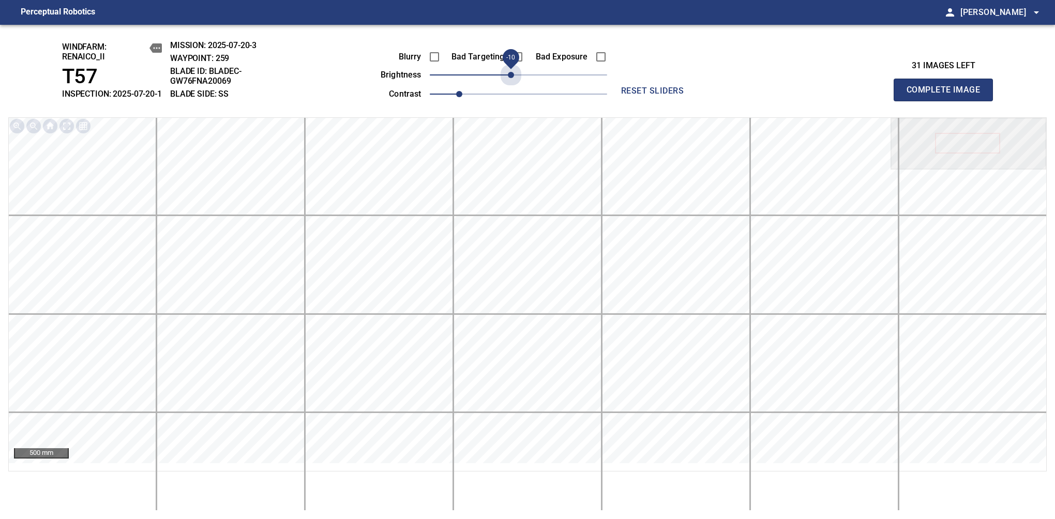
click at [511, 78] on span "-10" at bounding box center [511, 75] width 6 height 6
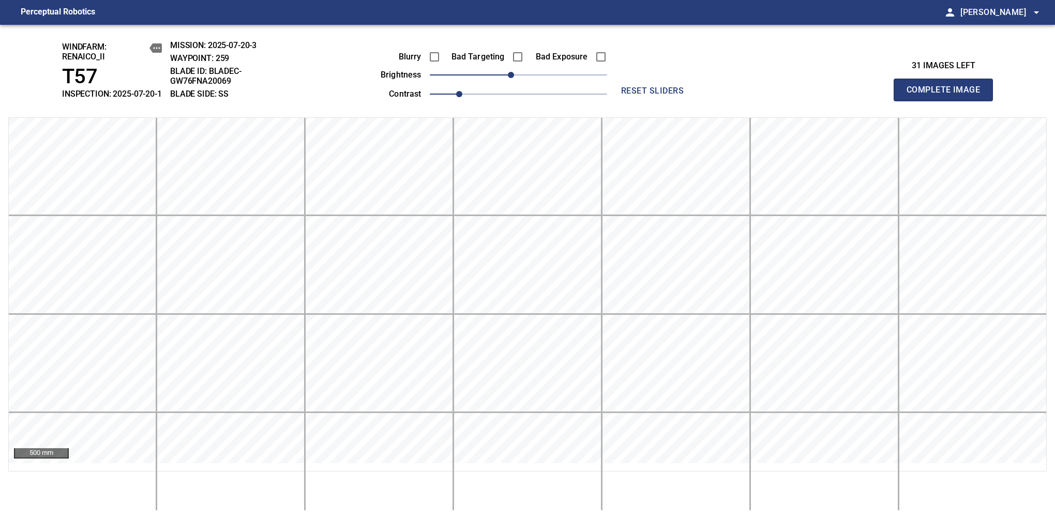
click at [948, 95] on span "Complete Image" at bounding box center [943, 90] width 77 height 14
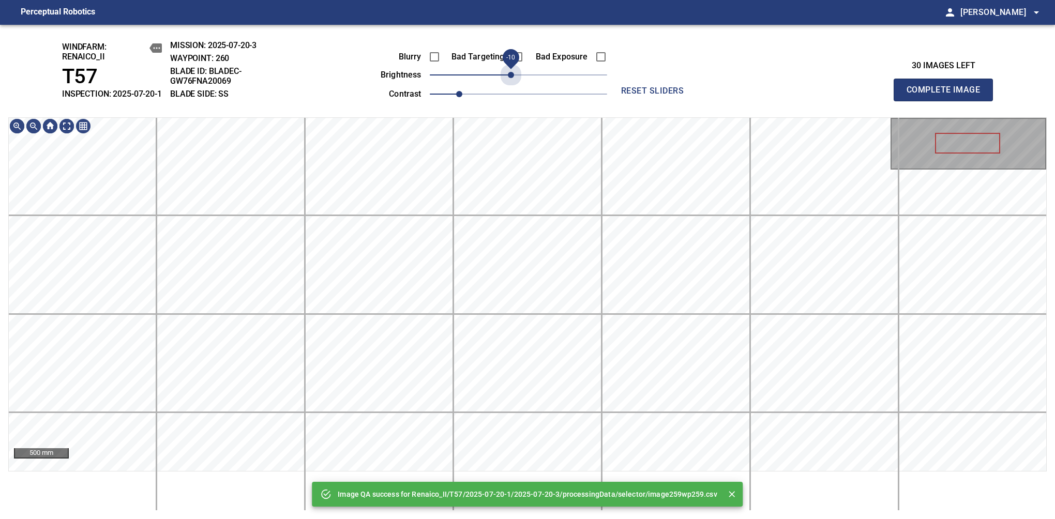
click at [511, 78] on span "-10" at bounding box center [511, 75] width 6 height 6
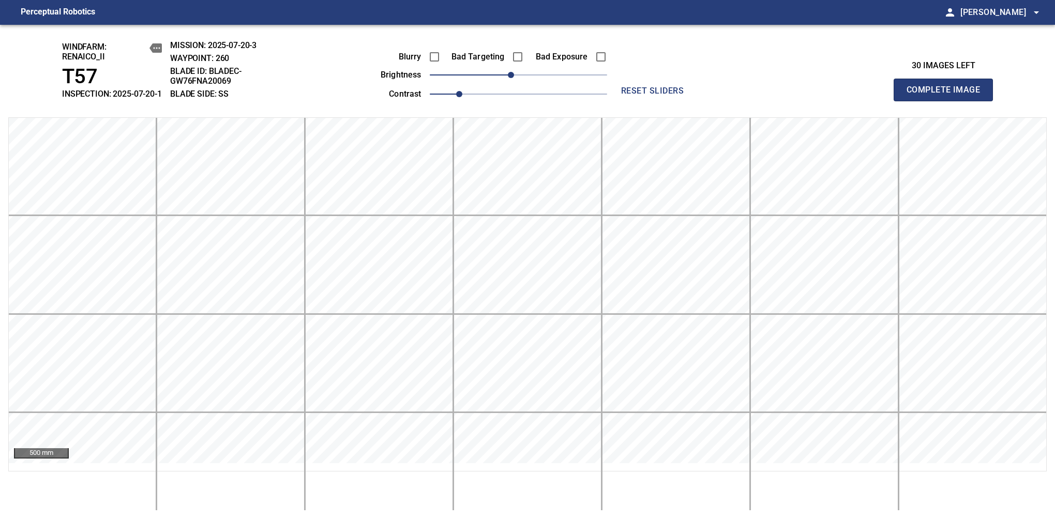
click at [948, 95] on span "Complete Image" at bounding box center [943, 90] width 77 height 14
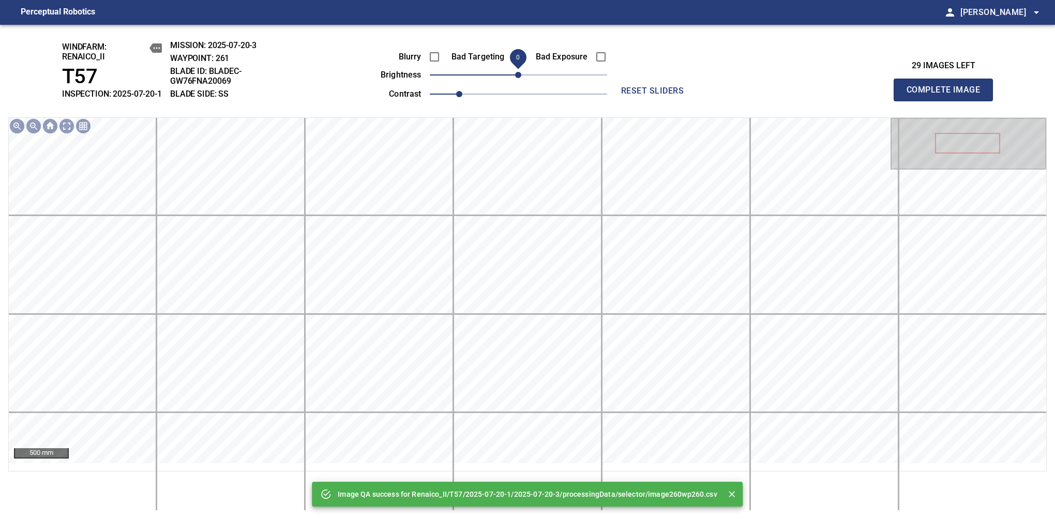
click at [515, 78] on span "0" at bounding box center [518, 75] width 6 height 6
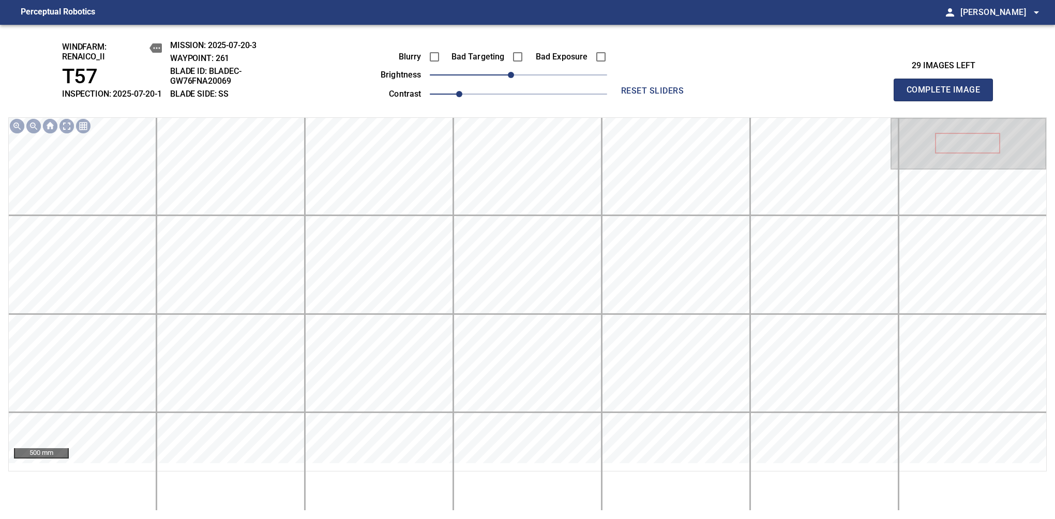
click at [948, 95] on span "Complete Image" at bounding box center [943, 90] width 77 height 14
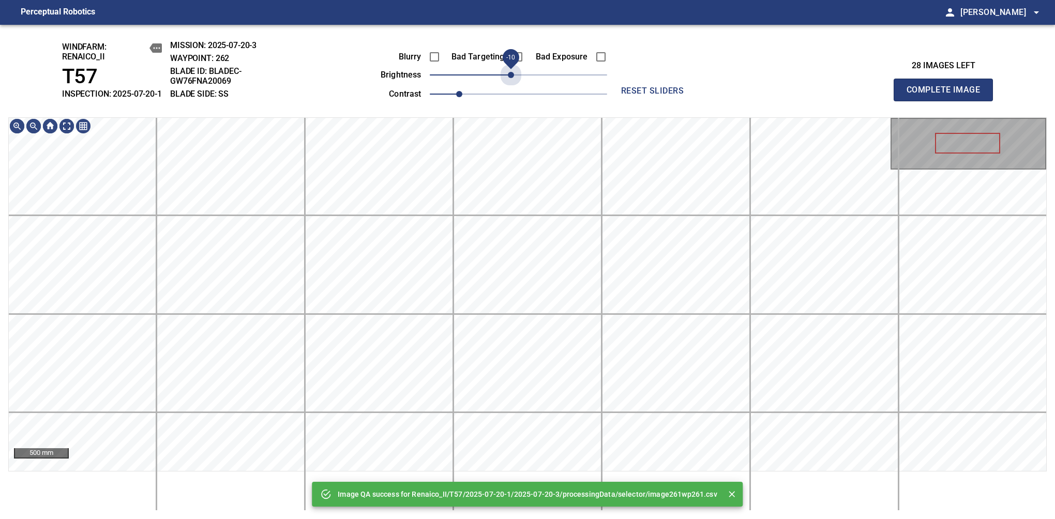
click at [511, 78] on span "-10" at bounding box center [511, 75] width 6 height 6
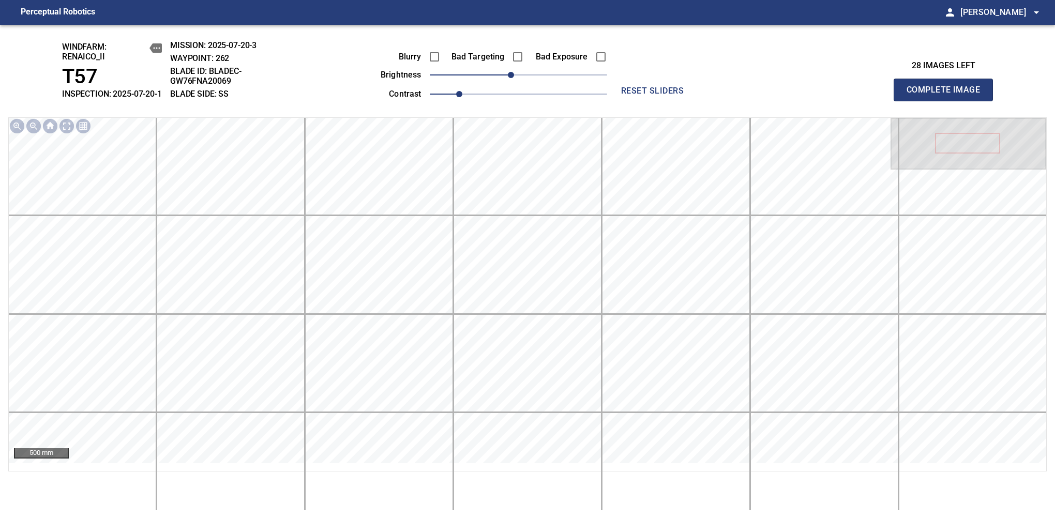
click at [948, 95] on span "Complete Image" at bounding box center [943, 90] width 77 height 14
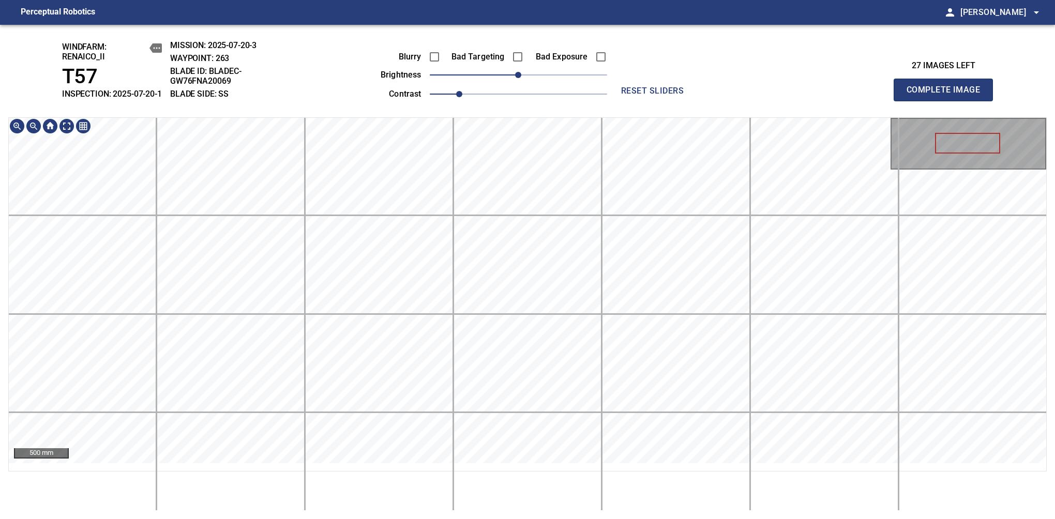
click at [523, 89] on div "windfarm: Renaico_II T57 INSPECTION: 2025-07-20-1 MISSION: 2025-07-20-3 WAYPOIN…" at bounding box center [527, 272] width 1055 height 495
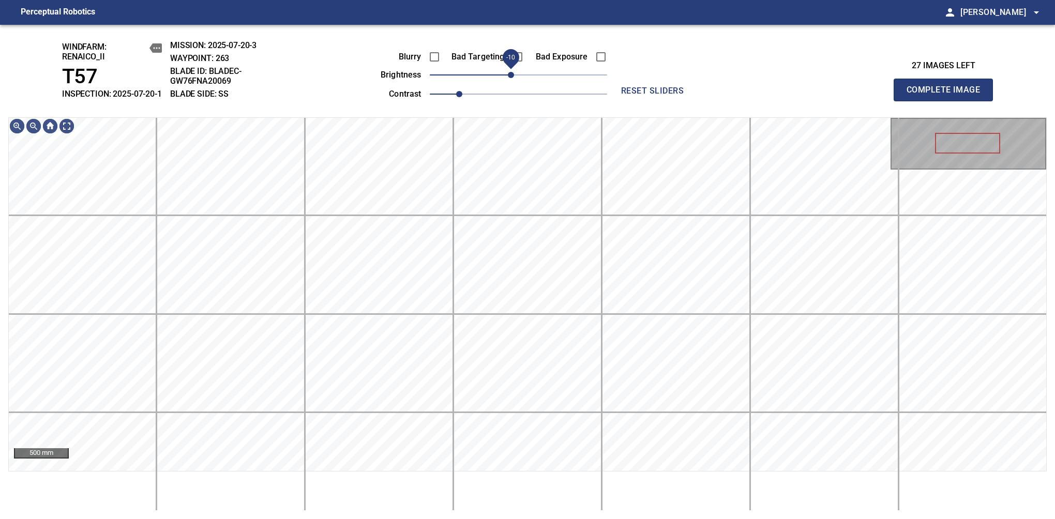
click at [509, 78] on span "-10" at bounding box center [511, 75] width 6 height 6
click at [488, 94] on div "windfarm: Renaico_II T57 INSPECTION: 2025-07-20-1 MISSION: 2025-07-20-3 WAYPOIN…" at bounding box center [527, 272] width 1055 height 495
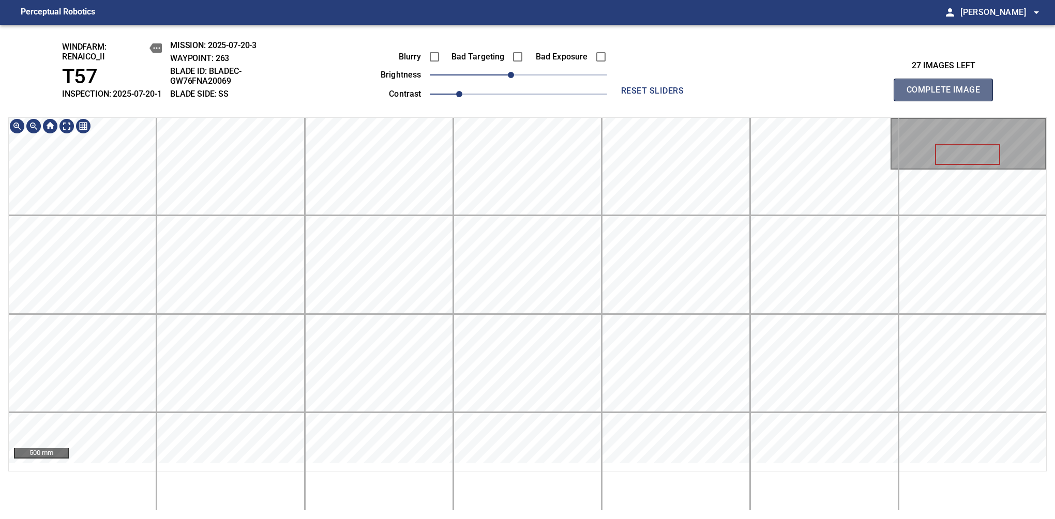
click at [948, 95] on span "Complete Image" at bounding box center [943, 90] width 77 height 14
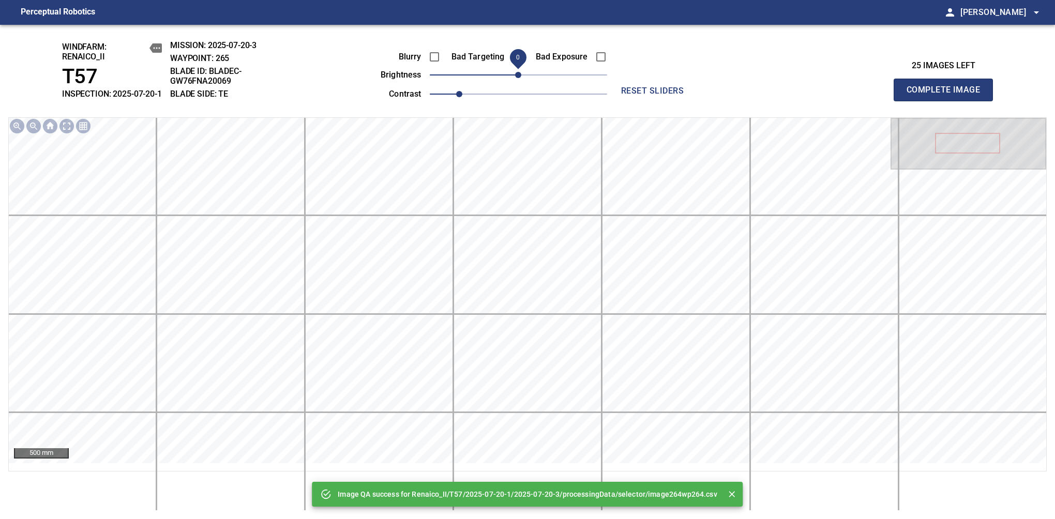
drag, startPoint x: 518, startPoint y: 83, endPoint x: 508, endPoint y: 89, distance: 11.8
click at [515, 78] on span "0" at bounding box center [518, 75] width 6 height 6
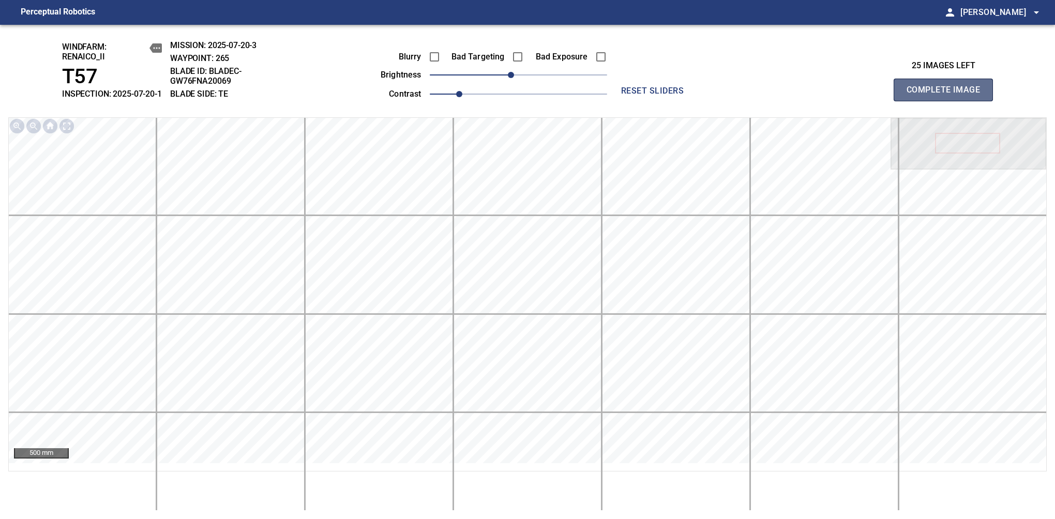
click at [948, 95] on span "Complete Image" at bounding box center [943, 90] width 77 height 14
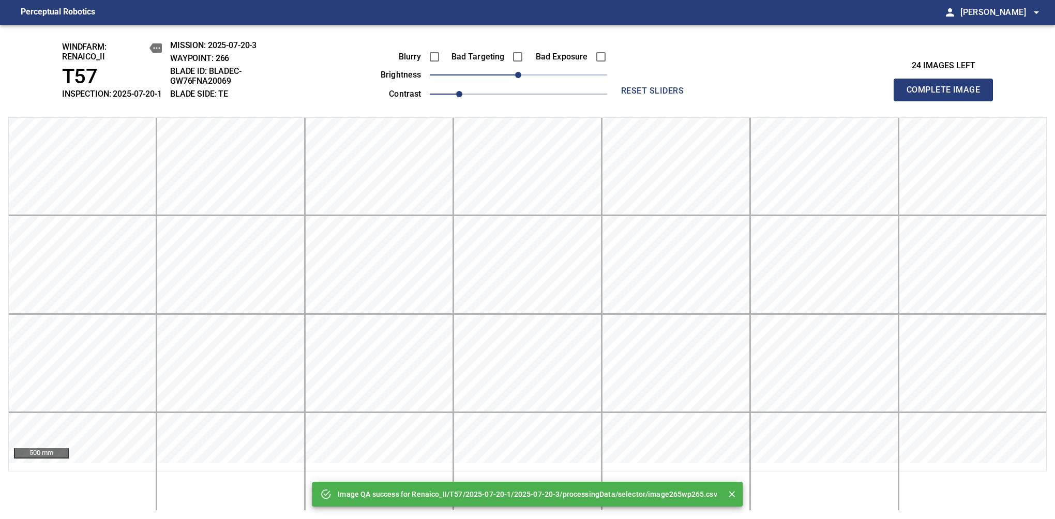
click at [948, 95] on span "Complete Image" at bounding box center [943, 90] width 77 height 14
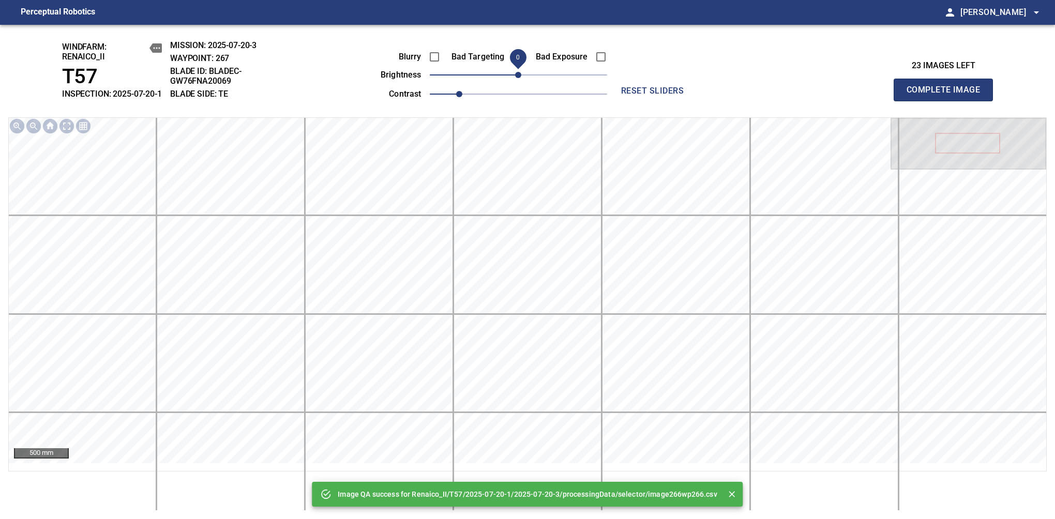
click at [515, 78] on span "0" at bounding box center [518, 75] width 6 height 6
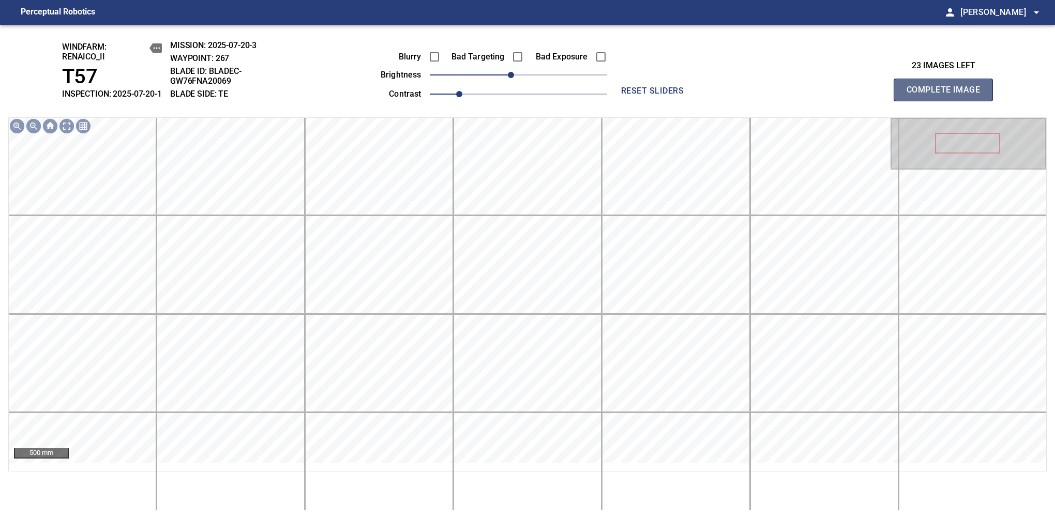
click at [948, 95] on span "Complete Image" at bounding box center [943, 90] width 77 height 14
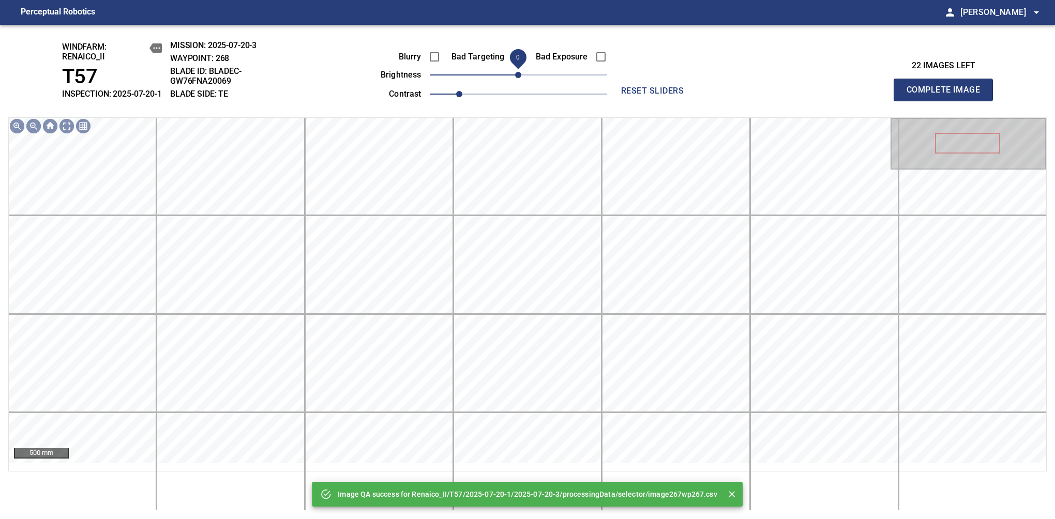
click at [515, 78] on span "0" at bounding box center [518, 75] width 6 height 6
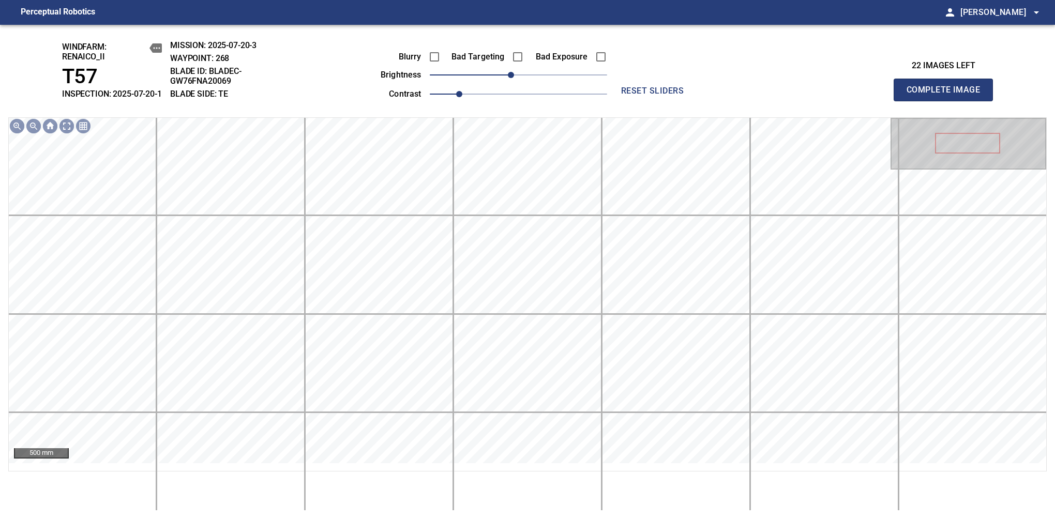
click at [948, 95] on span "Complete Image" at bounding box center [943, 90] width 77 height 14
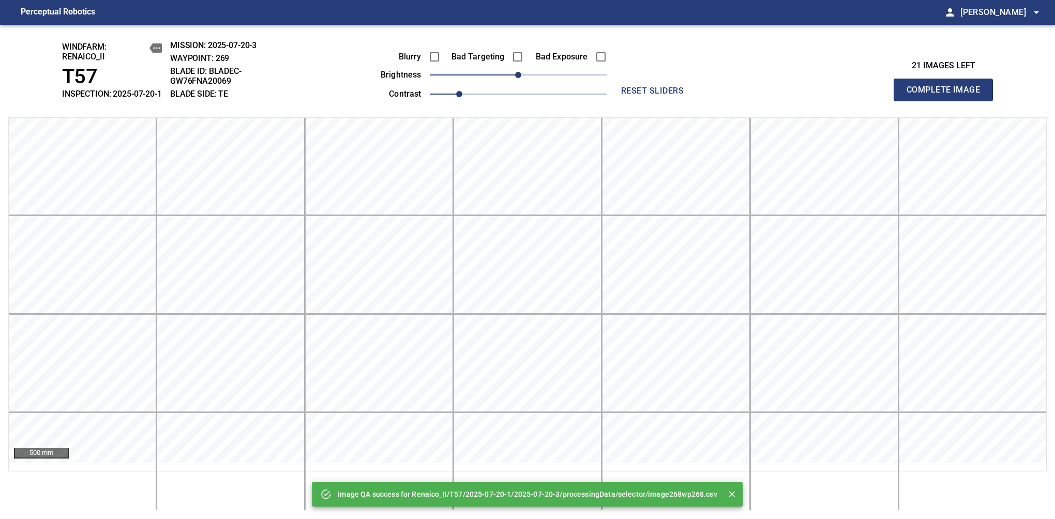
click at [948, 95] on span "Complete Image" at bounding box center [943, 90] width 77 height 14
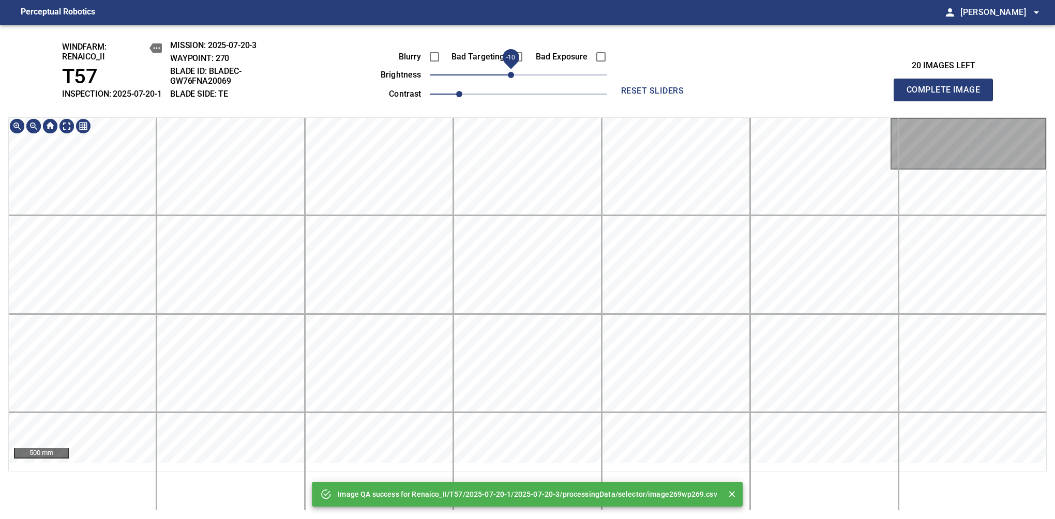
drag, startPoint x: 516, startPoint y: 85, endPoint x: 511, endPoint y: 87, distance: 5.4
click at [511, 78] on span "-10" at bounding box center [511, 75] width 6 height 6
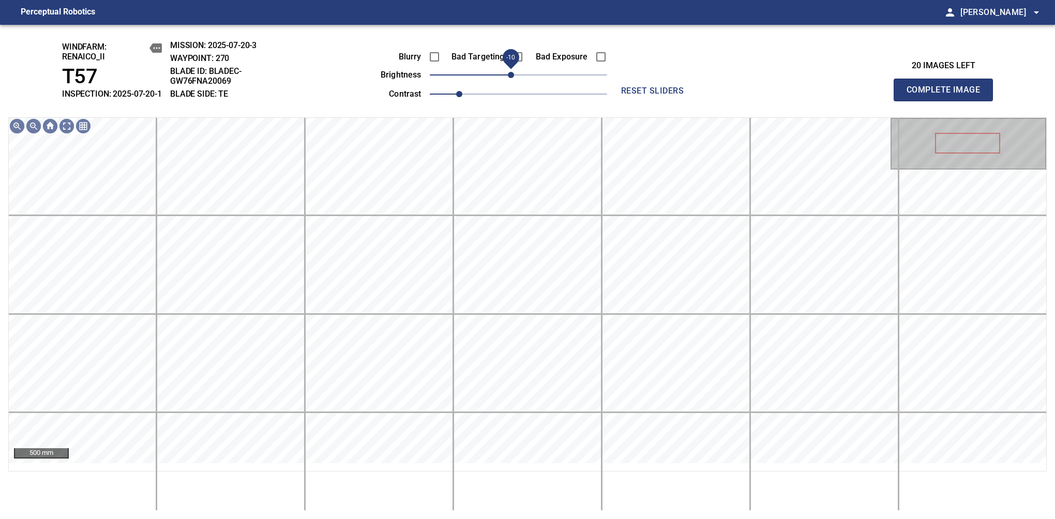
click at [948, 95] on span "Complete Image" at bounding box center [943, 90] width 77 height 14
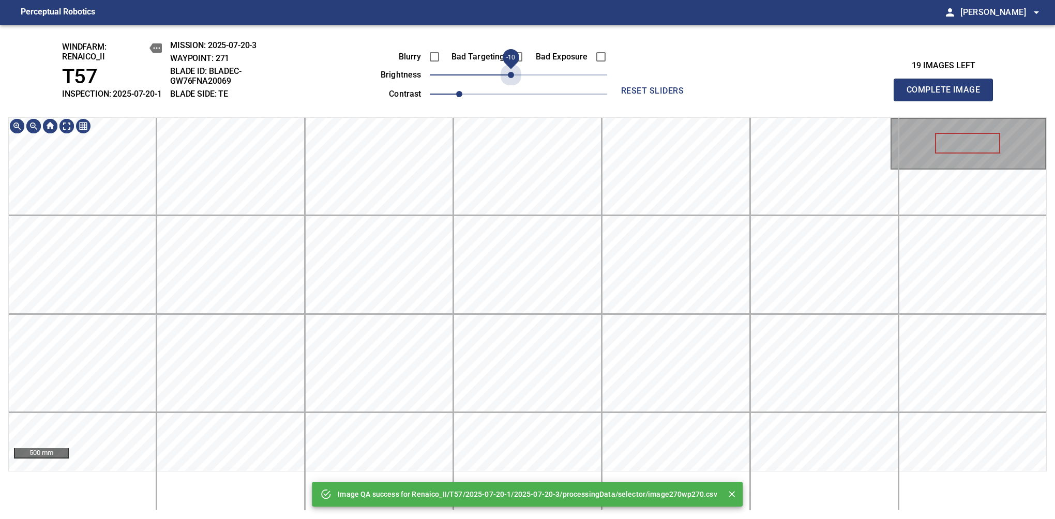
click at [511, 78] on span "-10" at bounding box center [511, 75] width 6 height 6
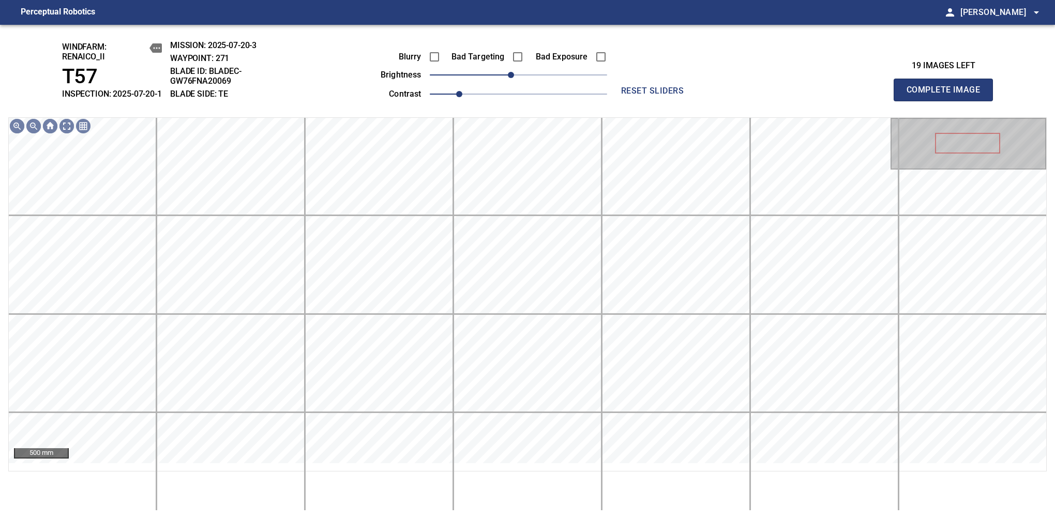
click at [948, 95] on span "Complete Image" at bounding box center [943, 90] width 77 height 14
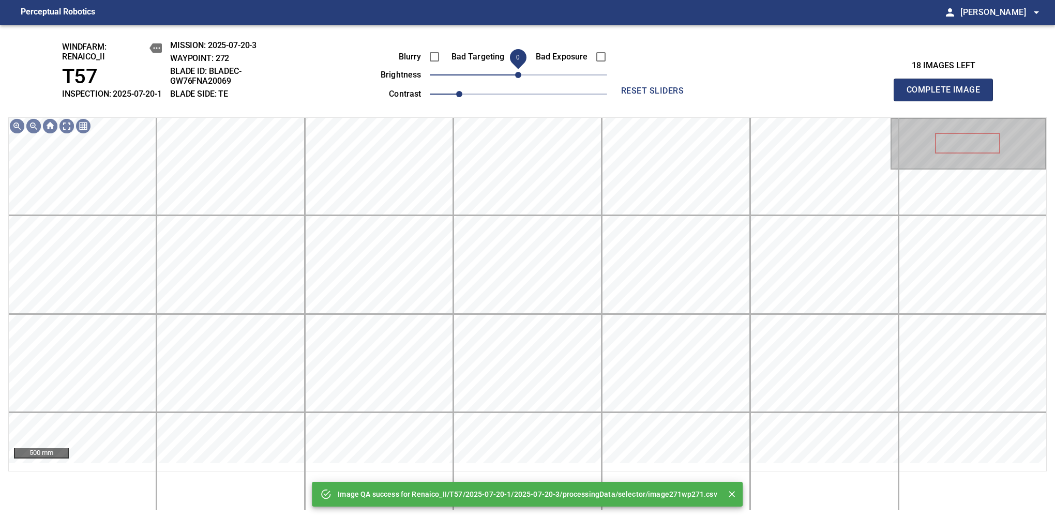
click at [515, 78] on span "0" at bounding box center [518, 75] width 6 height 6
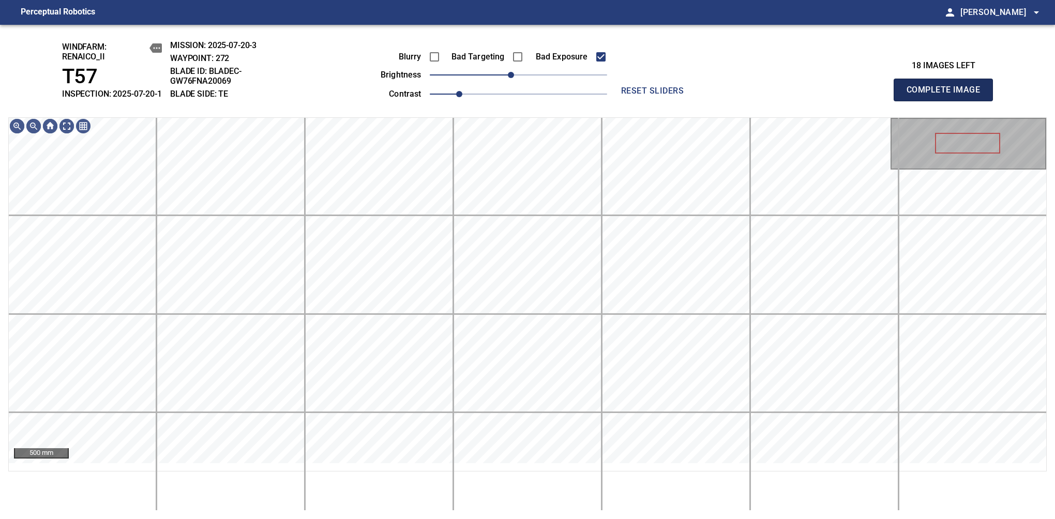
click at [948, 95] on span "Complete Image" at bounding box center [943, 90] width 77 height 14
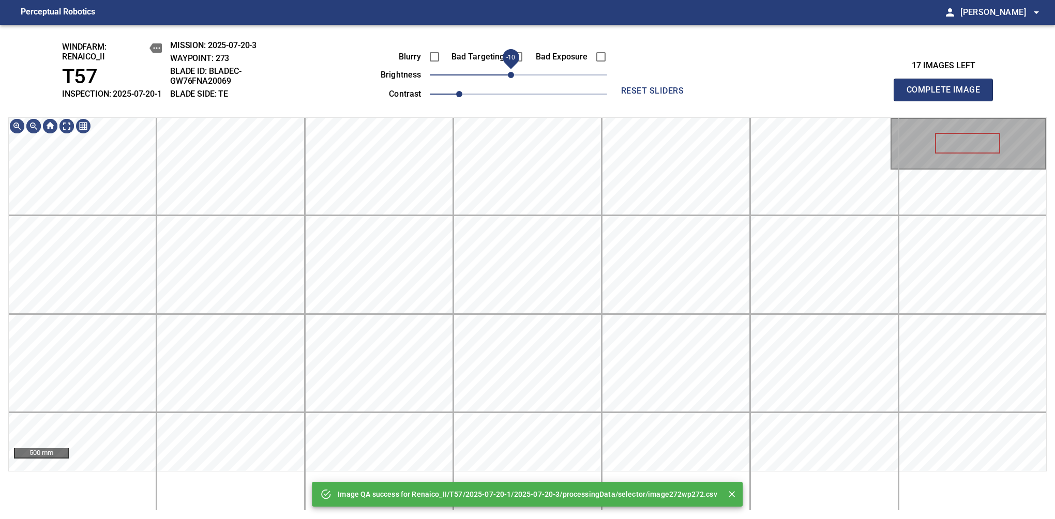
drag, startPoint x: 516, startPoint y: 85, endPoint x: 511, endPoint y: 89, distance: 6.3
click at [511, 78] on span "-10" at bounding box center [511, 75] width 6 height 6
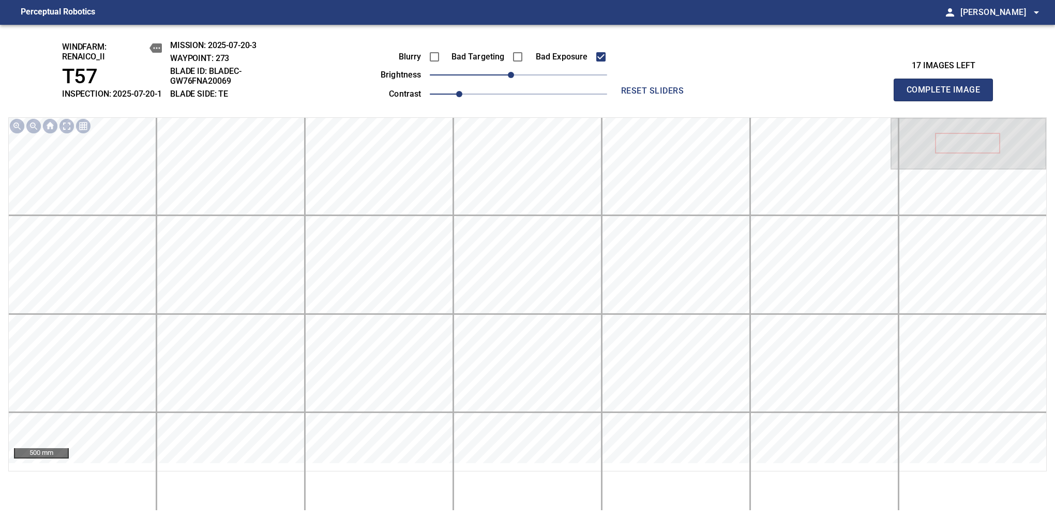
click at [948, 95] on span "Complete Image" at bounding box center [943, 90] width 77 height 14
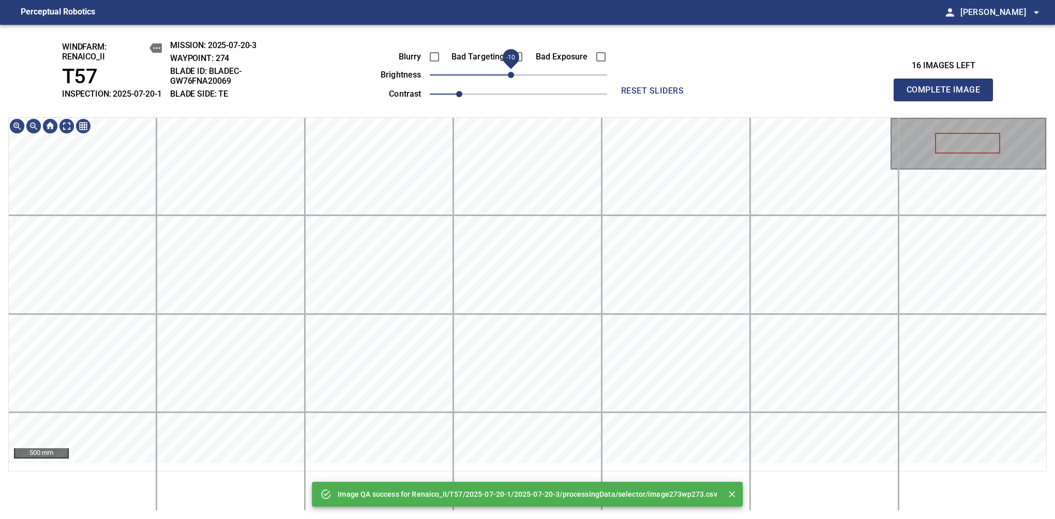
click at [513, 78] on span "-10" at bounding box center [511, 75] width 6 height 6
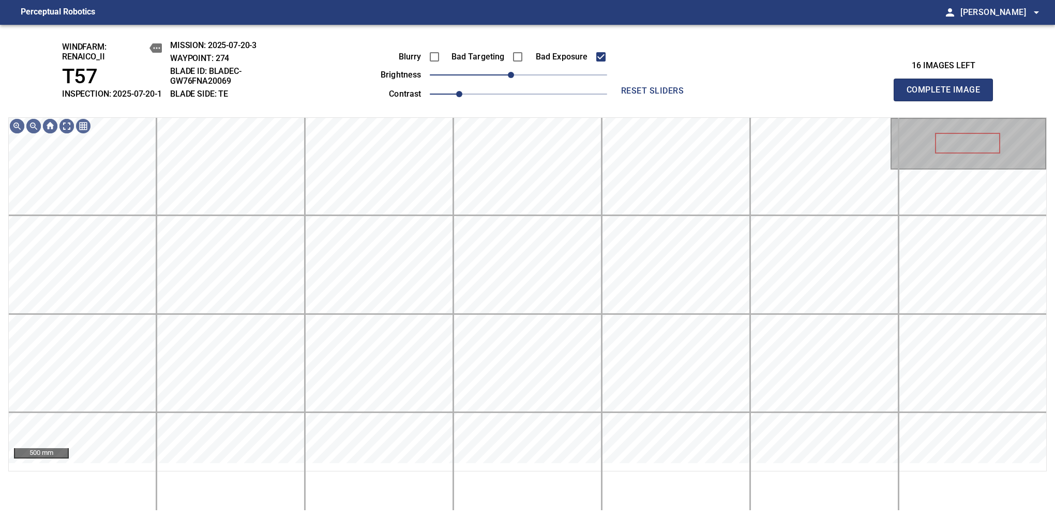
drag, startPoint x: 948, startPoint y: 95, endPoint x: 616, endPoint y: 73, distance: 332.8
click at [948, 95] on span "Complete Image" at bounding box center [943, 90] width 77 height 14
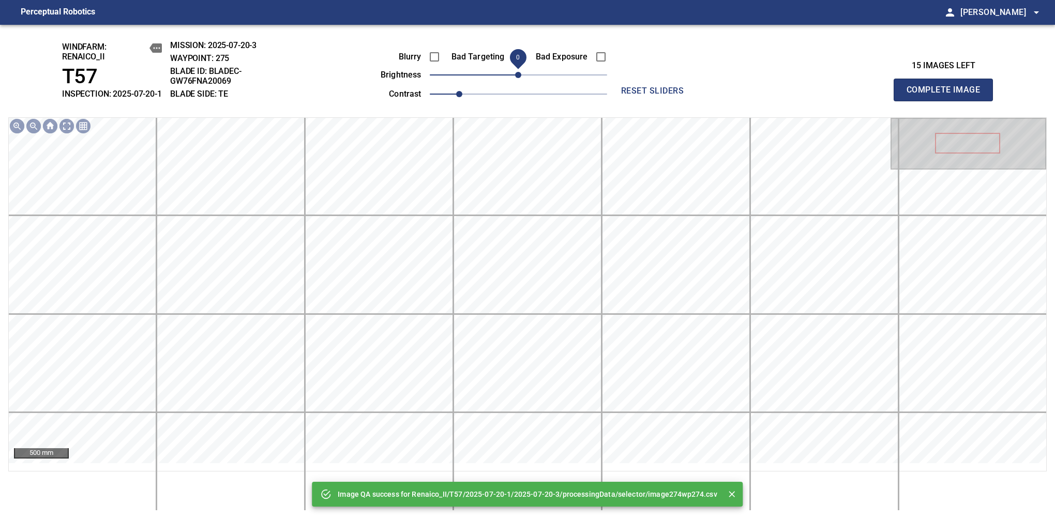
click at [515, 78] on span "0" at bounding box center [518, 75] width 6 height 6
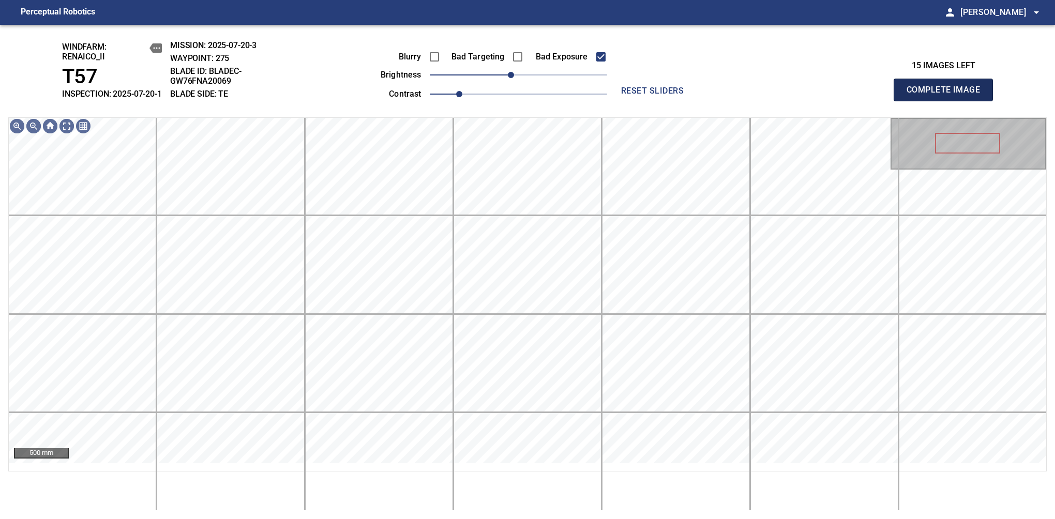
click at [948, 95] on span "Complete Image" at bounding box center [943, 90] width 77 height 14
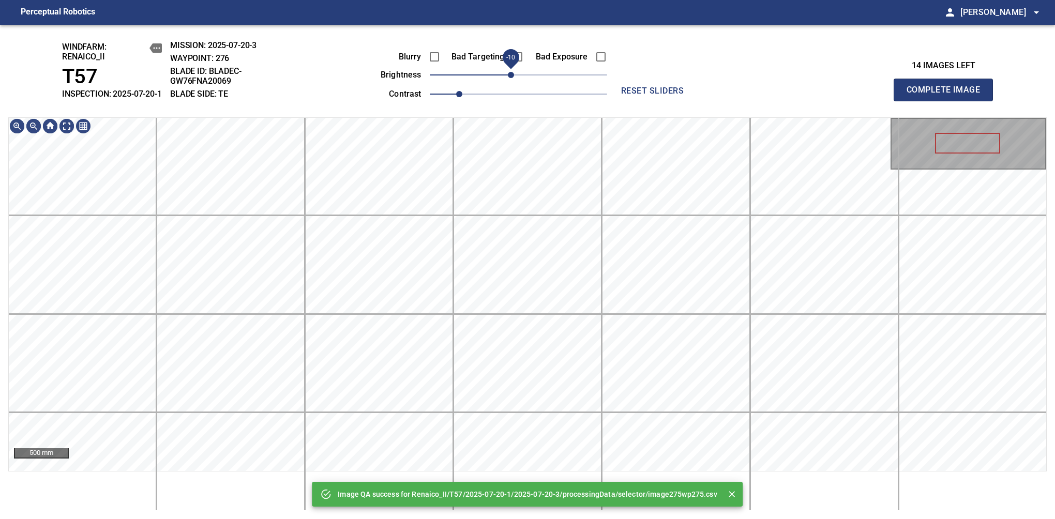
click at [508, 78] on span "-10" at bounding box center [511, 75] width 6 height 6
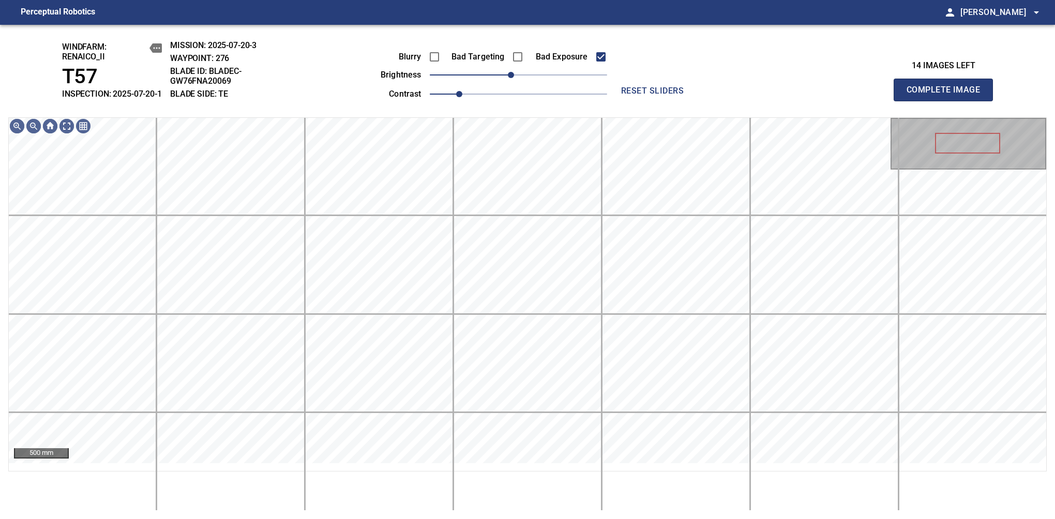
click at [948, 95] on span "Complete Image" at bounding box center [943, 90] width 77 height 14
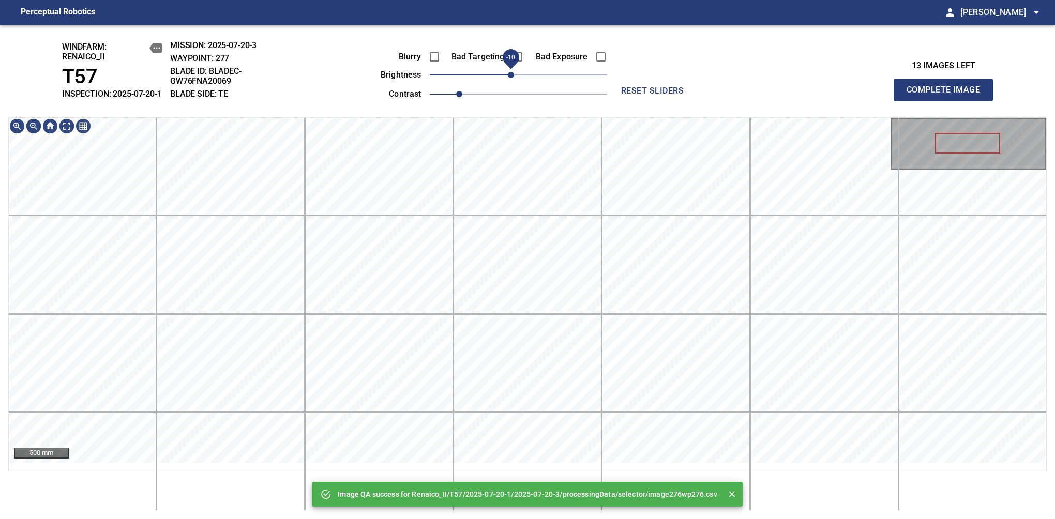
click at [510, 78] on span "-10" at bounding box center [511, 75] width 6 height 6
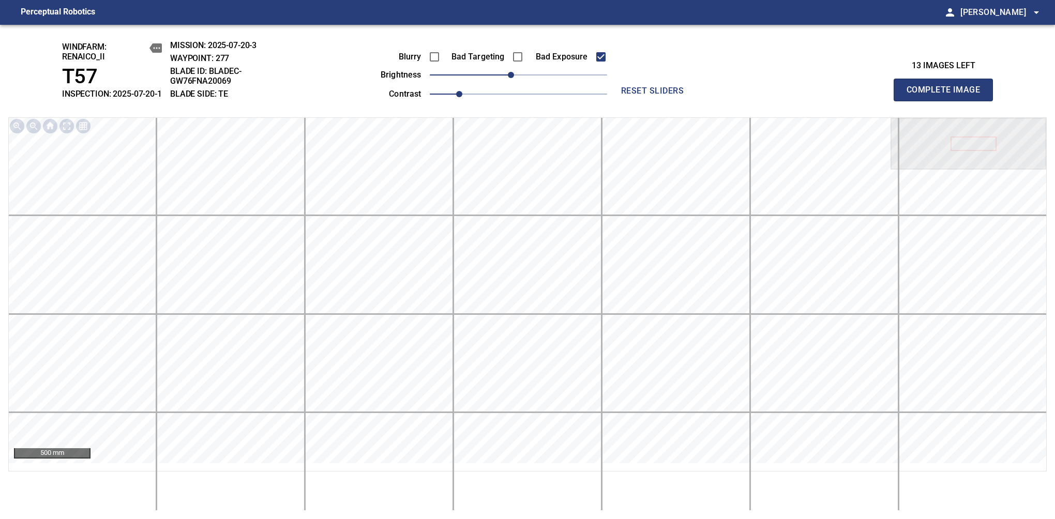
click at [948, 95] on span "Complete Image" at bounding box center [943, 90] width 77 height 14
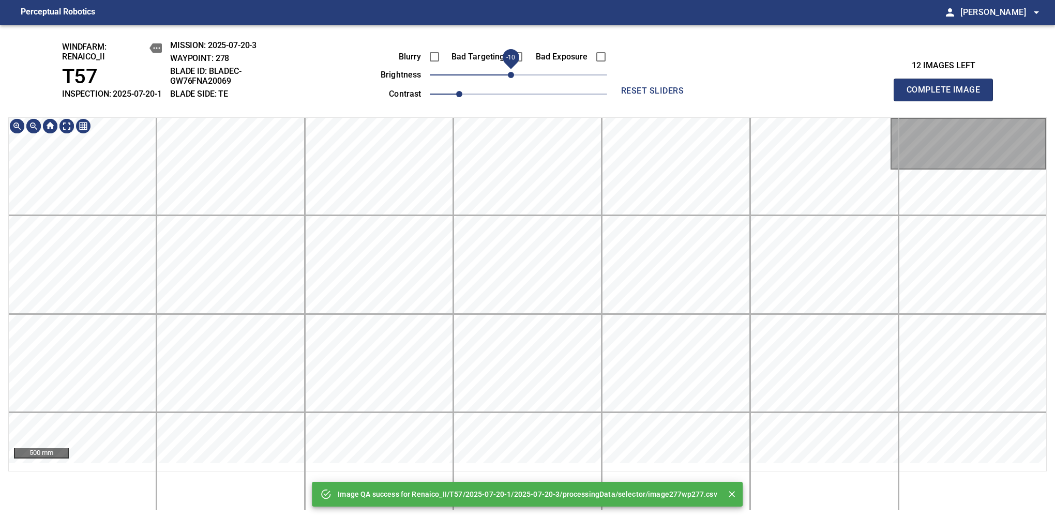
click at [514, 78] on span "-10" at bounding box center [511, 75] width 6 height 6
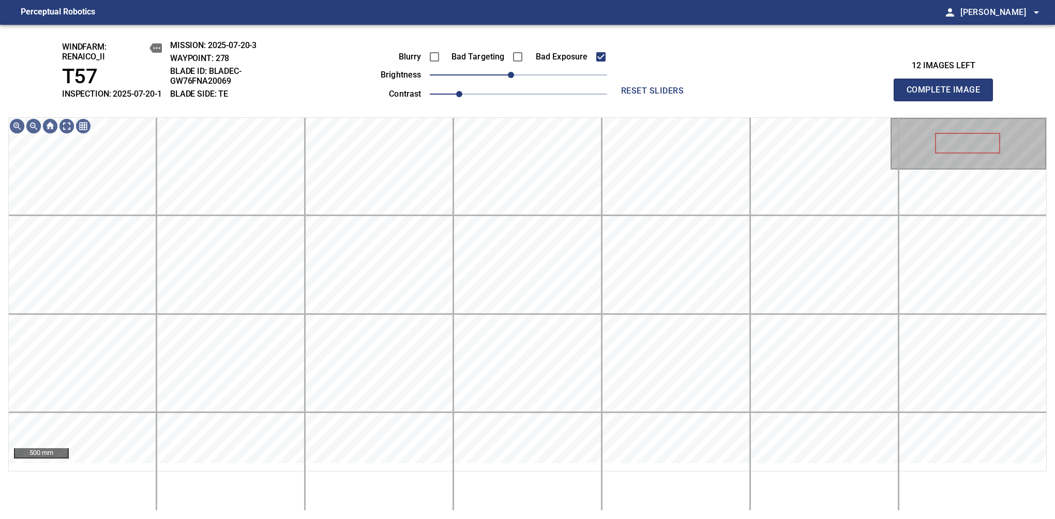
click at [948, 95] on span "Complete Image" at bounding box center [943, 90] width 77 height 14
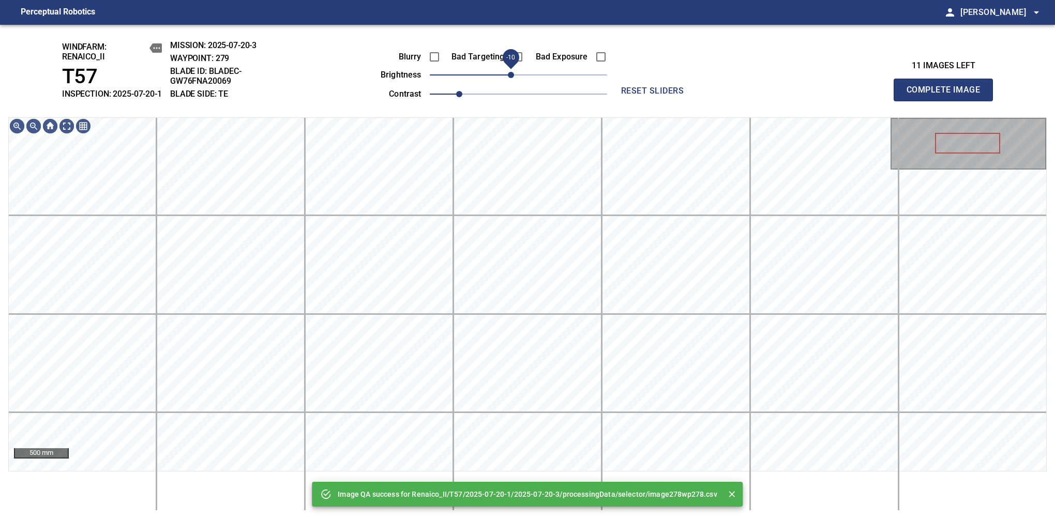
click at [514, 78] on span "-10" at bounding box center [511, 75] width 6 height 6
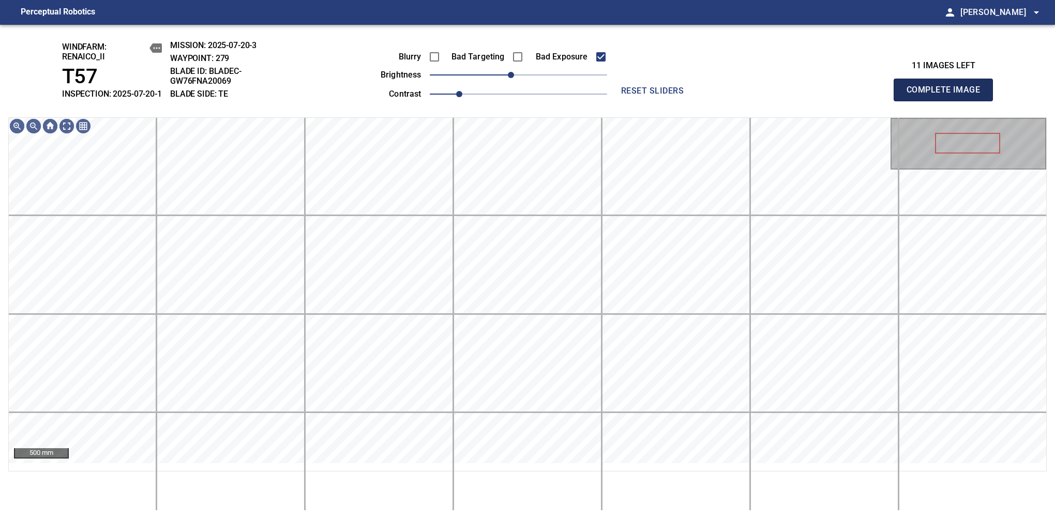
click at [948, 95] on span "Complete Image" at bounding box center [943, 90] width 77 height 14
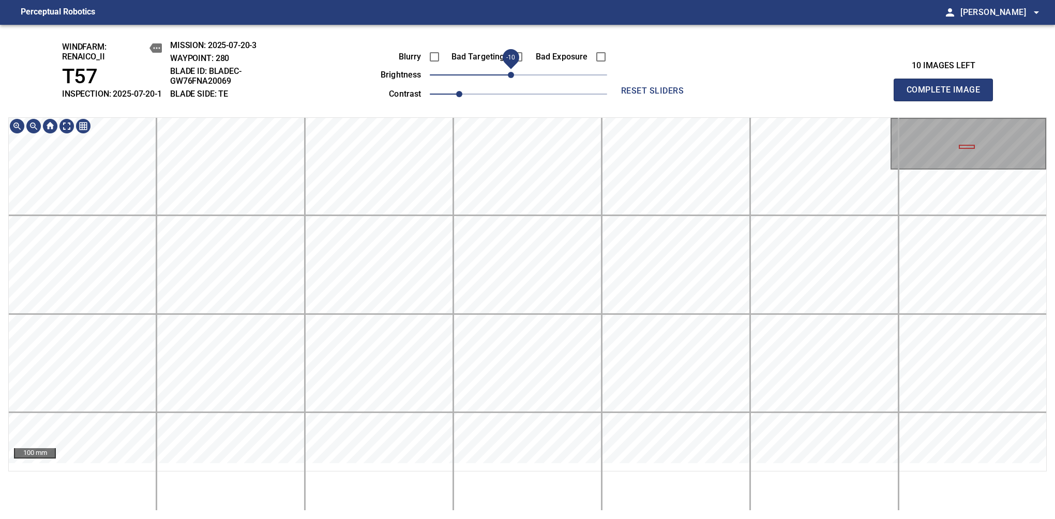
click at [513, 78] on span "-10" at bounding box center [511, 75] width 6 height 6
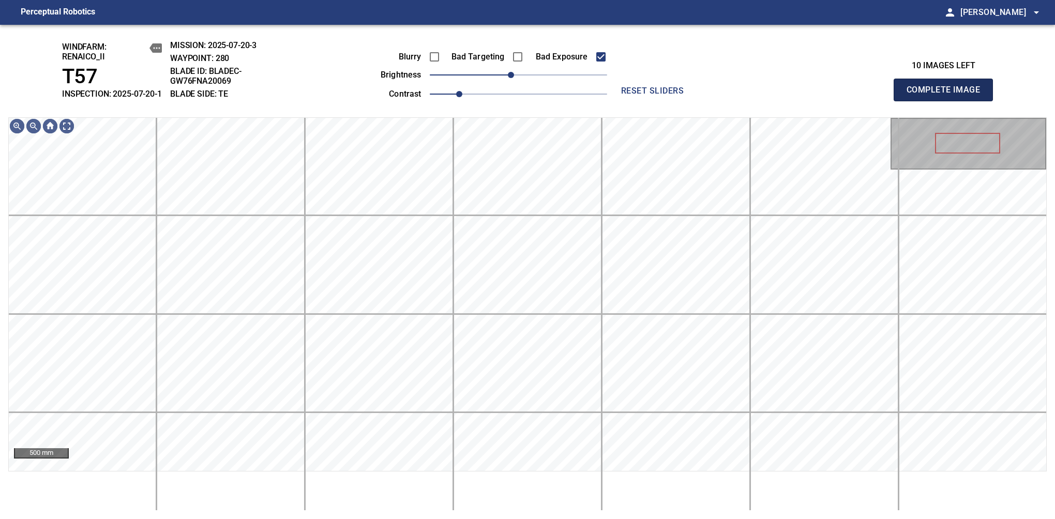
click at [948, 95] on span "Complete Image" at bounding box center [943, 90] width 77 height 14
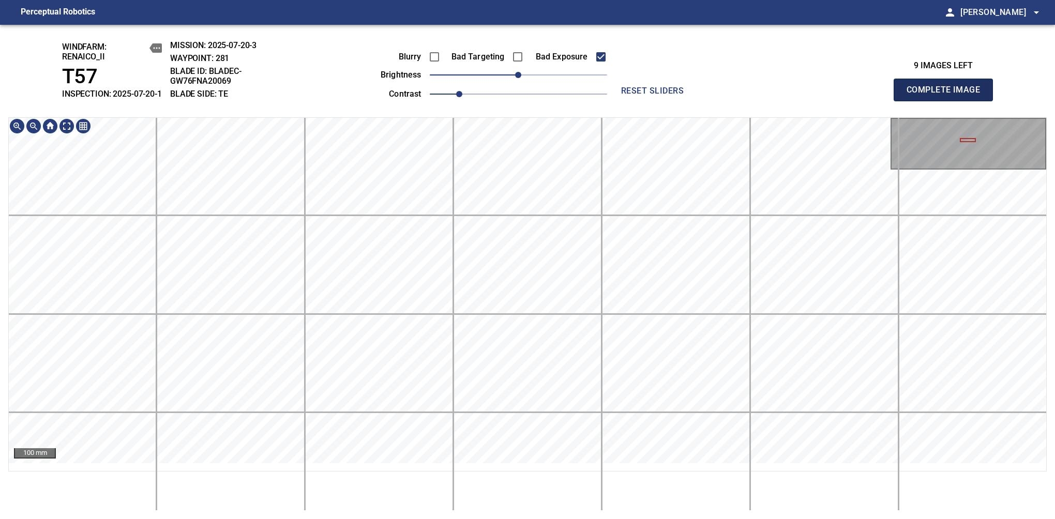
click at [948, 95] on span "Complete Image" at bounding box center [943, 90] width 77 height 14
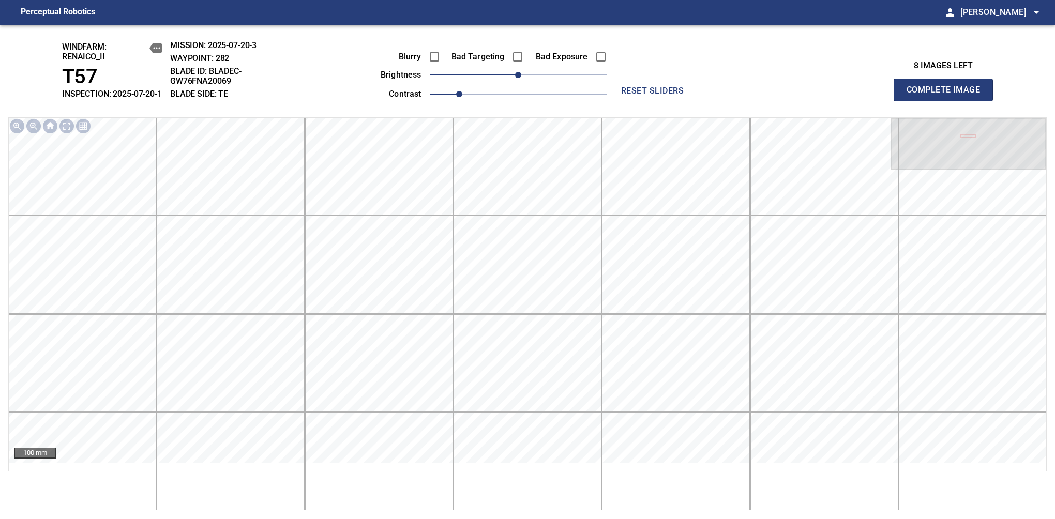
click at [948, 95] on span "Complete Image" at bounding box center [943, 90] width 77 height 14
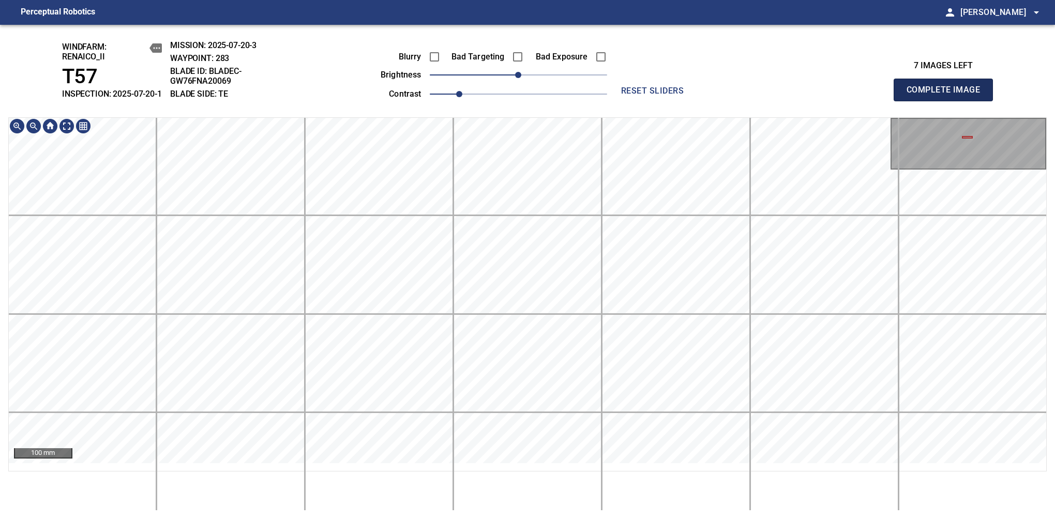
click at [948, 95] on span "Complete Image" at bounding box center [943, 90] width 77 height 14
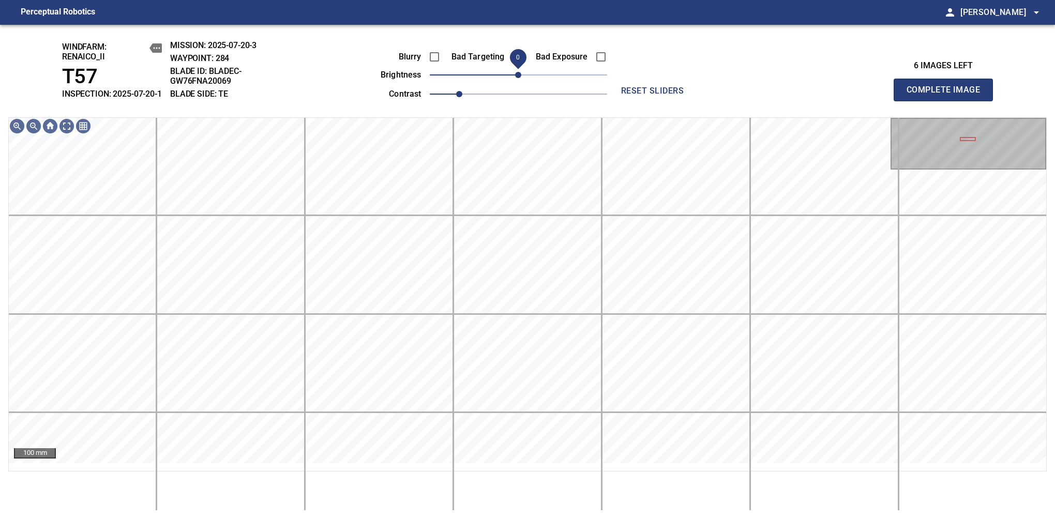
click at [515, 78] on span "0" at bounding box center [518, 75] width 6 height 6
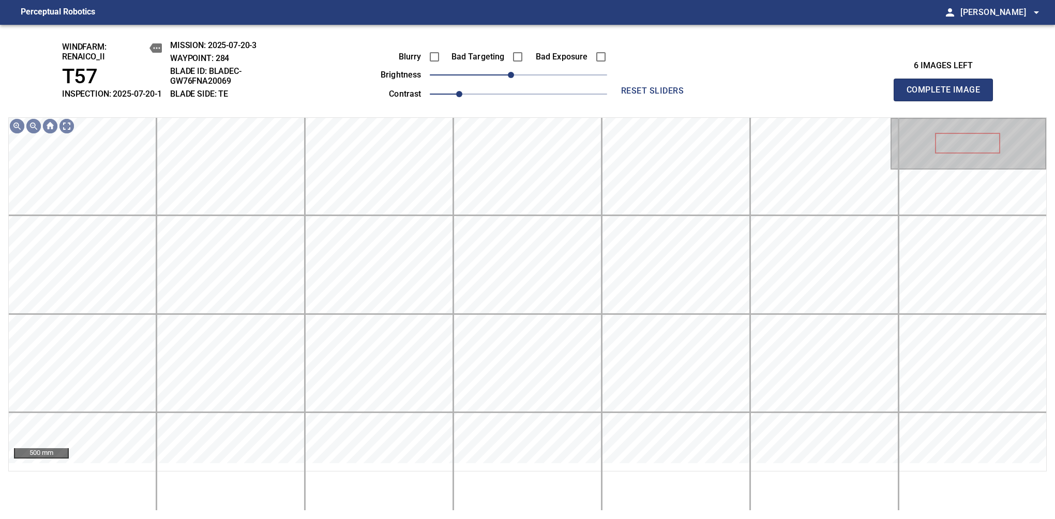
click at [948, 95] on span "Complete Image" at bounding box center [943, 90] width 77 height 14
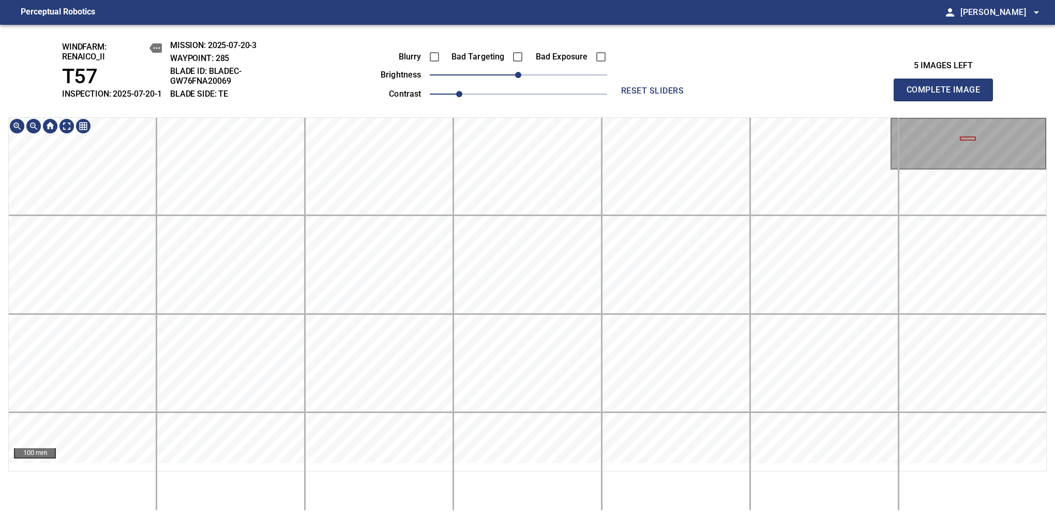
click at [563, 0] on html "Perceptual Robotics person Alex Semenov arrow_drop_down windfarm: Renaico_II T5…" at bounding box center [527, 259] width 1055 height 519
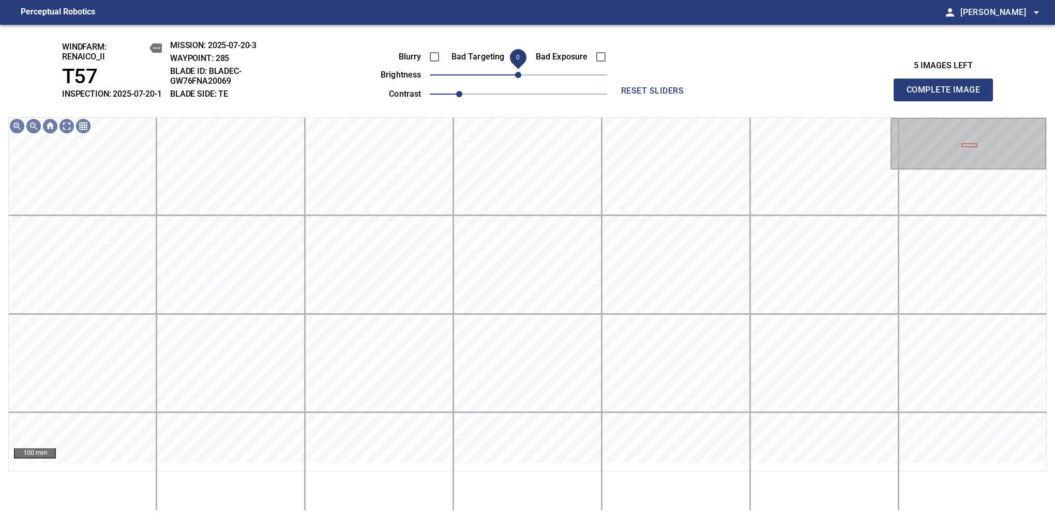
click at [515, 78] on span "0" at bounding box center [518, 75] width 6 height 6
click at [948, 95] on span "Complete Image" at bounding box center [943, 90] width 77 height 14
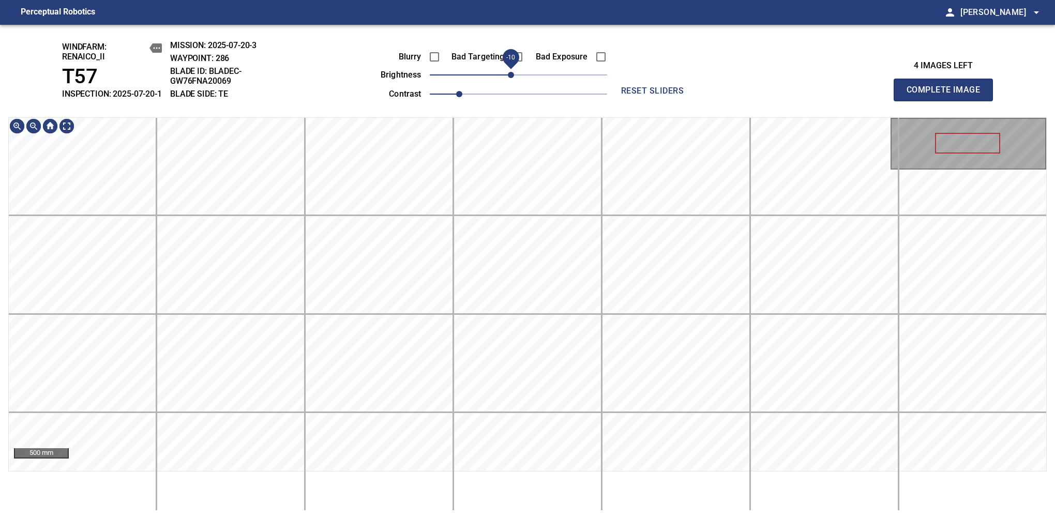
click at [513, 78] on span "-10" at bounding box center [511, 75] width 6 height 6
click at [776, 488] on div "100 mm" at bounding box center [527, 314] width 1039 height 394
click at [948, 95] on span "Complete Image" at bounding box center [943, 90] width 77 height 14
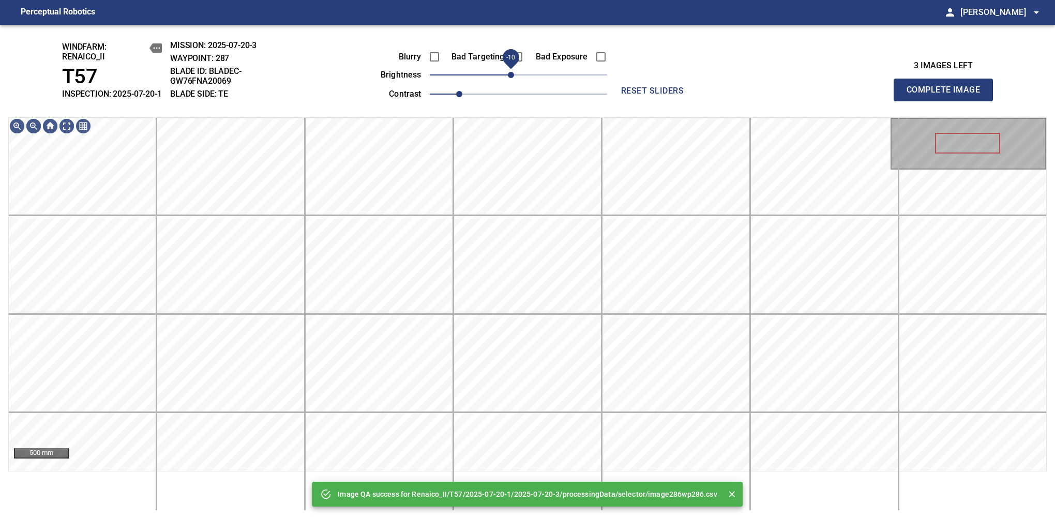
click at [511, 78] on span "-10" at bounding box center [511, 75] width 6 height 6
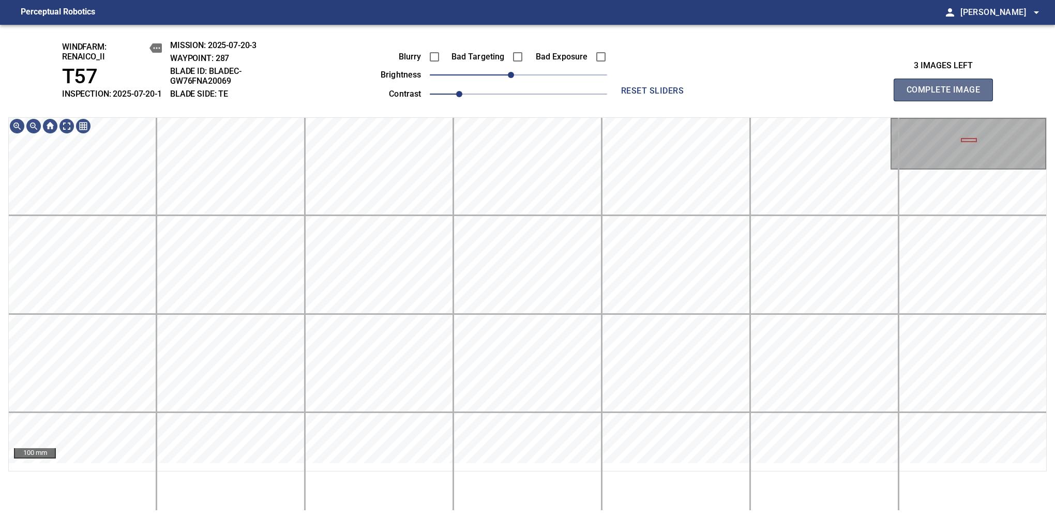
click at [948, 95] on span "Complete Image" at bounding box center [943, 90] width 77 height 14
click at [530, 0] on html "Perceptual Robotics person Alex Semenov arrow_drop_down windfarm: Renaico_II T5…" at bounding box center [527, 259] width 1055 height 519
click at [509, 98] on div "windfarm: Renaico_II T57 INSPECTION: 2025-07-20-1 MISSION: 2025-07-20-3 WAYPOIN…" at bounding box center [527, 272] width 1055 height 495
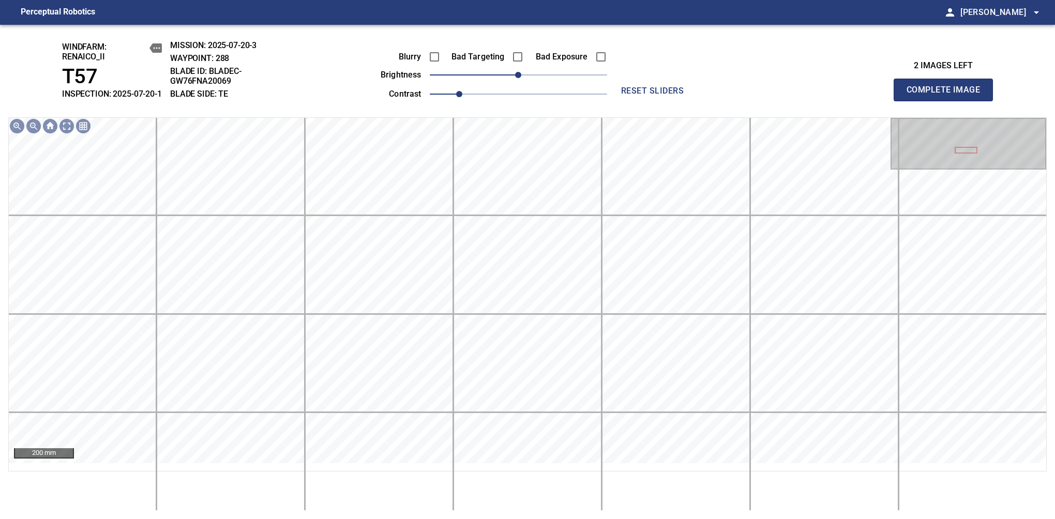
click at [948, 95] on span "Complete Image" at bounding box center [943, 90] width 77 height 14
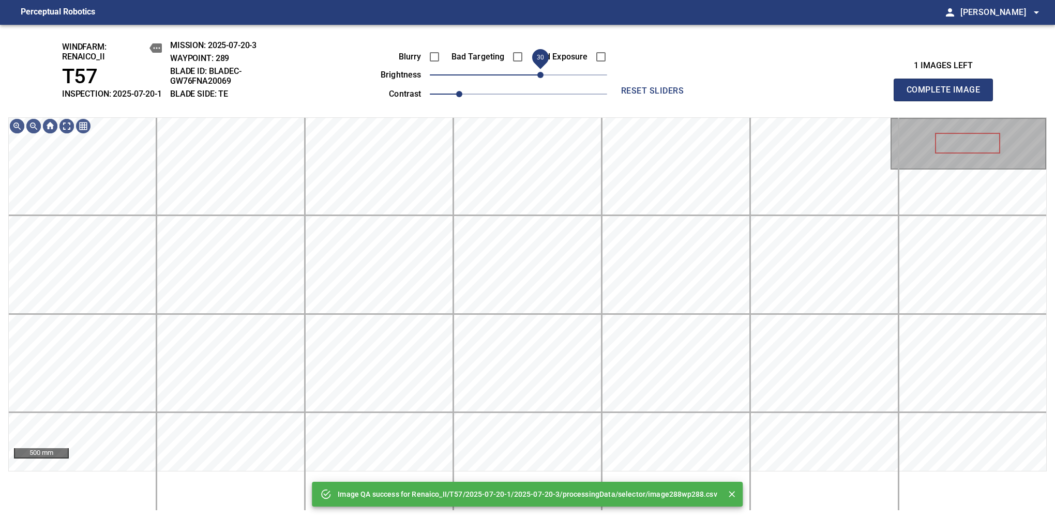
click at [538, 82] on span "30" at bounding box center [518, 75] width 177 height 14
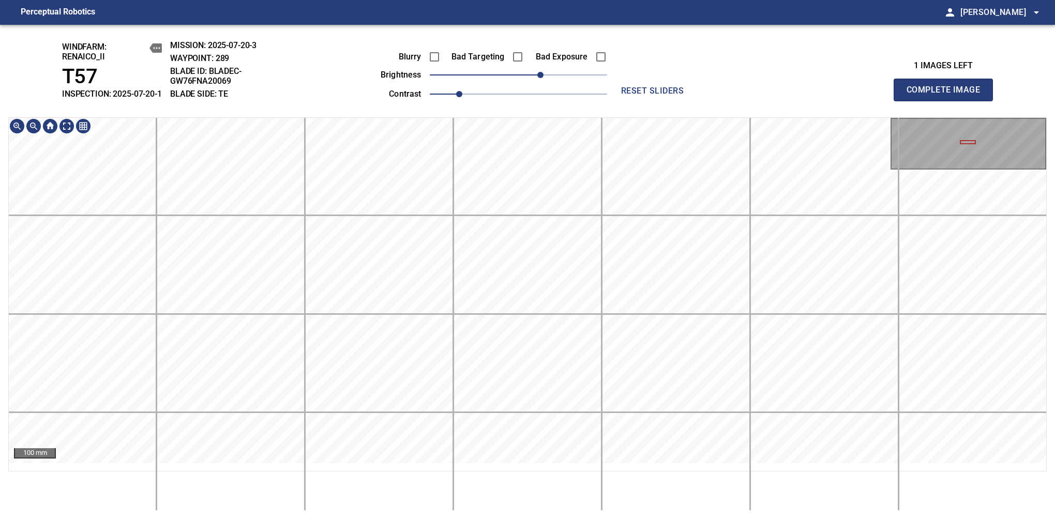
click at [645, 58] on div "windfarm: Renaico_II T57 INSPECTION: 2025-07-20-1 MISSION: 2025-07-20-3 WAYPOIN…" at bounding box center [527, 272] width 1055 height 495
click at [948, 95] on span "Complete Image" at bounding box center [943, 90] width 77 height 14
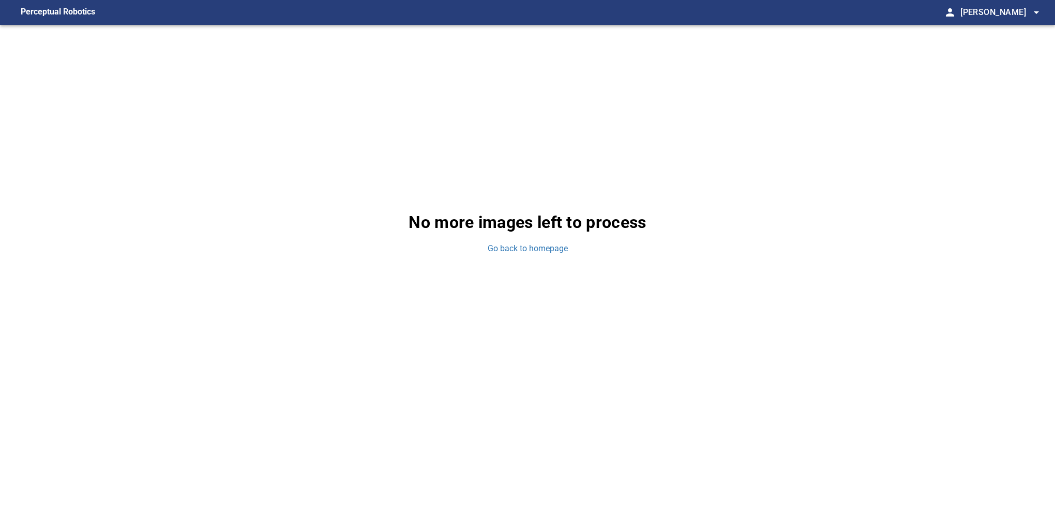
drag, startPoint x: 652, startPoint y: 369, endPoint x: 724, endPoint y: 211, distance: 174.5
click at [650, 368] on div "No more images left to process Go back to homepage" at bounding box center [527, 232] width 1055 height 415
